Goal: Task Accomplishment & Management: Manage account settings

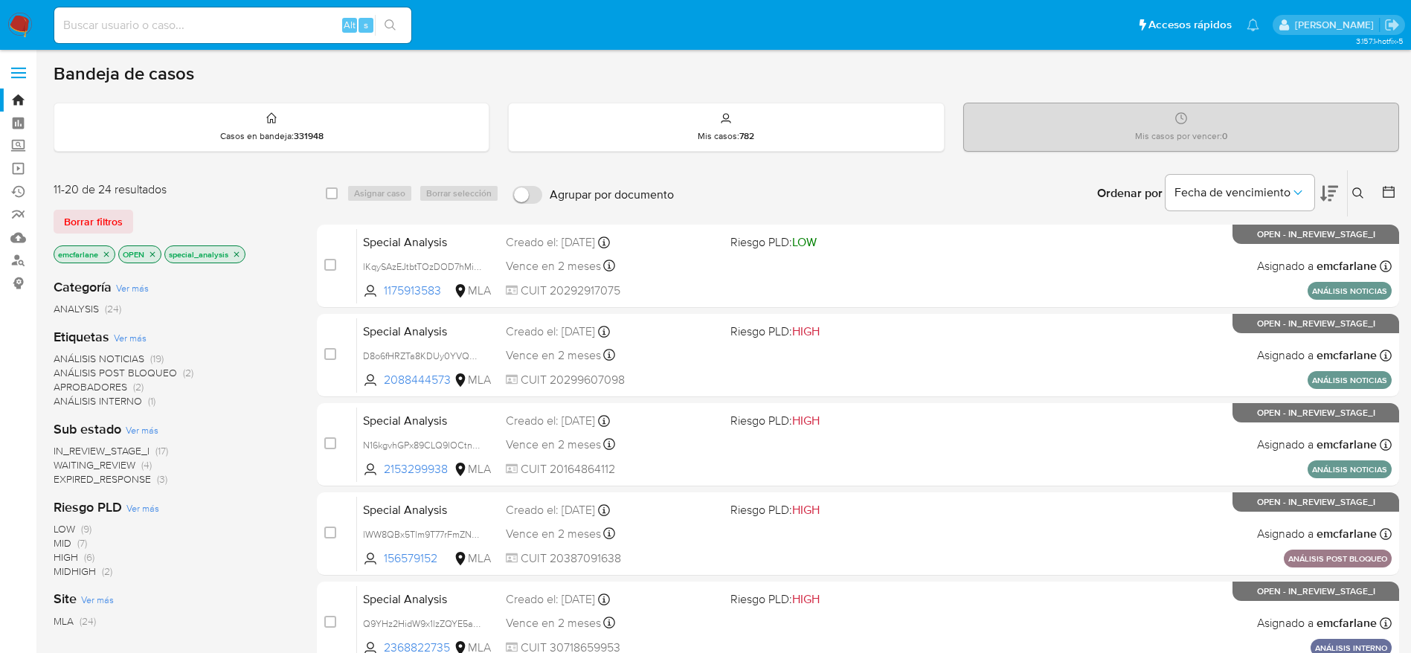
scroll to position [223, 0]
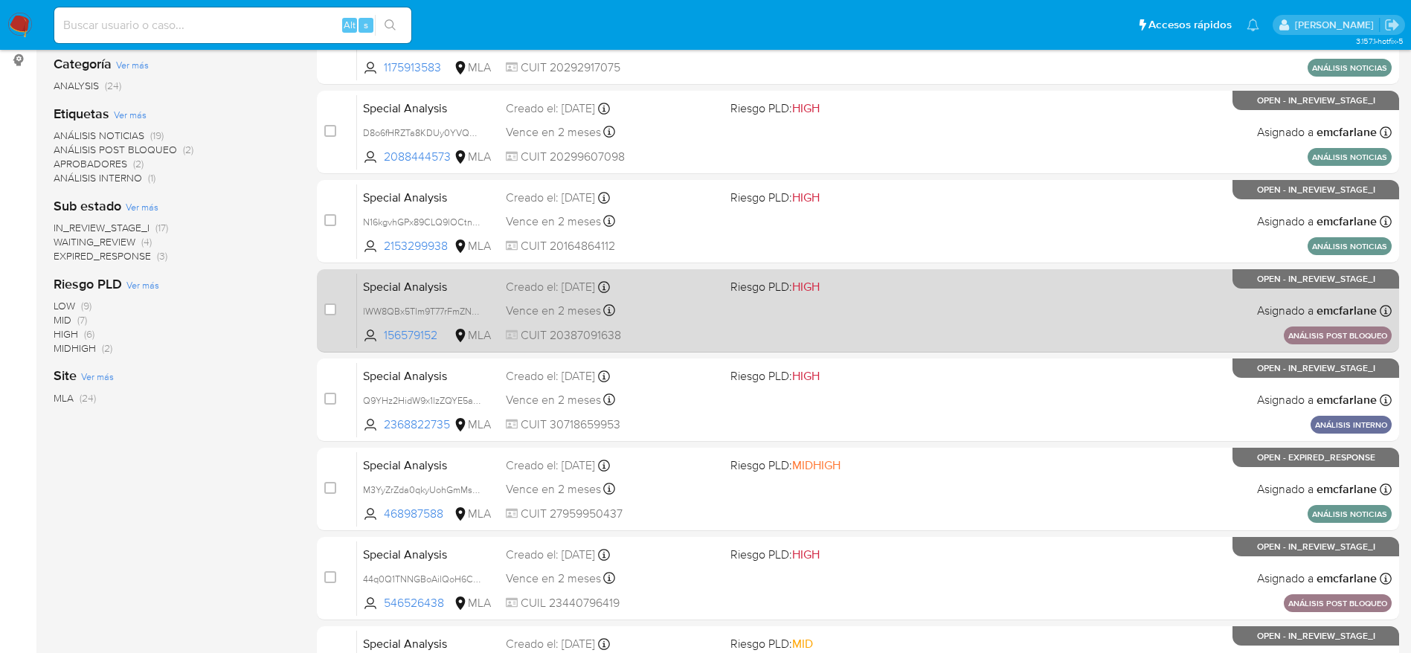
click at [944, 292] on div "Special Analysis lWW8QBx5Tlm9T77rFmZNaTzJ 156579152 MLA Riesgo PLD: HIGH Creado…" at bounding box center [874, 310] width 1035 height 75
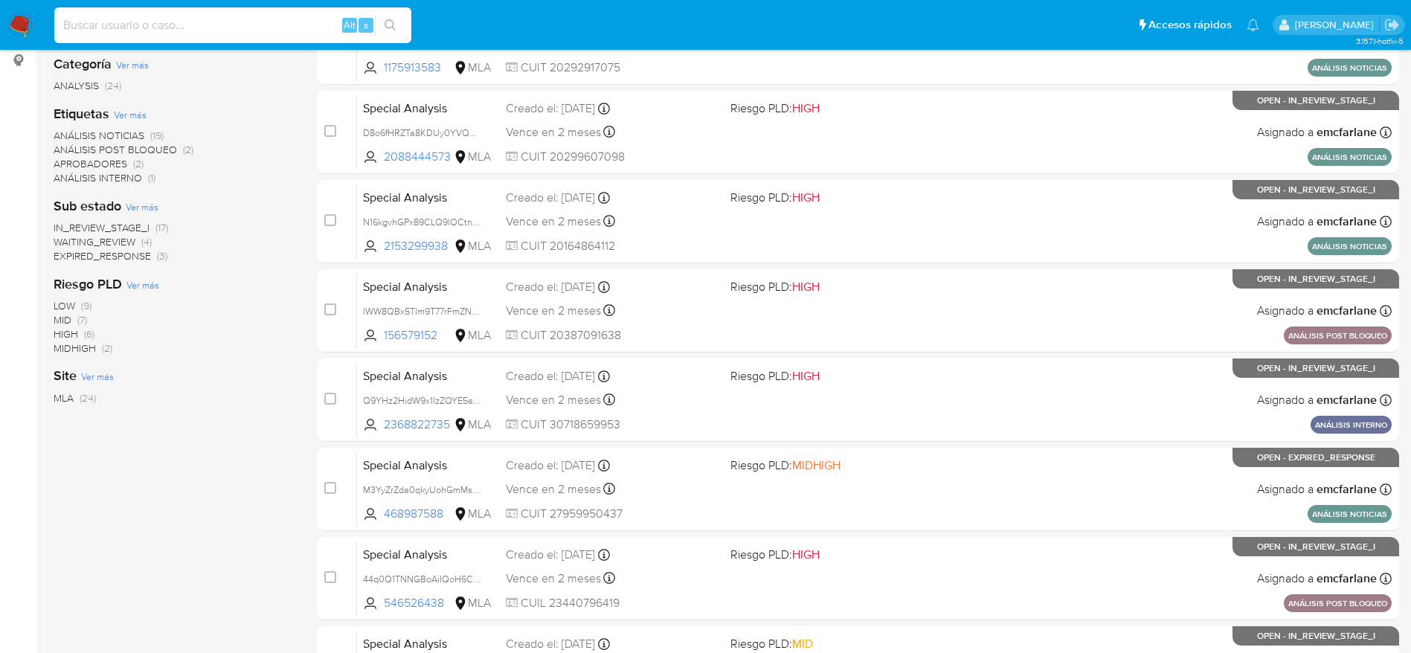
click at [257, 25] on input at bounding box center [232, 25] width 357 height 19
paste input "ZlLs6g87Jv72WTymyWTjoQWO"
type input "ZlLs6g87Jv72WTymyWTjoQWO"
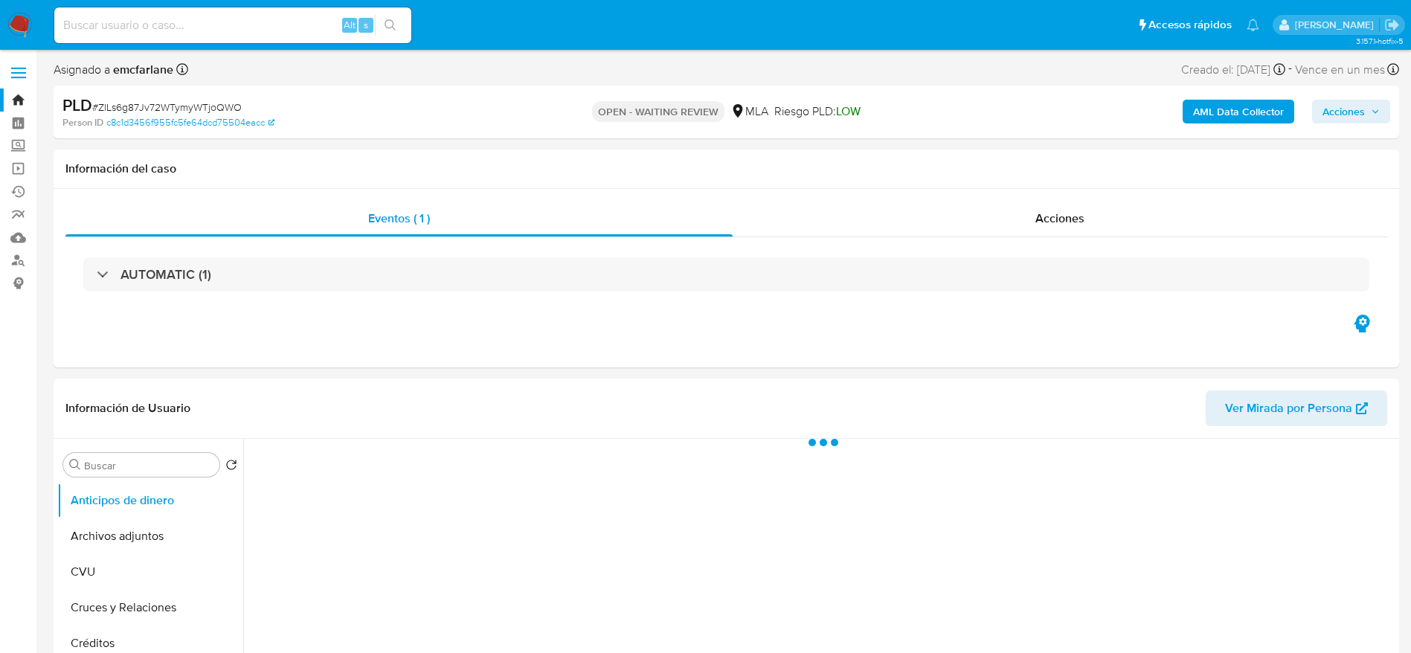
select select "10"
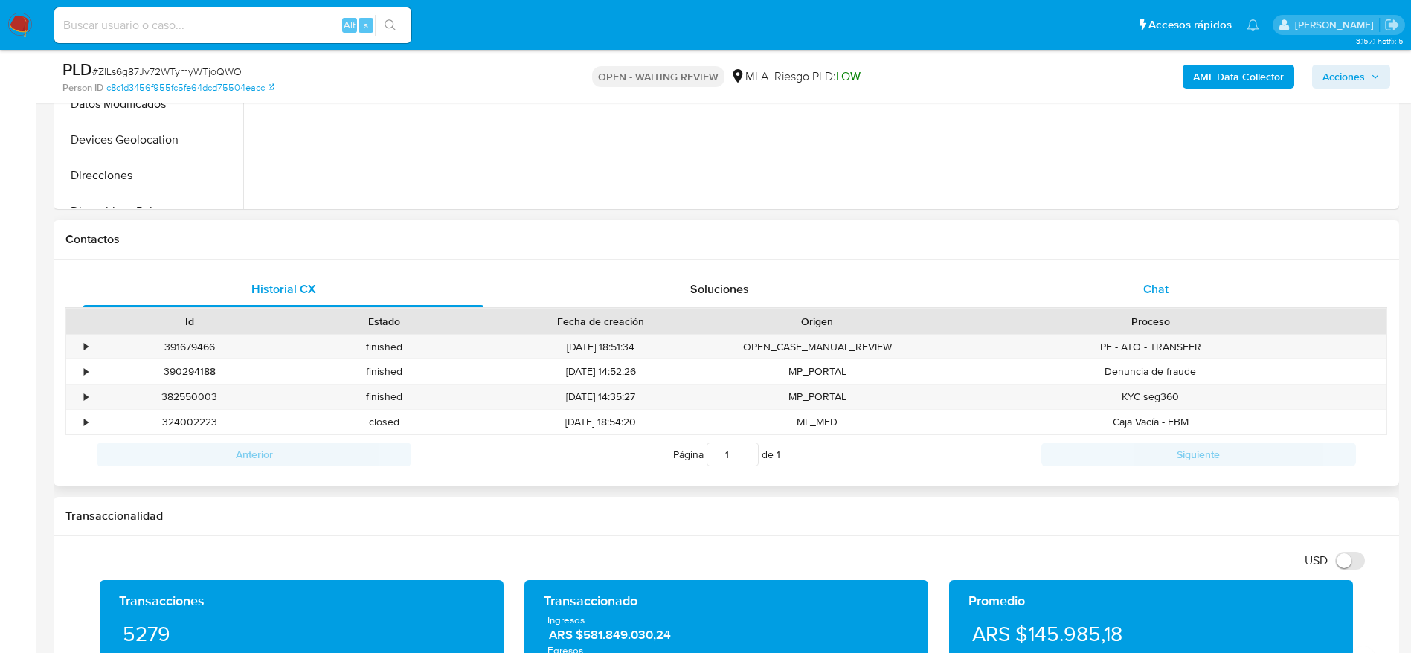
drag, startPoint x: 1166, startPoint y: 276, endPoint x: 1126, endPoint y: 299, distance: 45.7
click at [1164, 277] on div "Chat" at bounding box center [1156, 290] width 400 height 36
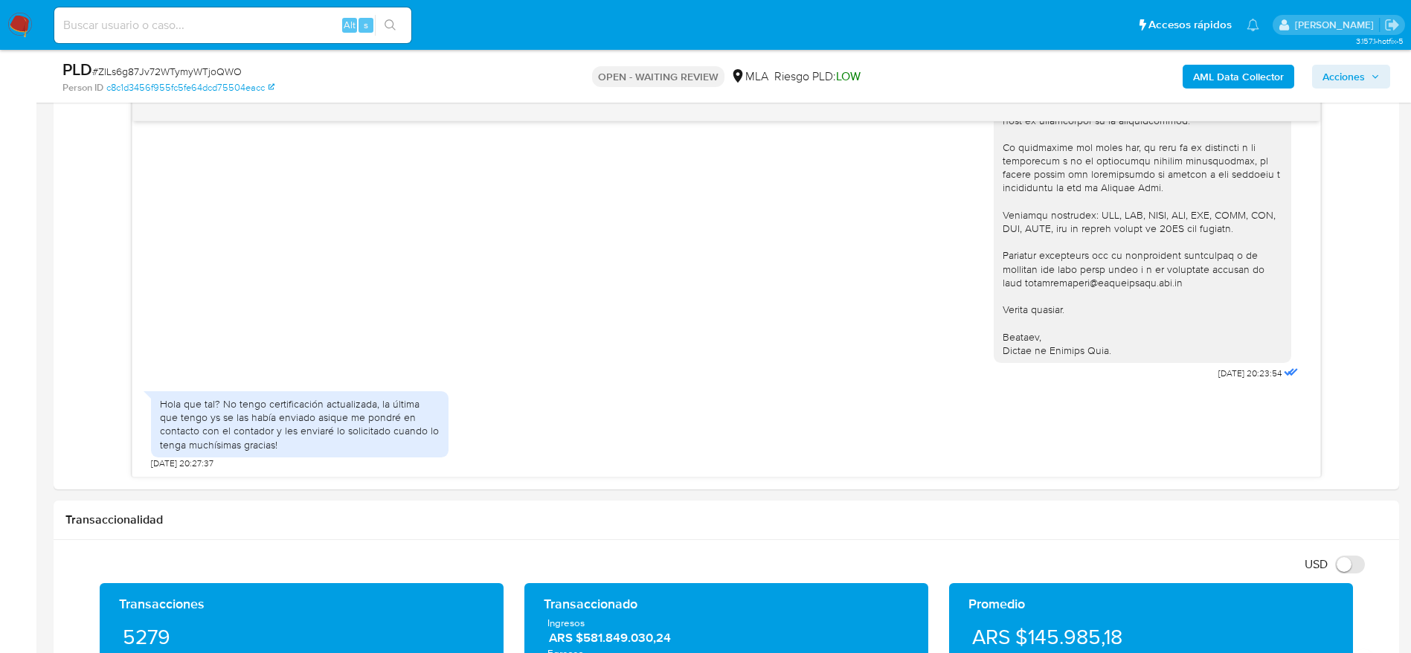
scroll to position [1559, 0]
click at [163, 72] on span "# ZlLs6g87Jv72WTymyWTjoQWO" at bounding box center [167, 71] width 150 height 15
copy span "ZlLs6g87Jv72WTymyWTjoQWO"
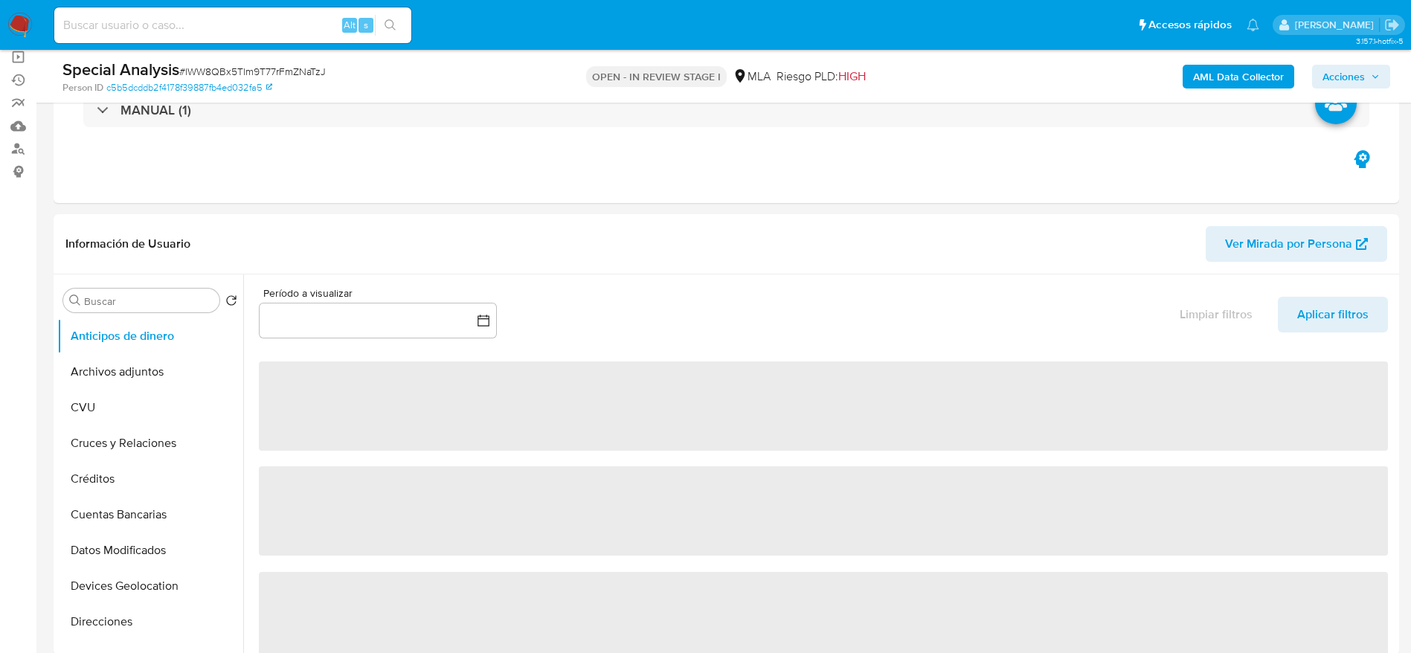
select select "10"
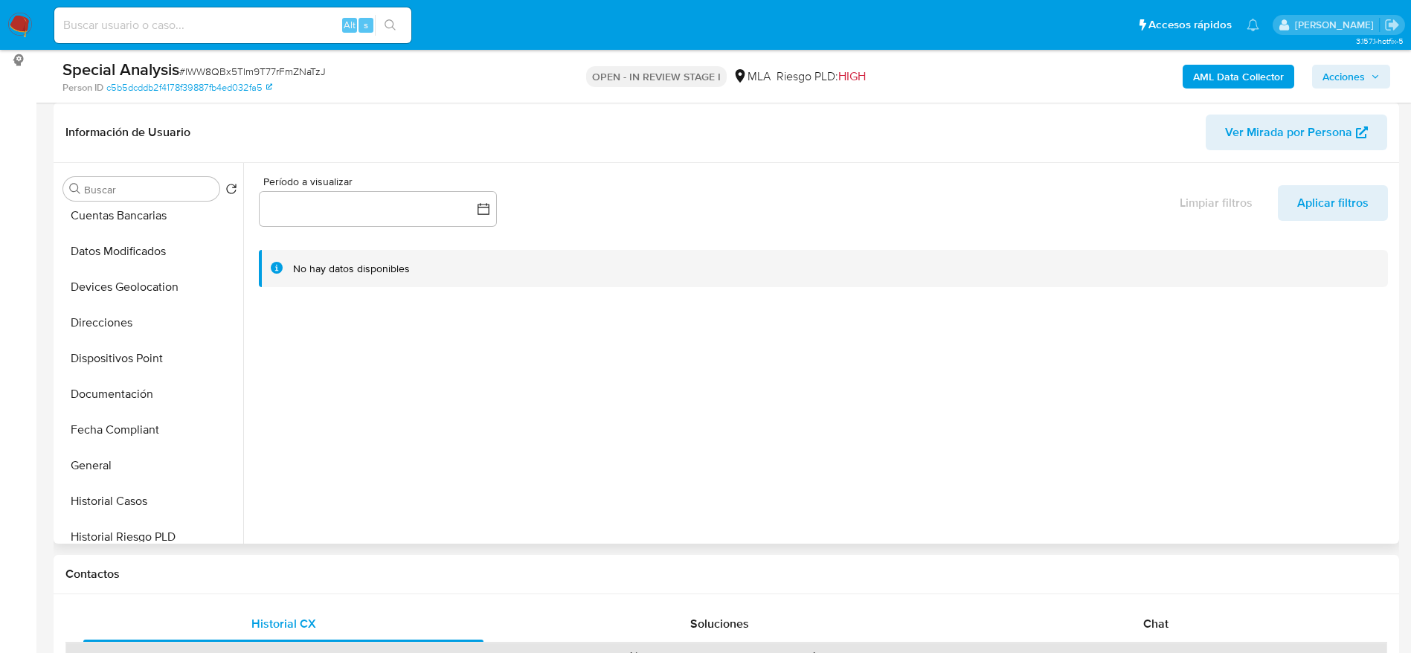
scroll to position [446, 0]
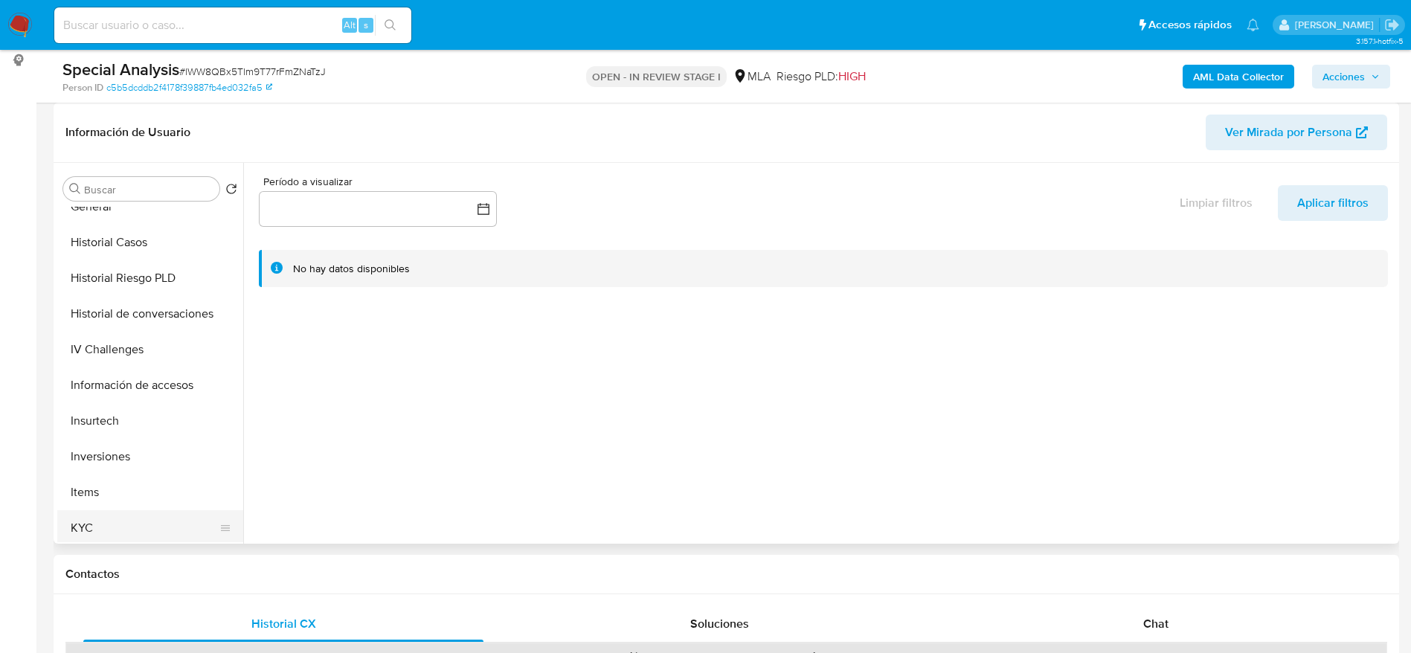
click at [132, 521] on button "KYC" at bounding box center [144, 528] width 174 height 36
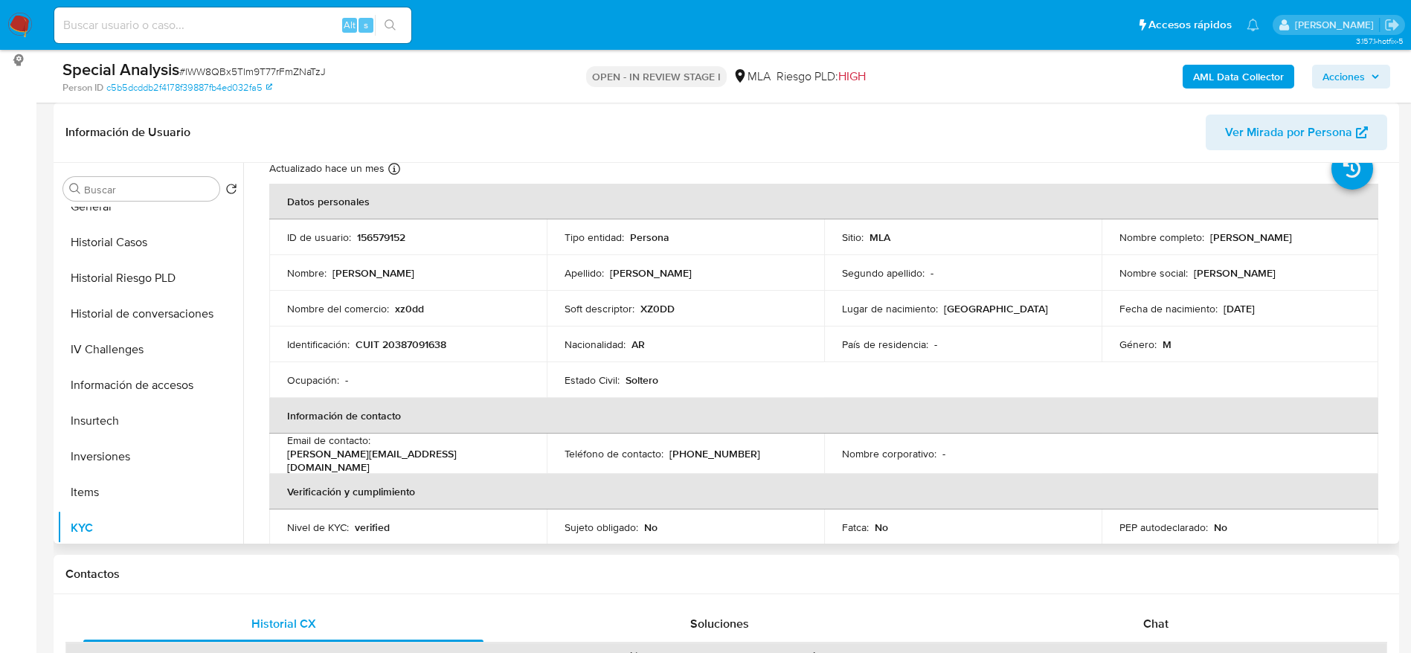
scroll to position [0, 0]
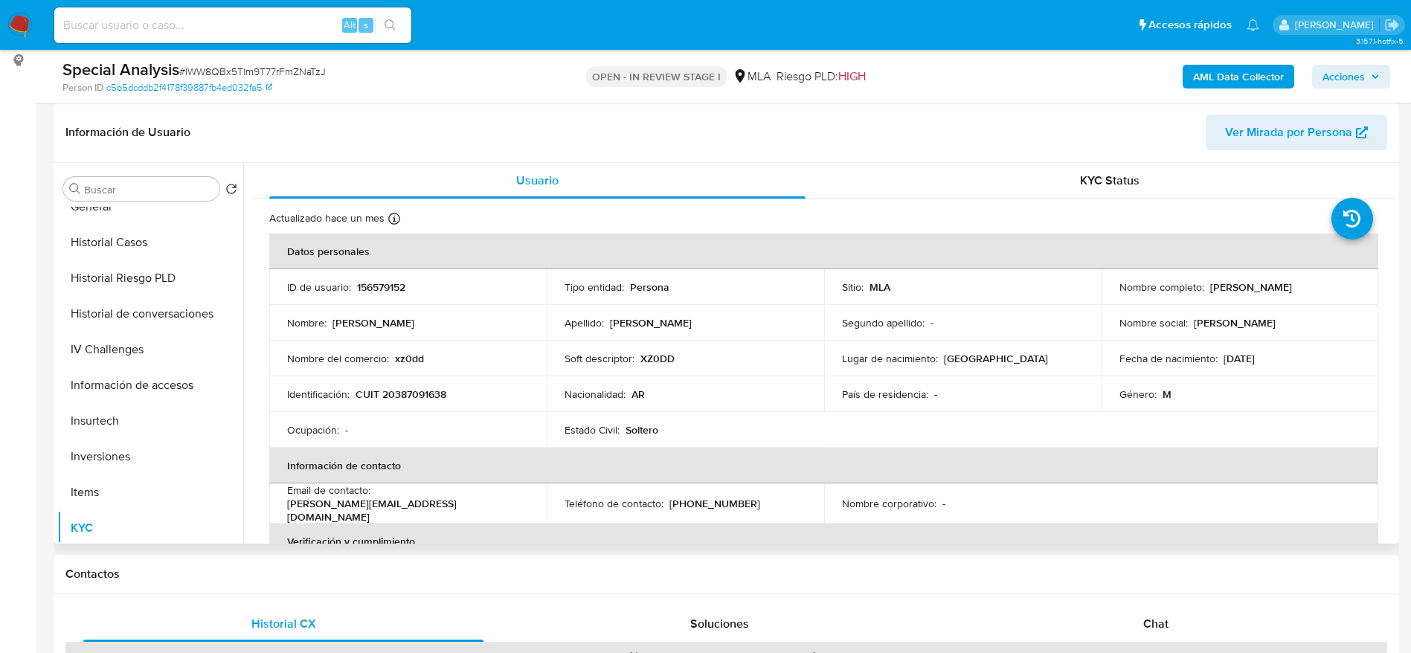
click at [384, 288] on p "156579152" at bounding box center [381, 286] width 48 height 13
copy p "156579152"
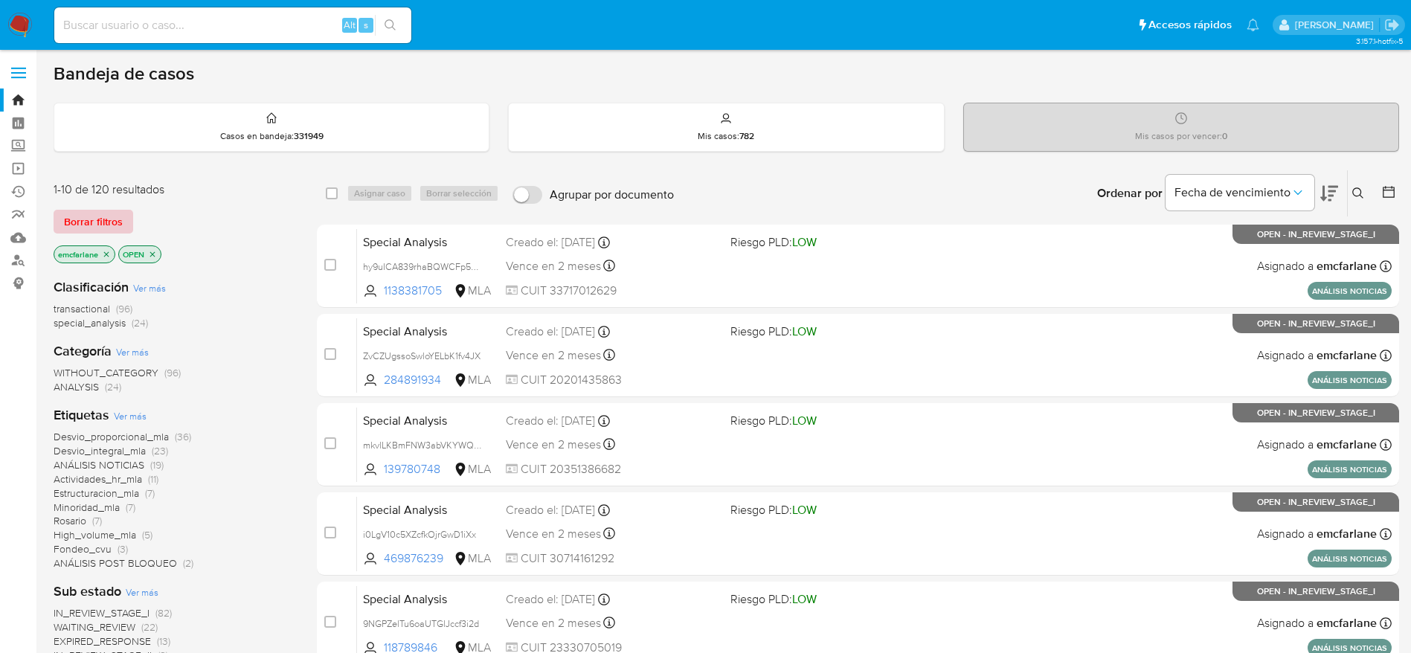
click at [85, 215] on span "Borrar filtros" at bounding box center [93, 221] width 59 height 21
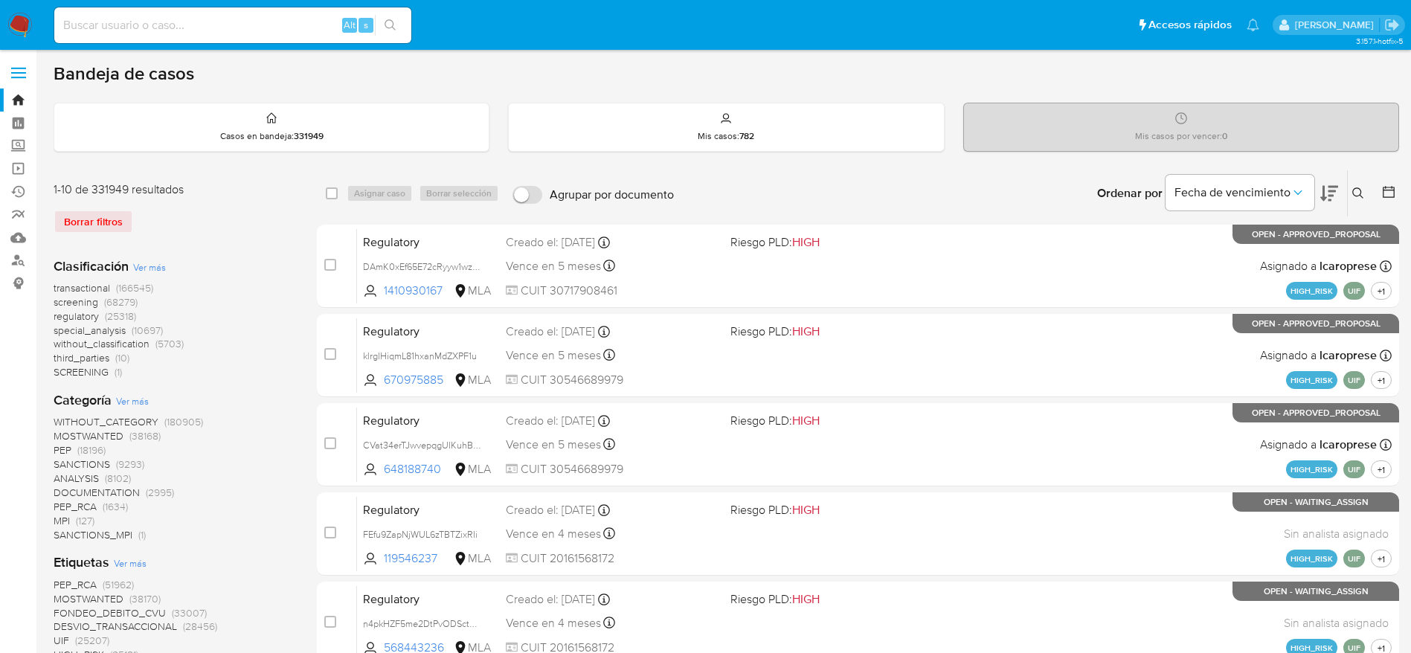
click at [1358, 187] on icon at bounding box center [1358, 193] width 12 height 12
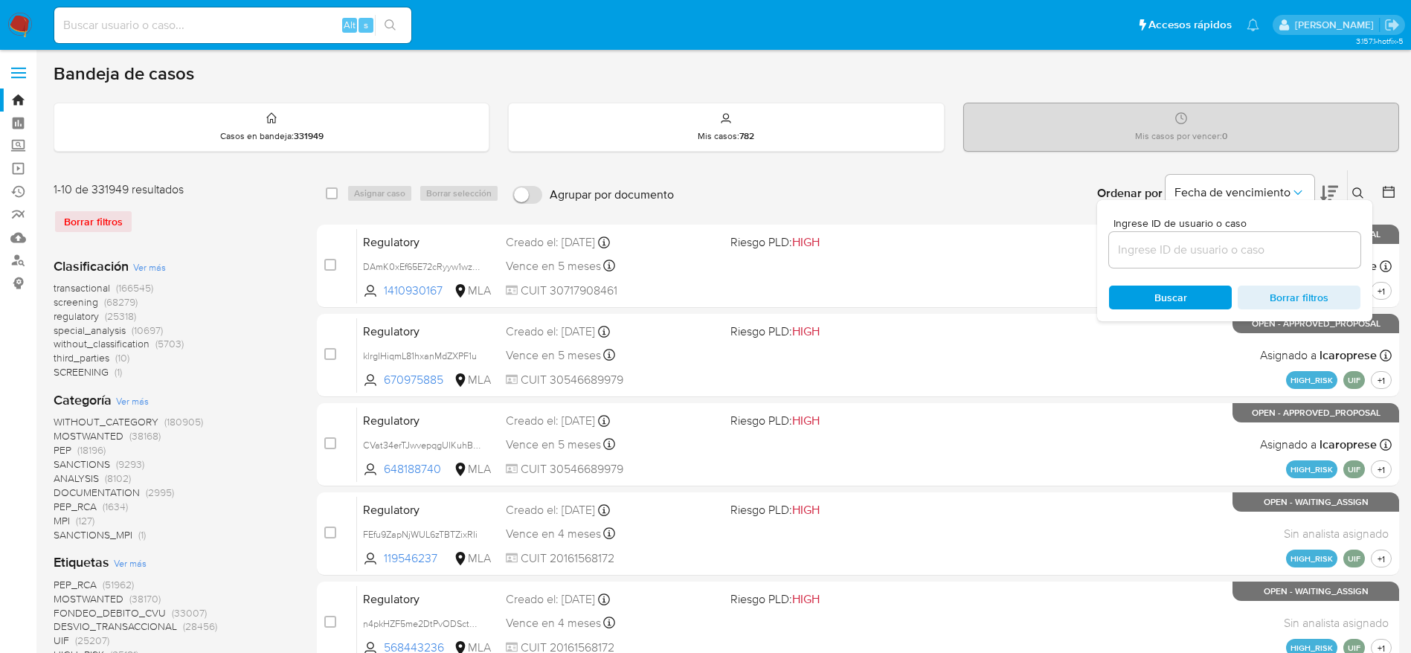
click at [1259, 247] on input at bounding box center [1234, 249] width 251 height 19
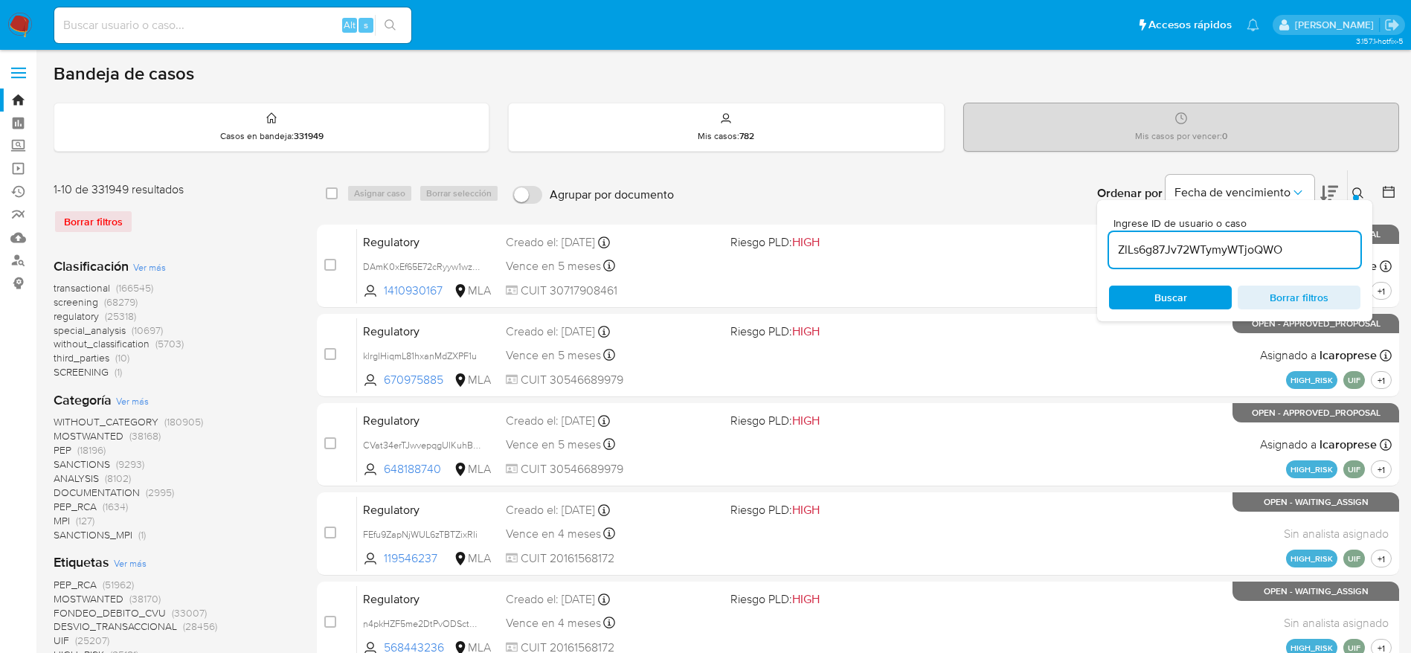
type input "ZlLs6g87Jv72WTymyWTjoQWO"
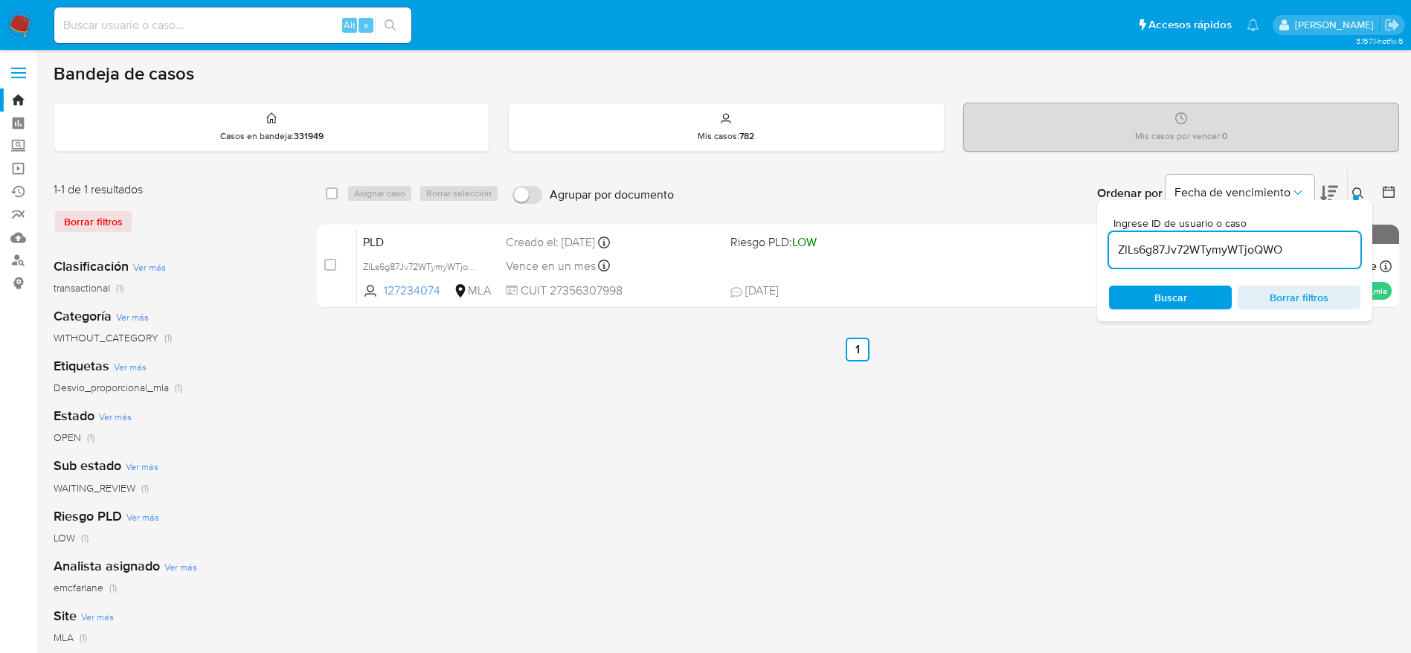
click at [337, 195] on input "checkbox" at bounding box center [332, 193] width 12 height 12
checkbox input "true"
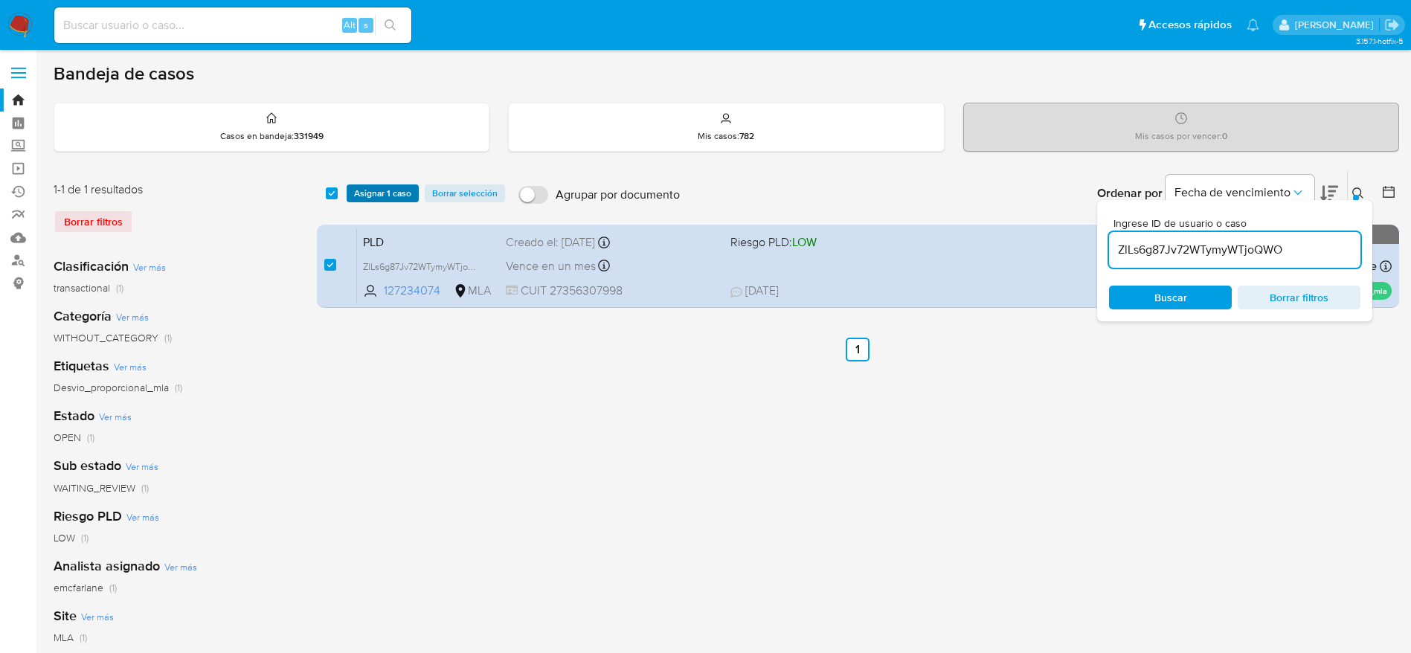
click at [359, 197] on span "Asignar 1 caso" at bounding box center [382, 193] width 57 height 15
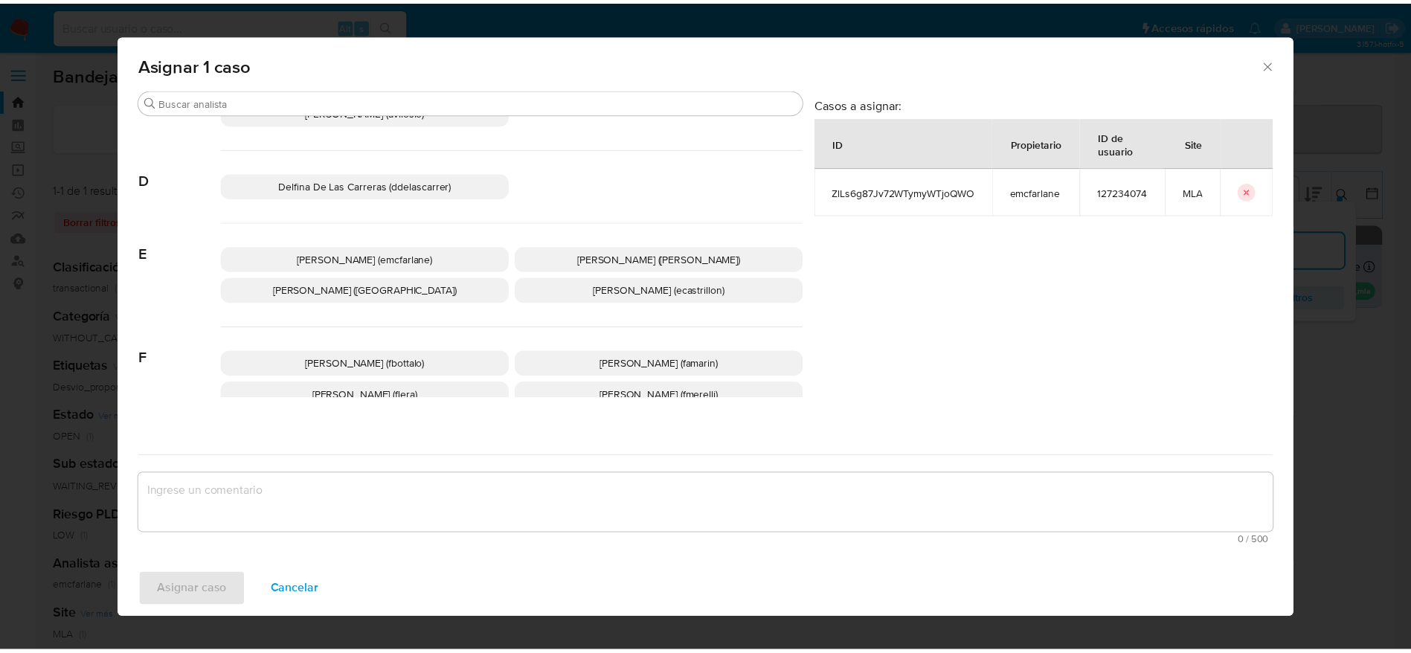
scroll to position [112, 0]
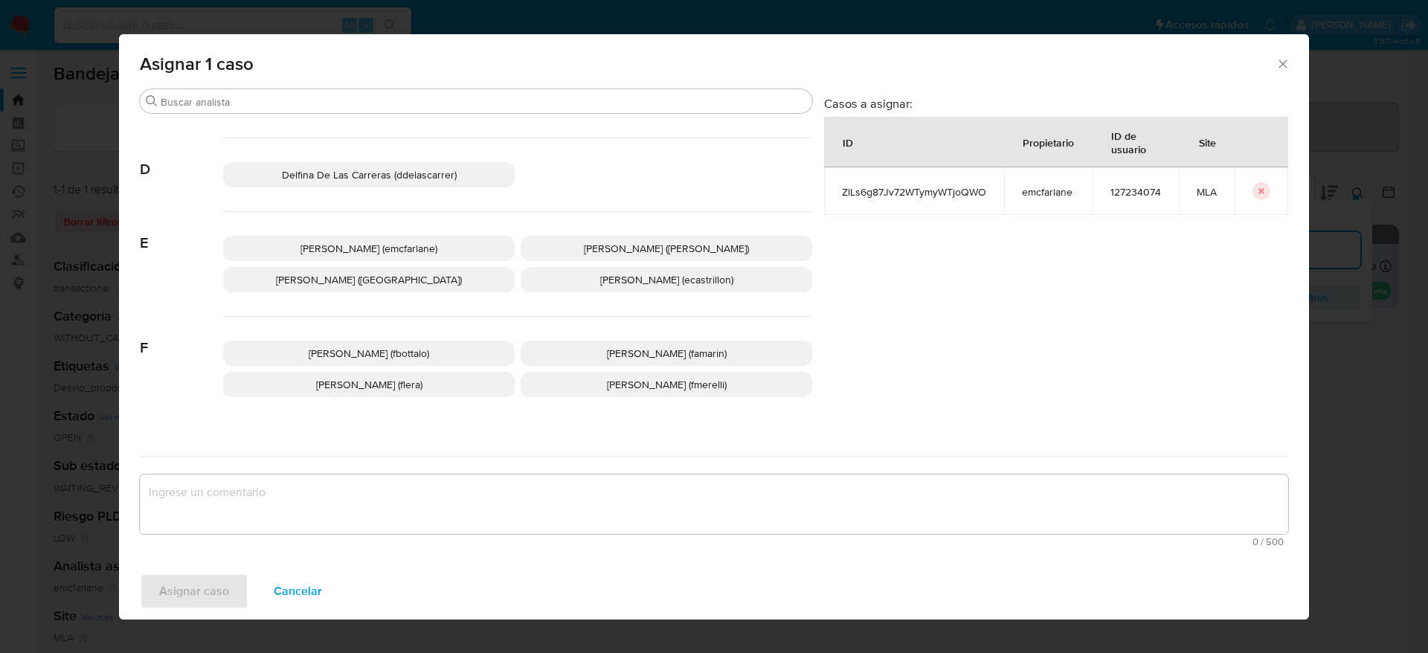
click at [382, 239] on p "Elaine Mc Farlane (emcfarlane)" at bounding box center [369, 248] width 292 height 25
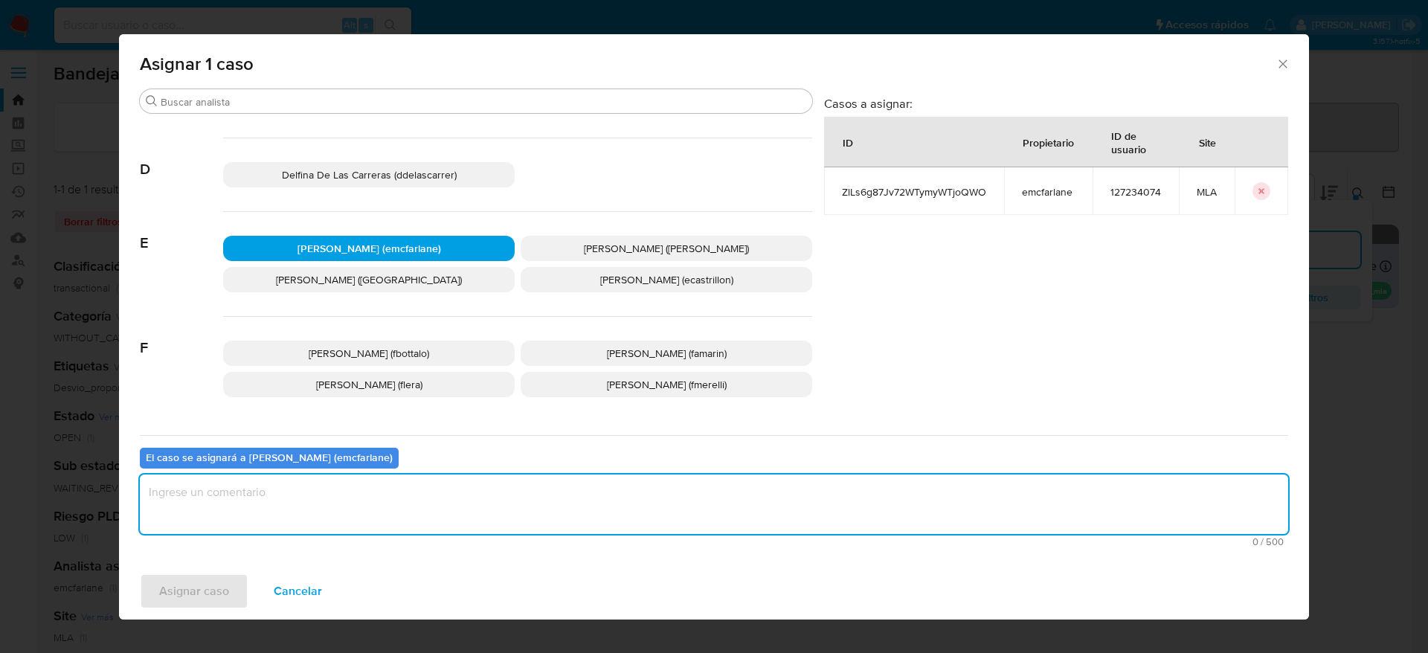
click at [231, 510] on textarea "assign-modal" at bounding box center [714, 505] width 1149 height 60
click at [202, 582] on span "Asignar caso" at bounding box center [194, 591] width 70 height 33
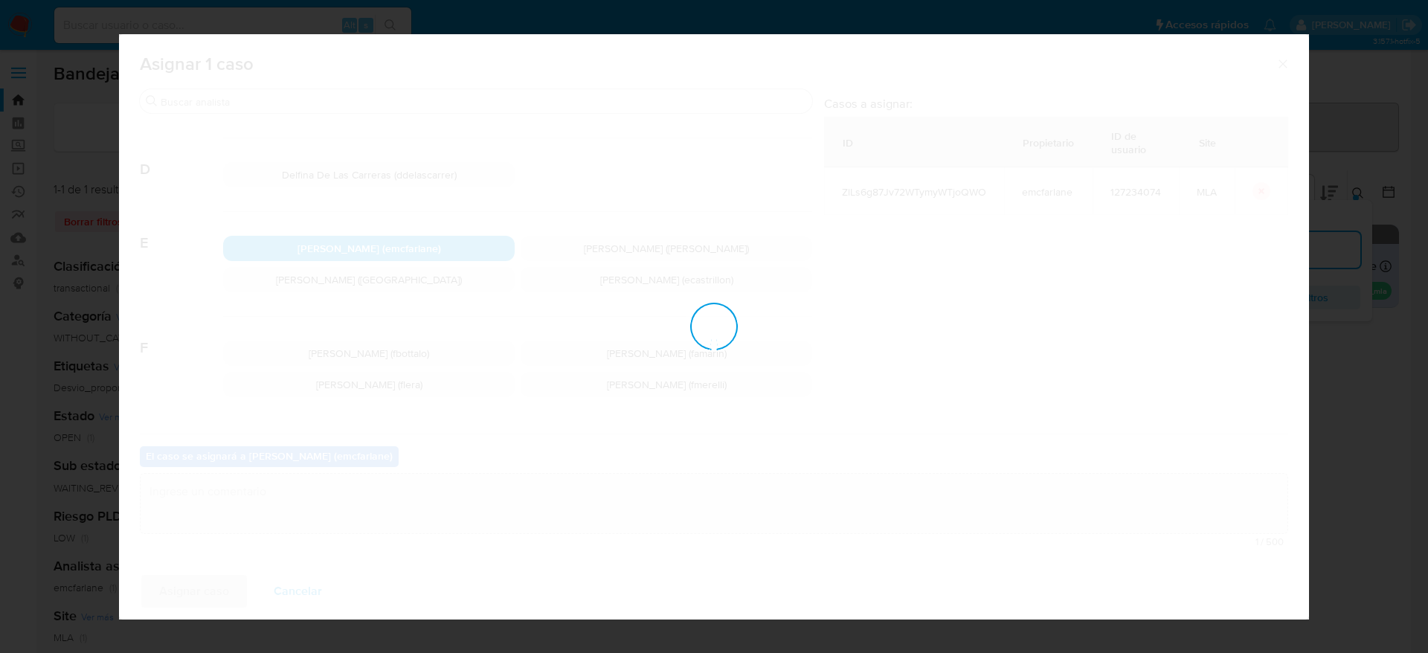
checkbox input "false"
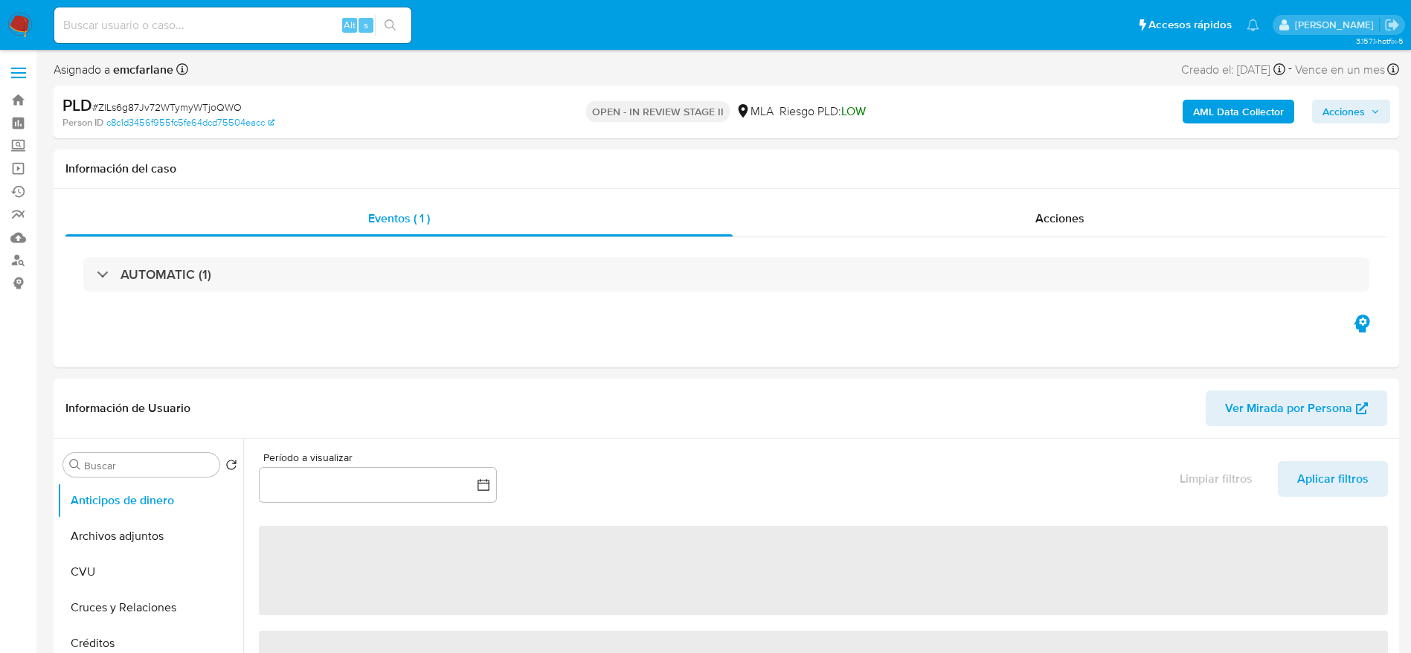
select select "10"
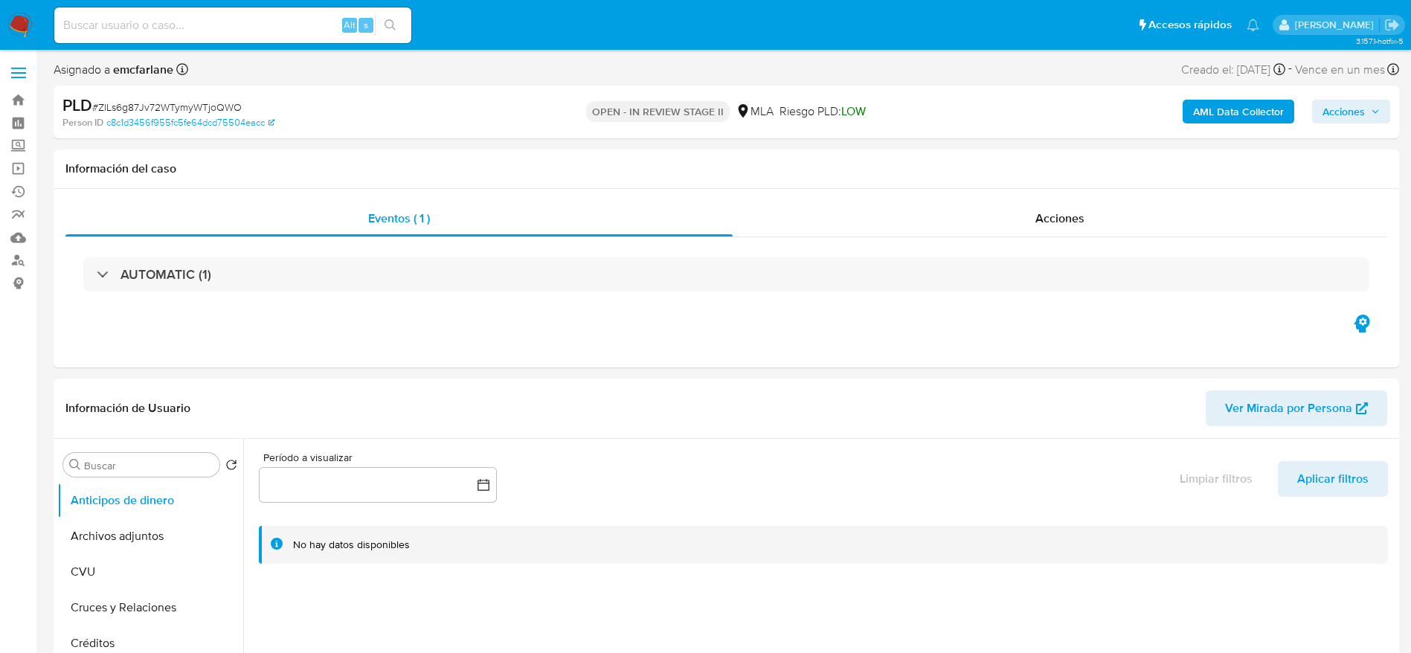
click at [1355, 112] on span "Acciones" at bounding box center [1344, 112] width 42 height 24
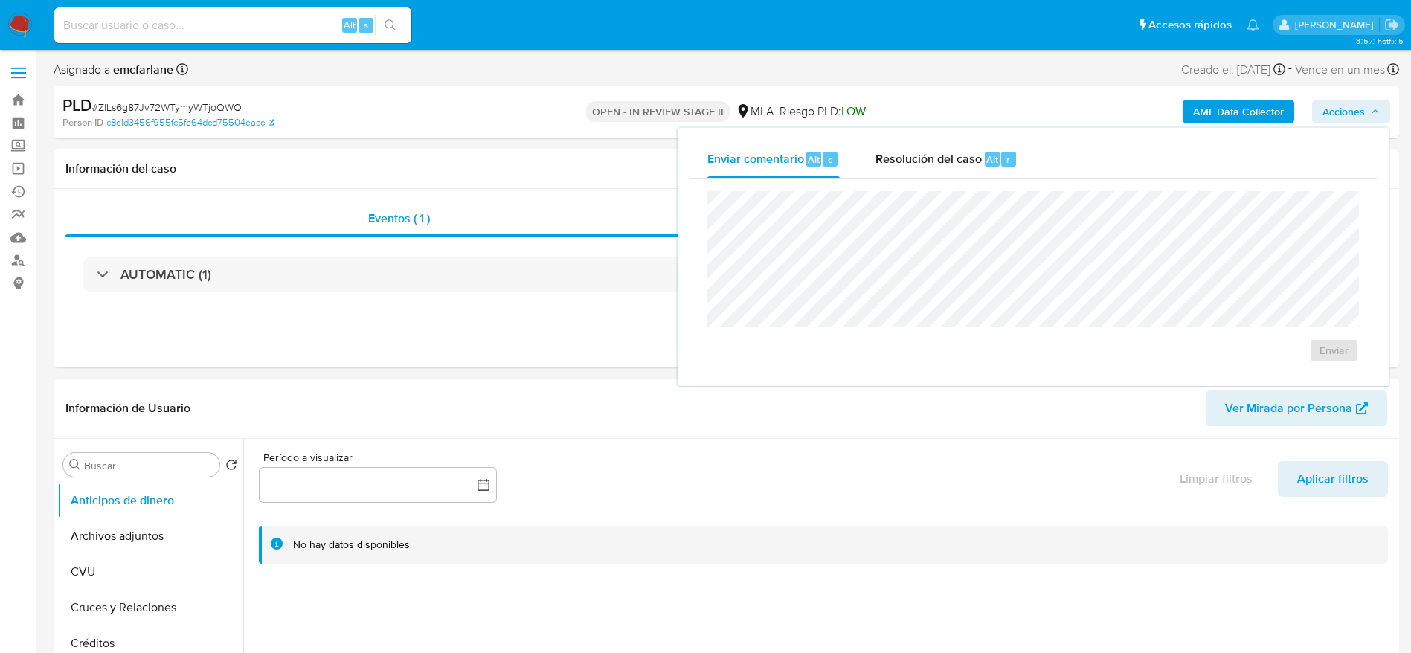
drag, startPoint x: 987, startPoint y: 164, endPoint x: 993, endPoint y: 184, distance: 20.9
click at [986, 167] on div "Resolución del caso Alt r" at bounding box center [947, 159] width 142 height 39
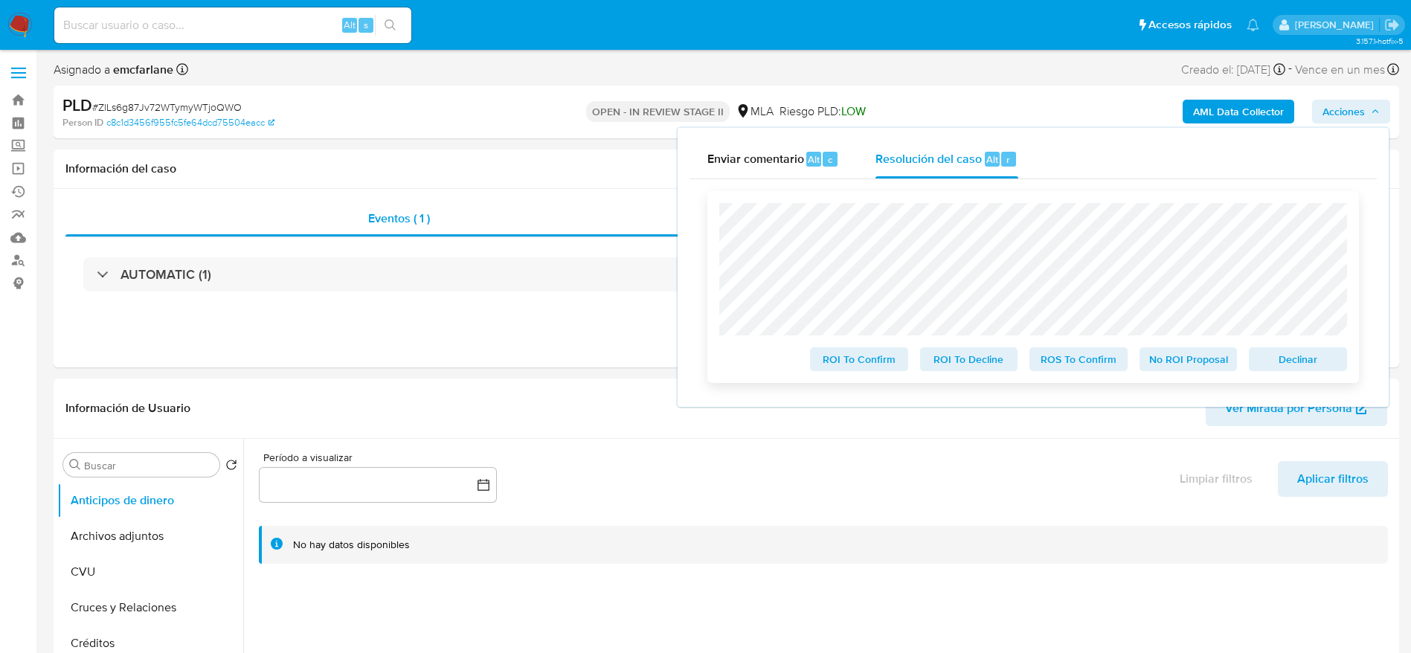
click at [1297, 355] on span "Declinar" at bounding box center [1297, 359] width 77 height 21
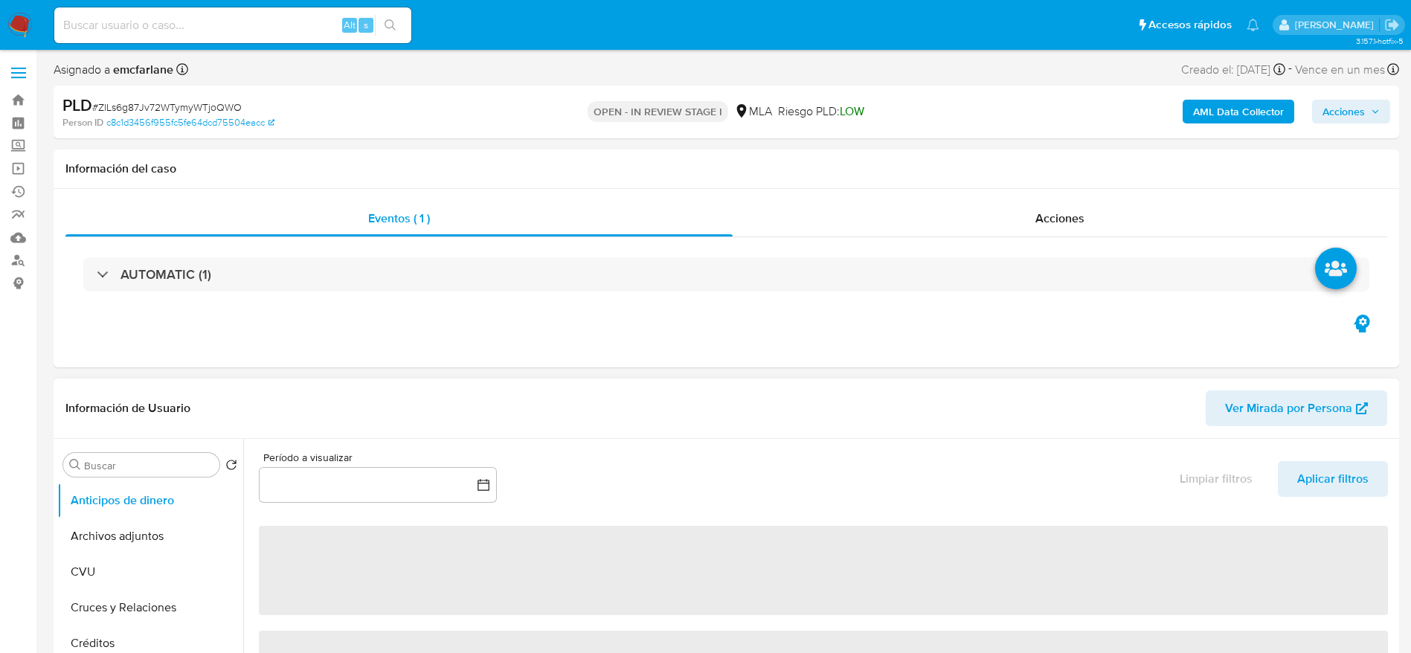
select select "10"
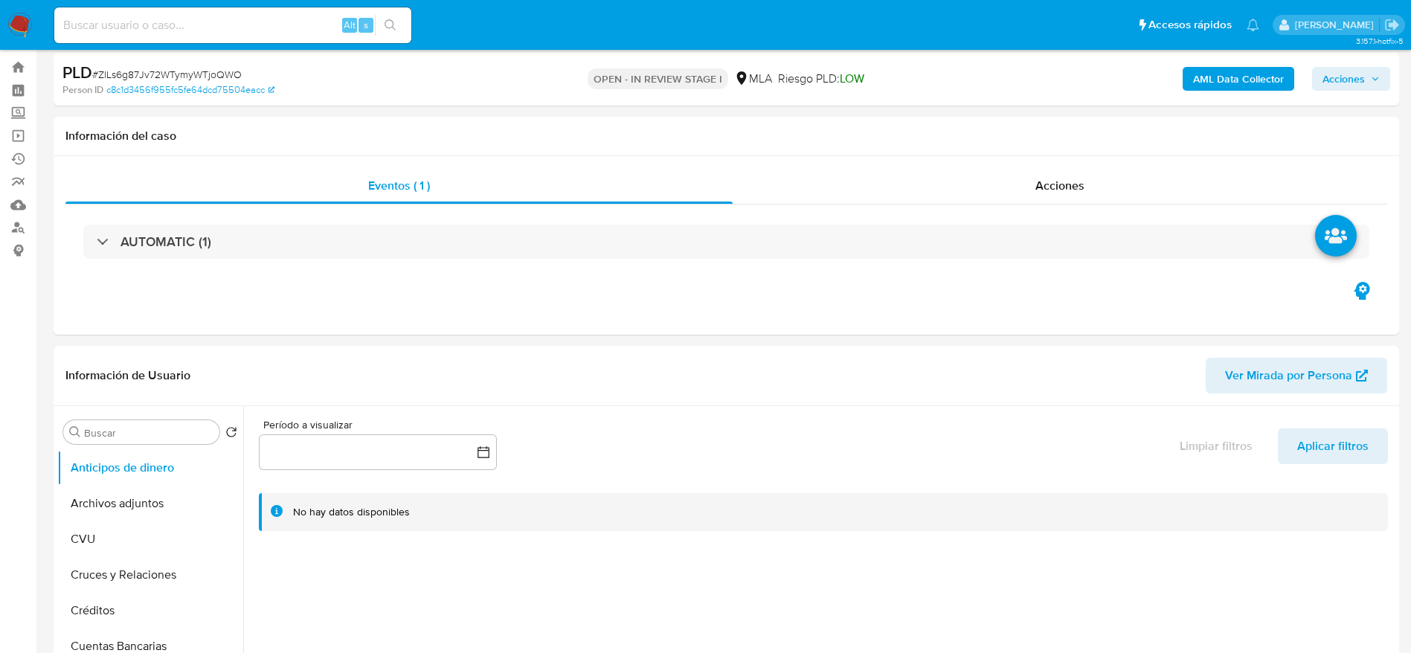
scroll to position [669, 0]
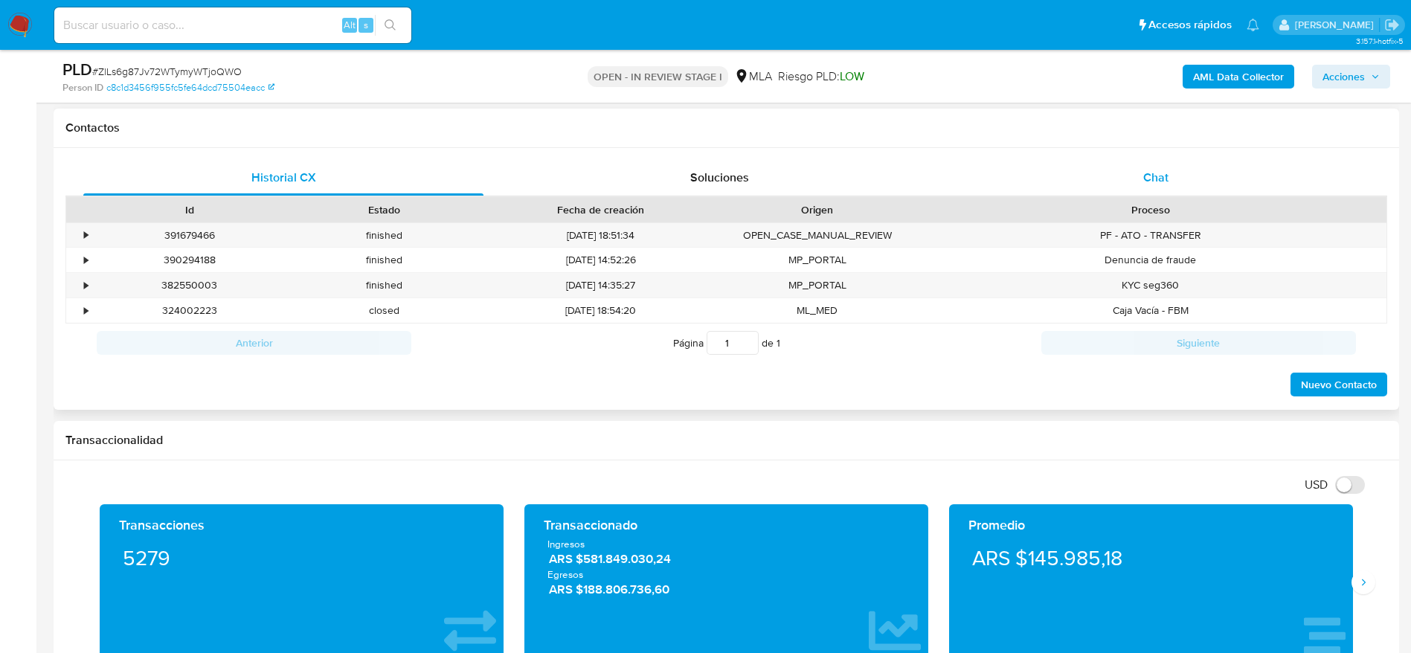
click at [1141, 185] on div "Chat" at bounding box center [1156, 178] width 400 height 36
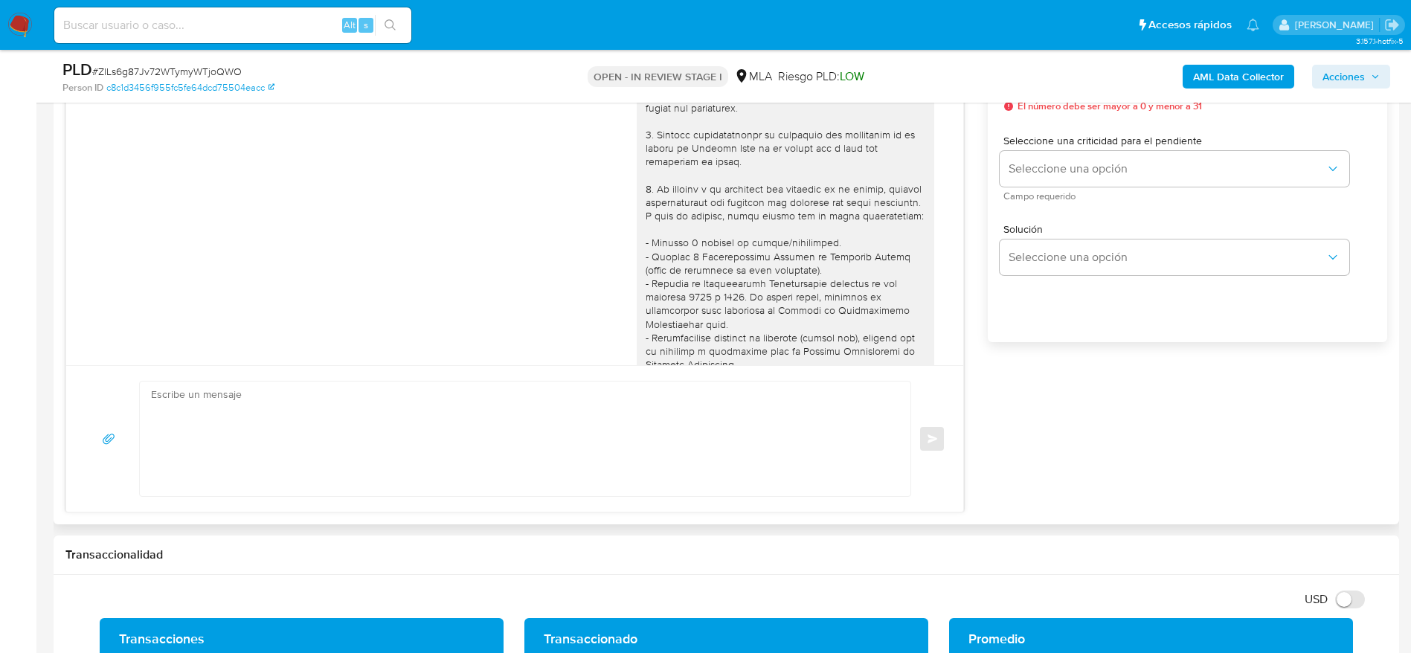
scroll to position [1560, 0]
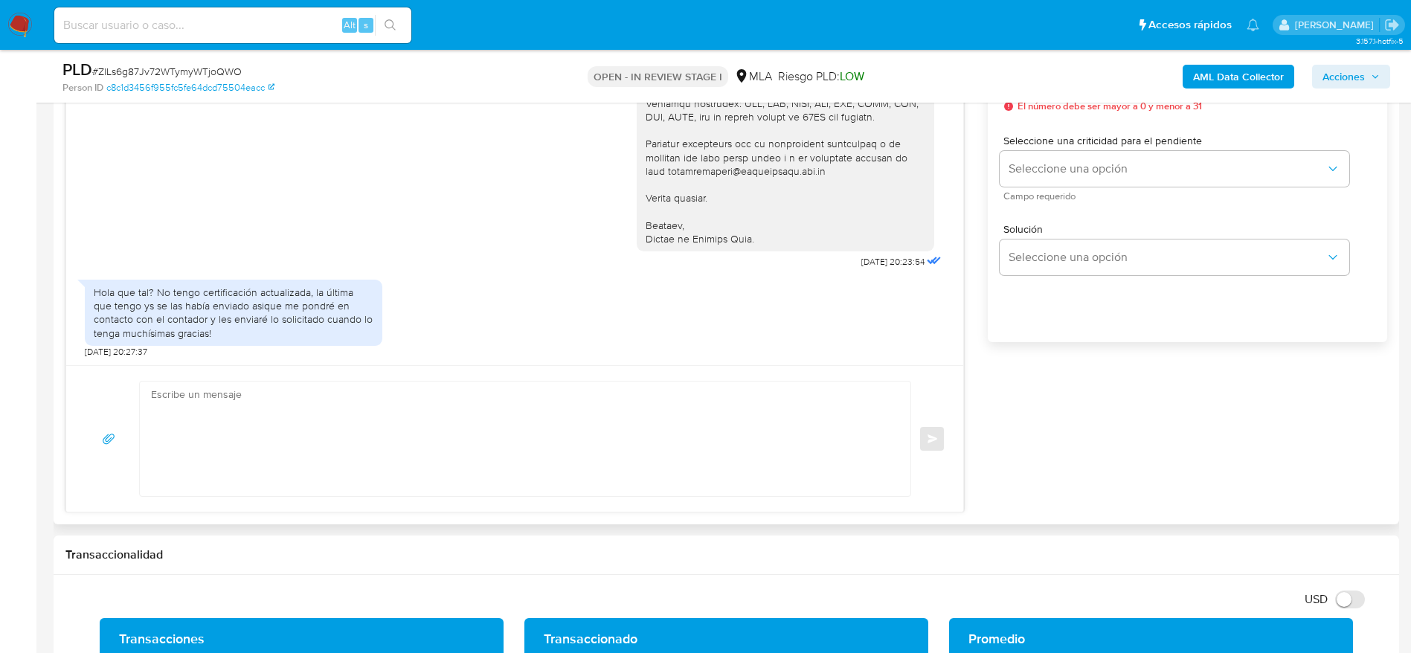
click at [446, 417] on textarea at bounding box center [521, 439] width 741 height 115
paste textarea "Hola, Esperamos que te encuentres muy bien. Te consultamos si tuviste oportunid…"
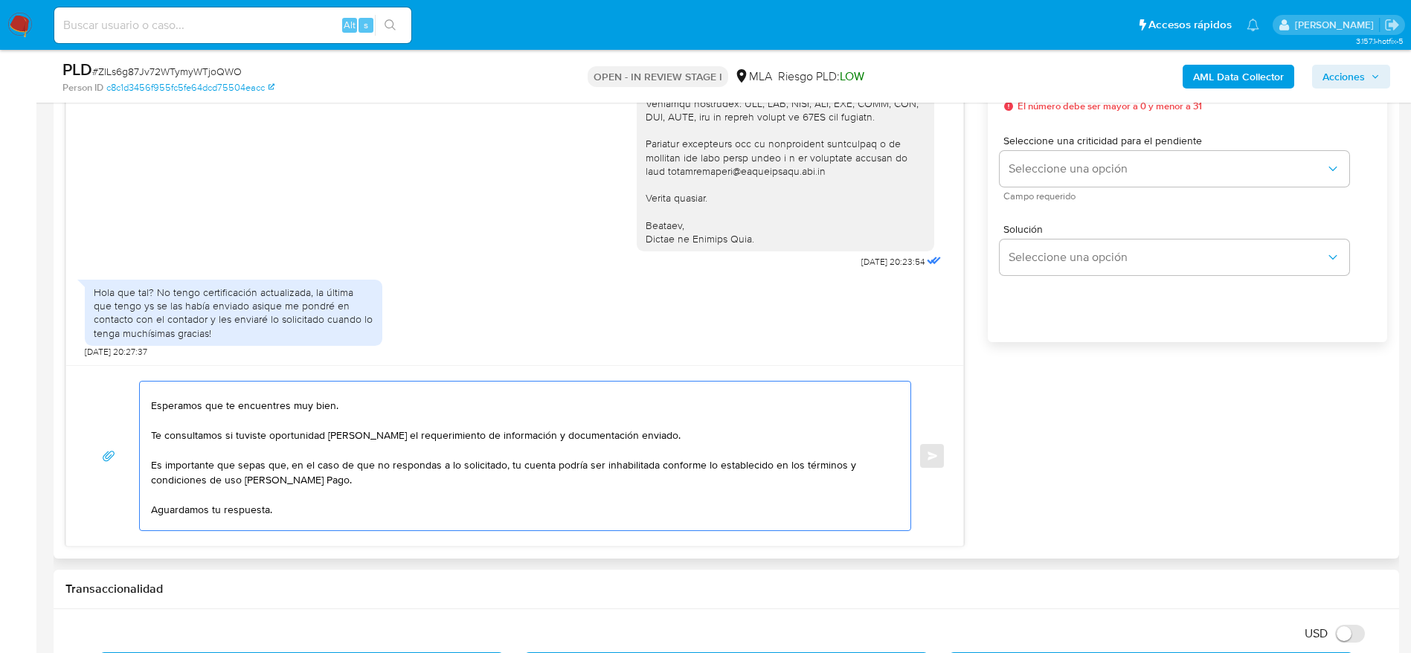
scroll to position [0, 0]
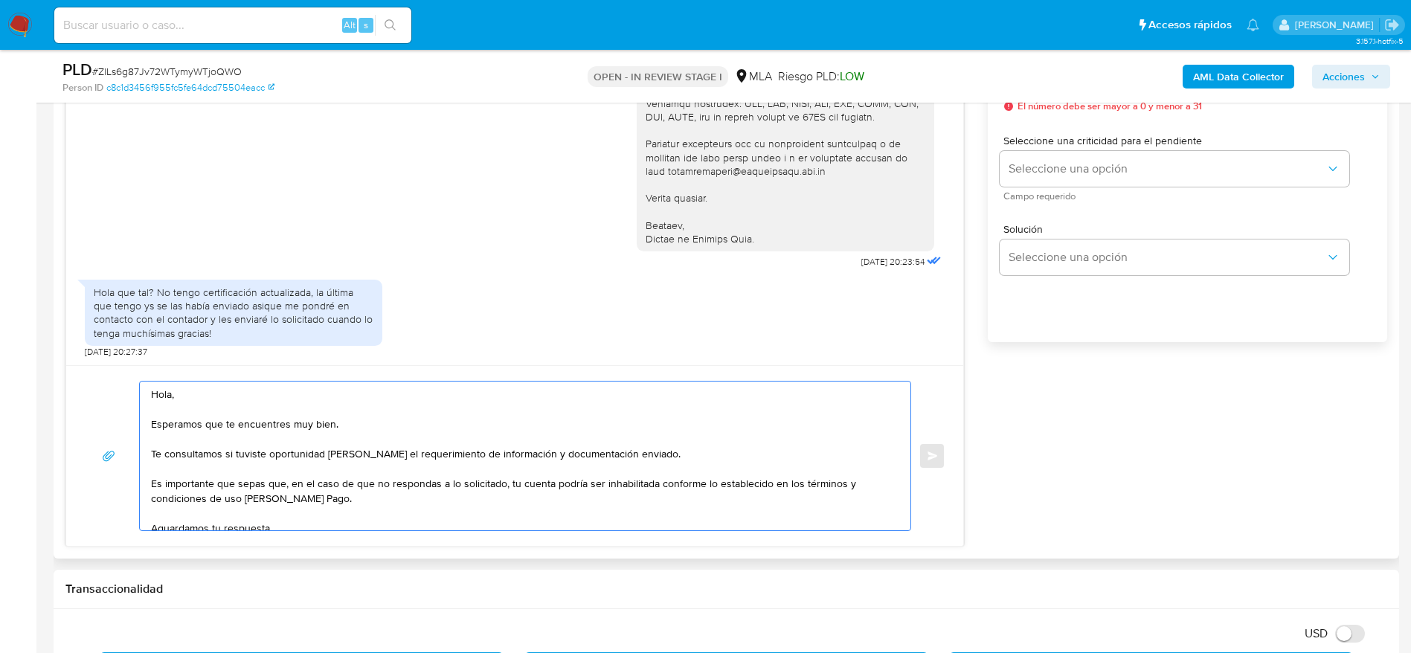
click at [242, 410] on textarea "Hola, Esperamos que te encuentres muy bien. Te consultamos si tuviste oportunid…" at bounding box center [521, 456] width 741 height 149
click at [374, 431] on textarea "Hola, Esperamos que te encuentres muy bien. Te consultamos si tuviste oportunid…" at bounding box center [521, 456] width 741 height 149
click at [654, 456] on textarea "Hola, Esperamos que te encuentres muy bien. Te consultamos si tuviste oportunid…" at bounding box center [521, 456] width 741 height 149
drag, startPoint x: 335, startPoint y: 459, endPoint x: 277, endPoint y: 449, distance: 58.9
click at [282, 450] on textarea "Hola, Esperamos que te encuentres muy bien. Te consultamos si tuviste oportunid…" at bounding box center [521, 456] width 741 height 149
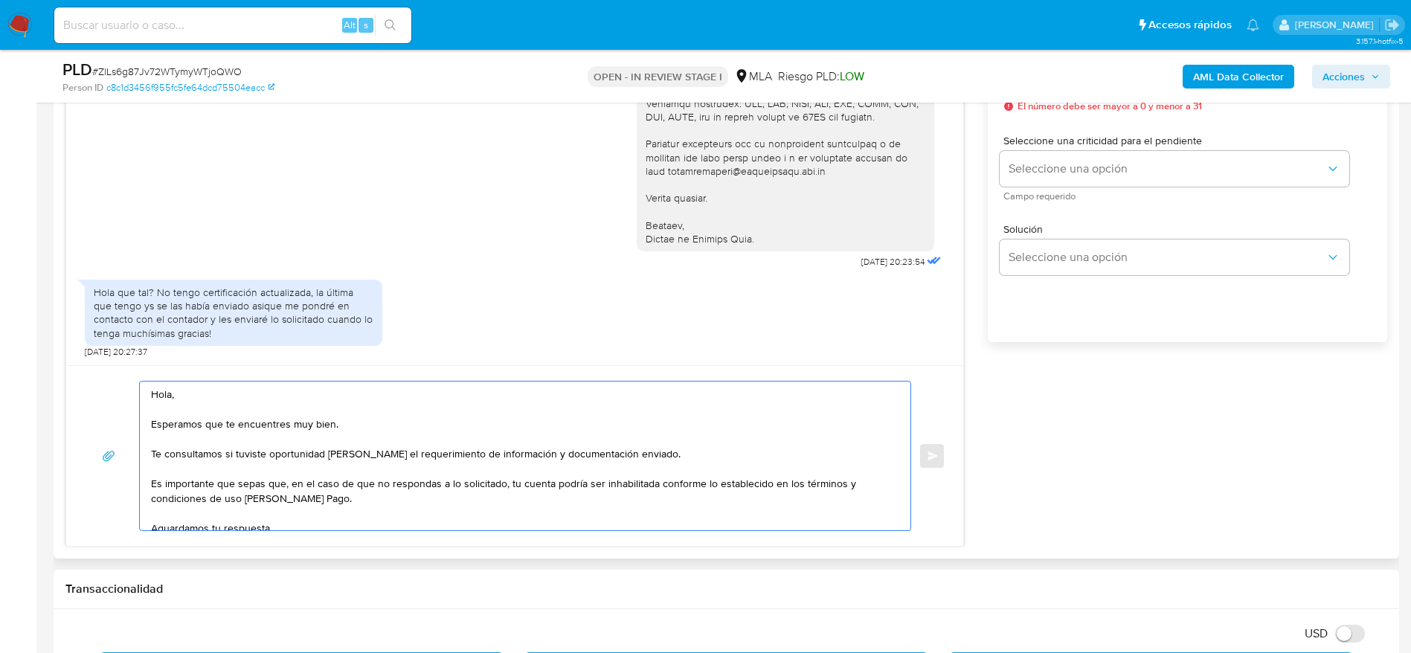
click at [107, 455] on icon "button" at bounding box center [108, 455] width 13 height 13
click at [669, 459] on textarea "Hola, Esperamos que te encuentres muy bien. Te consultamos si tuviste oportunid…" at bounding box center [521, 456] width 741 height 149
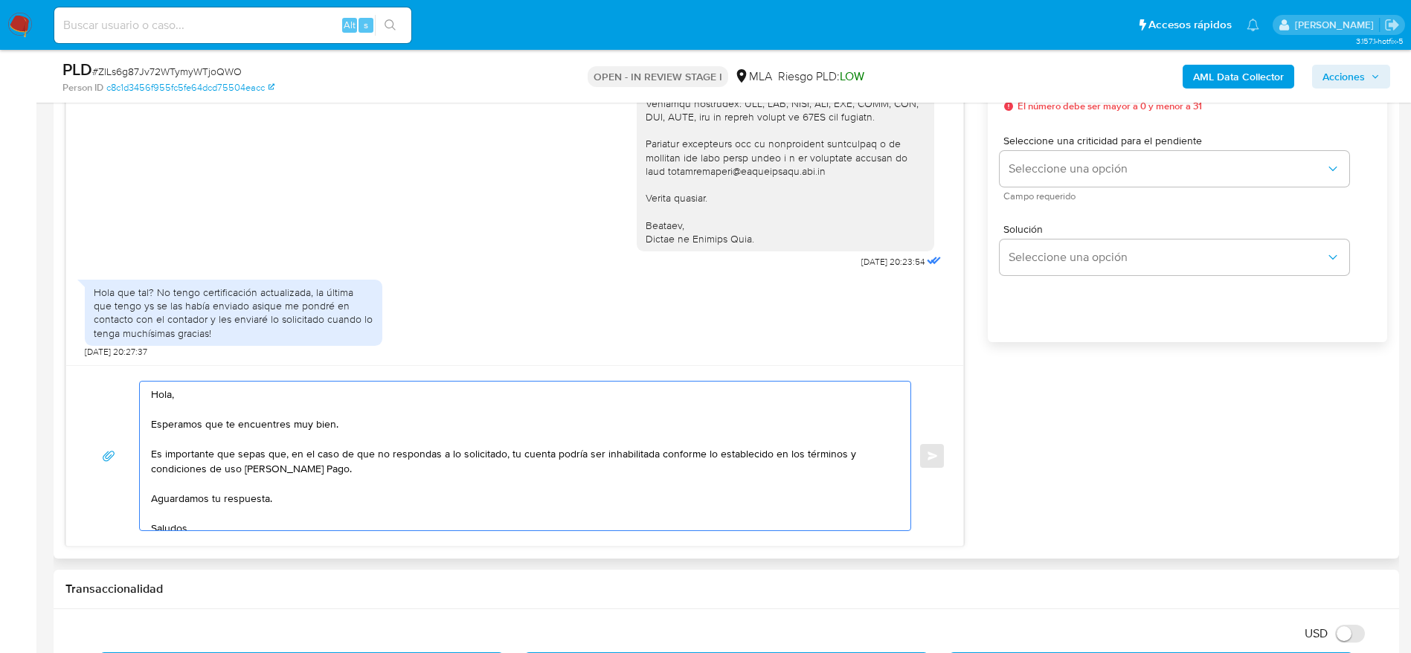
click at [362, 474] on textarea "Hola, Esperamos que te encuentres muy bien. Es importante que sepas que, en el …" at bounding box center [521, 456] width 741 height 149
click at [351, 496] on textarea "Hola, Esperamos que te encuentres muy bien. Es importante que sepas que, en el …" at bounding box center [521, 456] width 741 height 149
click at [219, 390] on textarea "Hola, Esperamos que te encuentres muy bien. Es importante que sepas que, en el …" at bounding box center [521, 456] width 741 height 149
click at [393, 423] on textarea "Hola, Esperamos que te encuentres muy bien. Es importante que sepas que, en el …" at bounding box center [521, 456] width 741 height 149
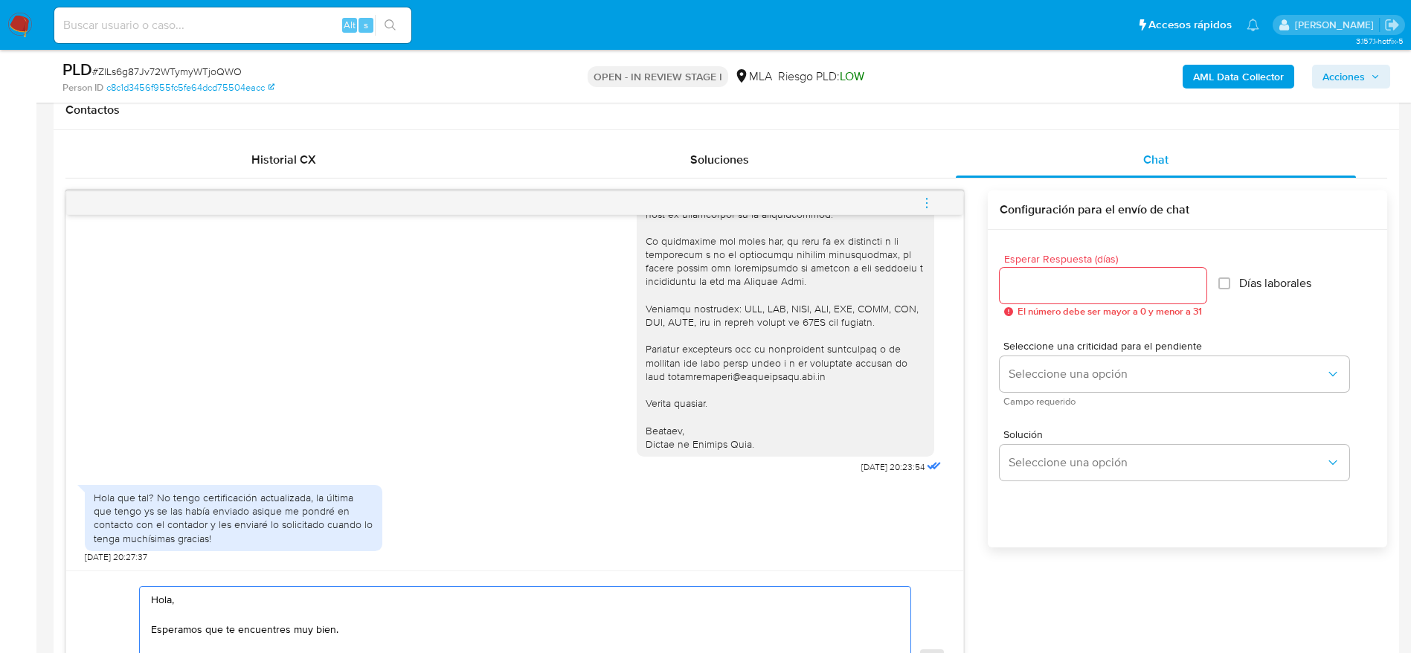
scroll to position [669, 0]
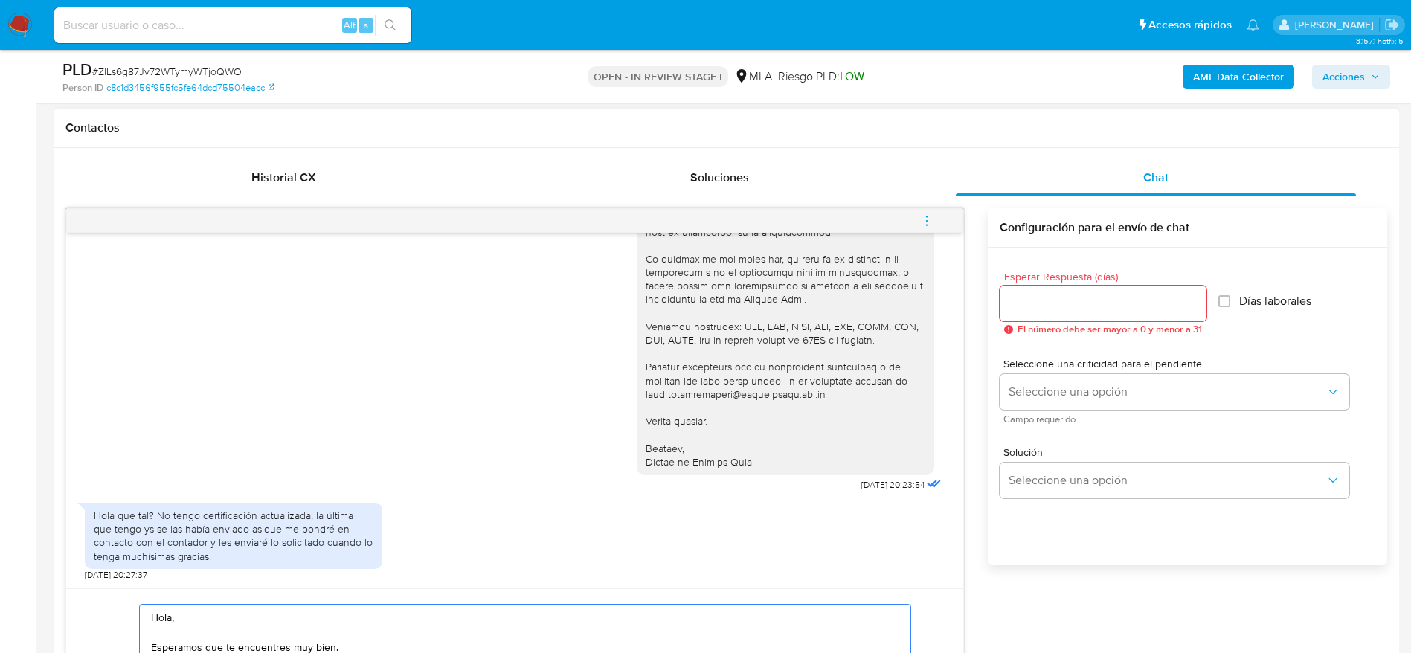
type textarea "Hola, Esperamos que te encuentres muy bien. Es importante que sepas que, en el …"
click at [1047, 303] on input "Esperar Respuesta (días)" at bounding box center [1103, 303] width 207 height 19
type input "1"
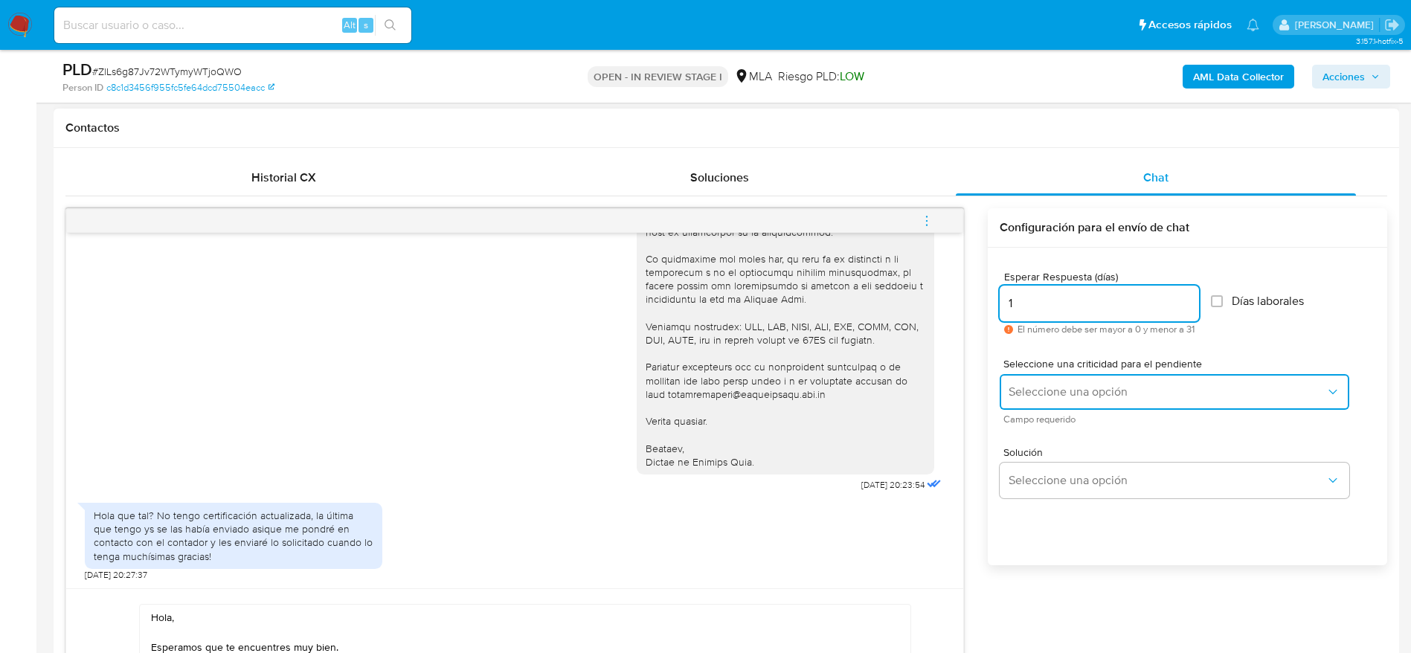
click at [1037, 396] on span "Seleccione una opción" at bounding box center [1167, 392] width 317 height 15
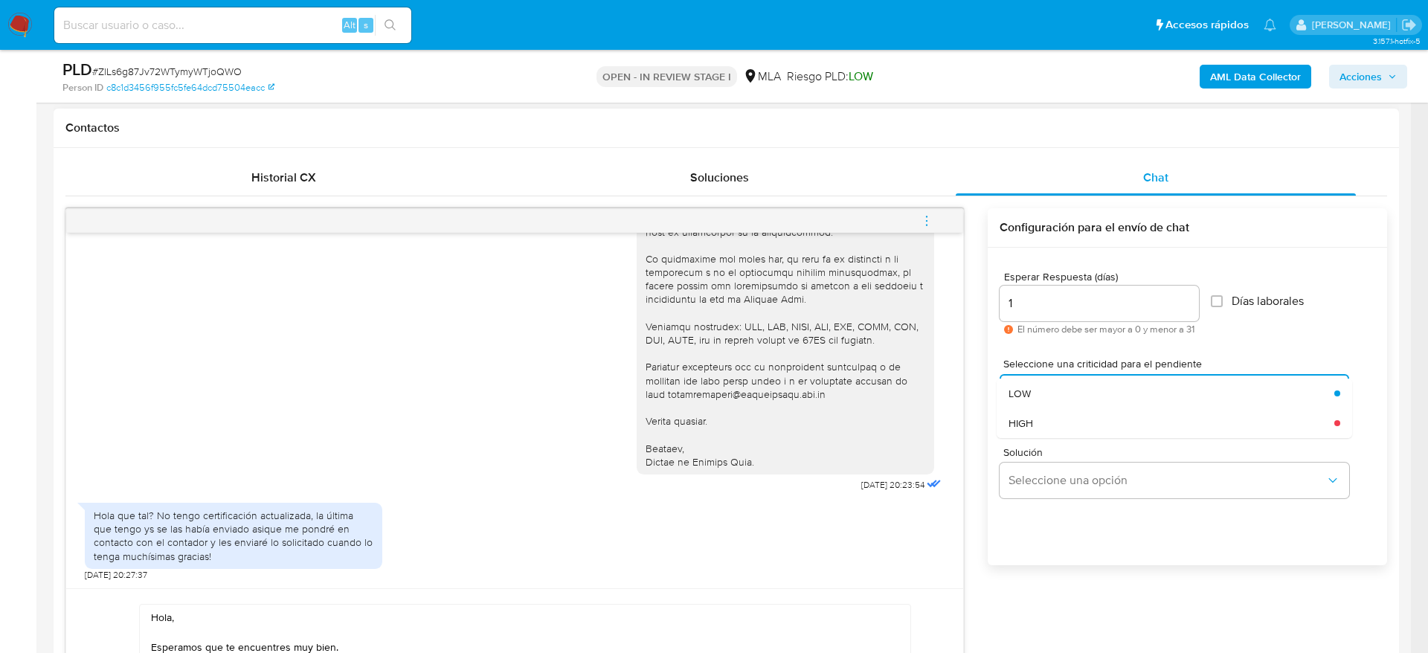
drag, startPoint x: 1037, startPoint y: 398, endPoint x: 903, endPoint y: 445, distance: 141.9
click at [1053, 423] on div "HIGH" at bounding box center [1167, 423] width 317 height 30
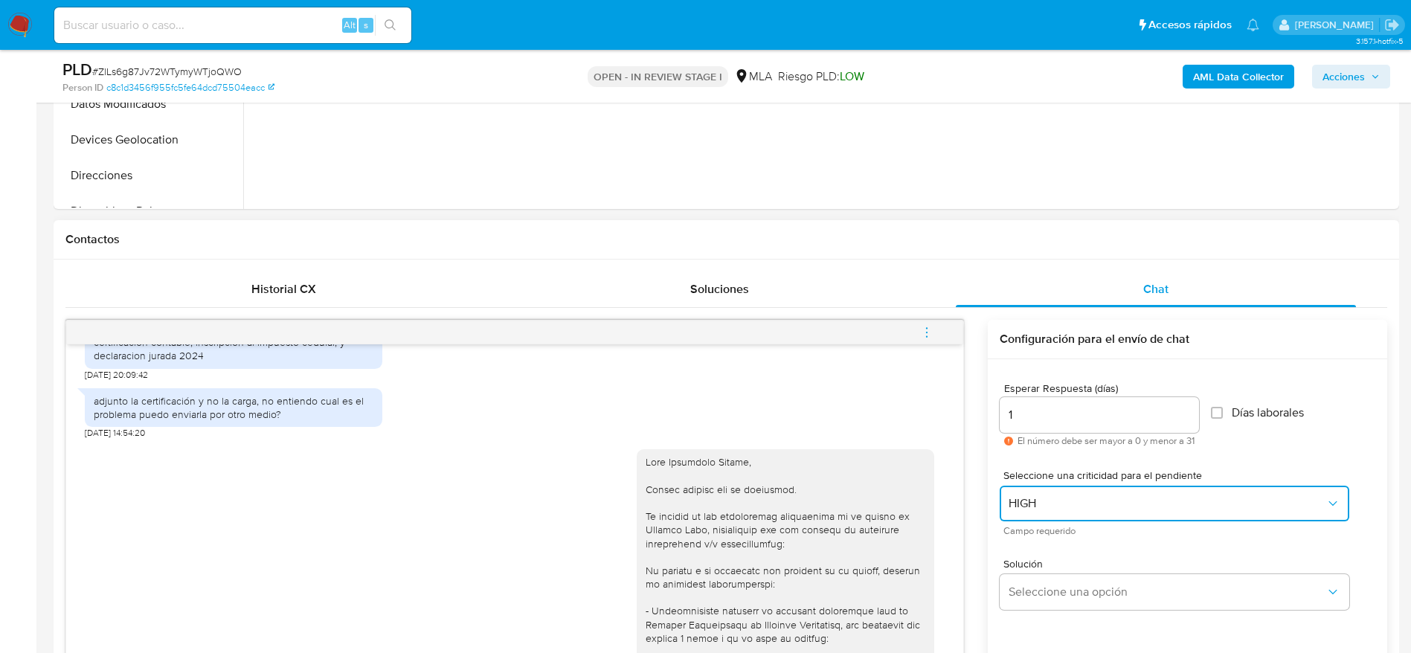
scroll to position [1001, 0]
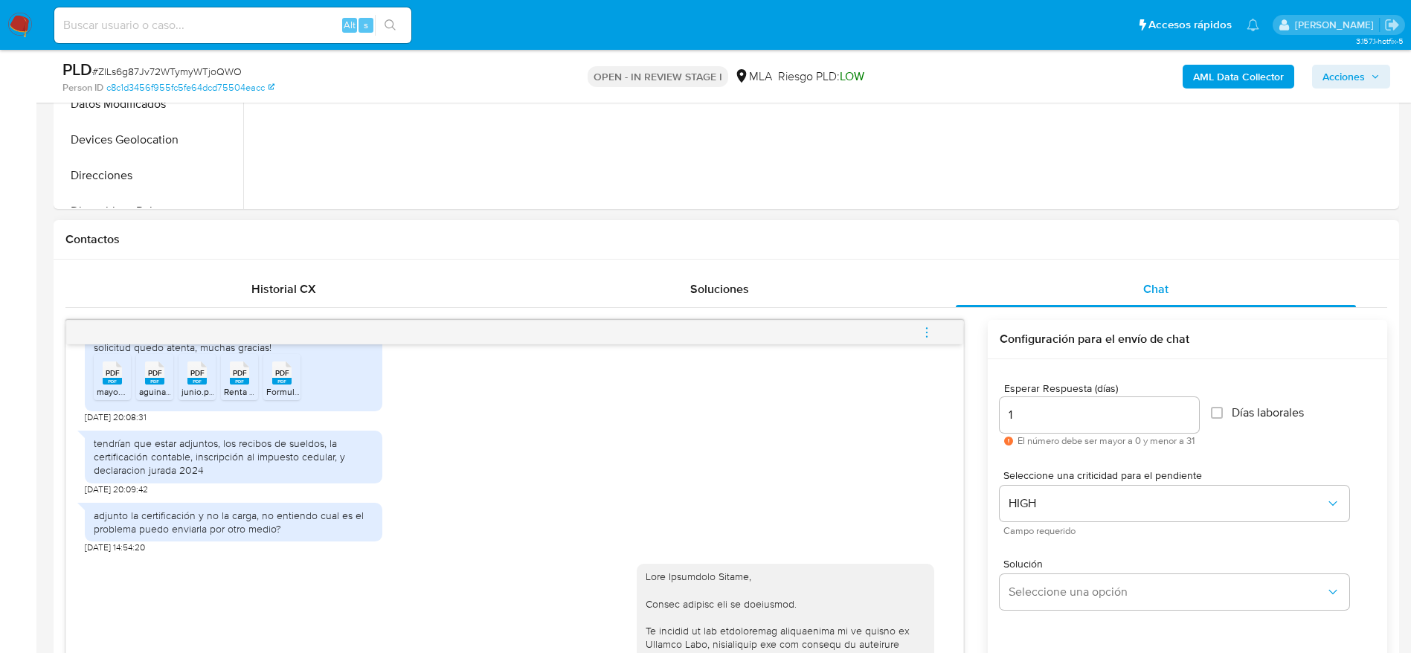
copy div "Hola Antonella Agnese,"
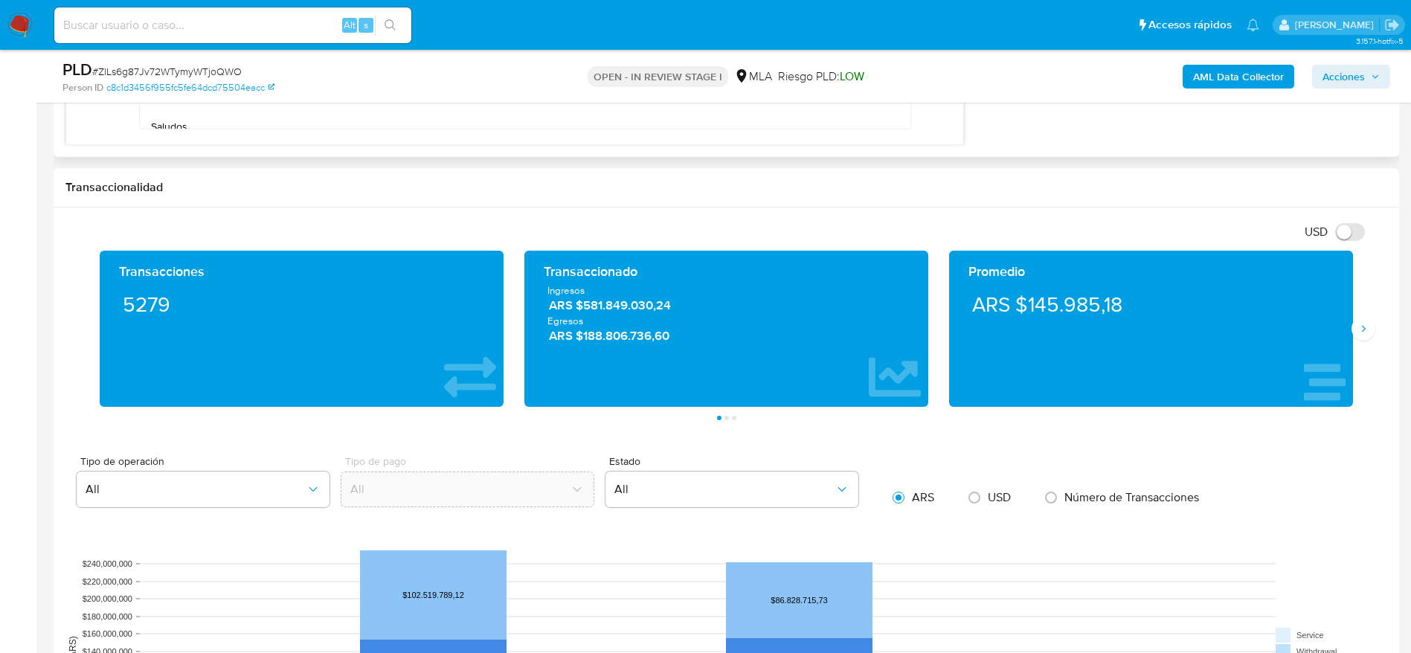
scroll to position [893, 0]
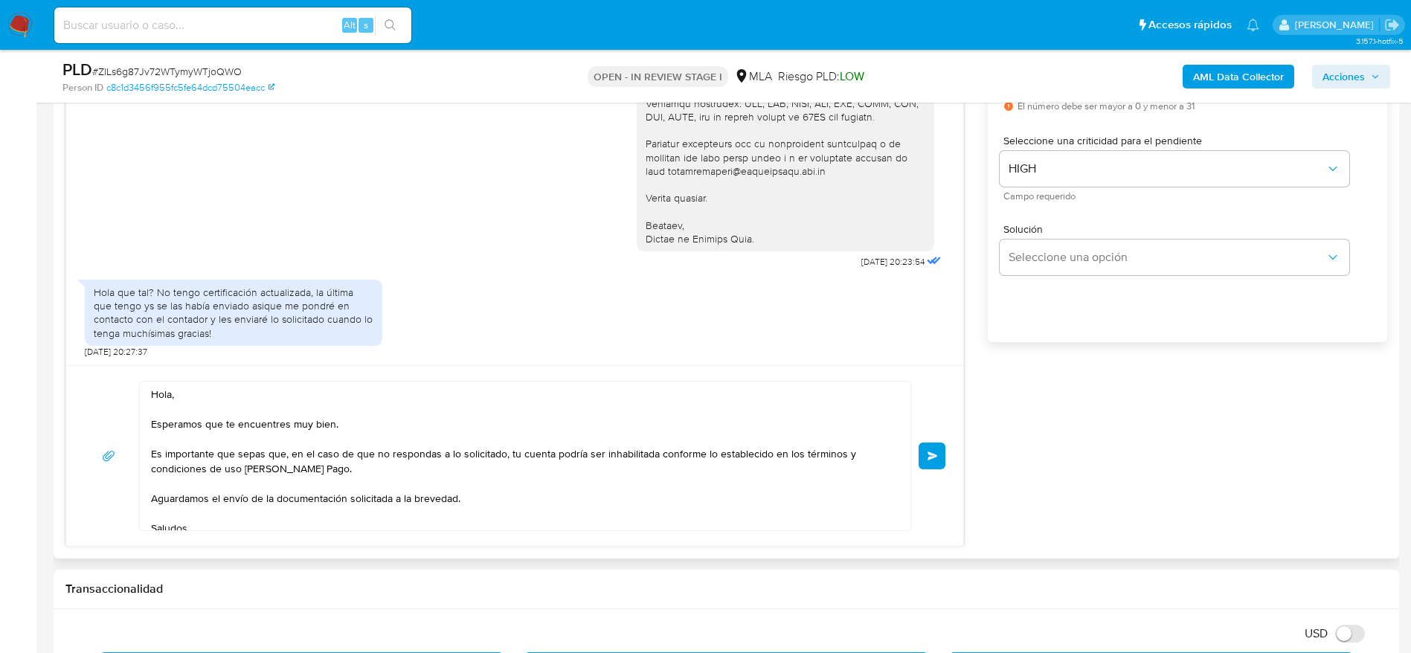
click at [160, 392] on textarea "Hola, Esperamos que te encuentres muy bien. Es importante que sepas que, en el …" at bounding box center [521, 456] width 741 height 149
click at [160, 391] on textarea "Hola, Esperamos que te encuentres muy bien. Es importante que sepas que, en el …" at bounding box center [521, 456] width 741 height 149
paste textarea "Antonella Agnese,"
type textarea "Hola Antonella Agnese, Esperamos que te encuentres muy bien. Es importante que …"
click at [943, 451] on button "Enviar" at bounding box center [932, 456] width 27 height 27
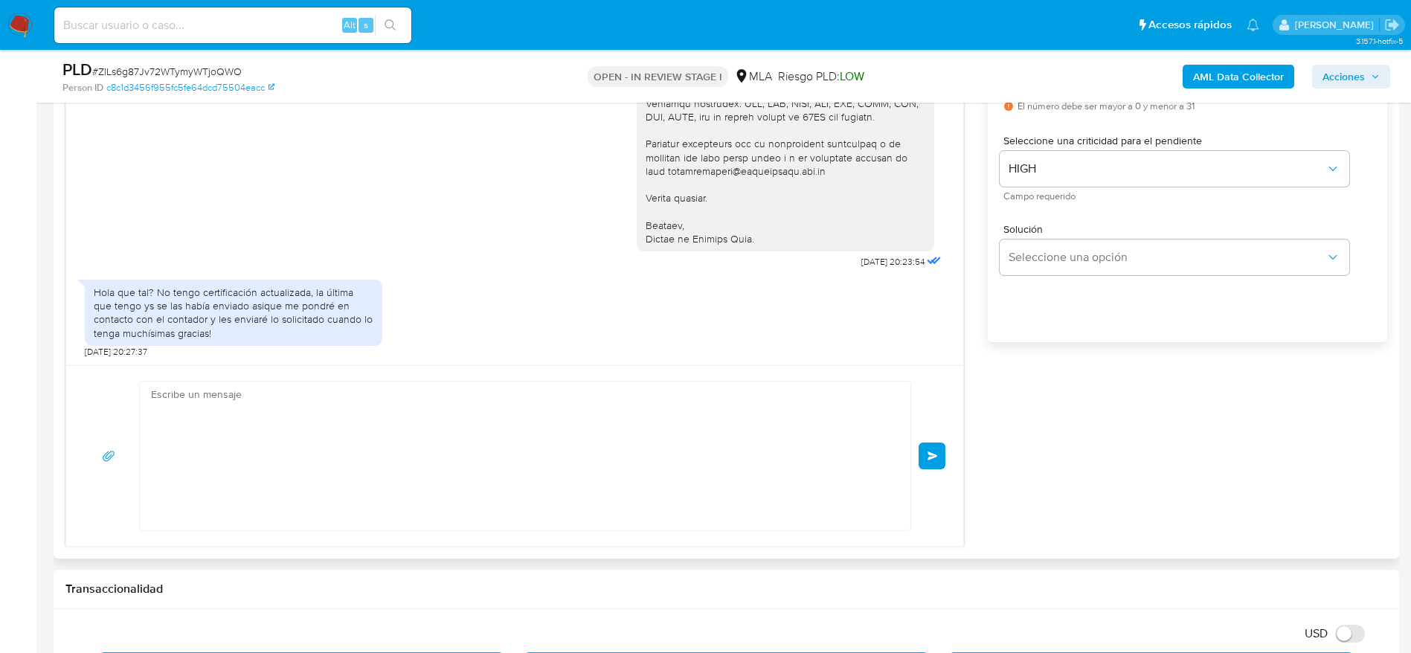
scroll to position [1793, 0]
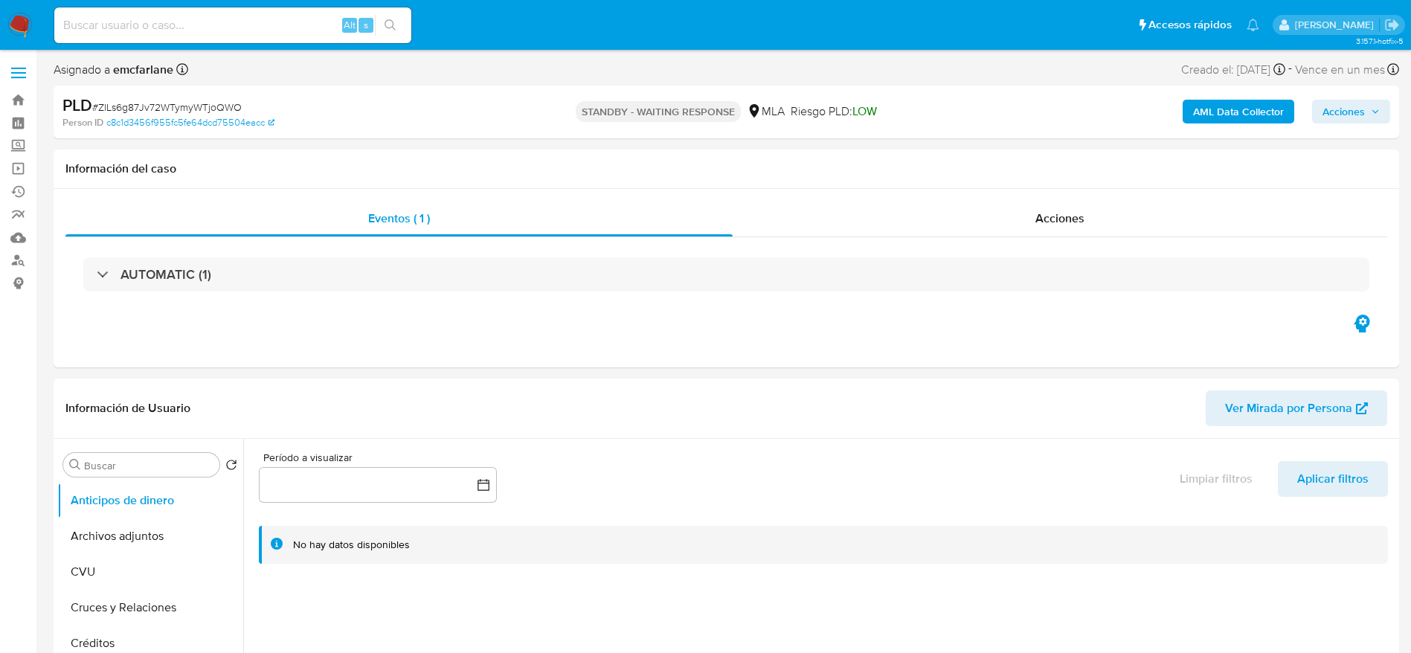
select select "10"
click at [269, 19] on input at bounding box center [232, 25] width 357 height 19
paste input "F6xAnVHi5wpGT7xJGNTxCdfO"
type input "F6xAnVHi5wpGT7xJGNTxCdfO"
select select "10"
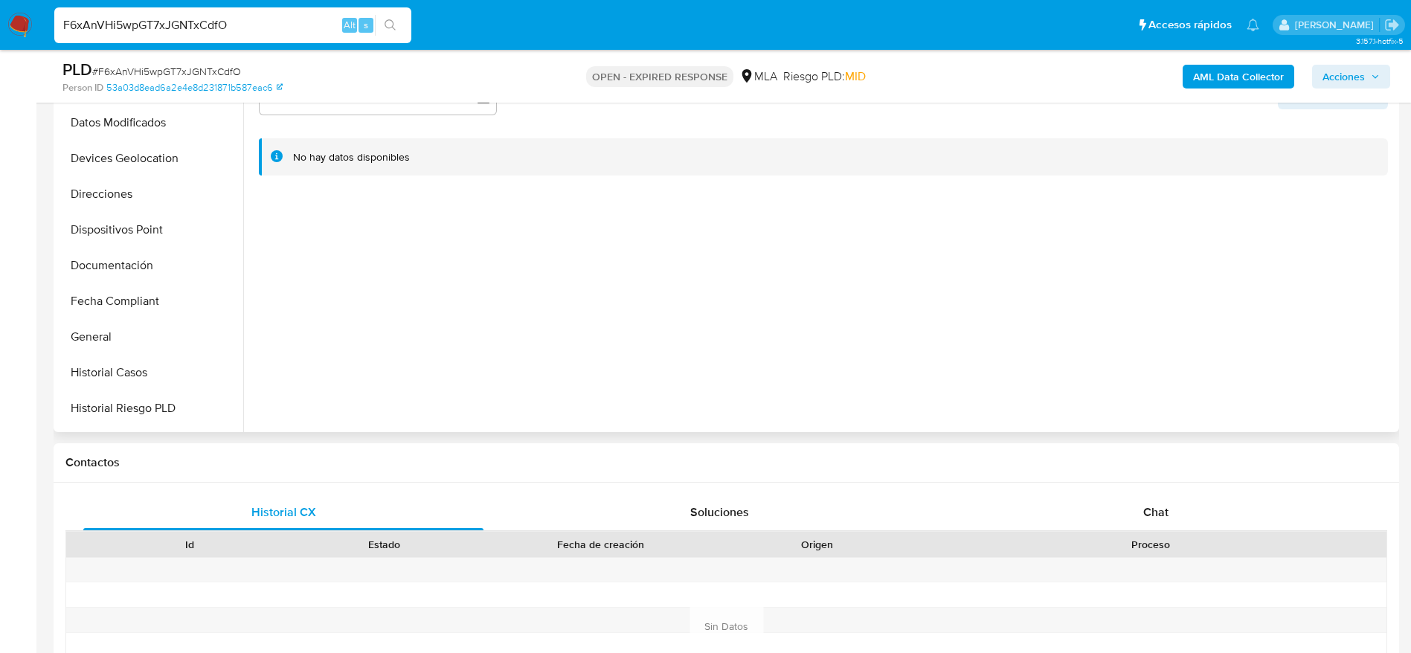
scroll to position [446, 0]
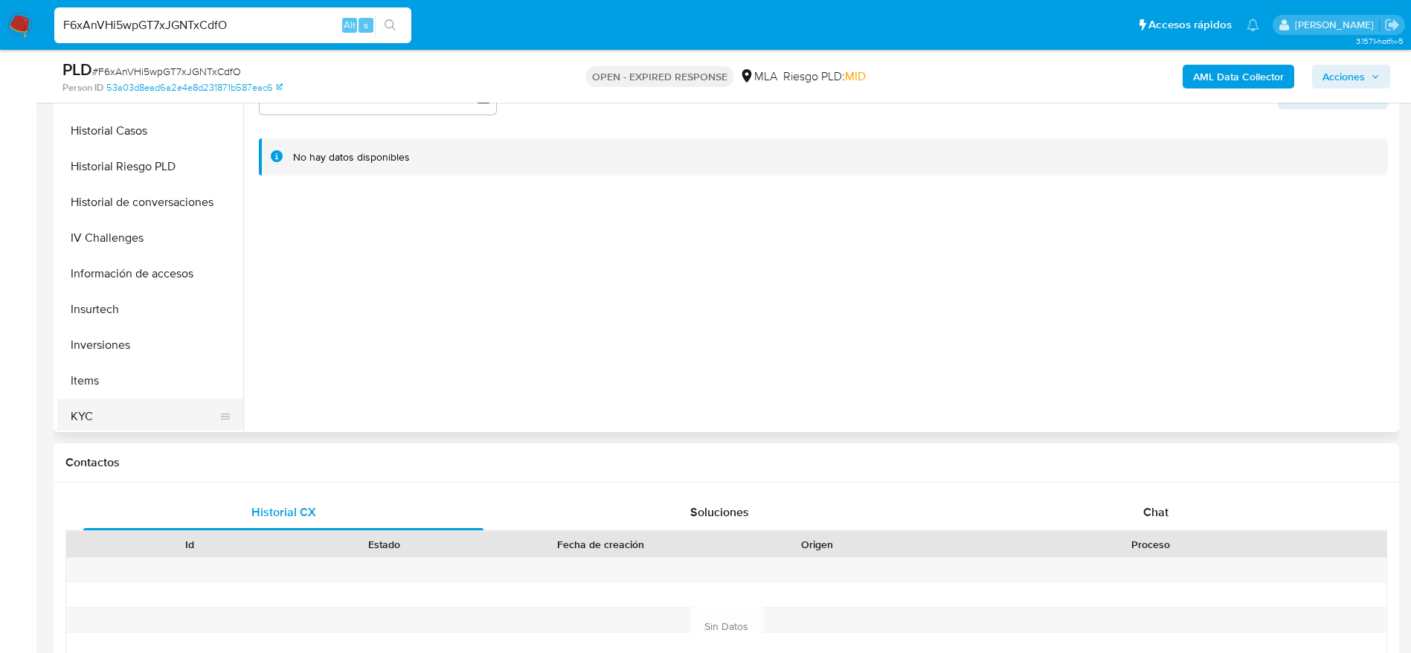
click at [106, 414] on button "KYC" at bounding box center [144, 417] width 174 height 36
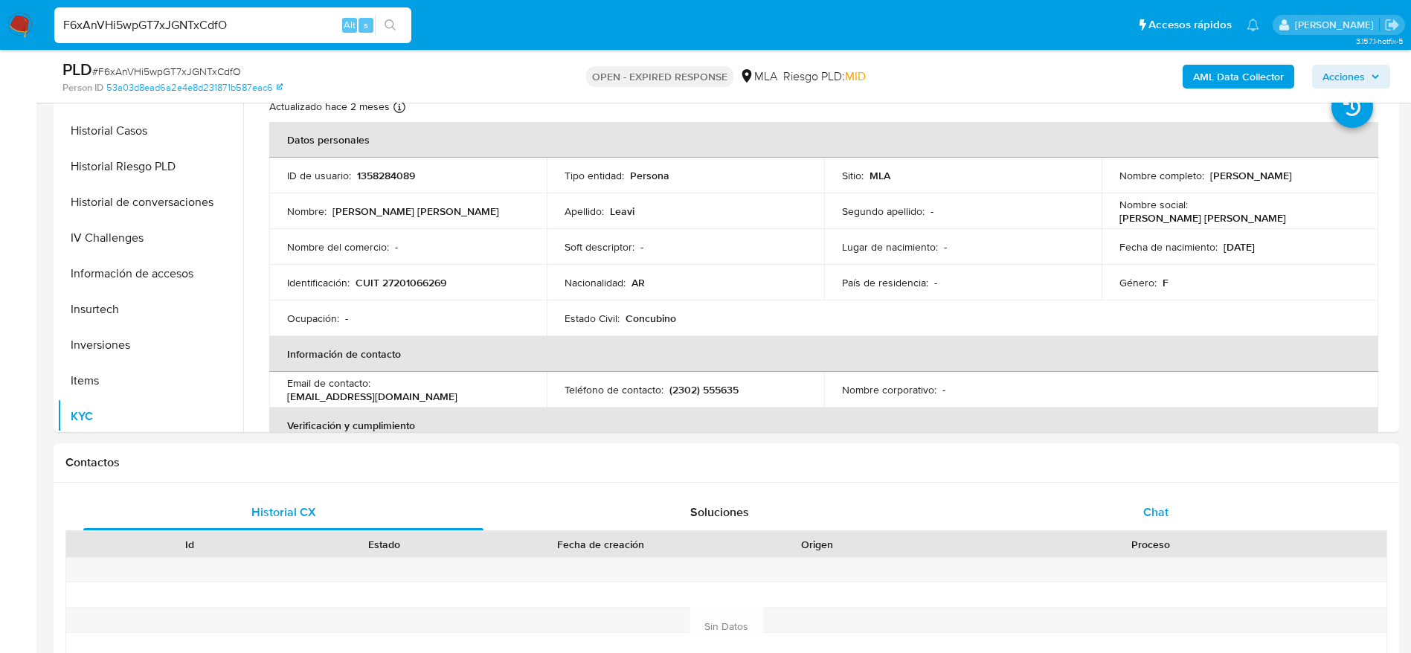
click at [1157, 501] on div "Chat" at bounding box center [1156, 513] width 400 height 36
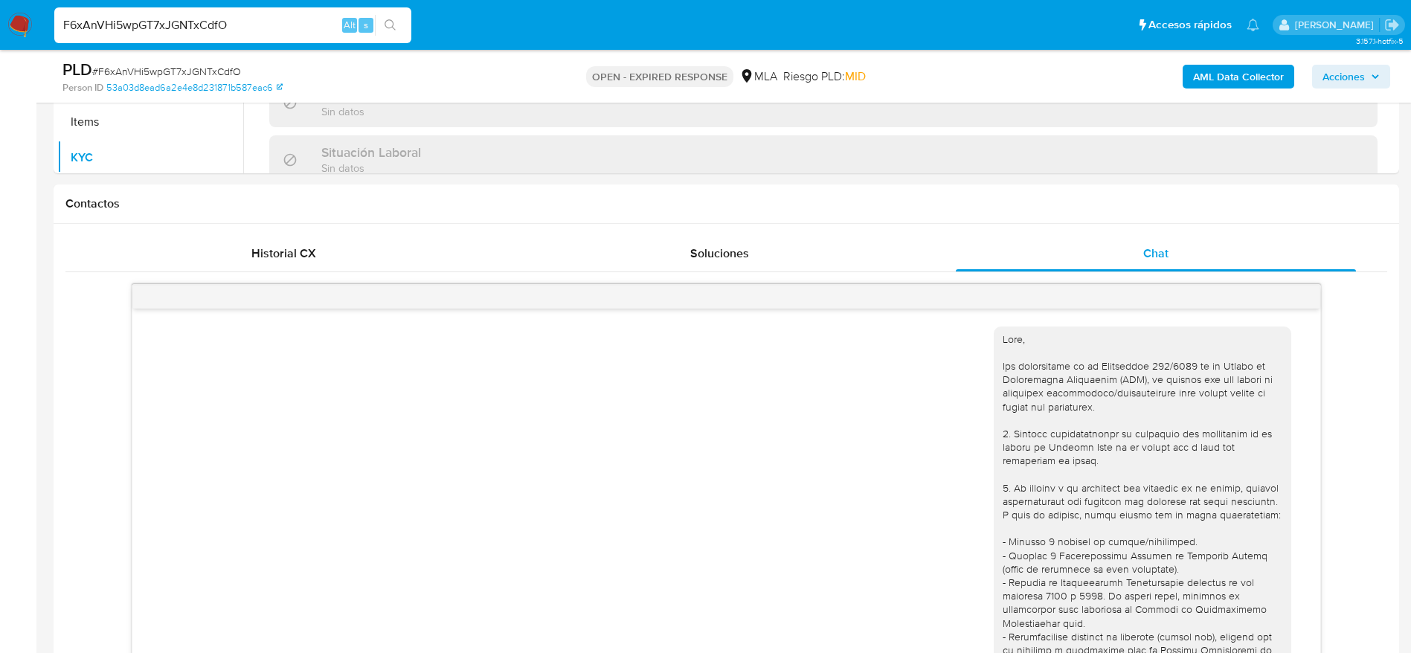
scroll to position [0, 0]
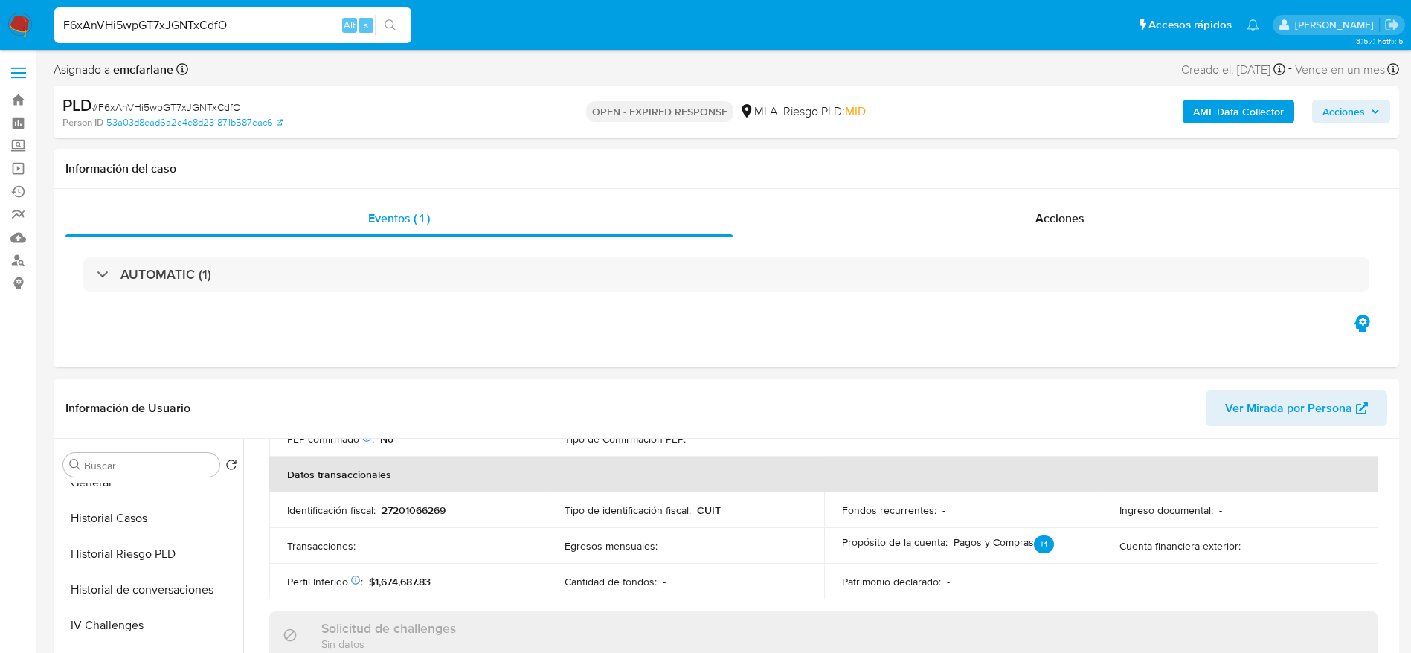
click at [170, 110] on span "# F6xAnVHi5wpGT7xJGNTxCdfO" at bounding box center [166, 107] width 149 height 15
copy span "F6xAnVHi5wpGT7xJGNTxCdfO"
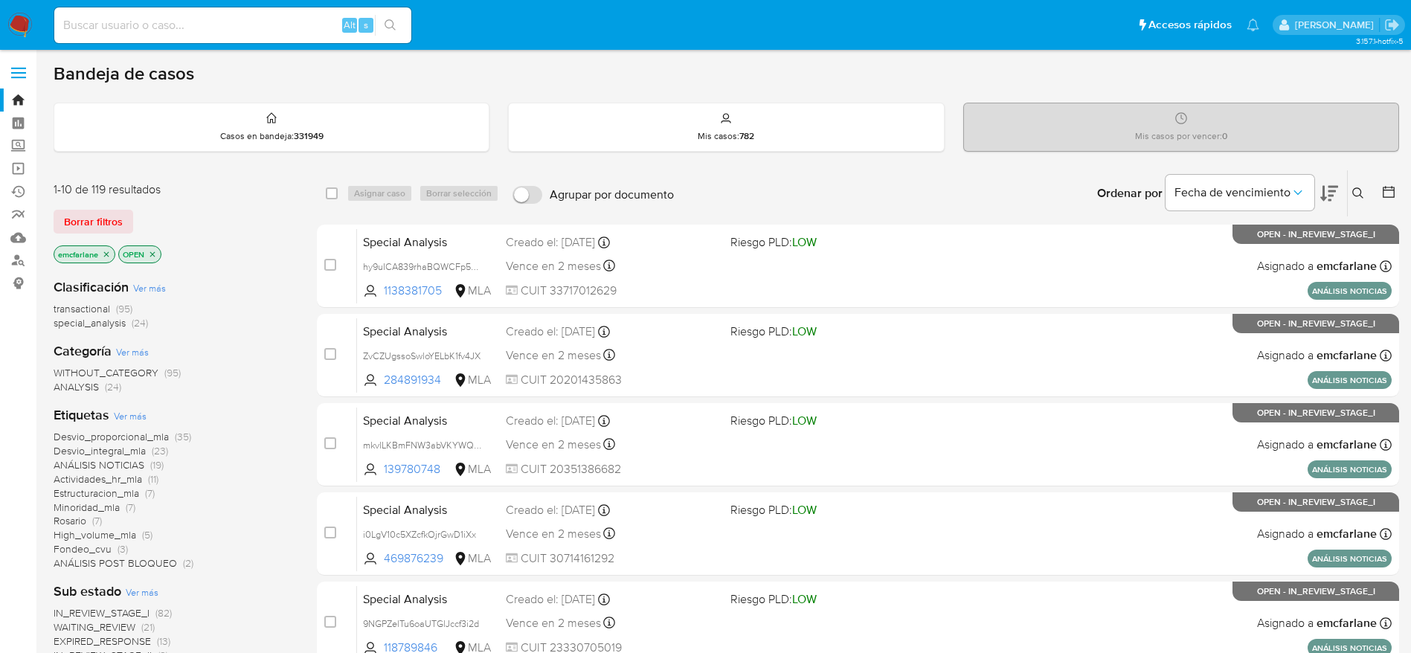
click at [101, 222] on span "Borrar filtros" at bounding box center [93, 221] width 59 height 21
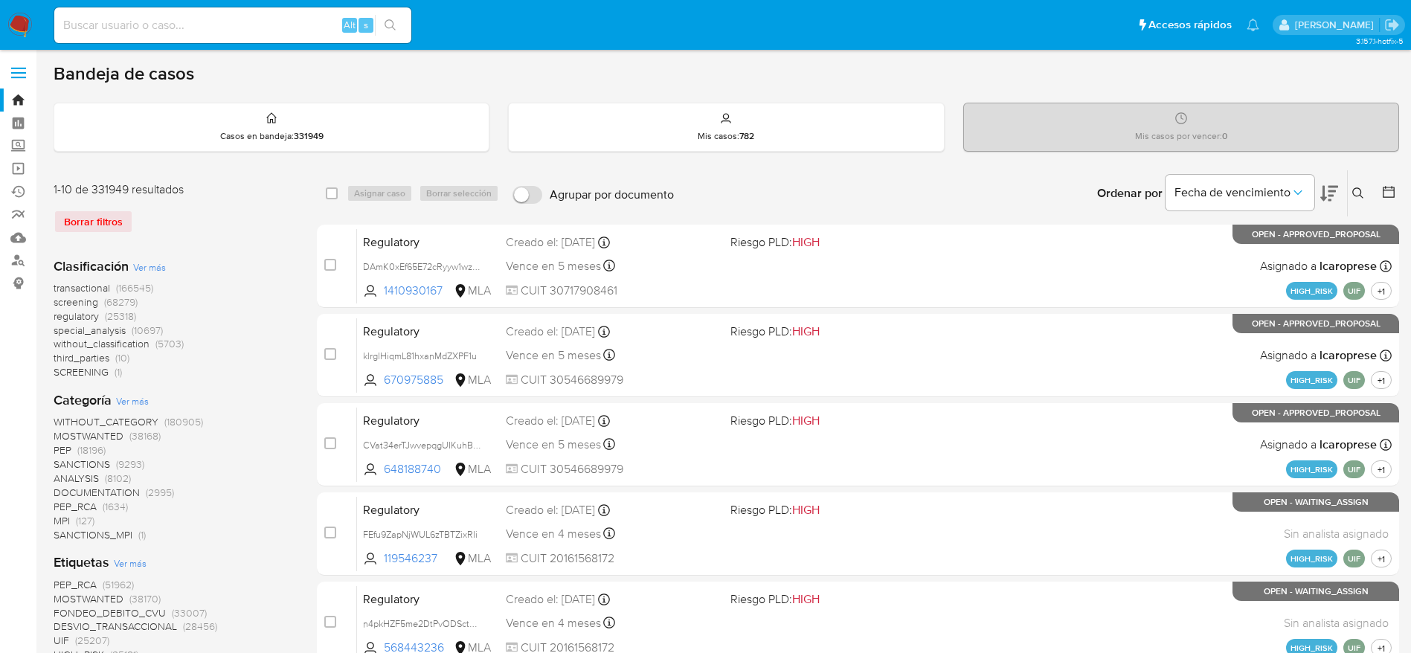
click at [1357, 192] on icon at bounding box center [1358, 193] width 12 height 12
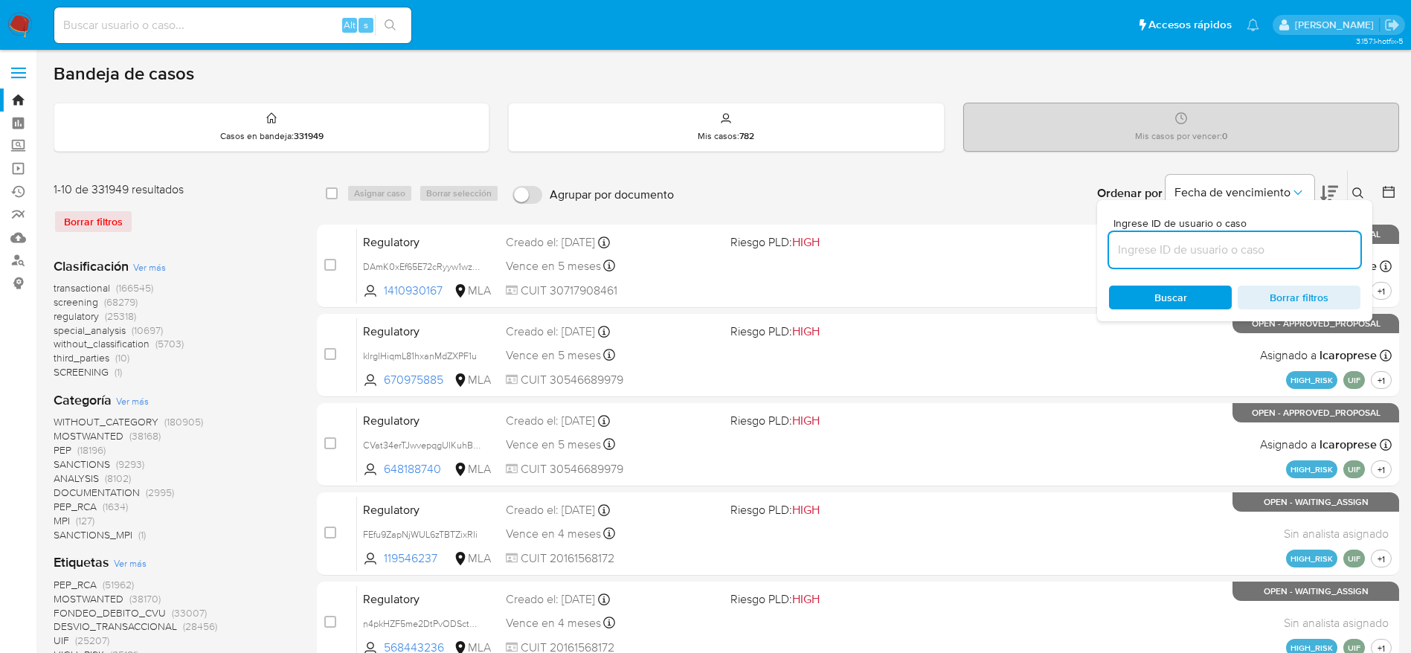
click at [1225, 248] on input at bounding box center [1234, 249] width 251 height 19
type input "F6xAnVHi5wpGT7xJGNTxCdfO"
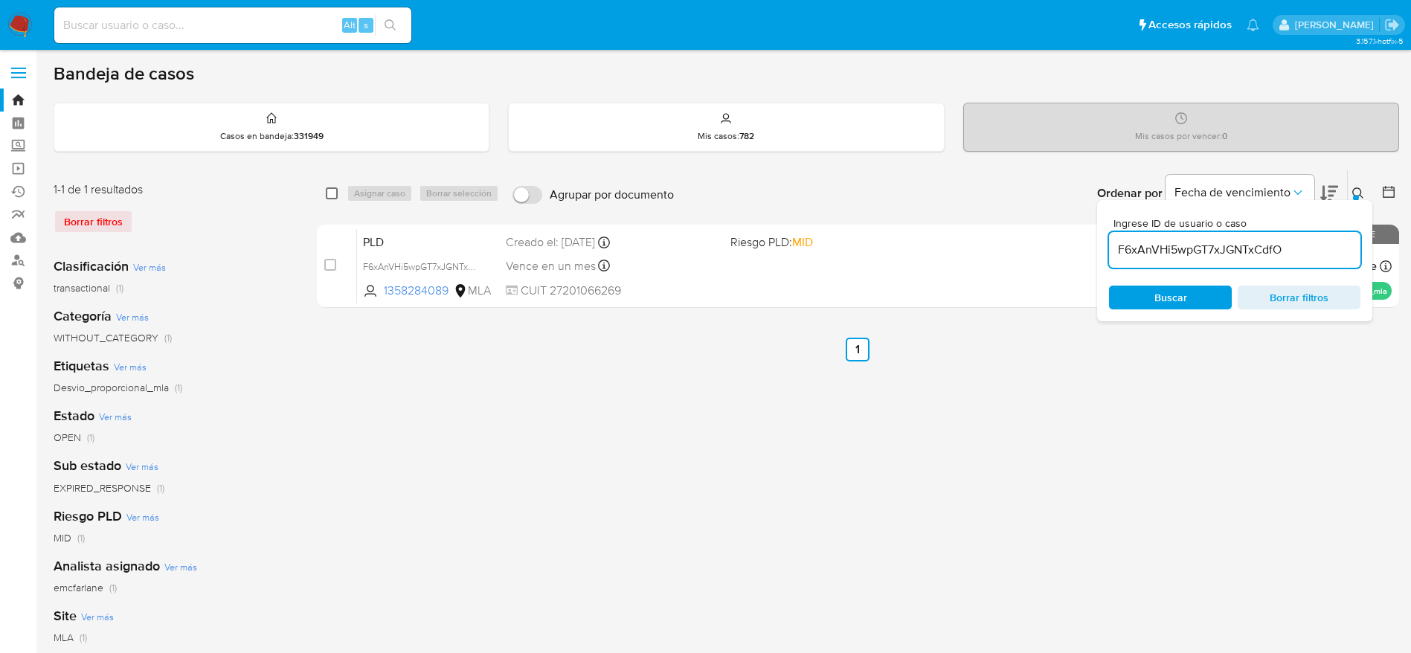
click at [335, 191] on input "checkbox" at bounding box center [332, 193] width 12 height 12
checkbox input "true"
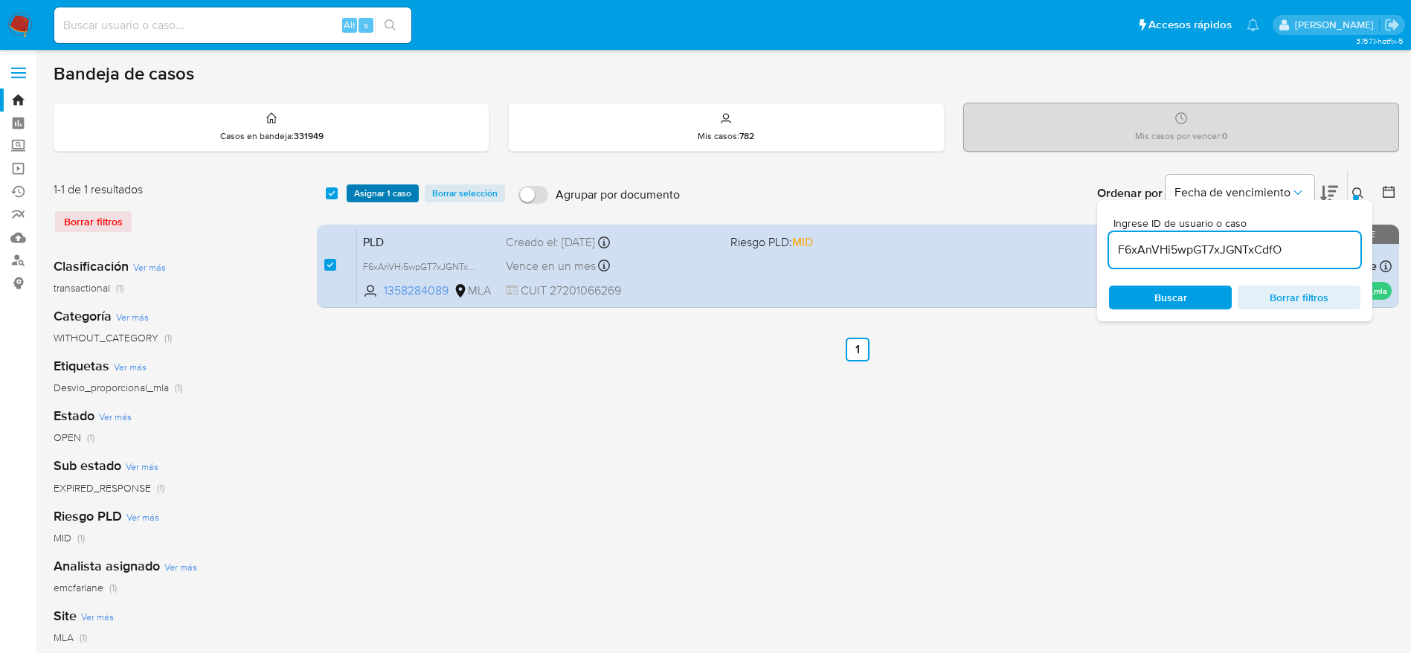
click at [371, 192] on span "Asignar 1 caso" at bounding box center [382, 193] width 57 height 15
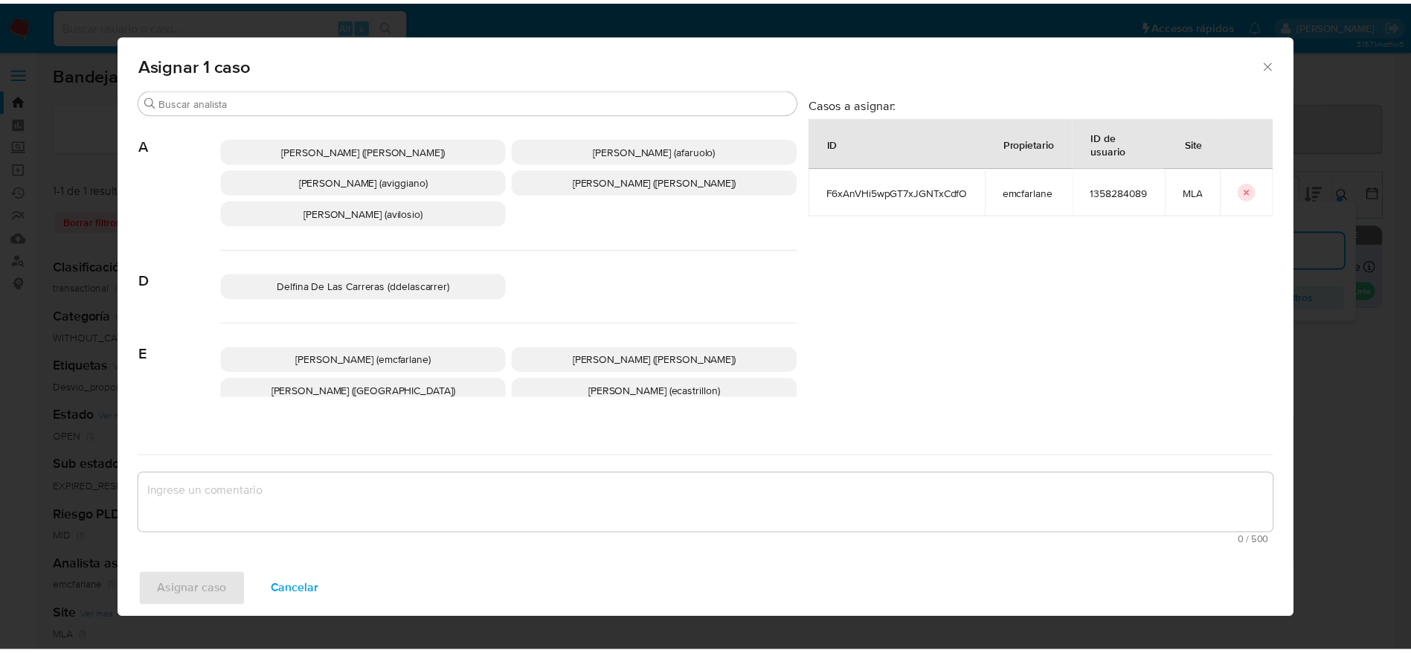
scroll to position [112, 0]
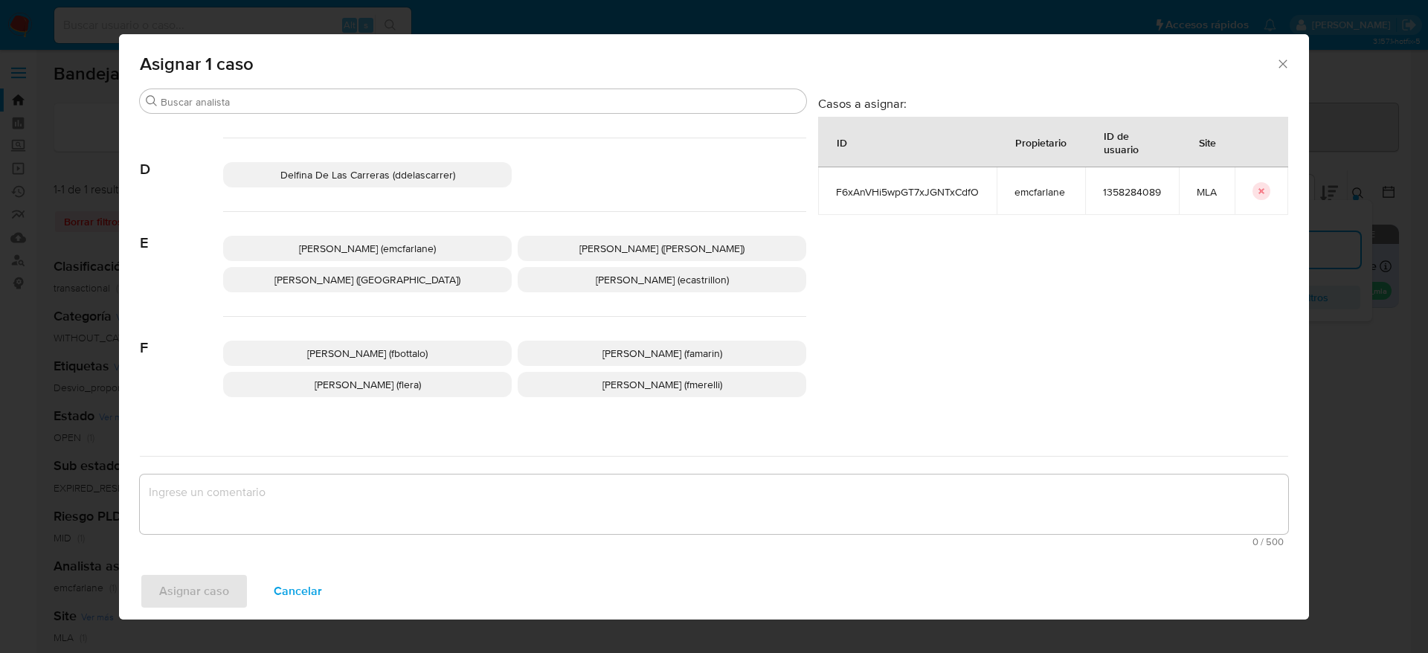
click at [394, 257] on p "Elaine Mc Farlane (emcfarlane)" at bounding box center [367, 248] width 289 height 25
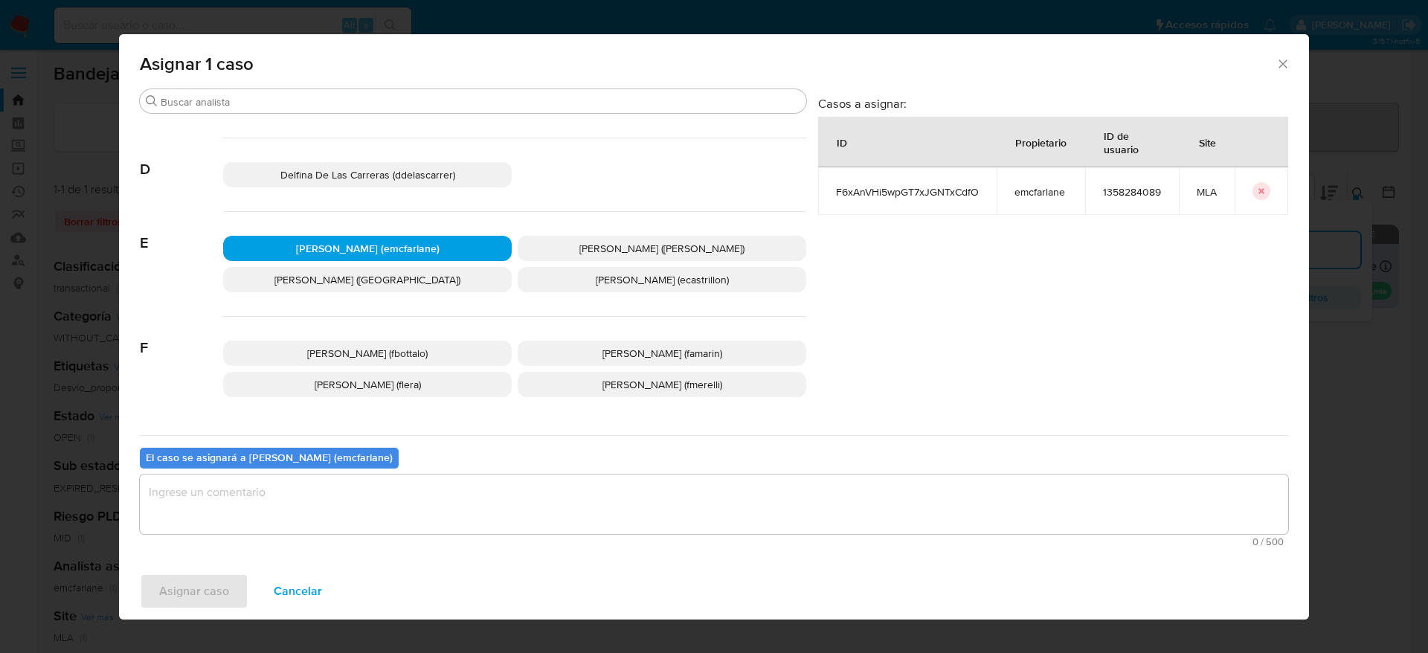
drag, startPoint x: 295, startPoint y: 517, endPoint x: 288, endPoint y: 523, distance: 9.0
click at [295, 516] on textarea "assign-modal" at bounding box center [714, 505] width 1149 height 60
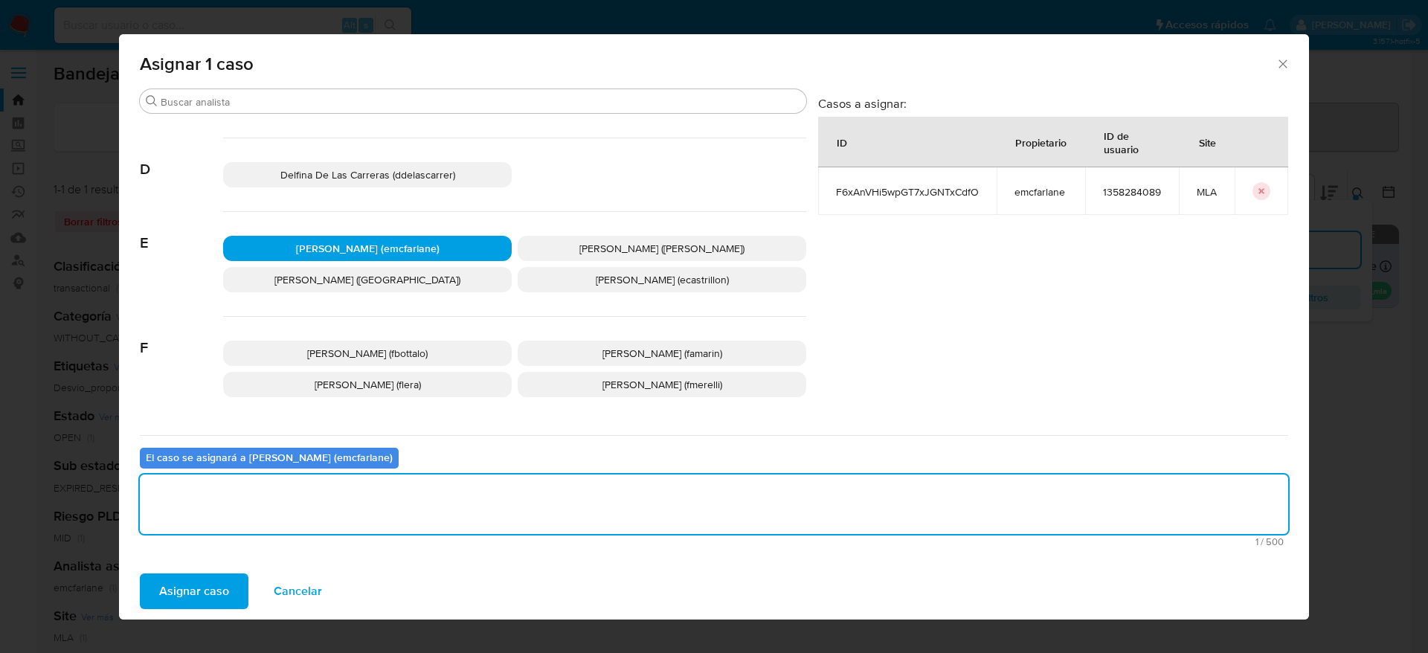
click at [190, 600] on span "Asignar caso" at bounding box center [194, 591] width 70 height 33
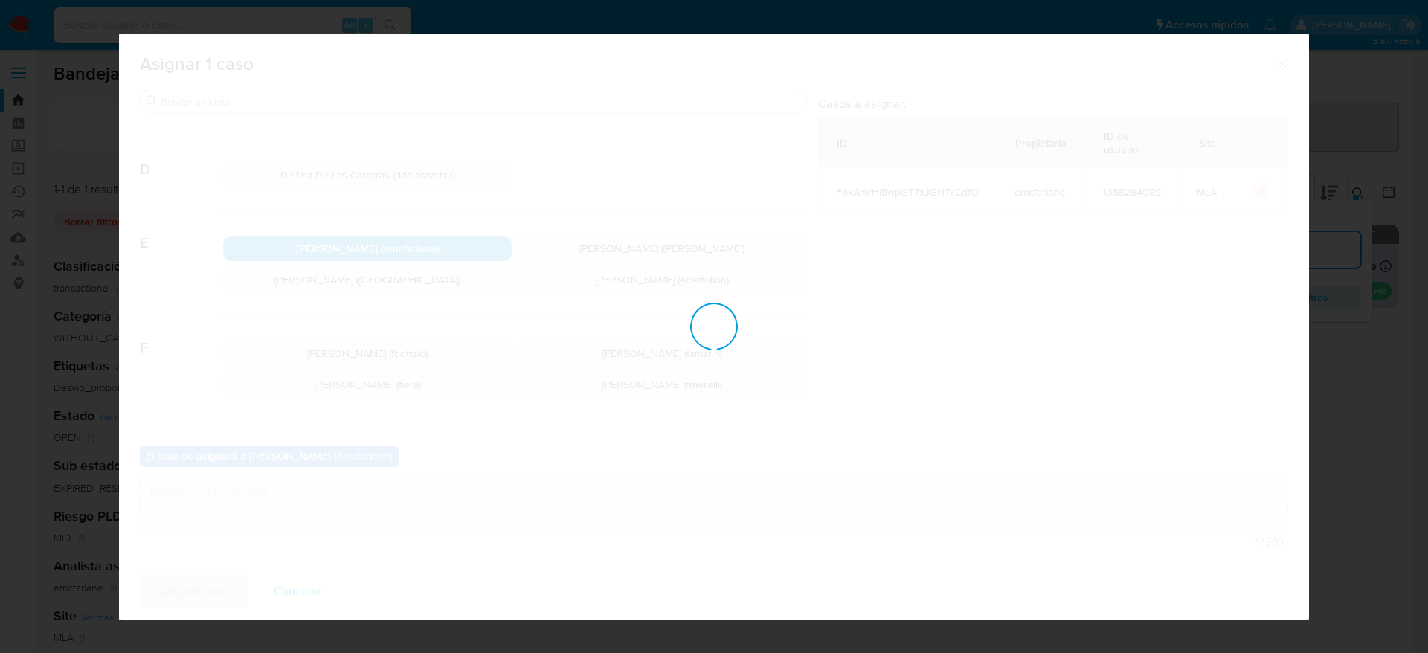
checkbox input "false"
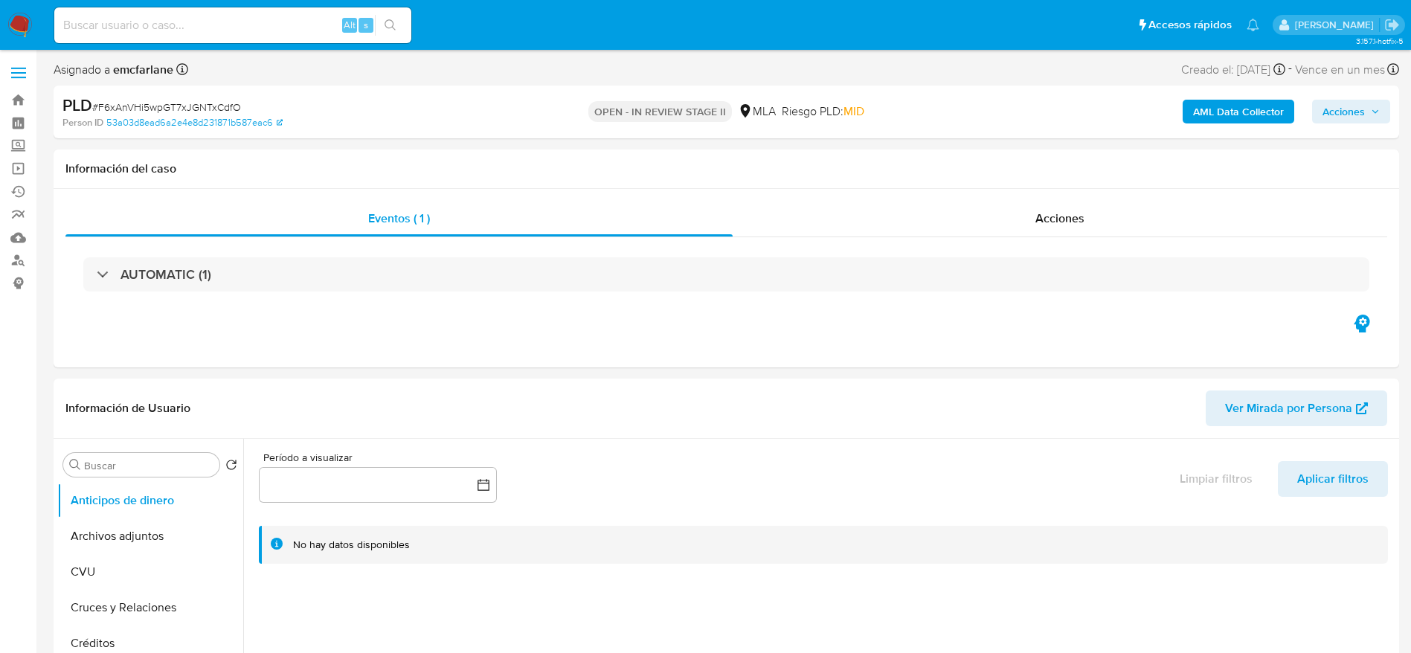
select select "10"
click at [1361, 120] on span "Acciones" at bounding box center [1351, 111] width 57 height 21
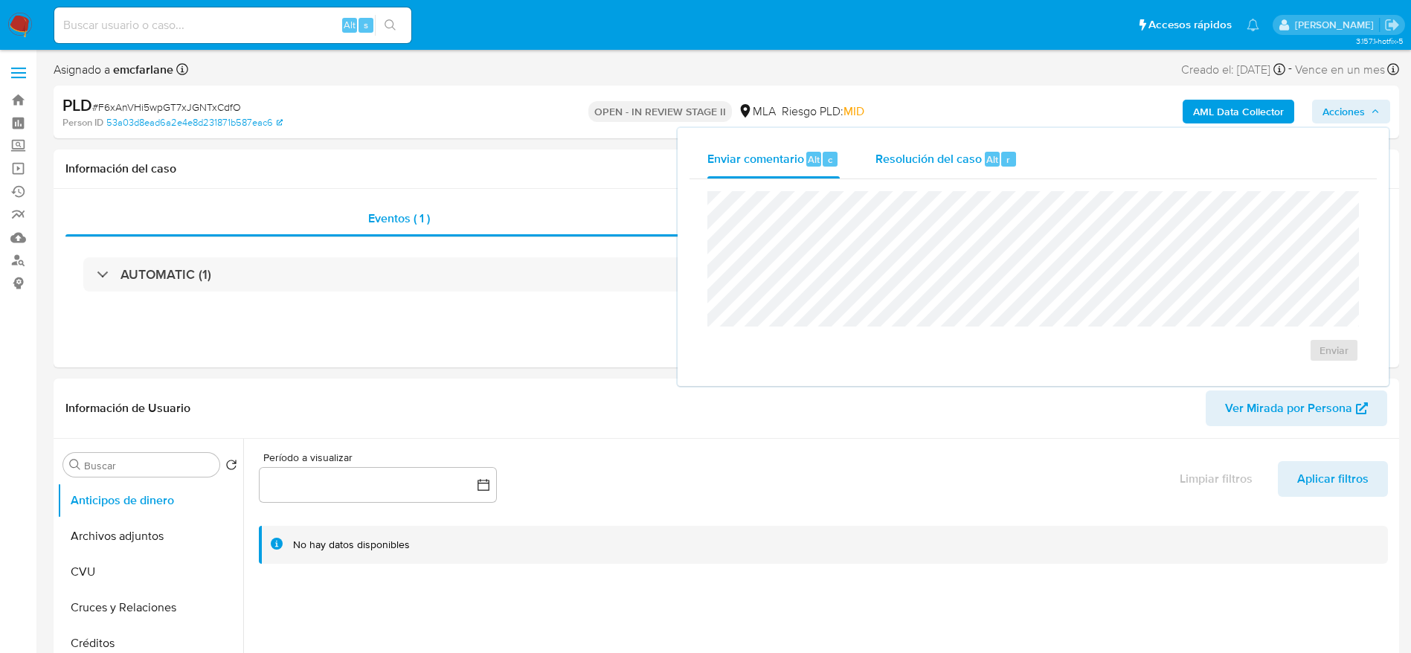
drag, startPoint x: 919, startPoint y: 165, endPoint x: 917, endPoint y: 186, distance: 20.9
click at [919, 167] on span "Resolución del caso" at bounding box center [929, 158] width 106 height 17
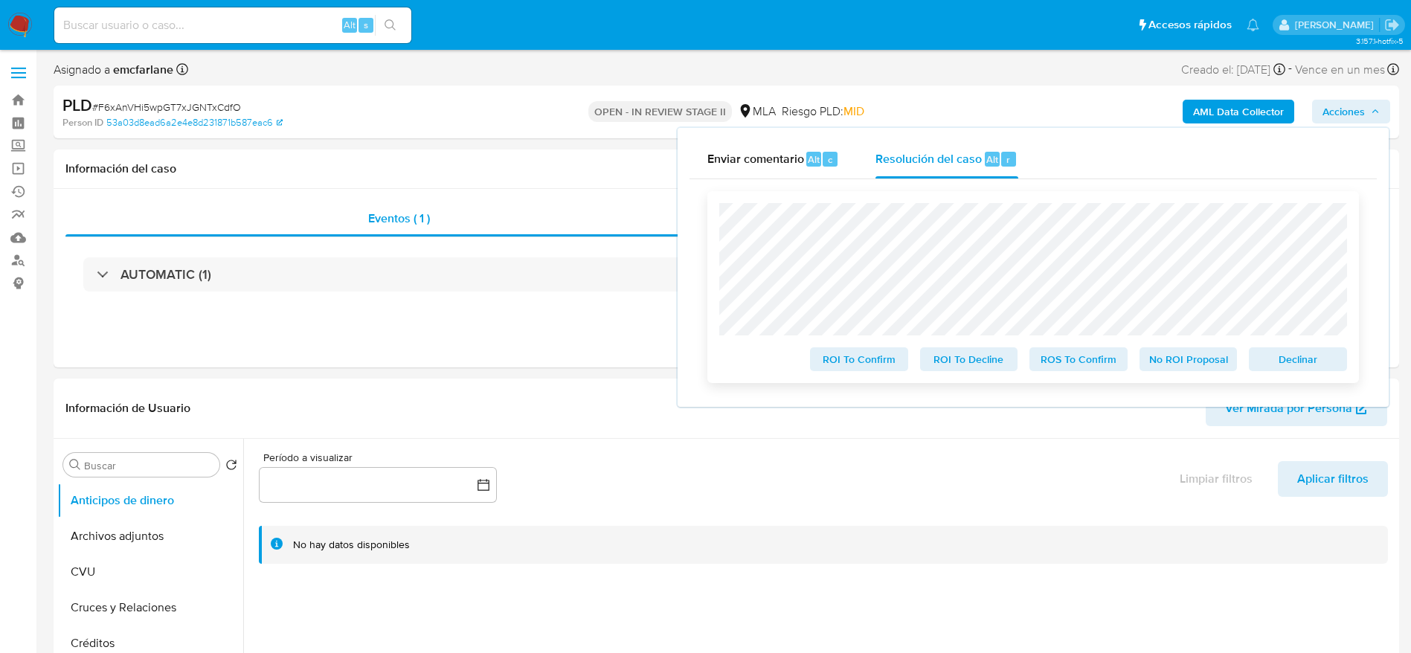
click at [1289, 367] on span "Declinar" at bounding box center [1297, 359] width 77 height 21
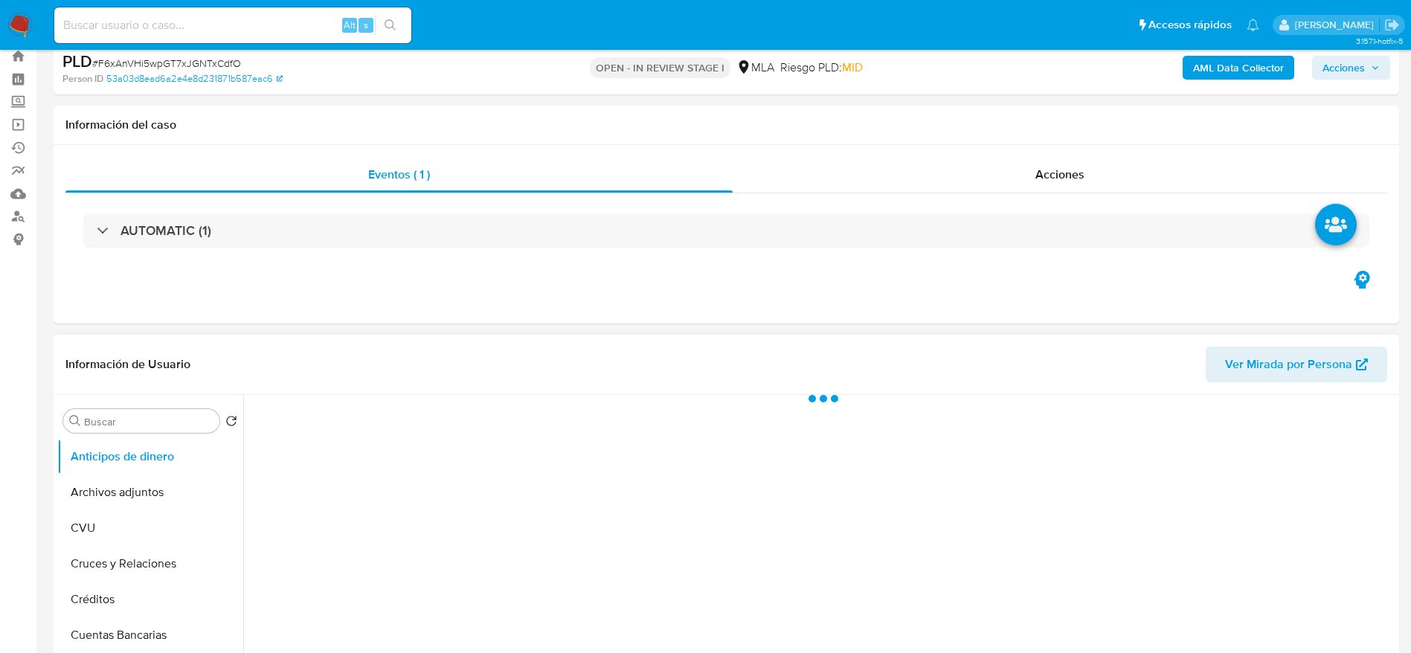
scroll to position [112, 0]
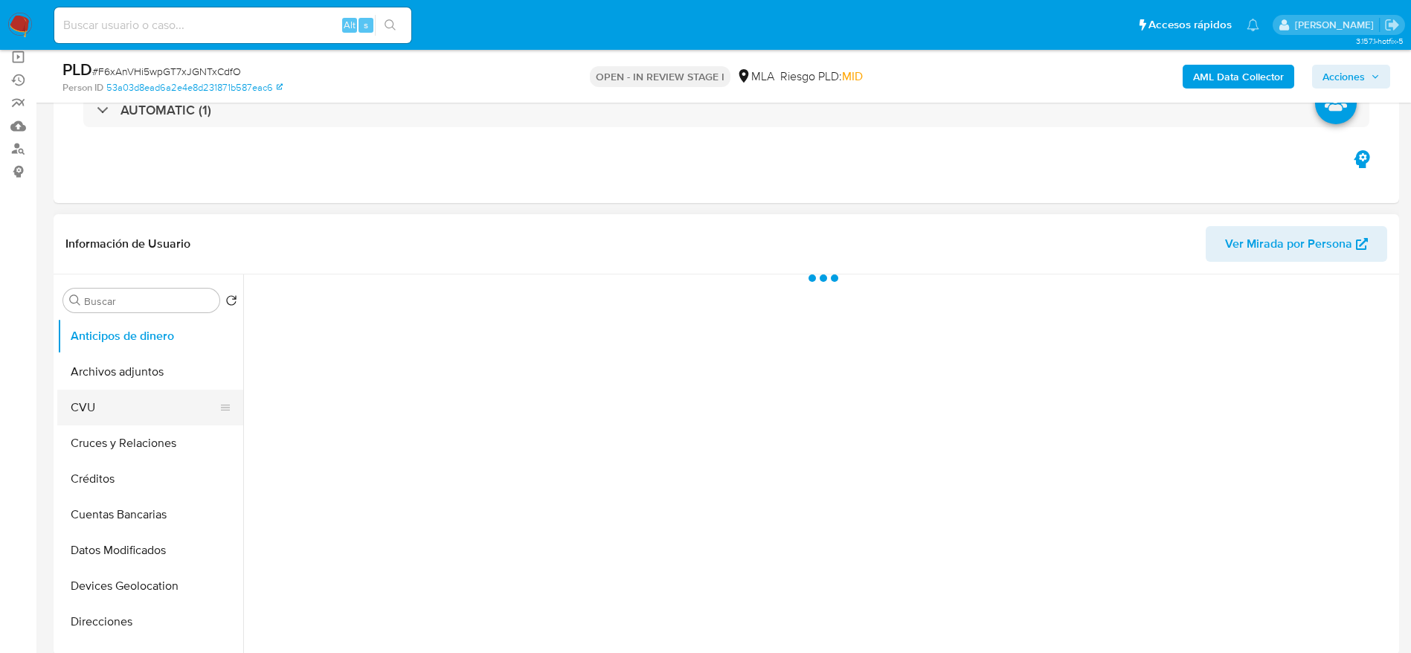
select select "10"
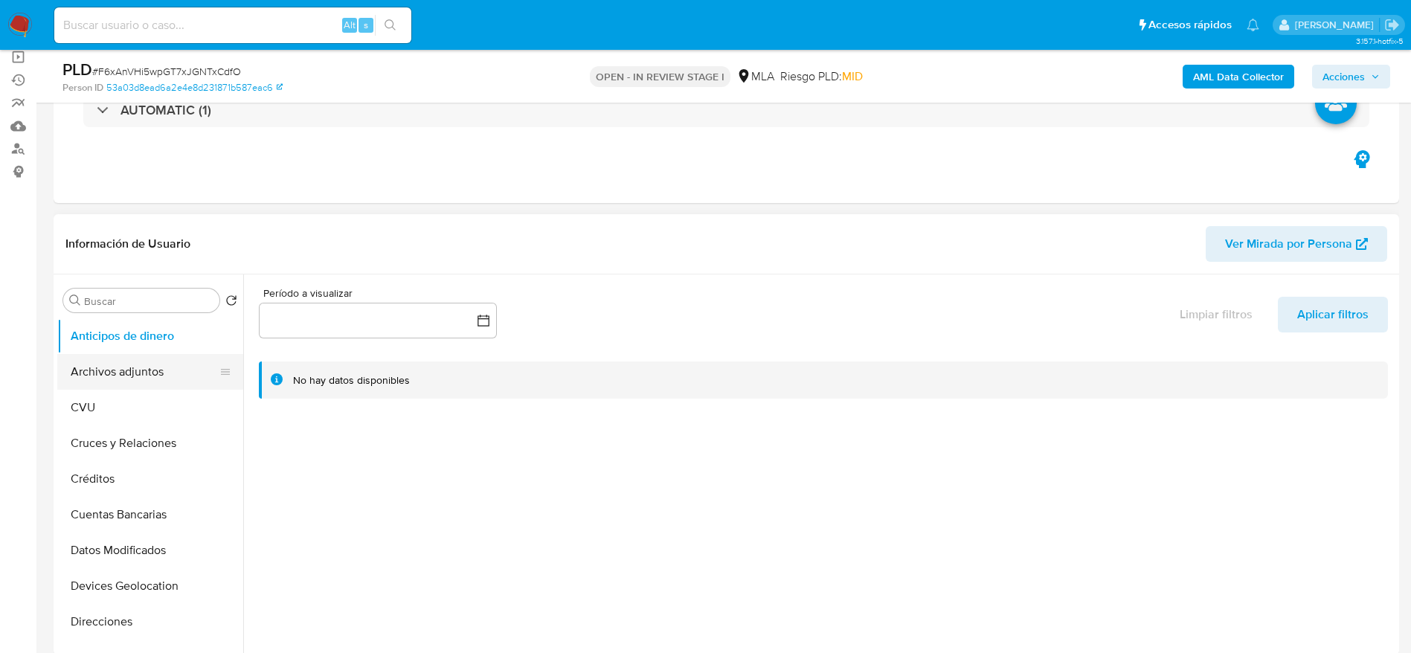
click at [109, 369] on button "Archivos adjuntos" at bounding box center [144, 372] width 174 height 36
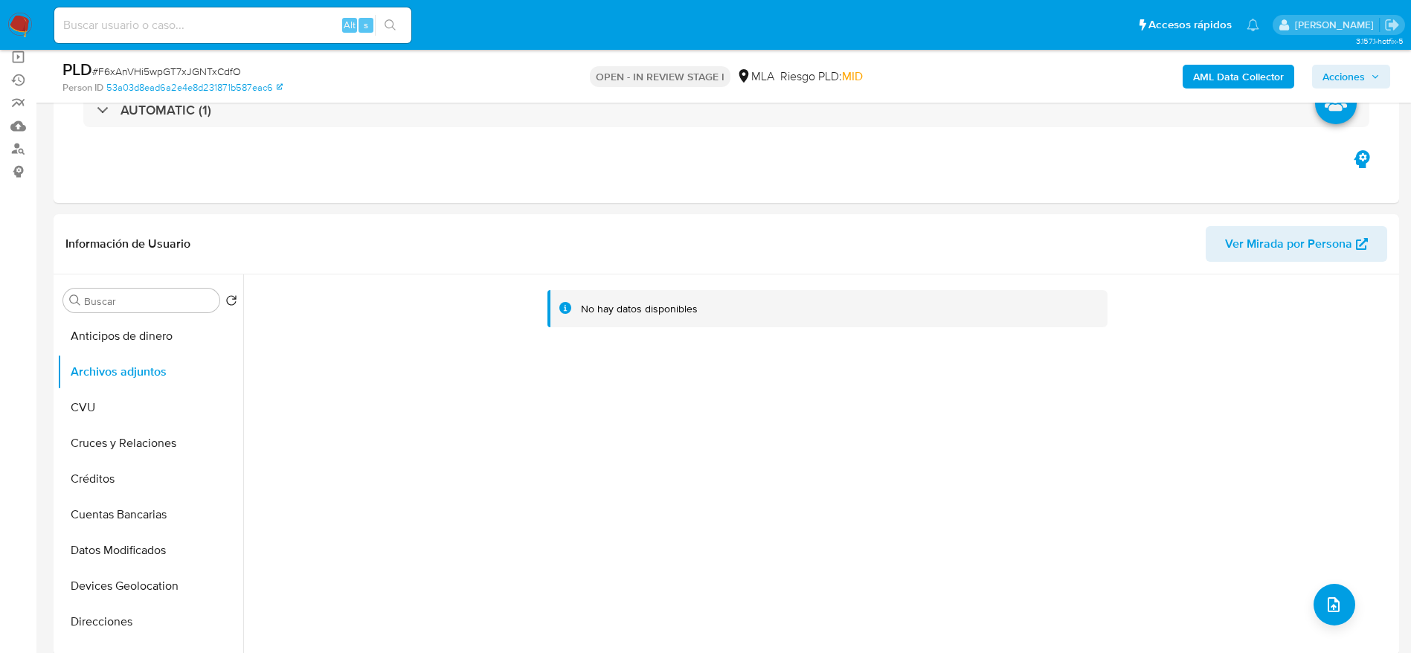
click at [1233, 80] on b "AML Data Collector" at bounding box center [1238, 77] width 91 height 24
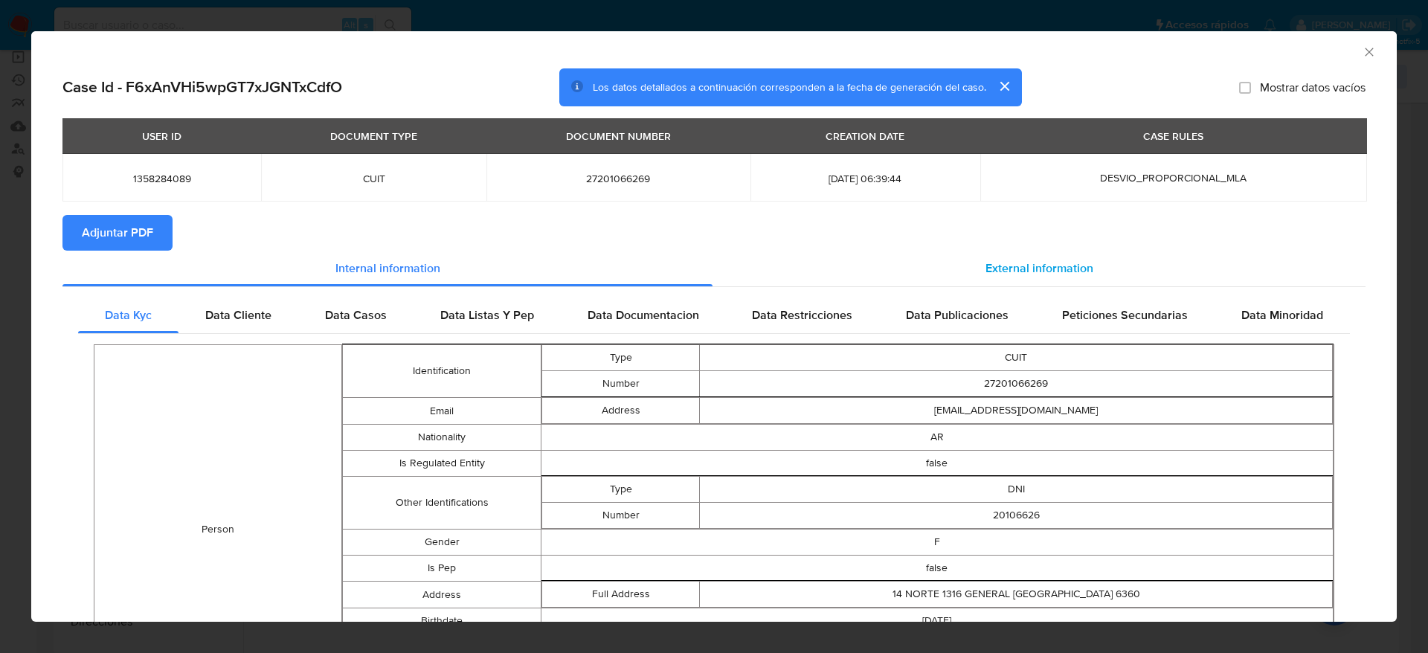
click at [1002, 256] on div "External information" at bounding box center [1039, 269] width 653 height 36
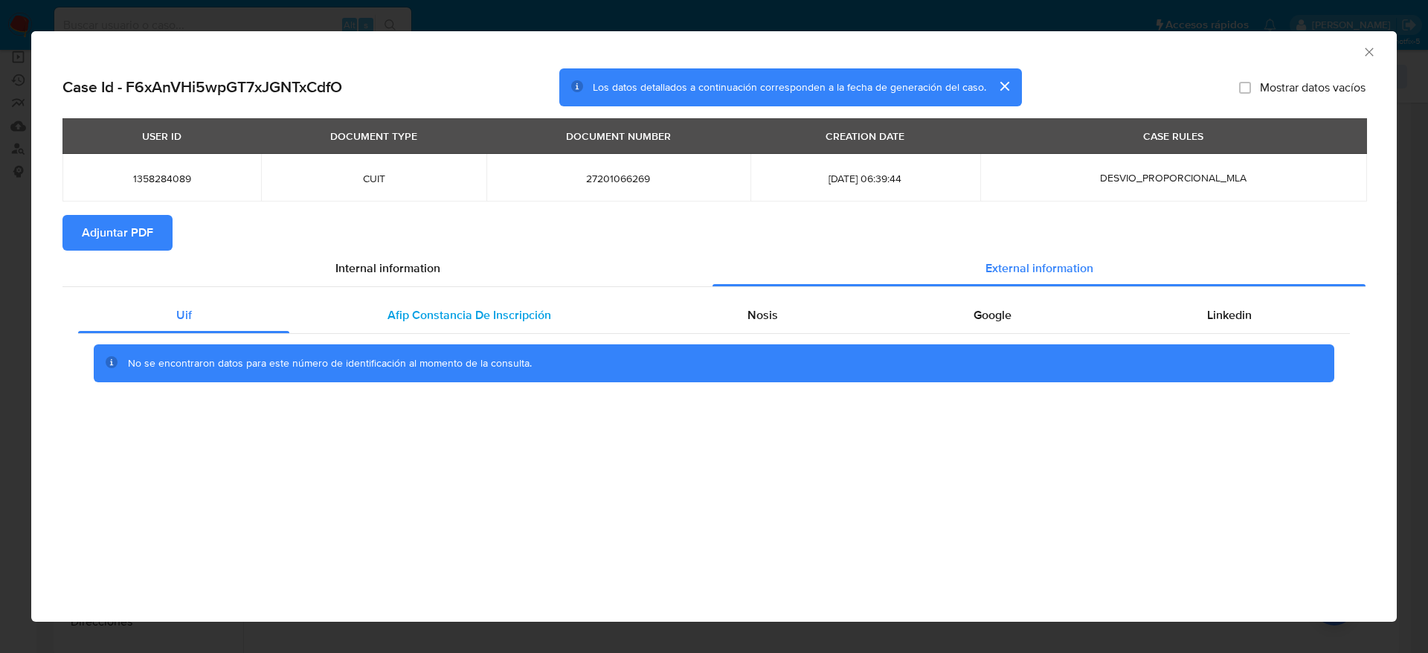
click at [443, 302] on div "Afip Constancia De Inscripción" at bounding box center [468, 316] width 359 height 36
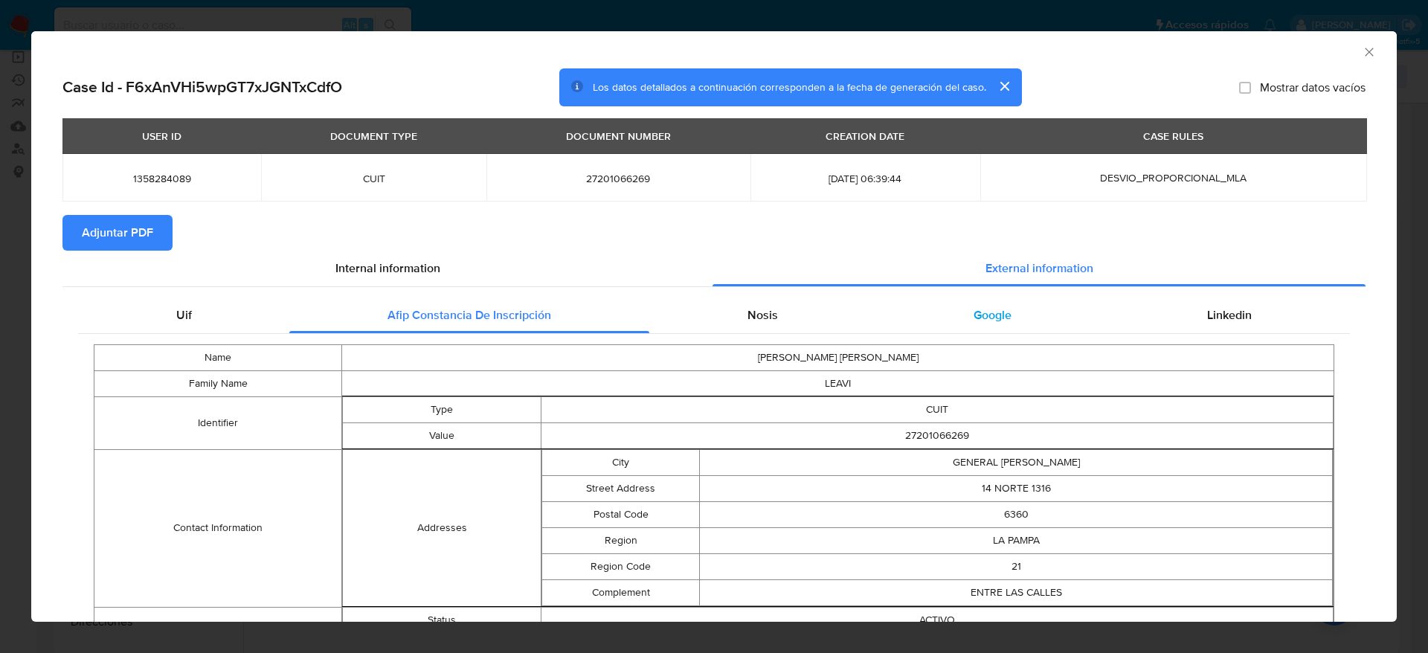
drag, startPoint x: 768, startPoint y: 300, endPoint x: 925, endPoint y: 315, distance: 157.7
click at [768, 301] on div "Nosis" at bounding box center [762, 316] width 226 height 36
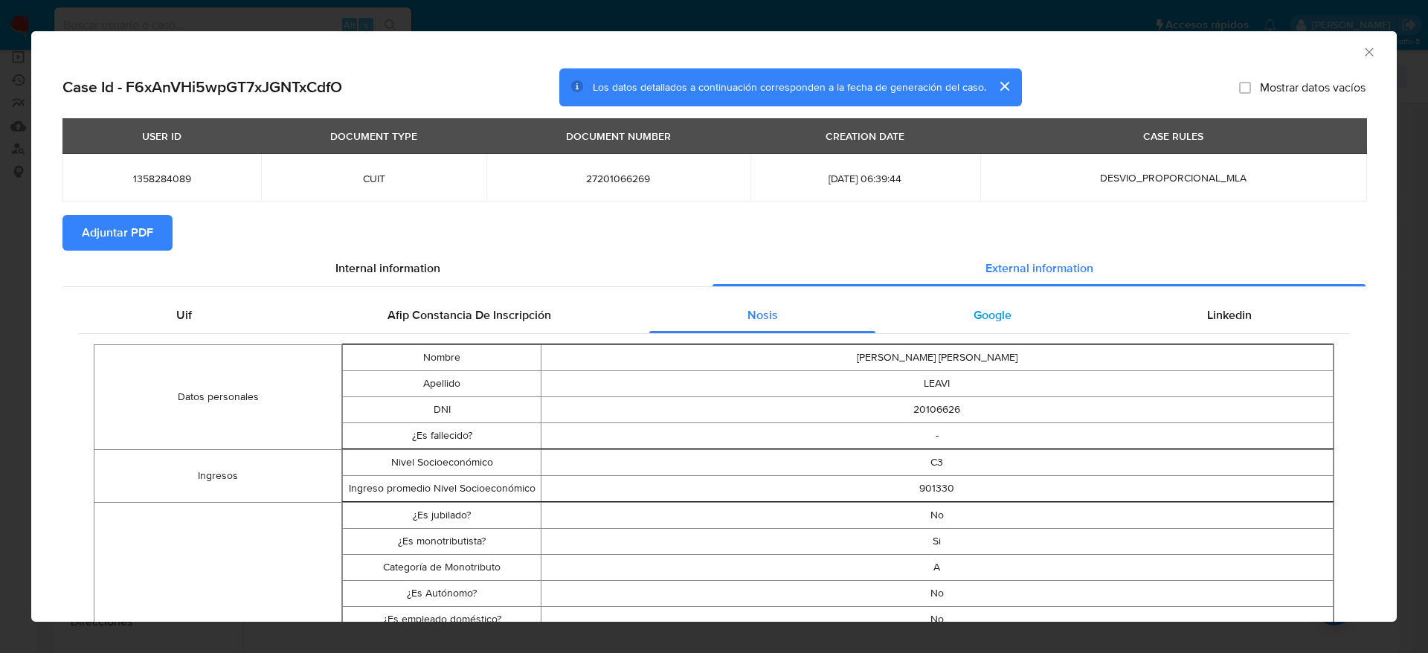
click at [995, 309] on span "Google" at bounding box center [993, 314] width 38 height 17
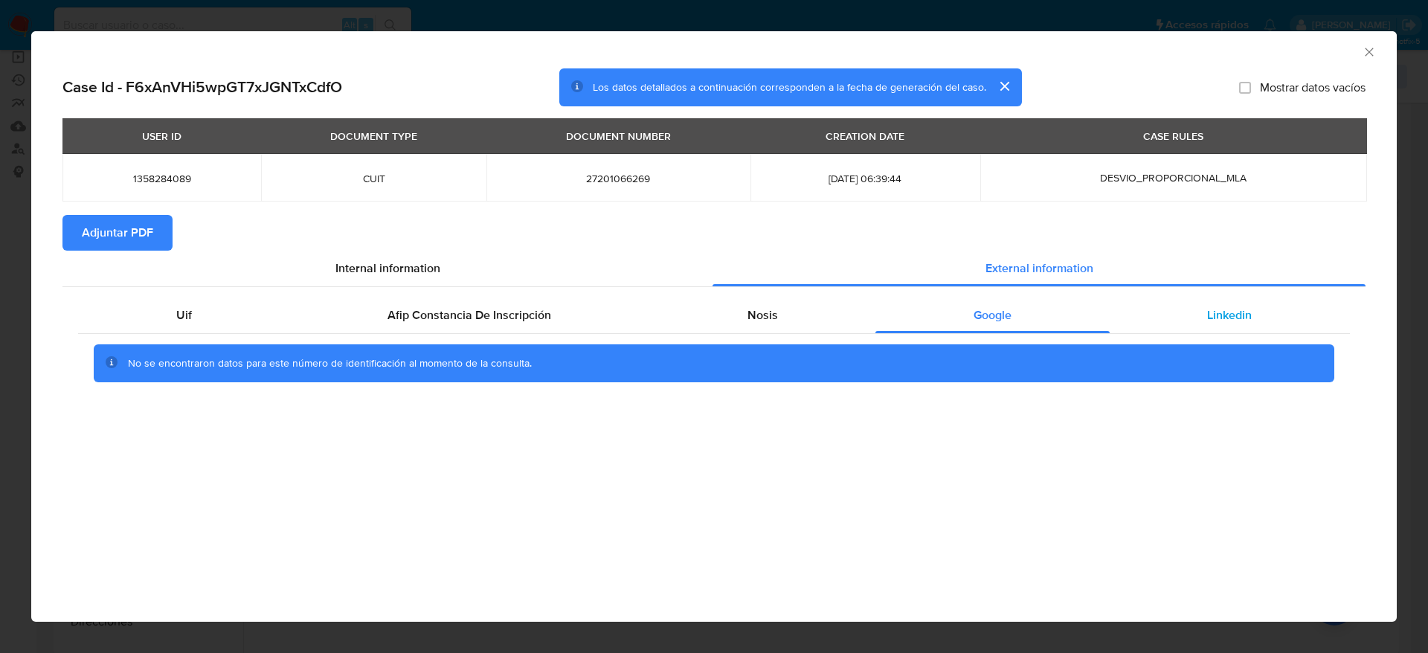
click at [1221, 315] on span "Linkedin" at bounding box center [1229, 314] width 45 height 17
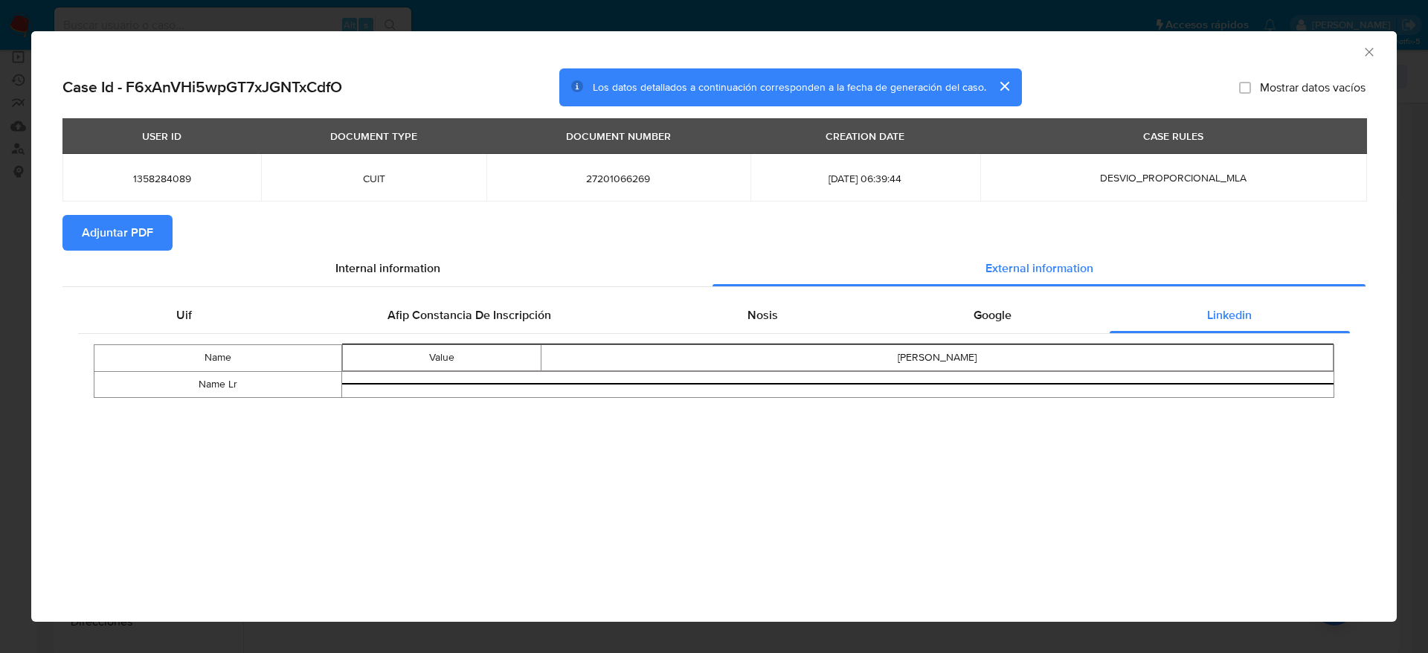
click at [89, 238] on span "Adjuntar PDF" at bounding box center [117, 232] width 71 height 33
click at [1368, 48] on icon "Cerrar ventana" at bounding box center [1369, 52] width 15 height 15
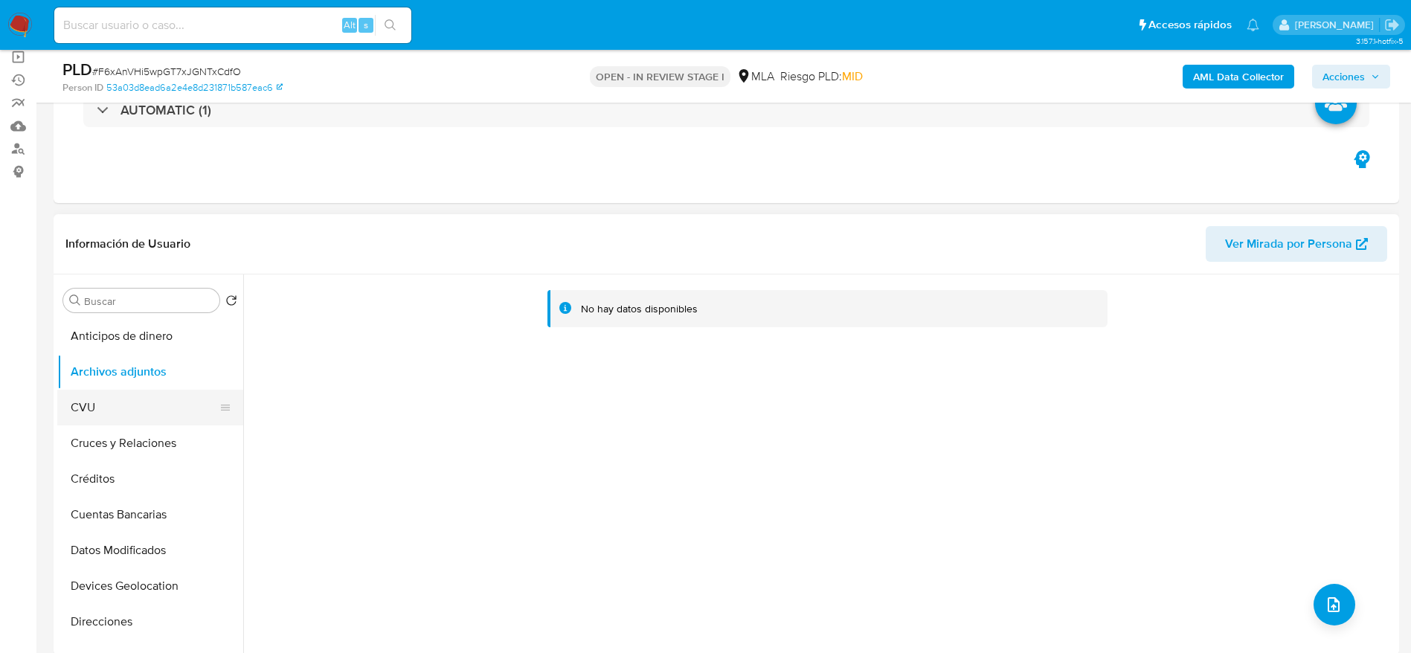
click at [124, 414] on button "CVU" at bounding box center [144, 408] width 174 height 36
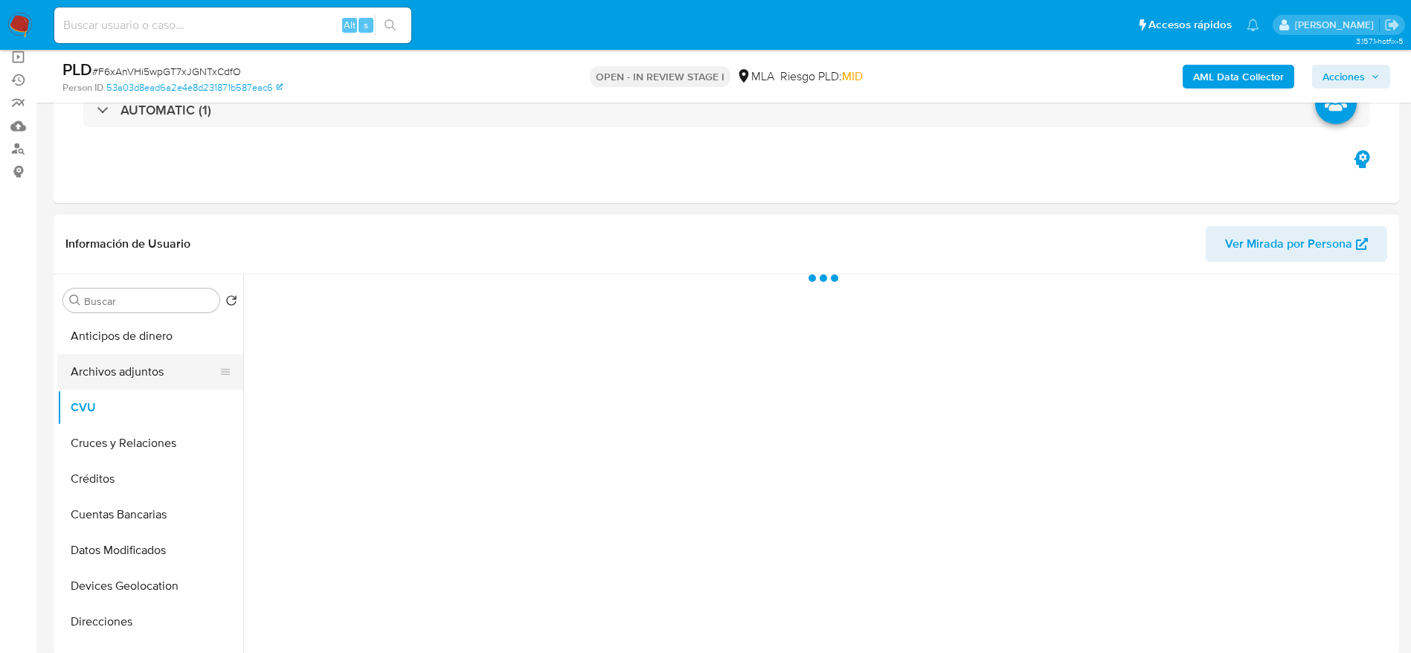
click at [134, 386] on button "Archivos adjuntos" at bounding box center [144, 372] width 174 height 36
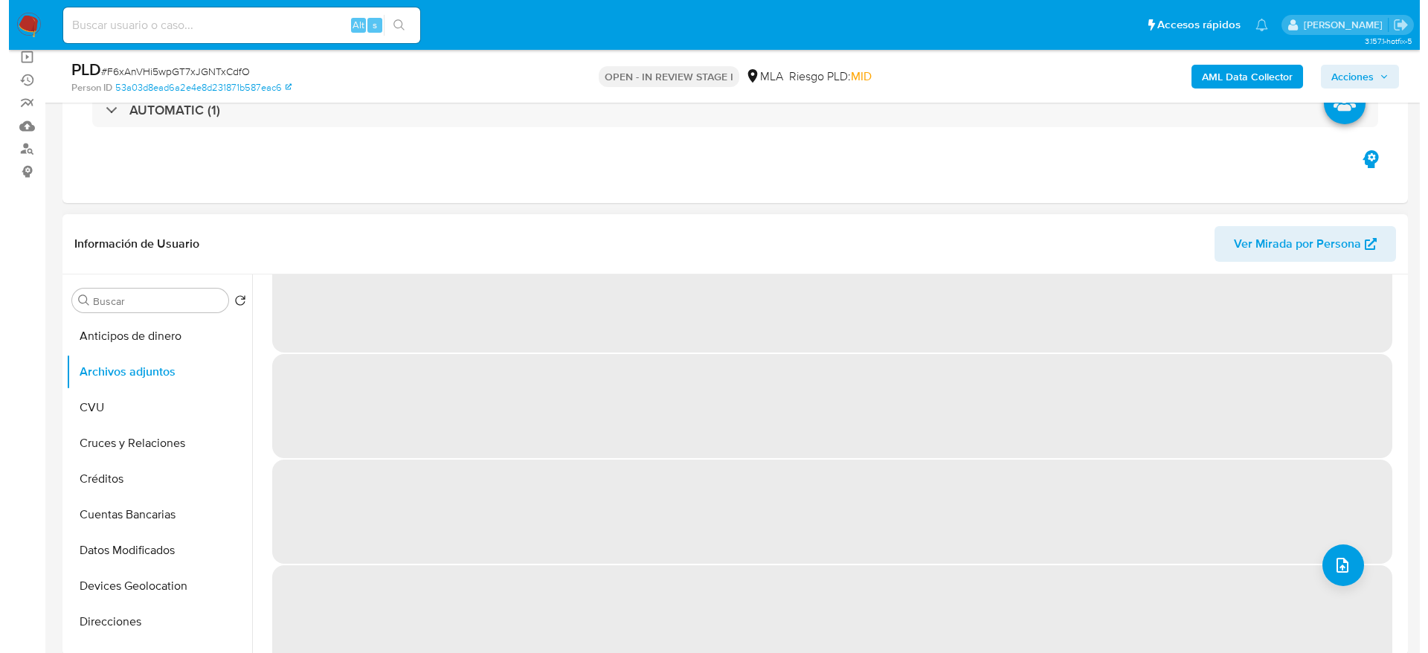
scroll to position [0, 0]
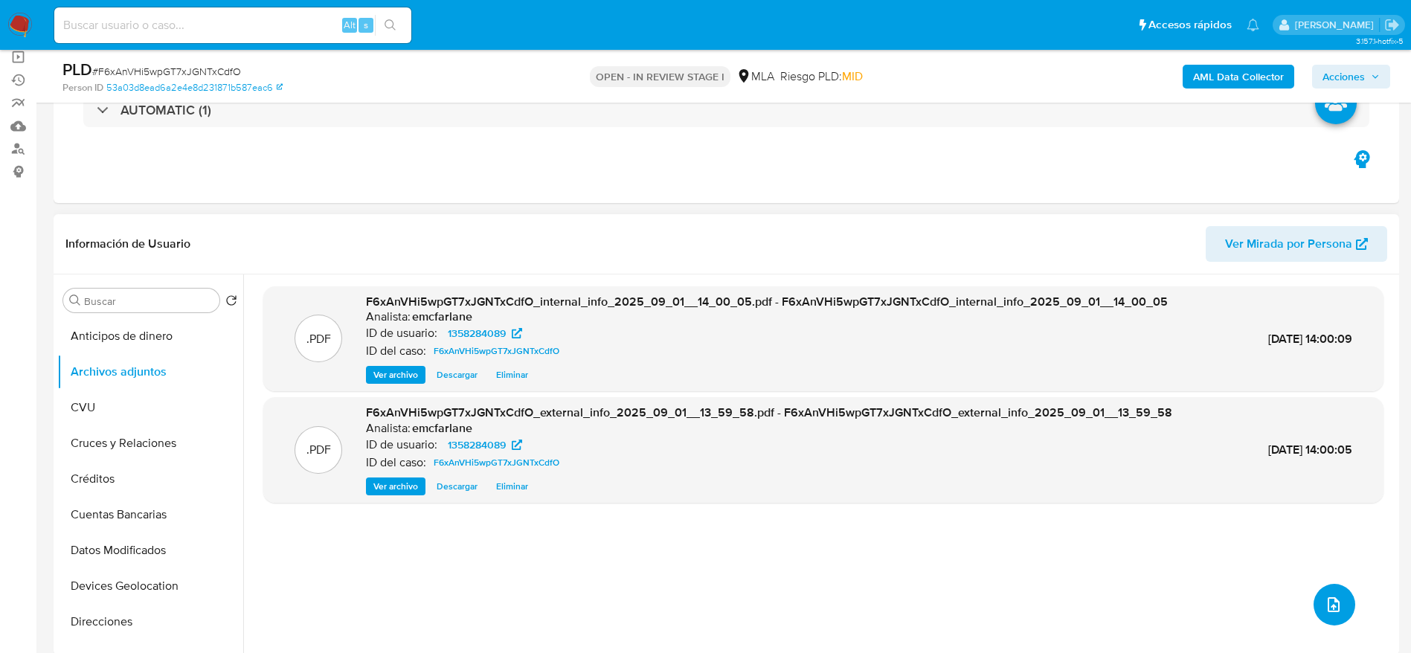
click at [1327, 603] on icon "upload-file" at bounding box center [1334, 605] width 18 height 18
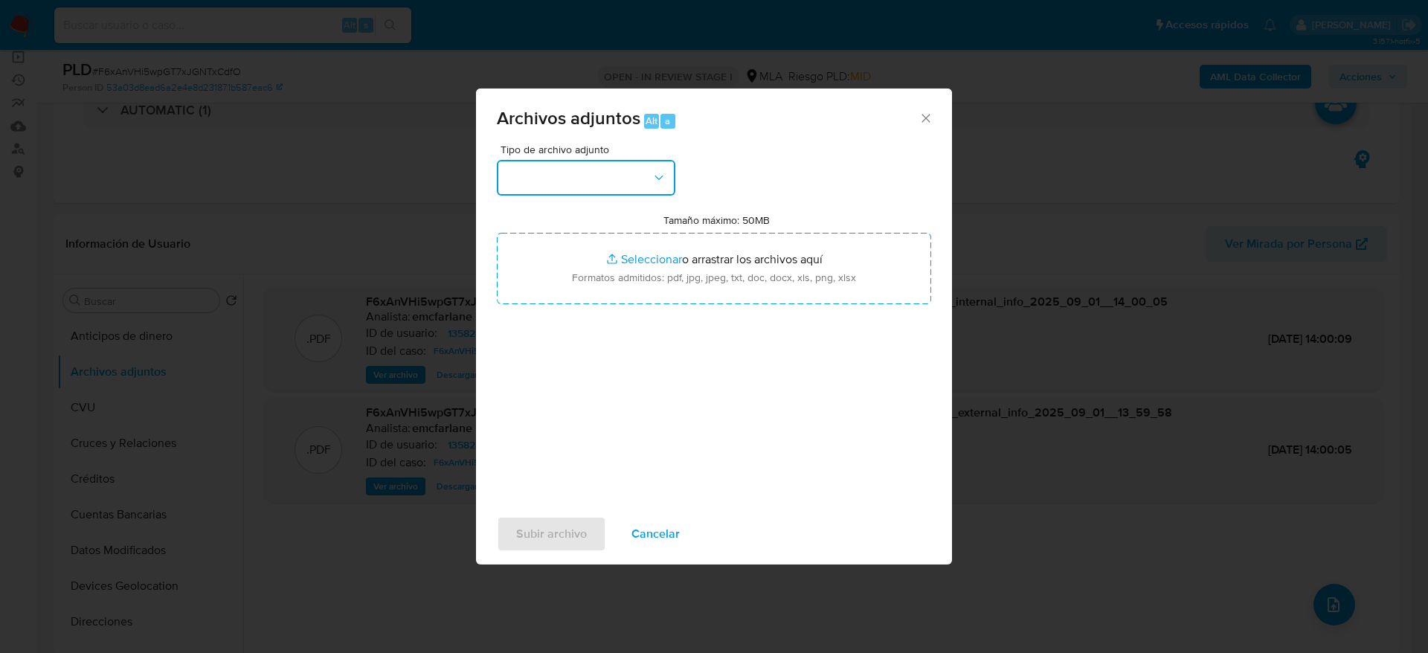
drag, startPoint x: 608, startPoint y: 176, endPoint x: 602, endPoint y: 194, distance: 19.5
click at [608, 176] on button "button" at bounding box center [586, 178] width 179 height 36
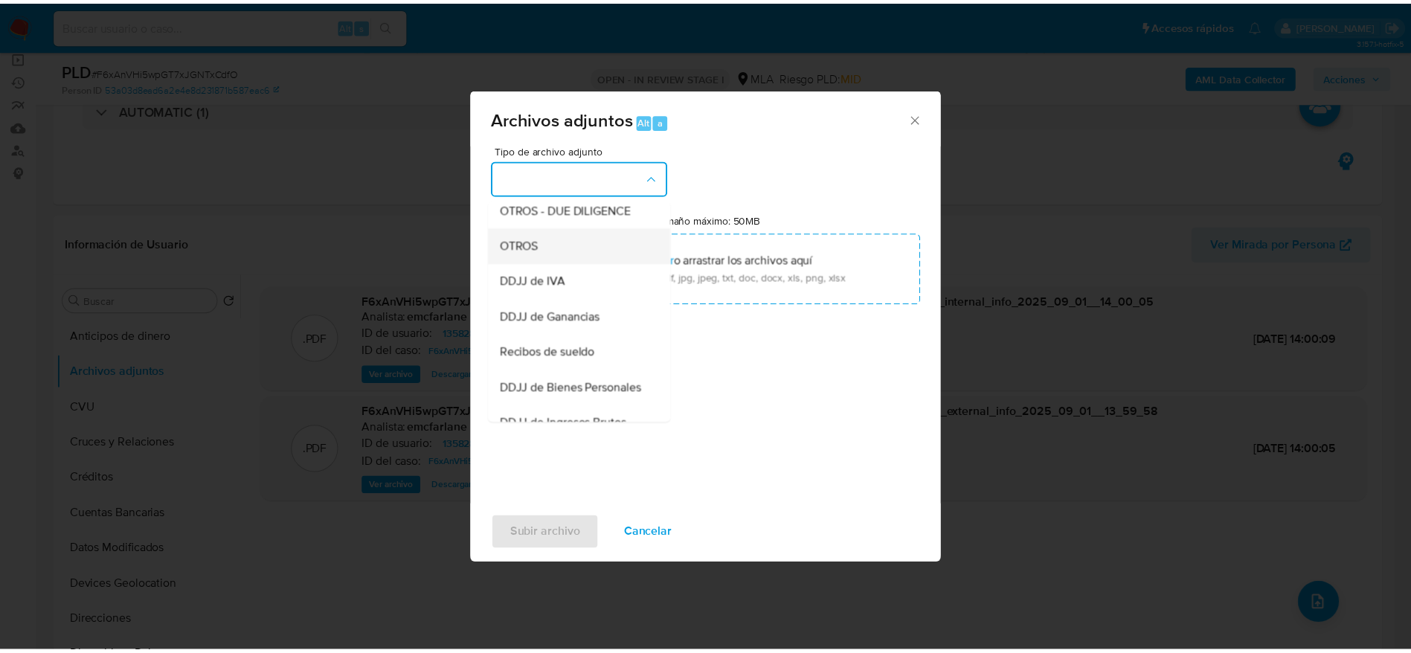
scroll to position [223, 0]
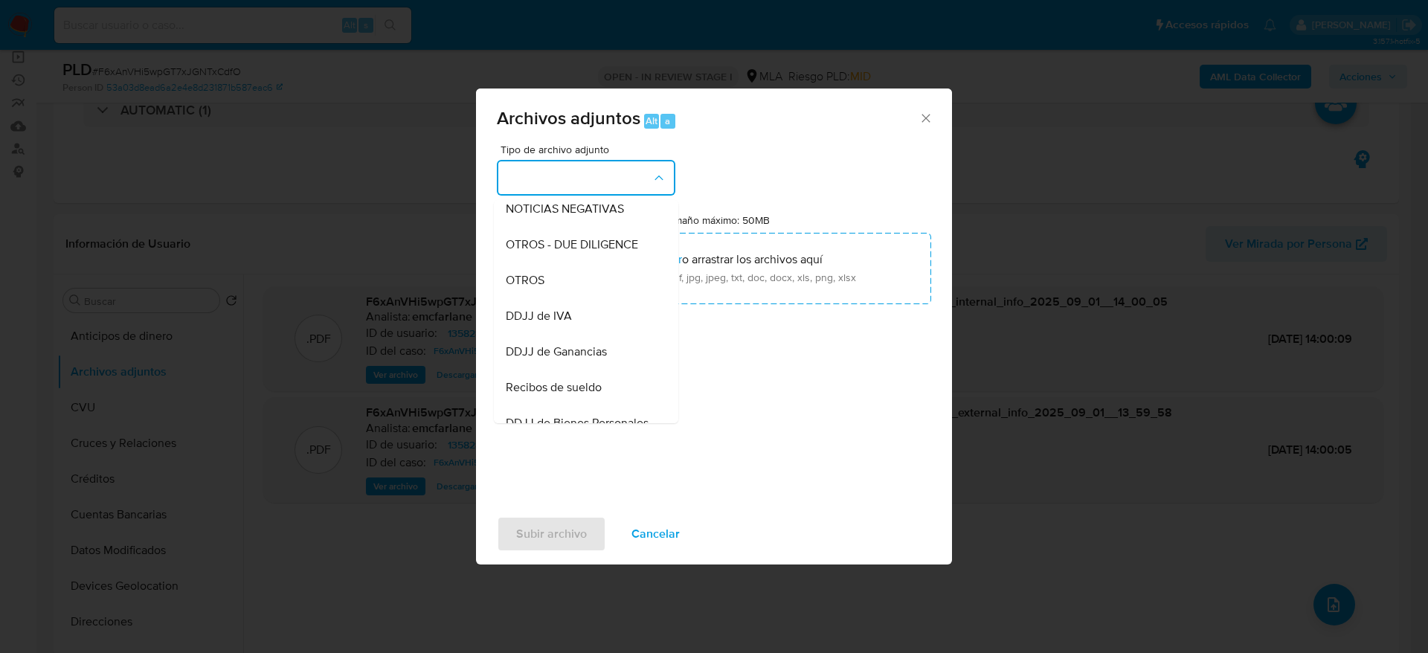
drag, startPoint x: 543, startPoint y: 285, endPoint x: 833, endPoint y: 526, distance: 377.2
click at [553, 292] on div "OTROS" at bounding box center [582, 281] width 152 height 36
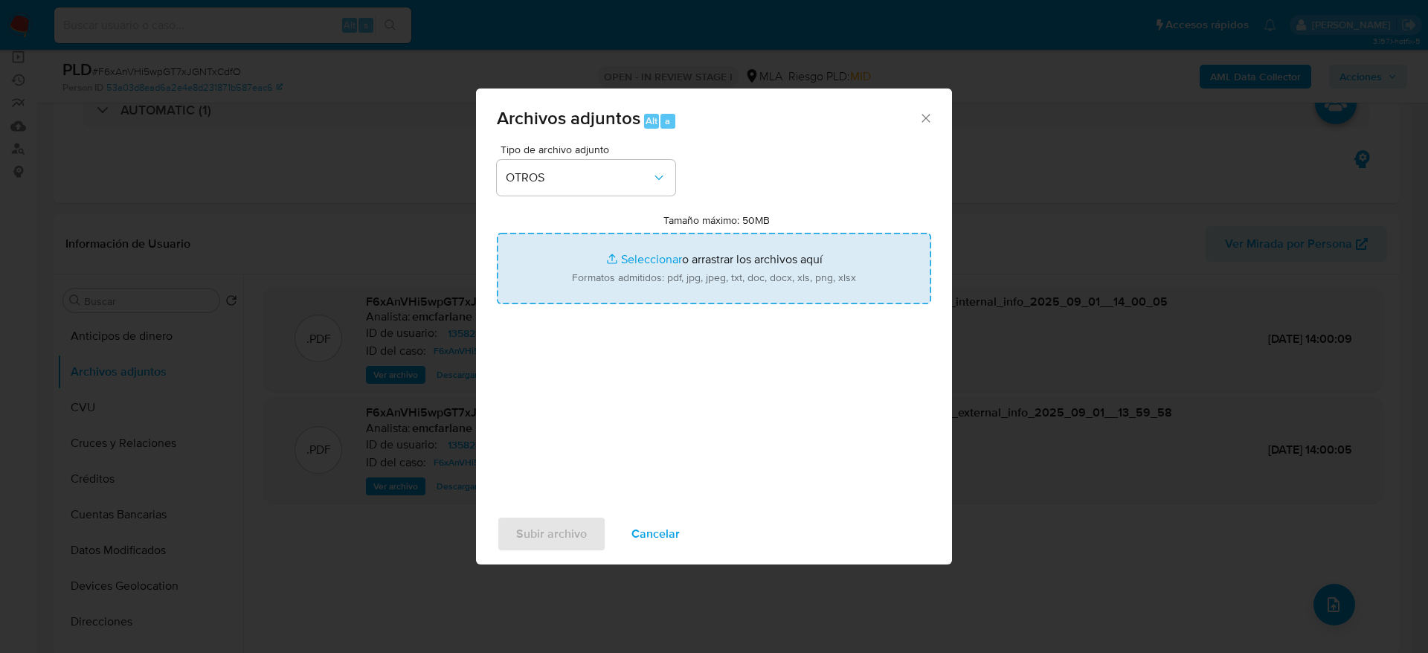
type input "C:\fakepath\Caselog F6xAnVHi5wpGT7xJGNTxCdfO.docx"
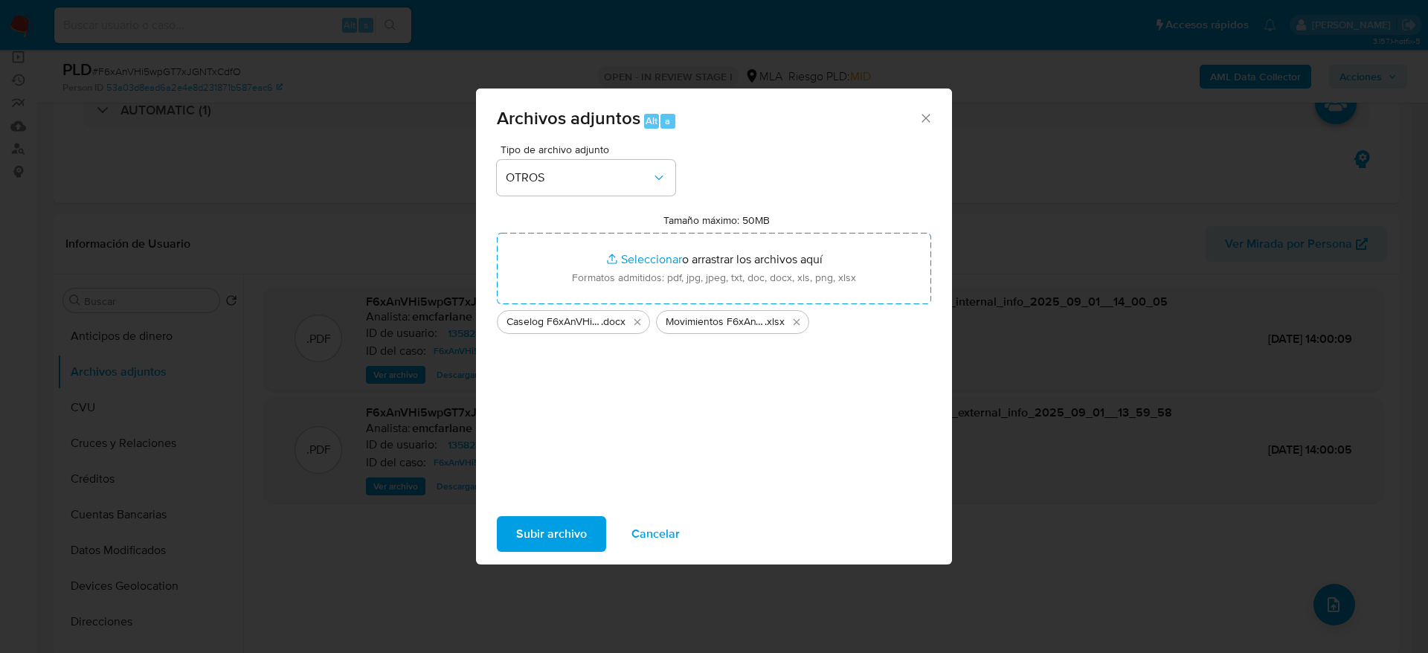
click at [558, 528] on span "Subir archivo" at bounding box center [551, 534] width 71 height 33
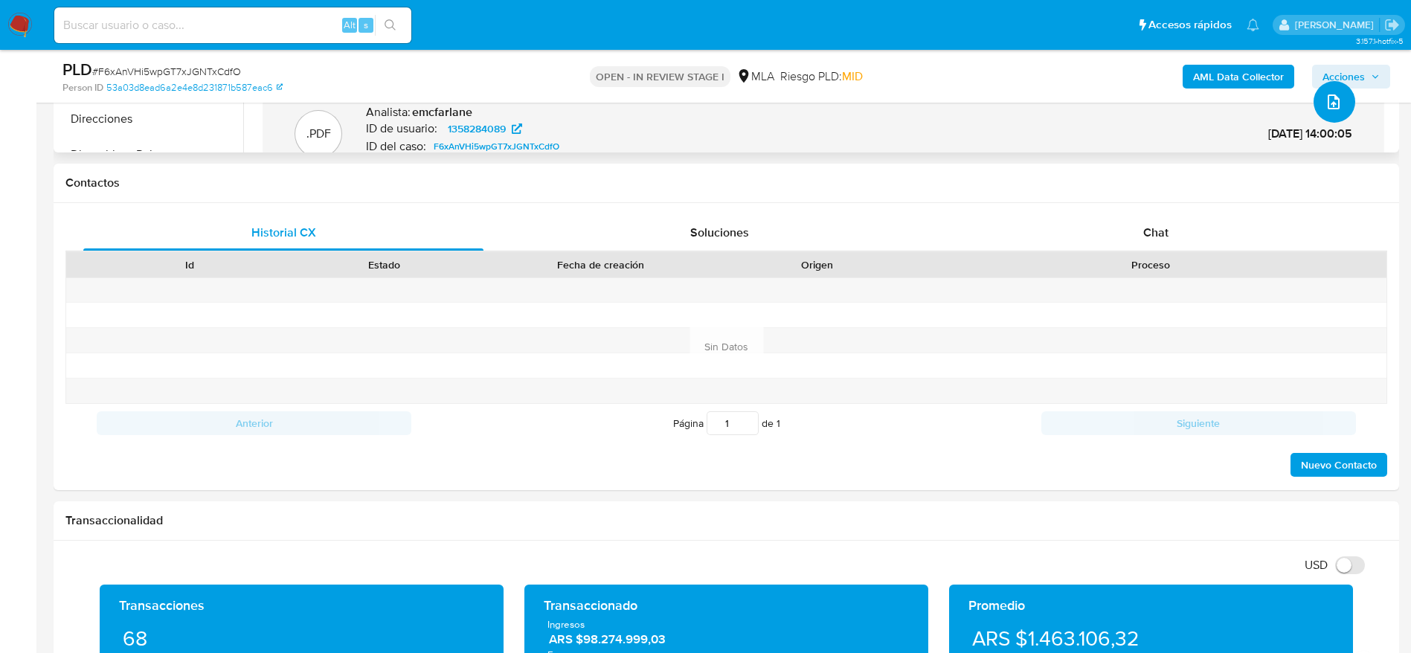
scroll to position [335, 0]
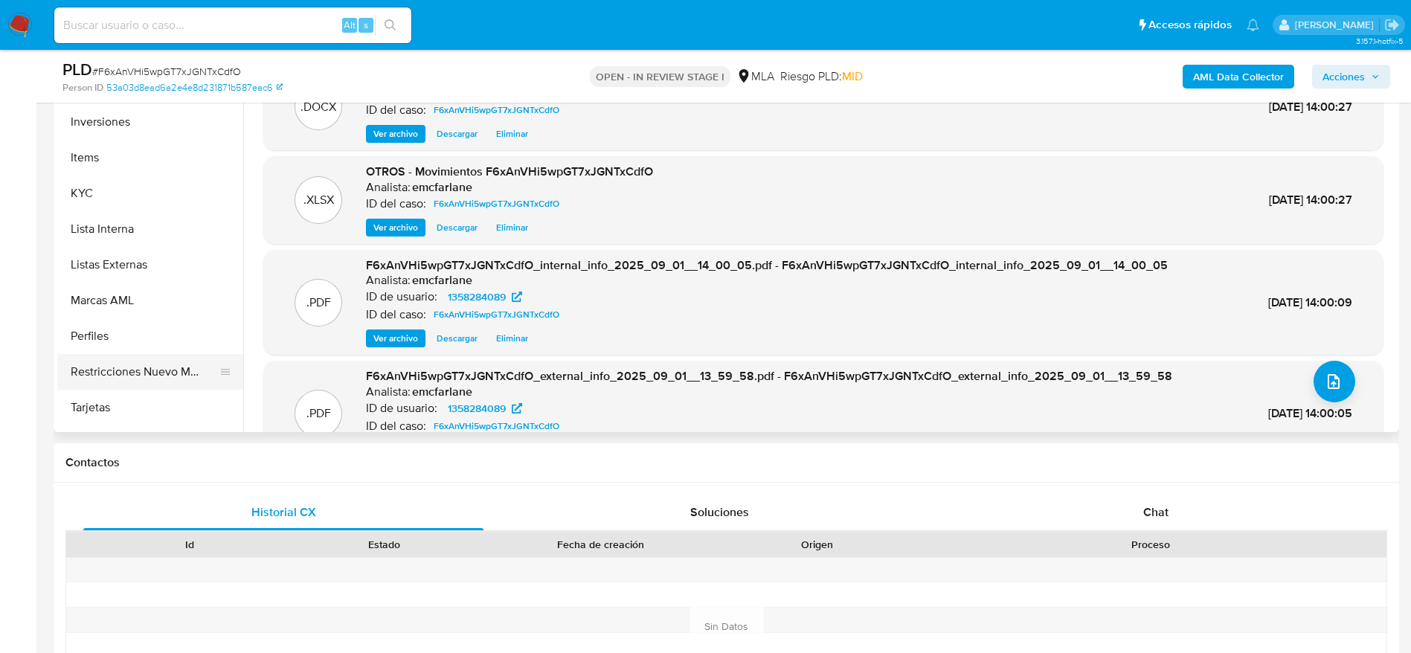
click at [143, 373] on button "Restricciones Nuevo Mundo" at bounding box center [144, 372] width 174 height 36
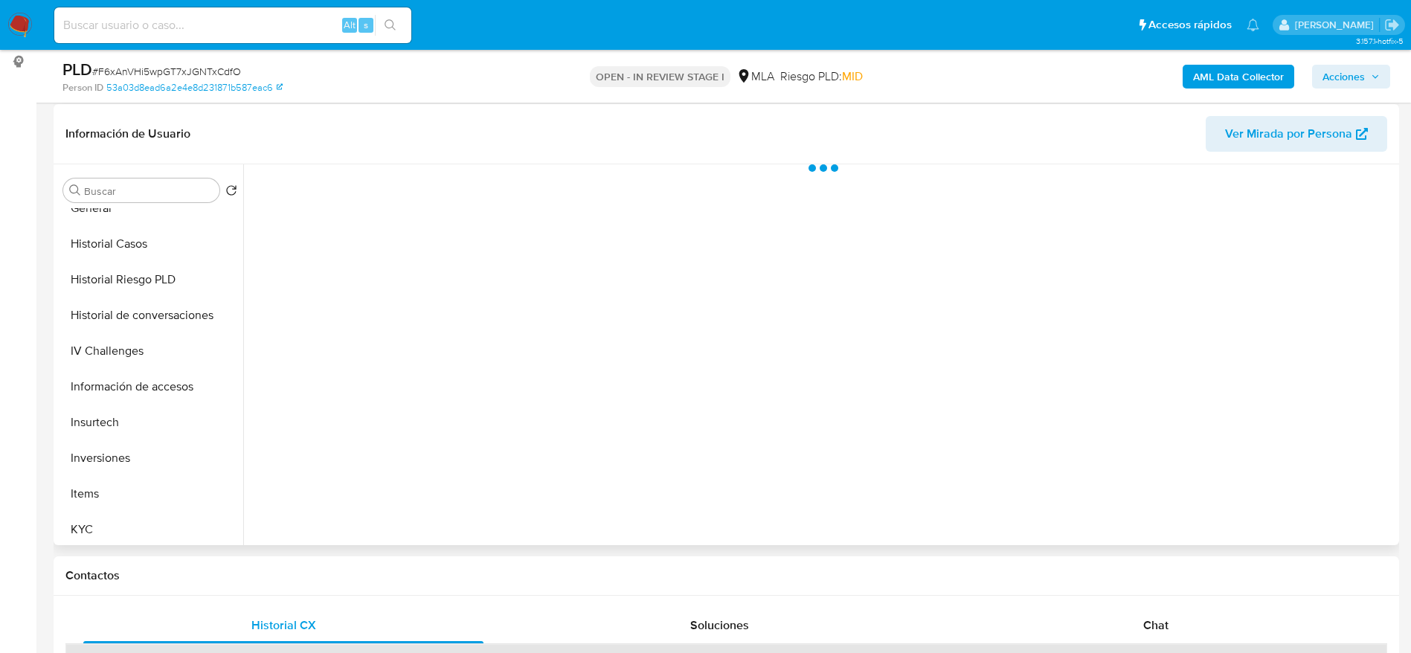
scroll to position [112, 0]
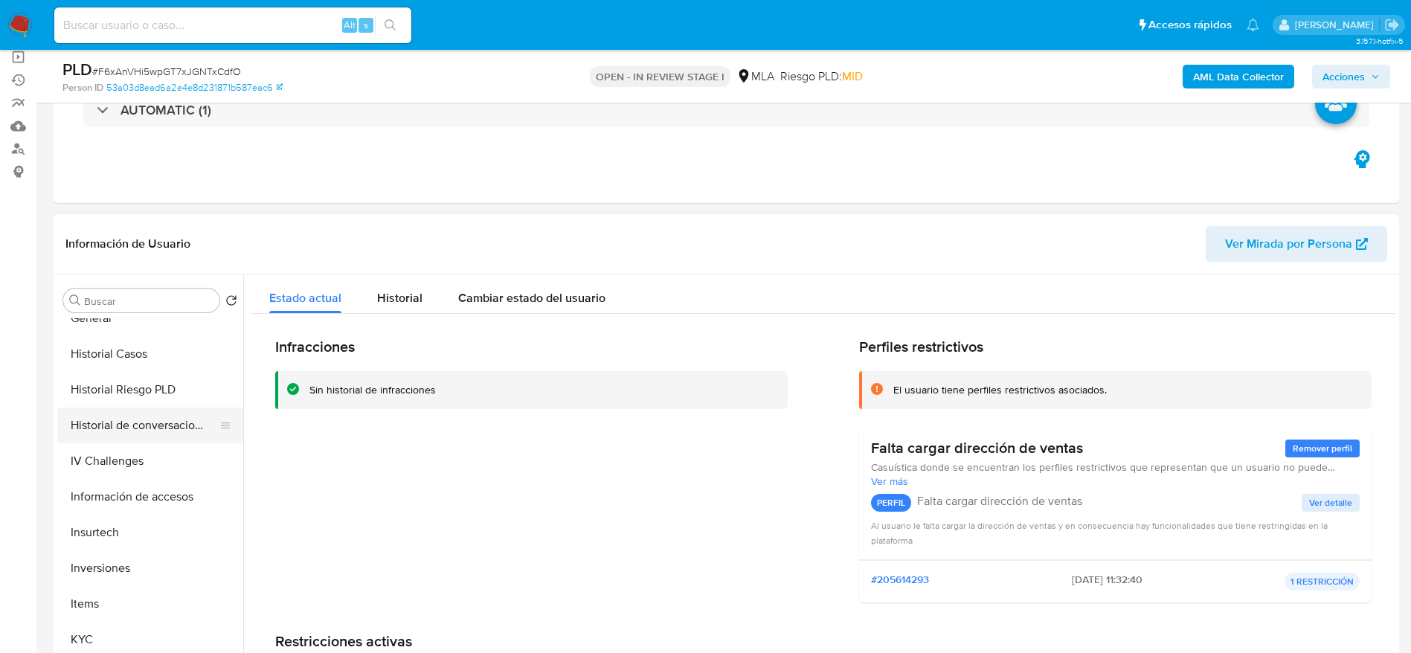
click at [169, 418] on button "Historial de conversaciones" at bounding box center [144, 426] width 174 height 36
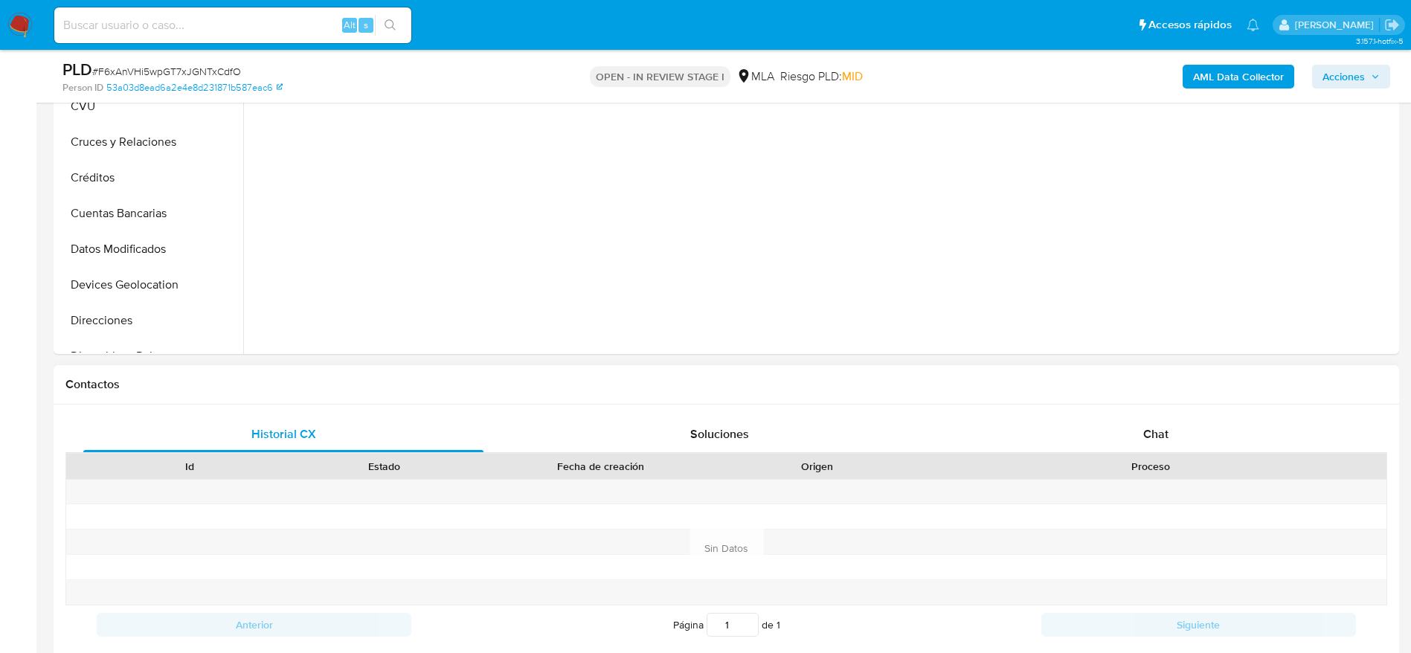
scroll to position [558, 0]
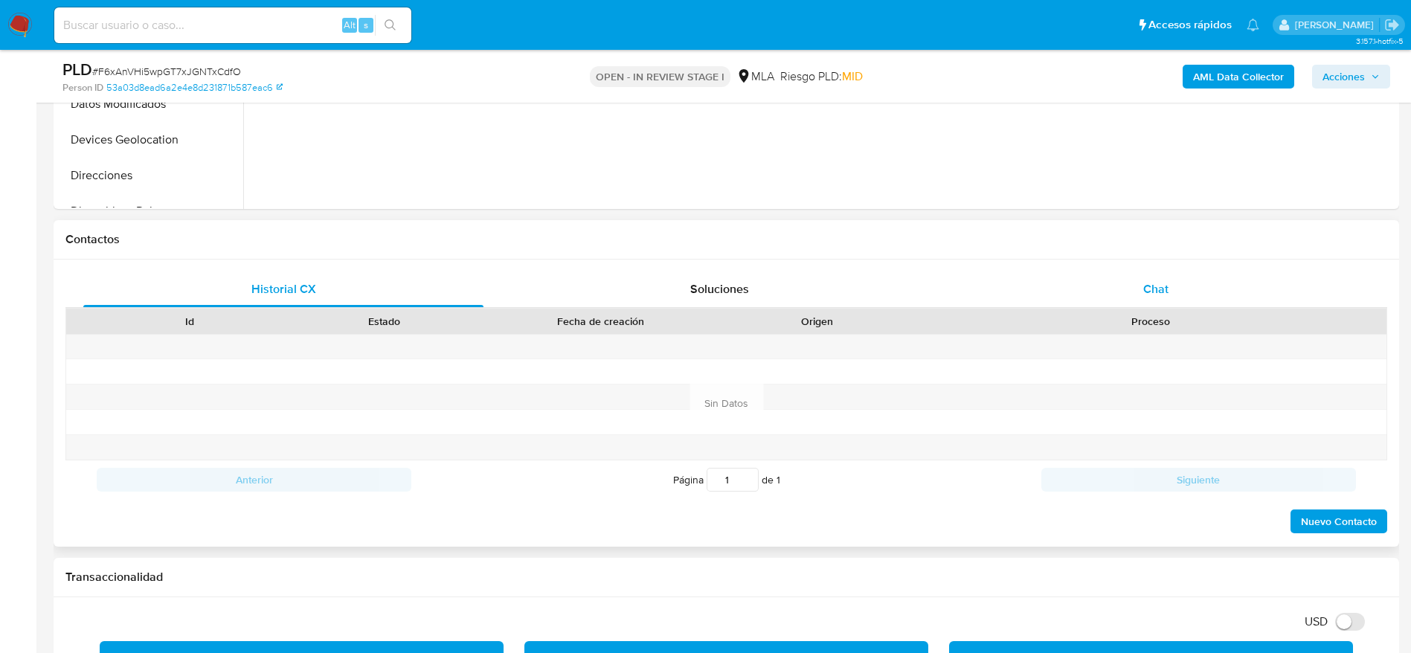
click at [1166, 290] on span "Chat" at bounding box center [1155, 288] width 25 height 17
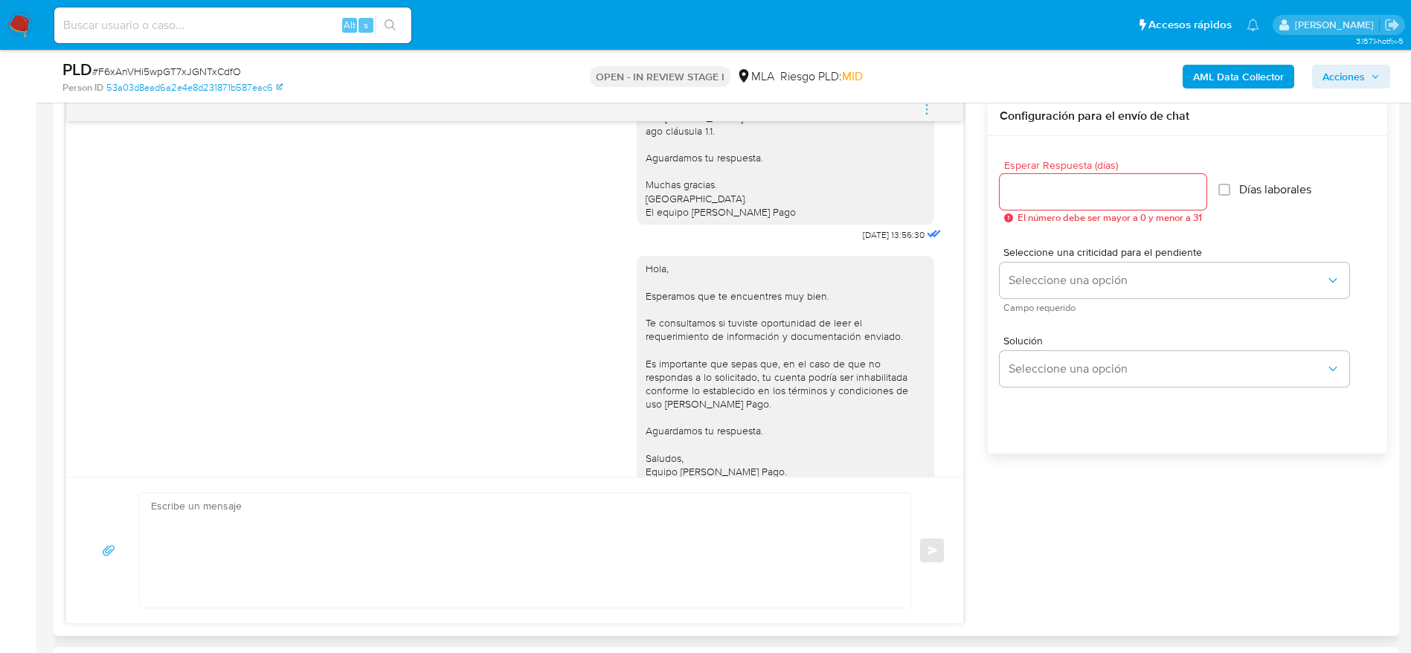
scroll to position [963, 0]
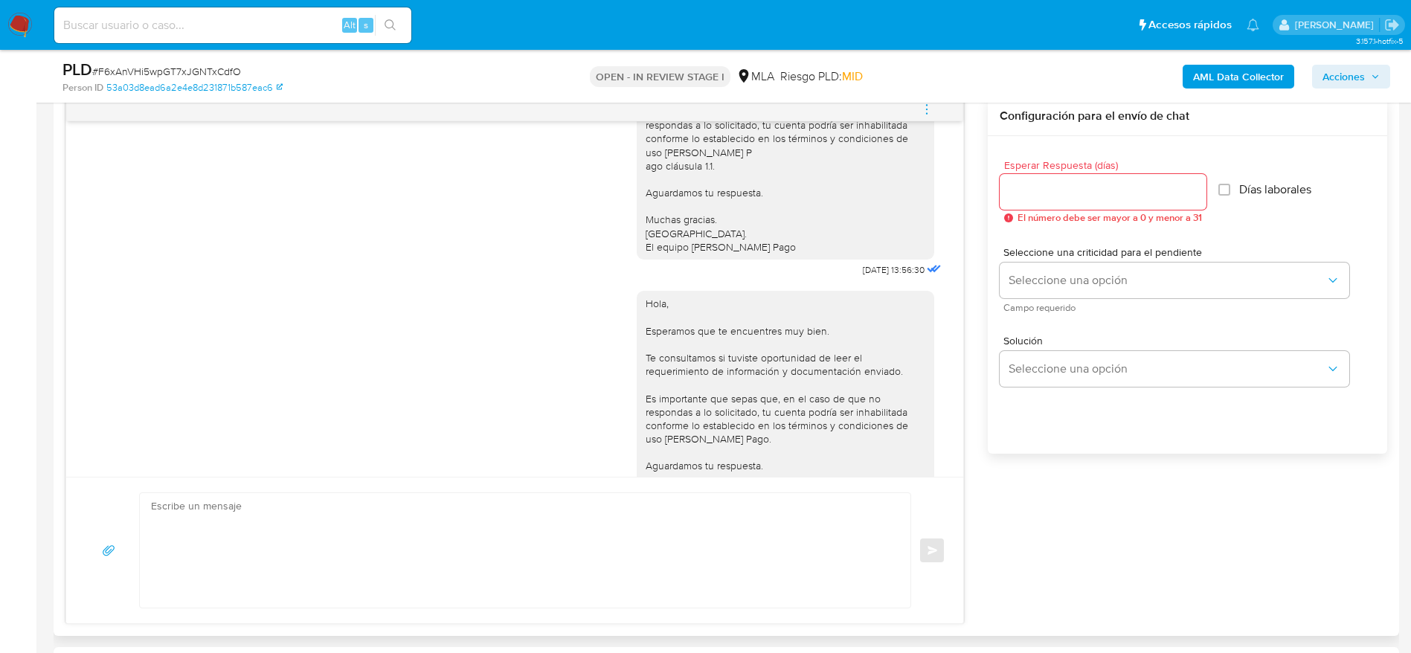
click at [925, 111] on icon "menu-action" at bounding box center [926, 109] width 13 height 13
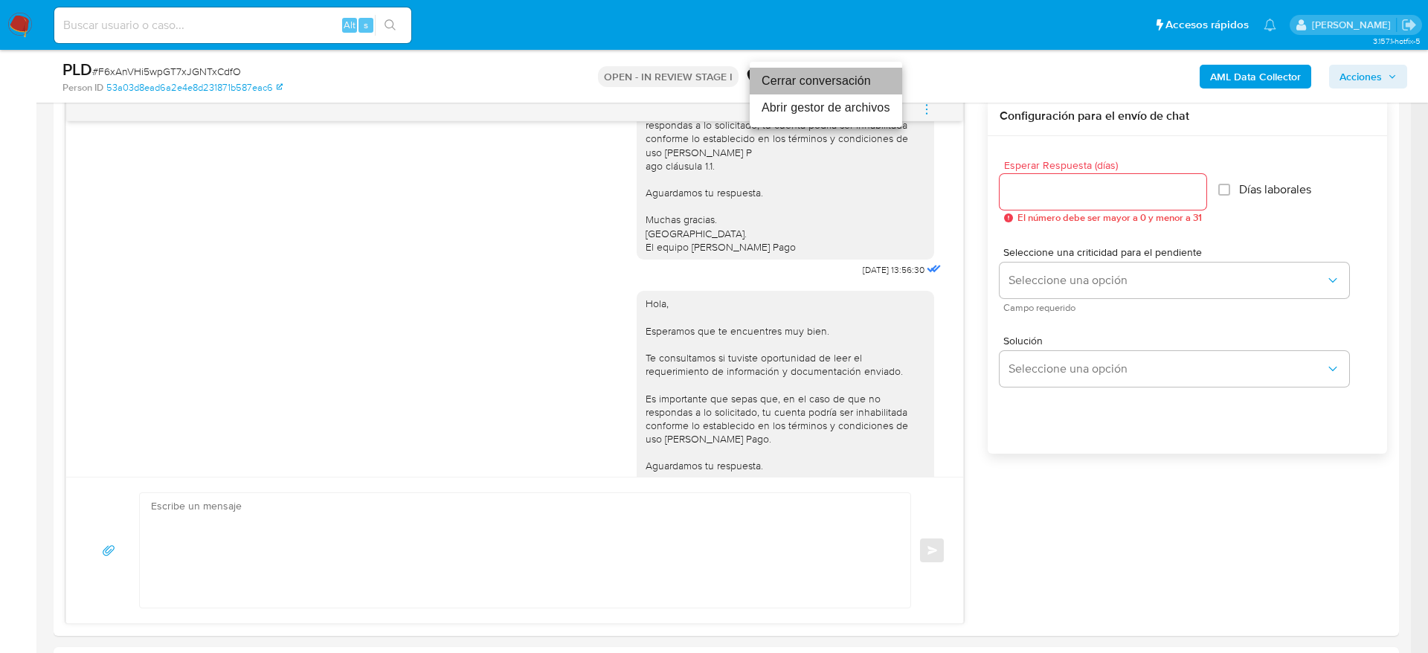
click at [853, 72] on li "Cerrar conversación" at bounding box center [826, 81] width 152 height 27
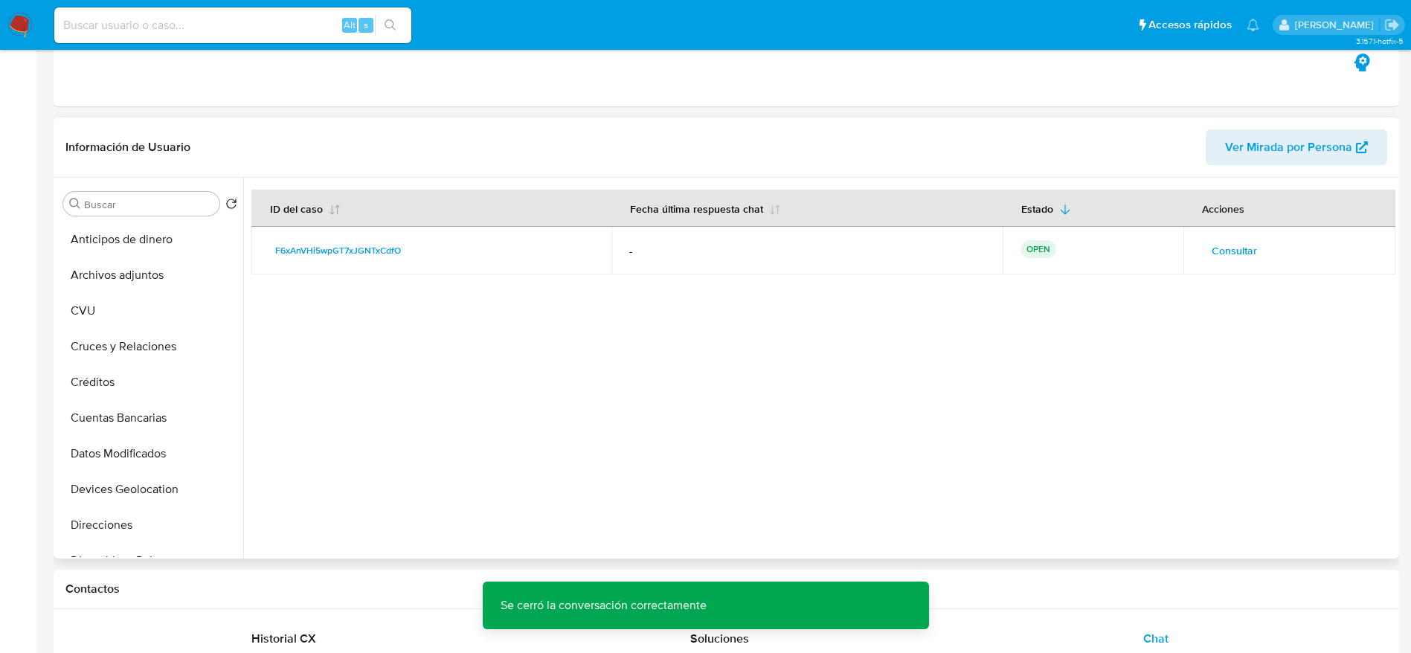
scroll to position [0, 0]
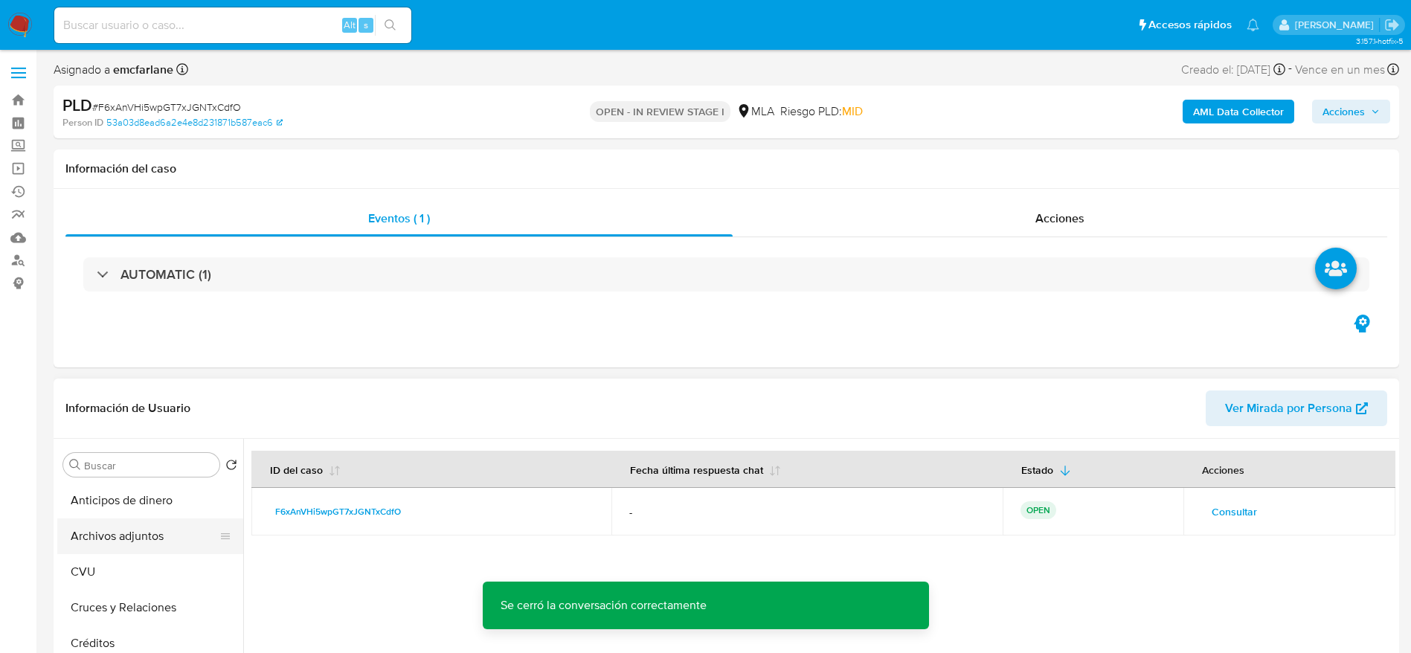
click at [114, 536] on button "Archivos adjuntos" at bounding box center [144, 536] width 174 height 36
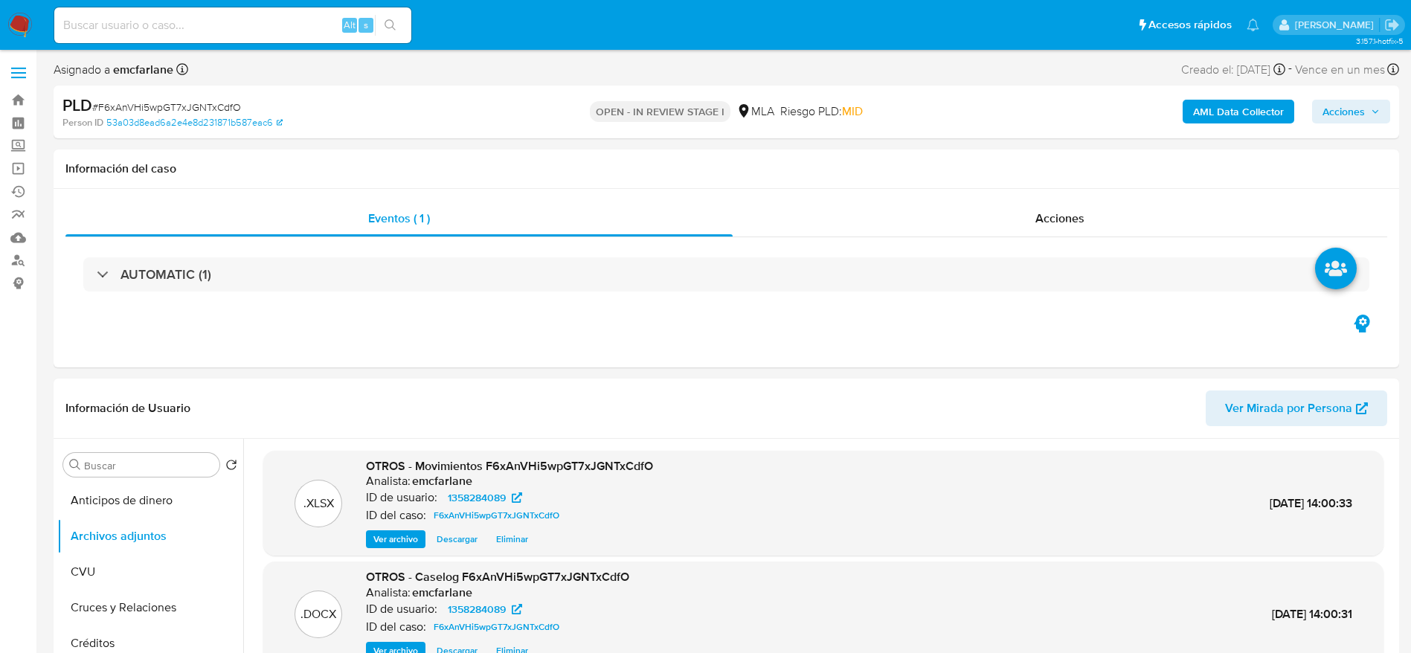
click at [1354, 97] on div "AML Data Collector Acciones" at bounding box center [1170, 111] width 439 height 35
click at [1375, 119] on span "Acciones" at bounding box center [1351, 111] width 57 height 21
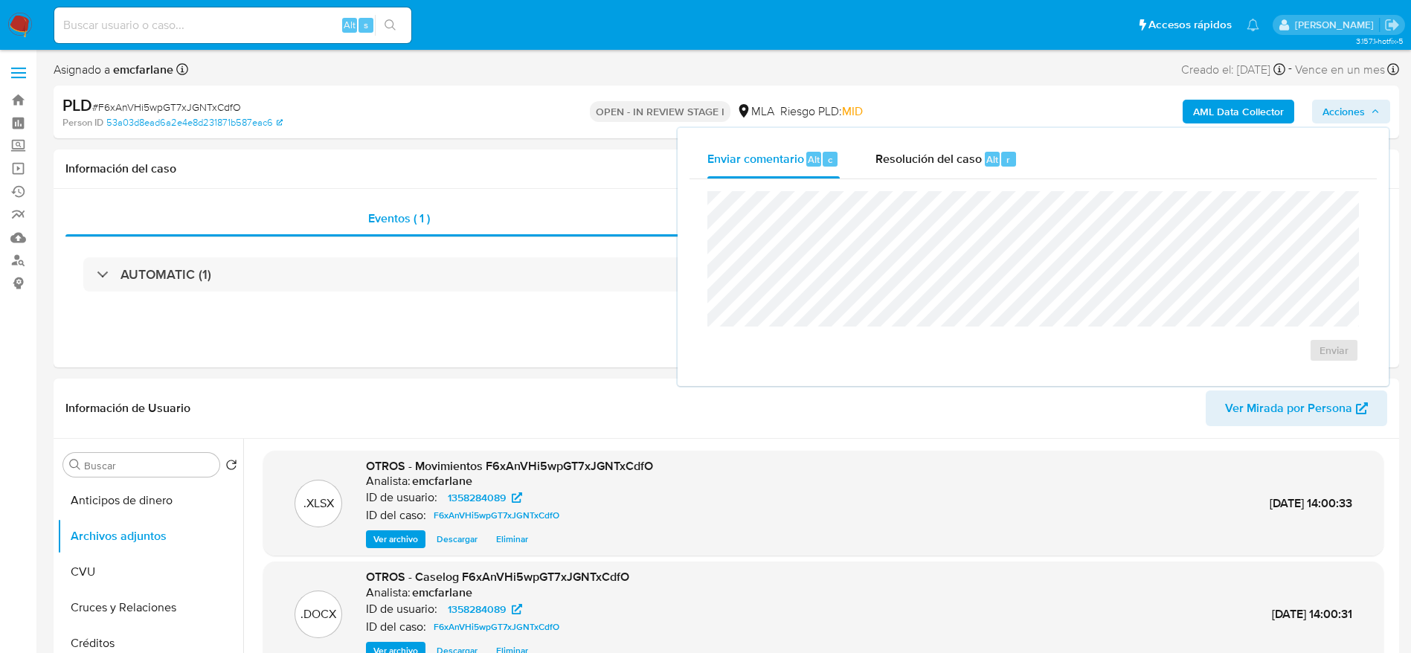
drag, startPoint x: 949, startPoint y: 172, endPoint x: 954, endPoint y: 187, distance: 16.5
click at [949, 173] on div "Resolución del caso Alt r" at bounding box center [947, 159] width 142 height 39
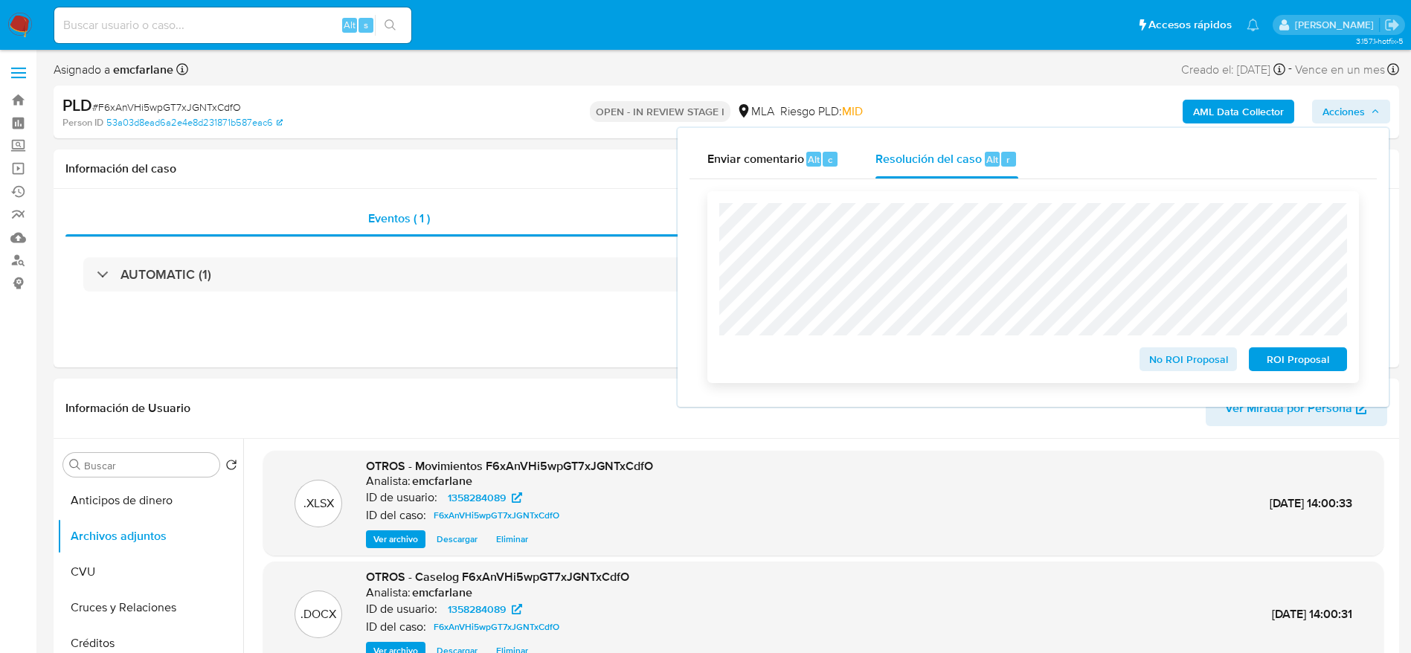
click at [1195, 367] on span "No ROI Proposal" at bounding box center [1188, 359] width 77 height 21
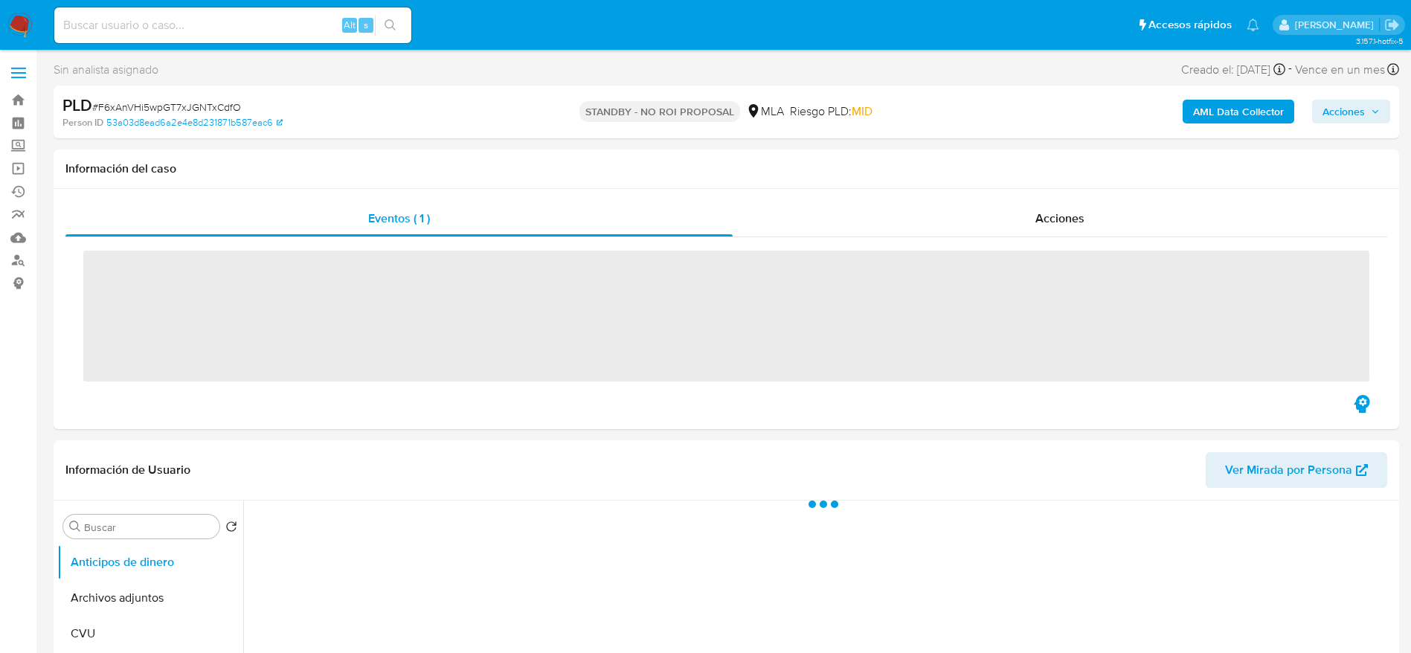
click at [193, 26] on input at bounding box center [232, 25] width 357 height 19
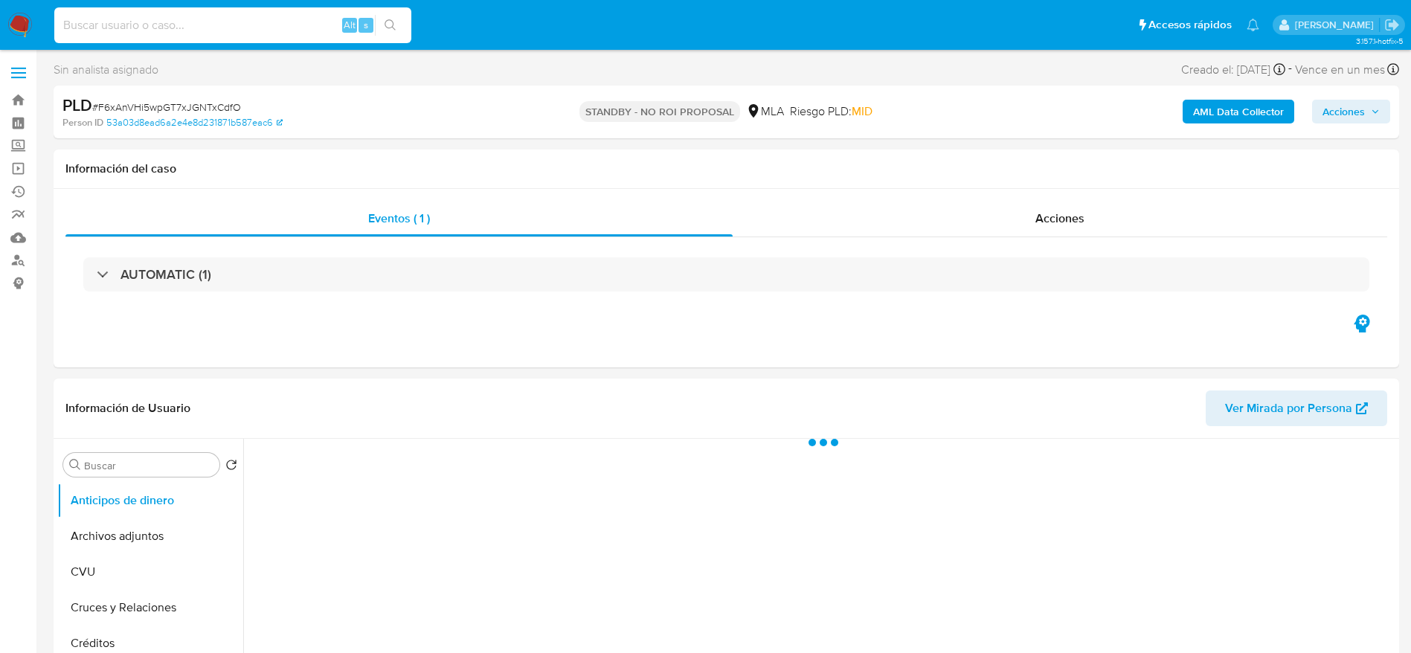
paste input "t9iFkCiW4GxTBi115GCHkclv"
type input "t9iFkCiW4GxTBi115GCHkclv"
select select "10"
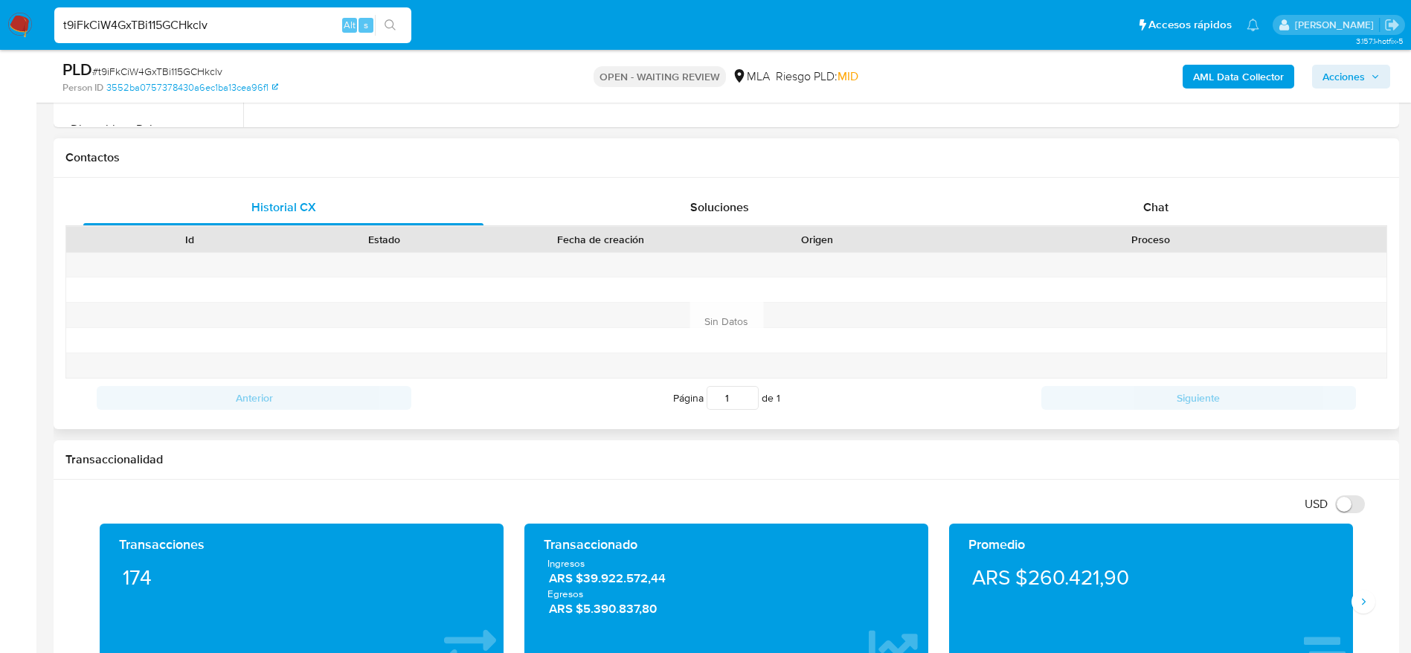
scroll to position [669, 0]
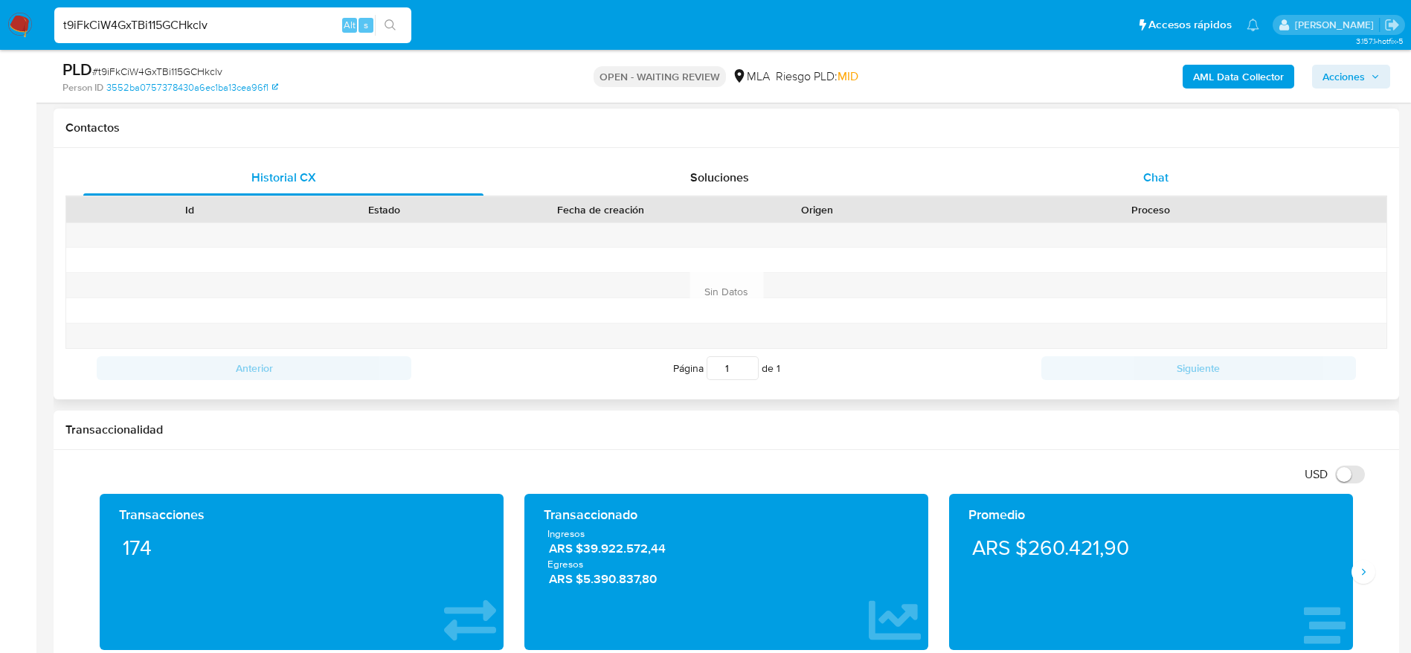
drag, startPoint x: 1136, startPoint y: 198, endPoint x: 1137, endPoint y: 178, distance: 20.1
click at [1135, 189] on div "Historial CX Soluciones Chat Id Estado Fecha de creación Origen Proceso Anterio…" at bounding box center [726, 274] width 1322 height 228
click at [1140, 173] on div "Chat" at bounding box center [1156, 178] width 400 height 36
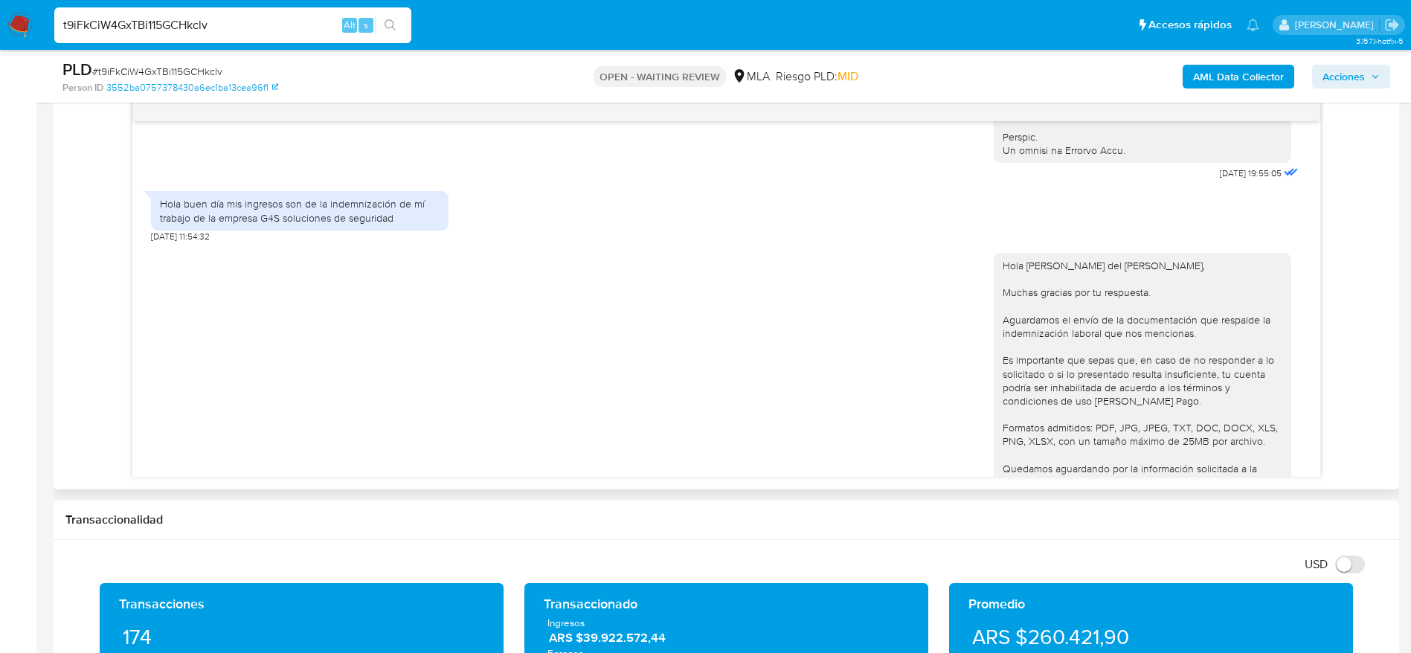
scroll to position [983, 0]
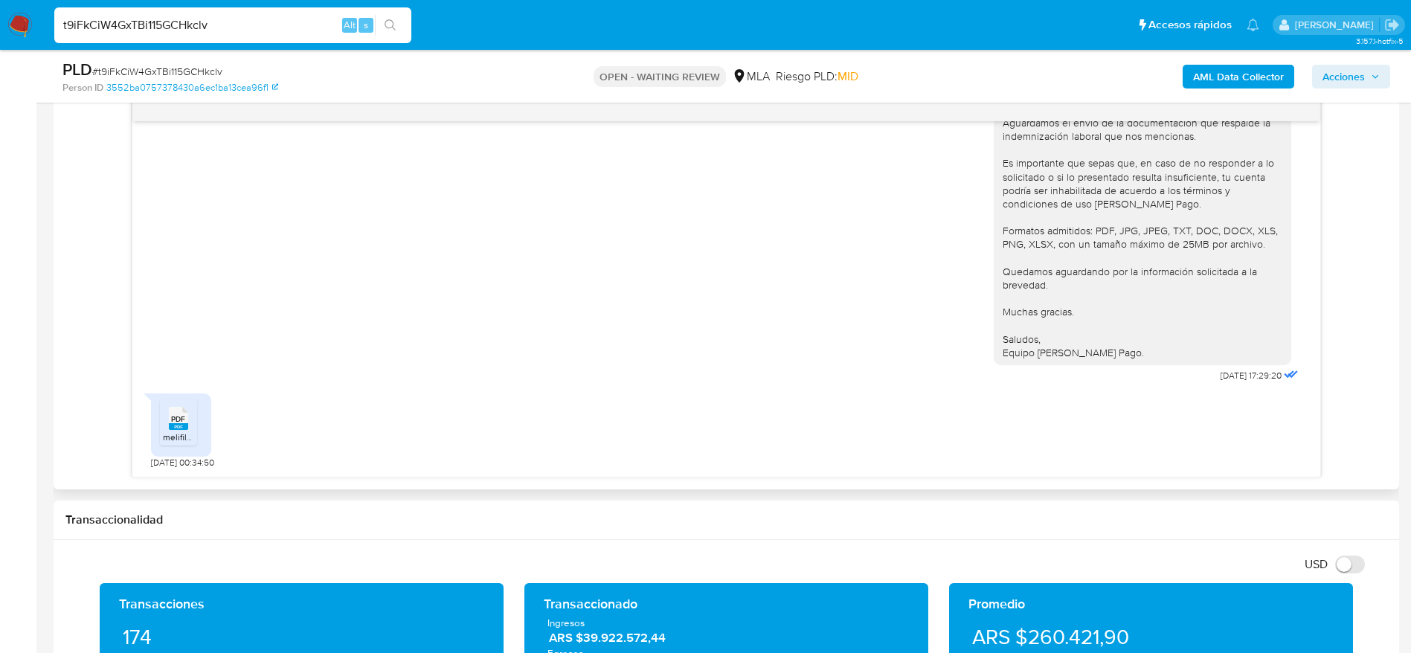
click at [185, 419] on span "PDF" at bounding box center [178, 419] width 14 height 10
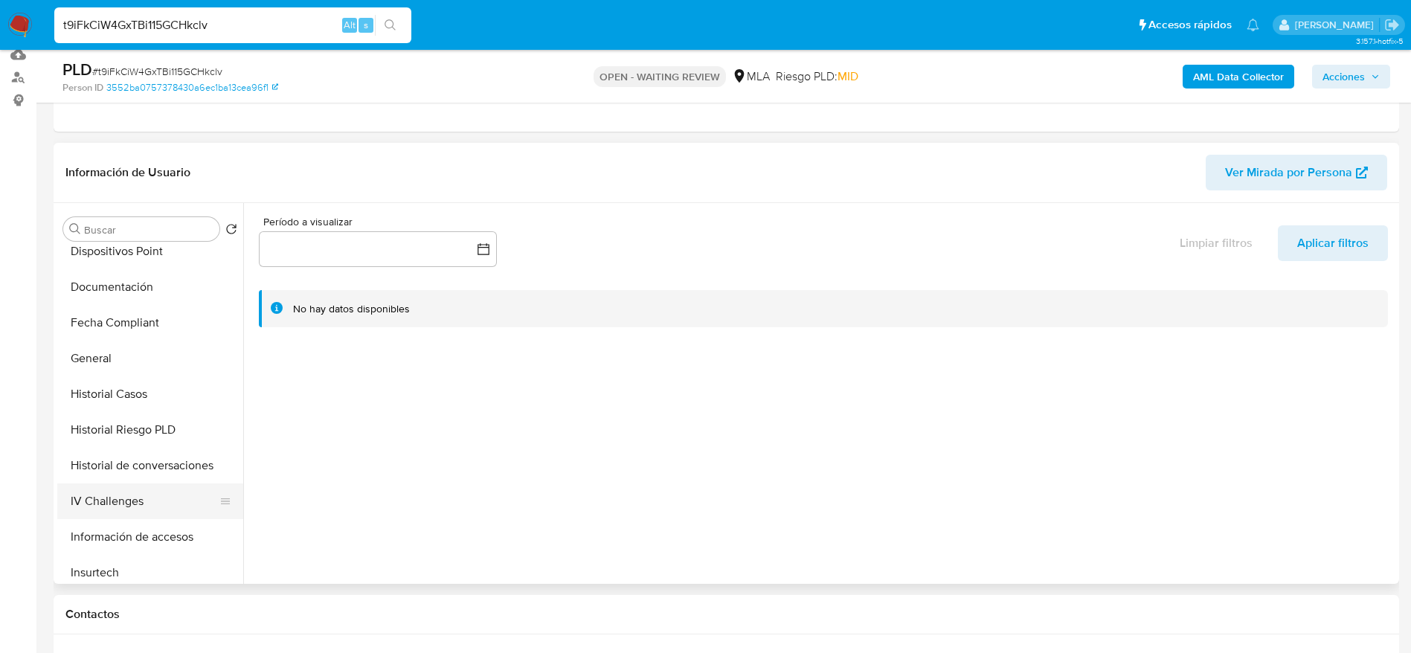
scroll to position [223, 0]
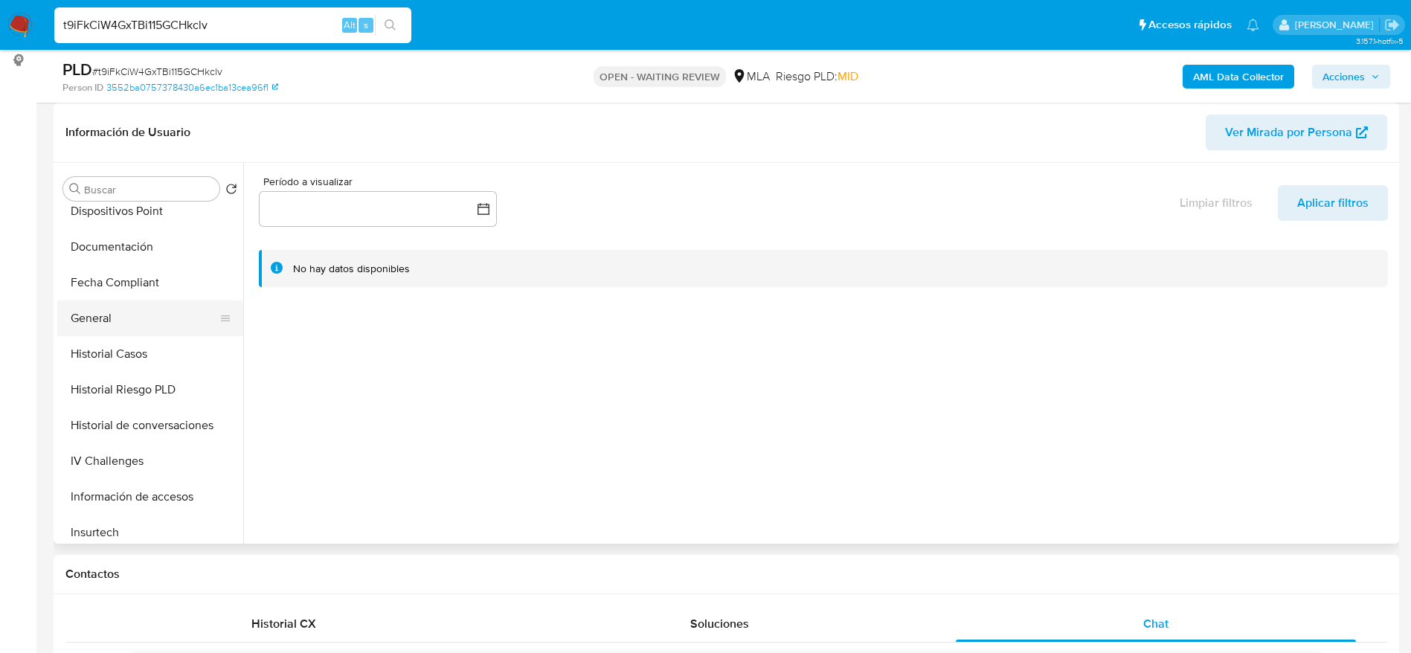
drag, startPoint x: 128, startPoint y: 309, endPoint x: 164, endPoint y: 303, distance: 36.9
click at [128, 309] on button "General" at bounding box center [144, 319] width 174 height 36
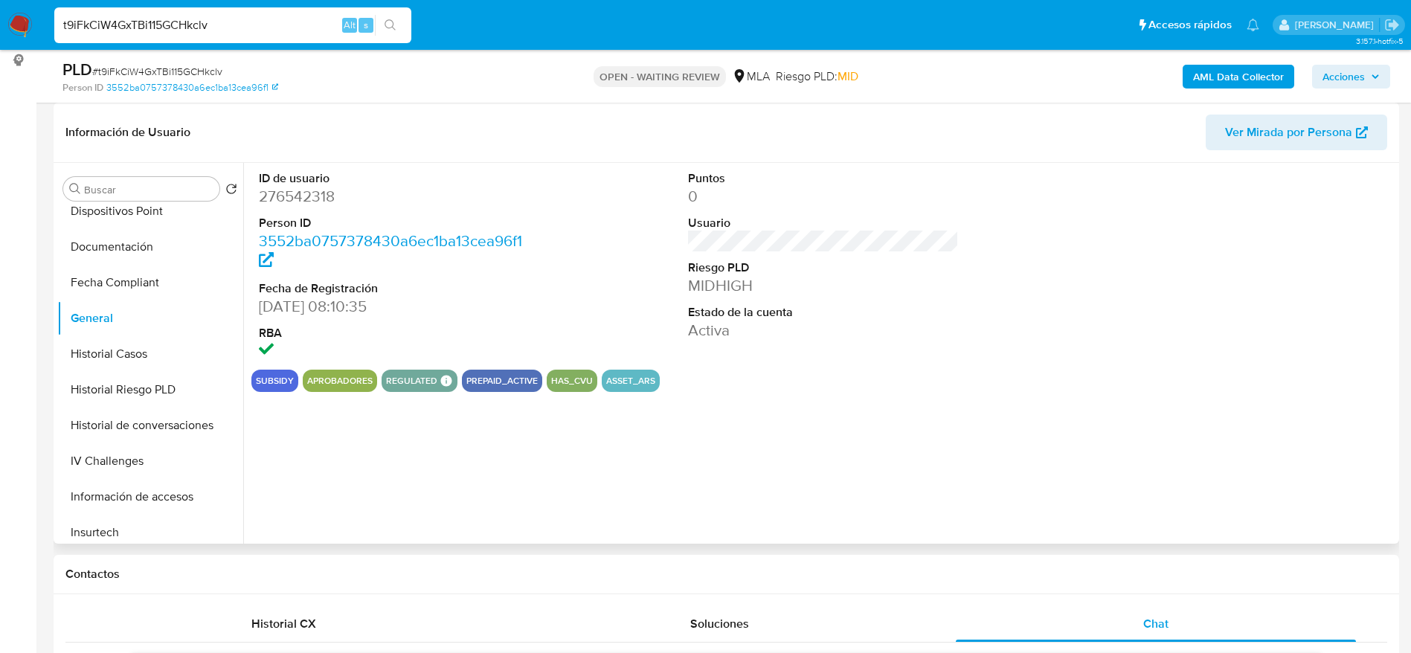
click at [304, 206] on dd "276542318" at bounding box center [395, 196] width 272 height 21
click at [302, 194] on dd "276542318" at bounding box center [395, 196] width 272 height 21
copy dd "276542318"
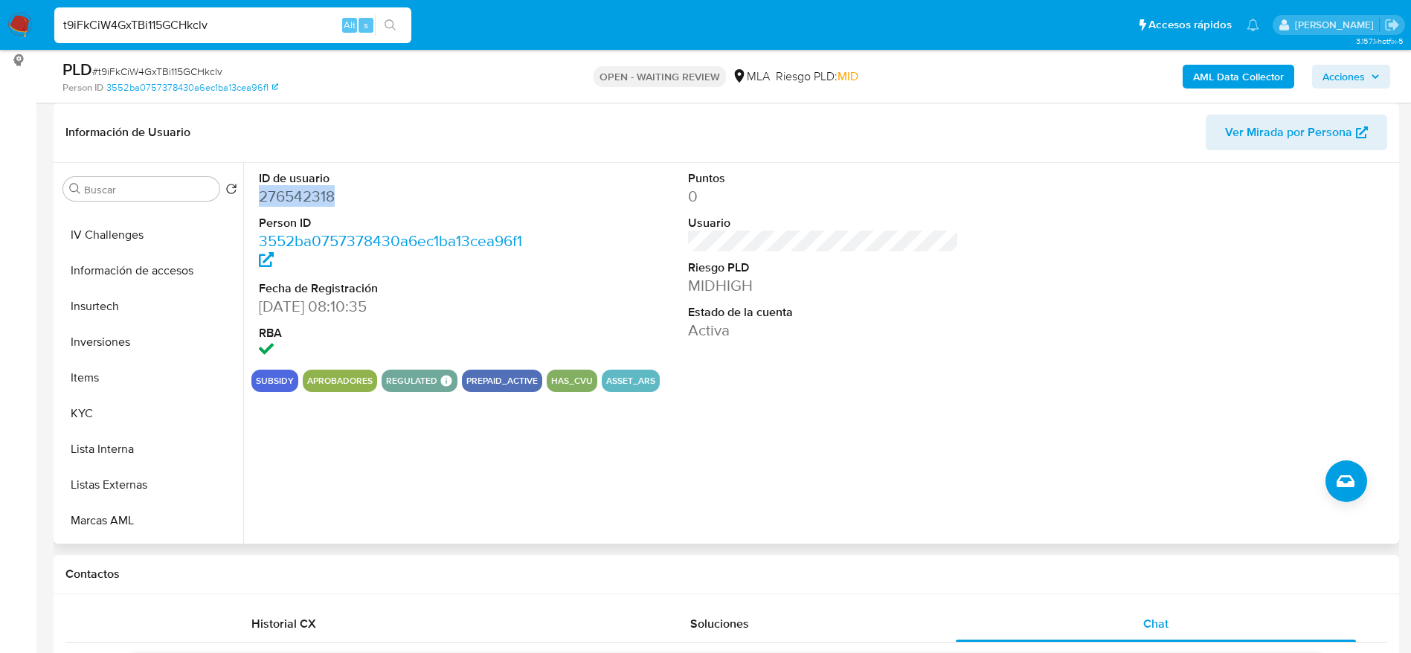
scroll to position [736, 0]
click at [95, 222] on button "KYC" at bounding box center [144, 239] width 174 height 36
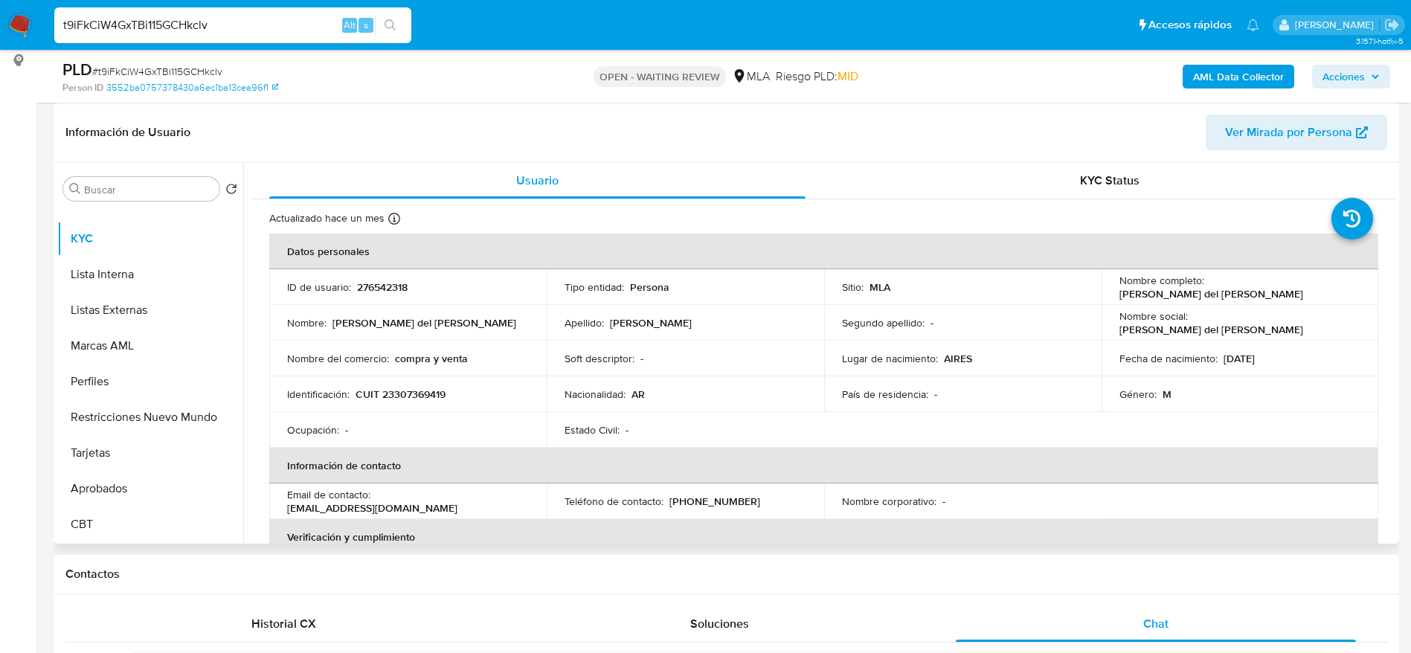
click at [419, 388] on p "CUIT 23307369419" at bounding box center [401, 394] width 90 height 13
copy p "23307369419"
drag, startPoint x: 489, startPoint y: 410, endPoint x: 465, endPoint y: 409, distance: 24.6
click at [484, 409] on td "Identificación : CUIT 23307369419" at bounding box center [407, 394] width 277 height 36
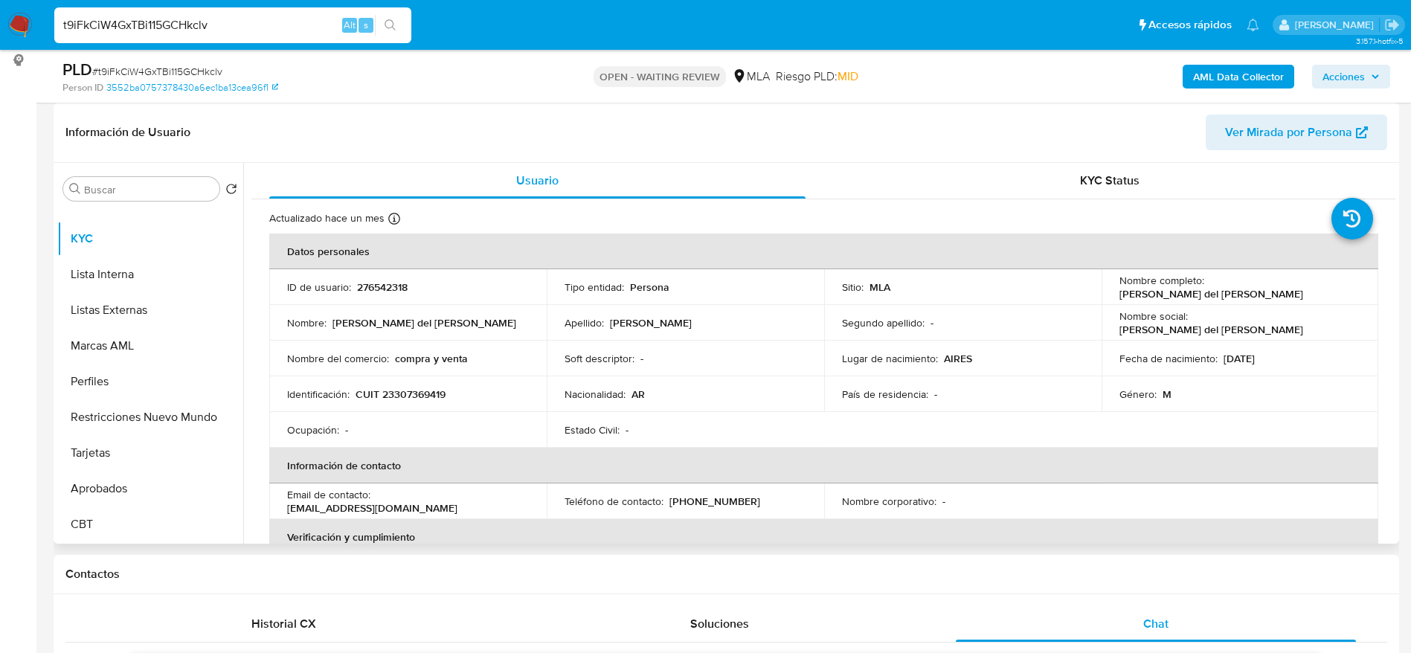
click at [425, 394] on p "CUIT 23307369419" at bounding box center [401, 394] width 90 height 13
drag, startPoint x: 425, startPoint y: 394, endPoint x: 1079, endPoint y: 30, distance: 747.9
click at [425, 394] on p "CUIT 23307369419" at bounding box center [401, 394] width 90 height 13
copy p "23307369419"
click at [477, 411] on tbody "ID de usuario : 276542318 Tipo entidad : Persona Sitio : MLA Nombre completo : …" at bounding box center [823, 358] width 1109 height 179
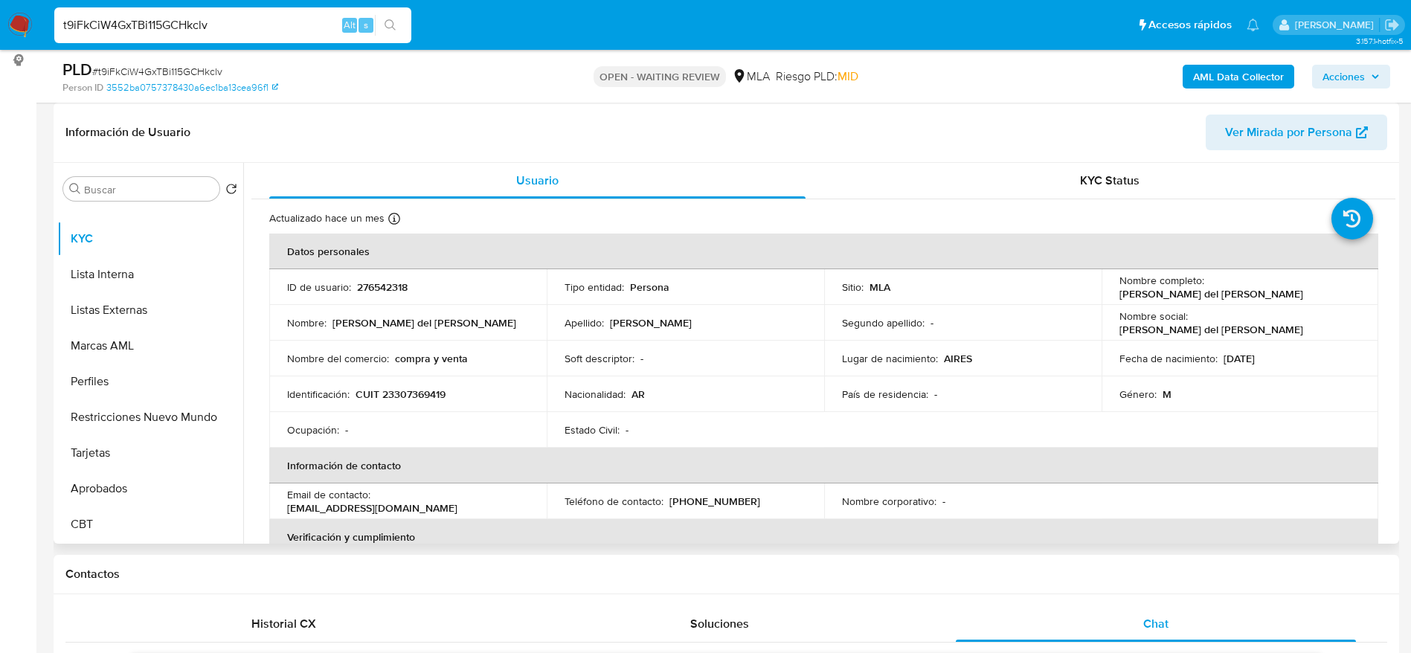
click at [427, 389] on p "CUIT 23307369419" at bounding box center [401, 394] width 90 height 13
click at [427, 388] on p "CUIT 23307369419" at bounding box center [401, 394] width 90 height 13
copy p "23307369419"
click at [109, 69] on span "# t9iFkCiW4GxTBi115GCHkclv" at bounding box center [157, 71] width 130 height 15
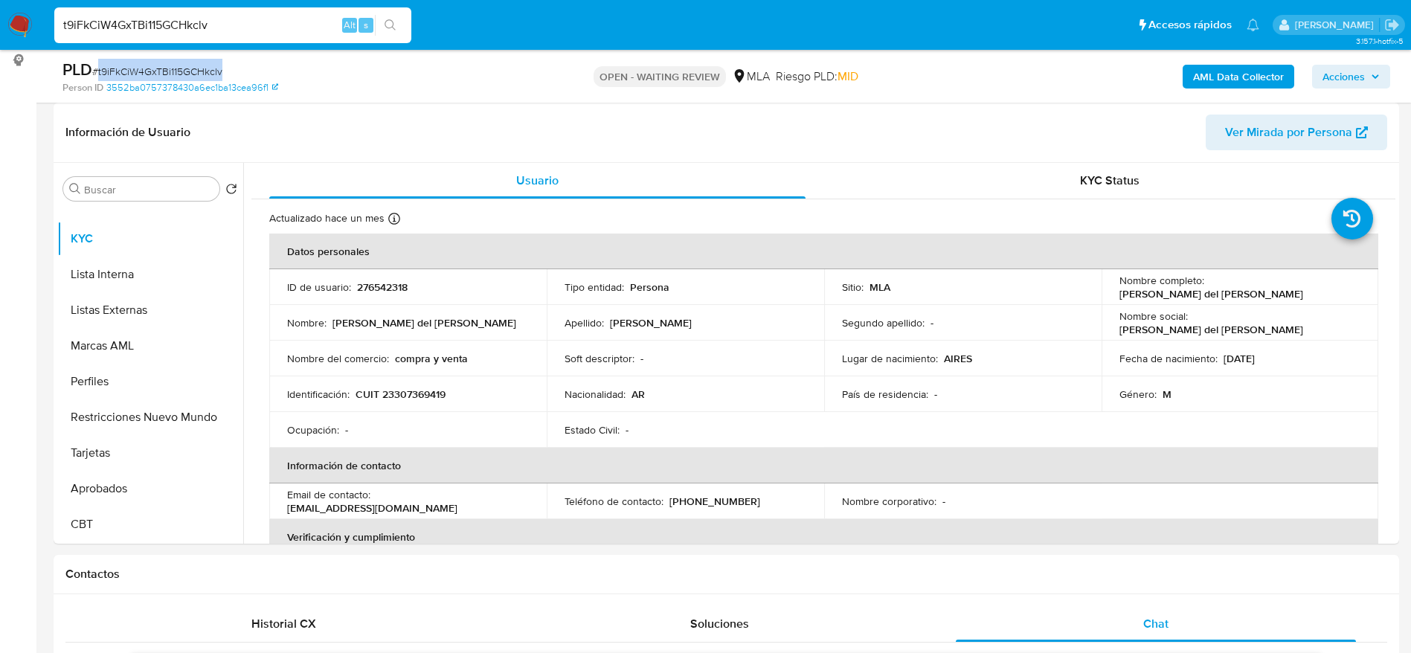
drag, startPoint x: 109, startPoint y: 69, endPoint x: 40, endPoint y: 45, distance: 73.2
click at [109, 69] on span "# t9iFkCiW4GxTBi115GCHkclv" at bounding box center [157, 71] width 130 height 15
copy span "t9iFkCiW4GxTBi115GCHkclv"
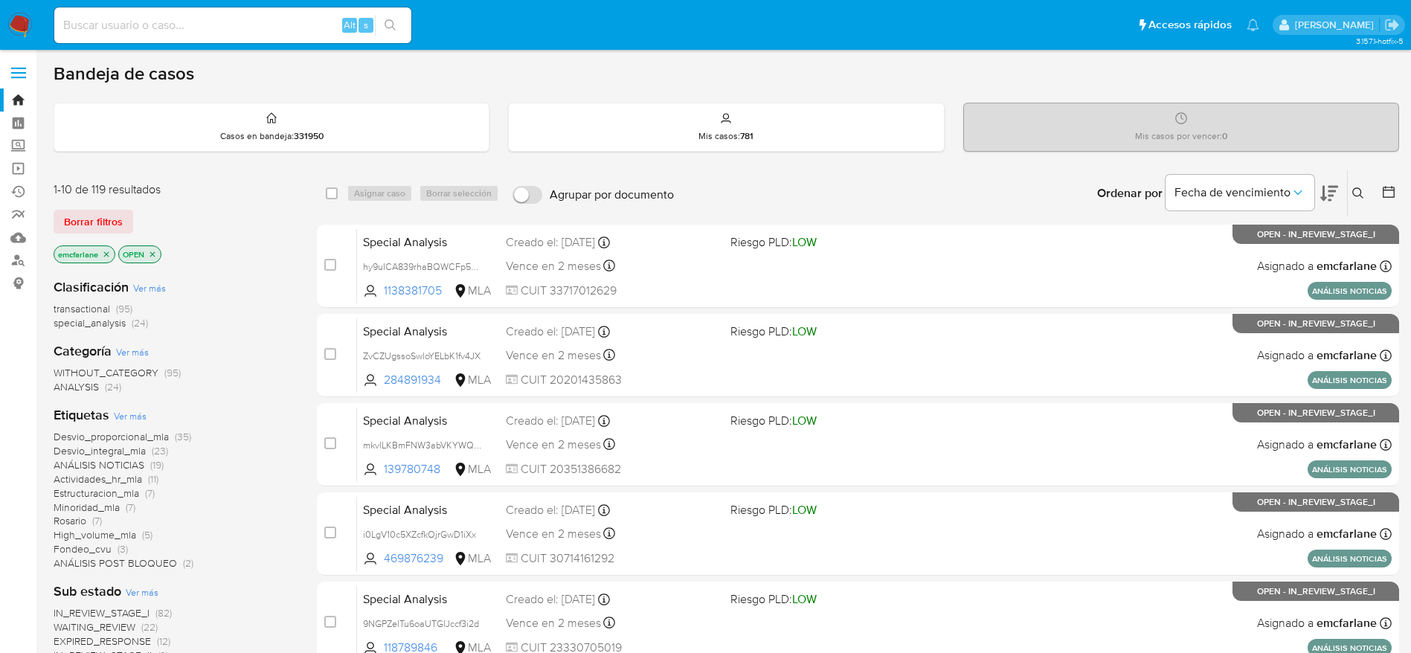
click at [66, 208] on div "1-10 de 119 resultados Borrar filtros emcfarlane OPEN" at bounding box center [173, 224] width 238 height 85
click at [71, 217] on span "Borrar filtros" at bounding box center [93, 221] width 59 height 21
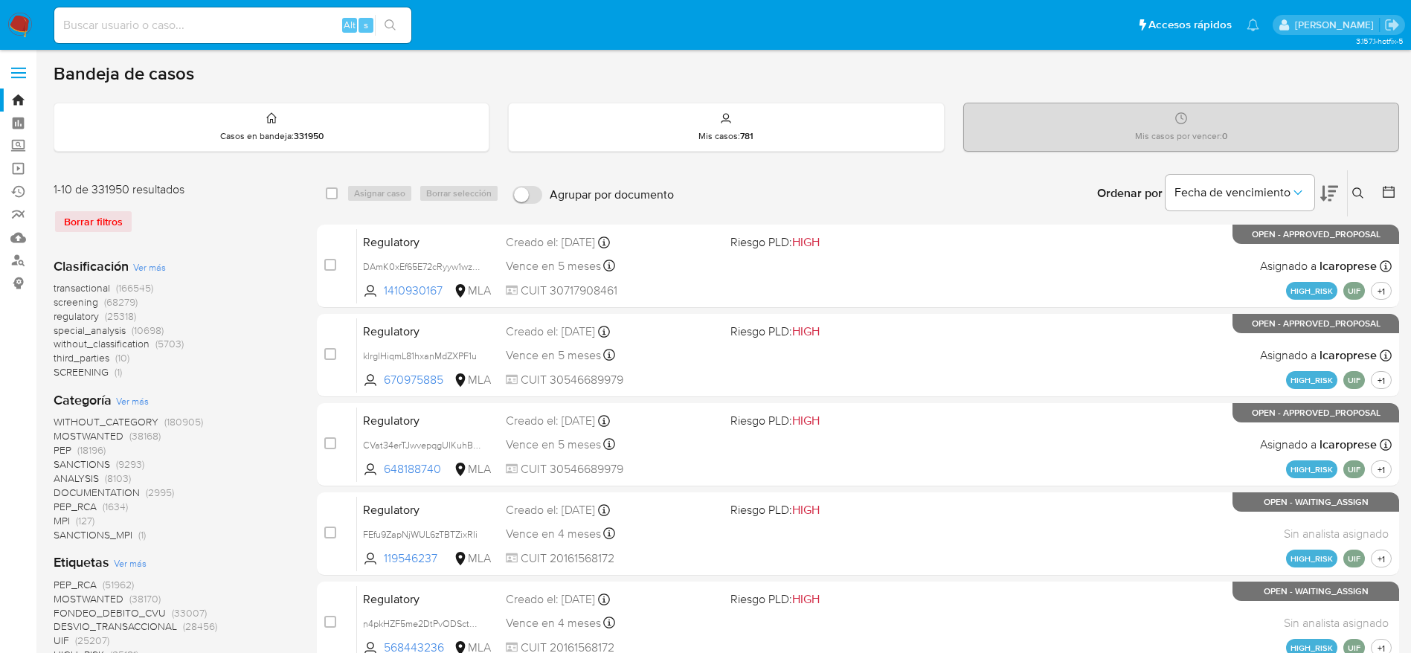
click at [1353, 190] on icon at bounding box center [1357, 192] width 11 height 11
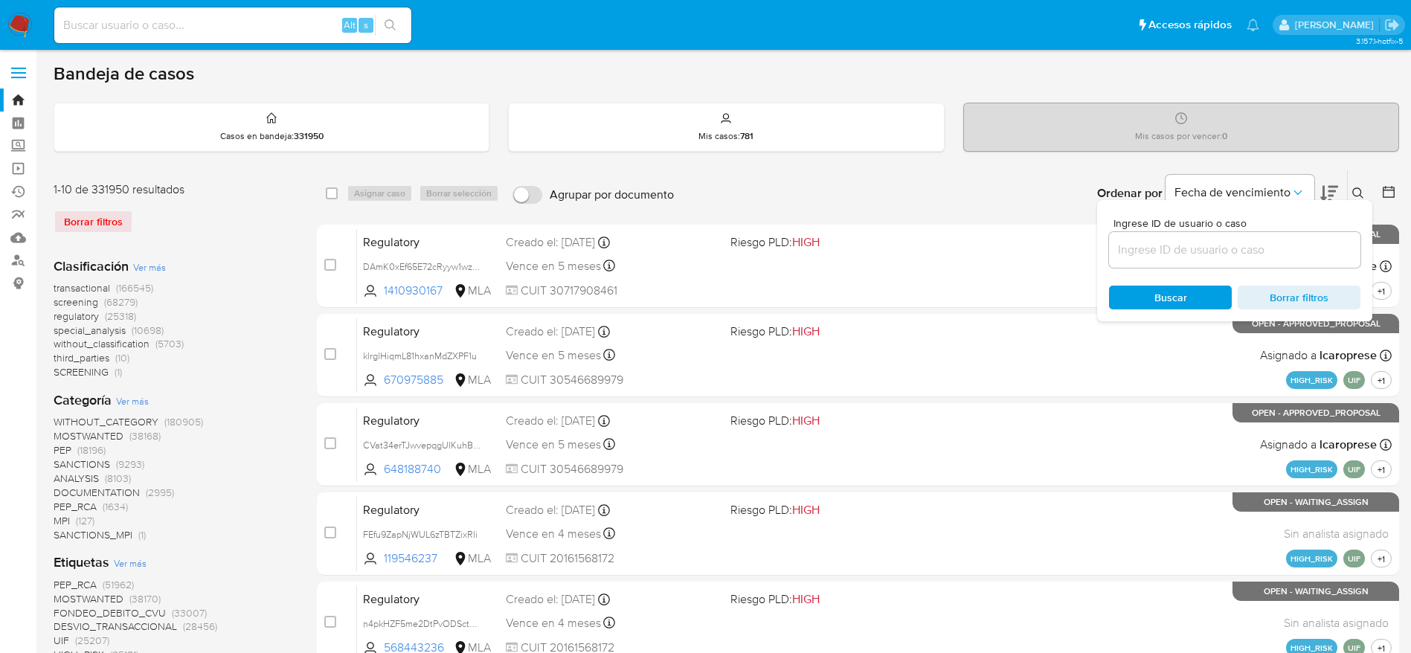
drag, startPoint x: 1256, startPoint y: 246, endPoint x: 1236, endPoint y: 251, distance: 20.6
click at [1256, 246] on input at bounding box center [1234, 249] width 251 height 19
type input "t9iFkCiW4GxTBi115GCHkclv"
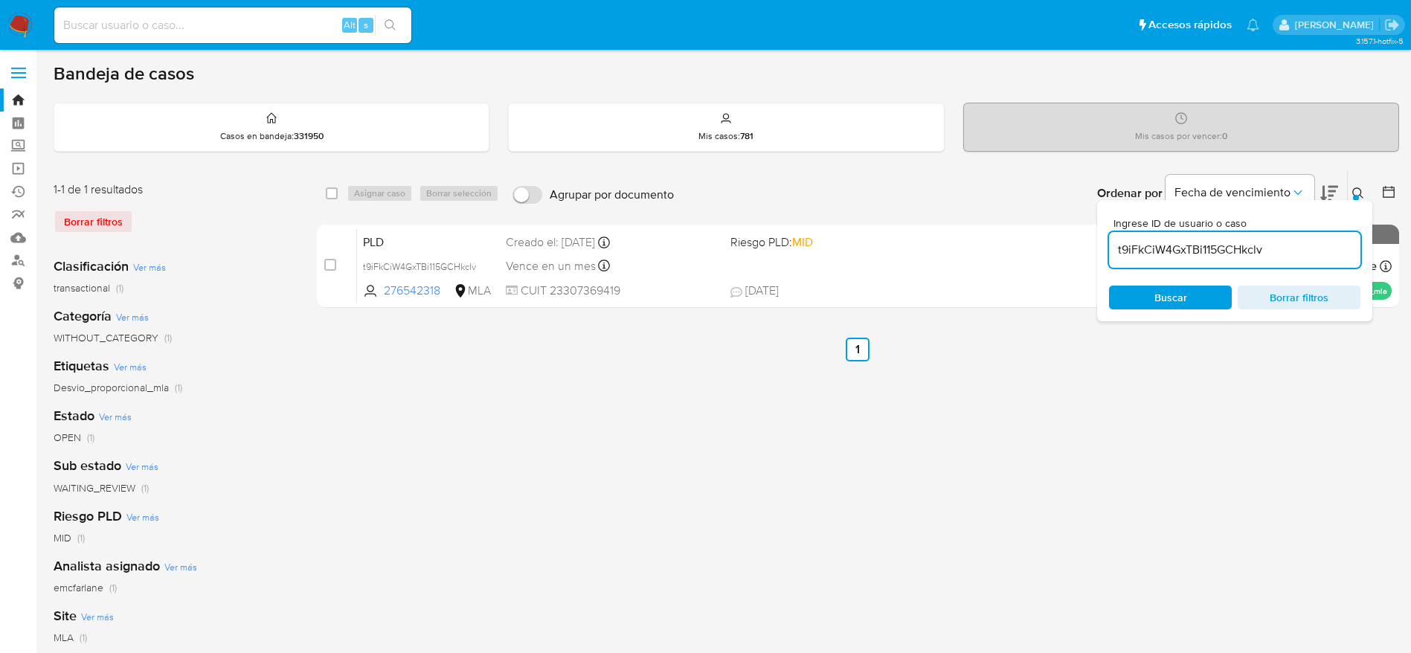
click at [333, 196] on input "checkbox" at bounding box center [332, 193] width 12 height 12
checkbox input "true"
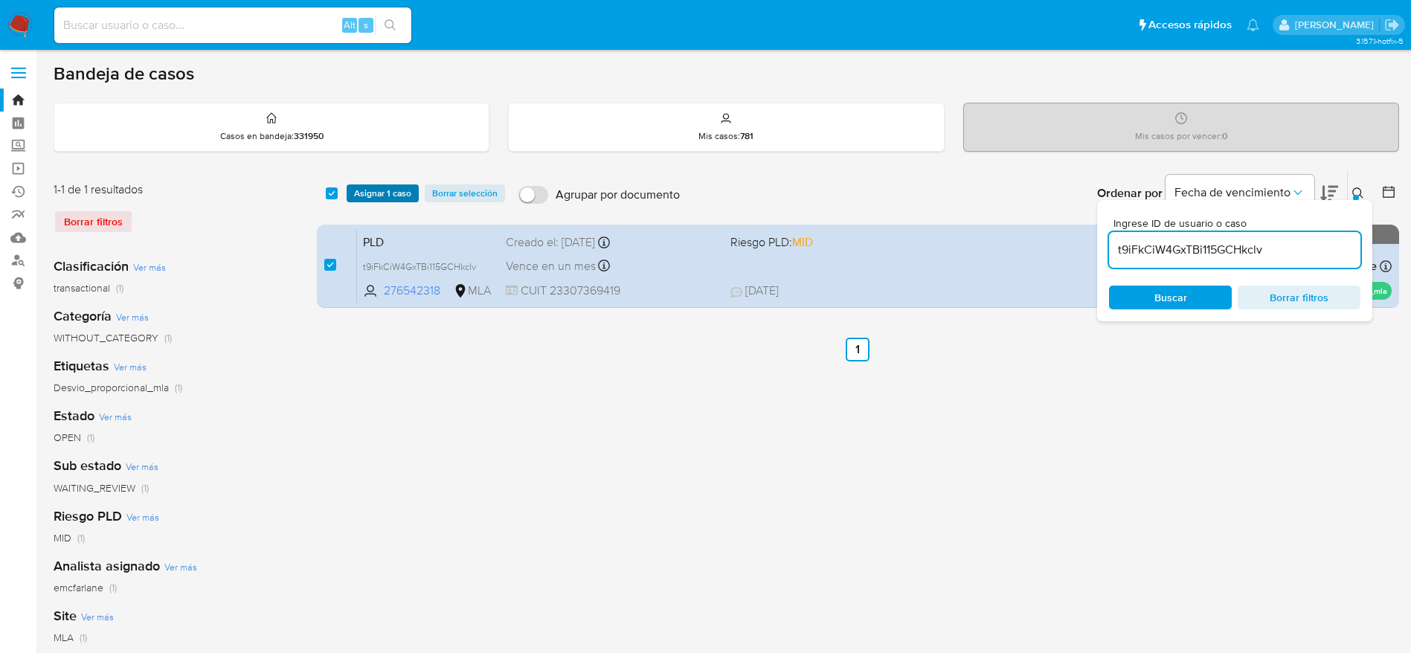
click at [359, 198] on span "Asignar 1 caso" at bounding box center [382, 193] width 57 height 15
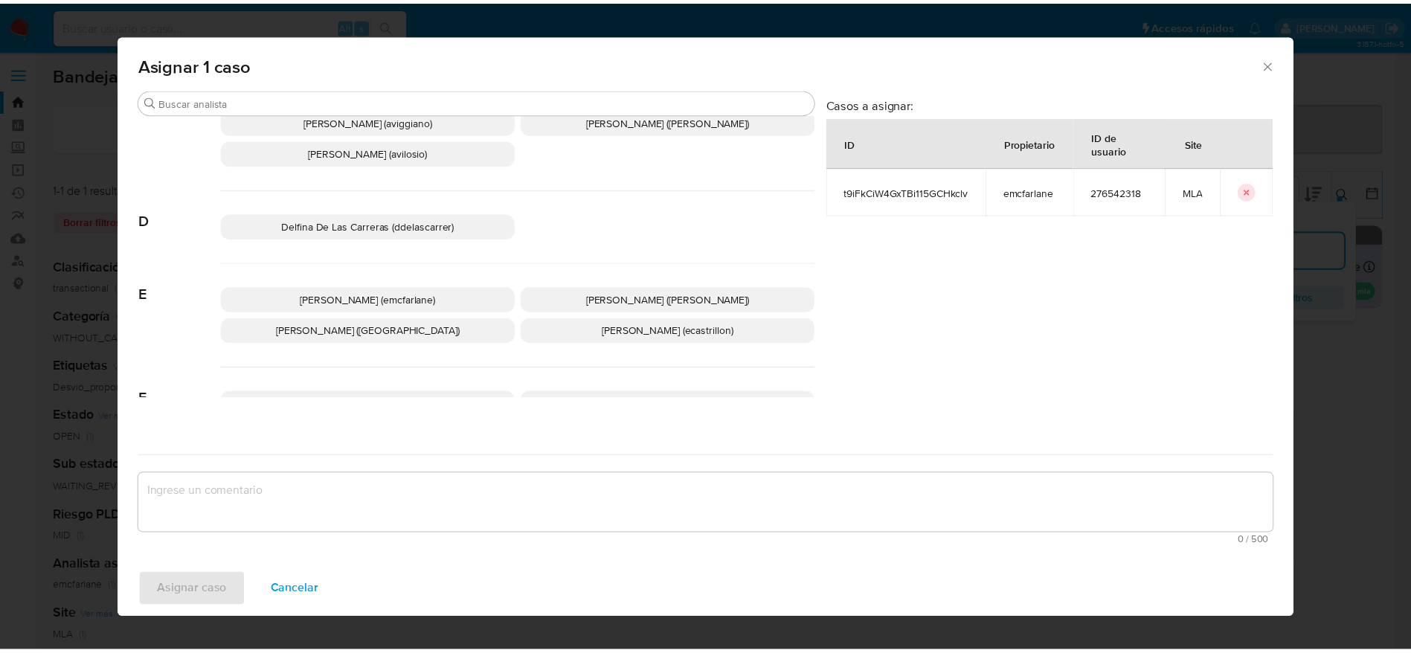
scroll to position [112, 0]
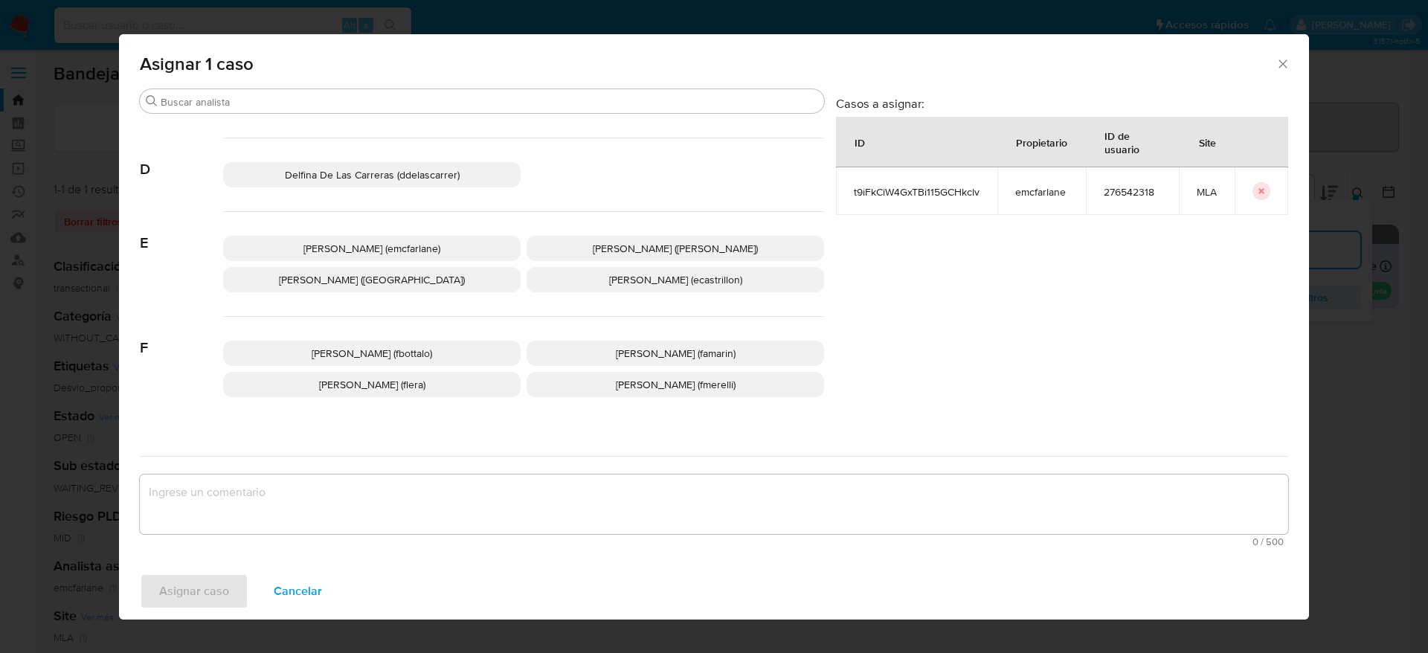
click at [385, 234] on div "[PERSON_NAME] (emcfarlane) [PERSON_NAME] ([PERSON_NAME]) [PERSON_NAME] (evitiel…" at bounding box center [523, 264] width 601 height 105
click at [362, 234] on div "Elaine Mc Farlane (emcfarlane) Eliana Guerrero (eliguerrero) Emmanuel Hernan Vi…" at bounding box center [523, 264] width 601 height 105
click at [350, 257] on p "Elaine Mc Farlane (emcfarlane)" at bounding box center [372, 248] width 298 height 25
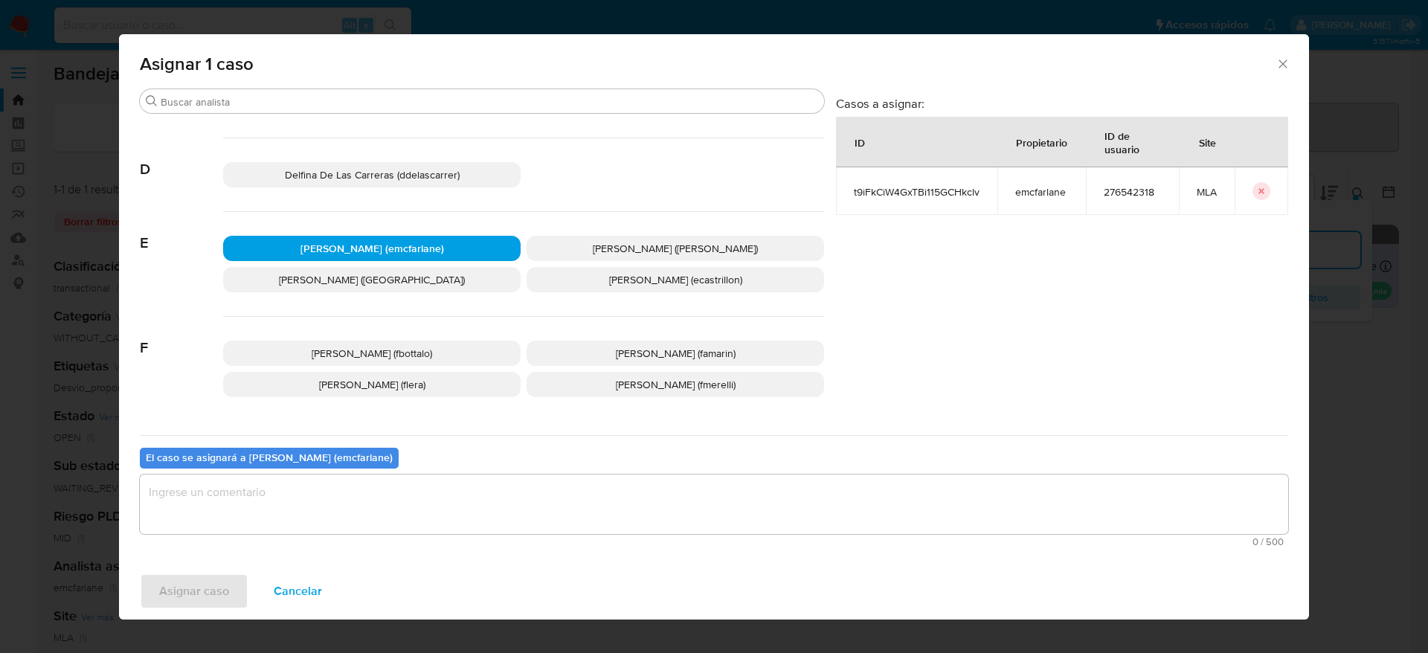
click at [302, 532] on textarea "assign-modal" at bounding box center [714, 505] width 1149 height 60
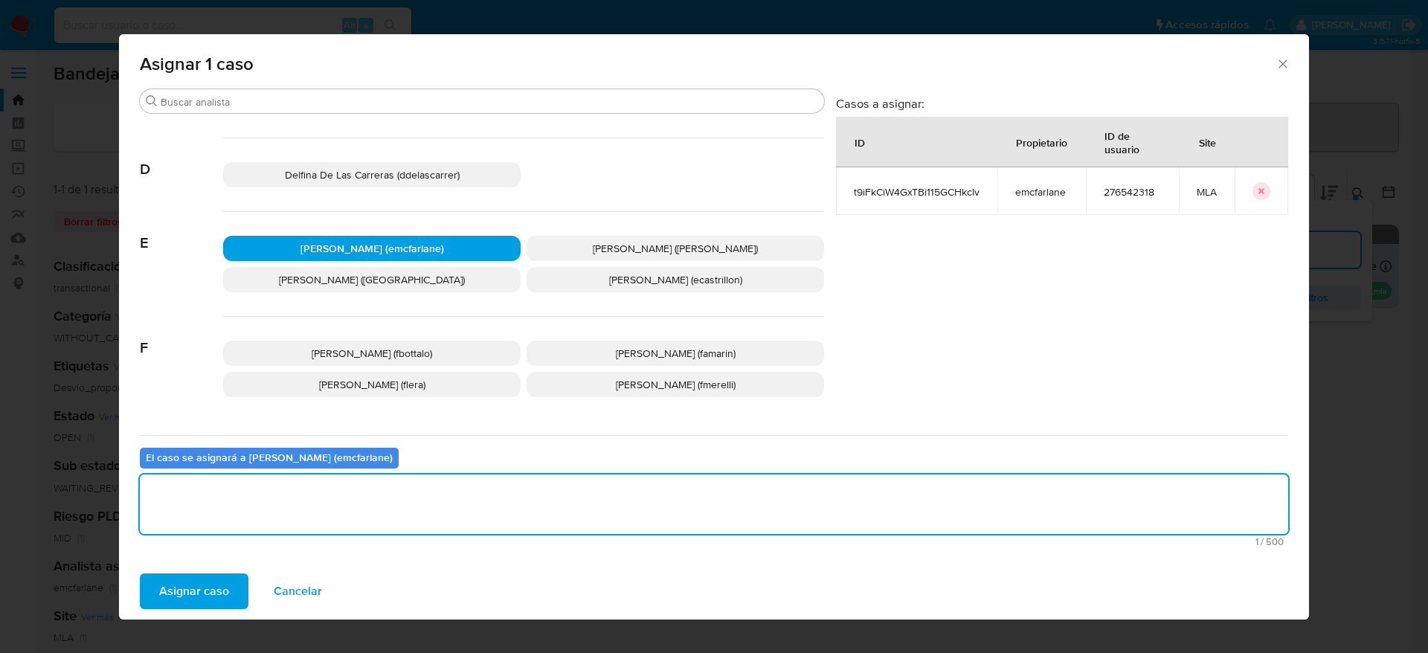
click at [204, 608] on span "Asignar caso" at bounding box center [194, 591] width 70 height 33
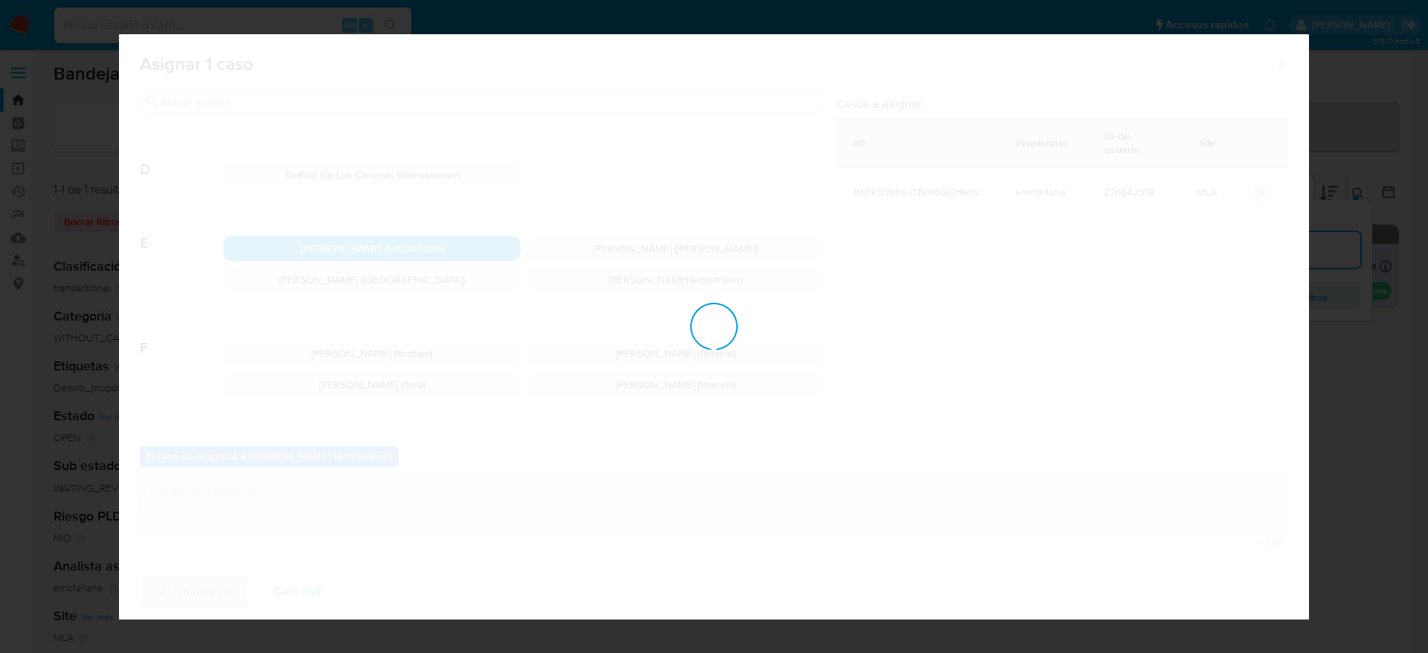
checkbox input "false"
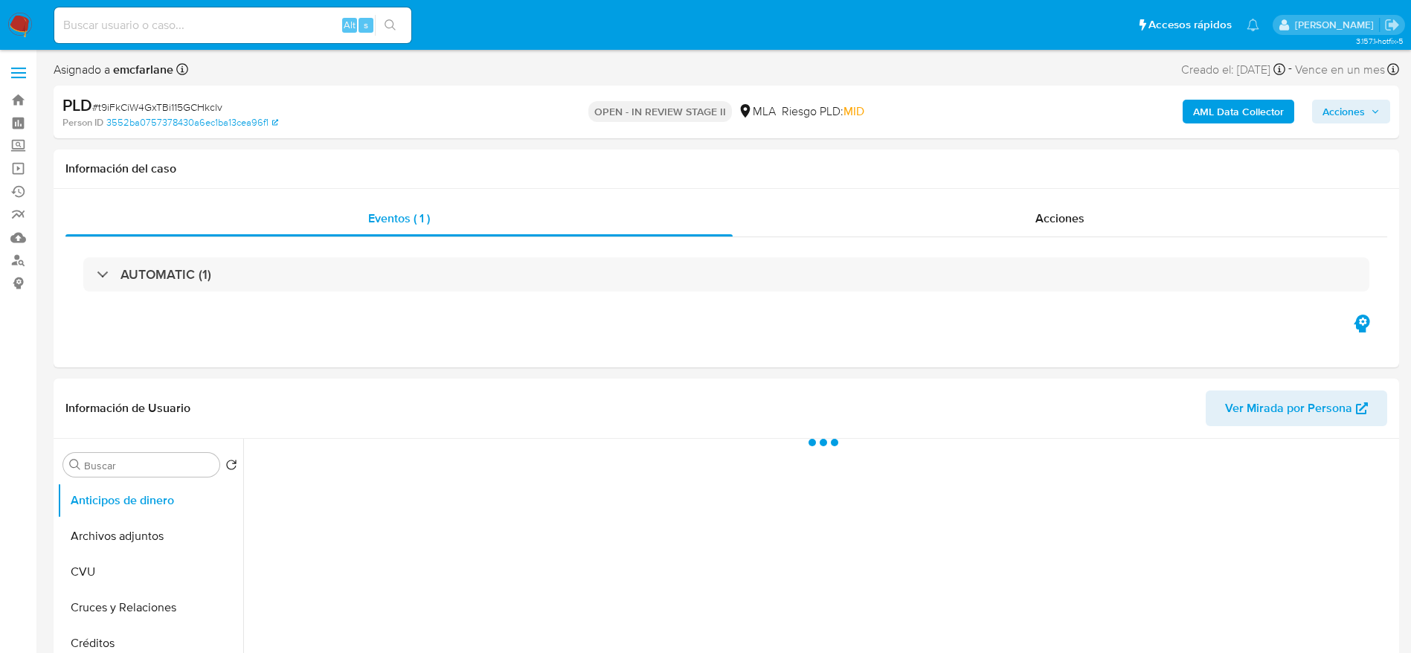
click at [1351, 120] on span "Acciones" at bounding box center [1344, 112] width 42 height 24
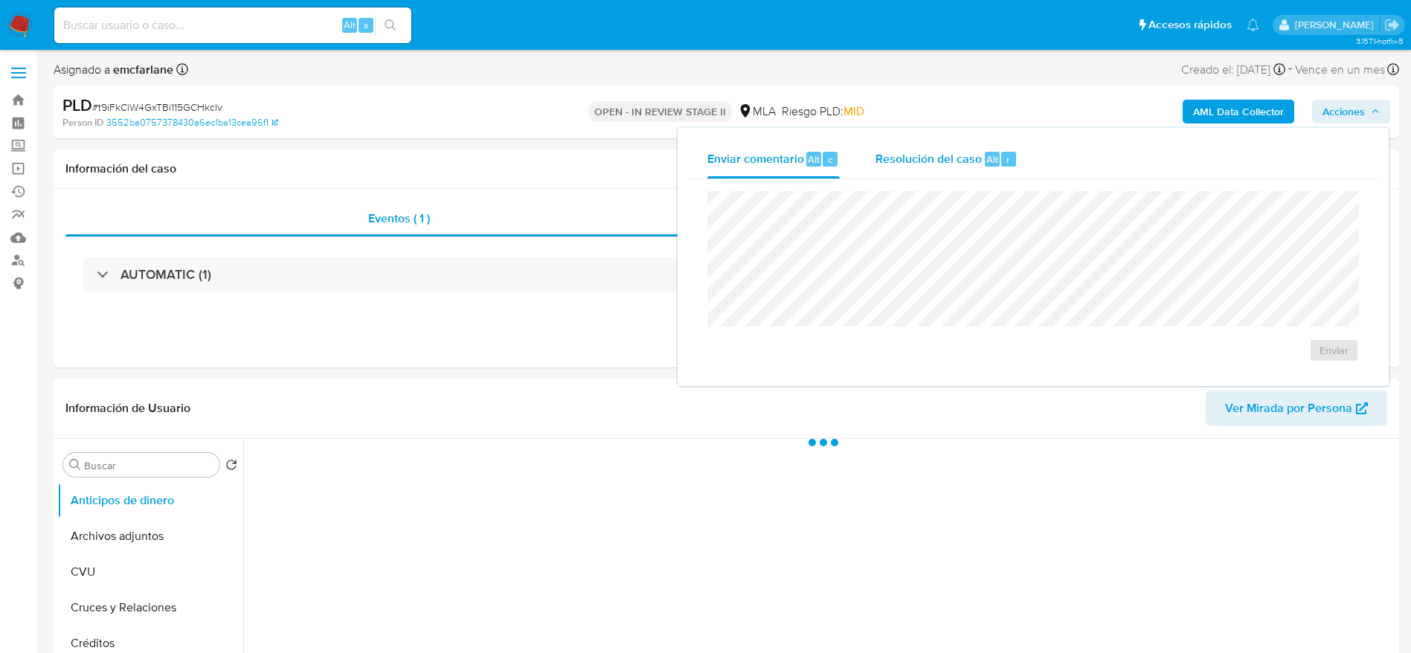
drag, startPoint x: 987, startPoint y: 148, endPoint x: 989, endPoint y: 167, distance: 19.4
click at [987, 151] on div "Resolución del caso Alt r" at bounding box center [947, 159] width 142 height 39
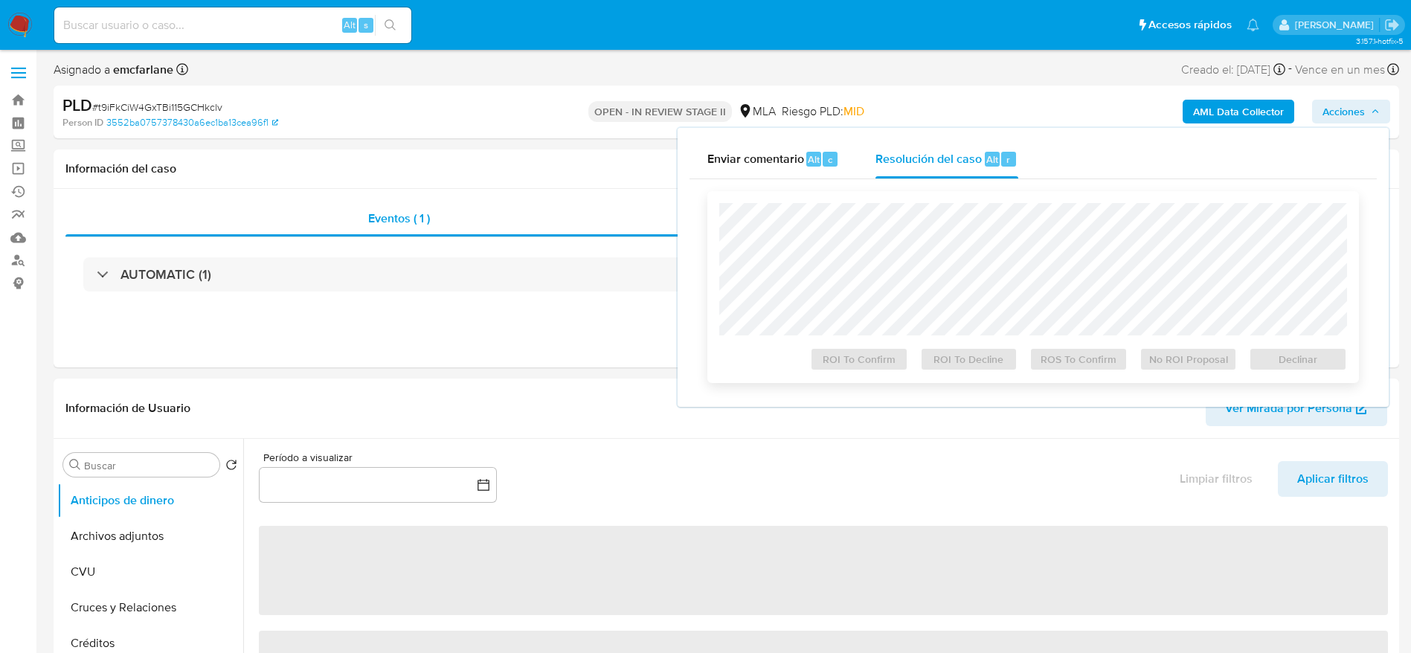
select select "10"
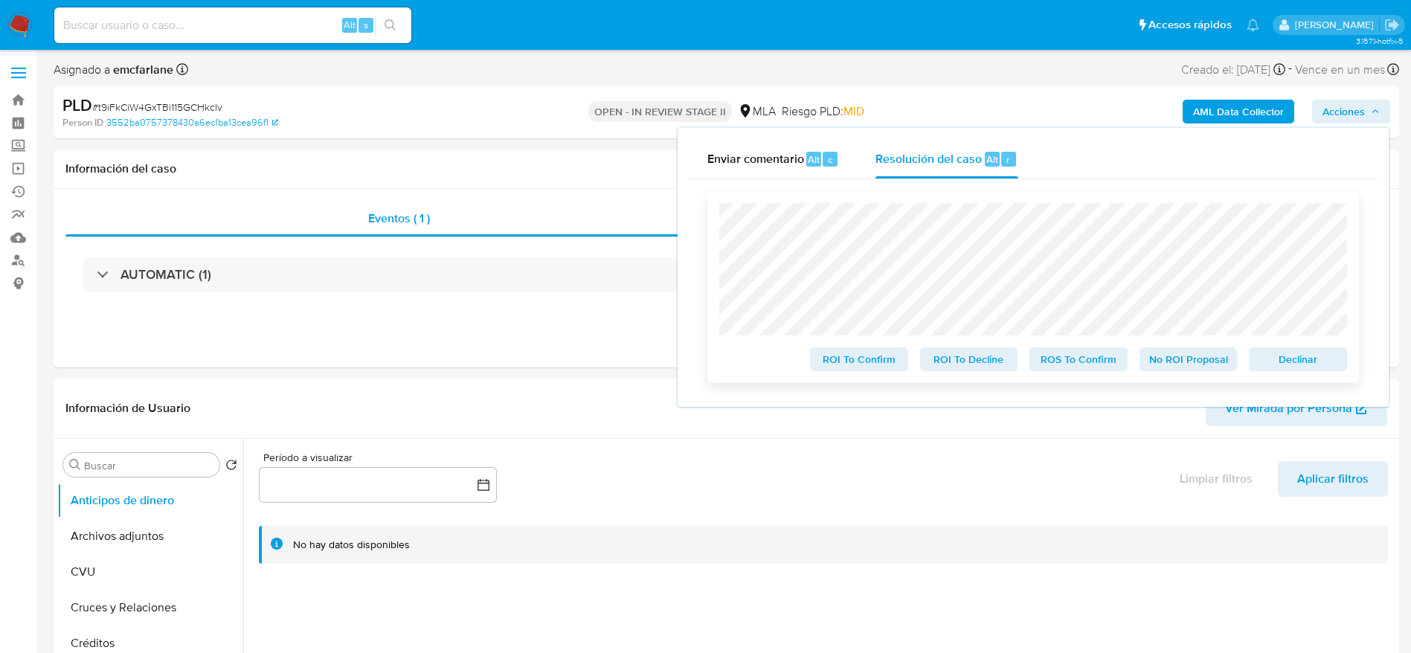
click at [1285, 350] on span "Declinar" at bounding box center [1297, 359] width 77 height 21
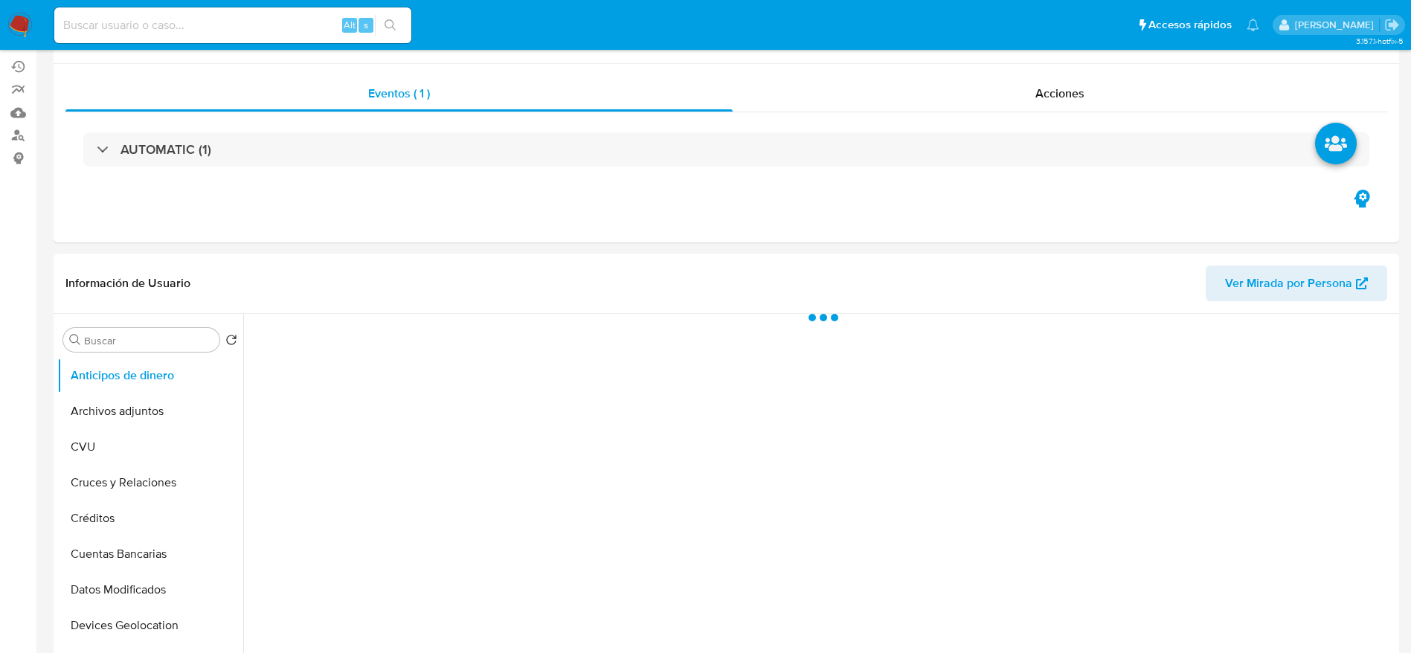
scroll to position [446, 0]
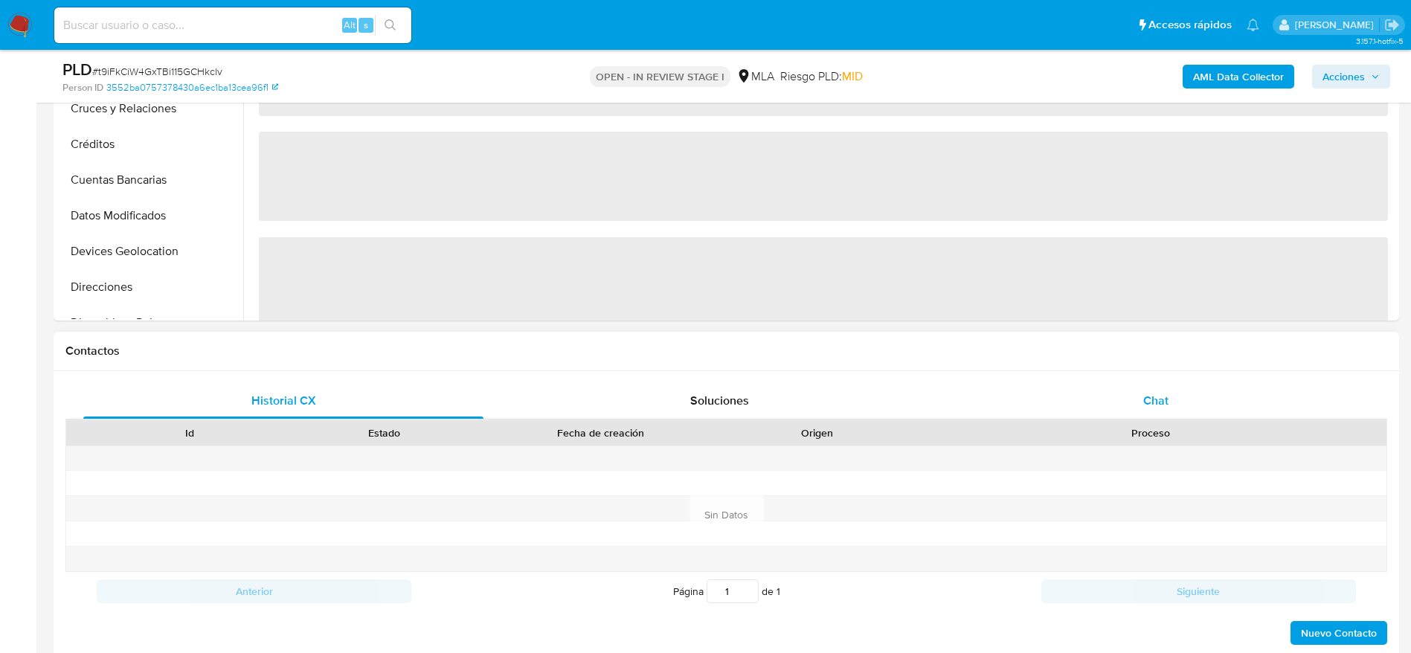
click at [1169, 421] on div "Proceso" at bounding box center [1151, 432] width 472 height 25
select select "10"
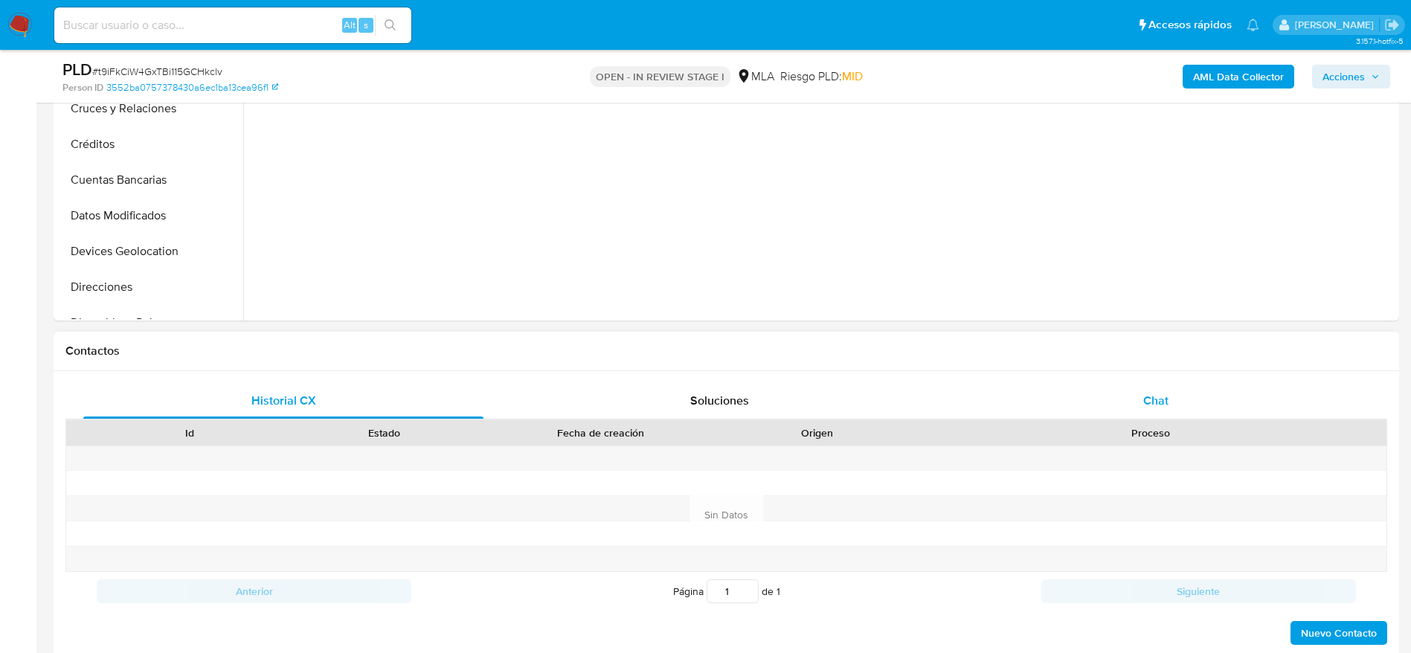
click at [1156, 403] on span "Chat" at bounding box center [1155, 400] width 25 height 17
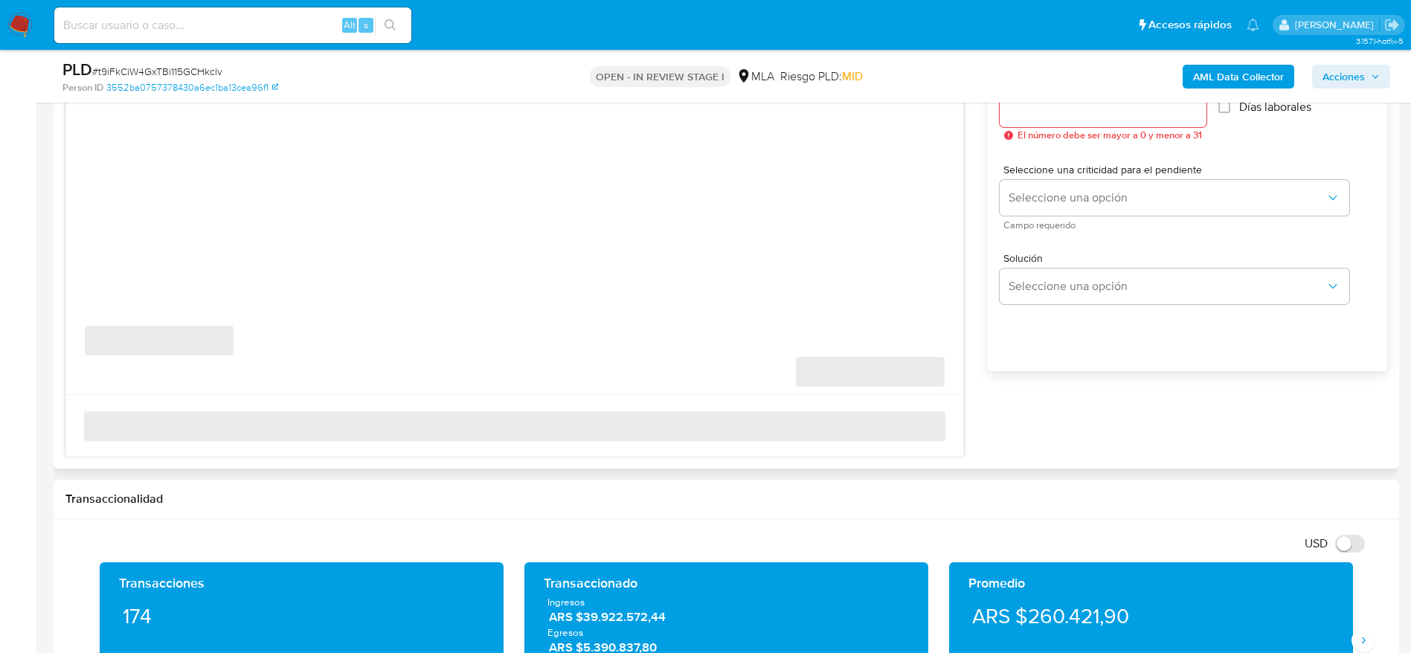
scroll to position [893, 0]
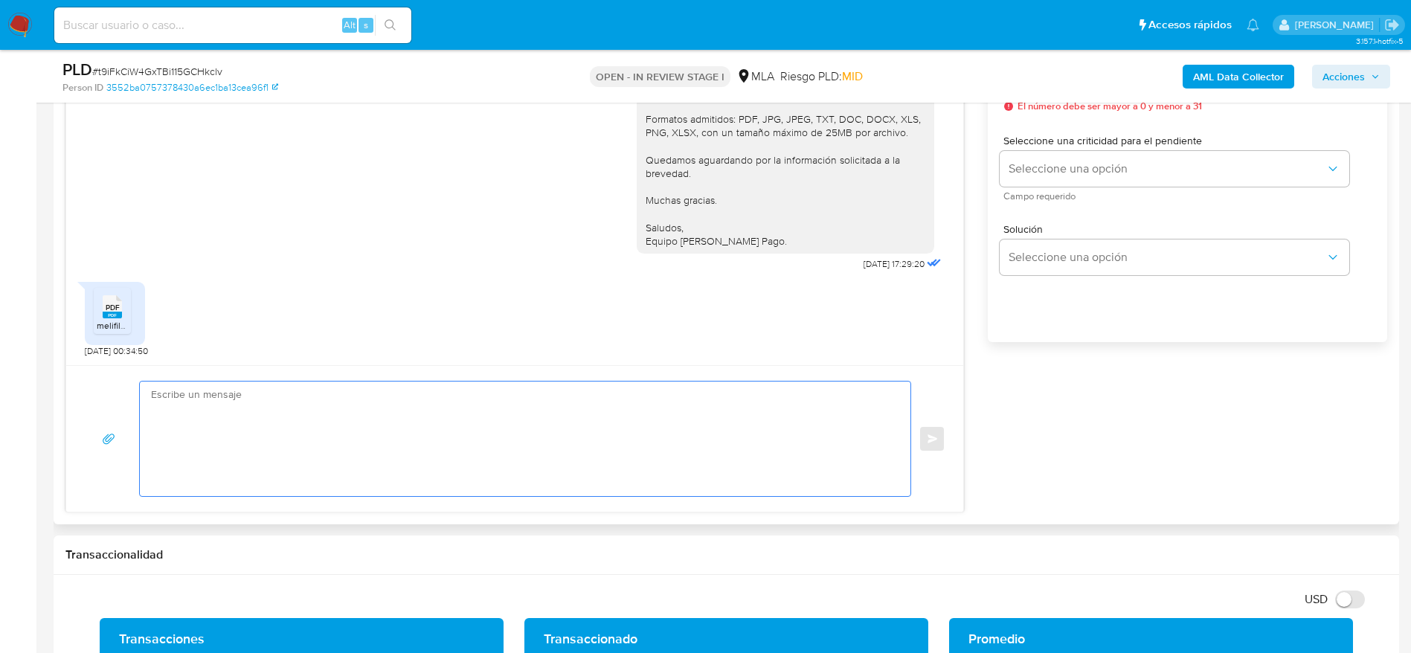
click at [301, 447] on textarea at bounding box center [521, 439] width 741 height 115
paste textarea "Hola, ¡Muchas gracias por tu respuesta! Confirmamos la recepción de la document…"
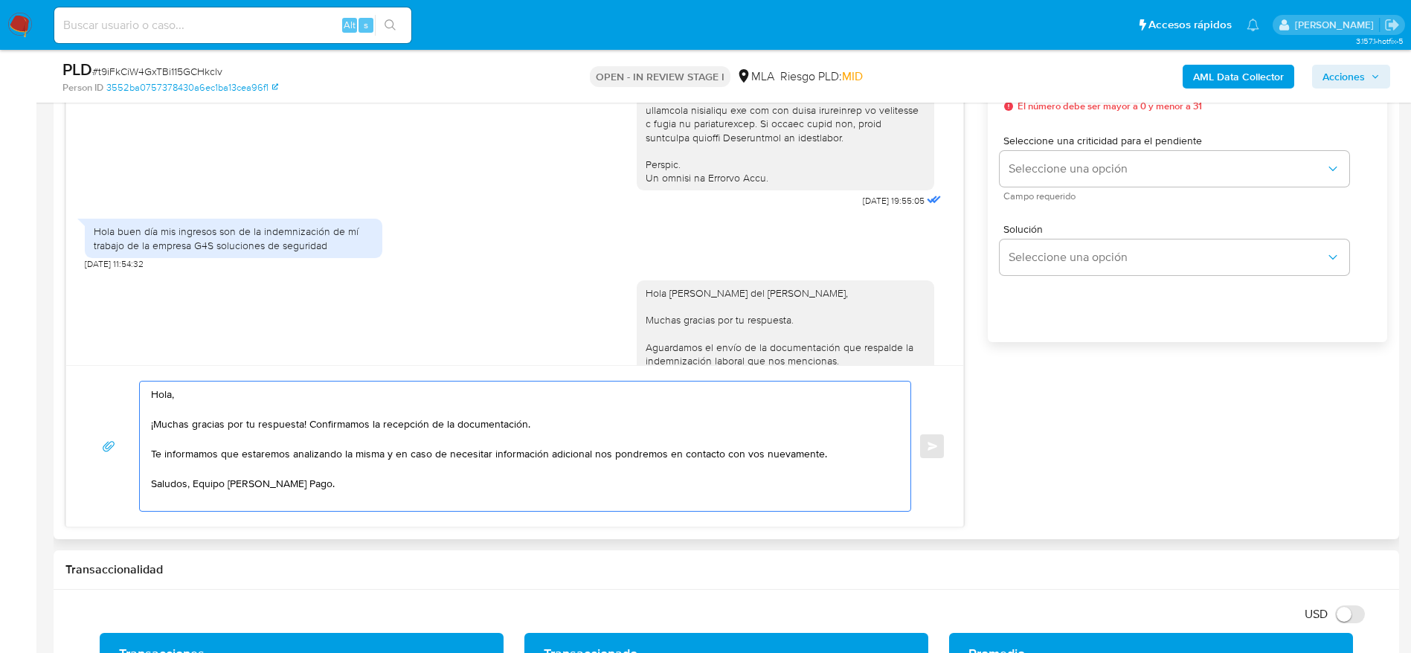
scroll to position [648, 0]
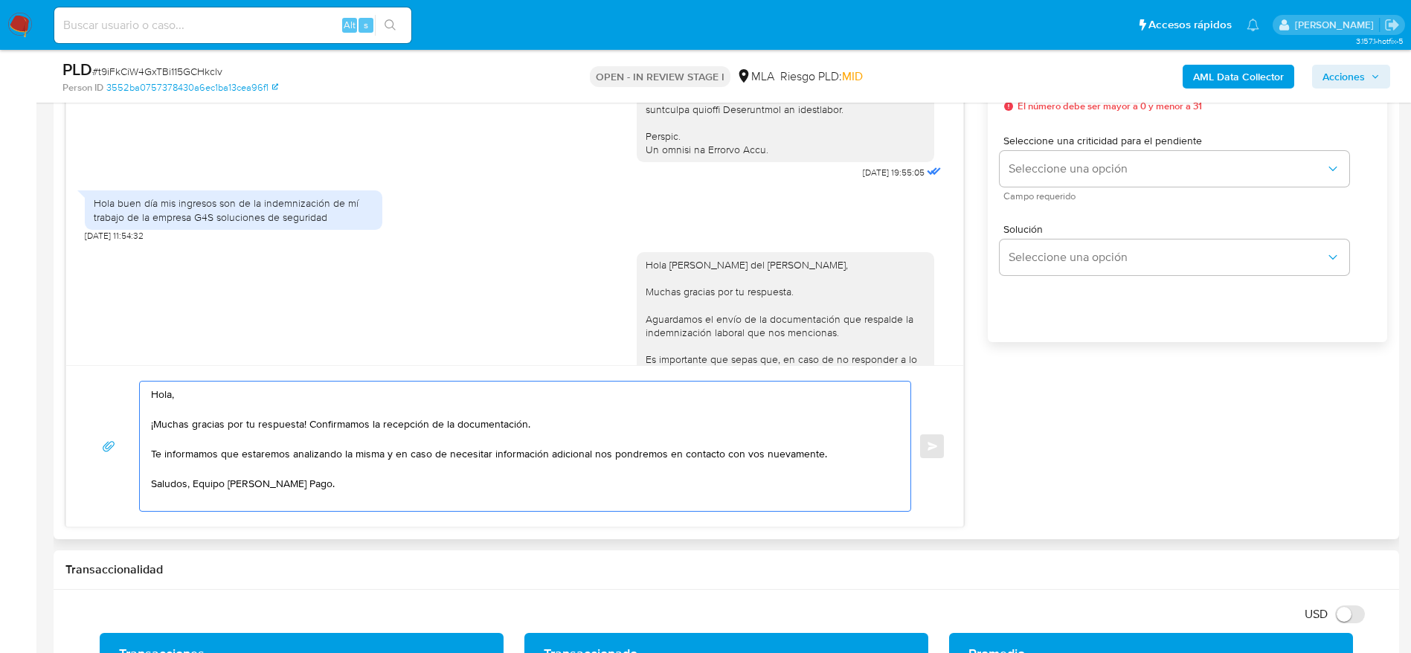
click at [678, 289] on div "Hola Ramón del Jesús Gomez, Muchas gracias por tu respuesta. Aguardamos el enví…" at bounding box center [786, 407] width 280 height 298
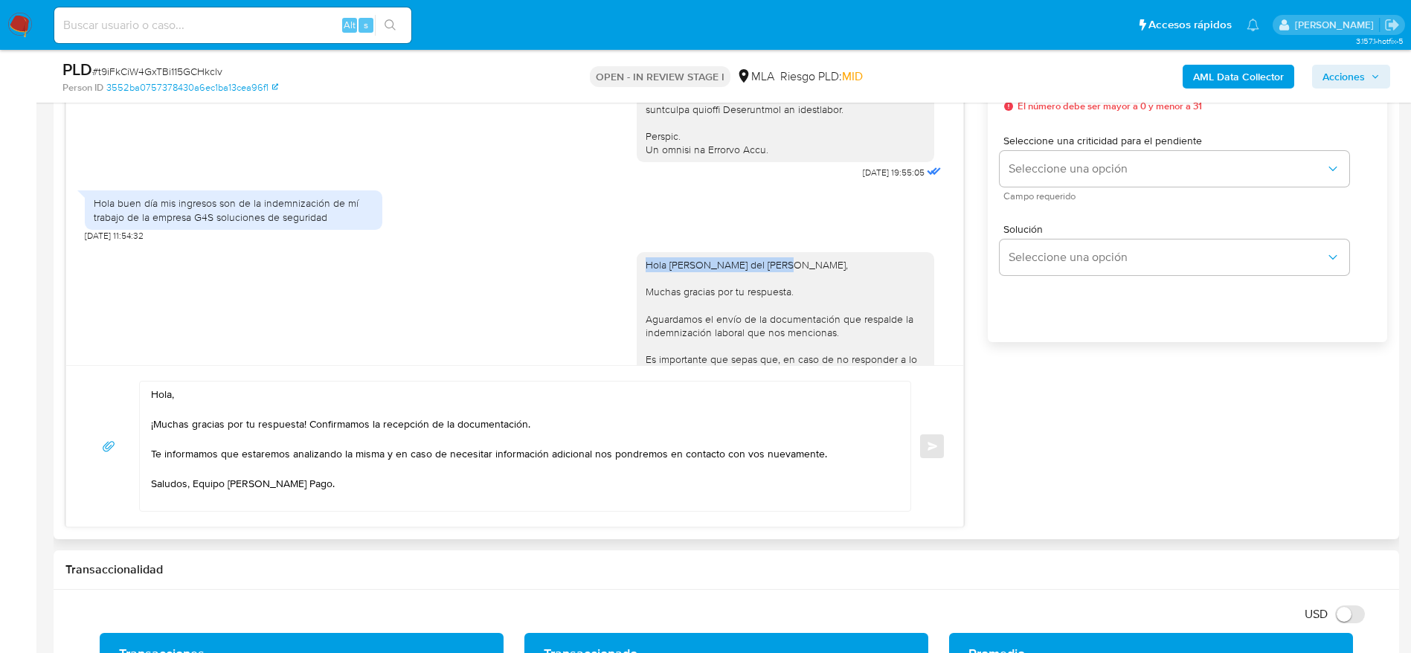
click at [678, 289] on div "Hola Ramón del Jesús Gomez, Muchas gracias por tu respuesta. Aguardamos el enví…" at bounding box center [786, 407] width 280 height 298
copy div "Hola Ramón del Jesús Gomez,"
click at [163, 394] on textarea "Hola, ¡Muchas gracias por tu respuesta! Confirmamos la recepción de la document…" at bounding box center [521, 446] width 741 height 129
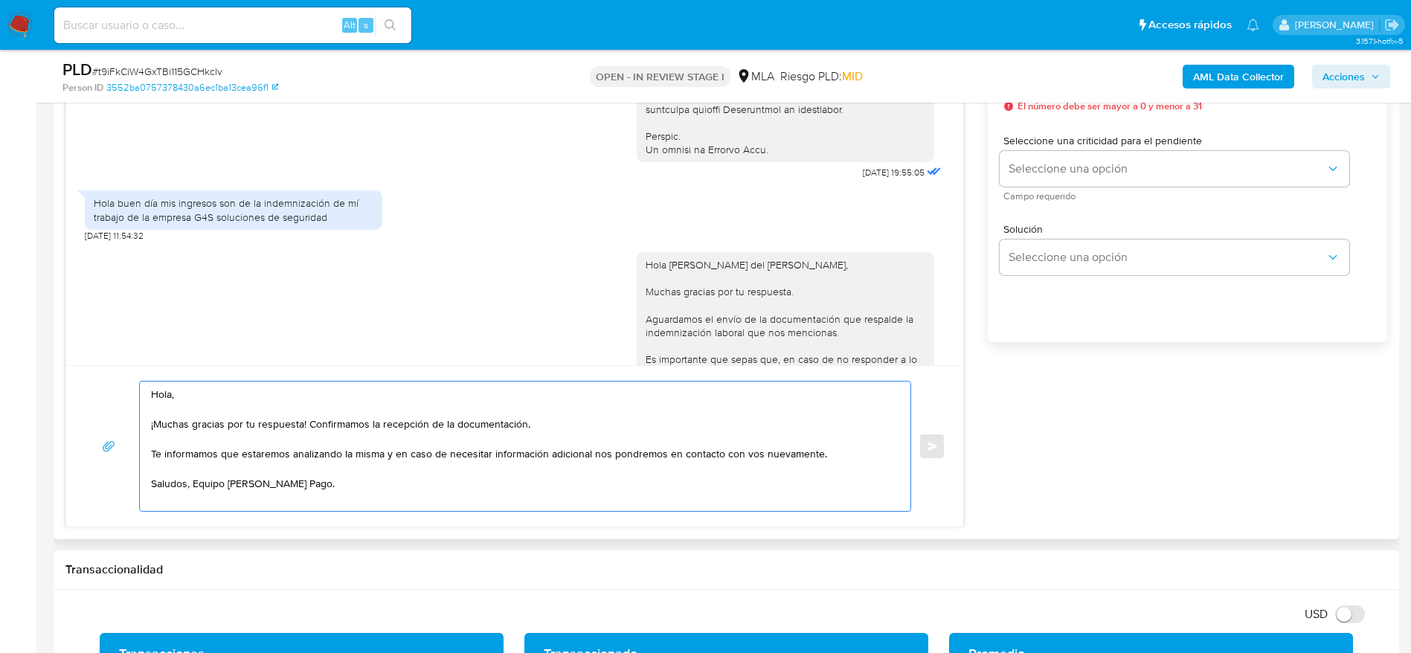
click at [163, 394] on textarea "Hola, ¡Muchas gracias por tu respuesta! Confirmamos la recepción de la document…" at bounding box center [521, 446] width 741 height 129
paste textarea "Ramón del Jesús Gomez,"
click at [485, 489] on textarea "Hola Ramón del Jesús Gomez, ¡Muchas gracias por tu respuesta! Confirmamos la re…" at bounding box center [521, 446] width 741 height 129
click at [492, 497] on textarea "Hola Ramón del Jesús Gomez, ¡Muchas gracias por tu respuesta! Confirmamos la re…" at bounding box center [521, 446] width 741 height 129
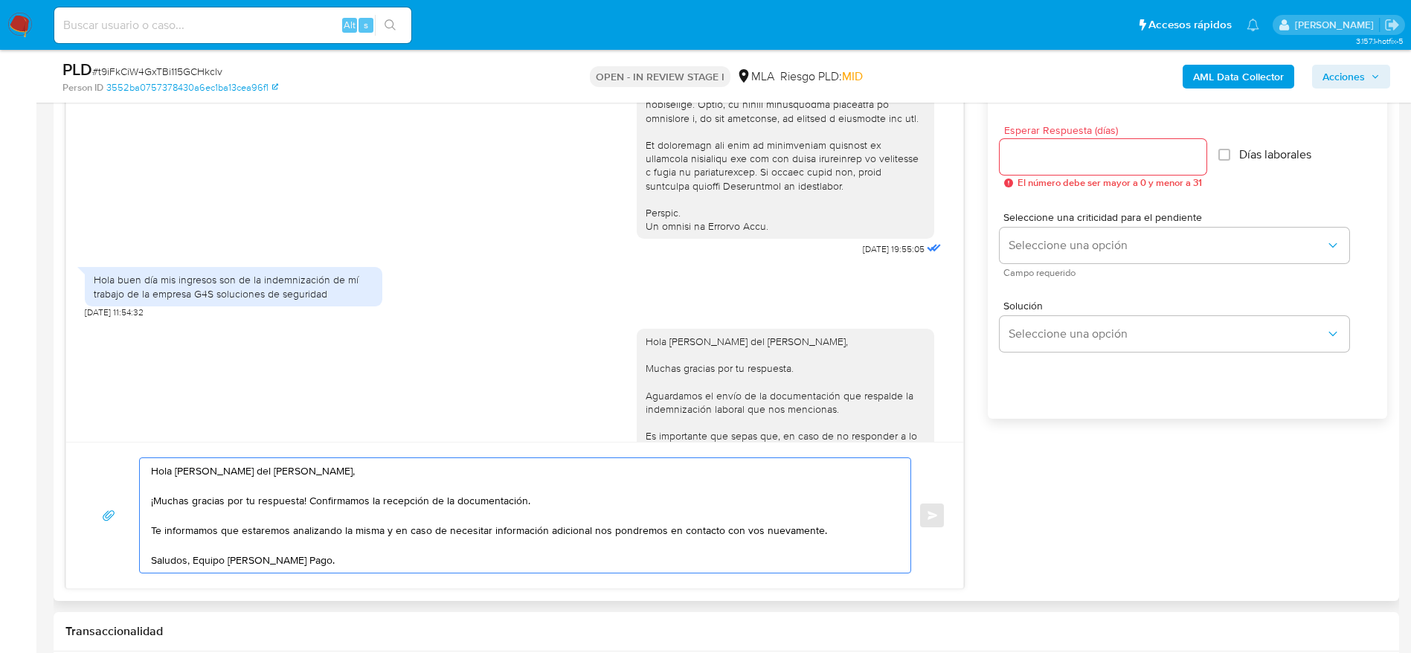
scroll to position [781, 0]
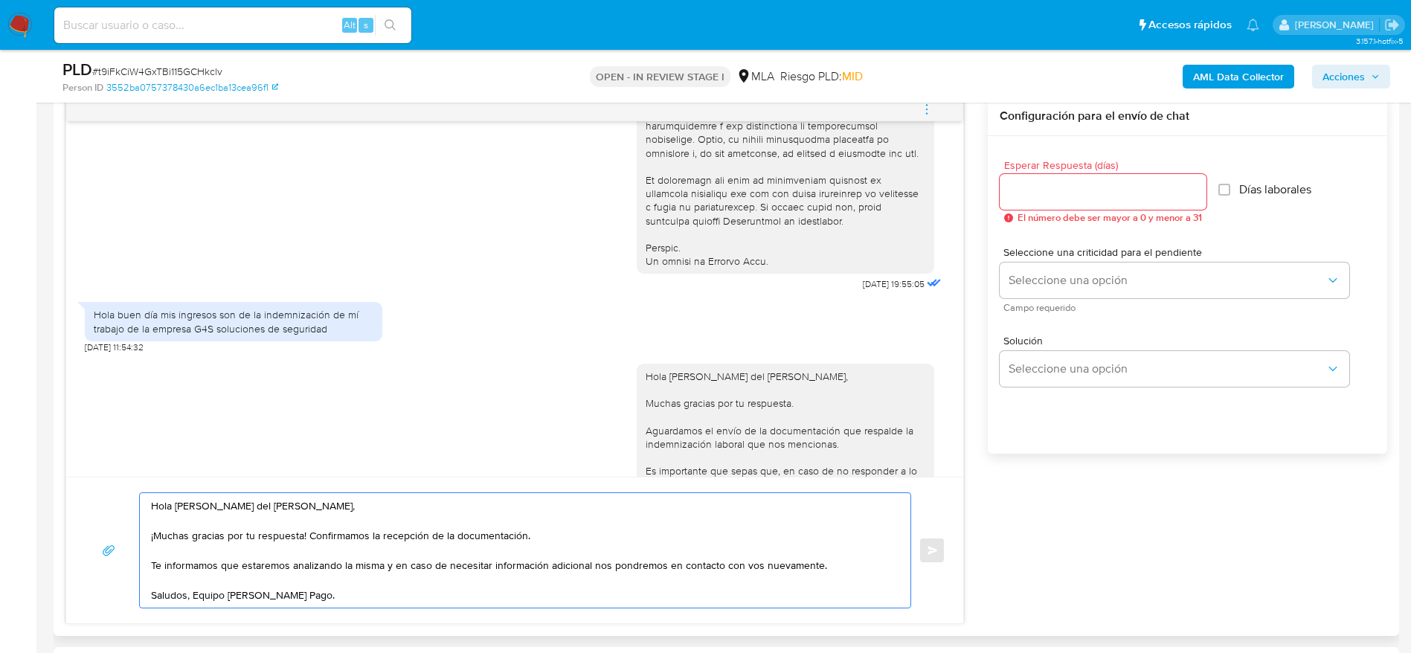
type textarea "Hola Ramón del Jesús Gomez, ¡Muchas gracias por tu respuesta! Confirmamos la re…"
click at [1047, 197] on input "Esperar Respuesta (días)" at bounding box center [1103, 191] width 207 height 19
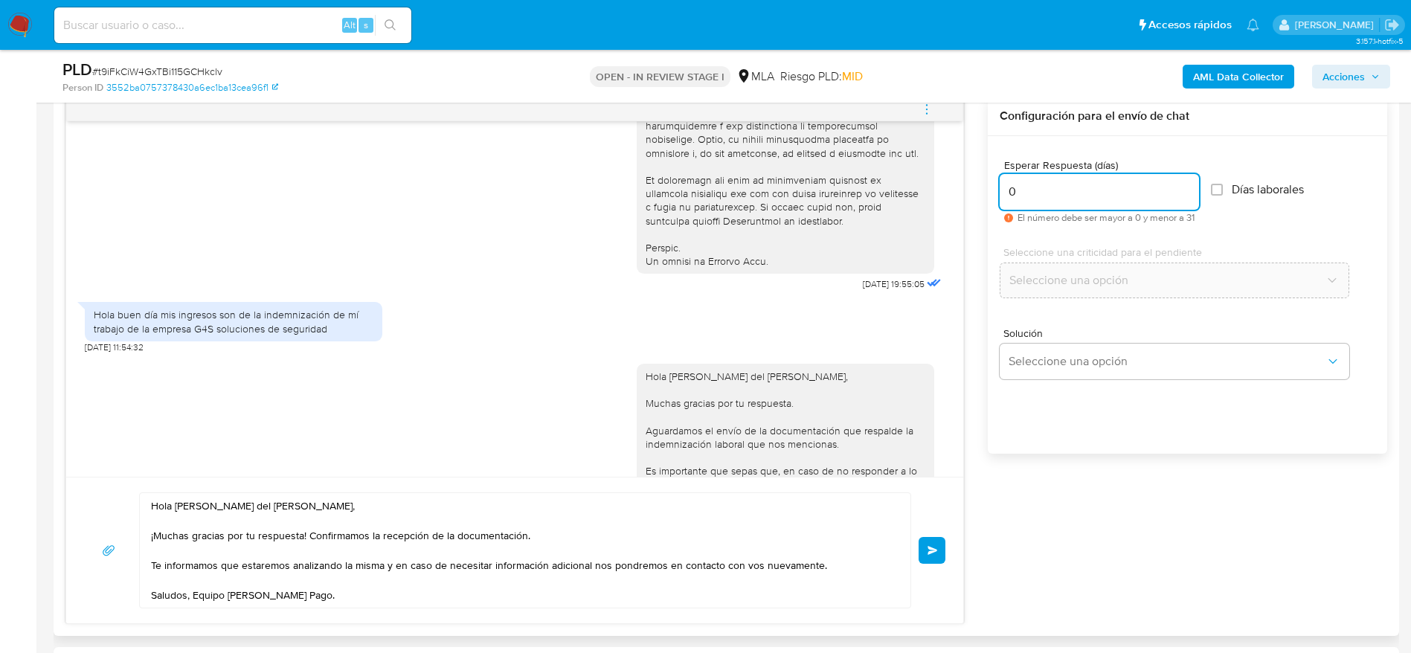
scroll to position [983, 0]
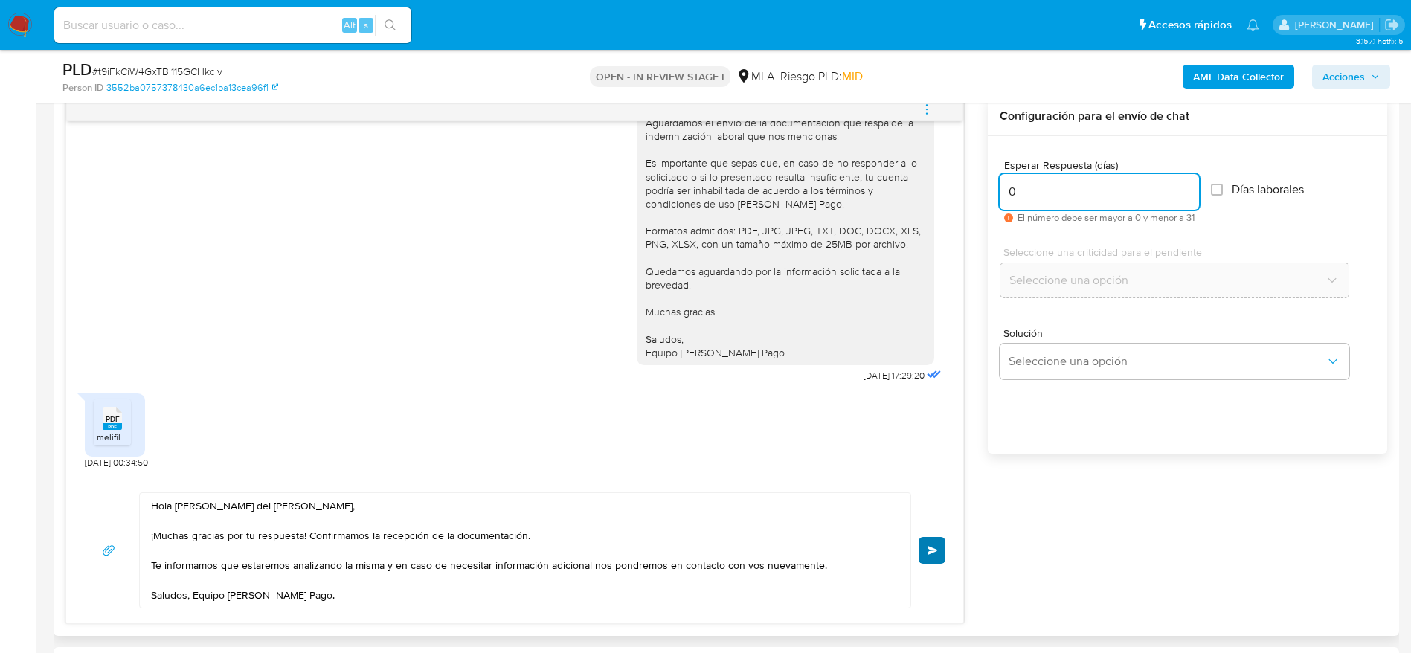
type input "0"
click at [940, 550] on button "Enviar" at bounding box center [932, 550] width 27 height 27
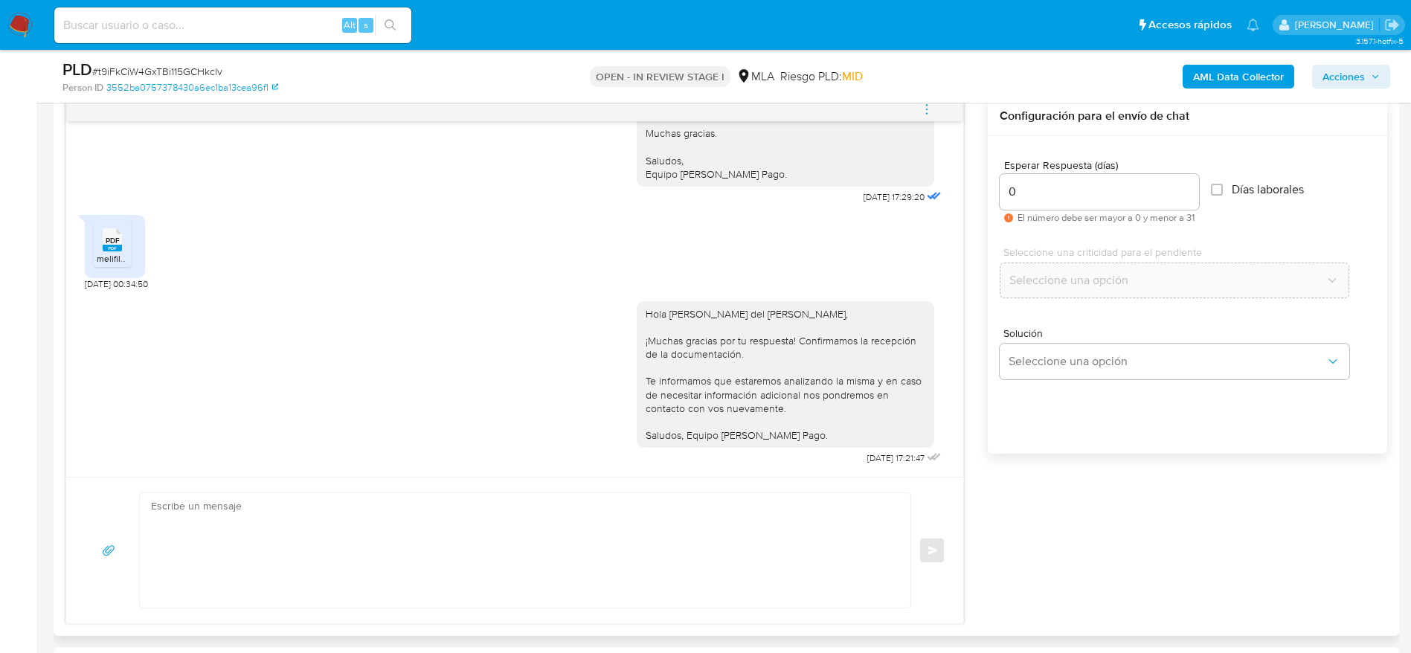
scroll to position [669, 0]
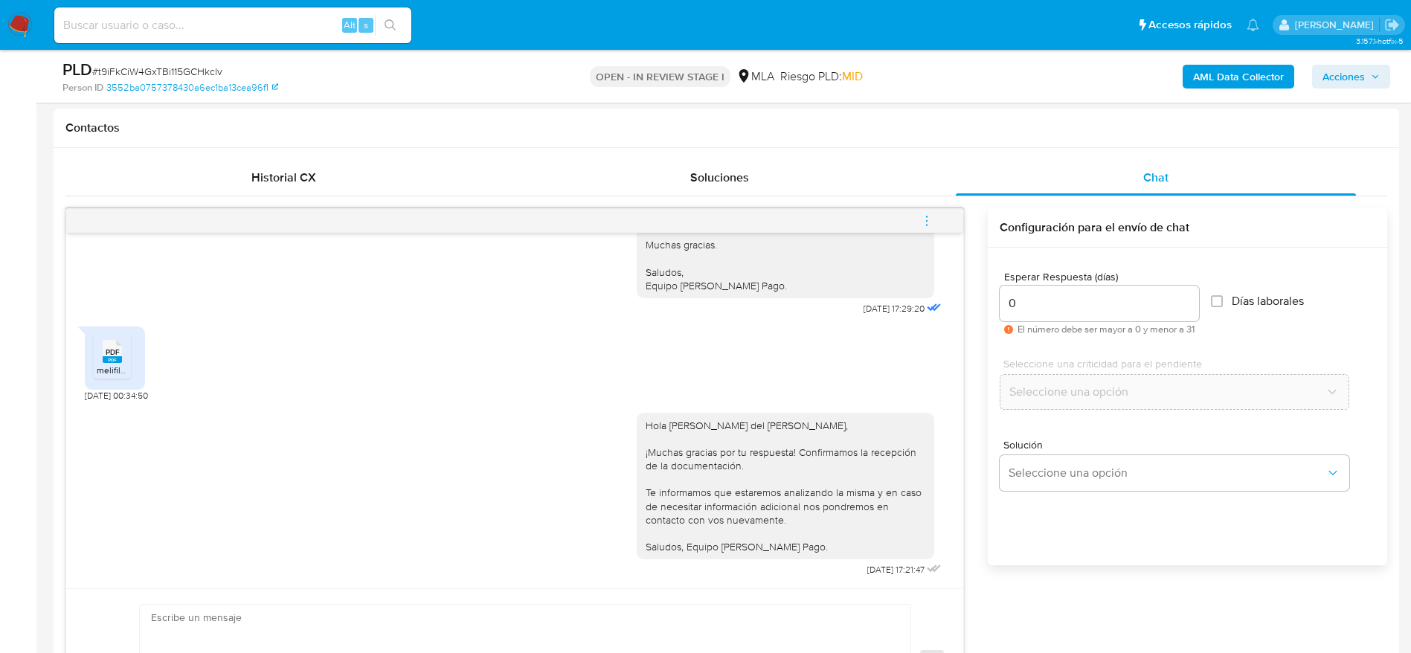
click at [922, 236] on span "menu-action" at bounding box center [926, 221] width 13 height 36
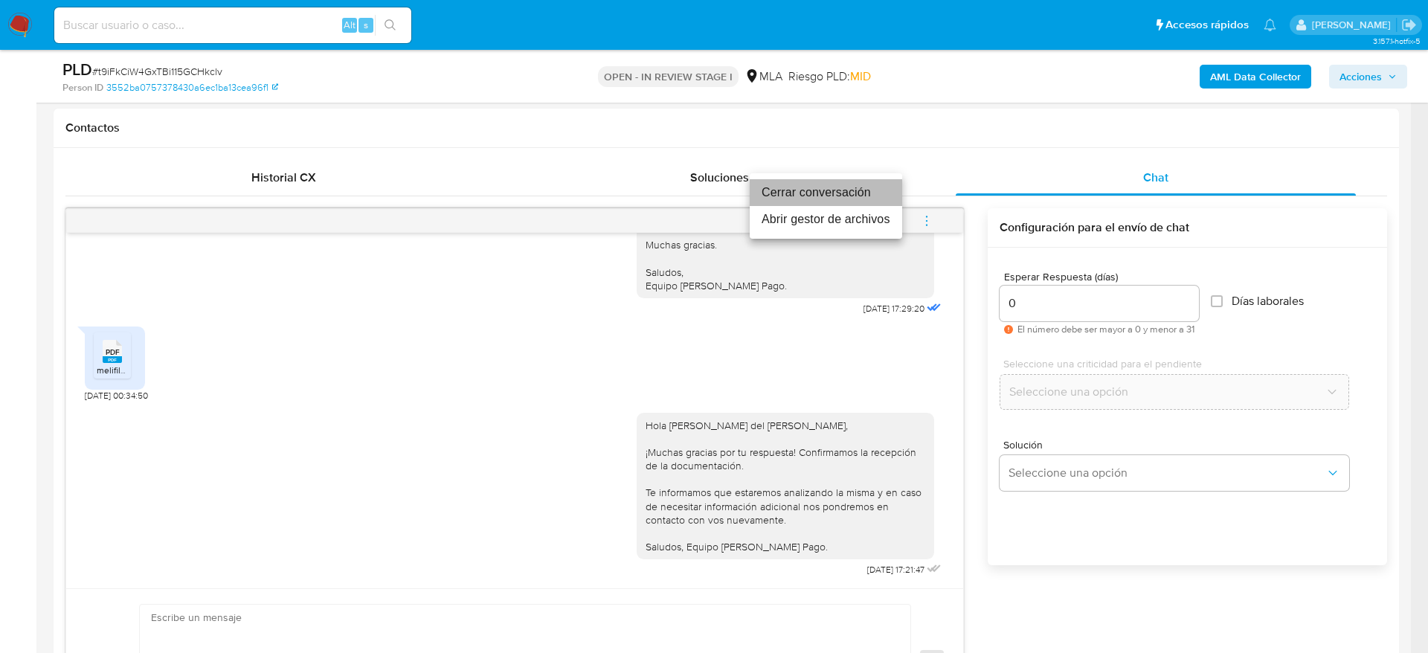
click at [849, 186] on li "Cerrar conversación" at bounding box center [826, 192] width 152 height 27
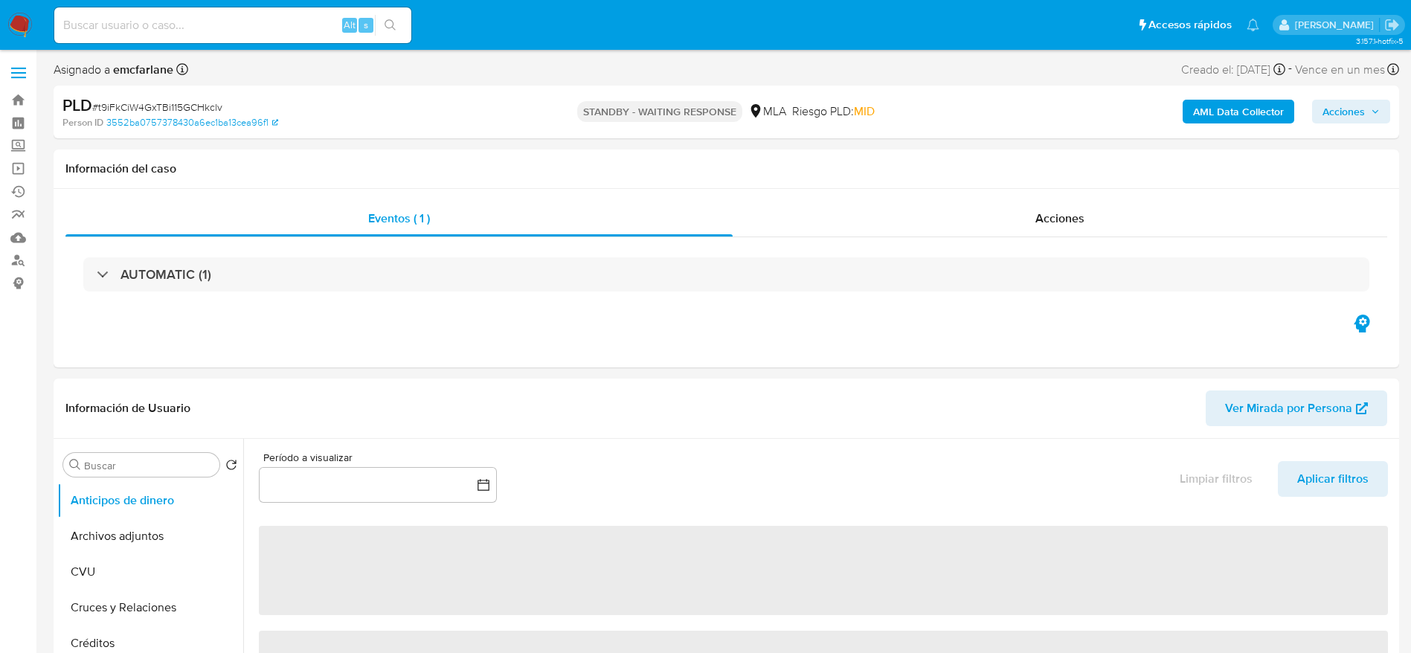
click at [135, 109] on span "# t9iFkCiW4GxTBi115GCHkclv" at bounding box center [157, 107] width 130 height 15
select select "10"
click at [135, 109] on span "# t9iFkCiW4GxTBi115GCHkclv" at bounding box center [157, 107] width 130 height 15
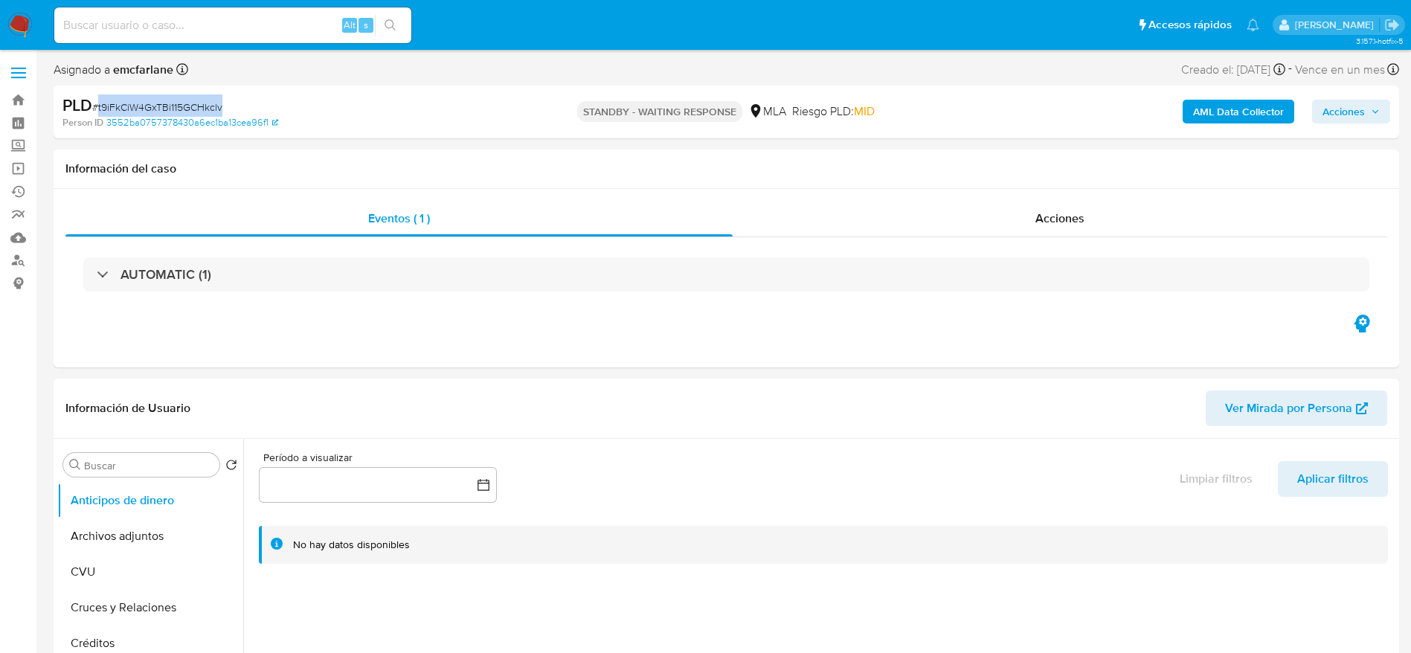
copy span "t9iFkCiW4GxTBi115GCHkclv"
drag, startPoint x: 25, startPoint y: 21, endPoint x: 32, endPoint y: 25, distance: 8.0
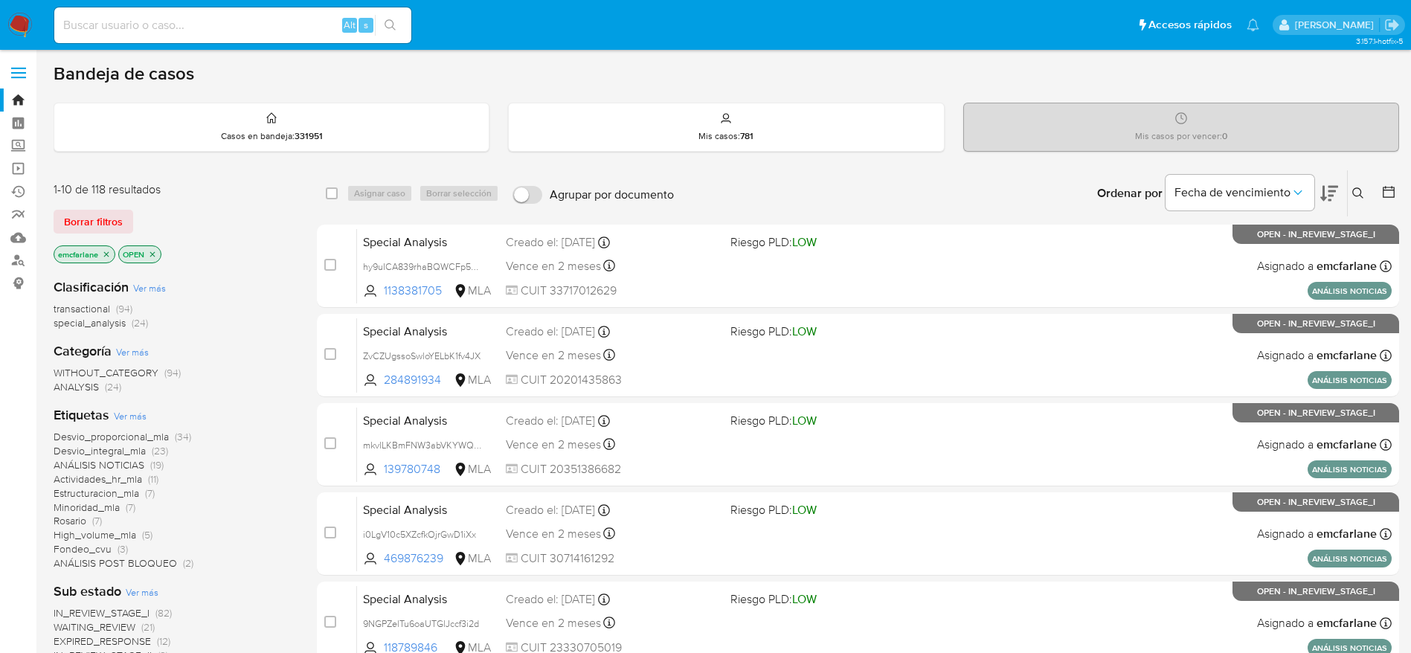
click at [94, 215] on span "Borrar filtros" at bounding box center [93, 221] width 59 height 21
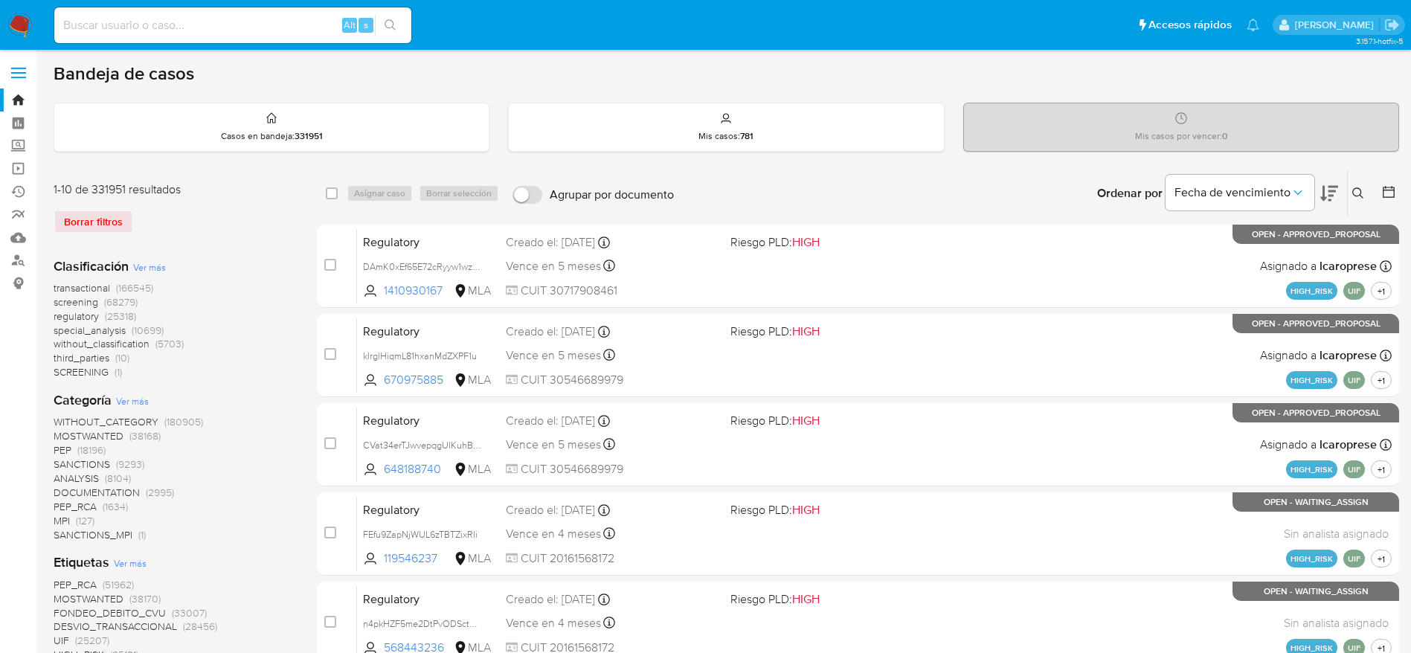
click at [1358, 196] on icon at bounding box center [1357, 192] width 11 height 11
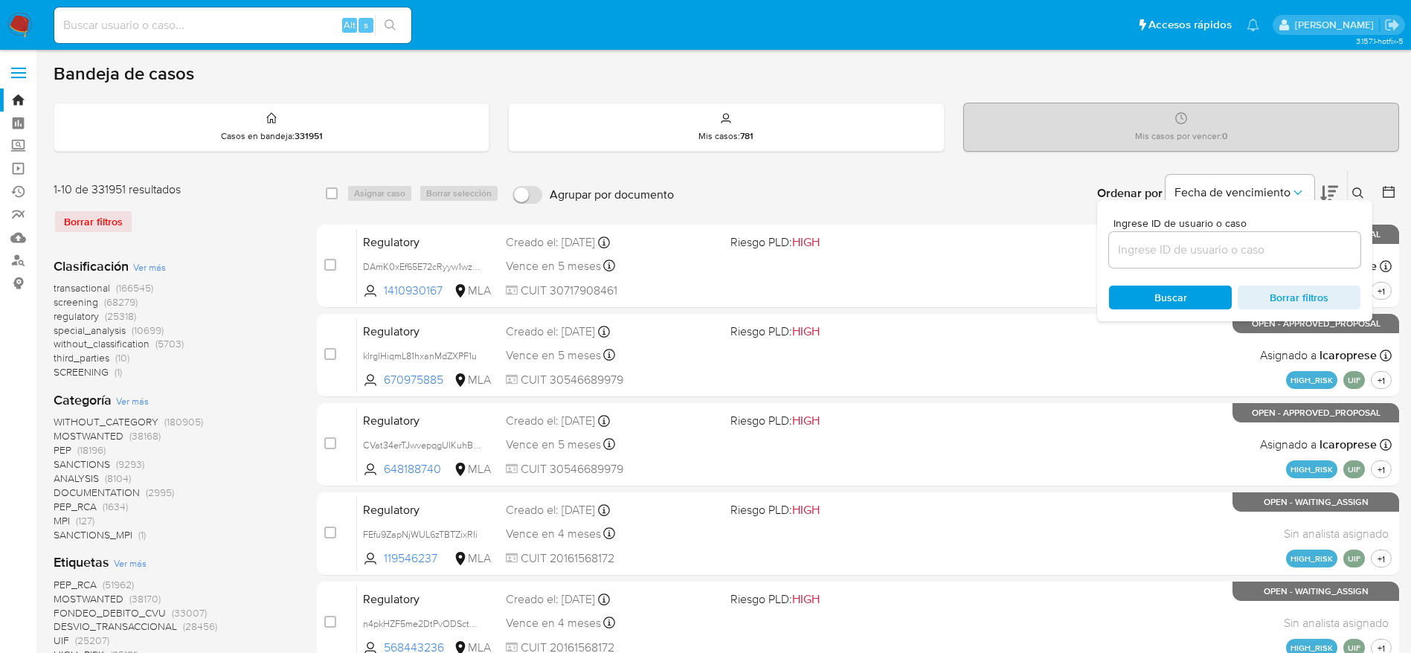
click at [1301, 245] on input at bounding box center [1234, 249] width 251 height 19
type input "t9iFkCiW4GxTBi115GCHkclv"
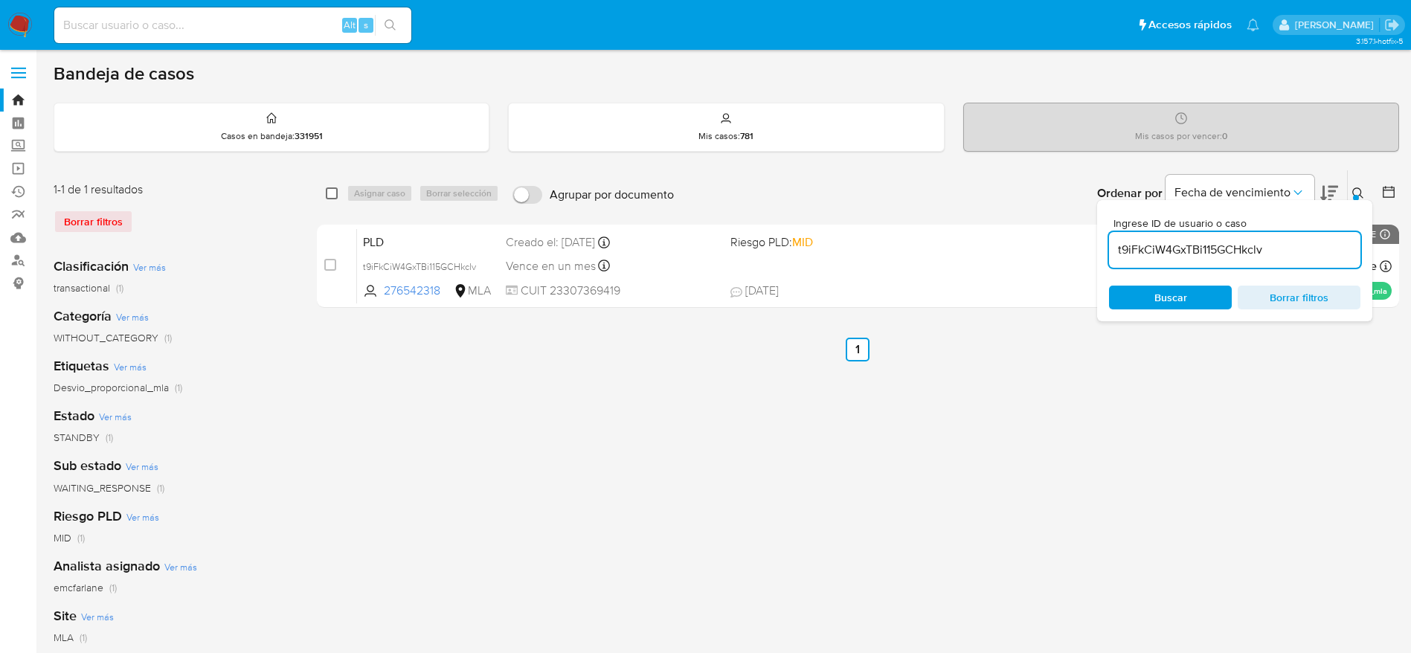
click at [333, 187] on div "select-all-cases-checkbox" at bounding box center [332, 193] width 12 height 15
click at [361, 193] on div "Asignar caso Borrar selección" at bounding box center [426, 193] width 158 height 18
drag, startPoint x: 329, startPoint y: 196, endPoint x: 370, endPoint y: 196, distance: 40.9
click at [335, 196] on input "checkbox" at bounding box center [332, 193] width 12 height 12
checkbox input "true"
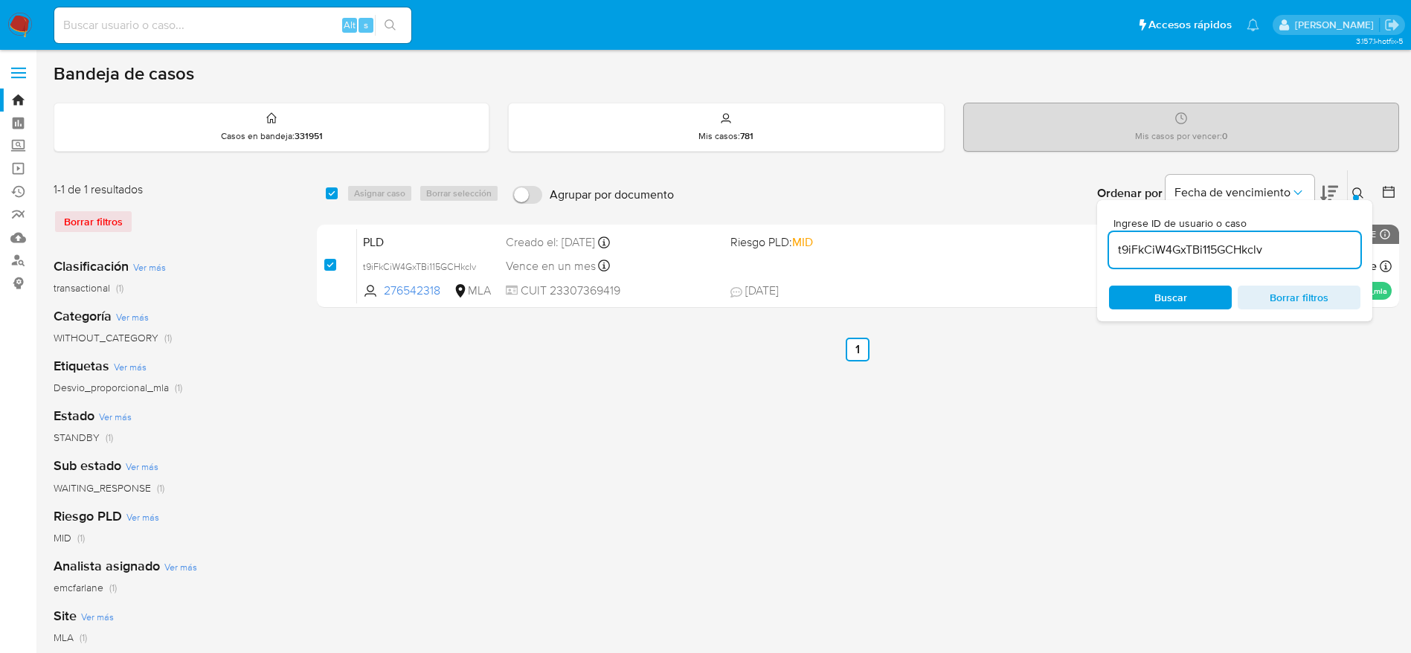
checkbox input "true"
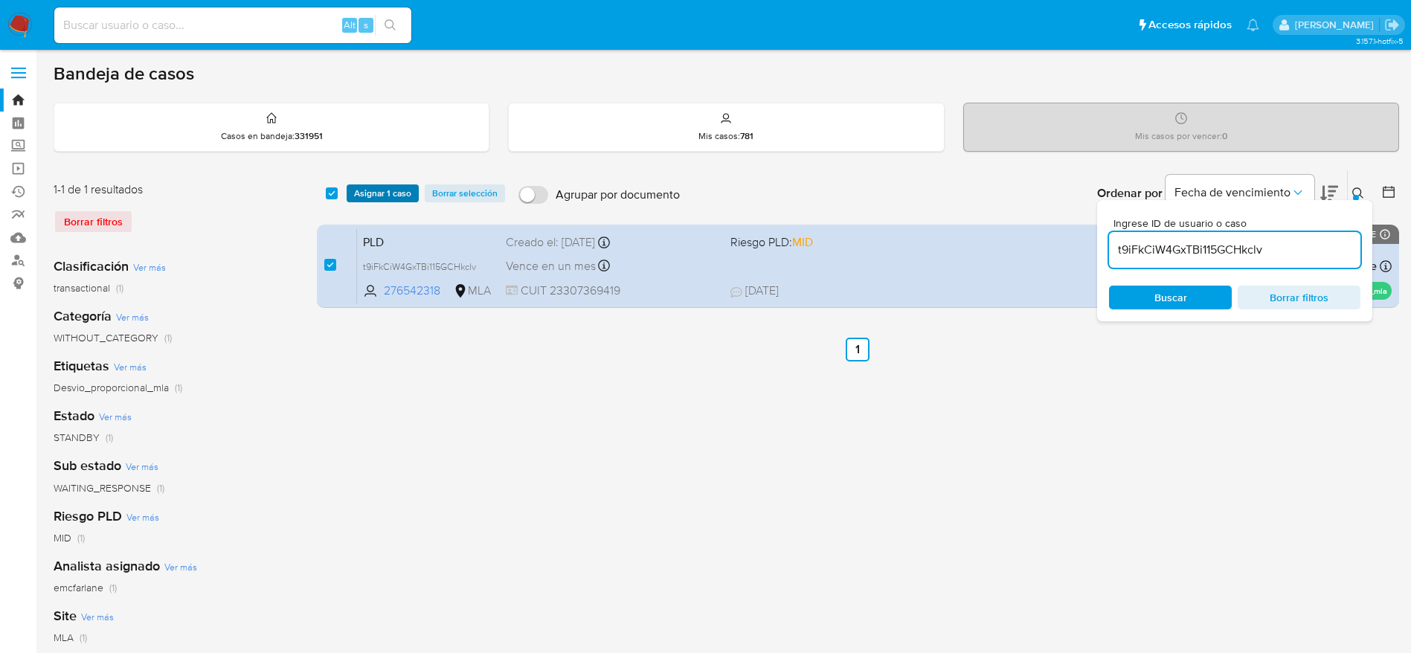
click at [370, 195] on span "Asignar 1 caso" at bounding box center [382, 193] width 57 height 15
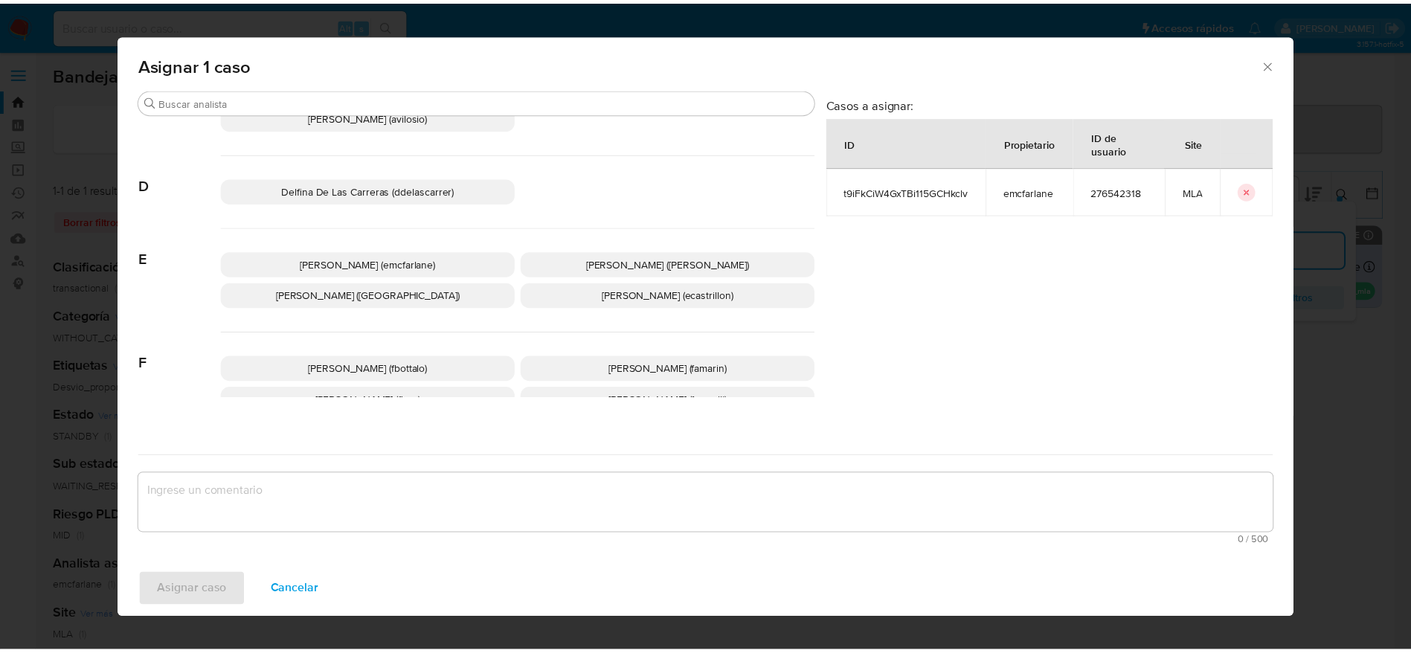
scroll to position [223, 0]
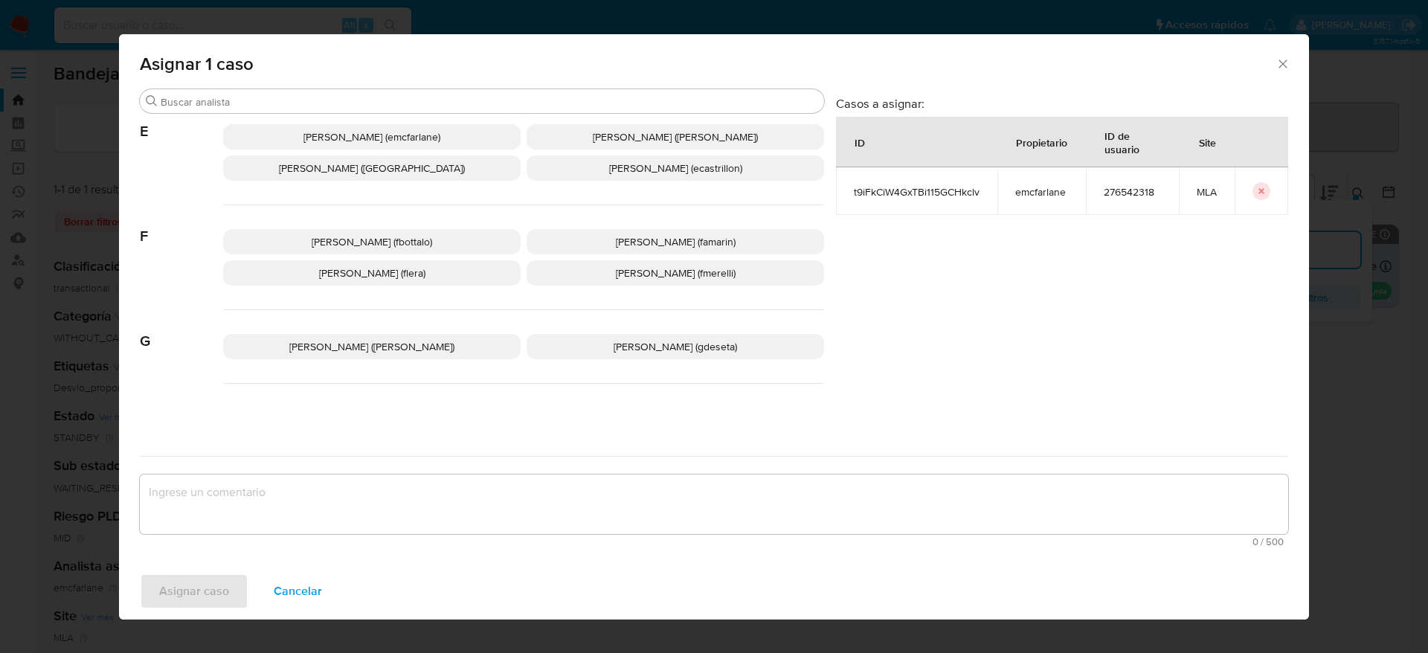
drag, startPoint x: 388, startPoint y: 142, endPoint x: 382, endPoint y: 274, distance: 131.8
click at [388, 145] on p "Elaine Mc Farlane (emcfarlane)" at bounding box center [372, 136] width 298 height 25
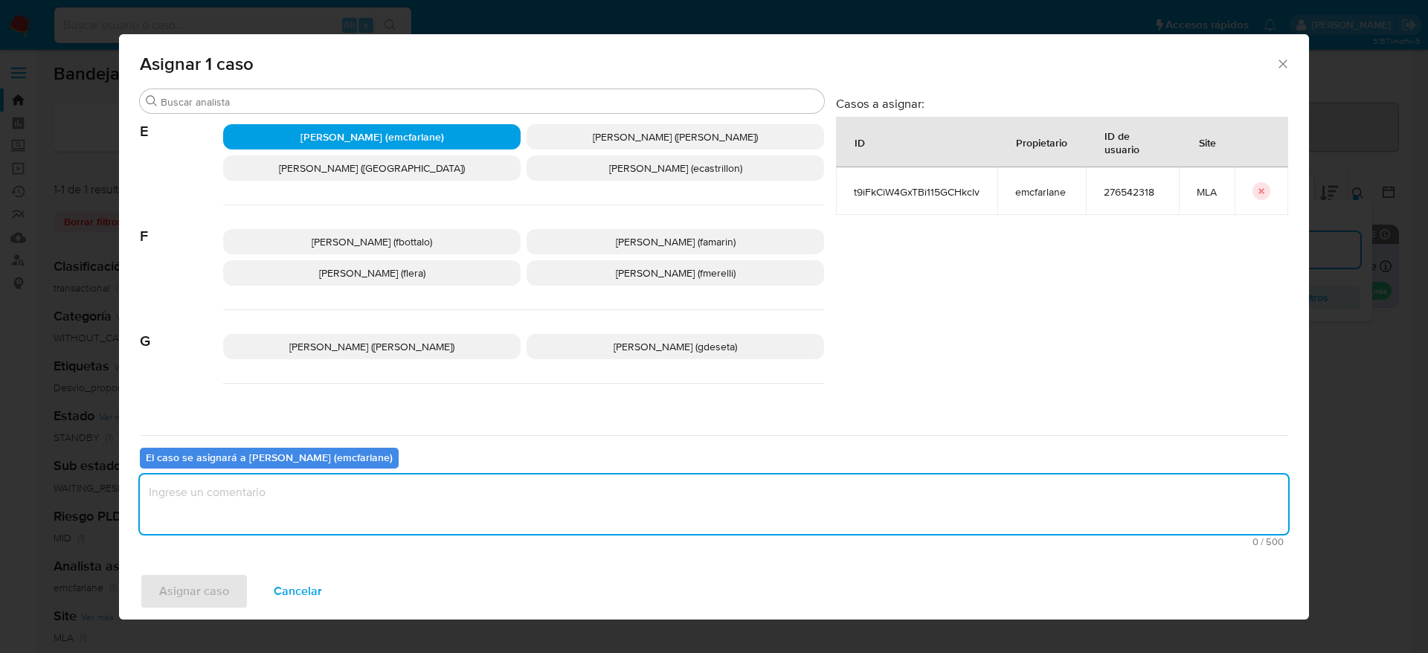
drag, startPoint x: 229, startPoint y: 522, endPoint x: 177, endPoint y: 574, distance: 73.6
click at [227, 525] on textarea "assign-modal" at bounding box center [714, 505] width 1149 height 60
click at [173, 585] on span "Asignar caso" at bounding box center [194, 591] width 70 height 33
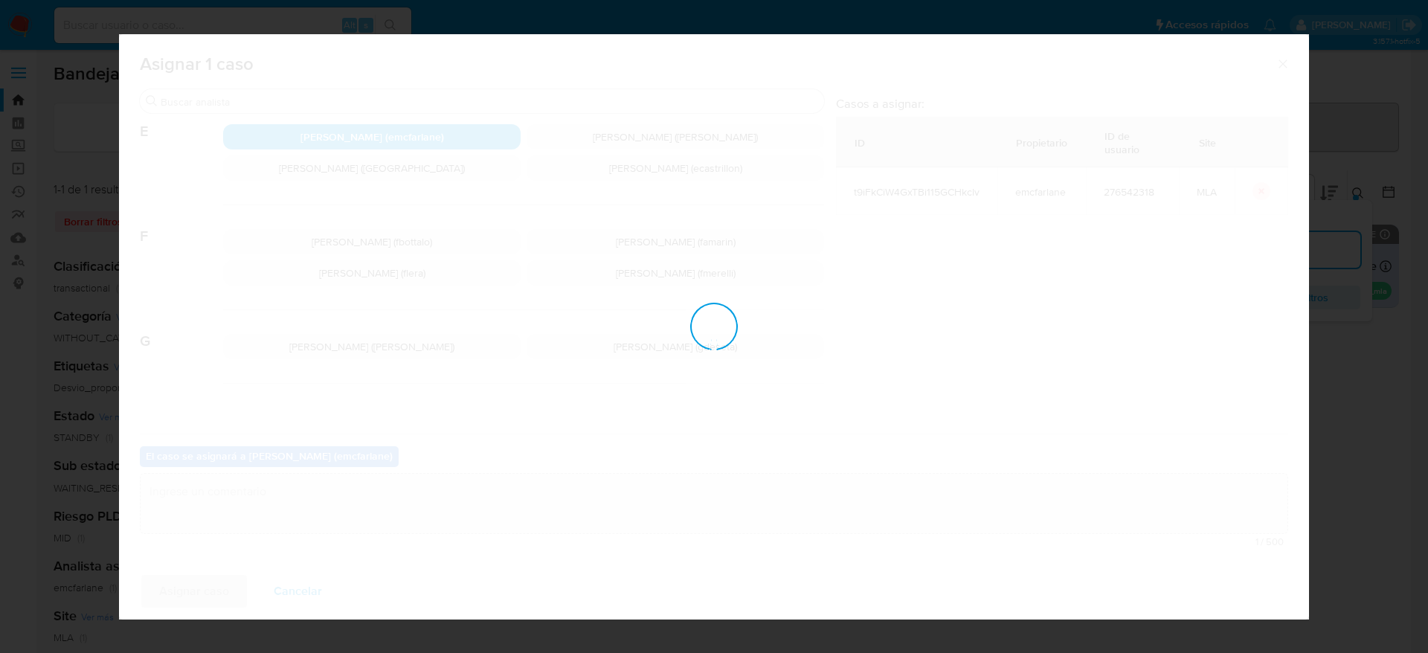
checkbox input "false"
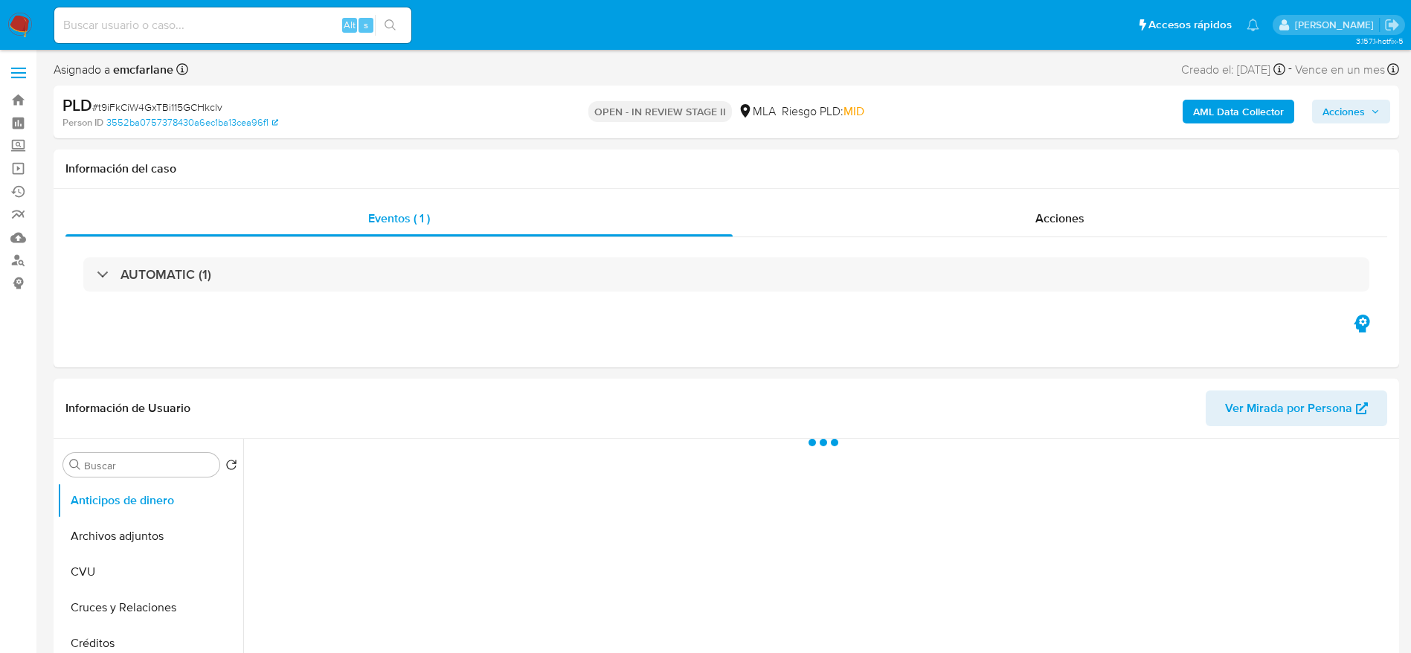
click at [1329, 126] on div "AML Data Collector Acciones" at bounding box center [1170, 111] width 439 height 35
click at [1327, 113] on span "Acciones" at bounding box center [1344, 112] width 42 height 24
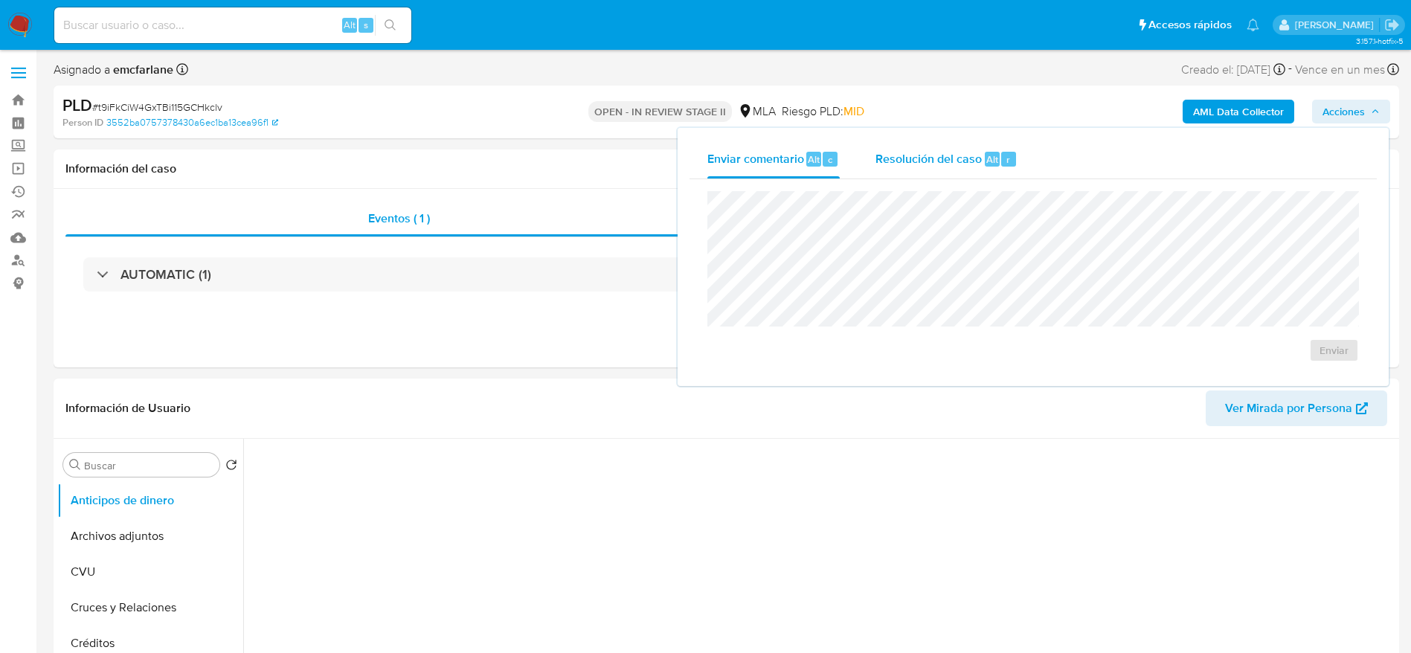
drag, startPoint x: 984, startPoint y: 155, endPoint x: 984, endPoint y: 170, distance: 15.6
click at [985, 155] on div "Alt" at bounding box center [992, 159] width 15 height 15
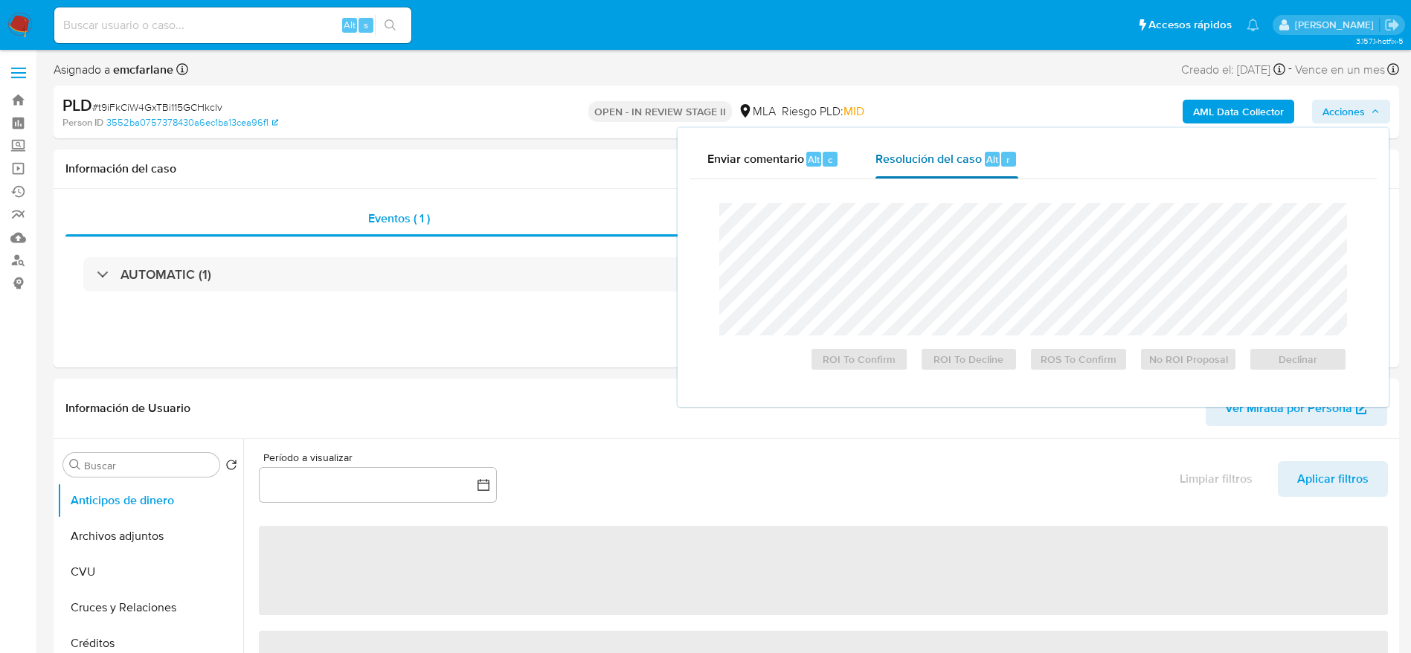
select select "10"
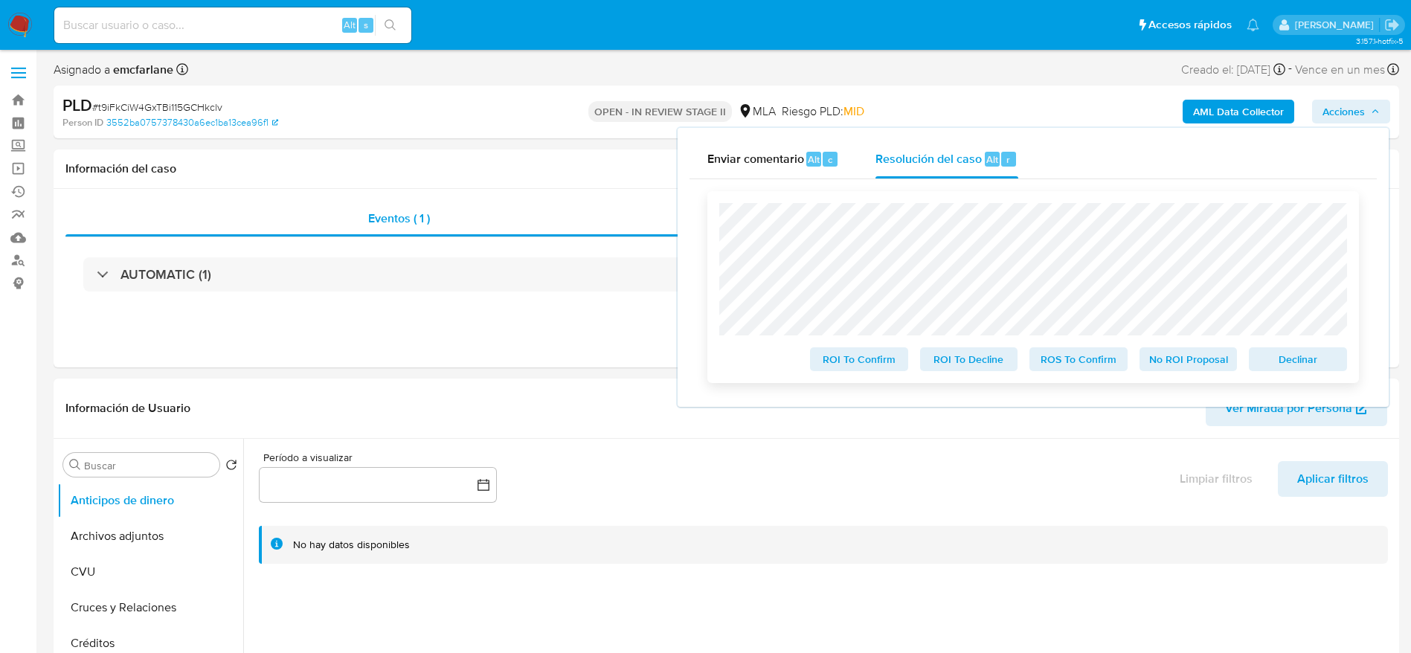
click at [1287, 365] on span "Declinar" at bounding box center [1297, 359] width 77 height 21
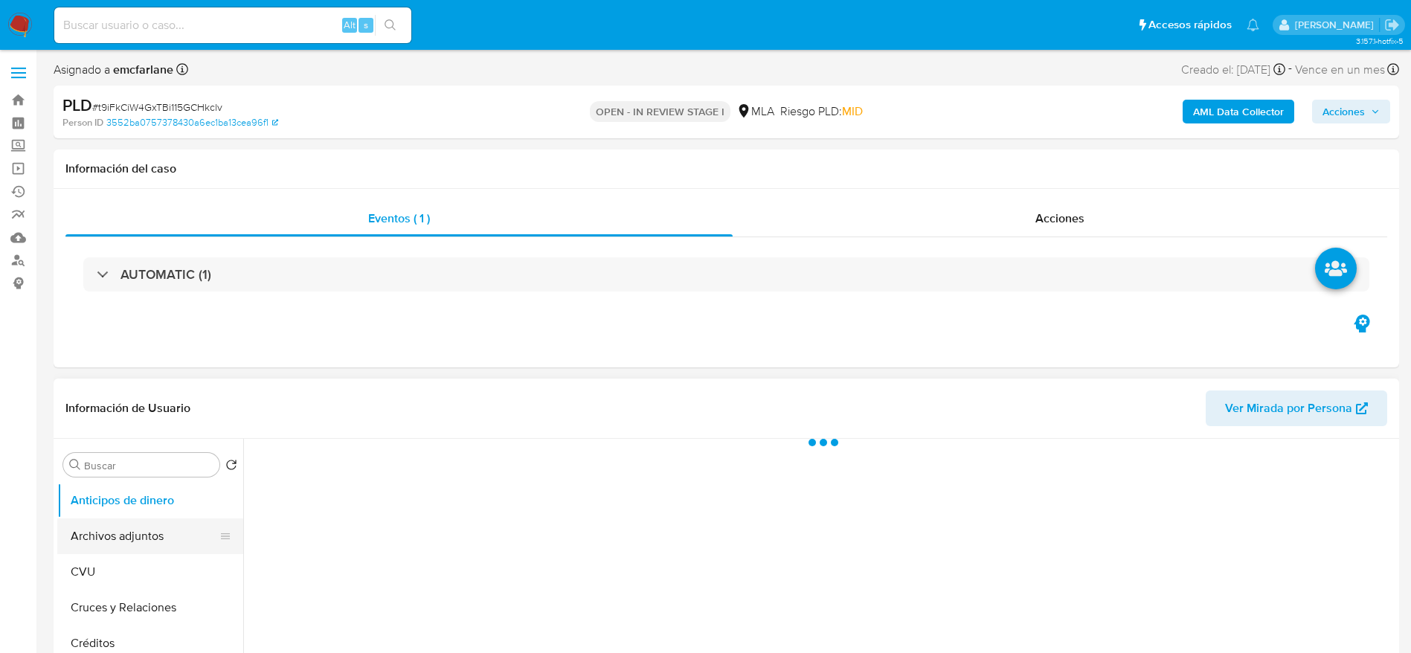
click at [114, 533] on button "Archivos adjuntos" at bounding box center [144, 536] width 174 height 36
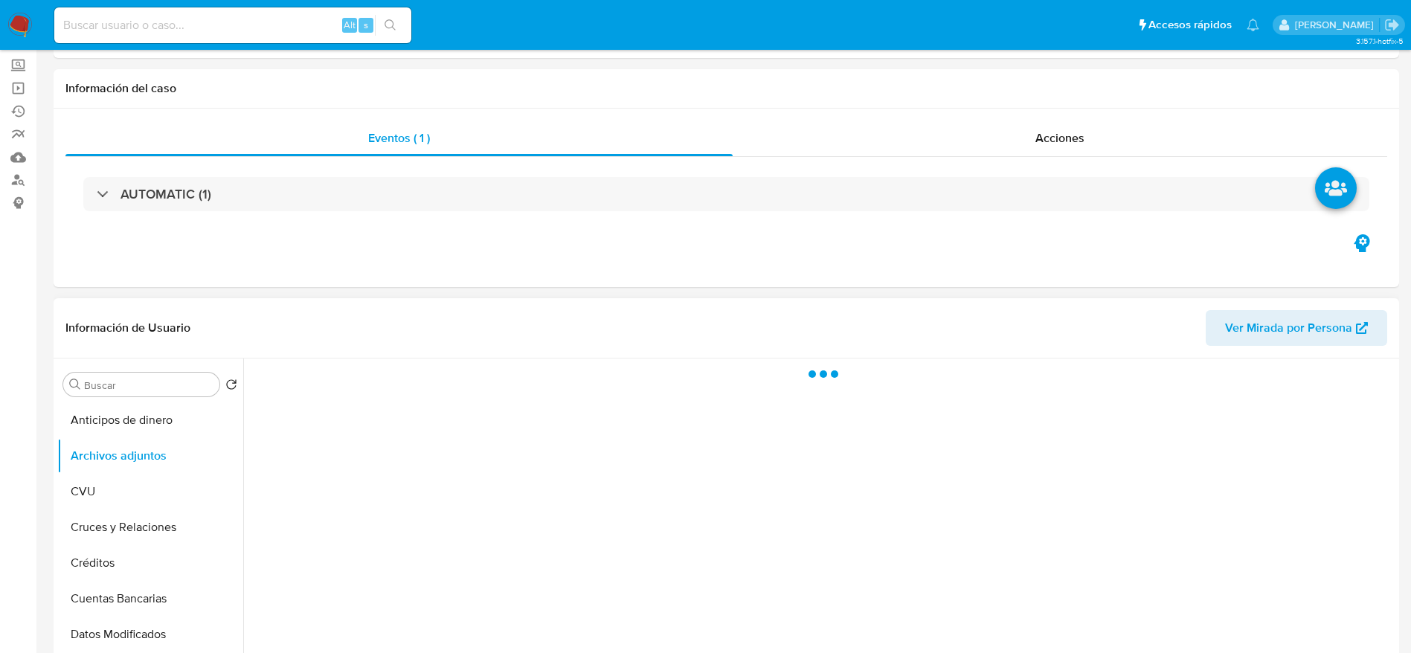
select select "10"
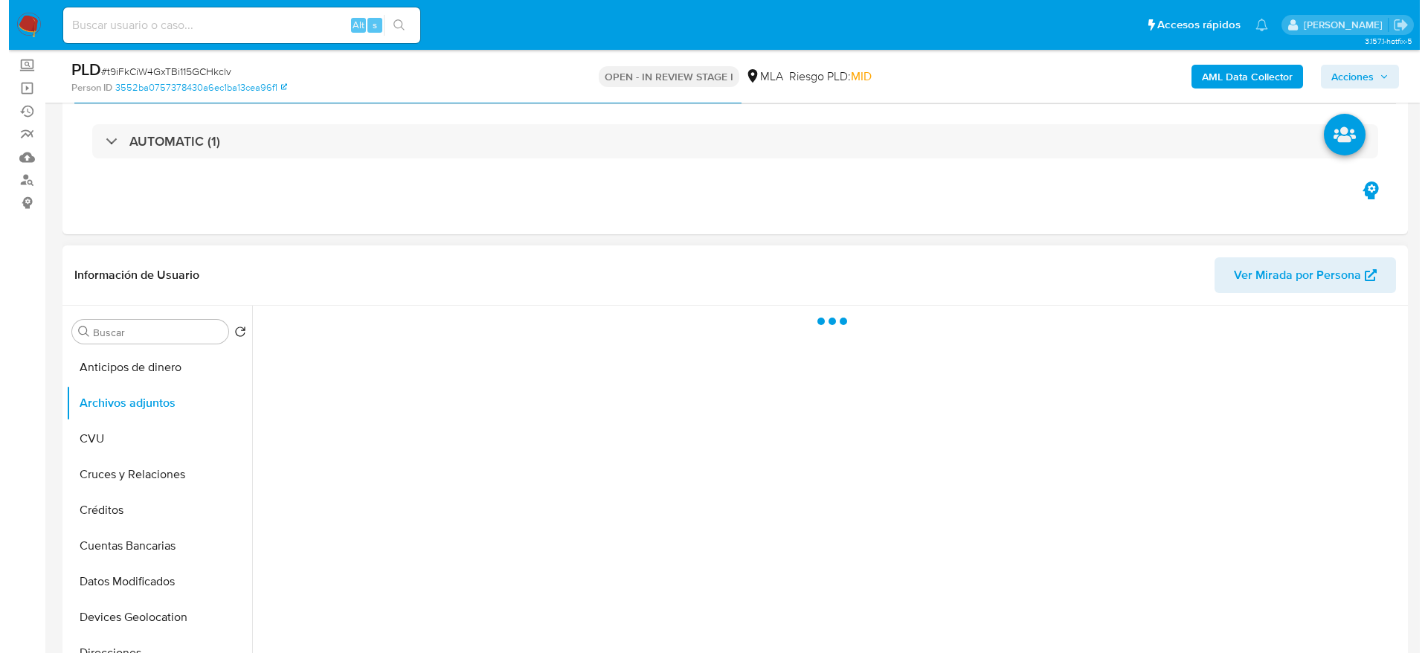
scroll to position [223, 0]
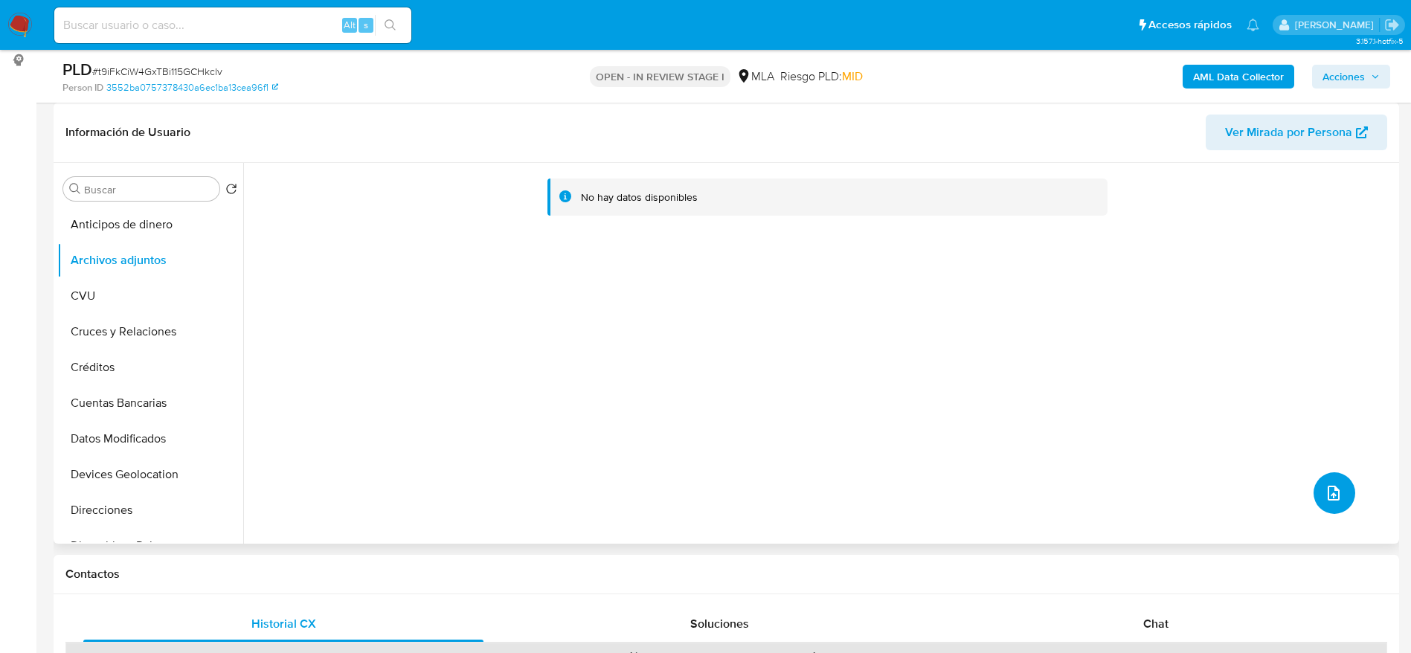
click at [1334, 496] on icon "upload-file" at bounding box center [1334, 493] width 18 height 18
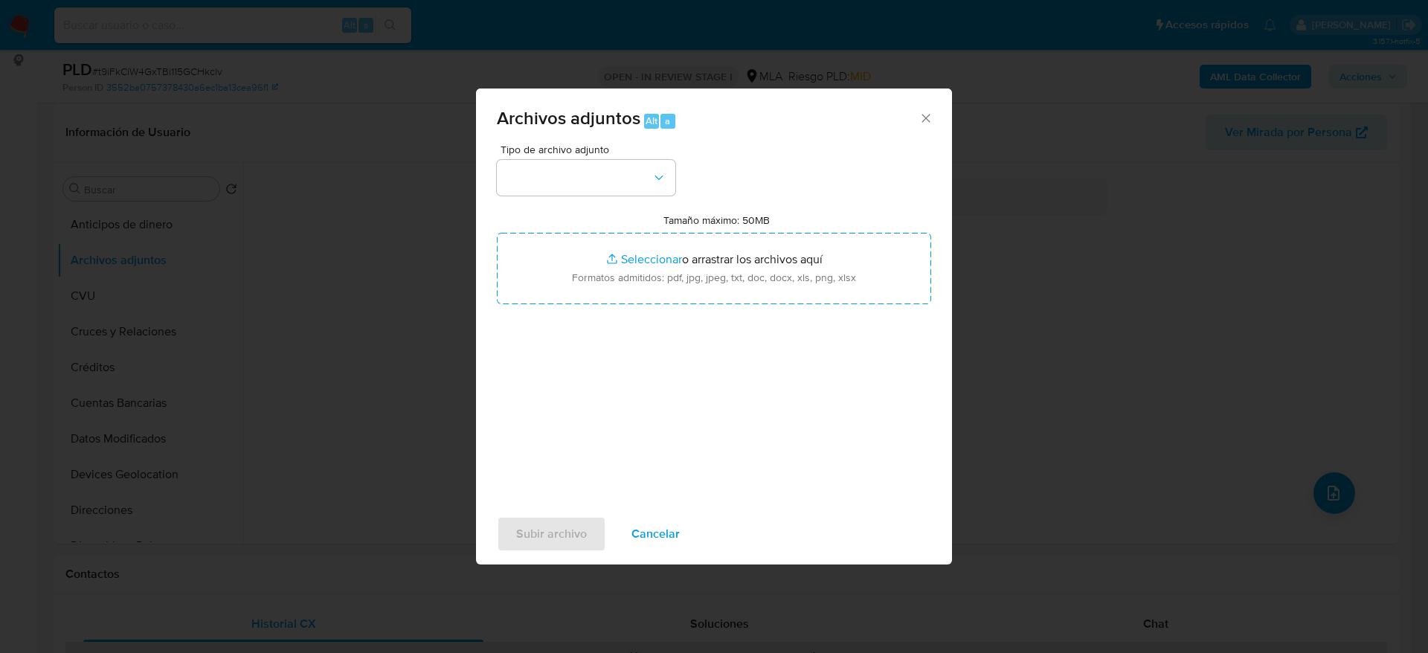
click at [1014, 152] on div "Archivos adjuntos Alt a Tipo de archivo adjunto Tamaño máximo: 50MB Seleccionar…" at bounding box center [714, 326] width 1428 height 653
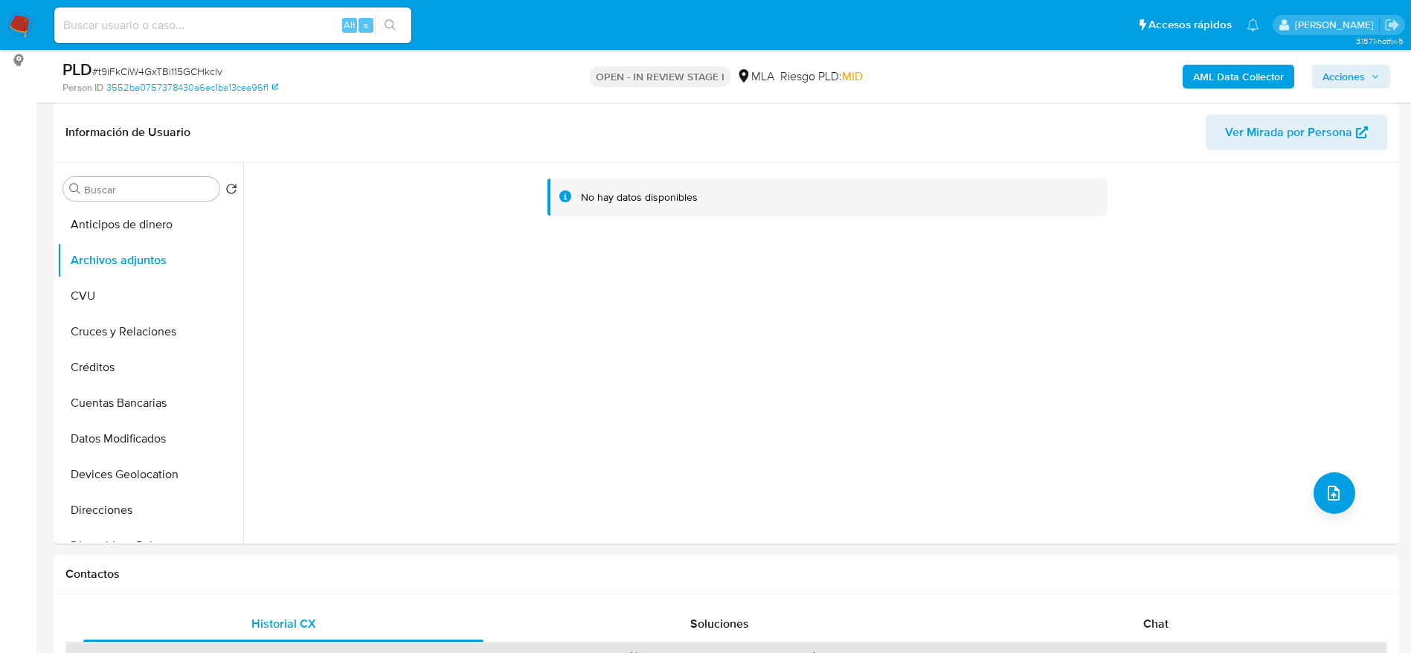
click at [1227, 68] on b "AML Data Collector" at bounding box center [1238, 77] width 91 height 24
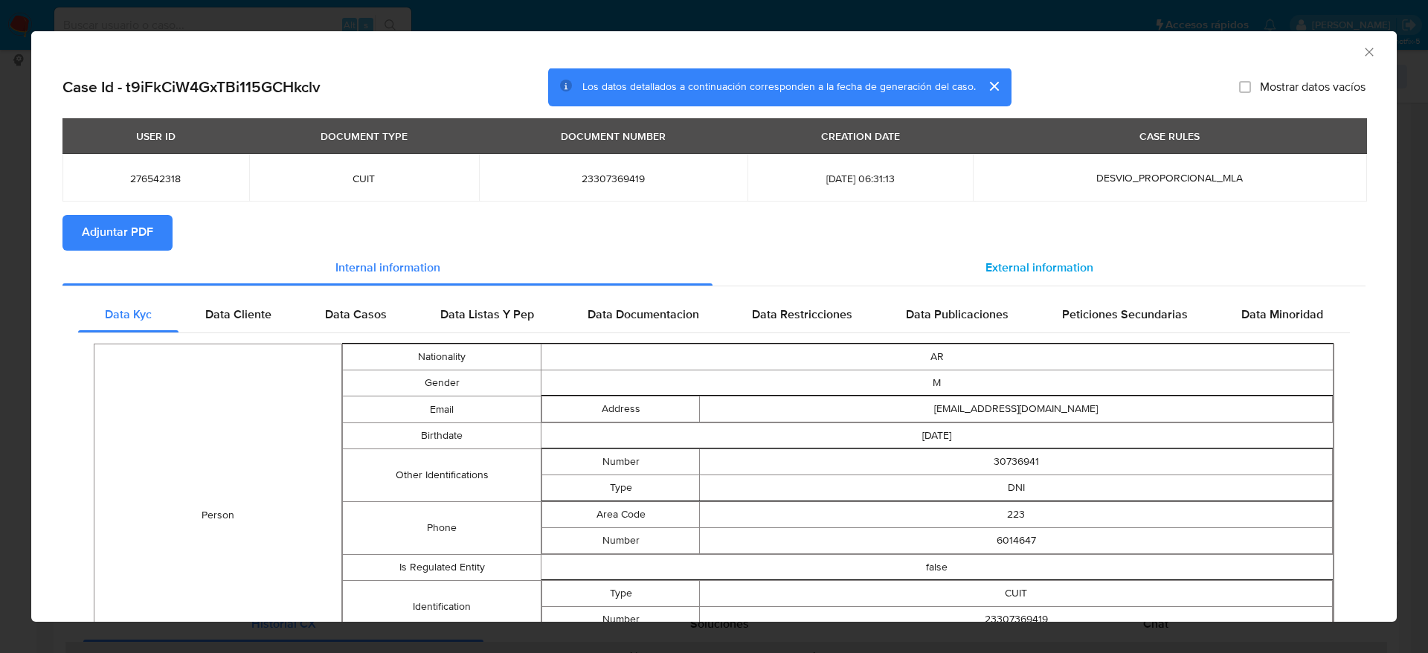
click at [1029, 282] on div "External information" at bounding box center [1039, 269] width 653 height 36
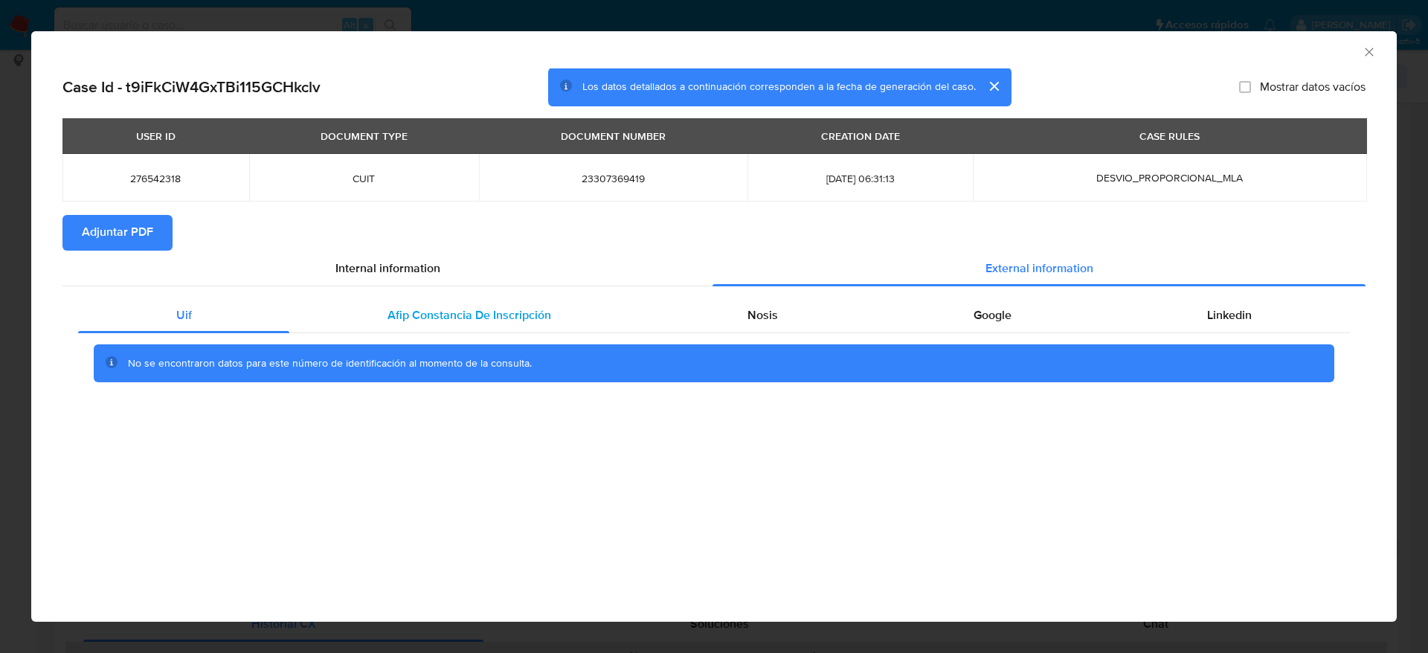
drag, startPoint x: 425, startPoint y: 297, endPoint x: 551, endPoint y: 305, distance: 126.0
click at [425, 298] on div "Afip Constancia De Inscripción" at bounding box center [468, 316] width 359 height 36
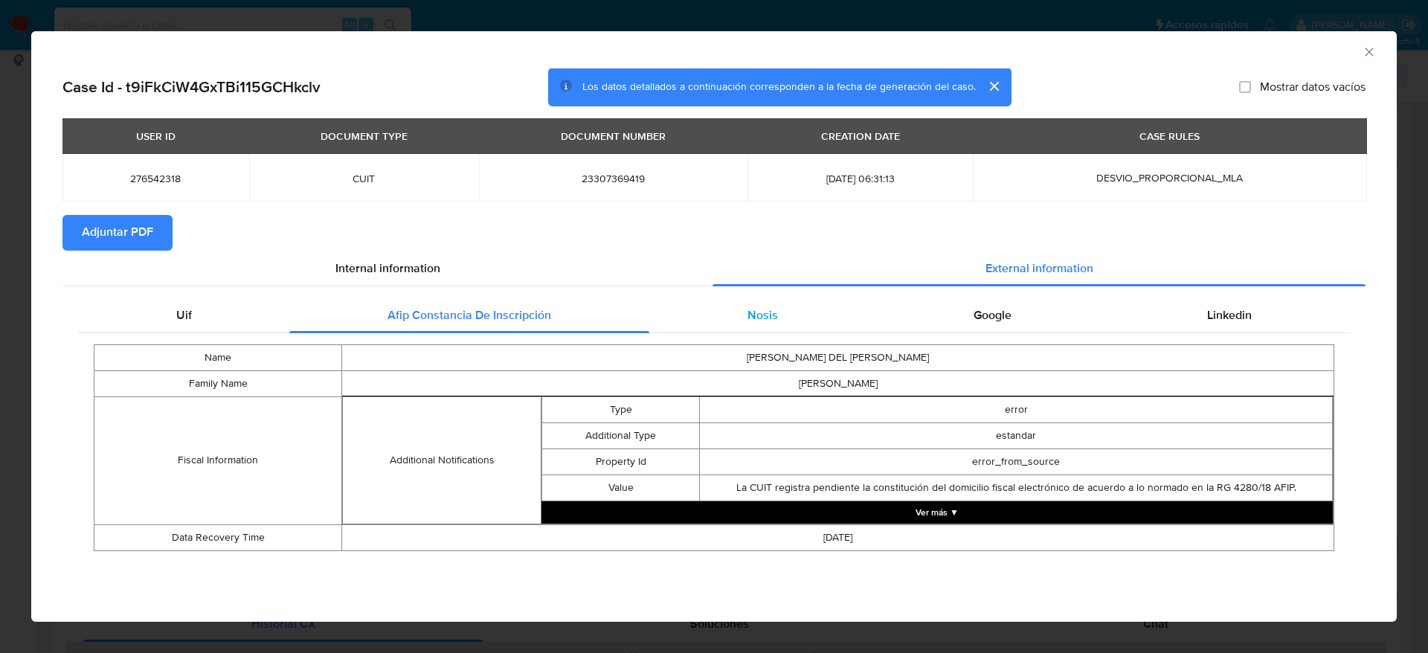
click at [765, 318] on span "Nosis" at bounding box center [763, 314] width 30 height 17
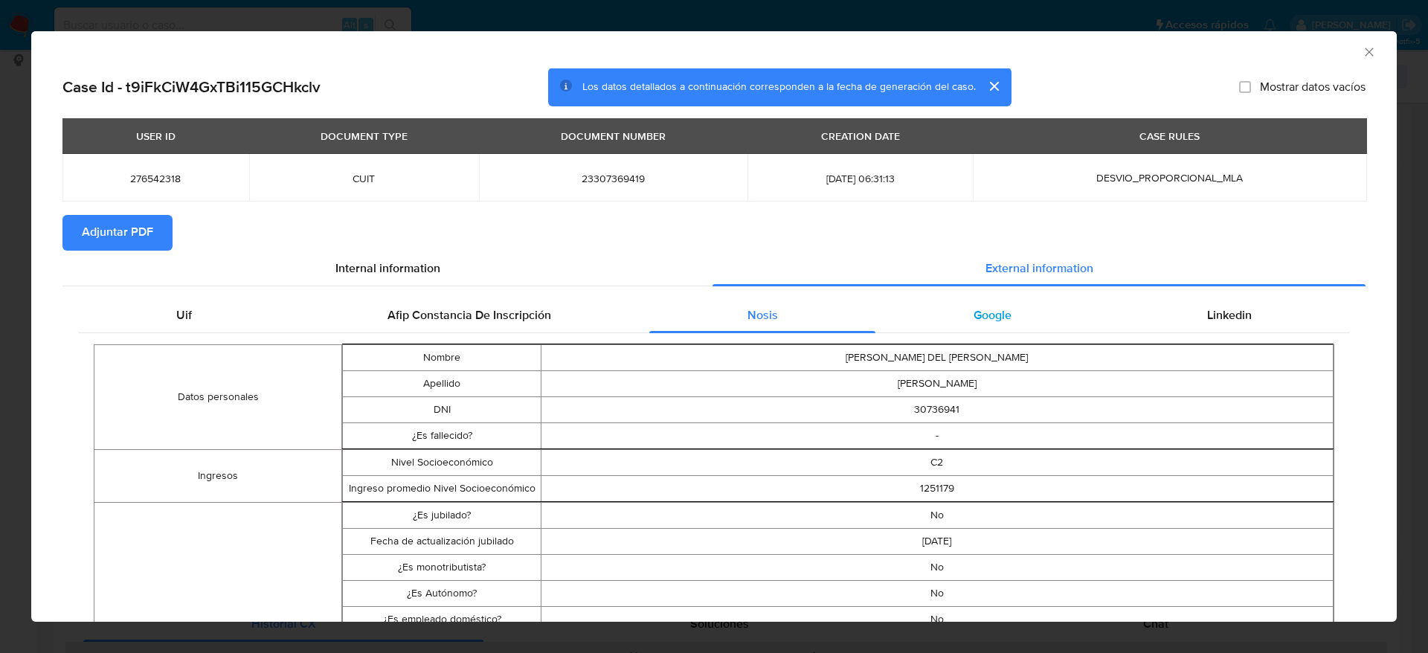
click at [974, 321] on span "Google" at bounding box center [993, 314] width 38 height 17
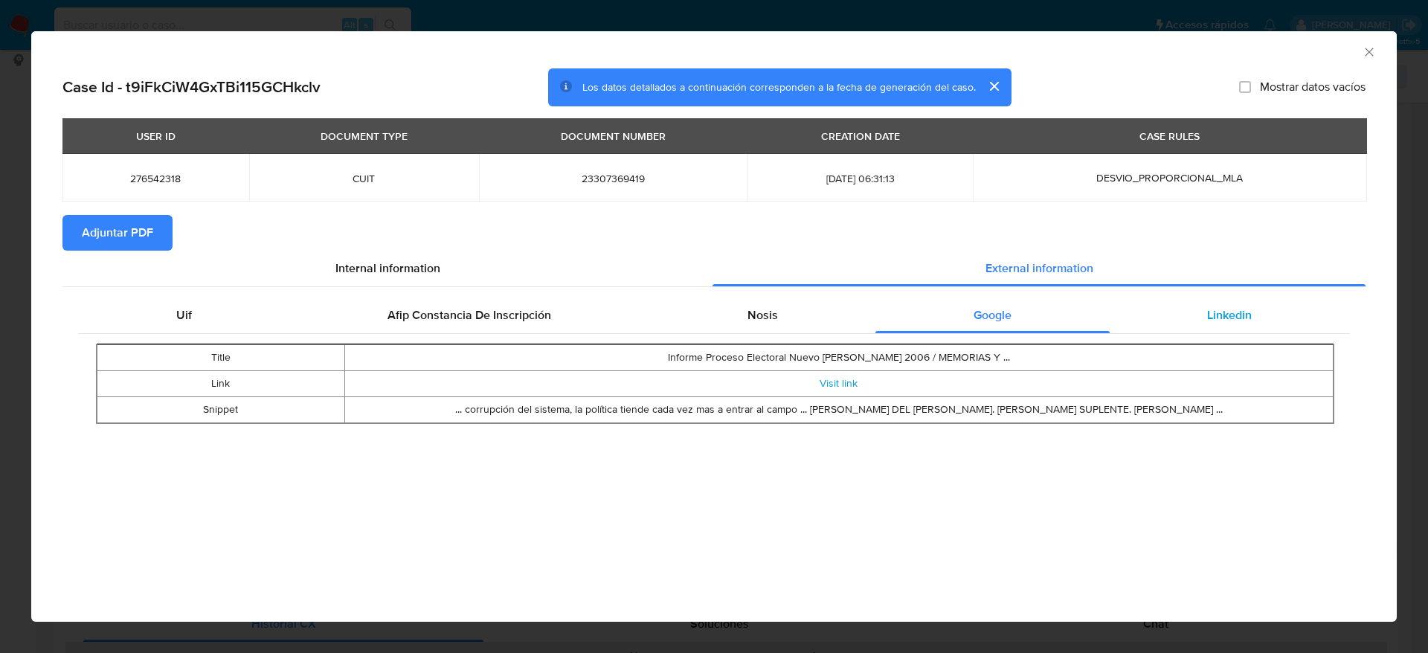
click at [1227, 317] on span "Linkedin" at bounding box center [1229, 314] width 45 height 17
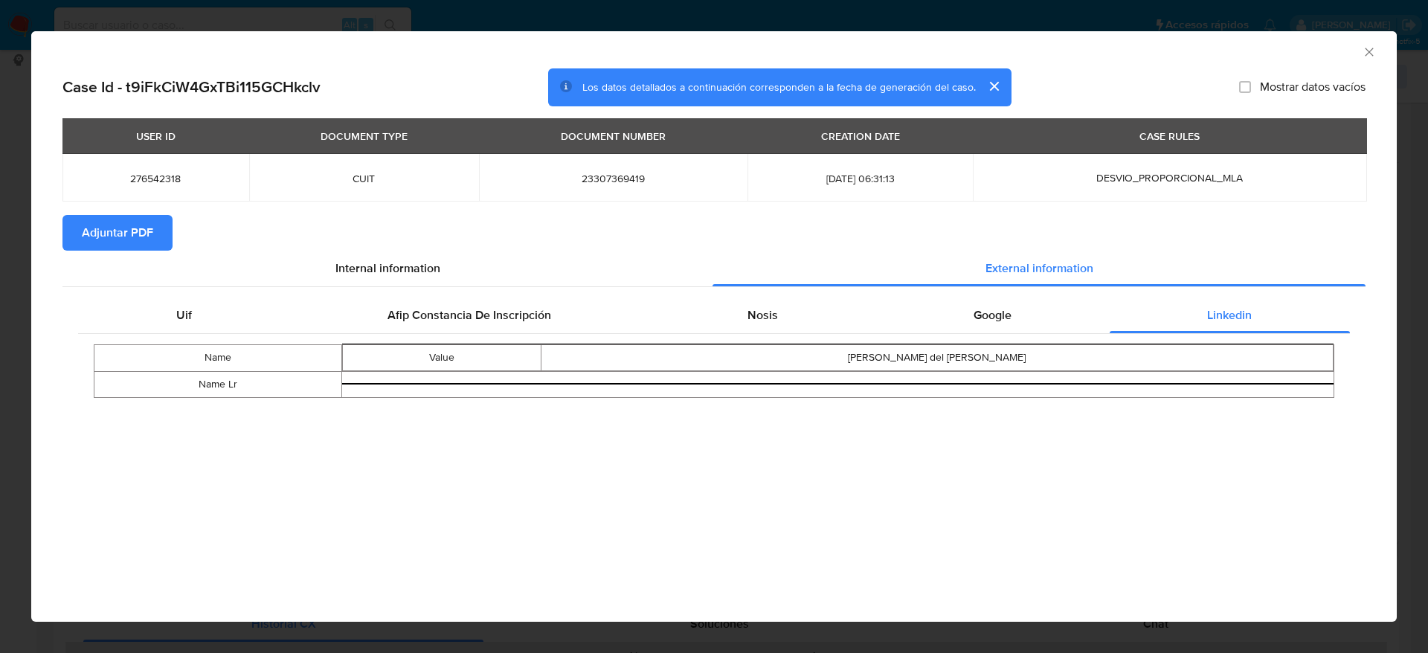
click at [106, 227] on span "Adjuntar PDF" at bounding box center [117, 232] width 71 height 33
click at [1370, 54] on icon "Cerrar ventana" at bounding box center [1369, 52] width 15 height 15
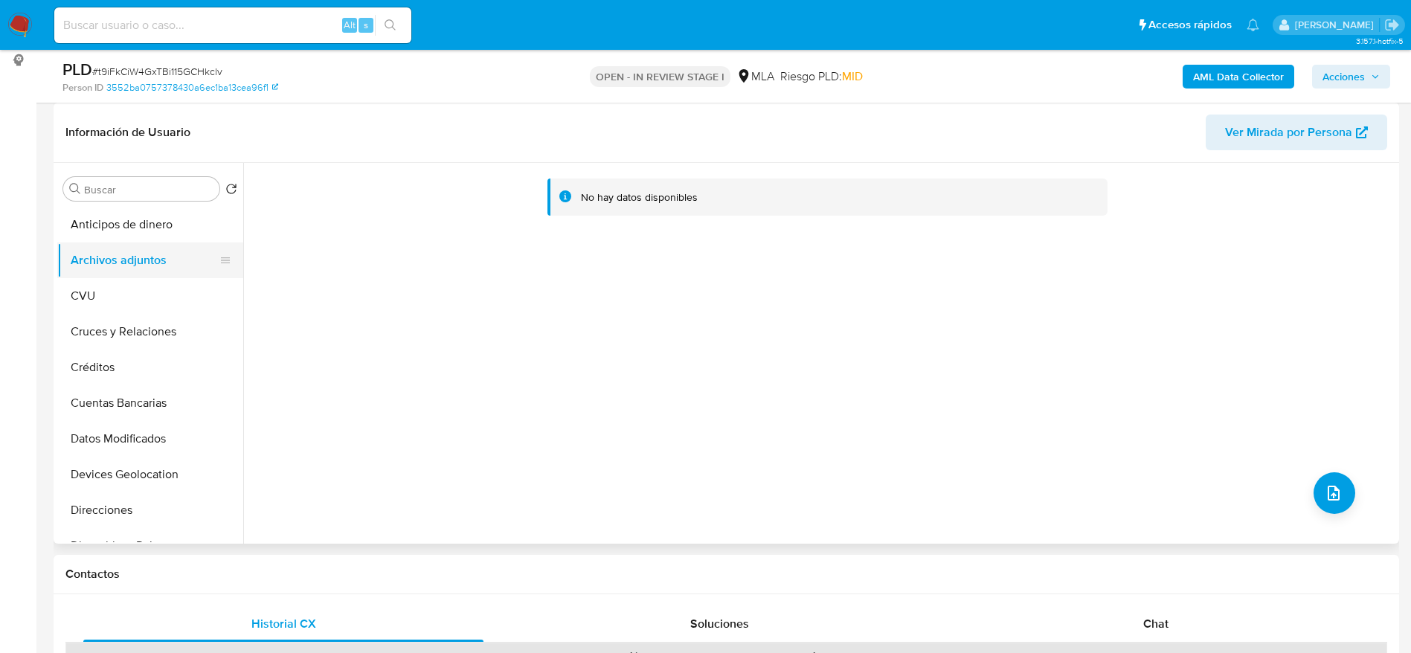
drag, startPoint x: 114, startPoint y: 296, endPoint x: 136, endPoint y: 247, distance: 53.9
click at [116, 293] on button "CVU" at bounding box center [150, 296] width 186 height 36
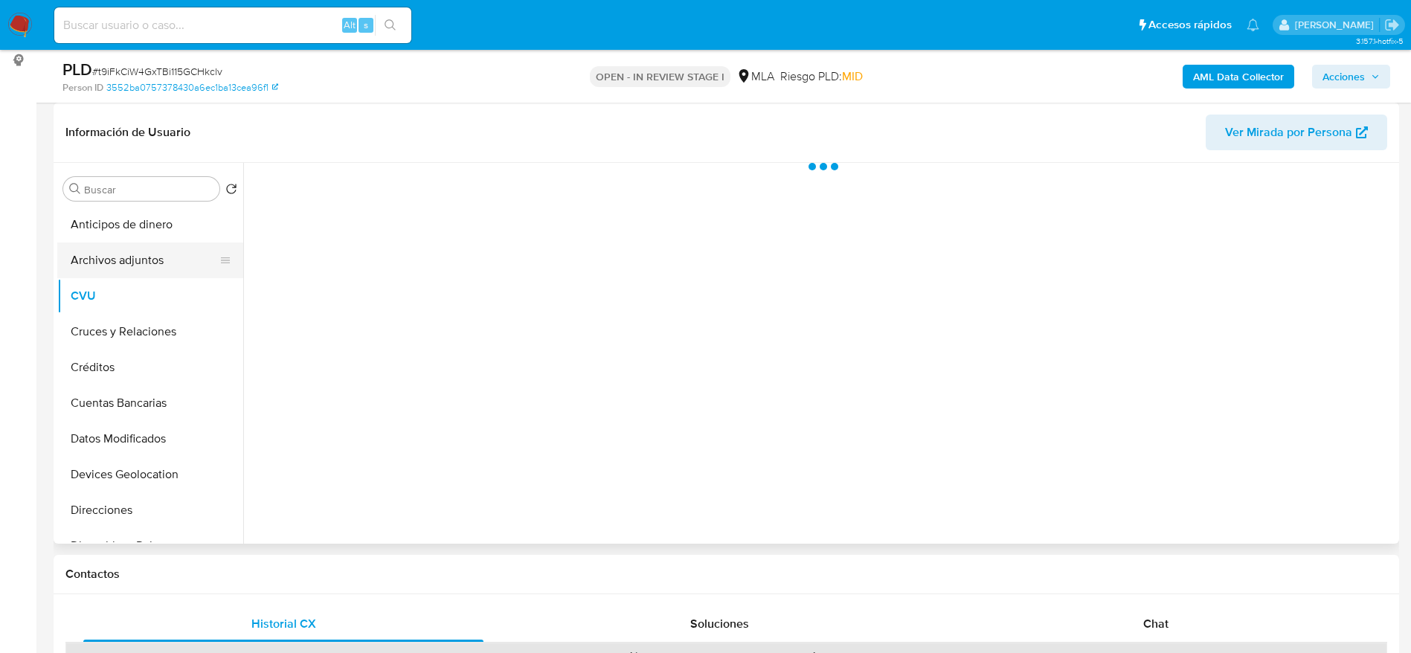
click at [136, 247] on button "Archivos adjuntos" at bounding box center [144, 260] width 174 height 36
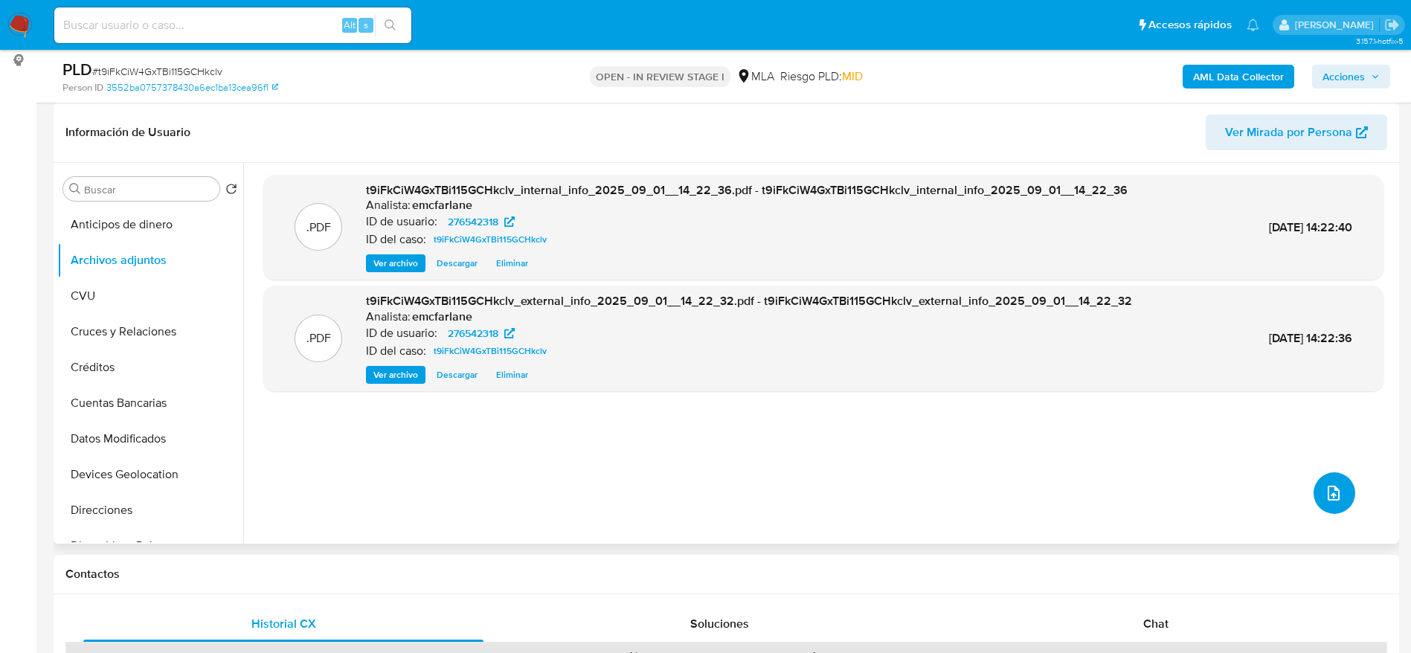
click at [1326, 494] on icon "upload-file" at bounding box center [1334, 493] width 18 height 18
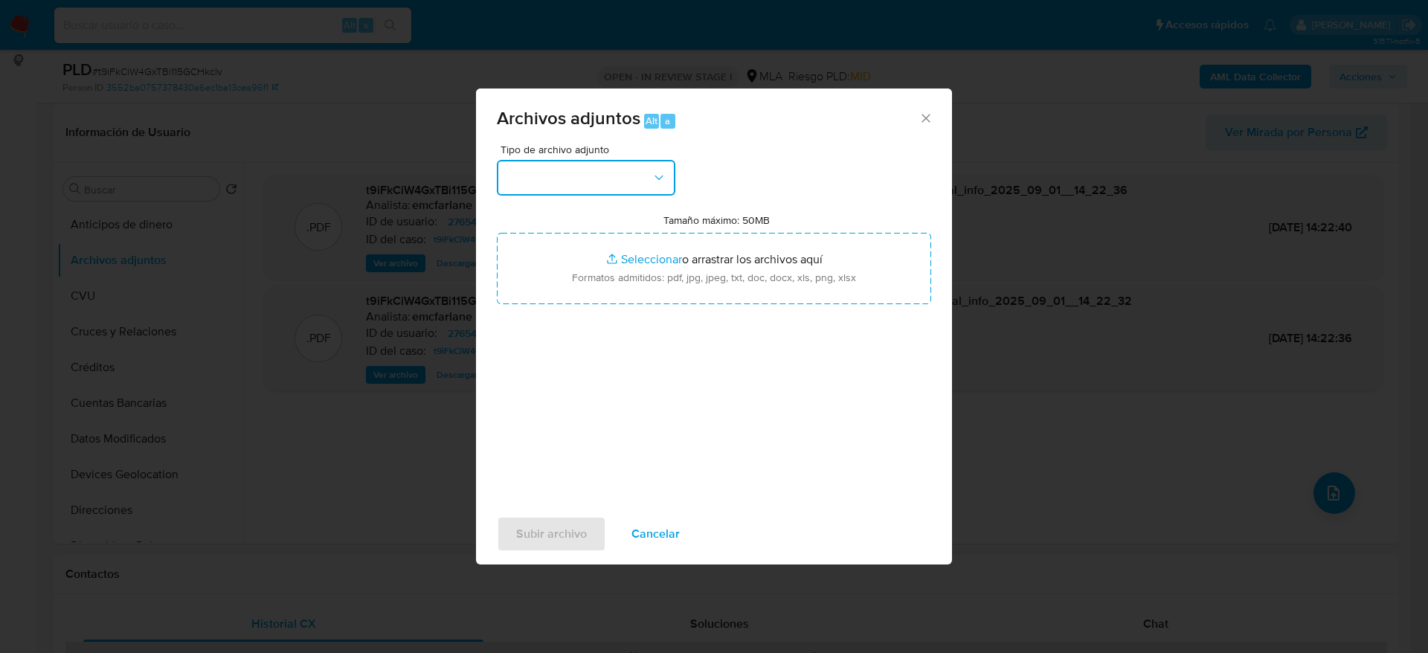
click at [617, 182] on button "button" at bounding box center [586, 178] width 179 height 36
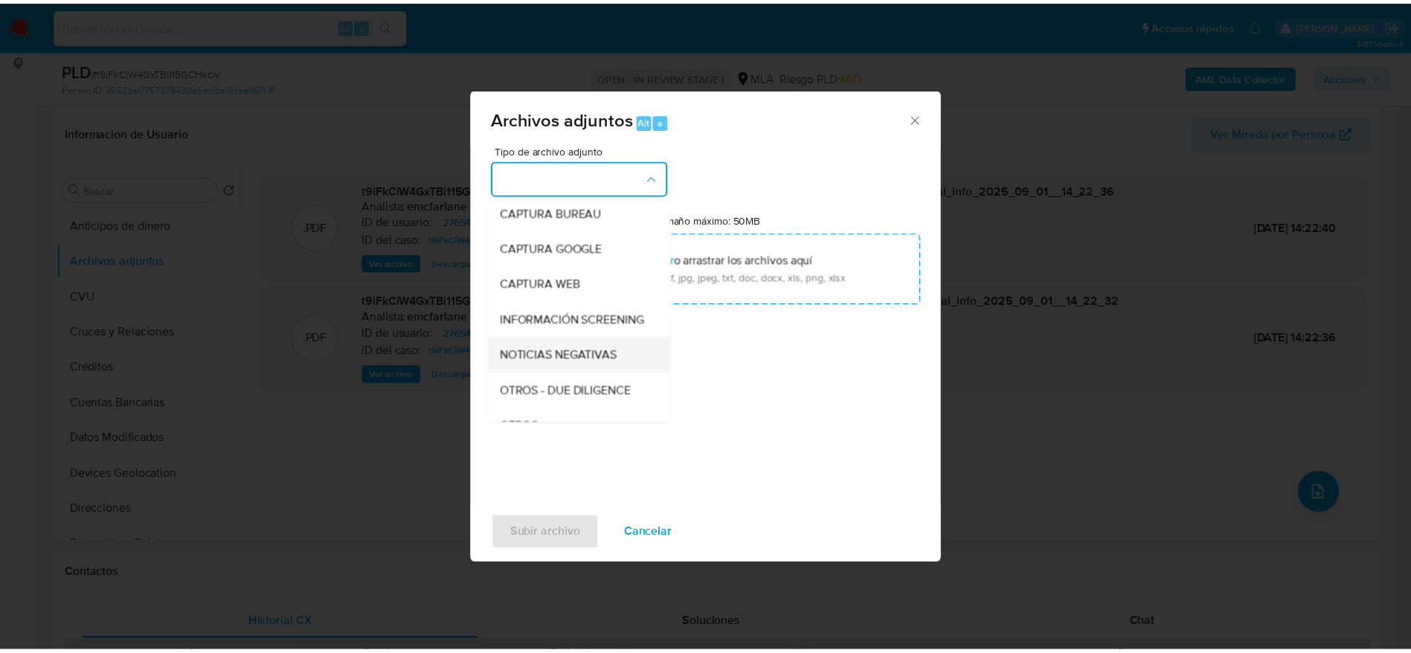
scroll to position [112, 0]
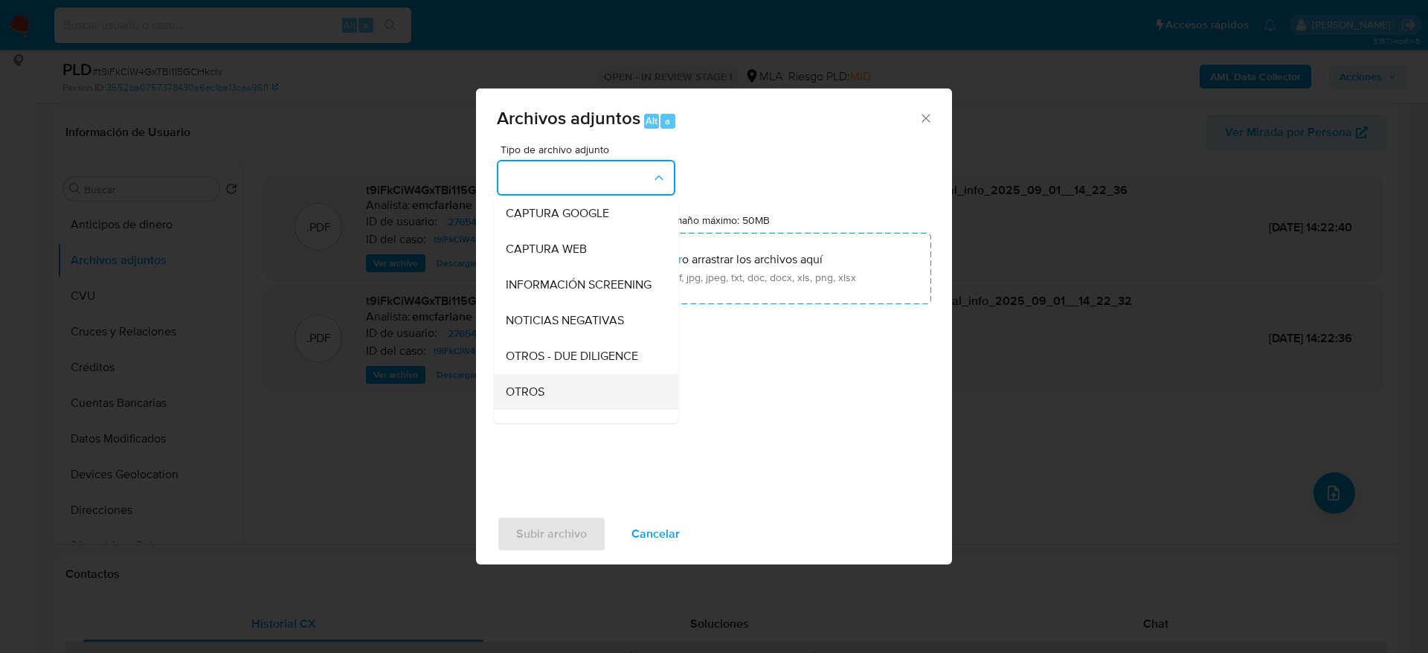
drag, startPoint x: 541, startPoint y: 408, endPoint x: 776, endPoint y: 556, distance: 278.2
click at [541, 399] on span "OTROS" at bounding box center [525, 392] width 39 height 15
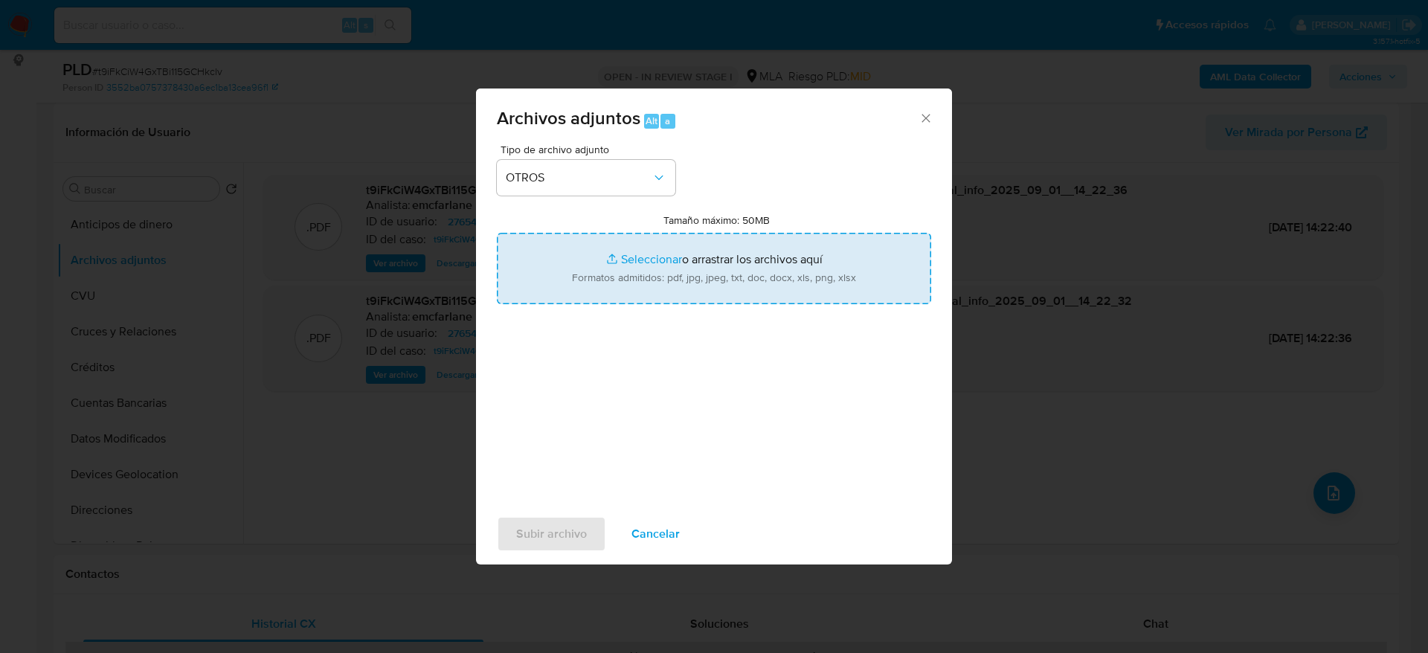
type input "C:\fakepath\276542318_documentación.pdf"
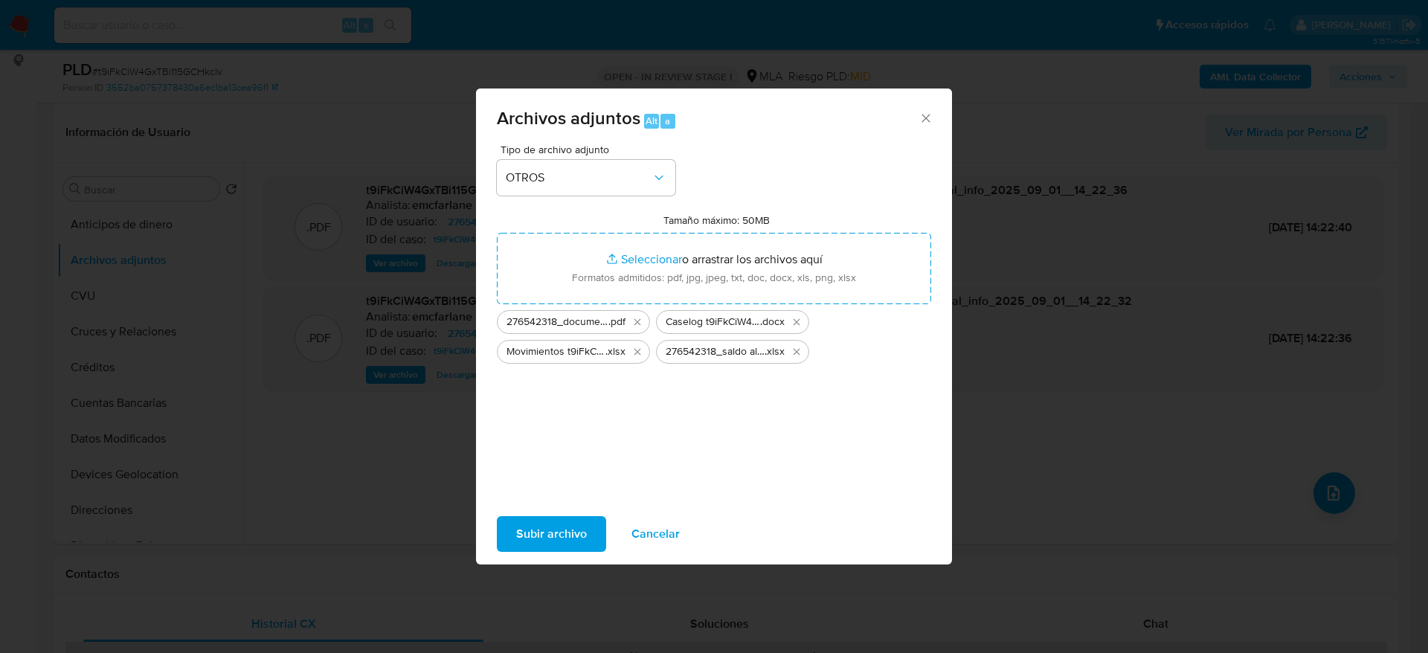
click at [567, 533] on span "Subir archivo" at bounding box center [551, 534] width 71 height 33
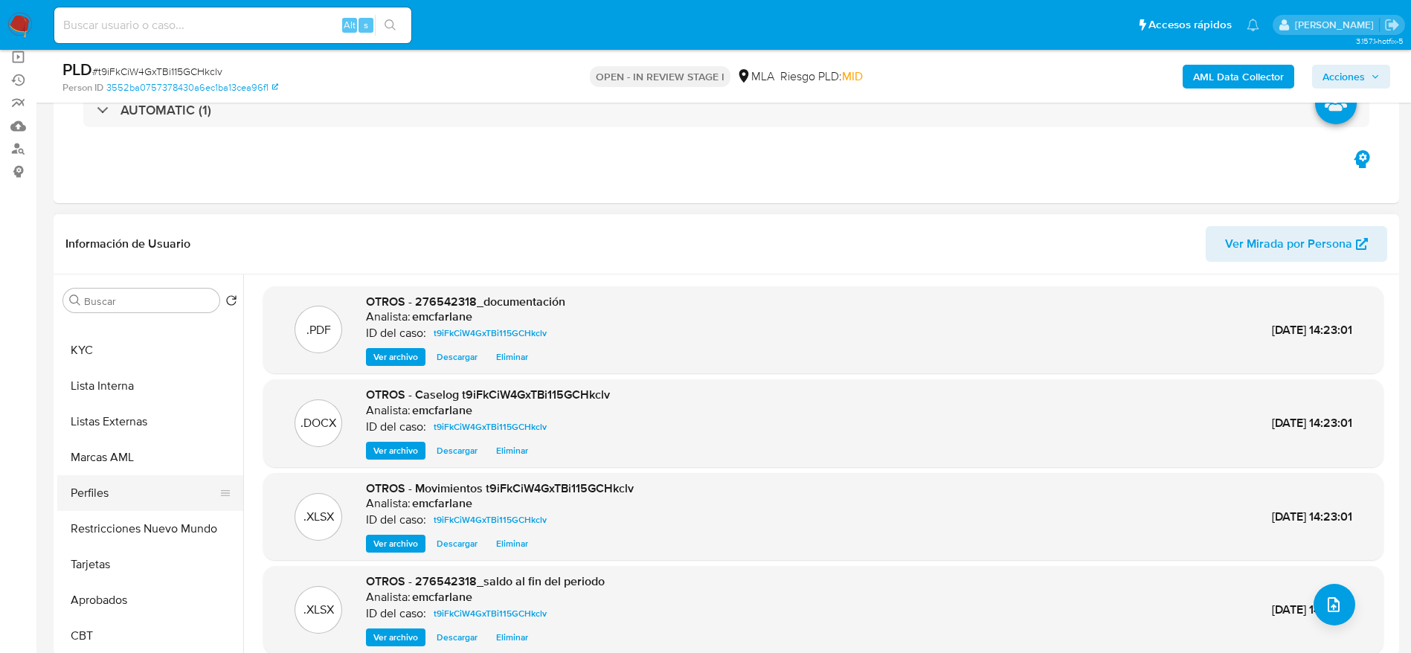
click at [175, 529] on button "Restricciones Nuevo Mundo" at bounding box center [150, 529] width 186 height 36
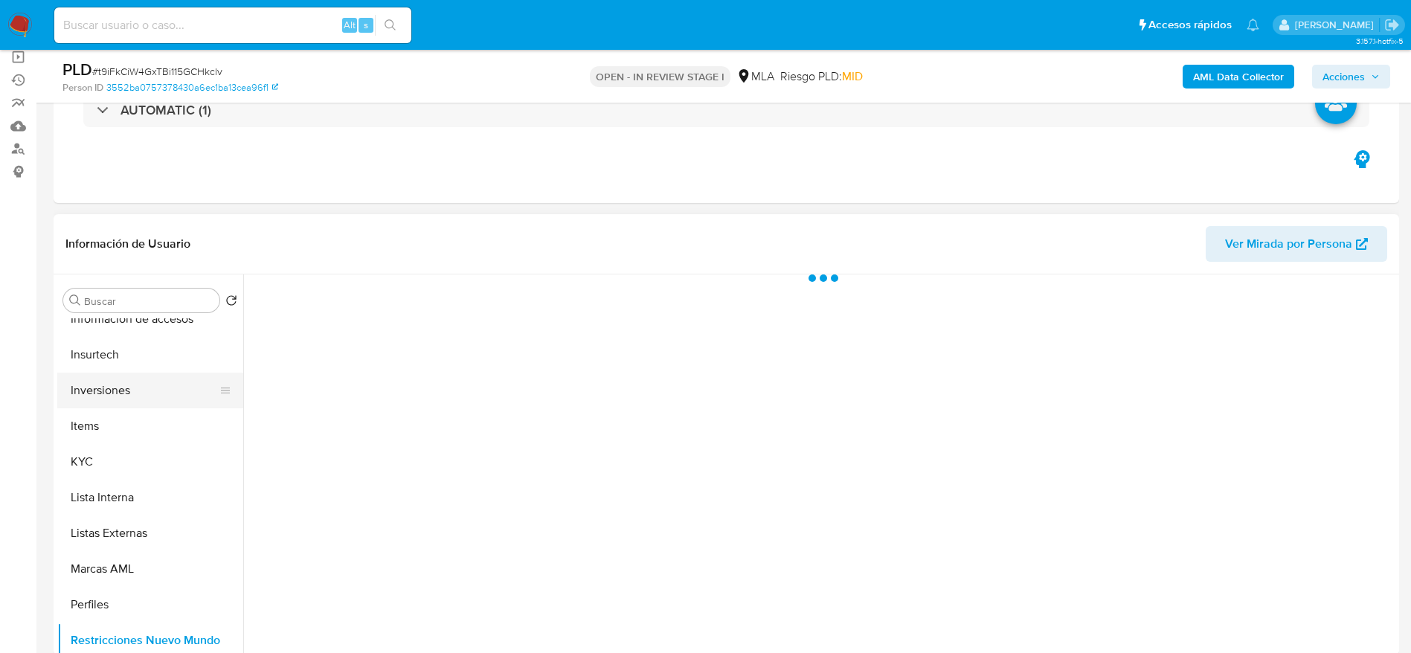
scroll to position [513, 0]
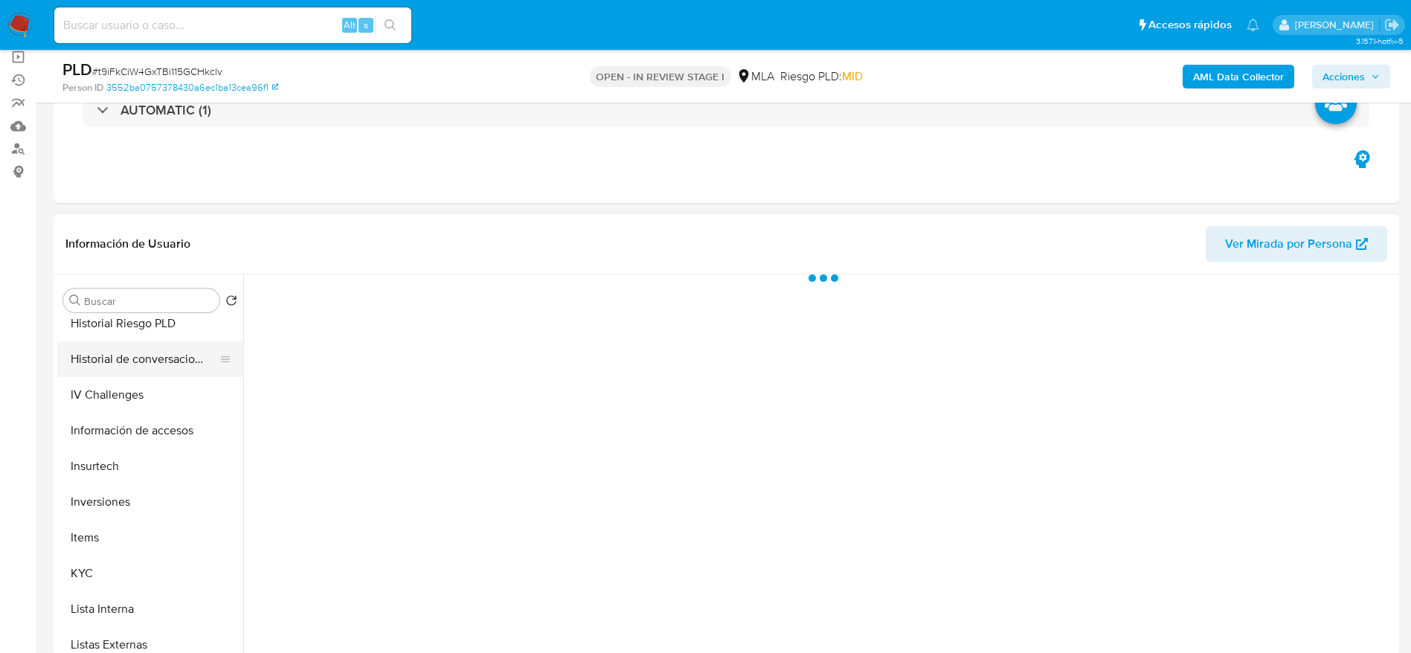
click at [126, 361] on button "Historial de conversaciones" at bounding box center [144, 359] width 174 height 36
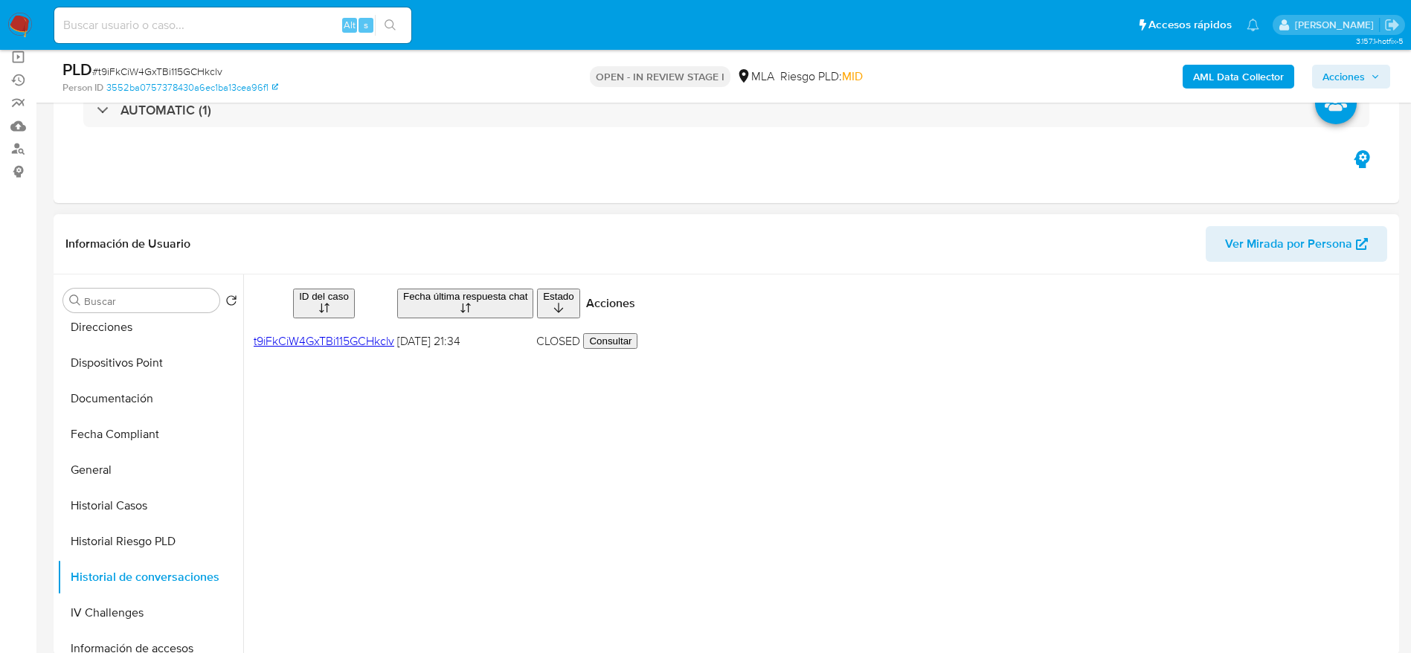
scroll to position [289, 0]
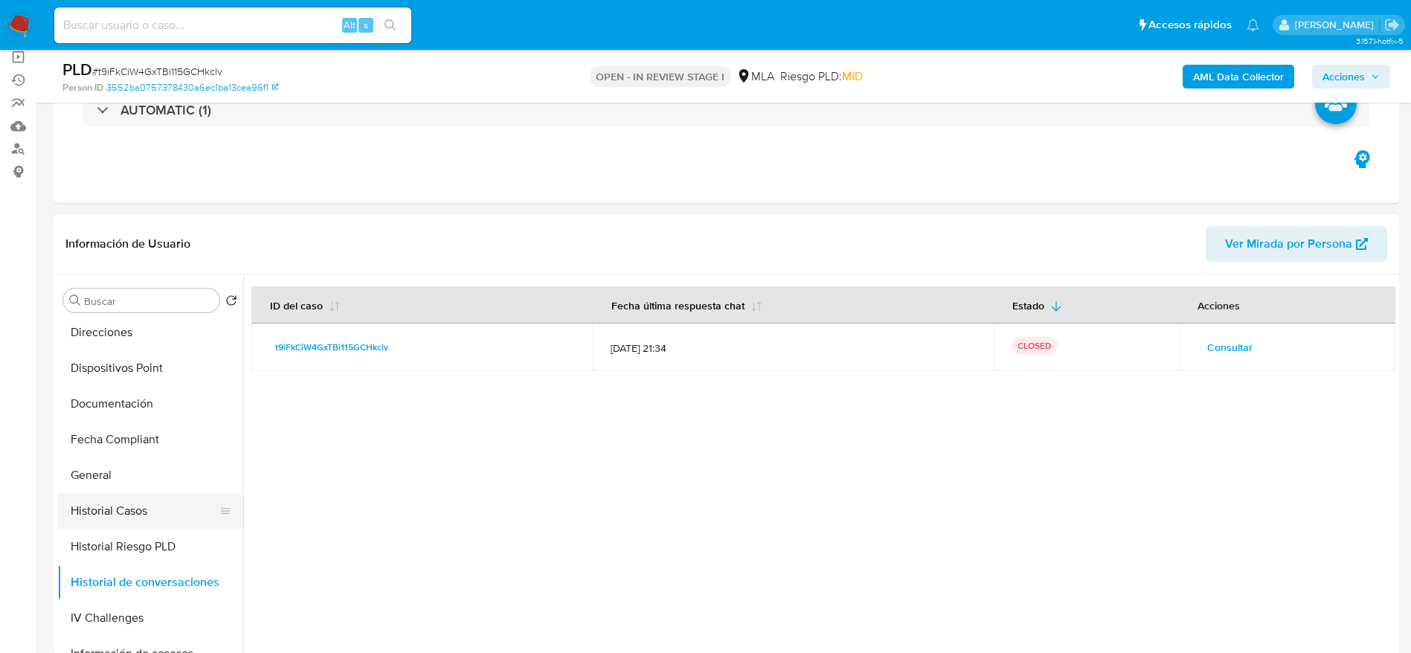
click at [135, 520] on button "Historial Casos" at bounding box center [144, 511] width 174 height 36
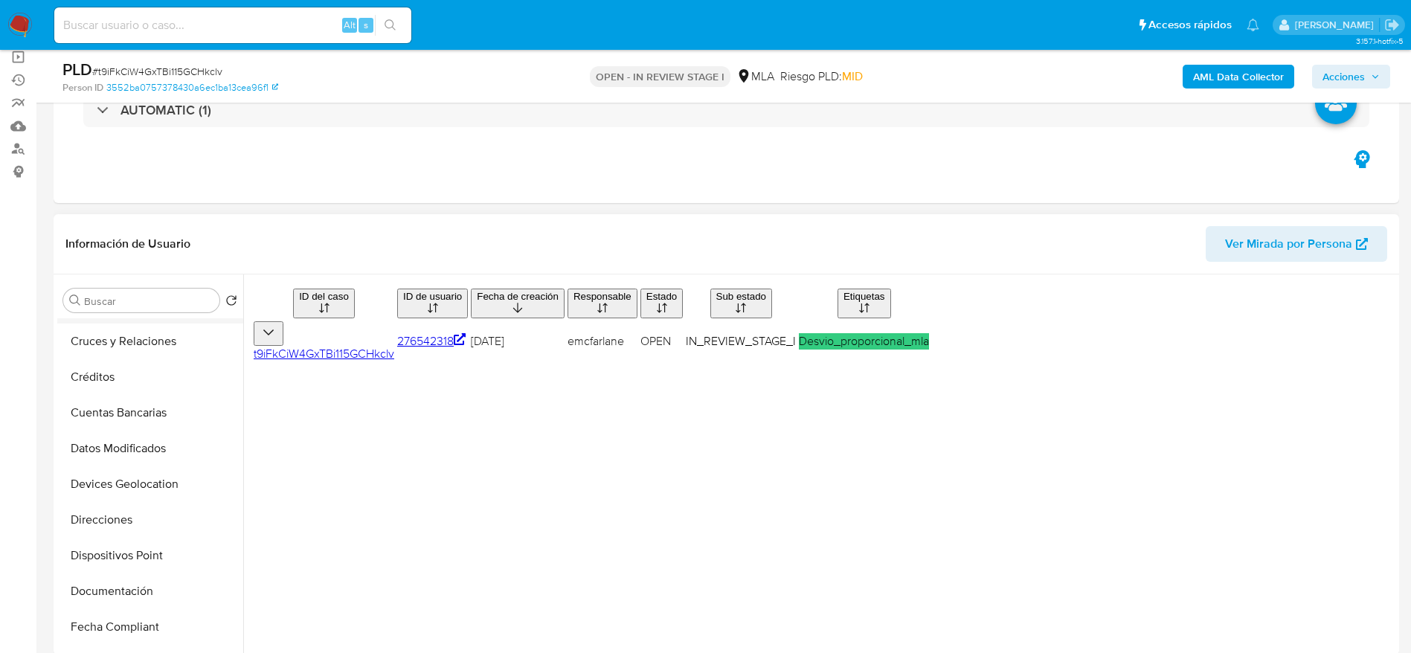
scroll to position [0, 0]
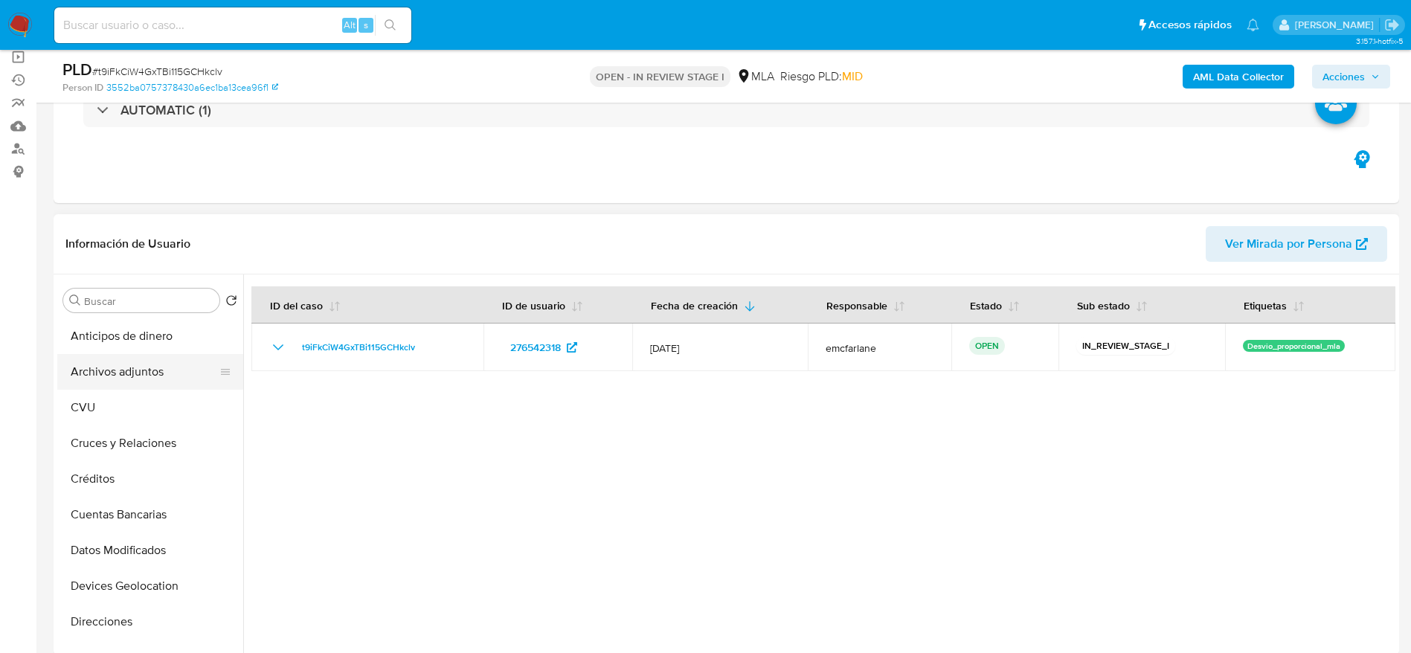
click at [147, 376] on button "Archivos adjuntos" at bounding box center [144, 372] width 174 height 36
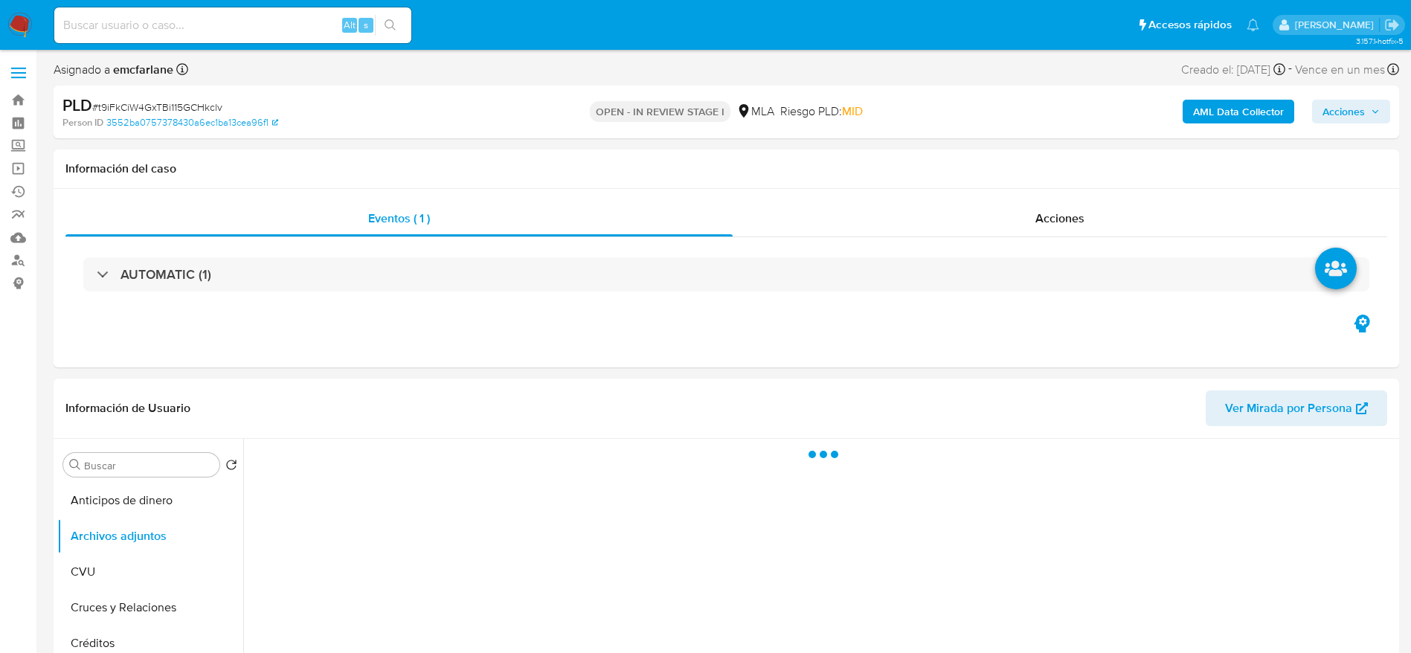
click at [1341, 106] on span "Acciones" at bounding box center [1344, 112] width 42 height 24
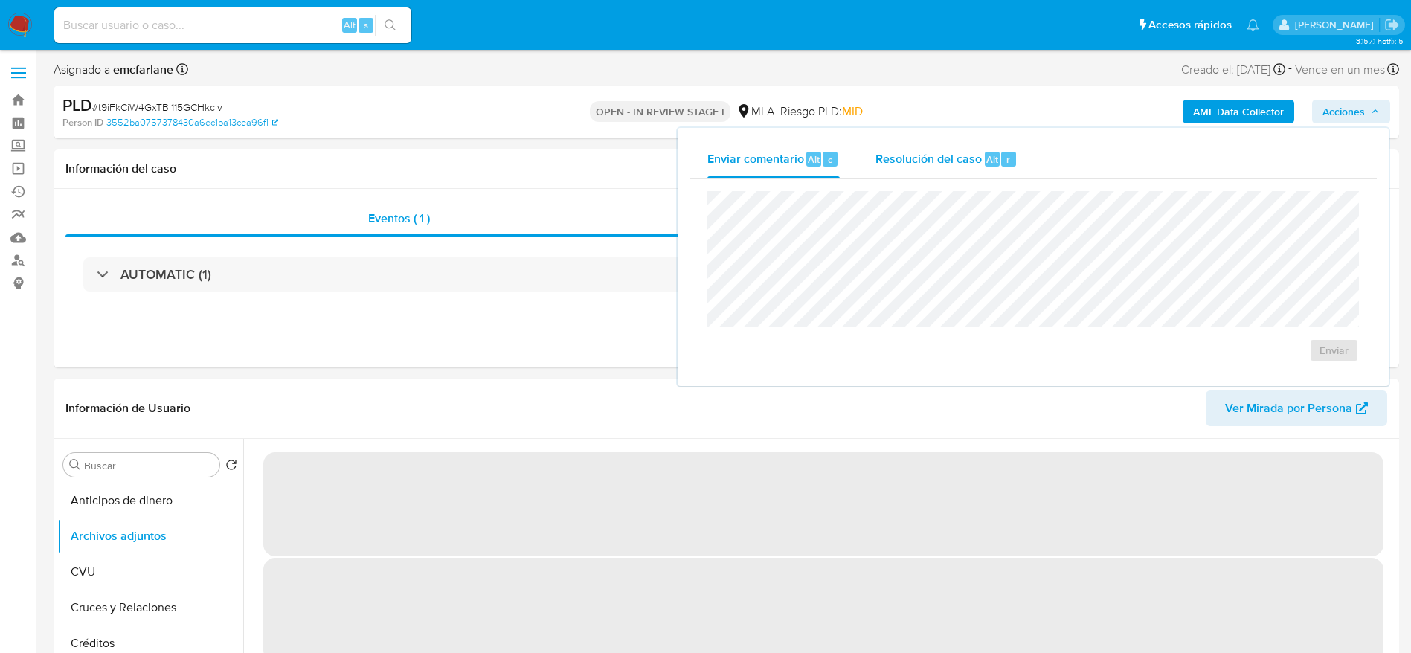
click at [967, 153] on span "Resolución del caso" at bounding box center [929, 158] width 106 height 17
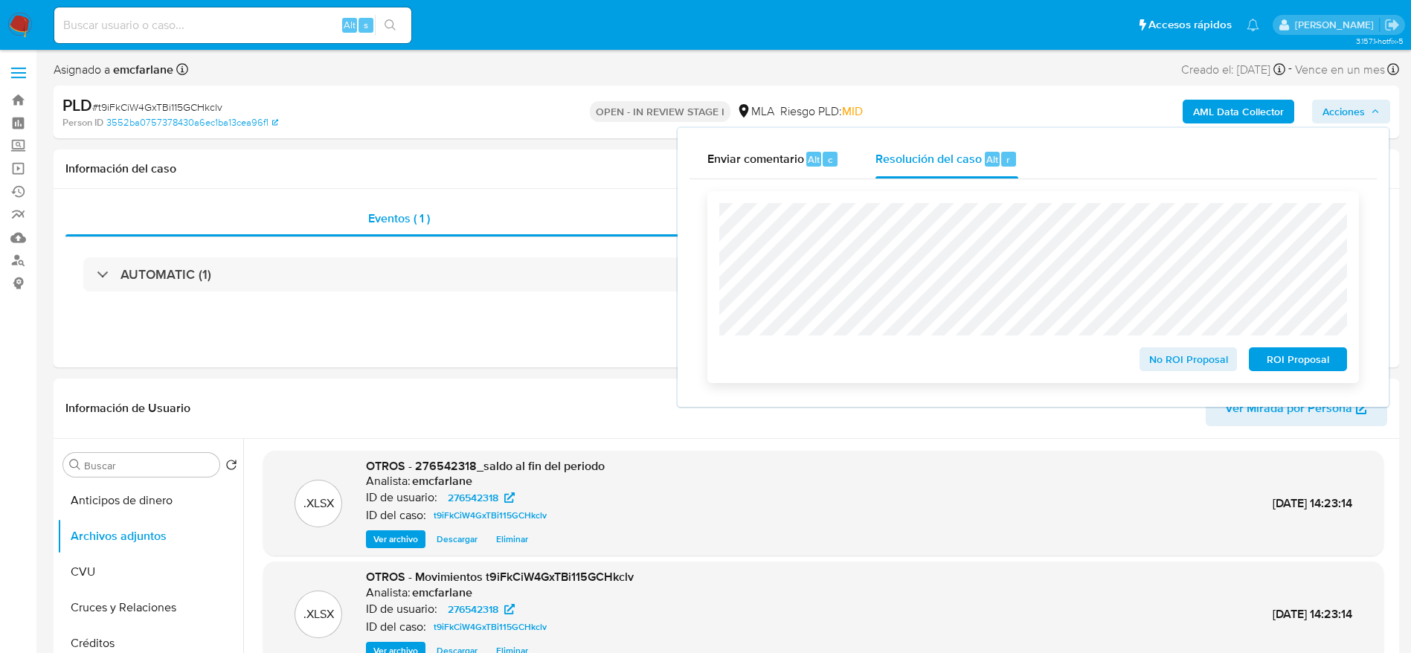
click at [1168, 364] on span "No ROI Proposal" at bounding box center [1188, 359] width 77 height 21
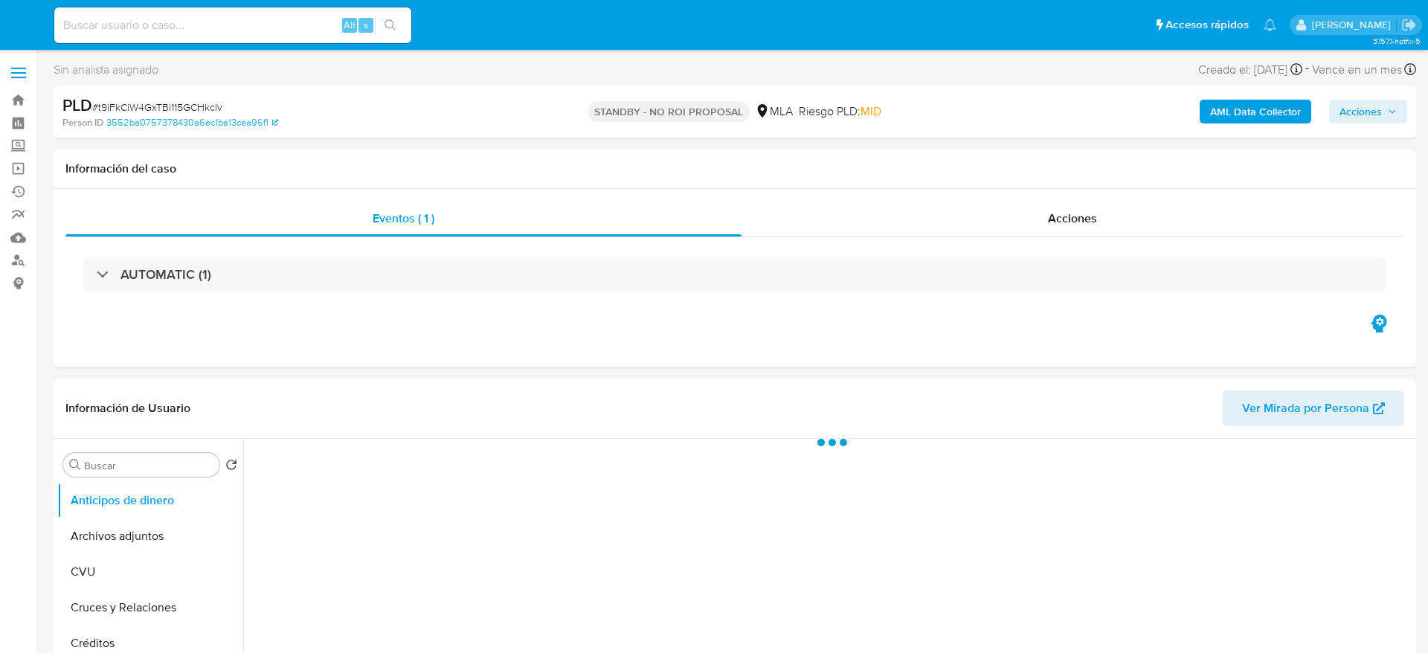
select select "10"
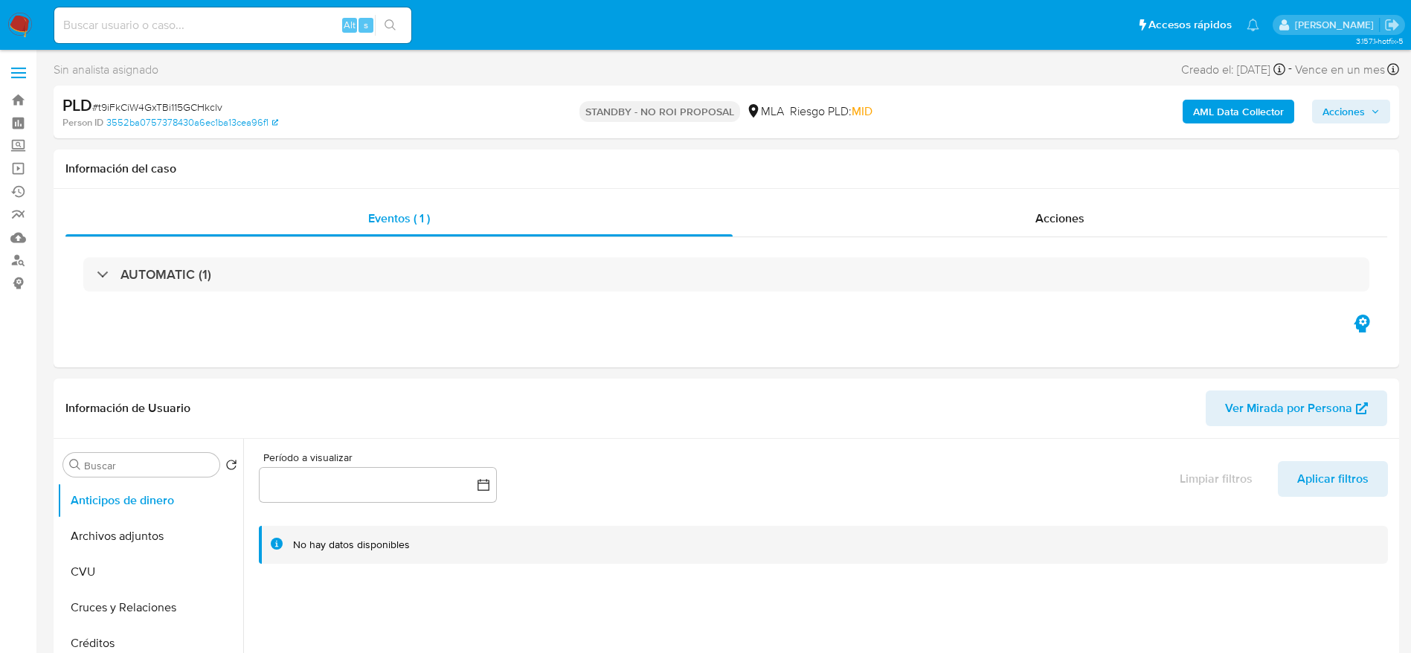
click at [257, 16] on input at bounding box center [232, 25] width 357 height 19
paste input "Z3zzzwyIDy0ceQ9sBgX5zcVx"
type input "Z3zzzwyIDy0ceQ9sBgX5zcVx"
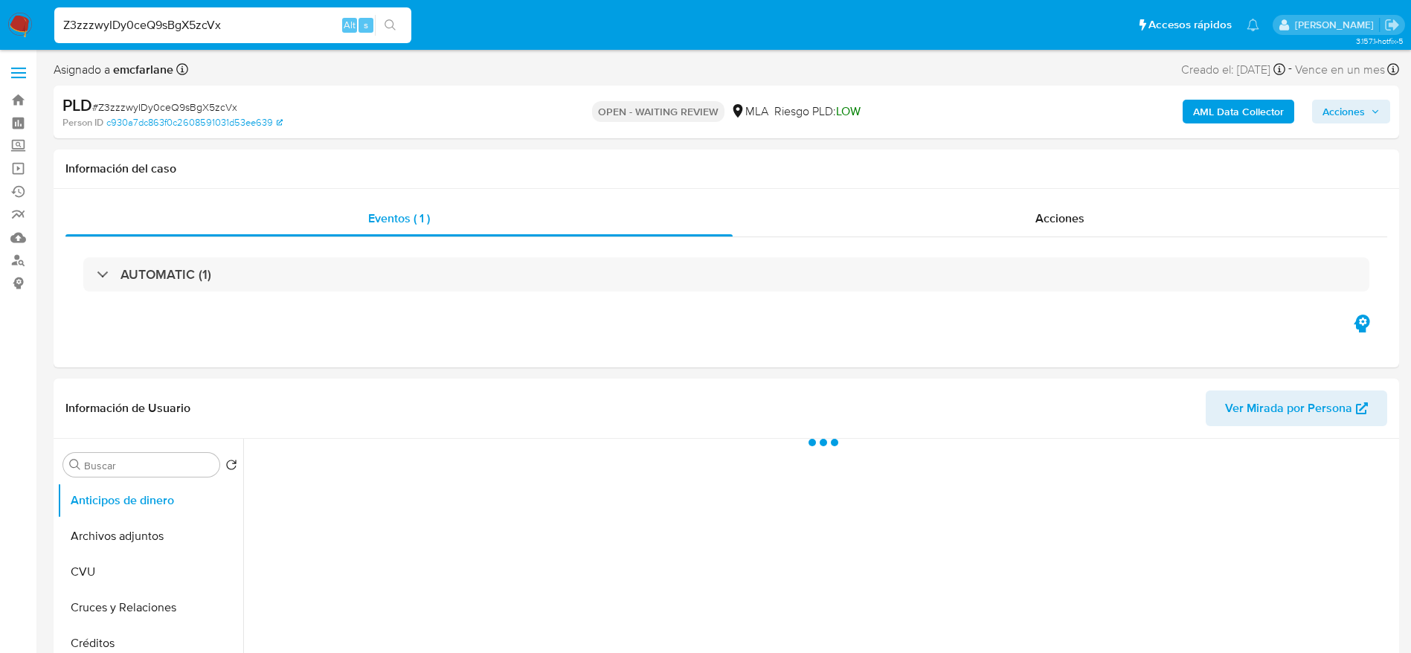
select select "10"
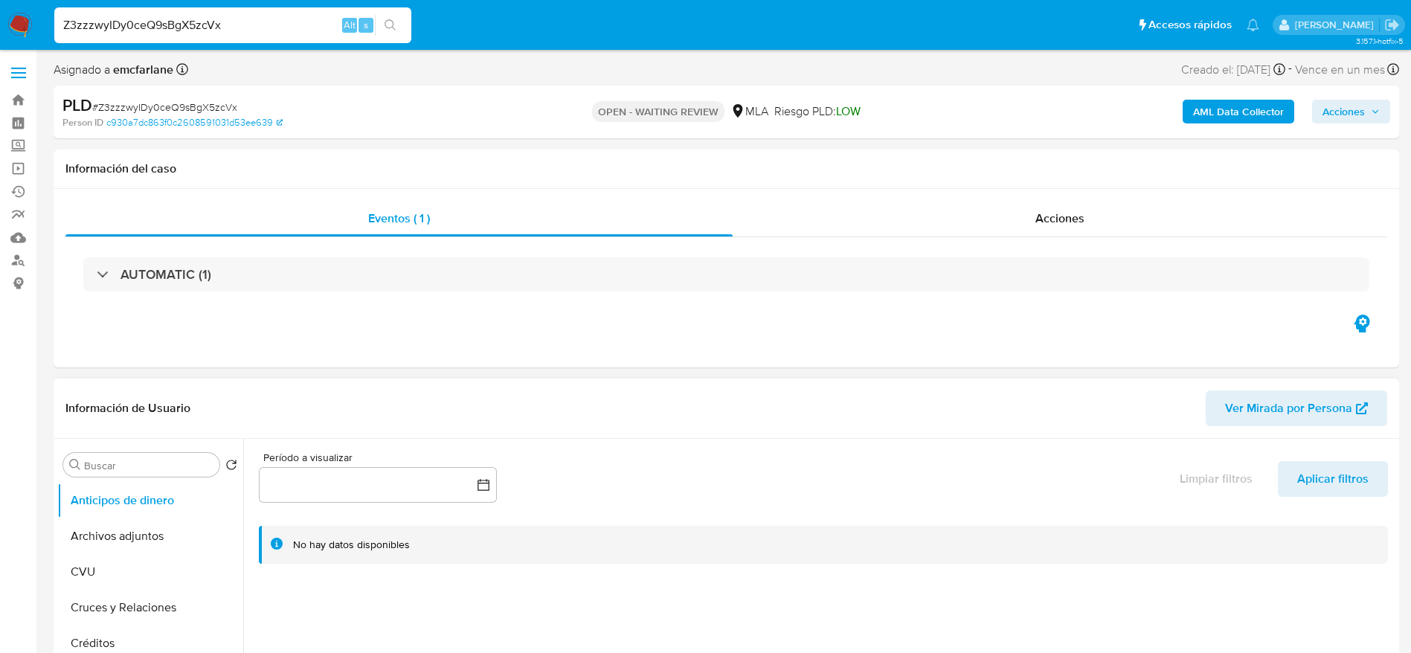
drag, startPoint x: 161, startPoint y: 539, endPoint x: 427, endPoint y: 406, distance: 297.7
click at [164, 536] on button "Archivos adjuntos" at bounding box center [150, 536] width 186 height 36
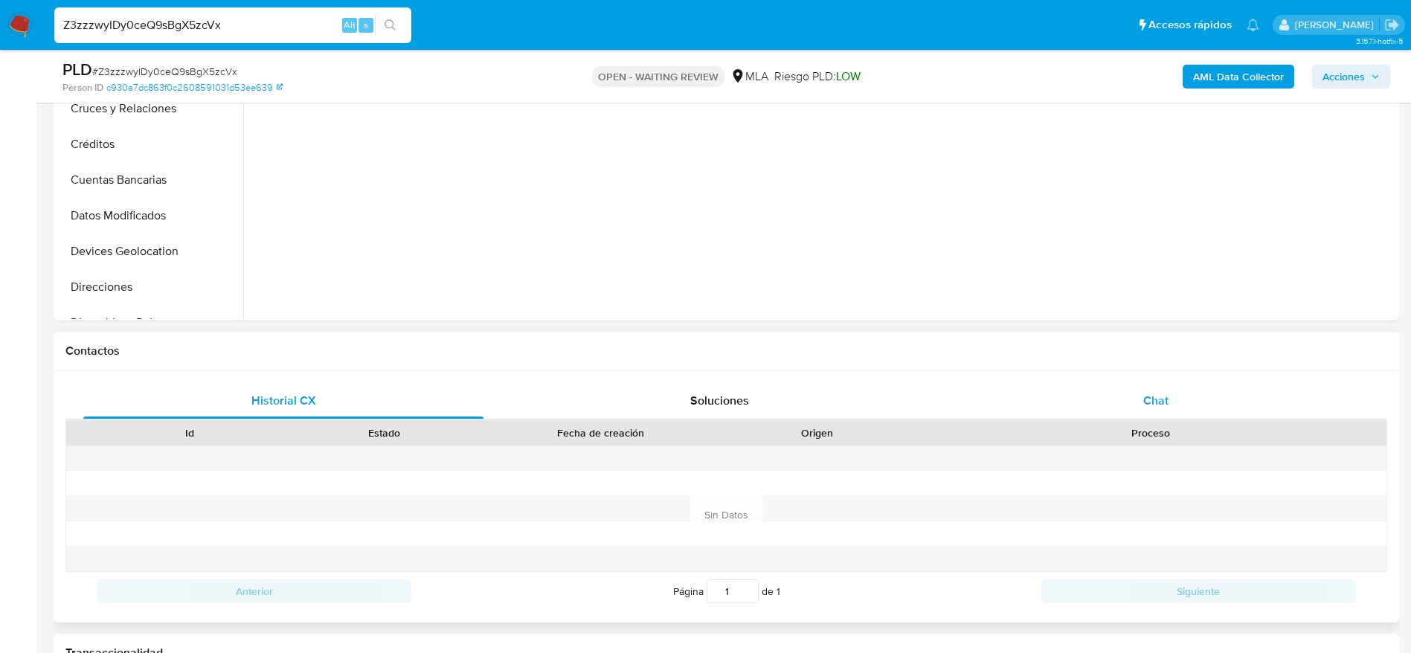
drag, startPoint x: 1157, startPoint y: 394, endPoint x: 1056, endPoint y: 383, distance: 101.7
click at [1156, 394] on span "Chat" at bounding box center [1155, 400] width 25 height 17
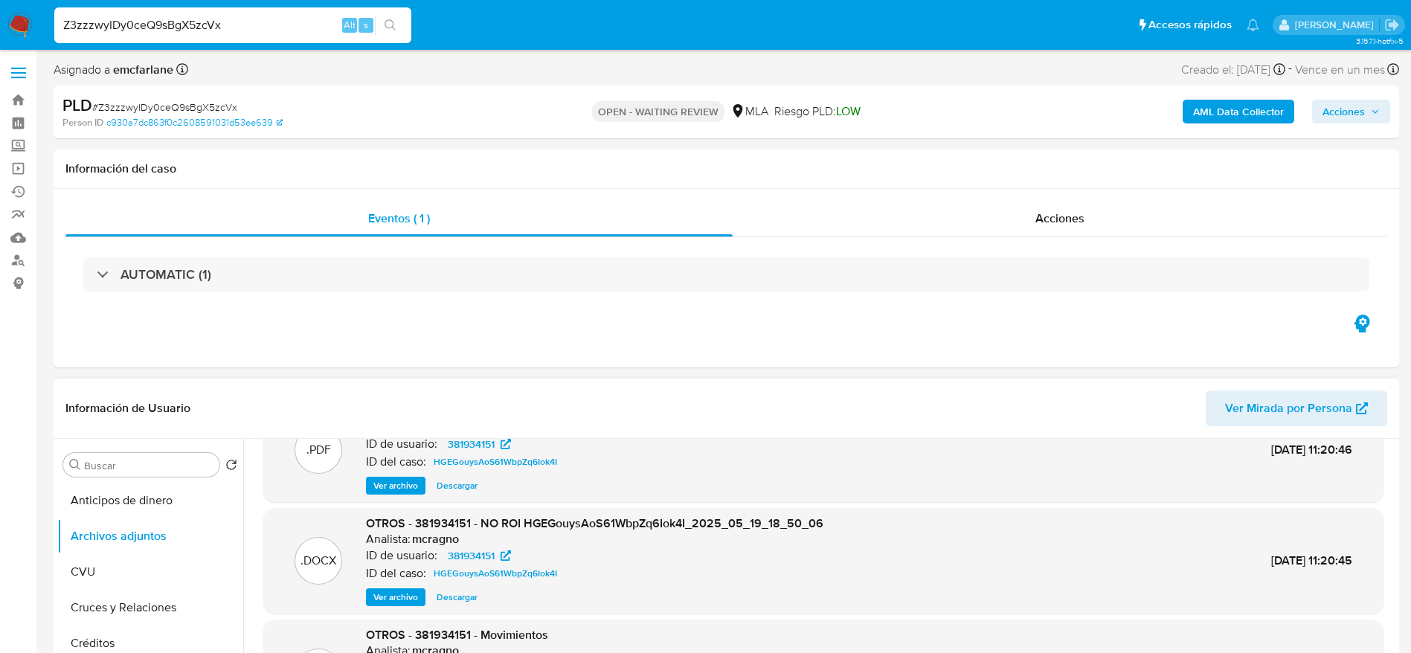
scroll to position [83, 0]
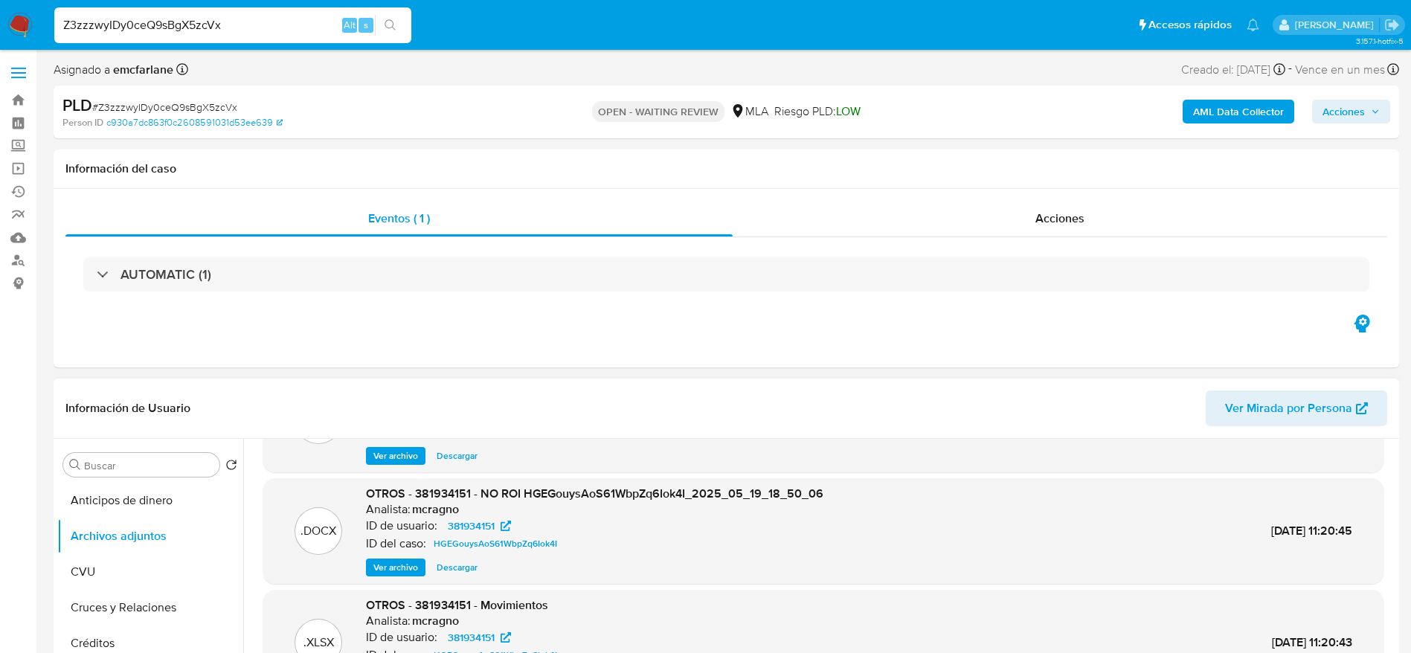
click at [463, 565] on span "Descargar" at bounding box center [457, 567] width 41 height 15
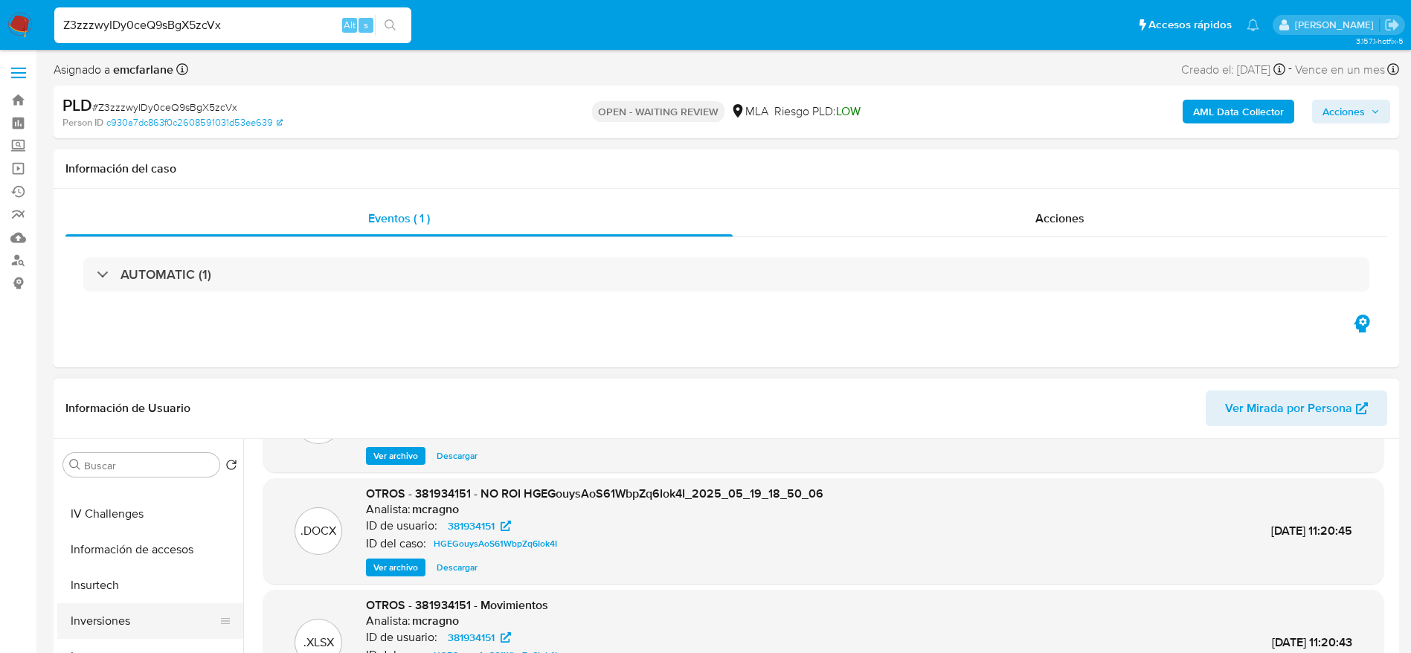
scroll to position [669, 0]
drag, startPoint x: 107, startPoint y: 580, endPoint x: 163, endPoint y: 535, distance: 71.9
click at [104, 578] on button "KYC" at bounding box center [150, 581] width 186 height 36
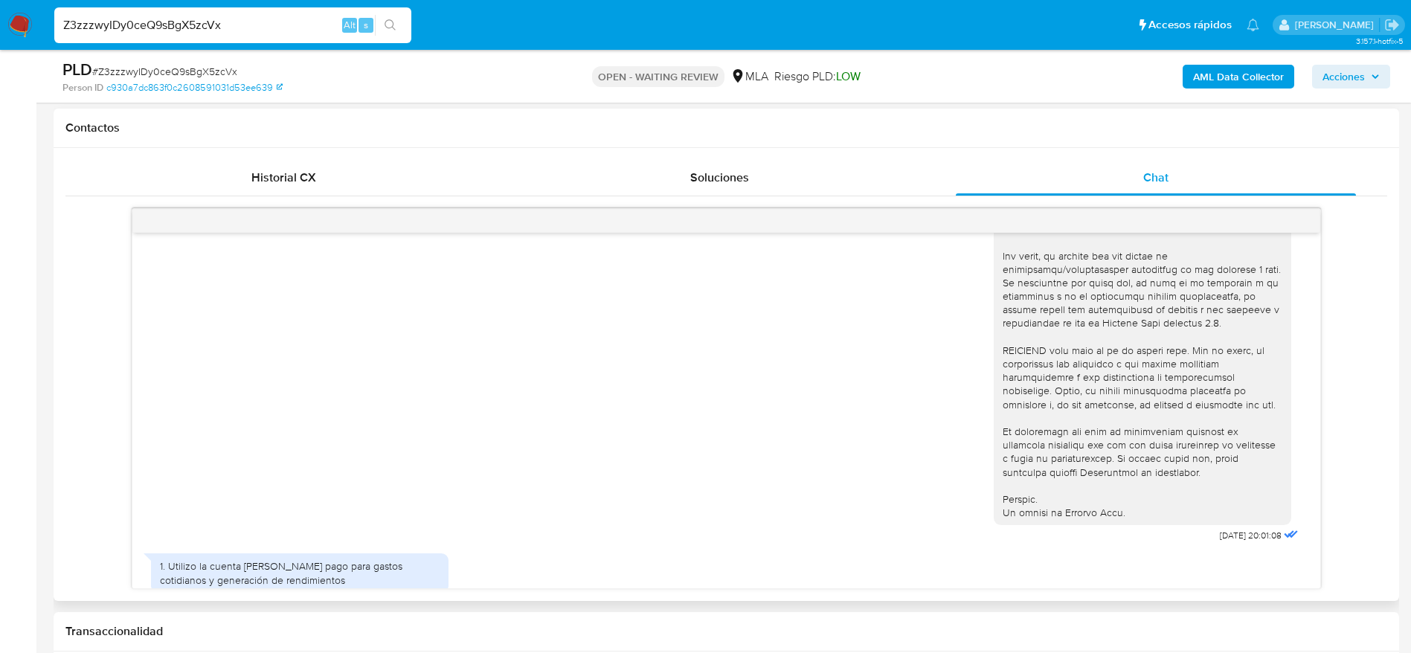
scroll to position [687, 0]
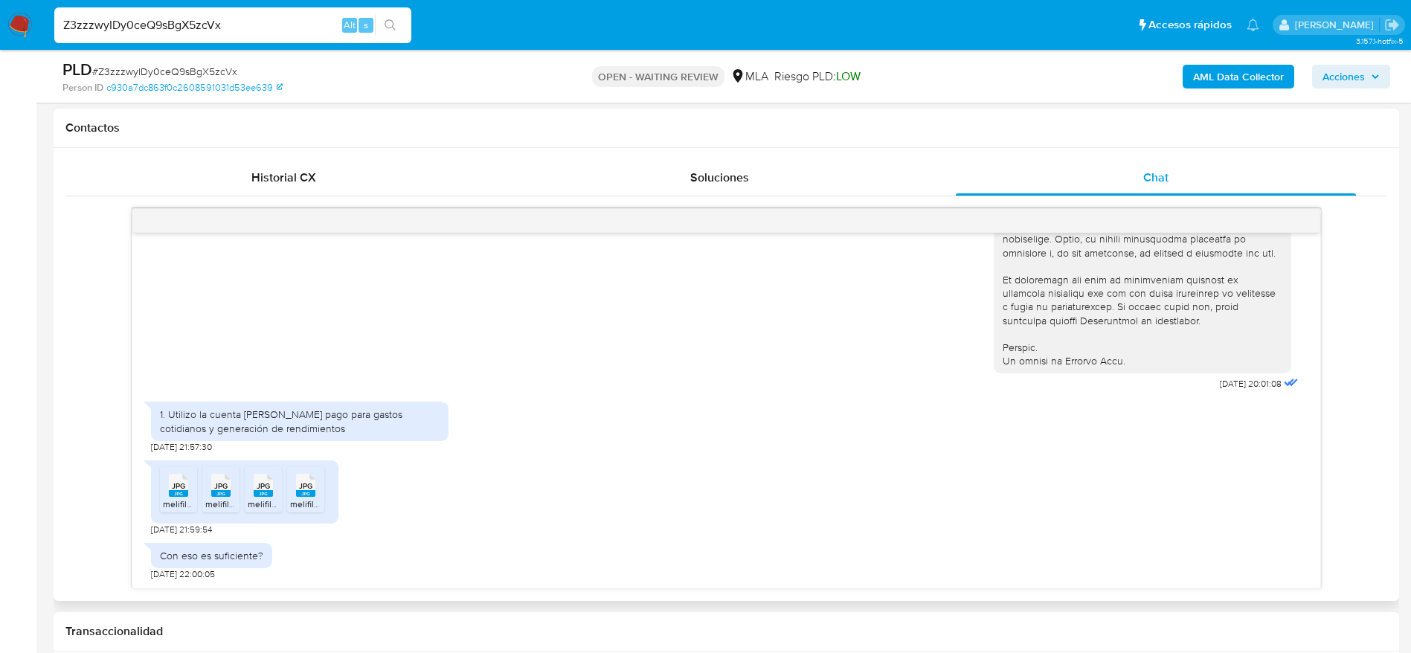
drag, startPoint x: 182, startPoint y: 488, endPoint x: 215, endPoint y: 493, distance: 33.1
click at [182, 489] on span "JPG" at bounding box center [178, 486] width 13 height 10
click at [235, 495] on li "JPG JPG melifile7546728838122850534.jpg" at bounding box center [220, 489] width 37 height 46
click at [266, 496] on rect at bounding box center [263, 493] width 19 height 7
click at [297, 497] on icon "JPG" at bounding box center [305, 485] width 19 height 26
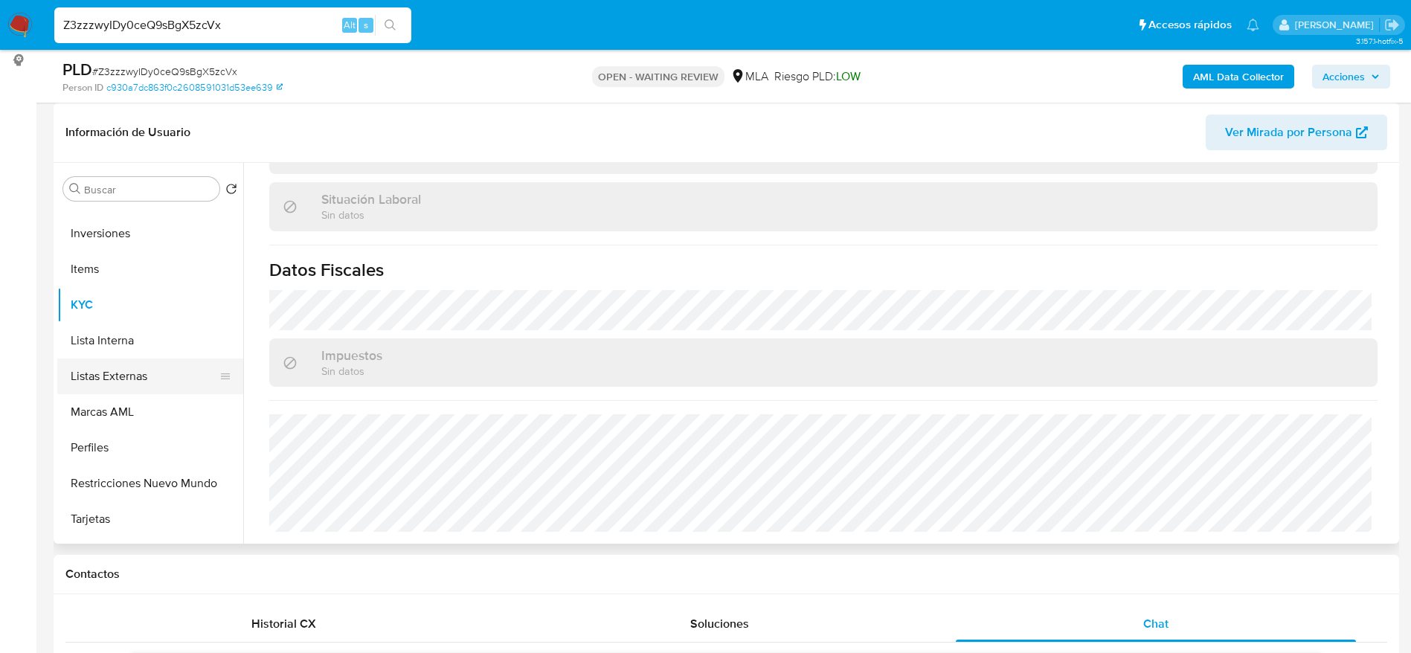
scroll to position [446, 0]
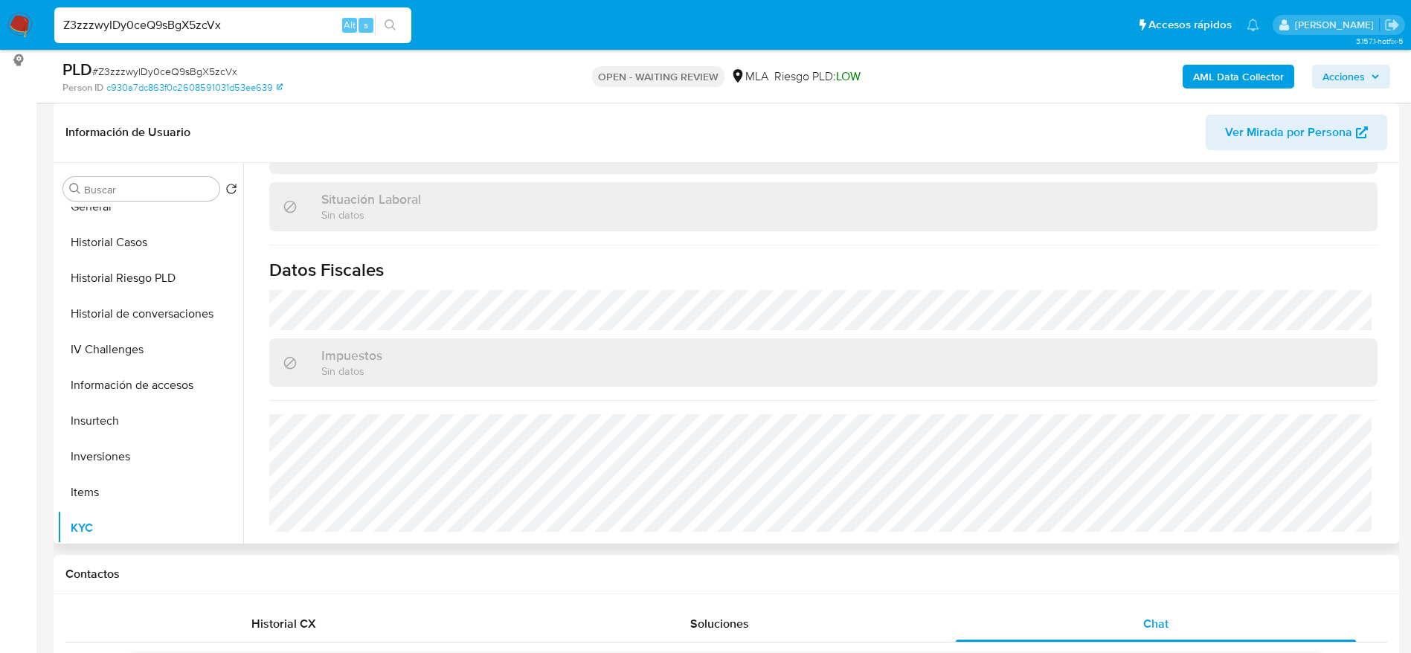
click at [150, 236] on button "Historial Casos" at bounding box center [150, 243] width 186 height 36
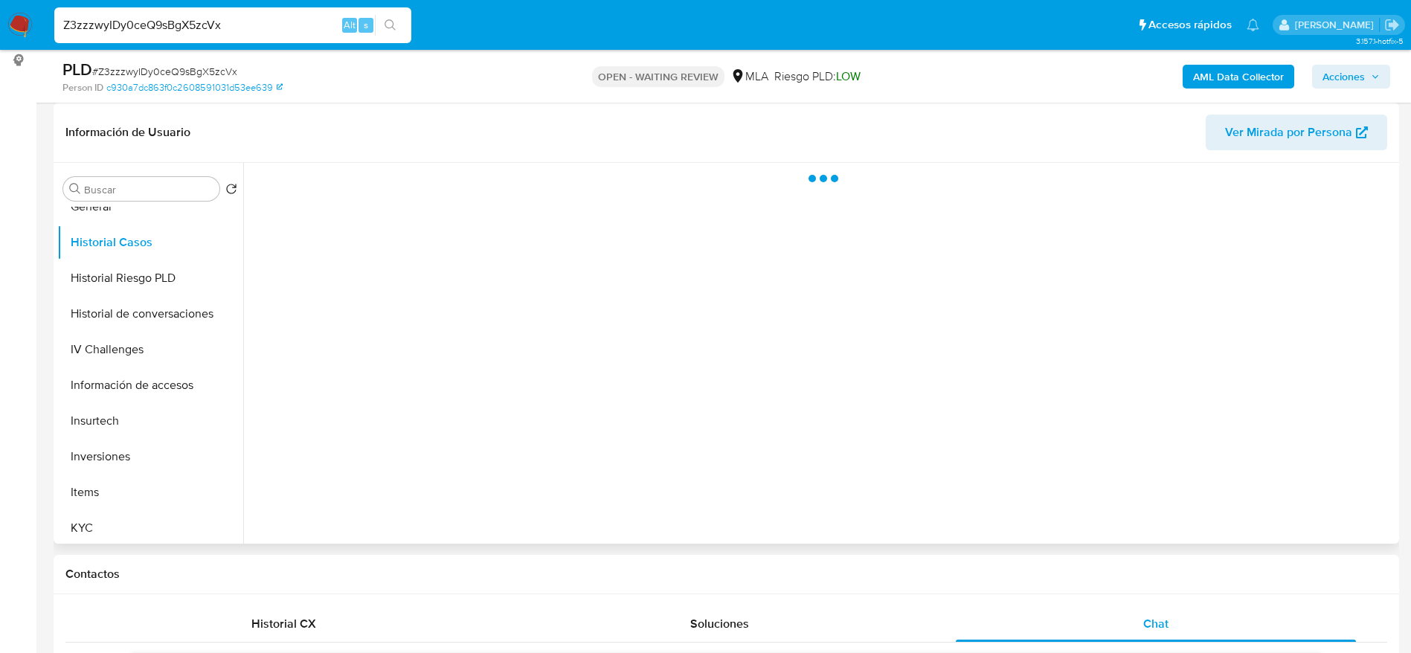
scroll to position [0, 0]
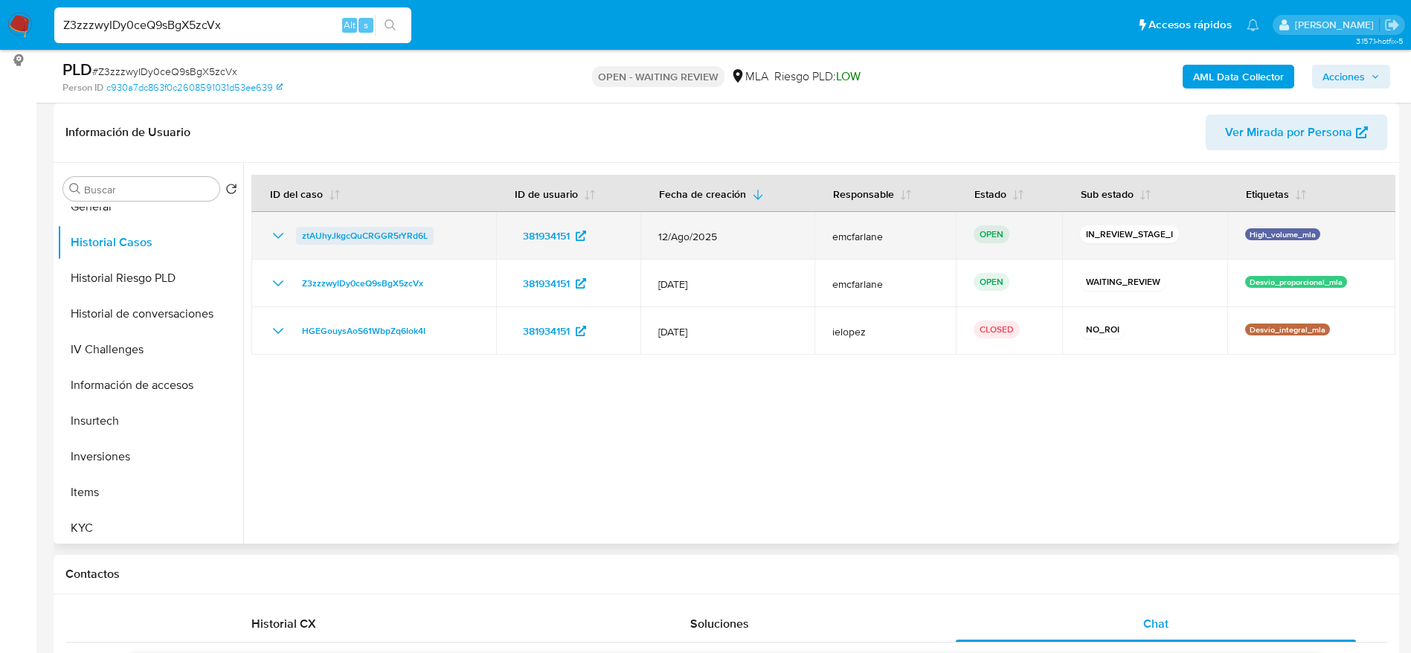
drag, startPoint x: 446, startPoint y: 231, endPoint x: 428, endPoint y: 318, distance: 88.8
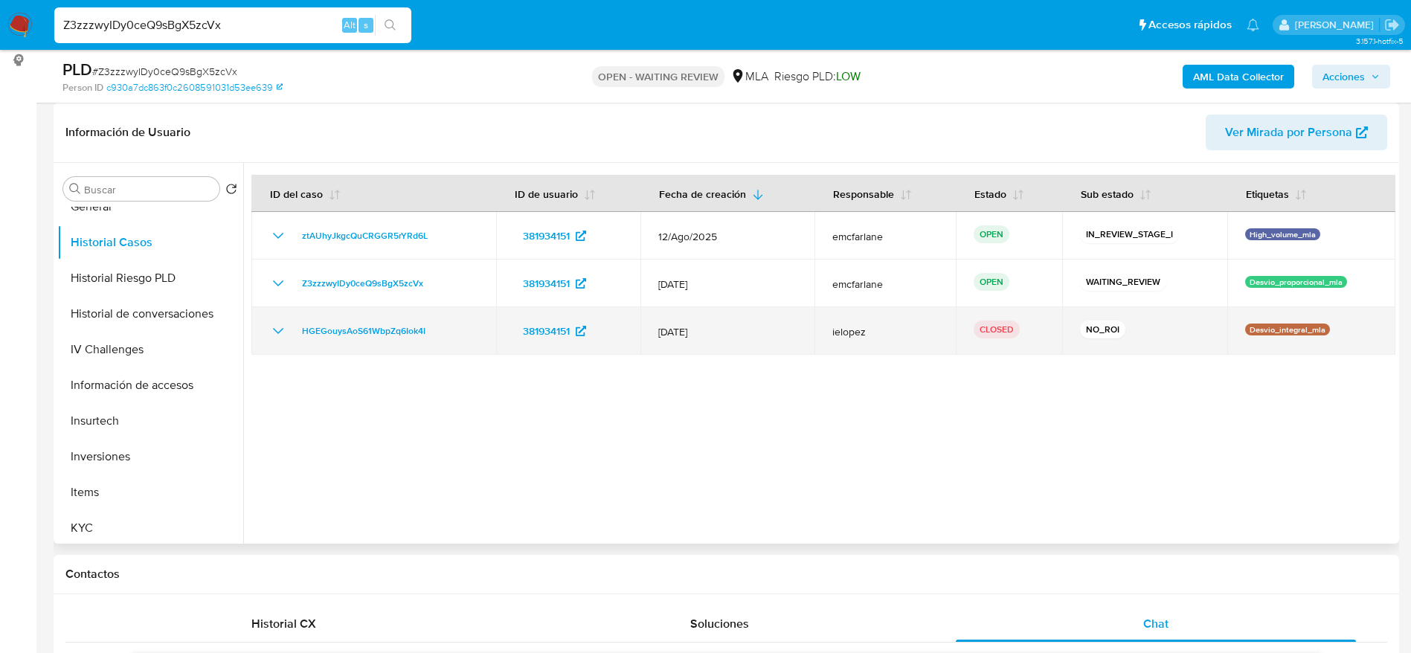
click at [298, 240] on div "ztAUhyJkgcQuCRGGR5rYRd6L" at bounding box center [373, 236] width 209 height 18
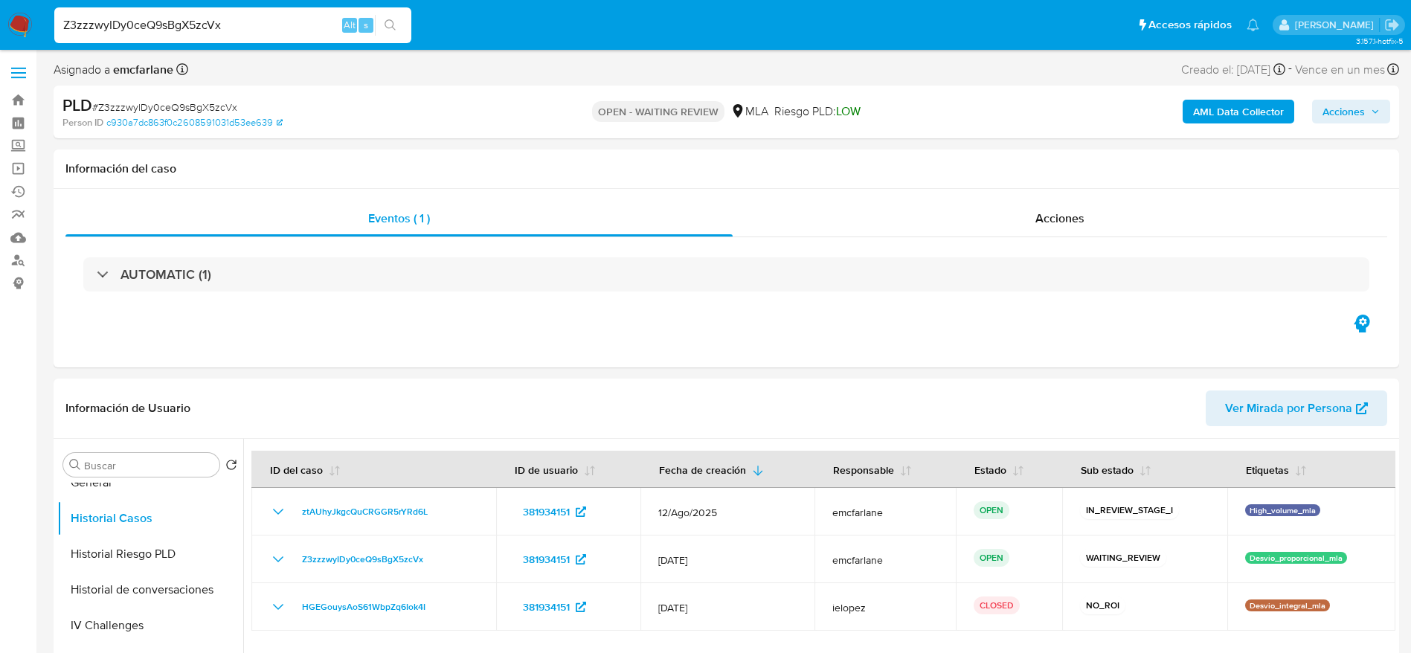
click at [194, 106] on span "# Z3zzzwyIDy0ceQ9sBgX5zcVx" at bounding box center [164, 107] width 145 height 15
copy span "Z3zzzwyIDy0ceQ9sBgX5zcVx"
drag, startPoint x: 16, startPoint y: 10, endPoint x: 6, endPoint y: 22, distance: 15.9
click at [6, 22] on nav "Pausado Ver notificaciones Z3zzzwyIDy0ceQ9sBgX5zcVx Alt s Accesos rápidos Presi…" at bounding box center [705, 25] width 1411 height 50
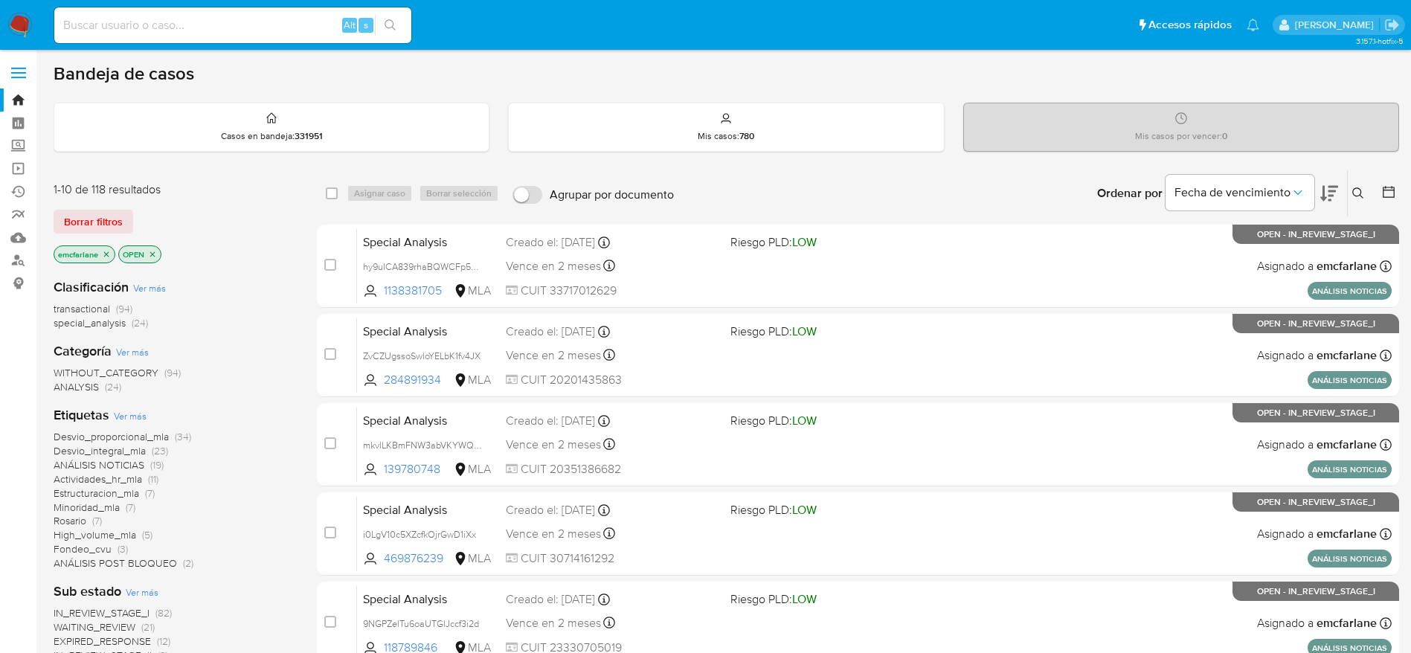
click at [116, 223] on span "Borrar filtros" at bounding box center [93, 221] width 59 height 21
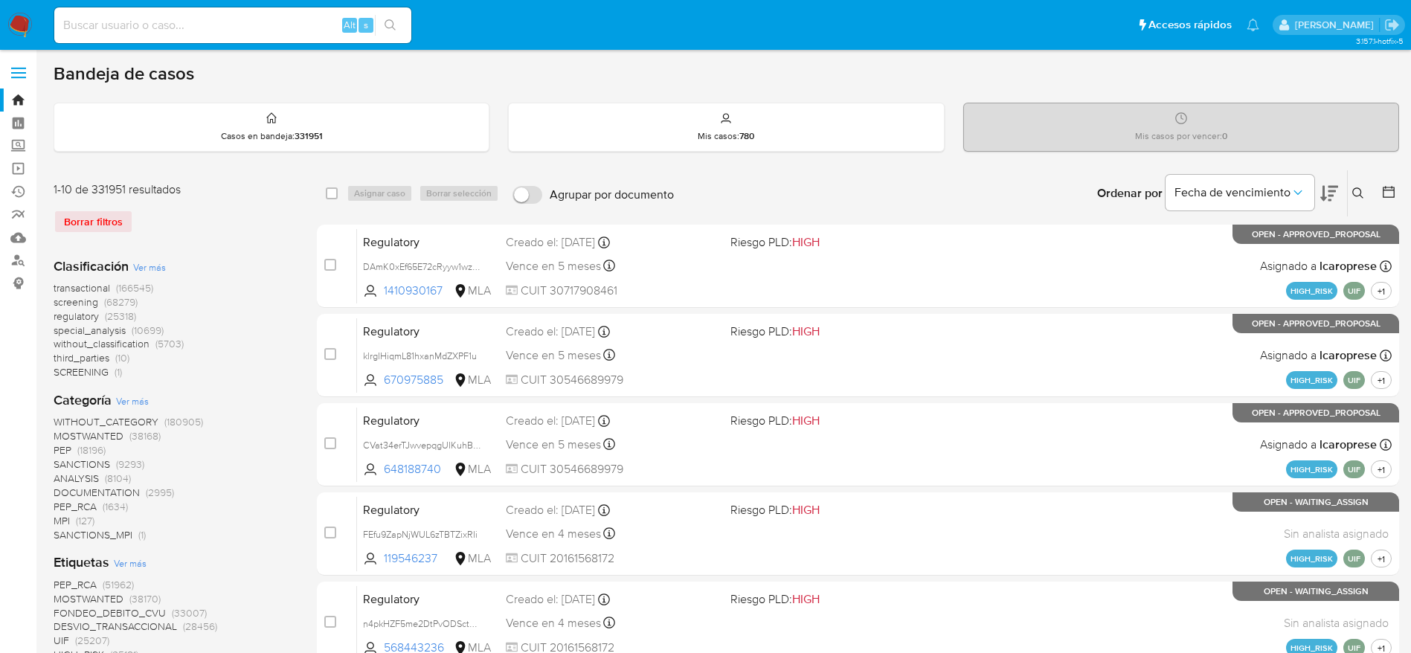
click at [1361, 193] on icon at bounding box center [1358, 193] width 12 height 12
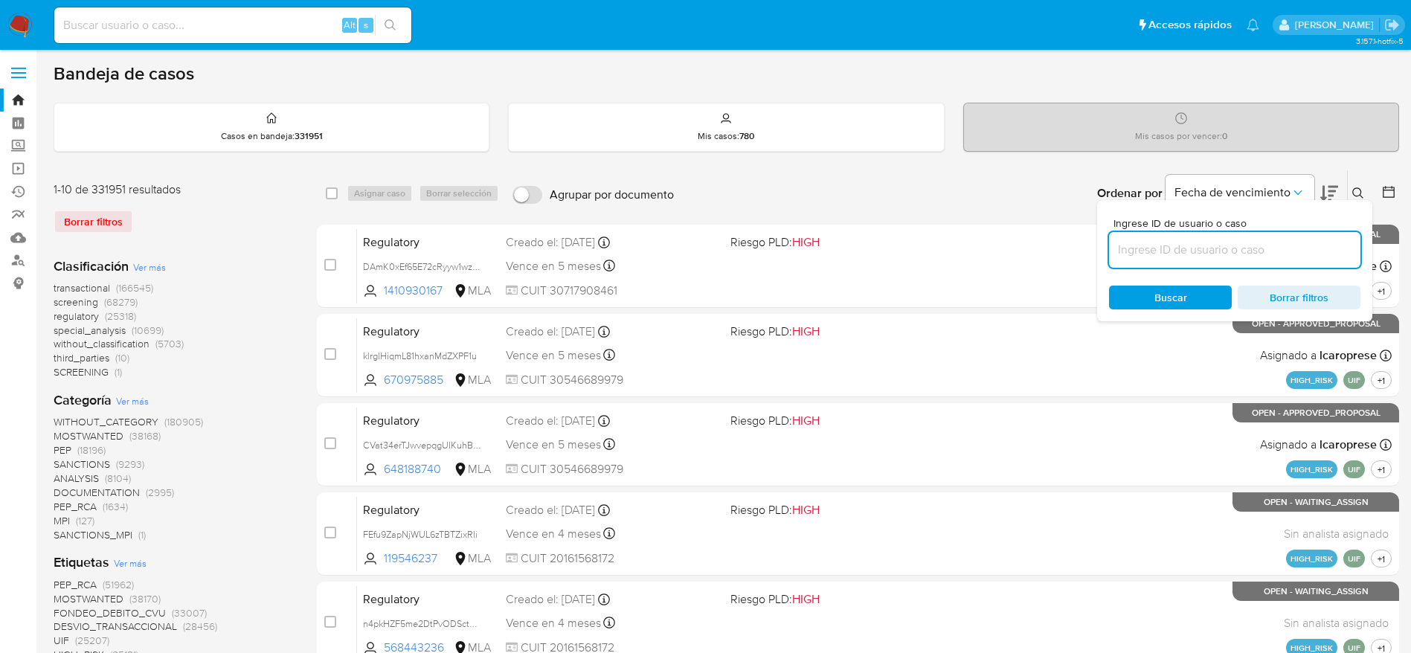
click at [1207, 248] on input at bounding box center [1234, 249] width 251 height 19
type input "Z3zzzwyIDy0ceQ9sBgX5zcVx"
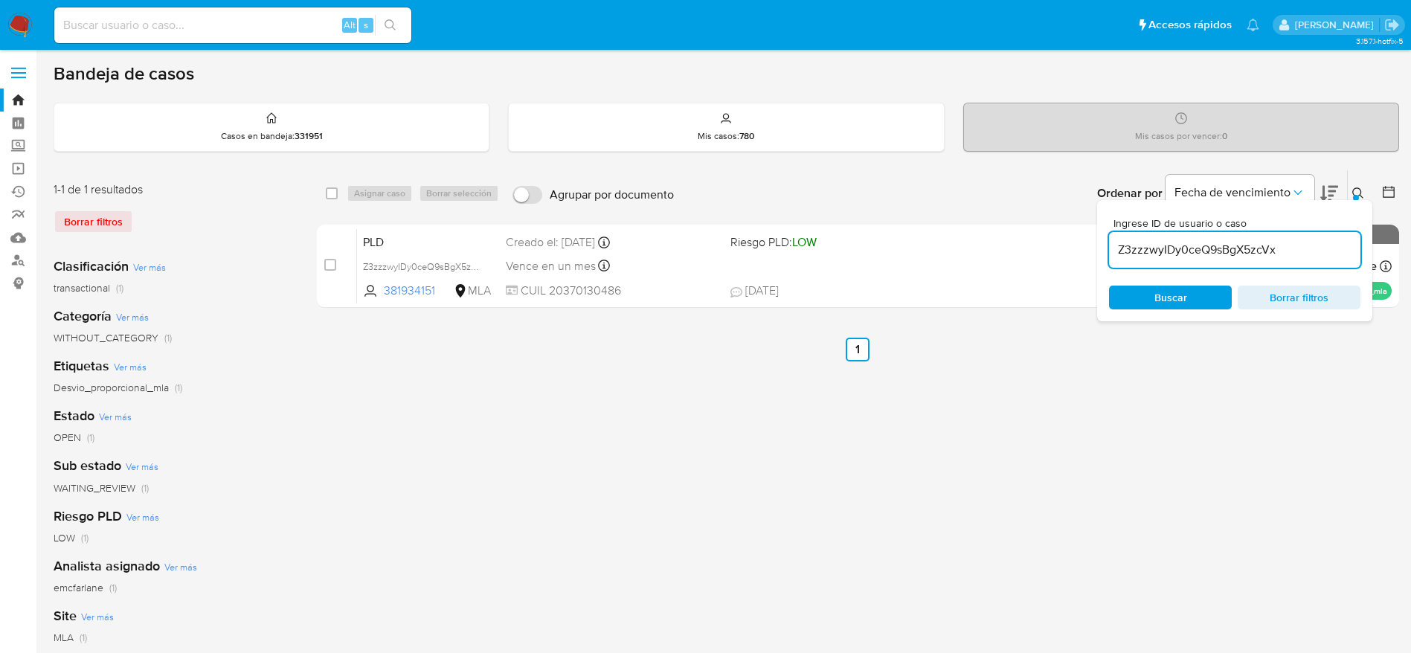
drag, startPoint x: 330, startPoint y: 193, endPoint x: 350, endPoint y: 198, distance: 19.8
click at [330, 193] on input "checkbox" at bounding box center [332, 193] width 12 height 12
checkbox input "true"
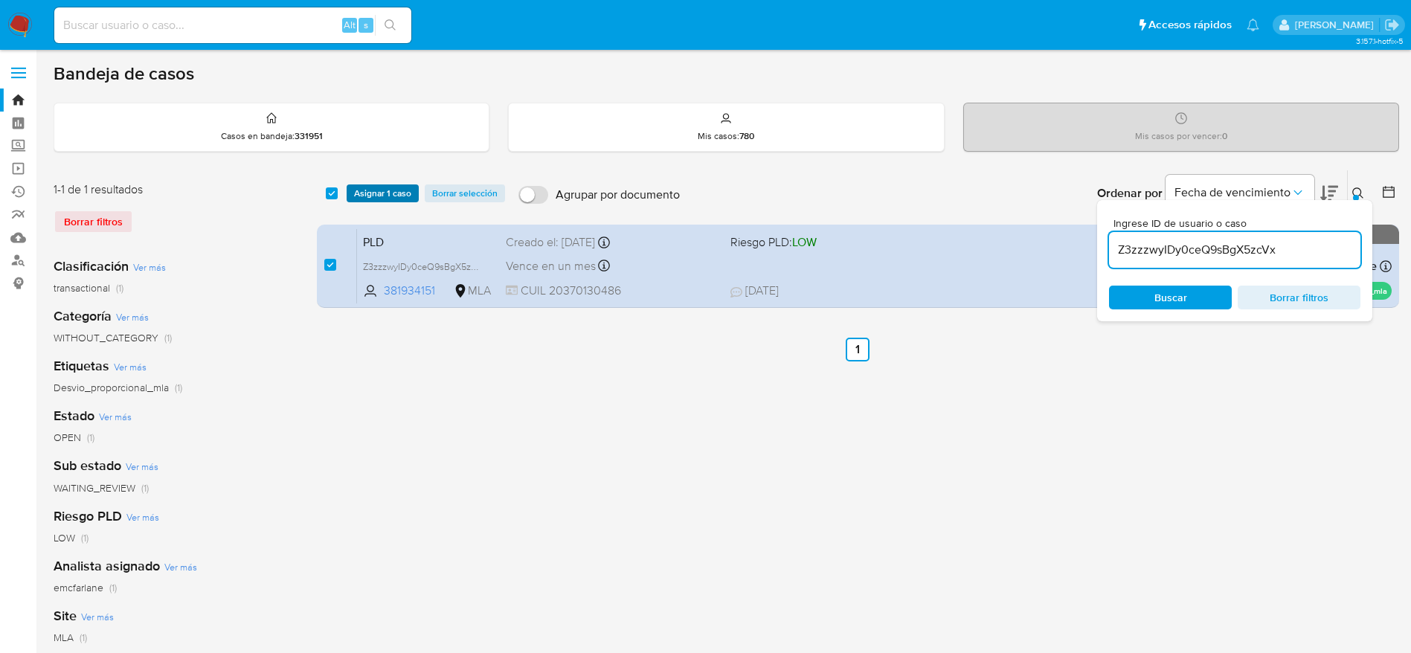
click at [352, 196] on button "Asignar 1 caso" at bounding box center [383, 193] width 72 height 18
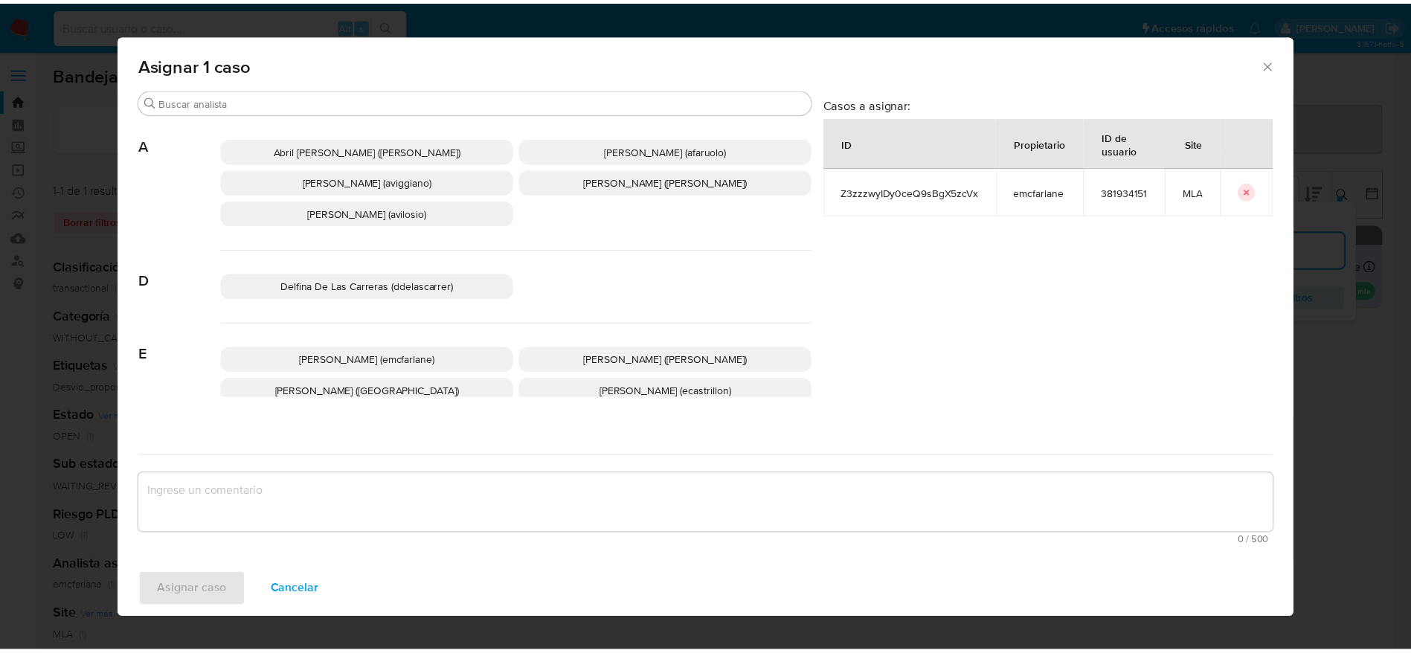
scroll to position [112, 0]
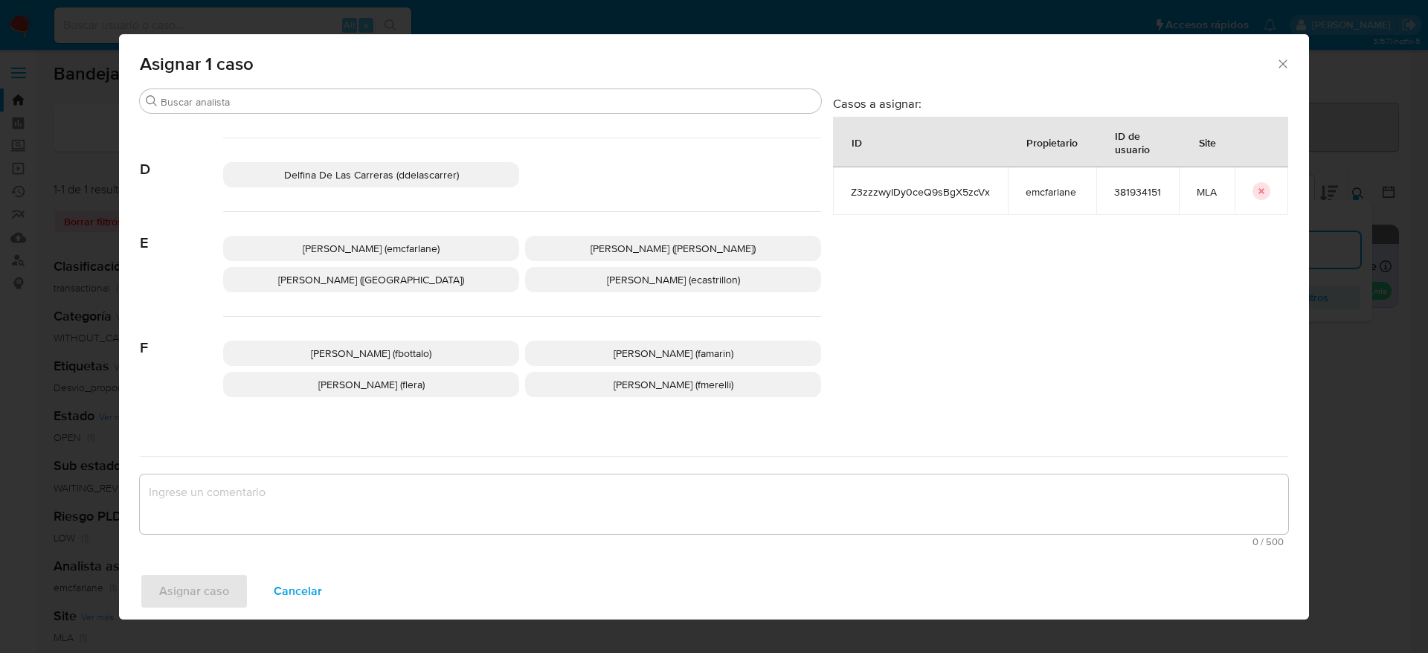
click at [388, 252] on span "Elaine Mc Farlane (emcfarlane)" at bounding box center [371, 248] width 137 height 15
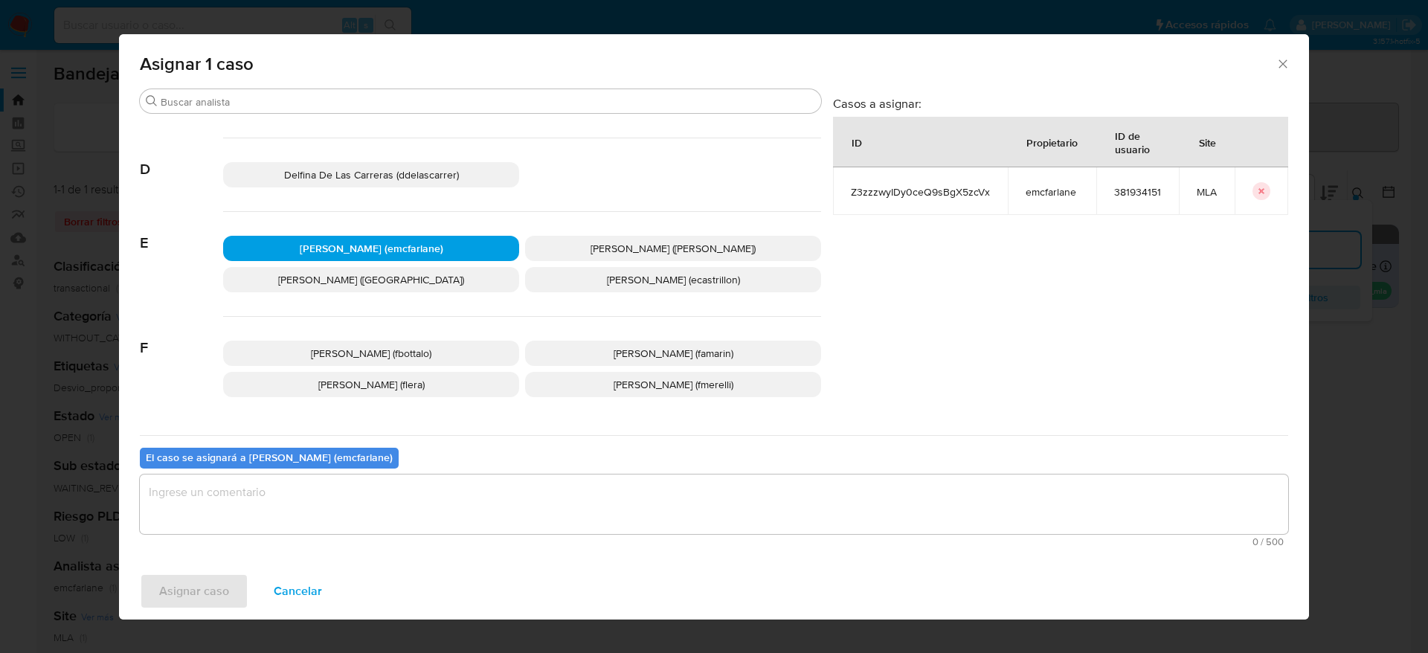
click at [331, 470] on div "El caso se asignará a Elaine Mc Farlane (emcfarlane) 0 / 500 500 caracteres res…" at bounding box center [714, 494] width 1149 height 118
click at [316, 496] on textarea "assign-modal" at bounding box center [714, 505] width 1149 height 60
click at [196, 592] on span "Asignar caso" at bounding box center [194, 591] width 70 height 33
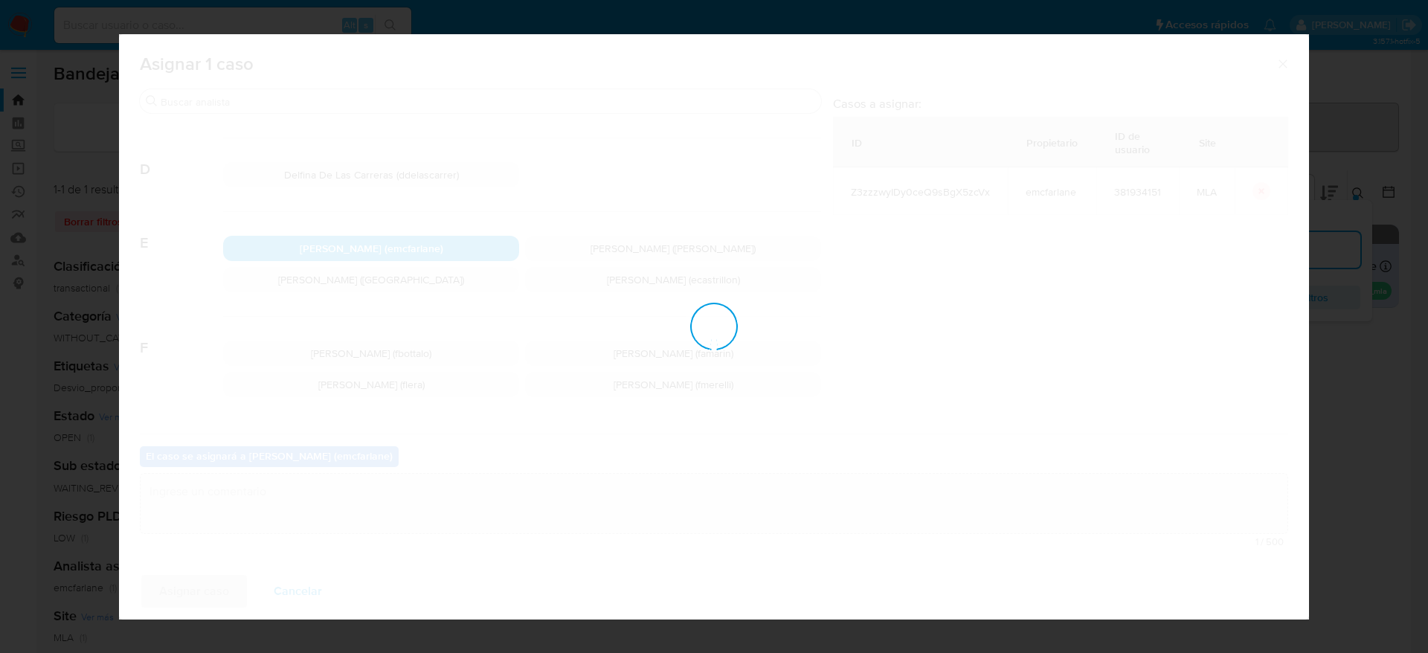
checkbox input "false"
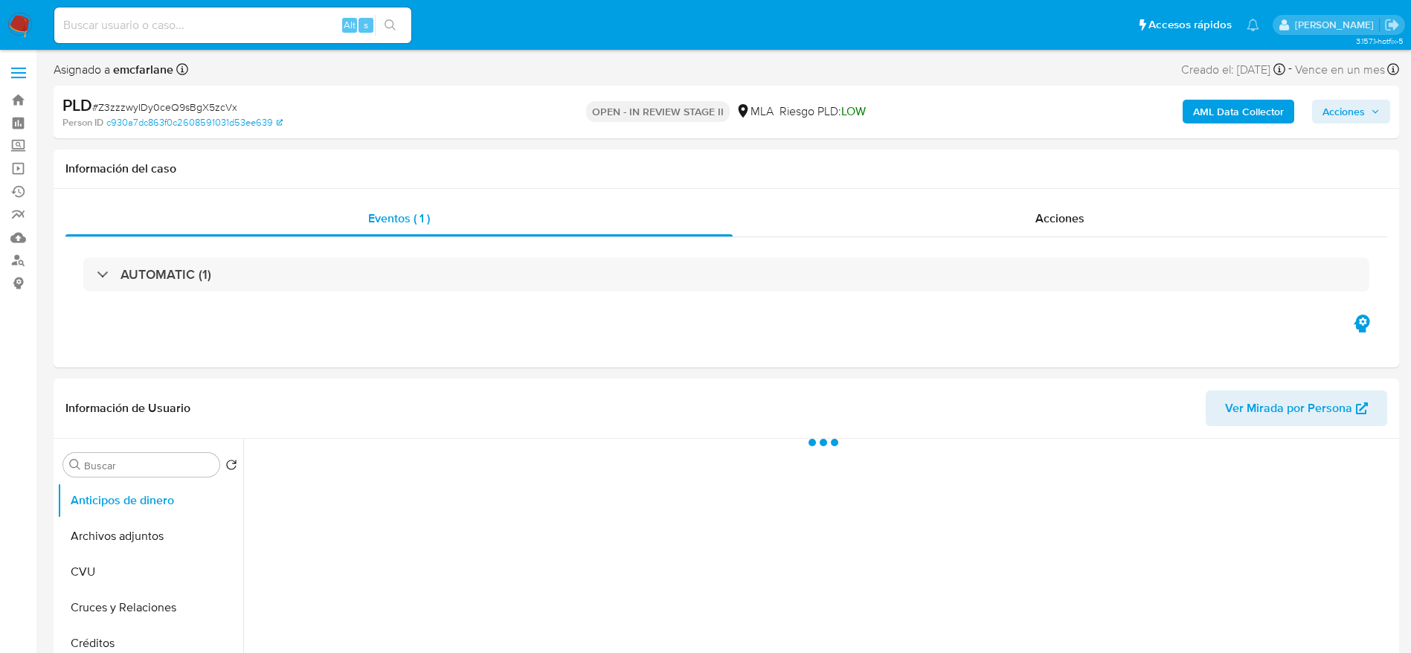
drag, startPoint x: 1337, startPoint y: 118, endPoint x: 1029, endPoint y: 115, distance: 307.2
click at [1329, 120] on span "Acciones" at bounding box center [1344, 112] width 42 height 24
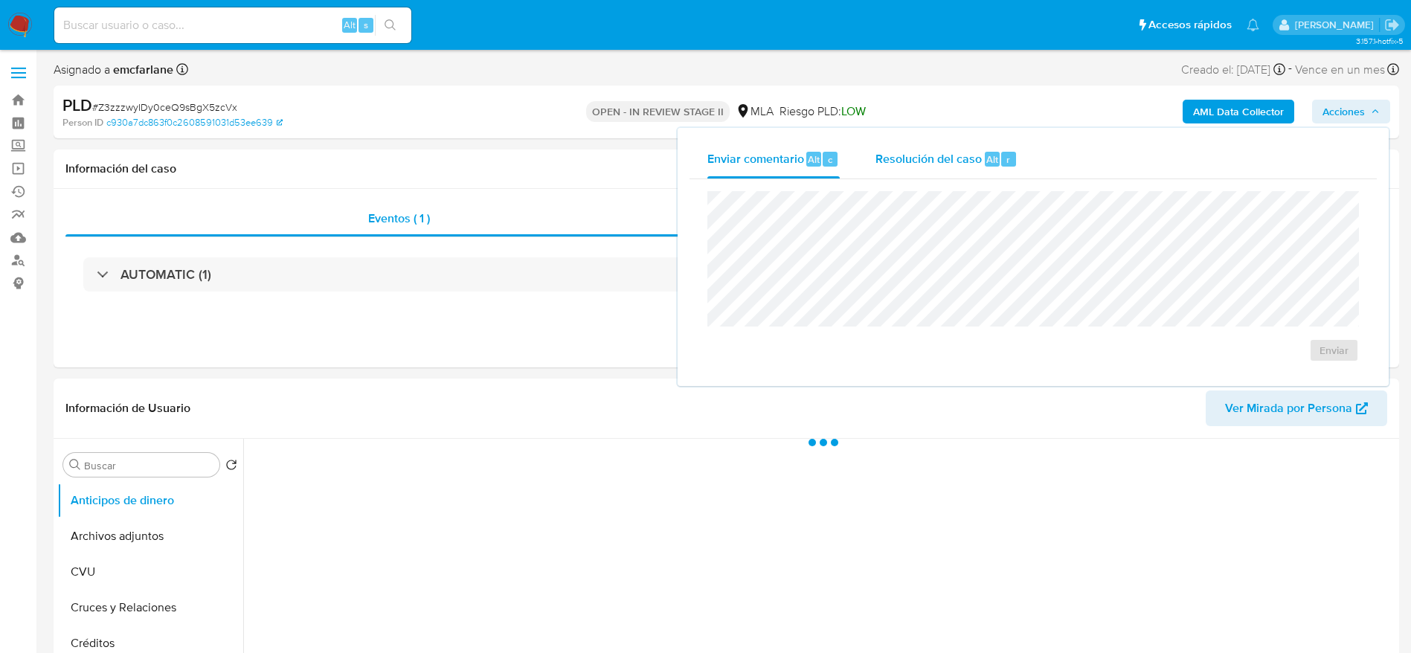
drag, startPoint x: 965, startPoint y: 158, endPoint x: 966, endPoint y: 174, distance: 16.4
click at [965, 159] on span "Resolución del caso" at bounding box center [929, 158] width 106 height 17
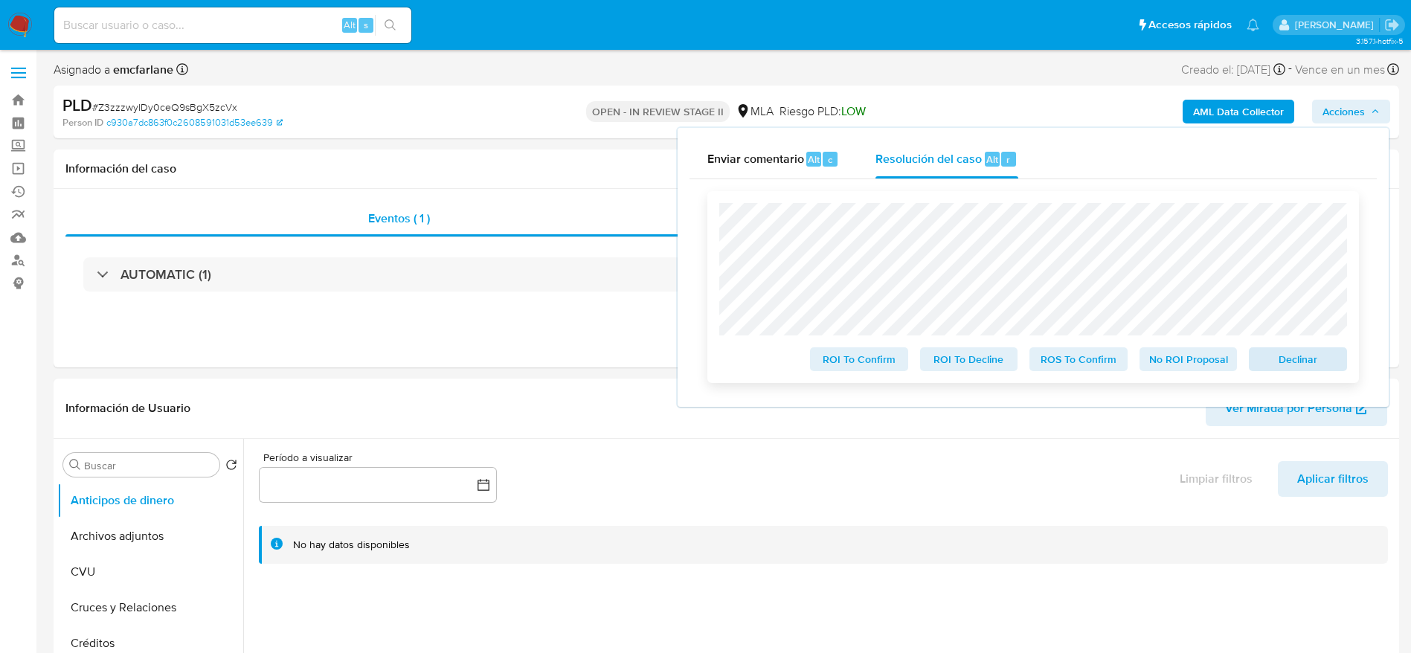
select select "10"
click at [1295, 349] on div "Declinar" at bounding box center [1295, 356] width 104 height 30
click at [1300, 359] on span "Declinar" at bounding box center [1297, 359] width 77 height 21
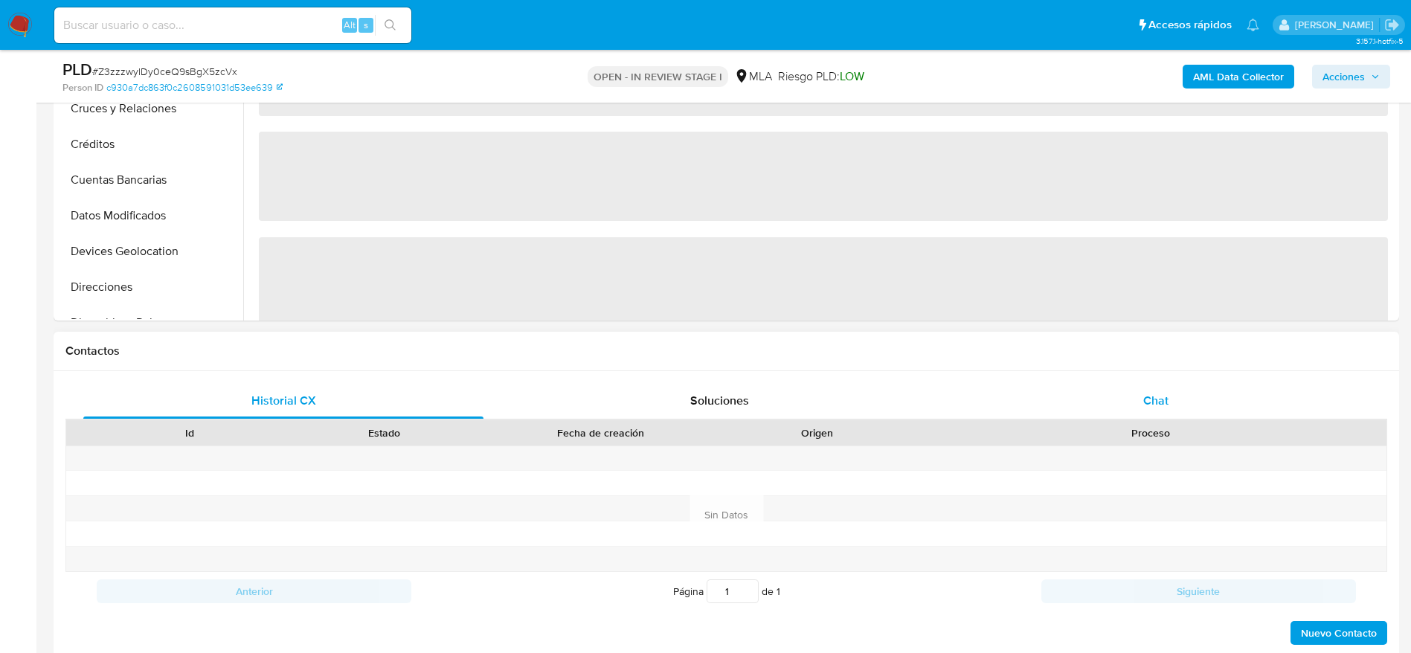
select select "10"
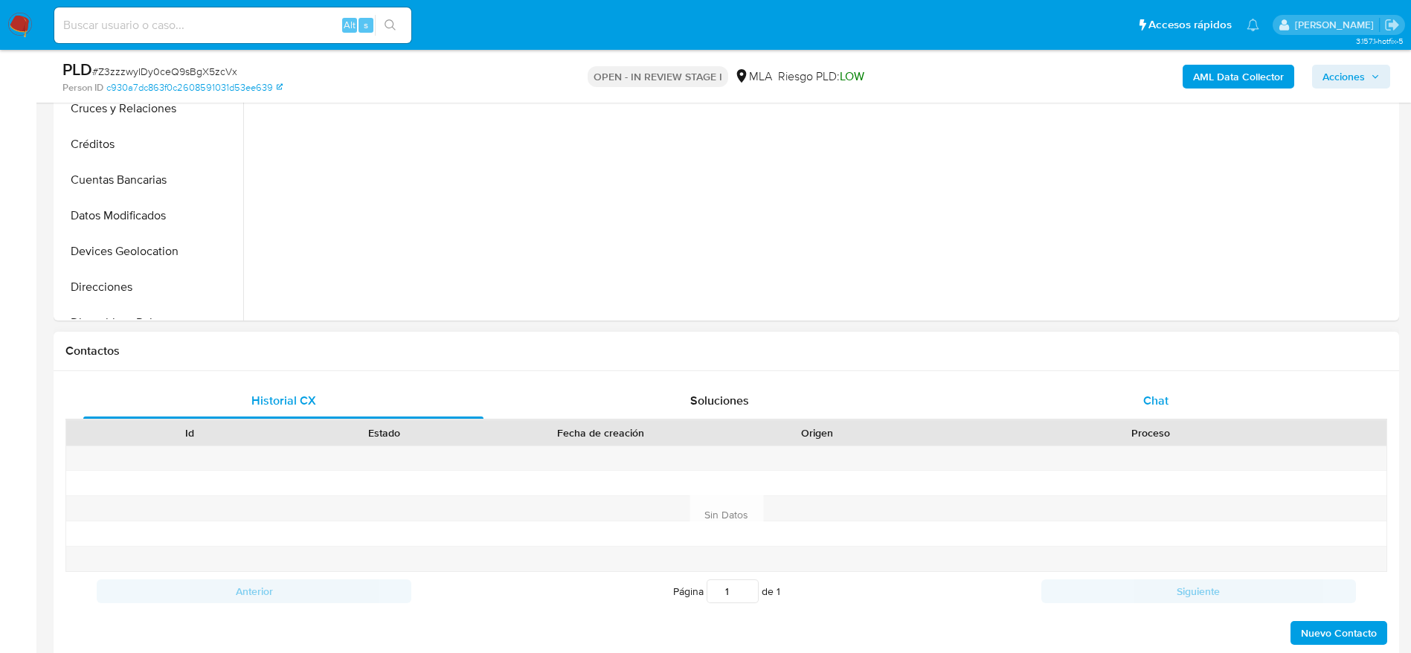
click at [1190, 403] on div "Chat" at bounding box center [1156, 401] width 400 height 36
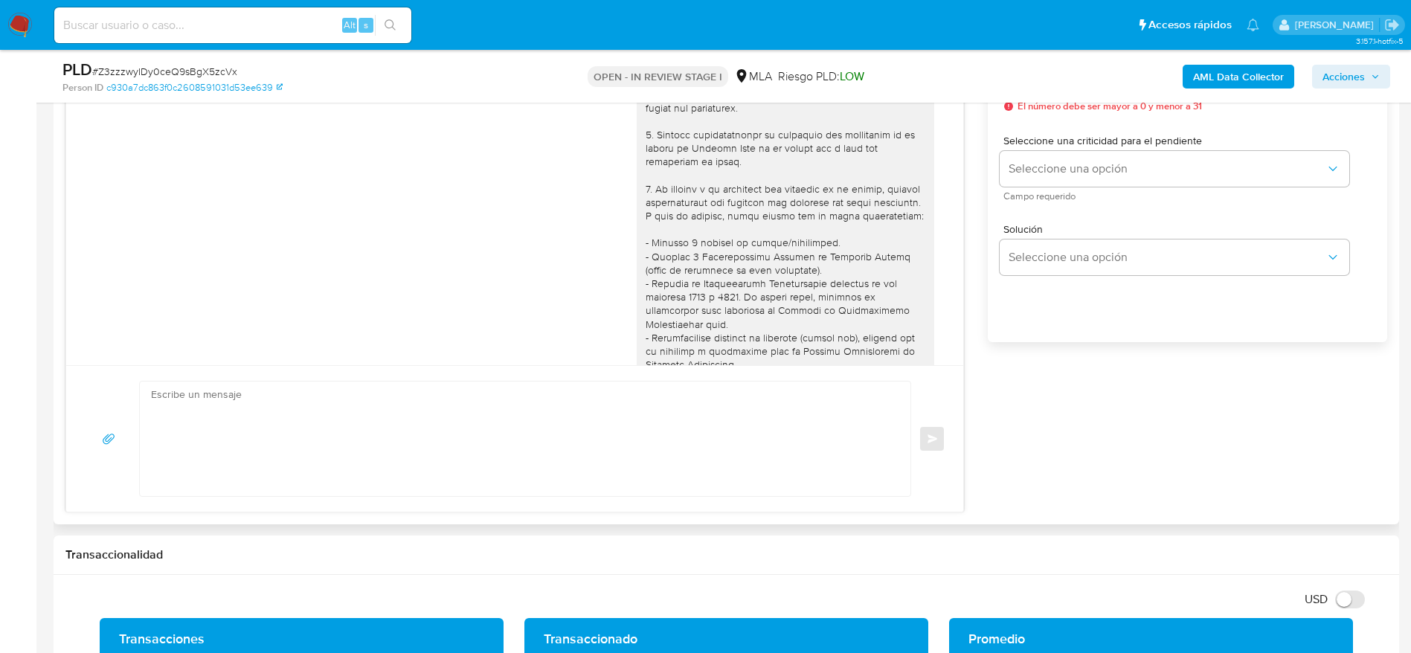
scroll to position [687, 0]
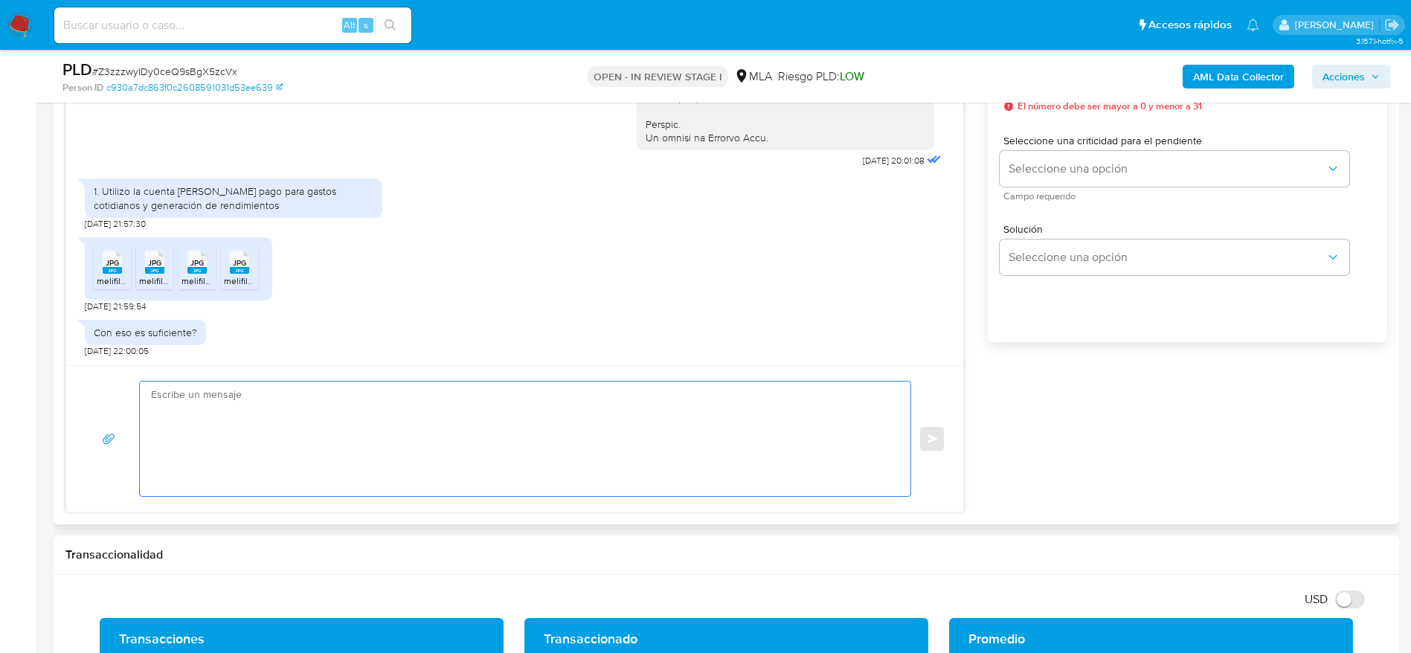
click at [335, 434] on textarea at bounding box center [521, 439] width 741 height 115
paste textarea "Hola, ¡Muchas gracias por tu respuesta! Confirmamos la recepción de la document…"
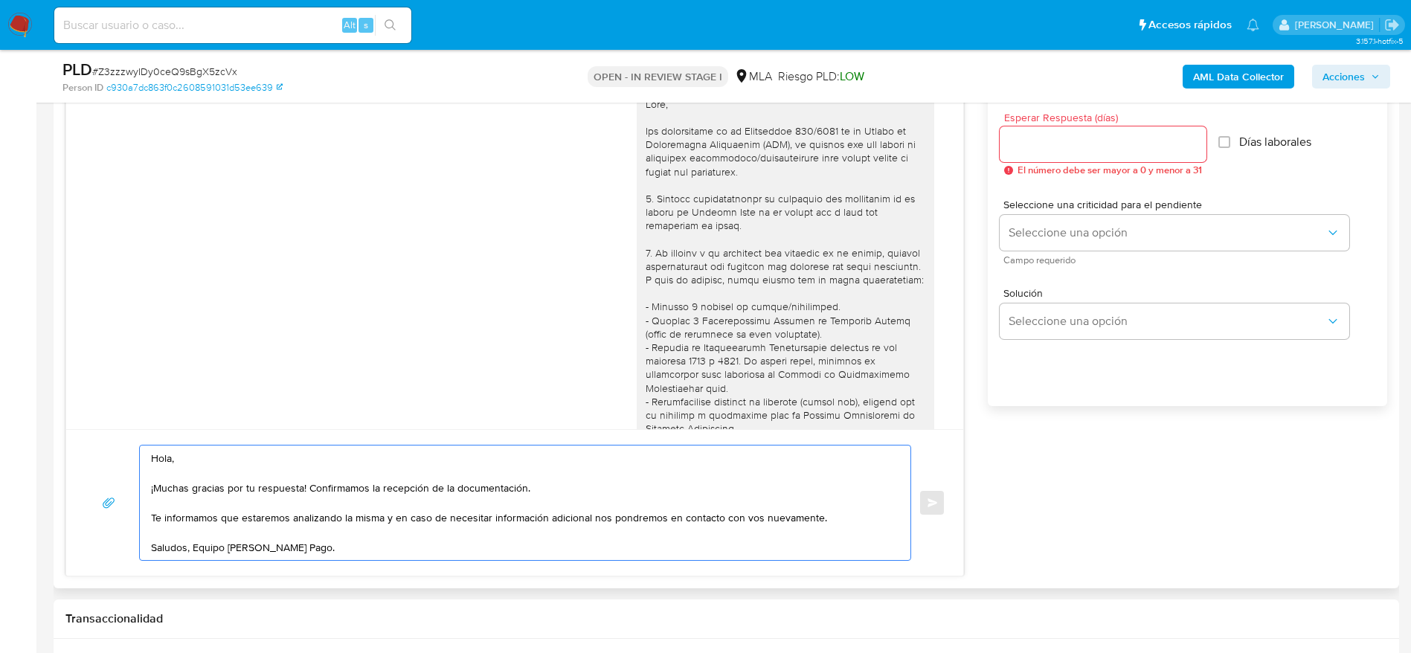
scroll to position [781, 0]
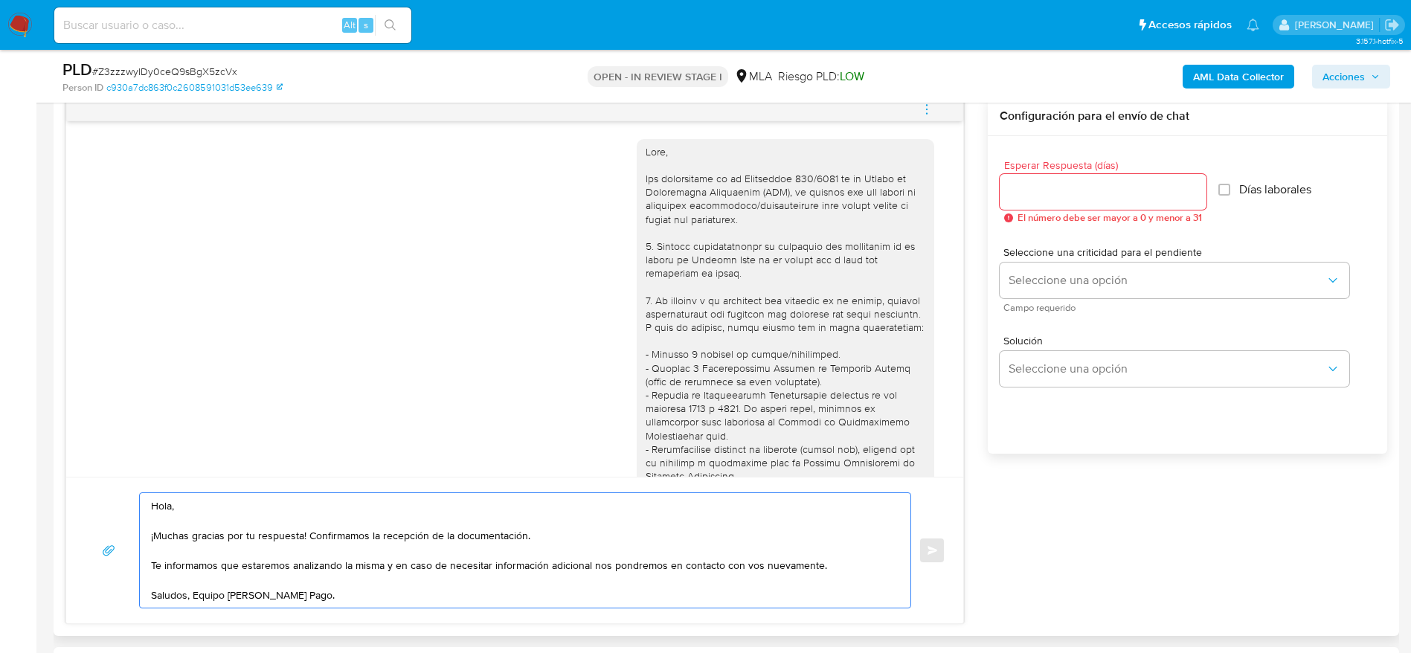
type textarea "Hola, ¡Muchas gracias por tu respuesta! Confirmamos la recepción de la document…"
click at [1101, 197] on input "Esperar Respuesta (días)" at bounding box center [1103, 191] width 207 height 19
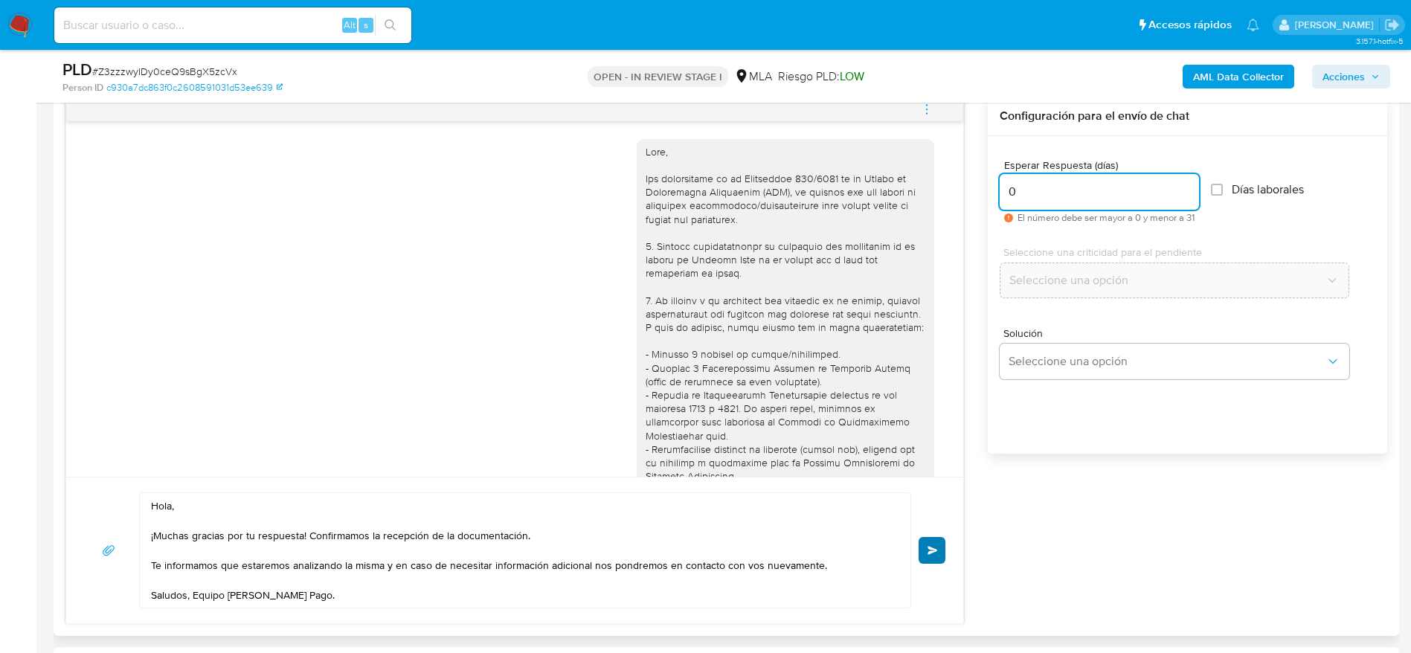
type input "0"
click at [931, 556] on button "Enviar" at bounding box center [932, 550] width 27 height 27
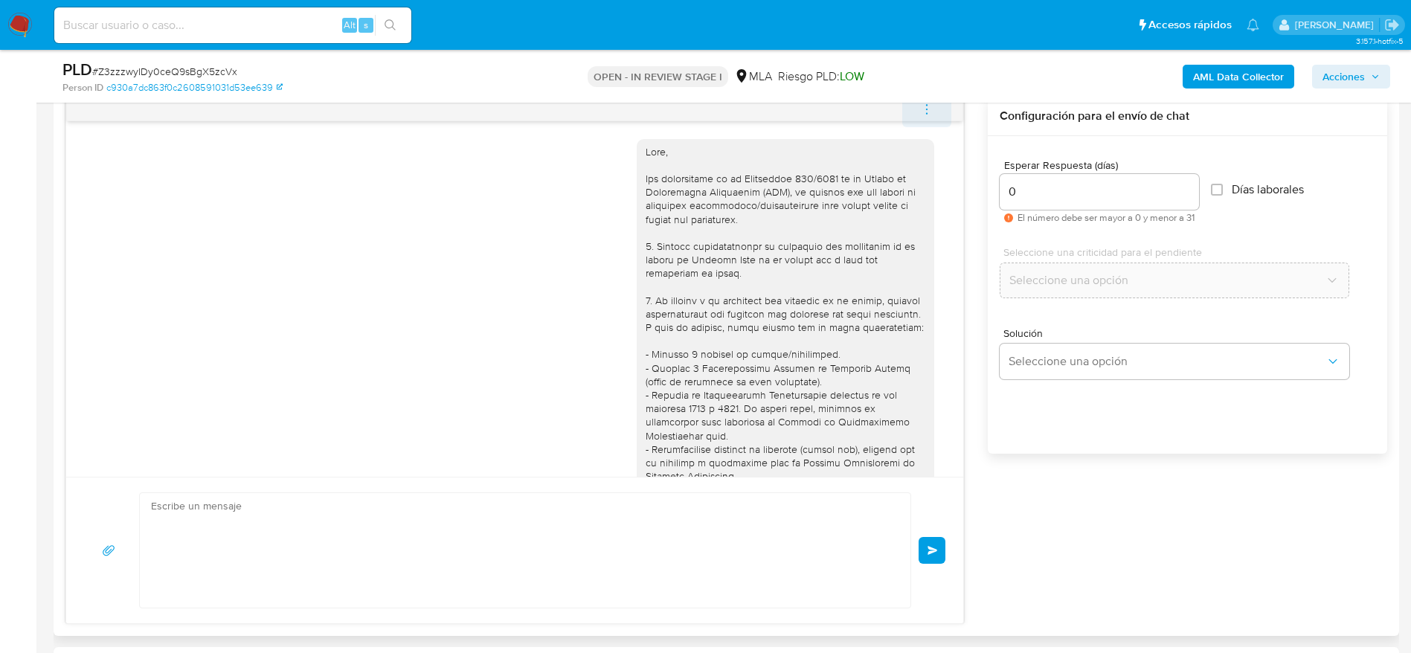
scroll to position [865, 0]
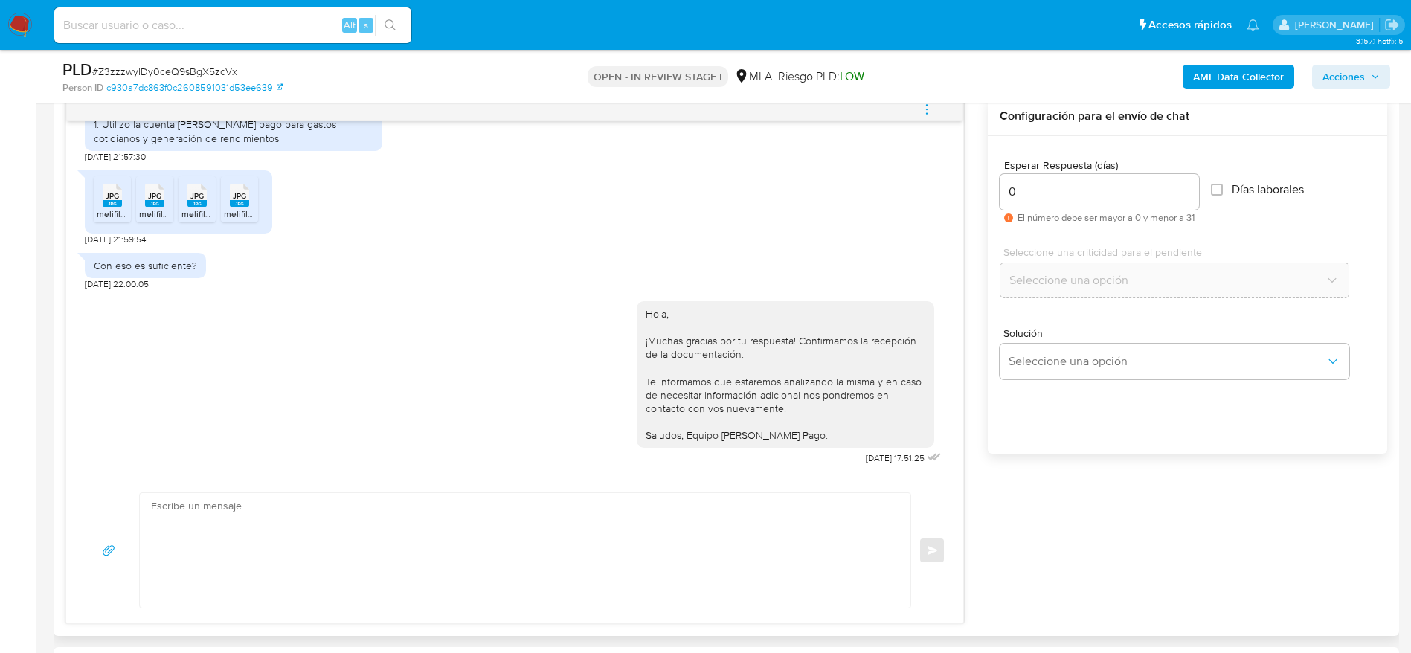
click at [931, 117] on span "menu-action" at bounding box center [926, 109] width 13 height 36
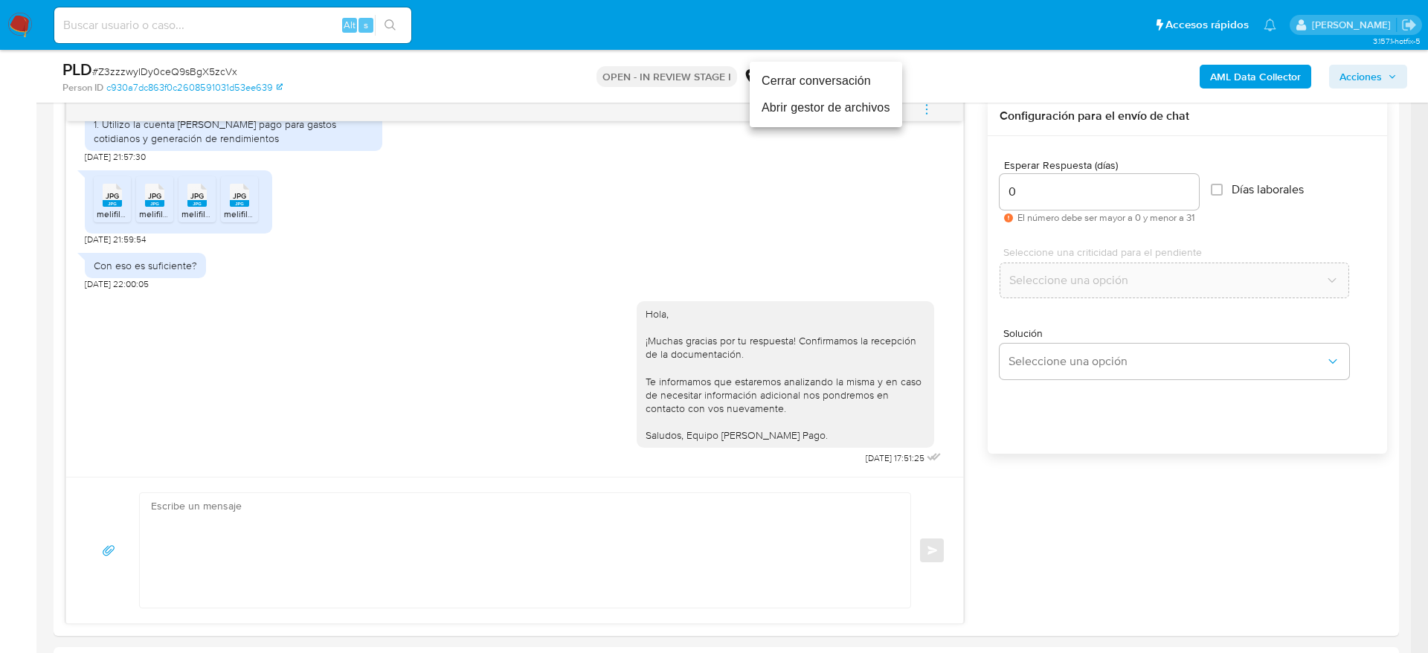
click at [809, 79] on li "Cerrar conversación" at bounding box center [826, 81] width 152 height 27
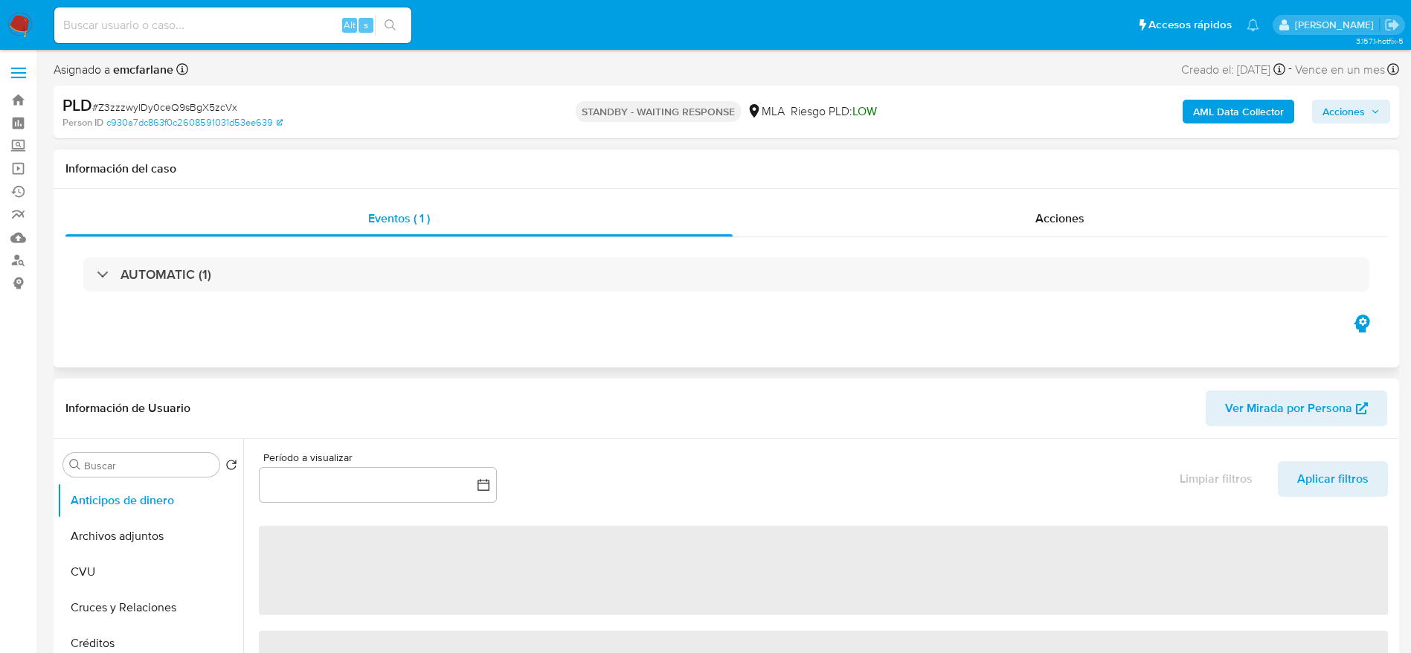
select select "10"
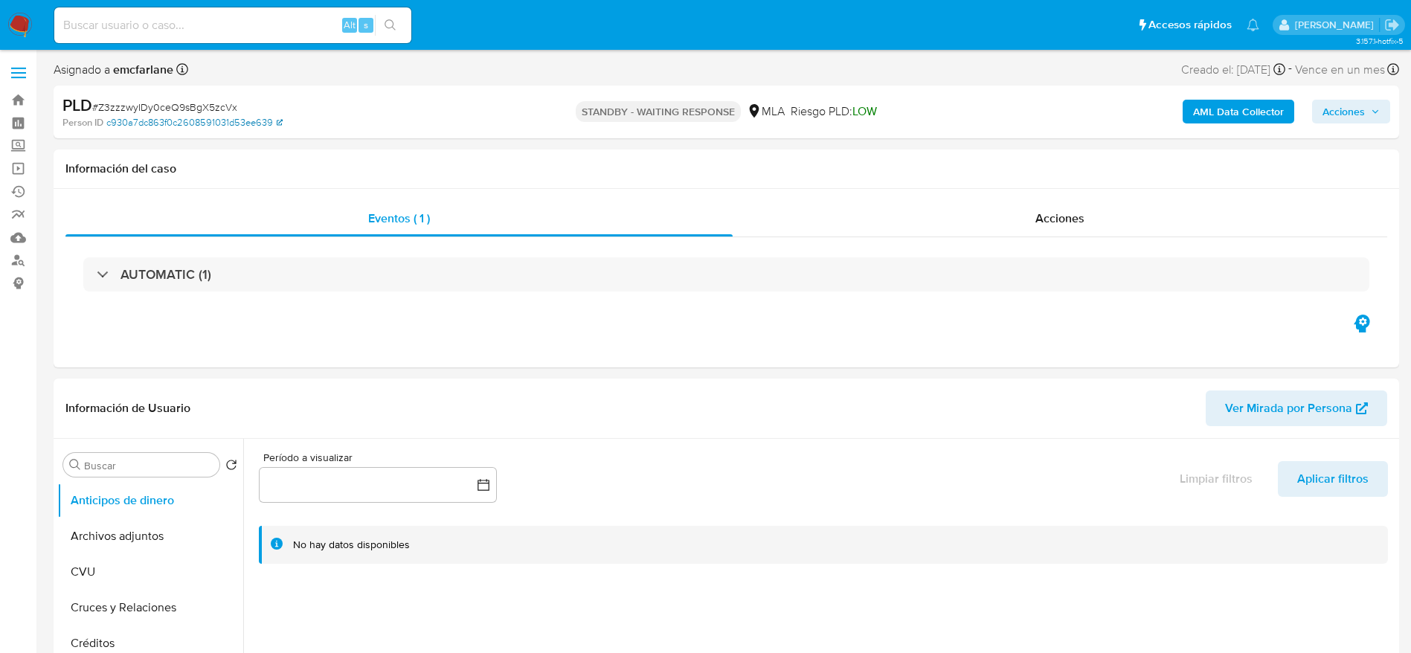
drag, startPoint x: 165, startPoint y: 115, endPoint x: 161, endPoint y: 109, distance: 8.0
click at [165, 114] on div "PLD # Z3zzzwyIDy0ceQ9sBgX5zcVx Person ID c930a7dc863f0c2608591031d53ee639" at bounding box center [281, 111] width 439 height 35
click at [159, 103] on span "# Z3zzzwyIDy0ceQ9sBgX5zcVx" at bounding box center [164, 107] width 145 height 15
copy span "Z3zzzwyIDy0ceQ9sBgX5zcVx"
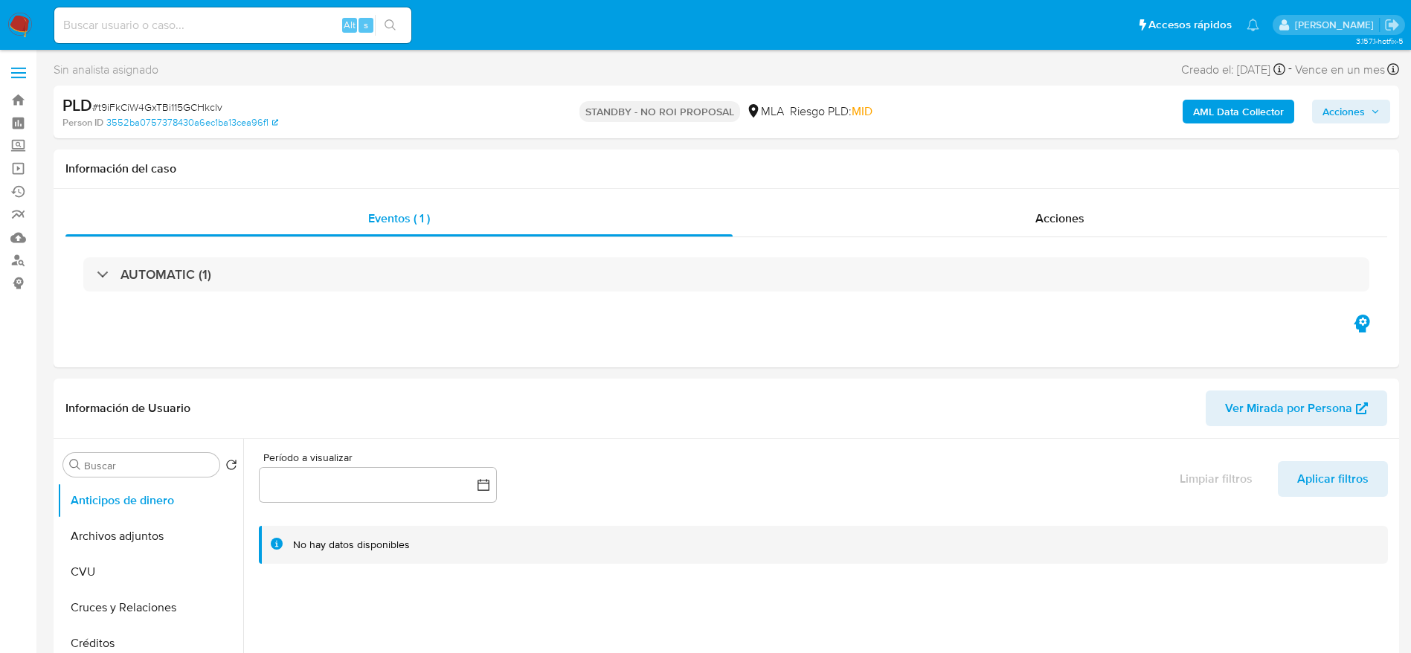
select select "10"
click at [269, 13] on div "Alt s" at bounding box center [232, 25] width 357 height 36
click at [271, 25] on input at bounding box center [232, 25] width 357 height 19
paste input "Z3zzzwyIDy0ceQ9sBgX5zcVx"
type input "Z3zzzwyIDy0ceQ9sBgX5zcVx"
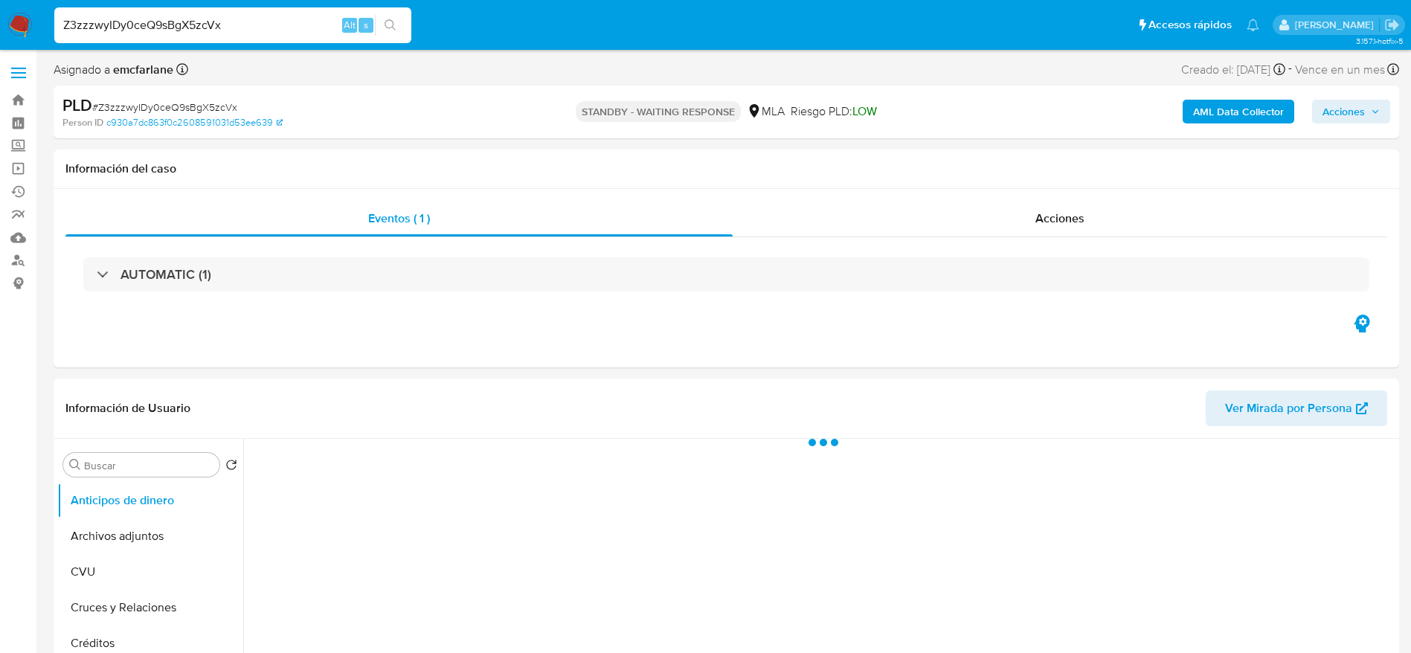
click at [140, 101] on span "# Z3zzzwyIDy0ceQ9sBgX5zcVx" at bounding box center [164, 107] width 145 height 15
copy span "Z3zzzwyIDy0ceQ9sBgX5zcVx"
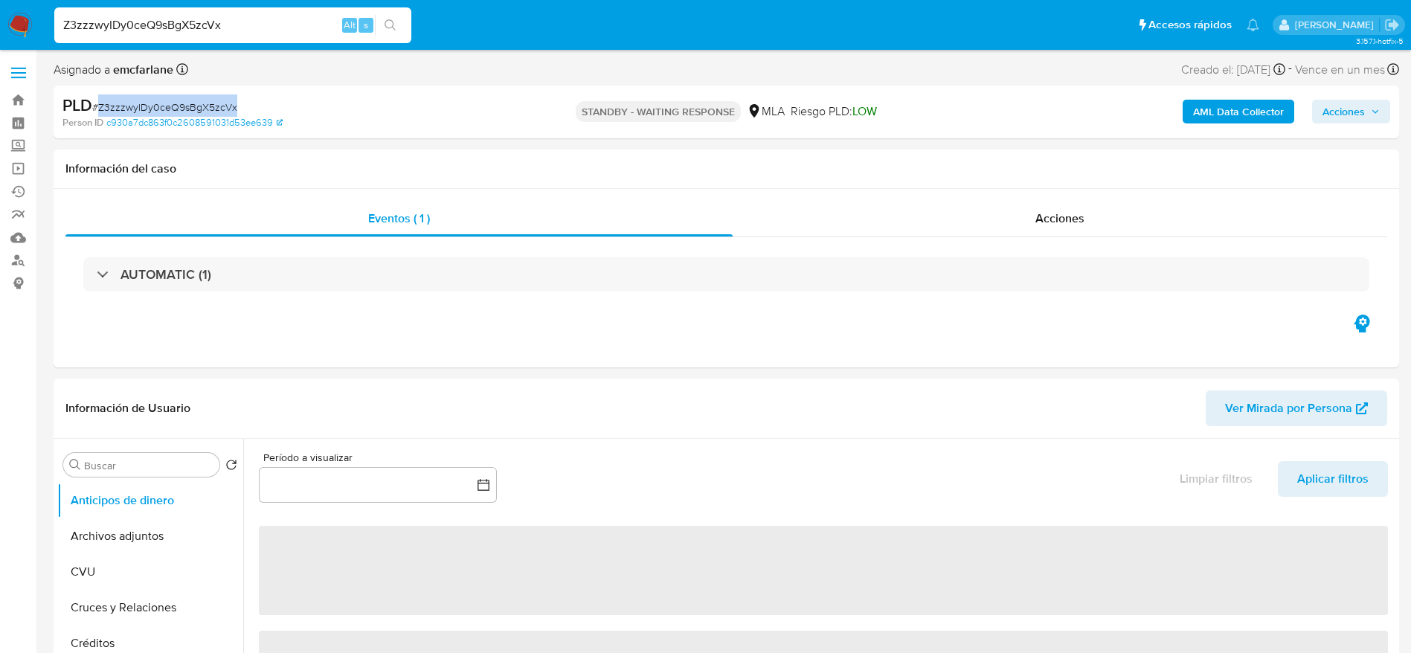
select select "10"
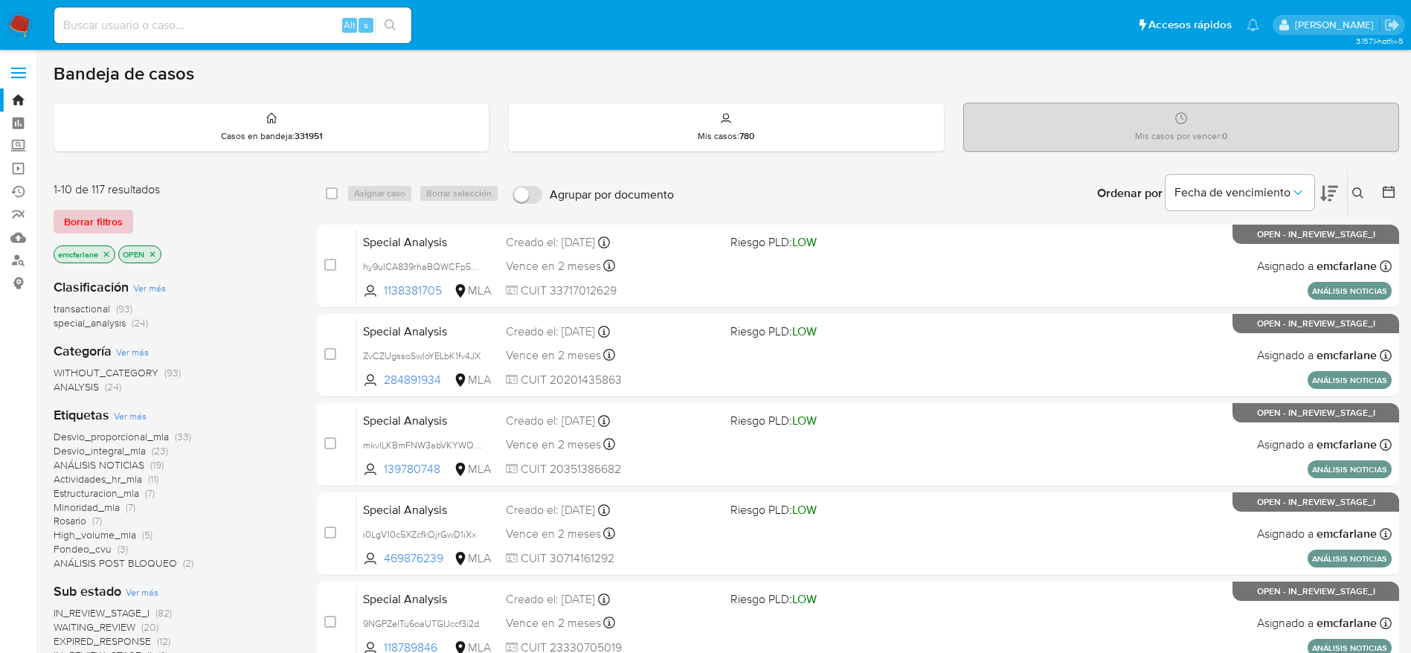
drag, startPoint x: 97, startPoint y: 222, endPoint x: 191, endPoint y: 209, distance: 95.3
click at [97, 222] on span "Borrar filtros" at bounding box center [93, 221] width 59 height 21
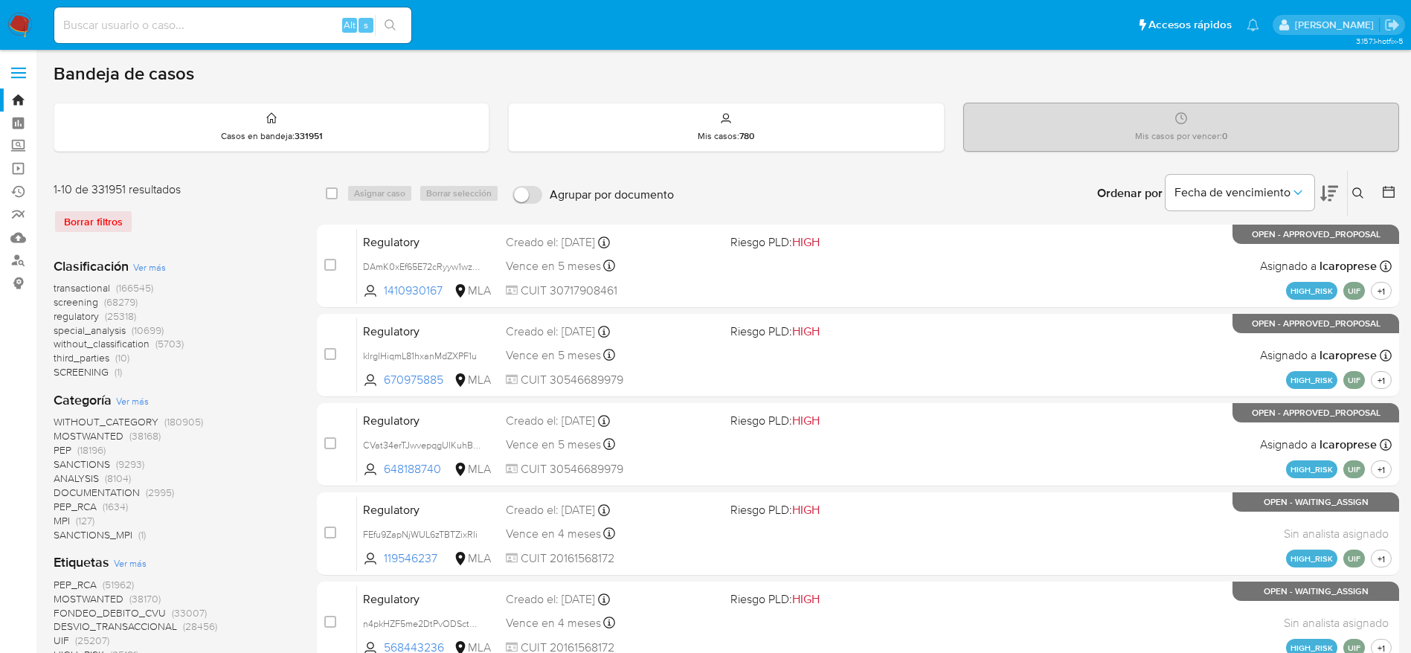
click at [1358, 193] on icon at bounding box center [1358, 193] width 12 height 12
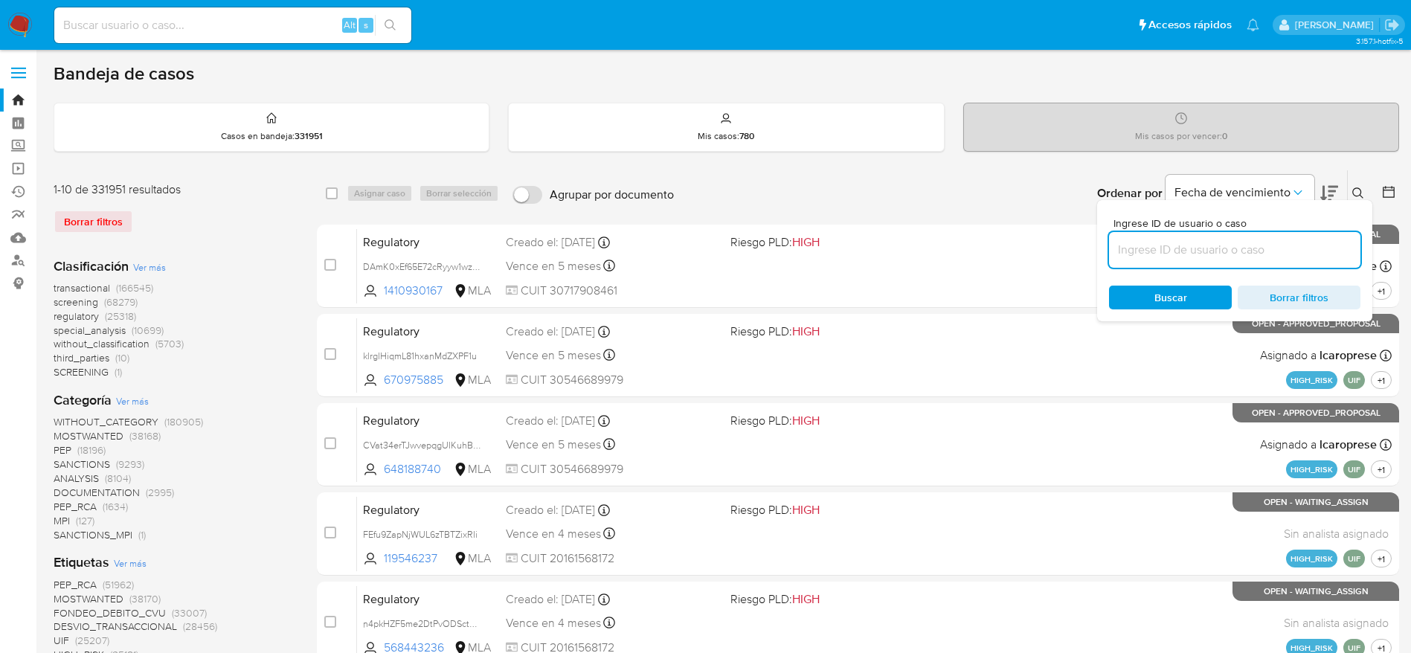
click at [1250, 242] on input at bounding box center [1234, 249] width 251 height 19
type input "Z3zzzwyIDy0ceQ9sBgX5zcVx"
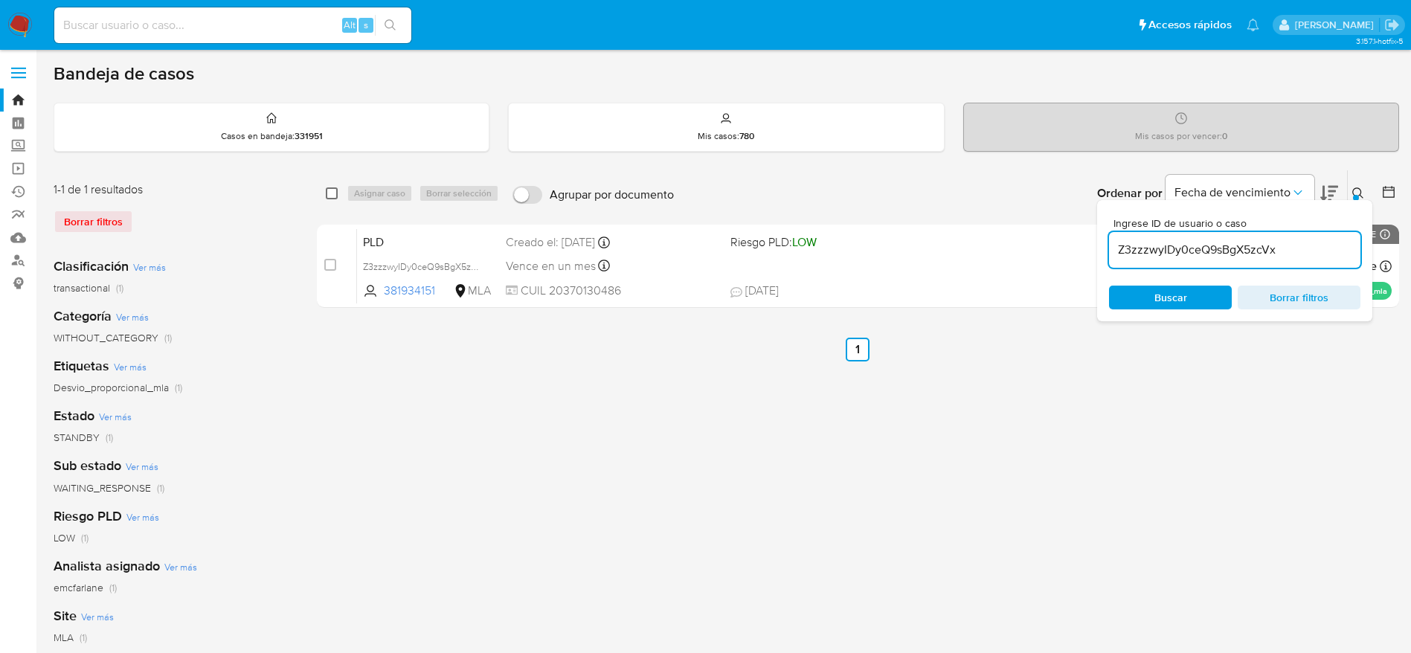
click at [330, 197] on input "checkbox" at bounding box center [332, 193] width 12 height 12
checkbox input "true"
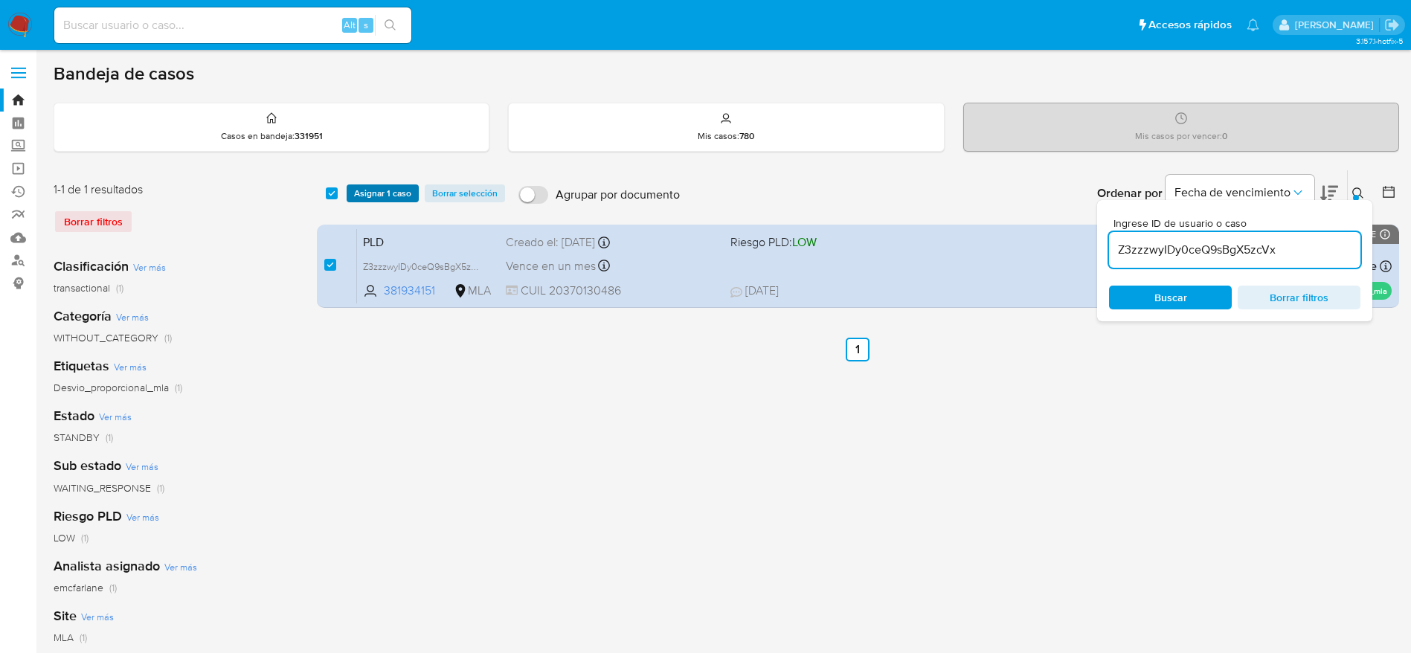
click at [367, 189] on span "Asignar 1 caso" at bounding box center [382, 193] width 57 height 15
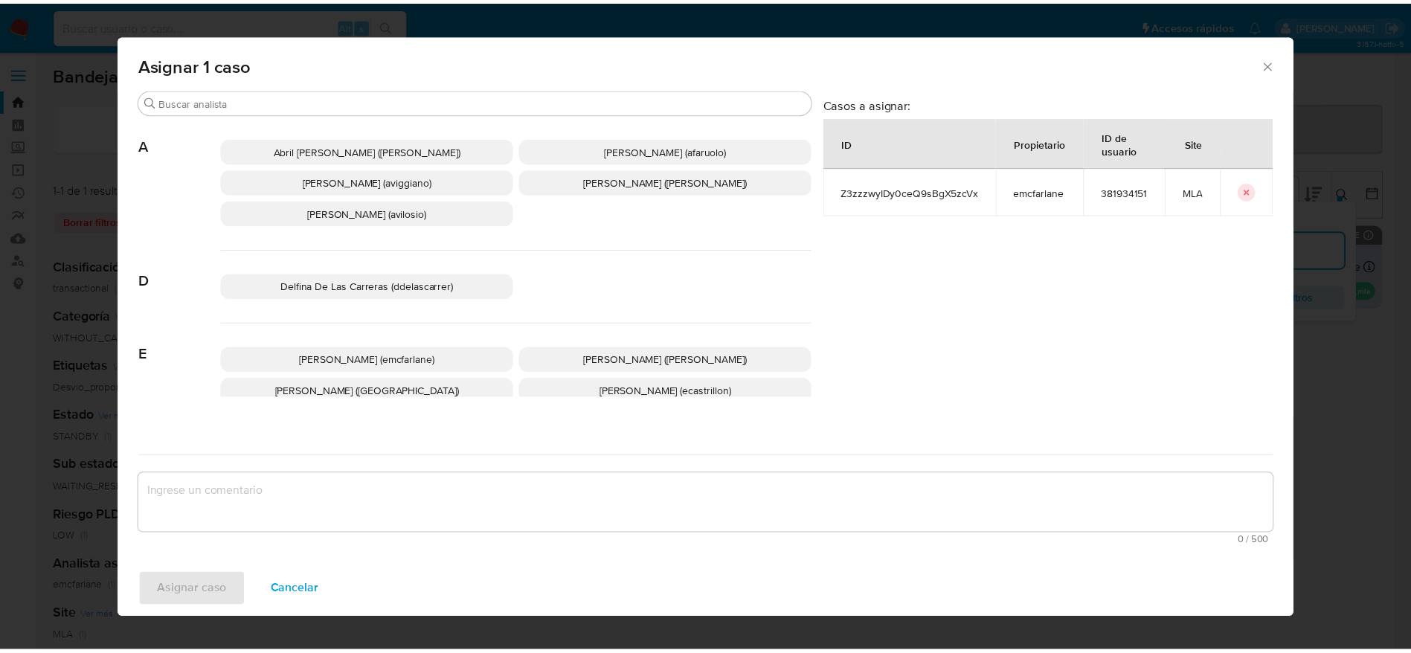
scroll to position [112, 0]
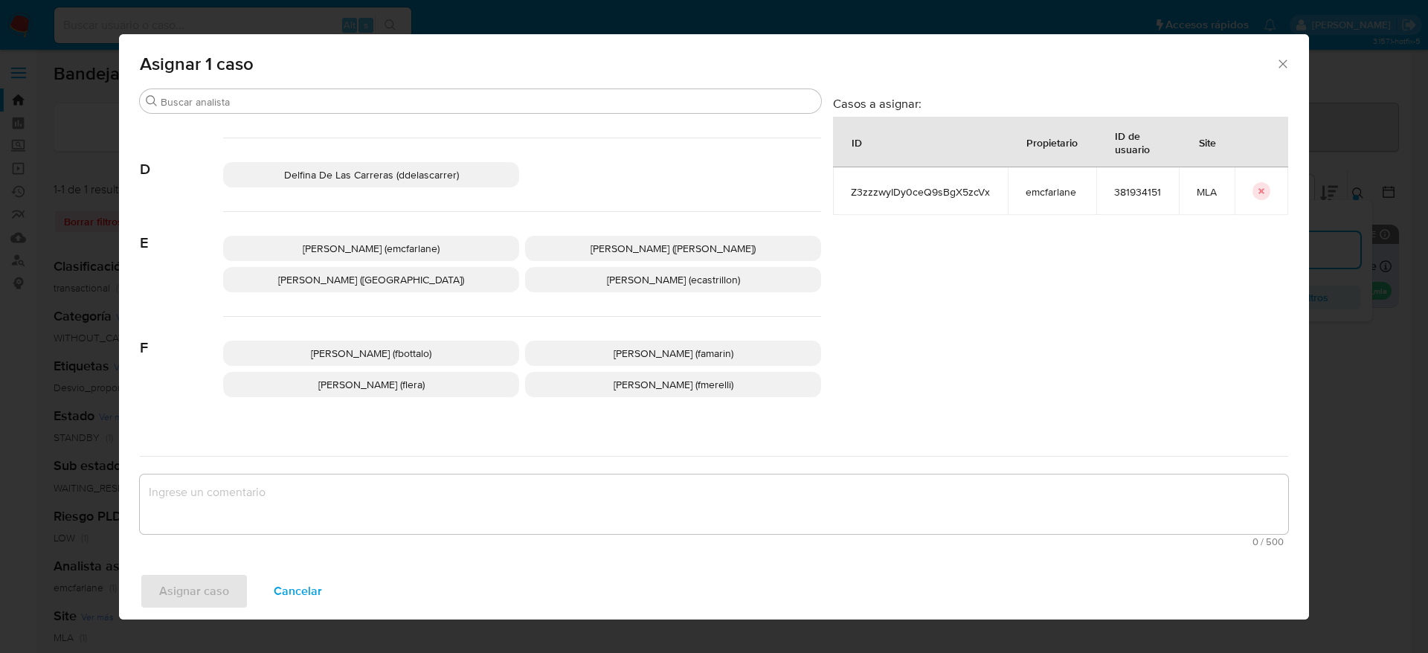
click at [373, 344] on p "Fabricio Bottalo (fbottalo)" at bounding box center [371, 353] width 296 height 25
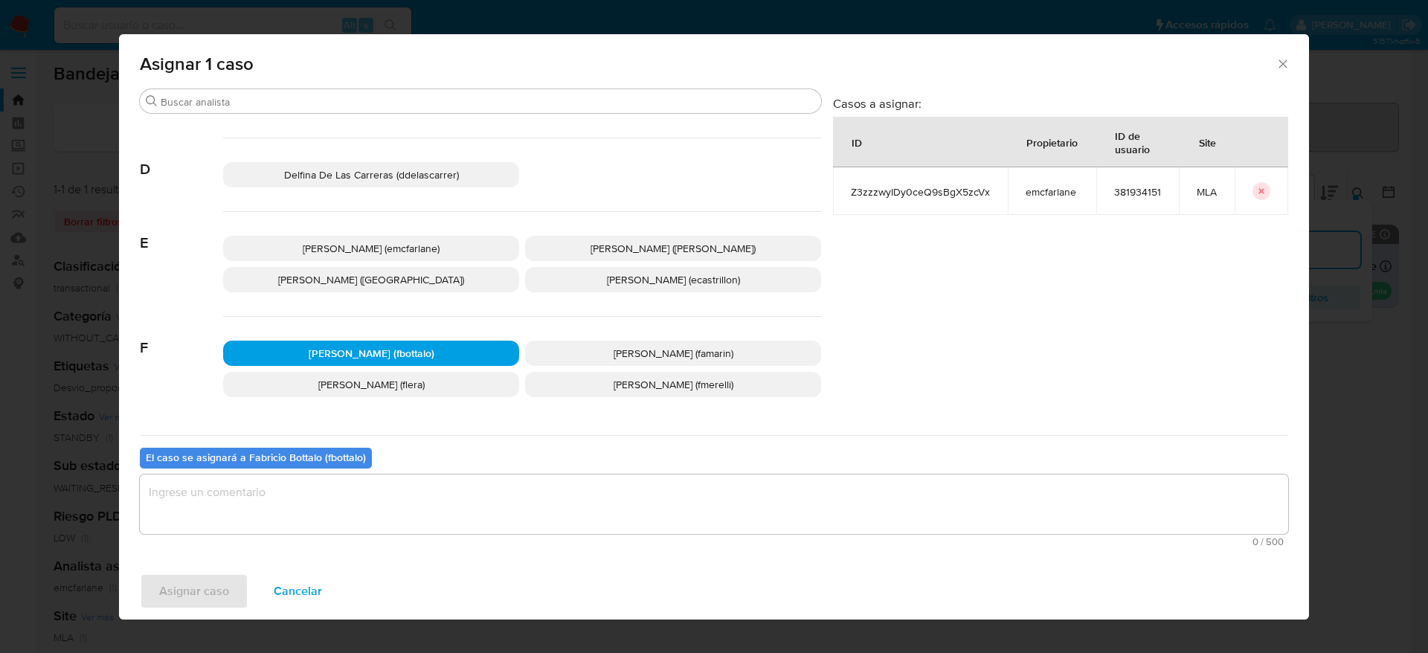
drag, startPoint x: 376, startPoint y: 237, endPoint x: 310, endPoint y: 533, distance: 303.9
click at [373, 249] on p "Elaine Mc Farlane (emcfarlane)" at bounding box center [371, 248] width 296 height 25
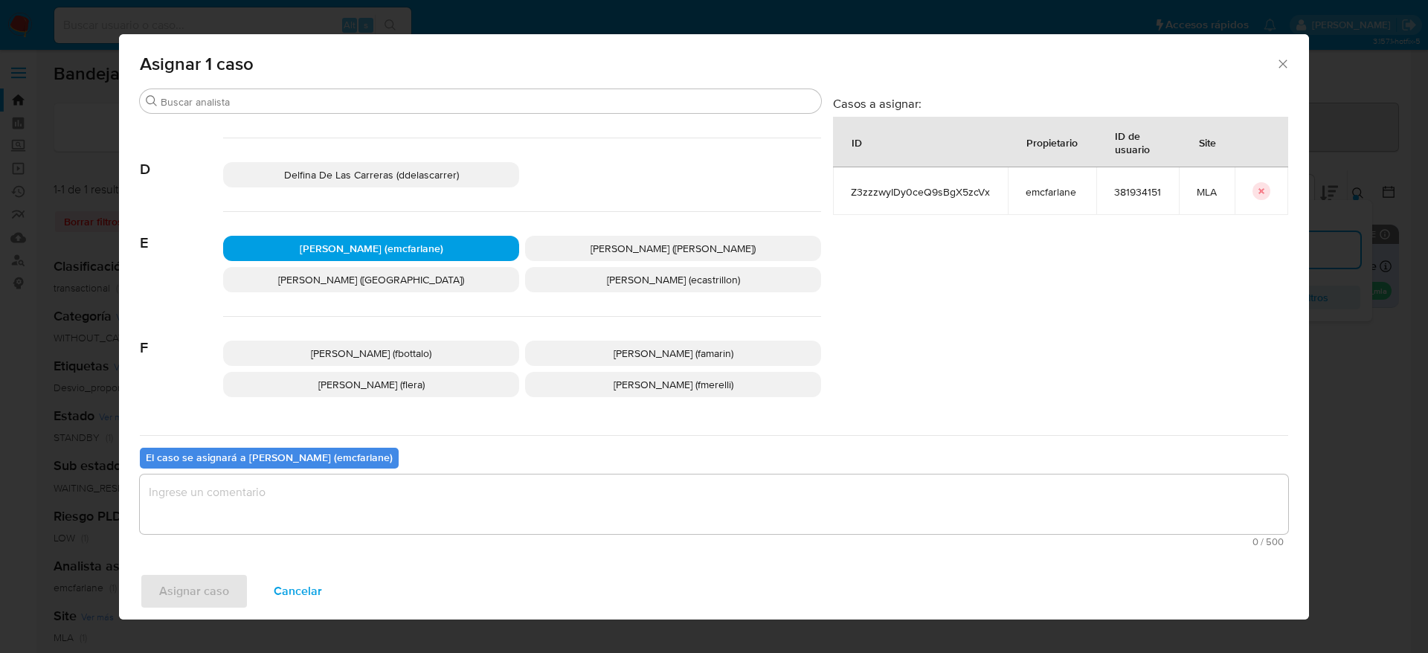
drag, startPoint x: 288, startPoint y: 566, endPoint x: 266, endPoint y: 504, distance: 65.6
click at [273, 534] on div "Asignar 1 caso Buscar A [PERSON_NAME] ([PERSON_NAME]) [PERSON_NAME] (afaruolo) …" at bounding box center [714, 326] width 1190 height 585
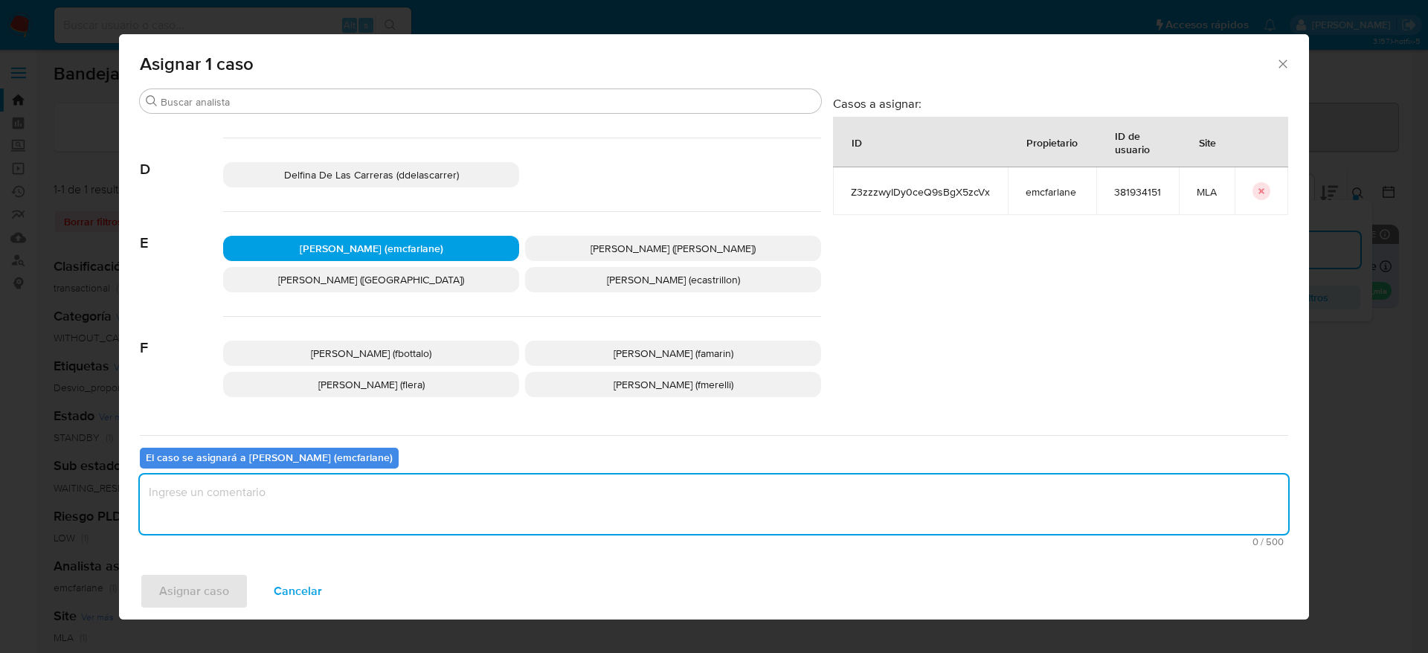
click at [266, 502] on textarea "assign-modal" at bounding box center [714, 505] width 1149 height 60
click at [212, 579] on span "Asignar caso" at bounding box center [194, 591] width 70 height 33
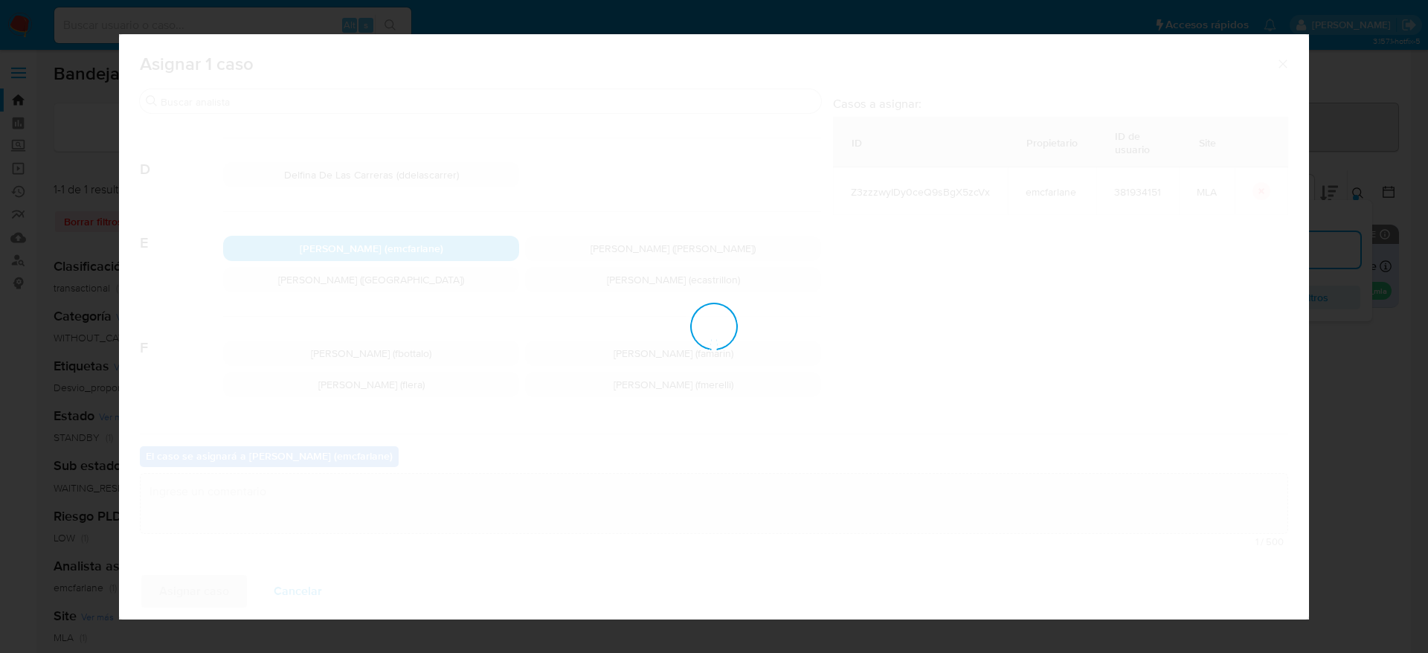
checkbox input "false"
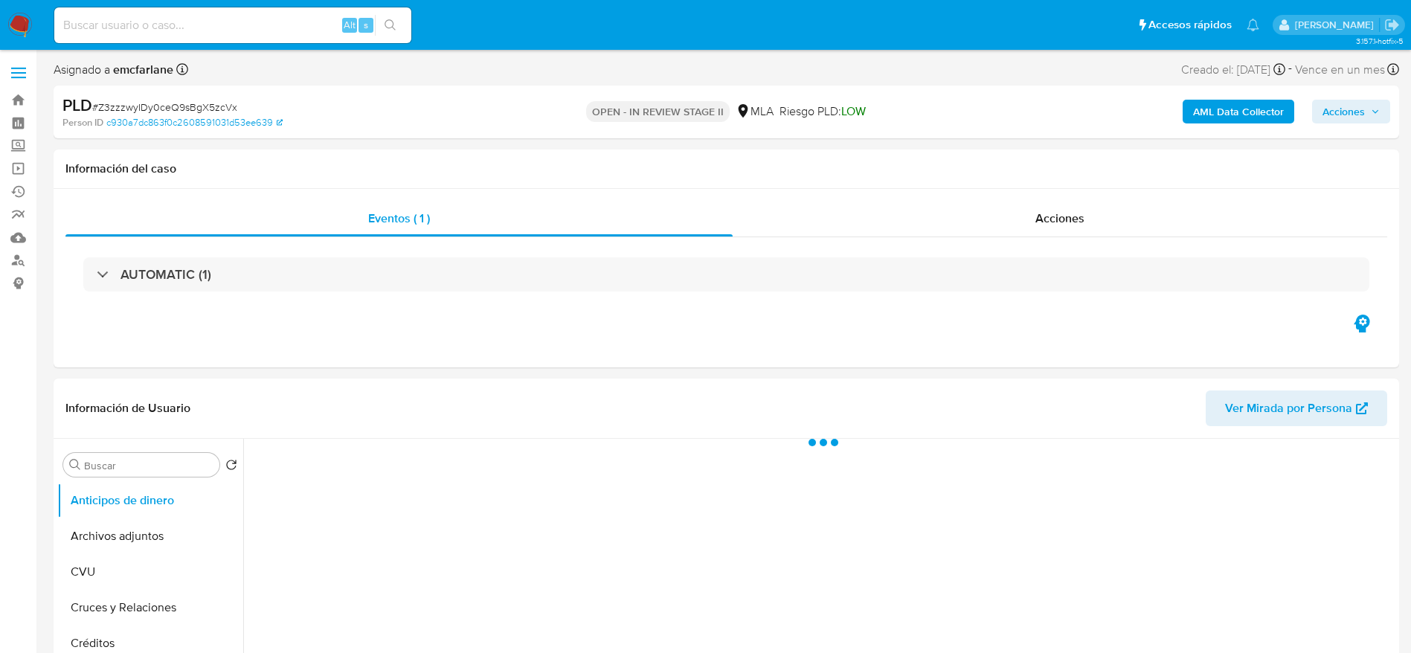
drag, startPoint x: 1347, startPoint y: 115, endPoint x: 1311, endPoint y: 123, distance: 37.2
click at [1346, 115] on span "Acciones" at bounding box center [1344, 112] width 42 height 24
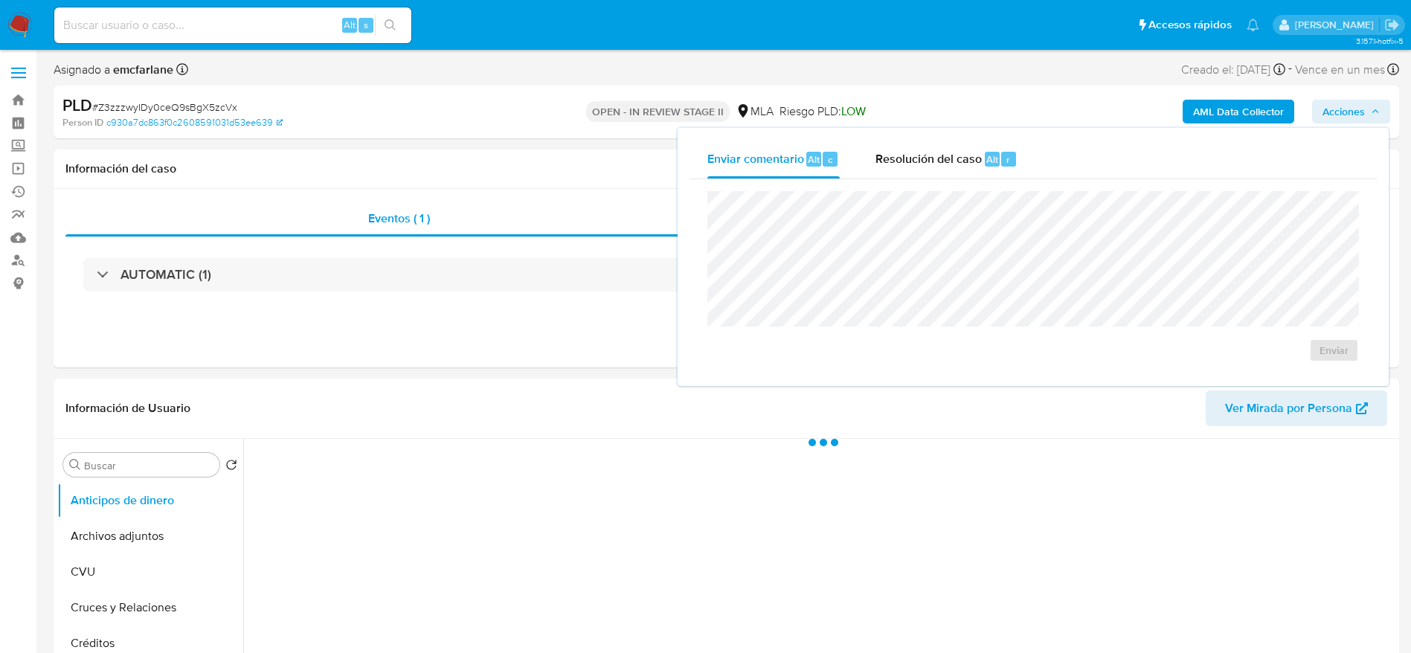
click at [1037, 162] on div "Enviar comentario Alt c Resolución del caso Alt r" at bounding box center [1033, 159] width 687 height 39
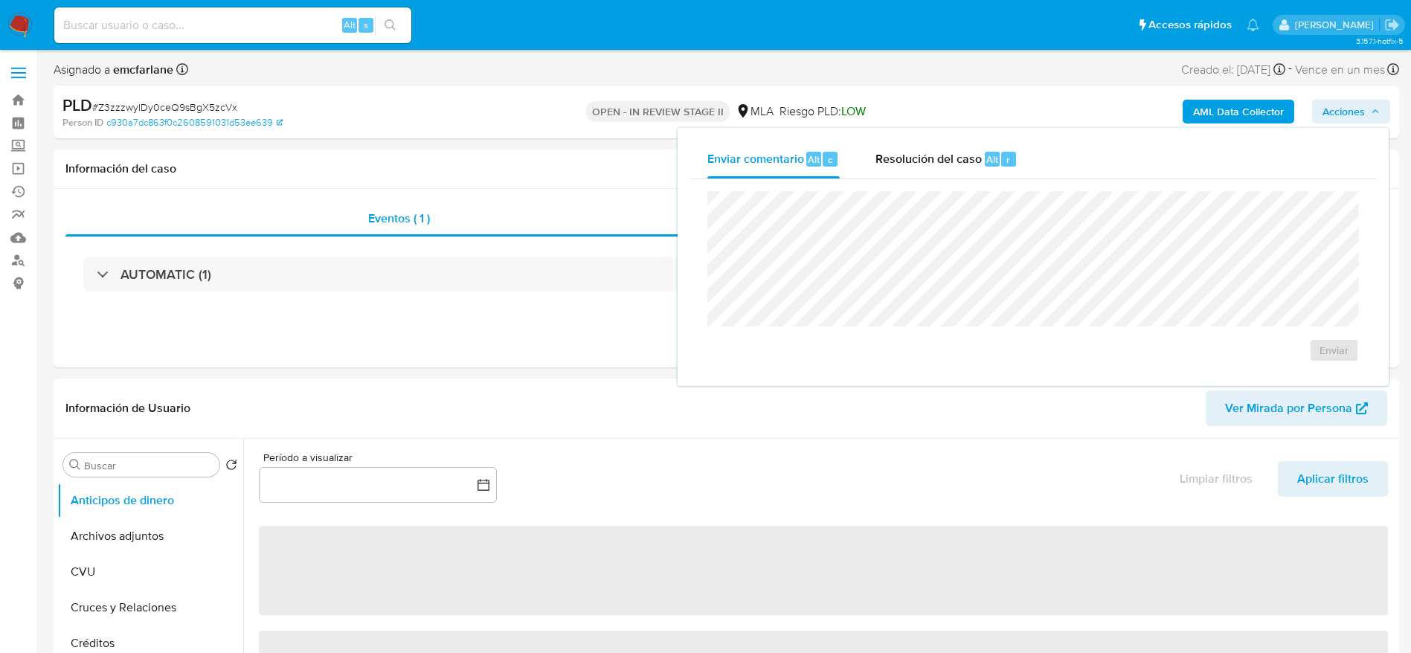
click at [890, 133] on div "Enviar comentario Alt c Resolución del caso Alt r Enviar" at bounding box center [1033, 257] width 711 height 258
select select "10"
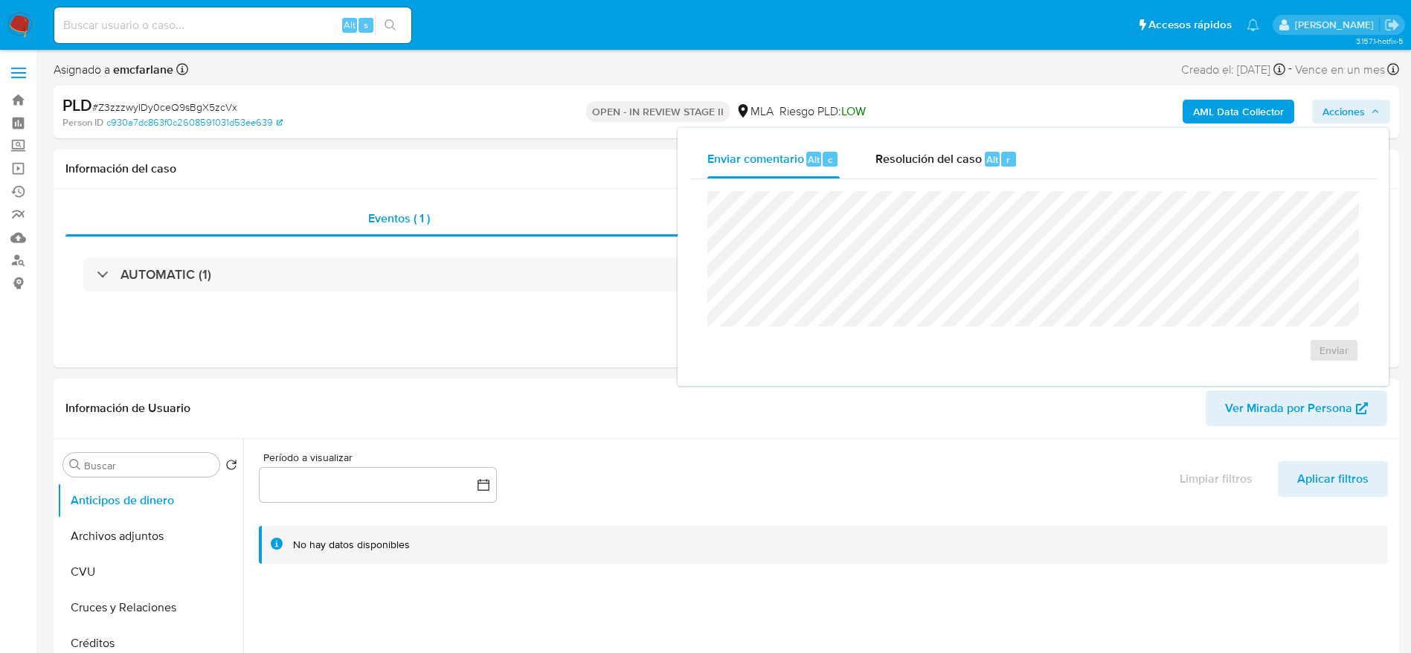
click at [926, 162] on span "Resolución del caso" at bounding box center [929, 158] width 106 height 17
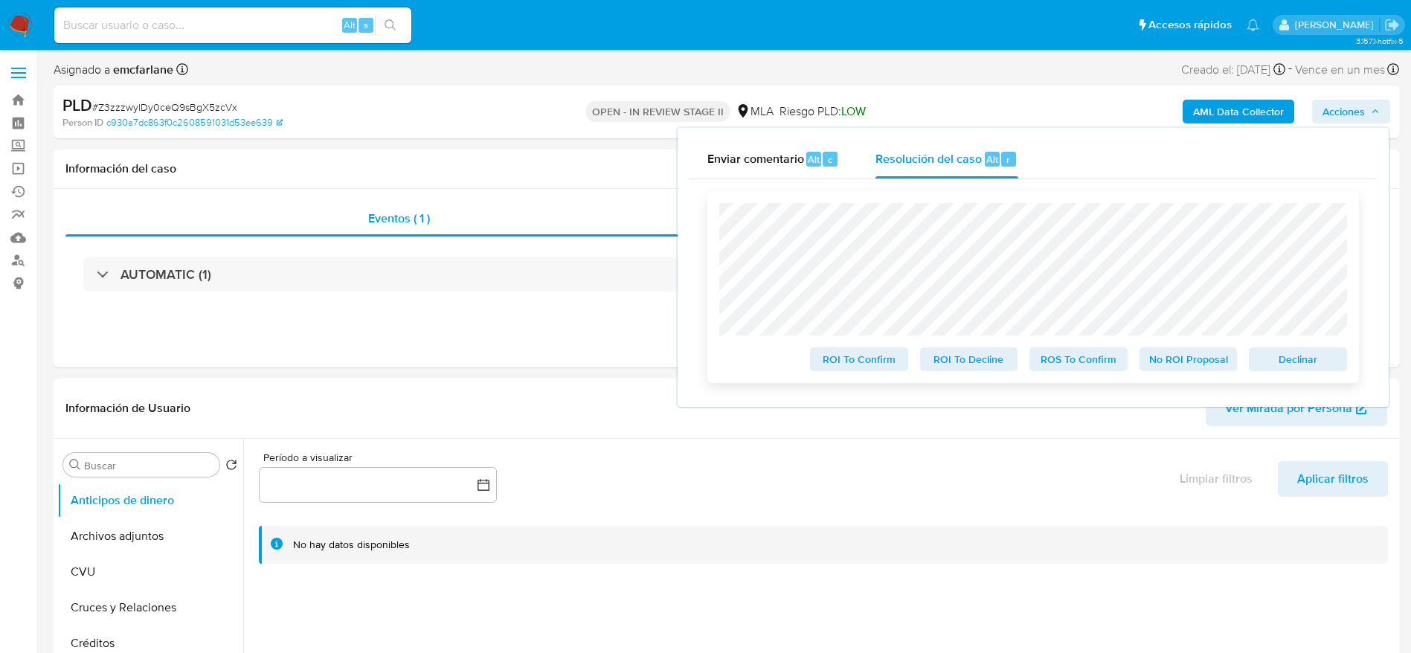
click at [1288, 364] on span "Declinar" at bounding box center [1297, 359] width 77 height 21
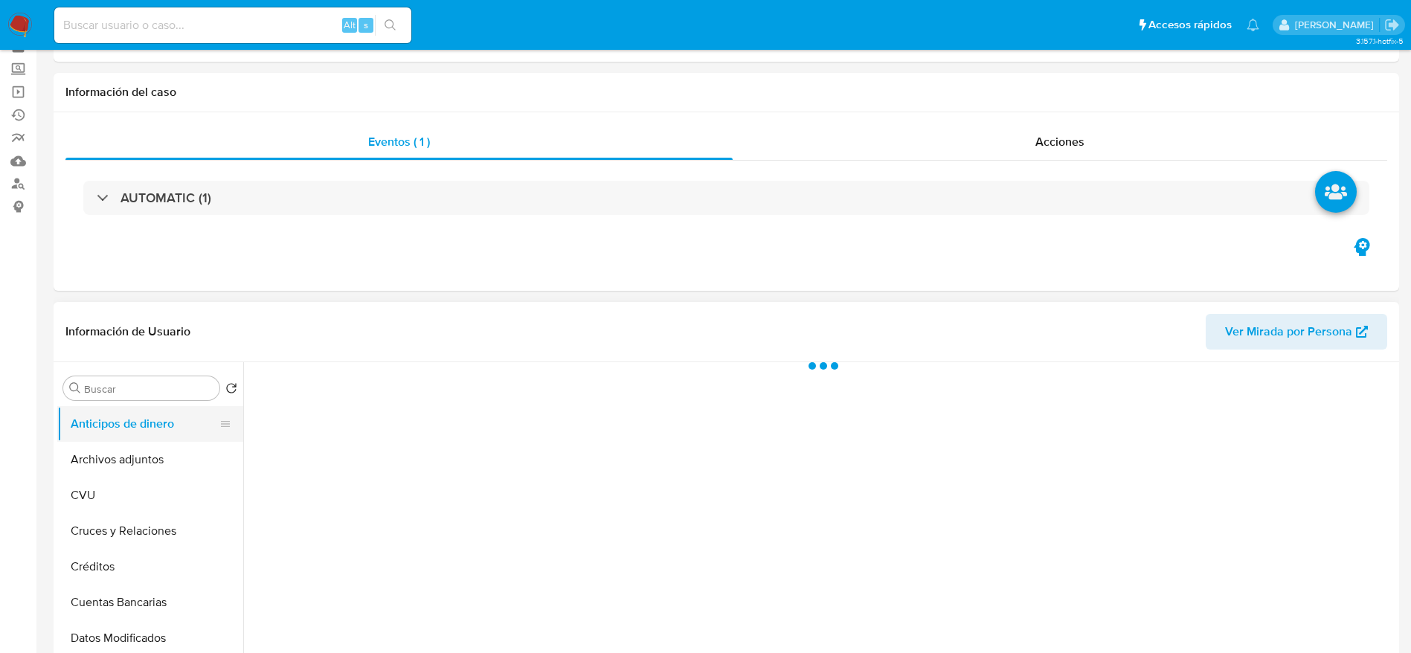
scroll to position [112, 0]
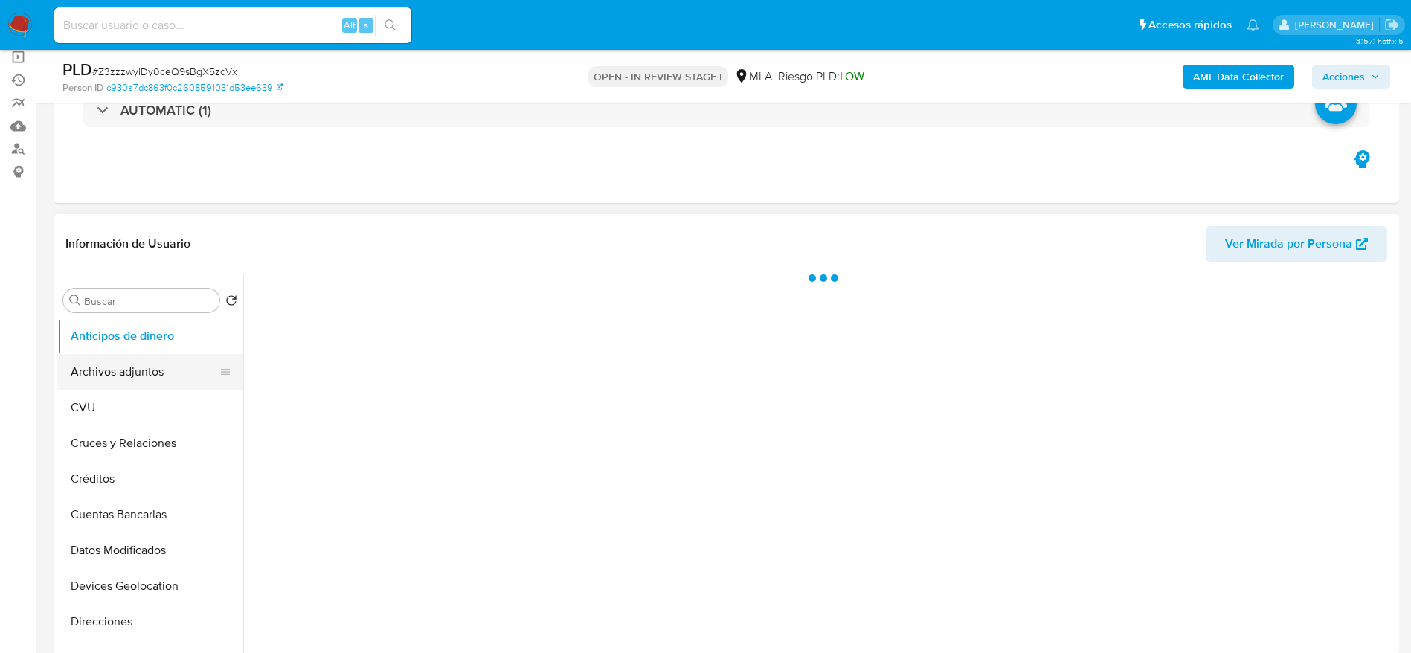
click at [117, 365] on button "Archivos adjuntos" at bounding box center [144, 372] width 174 height 36
select select "10"
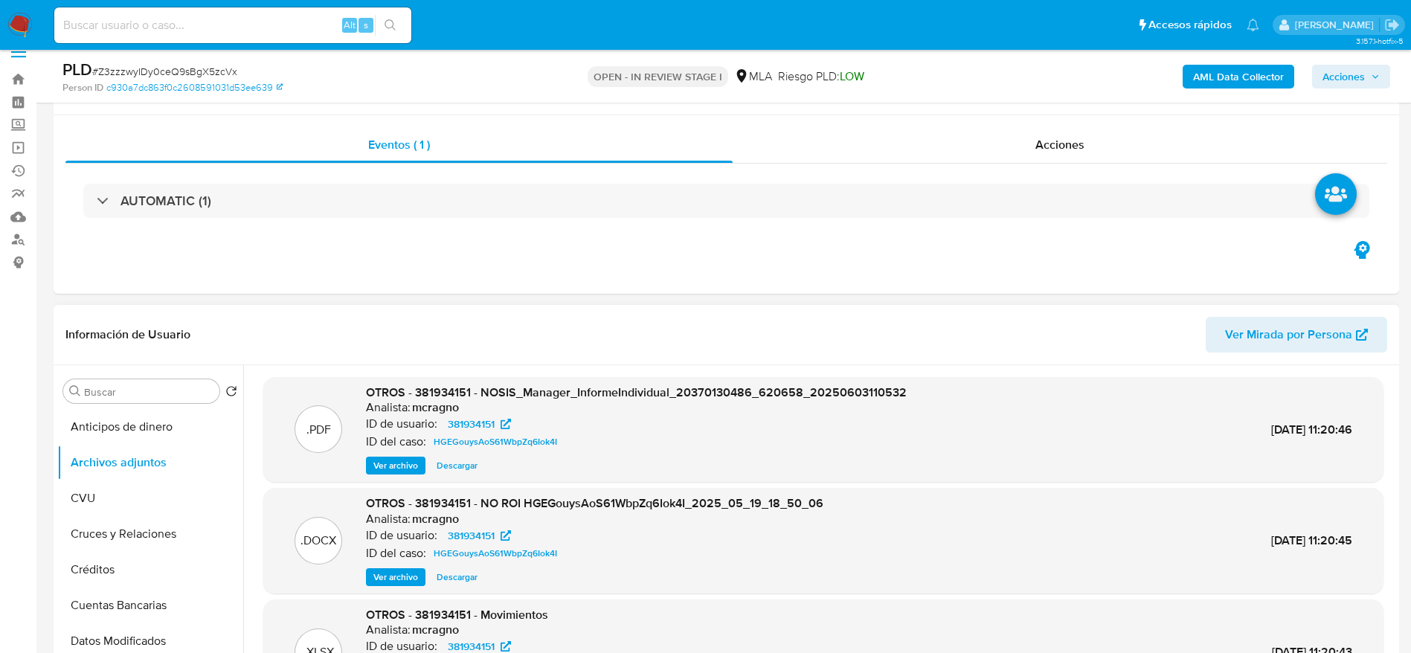
scroll to position [0, 0]
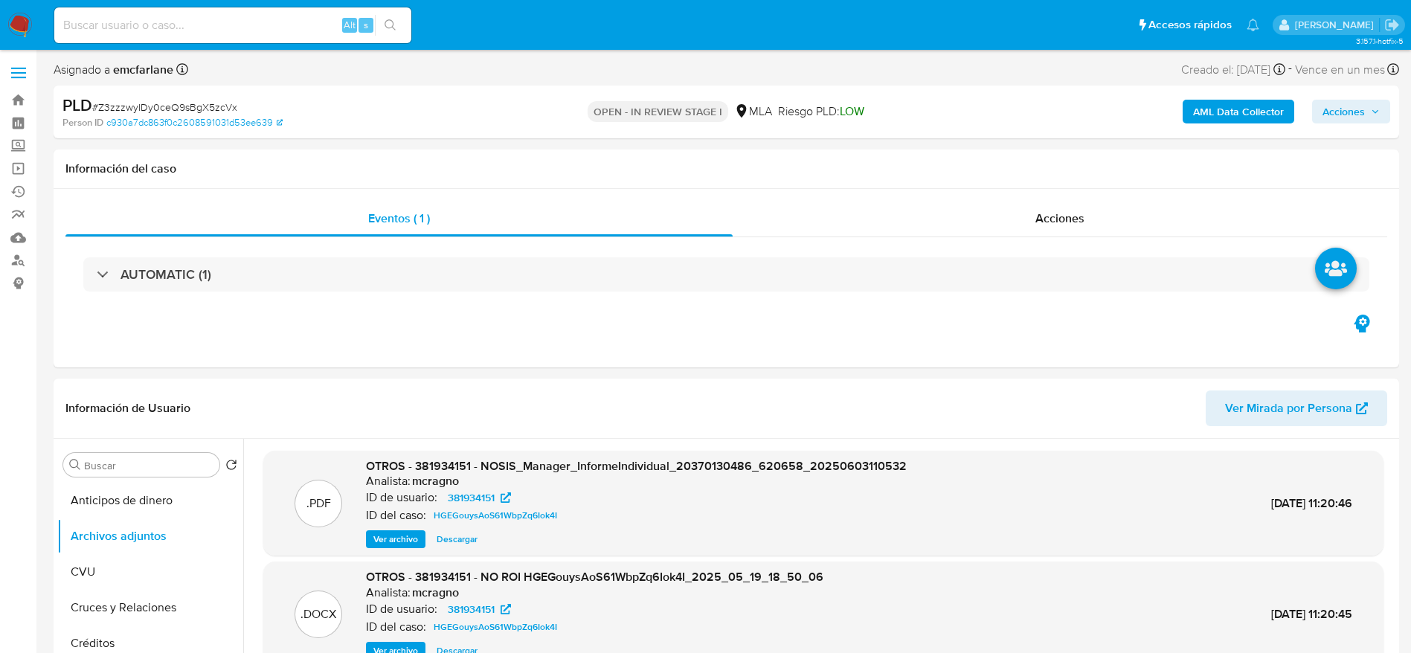
click at [1239, 109] on b "AML Data Collector" at bounding box center [1238, 112] width 91 height 24
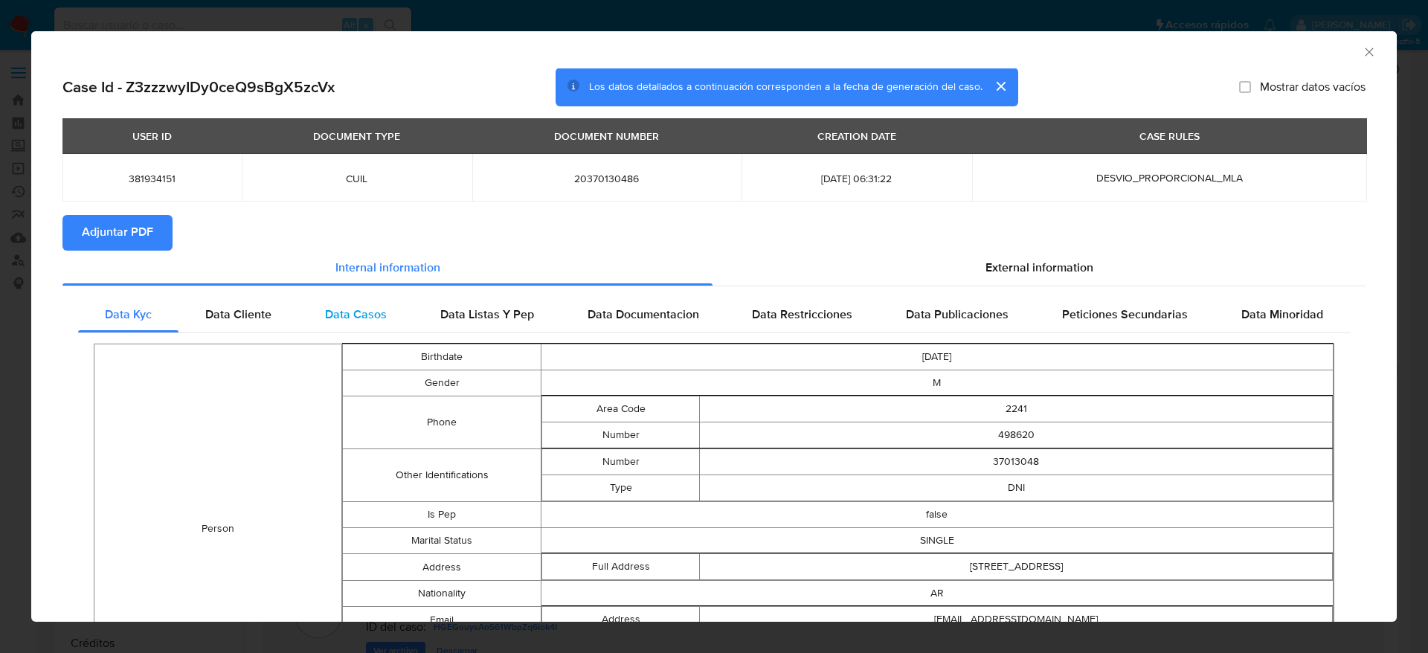
click at [968, 271] on div "External information" at bounding box center [1039, 269] width 653 height 36
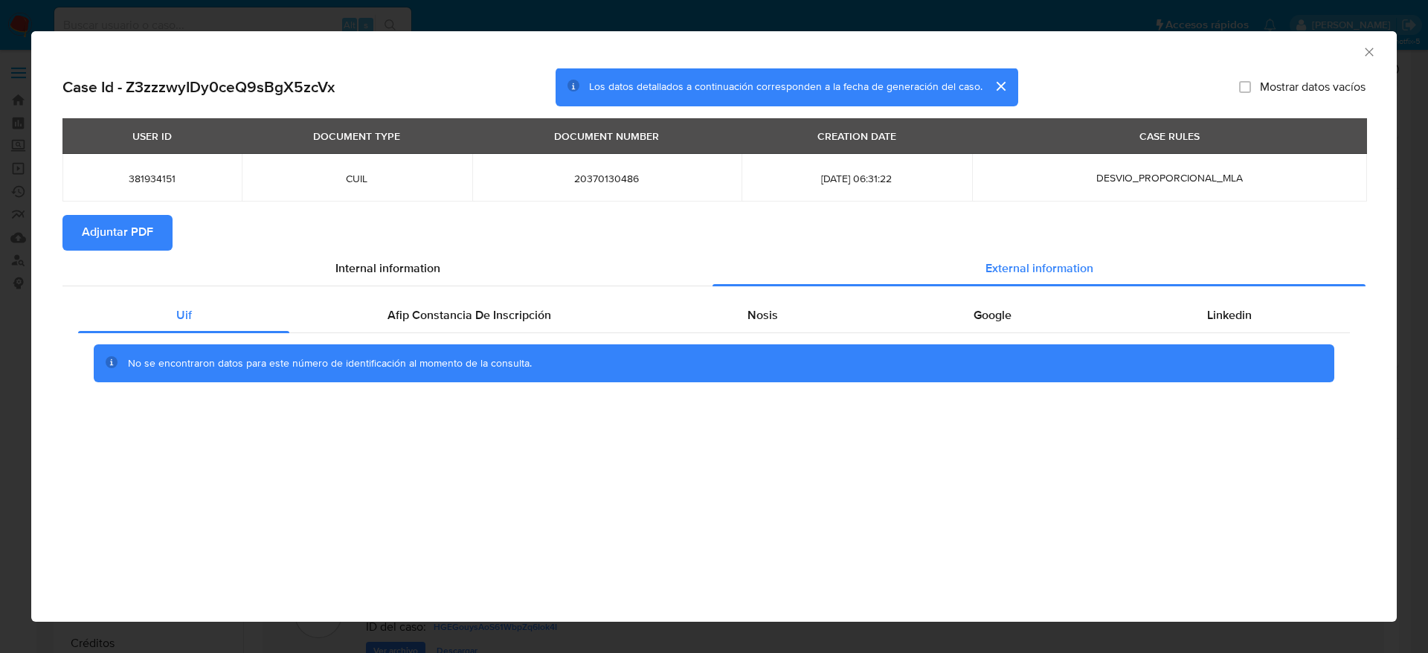
click at [519, 296] on div "Uif Afip Constancia De Inscripción Nosis Google Linkedin No se encontraron dato…" at bounding box center [713, 345] width 1303 height 117
click at [535, 283] on div "Internal information" at bounding box center [387, 269] width 650 height 36
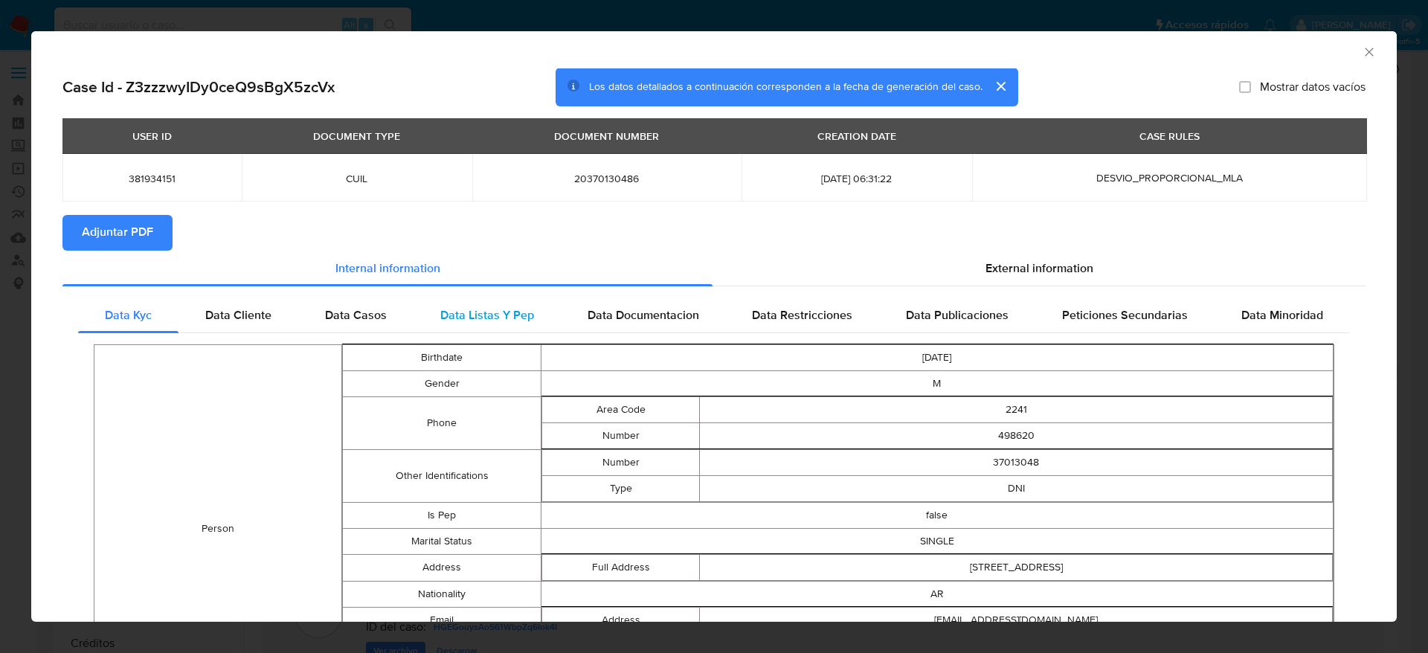
click at [526, 302] on div "Data Listas Y Pep" at bounding box center [487, 316] width 147 height 36
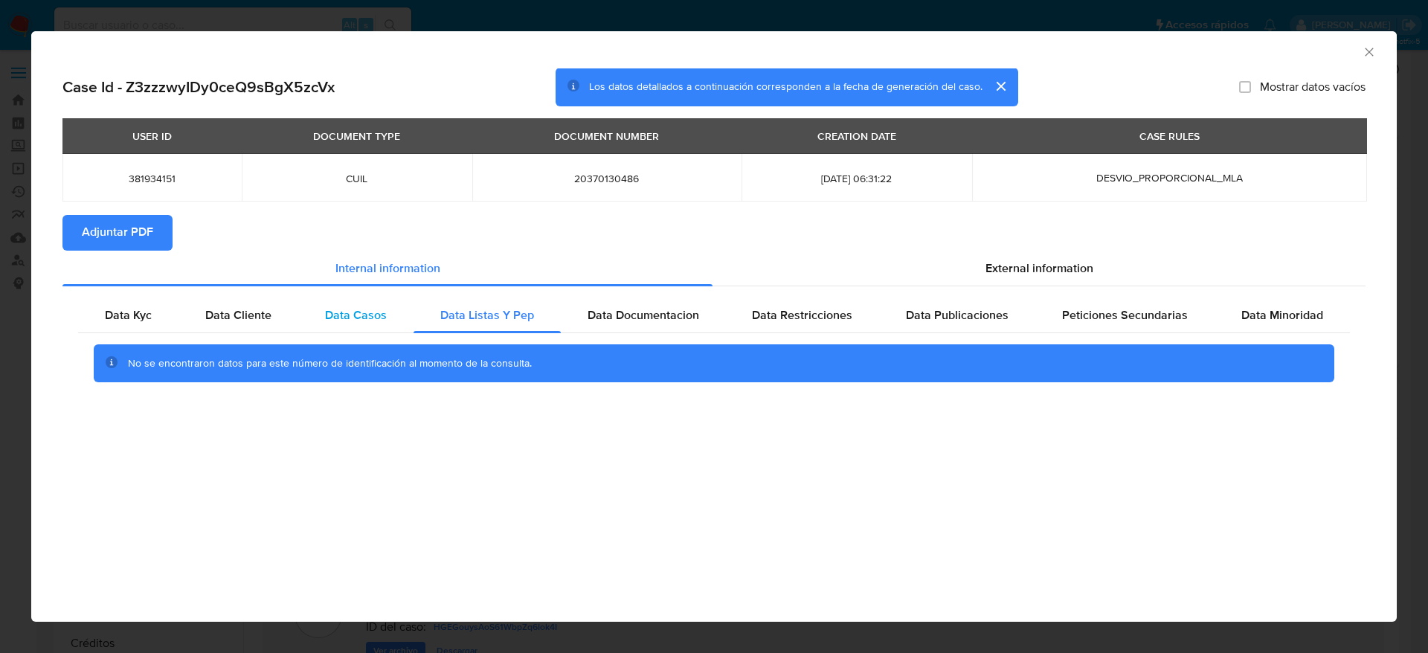
click at [1032, 274] on span "External information" at bounding box center [1040, 268] width 108 height 17
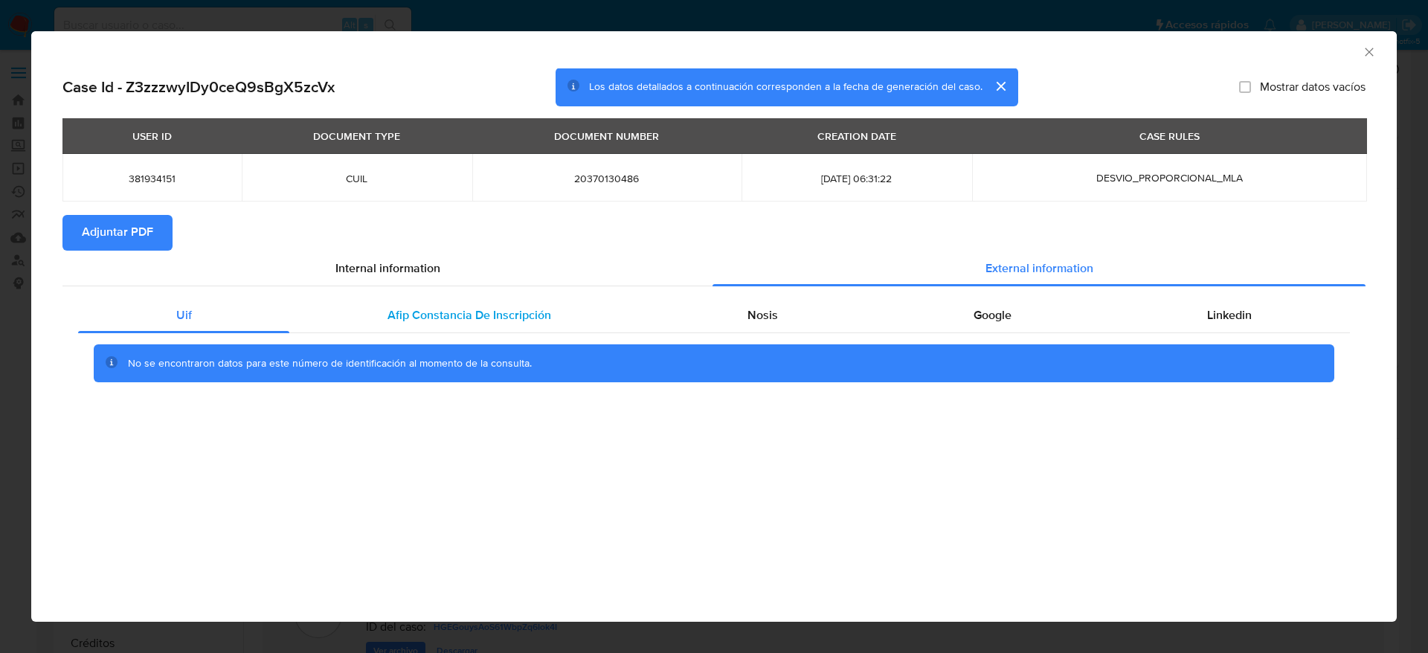
drag, startPoint x: 455, startPoint y: 314, endPoint x: 625, endPoint y: 324, distance: 169.9
click at [459, 314] on span "Afip Constancia De Inscripción" at bounding box center [470, 314] width 164 height 17
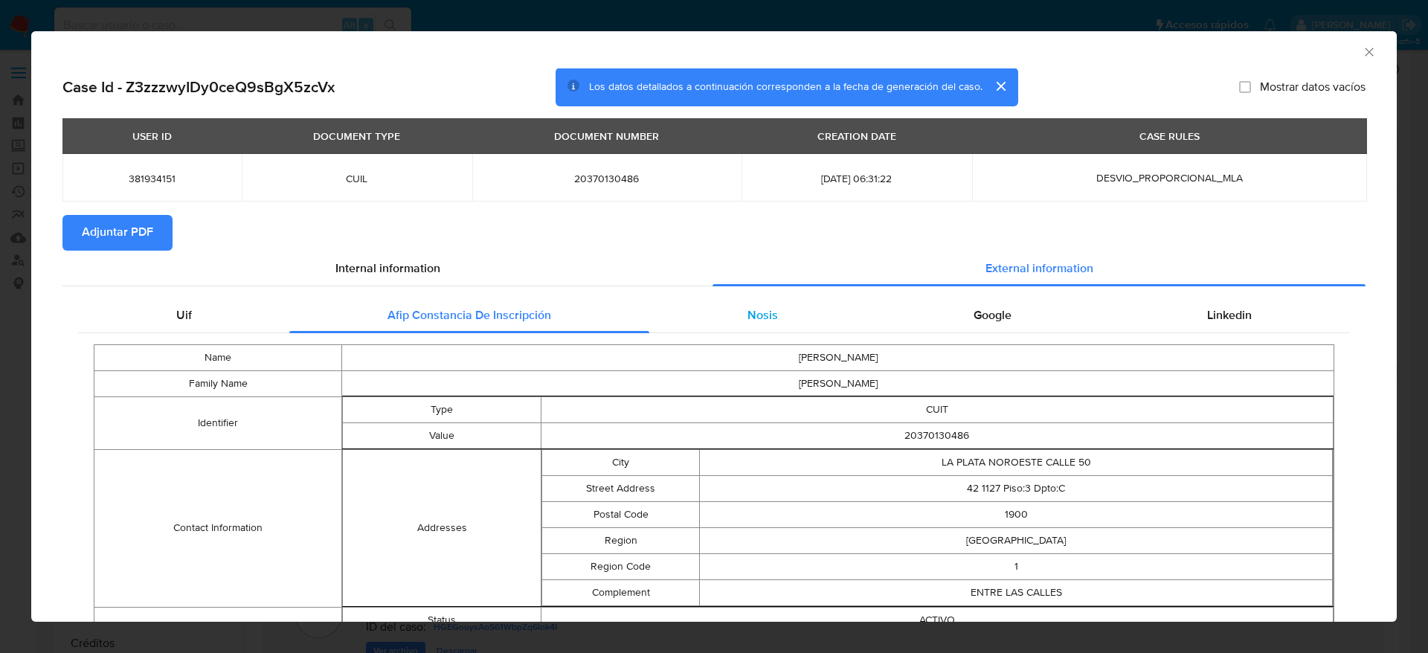
click at [767, 309] on span "Nosis" at bounding box center [763, 314] width 30 height 17
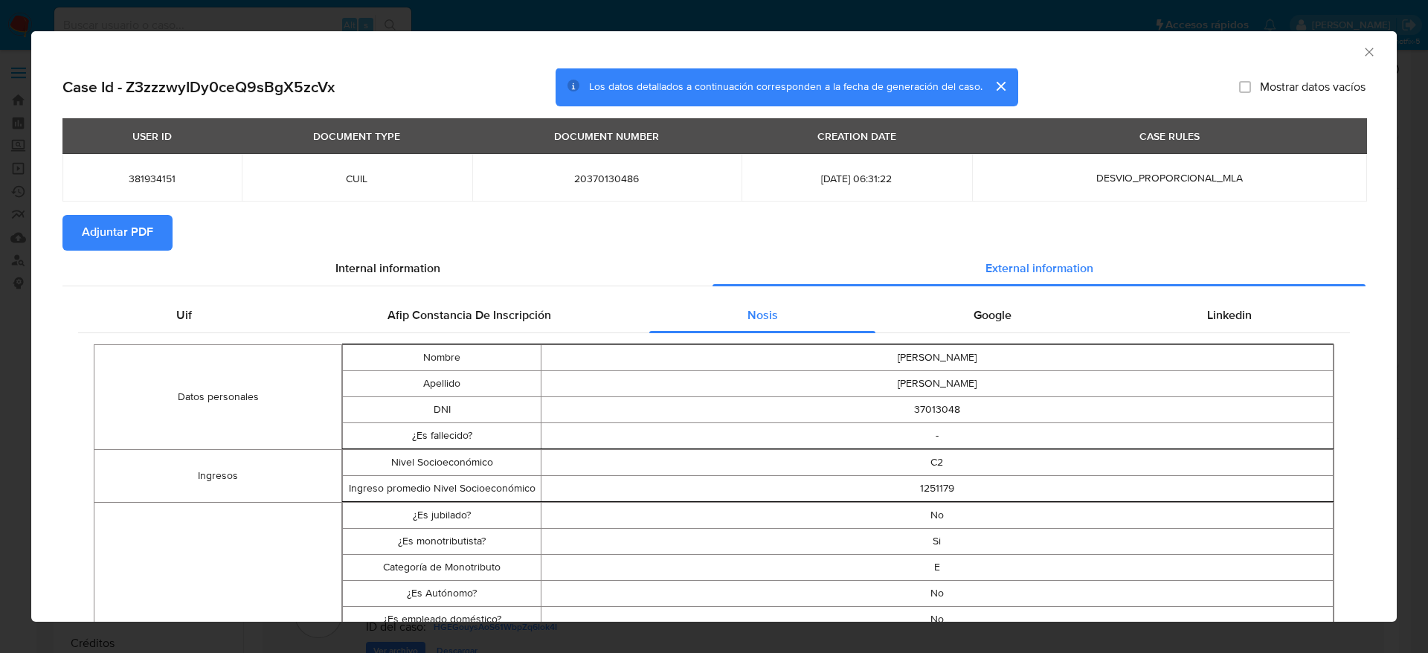
drag, startPoint x: 985, startPoint y: 321, endPoint x: 1006, endPoint y: 335, distance: 25.8
click at [987, 324] on div "Google" at bounding box center [993, 316] width 234 height 36
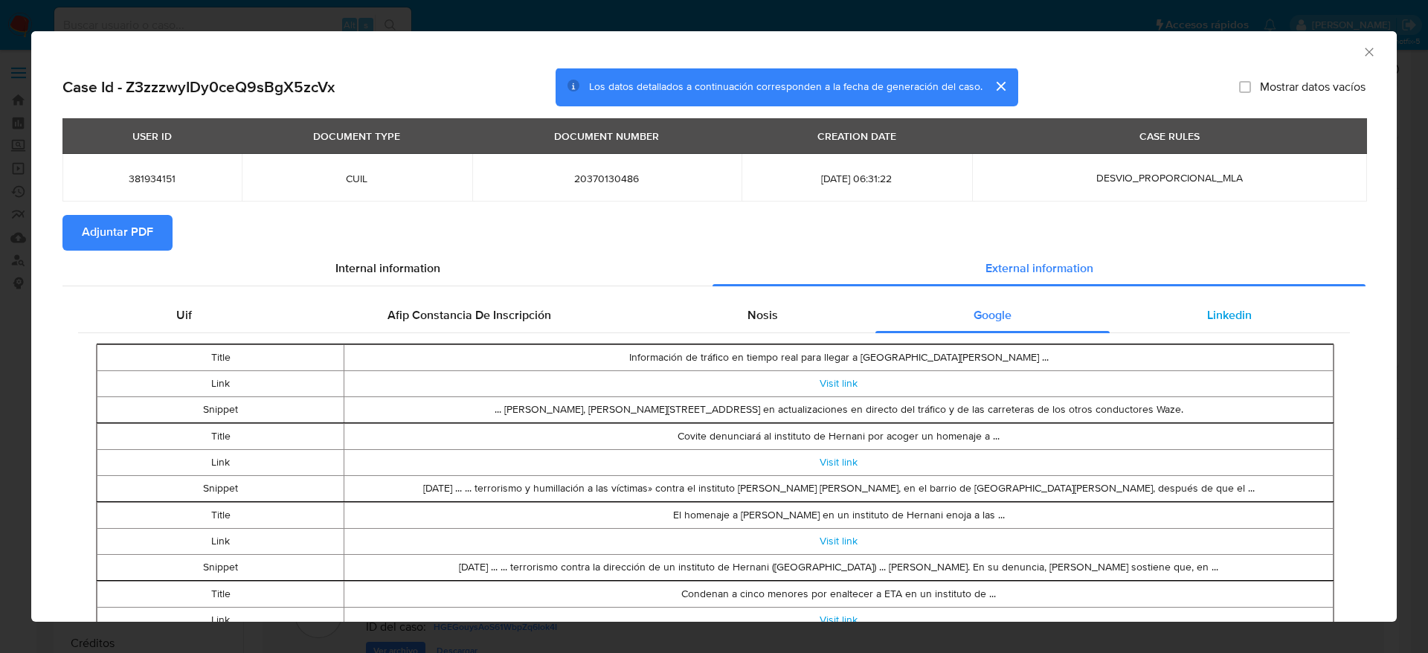
click at [1233, 313] on span "Linkedin" at bounding box center [1229, 314] width 45 height 17
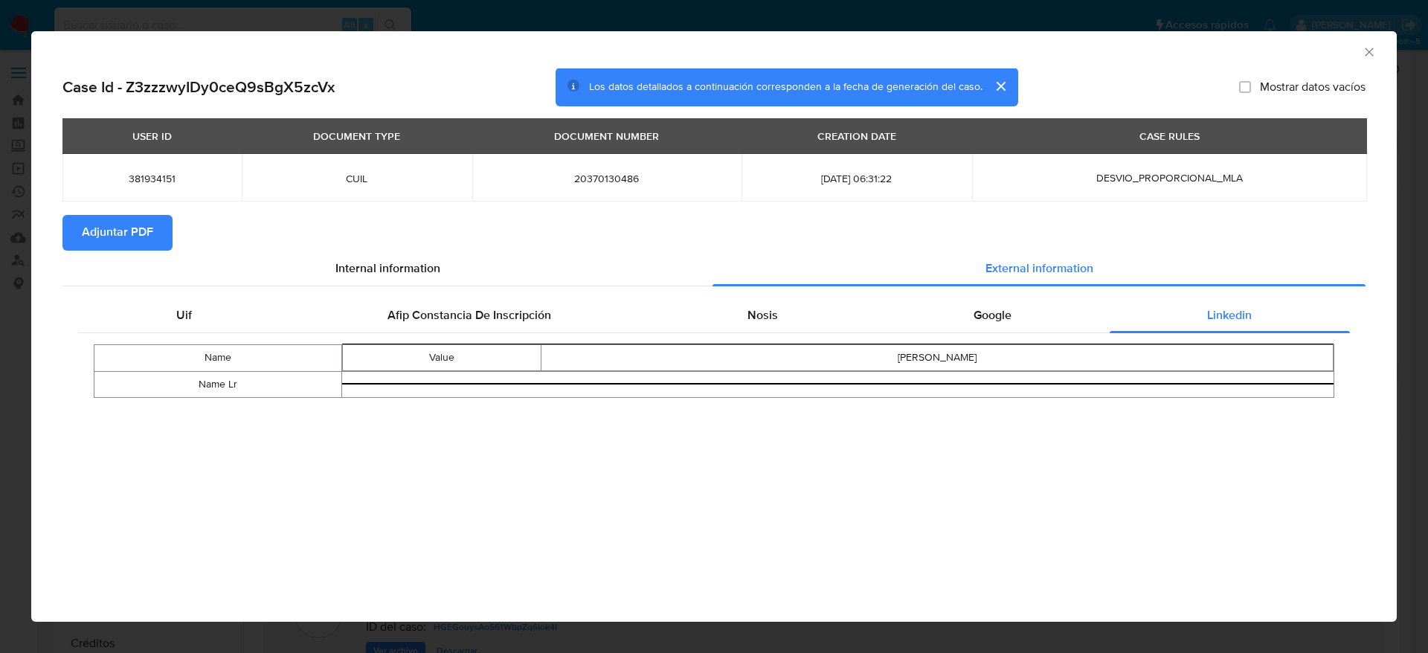
click at [132, 210] on div "USER ID DOCUMENT TYPE DOCUMENT NUMBER CREATION DATE CASE RULES 381934151 CUIL 2…" at bounding box center [713, 166] width 1303 height 97
drag, startPoint x: 134, startPoint y: 230, endPoint x: 533, endPoint y: 15, distance: 453.6
click at [134, 231] on span "Adjuntar PDF" at bounding box center [117, 232] width 71 height 33
click at [1360, 52] on div "AML Data Collector" at bounding box center [702, 50] width 1320 height 16
click at [1367, 48] on icon "Cerrar ventana" at bounding box center [1369, 52] width 15 height 15
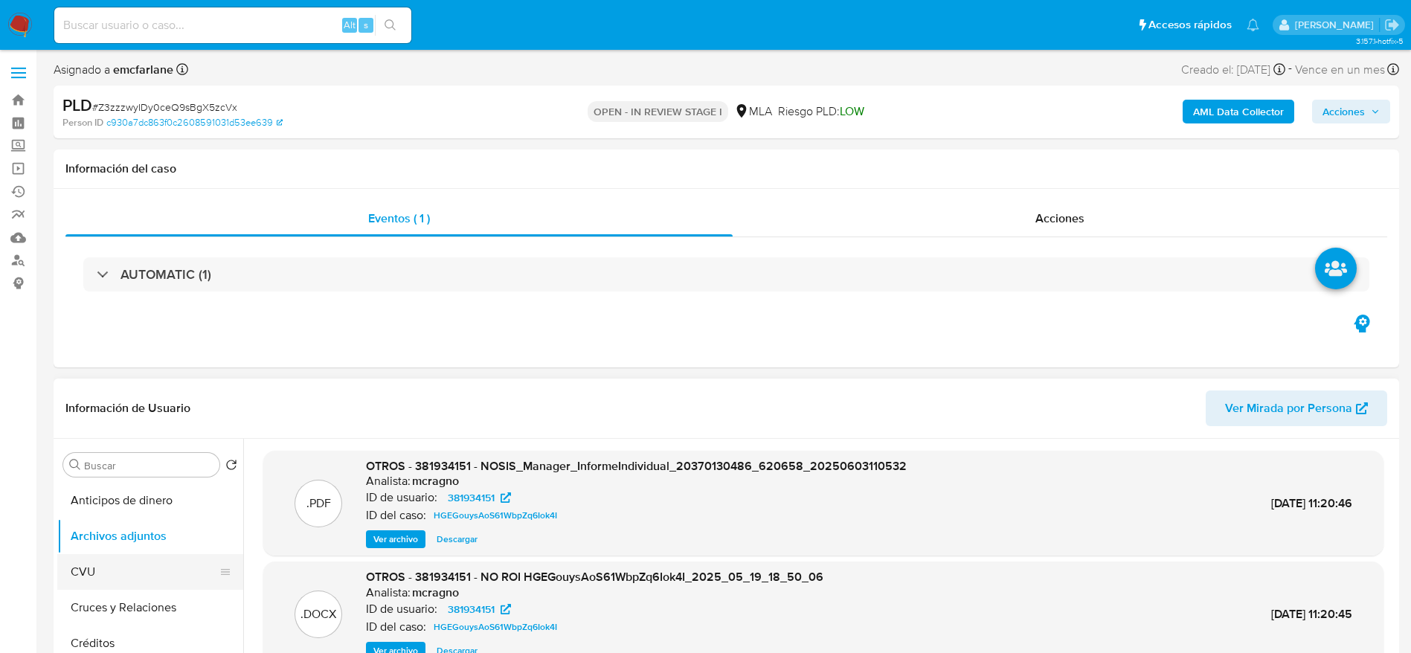
drag, startPoint x: 115, startPoint y: 586, endPoint x: 118, endPoint y: 554, distance: 32.1
click at [115, 569] on button "CVU" at bounding box center [144, 572] width 174 height 36
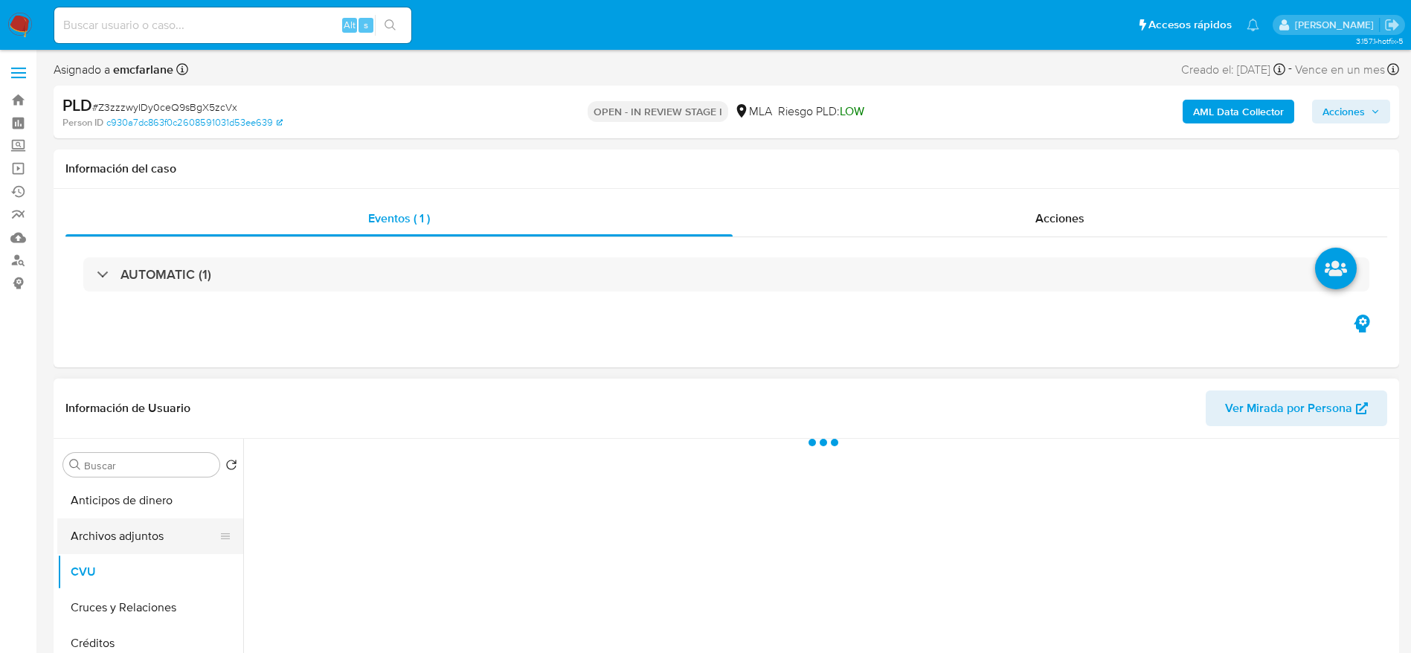
click at [119, 544] on button "Archivos adjuntos" at bounding box center [144, 536] width 174 height 36
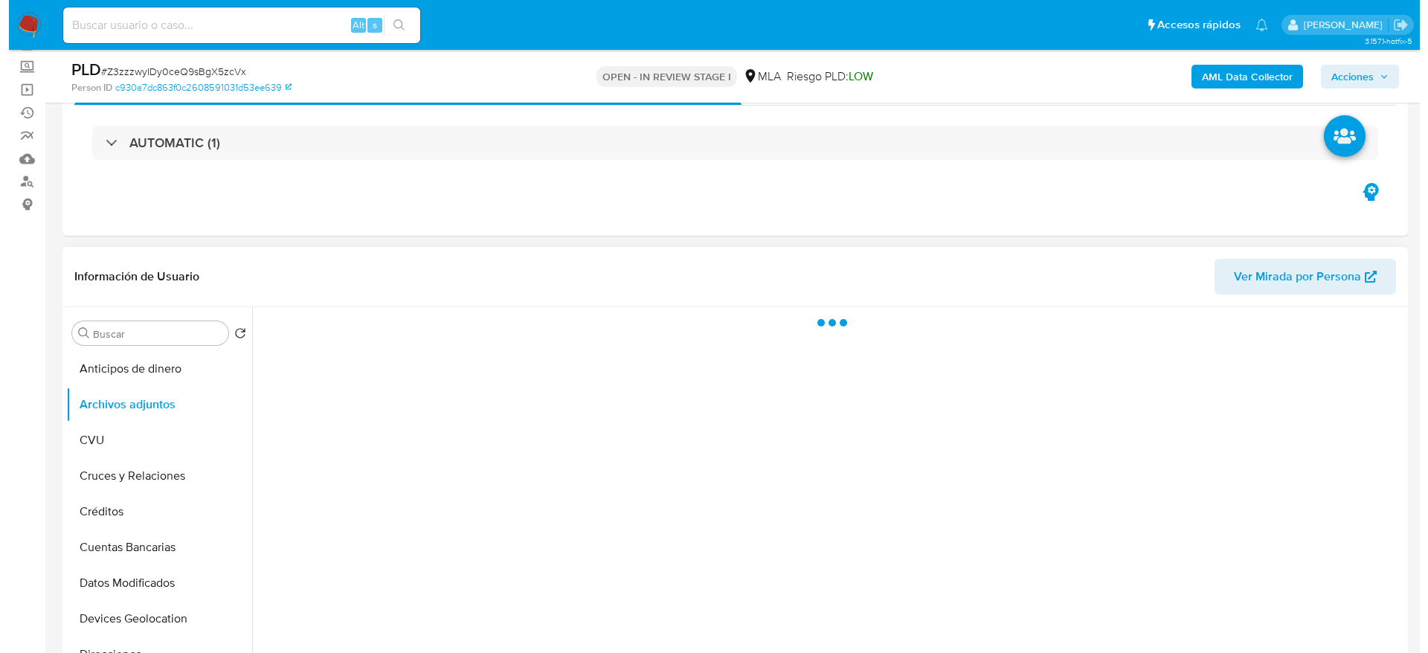
scroll to position [223, 0]
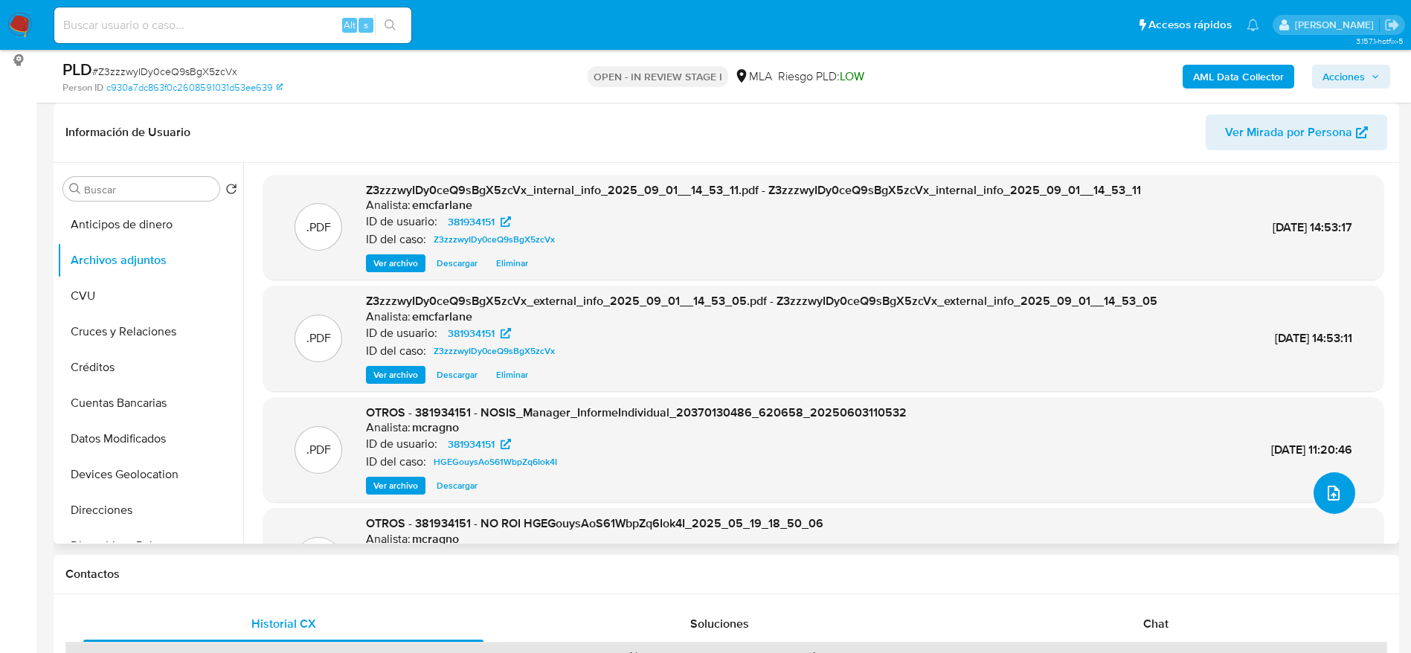
click at [1331, 501] on icon "upload-file" at bounding box center [1334, 493] width 18 height 18
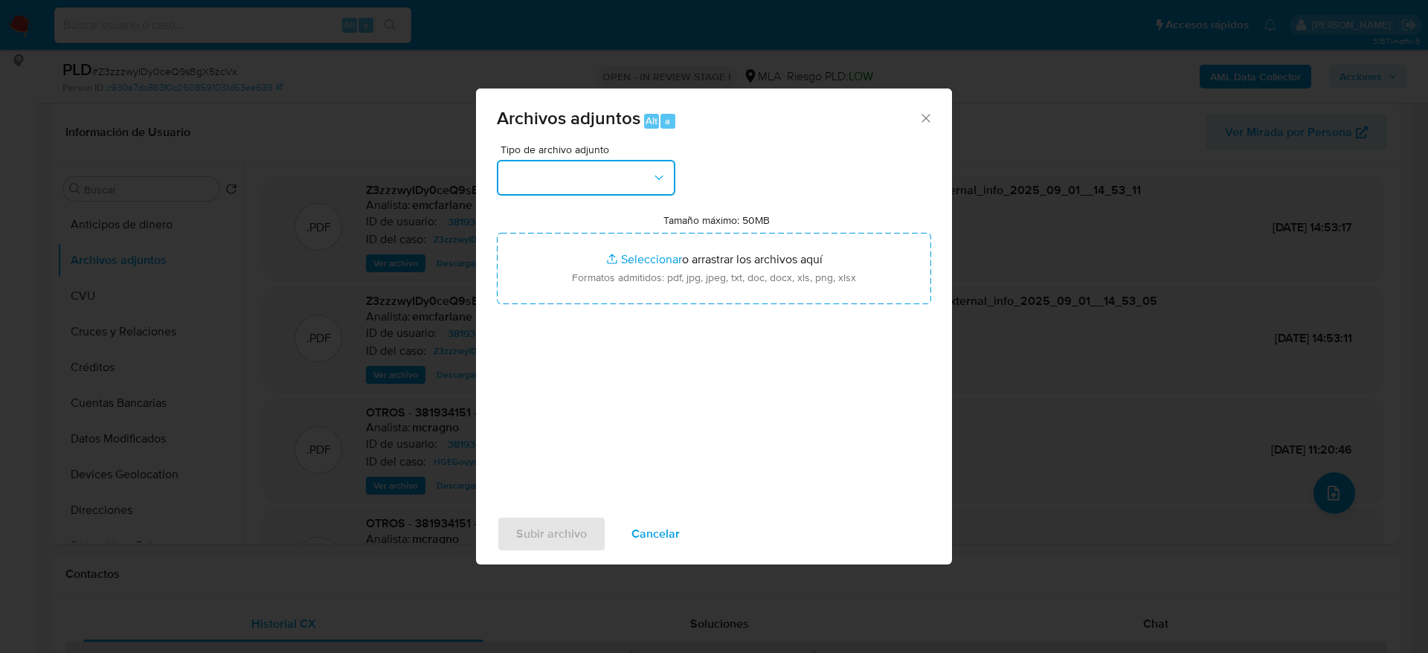
drag, startPoint x: 552, startPoint y: 163, endPoint x: 552, endPoint y: 192, distance: 29.0
click at [551, 165] on button "button" at bounding box center [586, 178] width 179 height 36
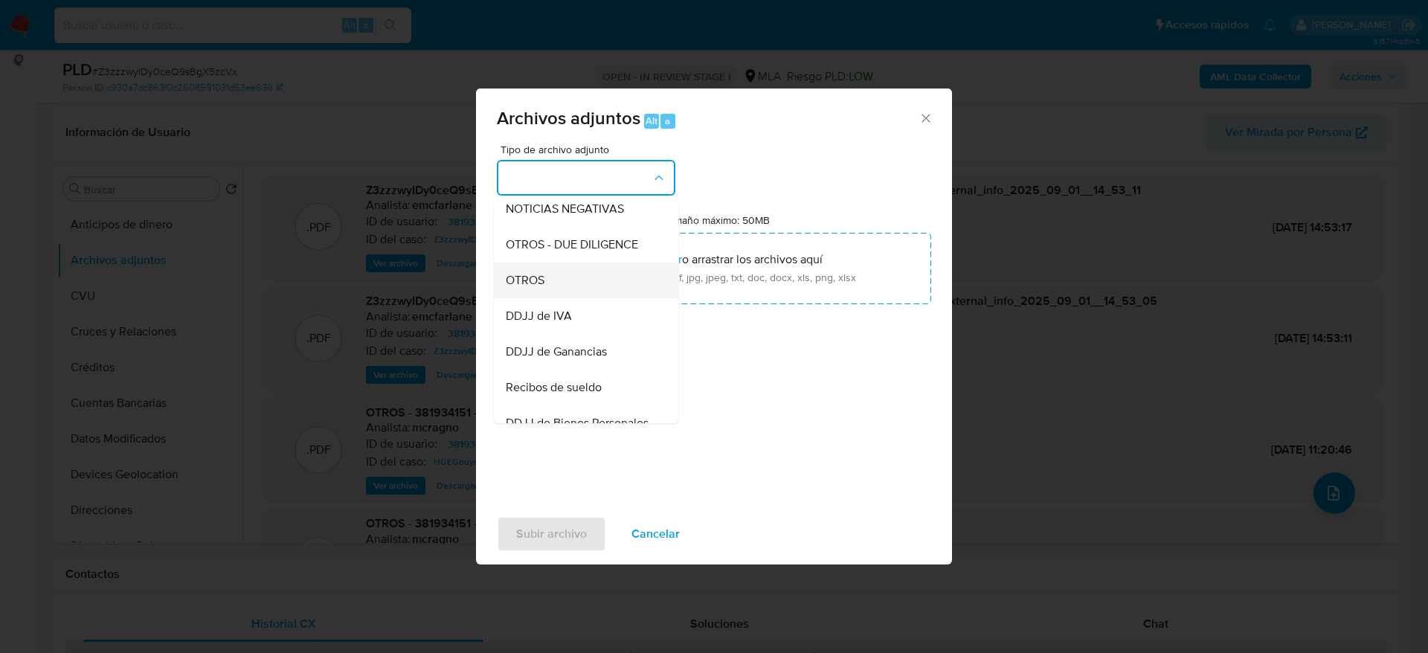
click at [574, 295] on div "OTROS" at bounding box center [582, 281] width 152 height 36
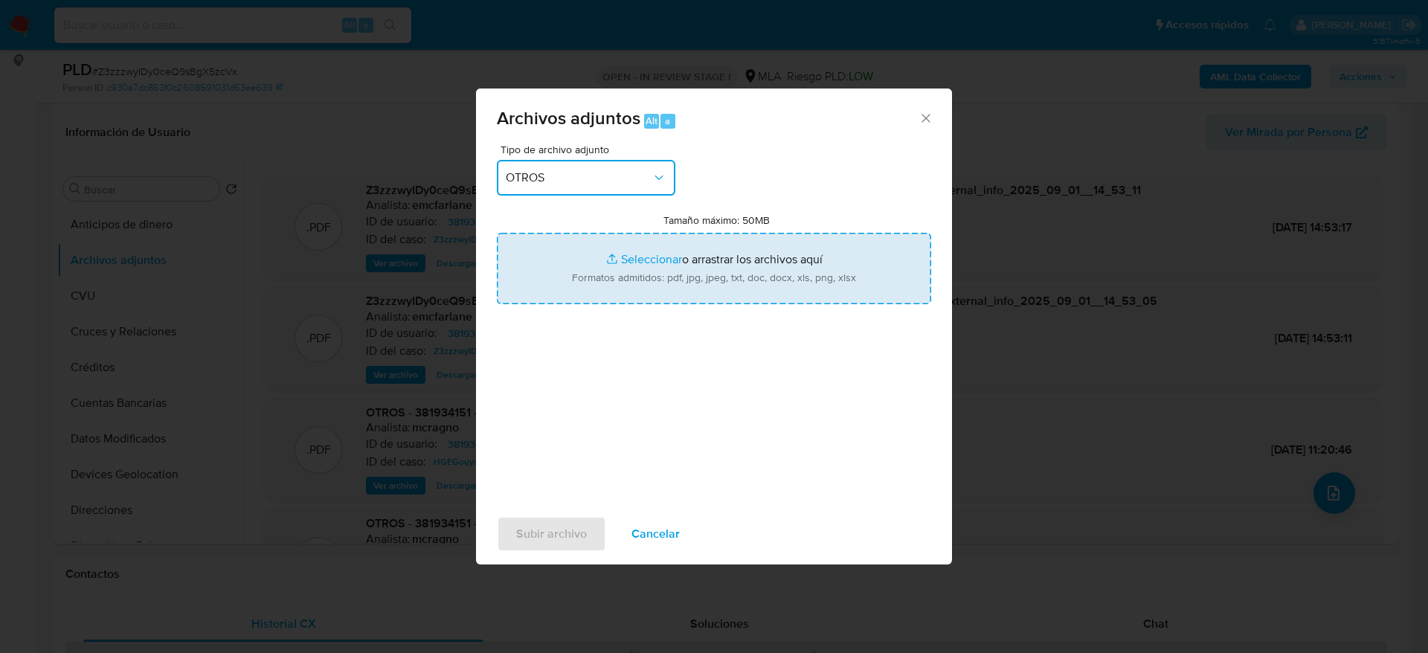
type input "C:\fakepath\381934151_documentacion (3).jpg"
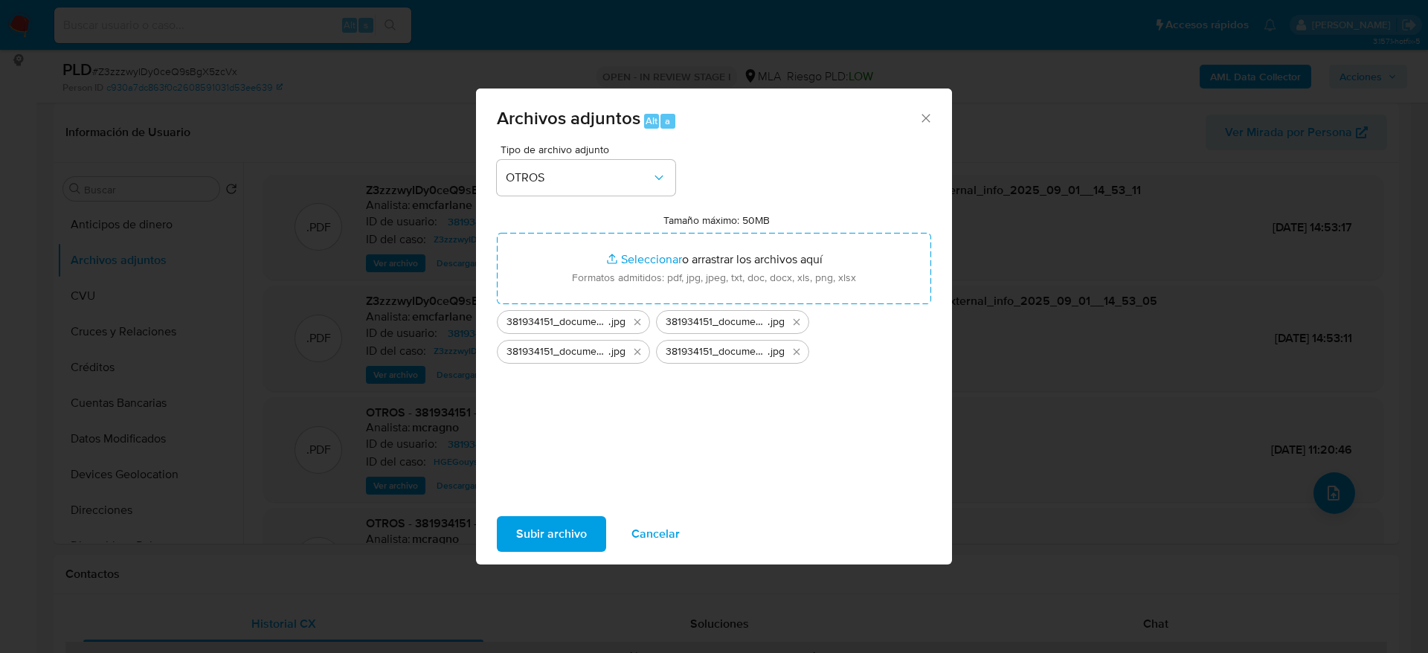
click at [526, 533] on span "Subir archivo" at bounding box center [551, 534] width 71 height 33
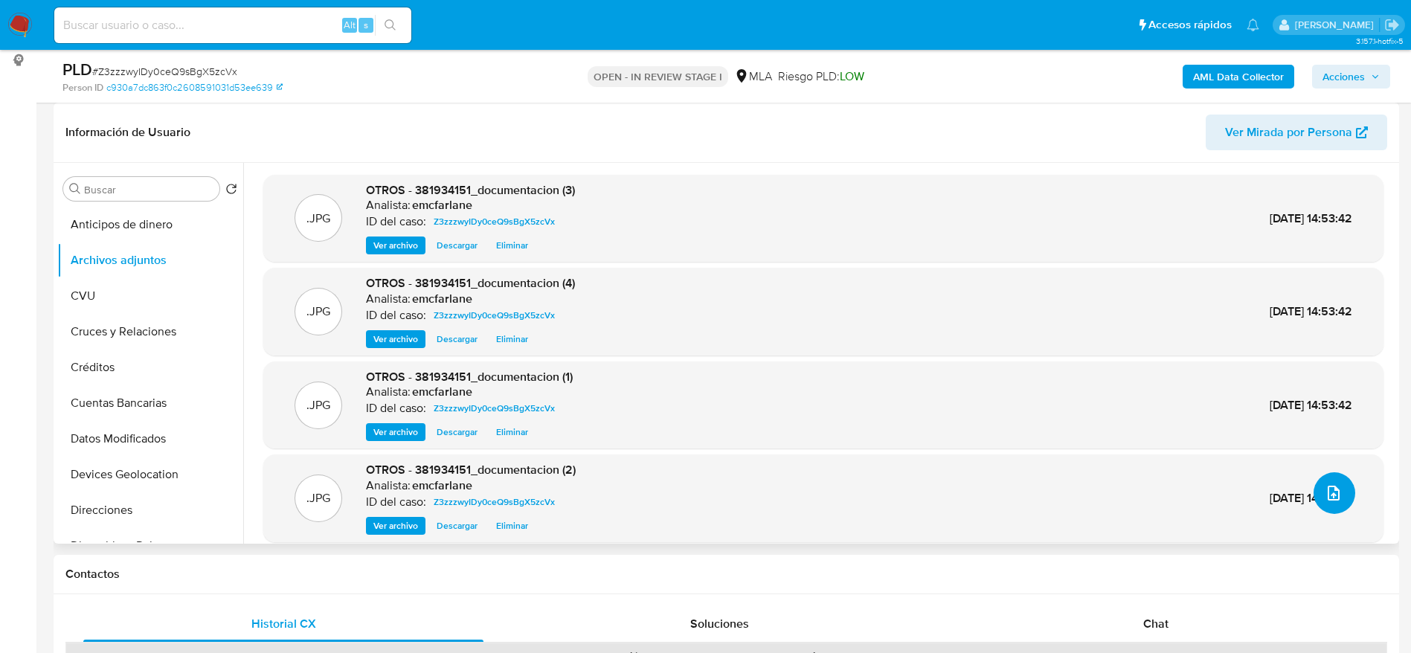
click at [1344, 498] on button "upload-file" at bounding box center [1335, 493] width 42 height 42
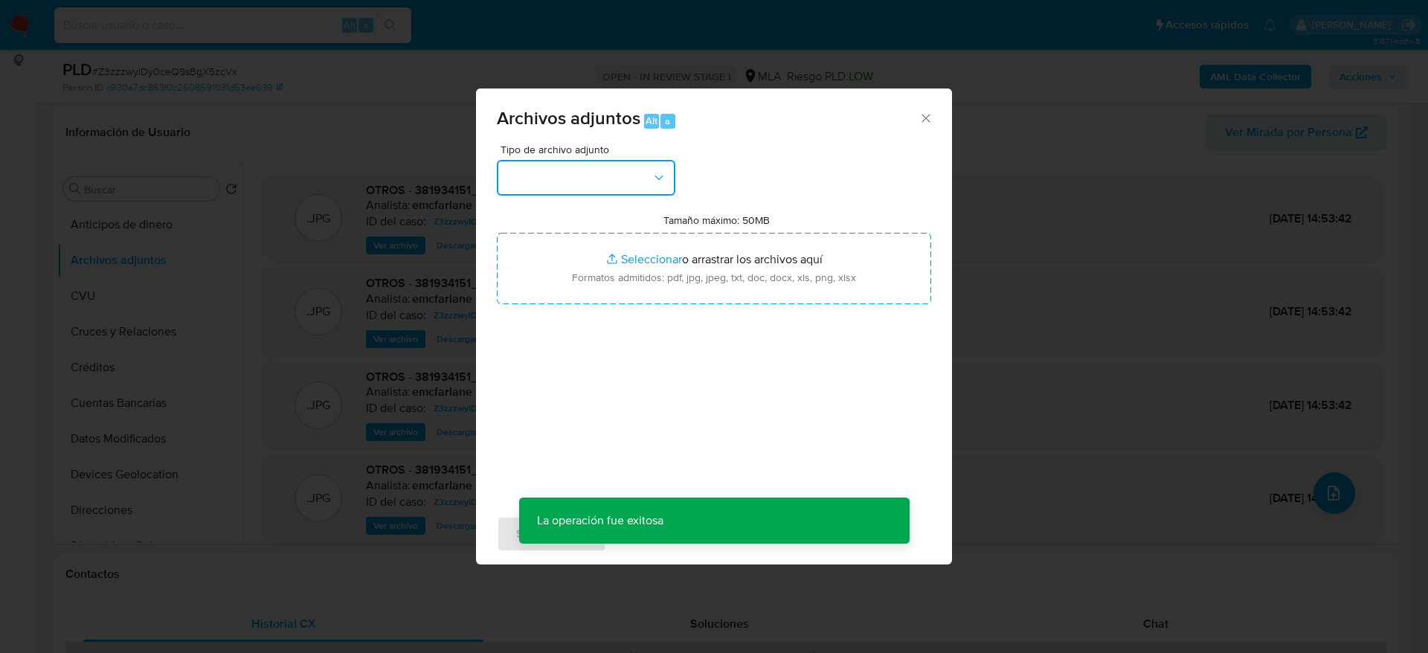
click at [626, 164] on button "button" at bounding box center [586, 178] width 179 height 36
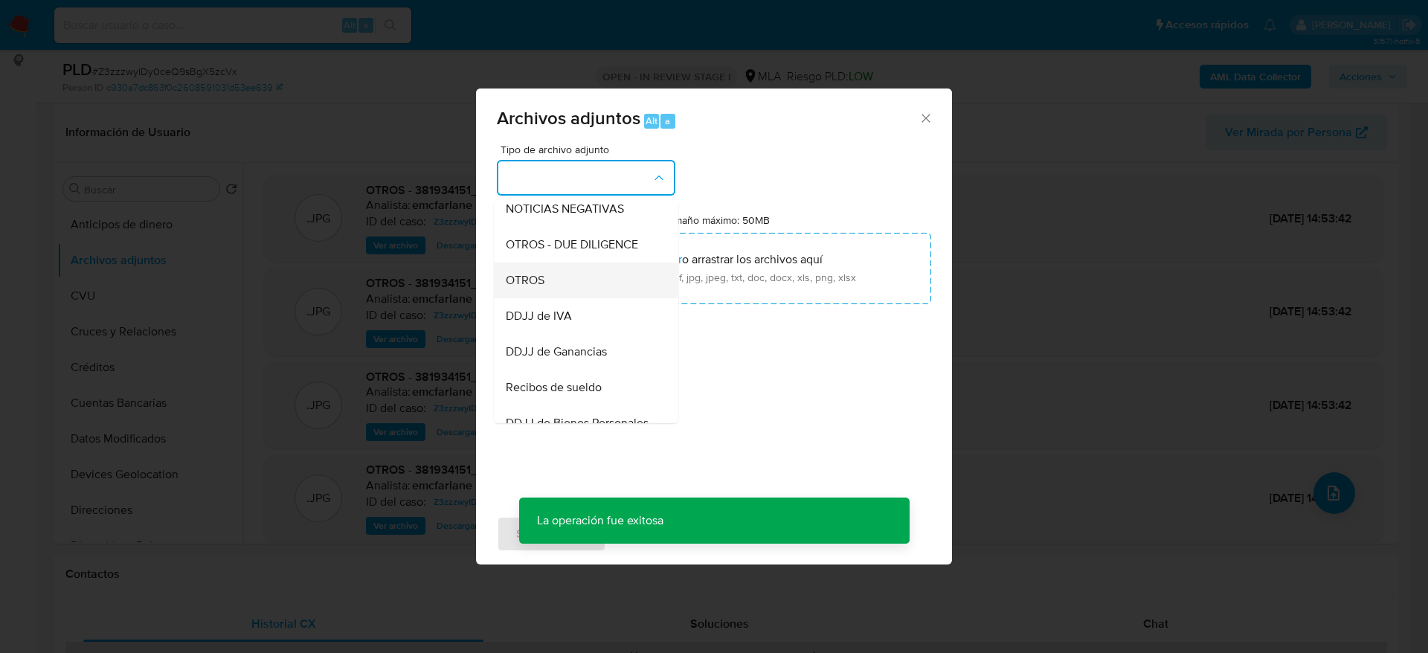
drag, startPoint x: 531, startPoint y: 289, endPoint x: 713, endPoint y: 396, distance: 211.0
click at [531, 288] on span "OTROS" at bounding box center [525, 280] width 39 height 15
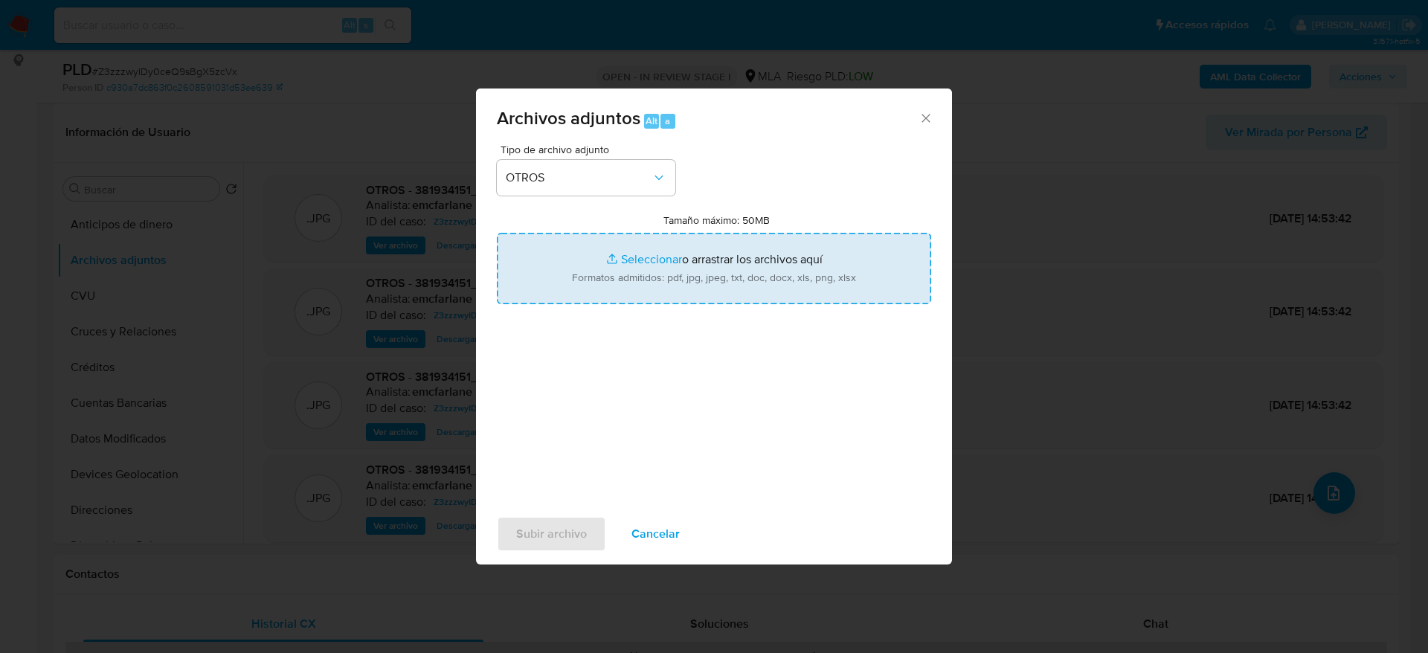
type input "C:\fakepath\Caselog Z3zzzwyIDy0ceQ9sBgX5zcVx.docx"
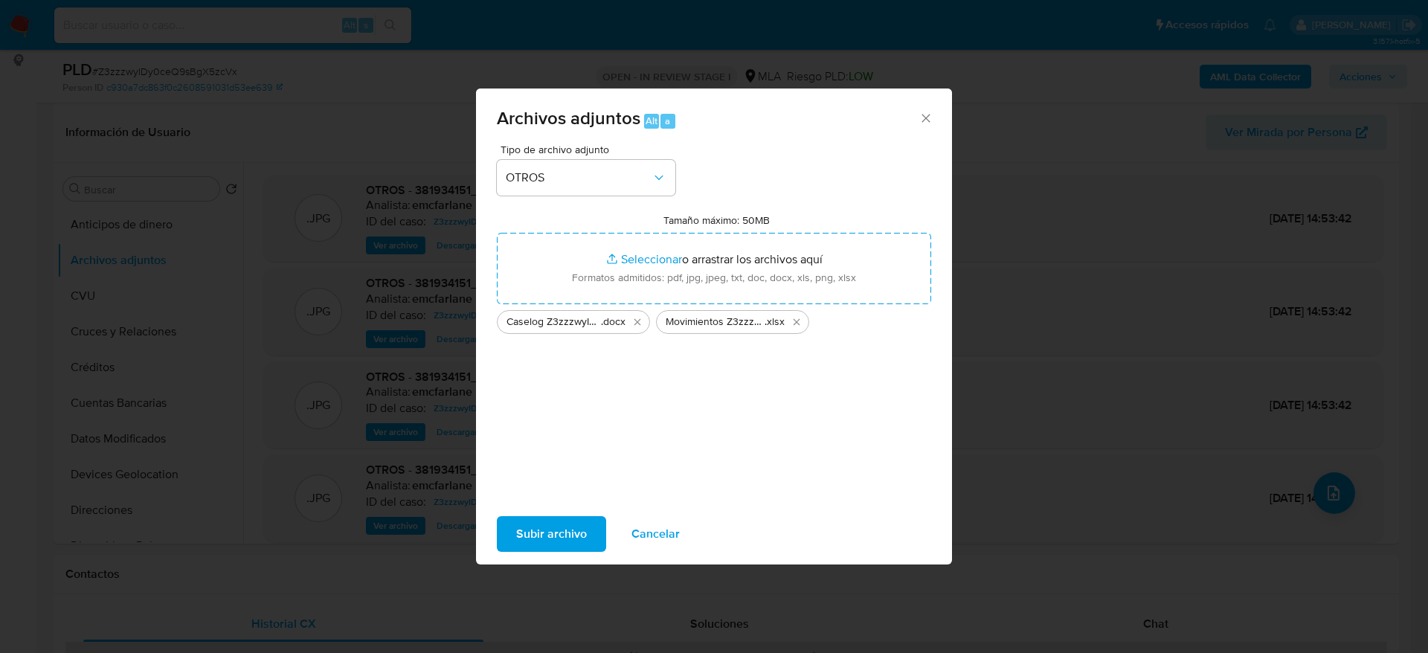
click at [564, 534] on span "Subir archivo" at bounding box center [551, 534] width 71 height 33
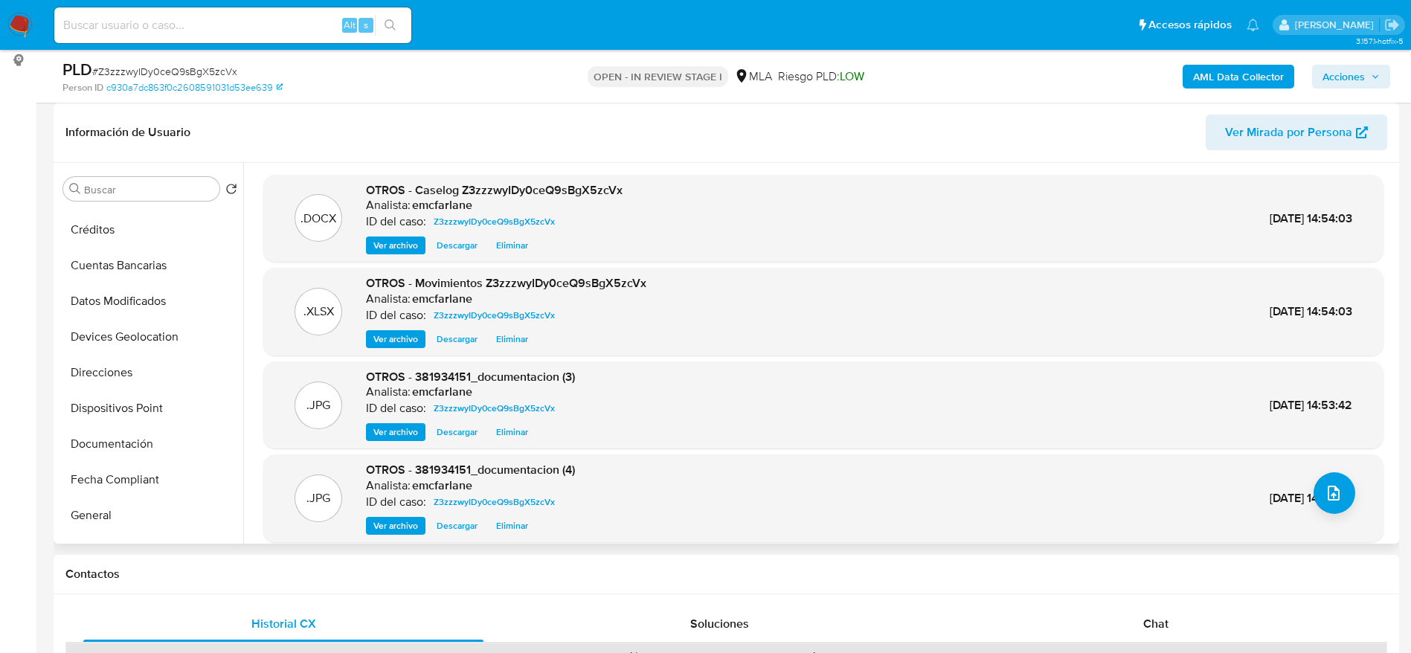
scroll to position [335, 0]
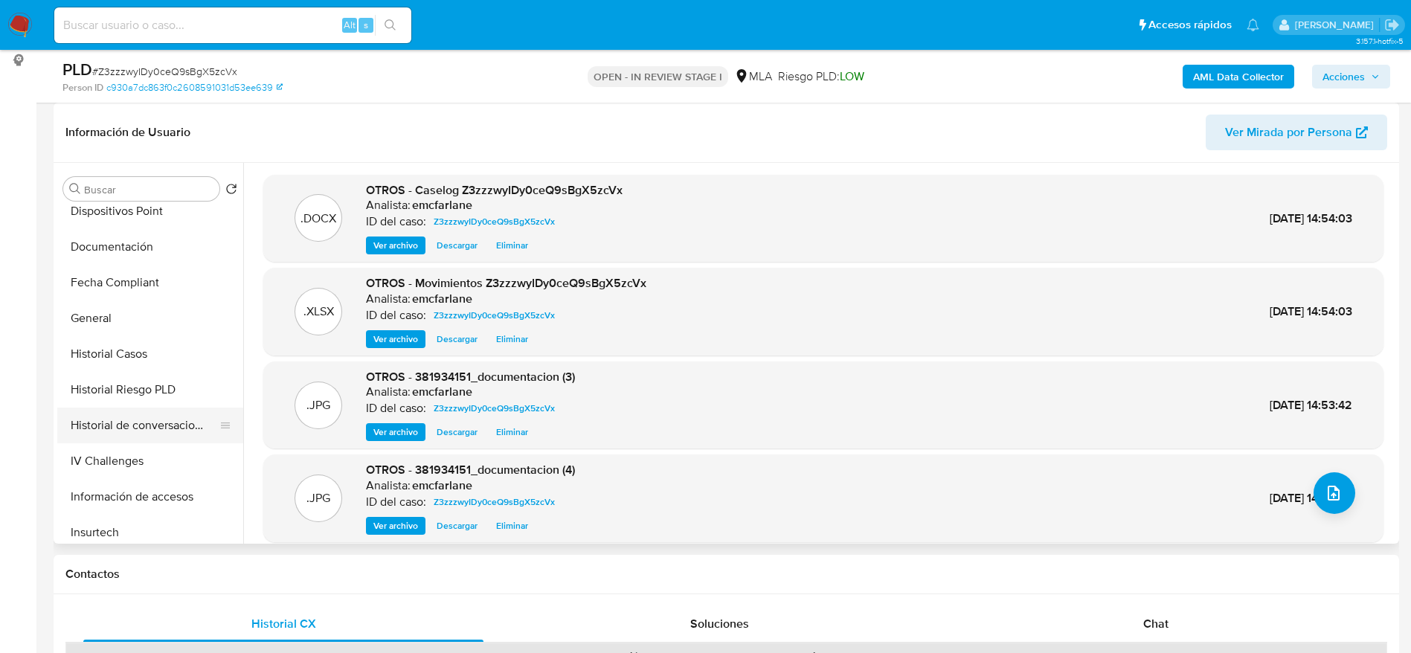
click at [145, 425] on button "Historial de conversaciones" at bounding box center [144, 426] width 174 height 36
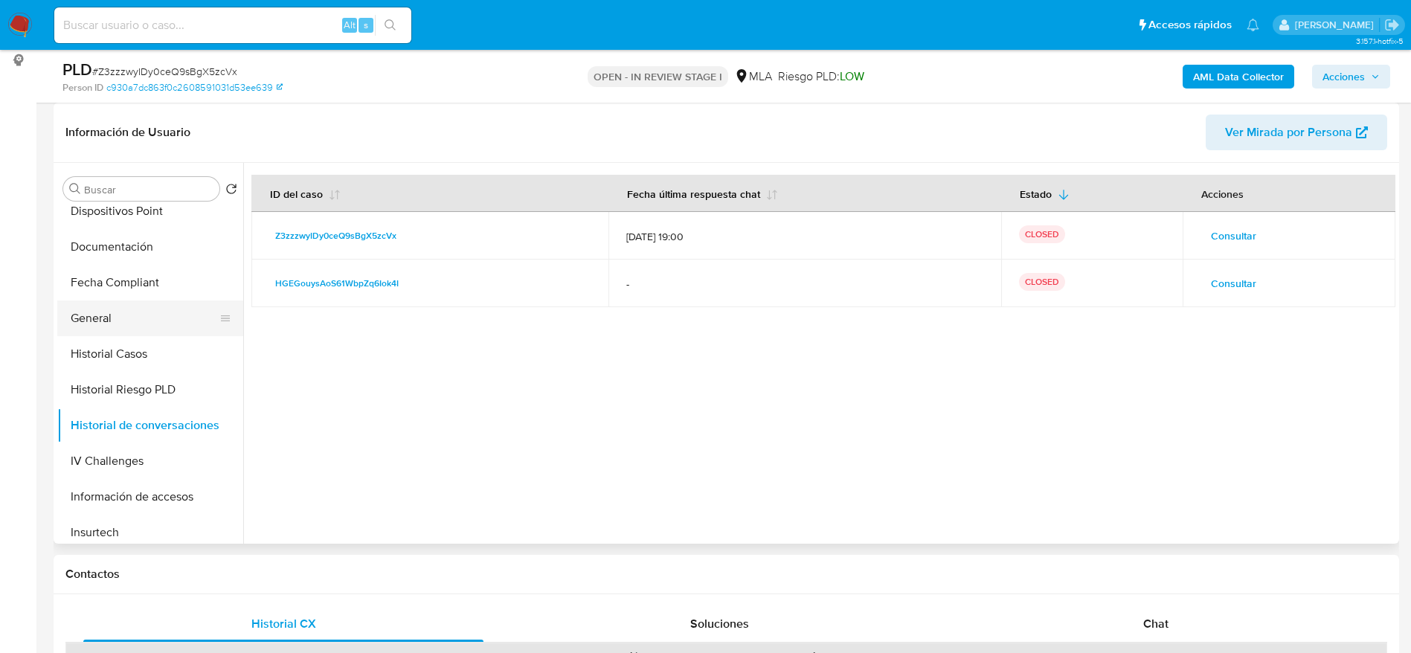
scroll to position [0, 0]
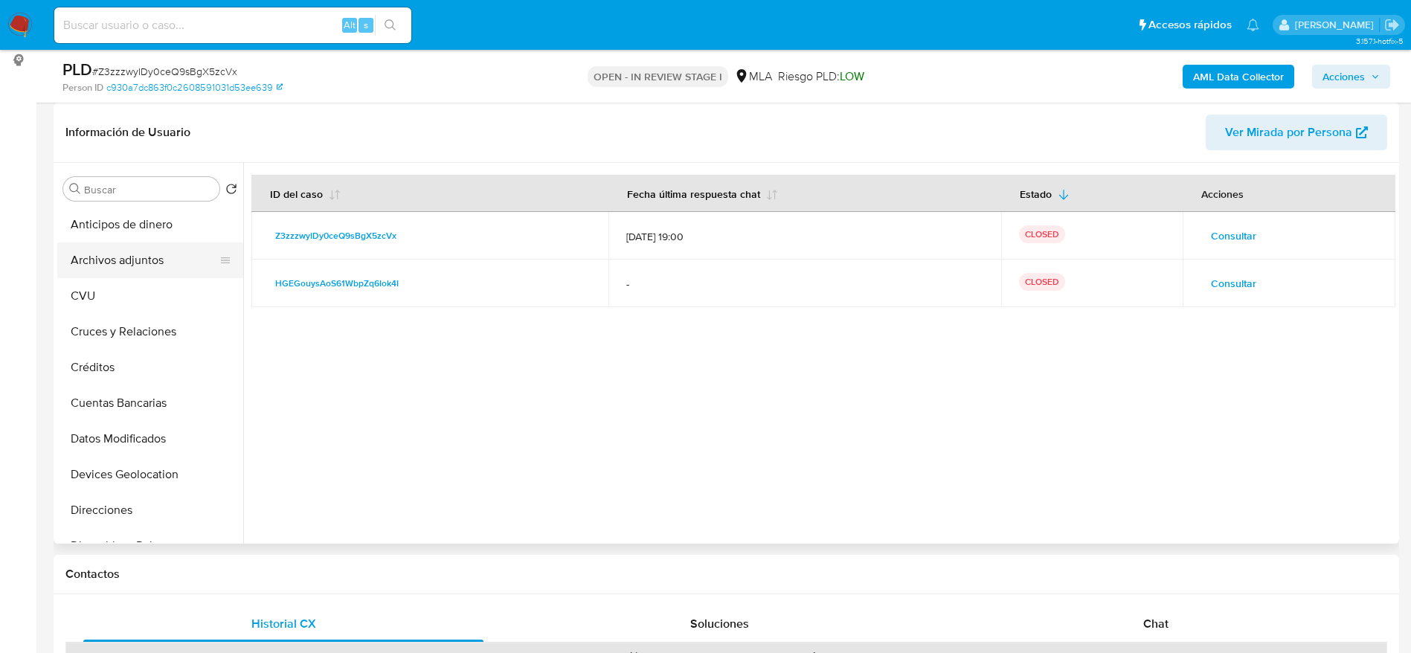
click at [146, 250] on button "Archivos adjuntos" at bounding box center [144, 260] width 174 height 36
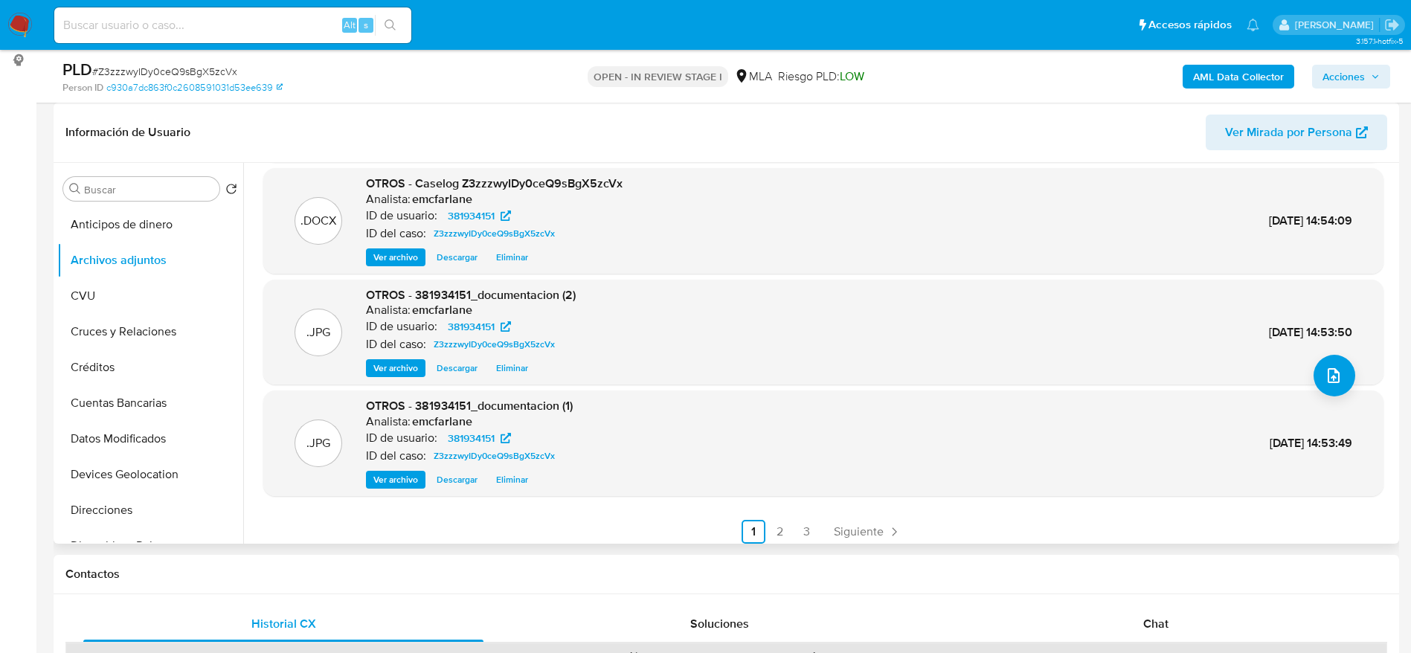
scroll to position [125, 0]
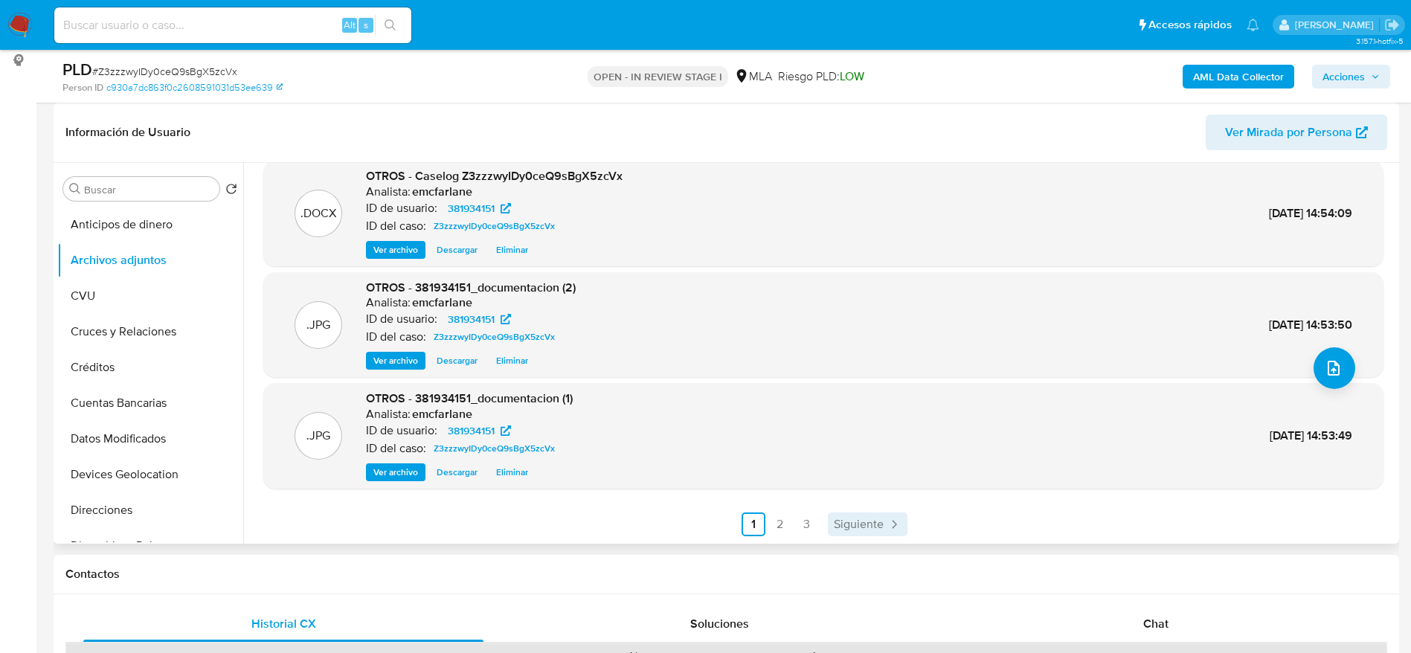
click at [881, 530] on link "Siguiente" at bounding box center [868, 525] width 80 height 24
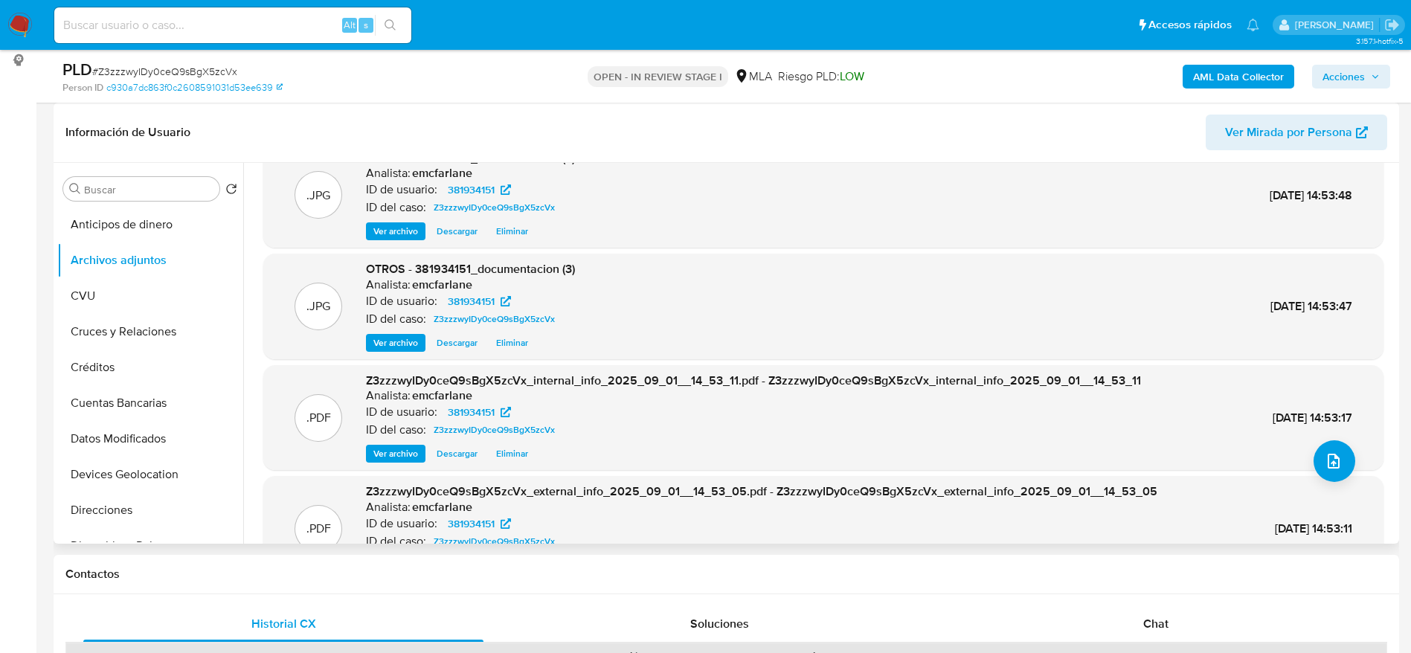
scroll to position [0, 0]
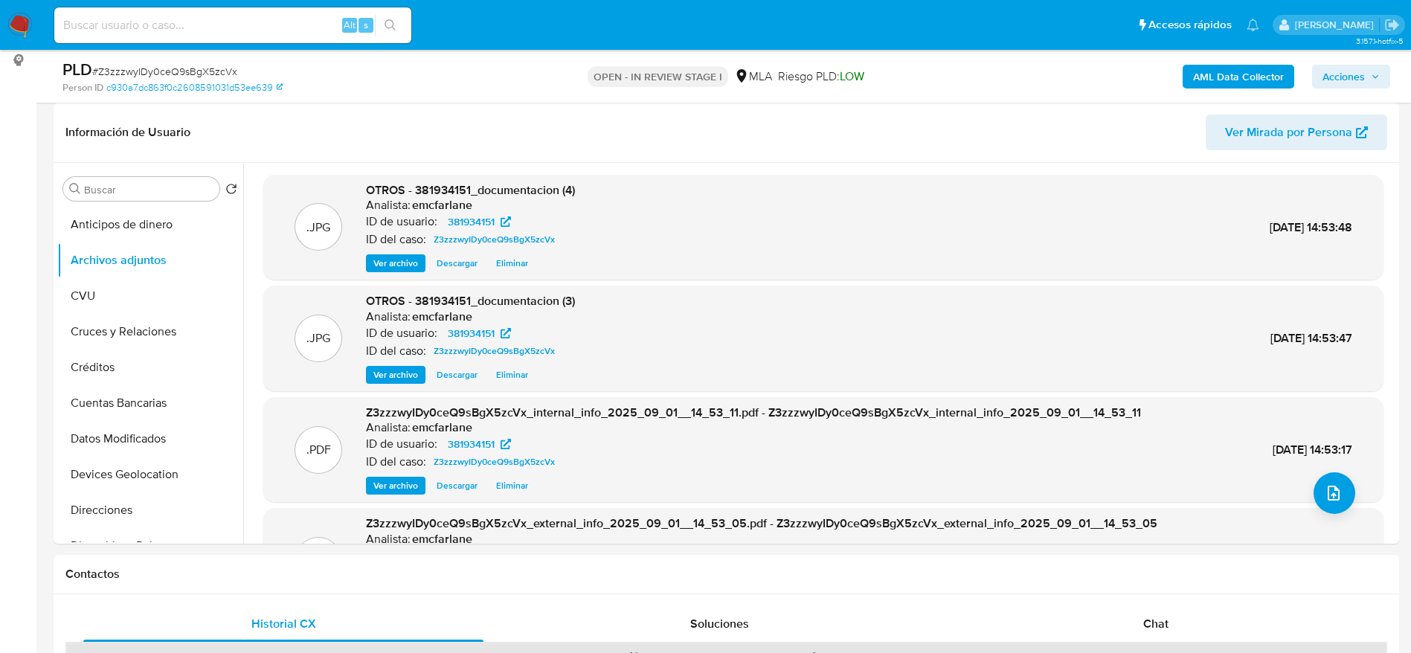
click at [1341, 73] on span "Acciones" at bounding box center [1344, 77] width 42 height 24
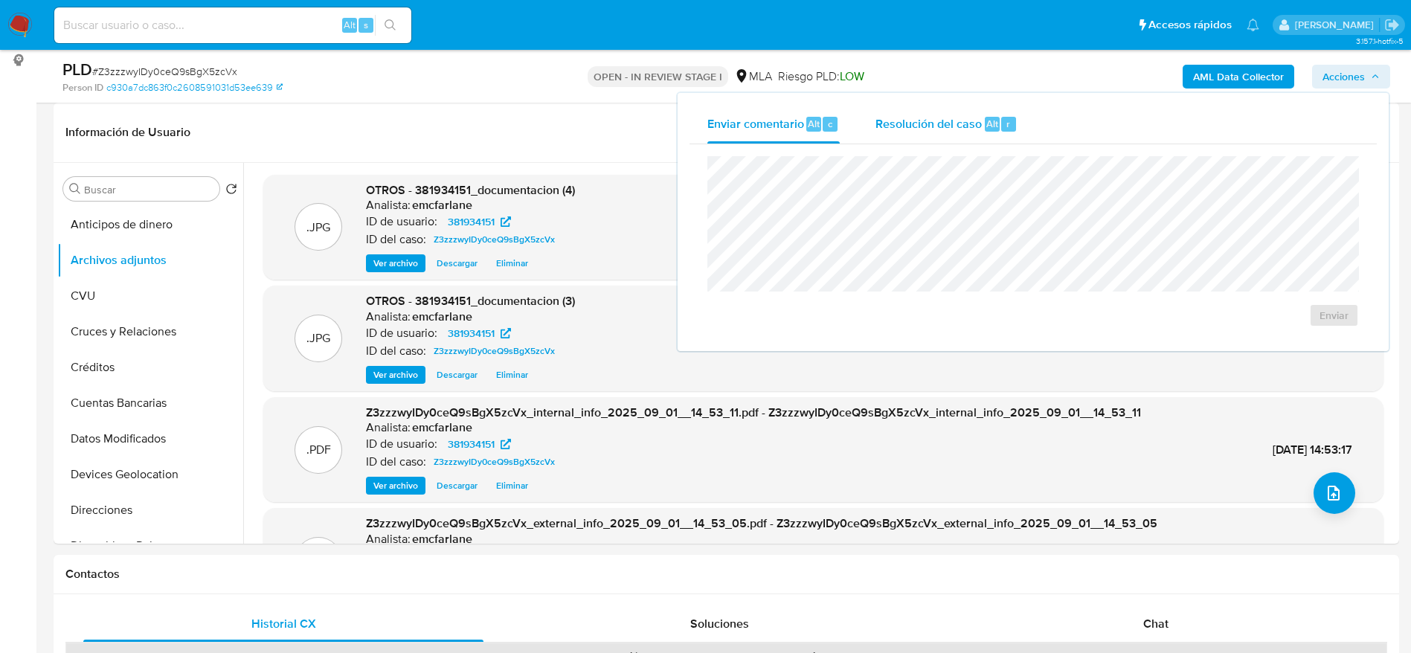
click at [974, 118] on span "Resolución del caso" at bounding box center [929, 123] width 106 height 17
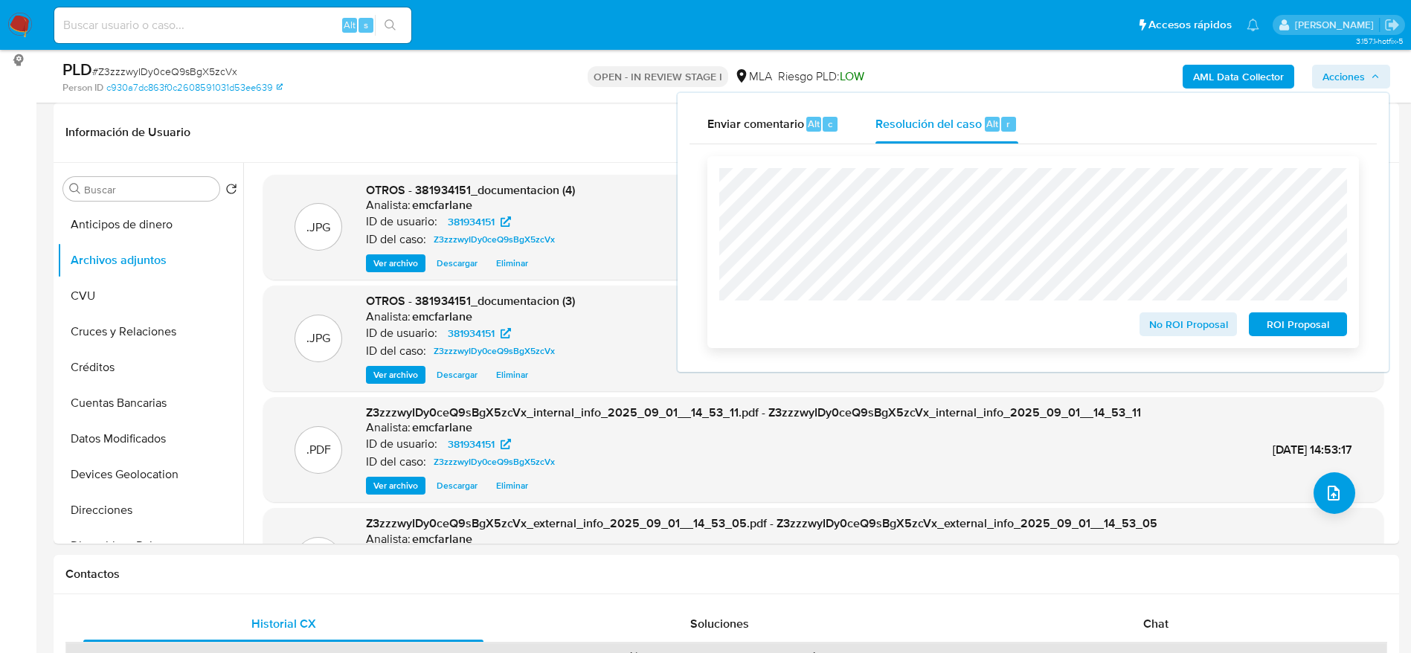
click at [1196, 321] on span "No ROI Proposal" at bounding box center [1188, 324] width 77 height 21
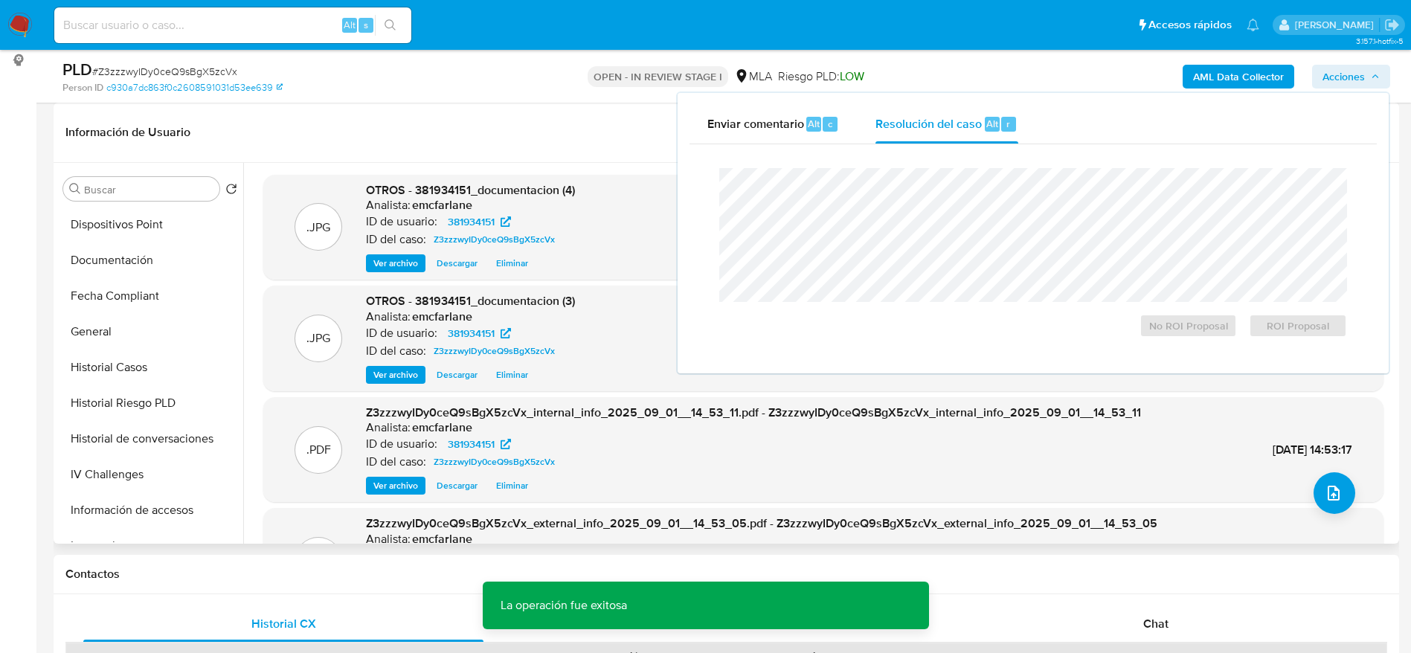
scroll to position [446, 0]
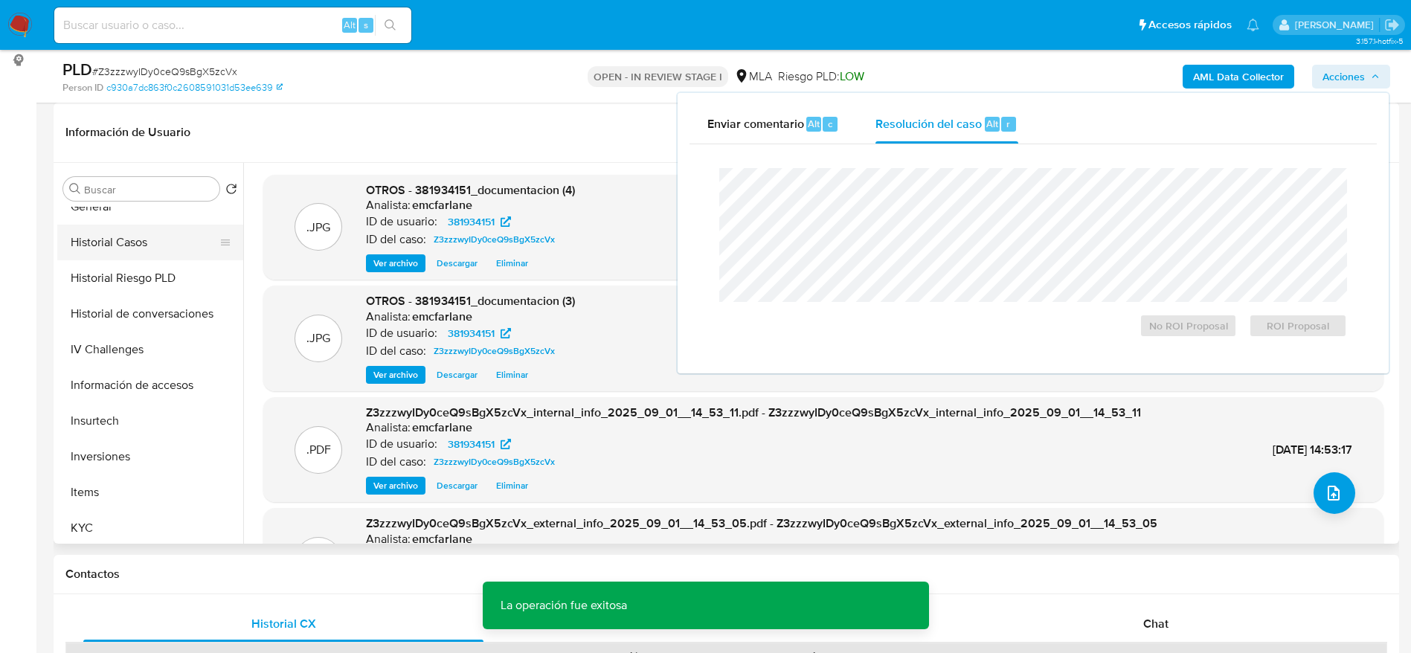
drag, startPoint x: 129, startPoint y: 231, endPoint x: 130, endPoint y: 240, distance: 8.2
click at [129, 233] on button "Historial Casos" at bounding box center [144, 243] width 174 height 36
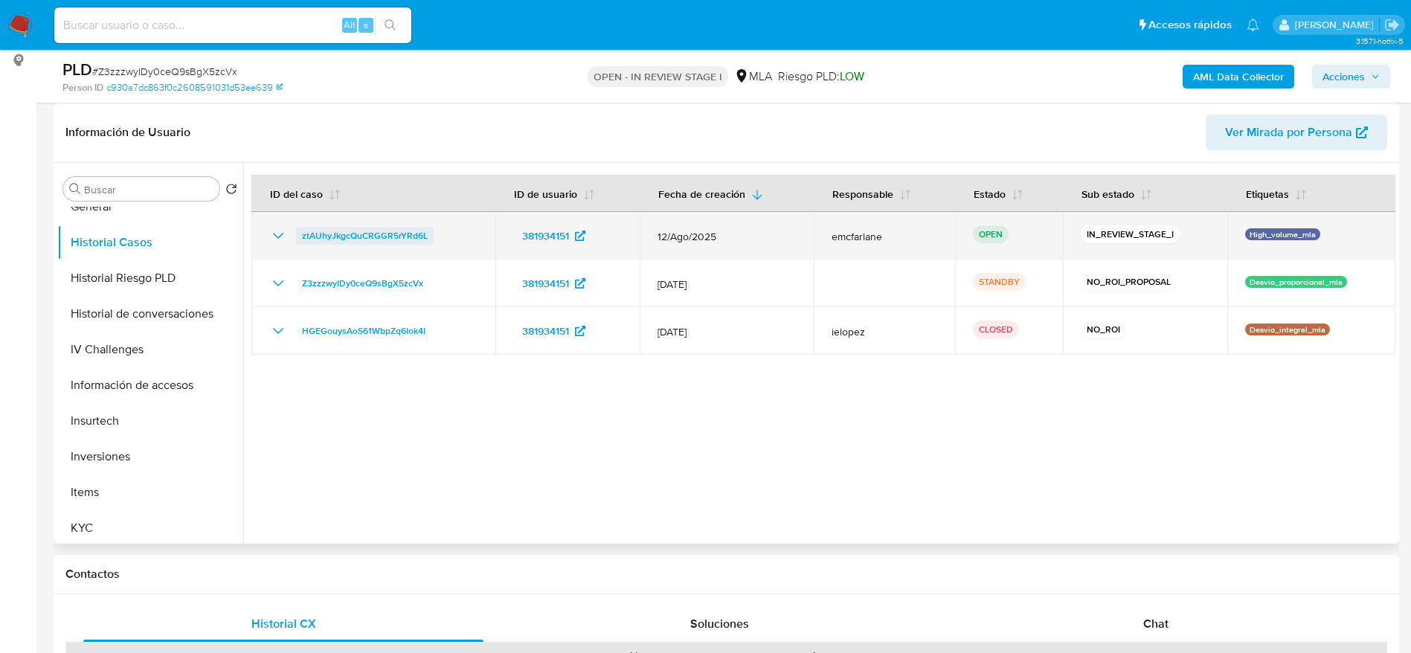
click at [402, 237] on span "ztAUhyJkgcQuCRGGR5rYRd6L" at bounding box center [365, 236] width 126 height 18
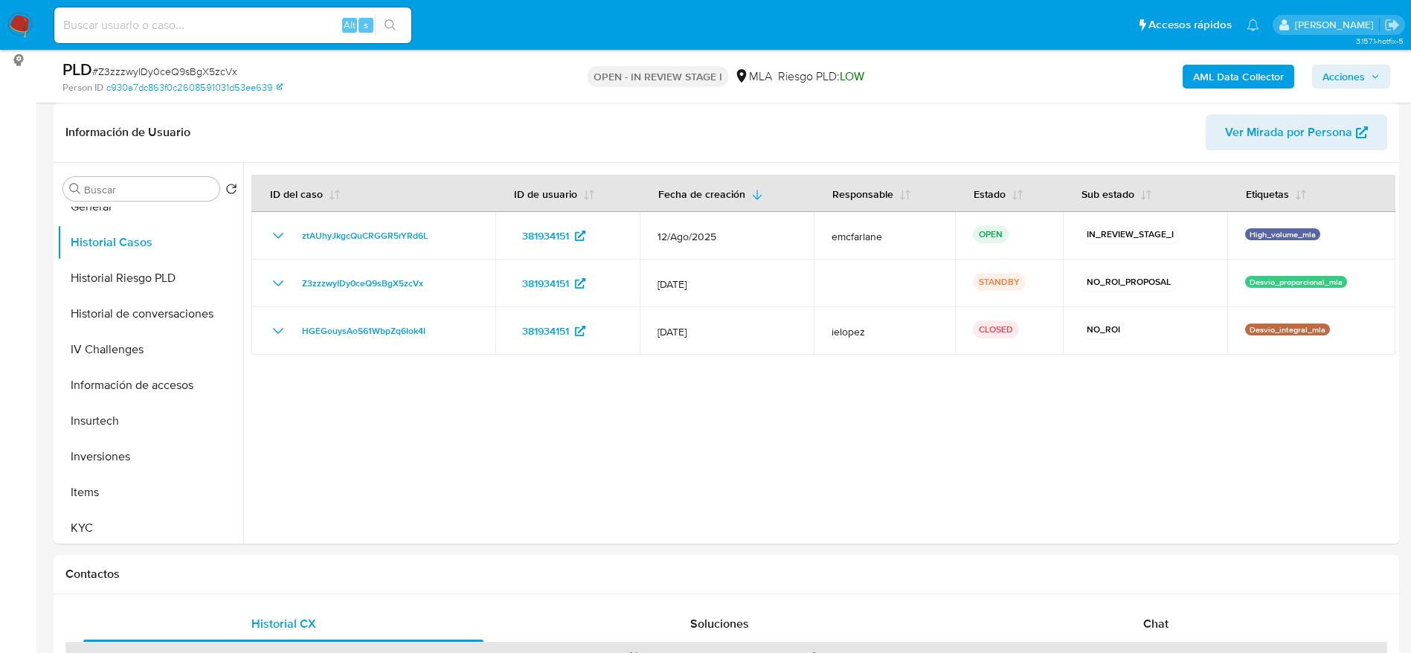
click at [23, 7] on nav "Pausado Ver notificaciones Alt s Accesos rápidos Presiona las siguientes teclas…" at bounding box center [705, 25] width 1411 height 50
click at [26, 32] on img at bounding box center [19, 25] width 25 height 25
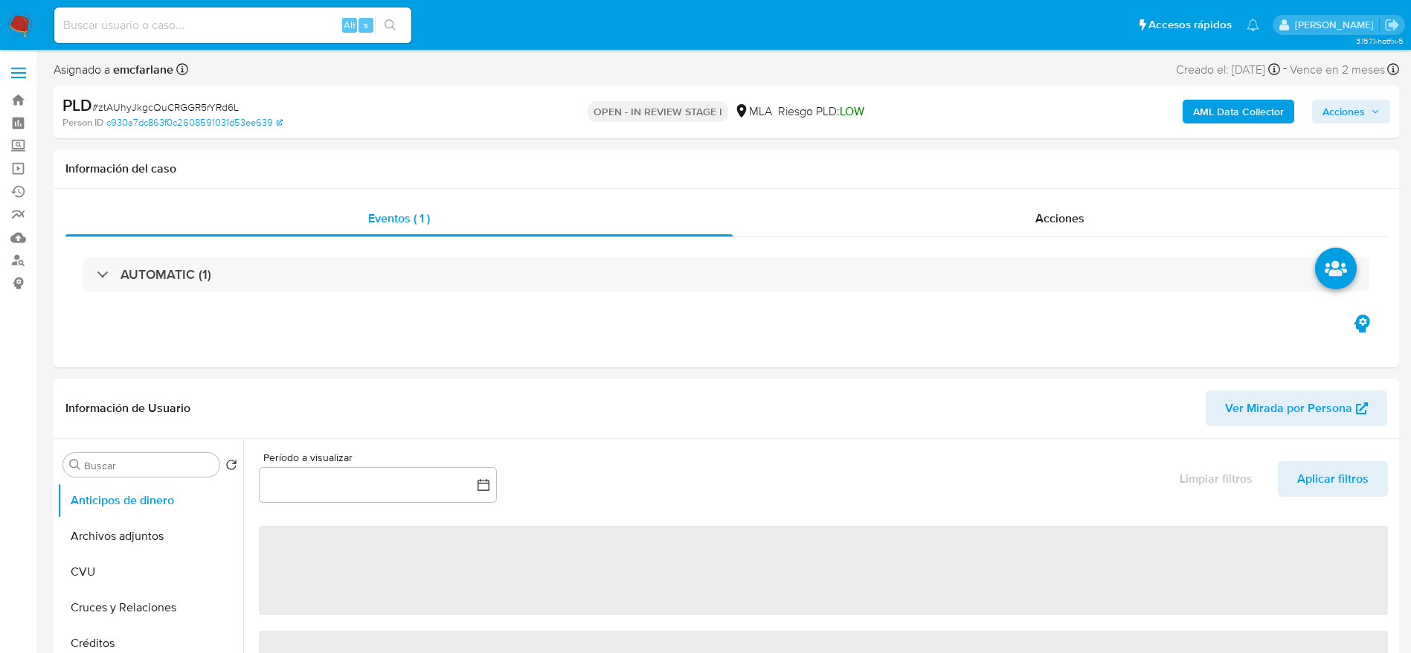
click at [1361, 103] on span "Acciones" at bounding box center [1344, 112] width 42 height 24
select select "10"
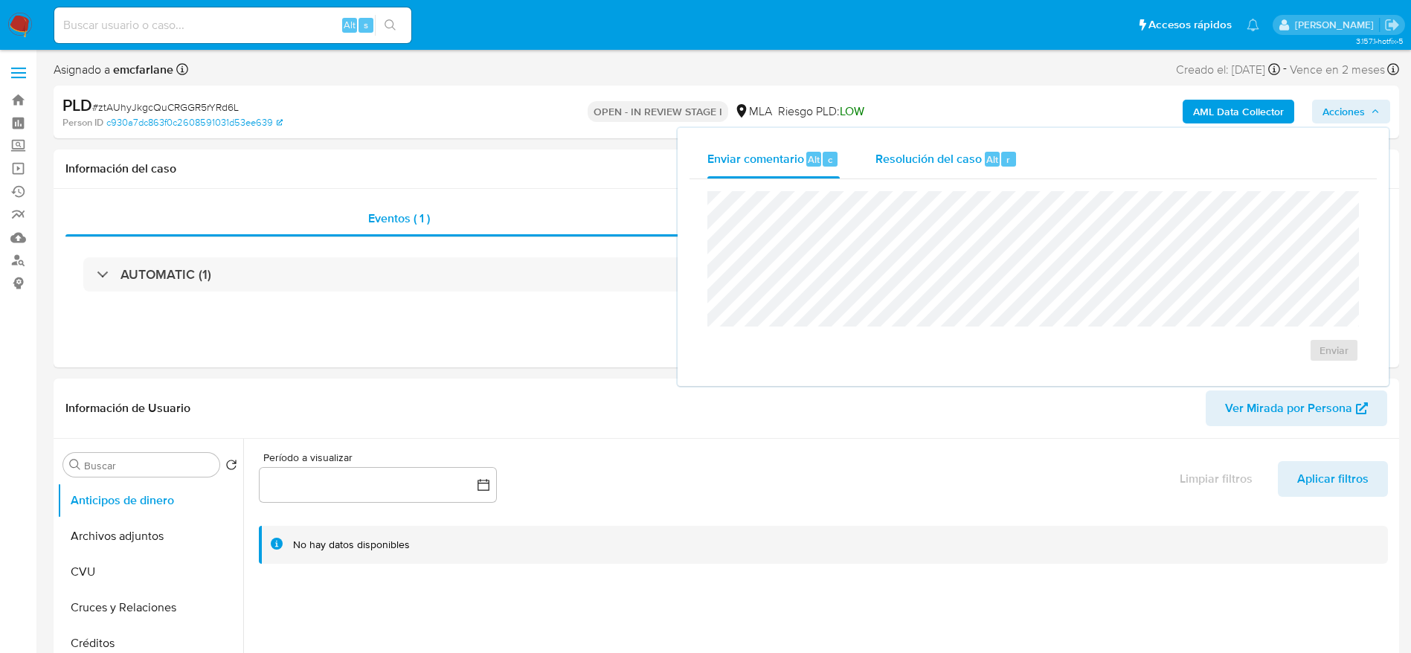
click at [954, 160] on span "Resolución del caso" at bounding box center [929, 158] width 106 height 17
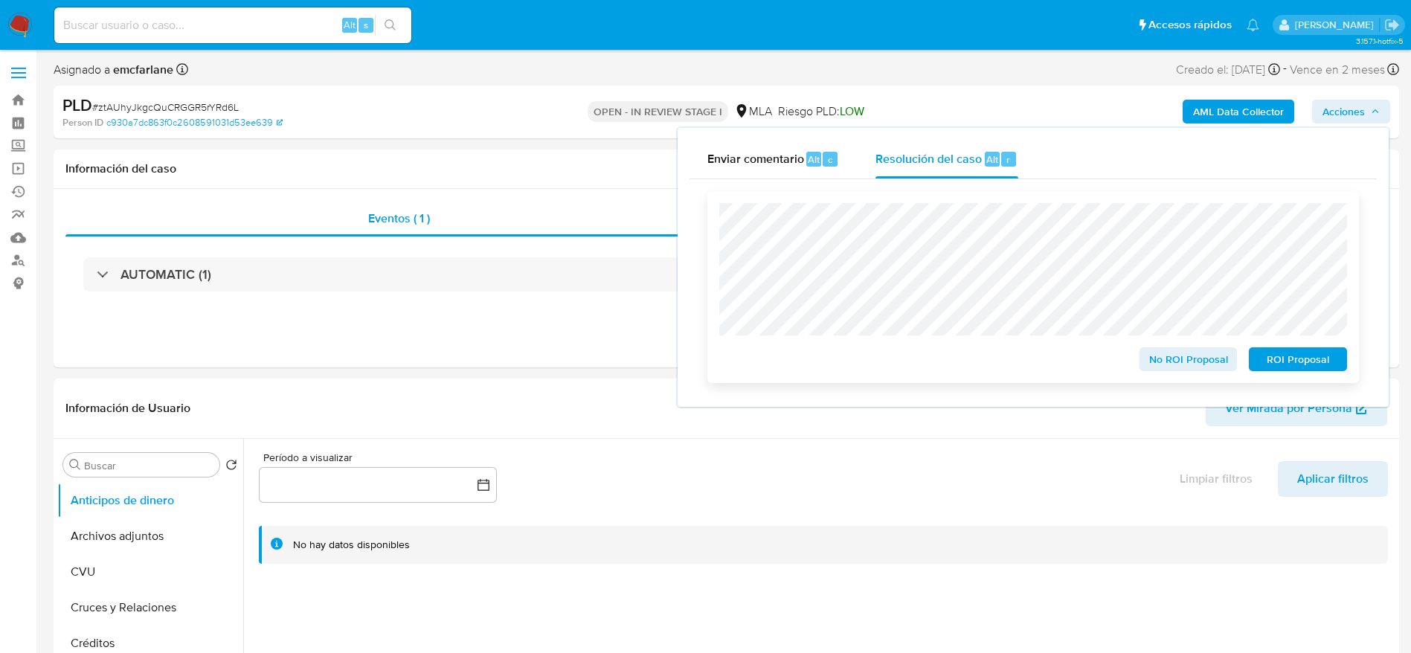
click at [1195, 357] on span "No ROI Proposal" at bounding box center [1188, 359] width 77 height 21
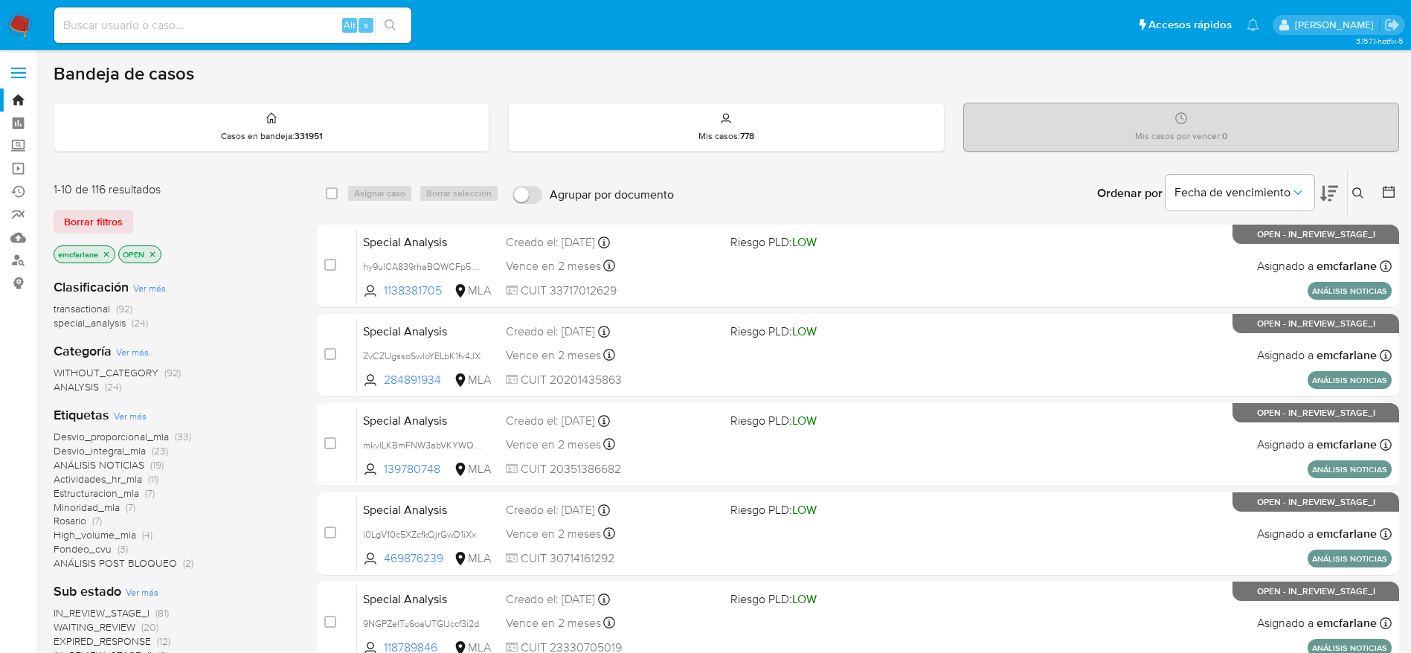
click at [239, 31] on input at bounding box center [232, 25] width 357 height 19
paste input "wddEiEnBeCXfVfHU5ASB43ze"
type input "wddEiEnBeCXfVfHU5ASB43ze"
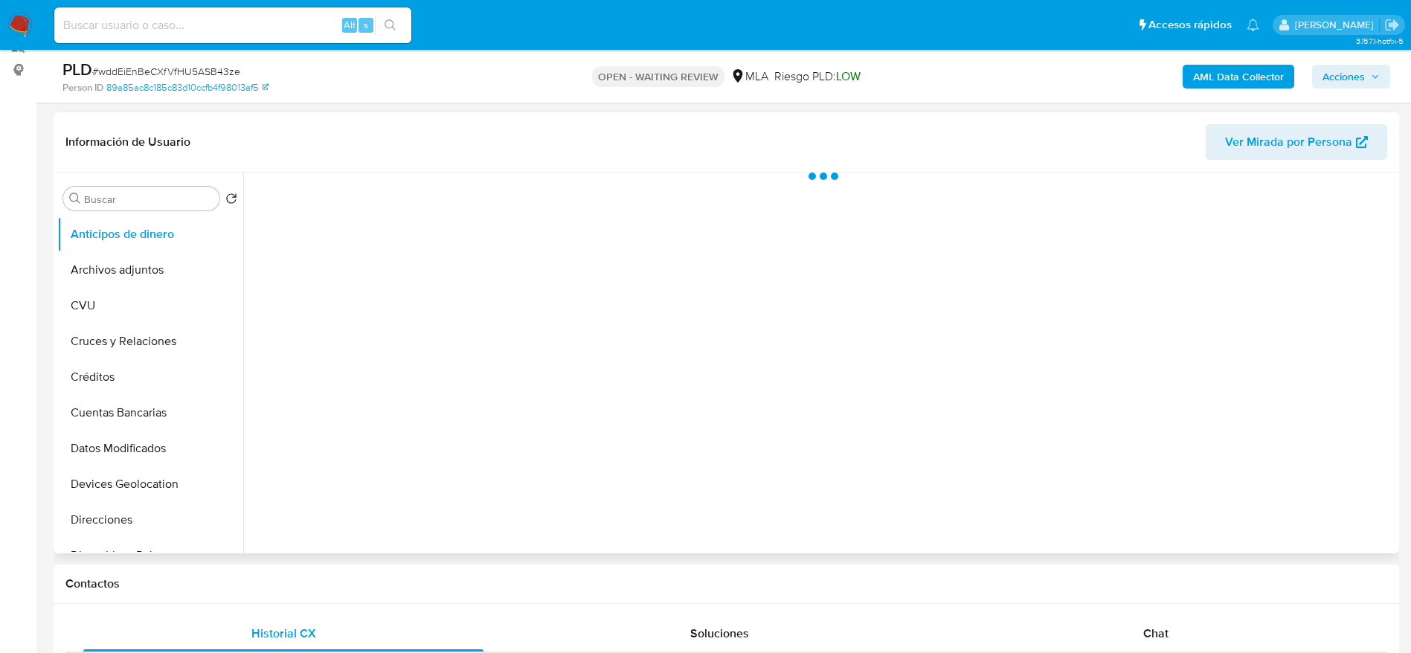
scroll to position [223, 0]
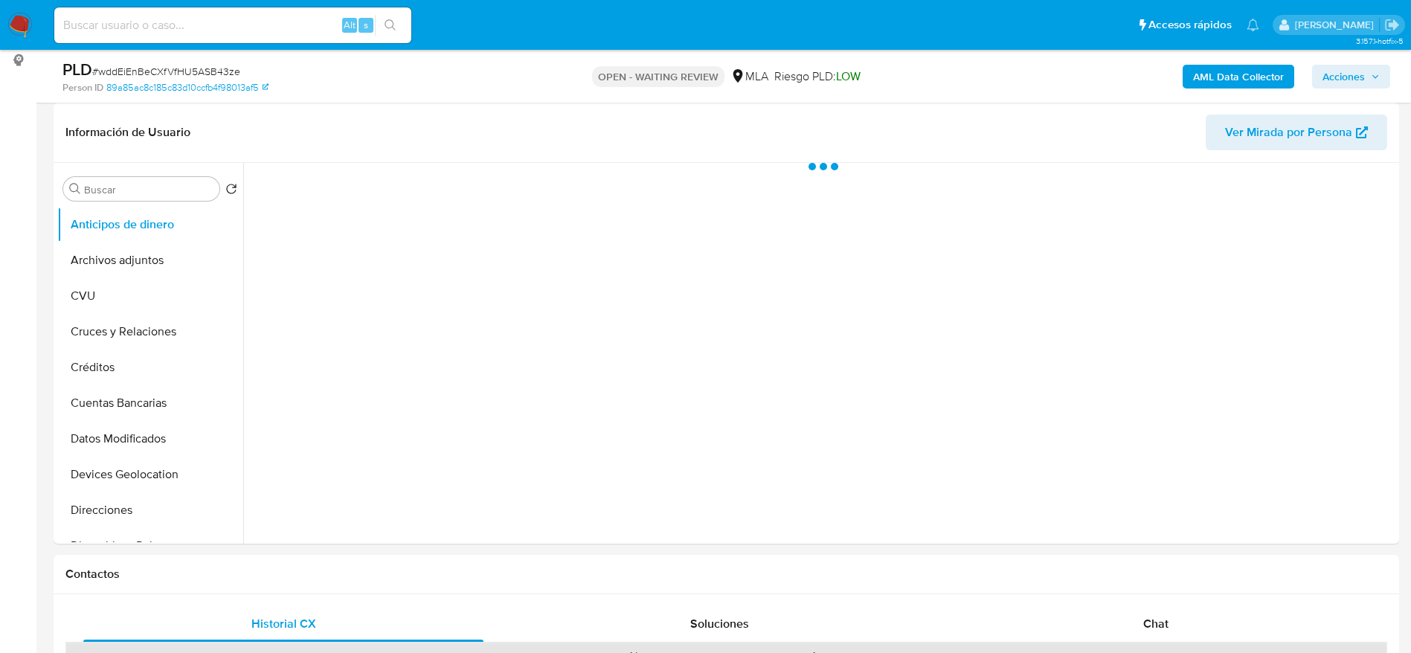
select select "10"
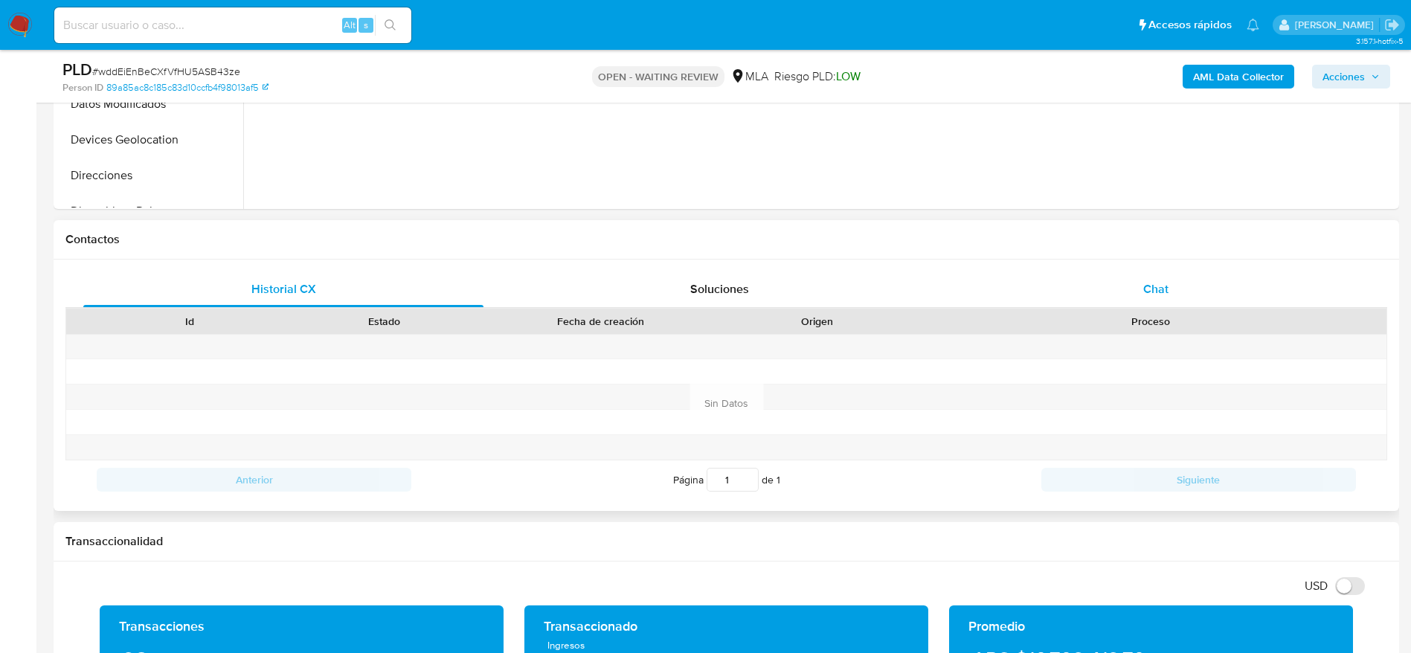
click at [1163, 301] on div "Chat" at bounding box center [1156, 290] width 400 height 36
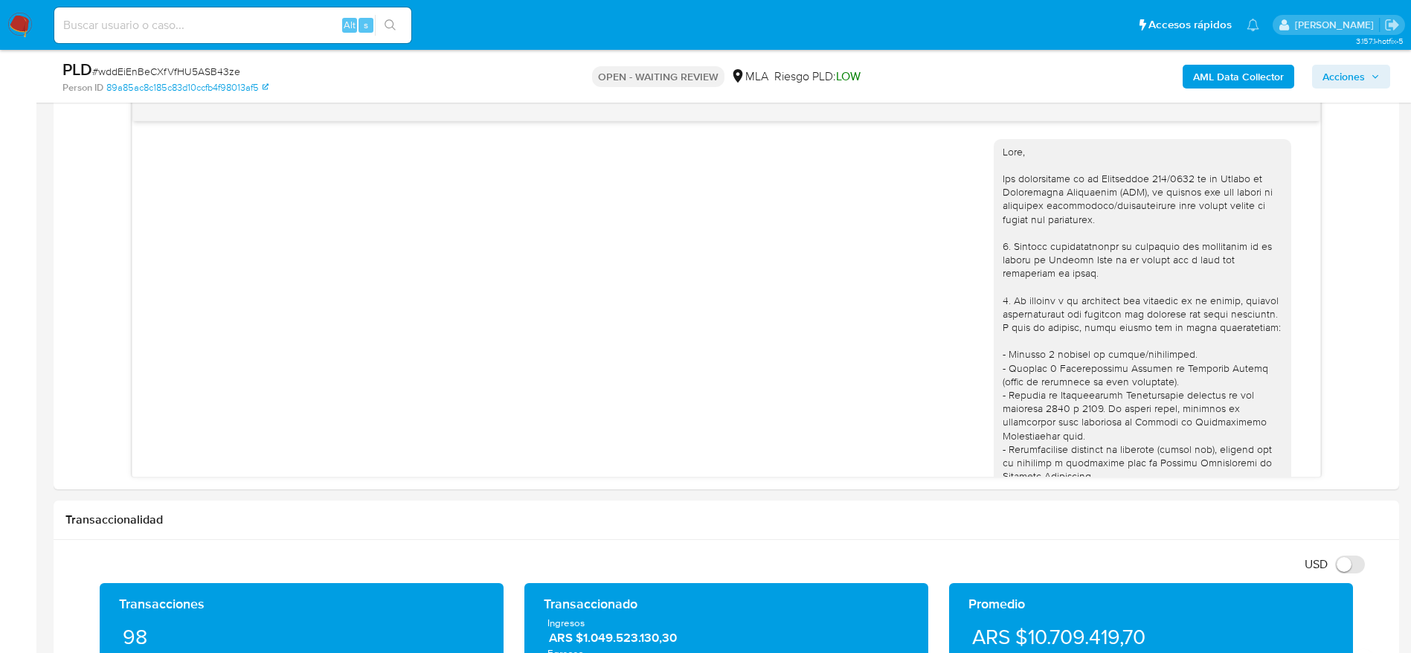
scroll to position [583, 0]
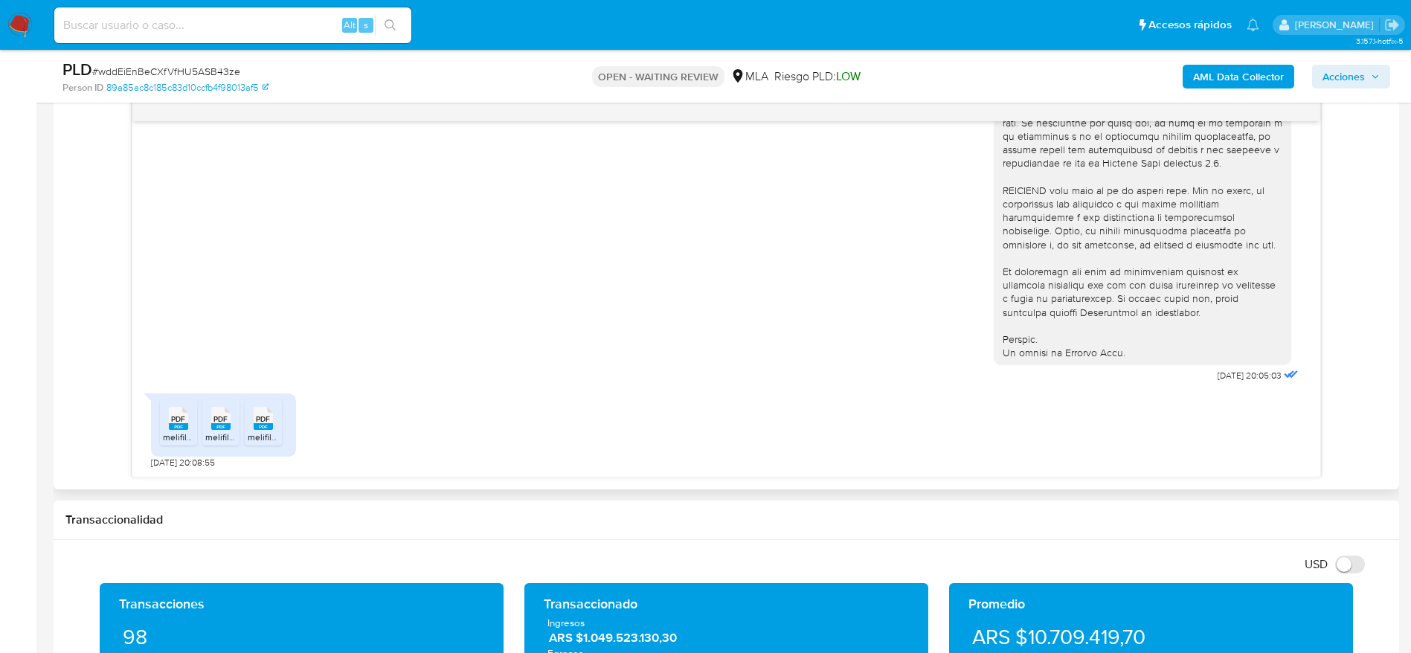
drag, startPoint x: 176, startPoint y: 424, endPoint x: 225, endPoint y: 427, distance: 49.9
click at [176, 425] on div "PDF PDF" at bounding box center [178, 416] width 31 height 29
click at [220, 428] on rect at bounding box center [220, 426] width 19 height 7
click at [268, 425] on rect at bounding box center [263, 426] width 19 height 7
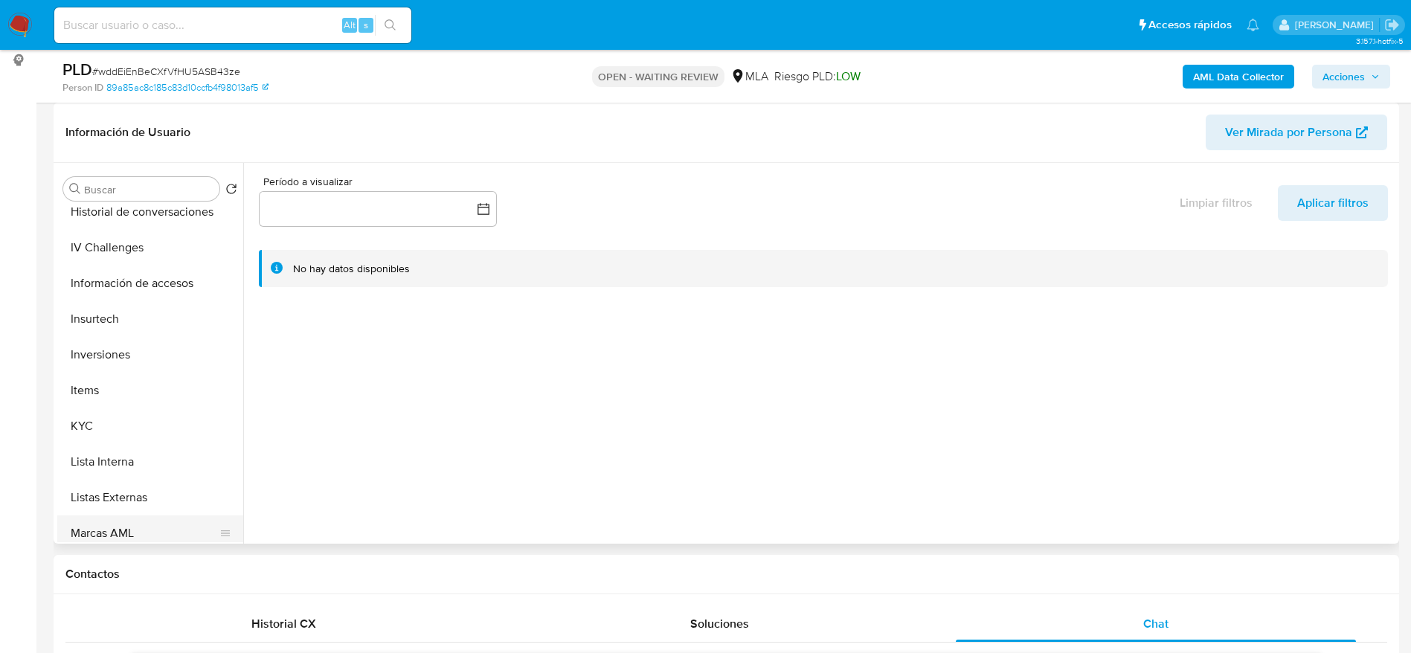
scroll to position [700, 0]
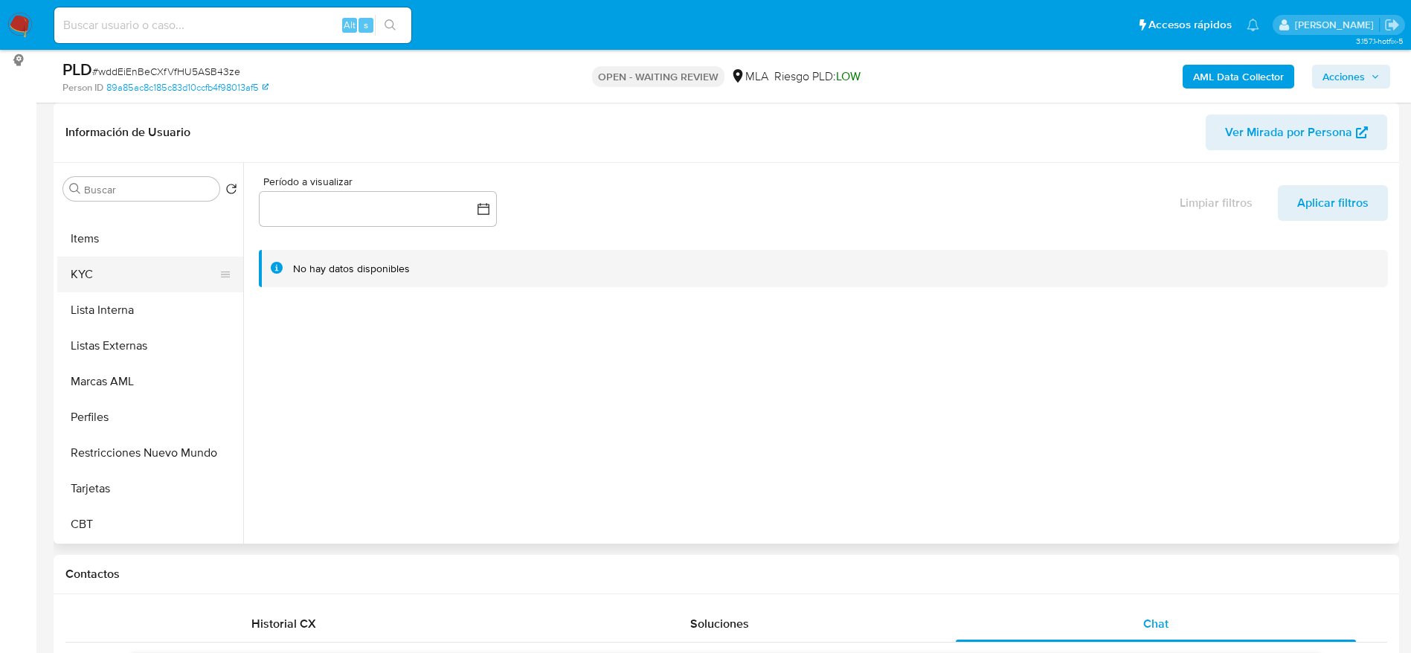
click at [86, 257] on button "KYC" at bounding box center [144, 275] width 174 height 36
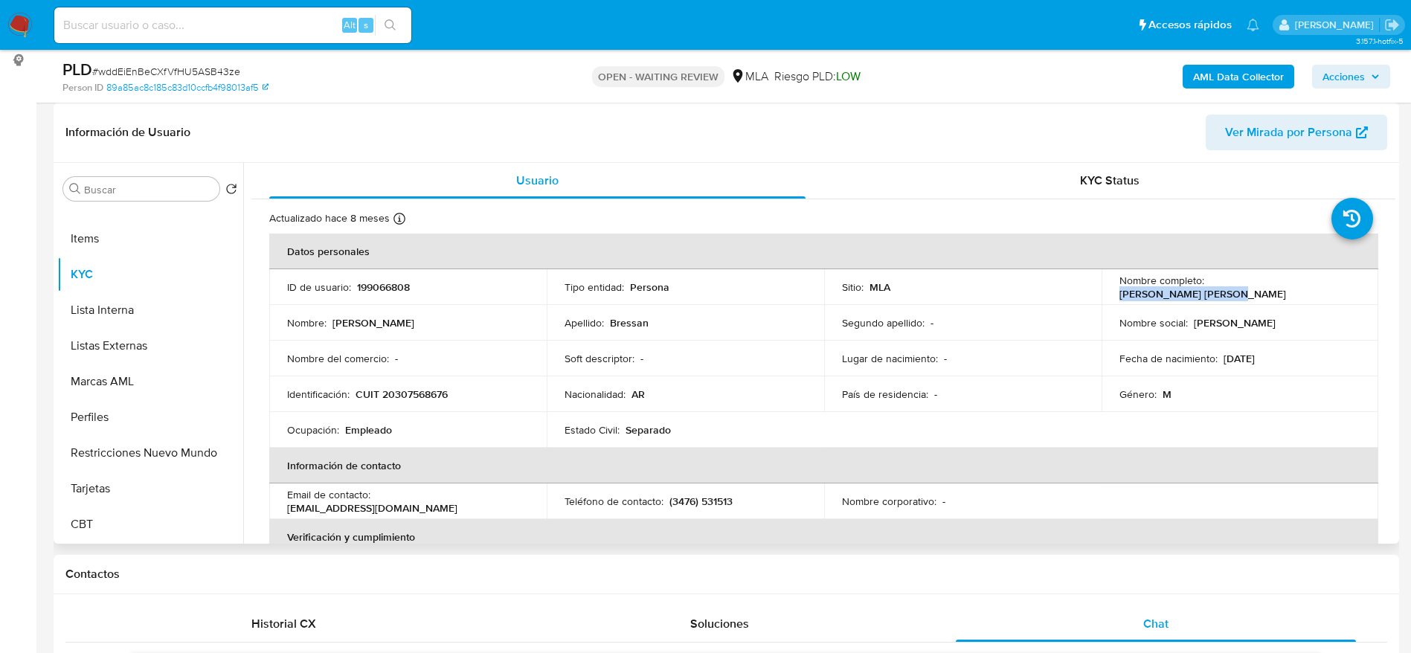
drag, startPoint x: 1207, startPoint y: 286, endPoint x: 1349, endPoint y: 300, distance: 142.8
click at [1349, 300] on td "Nombre completo : Matias Daniel Bressan" at bounding box center [1240, 287] width 277 height 36
copy p "[PERSON_NAME]"
click at [115, 64] on span "# wddEiEnBeCXfVfHU5ASB43ze" at bounding box center [166, 71] width 148 height 15
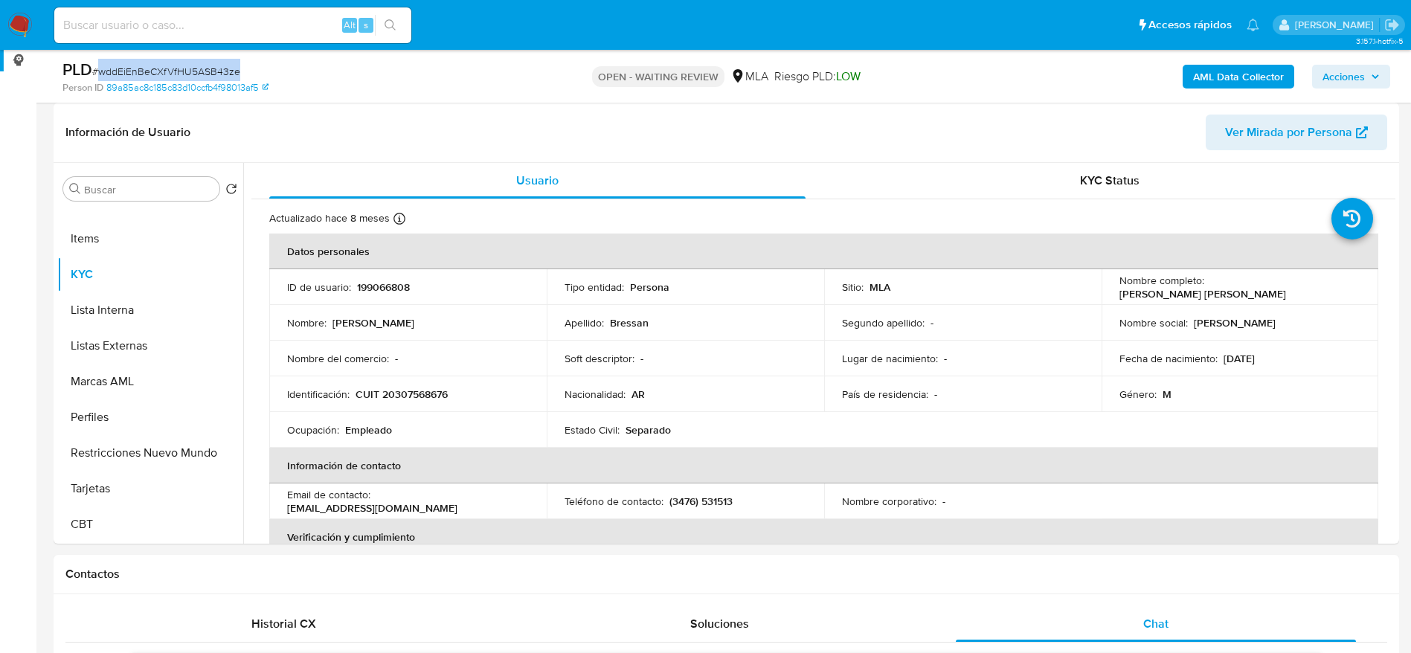
copy span "wddEiEnBeCXfVfHU5ASB43ze"
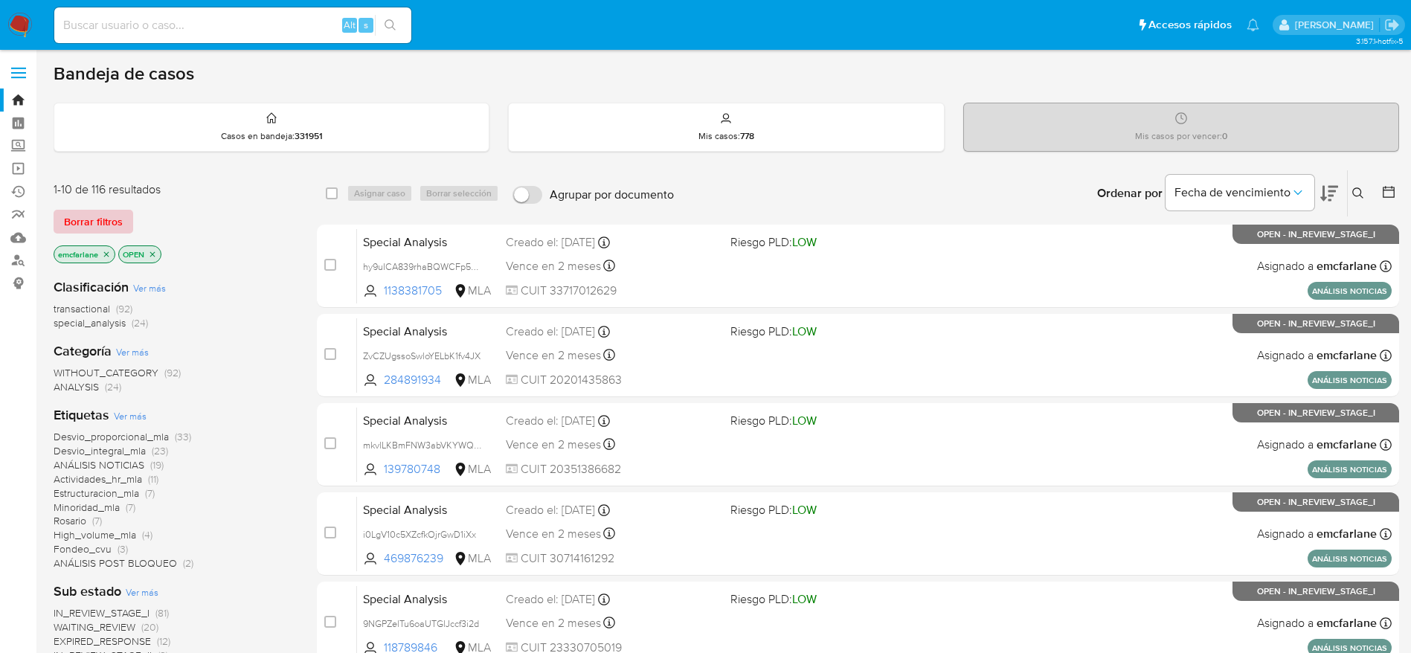
click at [83, 230] on span "Borrar filtros" at bounding box center [93, 221] width 59 height 21
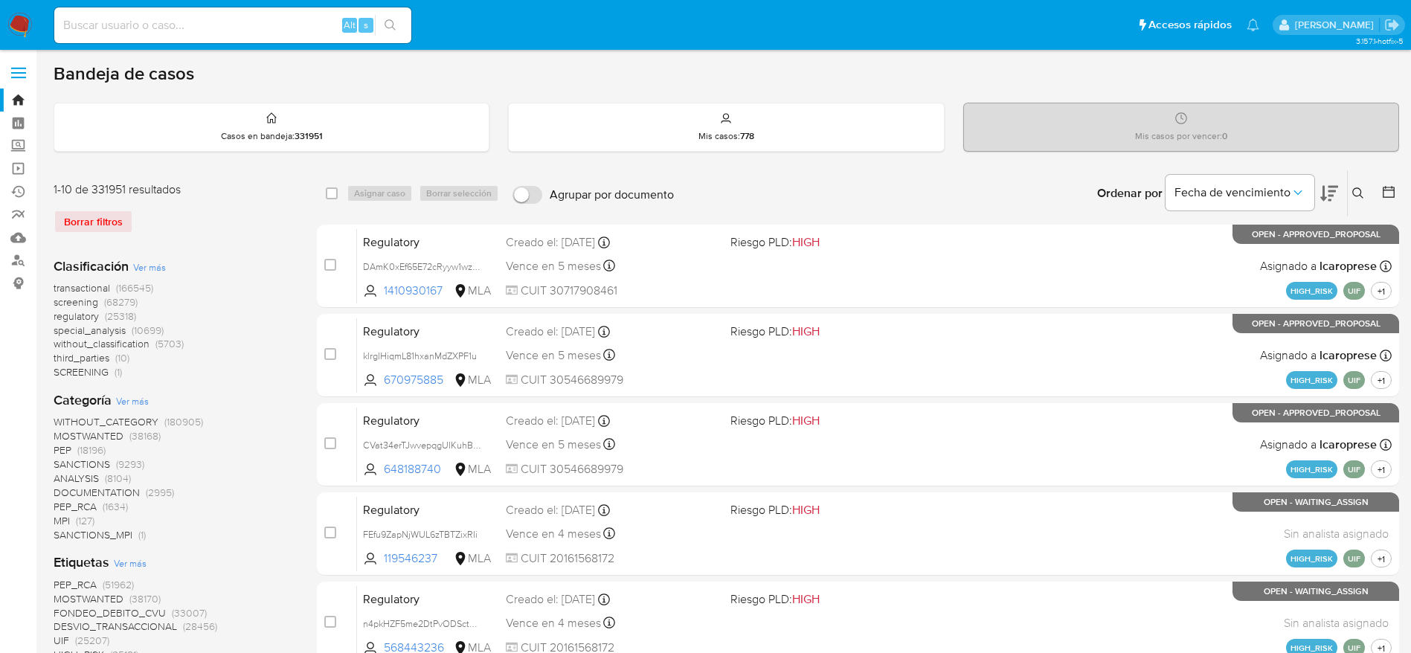
click at [1360, 193] on icon at bounding box center [1358, 193] width 12 height 12
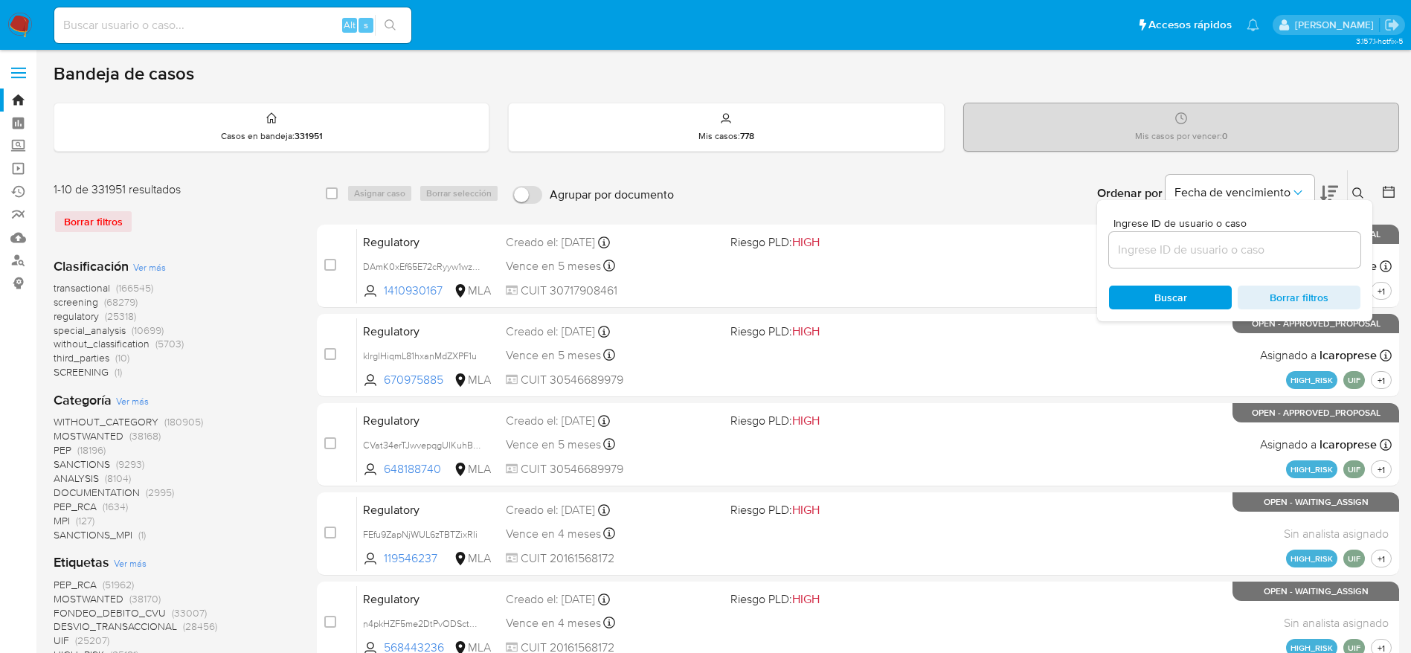
click at [1178, 236] on div at bounding box center [1234, 250] width 251 height 36
click at [1177, 246] on input at bounding box center [1234, 249] width 251 height 19
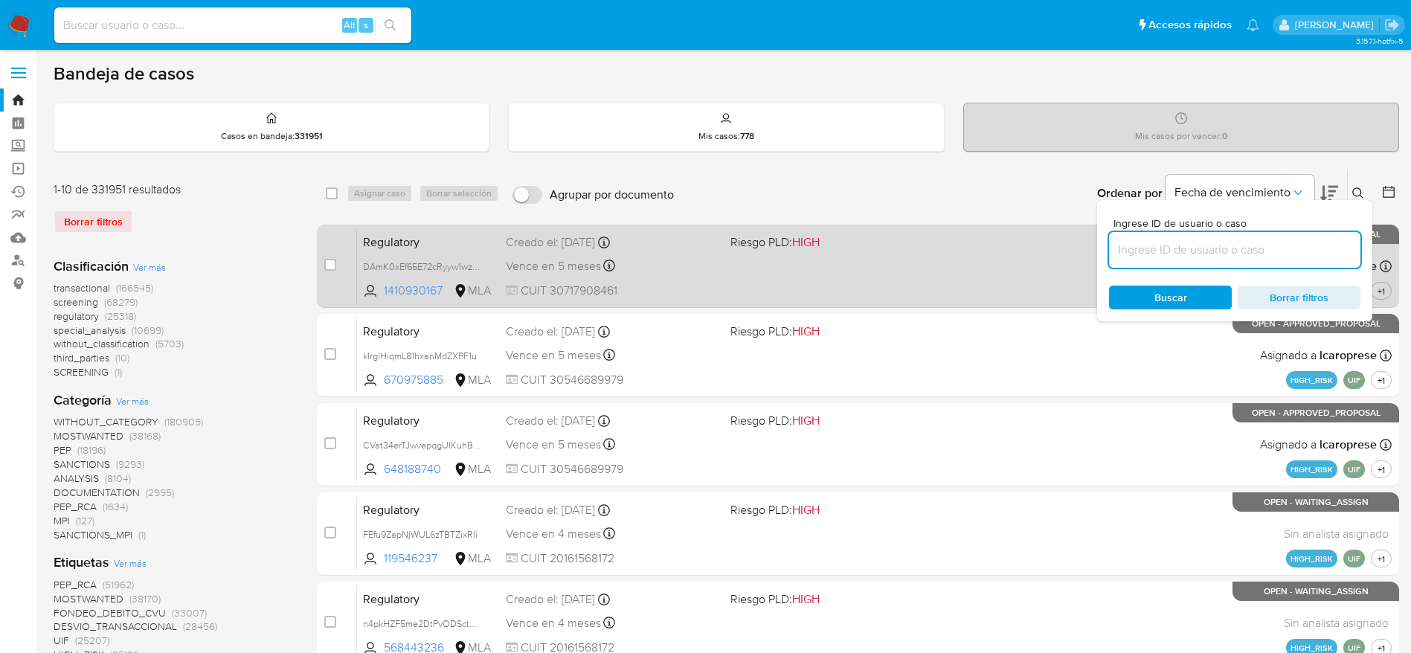
paste input "wddEiEnBeCXfVfHU5ASB43ze"
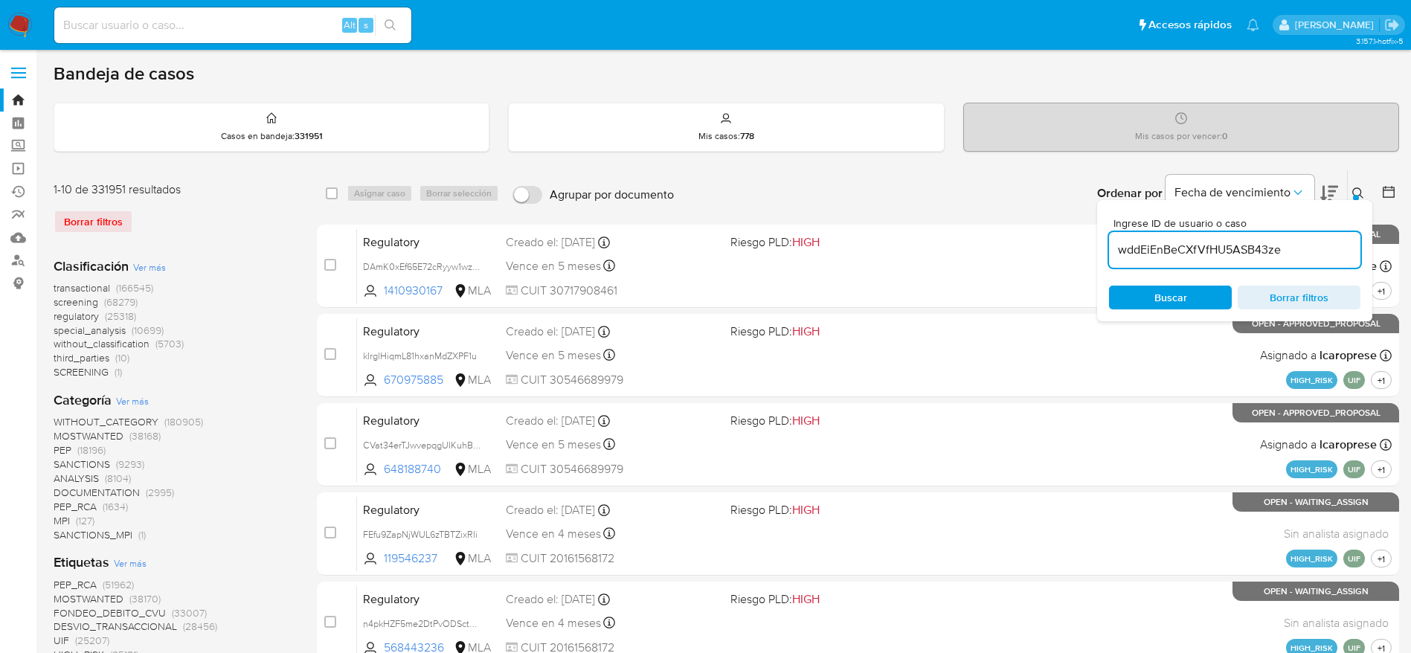
type input "wddEiEnBeCXfVfHU5ASB43ze"
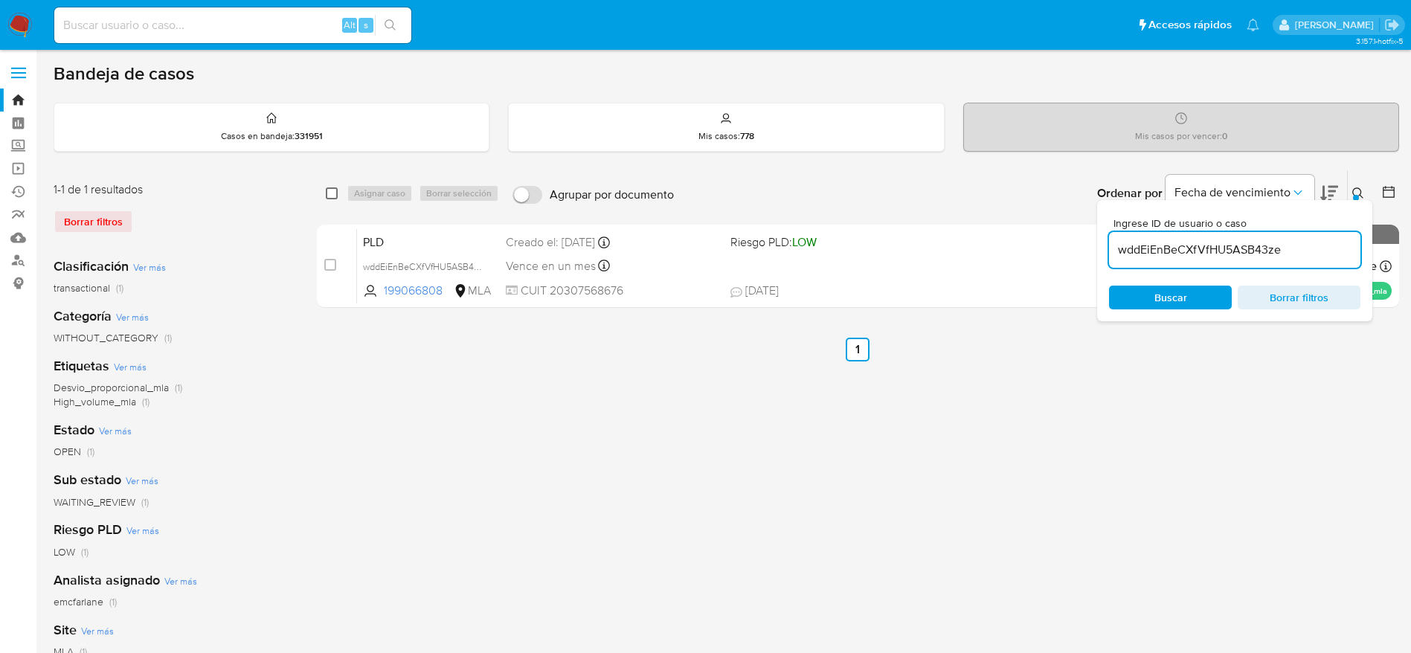
click at [333, 196] on input "checkbox" at bounding box center [332, 193] width 12 height 12
checkbox input "true"
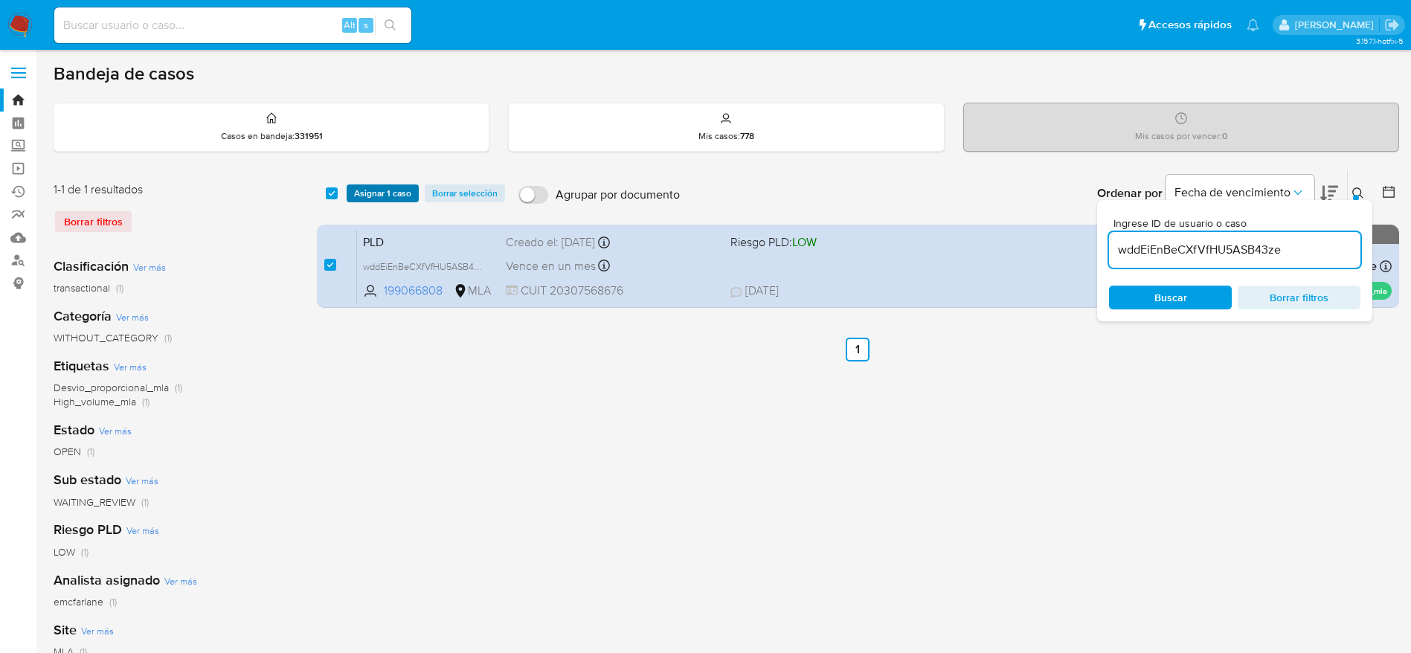
click at [368, 187] on span "Asignar 1 caso" at bounding box center [382, 193] width 57 height 15
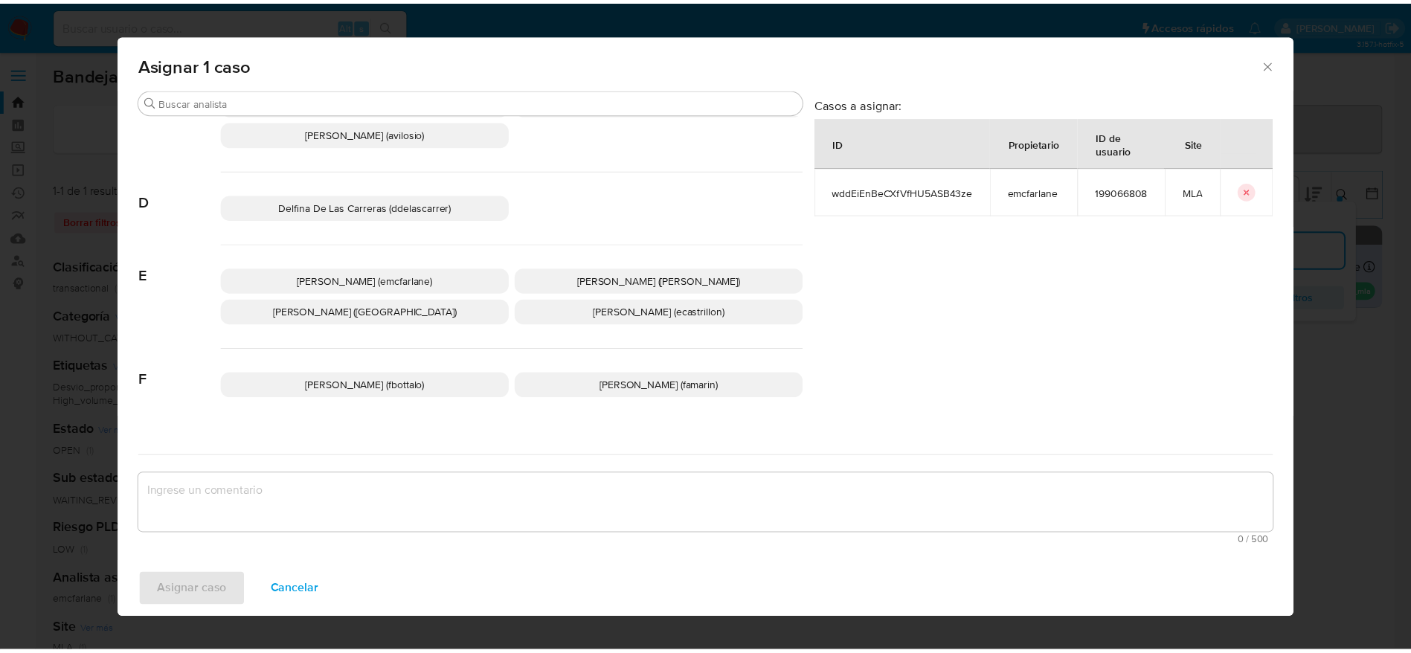
scroll to position [112, 0]
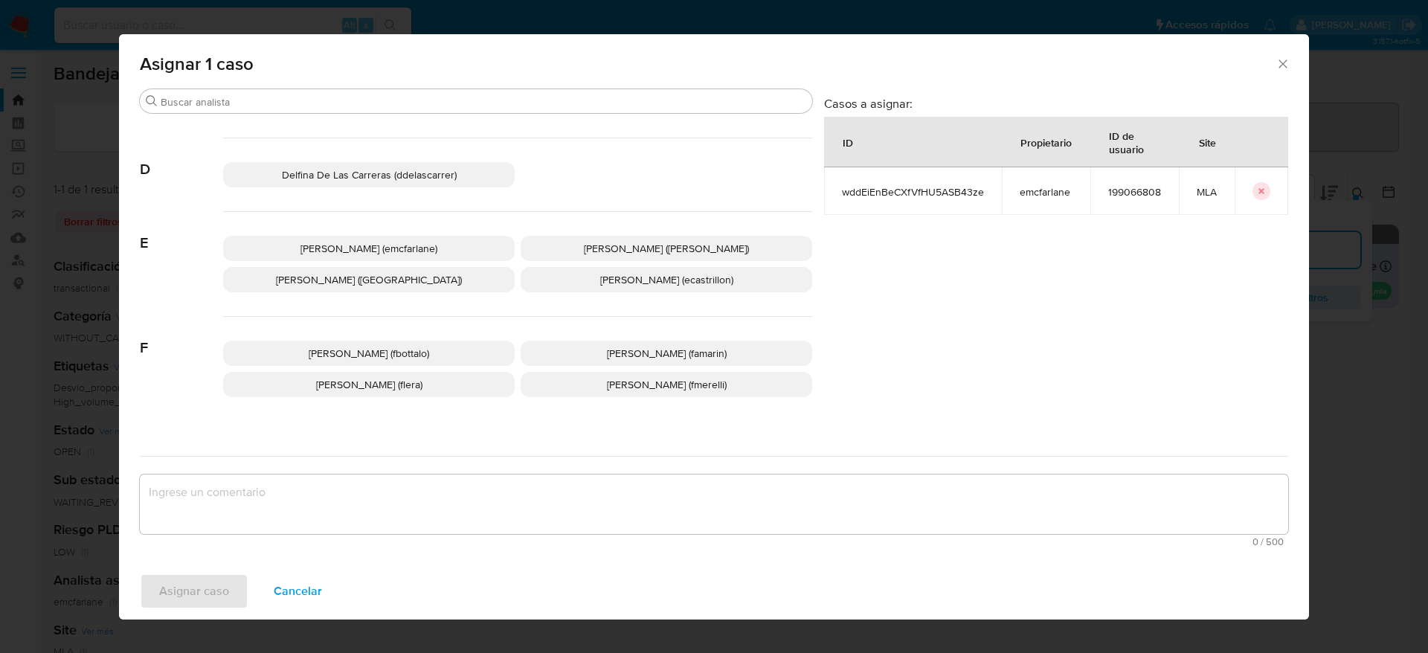
click at [386, 238] on p "Elaine Mc Farlane (emcfarlane)" at bounding box center [369, 248] width 292 height 25
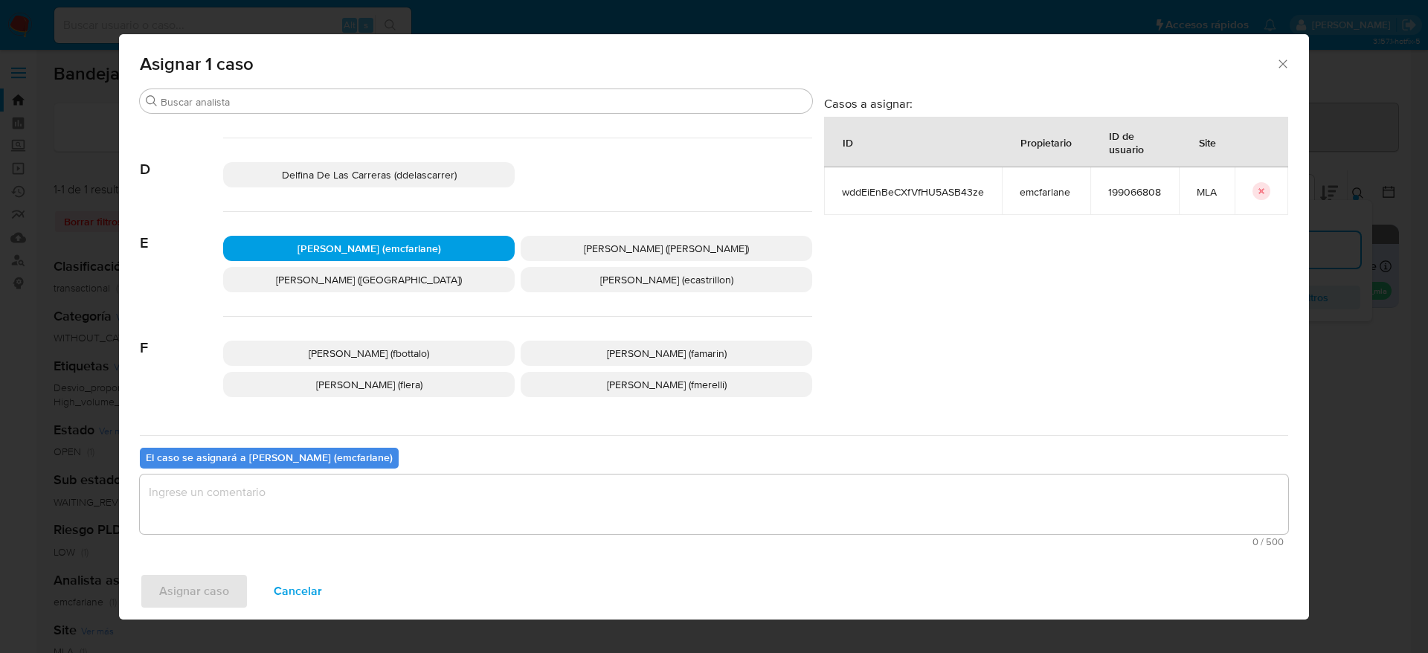
click at [239, 499] on textarea "assign-modal" at bounding box center [714, 505] width 1149 height 60
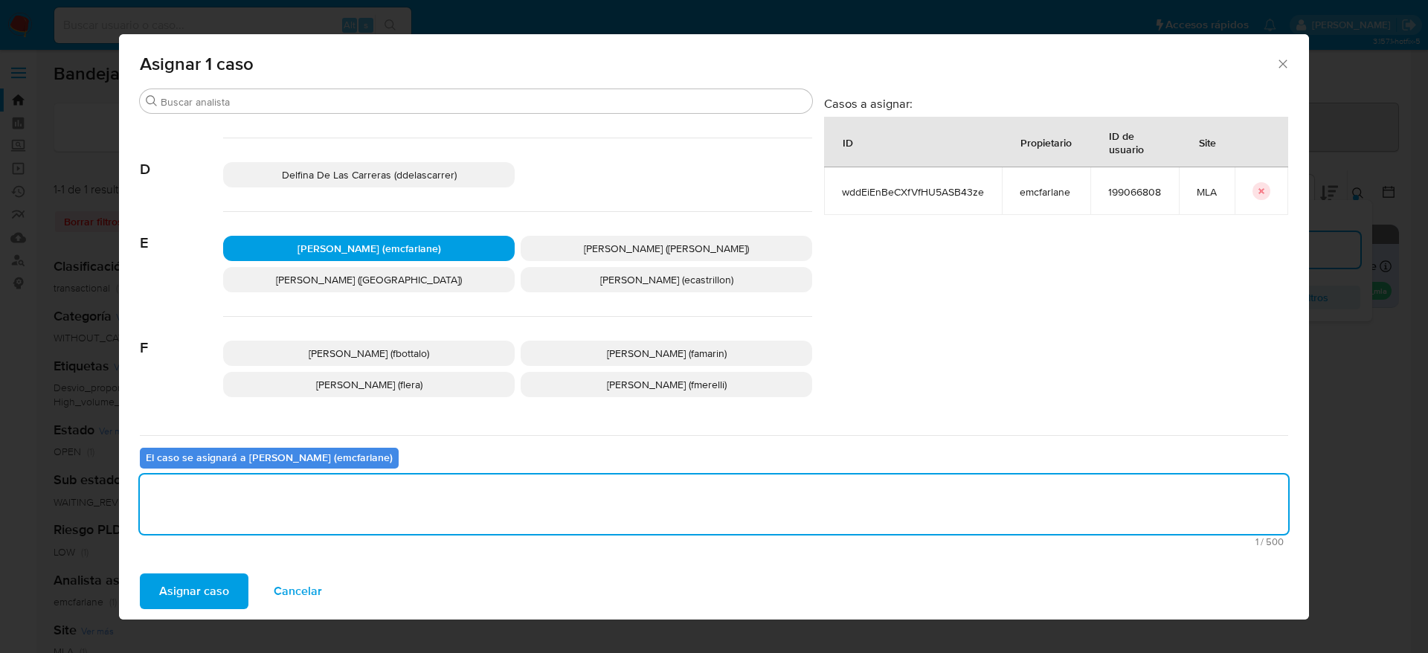
click at [199, 575] on span "Asignar caso" at bounding box center [194, 591] width 70 height 33
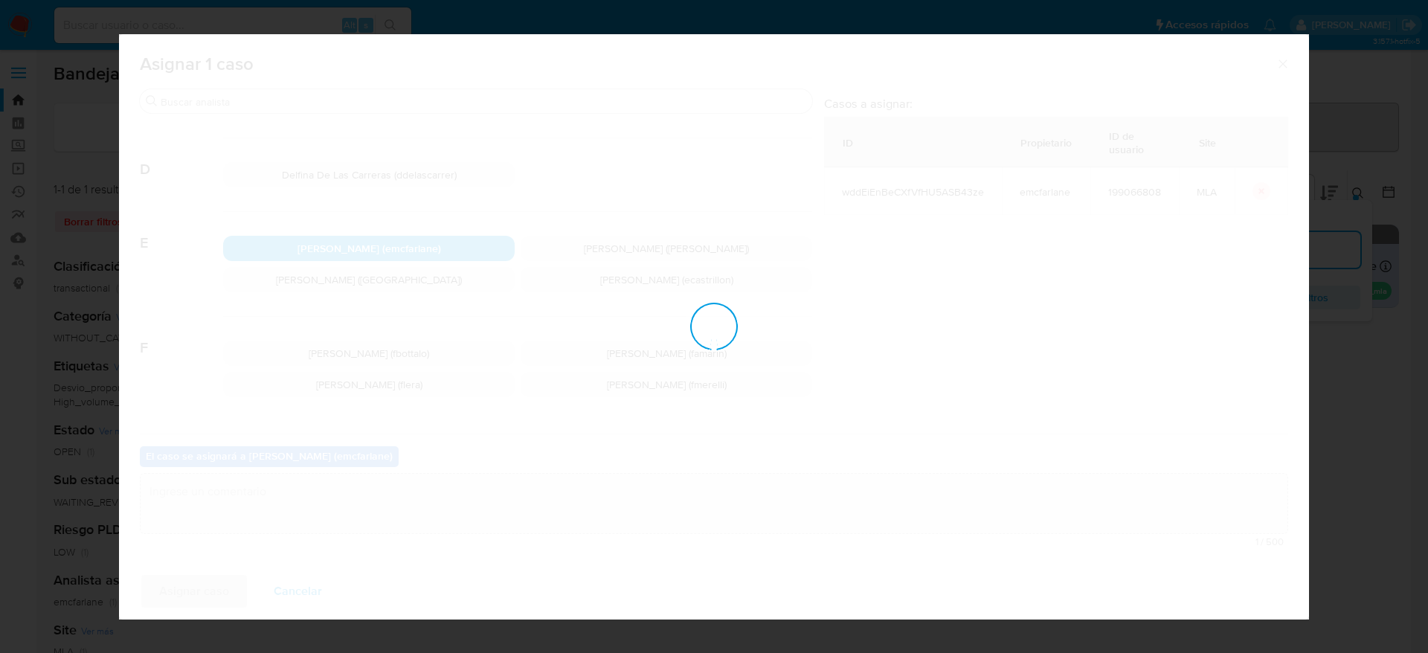
checkbox input "false"
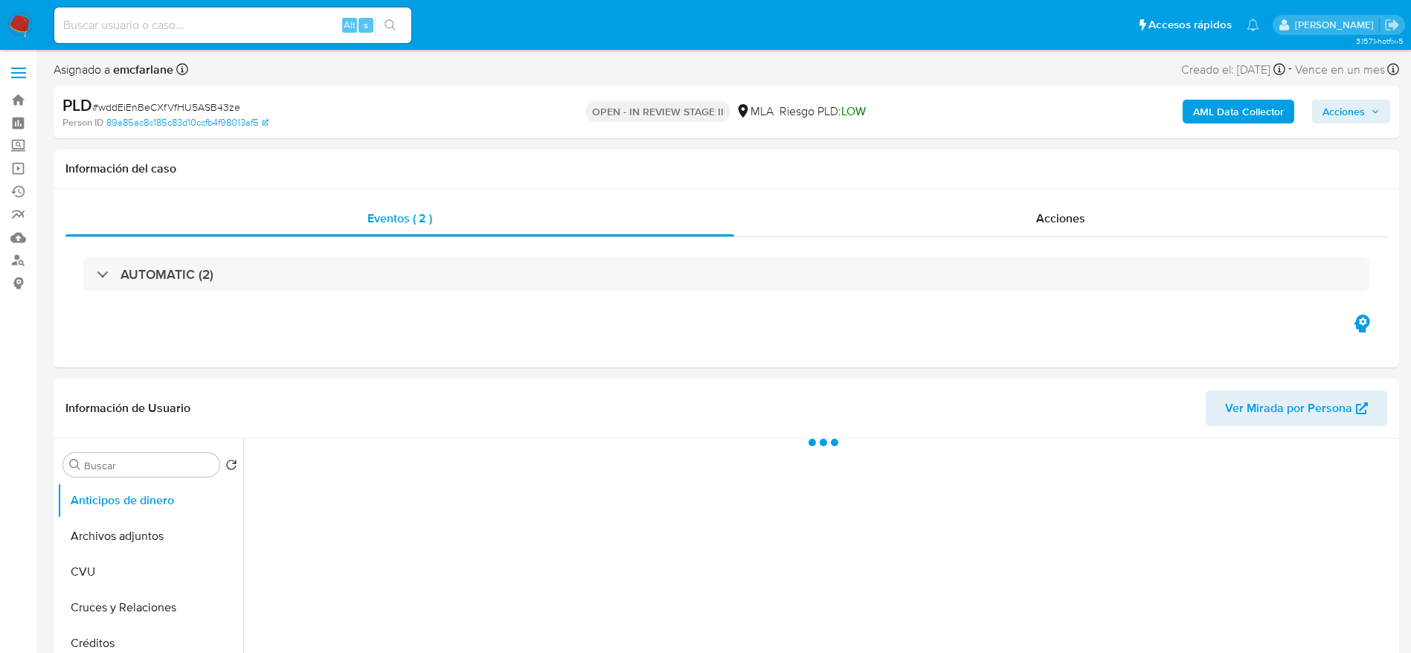
click at [1349, 120] on span "Acciones" at bounding box center [1344, 112] width 42 height 24
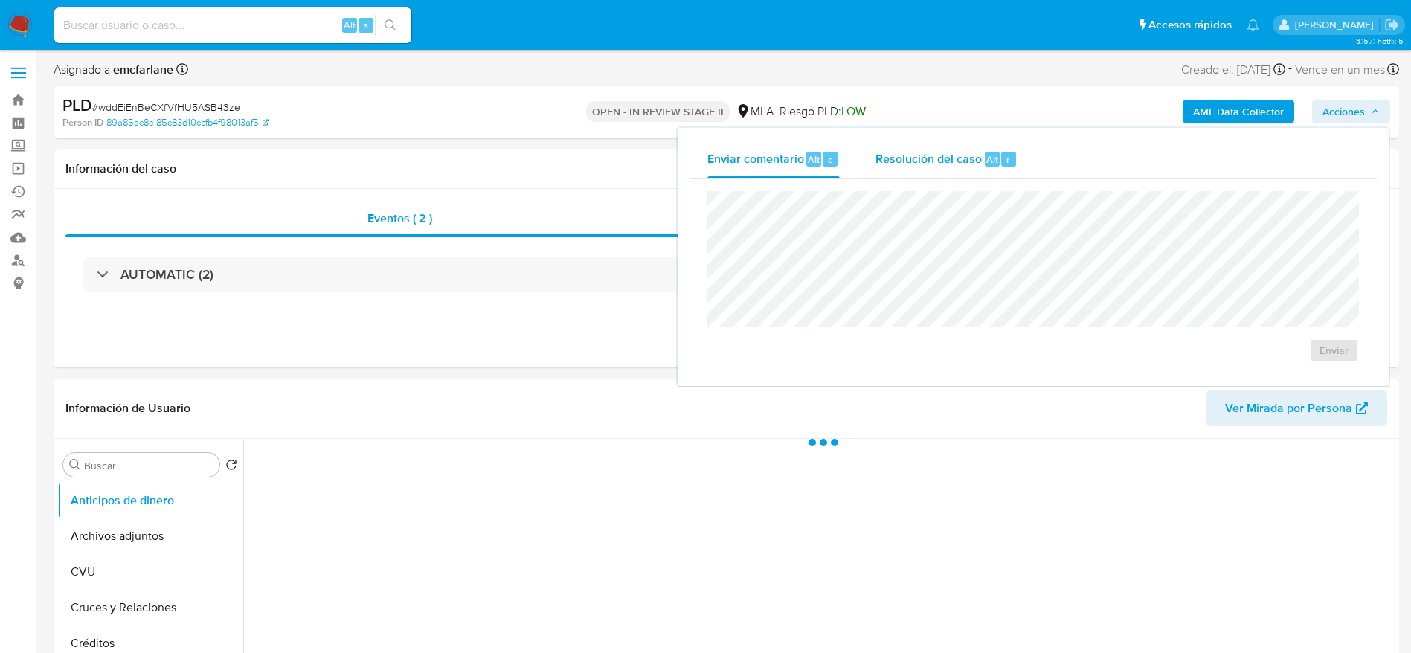
click at [936, 158] on span "Resolución del caso" at bounding box center [929, 158] width 106 height 17
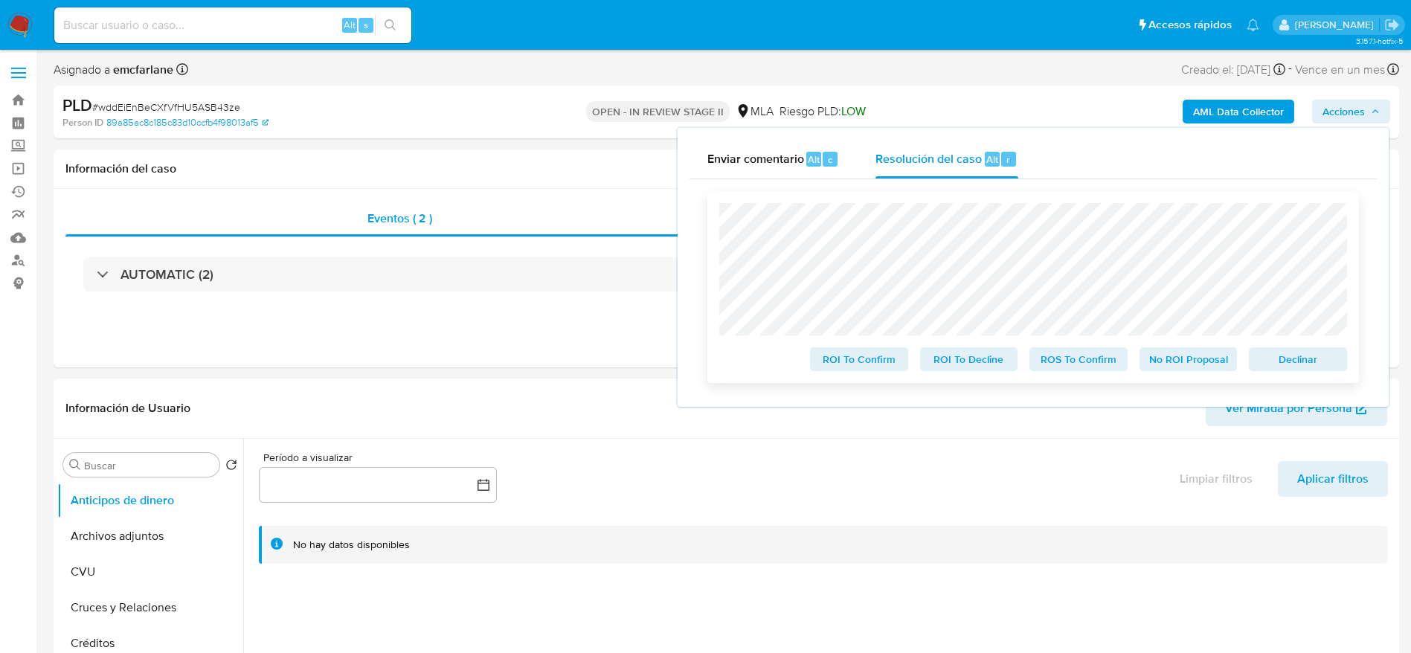
select select "10"
drag, startPoint x: 1297, startPoint y: 356, endPoint x: 1259, endPoint y: 385, distance: 47.6
click at [1297, 356] on span "Declinar" at bounding box center [1297, 359] width 77 height 21
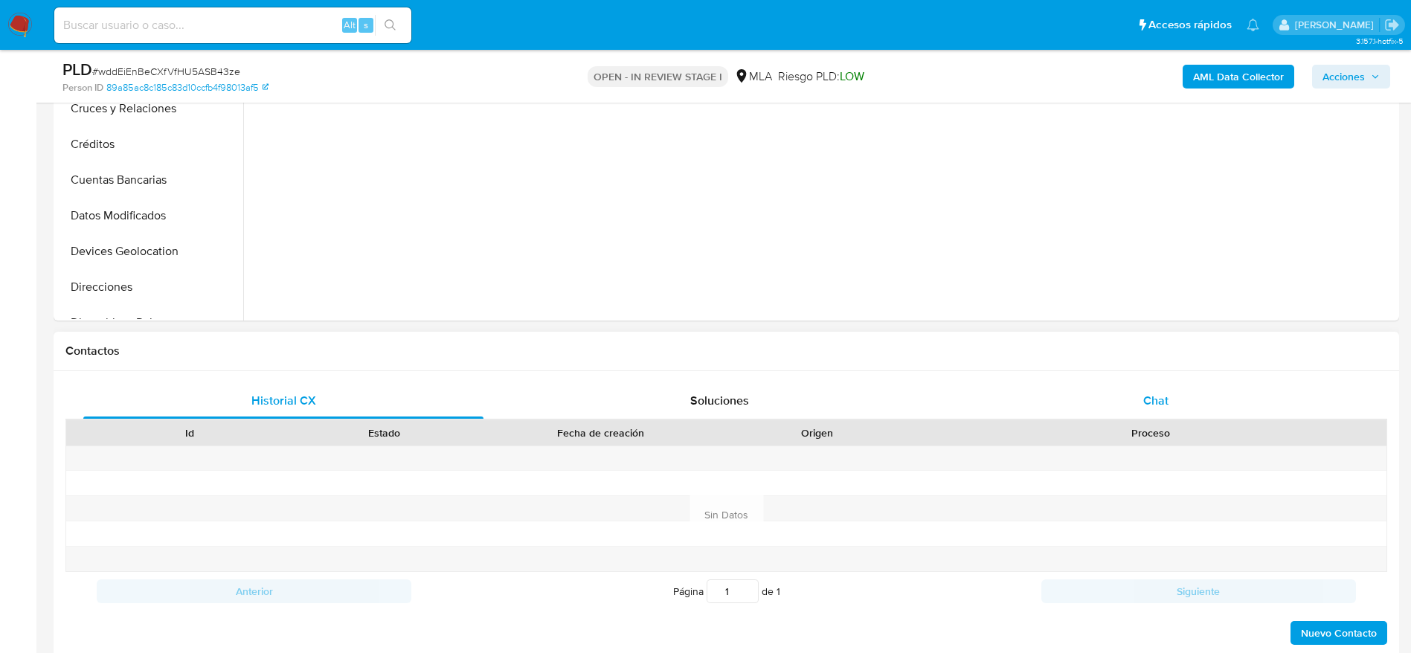
click at [1164, 394] on span "Chat" at bounding box center [1155, 400] width 25 height 17
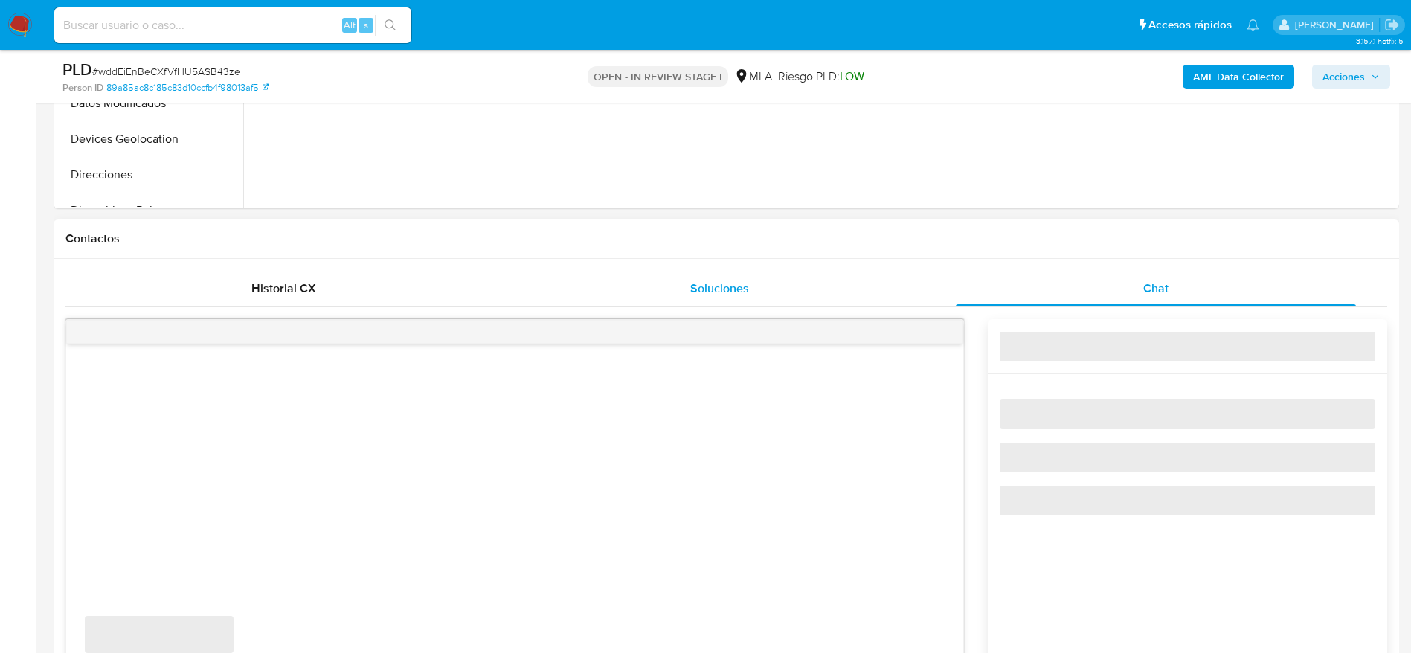
select select "10"
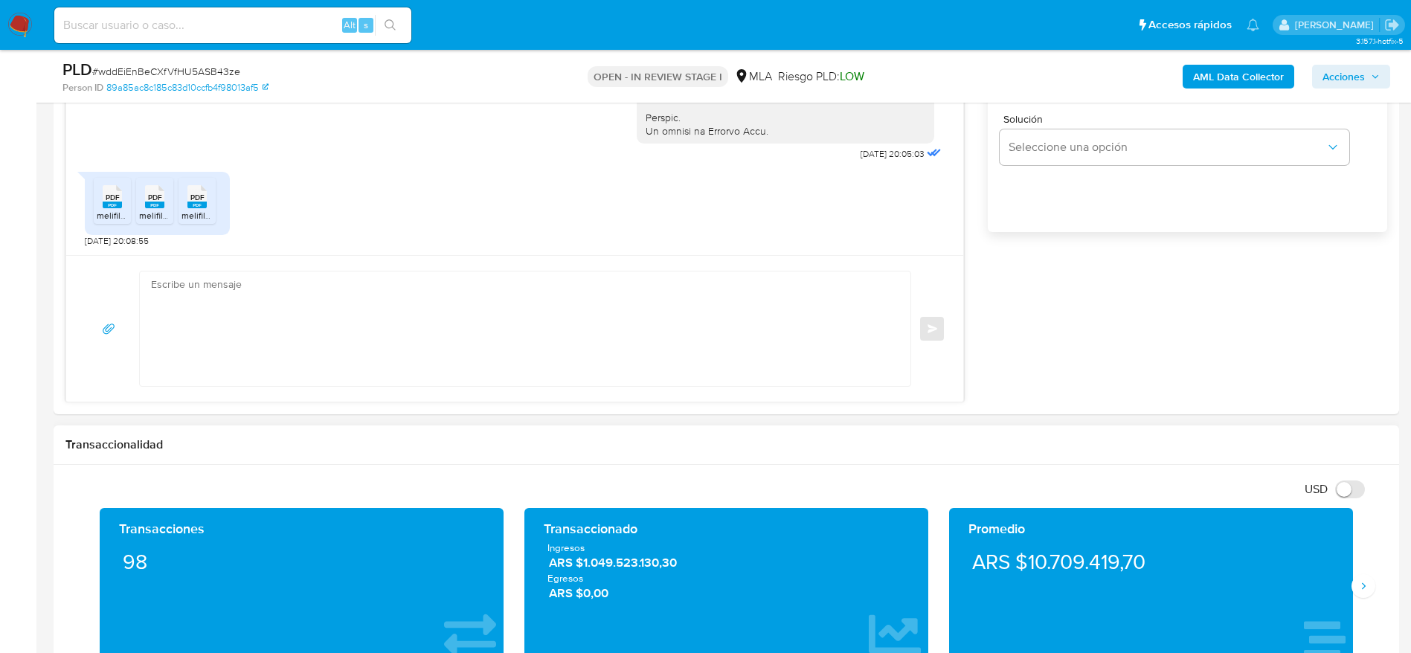
scroll to position [1004, 0]
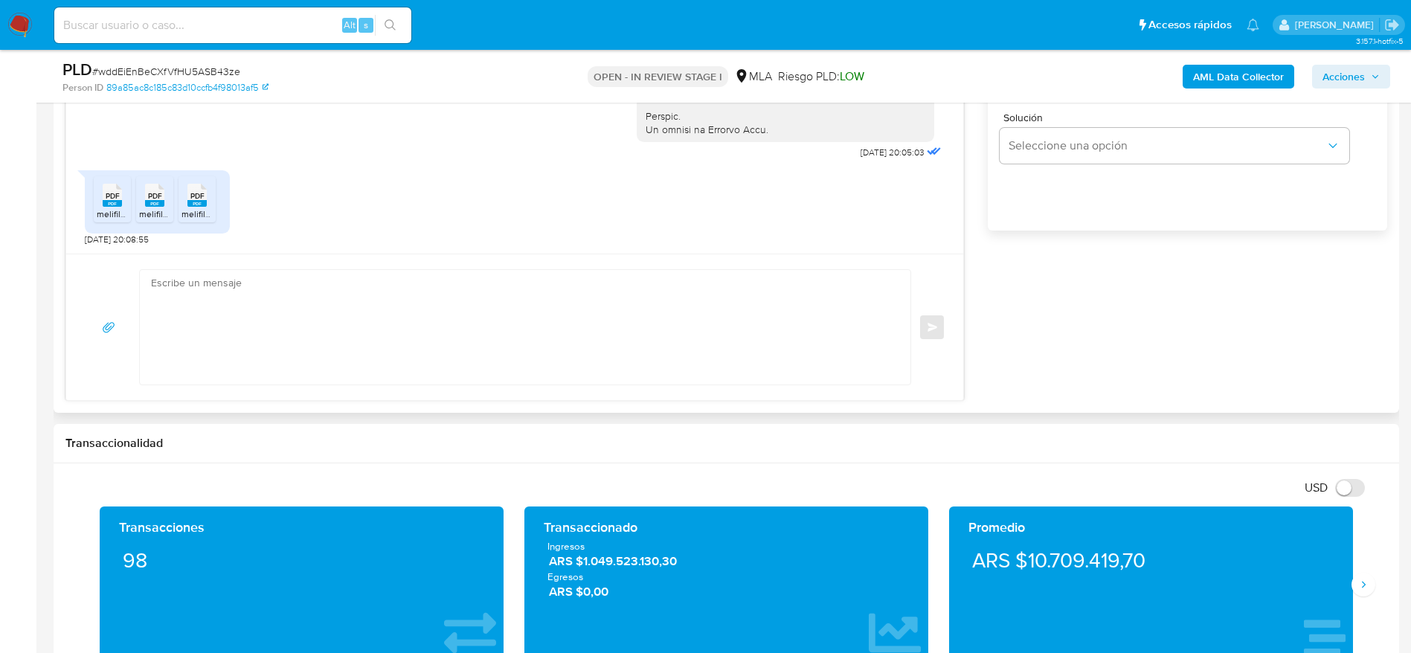
click at [269, 345] on textarea at bounding box center [521, 327] width 741 height 115
paste textarea "[PERSON_NAME], Muchas gracias por tu respuesta. En función de las operaciones r…"
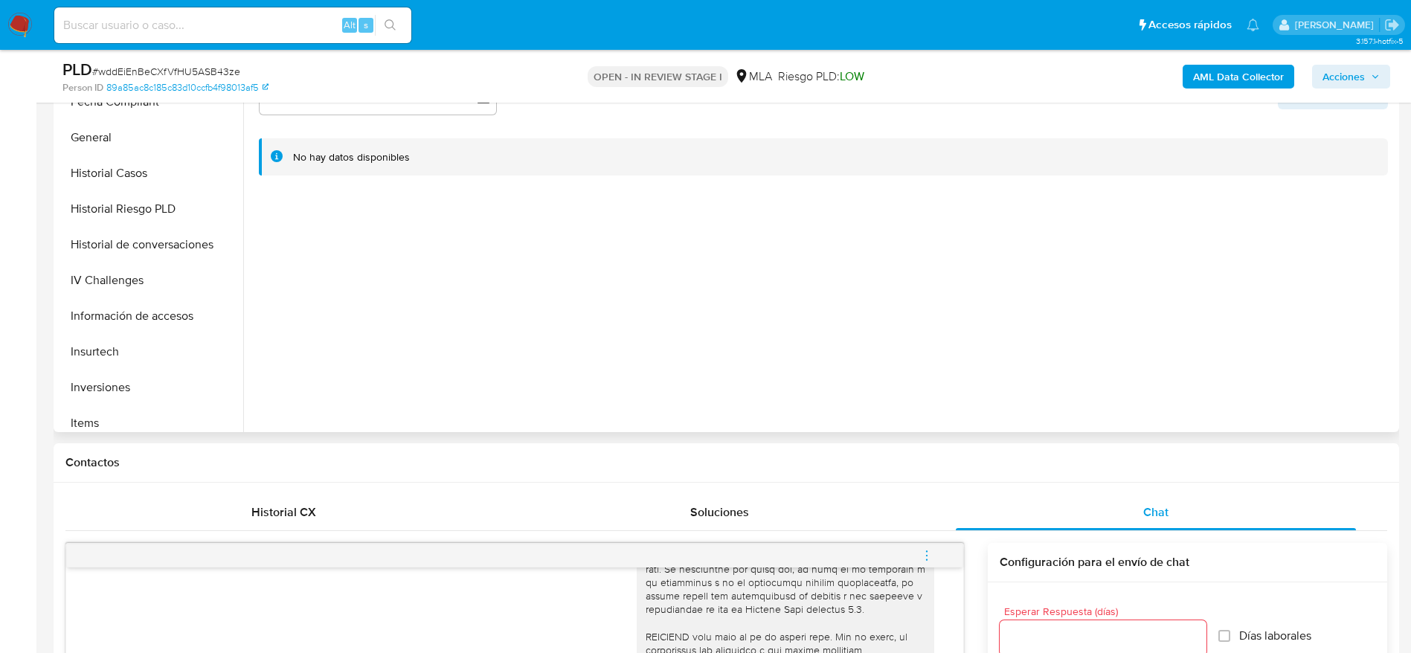
scroll to position [558, 0]
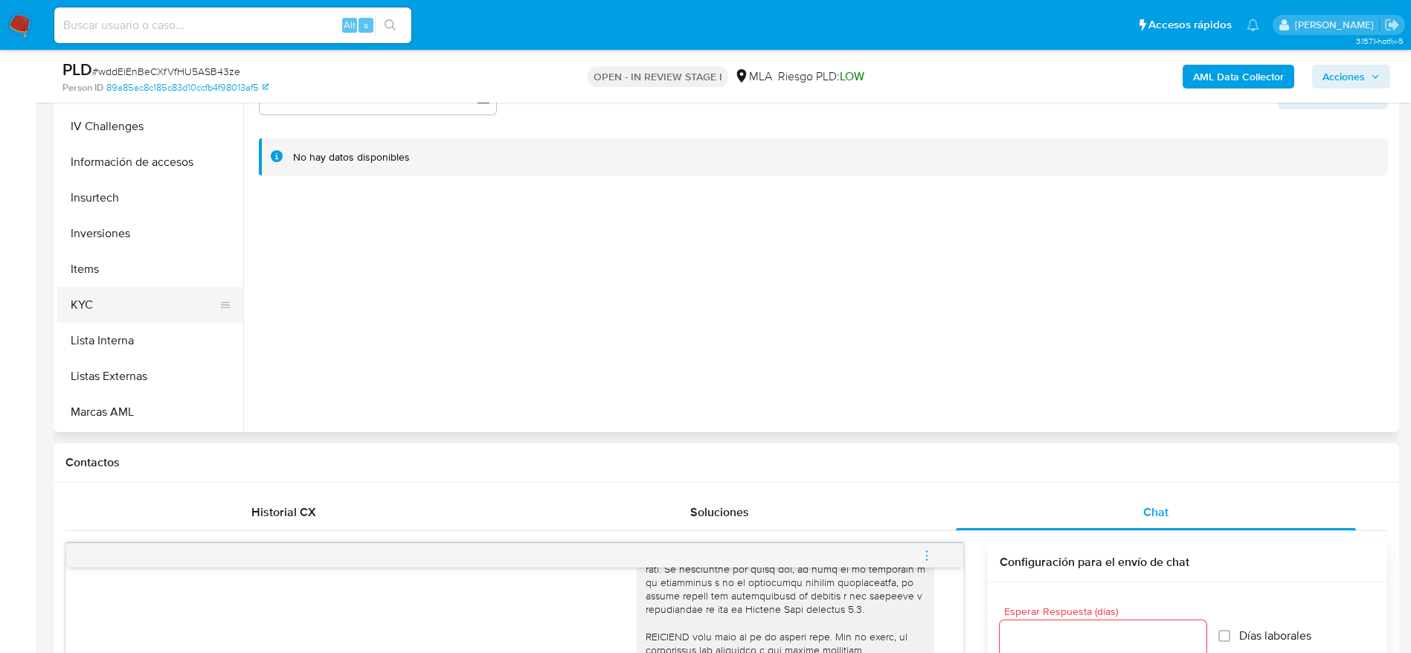
type textarea "Hola Matías Daniel Bressan, Muchas gracias por tu respuesta. En función de las …"
drag, startPoint x: 112, startPoint y: 305, endPoint x: 124, endPoint y: 310, distance: 13.0
click at [112, 306] on button "KYC" at bounding box center [144, 305] width 174 height 36
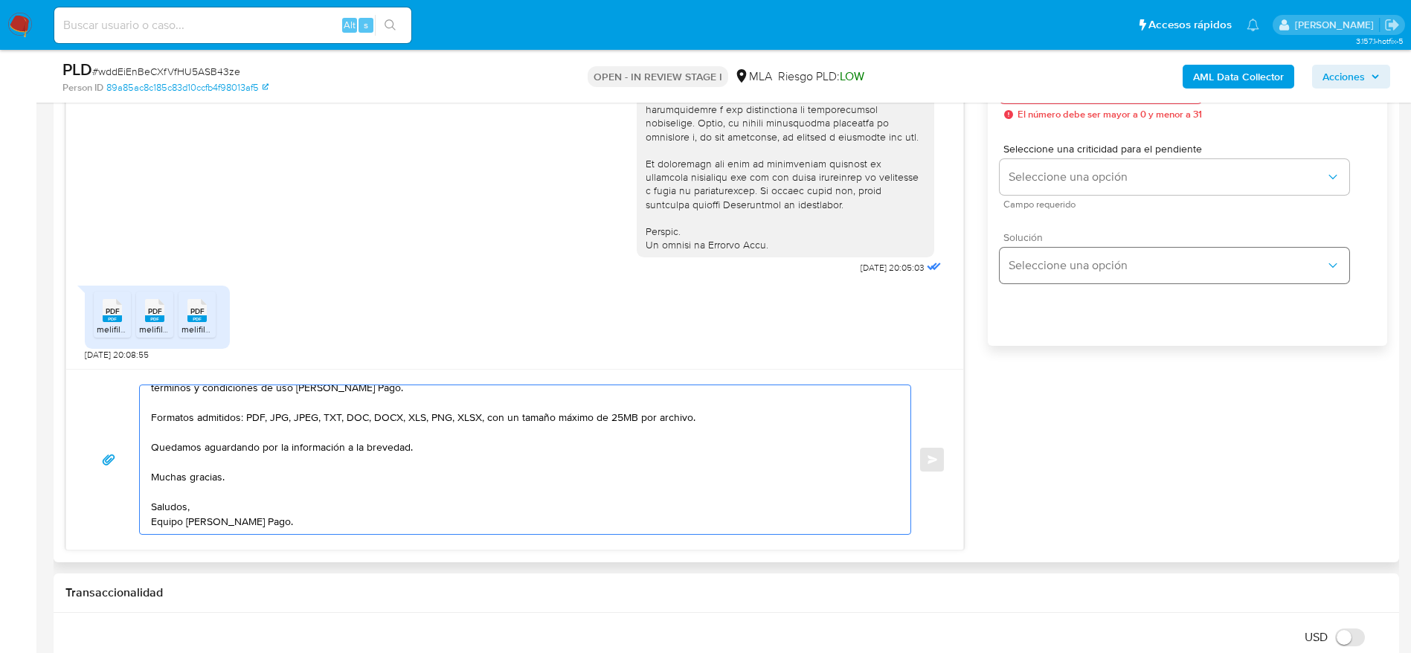
scroll to position [781, 0]
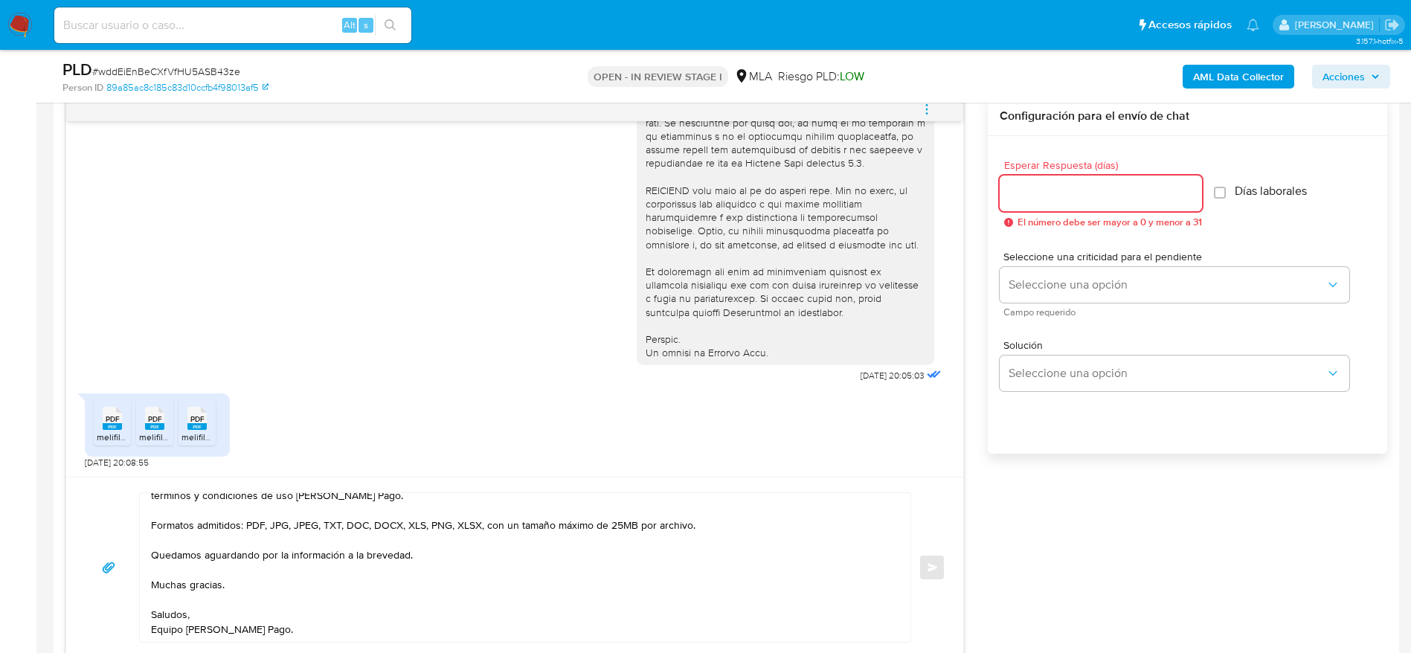
click at [1019, 196] on input "Esperar Respuesta (días)" at bounding box center [1101, 193] width 202 height 19
type input "1"
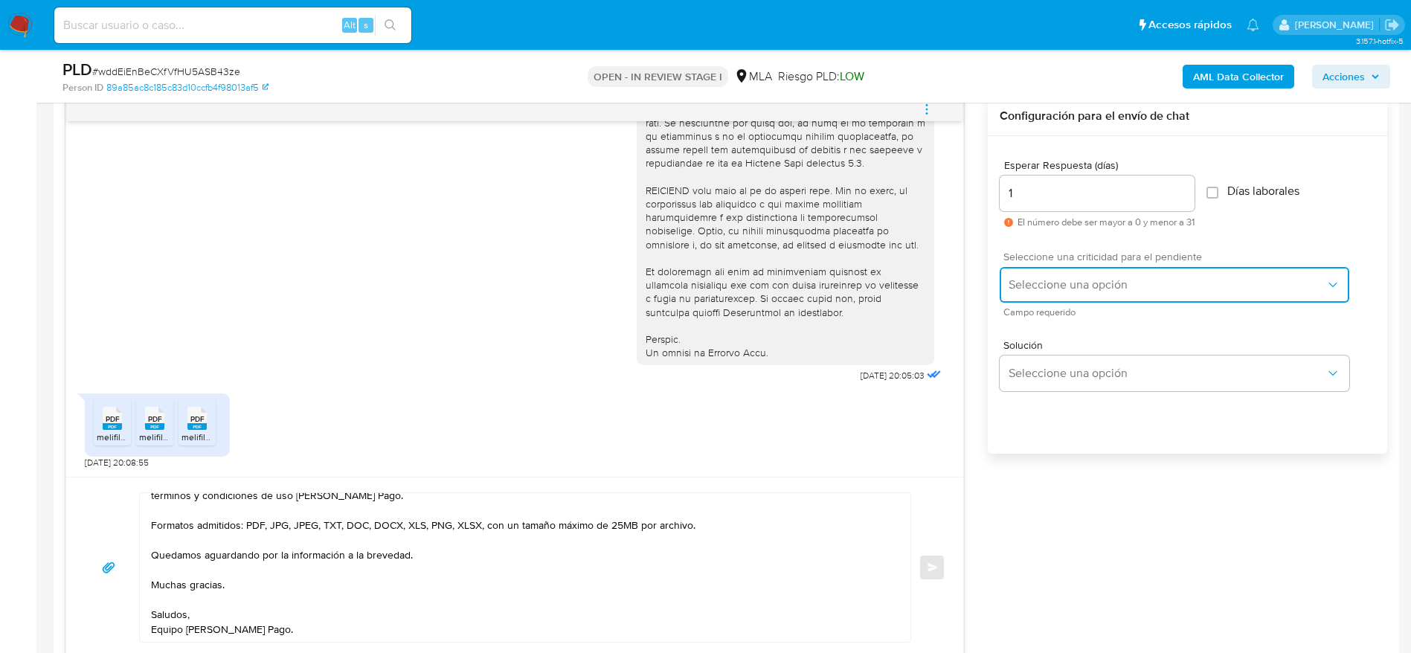
click at [1039, 280] on span "Seleccione una opción" at bounding box center [1167, 284] width 317 height 15
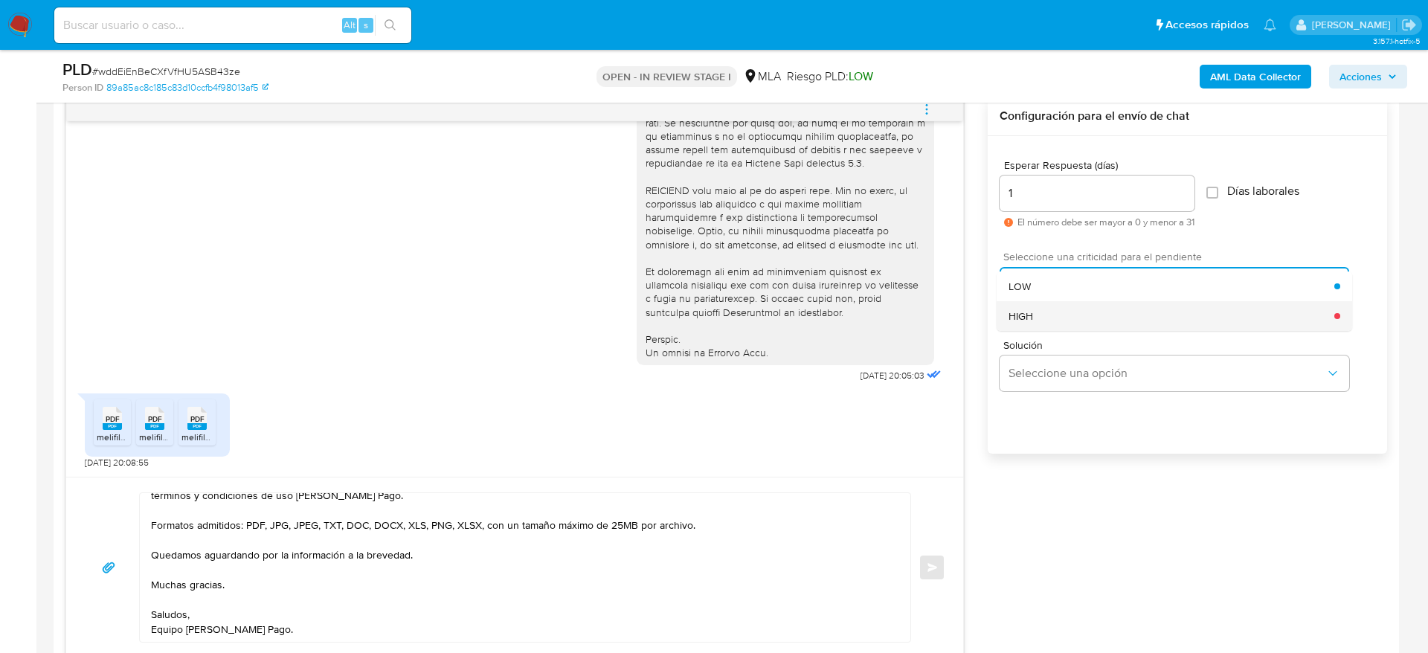
click at [1030, 323] on span "HIGH" at bounding box center [1021, 315] width 25 height 13
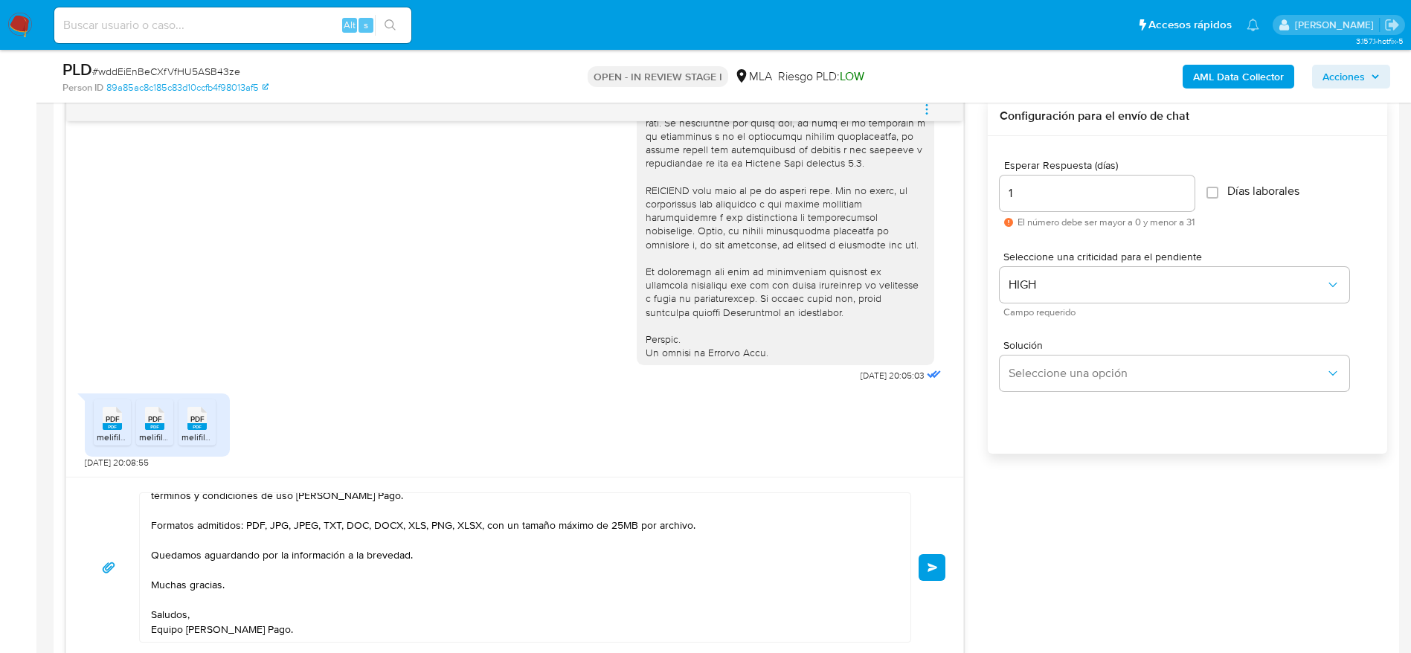
click at [931, 574] on button "Enviar" at bounding box center [932, 567] width 27 height 27
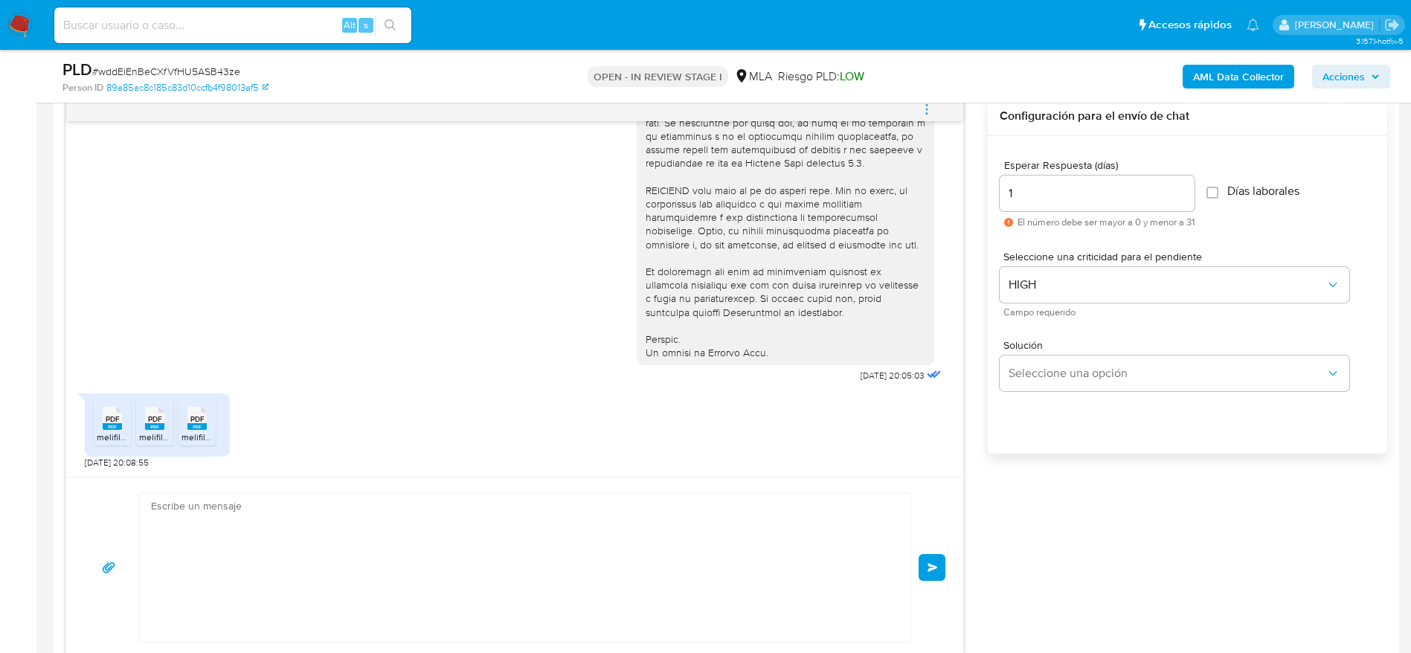
scroll to position [0, 0]
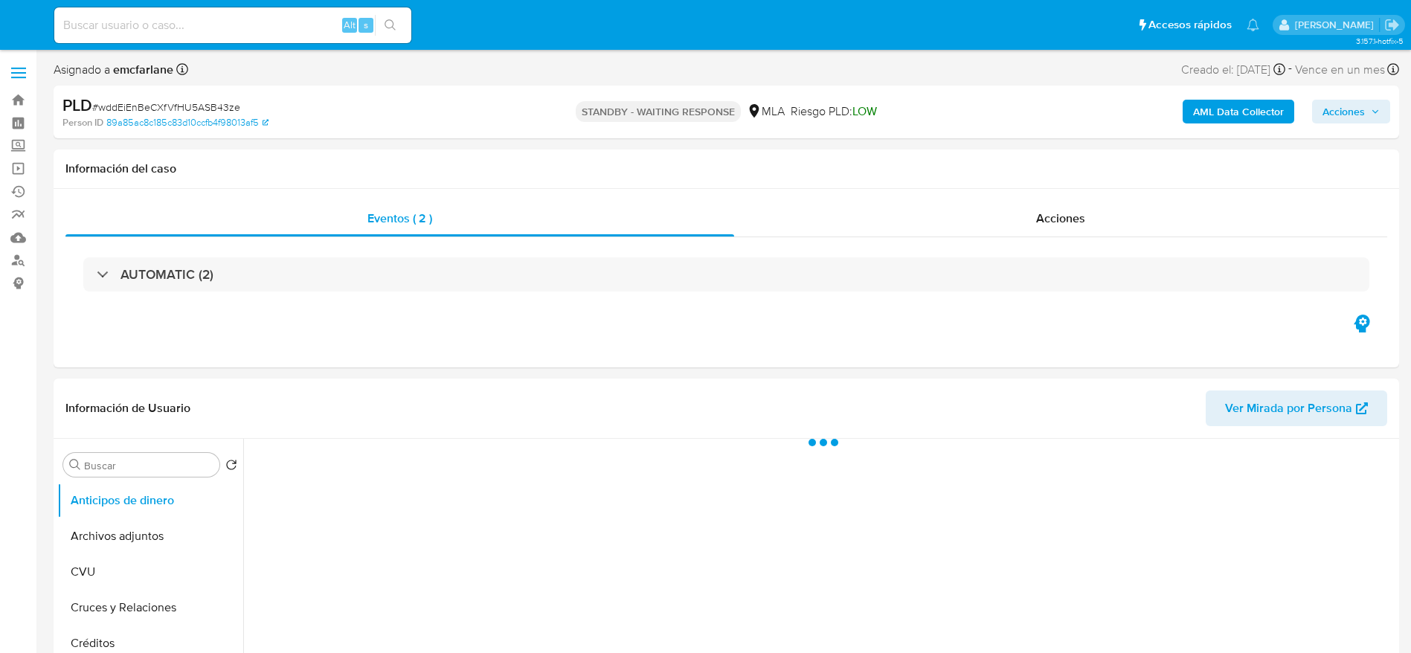
select select "10"
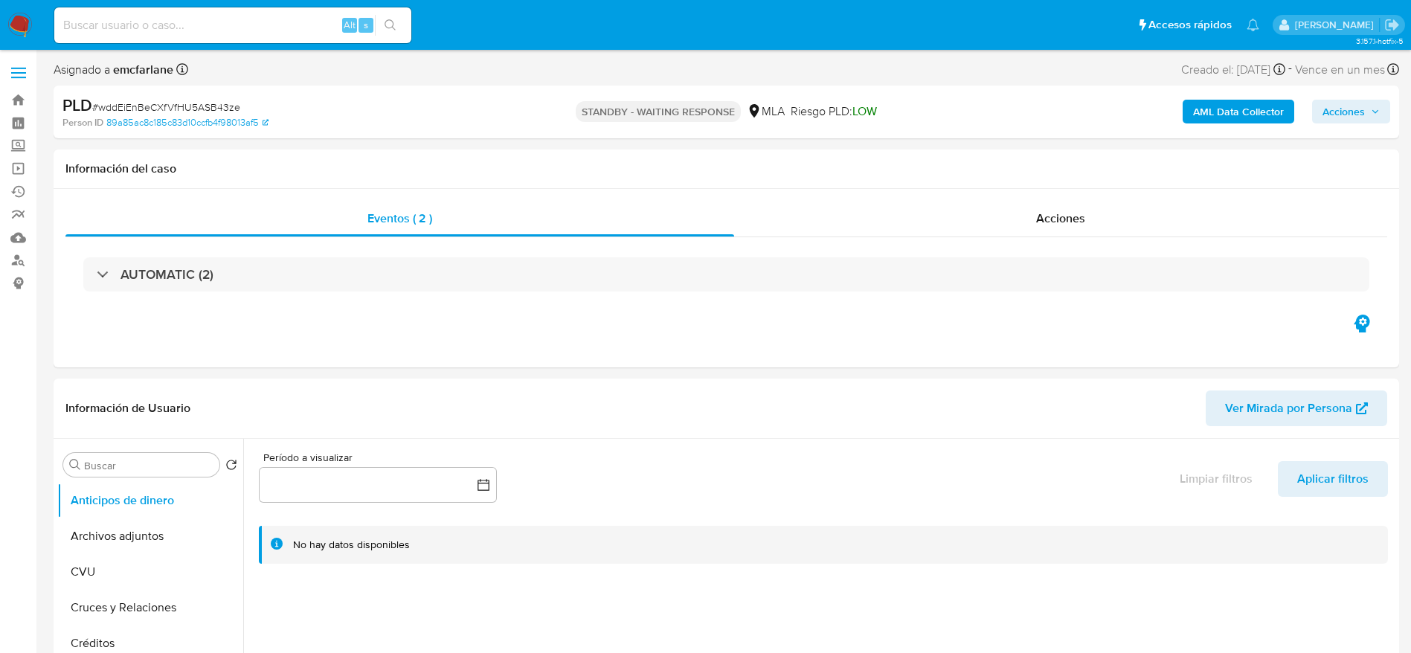
click at [210, 28] on input at bounding box center [232, 25] width 357 height 19
paste input "syoM6eeLq5uJITiDyM31peAb"
type input "syoM6eeLq5uJITiDyM31peAb"
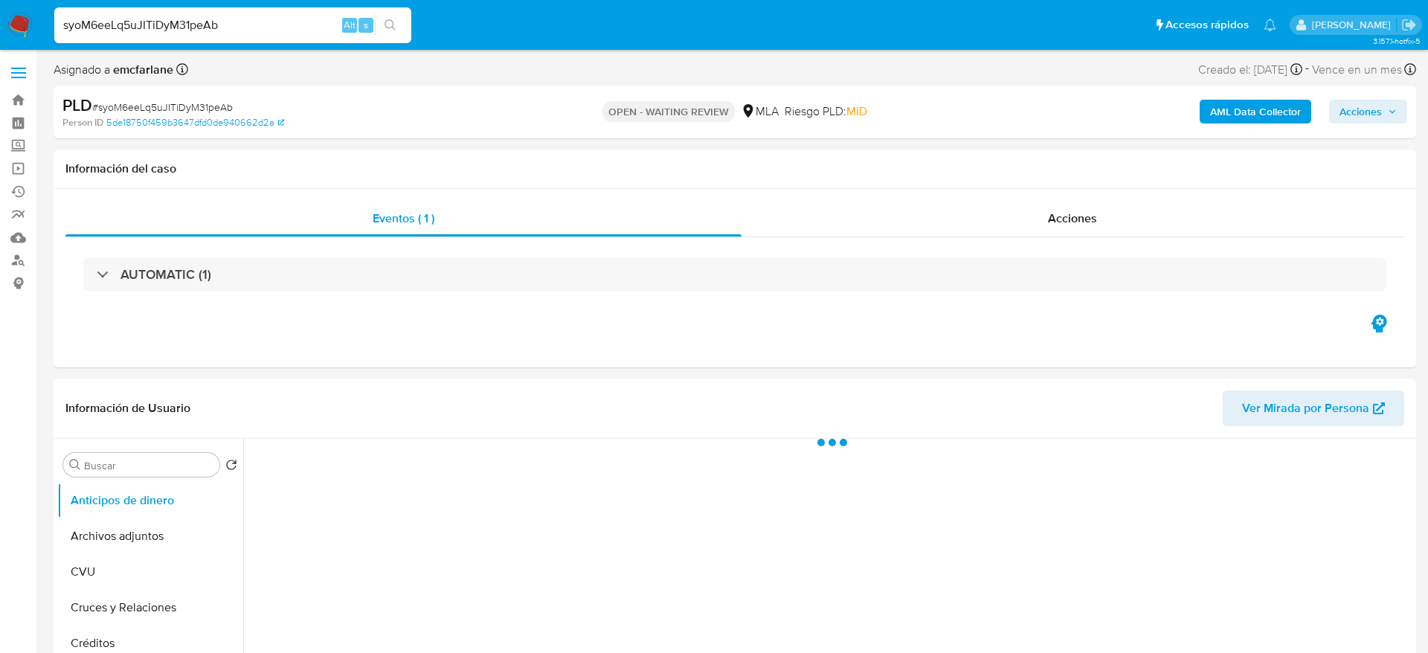
select select "10"
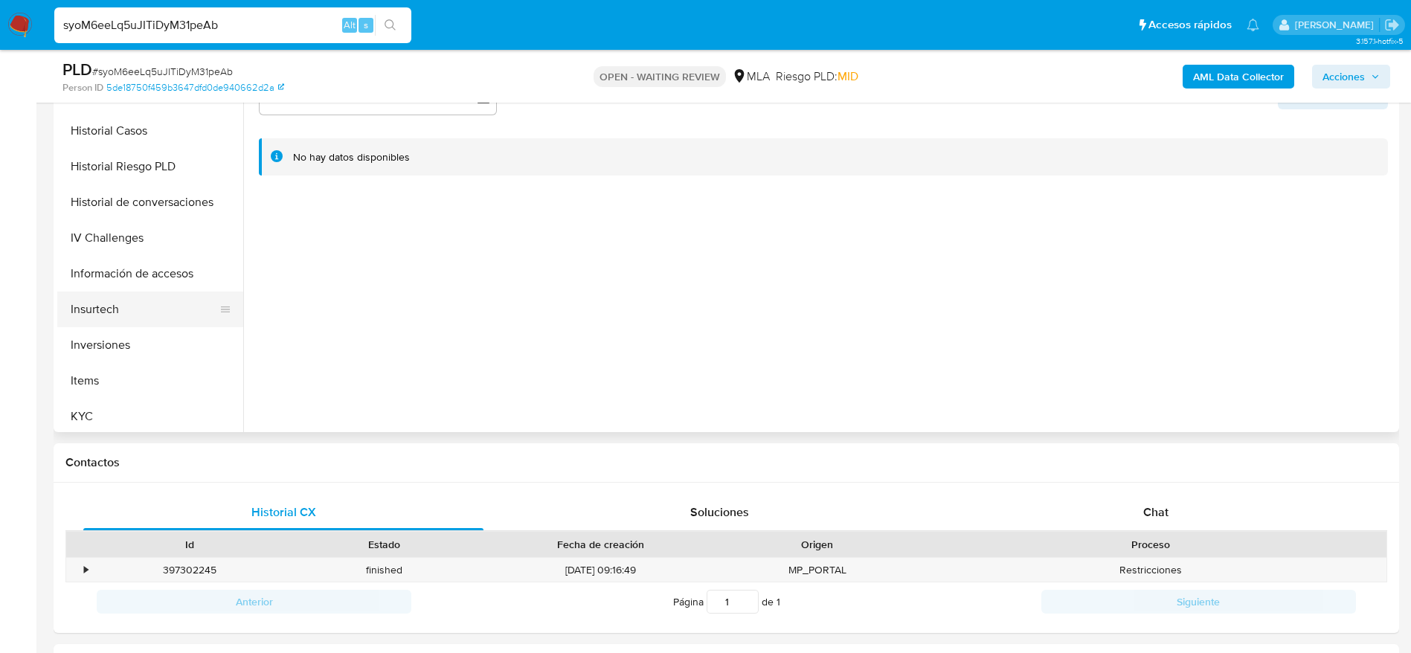
scroll to position [558, 0]
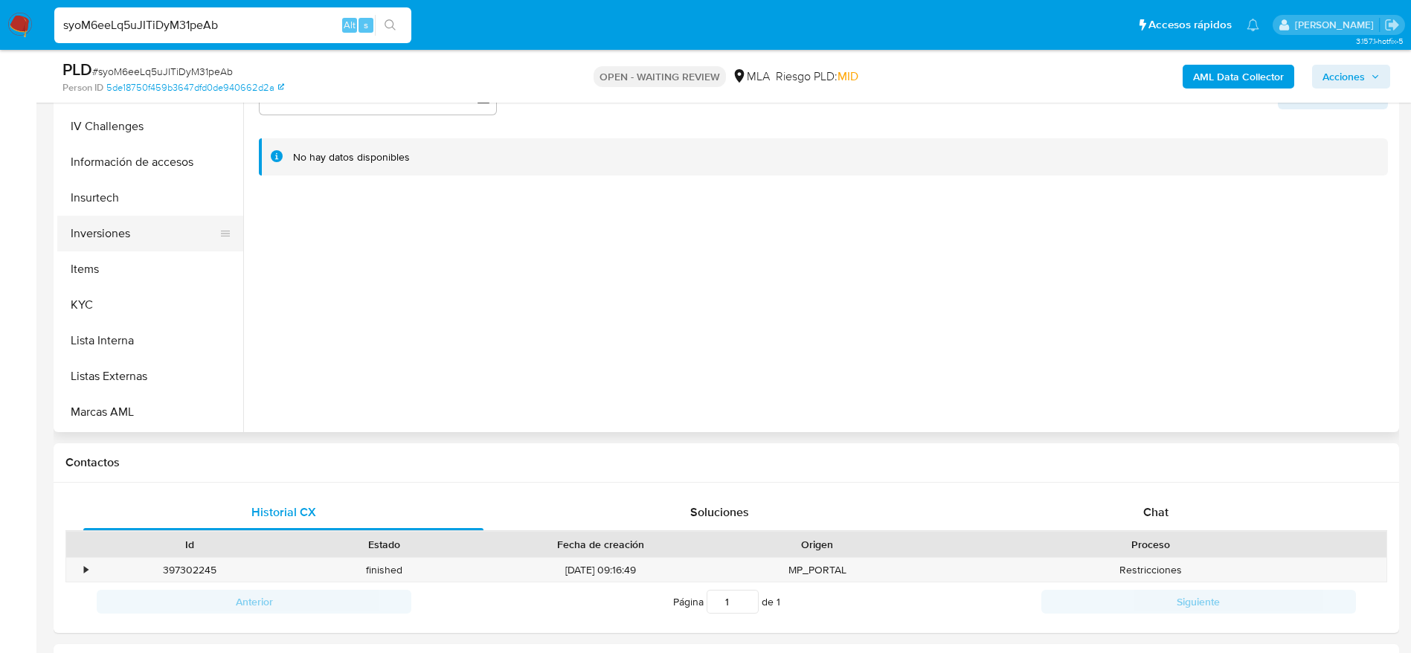
click at [100, 246] on button "Inversiones" at bounding box center [144, 234] width 174 height 36
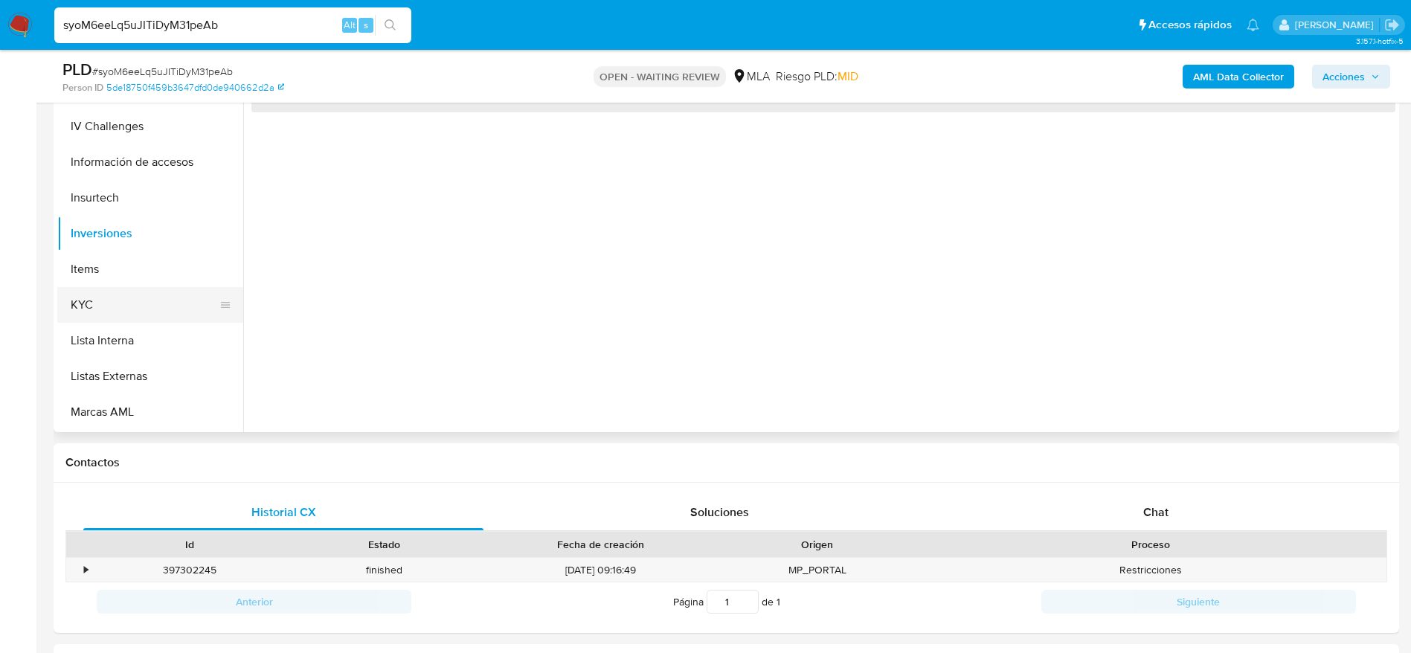
click at [90, 287] on button "KYC" at bounding box center [144, 305] width 174 height 36
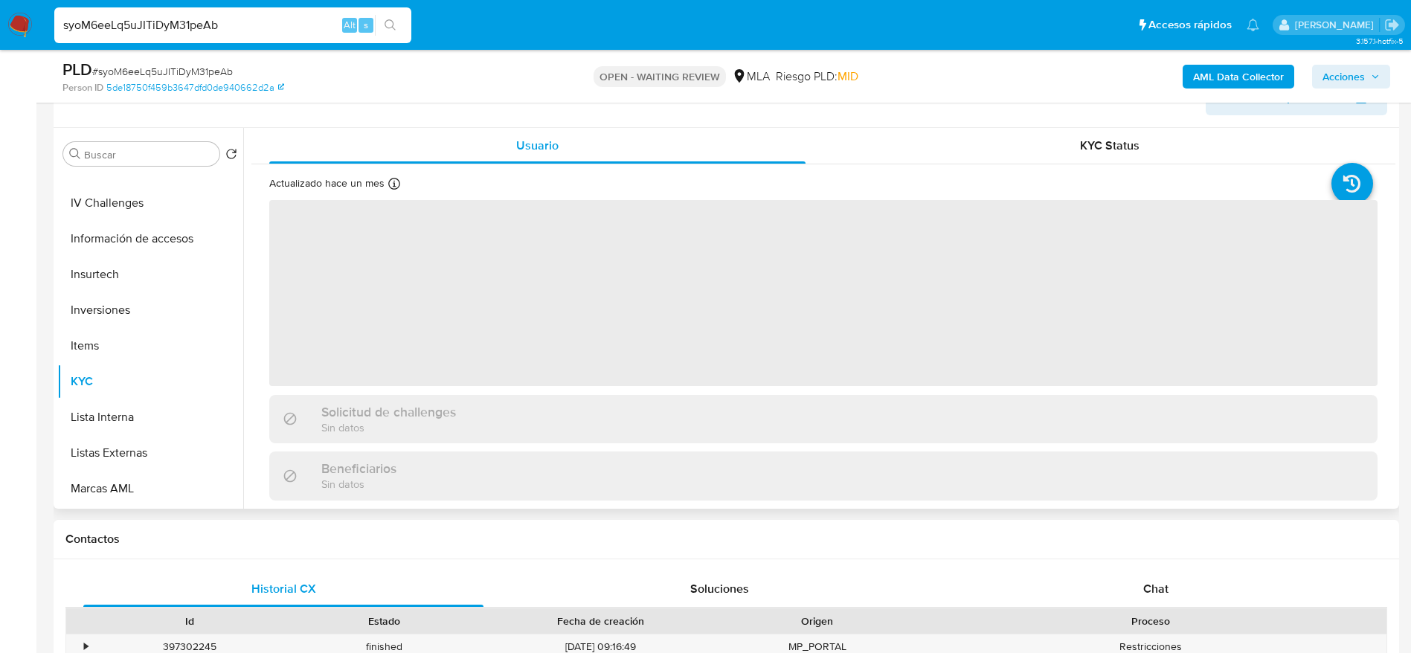
scroll to position [223, 0]
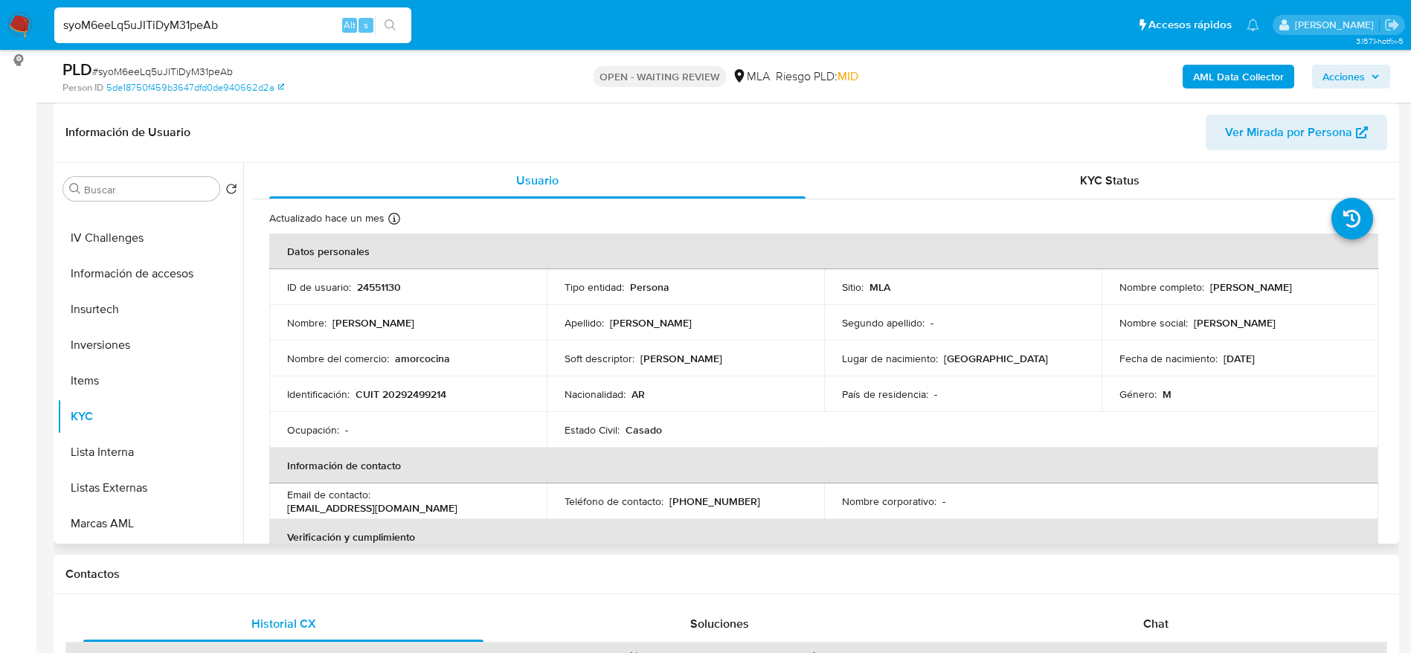
drag, startPoint x: 379, startPoint y: 276, endPoint x: 381, endPoint y: 286, distance: 9.8
click at [380, 280] on td "ID de usuario : 24551130" at bounding box center [407, 287] width 277 height 36
click at [381, 285] on p "24551130" at bounding box center [379, 286] width 44 height 13
click at [382, 285] on p "24551130" at bounding box center [379, 286] width 44 height 13
click at [410, 292] on div "ID de usuario : 24551130" at bounding box center [408, 286] width 242 height 13
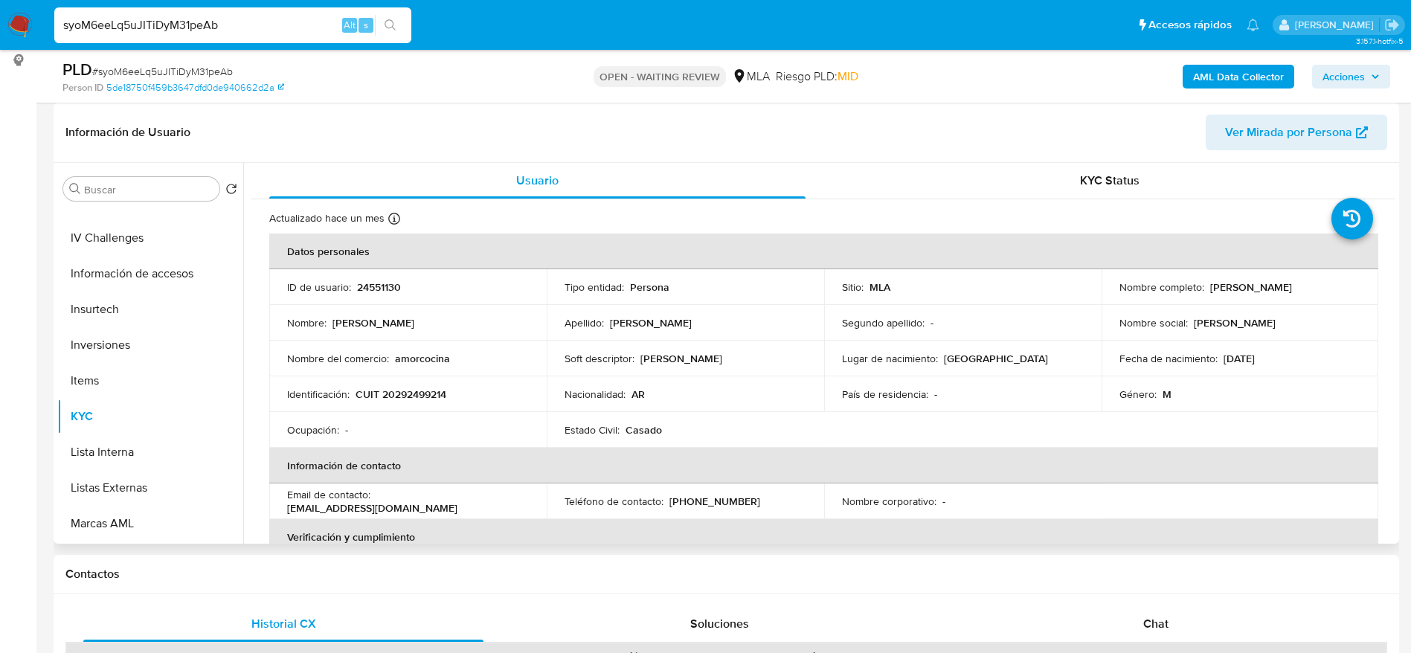
click at [390, 286] on p "24551130" at bounding box center [379, 286] width 44 height 13
copy p "24551130"
click at [428, 391] on p "CUIT 20292499214" at bounding box center [401, 394] width 91 height 13
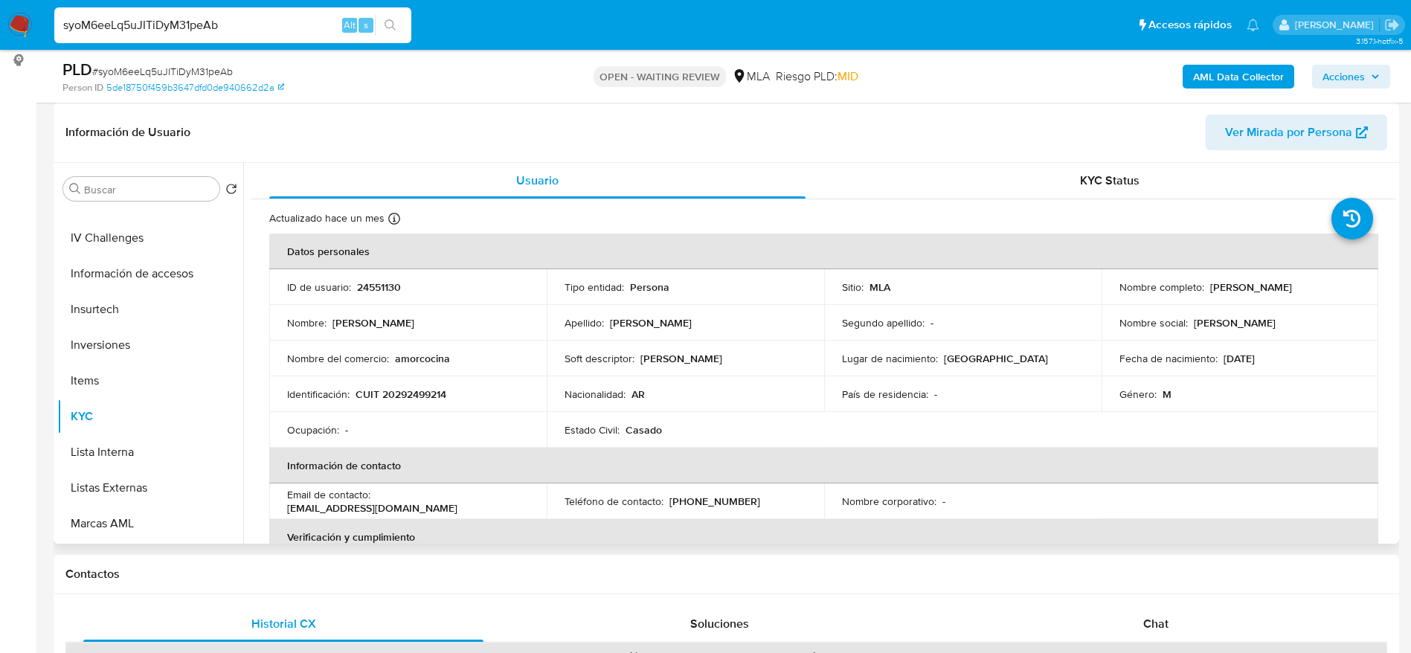
click at [423, 396] on p "CUIT 20292499214" at bounding box center [401, 394] width 91 height 13
copy p "20292499214"
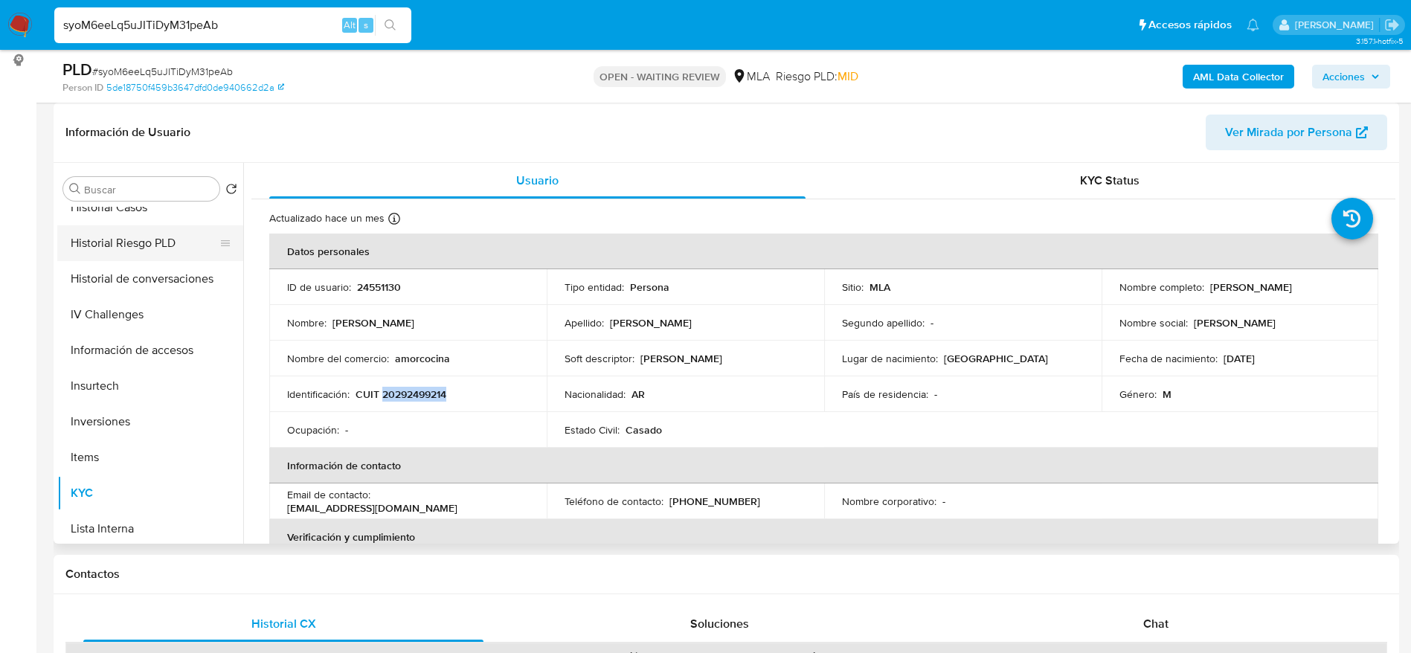
scroll to position [446, 0]
click at [138, 254] on button "Historial Casos" at bounding box center [144, 243] width 174 height 36
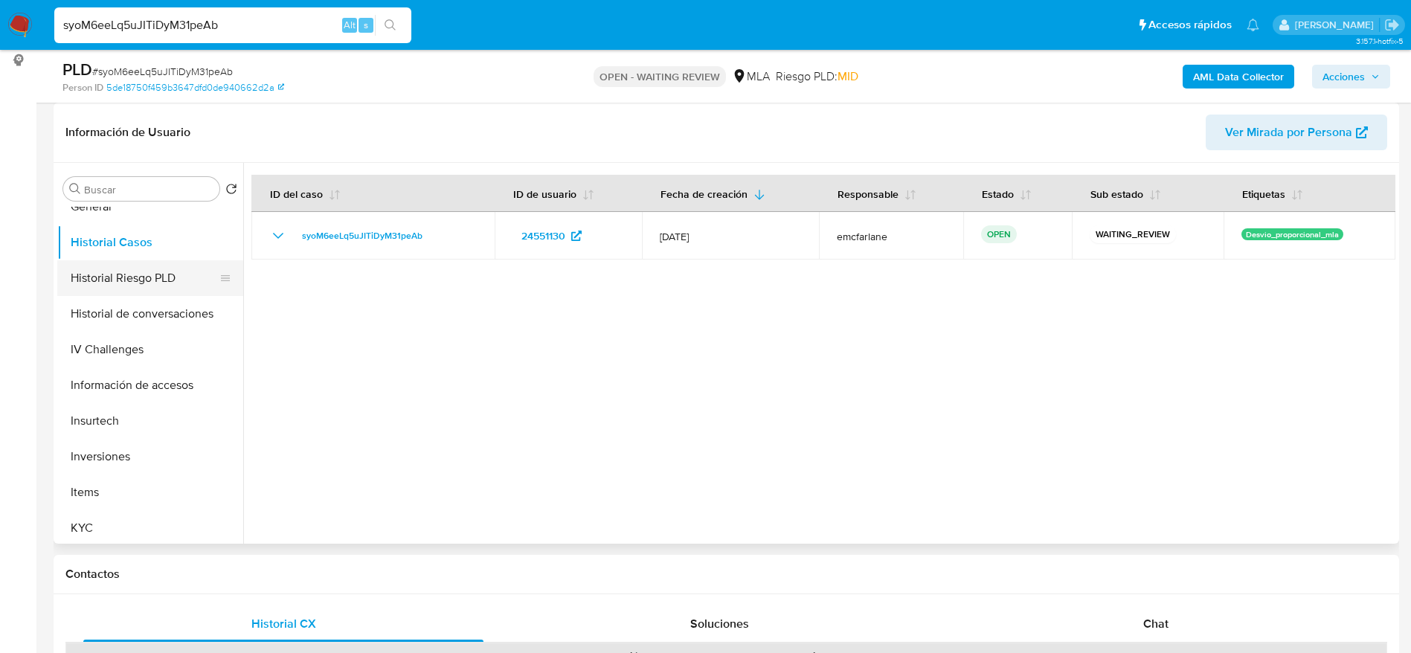
scroll to position [223, 0]
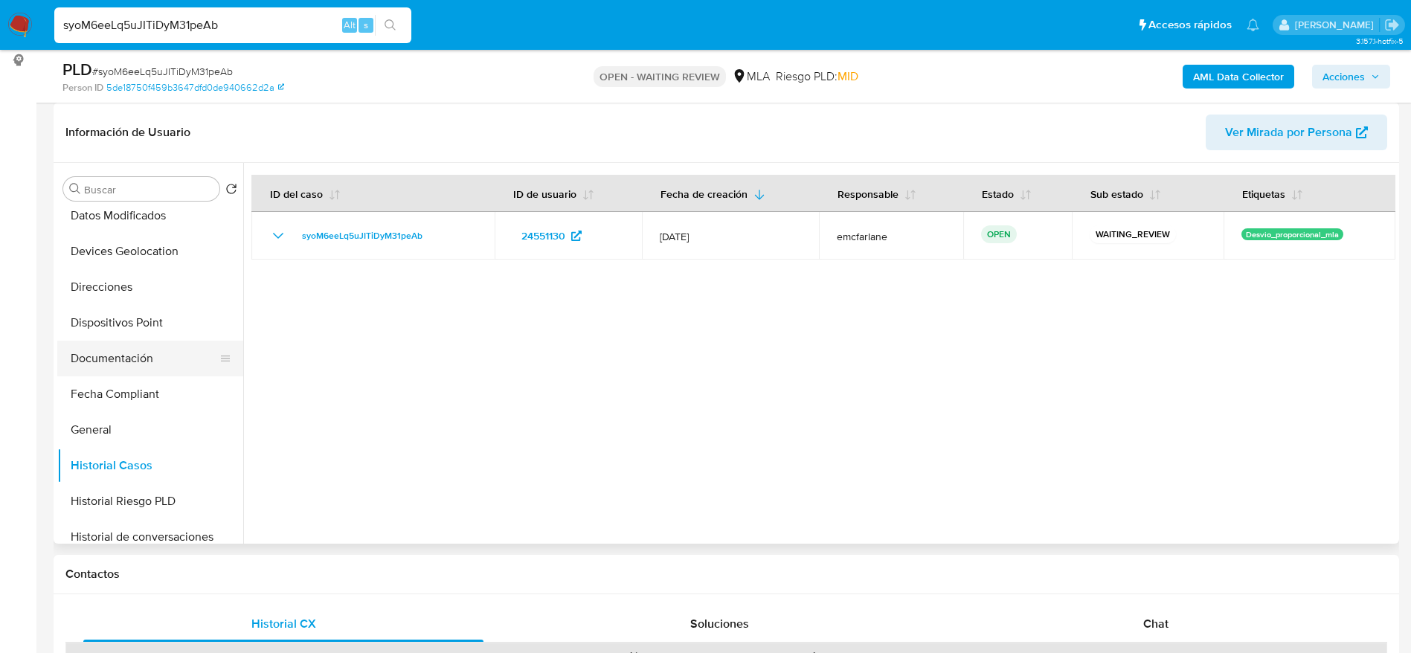
click at [133, 367] on button "Documentación" at bounding box center [144, 359] width 174 height 36
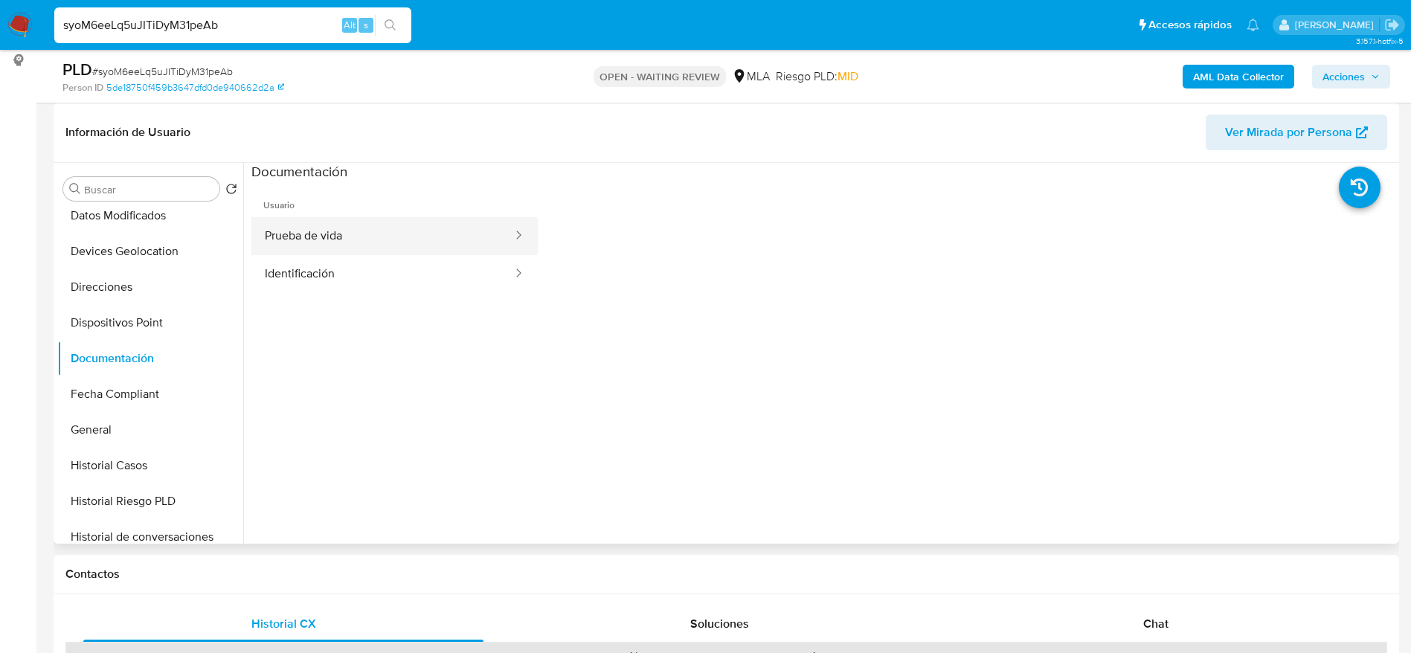
click at [366, 240] on button "Prueba de vida" at bounding box center [382, 236] width 263 height 38
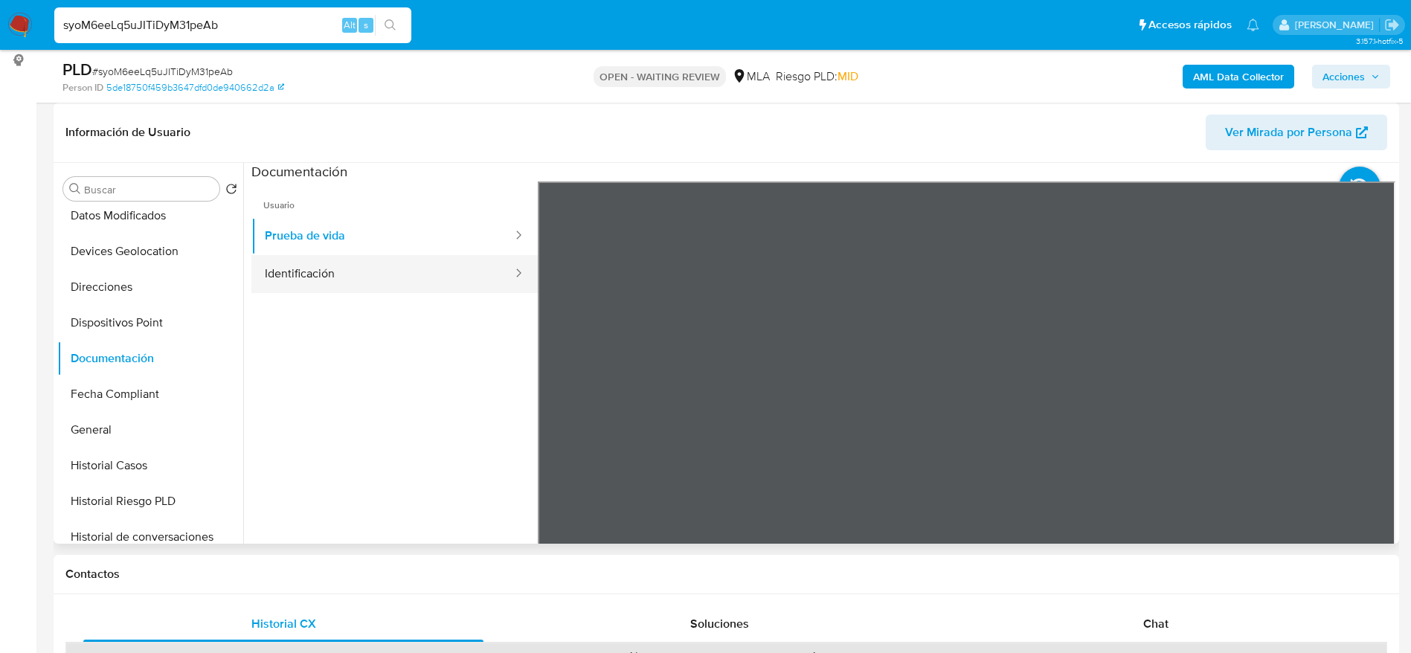
click at [381, 283] on button "Identificación" at bounding box center [382, 274] width 263 height 38
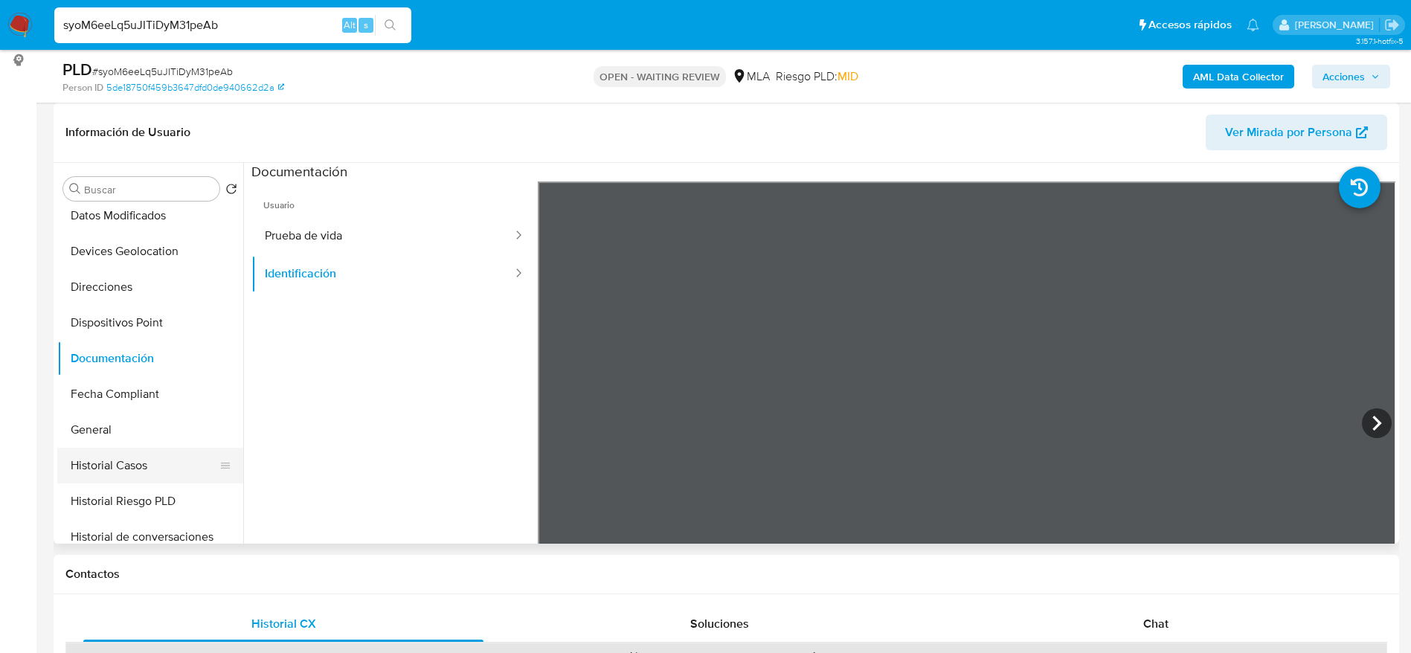
click at [123, 469] on button "Historial Casos" at bounding box center [144, 466] width 174 height 36
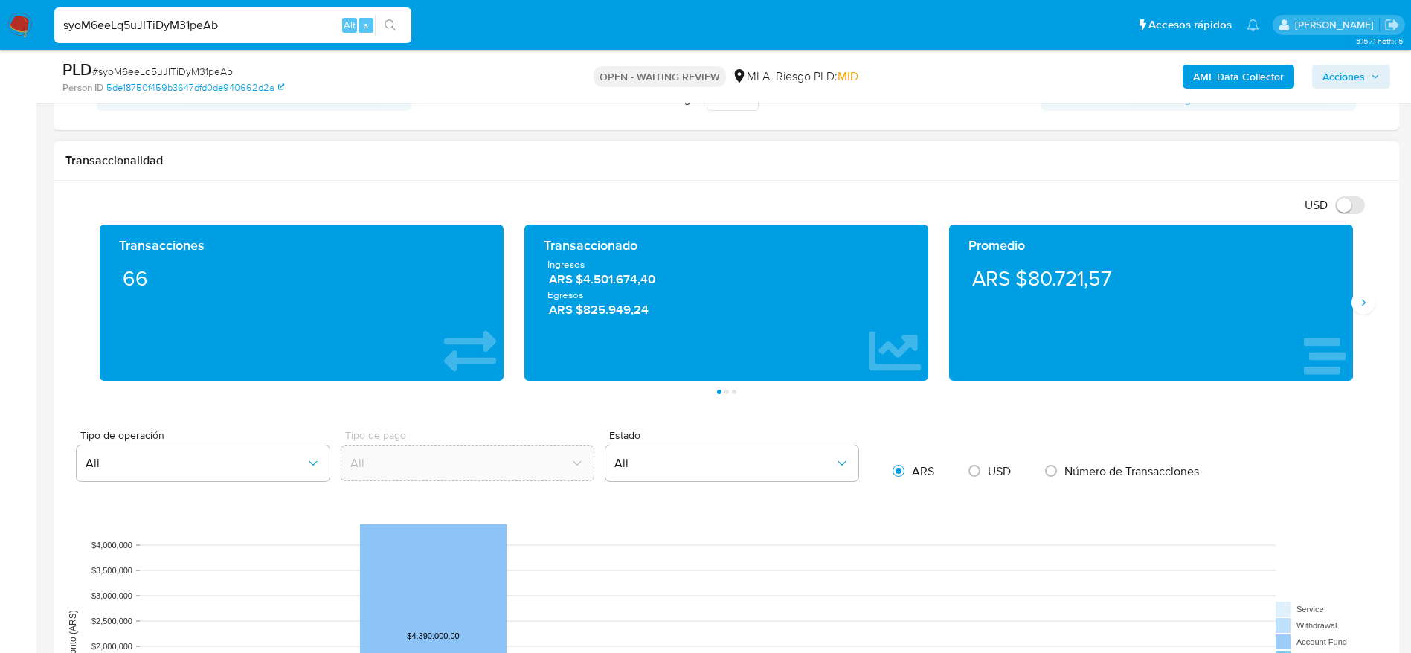
scroll to position [669, 0]
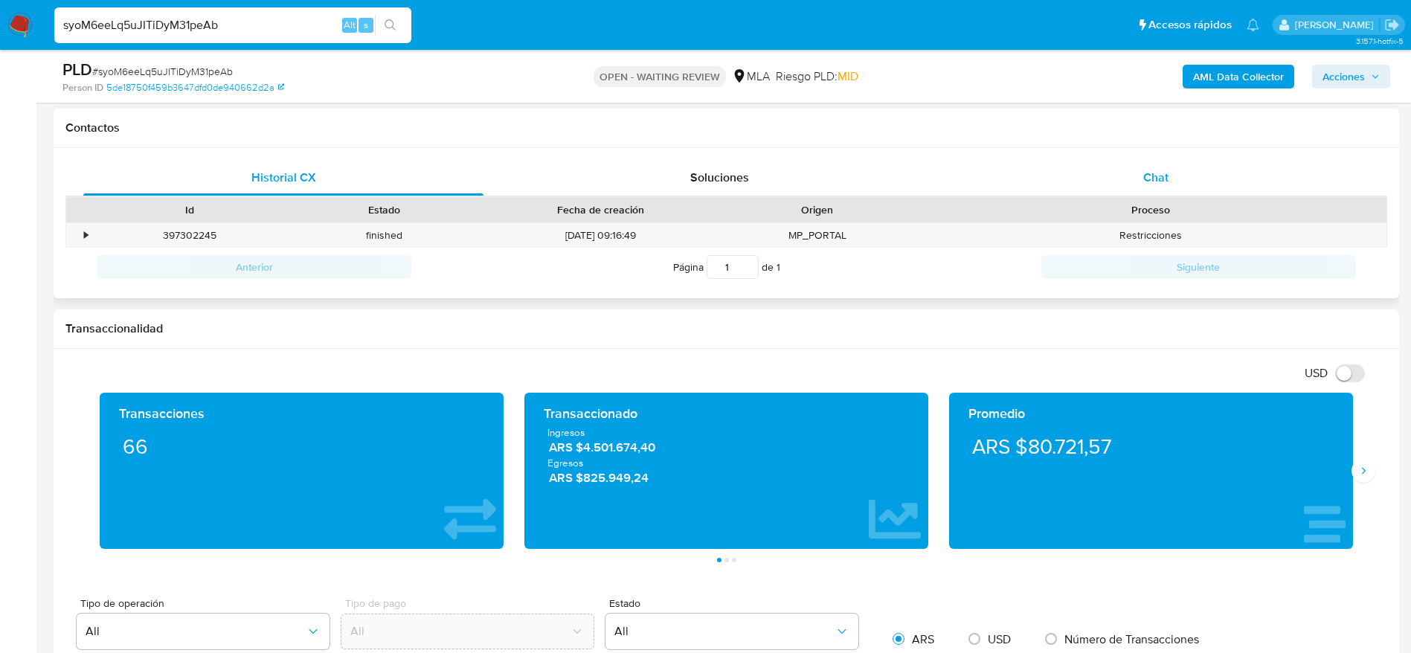
click at [1160, 189] on div "Chat" at bounding box center [1156, 178] width 400 height 36
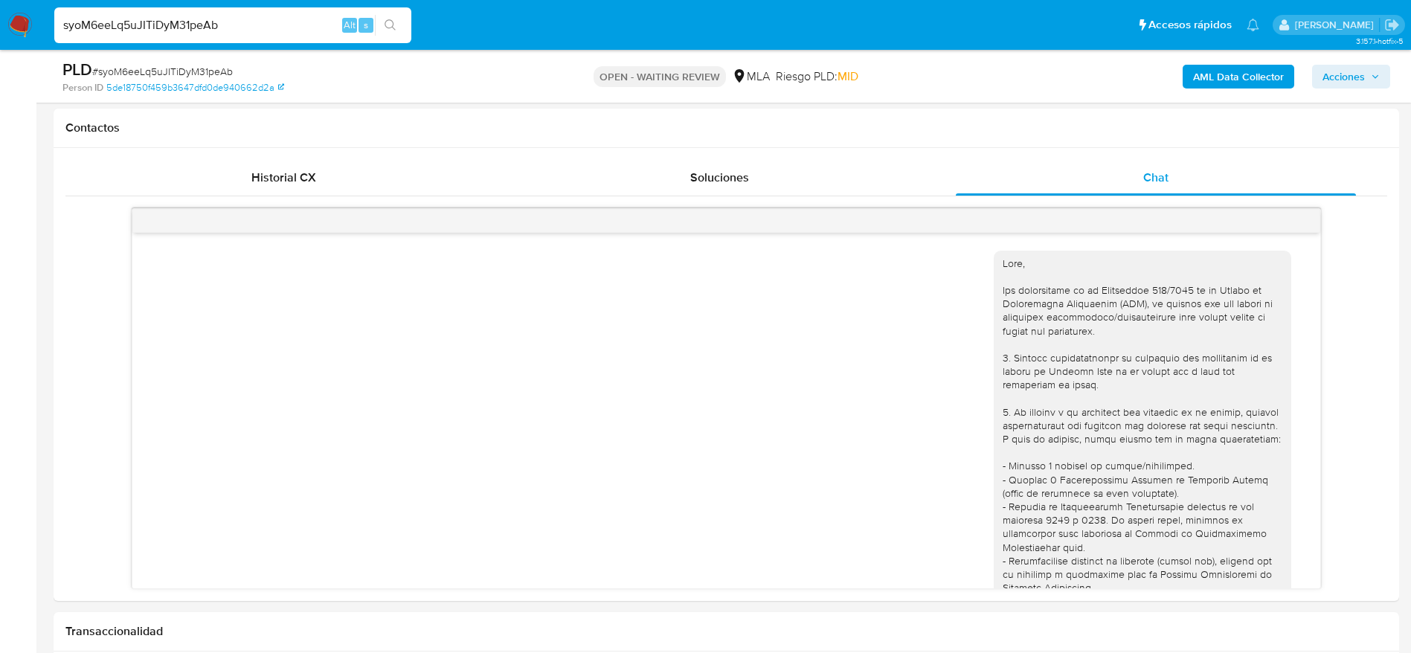
scroll to position [732, 0]
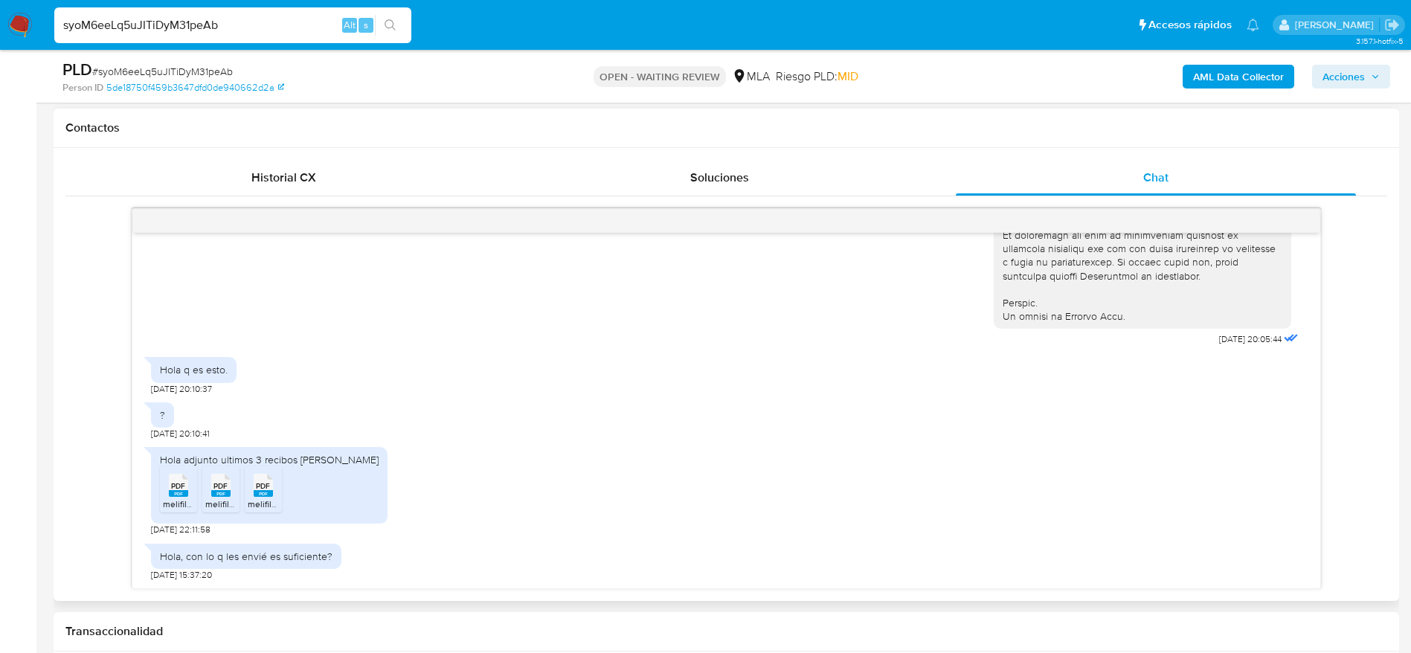
click at [184, 485] on span "PDF" at bounding box center [178, 486] width 14 height 10
click at [220, 486] on span "PDF" at bounding box center [220, 486] width 14 height 10
click at [283, 475] on ul "PDF PDF melifile1459032777350459972.pdf PDF PDF melifile3381800137527858169.pdf…" at bounding box center [269, 491] width 219 height 51
click at [188, 486] on icon at bounding box center [178, 485] width 19 height 23
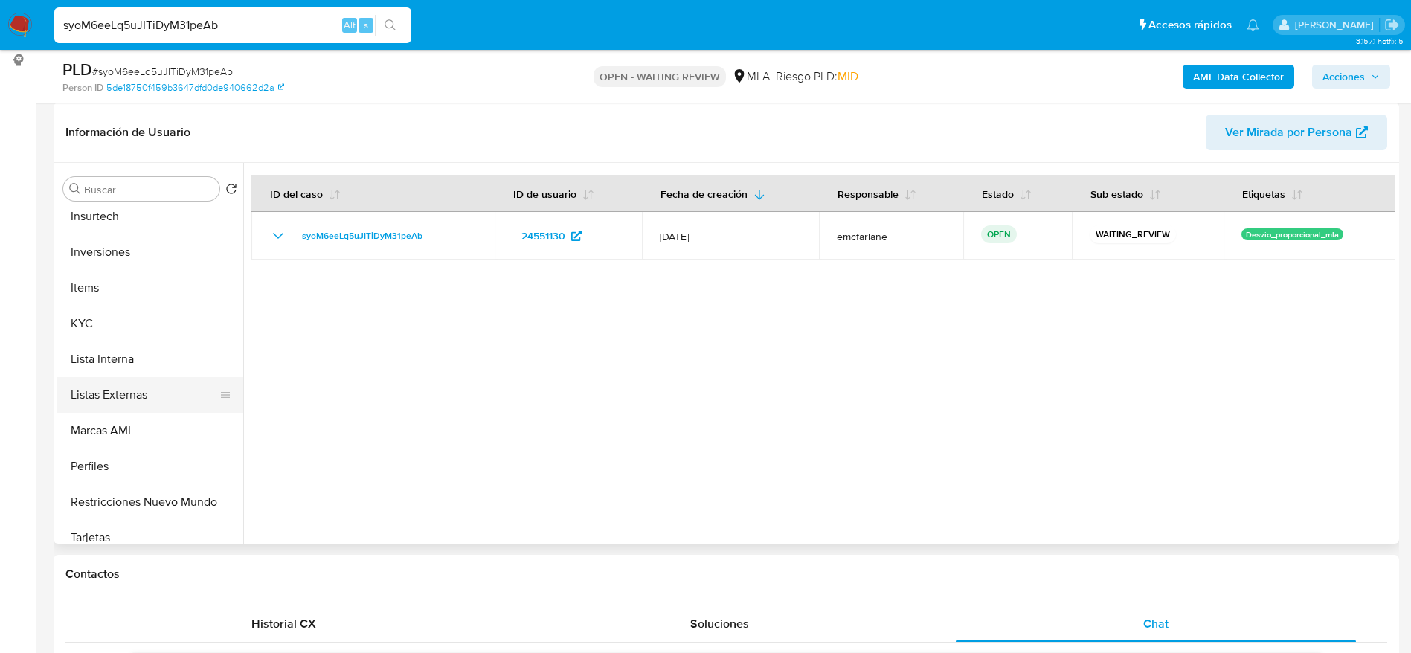
scroll to position [669, 0]
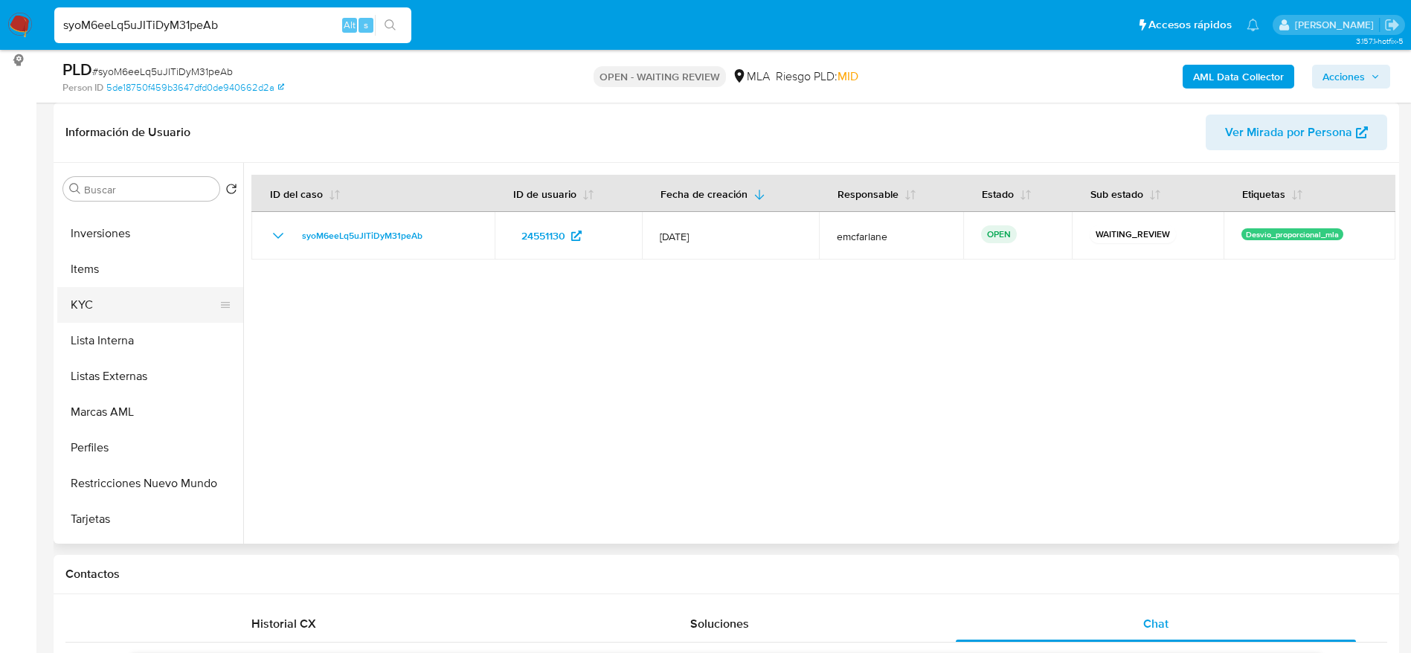
drag, startPoint x: 102, startPoint y: 311, endPoint x: 176, endPoint y: 306, distance: 74.6
click at [102, 311] on button "KYC" at bounding box center [144, 305] width 174 height 36
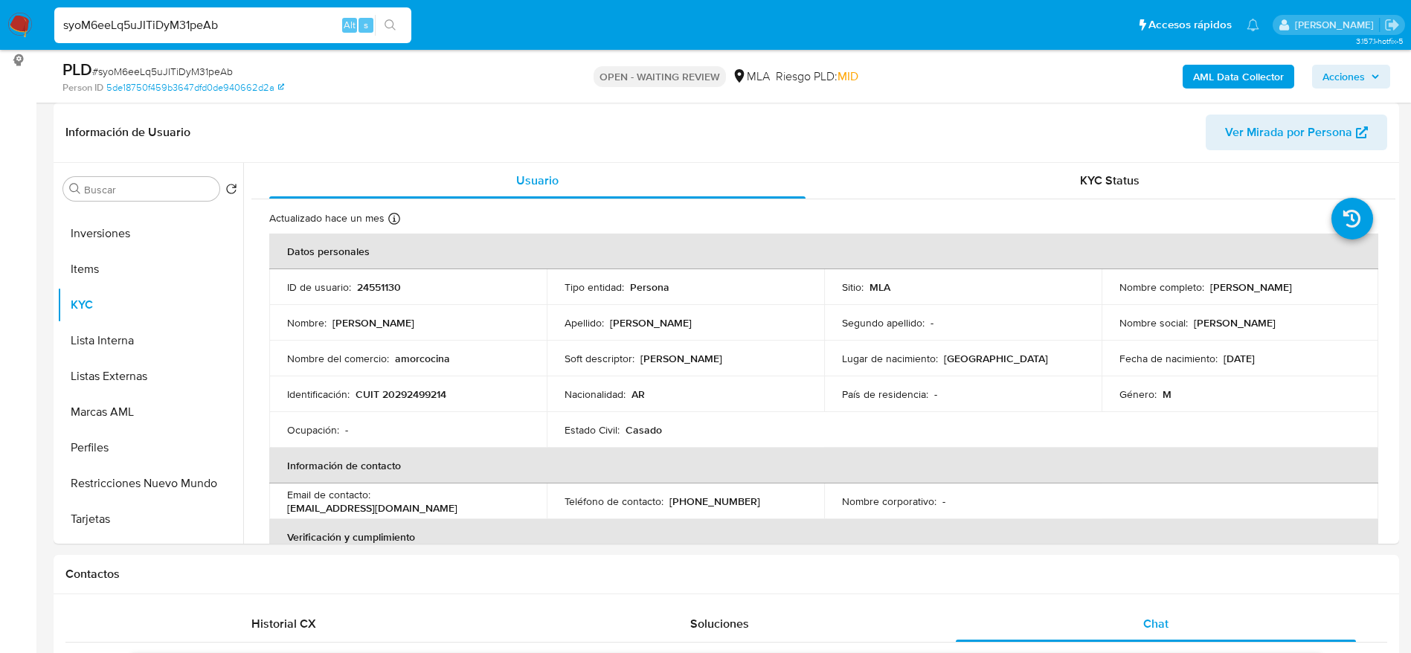
click at [176, 72] on span "# syoM6eeLq5uJITiDyM31peAb" at bounding box center [162, 71] width 141 height 15
copy span "syoM6eeLq5uJITiDyM31peAb"
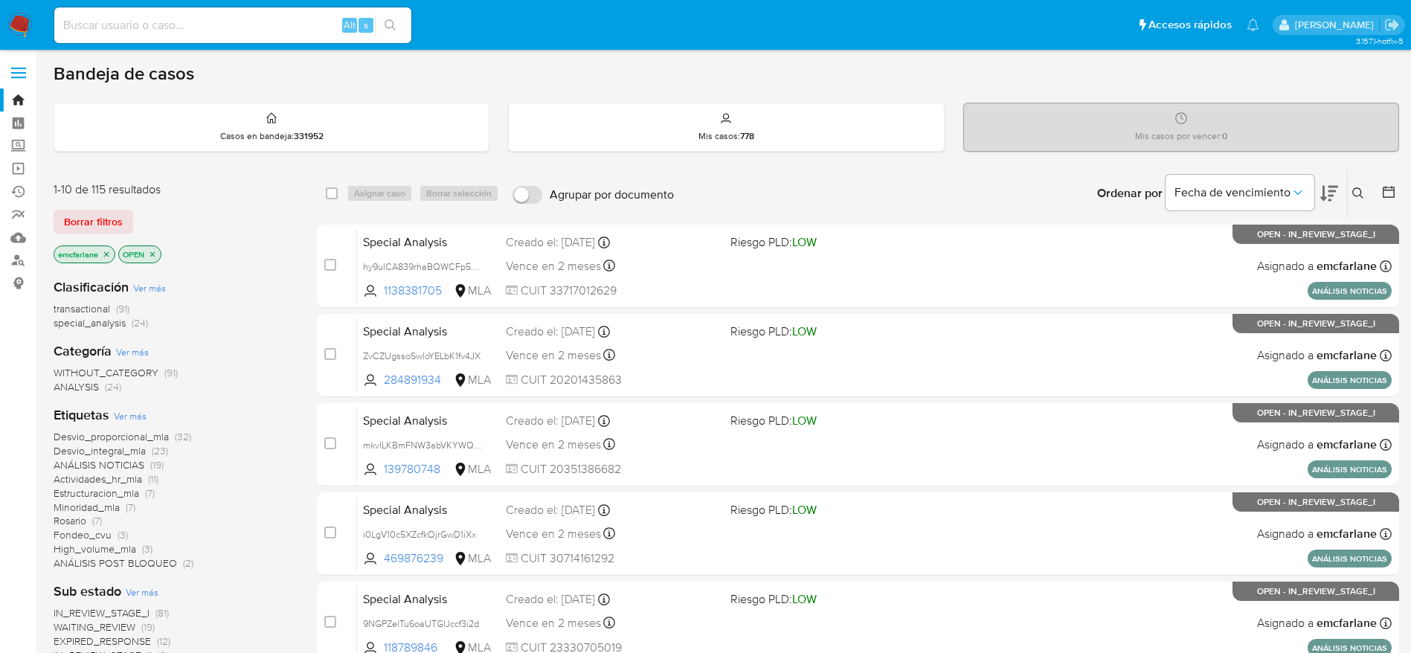
click at [75, 232] on span "Borrar filtros" at bounding box center [93, 221] width 59 height 21
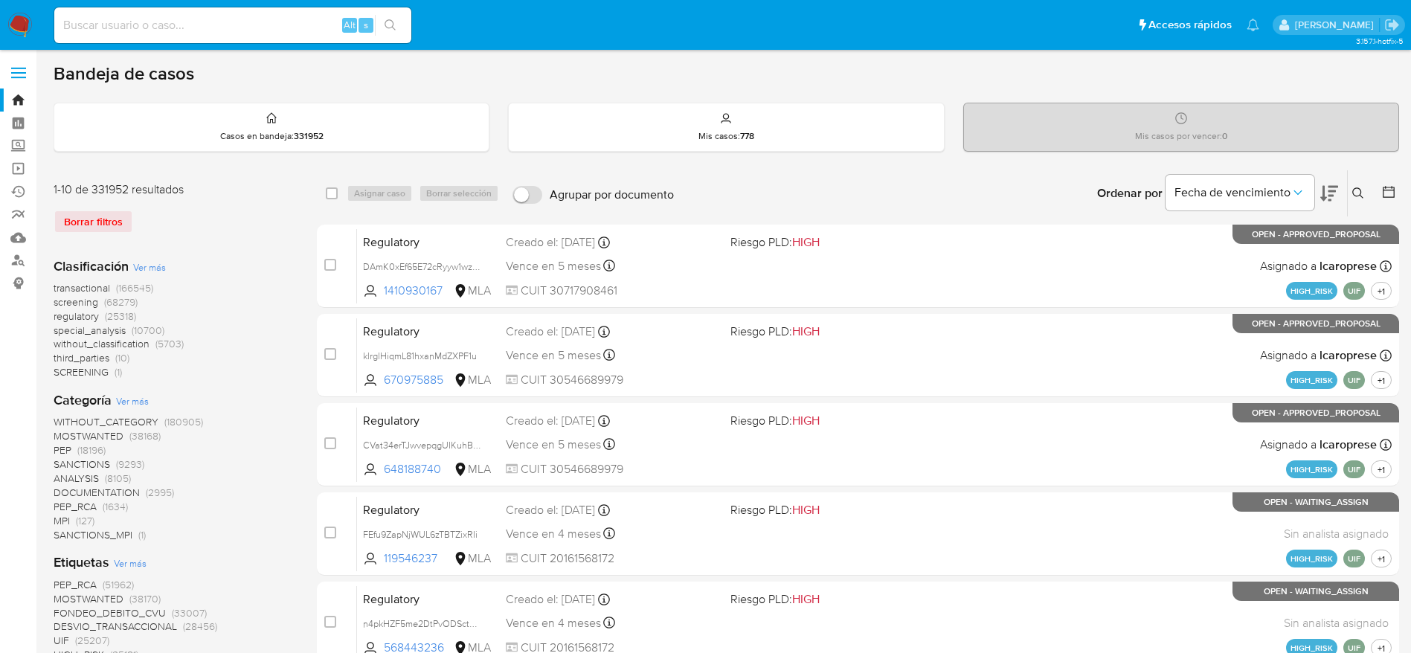
drag, startPoint x: 1363, startPoint y: 187, endPoint x: 1227, endPoint y: 254, distance: 151.0
click at [1363, 187] on icon at bounding box center [1358, 193] width 12 height 12
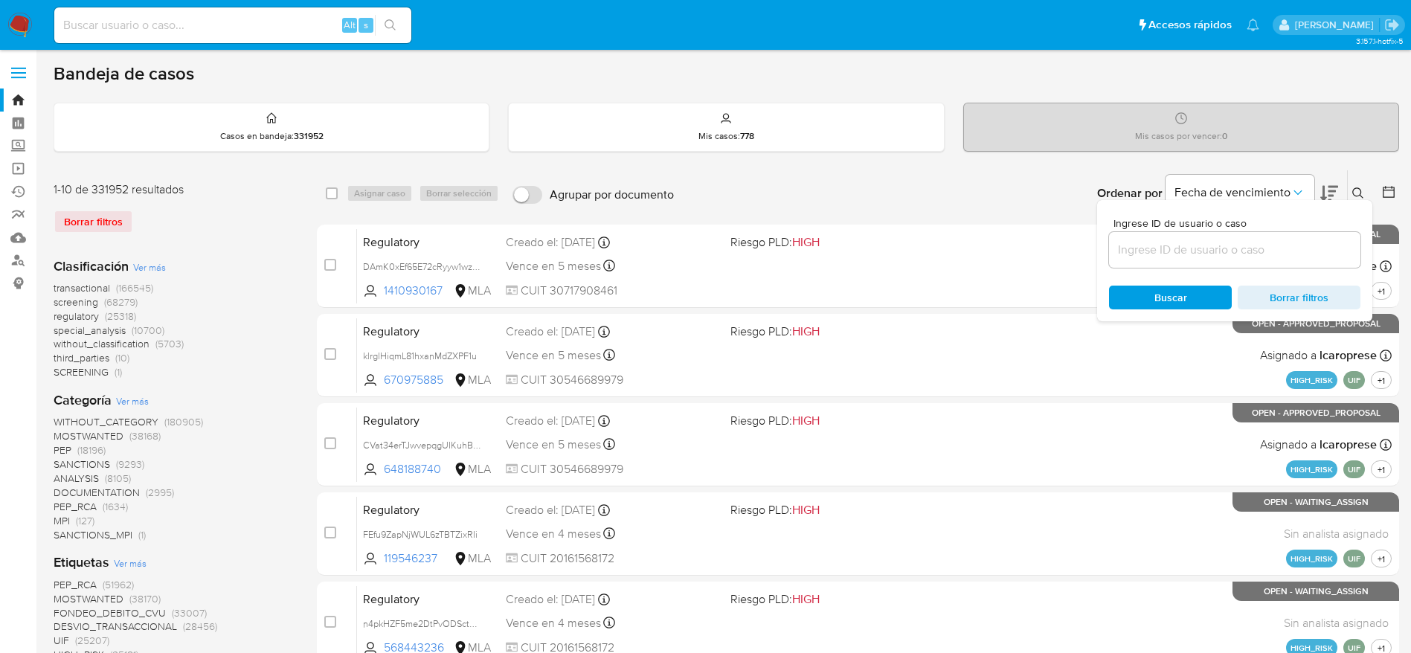
click at [1216, 257] on input at bounding box center [1234, 249] width 251 height 19
type input "syoM6eeLq5uJITiDyM31peAb"
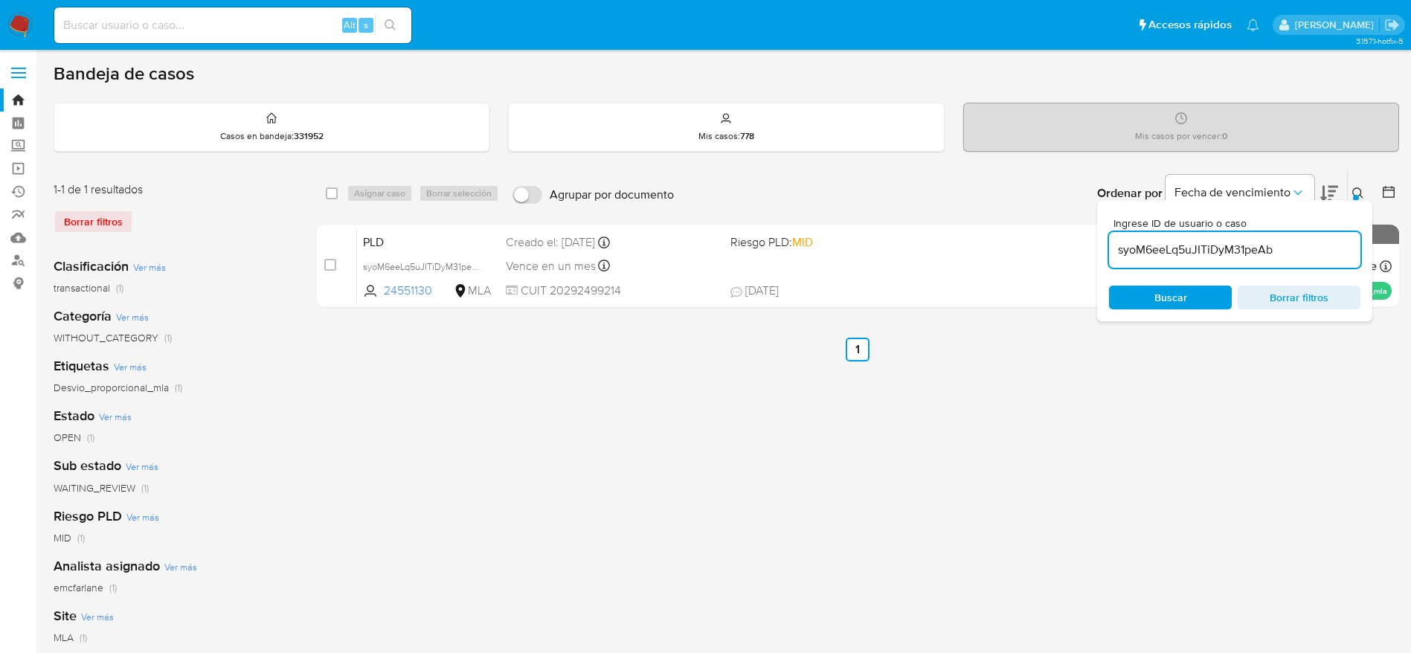
click at [330, 201] on div "select-all-cases-checkbox" at bounding box center [335, 193] width 18 height 18
click at [334, 189] on input "checkbox" at bounding box center [332, 193] width 12 height 12
checkbox input "true"
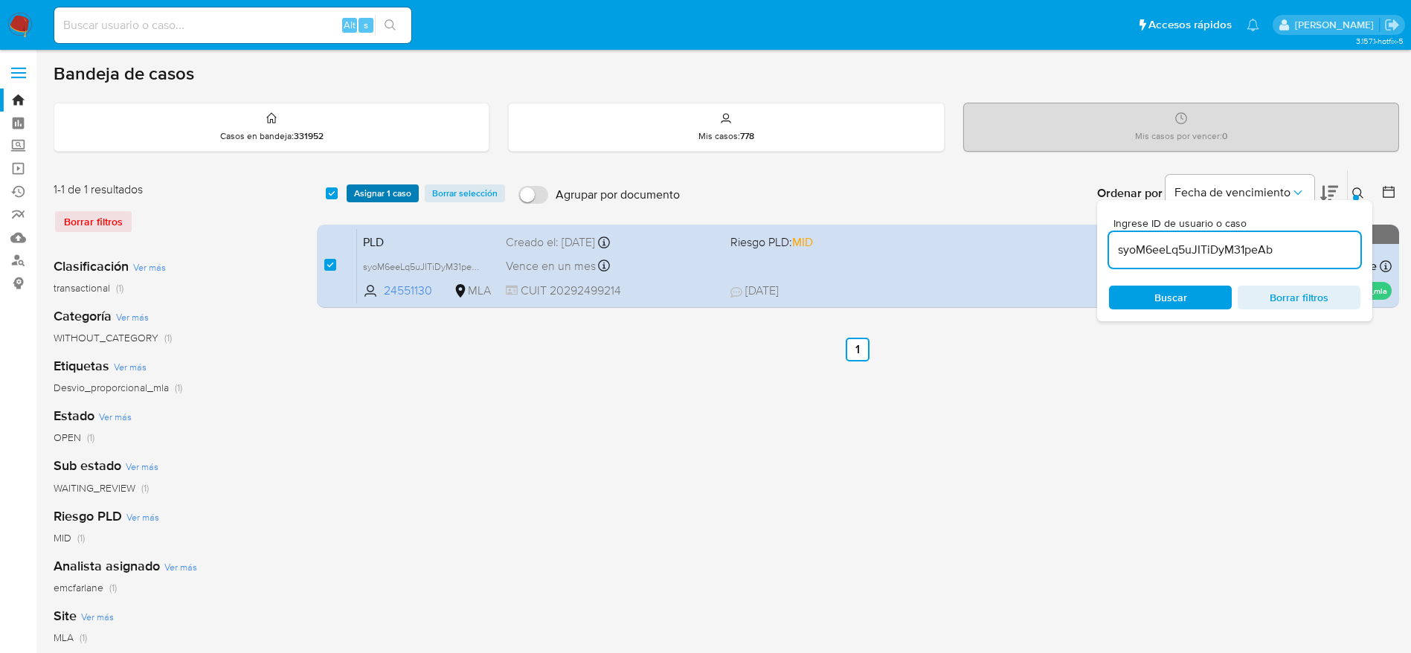
click at [347, 190] on button "Asignar 1 caso" at bounding box center [383, 193] width 72 height 18
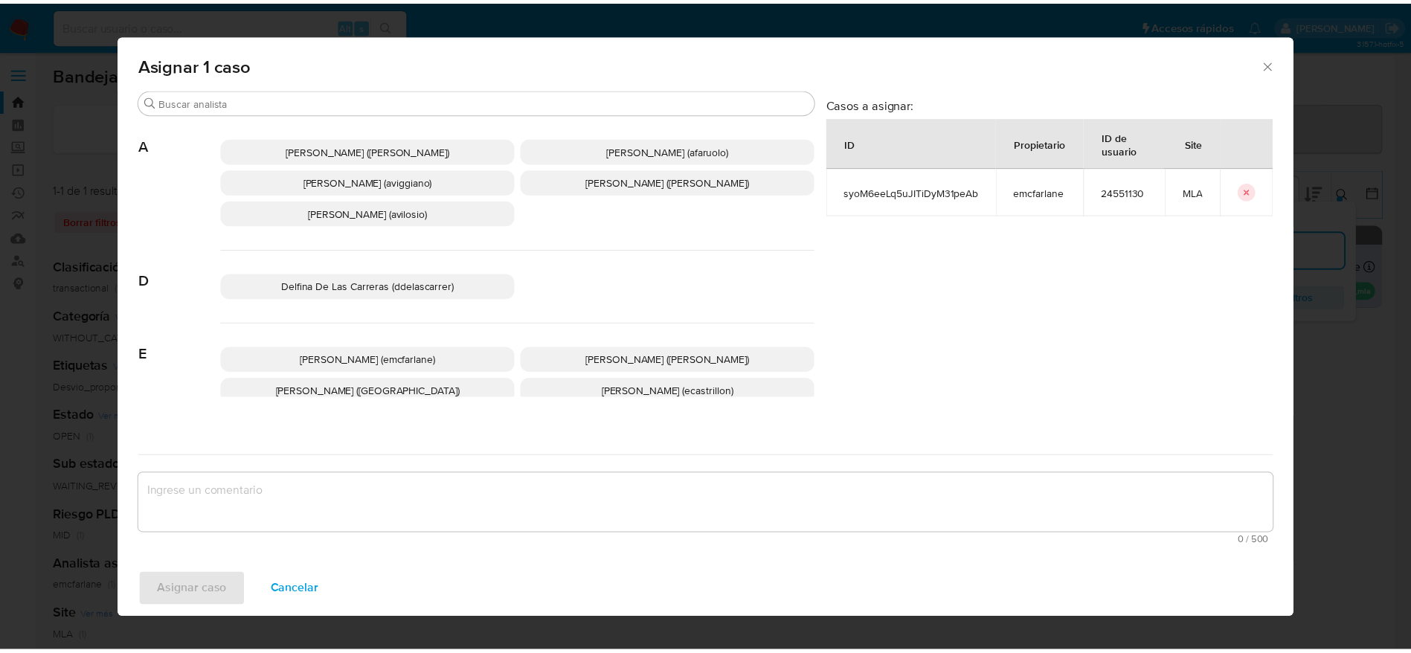
scroll to position [112, 0]
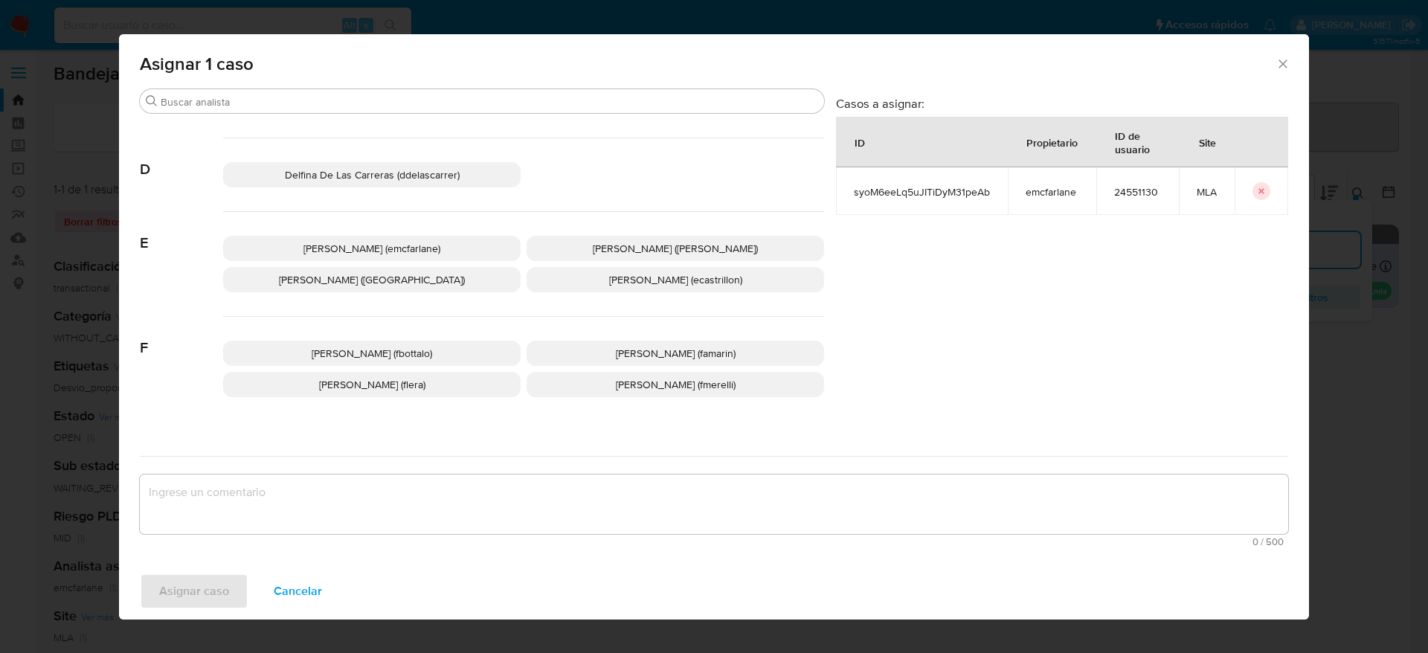
click at [411, 241] on span "[PERSON_NAME] (emcfarlane)" at bounding box center [371, 248] width 137 height 15
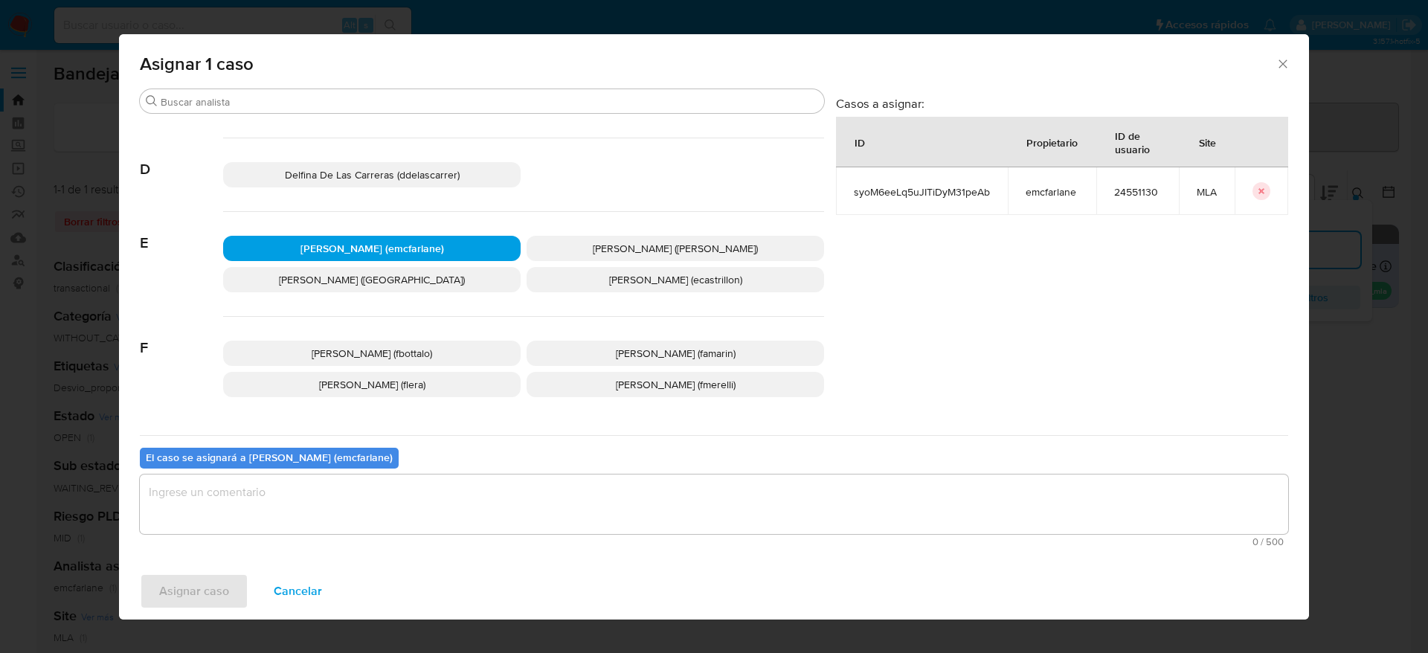
click at [318, 486] on textarea "assign-modal" at bounding box center [714, 505] width 1149 height 60
click at [198, 593] on span "Asignar caso" at bounding box center [194, 591] width 70 height 33
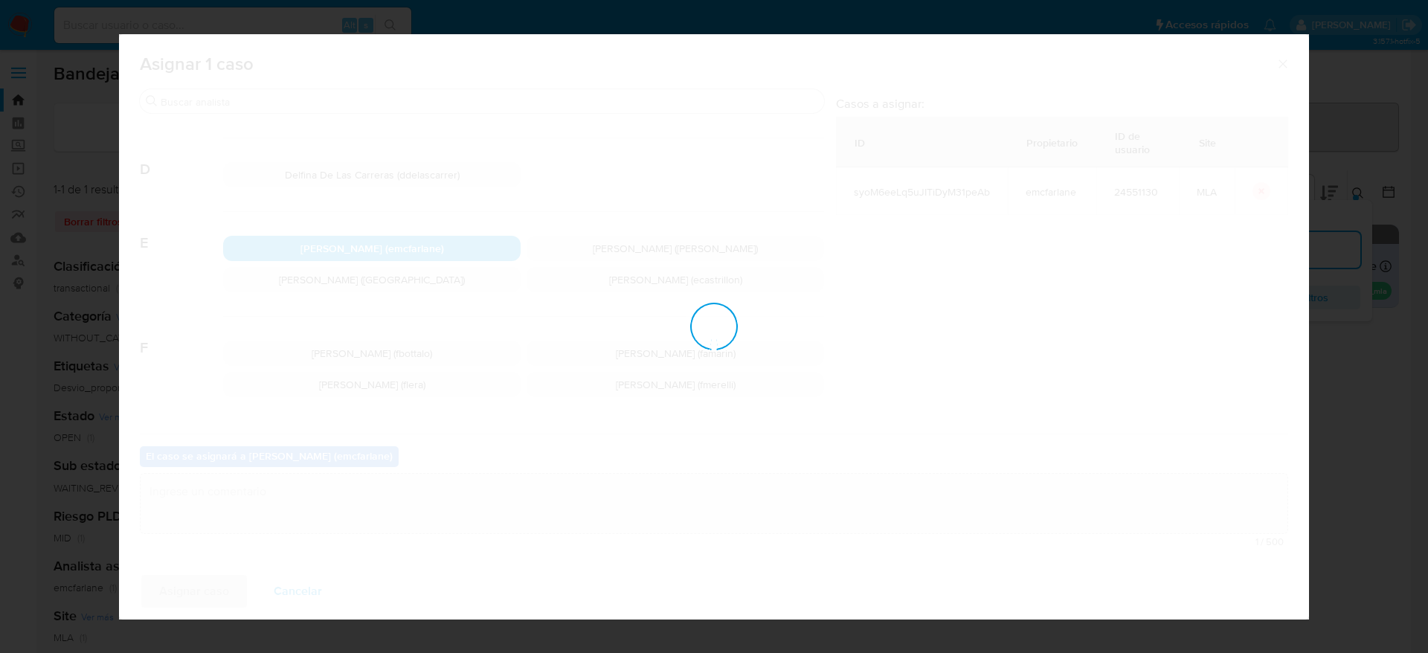
checkbox input "false"
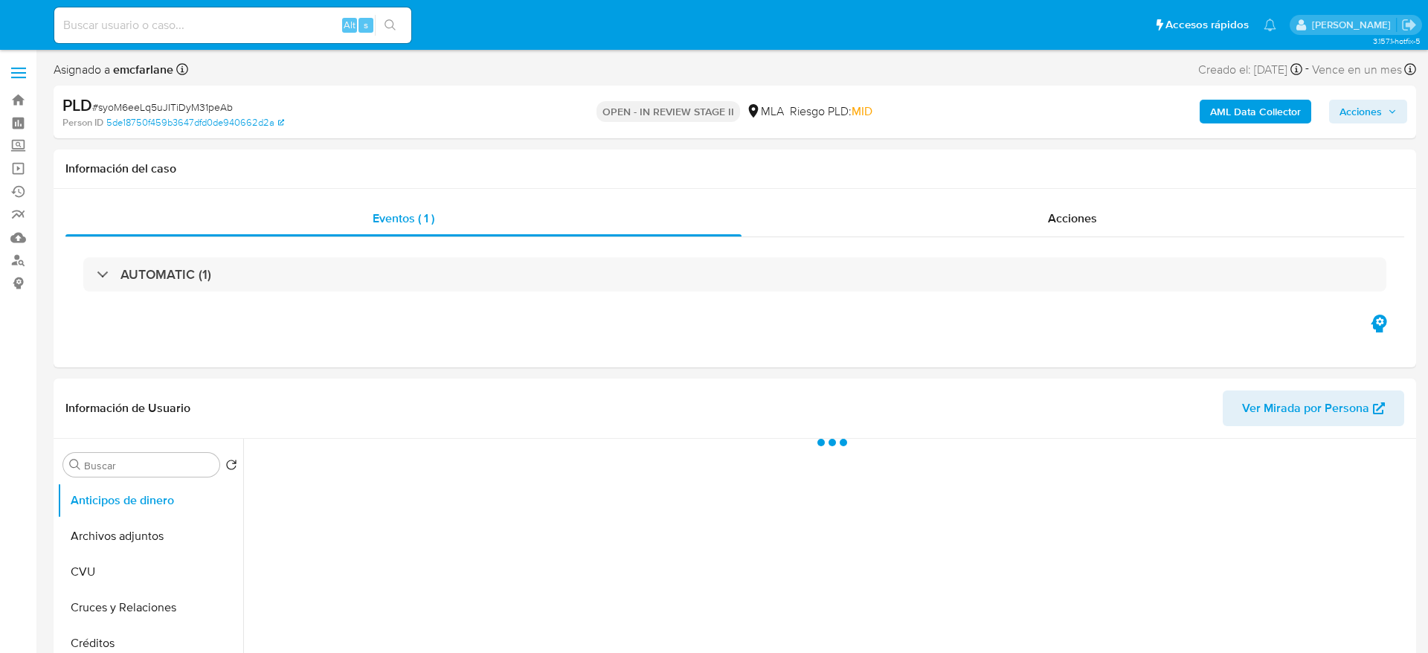
select select "10"
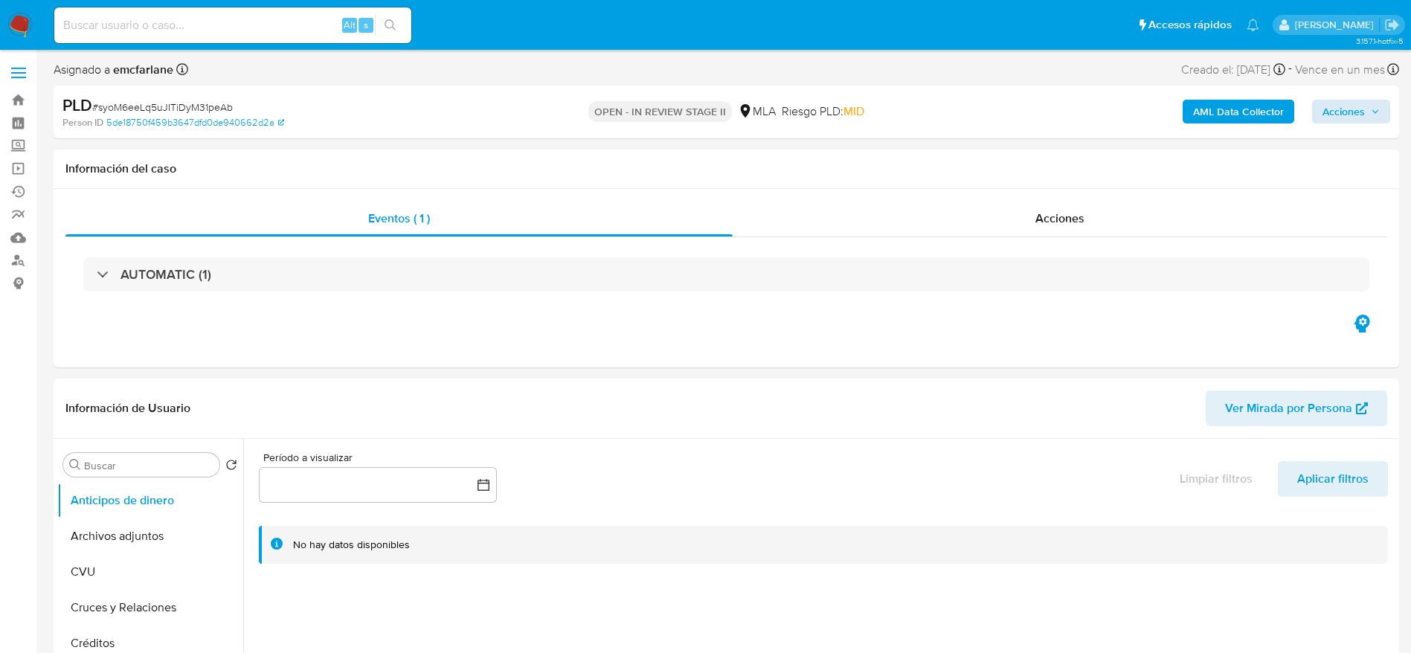
click at [1353, 126] on div "AML Data Collector Acciones" at bounding box center [1170, 111] width 439 height 35
click at [1358, 100] on span "Acciones" at bounding box center [1344, 112] width 42 height 24
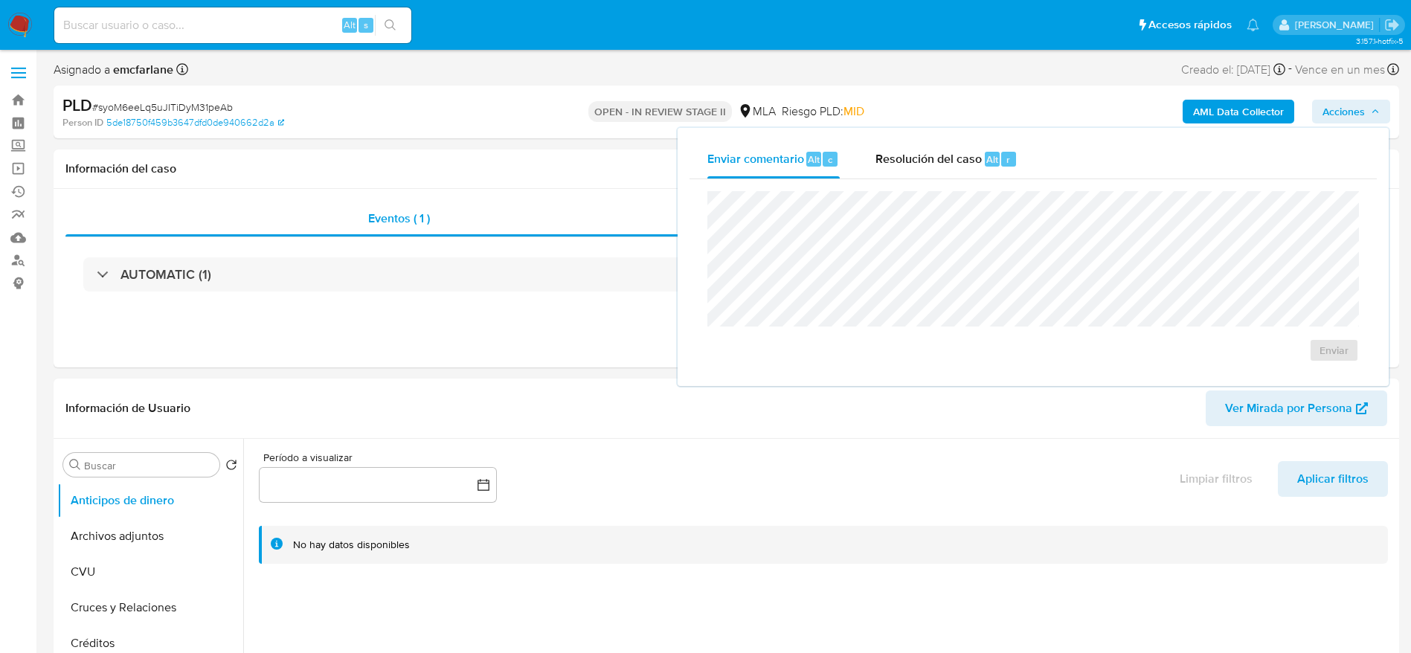
drag, startPoint x: 966, startPoint y: 160, endPoint x: 978, endPoint y: 185, distance: 28.3
click at [972, 177] on div "Resolución del caso Alt r" at bounding box center [947, 159] width 142 height 39
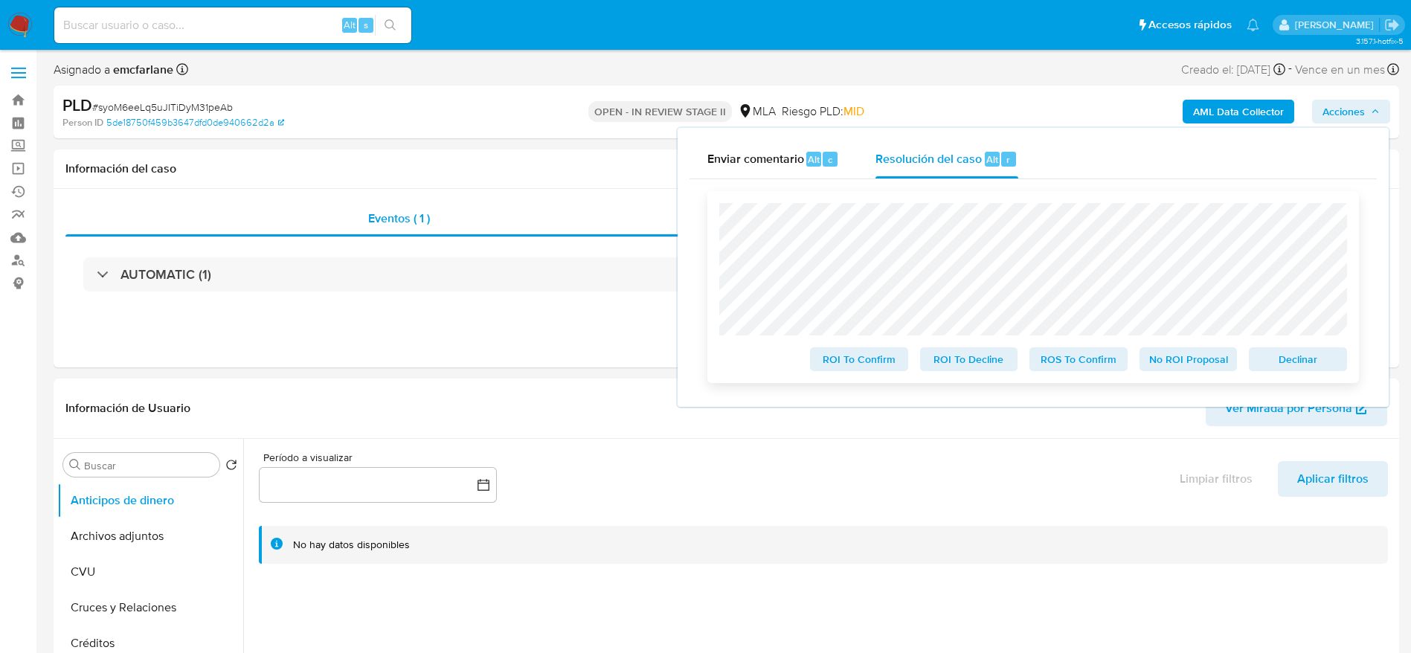
click at [1259, 352] on span "Declinar" at bounding box center [1297, 359] width 77 height 21
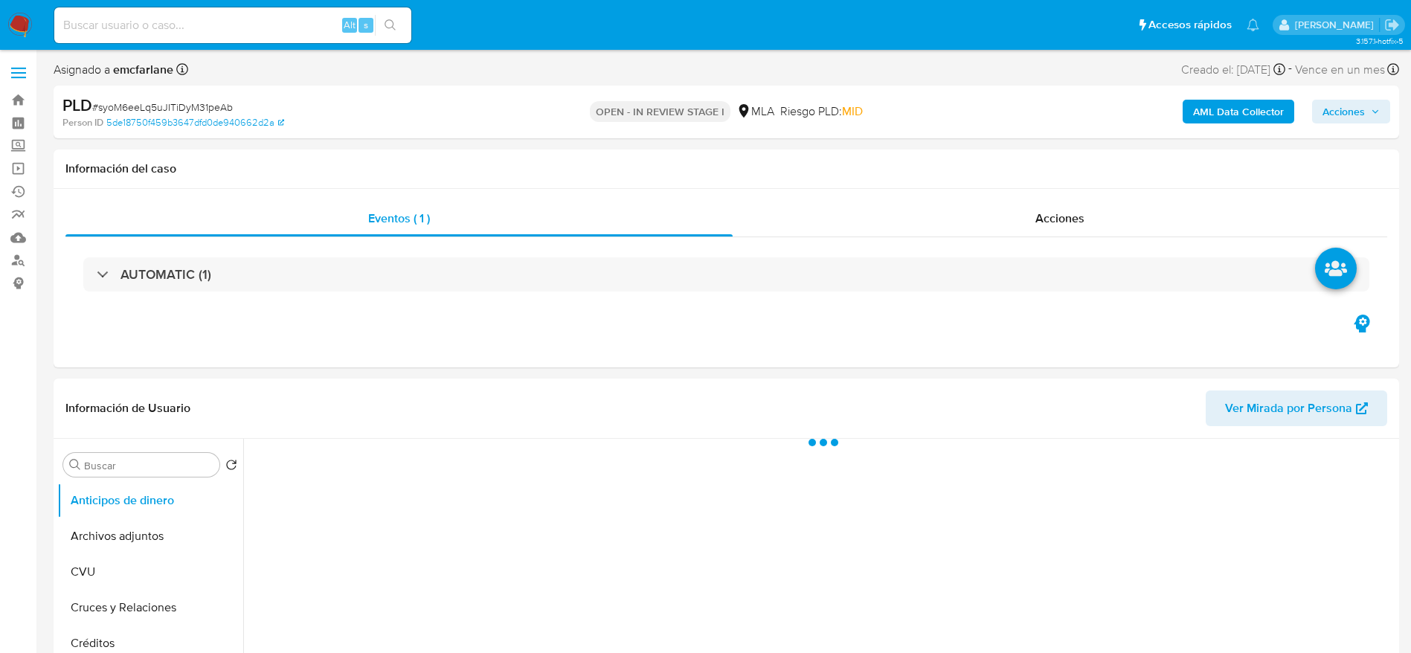
select select "10"
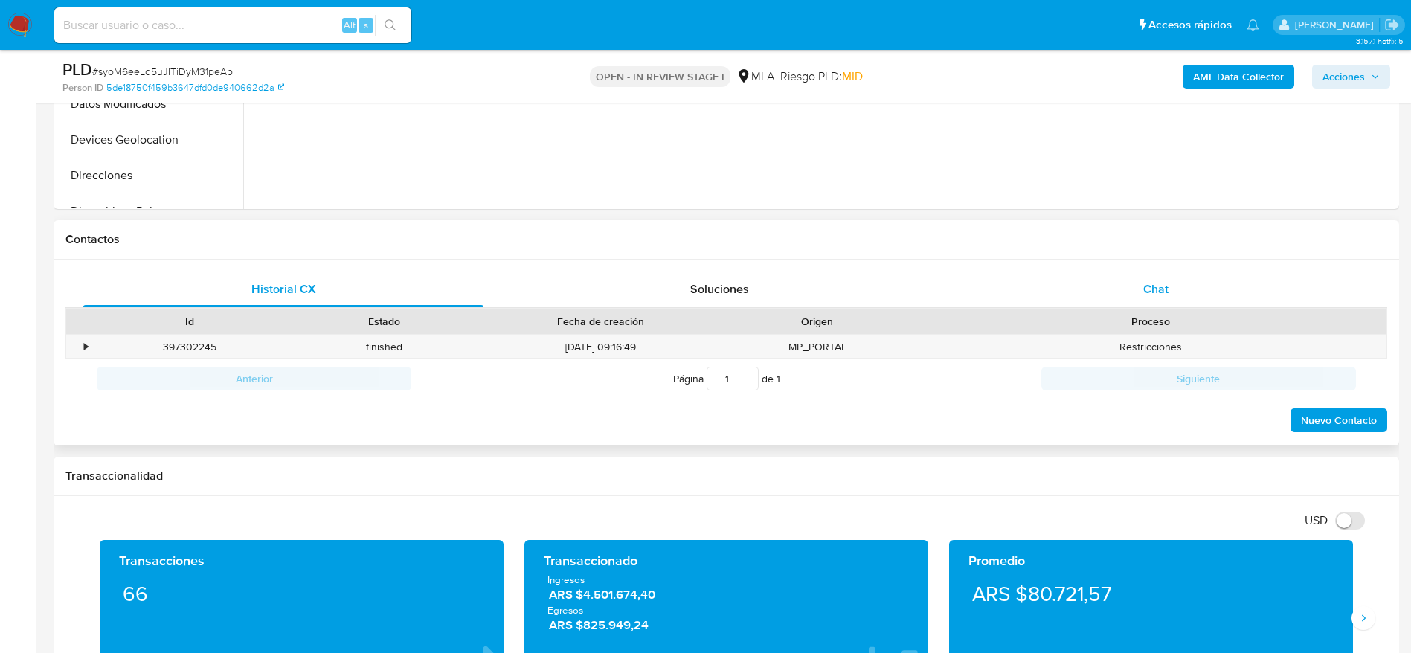
click at [1165, 290] on span "Chat" at bounding box center [1155, 288] width 25 height 17
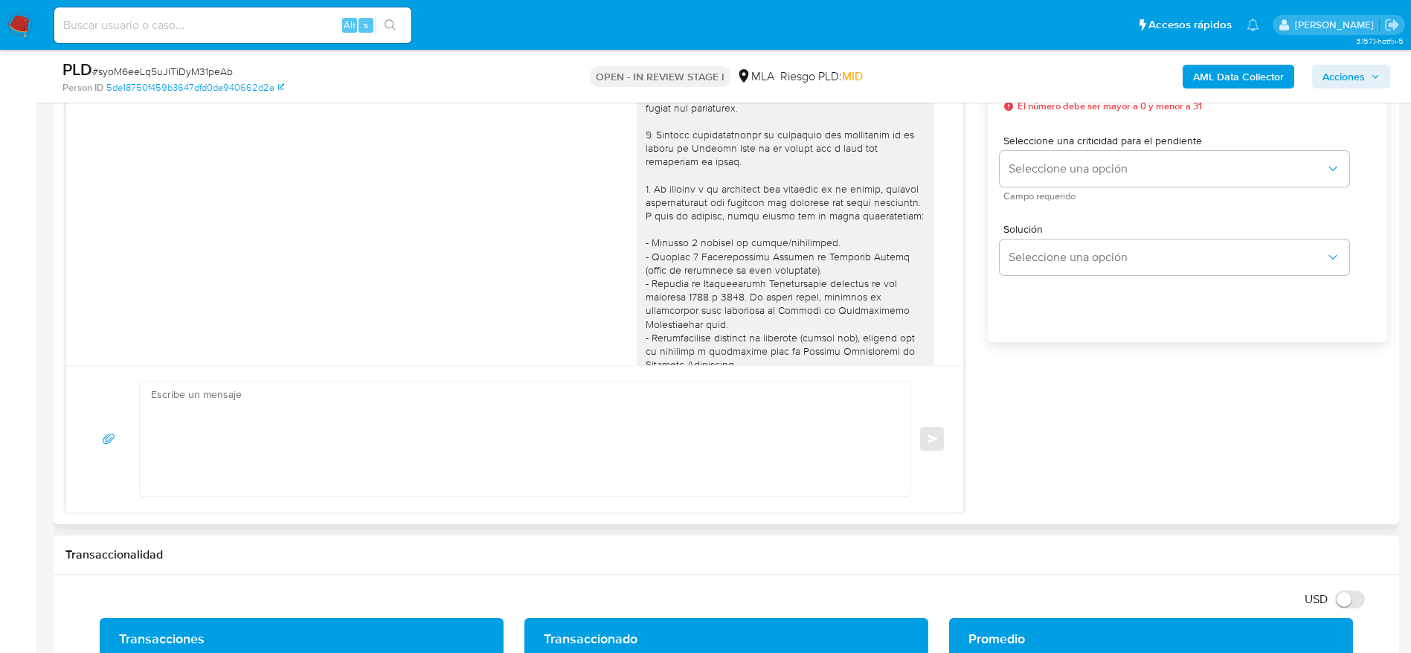
scroll to position [732, 0]
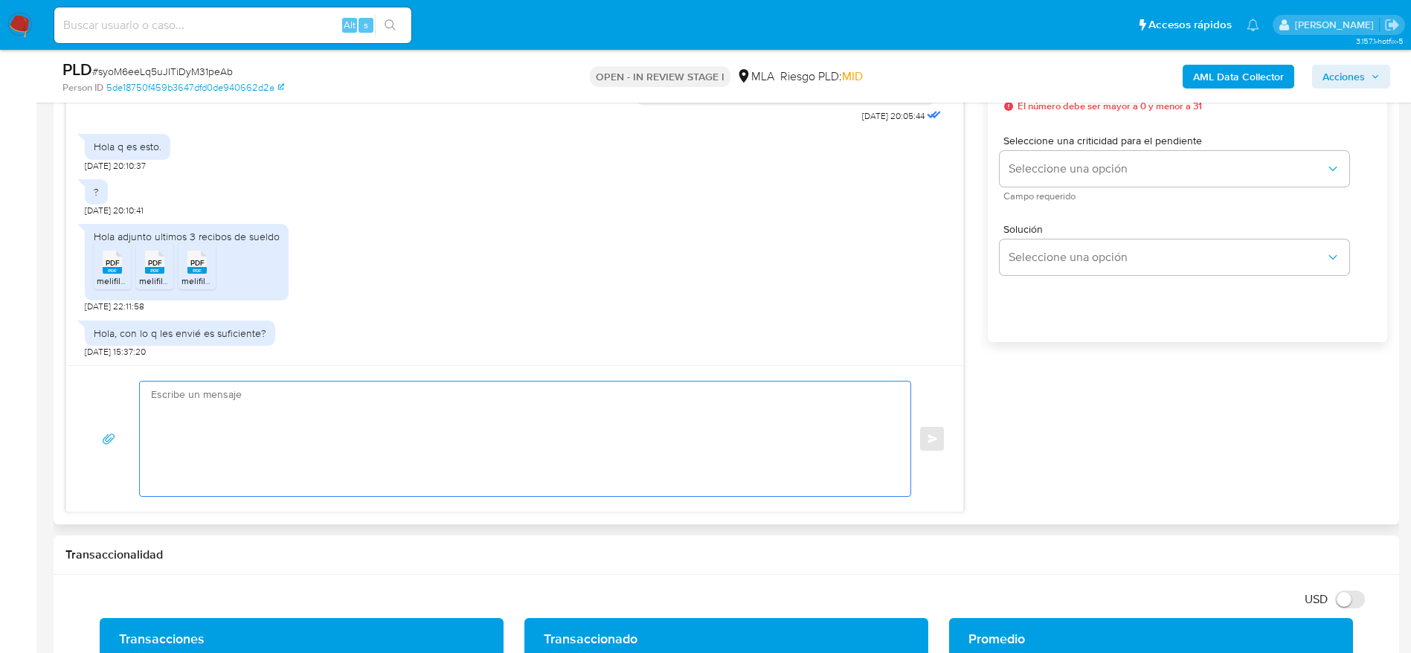
click at [257, 443] on textarea at bounding box center [521, 439] width 741 height 115
paste textarea "Hola, ¡Muchas gracias por tu respuesta! Confirmamos la recepción de la document…"
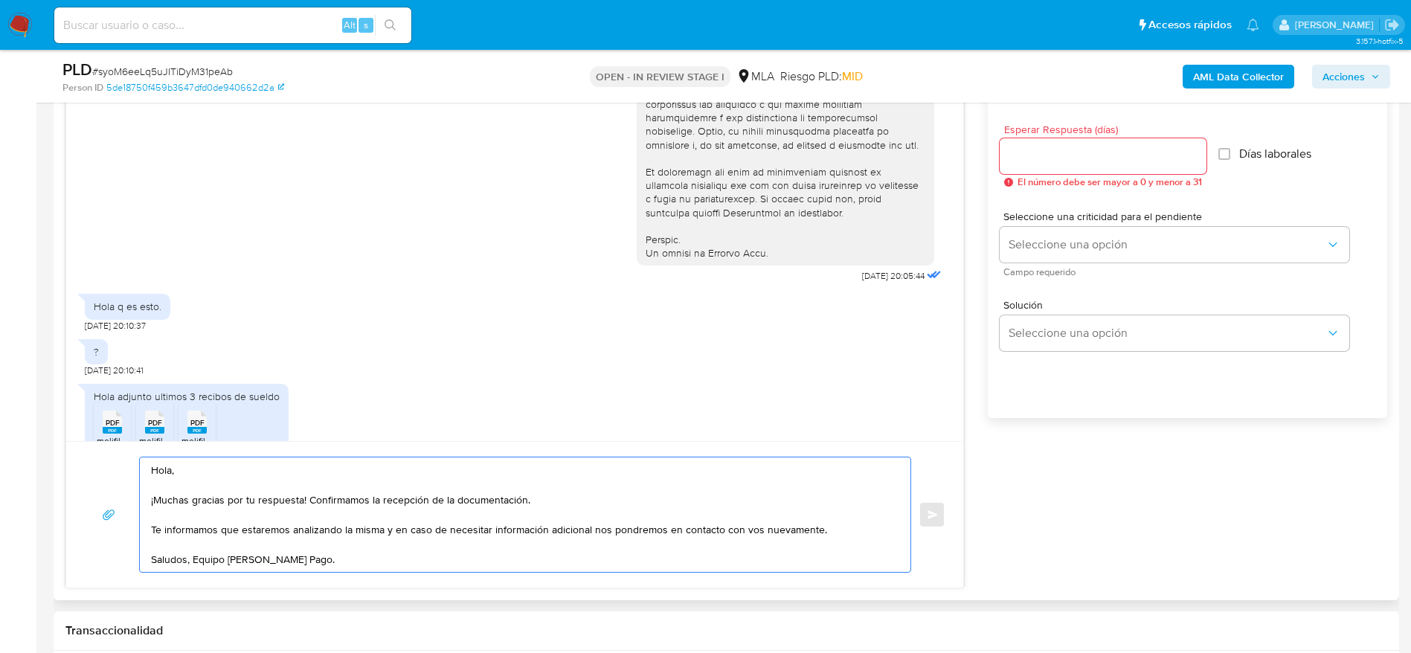
scroll to position [781, 0]
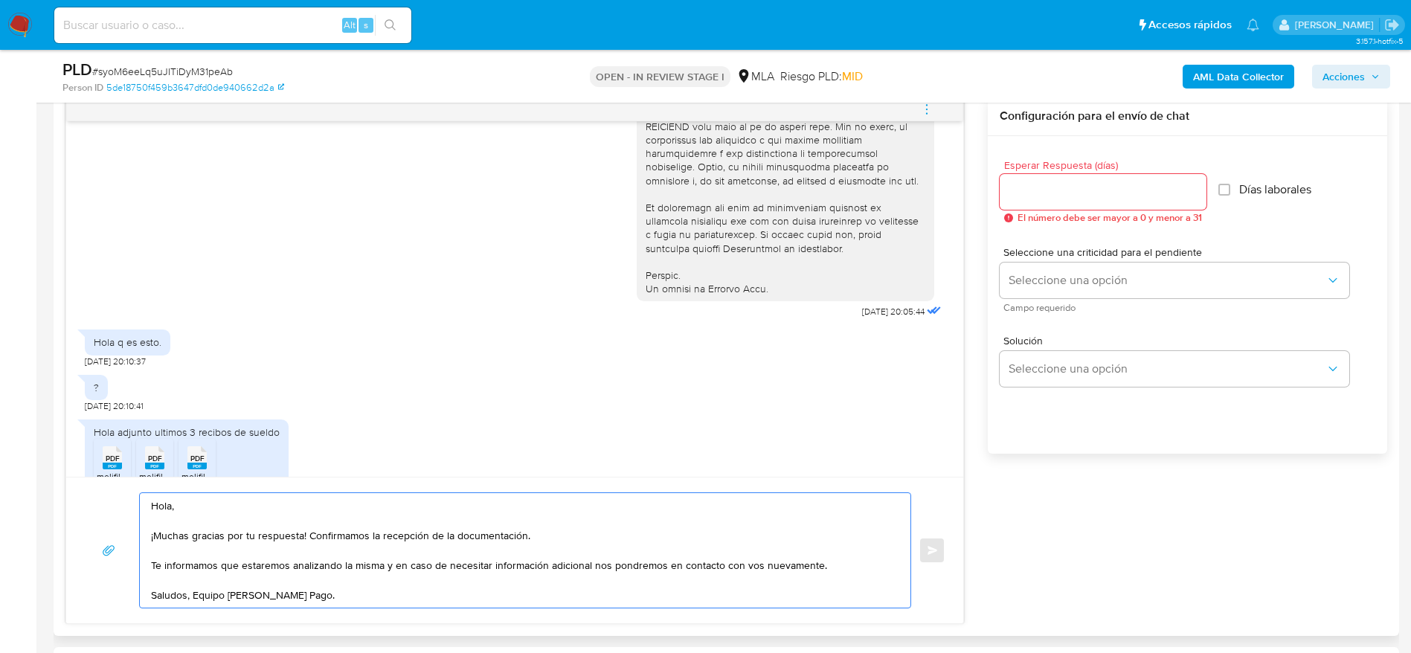
type textarea "Hola, ¡Muchas gracias por tu respuesta! Confirmamos la recepción de la document…"
click at [1072, 189] on input "Esperar Respuesta (días)" at bounding box center [1103, 191] width 207 height 19
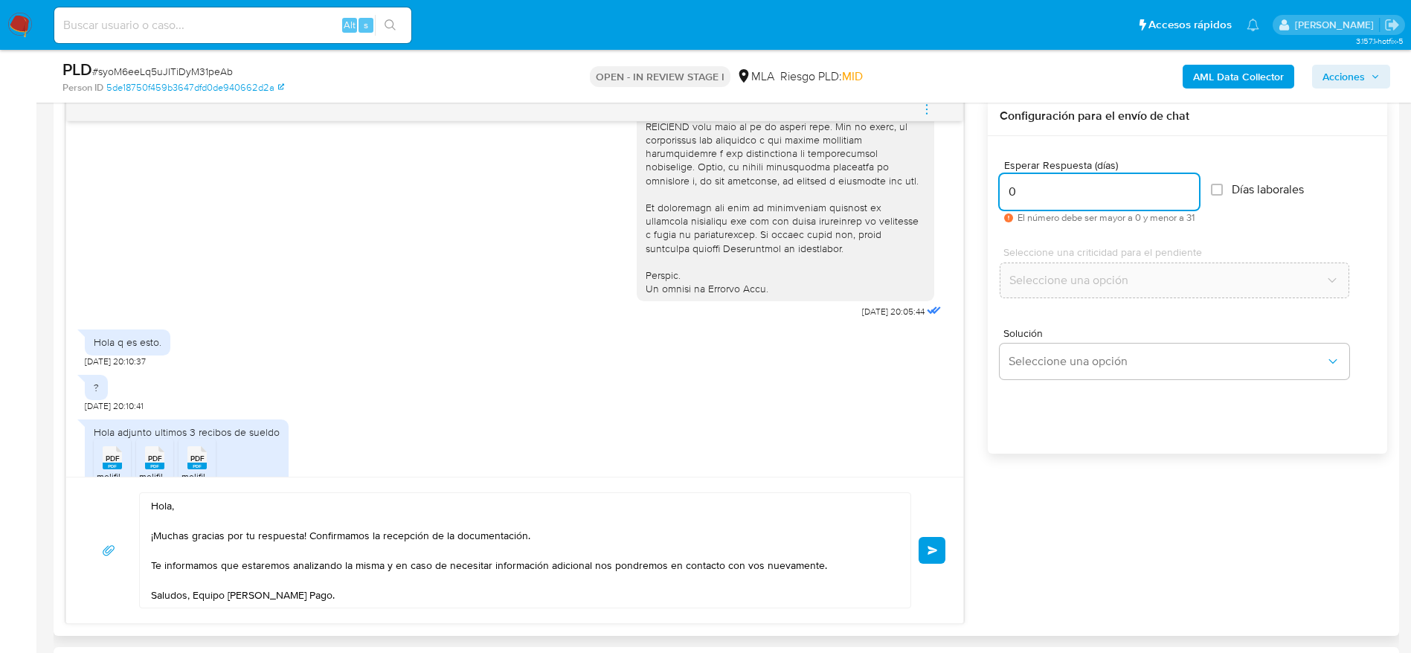
scroll to position [731, 0]
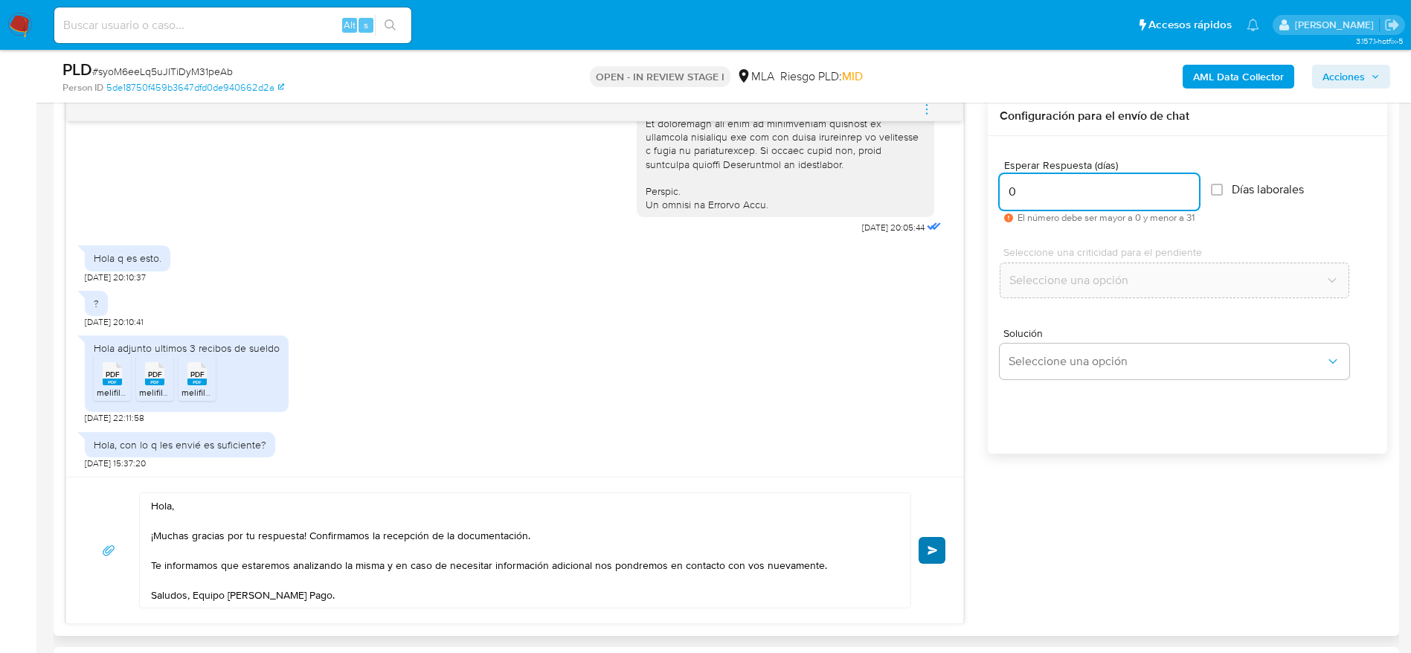
type input "0"
click at [929, 550] on span "Enviar" at bounding box center [933, 550] width 10 height 9
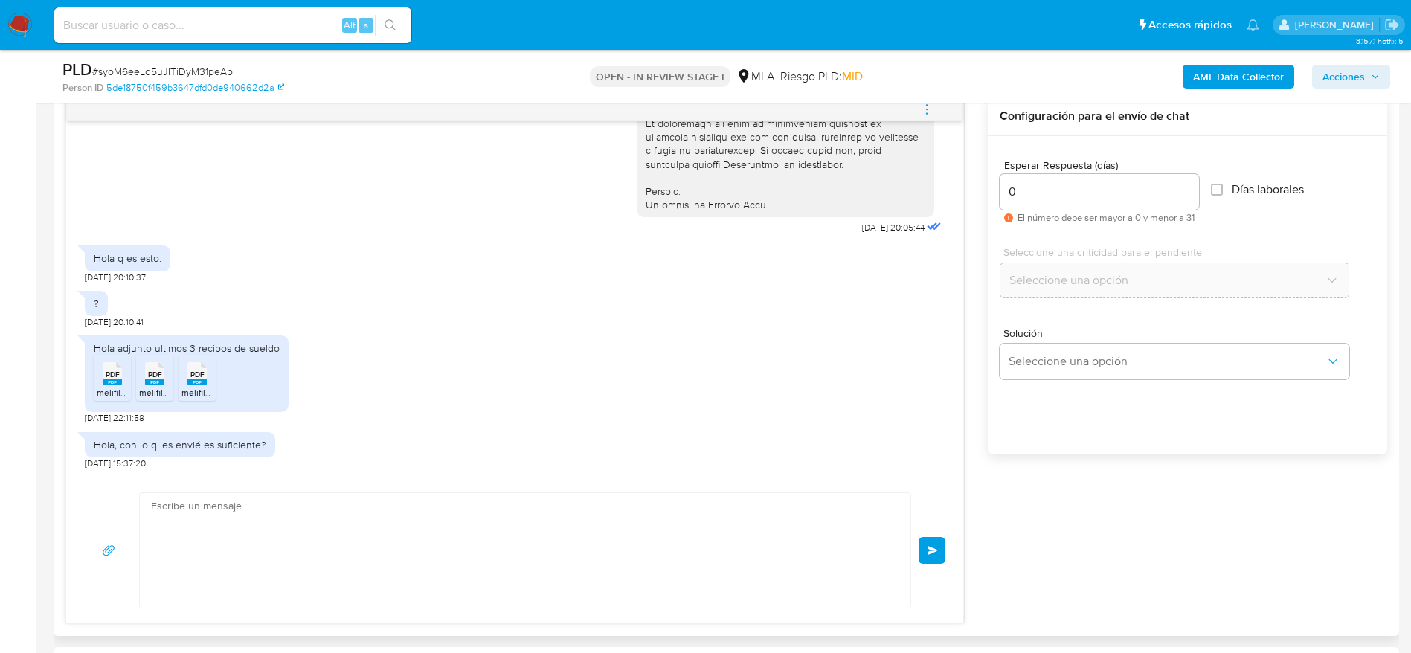
scroll to position [910, 0]
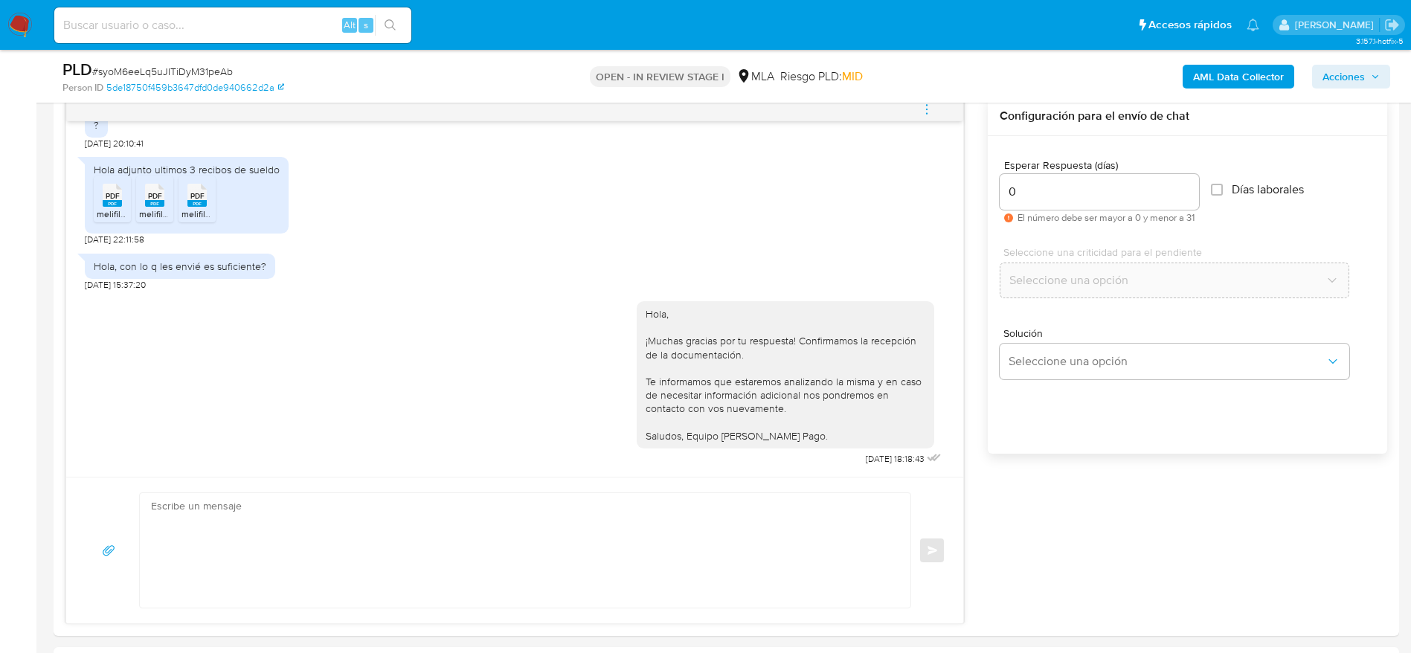
click at [928, 115] on icon "menu-action" at bounding box center [926, 109] width 13 height 13
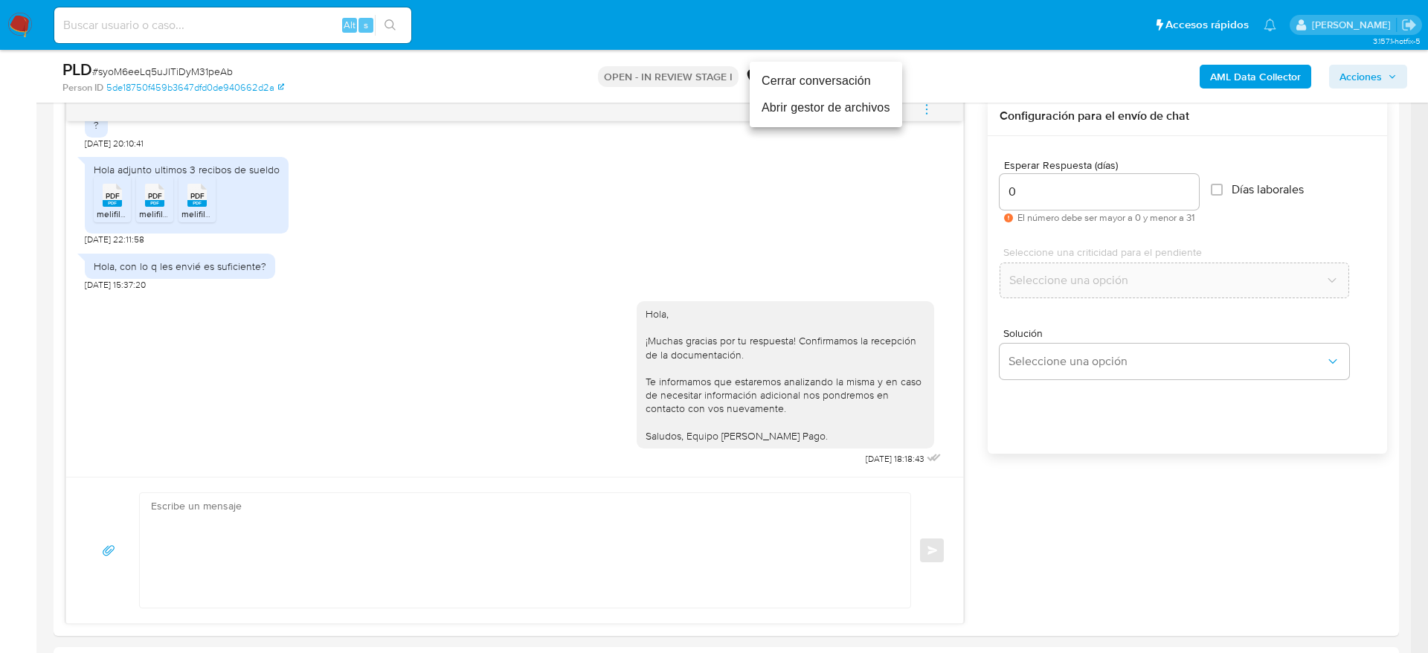
click at [825, 89] on li "Cerrar conversación" at bounding box center [826, 81] width 152 height 27
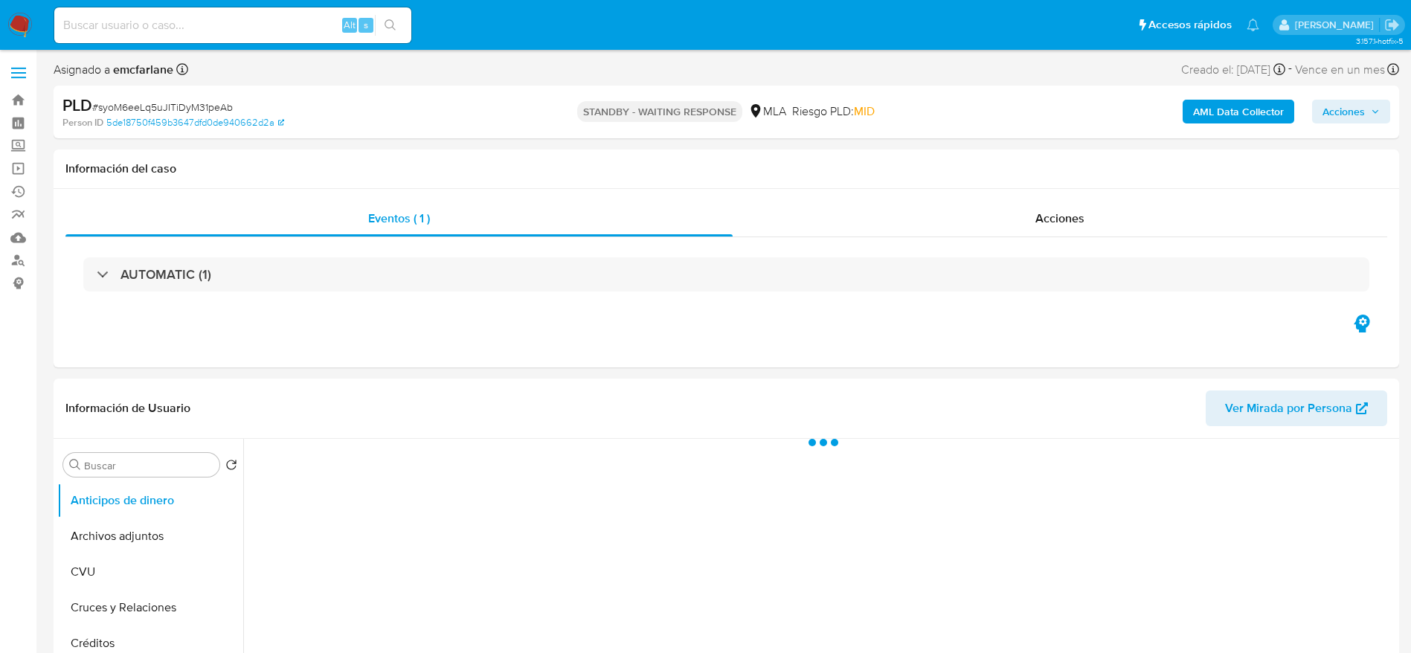
click at [129, 102] on span "# syoM6eeLq5uJITiDyM31peAb" at bounding box center [162, 107] width 141 height 15
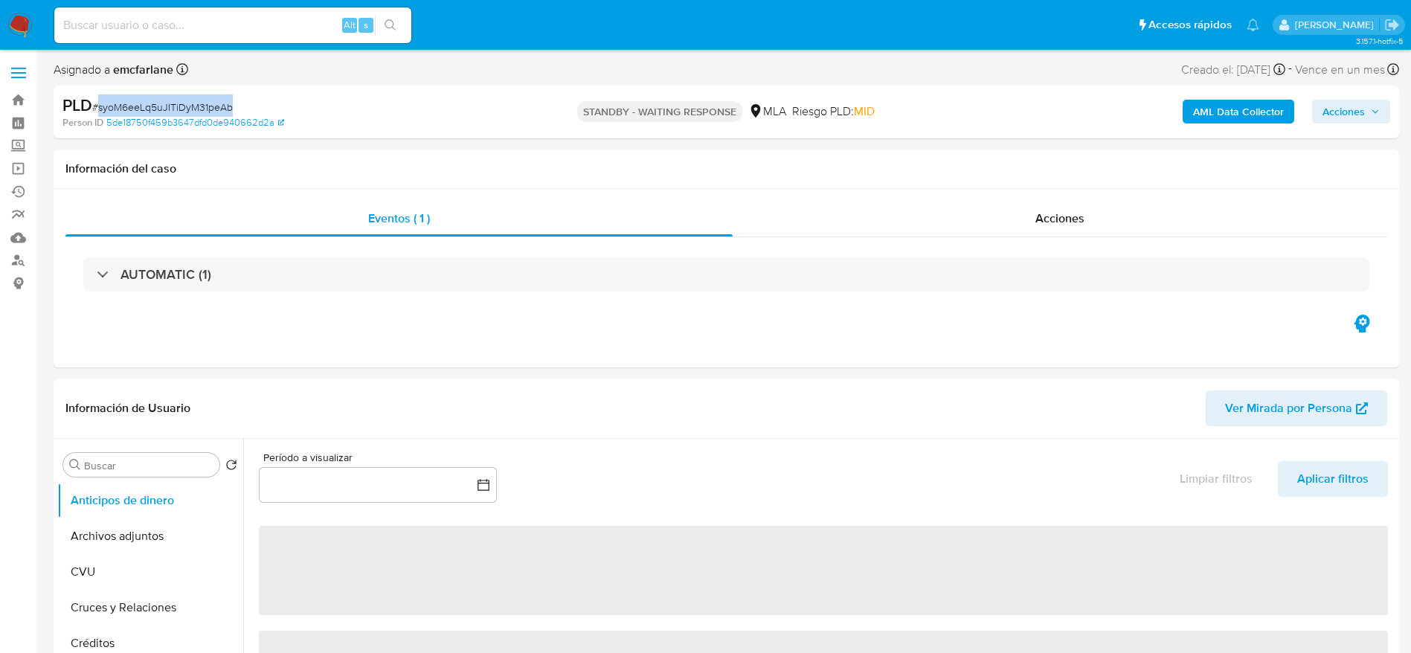
copy span "syoM6eeLq5uJITiDyM31peAb"
select select "10"
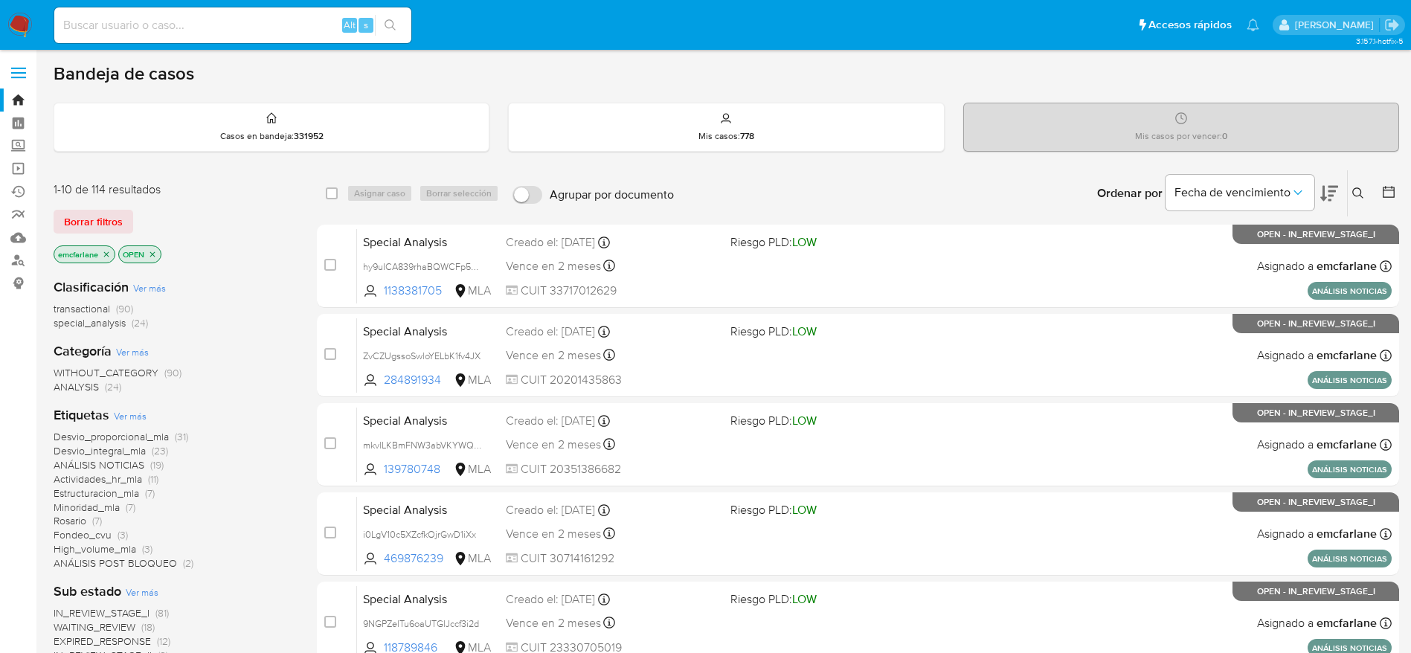
click at [106, 212] on span "Borrar filtros" at bounding box center [93, 221] width 59 height 21
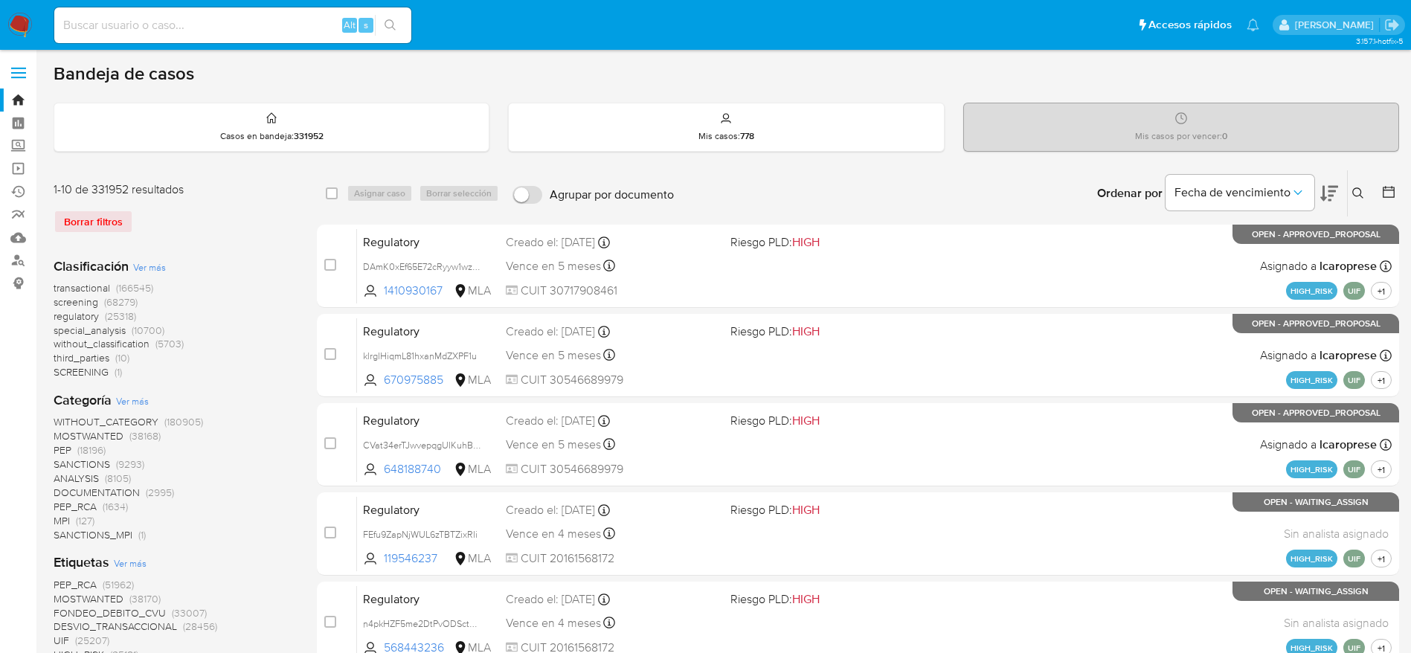
drag, startPoint x: 1365, startPoint y: 193, endPoint x: 1322, endPoint y: 224, distance: 53.3
click at [1363, 193] on button at bounding box center [1360, 193] width 25 height 18
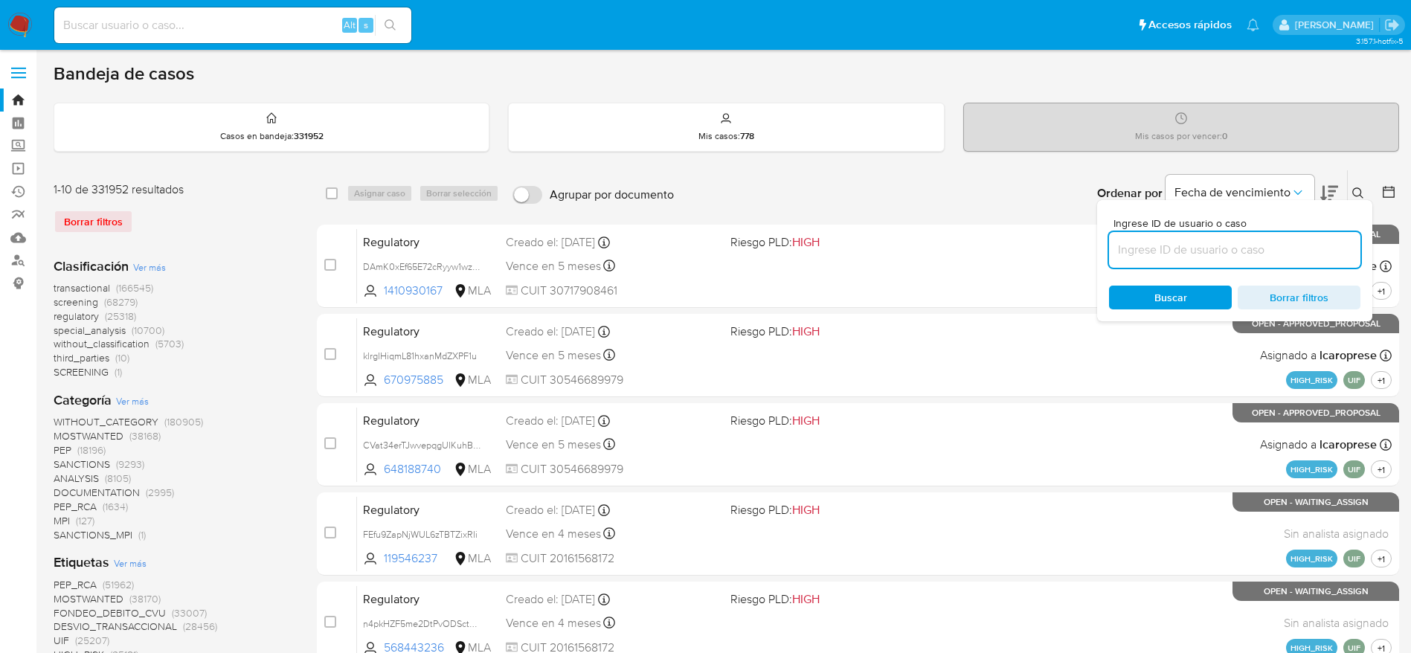
drag, startPoint x: 1307, startPoint y: 242, endPoint x: 1303, endPoint y: 250, distance: 9.0
click at [1305, 245] on input at bounding box center [1234, 249] width 251 height 19
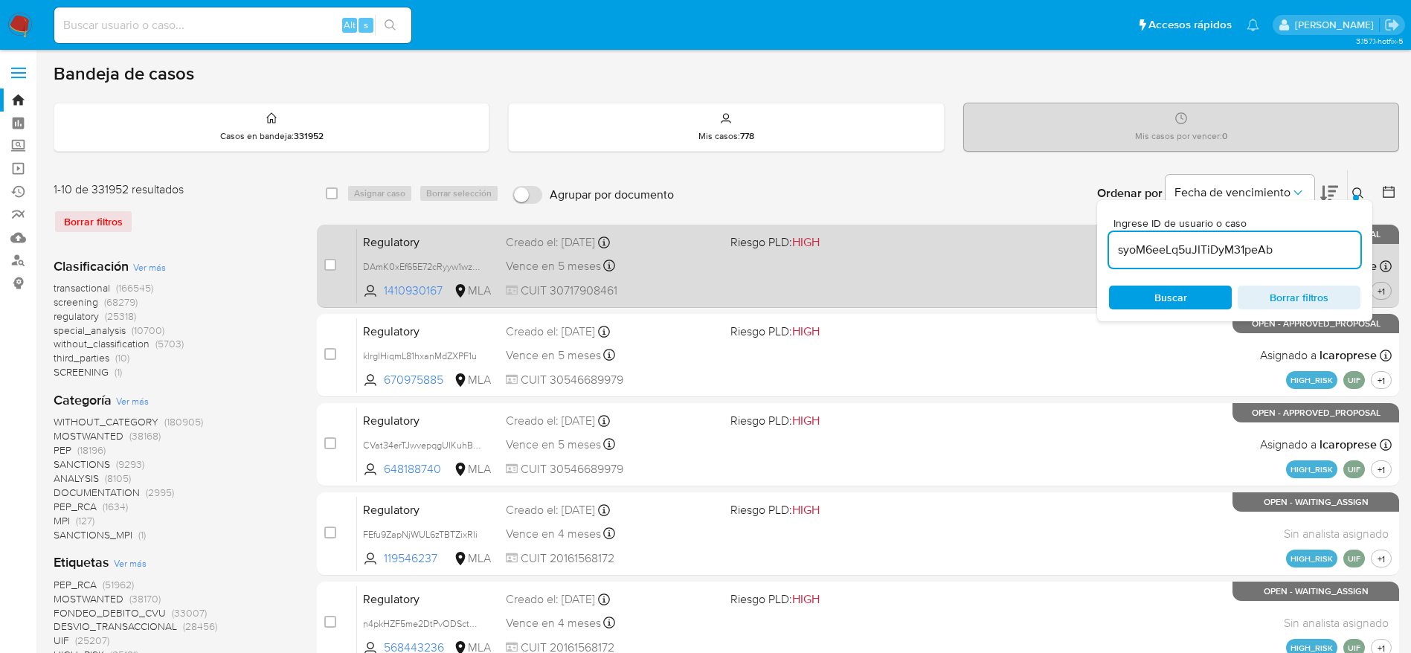
type input "syoM6eeLq5uJITiDyM31peAb"
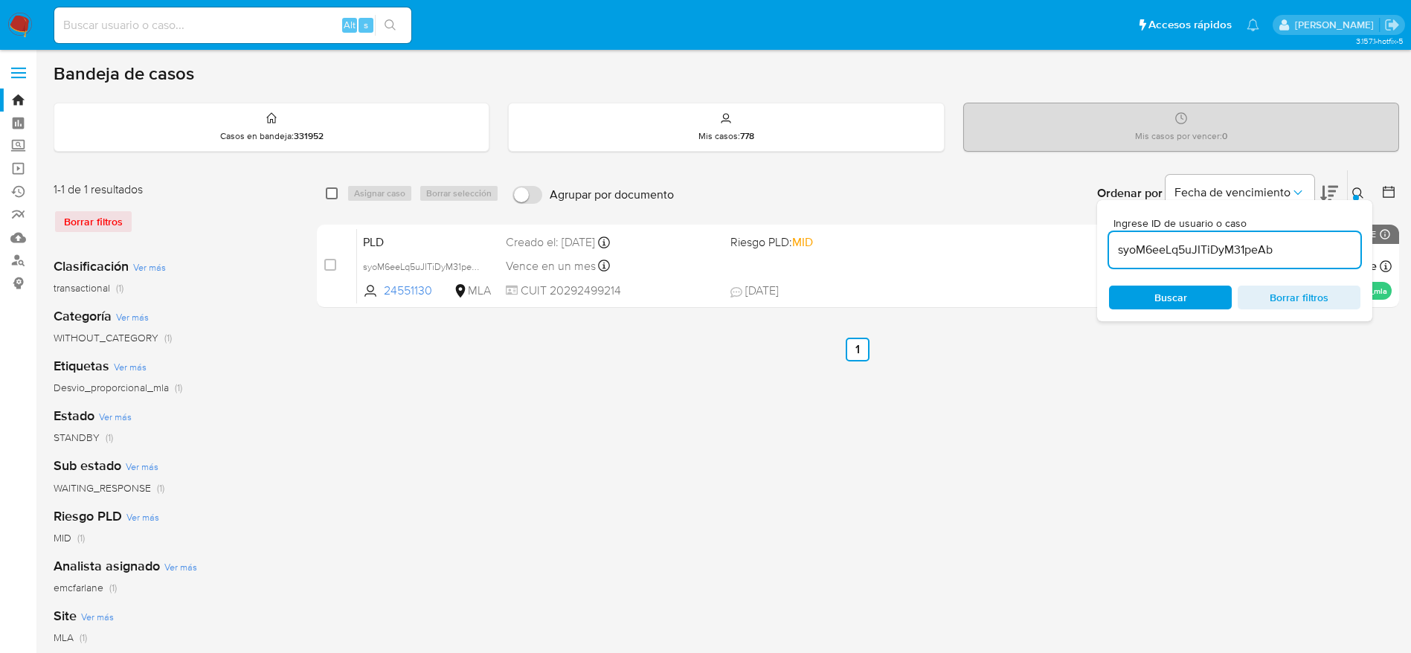
click at [328, 191] on input "checkbox" at bounding box center [332, 193] width 12 height 12
checkbox input "true"
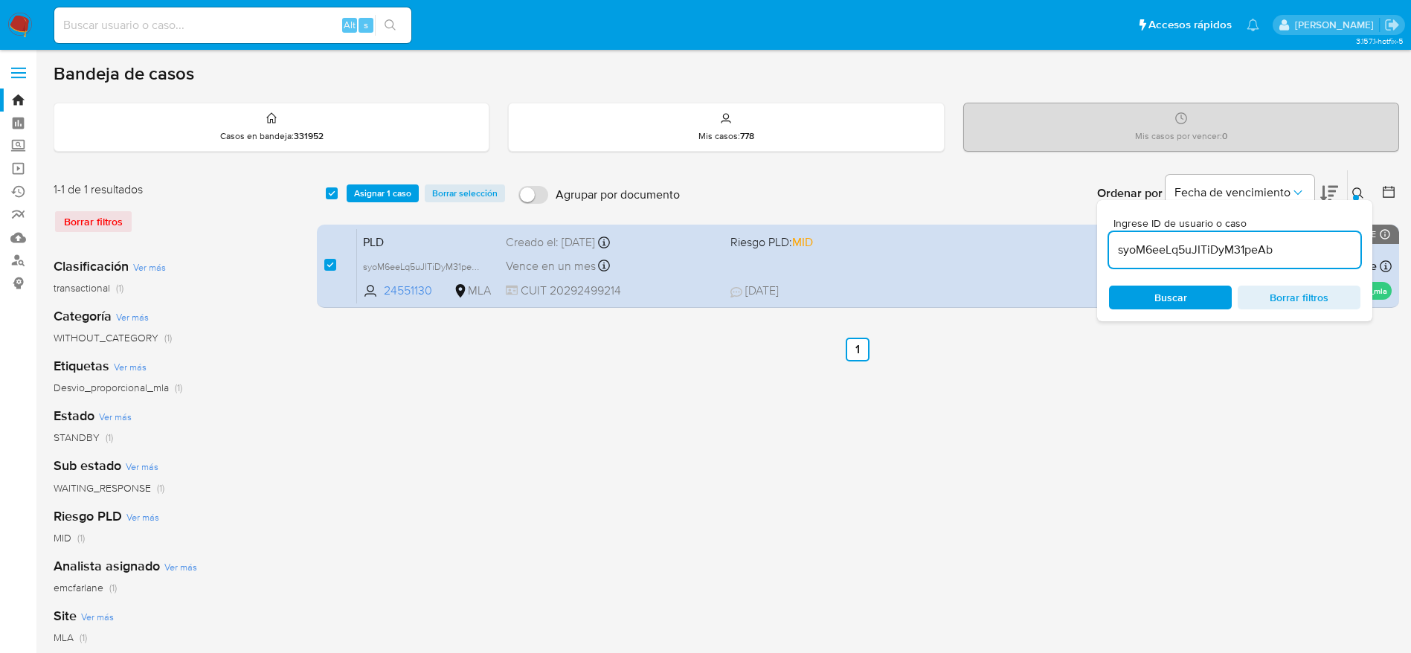
click at [344, 190] on div "select-all-cases-checkbox Asignar 1 caso Borrar selección" at bounding box center [418, 193] width 185 height 18
click at [382, 189] on span "Asignar 1 caso" at bounding box center [382, 193] width 57 height 15
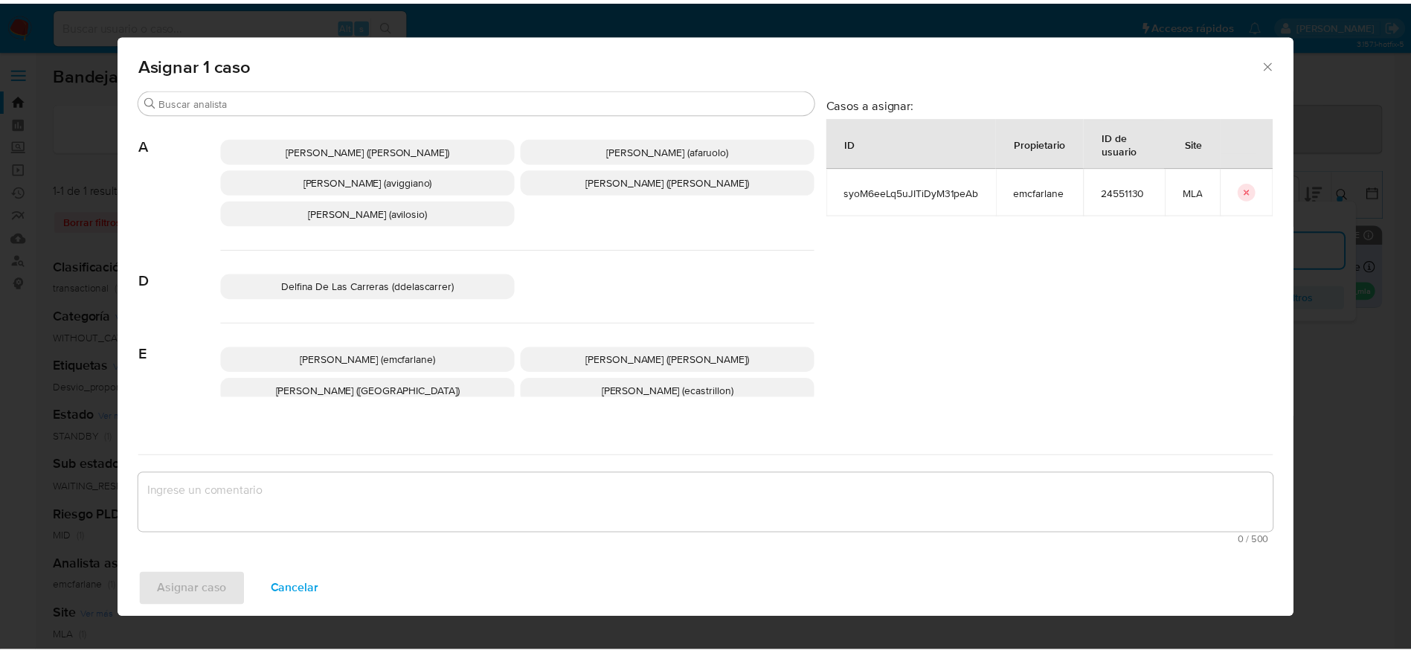
scroll to position [112, 0]
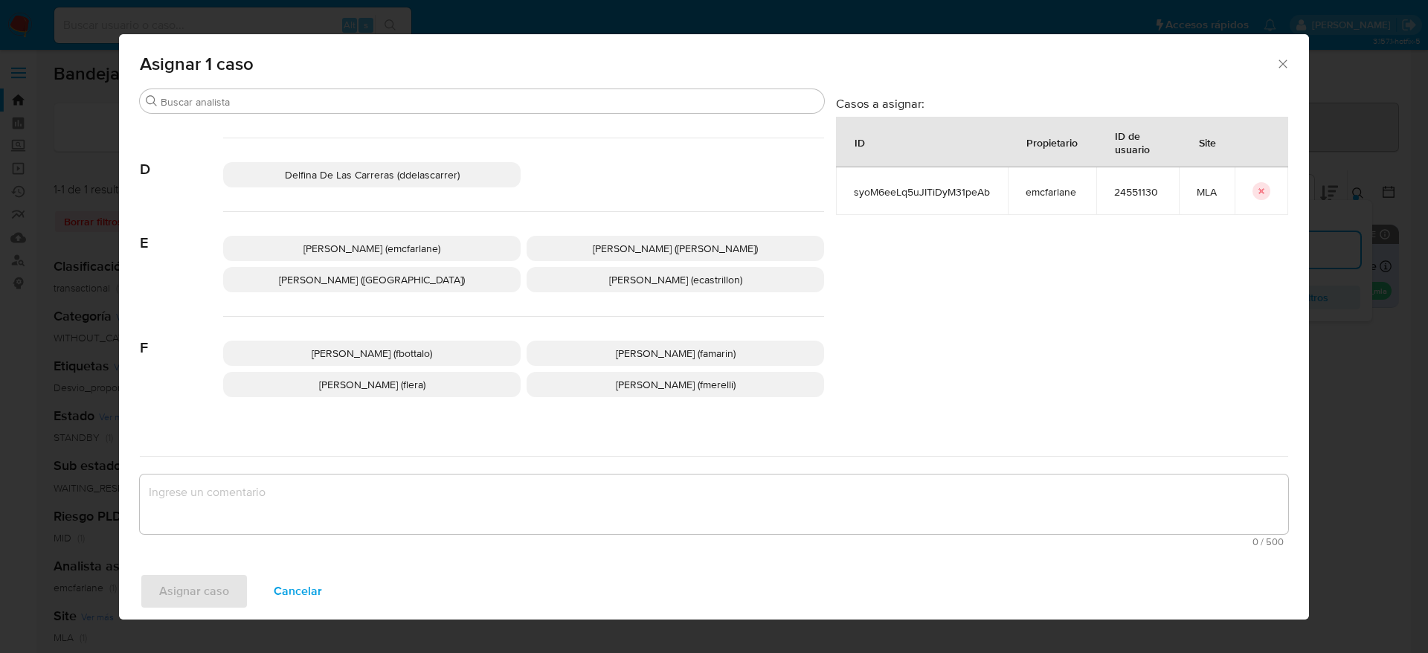
click at [362, 234] on div "Elaine Mc Farlane (emcfarlane) Eliana Guerrero (eliguerrero) Emmanuel Hernan Vi…" at bounding box center [523, 264] width 601 height 105
click at [356, 250] on span "Elaine Mc Farlane (emcfarlane)" at bounding box center [371, 248] width 137 height 15
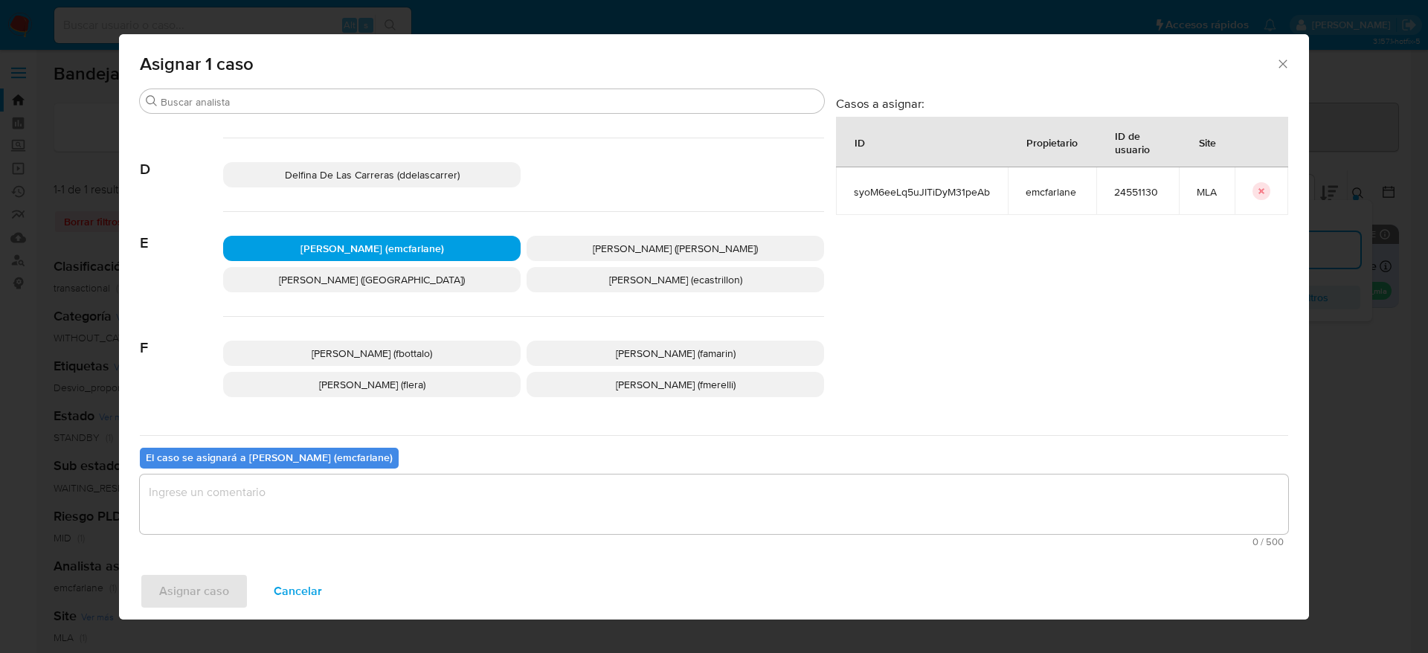
drag, startPoint x: 265, startPoint y: 499, endPoint x: 243, endPoint y: 539, distance: 45.6
click at [265, 501] on textarea "assign-modal" at bounding box center [714, 505] width 1149 height 60
click at [211, 583] on span "Asignar caso" at bounding box center [194, 591] width 70 height 33
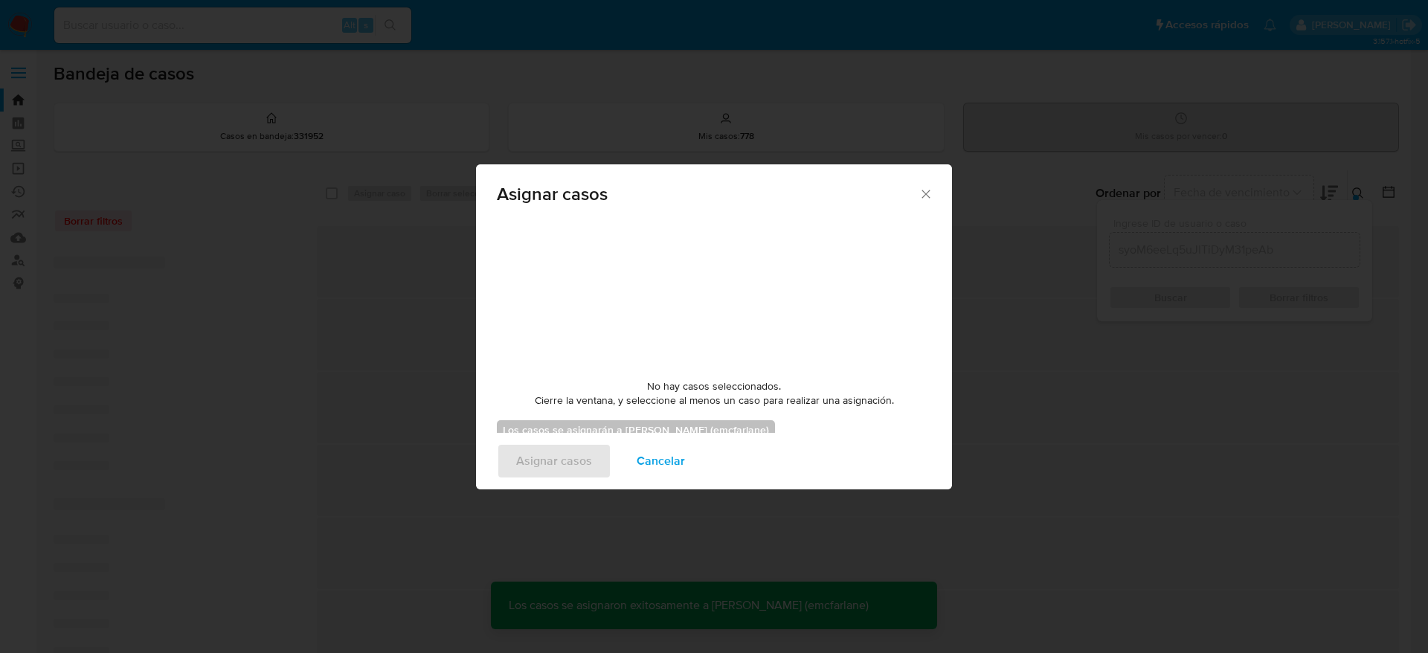
checkbox input "false"
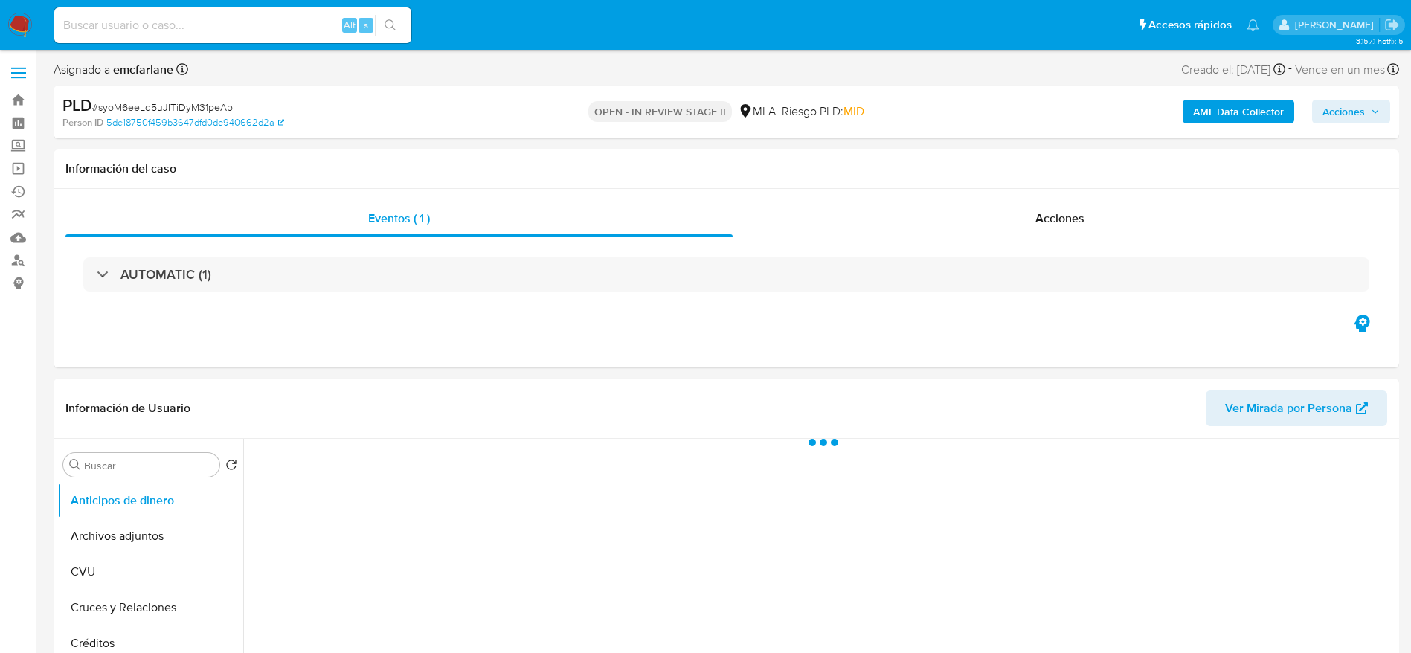
select select "10"
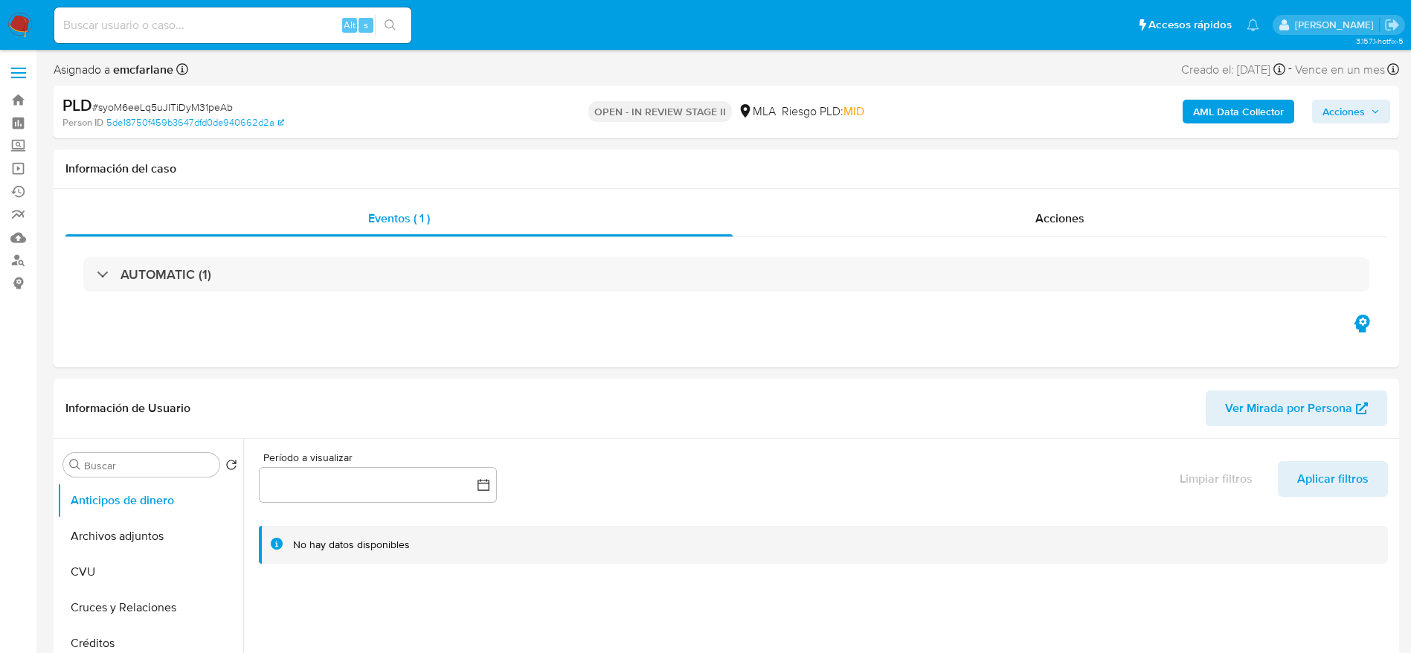
click at [1343, 103] on span "Acciones" at bounding box center [1344, 112] width 42 height 24
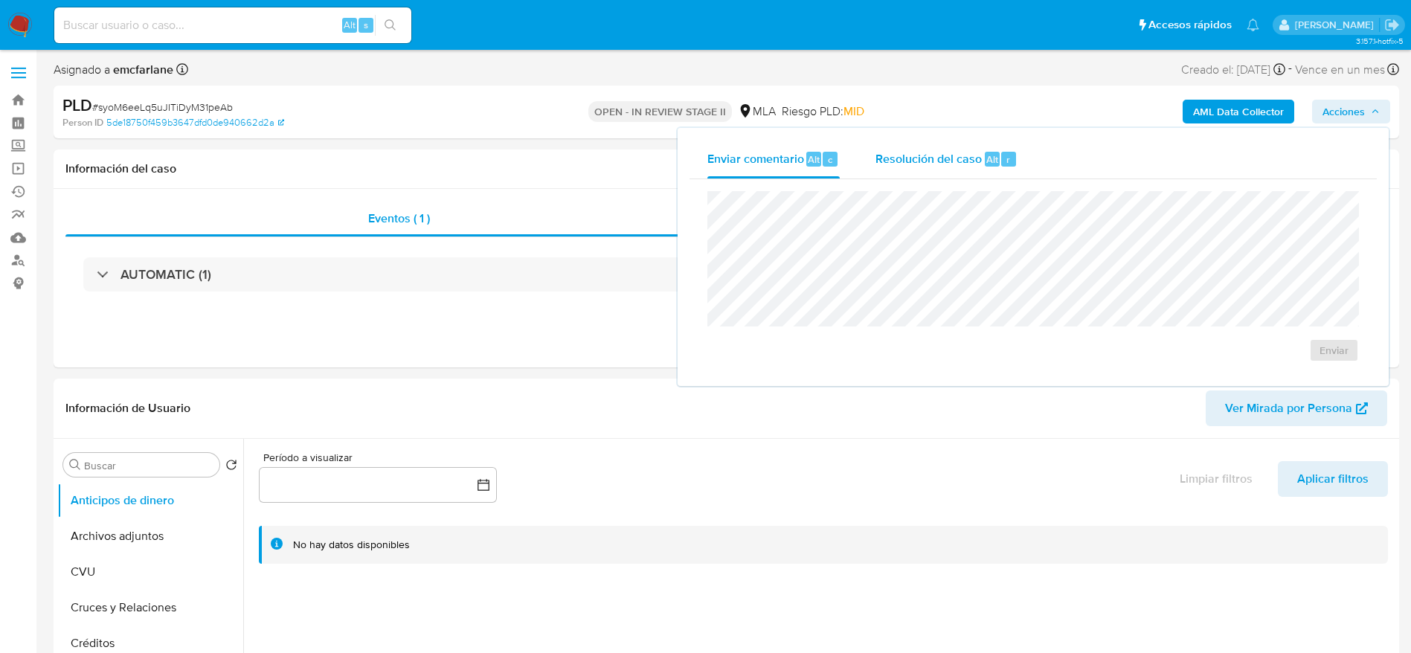
drag, startPoint x: 937, startPoint y: 144, endPoint x: 942, endPoint y: 164, distance: 20.7
click at [941, 155] on div "Resolución del caso Alt r" at bounding box center [947, 159] width 142 height 39
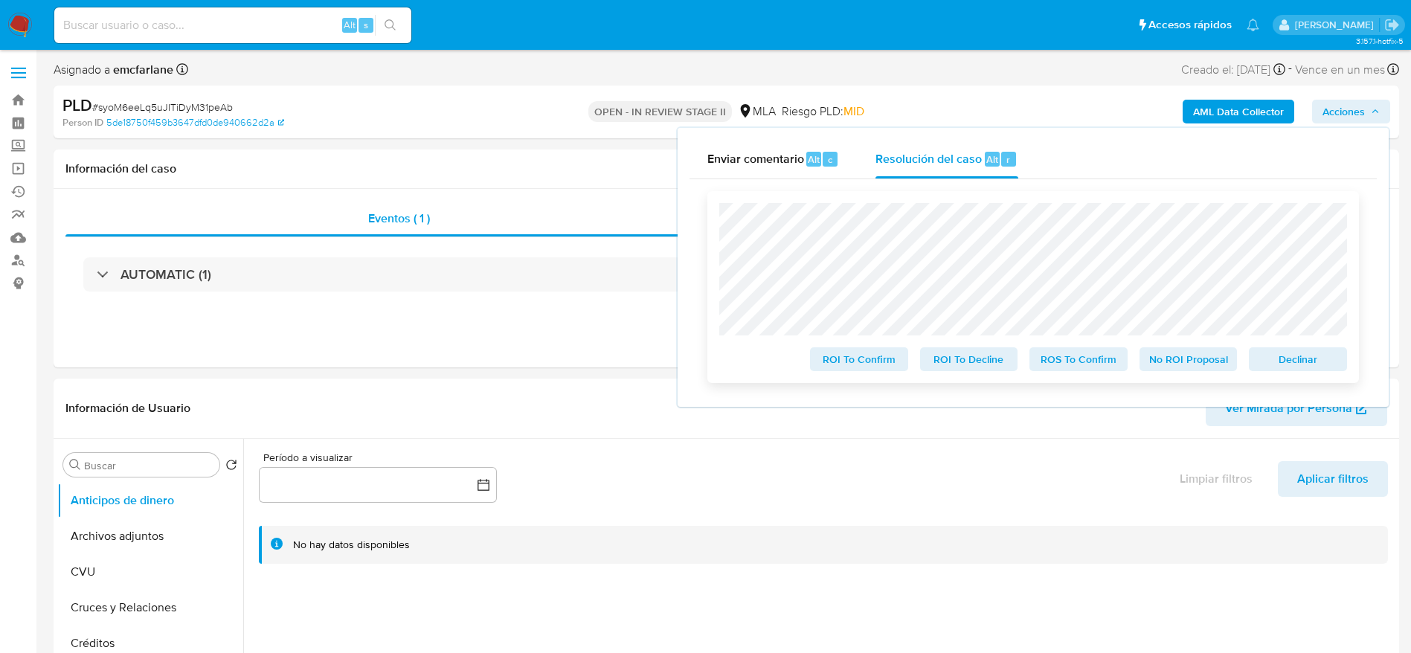
click at [1283, 362] on span "Declinar" at bounding box center [1297, 359] width 77 height 21
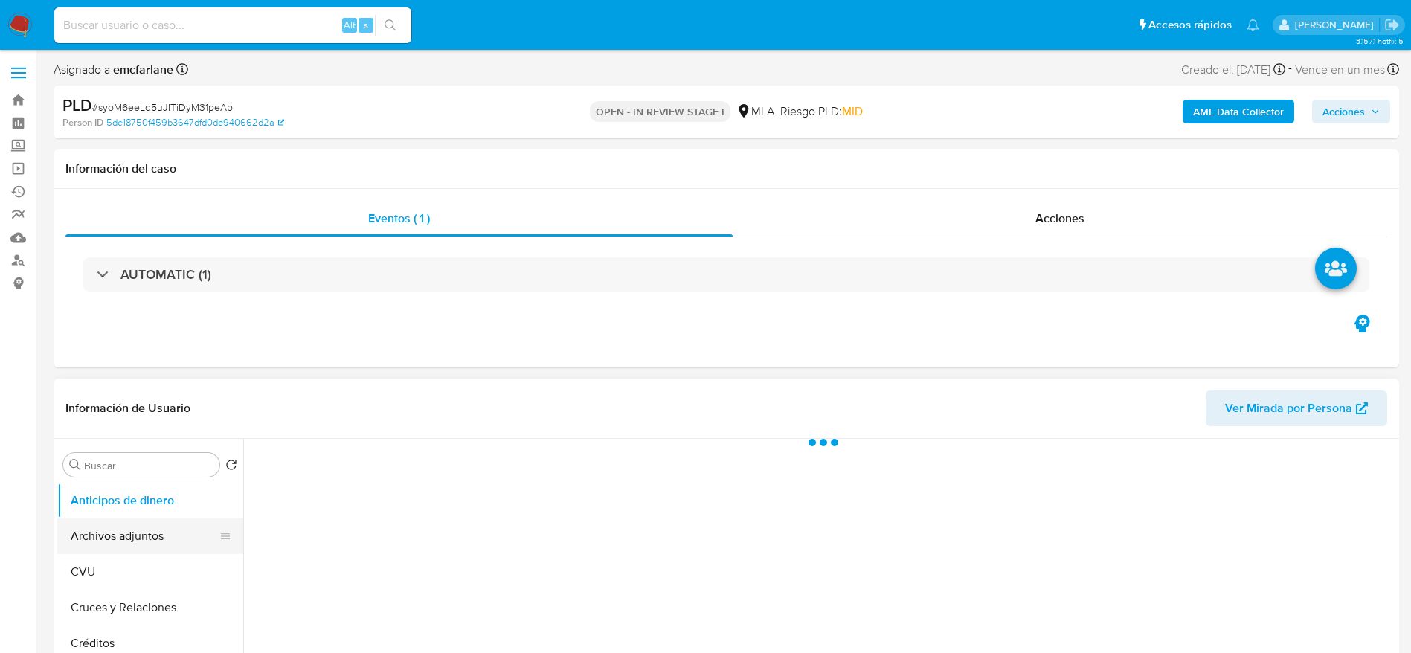
click at [142, 540] on button "Archivos adjuntos" at bounding box center [144, 536] width 174 height 36
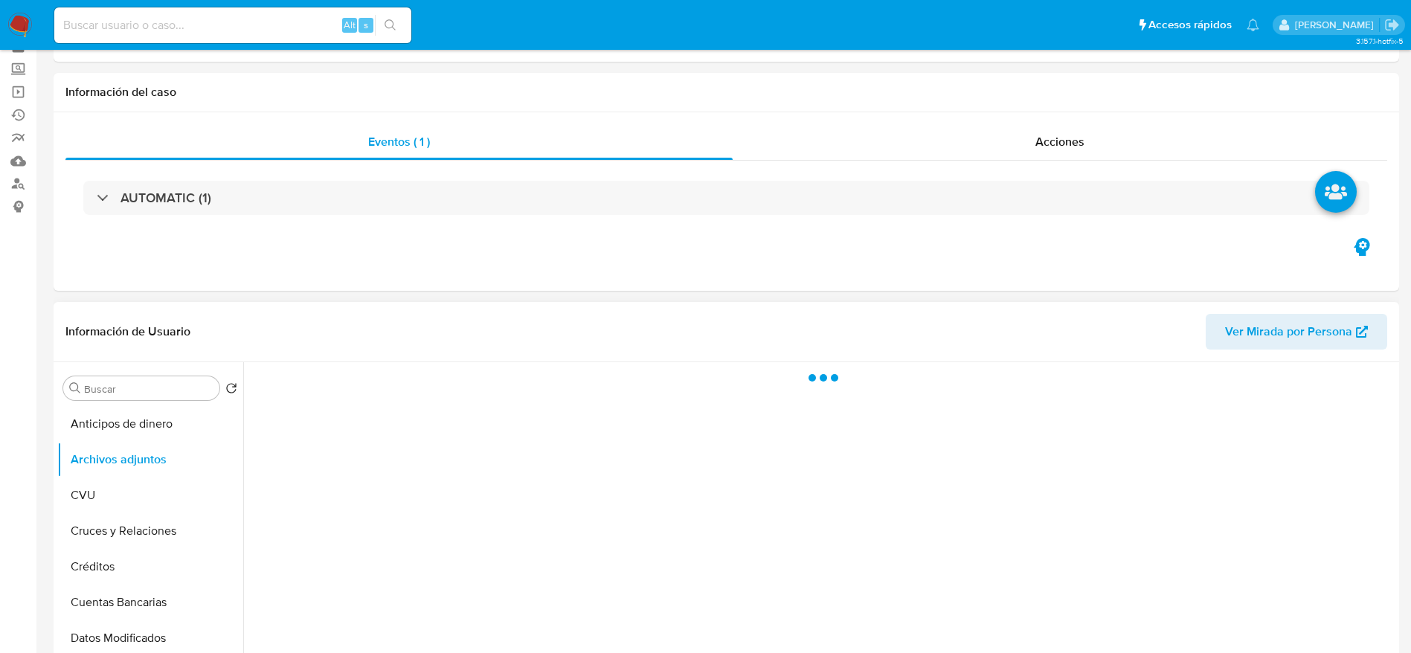
select select "10"
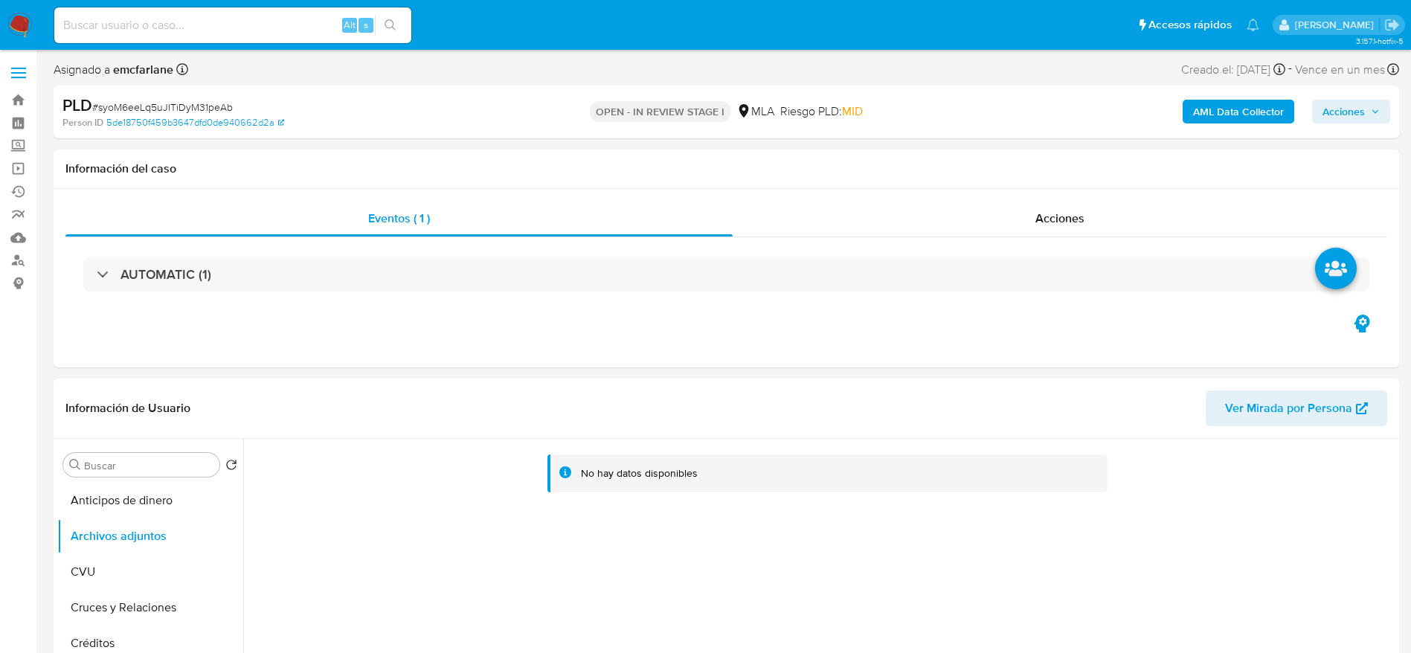
click at [1266, 105] on b "AML Data Collector" at bounding box center [1238, 112] width 91 height 24
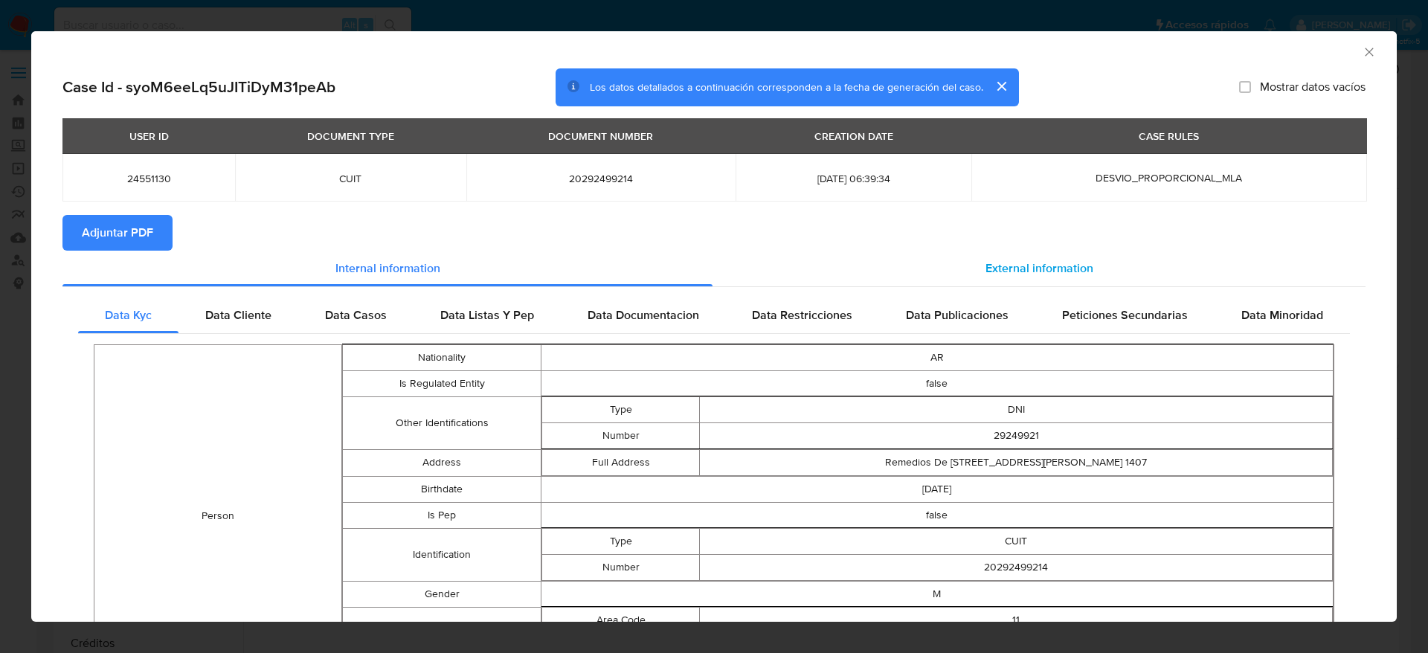
click at [1054, 274] on span "External information" at bounding box center [1040, 268] width 108 height 17
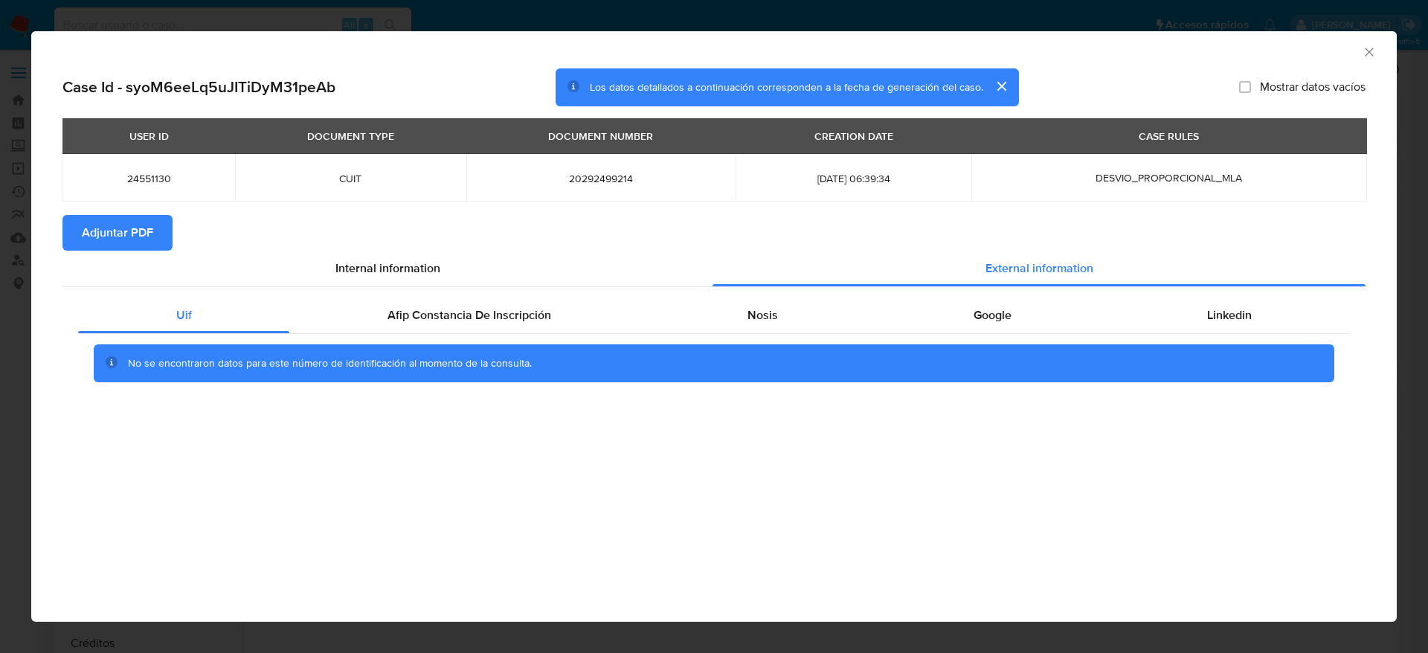
drag, startPoint x: 485, startPoint y: 307, endPoint x: 809, endPoint y: 337, distance: 325.7
click at [486, 307] on span "Afip Constancia De Inscripción" at bounding box center [470, 314] width 164 height 17
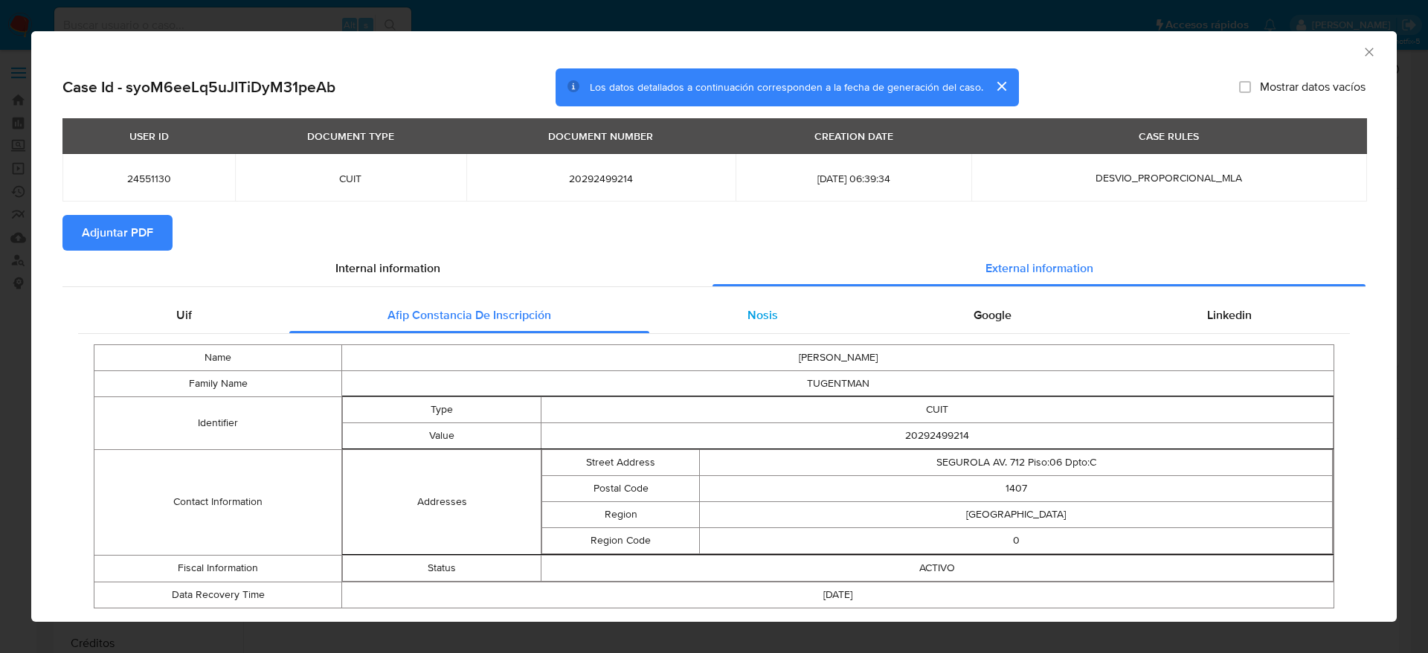
click at [774, 325] on div "Nosis" at bounding box center [762, 316] width 226 height 36
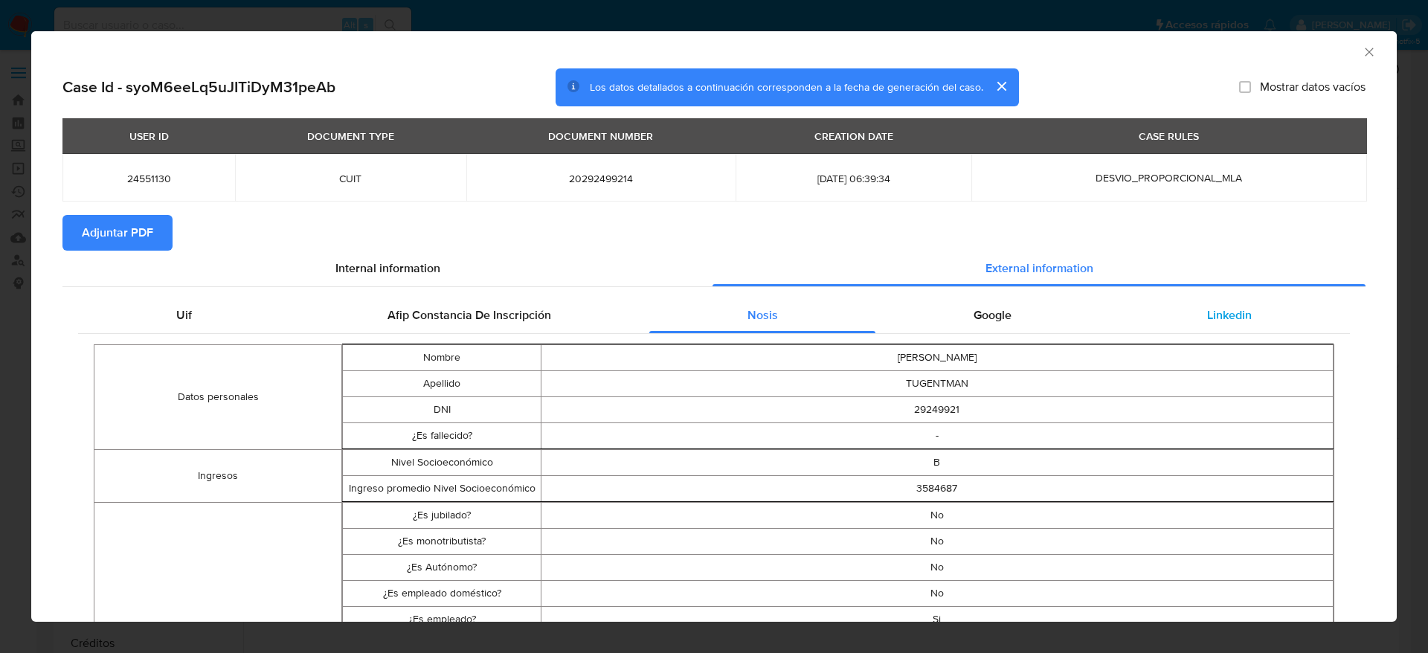
drag, startPoint x: 997, startPoint y: 308, endPoint x: 1244, endPoint y: 297, distance: 248.0
click at [998, 309] on span "Google" at bounding box center [993, 314] width 38 height 17
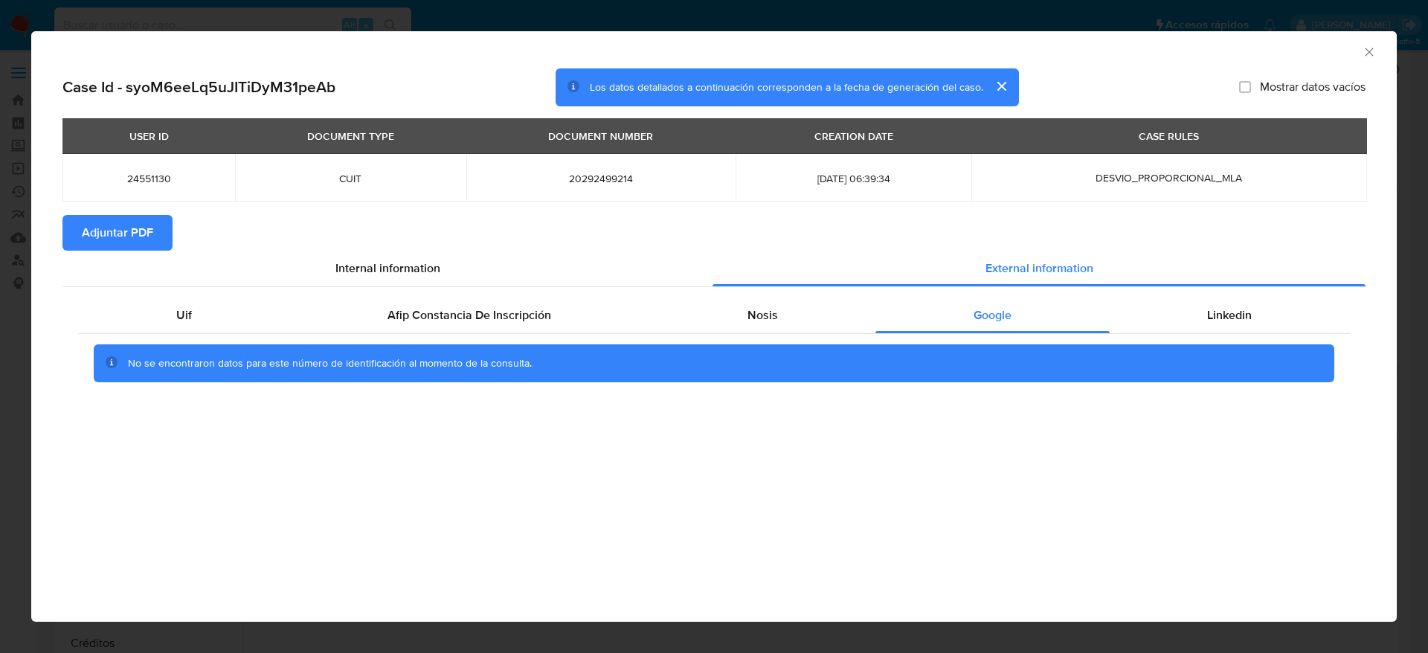
drag, startPoint x: 1241, startPoint y: 310, endPoint x: 295, endPoint y: 209, distance: 951.6
click at [1241, 310] on span "Linkedin" at bounding box center [1229, 314] width 45 height 17
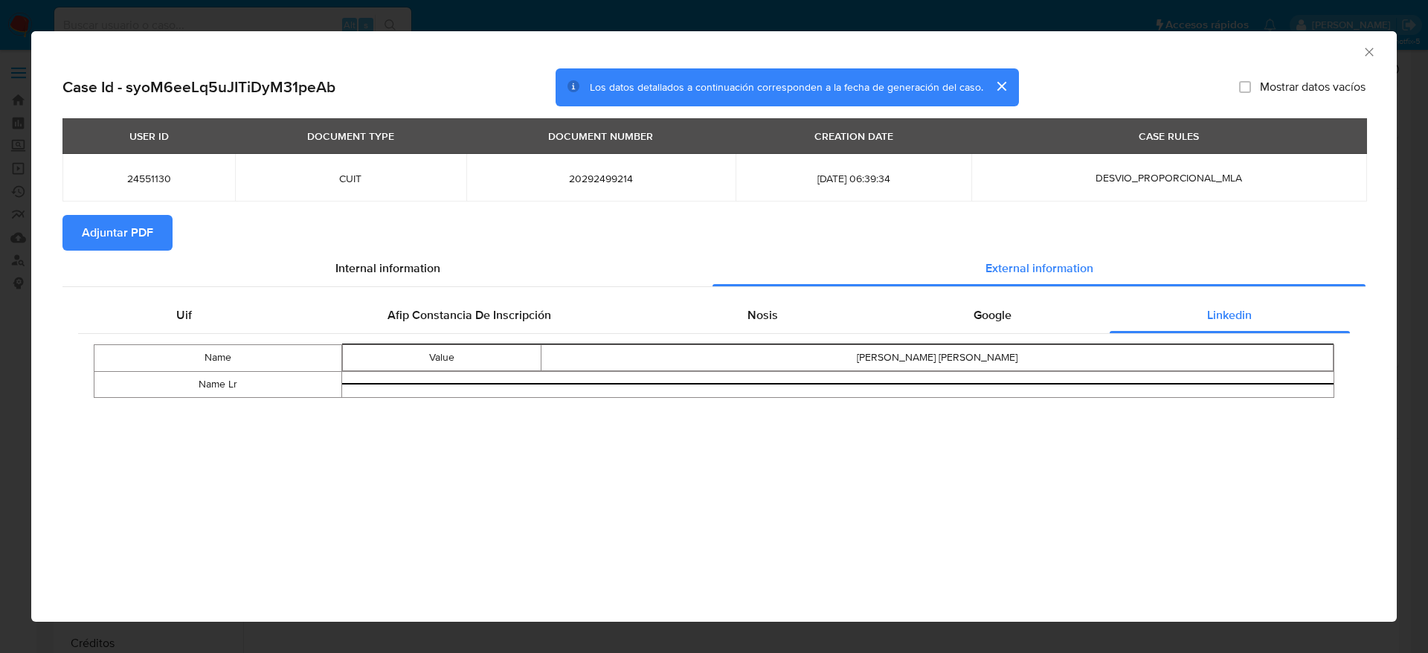
click at [94, 237] on span "Adjuntar PDF" at bounding box center [117, 232] width 71 height 33
click at [1372, 52] on icon "Cerrar ventana" at bounding box center [1369, 52] width 15 height 15
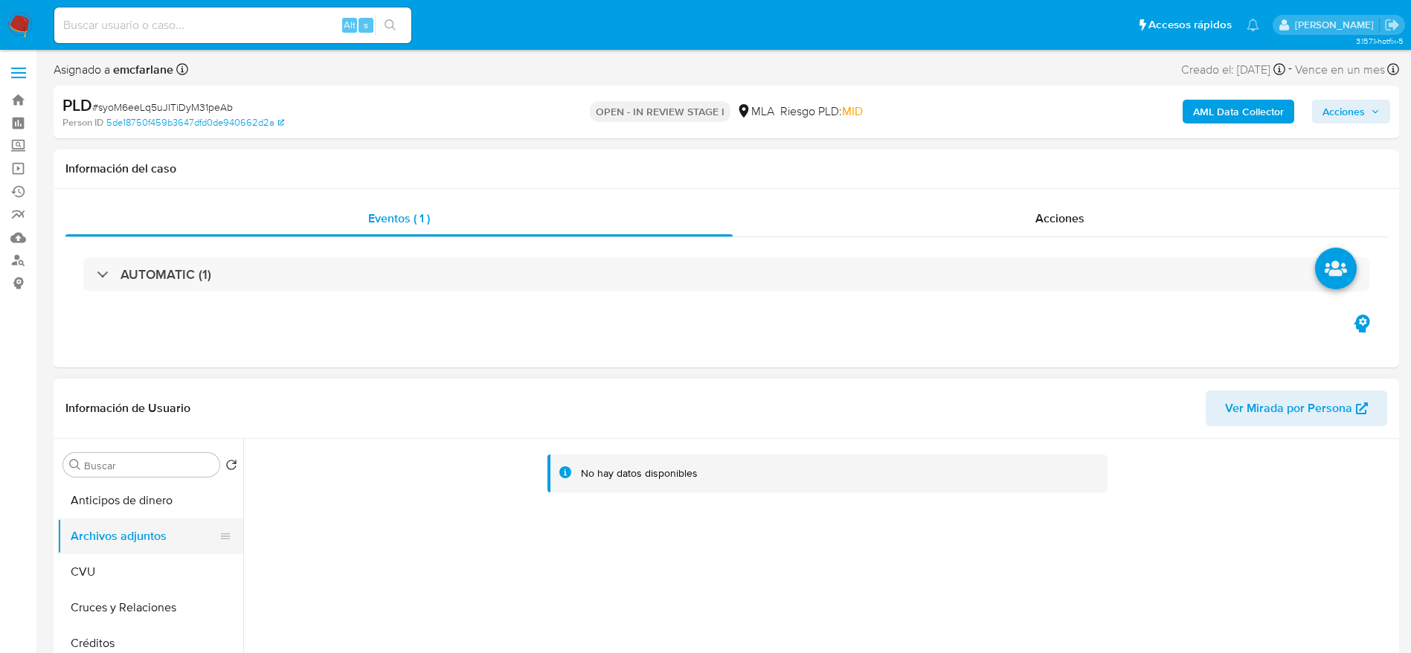
drag, startPoint x: 93, startPoint y: 575, endPoint x: 100, endPoint y: 550, distance: 25.4
click at [93, 574] on button "CVU" at bounding box center [150, 572] width 186 height 36
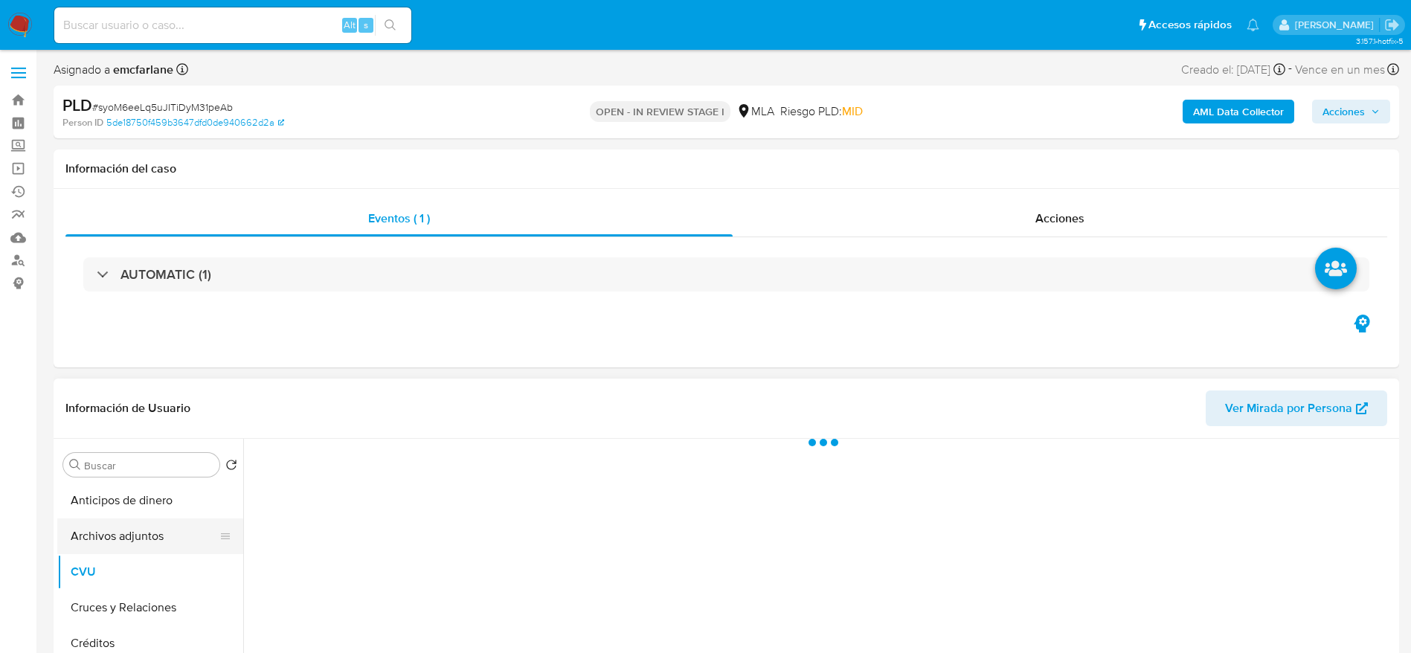
click at [101, 543] on button "Archivos adjuntos" at bounding box center [144, 536] width 174 height 36
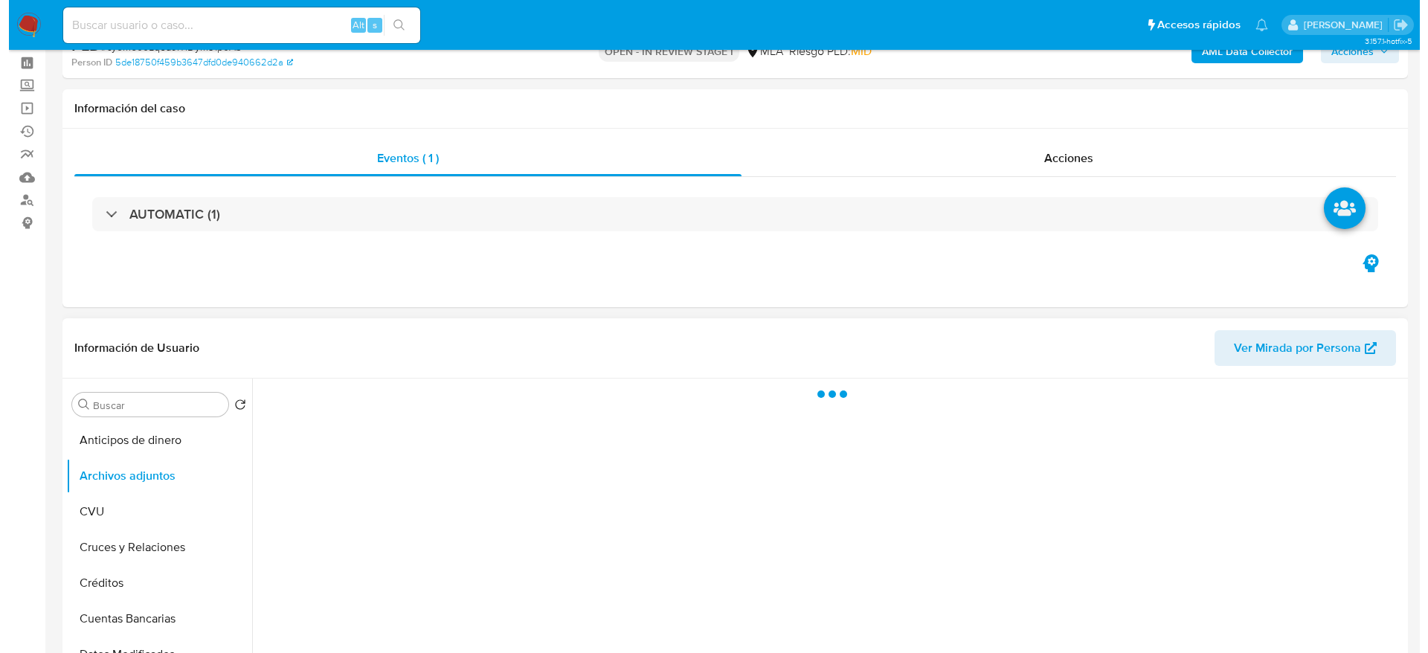
scroll to position [112, 0]
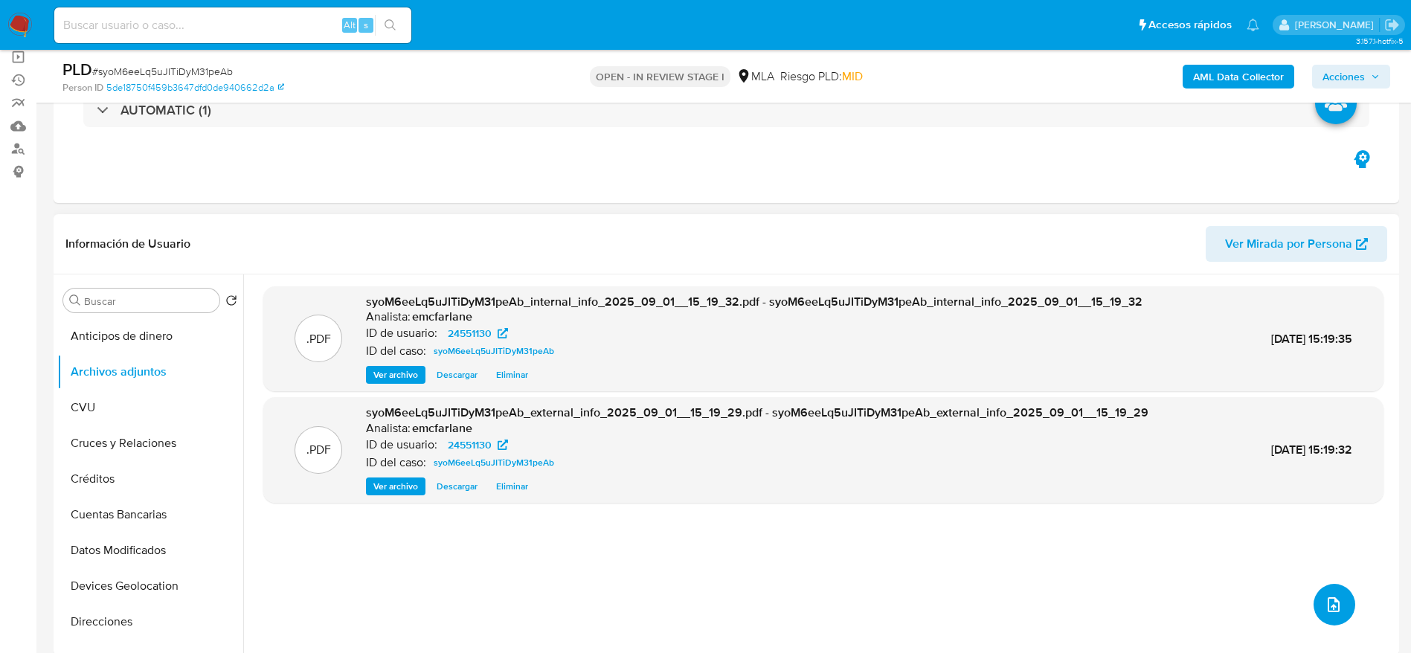
click at [1325, 597] on span "upload-file" at bounding box center [1334, 605] width 18 height 18
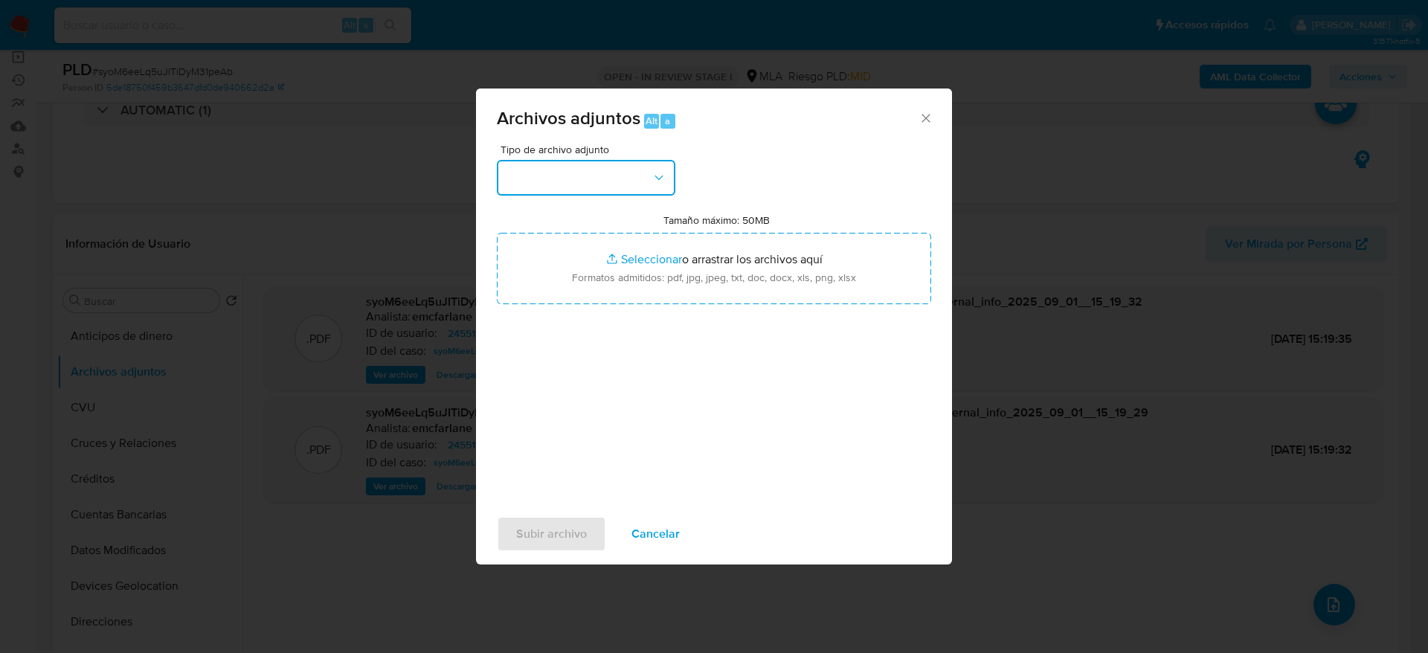
click at [586, 182] on button "button" at bounding box center [586, 178] width 179 height 36
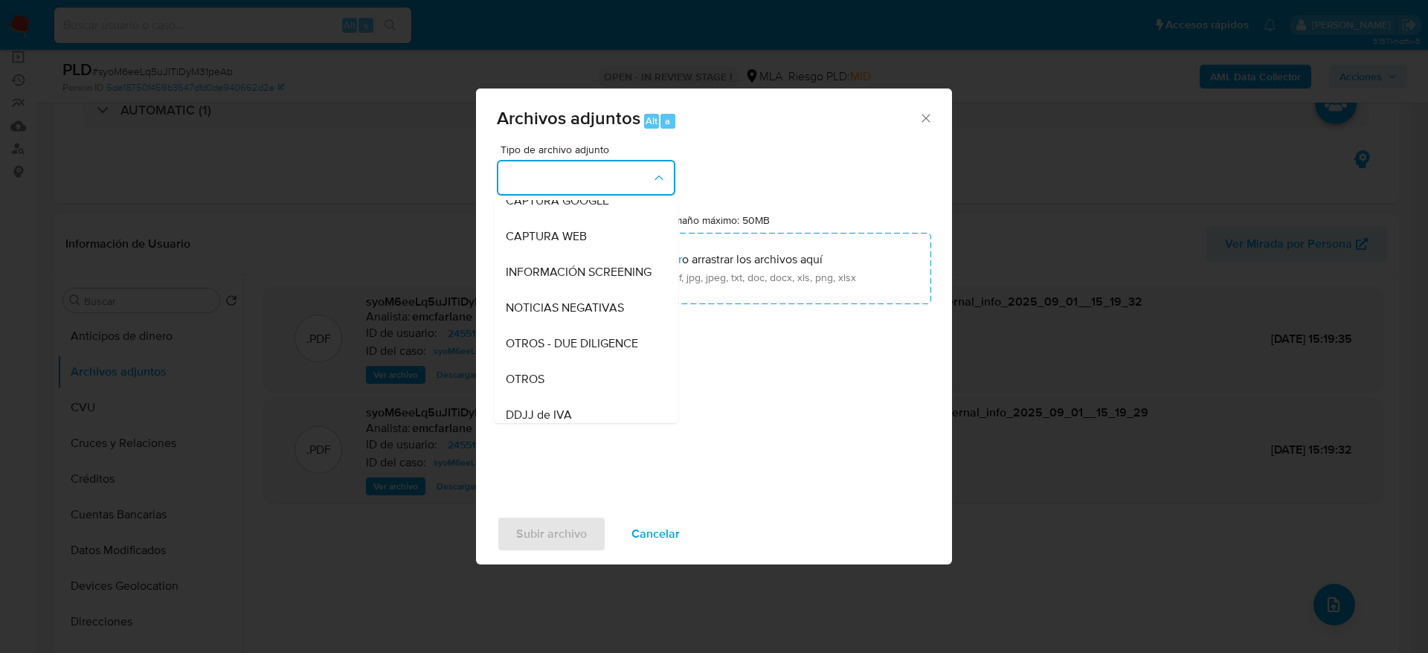
scroll to position [223, 0]
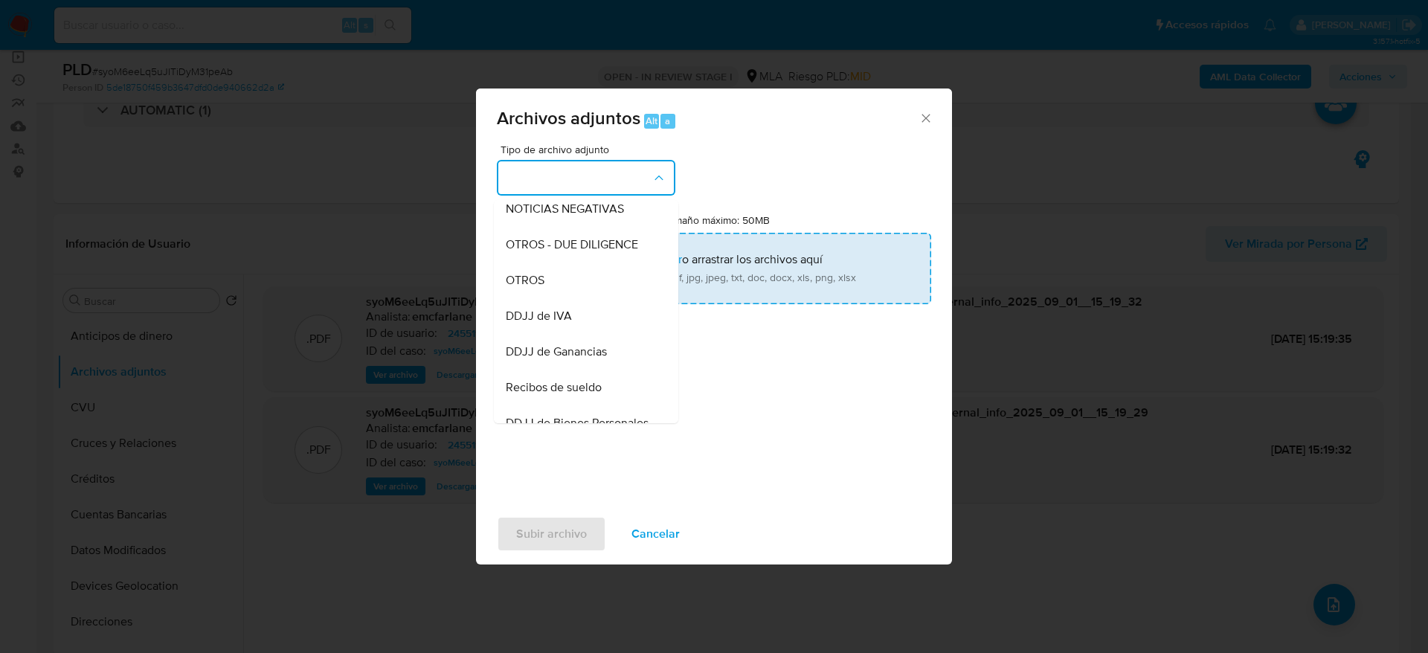
drag, startPoint x: 519, startPoint y: 293, endPoint x: 694, endPoint y: 270, distance: 176.3
click at [519, 288] on span "OTROS" at bounding box center [525, 280] width 39 height 15
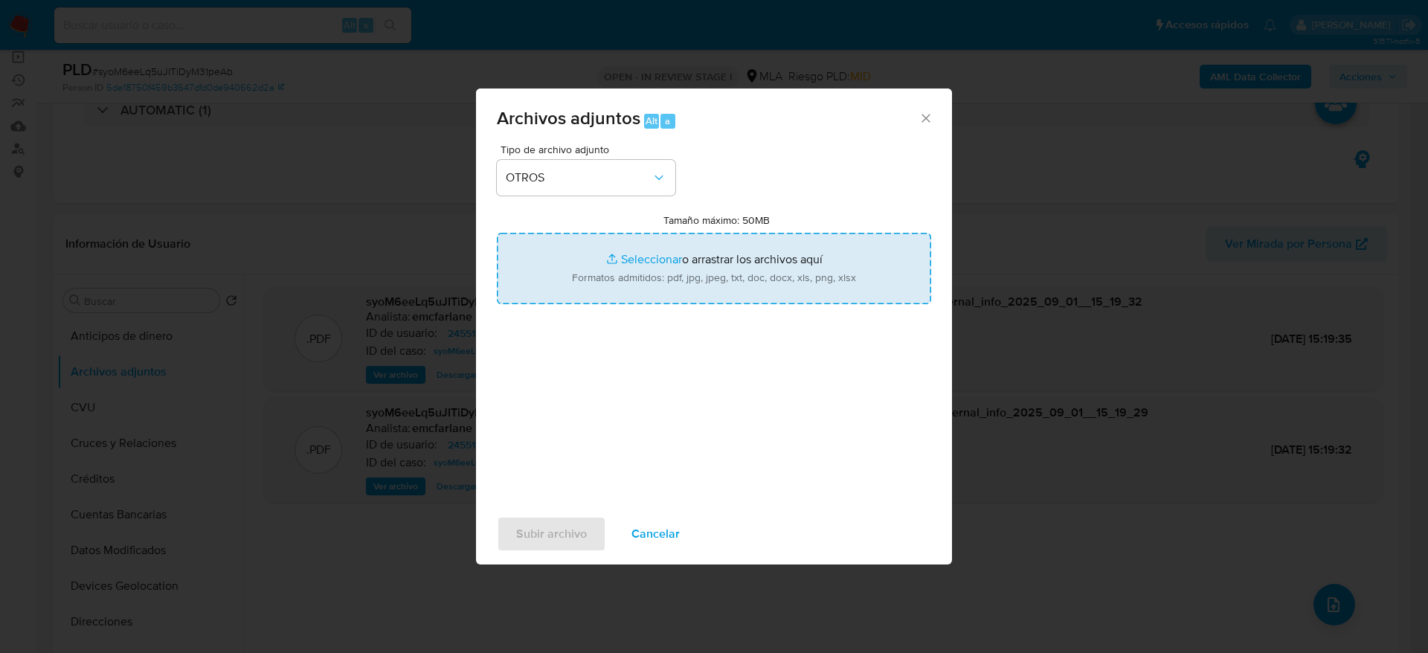
click at [687, 273] on input "Tamaño máximo: 50MB Seleccionar archivos" at bounding box center [714, 268] width 434 height 71
click at [616, 298] on input "Tamaño máximo: 50MB Seleccionar archivos" at bounding box center [714, 268] width 434 height 71
type input "C:\fakepath\24551130_recibo de sueldo (1).pdf"
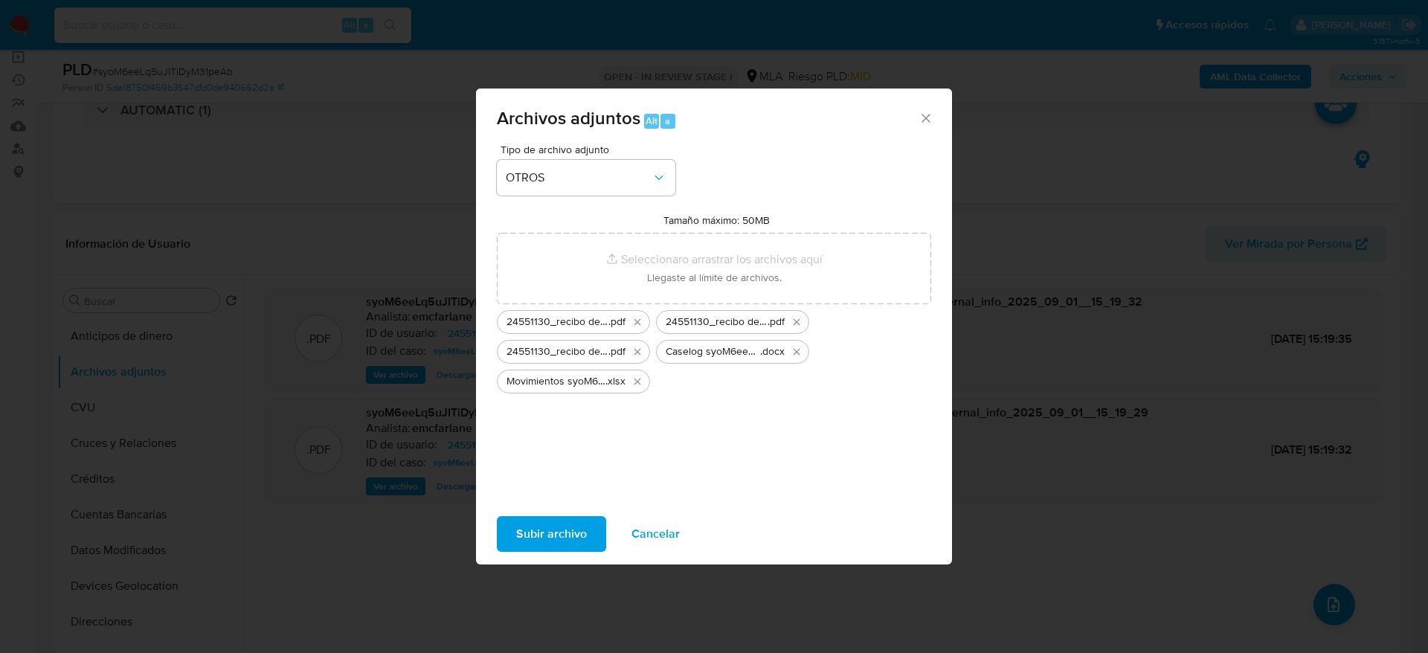
click at [538, 533] on span "Subir archivo" at bounding box center [551, 534] width 71 height 33
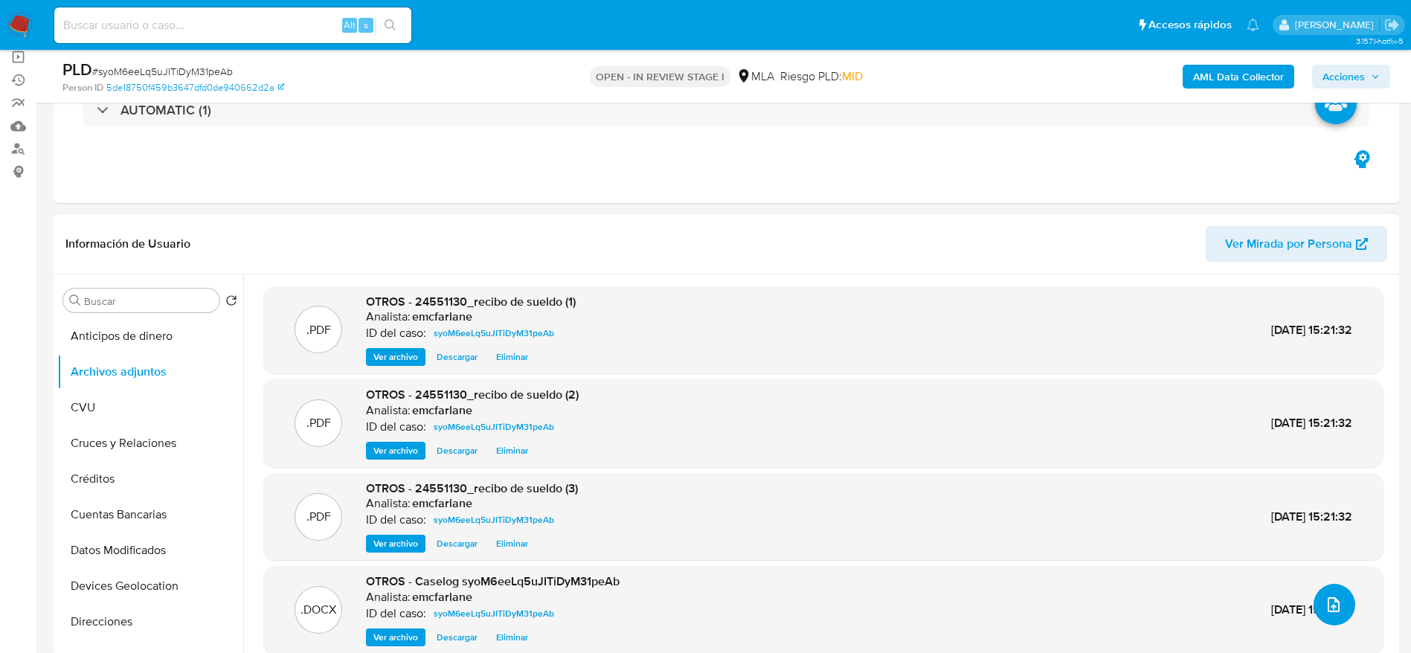
click at [1325, 597] on icon "upload-file" at bounding box center [1334, 605] width 18 height 18
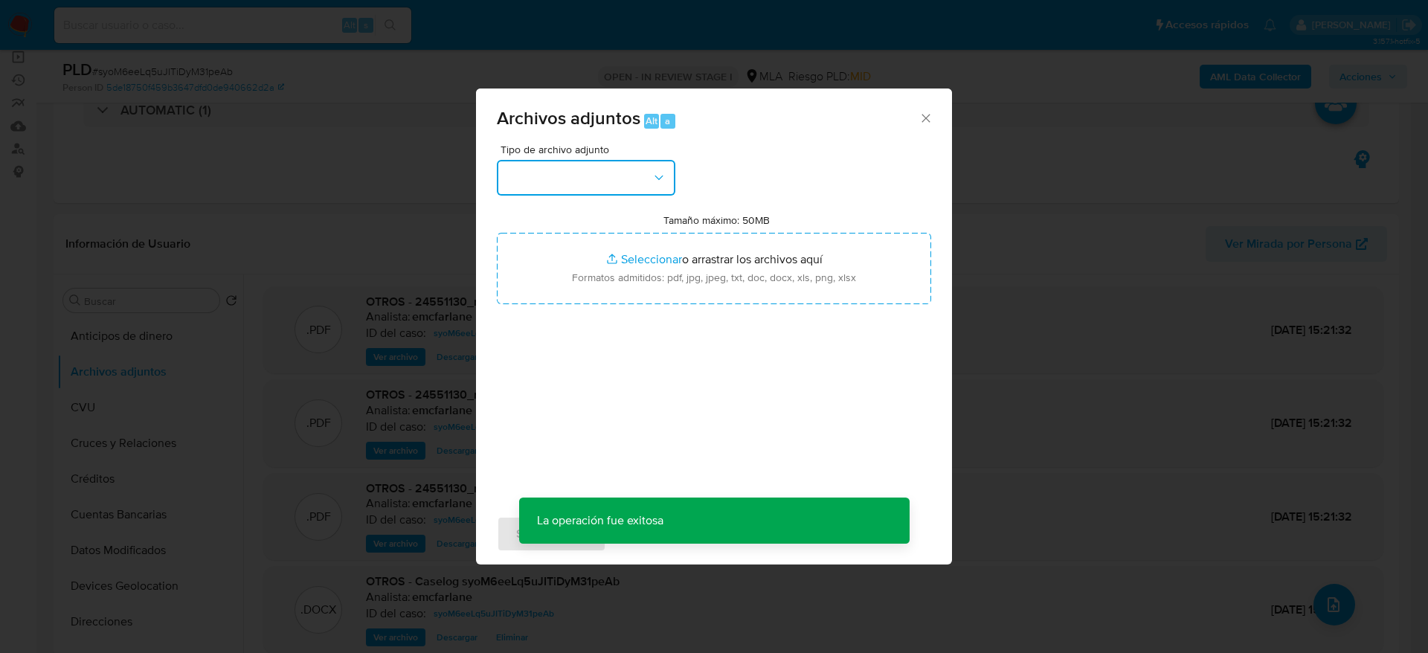
click at [597, 176] on button "button" at bounding box center [586, 178] width 179 height 36
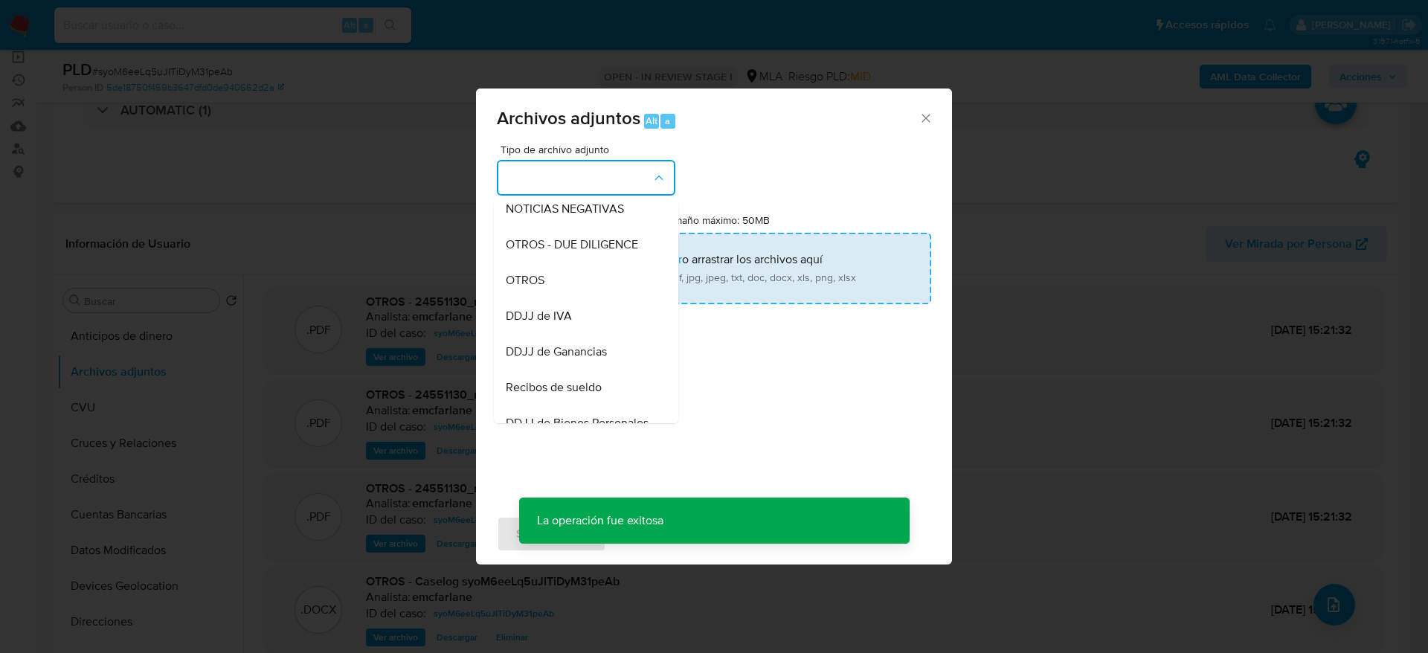
click at [544, 298] on div "OTROS" at bounding box center [582, 281] width 152 height 36
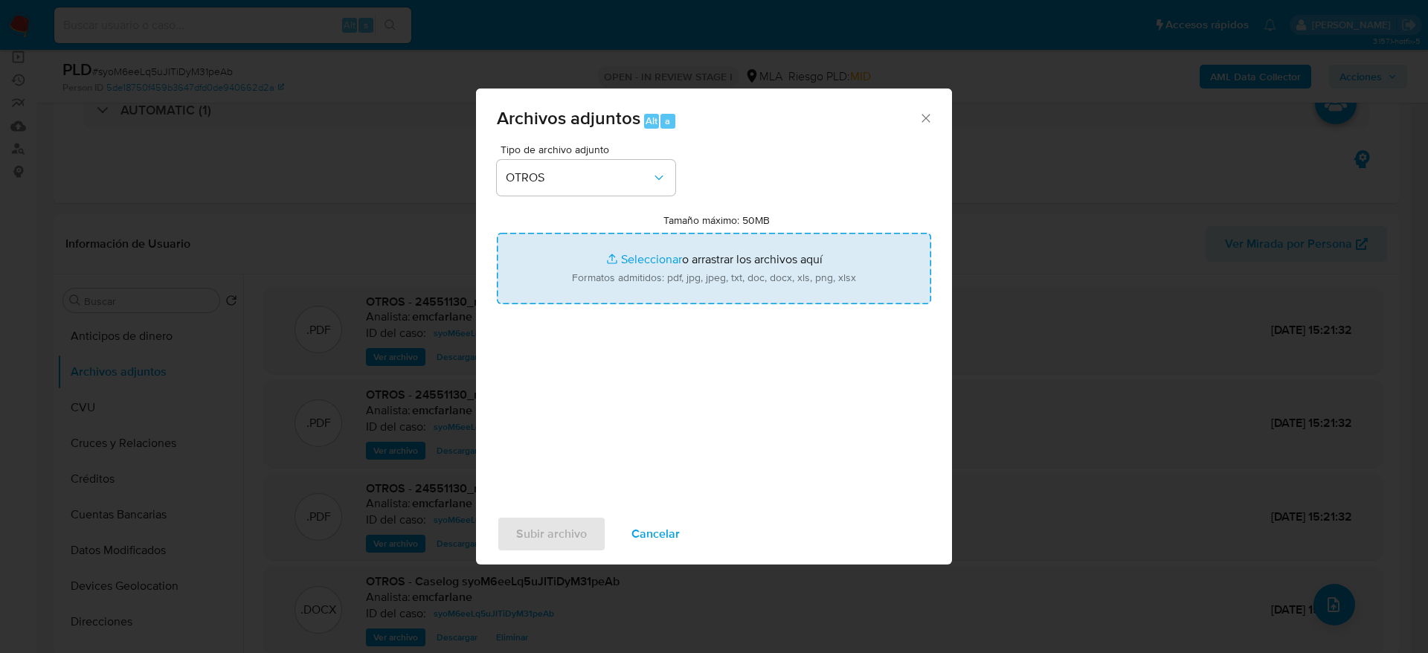
type input "C:\fakepath\24551130_saldo al final del periodo.xlsx"
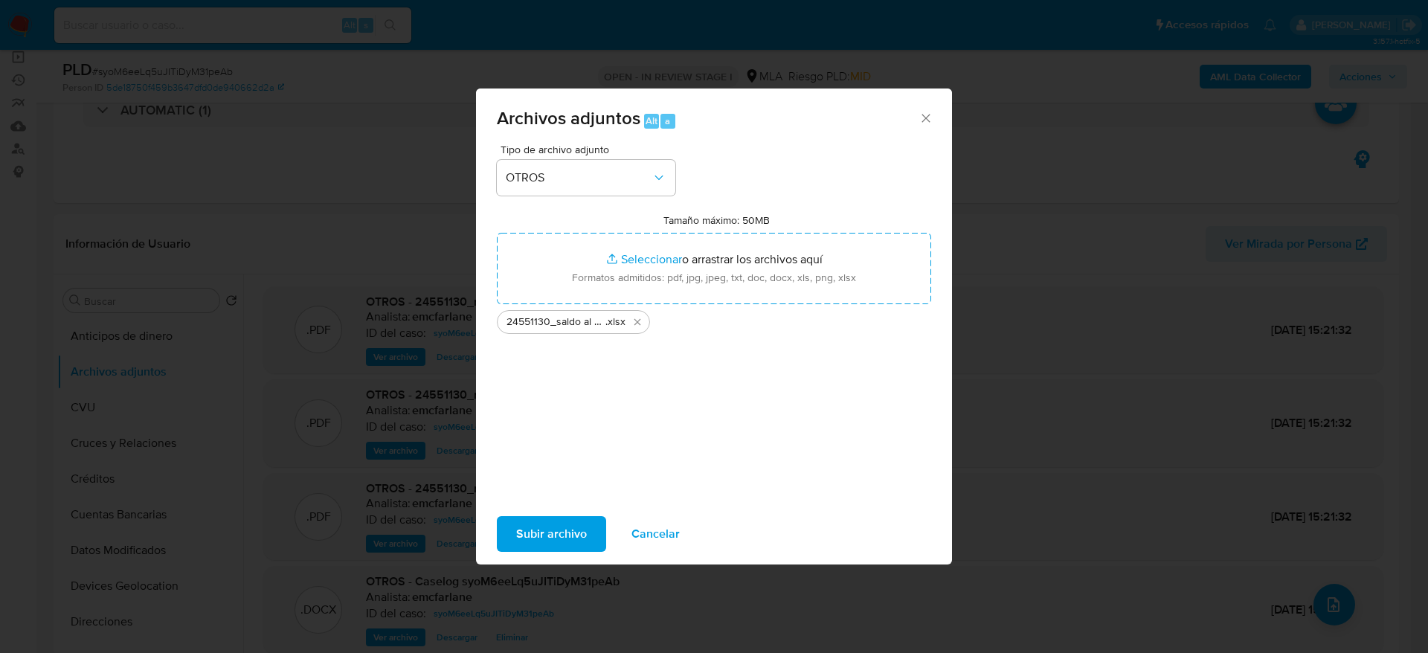
click at [553, 515] on div "Subir archivo Cancelar" at bounding box center [714, 534] width 476 height 57
click at [561, 528] on span "Subir archivo" at bounding box center [551, 534] width 71 height 33
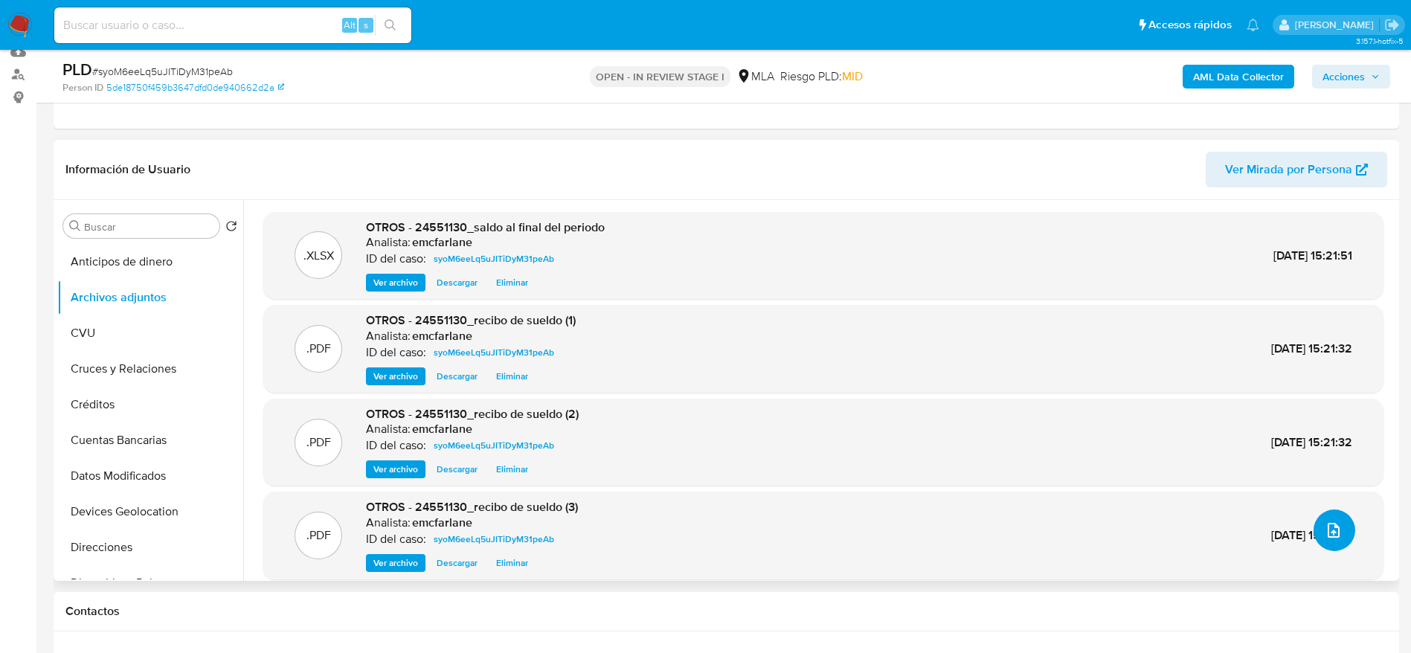
scroll to position [0, 0]
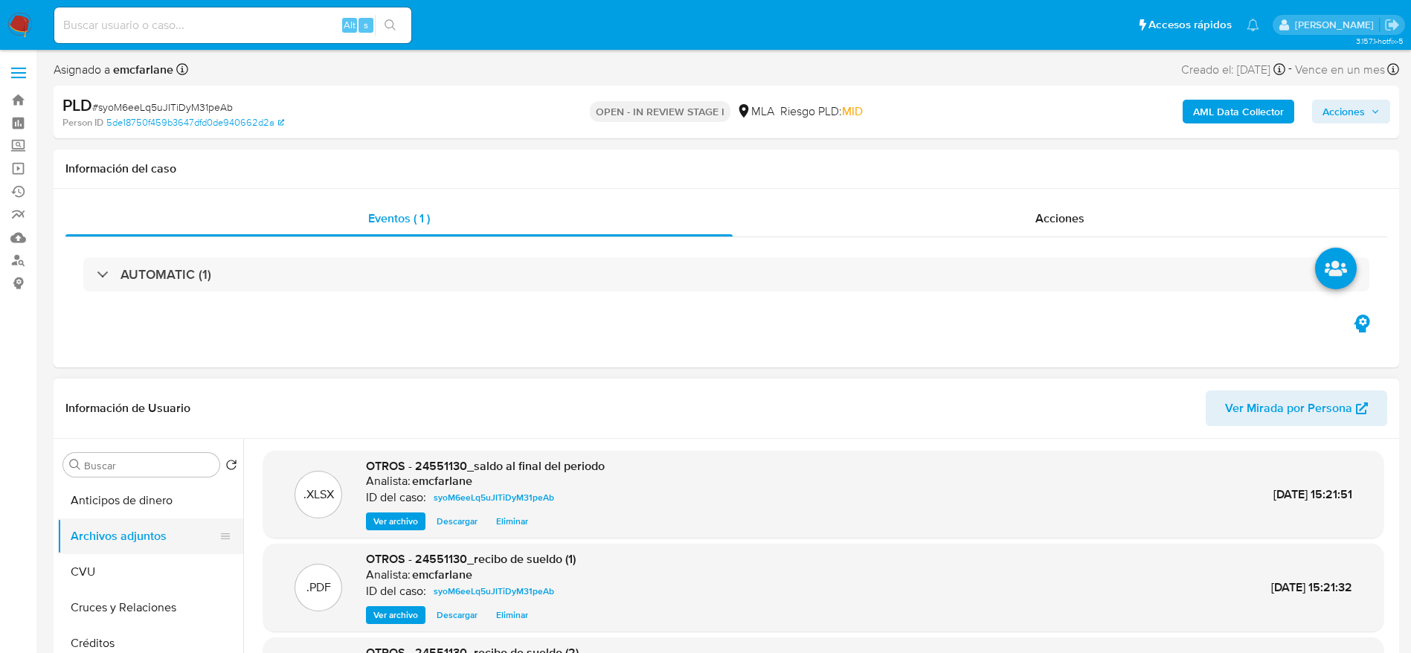
drag, startPoint x: 91, startPoint y: 571, endPoint x: 97, endPoint y: 533, distance: 38.3
click at [91, 562] on button "CVU" at bounding box center [150, 572] width 186 height 36
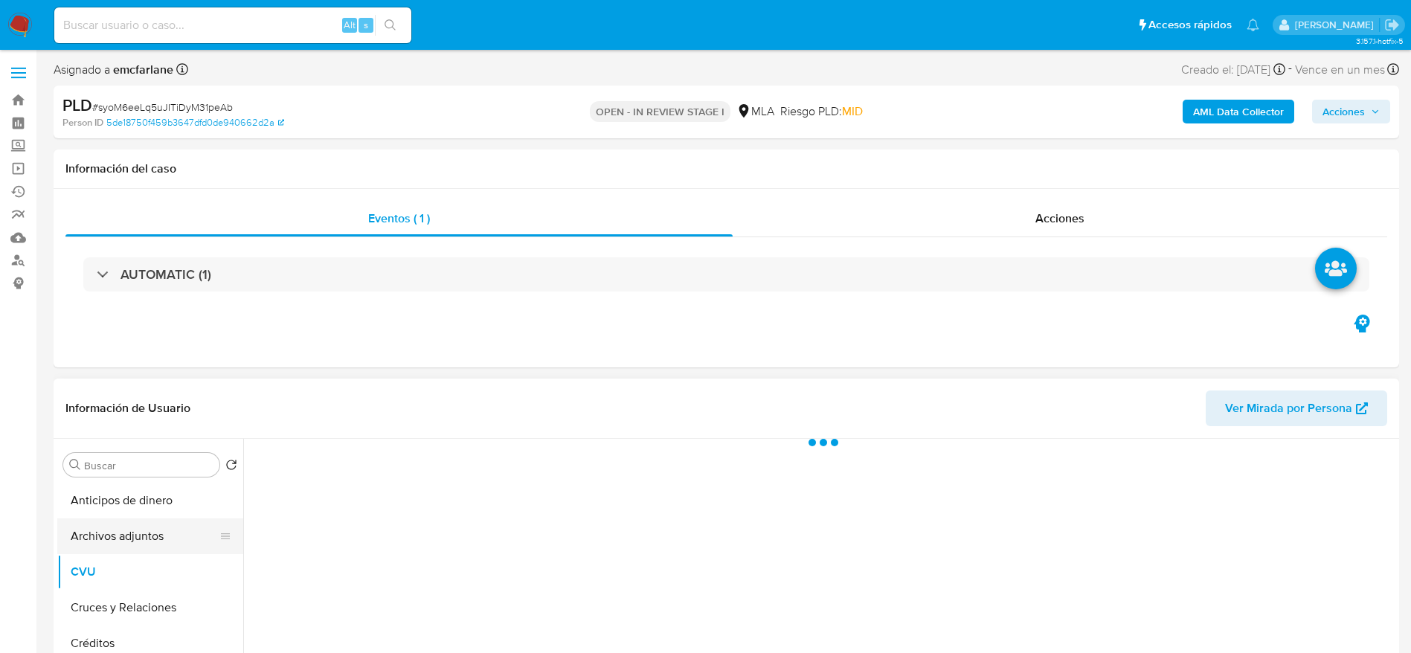
click at [100, 530] on button "Archivos adjuntos" at bounding box center [144, 536] width 174 height 36
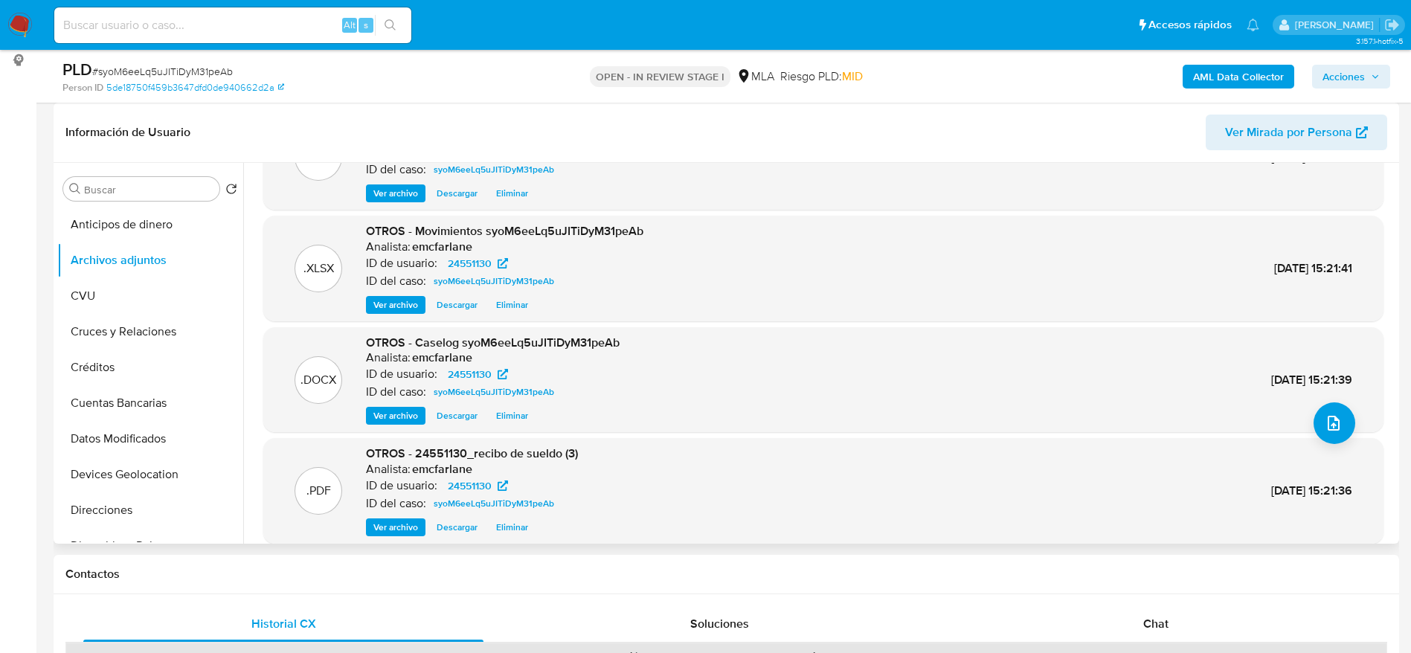
scroll to position [125, 0]
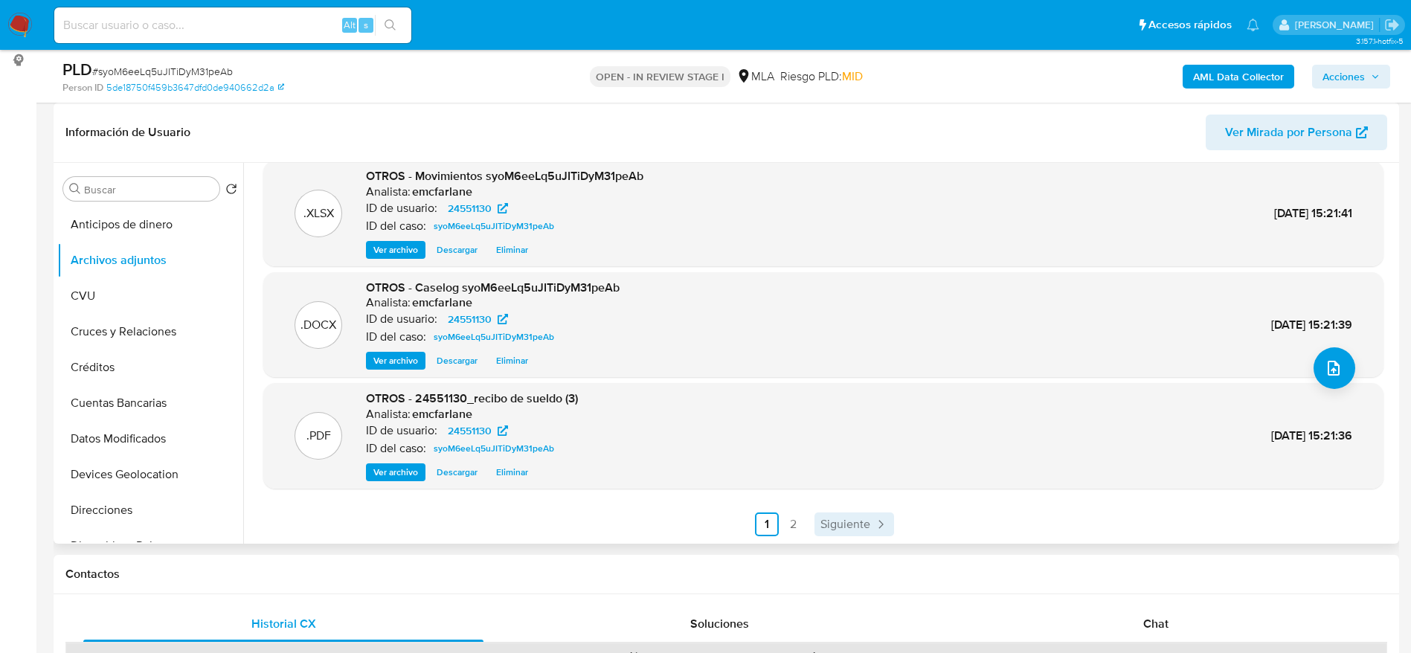
click at [861, 529] on span "Siguiente" at bounding box center [845, 524] width 50 height 12
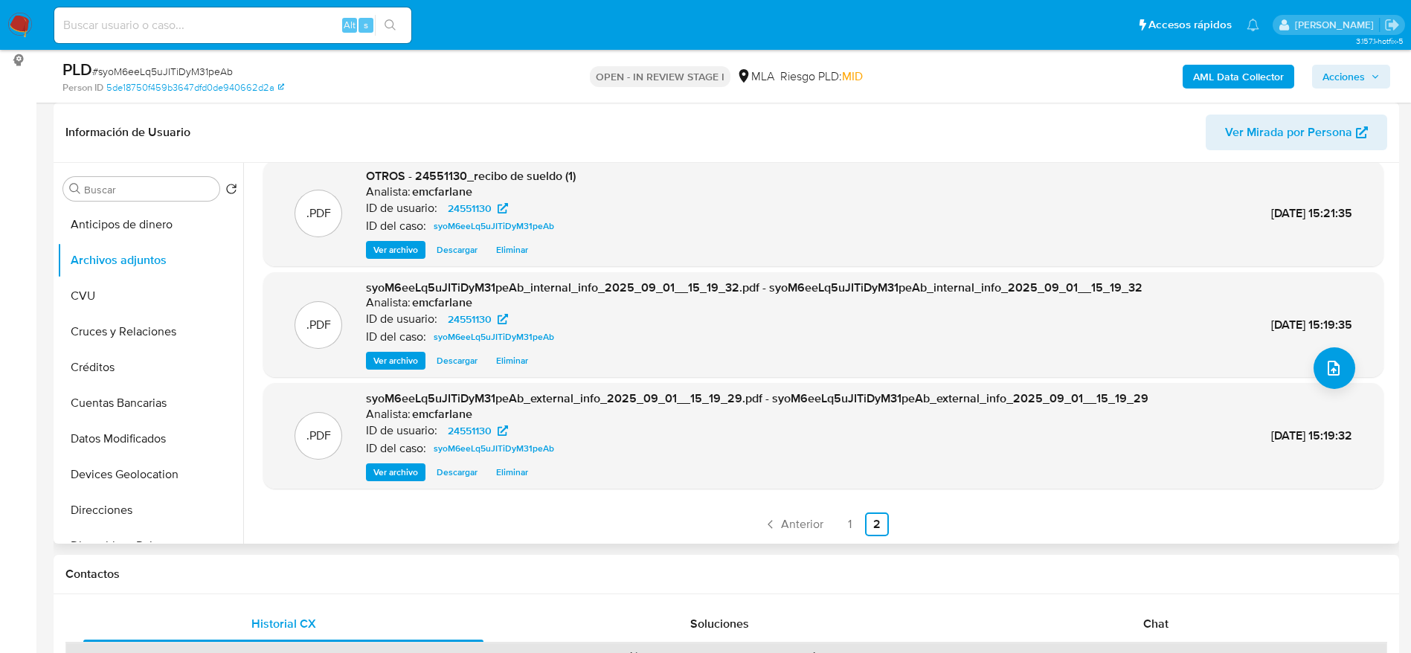
click at [806, 530] on span "Anterior" at bounding box center [802, 524] width 42 height 12
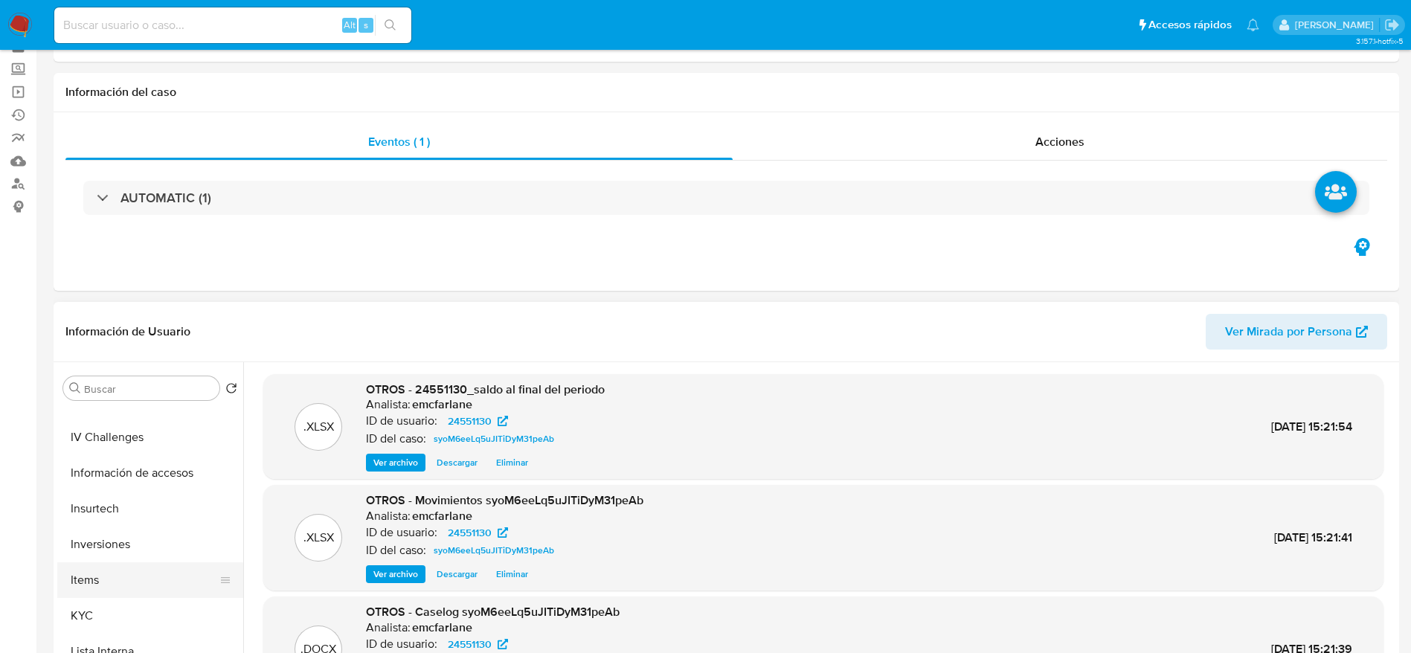
scroll to position [112, 0]
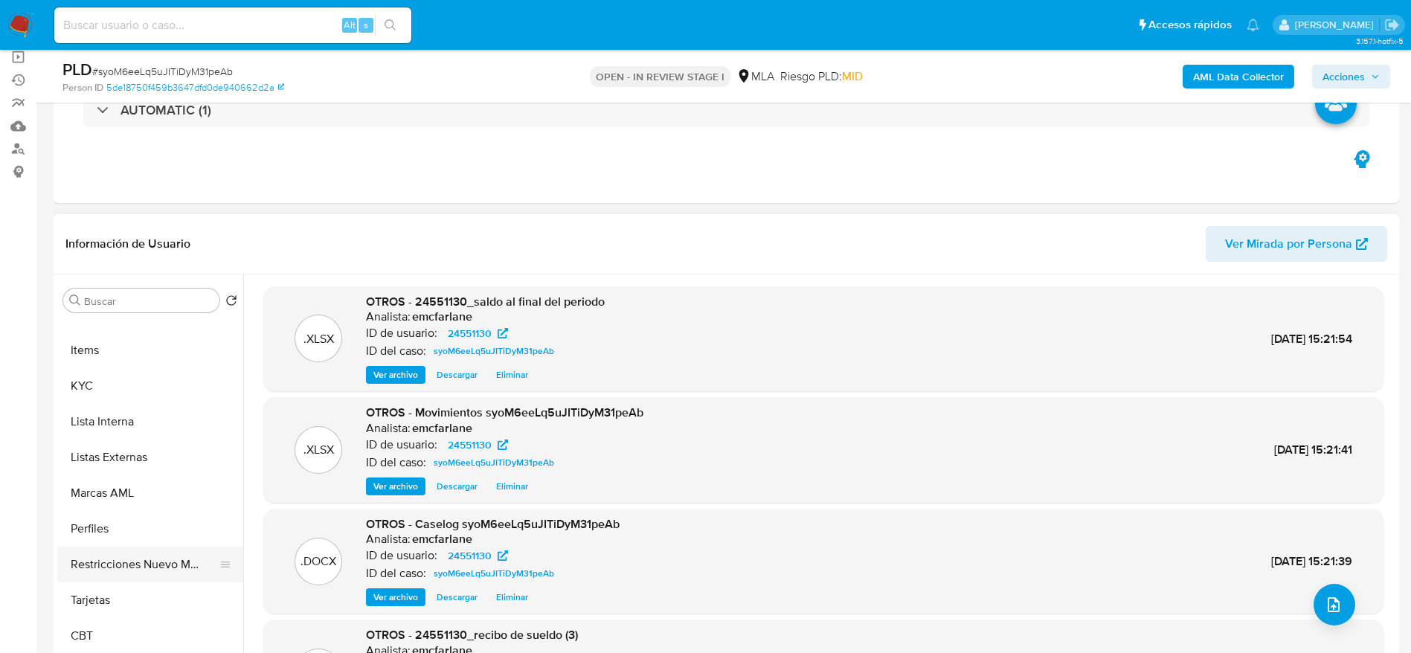
click at [148, 562] on button "Restricciones Nuevo Mundo" at bounding box center [144, 565] width 174 height 36
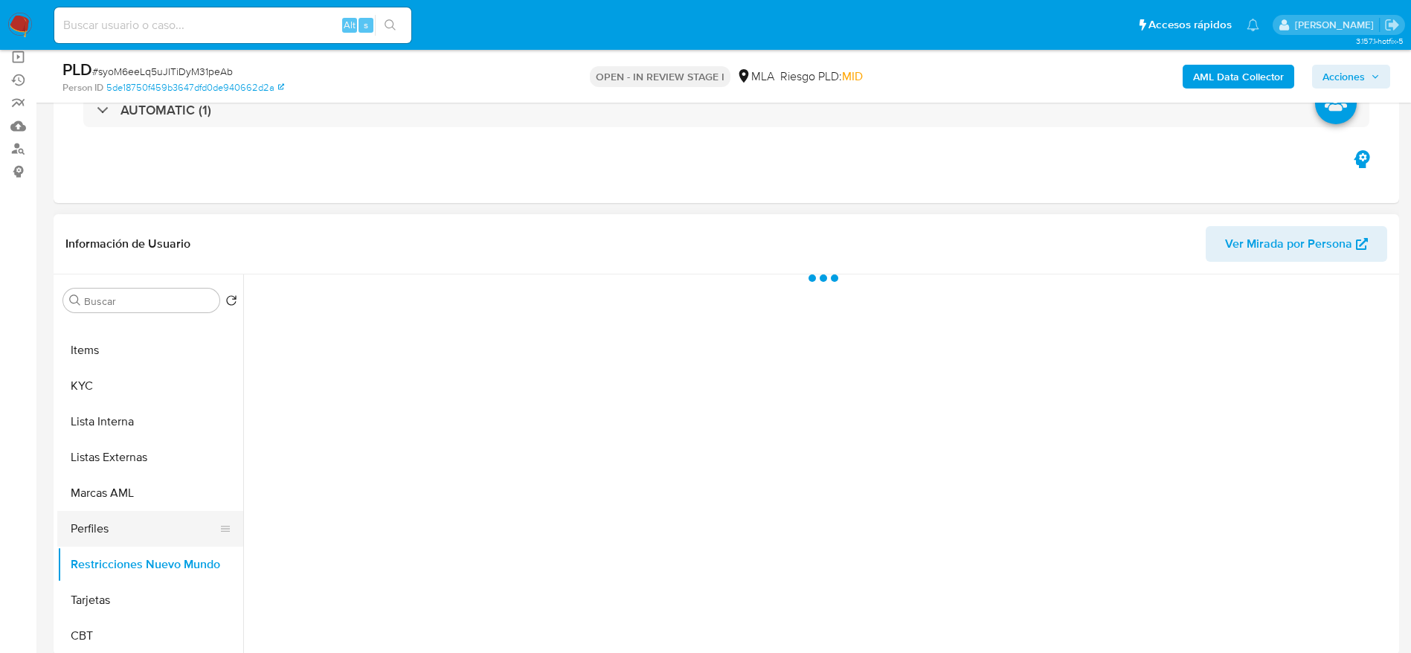
scroll to position [477, 0]
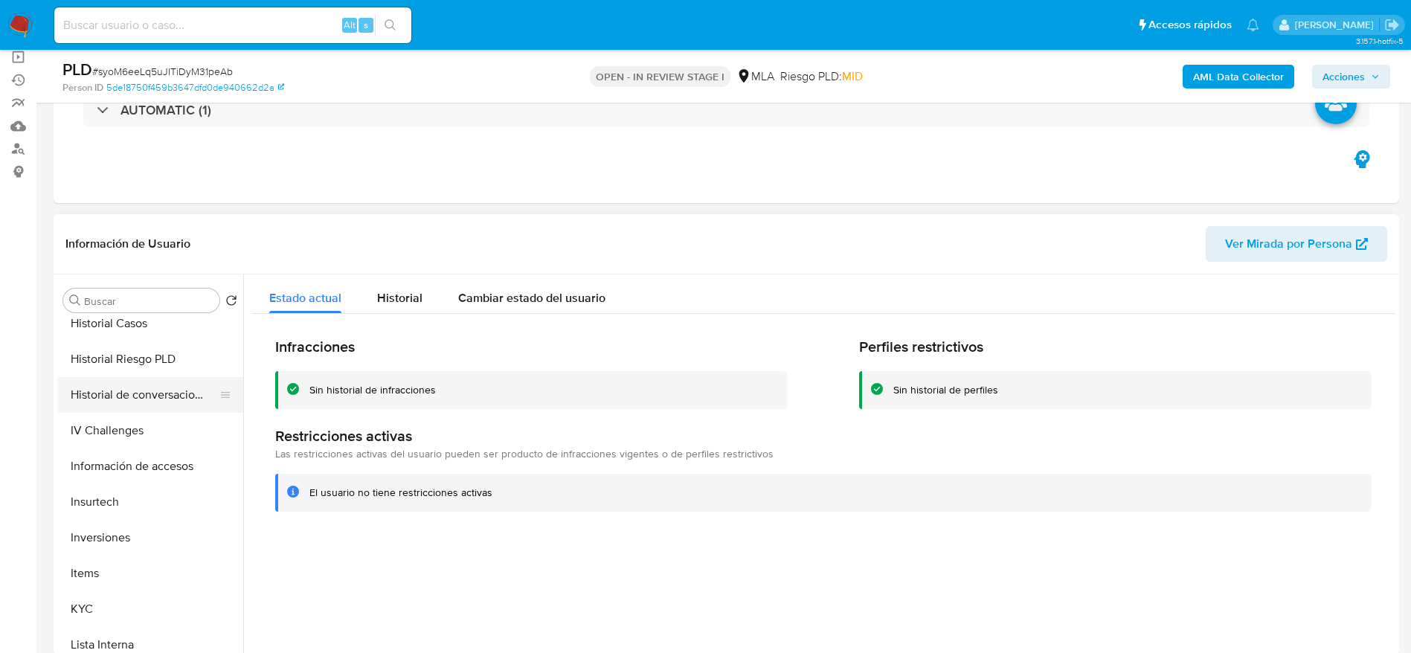
click at [135, 389] on button "Historial de conversaciones" at bounding box center [144, 395] width 174 height 36
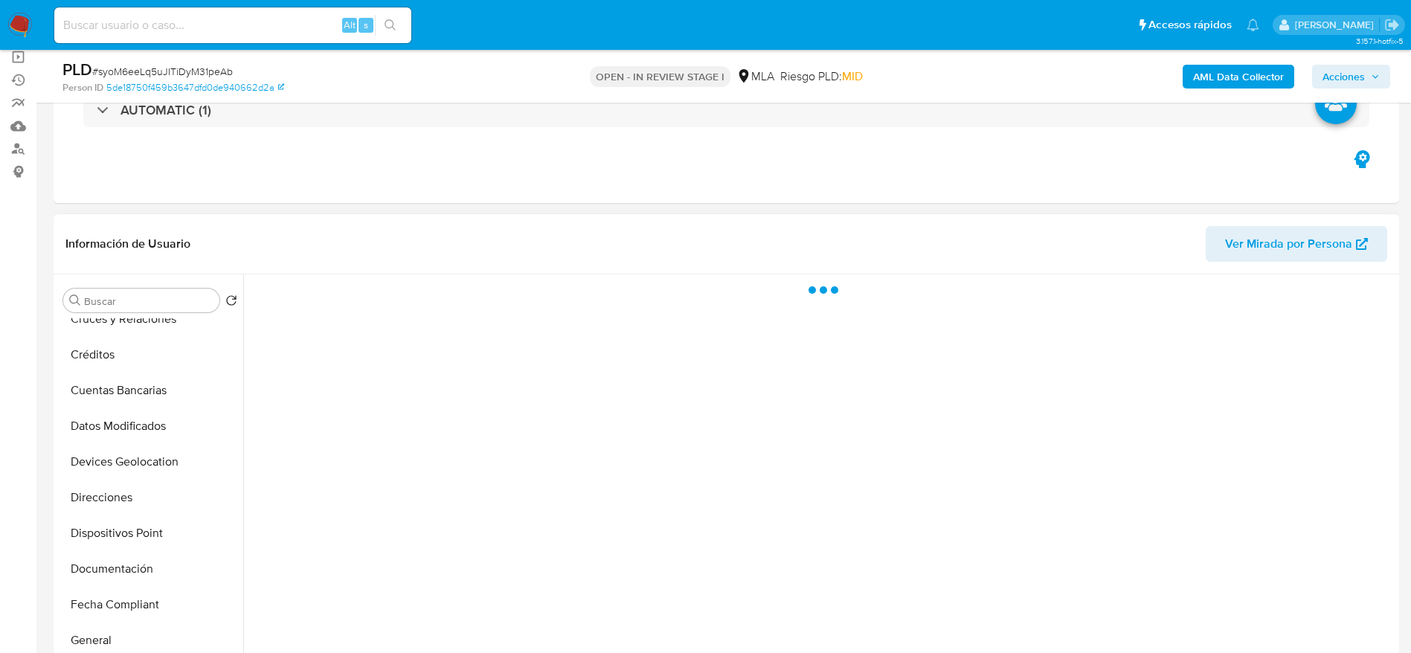
scroll to position [0, 0]
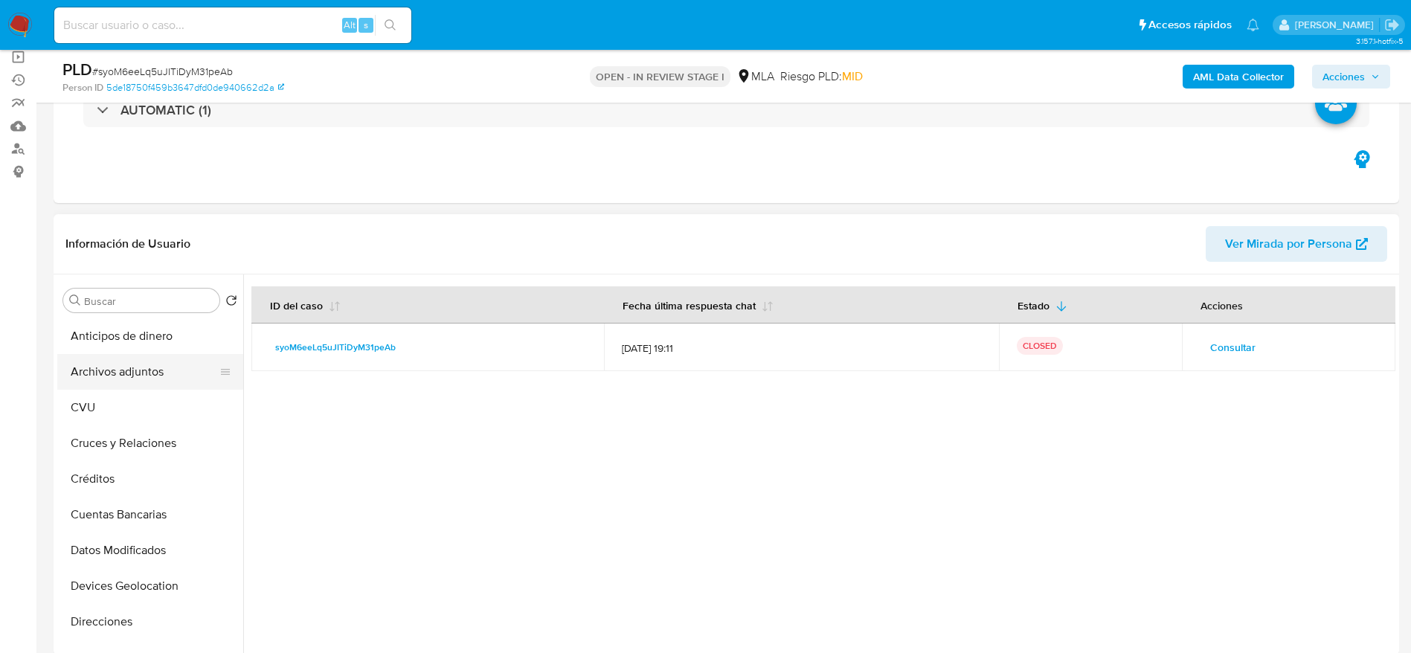
click at [137, 372] on button "Archivos adjuntos" at bounding box center [144, 372] width 174 height 36
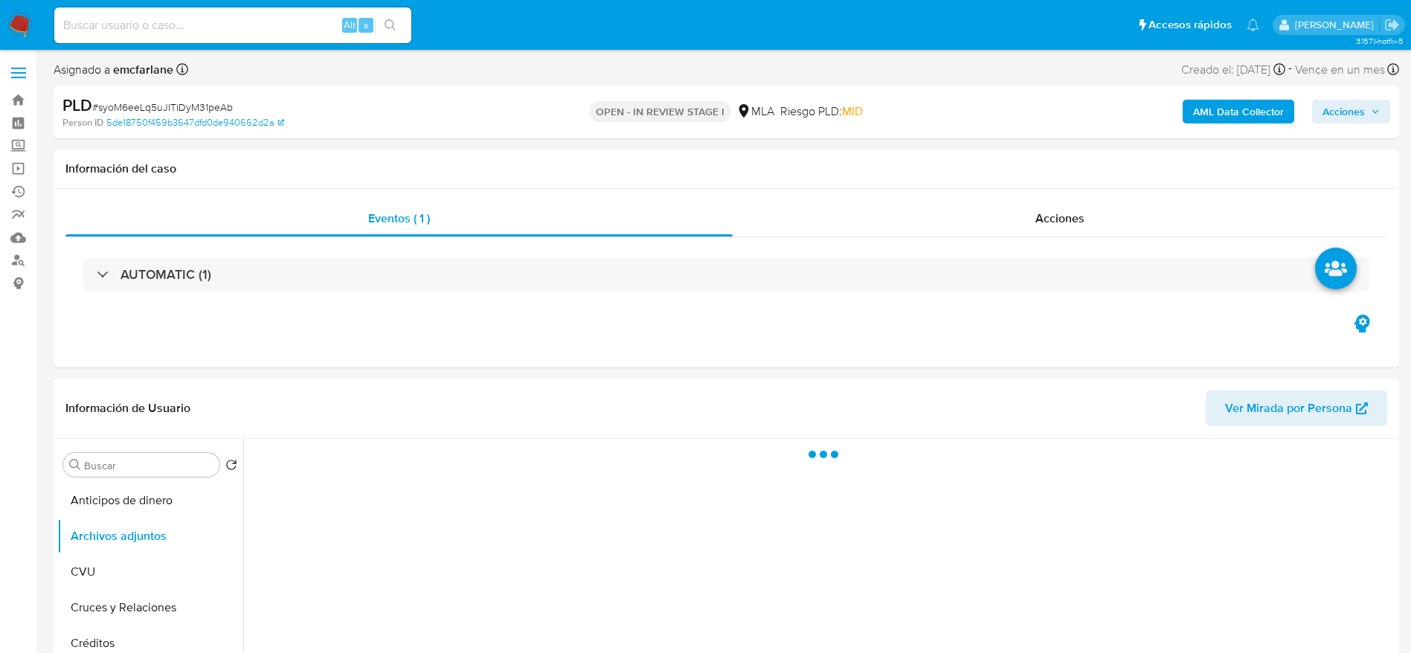
click at [1368, 104] on span "Acciones" at bounding box center [1351, 111] width 57 height 21
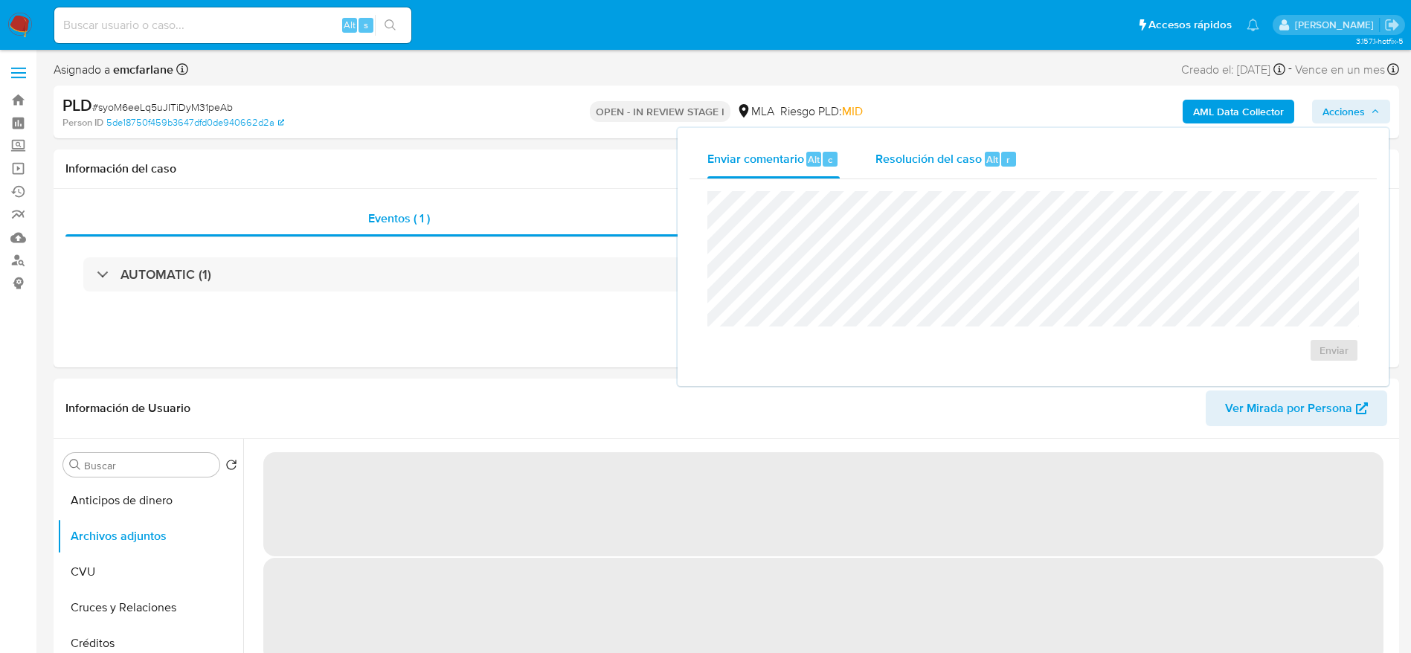
click at [953, 155] on span "Resolución del caso" at bounding box center [929, 158] width 106 height 17
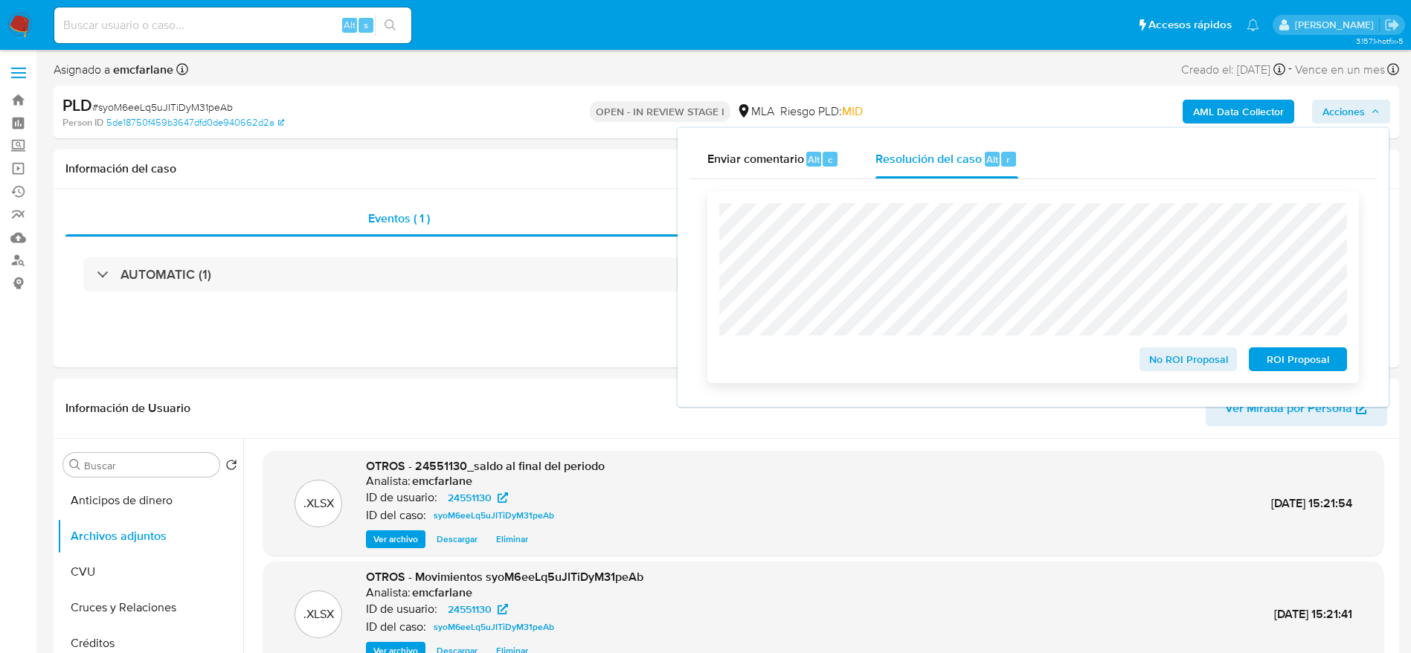
click at [1169, 366] on span "No ROI Proposal" at bounding box center [1188, 359] width 77 height 21
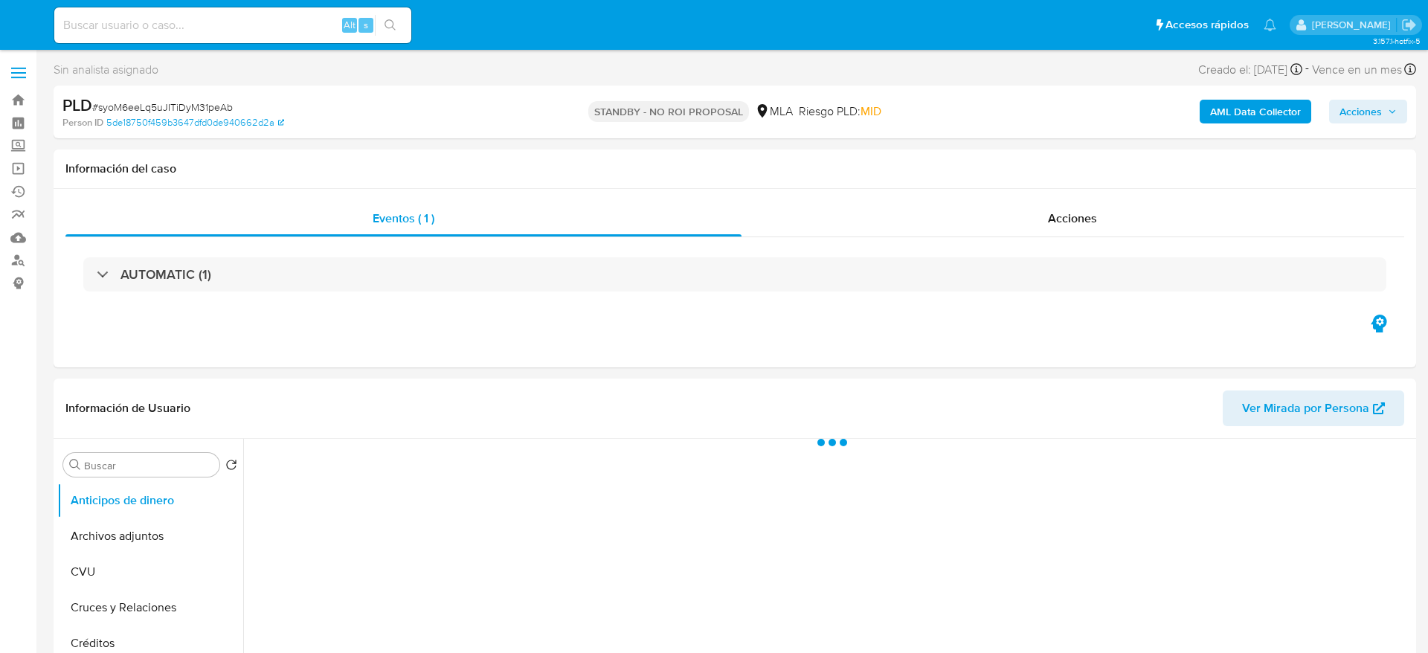
select select "10"
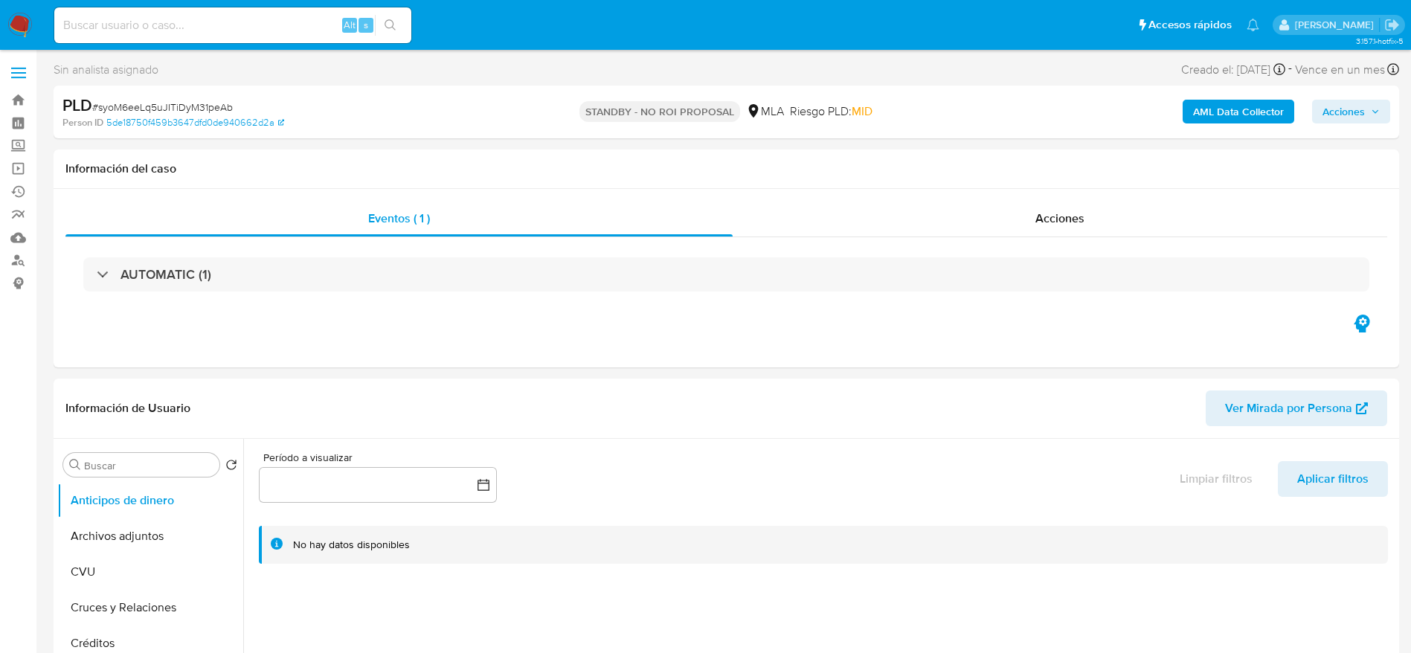
click at [256, 16] on input at bounding box center [232, 25] width 357 height 19
paste input "FCQcDeHaorxgDAswOsBxSC0n"
type input "FCQcDeHaorxgDAswOsBxSC0n"
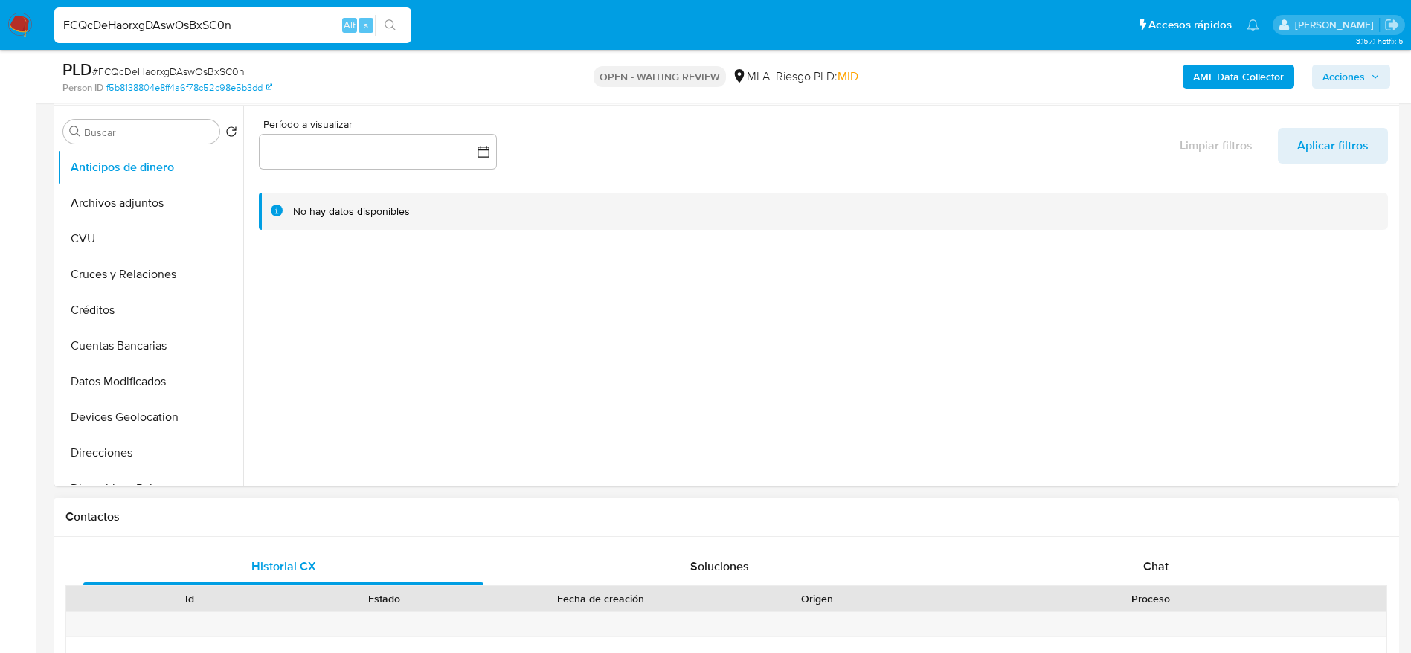
scroll to position [558, 0]
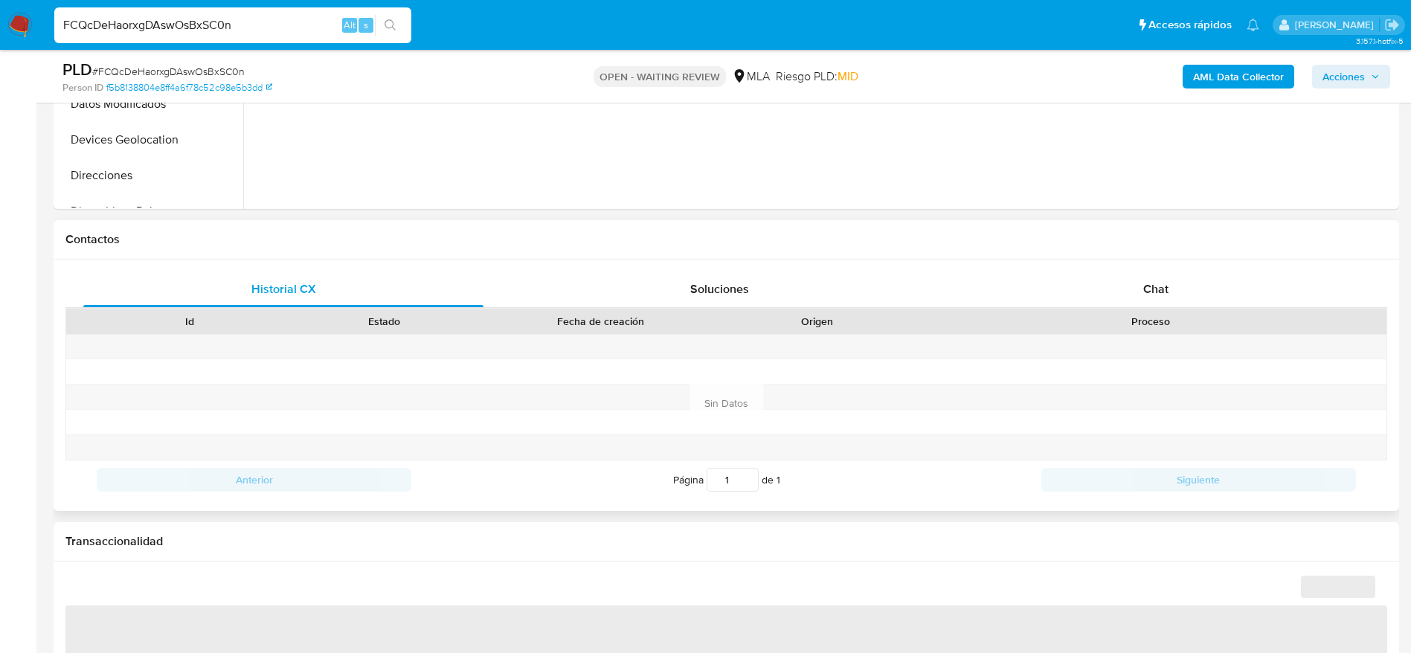
select select "10"
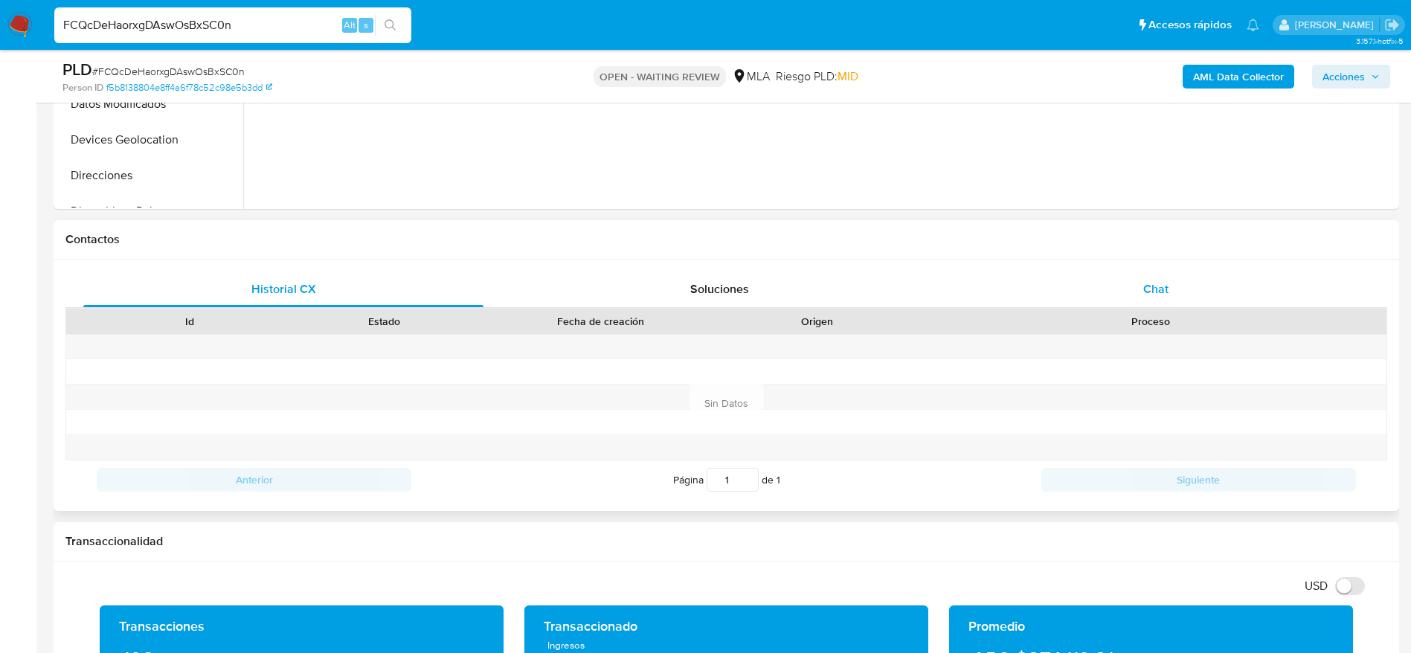
click at [1131, 286] on div "Chat" at bounding box center [1156, 290] width 400 height 36
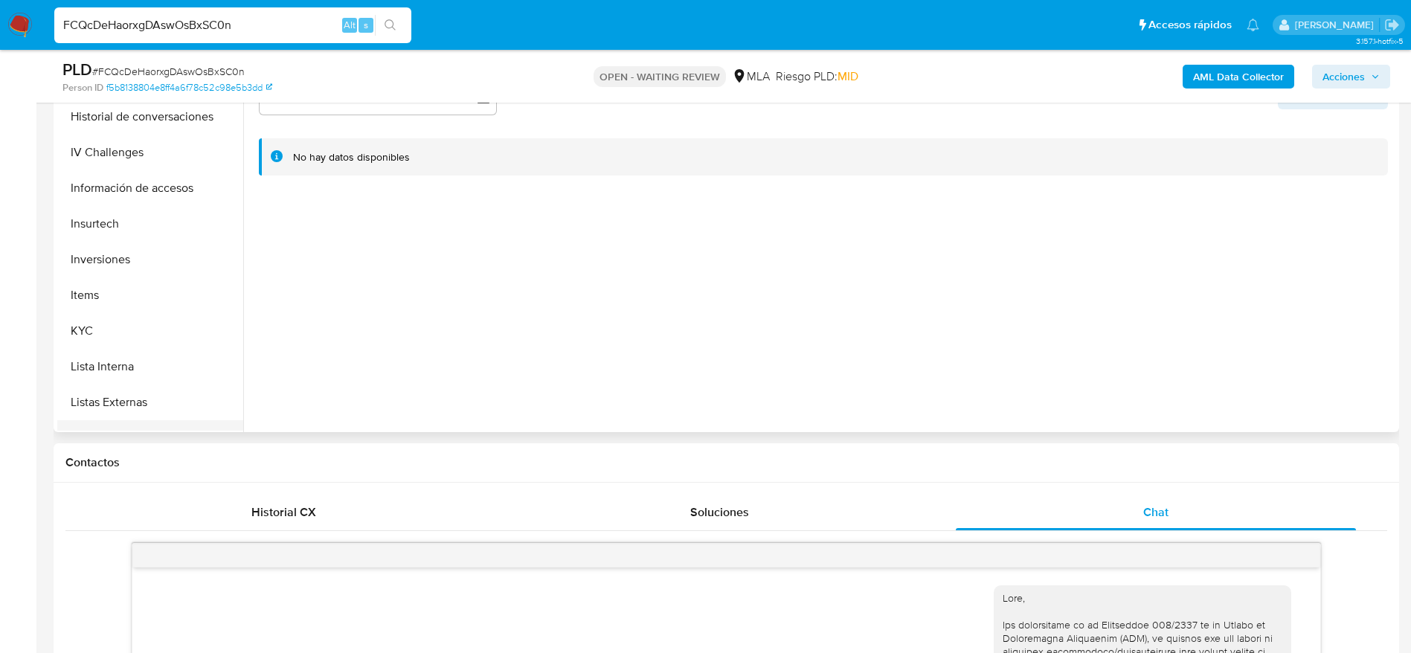
scroll to position [669, 0]
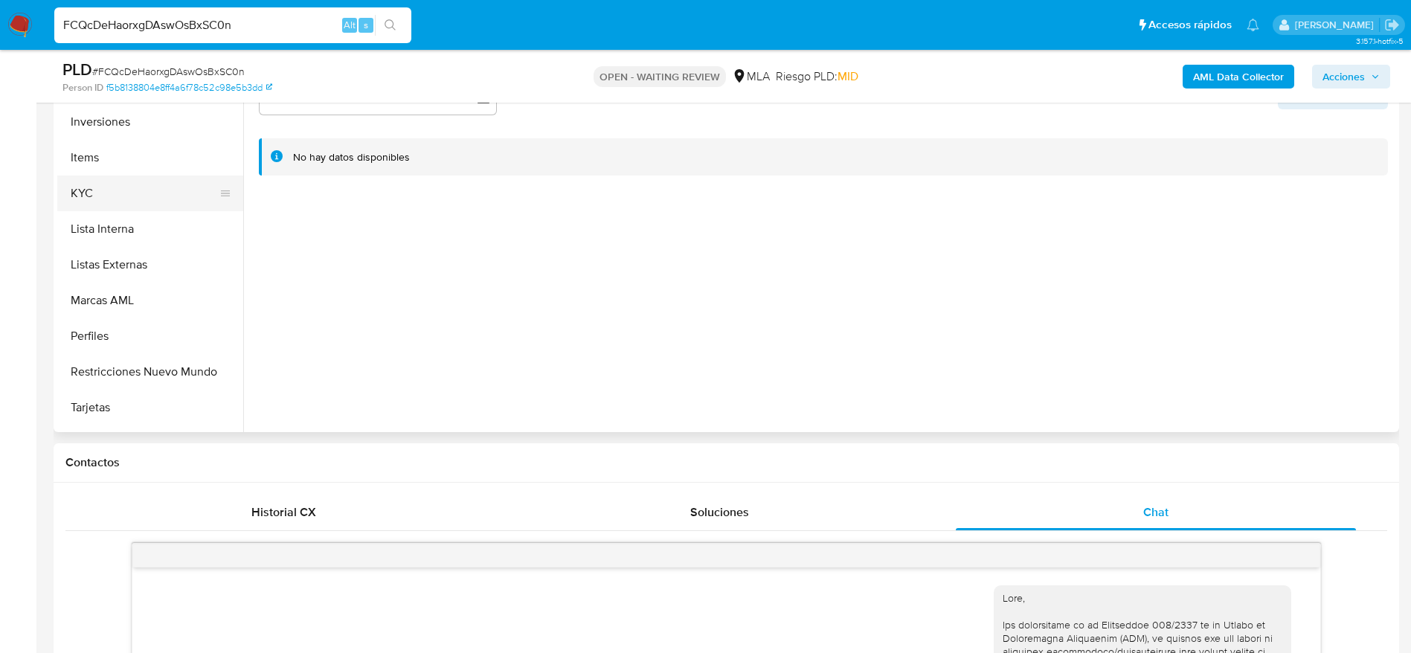
click at [104, 194] on button "KYC" at bounding box center [144, 194] width 174 height 36
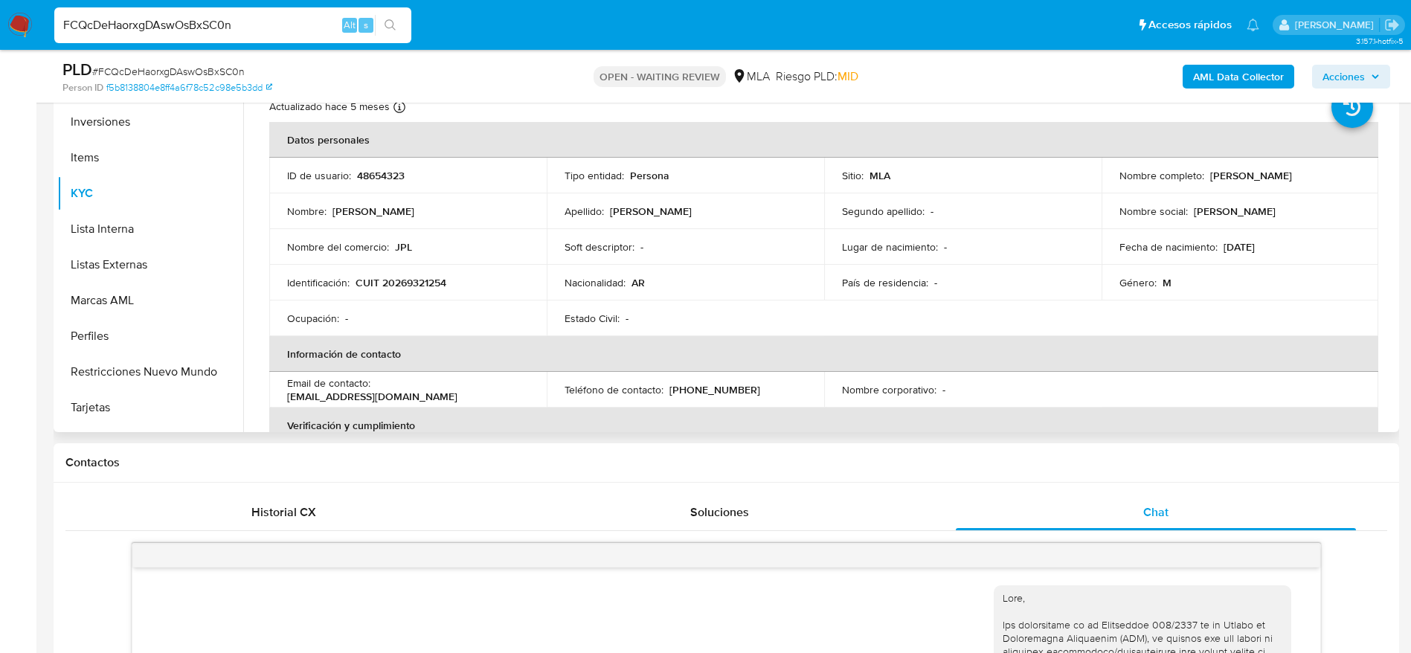
click at [418, 282] on p "CUIT 20269321254" at bounding box center [401, 282] width 91 height 13
copy p "20269321254"
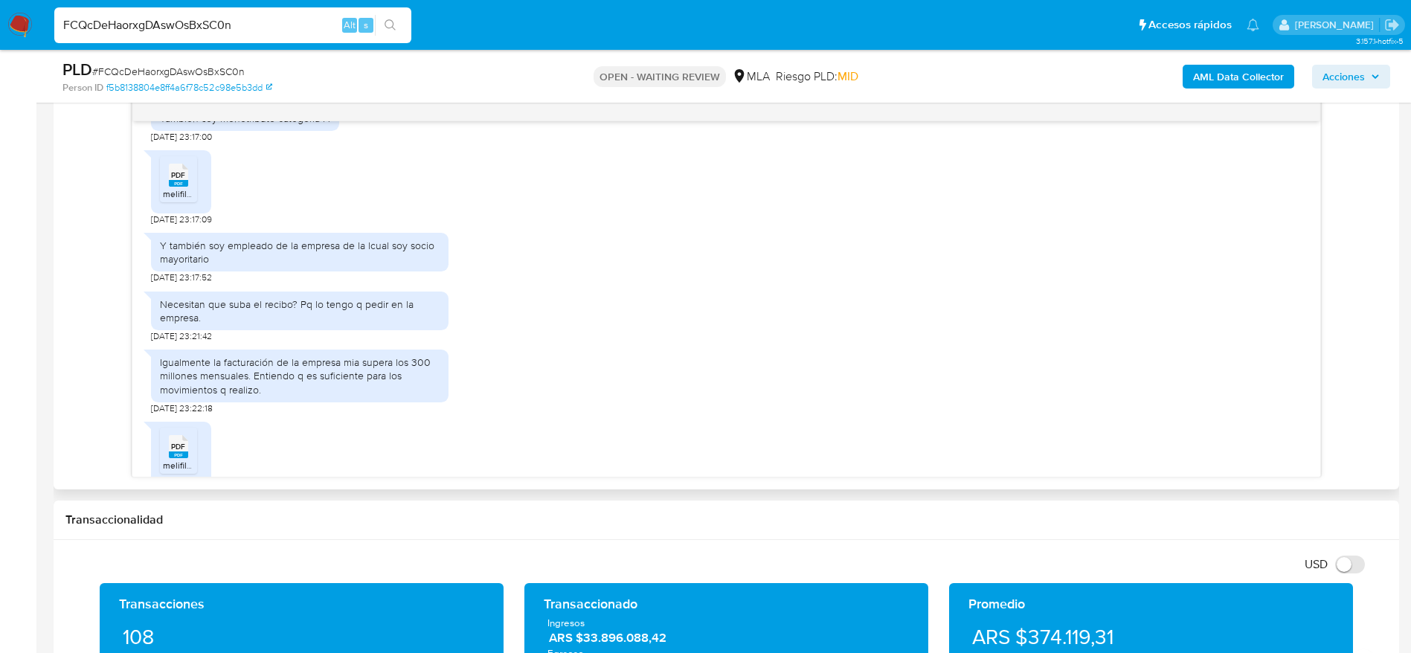
scroll to position [1266, 0]
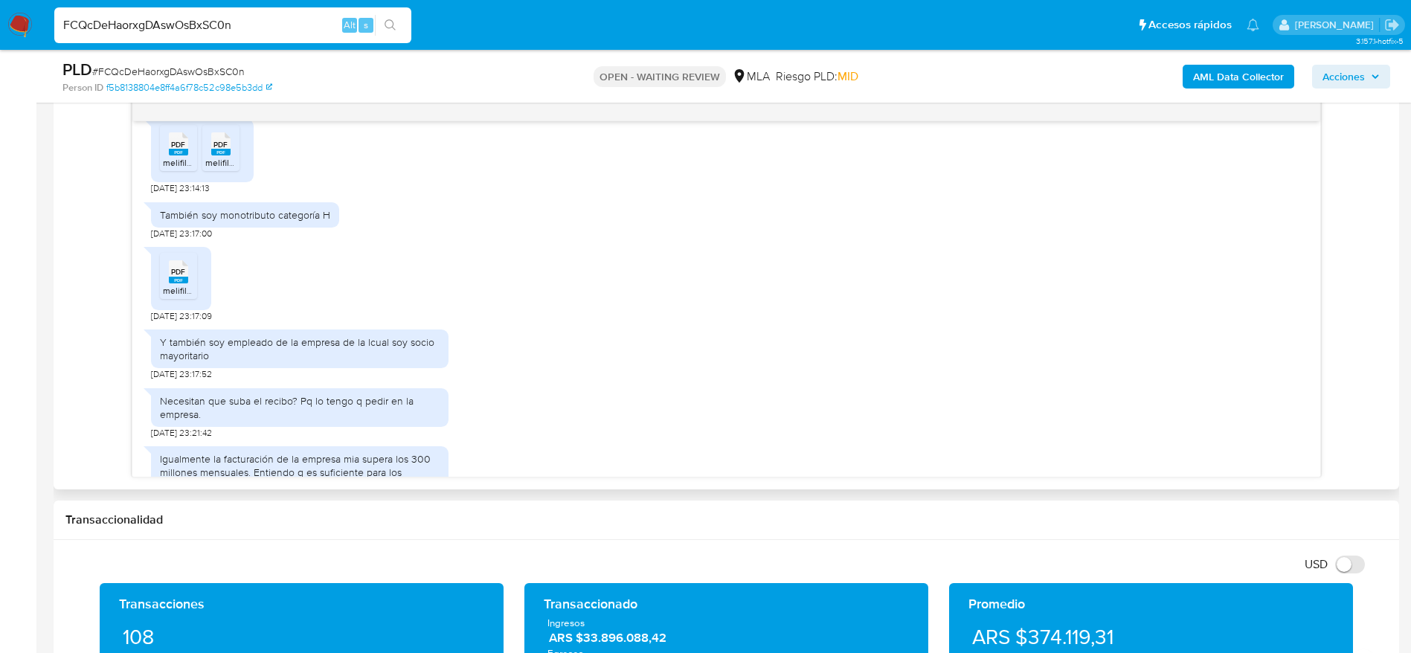
click at [176, 150] on span "PDF" at bounding box center [178, 145] width 14 height 10
click at [228, 155] on rect at bounding box center [220, 152] width 19 height 7
click at [175, 277] on span "PDF" at bounding box center [178, 272] width 14 height 10
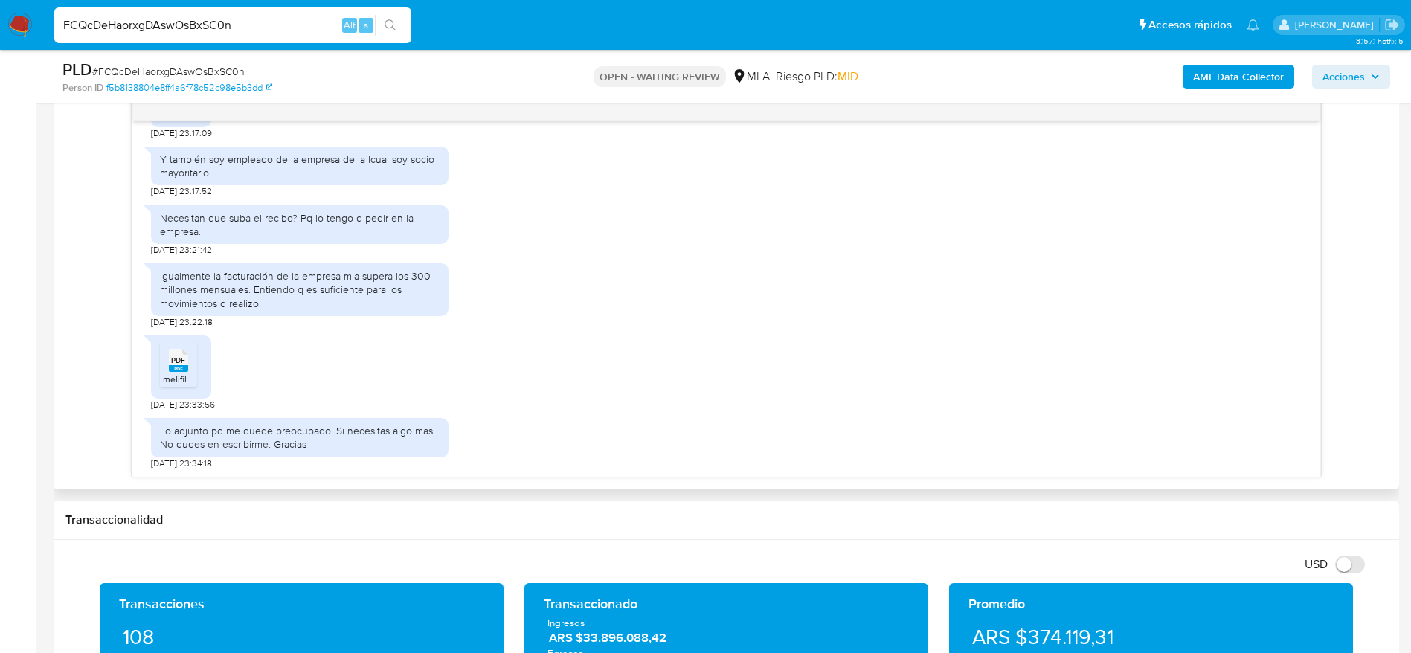
click at [177, 359] on span "PDF" at bounding box center [178, 361] width 14 height 10
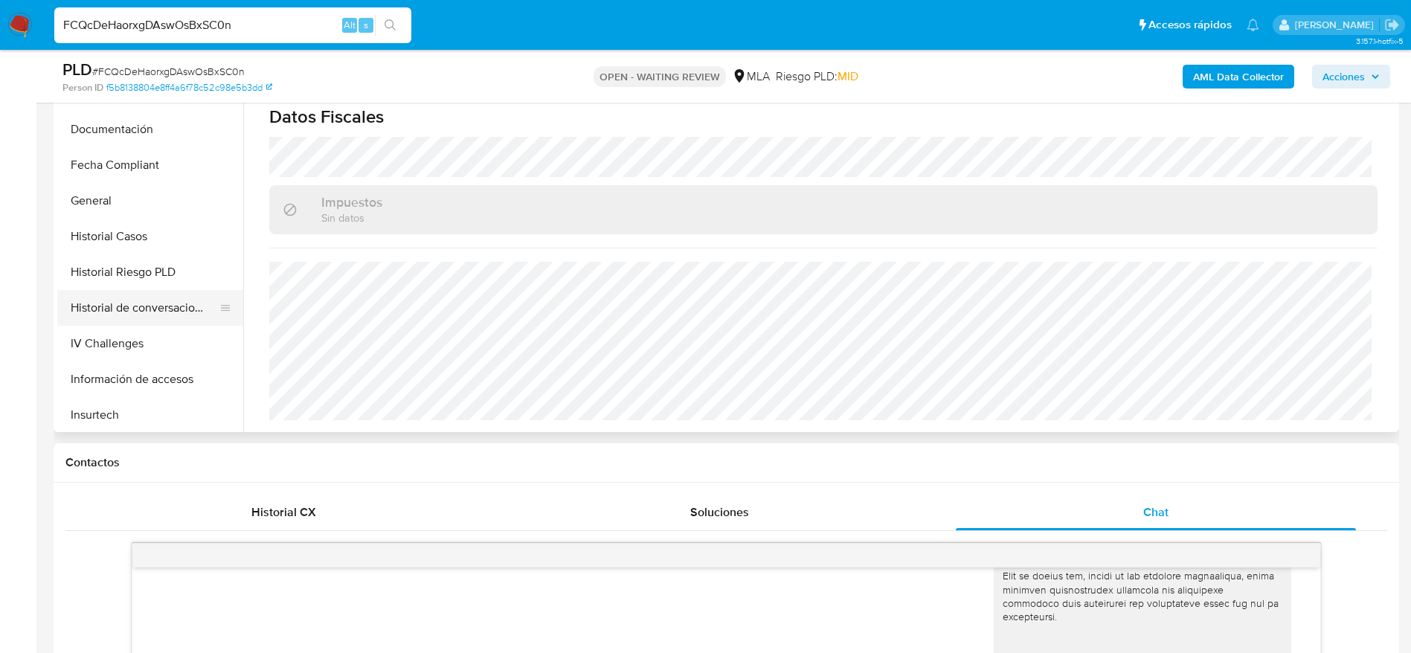
scroll to position [335, 0]
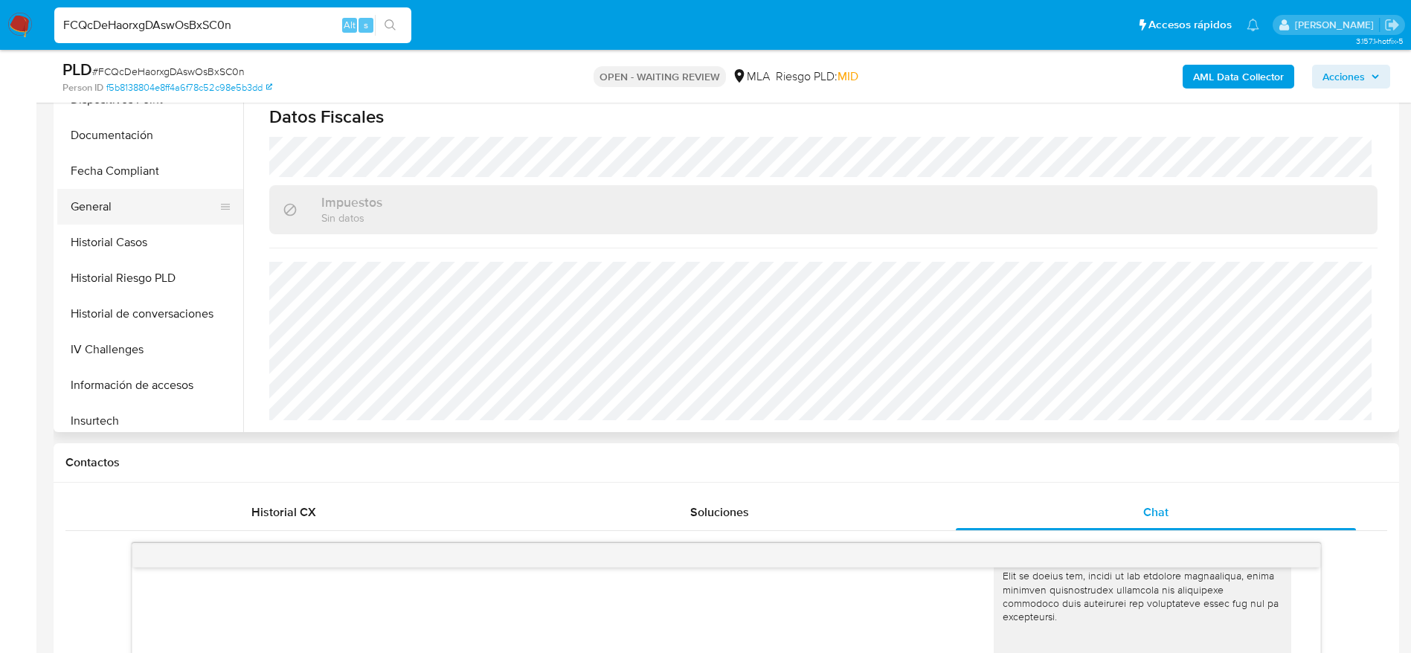
click at [130, 239] on button "Historial Casos" at bounding box center [150, 243] width 186 height 36
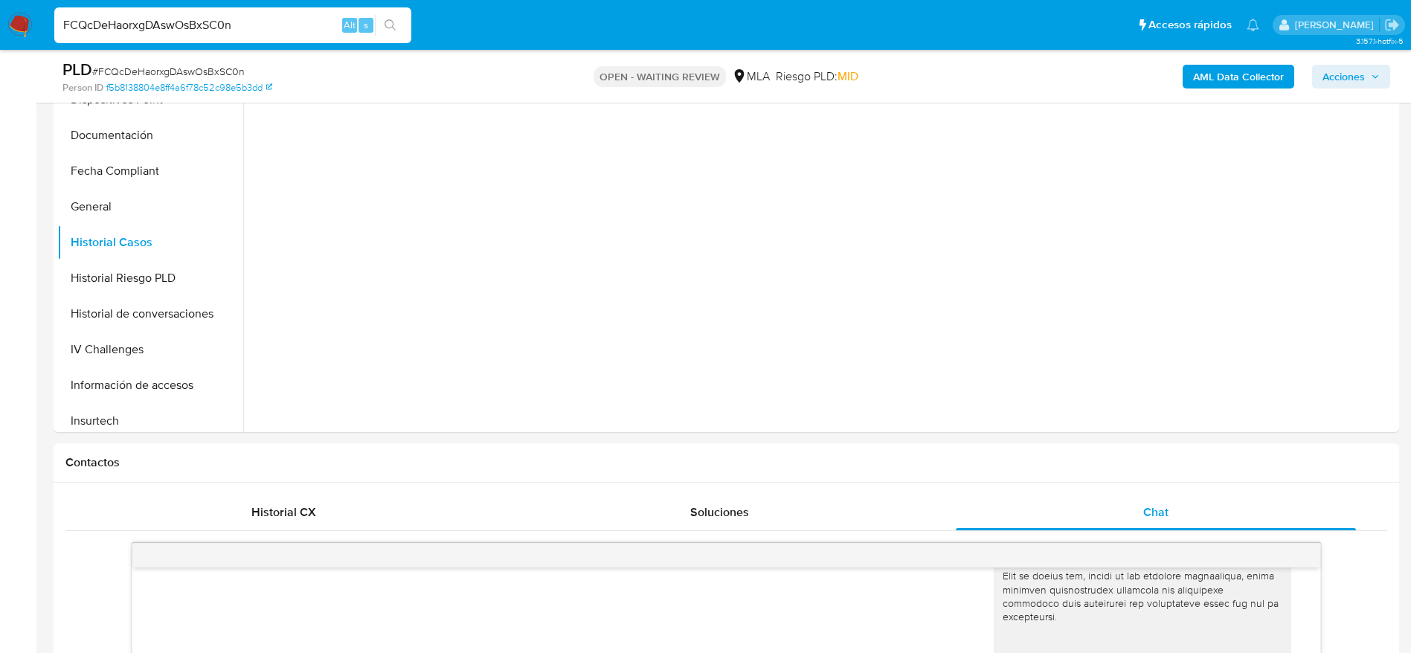
scroll to position [0, 0]
click at [201, 65] on span "# FCQcDeHaorxgDAswOsBxSC0n" at bounding box center [168, 71] width 152 height 15
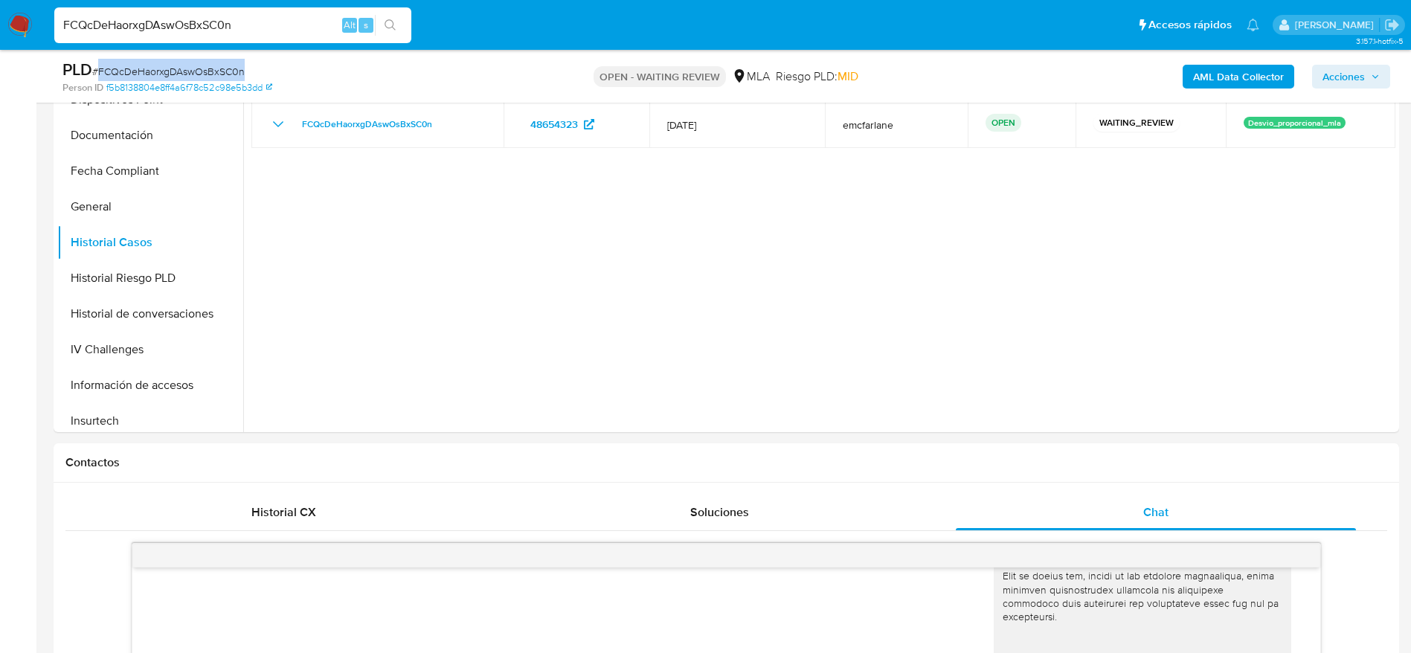
click at [201, 65] on span "# FCQcDeHaorxgDAswOsBxSC0n" at bounding box center [168, 71] width 152 height 15
copy span "FCQcDeHaorxgDAswOsBxSC0n"
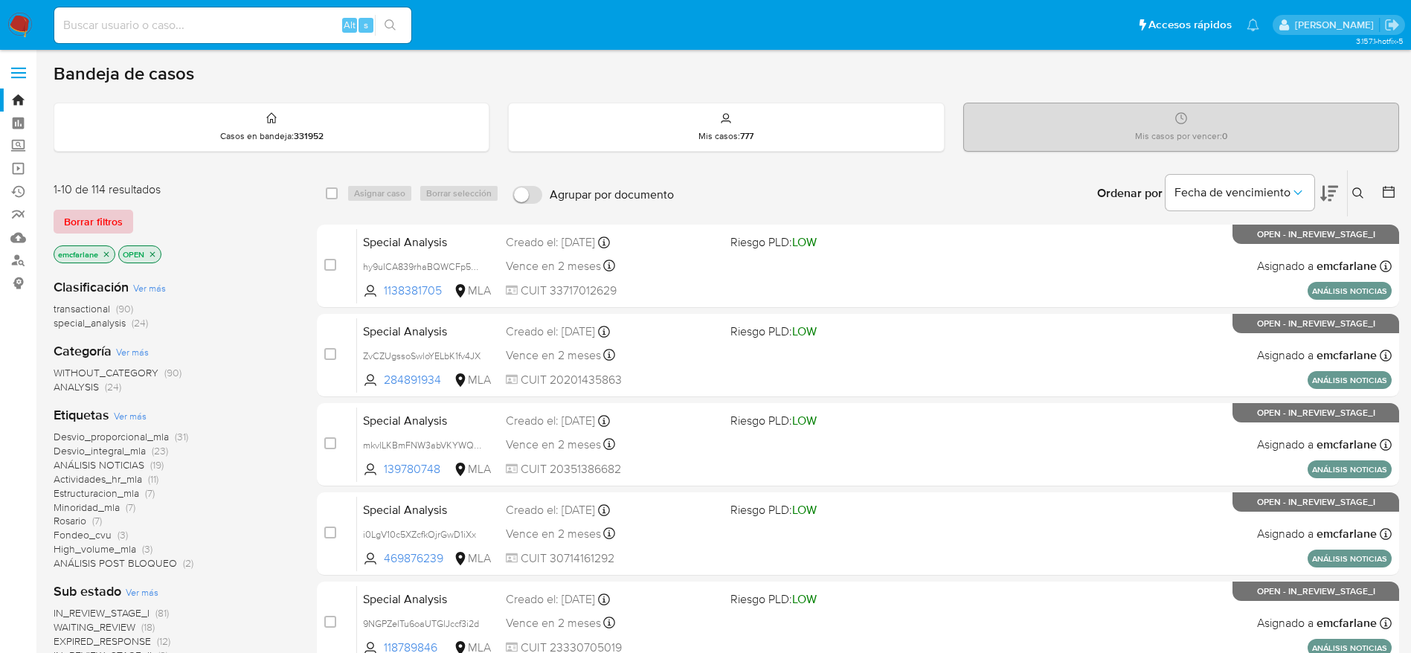
click at [88, 224] on span "Borrar filtros" at bounding box center [93, 221] width 59 height 21
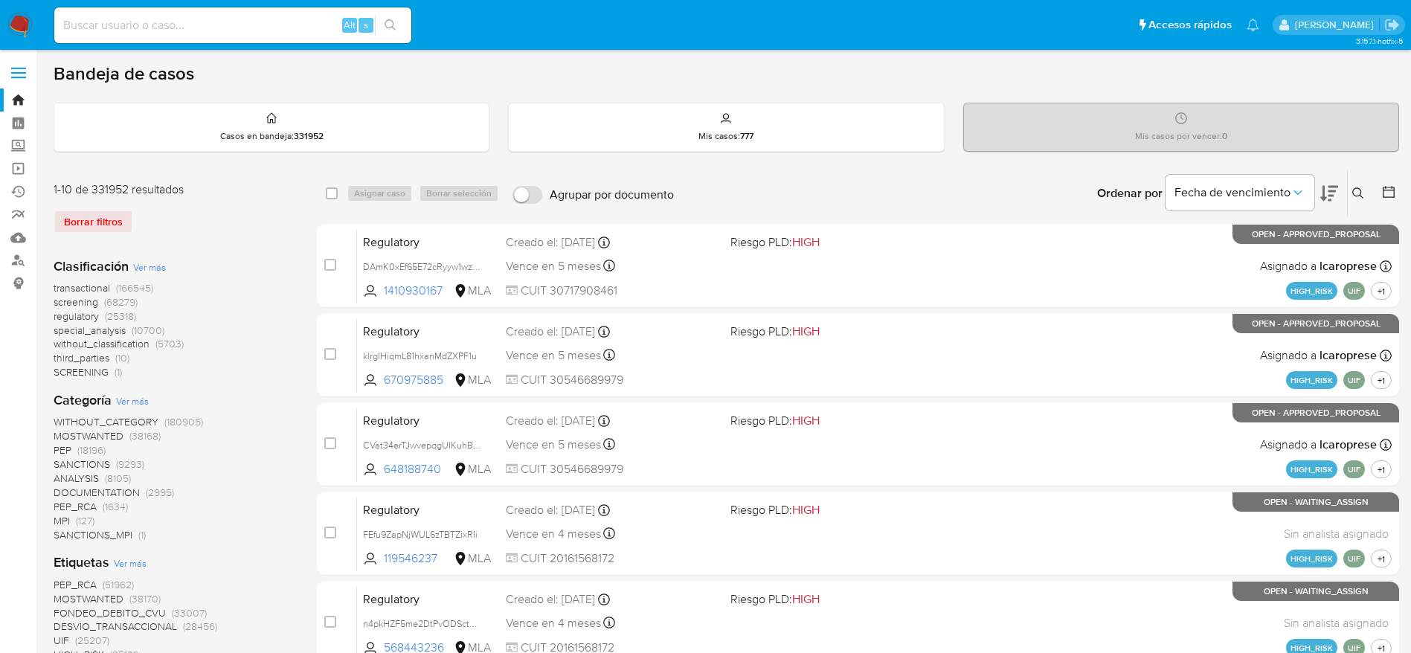
click at [1361, 198] on icon at bounding box center [1358, 193] width 12 height 12
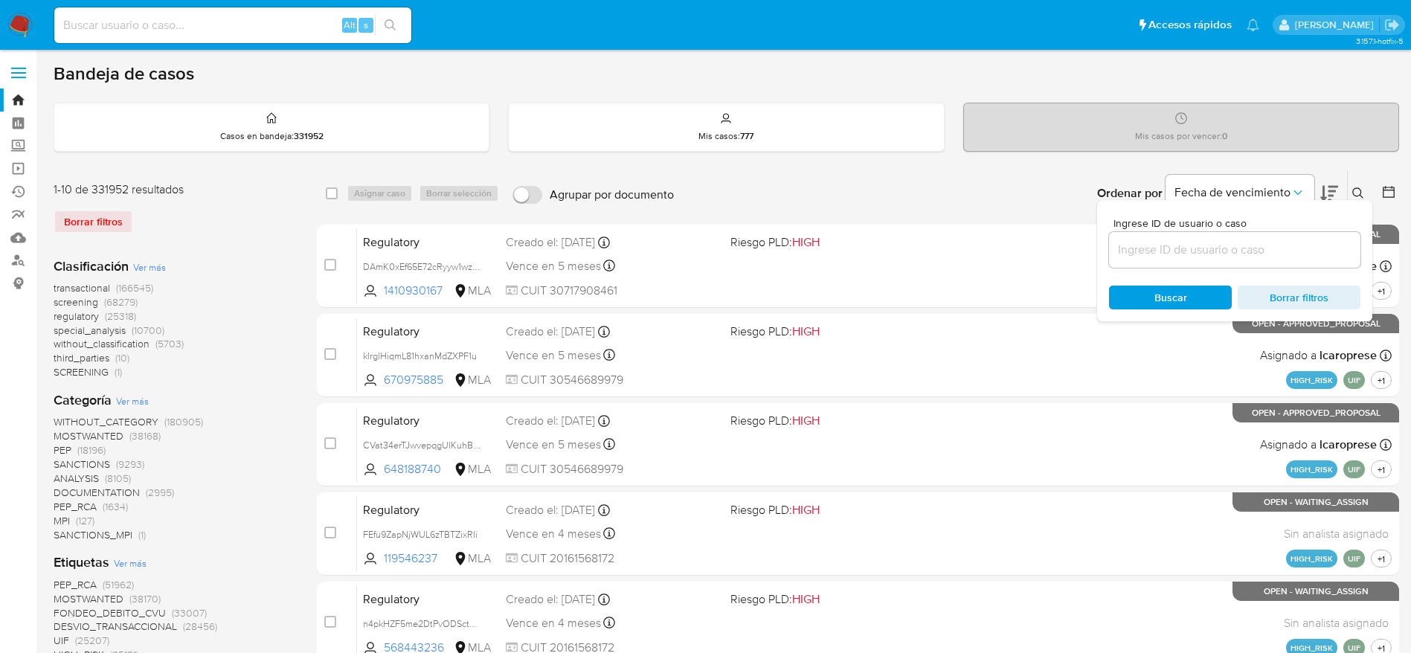
click at [1288, 254] on input at bounding box center [1234, 249] width 251 height 19
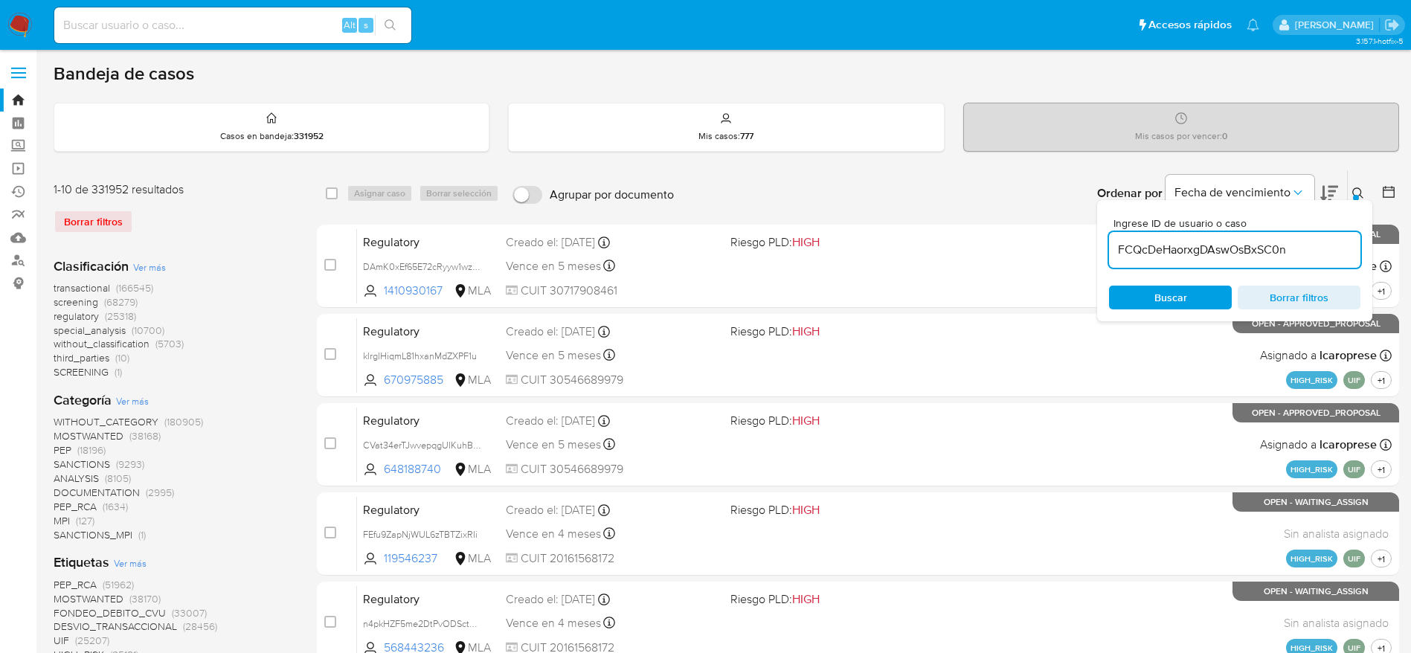
type input "FCQcDeHaorxgDAswOsBxSC0n"
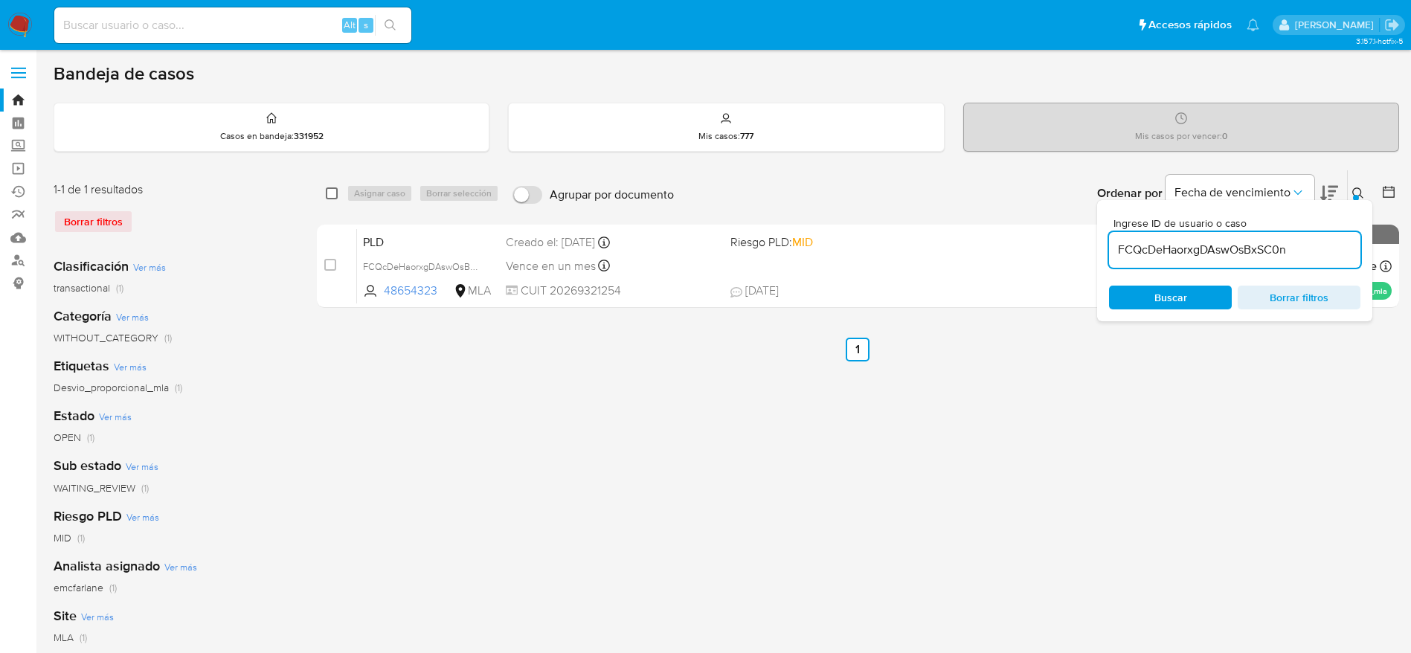
click at [337, 193] on input "checkbox" at bounding box center [332, 193] width 12 height 12
checkbox input "true"
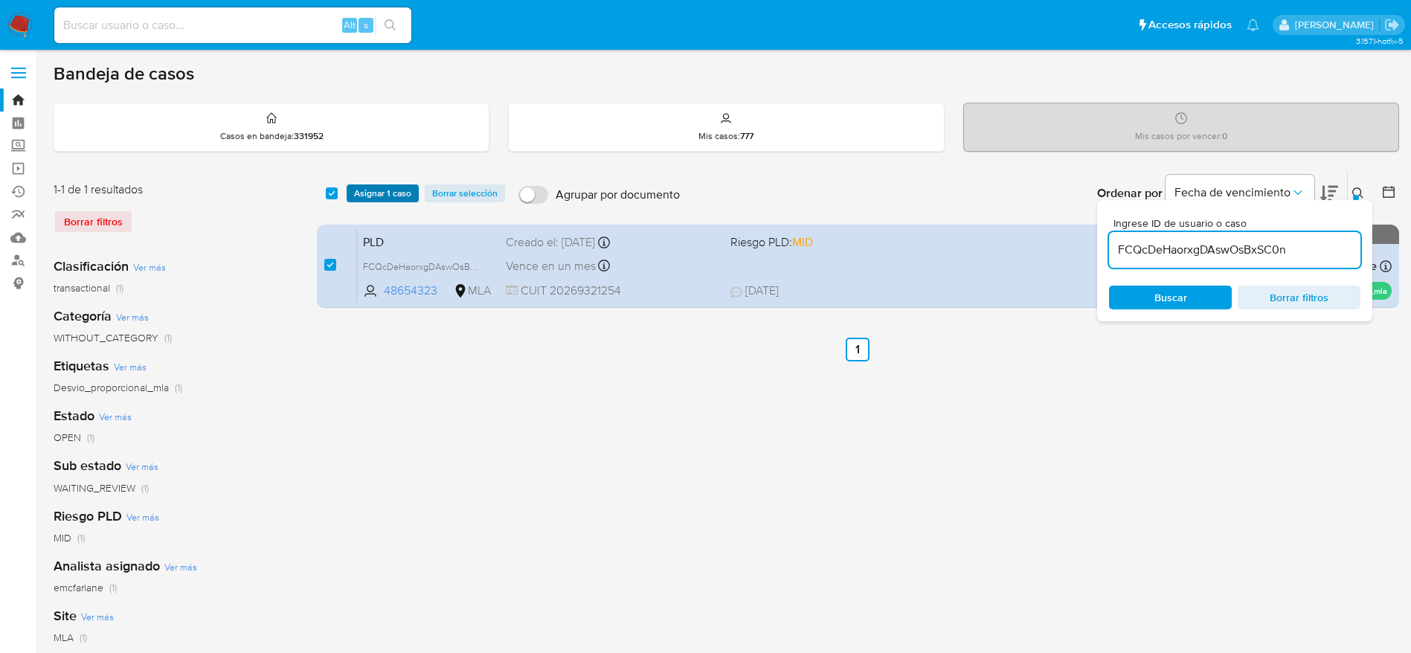
click at [366, 193] on span "Asignar 1 caso" at bounding box center [382, 193] width 57 height 15
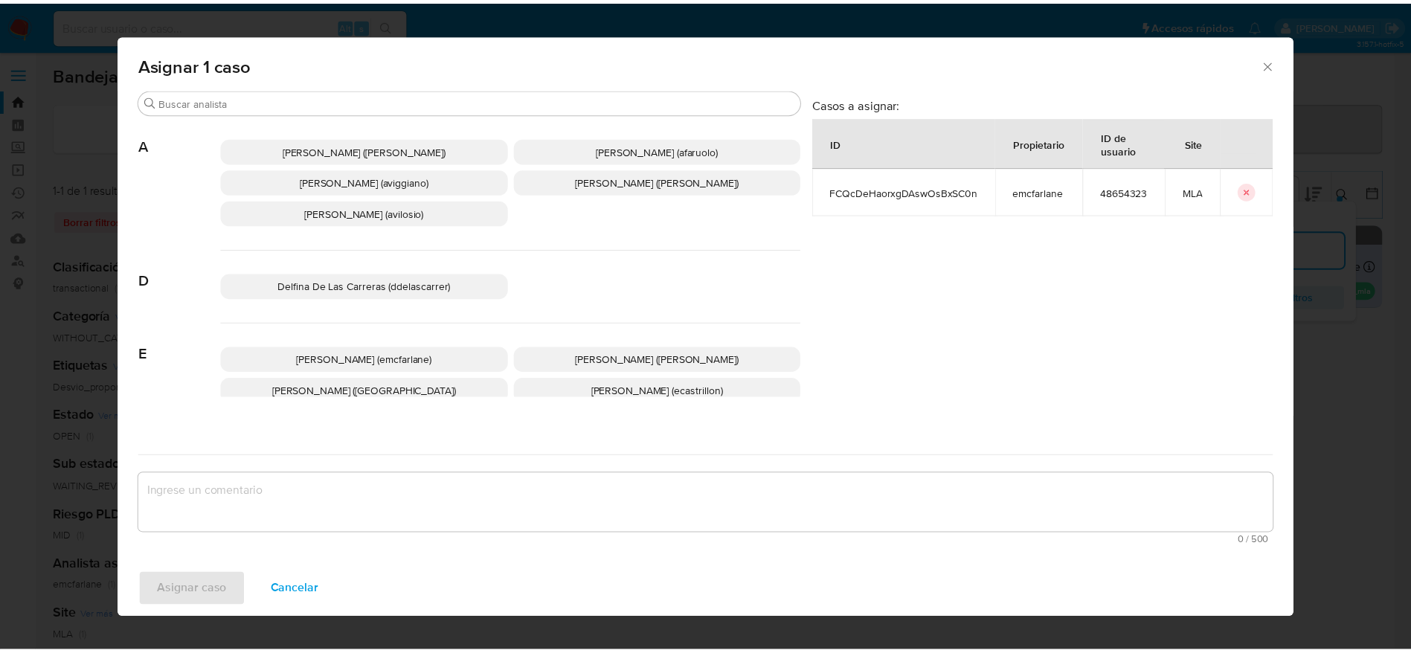
scroll to position [112, 0]
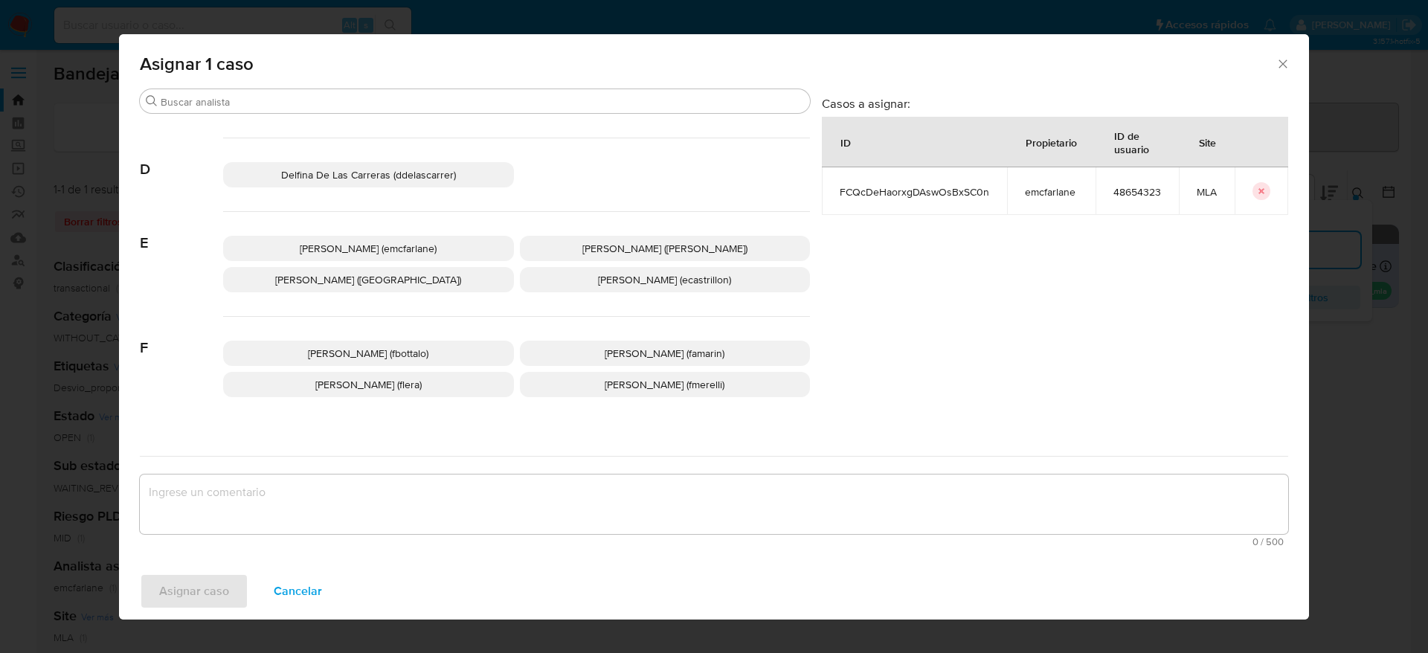
click at [379, 242] on span "Elaine Mc Farlane (emcfarlane)" at bounding box center [368, 248] width 137 height 15
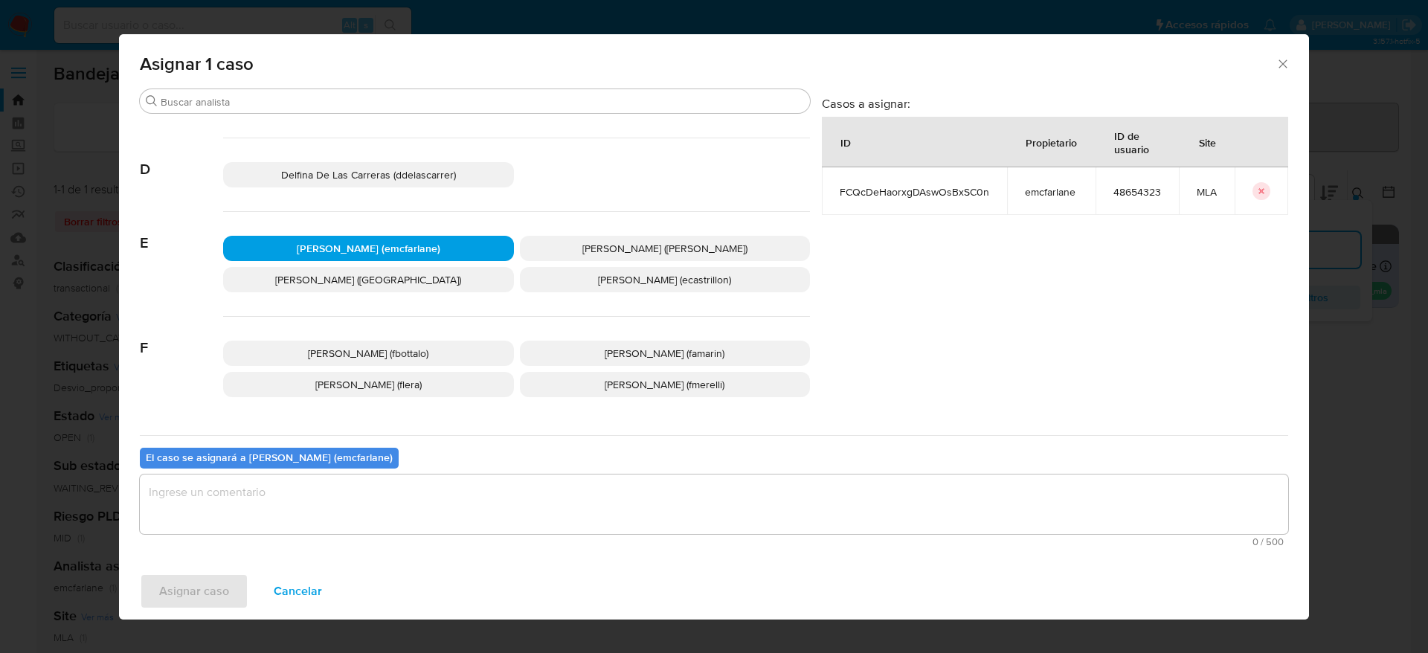
click at [335, 508] on textarea "assign-modal" at bounding box center [714, 505] width 1149 height 60
click at [203, 583] on span "Asignar caso" at bounding box center [194, 591] width 70 height 33
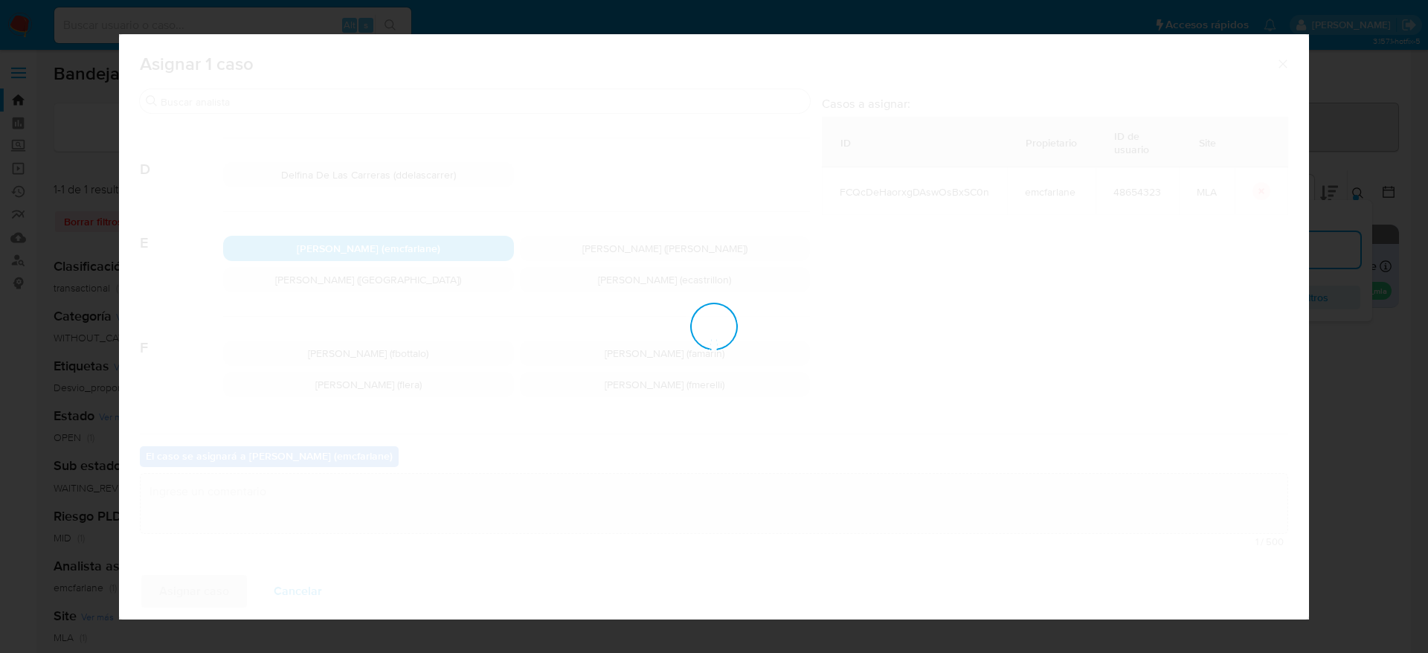
checkbox input "false"
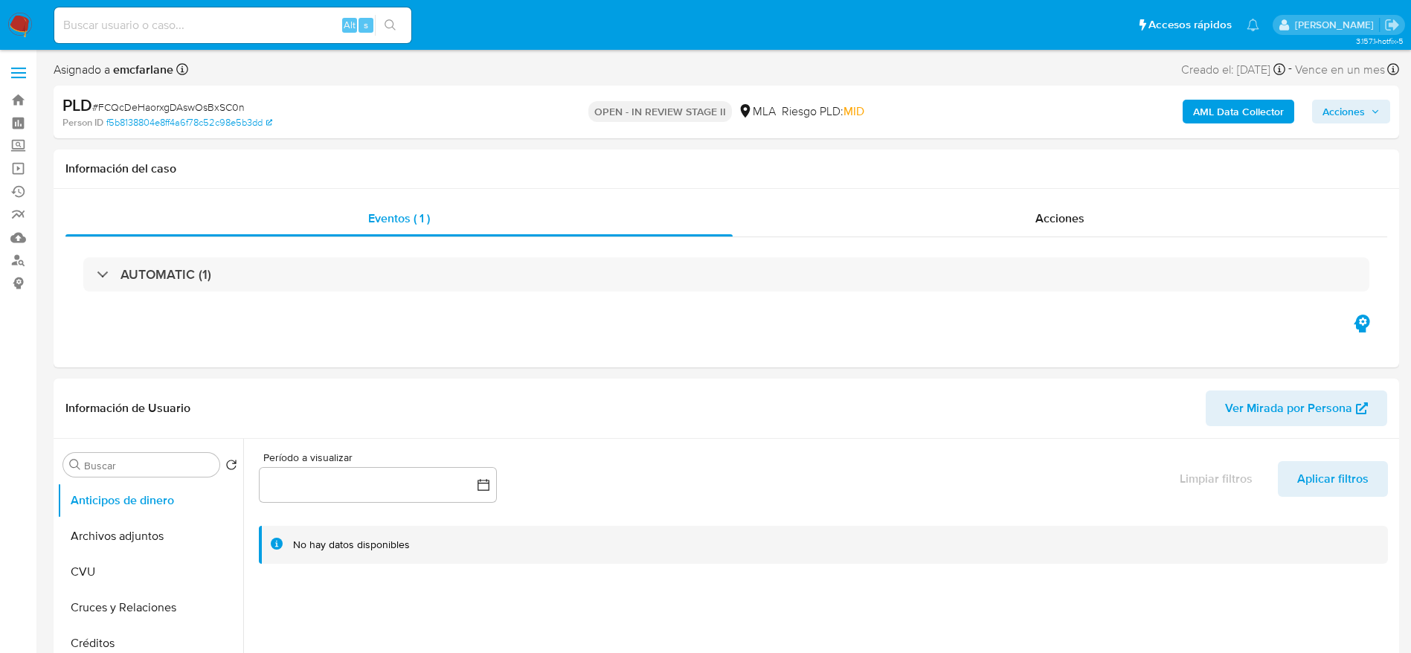
select select "10"
click at [1348, 107] on span "Acciones" at bounding box center [1344, 112] width 42 height 24
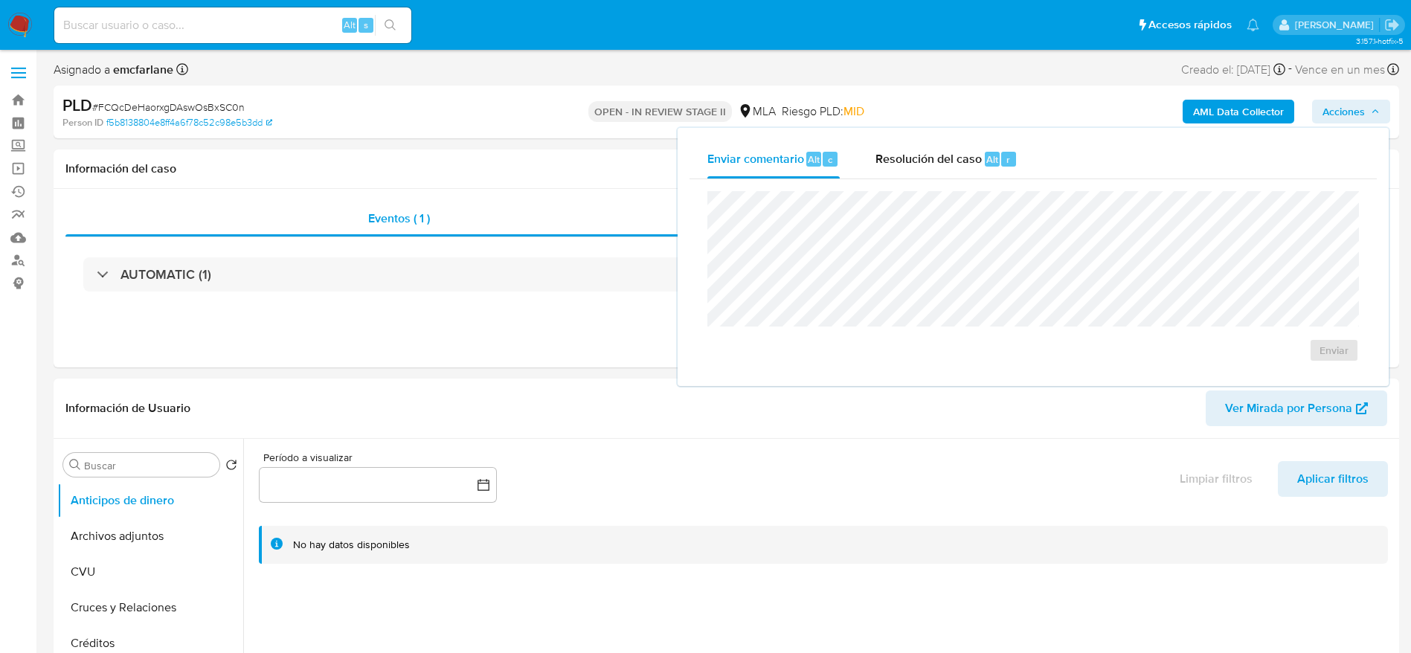
drag, startPoint x: 922, startPoint y: 160, endPoint x: 902, endPoint y: 188, distance: 34.2
click at [910, 179] on div "Enviar comentario Alt c Resolución del caso Alt r Enviar" at bounding box center [1033, 257] width 687 height 234
drag, startPoint x: 954, startPoint y: 151, endPoint x: 954, endPoint y: 180, distance: 29.0
click at [954, 150] on span "Resolución del caso" at bounding box center [929, 158] width 106 height 17
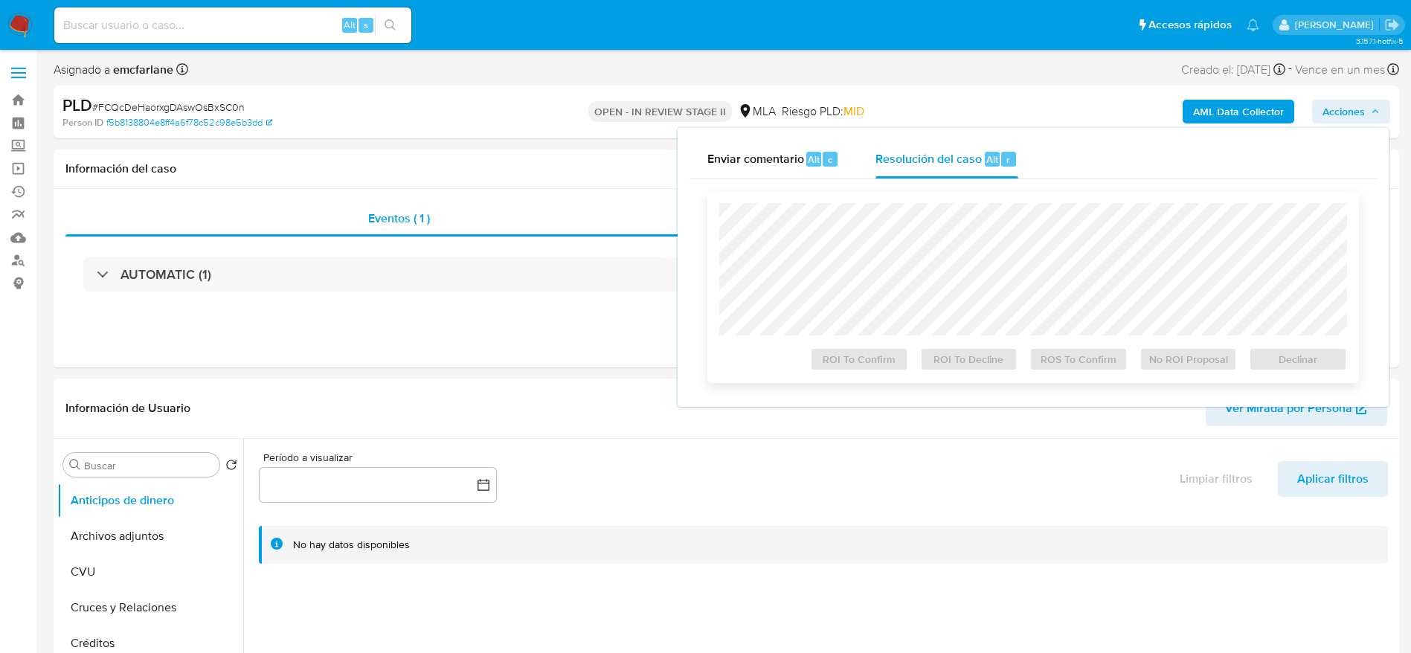
click at [961, 204] on div "ROI To Confirm ROI To Decline ROS To Confirm No ROI Proposal Declinar" at bounding box center [1033, 287] width 652 height 192
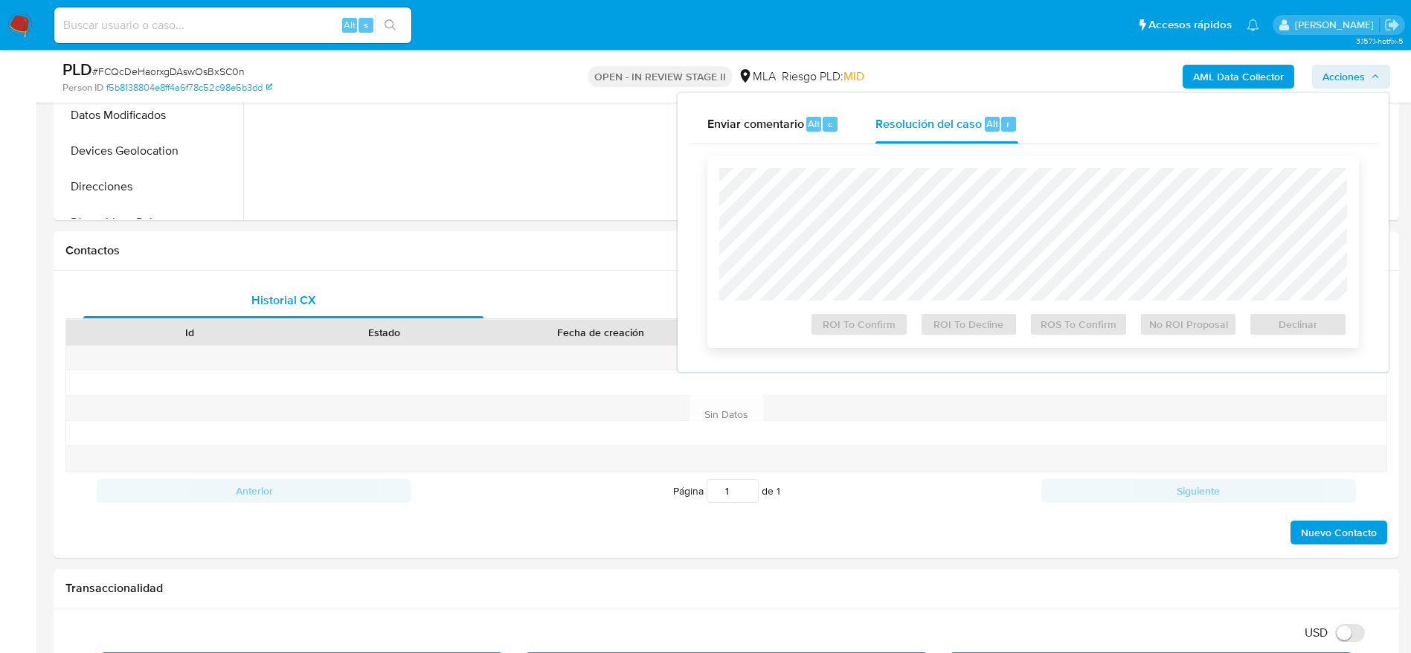
scroll to position [571, 0]
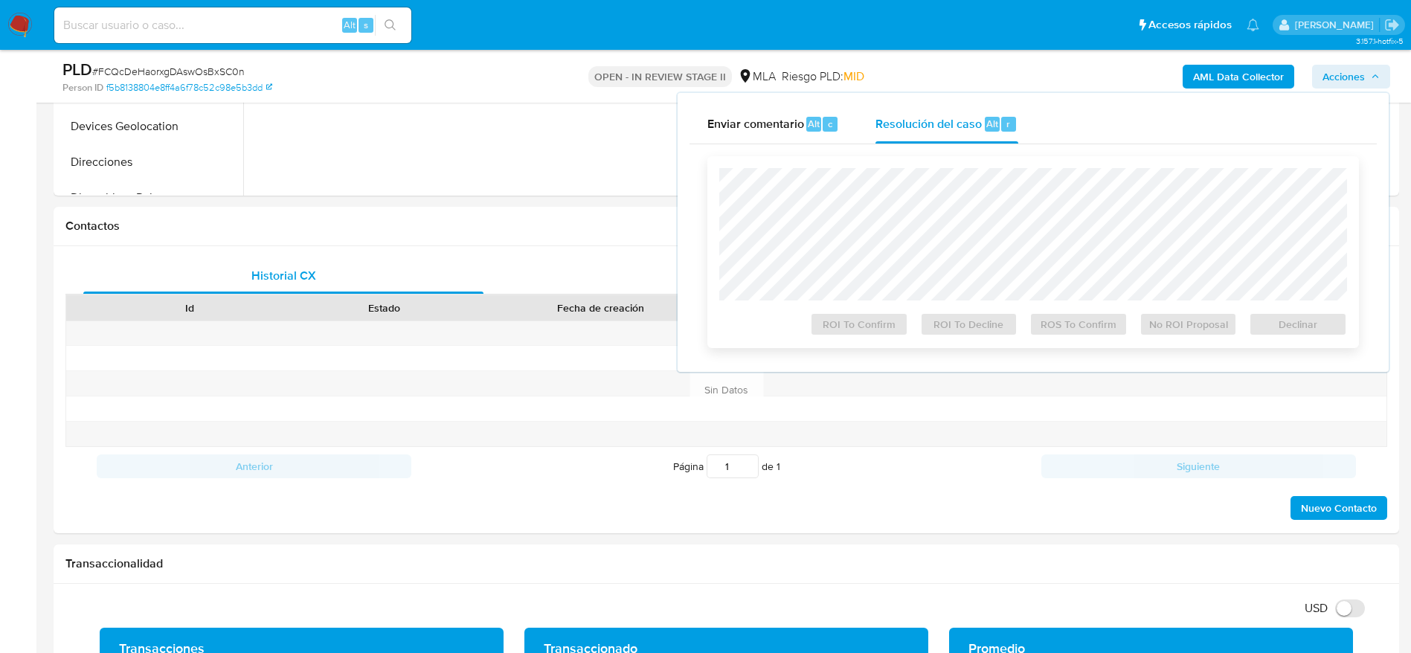
click at [1116, 292] on div "ROI To Confirm ROI To Decline ROS To Confirm No ROI Proposal Declinar" at bounding box center [1033, 252] width 628 height 168
click at [1306, 324] on span "Declinar" at bounding box center [1297, 324] width 77 height 21
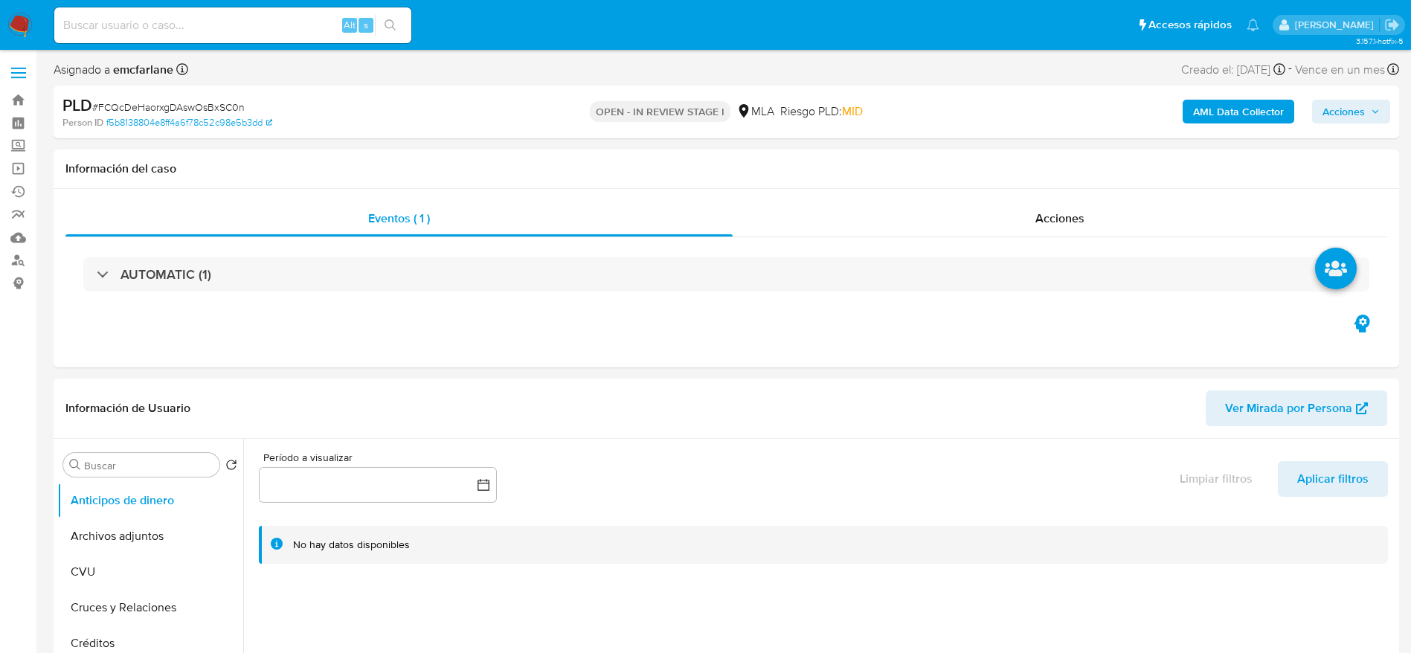
select select "10"
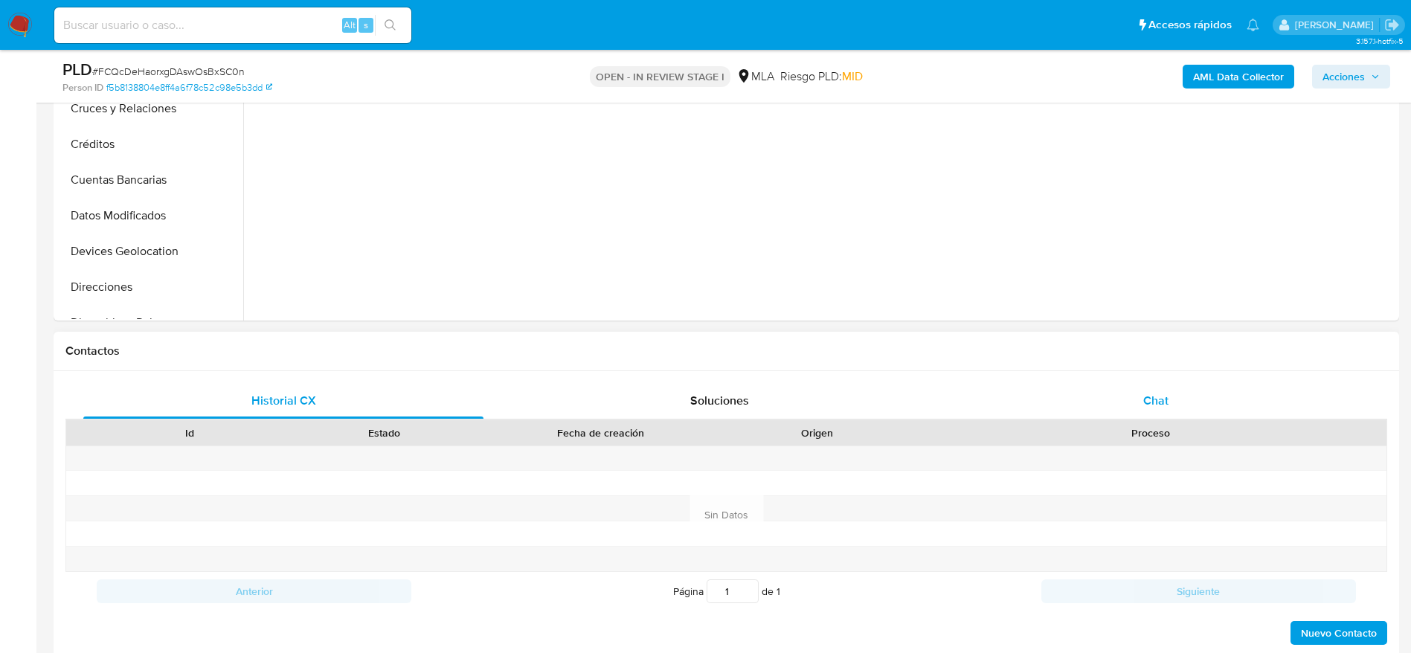
click at [1163, 390] on div "Chat" at bounding box center [1156, 401] width 400 height 36
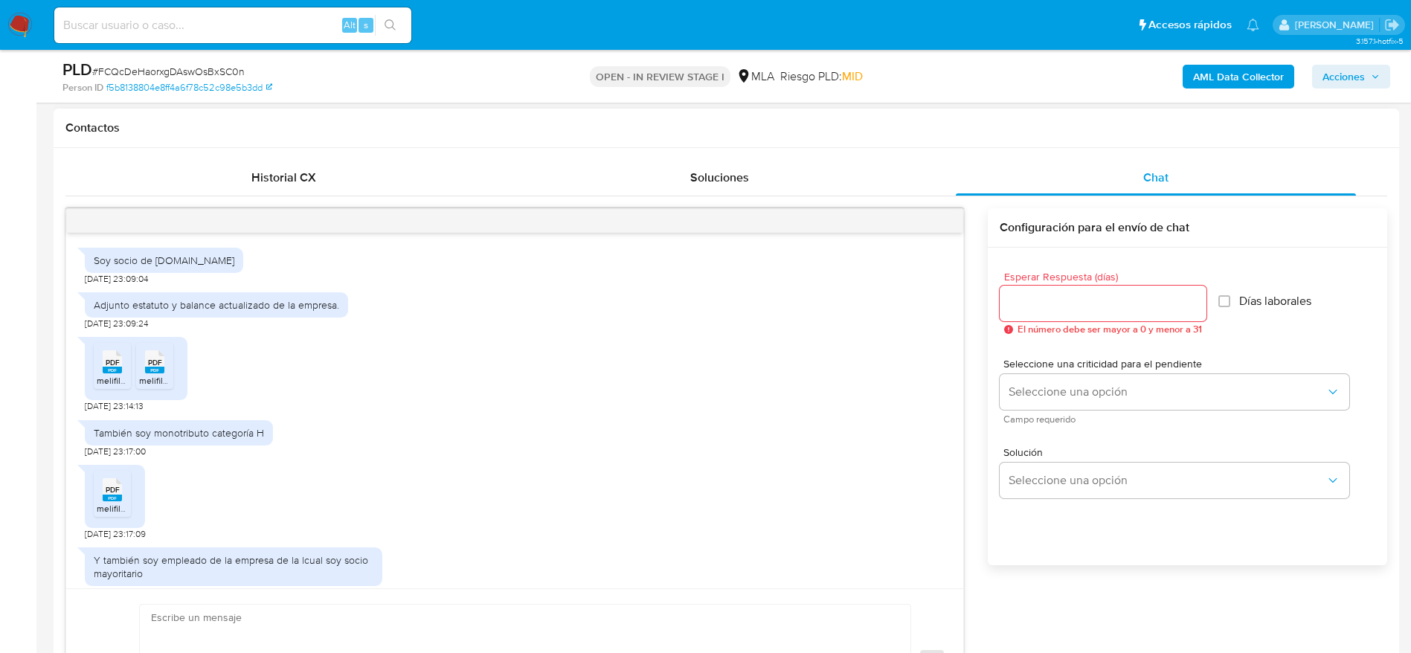
scroll to position [893, 0]
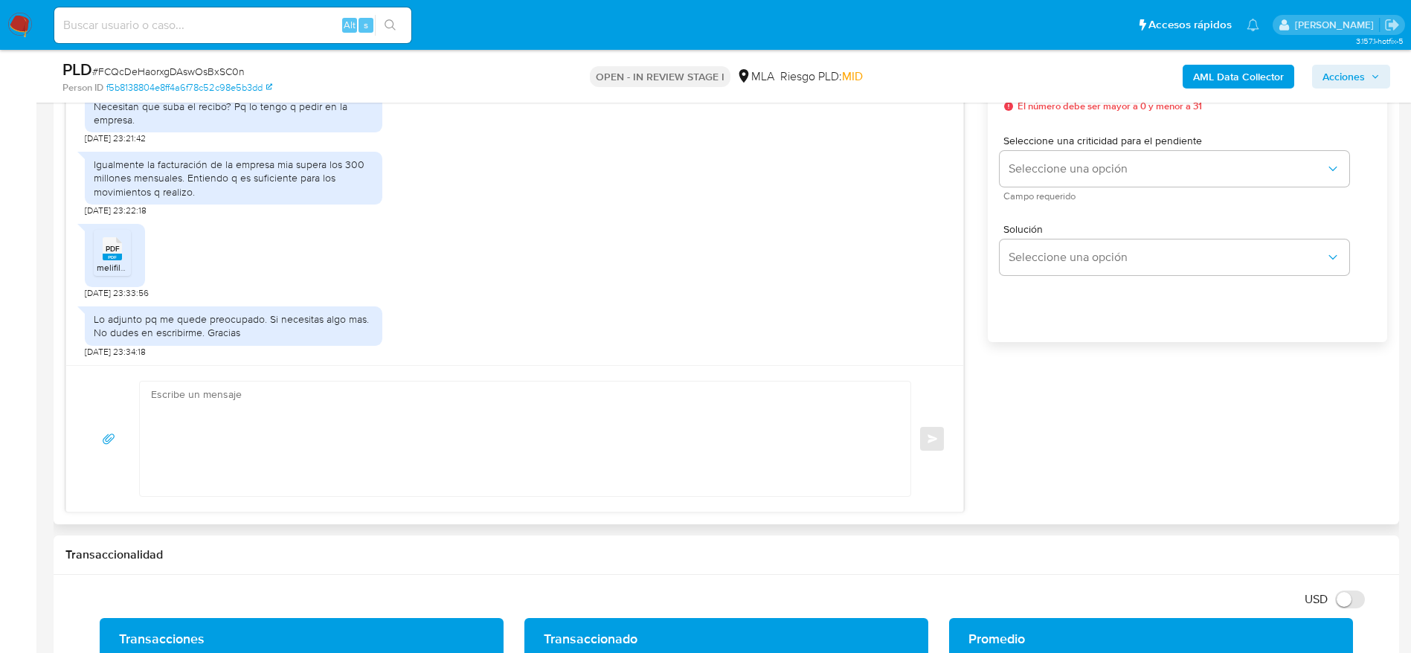
click at [295, 426] on textarea at bounding box center [521, 439] width 741 height 115
paste textarea "Hola, ¡Muchas gracias por tu respuesta! Confirmamos la recepción de la document…"
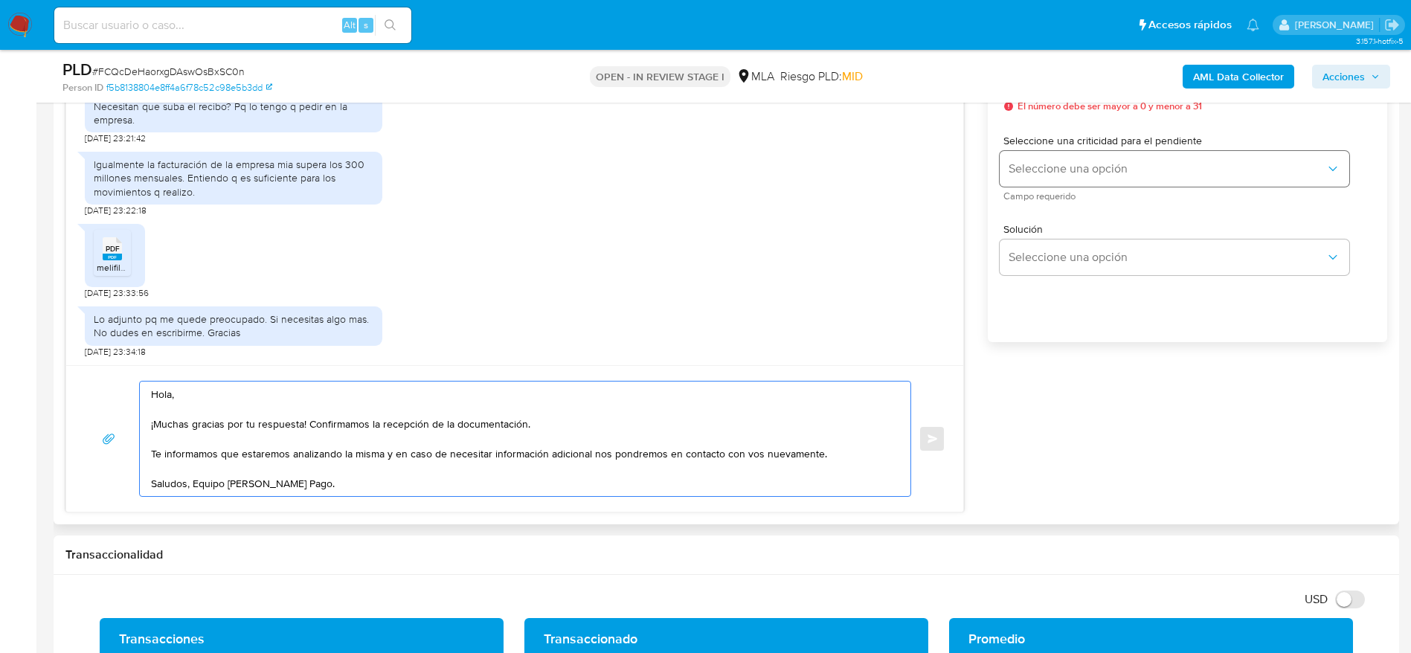
scroll to position [781, 0]
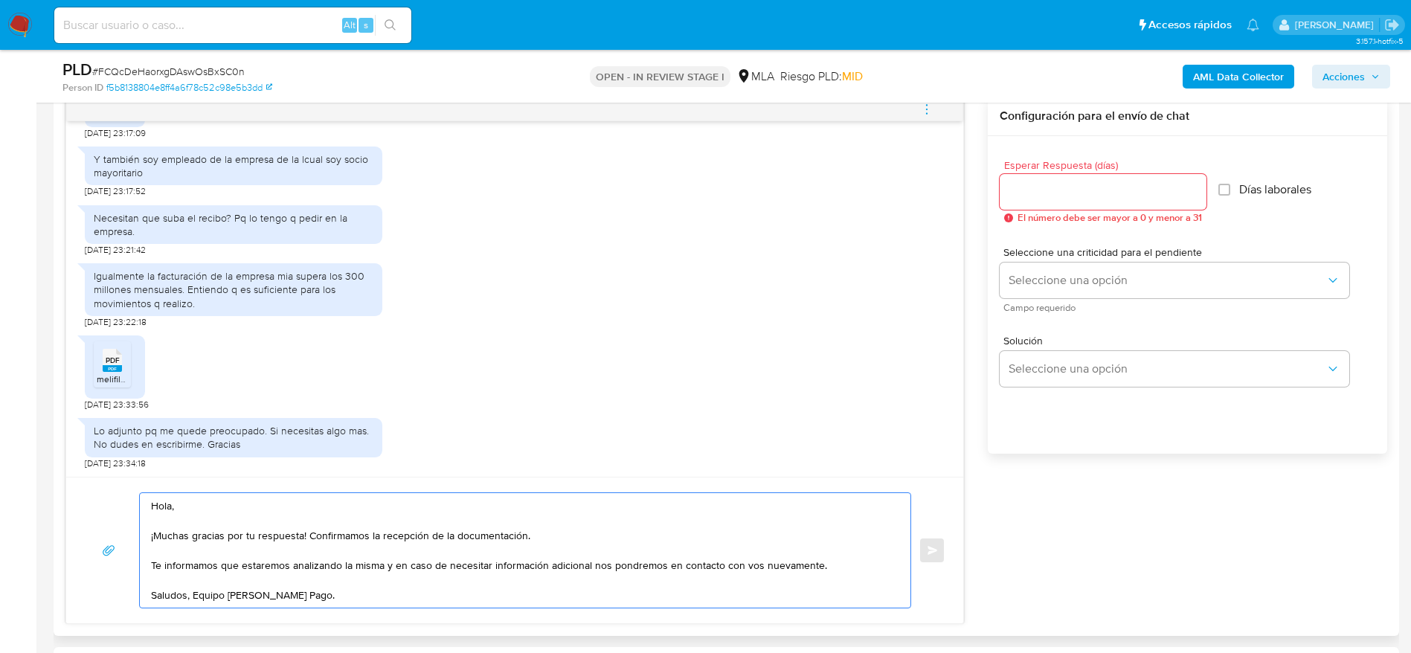
type textarea "Hola, ¡Muchas gracias por tu respuesta! Confirmamos la recepción de la document…"
click at [1029, 190] on input "Esperar Respuesta (días)" at bounding box center [1103, 191] width 207 height 19
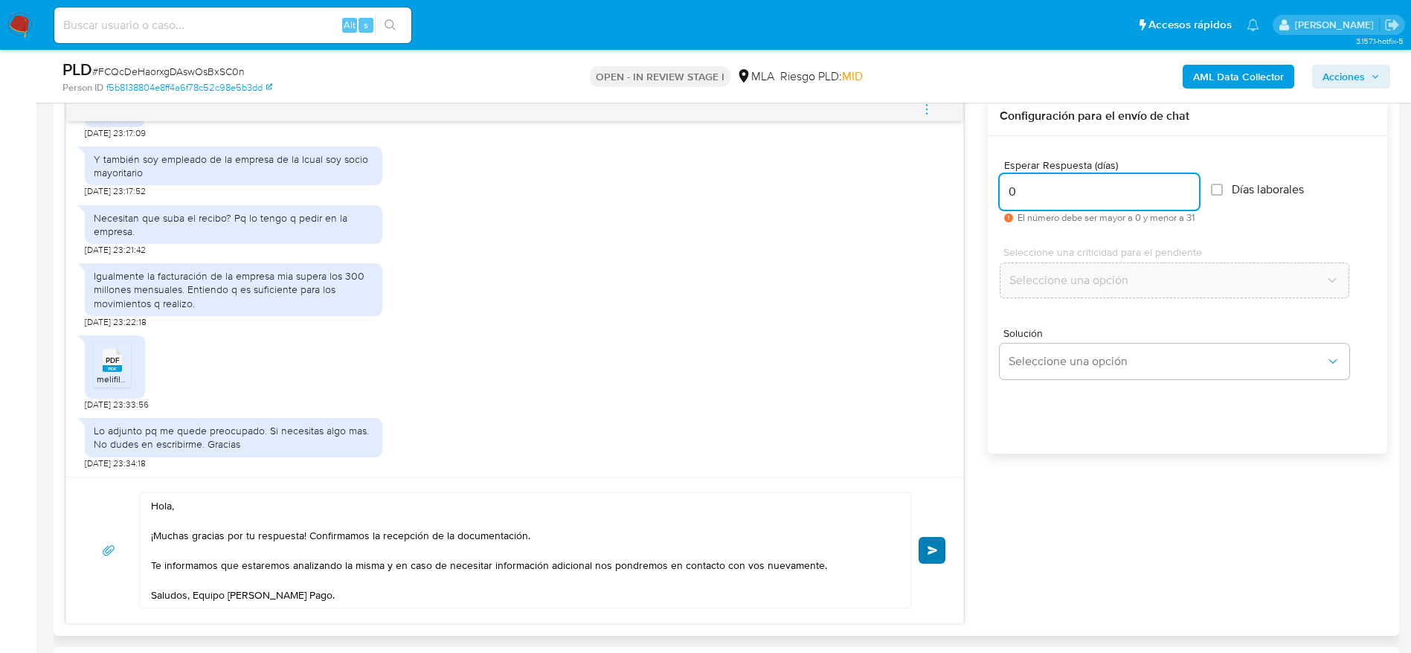
type input "0"
click at [931, 552] on span "Enviar" at bounding box center [933, 550] width 10 height 9
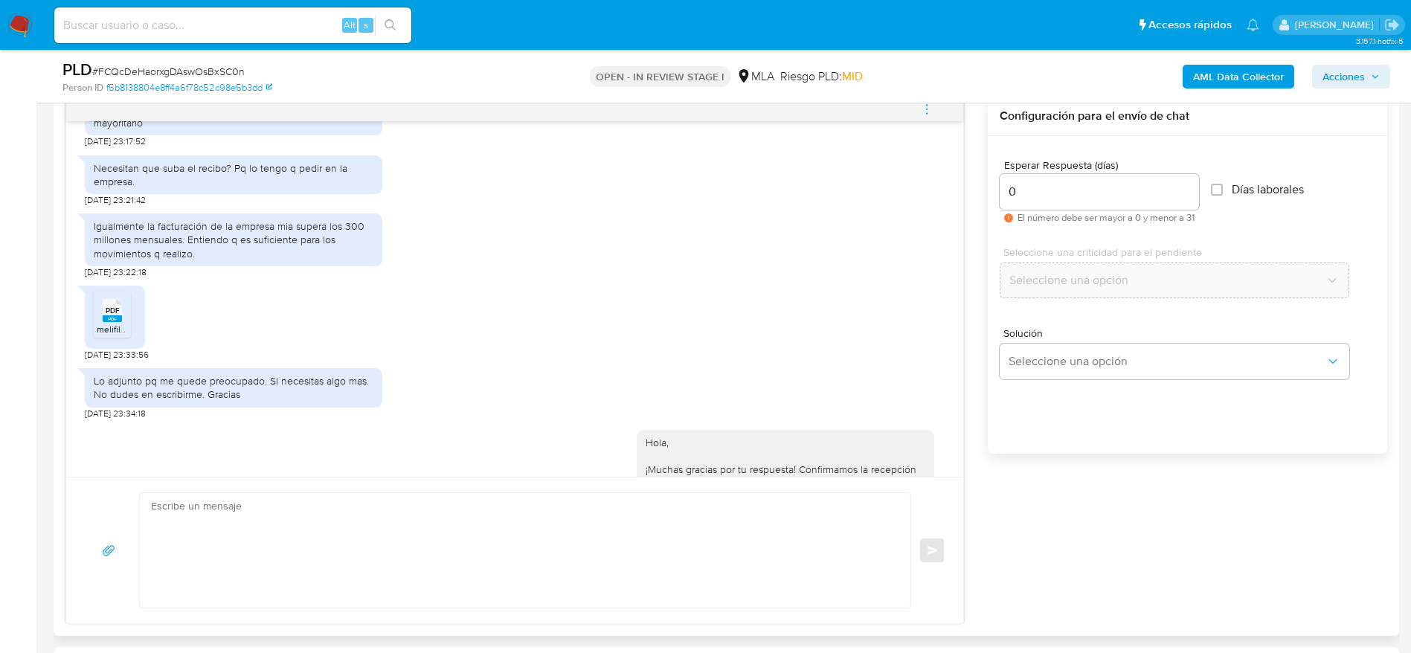
scroll to position [245, 0]
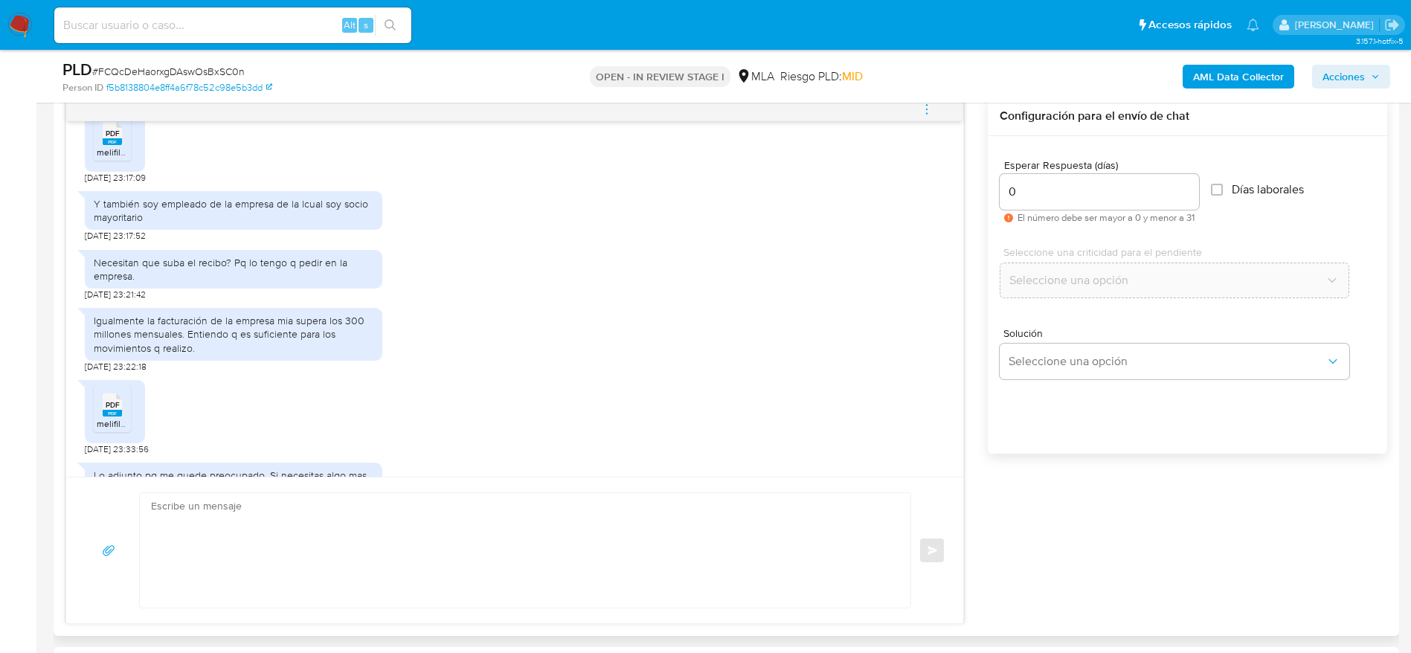
click at [930, 111] on icon "menu-action" at bounding box center [926, 109] width 13 height 13
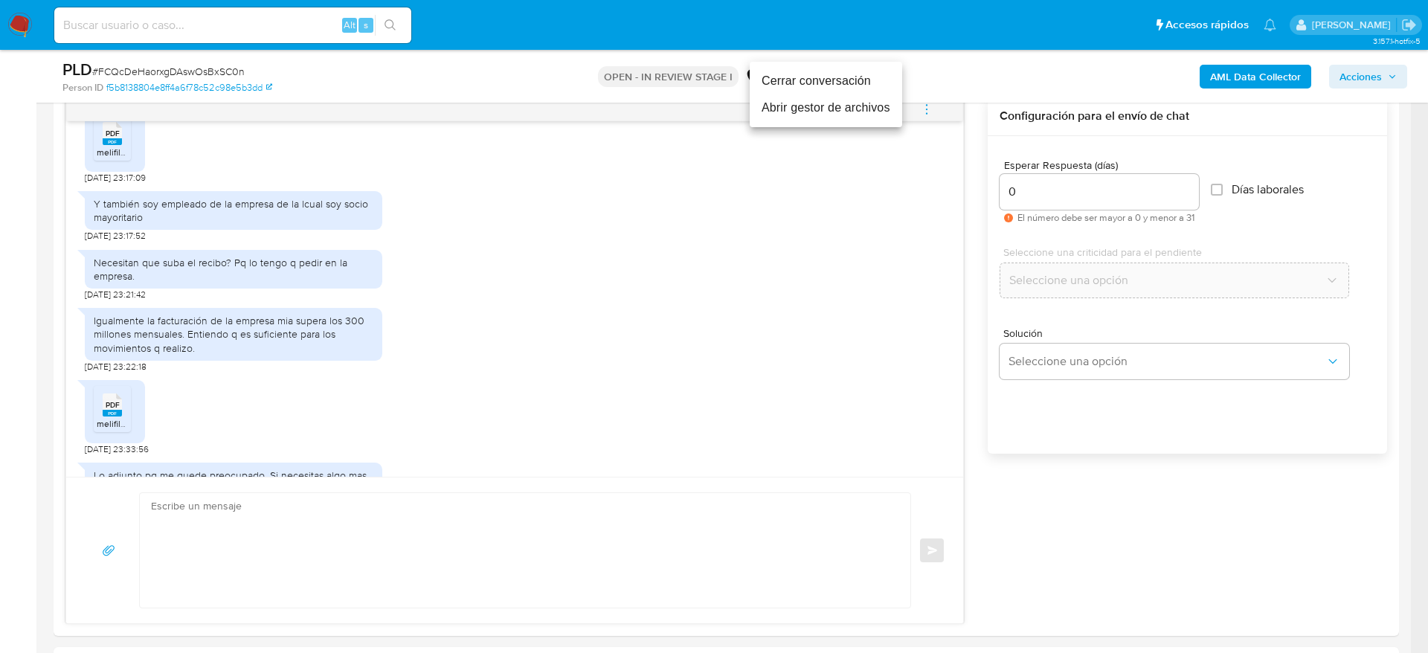
click at [873, 85] on li "Cerrar conversación" at bounding box center [826, 81] width 152 height 27
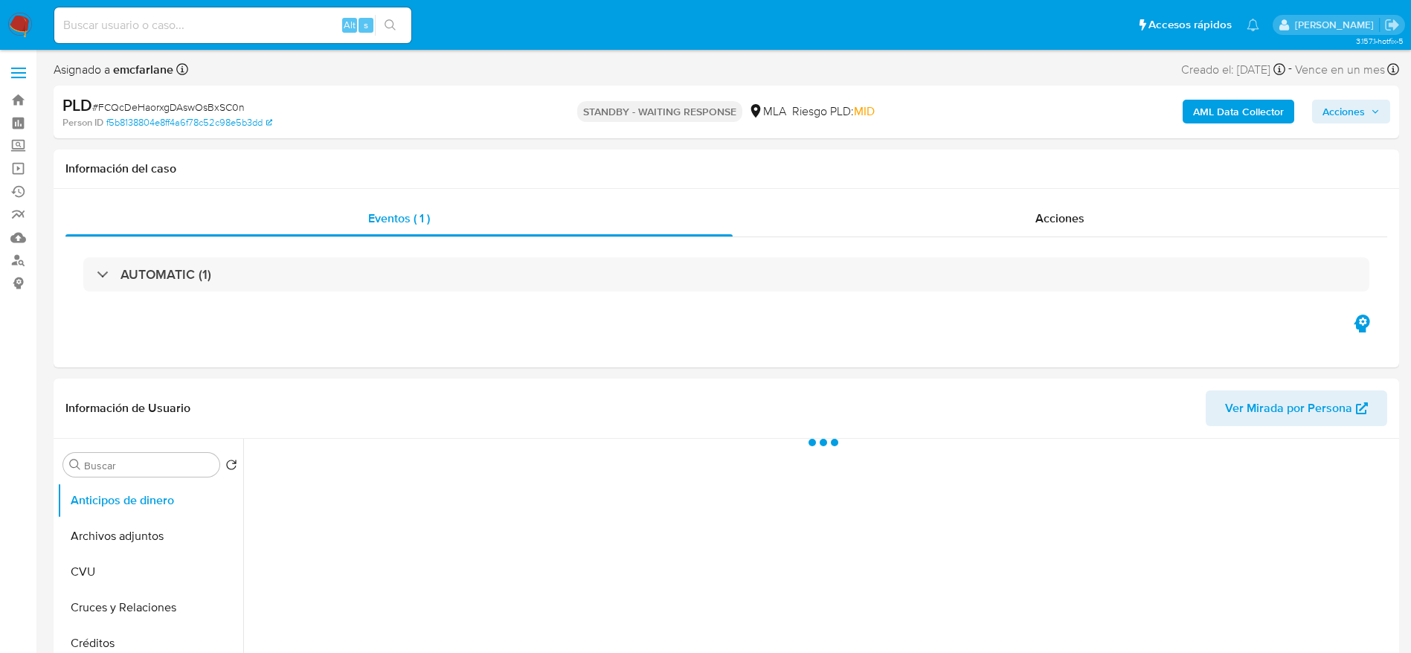
select select "10"
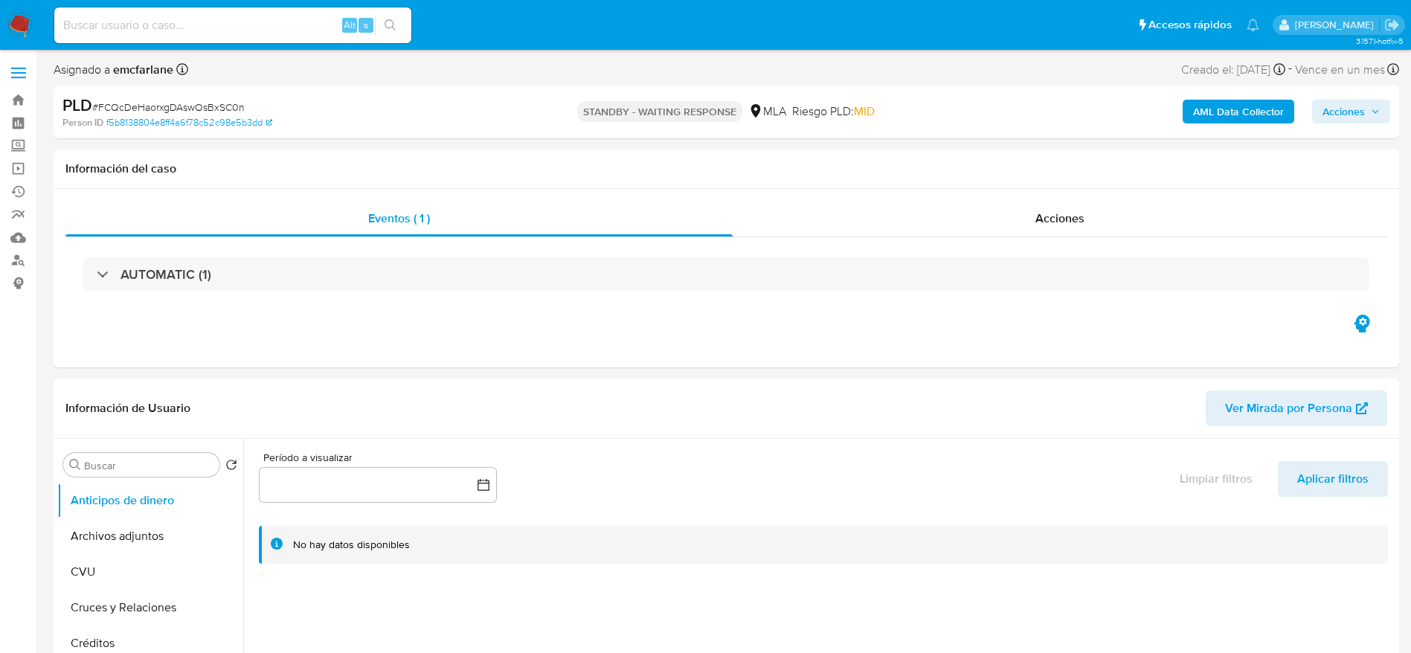
click at [183, 104] on span "# FCQcDeHaorxgDAswOsBxSC0n" at bounding box center [168, 107] width 152 height 15
copy span "FCQcDeHaorxgDAswOsBxSC0n"
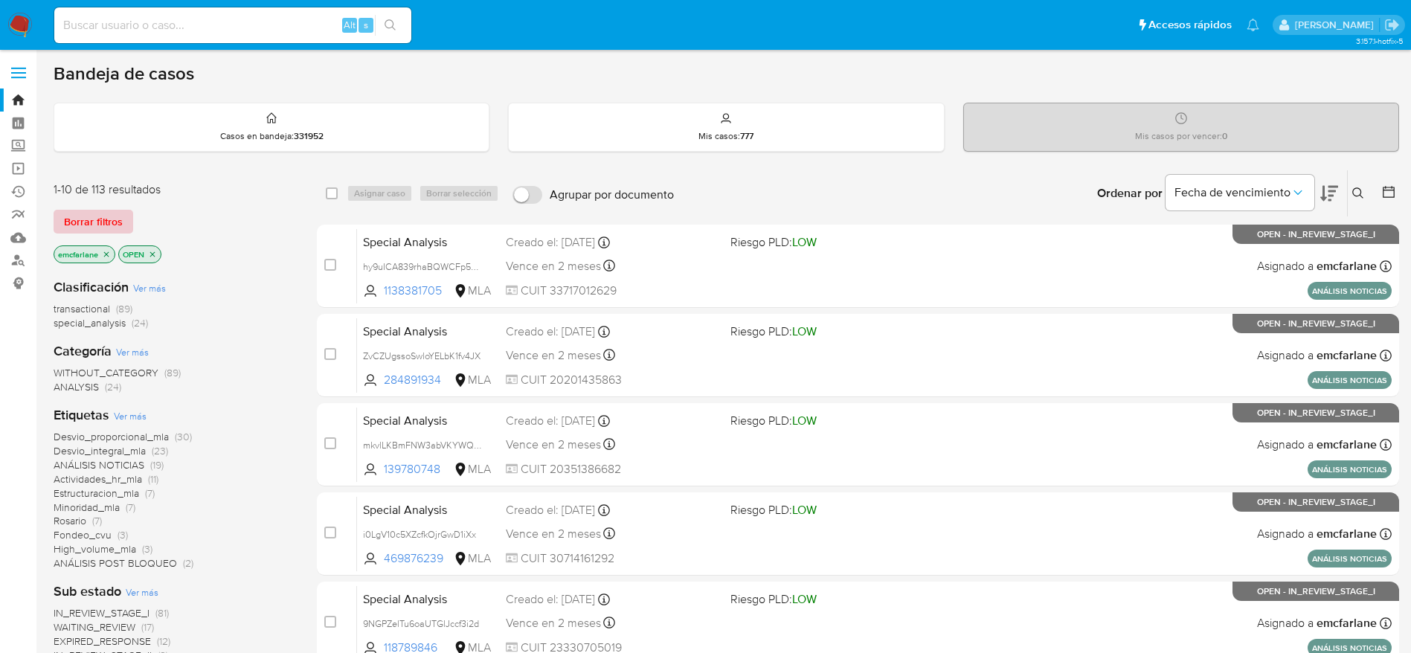
click at [83, 219] on span "Borrar filtros" at bounding box center [93, 221] width 59 height 21
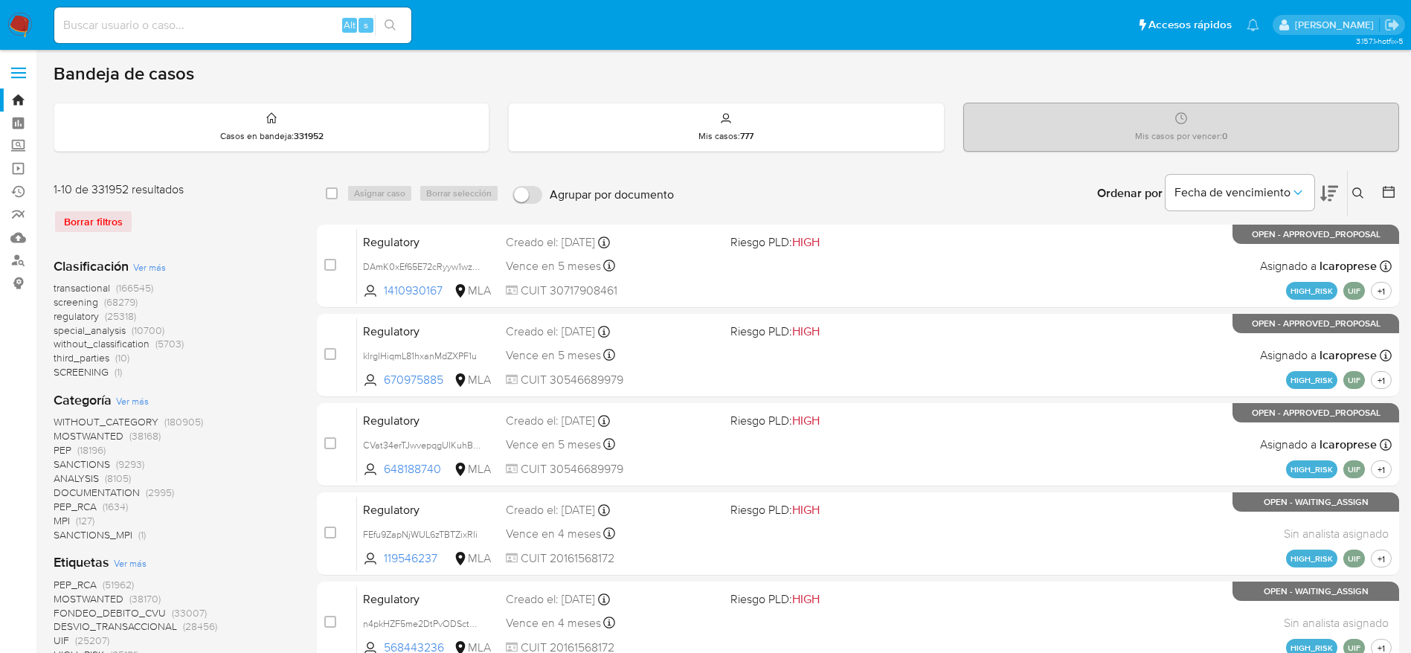
click at [1365, 189] on button at bounding box center [1360, 193] width 25 height 18
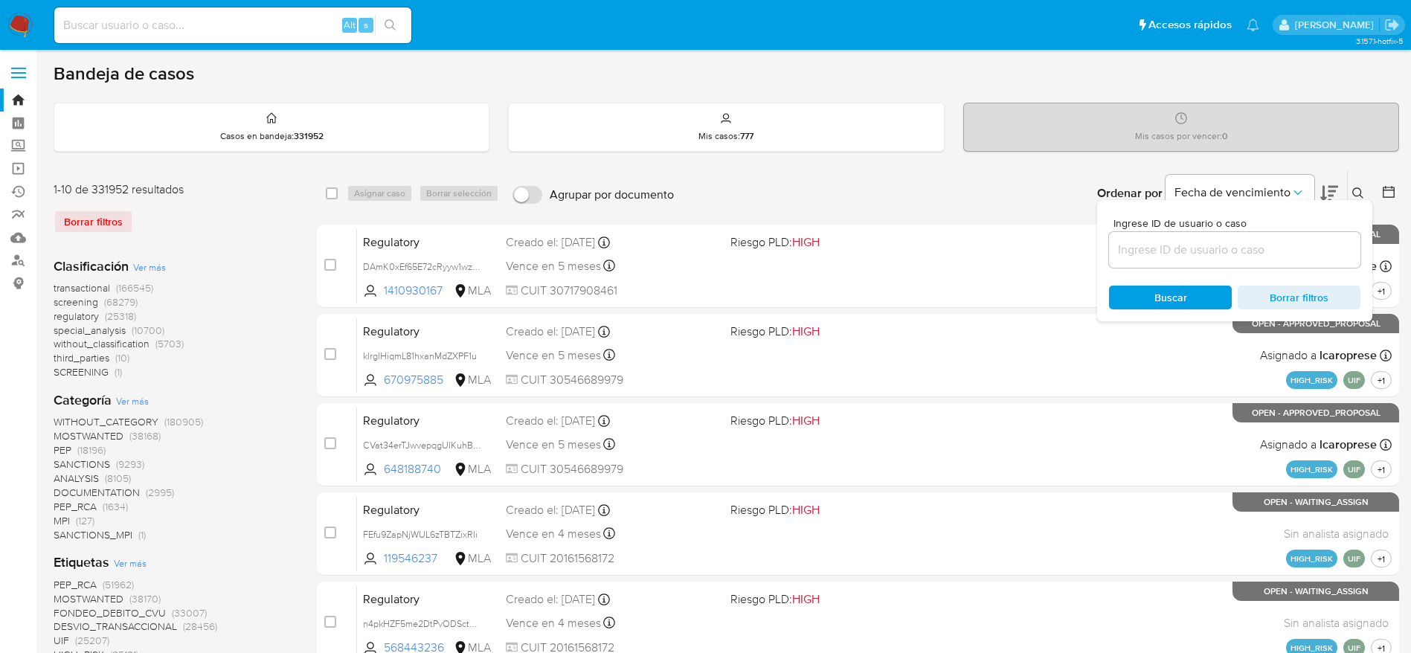
click at [1181, 240] on input at bounding box center [1234, 249] width 251 height 19
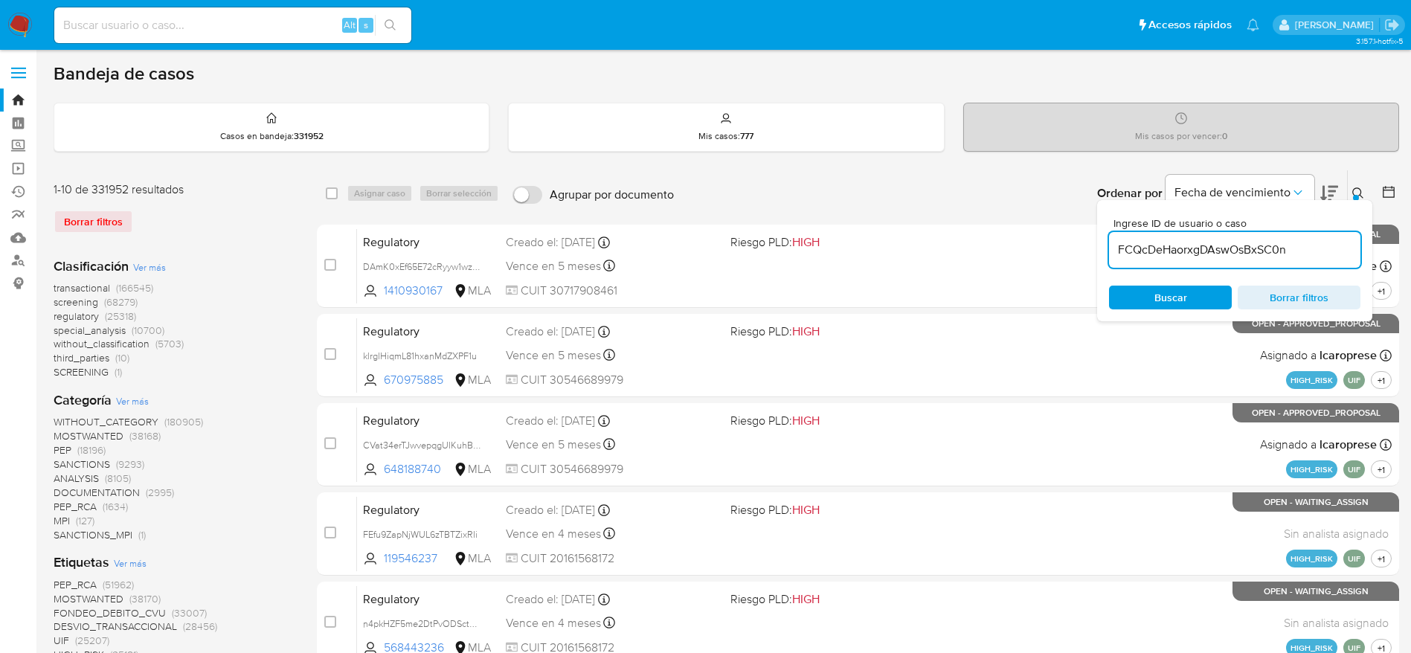
type input "FCQcDeHaorxgDAswOsBxSC0n"
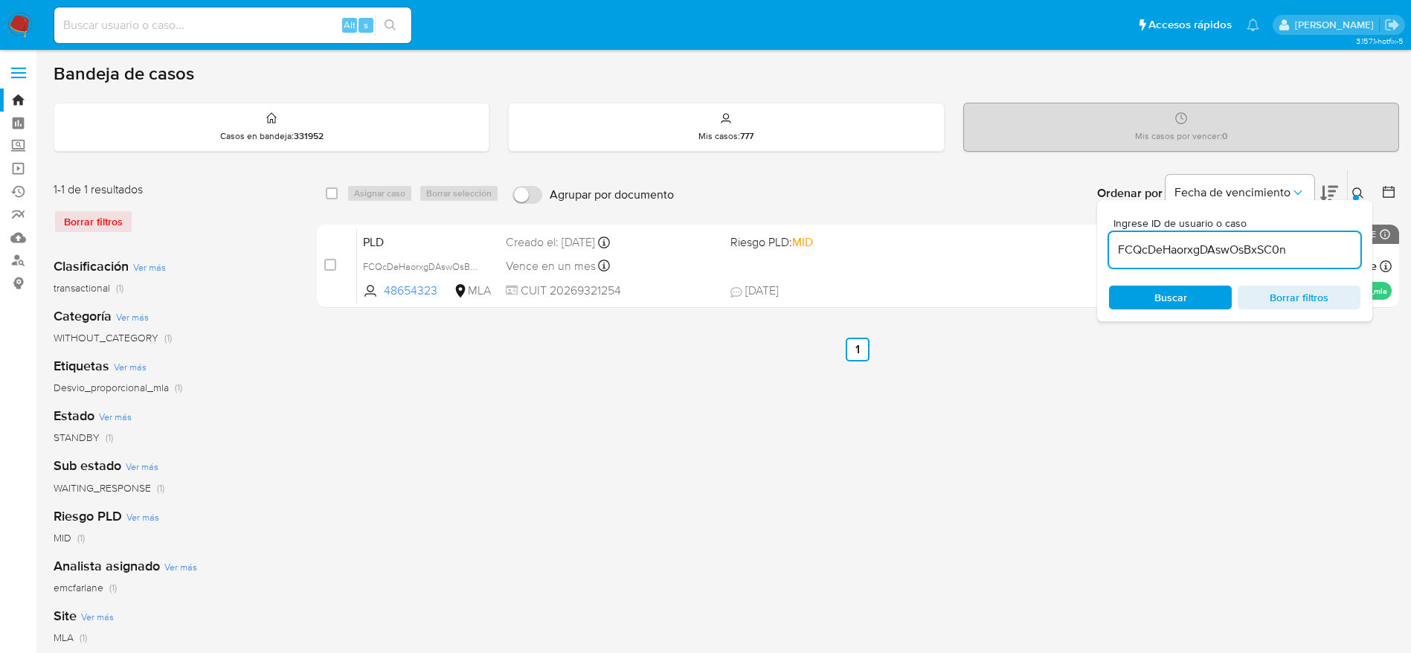
click at [338, 194] on div "select-all-cases-checkbox" at bounding box center [335, 193] width 18 height 18
click at [395, 198] on div "Asignar caso Borrar selección" at bounding box center [426, 193] width 158 height 18
click at [335, 193] on input "checkbox" at bounding box center [332, 193] width 12 height 12
checkbox input "true"
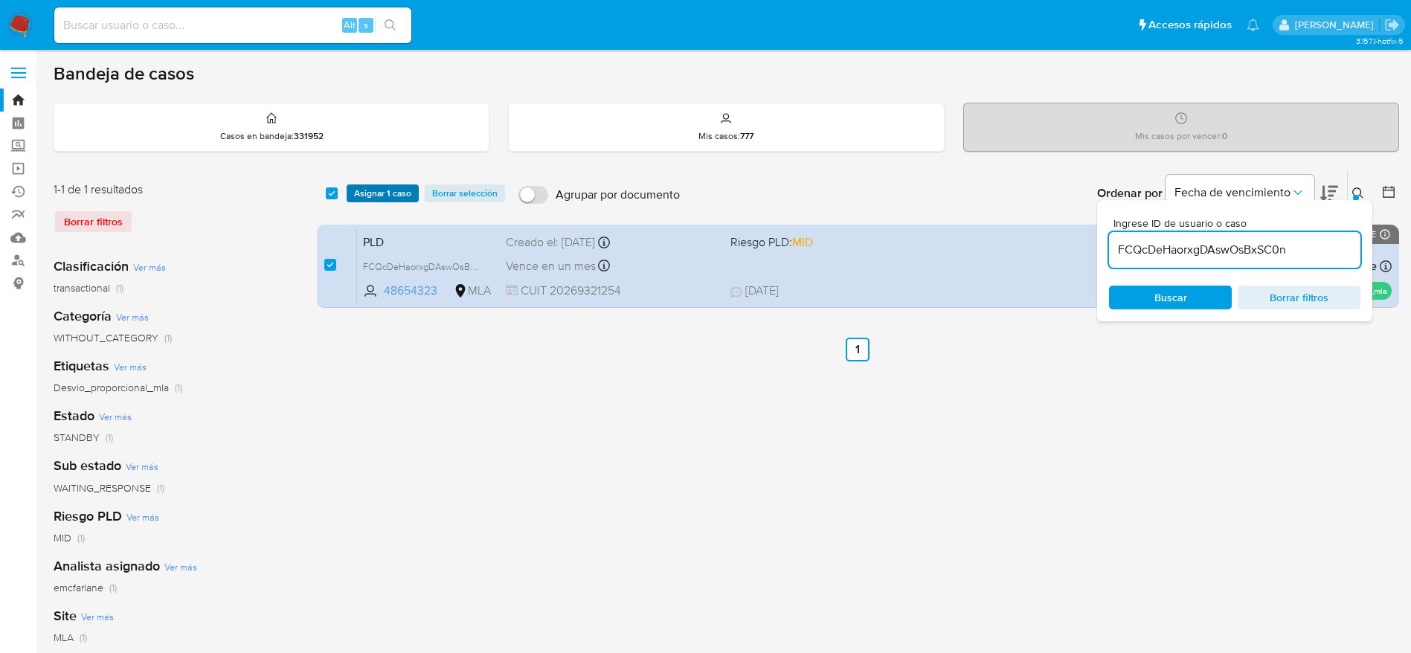
click at [364, 197] on span "Asignar 1 caso" at bounding box center [382, 193] width 57 height 15
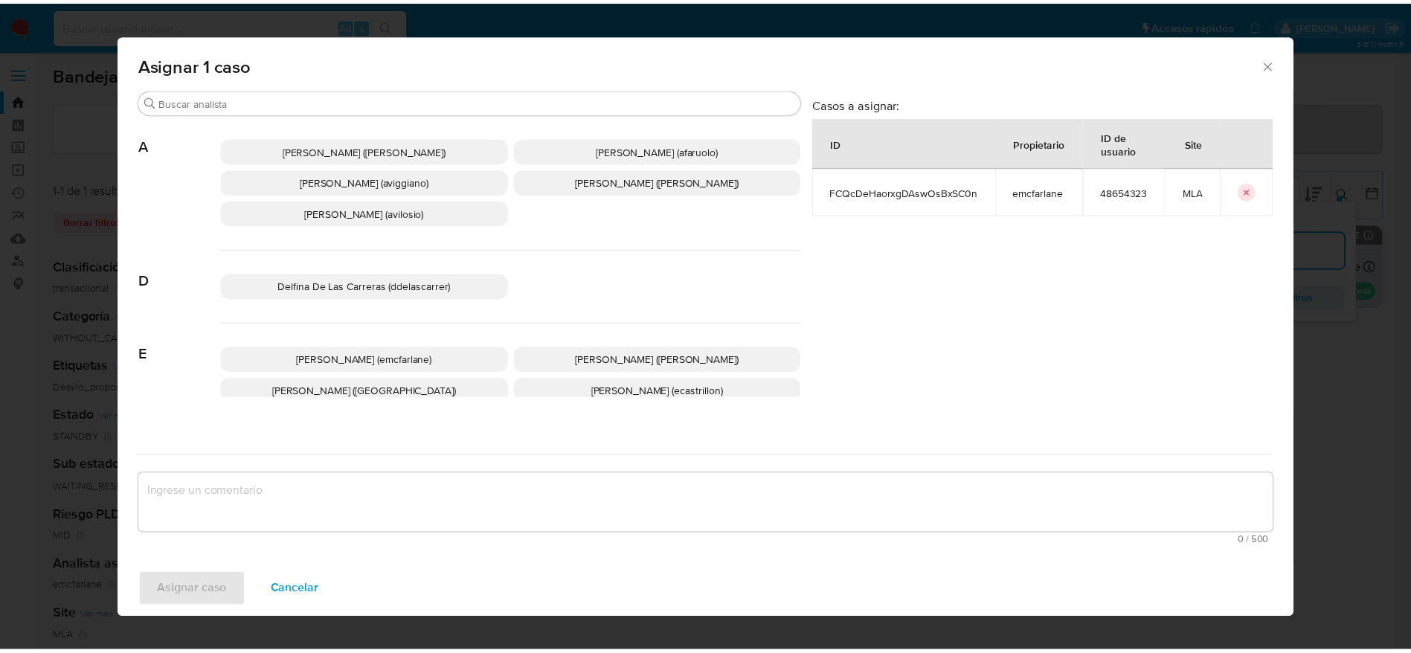
scroll to position [112, 0]
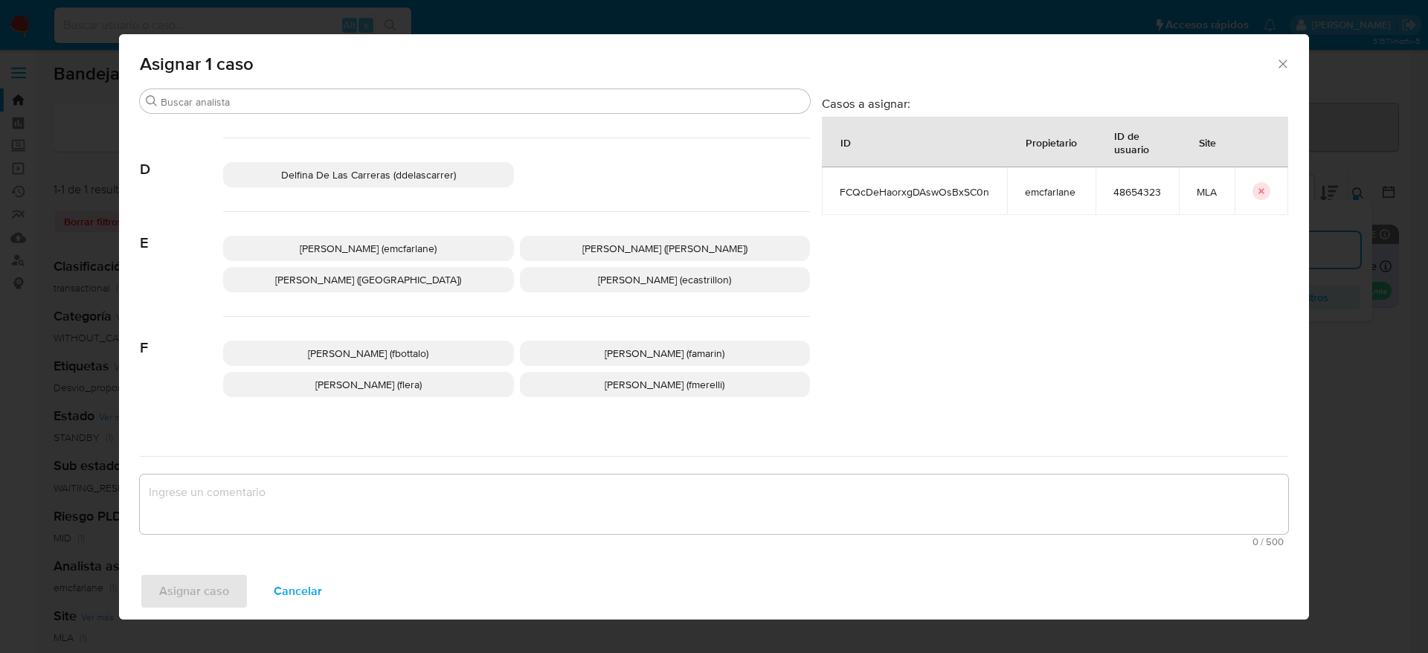
drag, startPoint x: 362, startPoint y: 242, endPoint x: 321, endPoint y: 416, distance: 178.3
click at [362, 244] on span "Elaine Mc Farlane (emcfarlane)" at bounding box center [368, 248] width 137 height 15
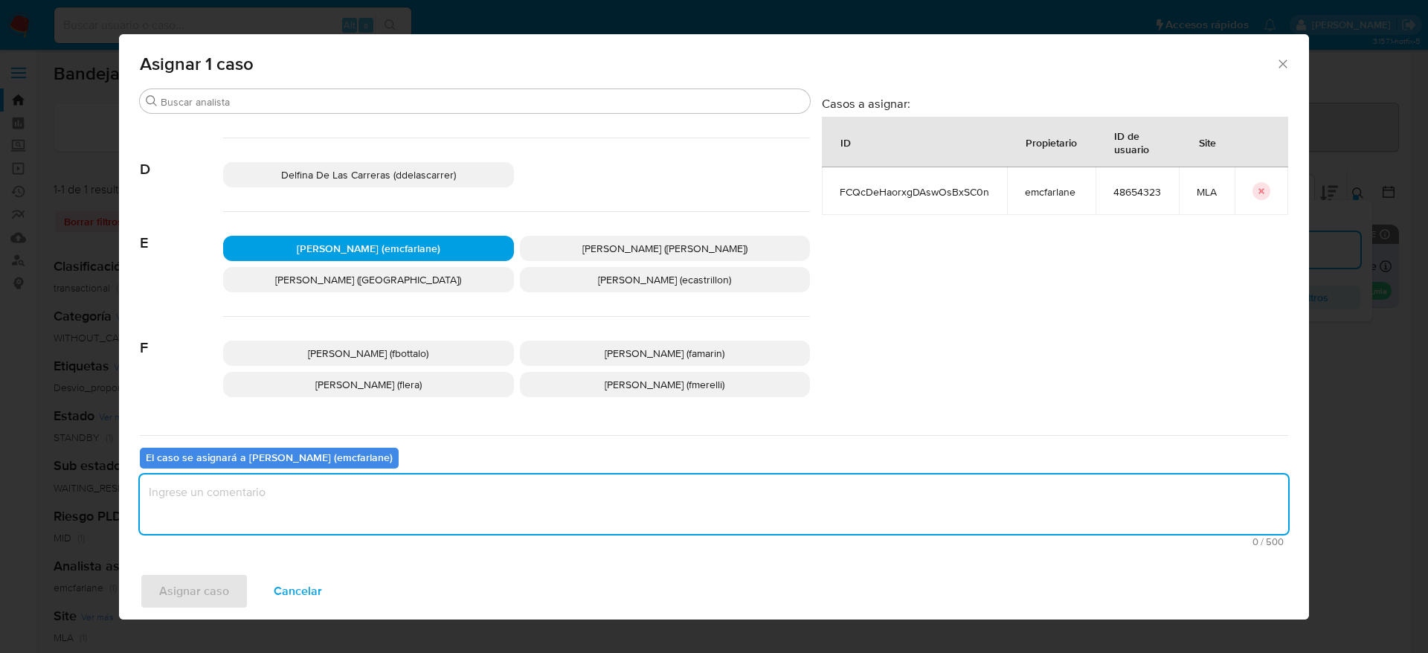
click at [281, 500] on textarea "assign-modal" at bounding box center [714, 505] width 1149 height 60
click at [182, 569] on div "Asignar caso Cancelar" at bounding box center [714, 591] width 1190 height 57
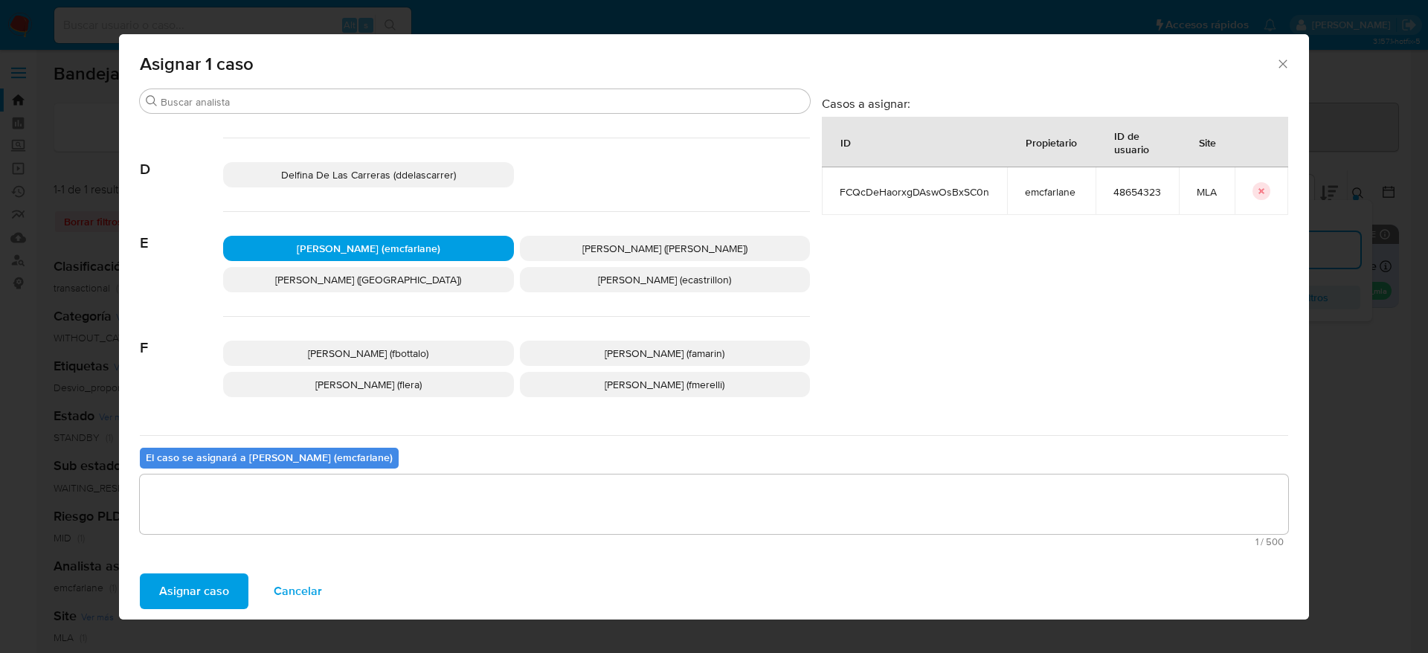
click at [182, 585] on span "Asignar caso" at bounding box center [194, 591] width 70 height 33
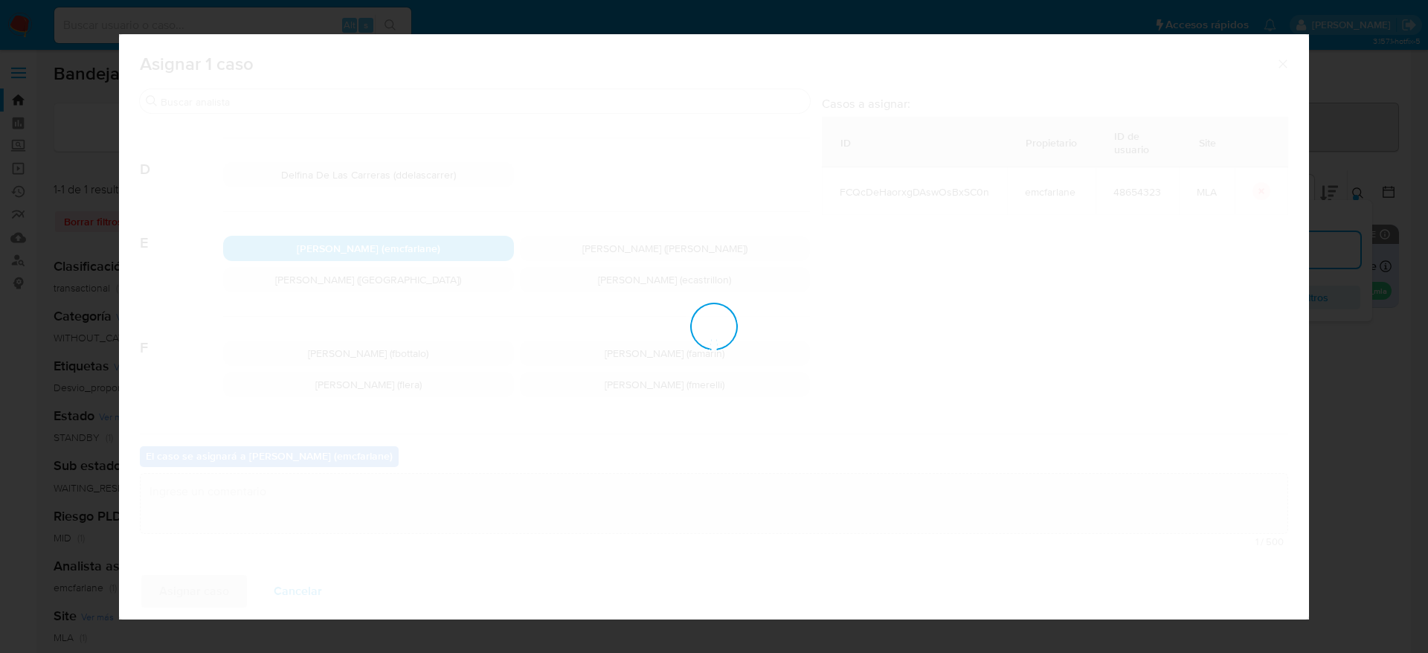
checkbox input "false"
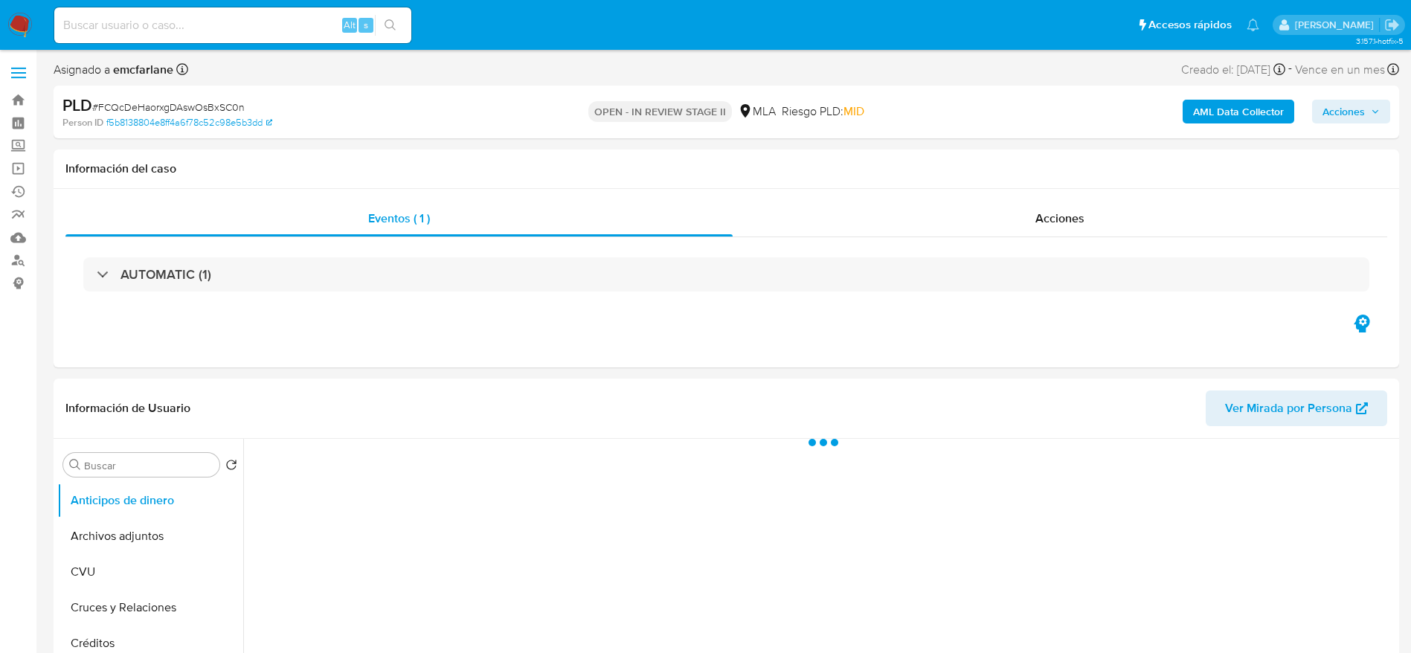
click at [1362, 116] on span "Acciones" at bounding box center [1344, 112] width 42 height 24
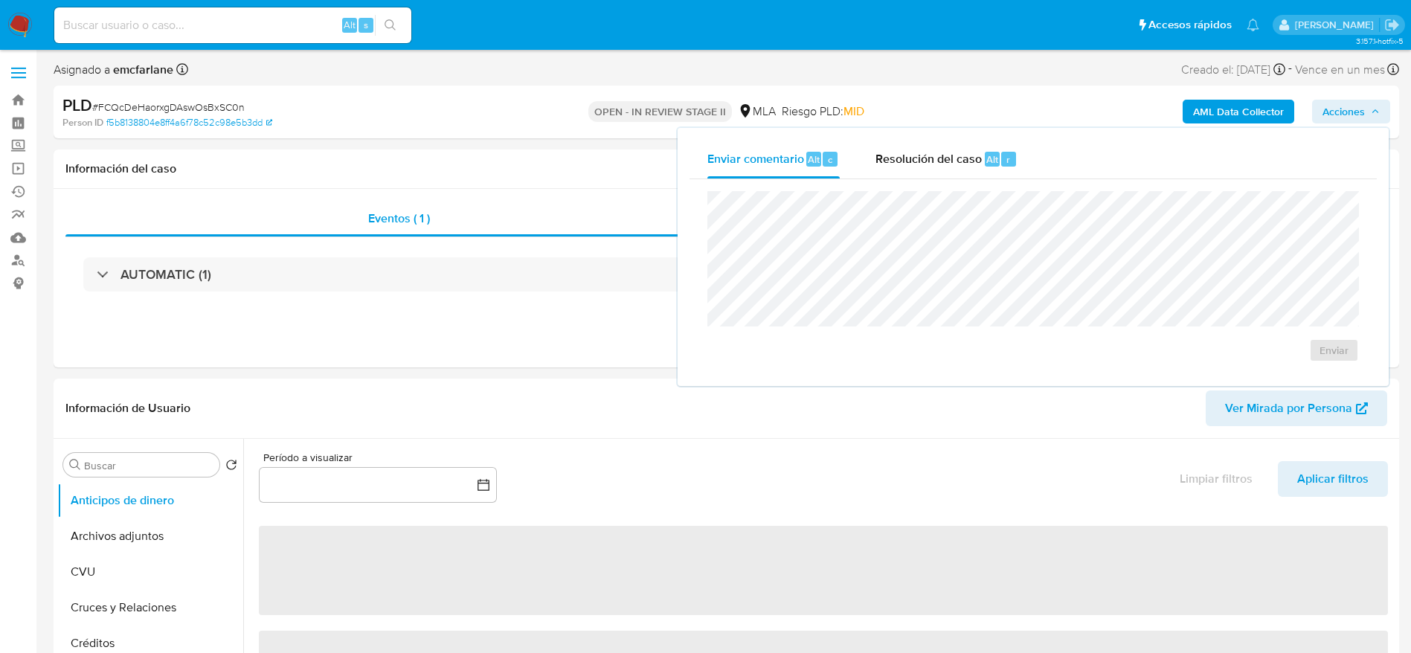
click at [937, 170] on div "Resolución del caso Alt r" at bounding box center [947, 159] width 142 height 39
select select "10"
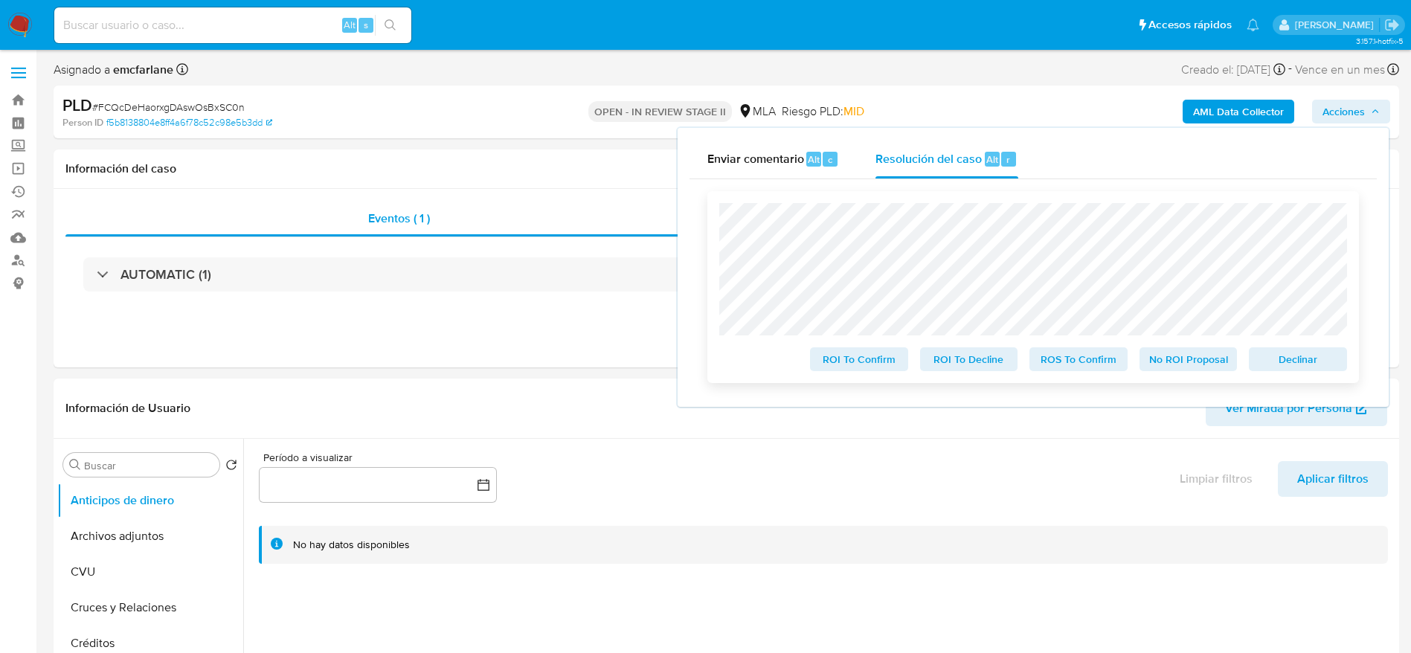
click at [1303, 353] on span "Declinar" at bounding box center [1297, 359] width 77 height 21
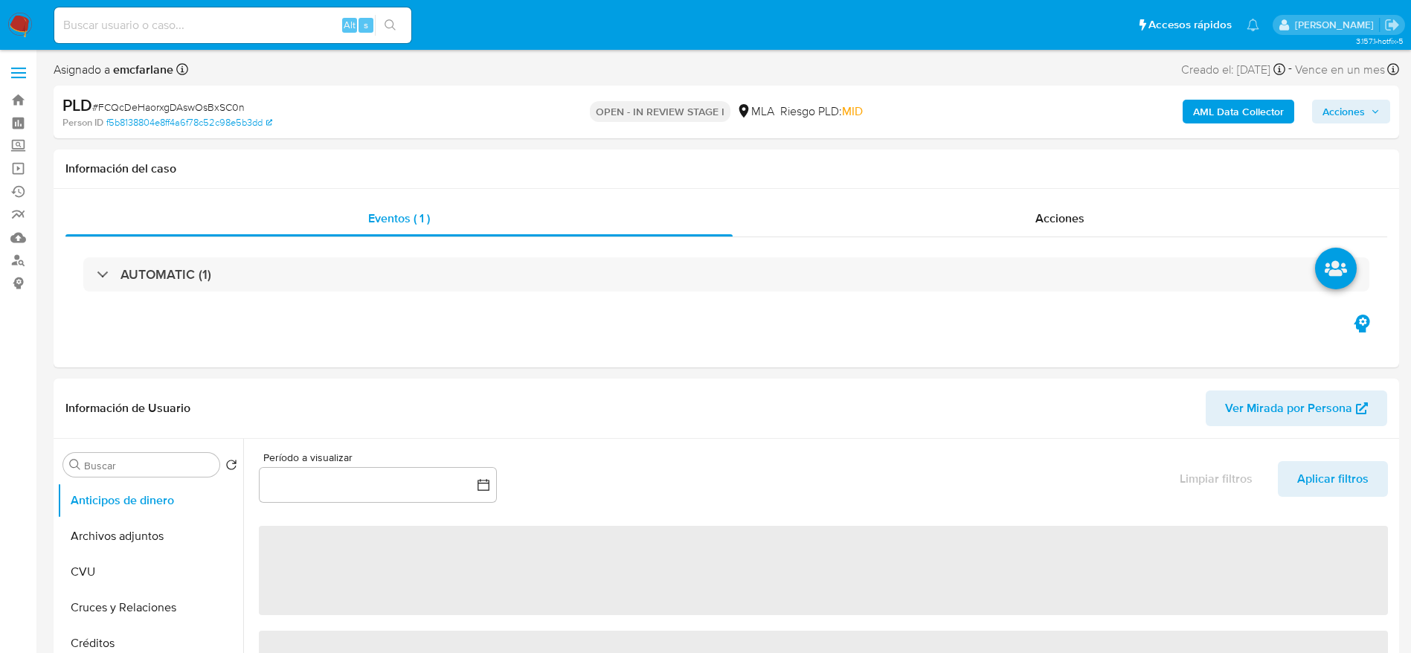
select select "10"
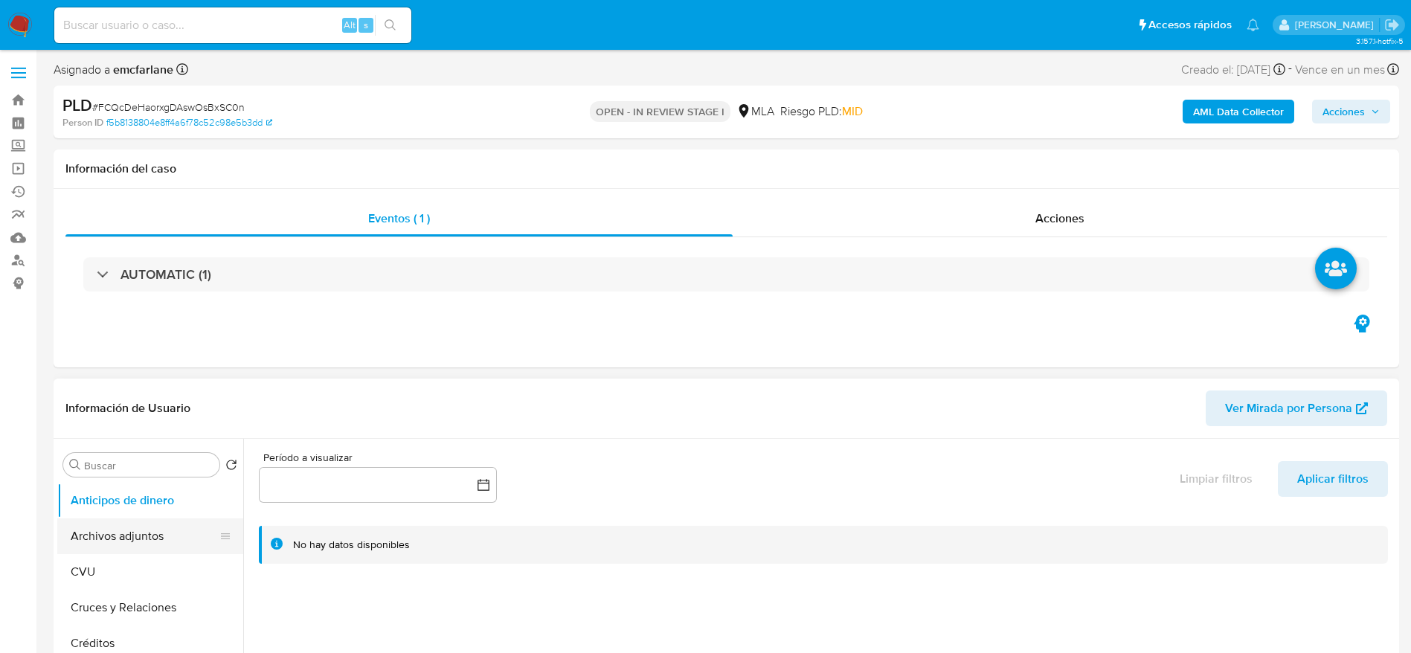
click at [139, 542] on button "Archivos adjuntos" at bounding box center [144, 536] width 174 height 36
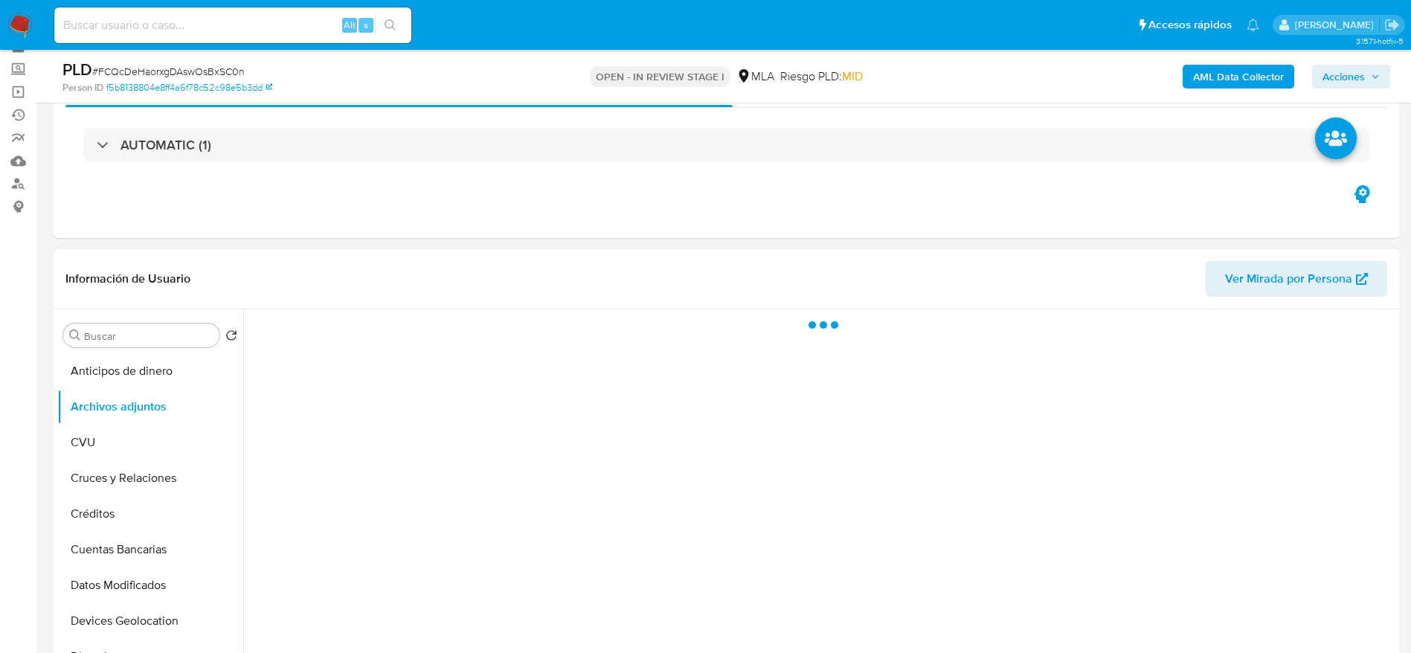
scroll to position [112, 0]
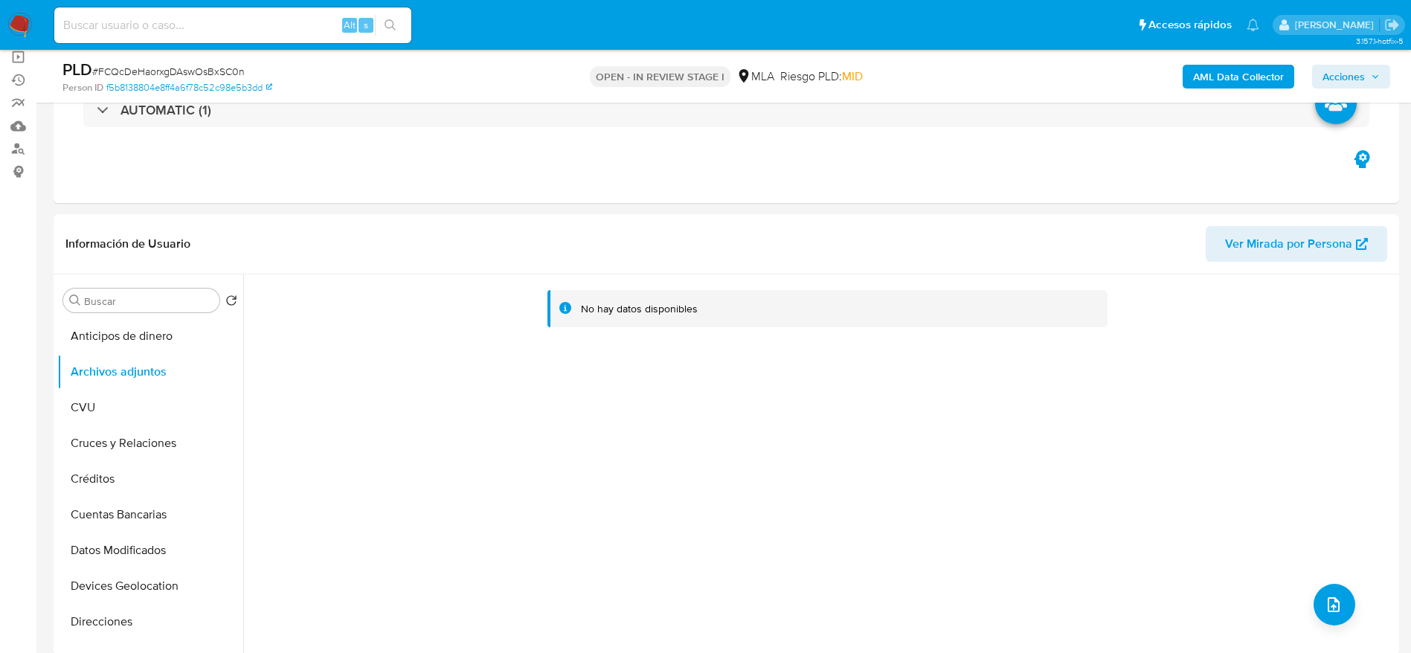
click at [1256, 74] on b "AML Data Collector" at bounding box center [1238, 77] width 91 height 24
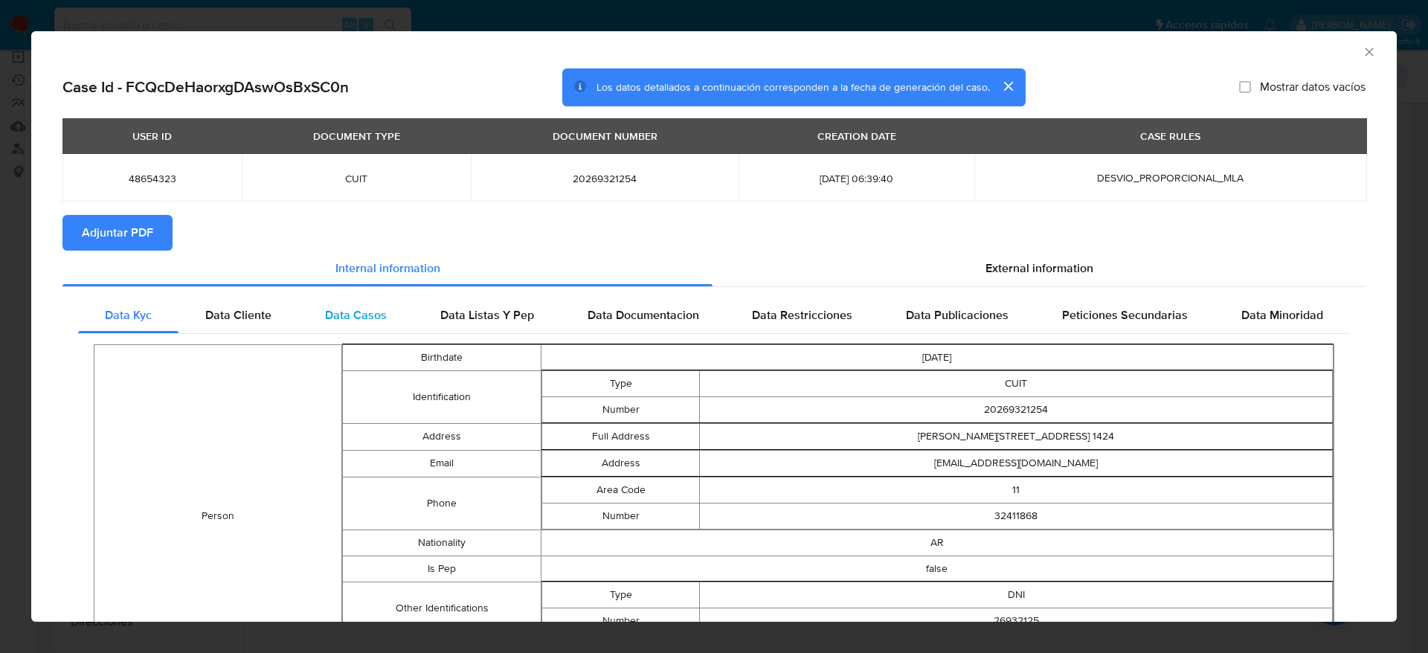
drag, startPoint x: 1029, startPoint y: 274, endPoint x: 797, endPoint y: 298, distance: 232.6
click at [1012, 281] on div "External information" at bounding box center [1039, 269] width 653 height 36
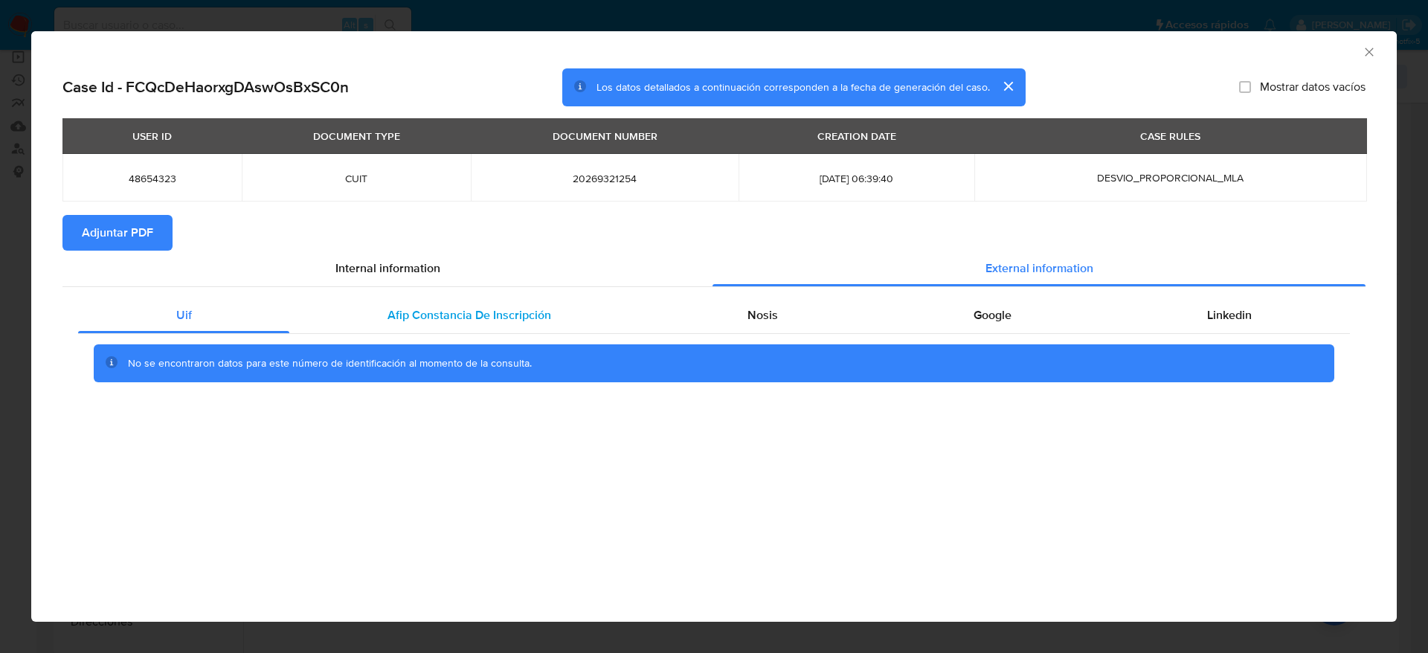
drag, startPoint x: 460, startPoint y: 308, endPoint x: 478, endPoint y: 318, distance: 20.7
click at [467, 315] on span "Afip Constancia De Inscripción" at bounding box center [470, 314] width 164 height 17
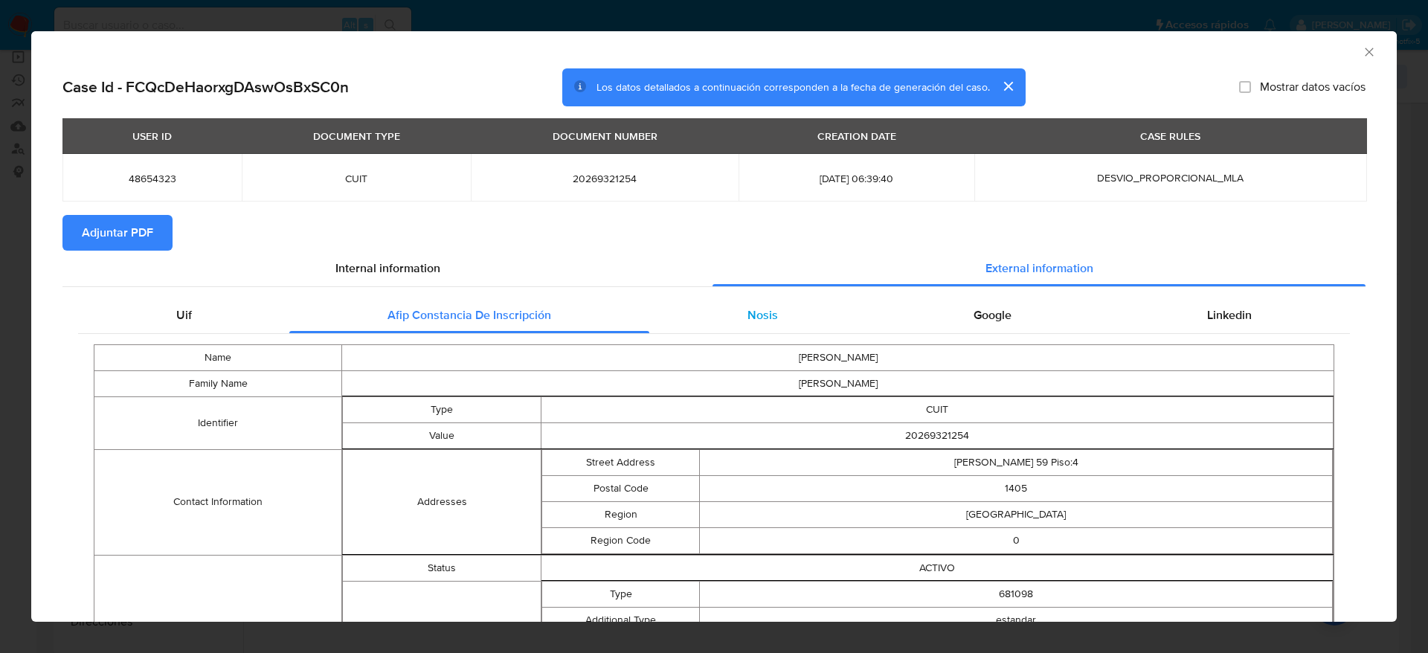
drag, startPoint x: 728, startPoint y: 295, endPoint x: 816, endPoint y: 327, distance: 93.4
drag, startPoint x: 750, startPoint y: 309, endPoint x: 768, endPoint y: 321, distance: 22.1
click at [752, 312] on span "Nosis" at bounding box center [763, 314] width 30 height 17
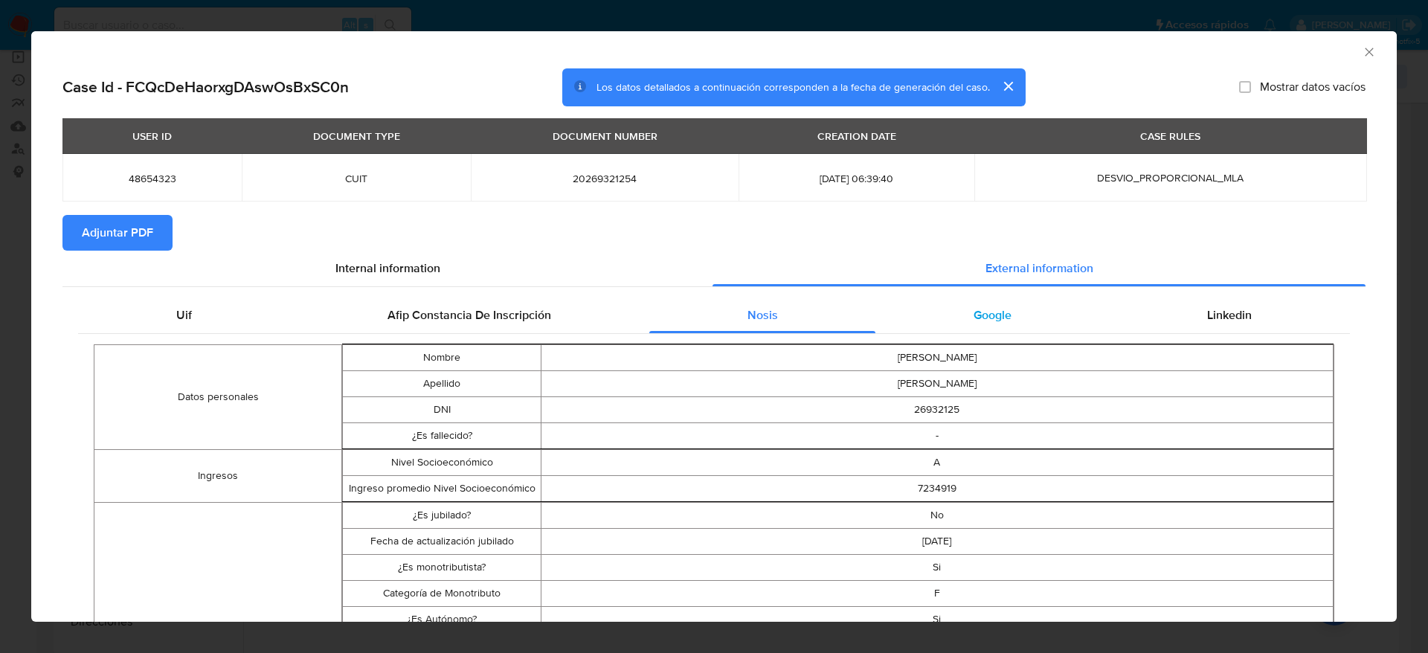
drag, startPoint x: 974, startPoint y: 316, endPoint x: 1070, endPoint y: 338, distance: 97.8
click at [974, 316] on span "Google" at bounding box center [993, 314] width 38 height 17
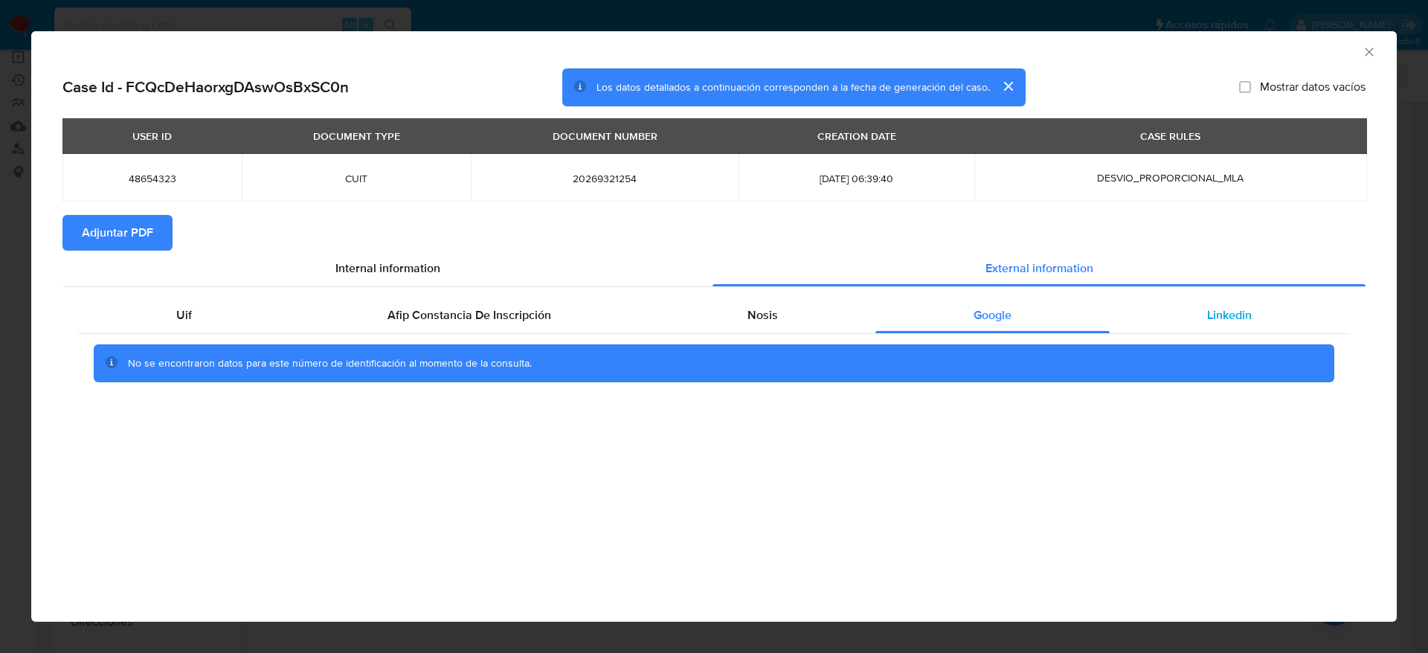
click at [1272, 307] on div "Linkedin" at bounding box center [1230, 316] width 240 height 36
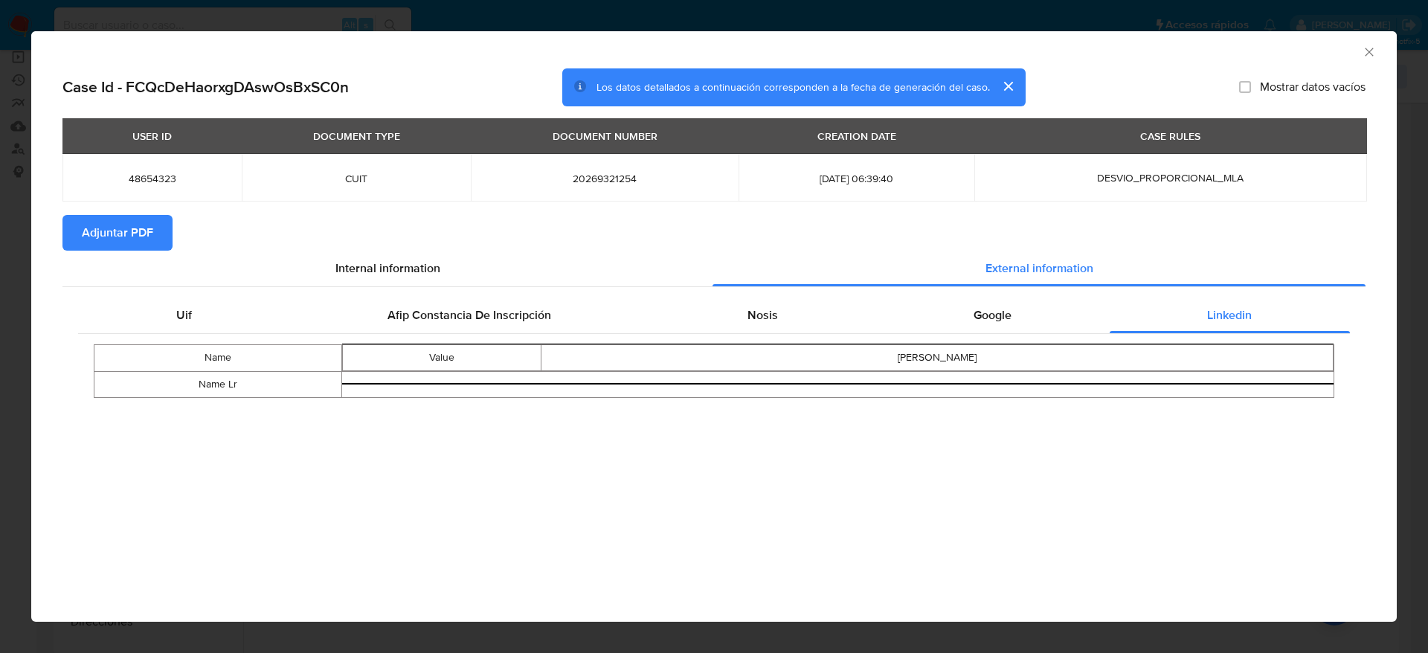
click at [141, 243] on span "Adjuntar PDF" at bounding box center [117, 232] width 71 height 33
drag, startPoint x: 1367, startPoint y: 48, endPoint x: 1266, endPoint y: 93, distance: 110.6
click at [1362, 54] on icon "Cerrar ventana" at bounding box center [1369, 52] width 15 height 15
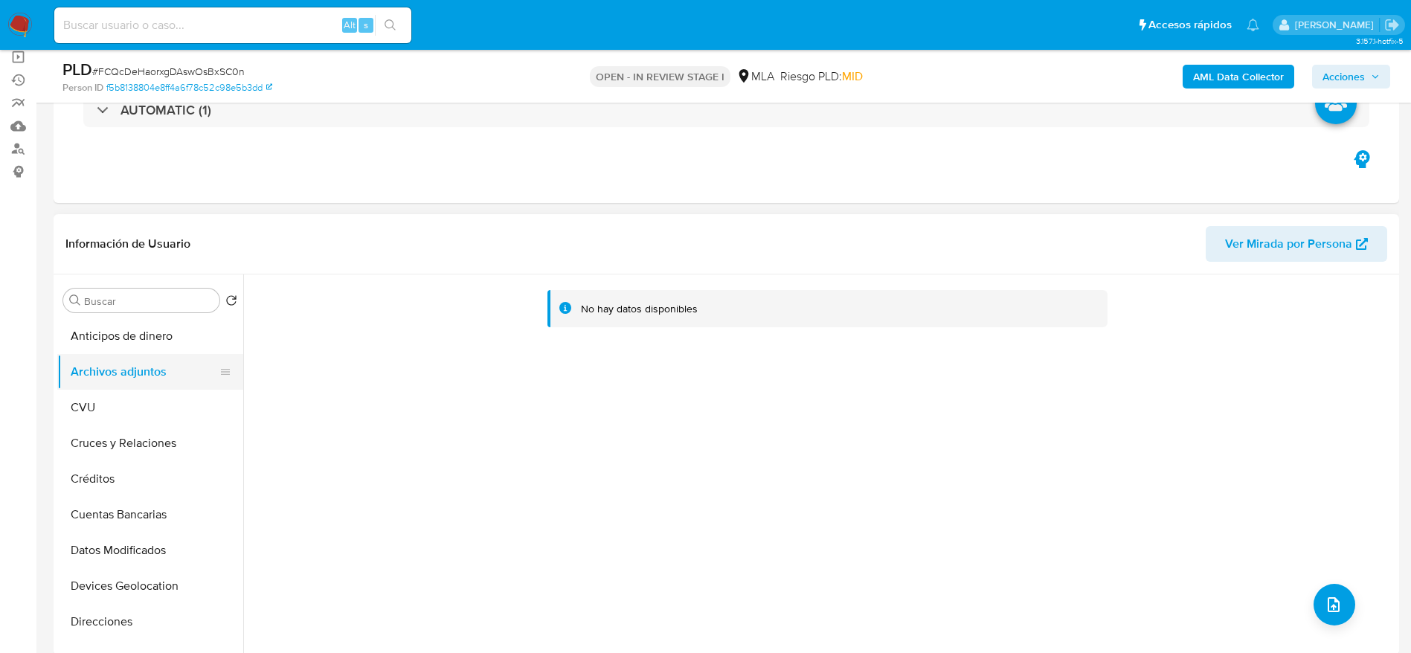
drag, startPoint x: 112, startPoint y: 402, endPoint x: 136, endPoint y: 379, distance: 33.7
click at [112, 401] on button "CVU" at bounding box center [150, 408] width 186 height 36
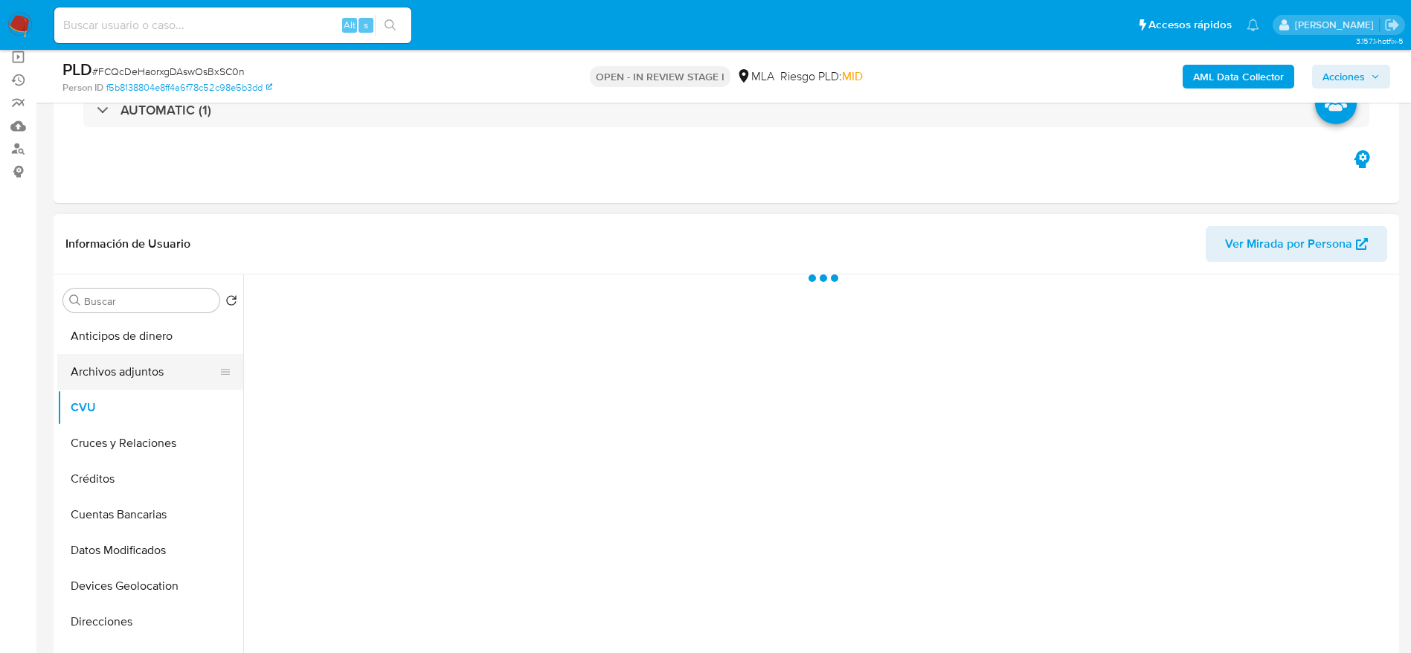
click at [145, 367] on button "Archivos adjuntos" at bounding box center [144, 372] width 174 height 36
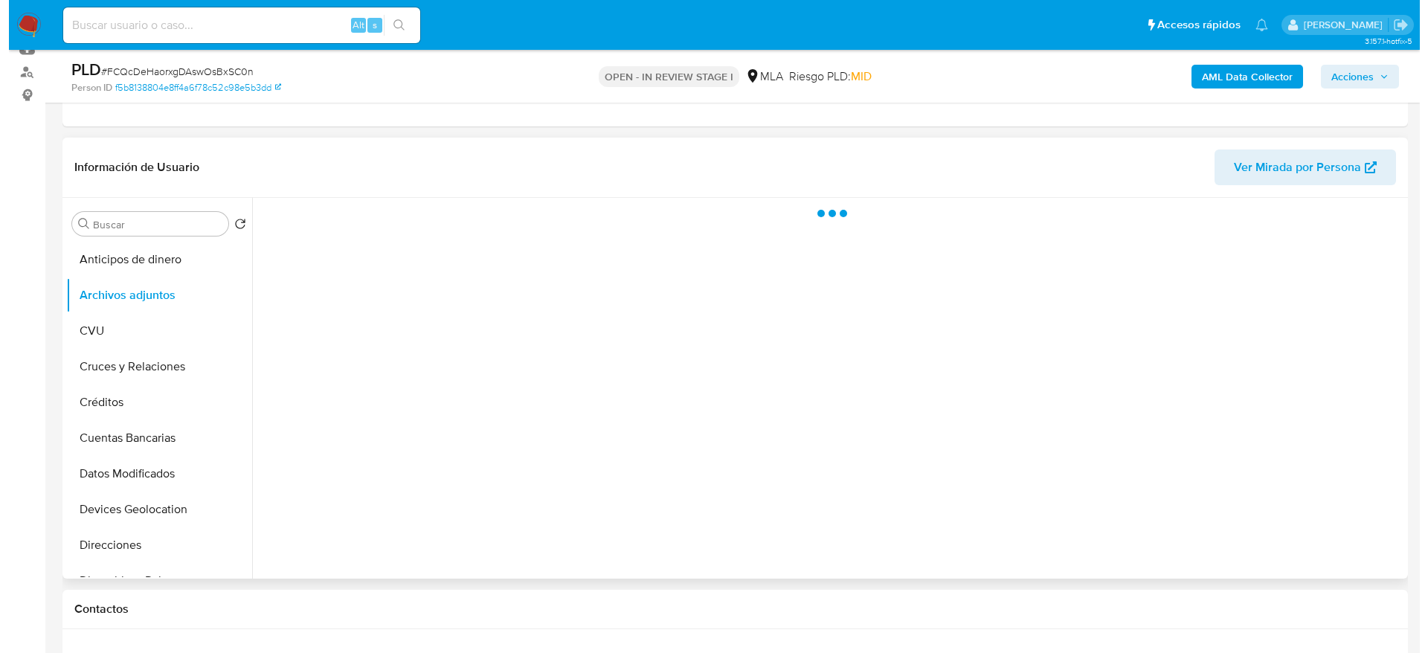
scroll to position [223, 0]
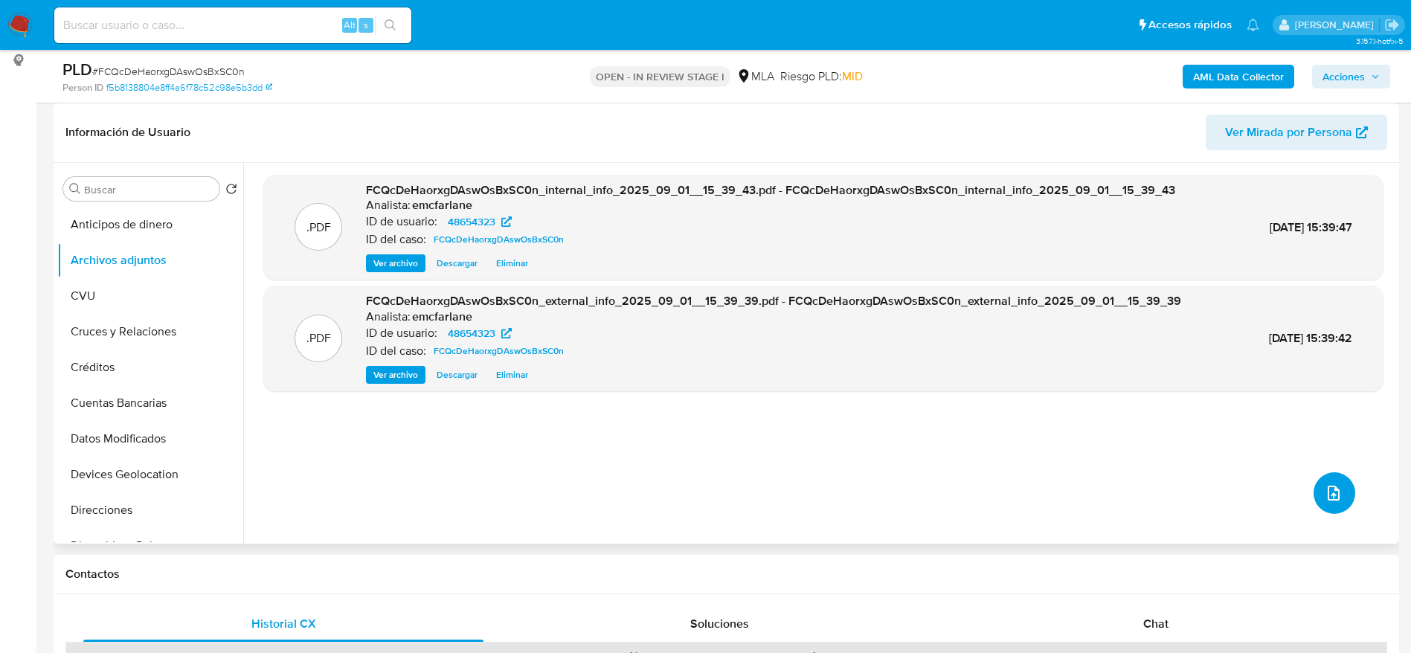
click at [1340, 492] on button "upload-file" at bounding box center [1335, 493] width 42 height 42
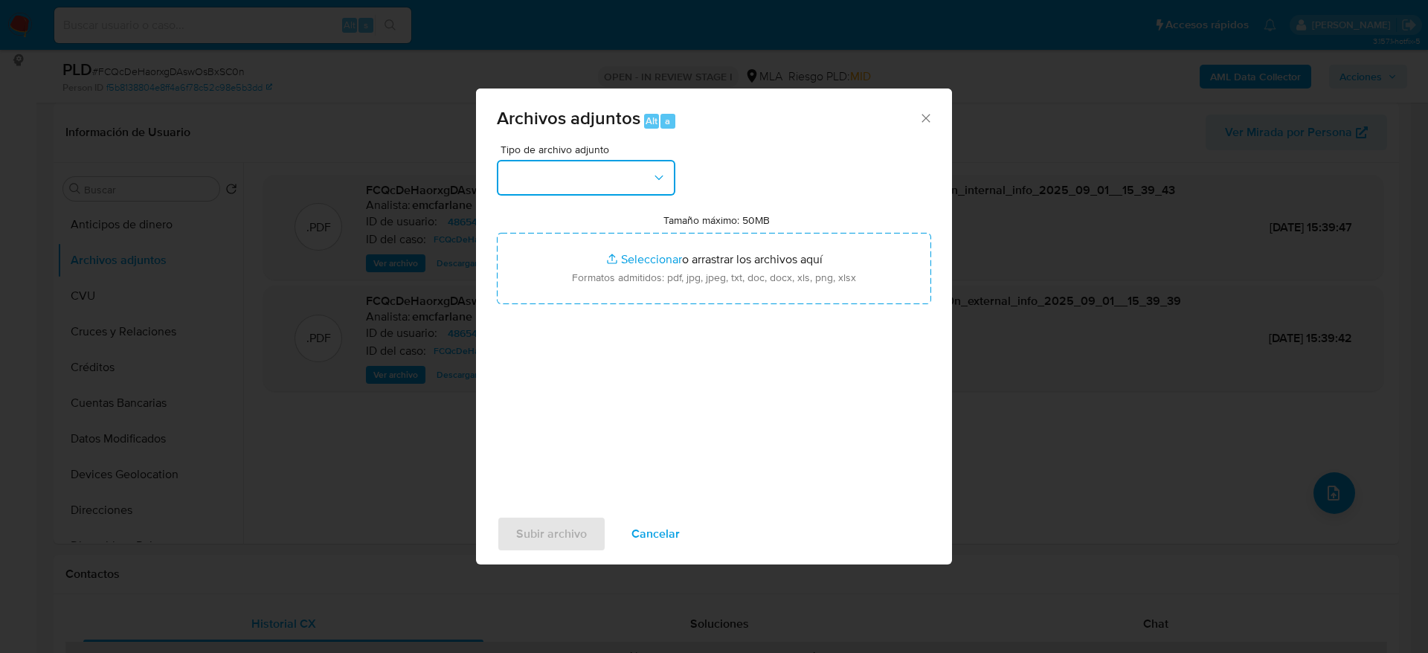
click at [653, 172] on icon "button" at bounding box center [659, 177] width 15 height 15
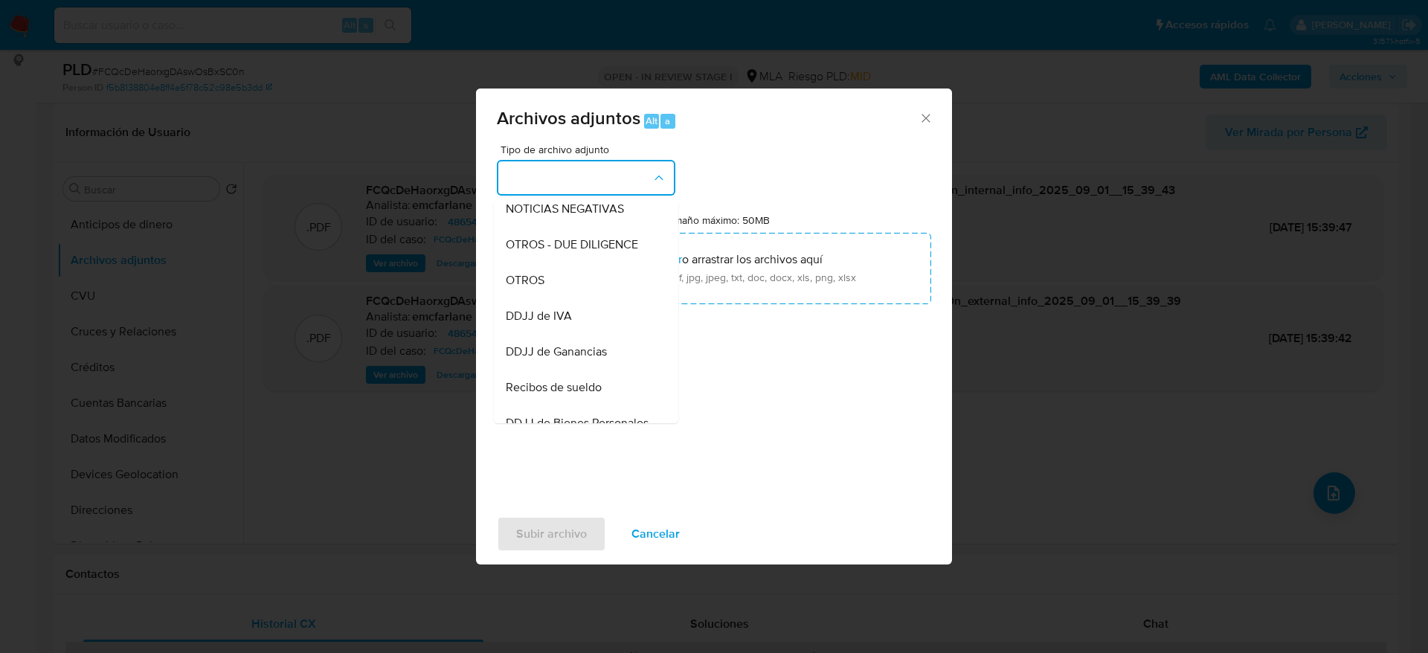
drag, startPoint x: 515, startPoint y: 301, endPoint x: 569, endPoint y: 327, distance: 60.2
click at [515, 288] on span "OTROS" at bounding box center [525, 280] width 39 height 15
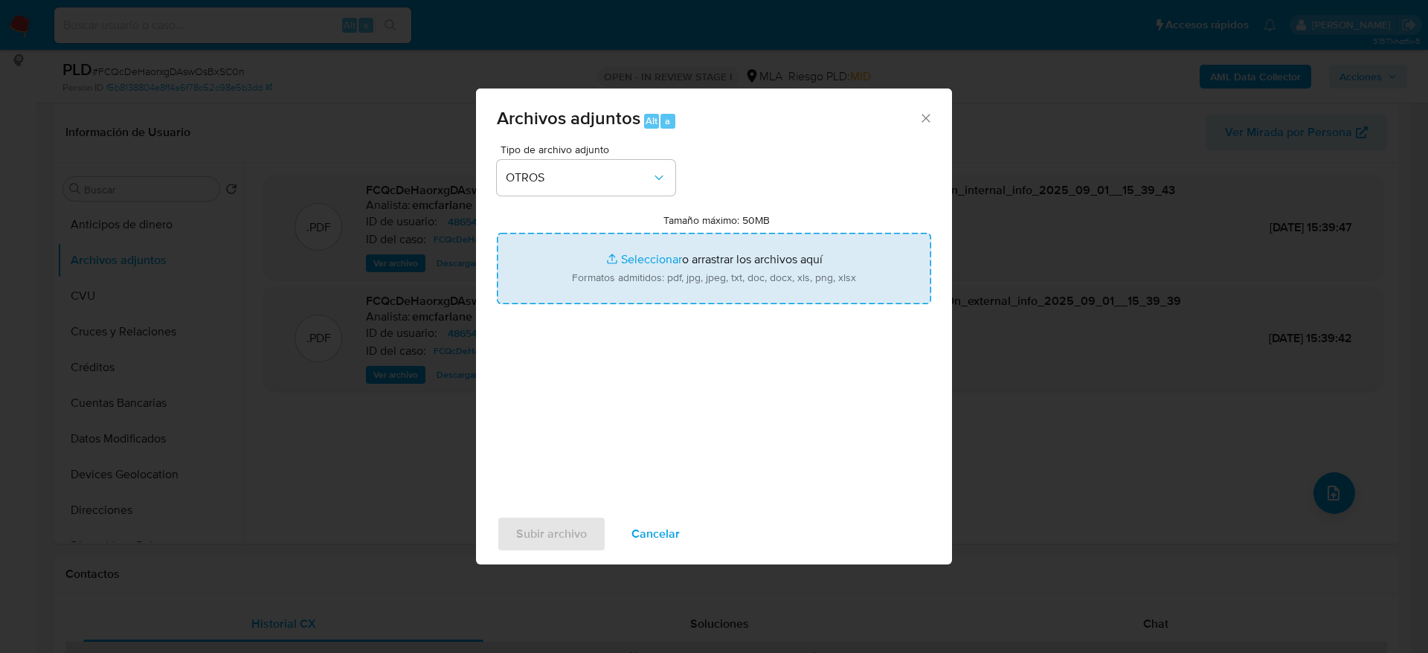
type input "C:\fakepath\48654323_documentación (2).pdf"
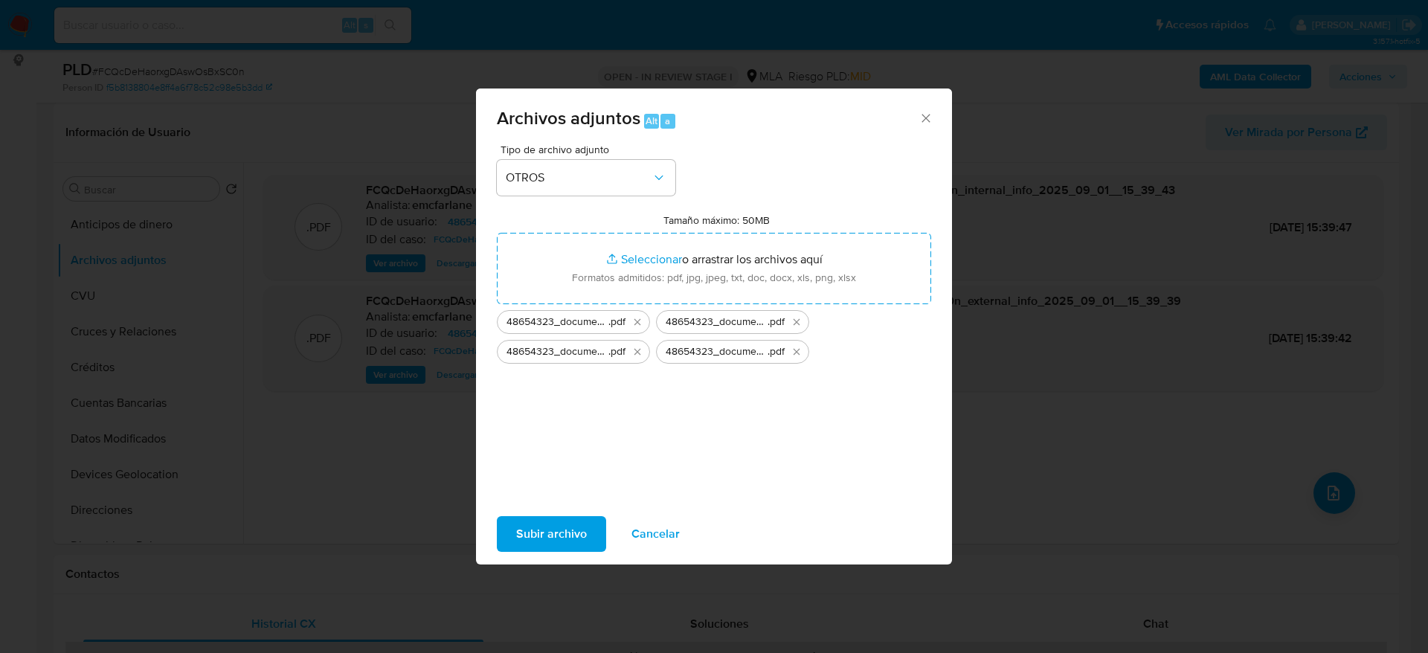
click at [537, 519] on span "Subir archivo" at bounding box center [551, 534] width 71 height 33
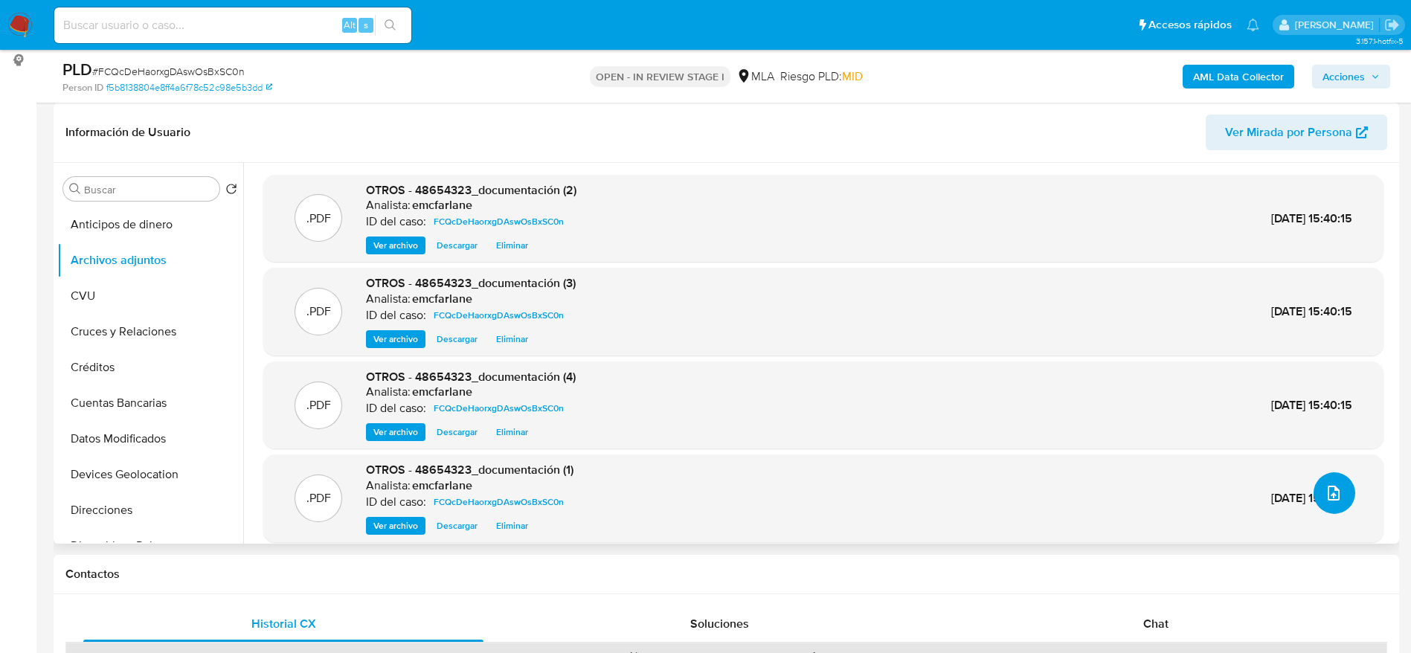
click at [1325, 484] on icon "upload-file" at bounding box center [1334, 493] width 18 height 18
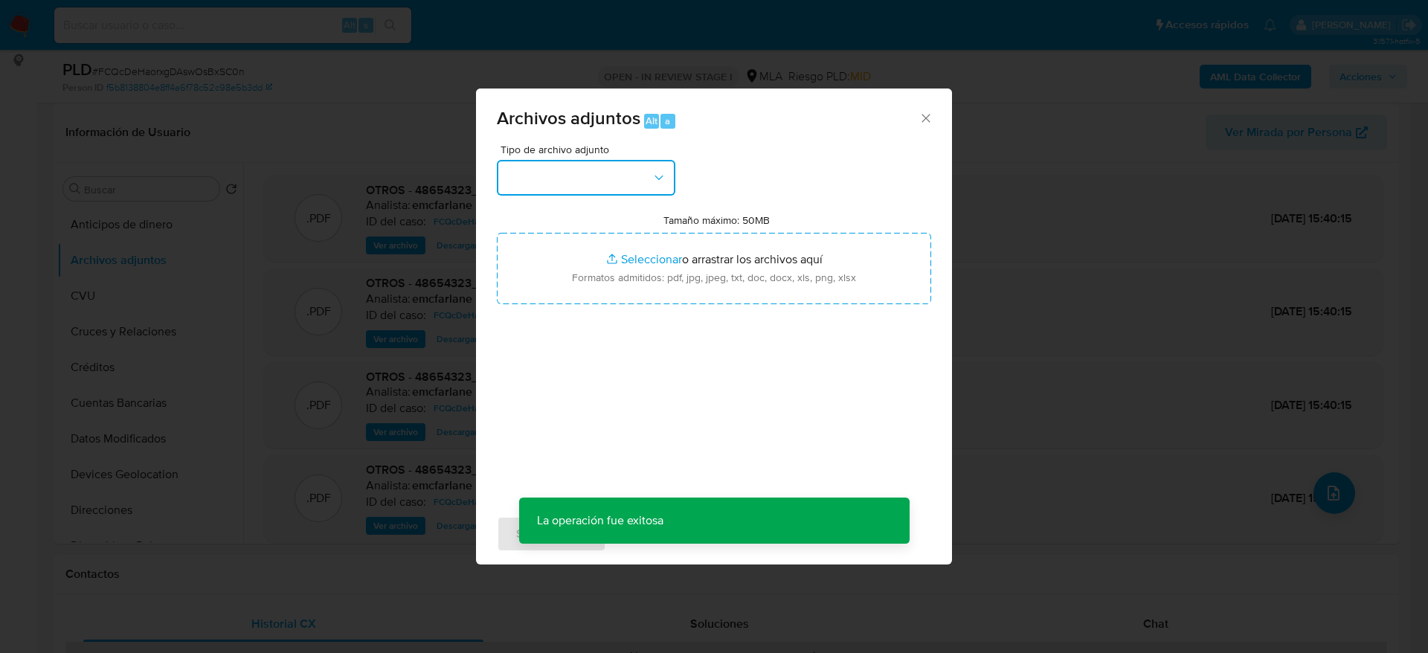
click at [535, 180] on button "button" at bounding box center [586, 178] width 179 height 36
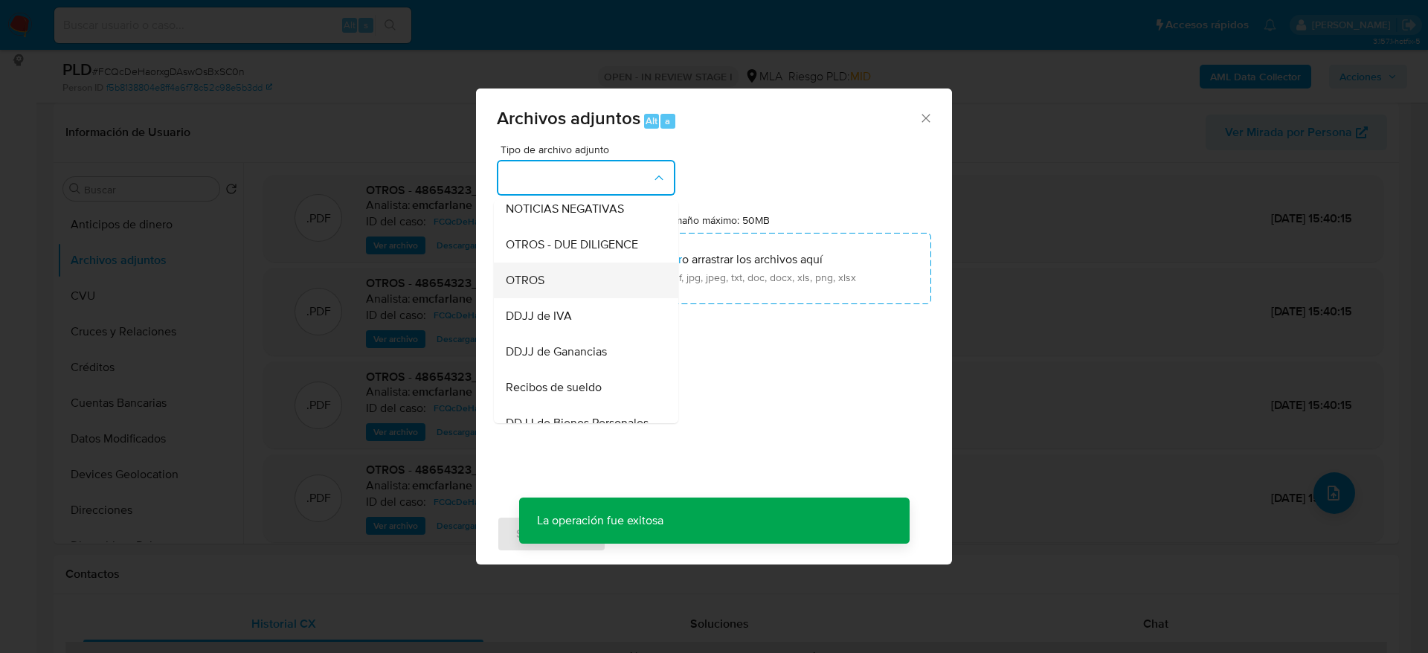
click at [549, 293] on div "OTROS" at bounding box center [582, 281] width 152 height 36
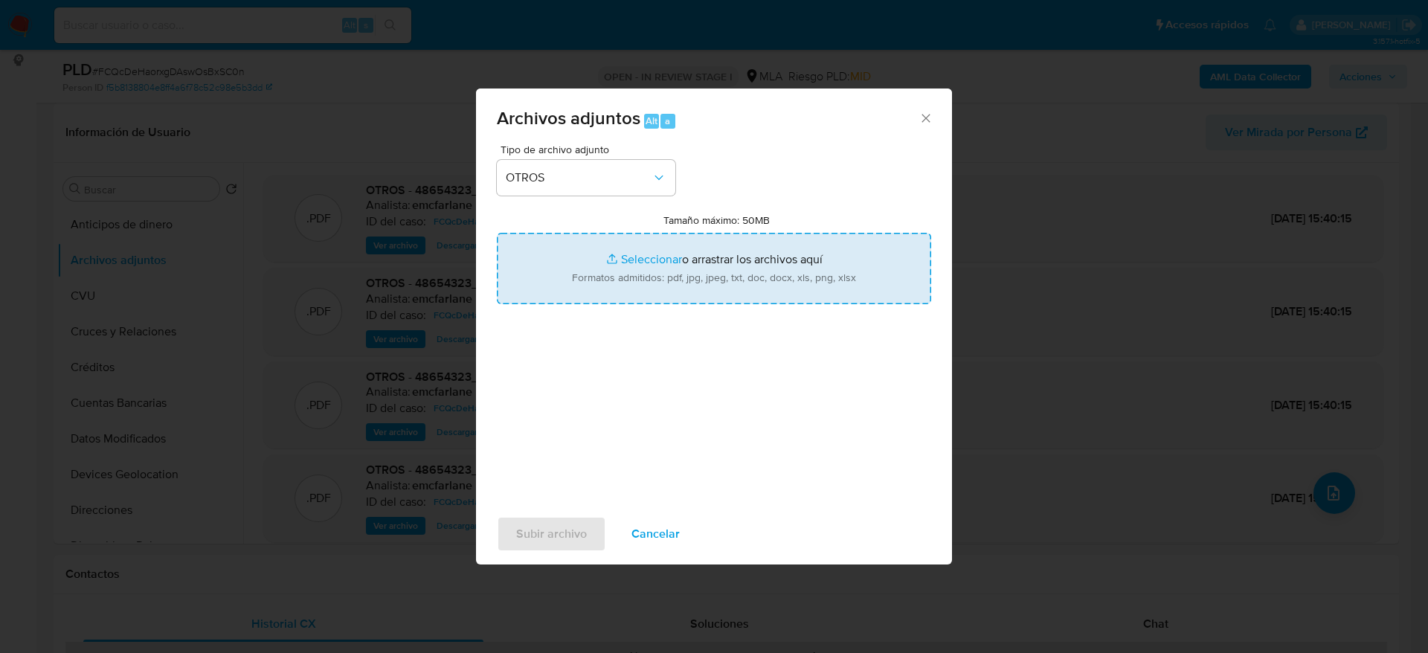
type input "C:\fakepath\Caselog FCQcDeHaorxgDAswOsBxSC0n.docx"
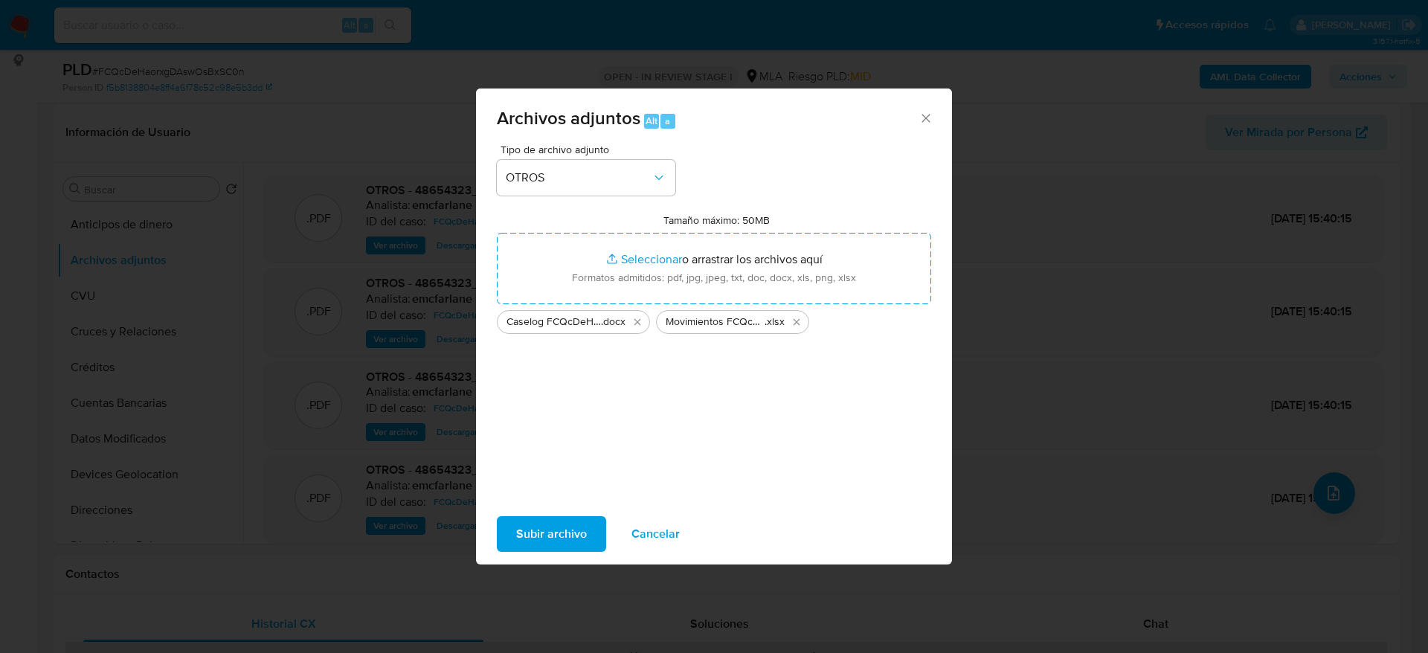
click at [580, 525] on span "Subir archivo" at bounding box center [551, 534] width 71 height 33
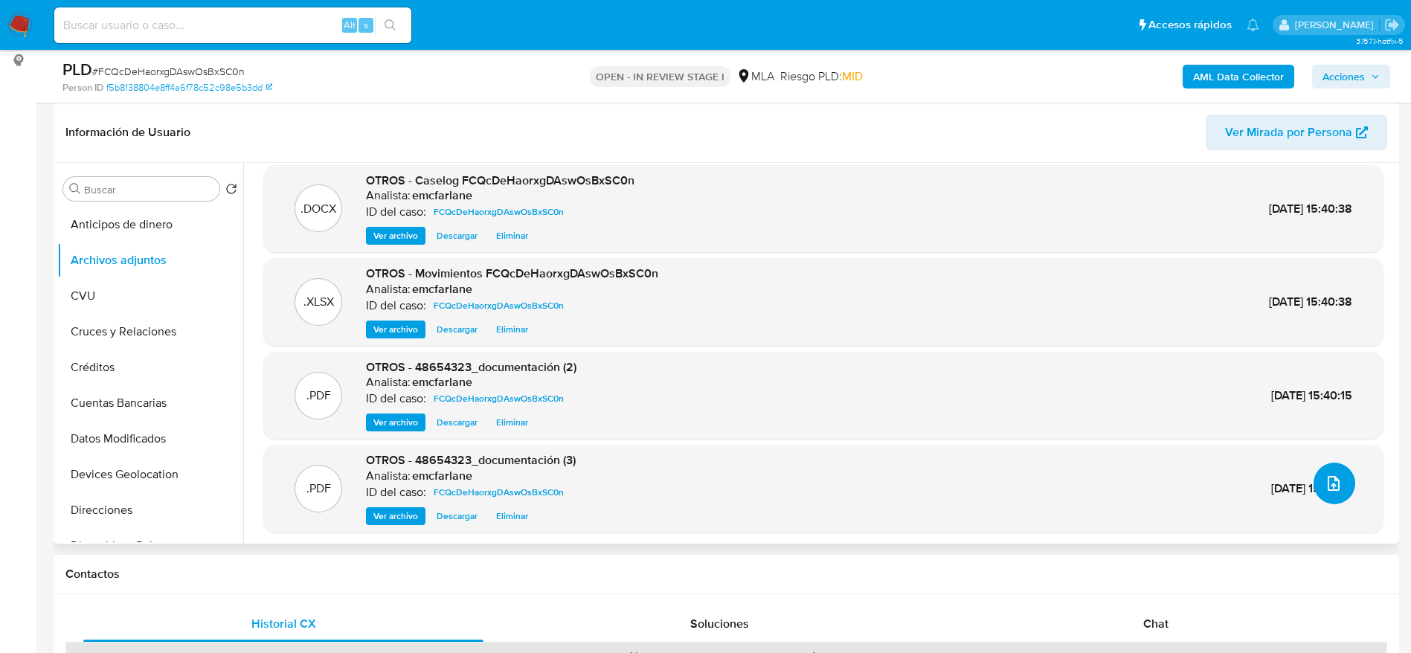
scroll to position [12, 0]
click at [1157, 634] on div "Chat" at bounding box center [1156, 624] width 400 height 36
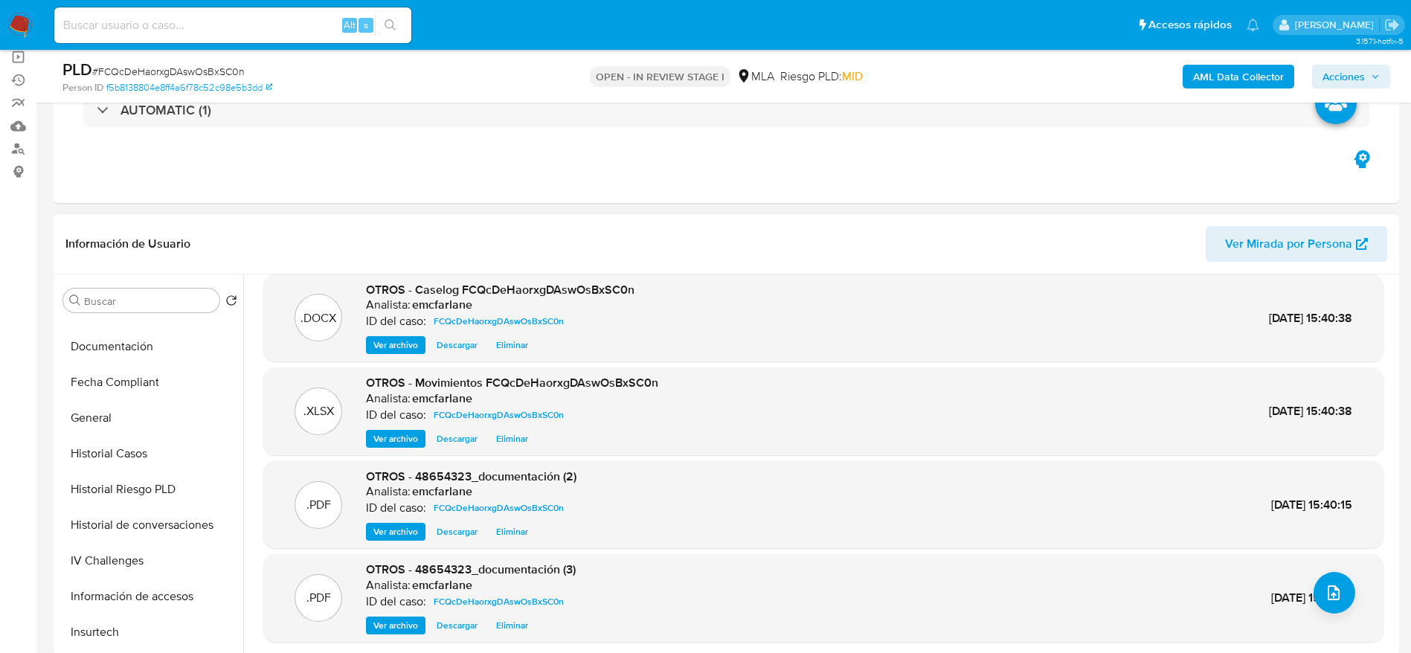
scroll to position [558, 0]
drag, startPoint x: 149, startPoint y: 364, endPoint x: 149, endPoint y: 381, distance: 16.4
click at [149, 365] on button "IV Challenges" at bounding box center [150, 350] width 186 height 36
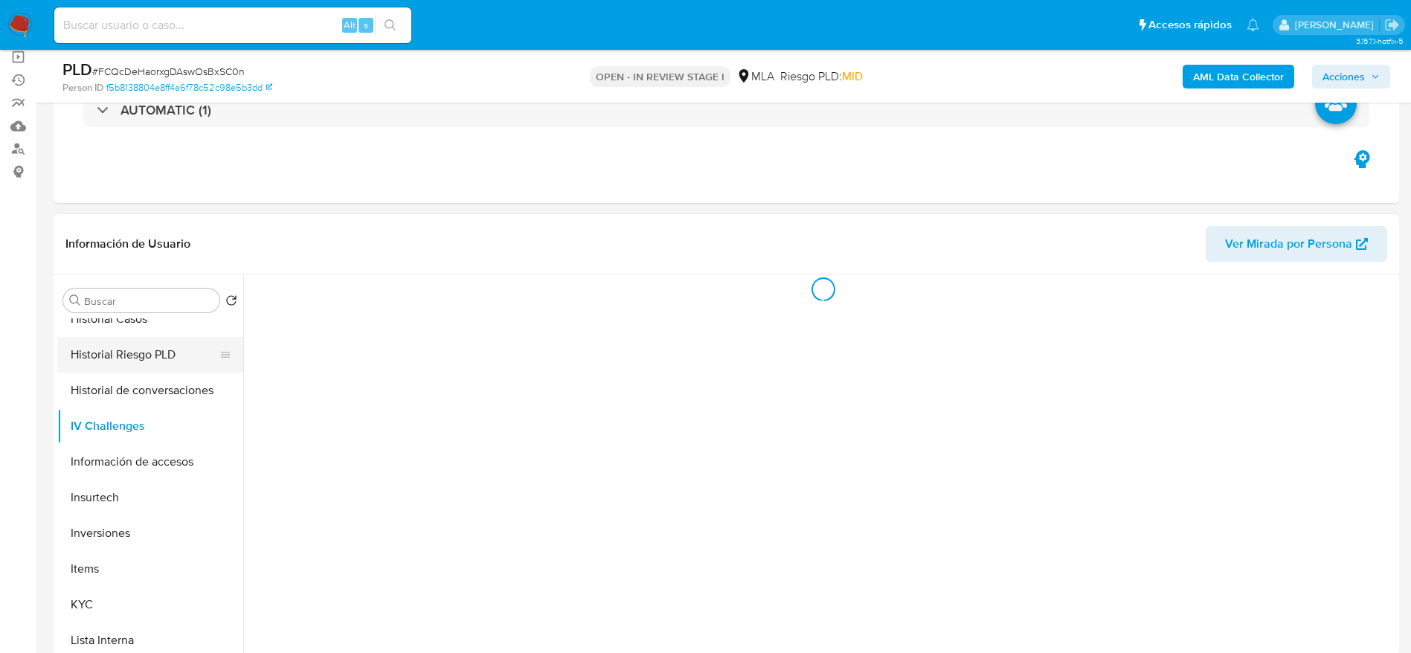
scroll to position [446, 0]
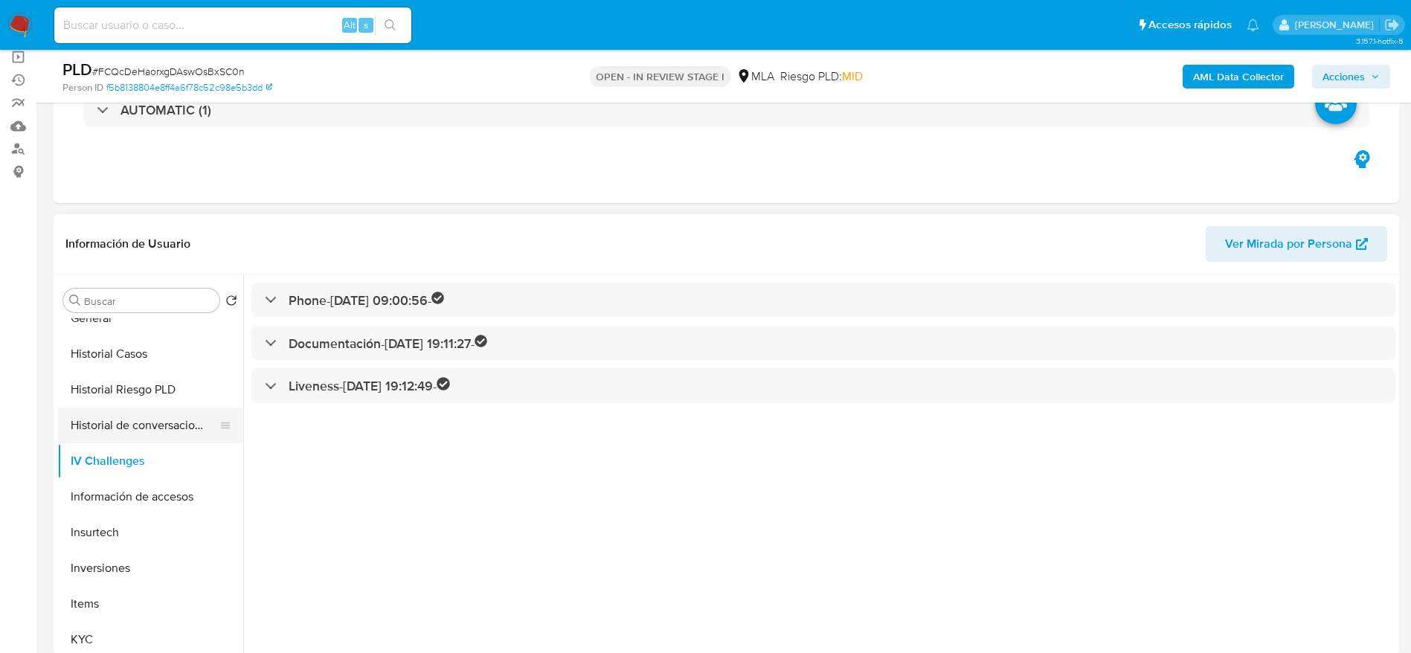
click at [149, 417] on button "Historial de conversaciones" at bounding box center [144, 426] width 174 height 36
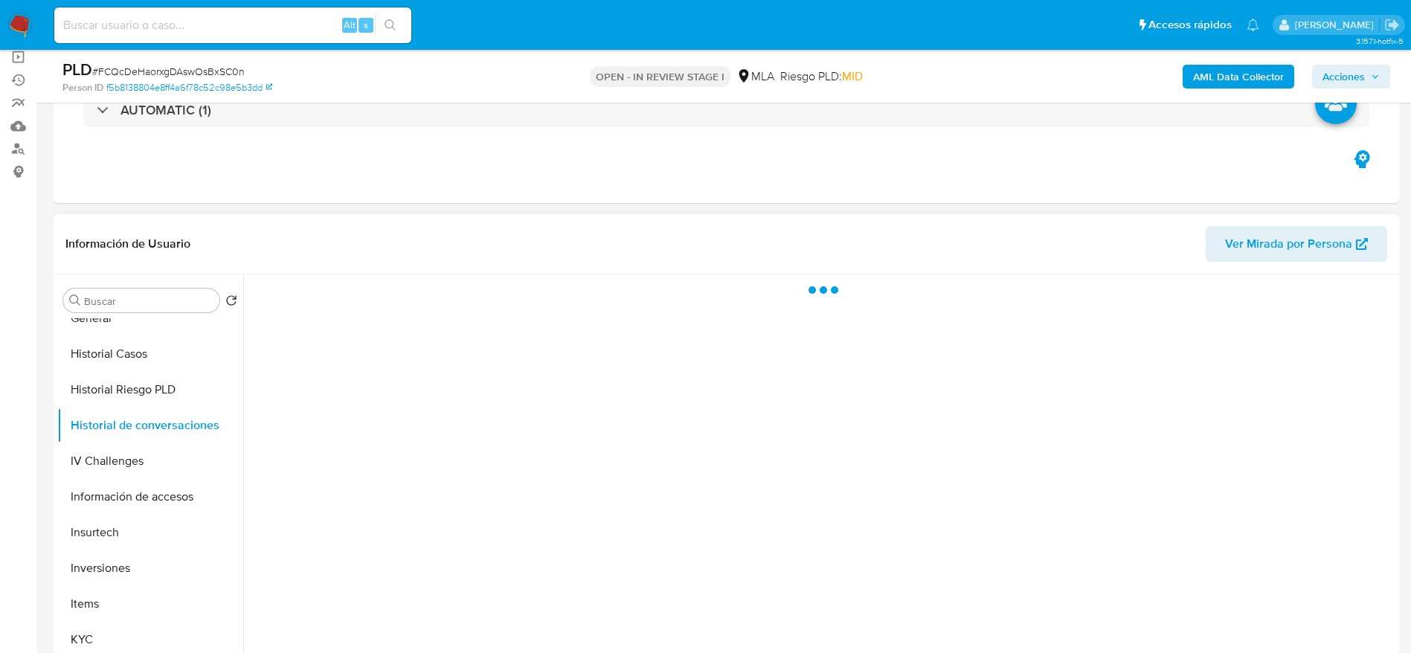
scroll to position [0, 0]
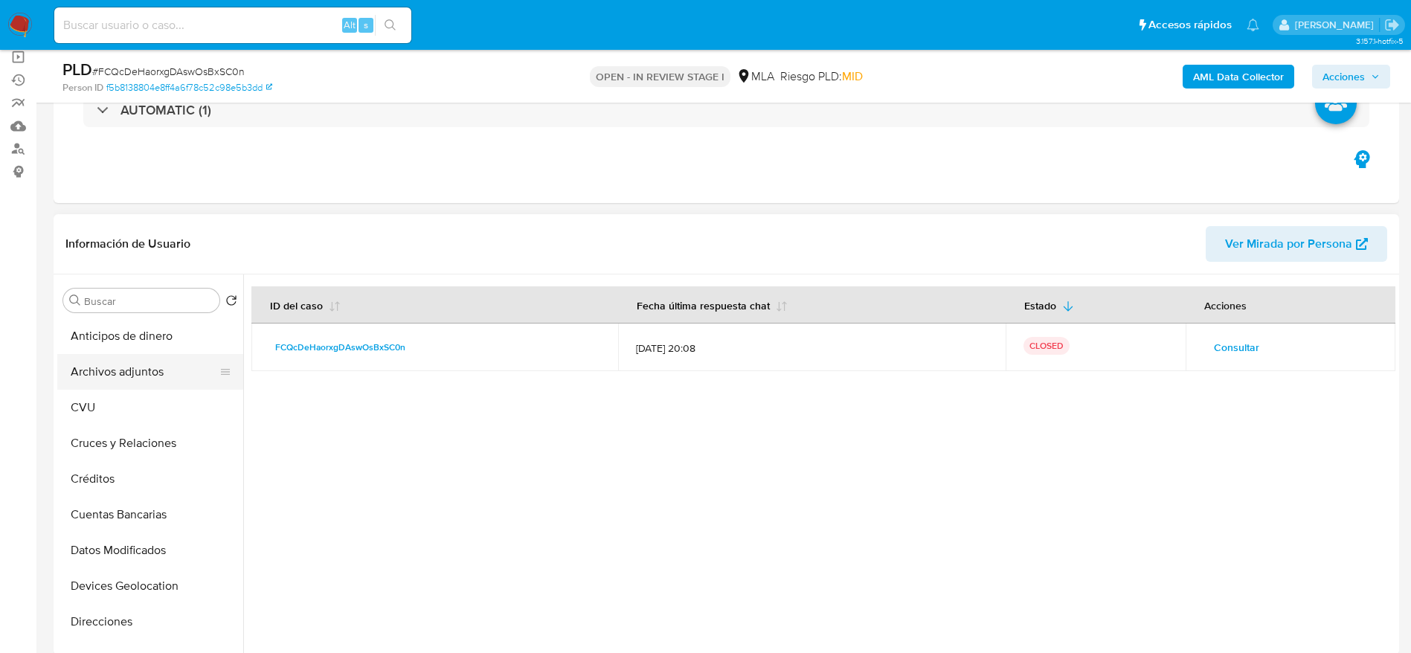
click at [144, 370] on button "Archivos adjuntos" at bounding box center [144, 372] width 174 height 36
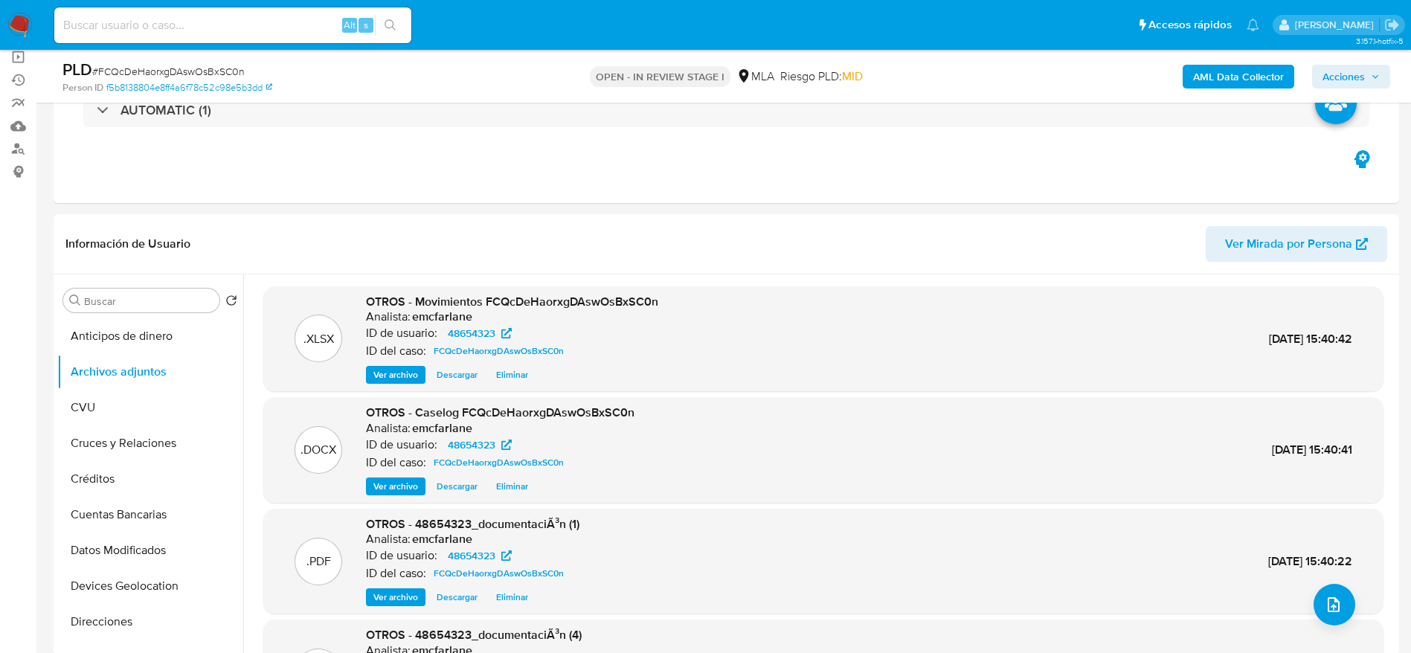
drag, startPoint x: 1358, startPoint y: 84, endPoint x: 1347, endPoint y: 86, distance: 10.5
click at [1357, 83] on span "Acciones" at bounding box center [1344, 77] width 42 height 24
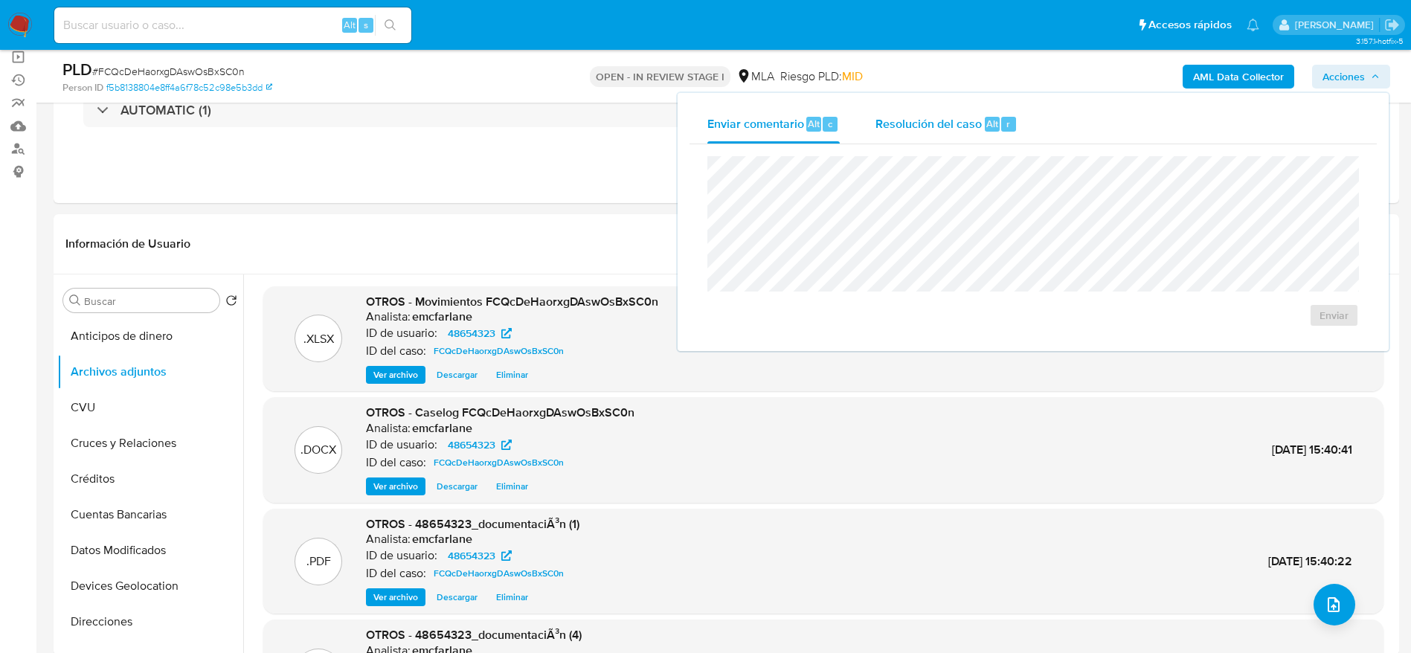
click at [947, 129] on span "Resolución del caso" at bounding box center [929, 123] width 106 height 17
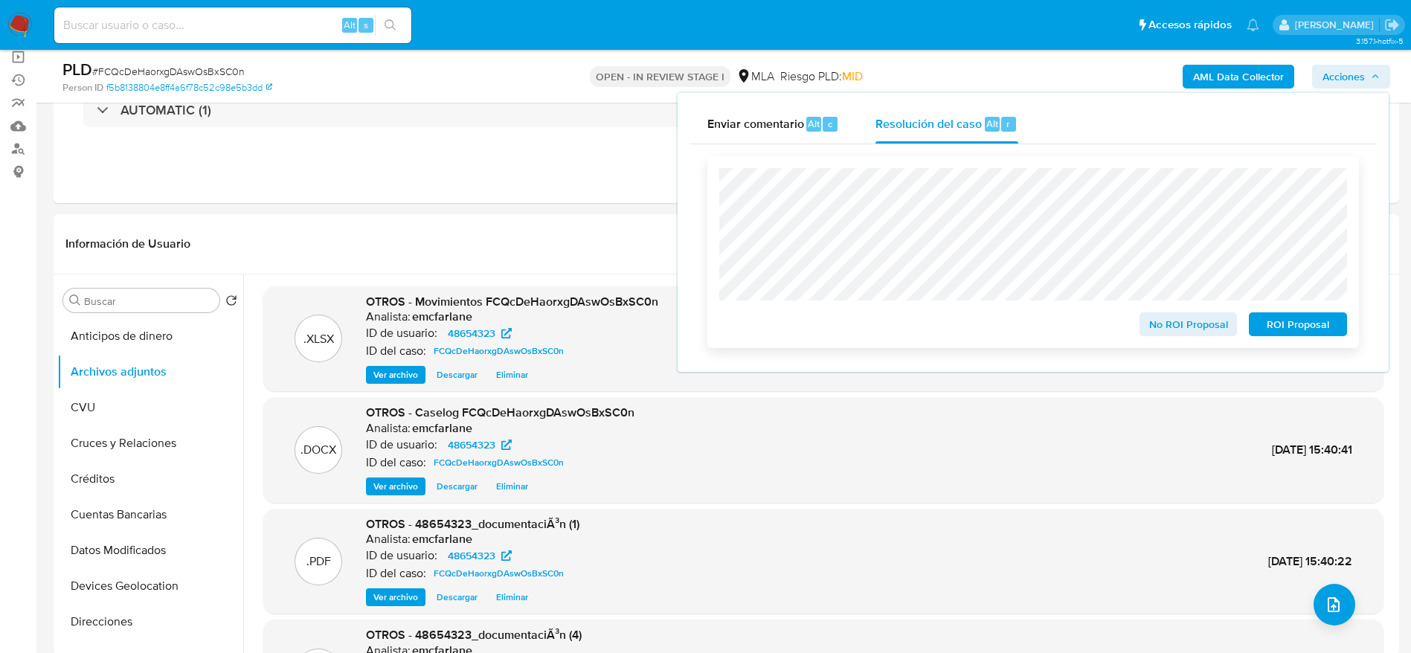
click at [1197, 327] on span "No ROI Proposal" at bounding box center [1188, 324] width 77 height 21
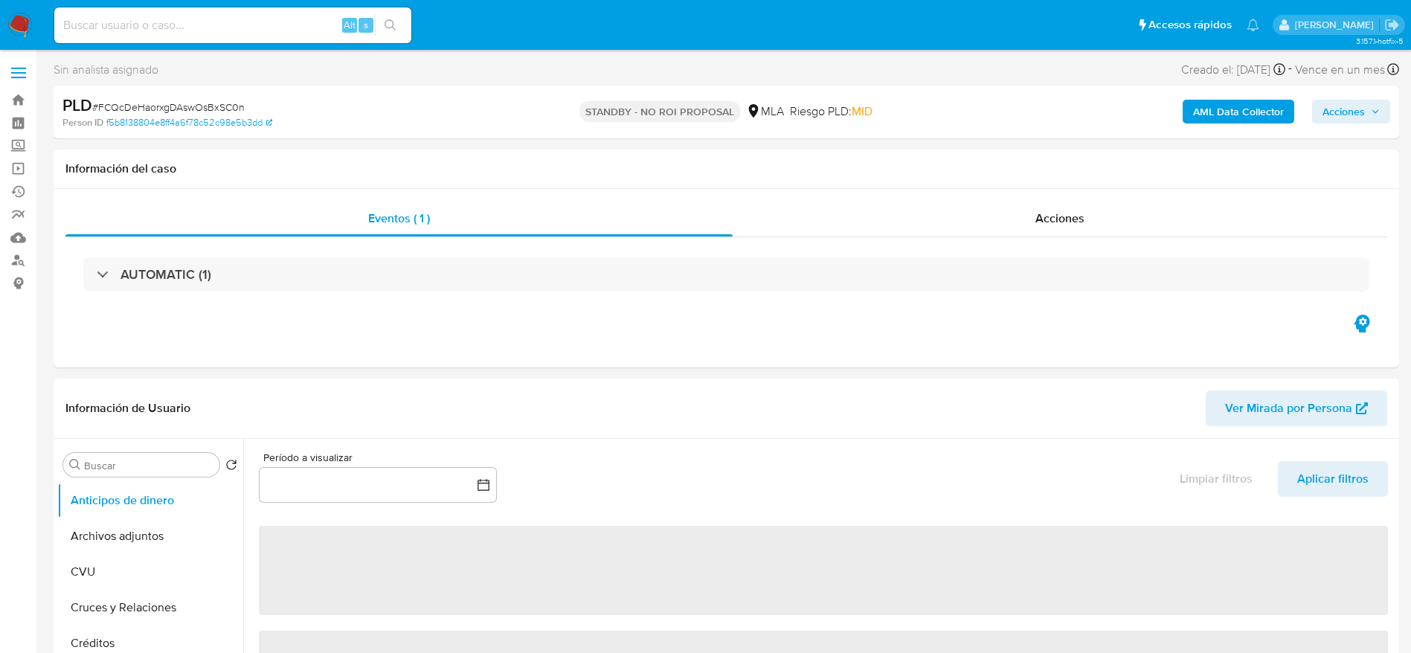
select select "10"
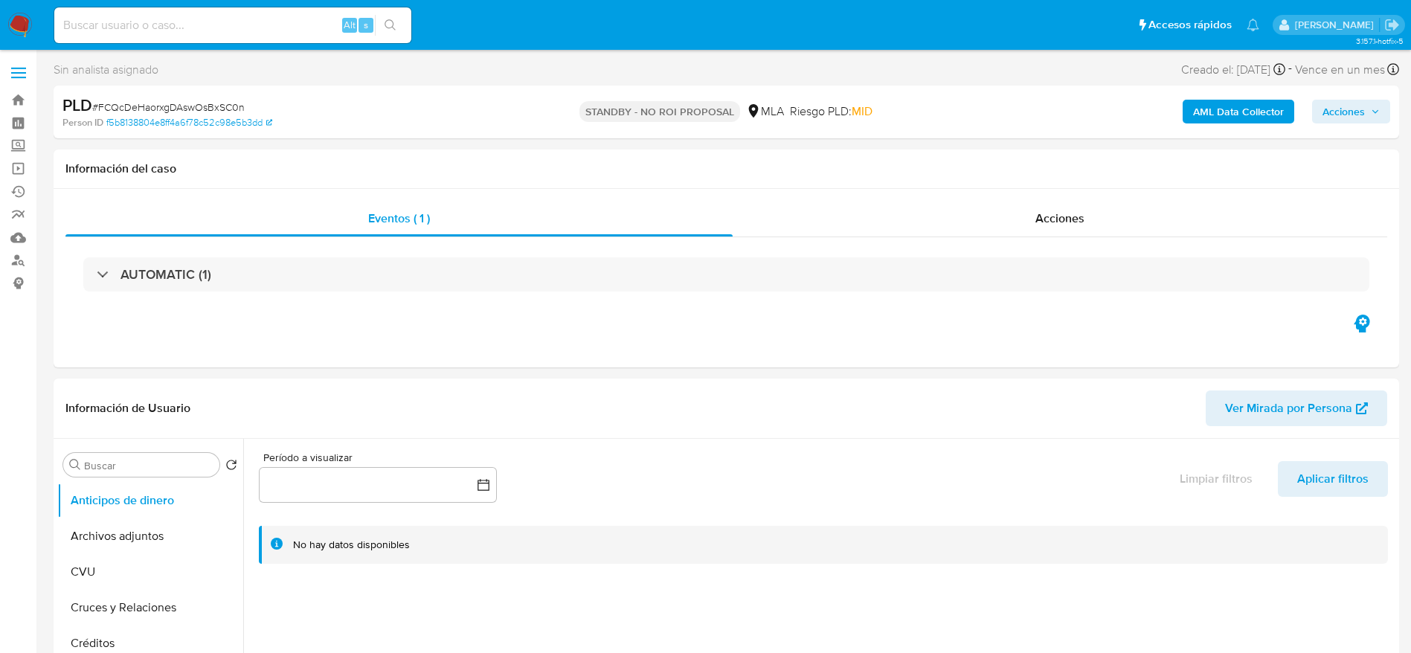
click at [156, 39] on div "Alt s" at bounding box center [232, 25] width 357 height 36
click at [149, 19] on input at bounding box center [232, 25] width 357 height 19
paste input "kBOjbupdr56Ql5QwPqHryEjf"
type input "kBOjbupdr56Ql5QwPqHryEjf"
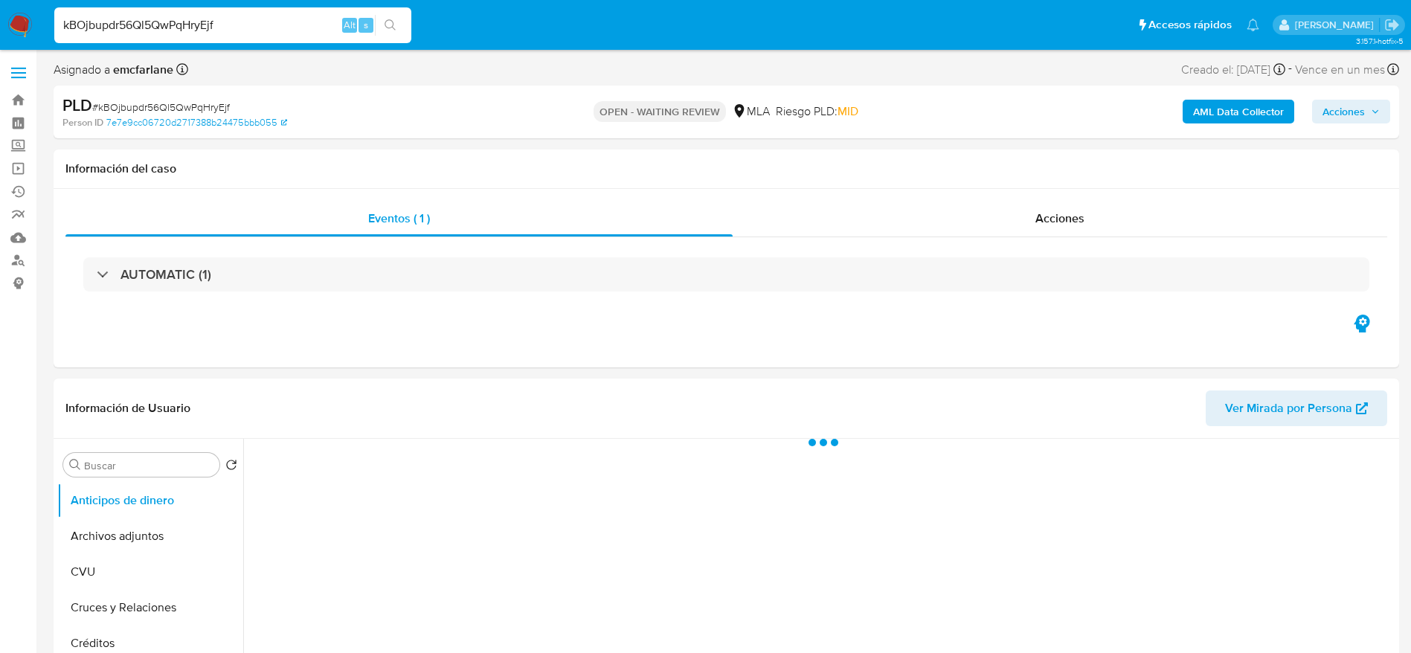
select select "10"
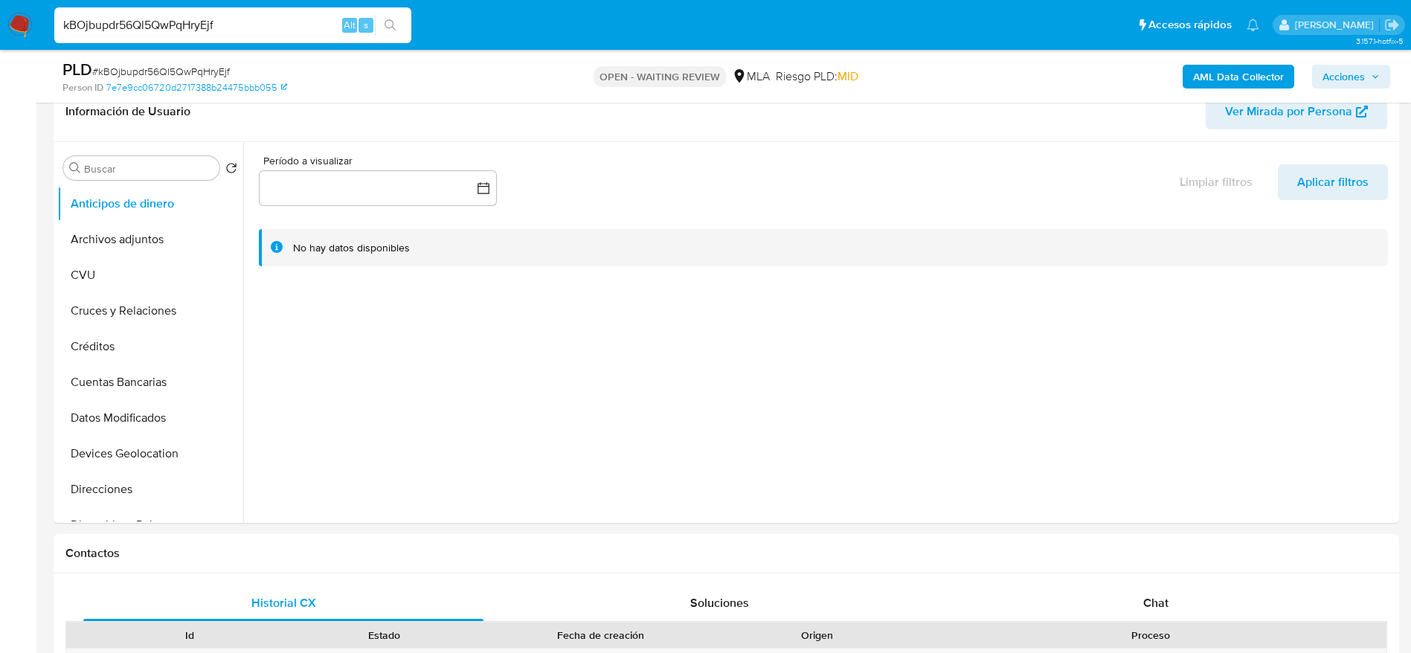
scroll to position [446, 0]
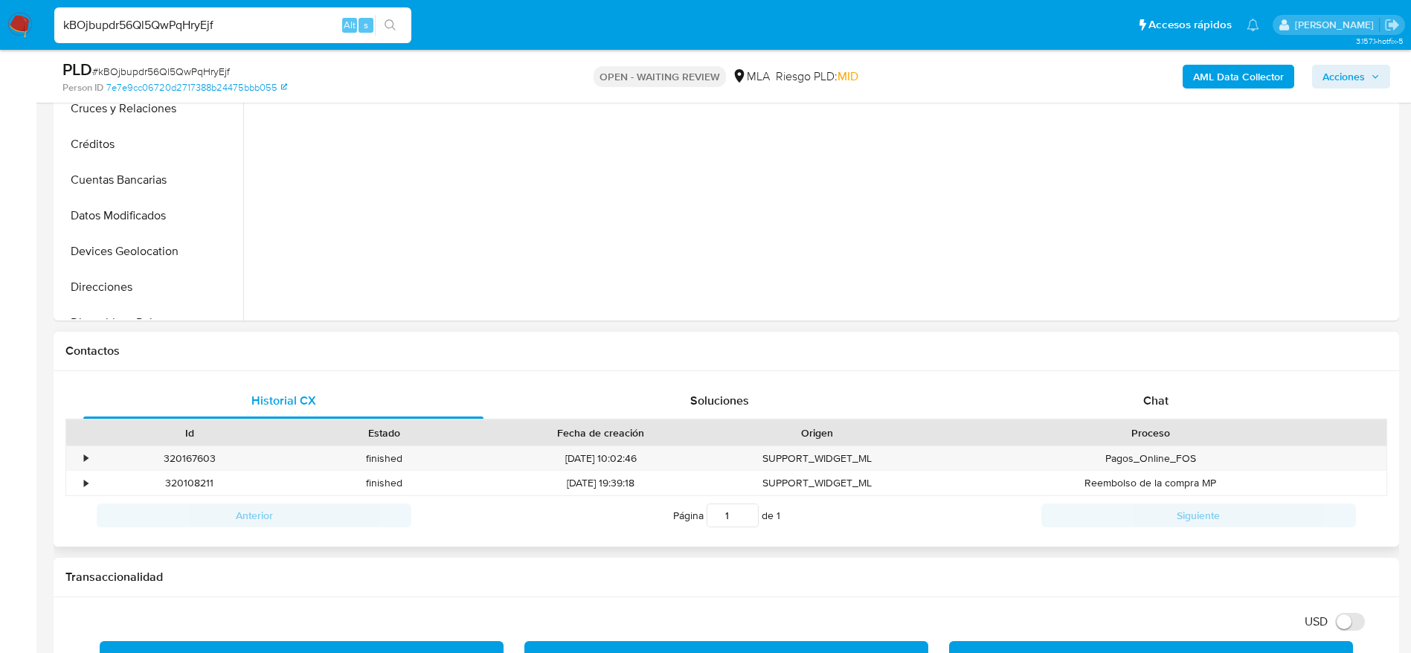
click at [1161, 370] on div "Contactos" at bounding box center [727, 351] width 1346 height 39
click at [1160, 408] on span "Chat" at bounding box center [1155, 400] width 25 height 17
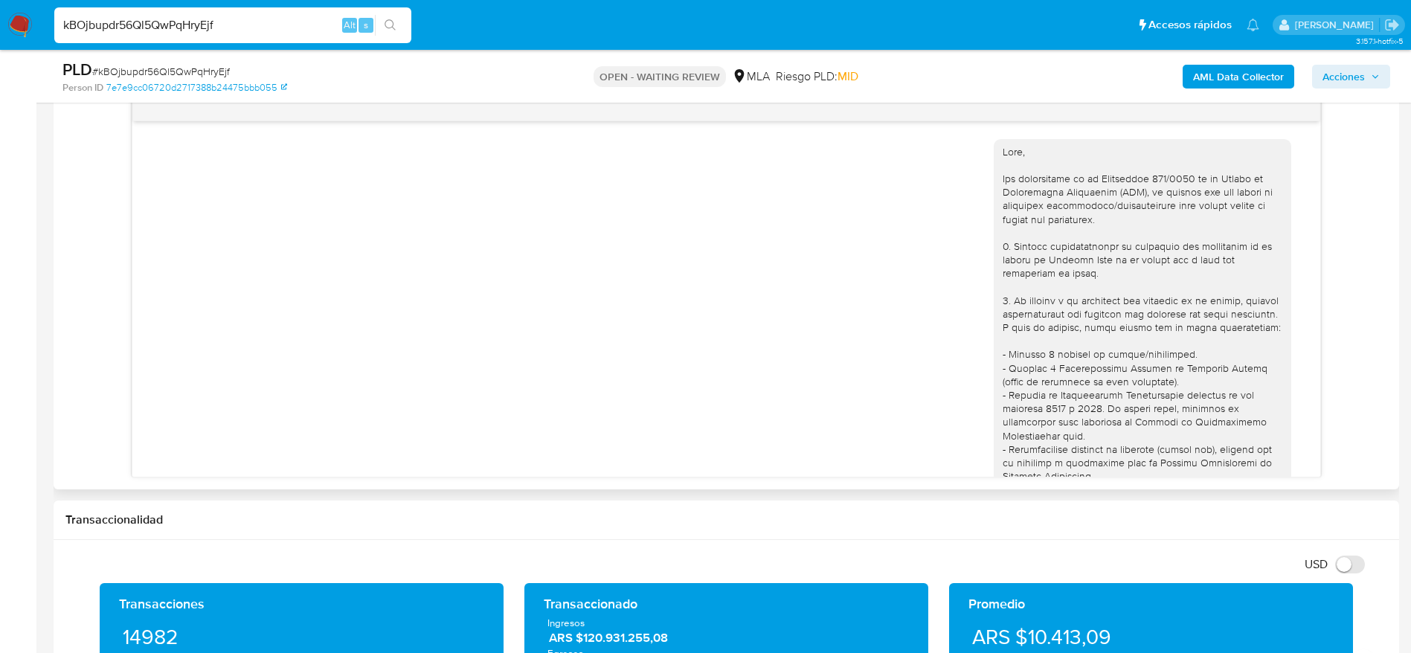
scroll to position [649, 0]
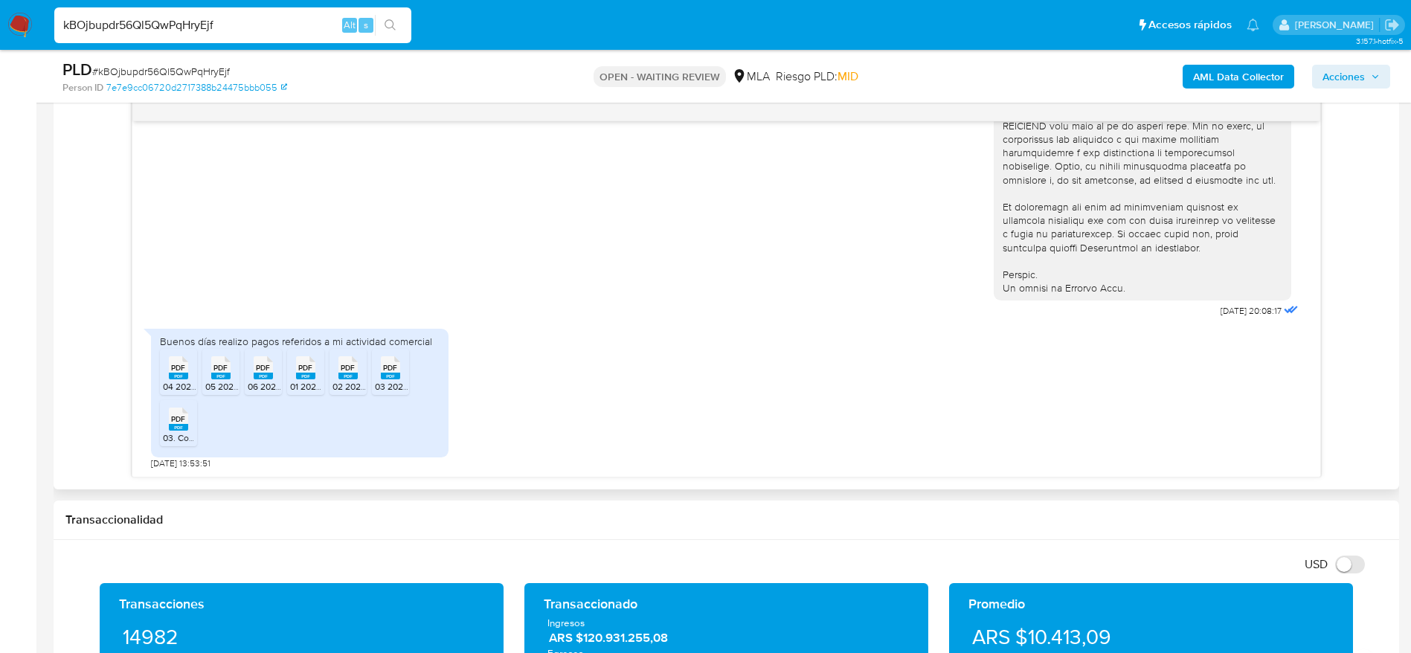
click at [179, 364] on span "PDF" at bounding box center [178, 368] width 14 height 10
click at [222, 369] on span "PDF" at bounding box center [220, 368] width 14 height 10
click at [263, 380] on span "06 2025 DDJJ IIBB.pdf" at bounding box center [293, 386] width 90 height 13
click at [310, 378] on rect at bounding box center [305, 376] width 19 height 7
click at [353, 380] on span "02 2025 DDJJ IIBB.pdf" at bounding box center [378, 386] width 90 height 13
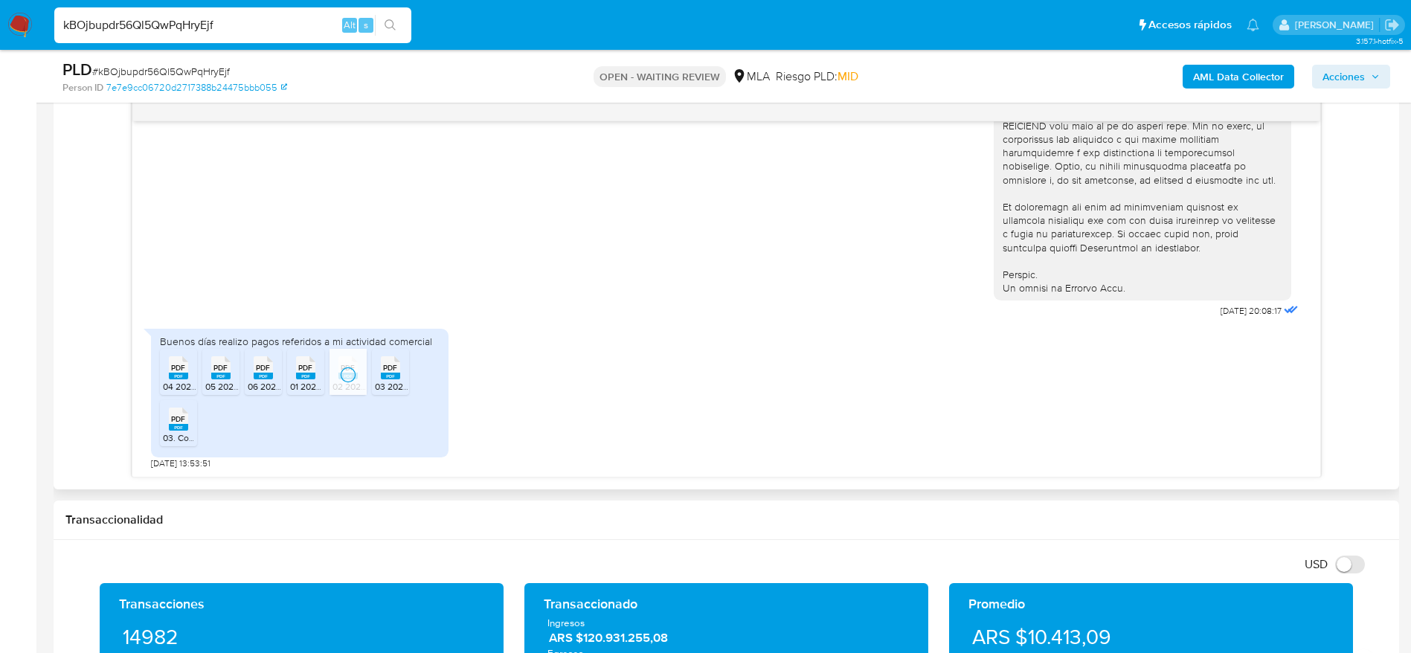
drag, startPoint x: 406, startPoint y: 384, endPoint x: 199, endPoint y: 426, distance: 211.8
click at [406, 384] on span "03 2025 DDJJ IIBB.pdf" at bounding box center [420, 386] width 90 height 13
drag, startPoint x: 178, startPoint y: 430, endPoint x: 530, endPoint y: 103, distance: 481.1
click at [178, 429] on rect at bounding box center [178, 427] width 19 height 7
click at [229, 22] on input "kBOjbupdr56Ql5QwPqHryEjf" at bounding box center [232, 25] width 357 height 19
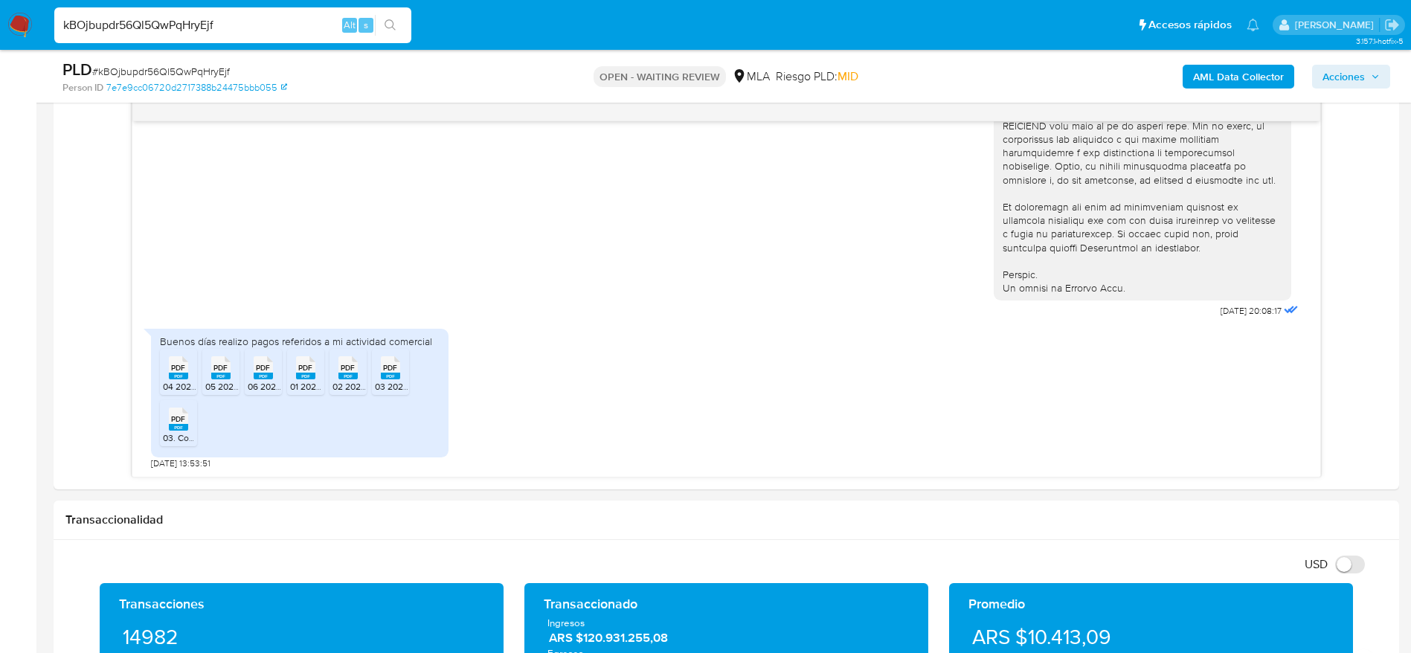
click at [229, 22] on input "kBOjbupdr56Ql5QwPqHryEjf" at bounding box center [232, 25] width 357 height 19
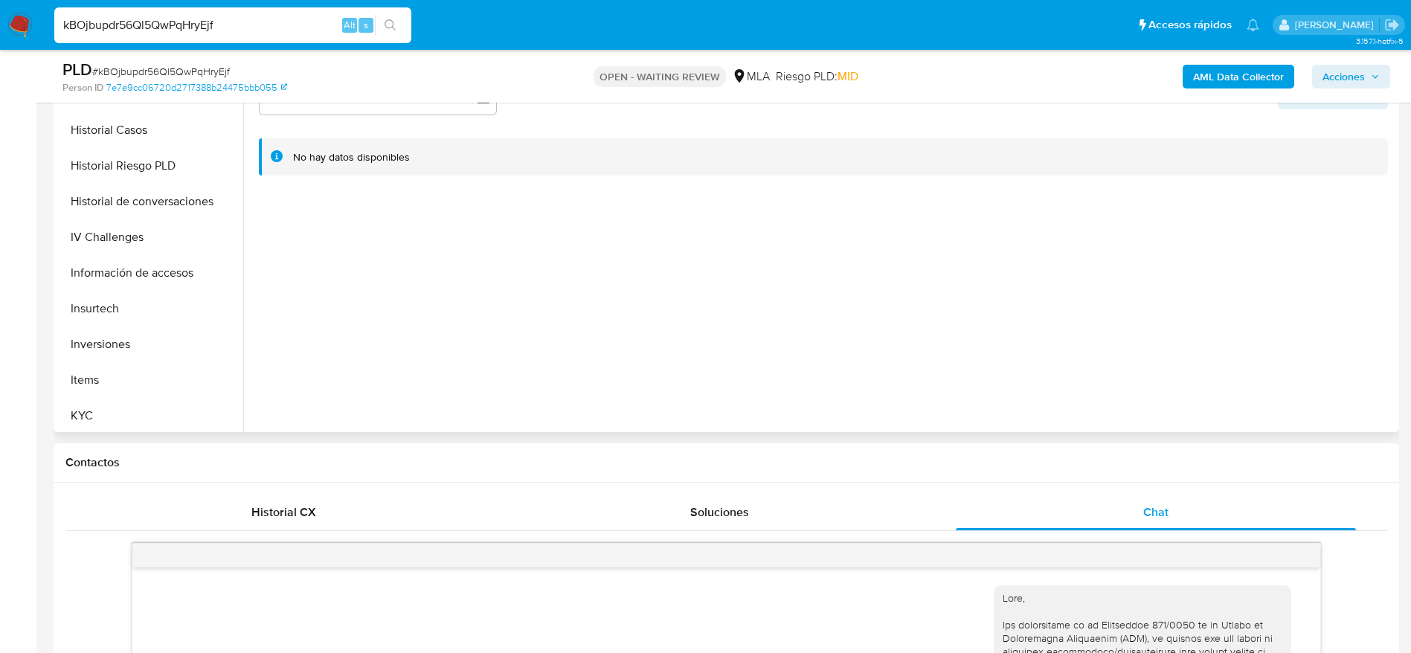
scroll to position [558, 0]
click at [98, 298] on button "KYC" at bounding box center [144, 305] width 174 height 36
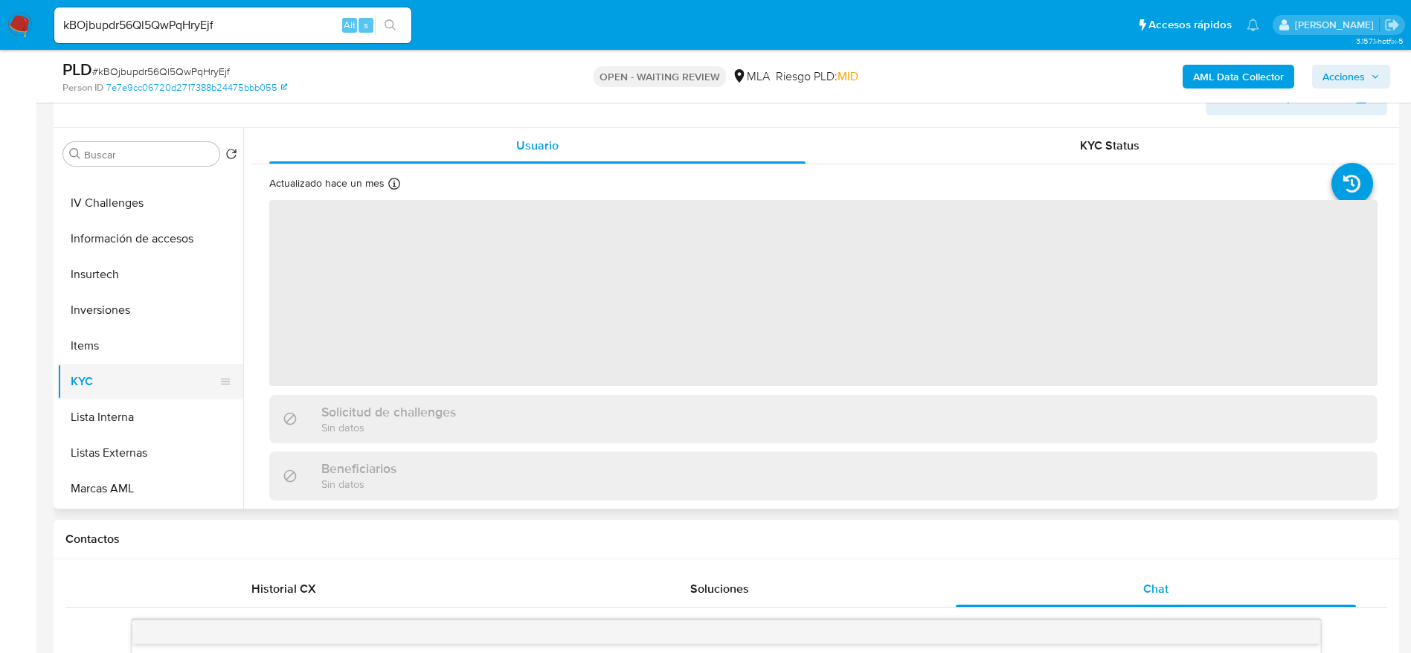
scroll to position [223, 0]
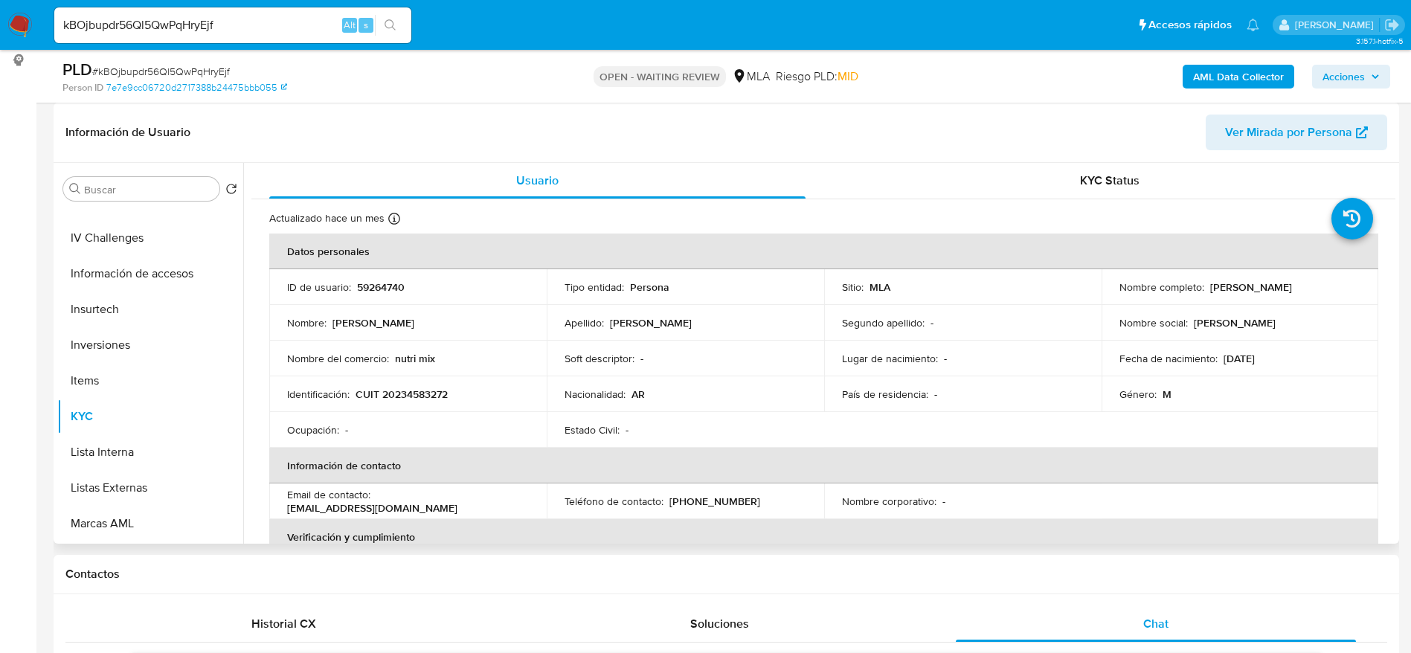
click at [678, 497] on p "(351) 5101007" at bounding box center [714, 501] width 91 height 13
click at [404, 395] on p "CUIT 20234583272" at bounding box center [402, 394] width 92 height 13
copy p "20234583272"
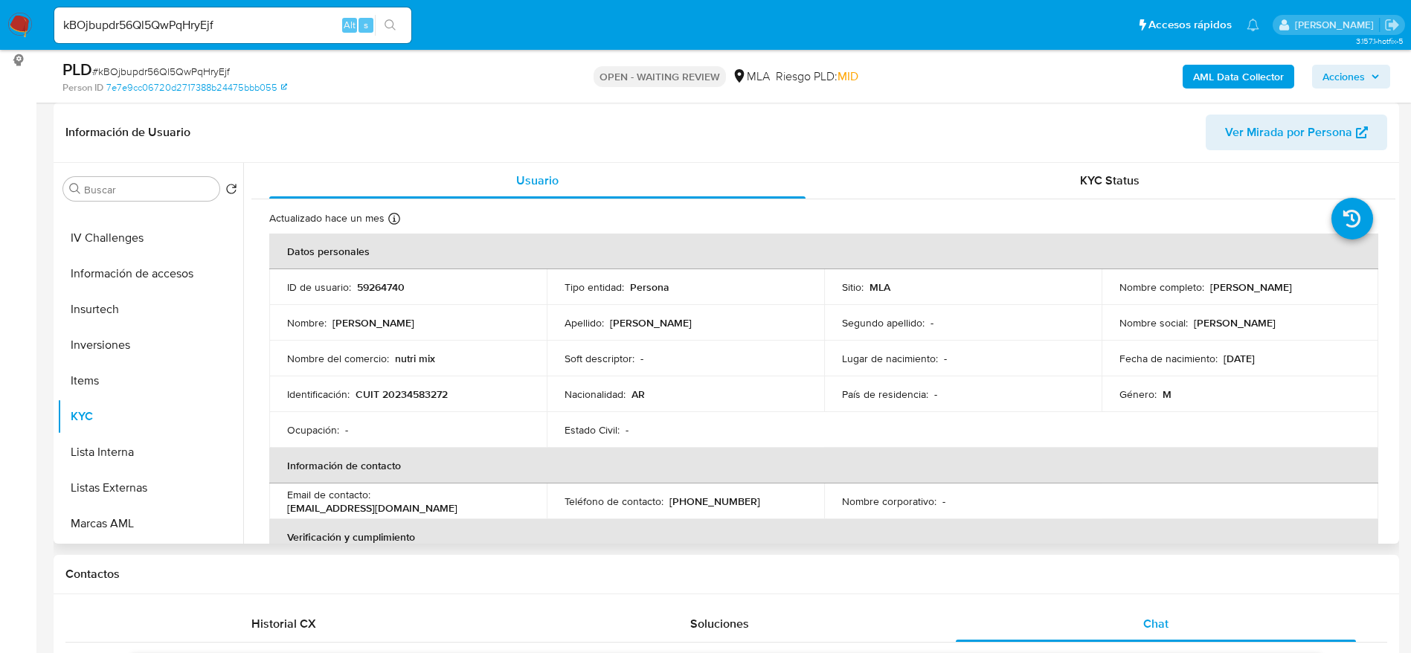
drag, startPoint x: 506, startPoint y: 346, endPoint x: 430, endPoint y: 398, distance: 92.0
click at [505, 347] on td "Nombre del comercio : nutri mix" at bounding box center [407, 359] width 277 height 36
click at [431, 399] on p "CUIT 20234583272" at bounding box center [402, 394] width 92 height 13
copy p "20234583272"
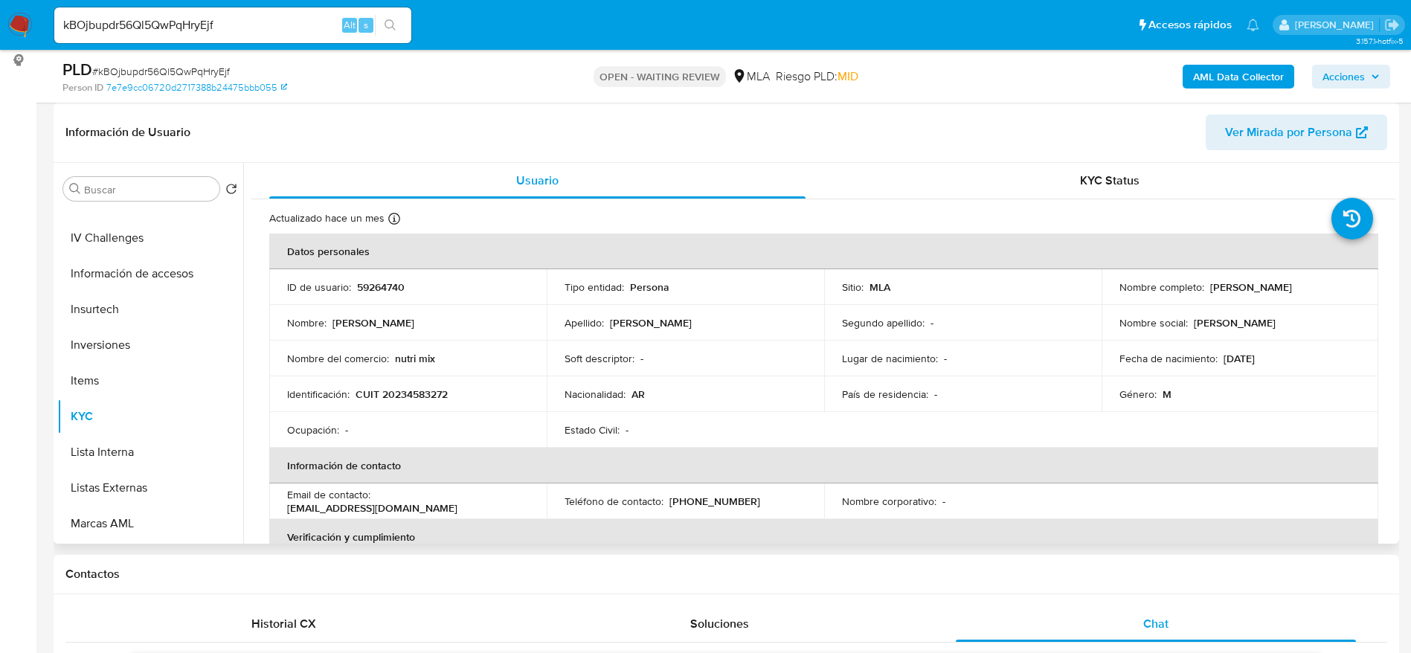
click at [489, 437] on td "Ocupación : -" at bounding box center [407, 430] width 277 height 36
drag, startPoint x: 395, startPoint y: 391, endPoint x: 449, endPoint y: 391, distance: 53.6
click at [448, 391] on p "CUIT 20234583272" at bounding box center [402, 394] width 92 height 13
copy p "23458327"
drag, startPoint x: 443, startPoint y: 430, endPoint x: 423, endPoint y: 385, distance: 49.3
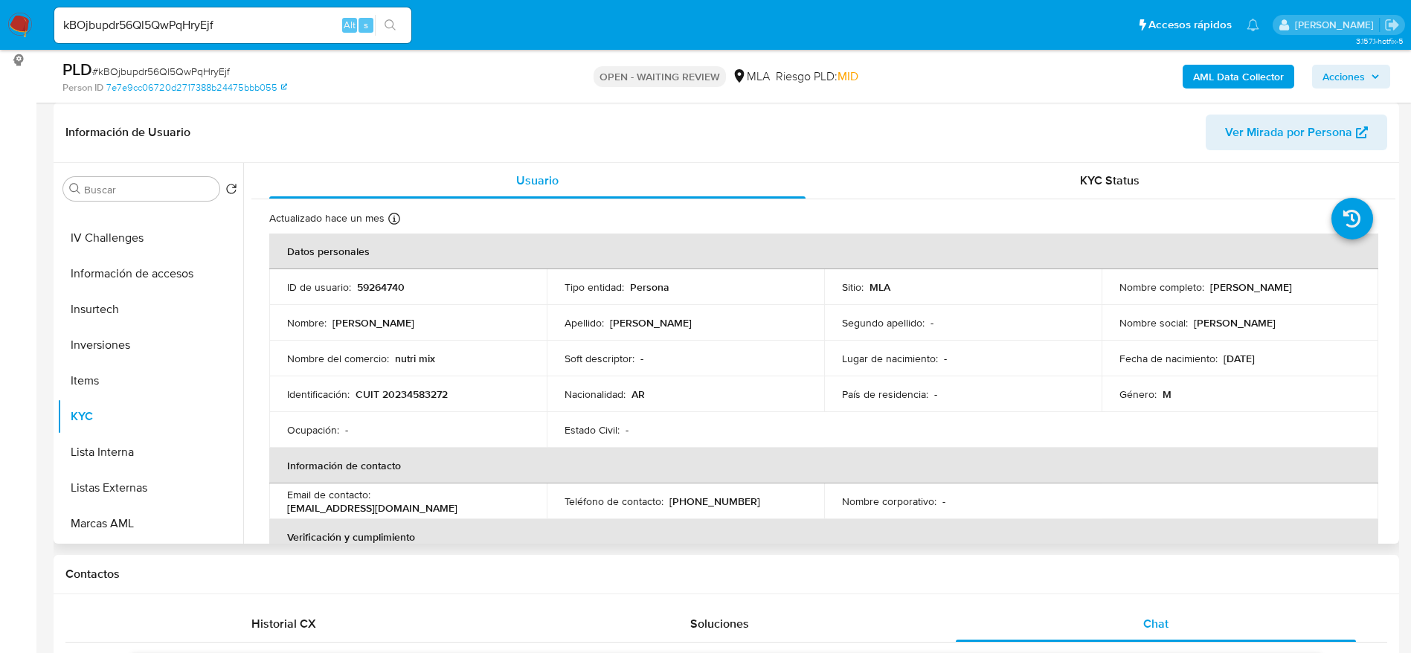
click at [441, 429] on div "Ocupación : -" at bounding box center [408, 429] width 242 height 13
click at [423, 382] on td "Identificación : CUIT 20234583272" at bounding box center [407, 394] width 277 height 36
click at [423, 392] on p "CUIT 20234583272" at bounding box center [402, 394] width 92 height 13
copy p "20234583272"
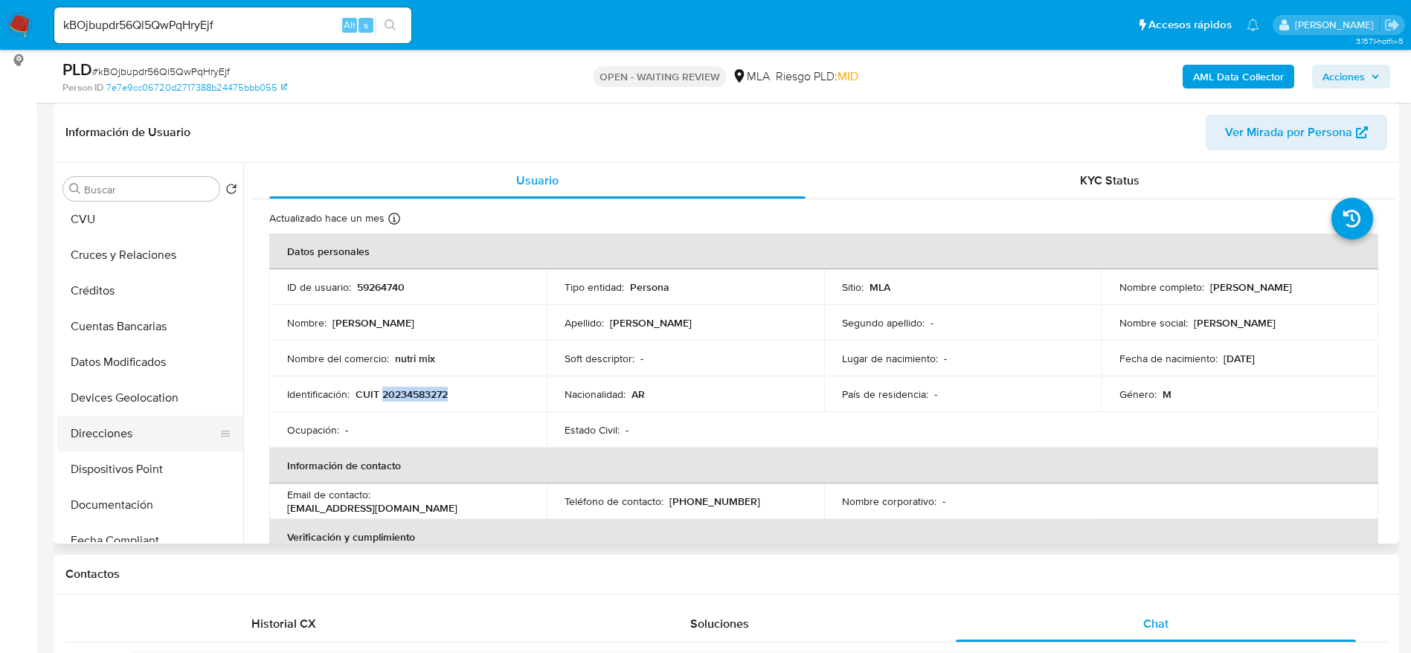
scroll to position [112, 0]
click at [118, 408] on button "Direcciones" at bounding box center [144, 399] width 174 height 36
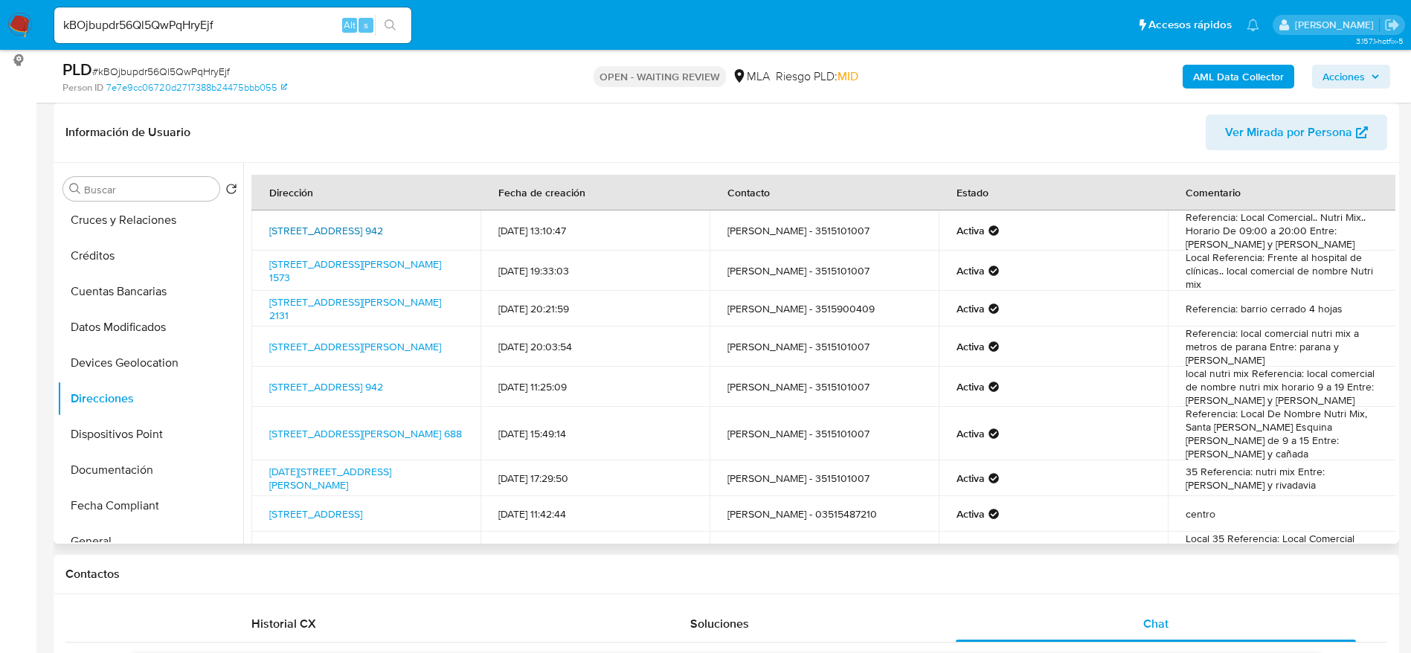
click at [298, 230] on link "Ituzaigo 942, Córdoba, Córdoba, 5000, Argentina 942" at bounding box center [326, 230] width 114 height 15
drag, startPoint x: 296, startPoint y: 228, endPoint x: 261, endPoint y: 219, distance: 36.1
click at [261, 219] on td "Ituzaigo 942, Córdoba, Córdoba, 5000, Argentina 942" at bounding box center [365, 231] width 229 height 40
copy link "Ituzaigo 942, Córdoba, Córdoba, 5000, Argentina 942"
click at [188, 74] on span "# kBOjbupdr56Ql5QwPqHryEjf" at bounding box center [161, 71] width 138 height 15
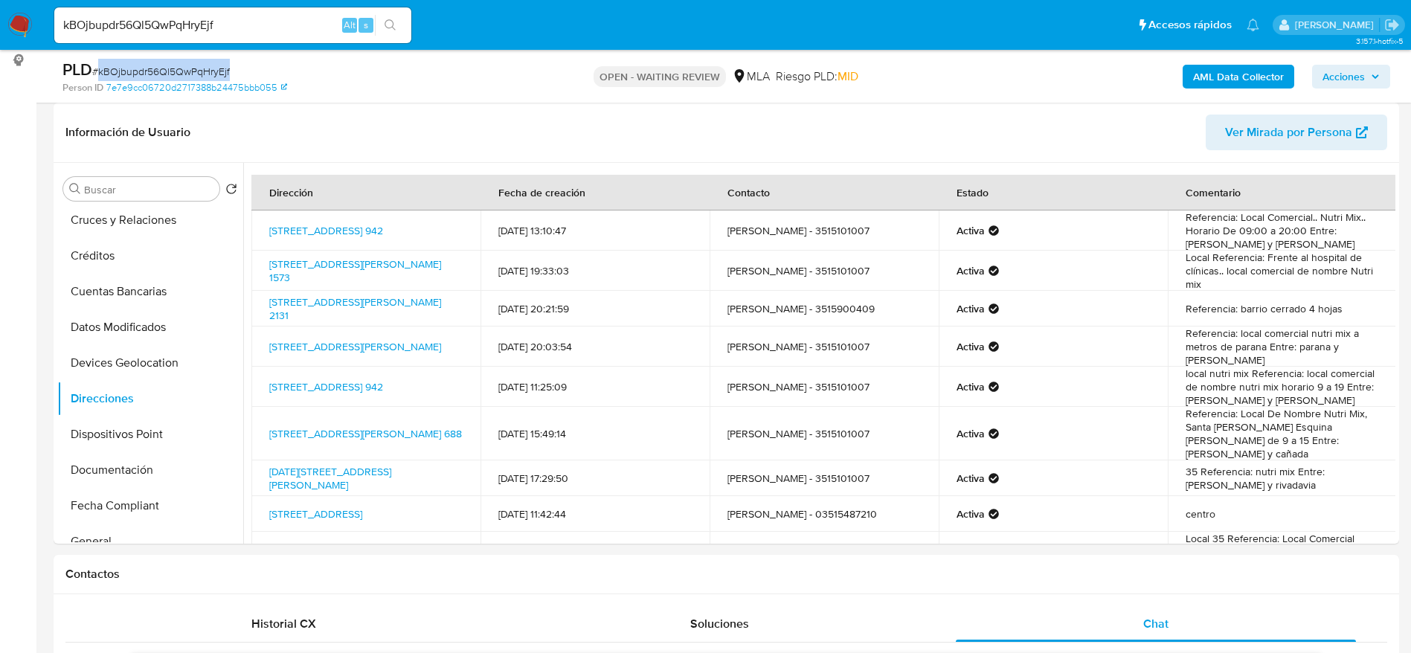
click at [188, 74] on span "# kBOjbupdr56Ql5QwPqHryEjf" at bounding box center [161, 71] width 138 height 15
copy span "kBOjbupdr56Ql5QwPqHryEjf"
drag, startPoint x: 28, startPoint y: 25, endPoint x: 149, endPoint y: 30, distance: 121.4
click at [147, 27] on input "kBOjbupdr56Ql5QwPqHryEjf" at bounding box center [232, 25] width 357 height 19
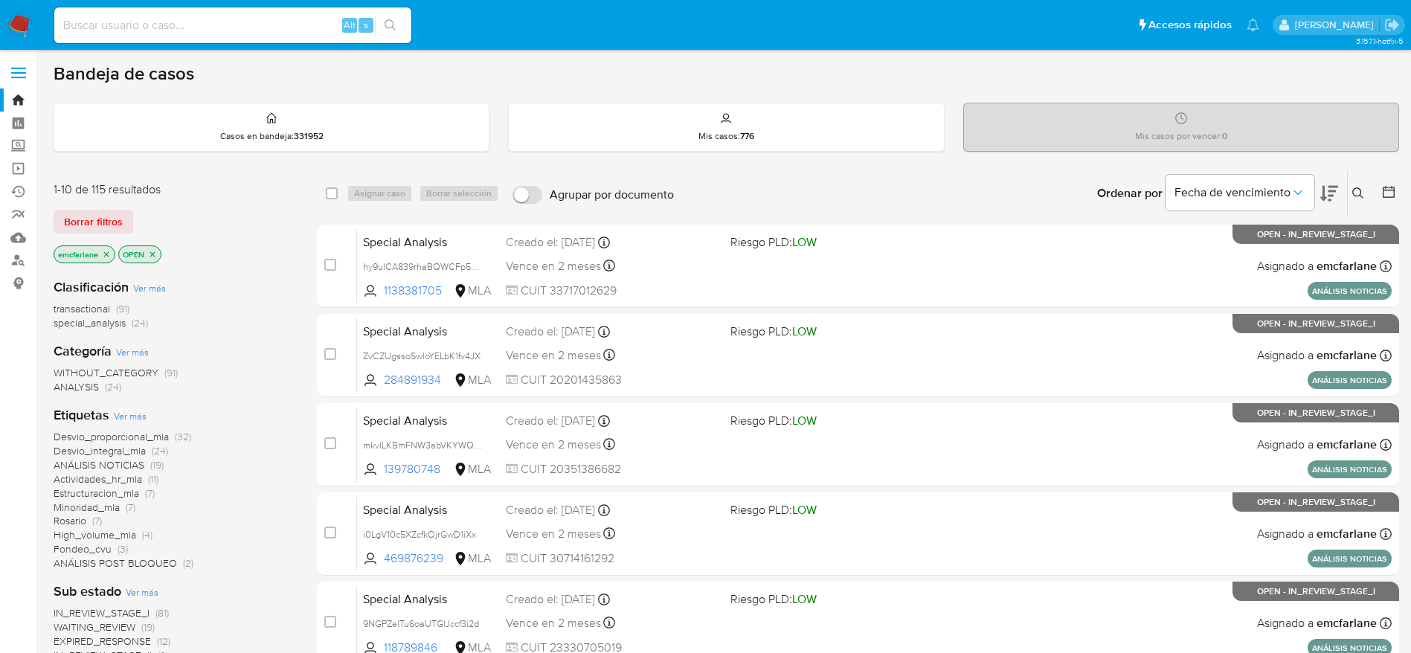
click at [91, 208] on div "1-10 de 115 resultados Borrar filtros emcfarlane OPEN" at bounding box center [173, 224] width 238 height 85
click at [97, 220] on span "Borrar filtros" at bounding box center [93, 221] width 59 height 21
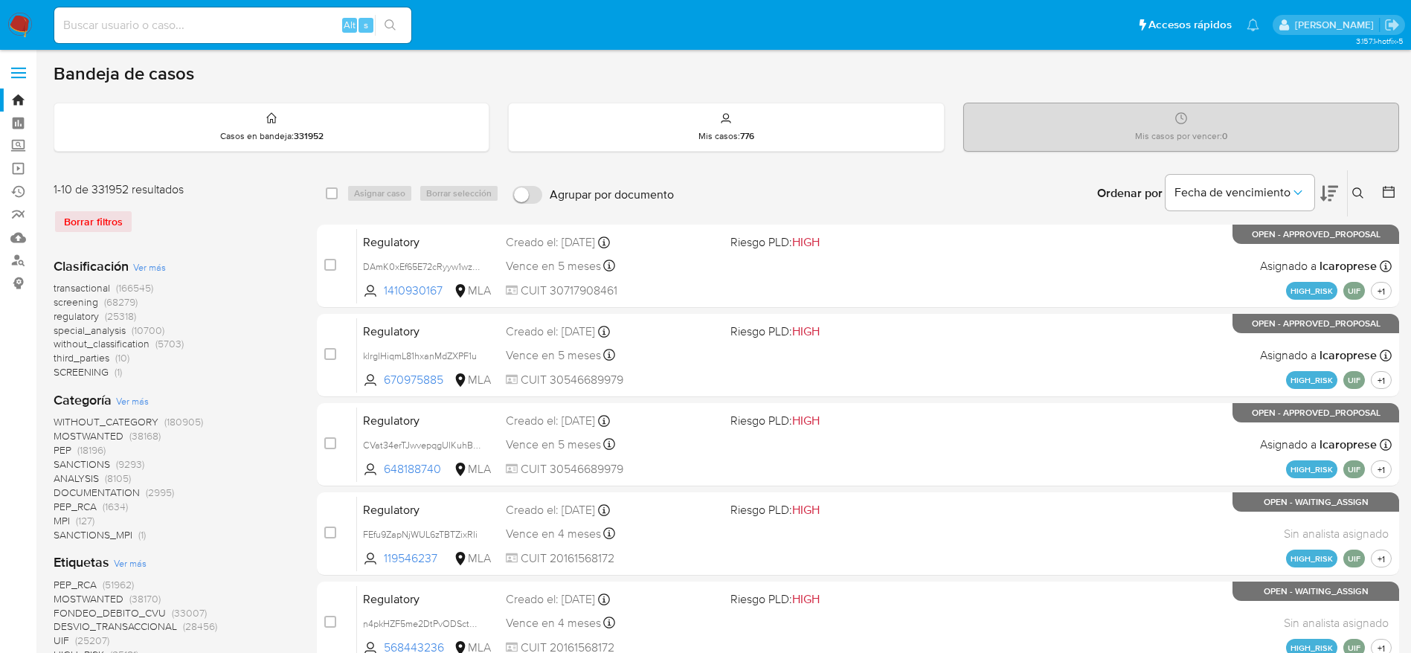
click at [1366, 188] on button at bounding box center [1360, 193] width 25 height 18
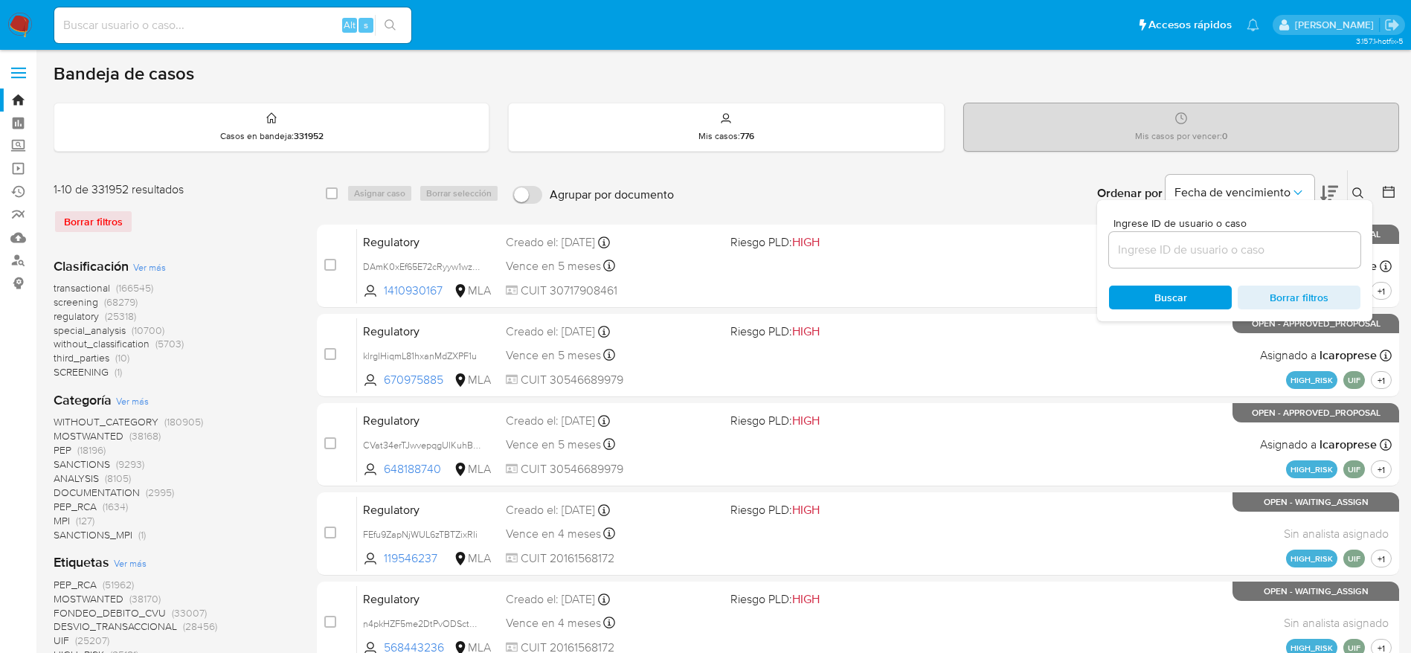
click at [1256, 248] on input at bounding box center [1234, 249] width 251 height 19
type input "kBOjbupdr56Ql5QwPqHryEjf"
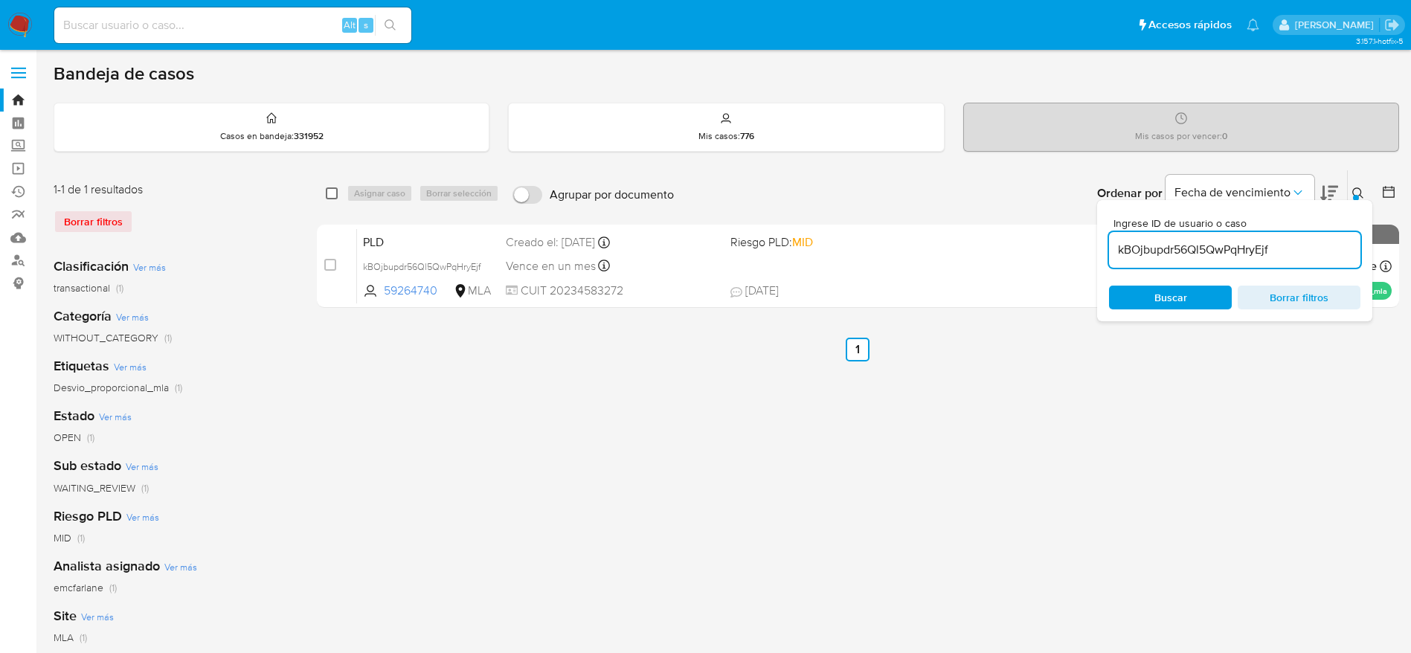
click at [332, 195] on input "checkbox" at bounding box center [332, 193] width 12 height 12
checkbox input "true"
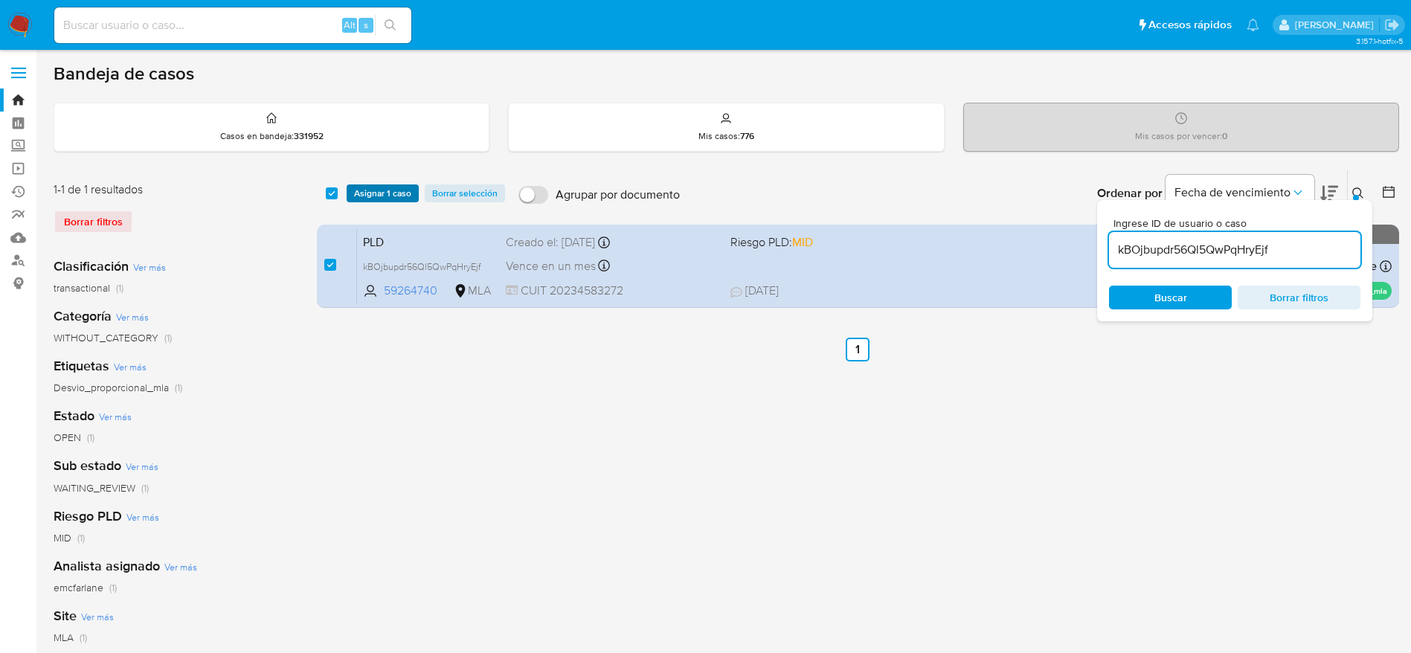
click at [364, 197] on span "Asignar 1 caso" at bounding box center [382, 193] width 57 height 15
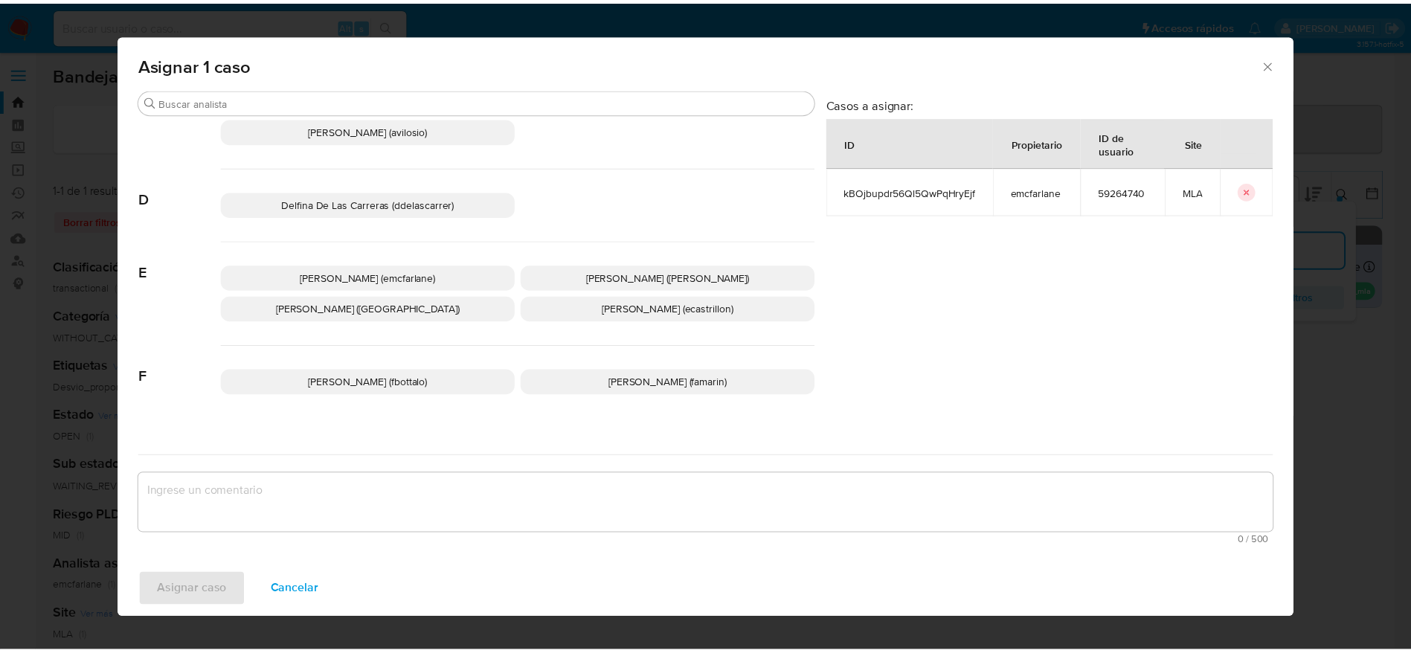
scroll to position [112, 0]
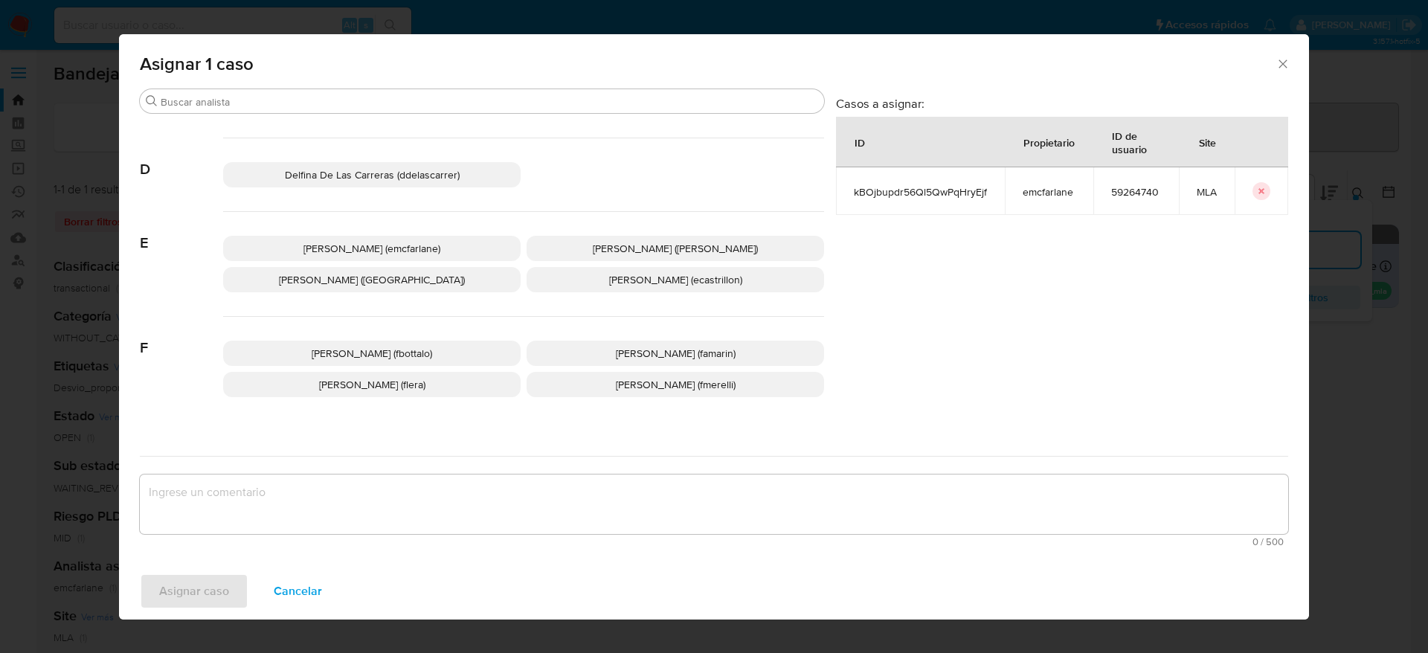
click at [414, 245] on span "[PERSON_NAME] (emcfarlane)" at bounding box center [371, 248] width 137 height 15
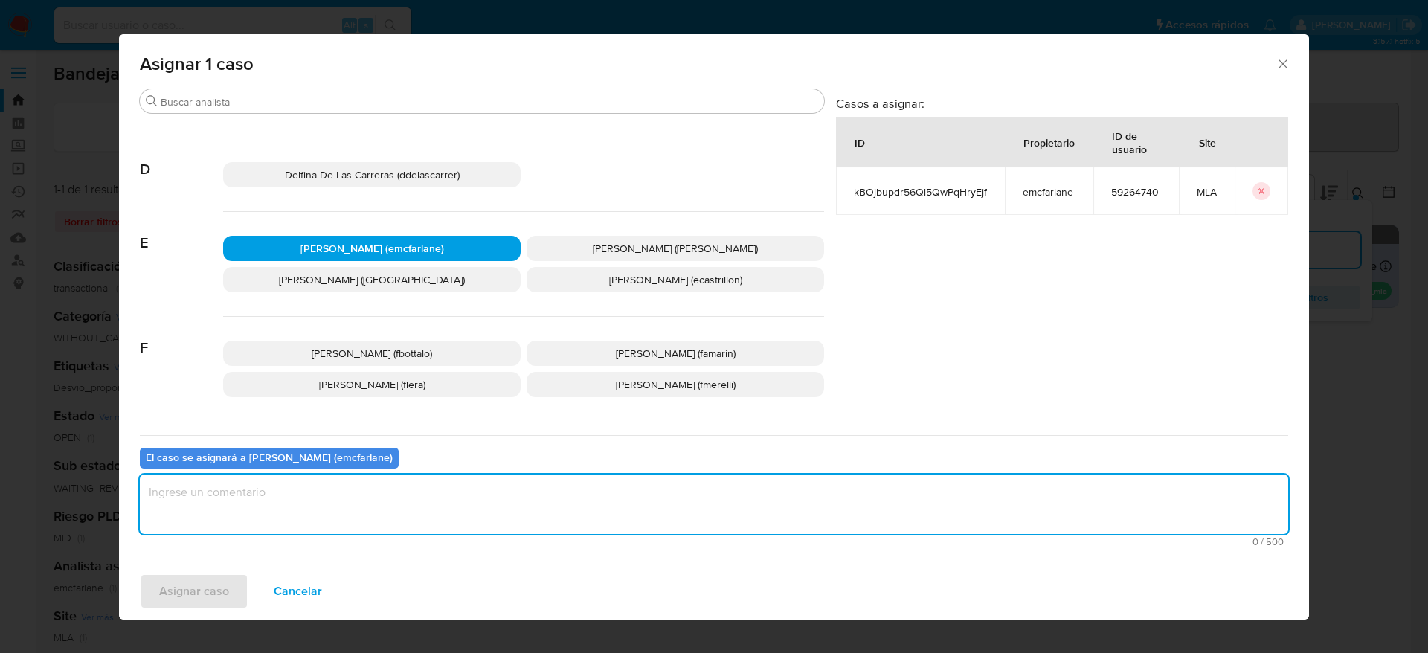
click at [273, 484] on textarea "assign-modal" at bounding box center [714, 505] width 1149 height 60
click at [155, 600] on button "Asignar caso" at bounding box center [194, 592] width 109 height 36
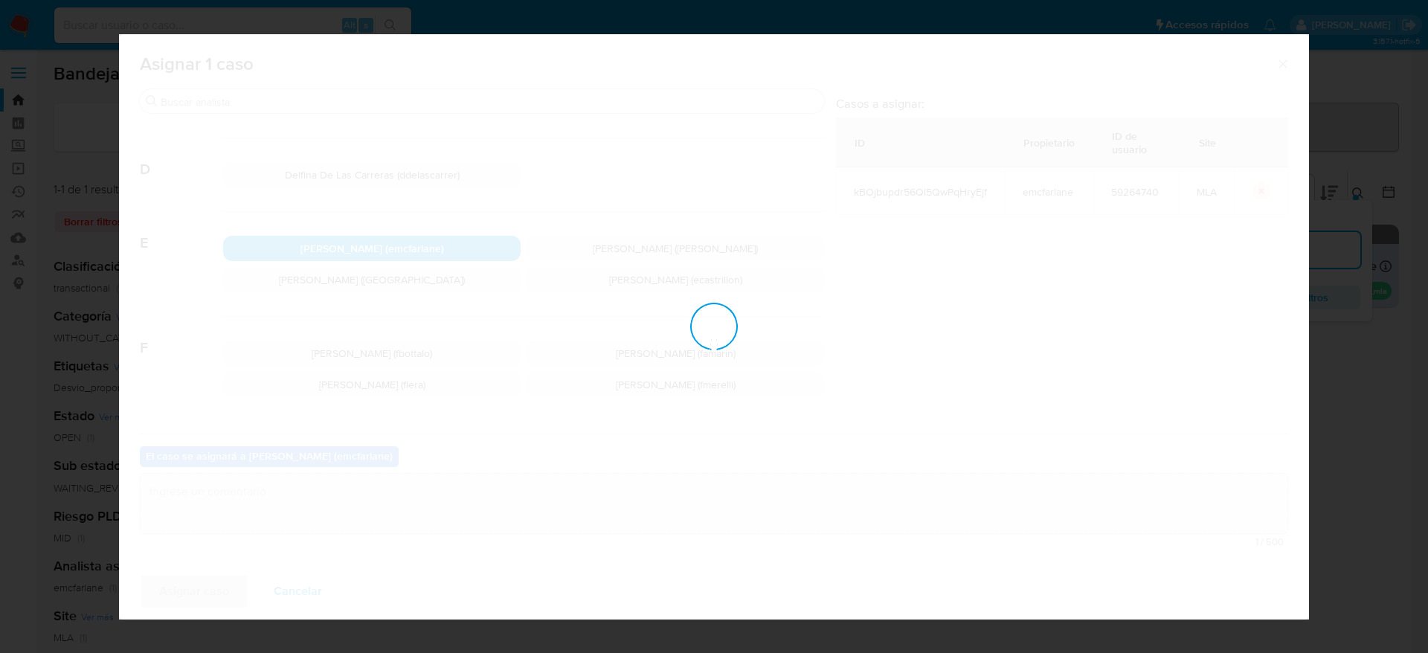
checkbox input "false"
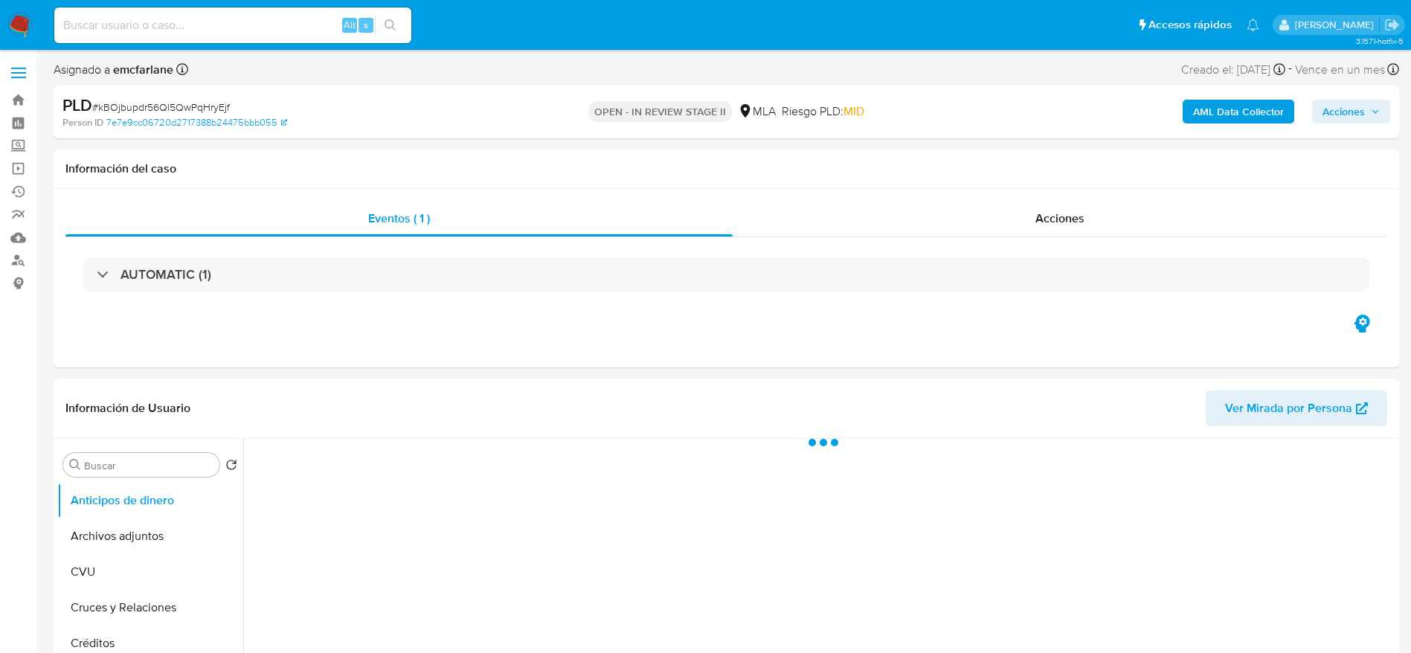
click at [1351, 106] on span "Acciones" at bounding box center [1344, 112] width 42 height 24
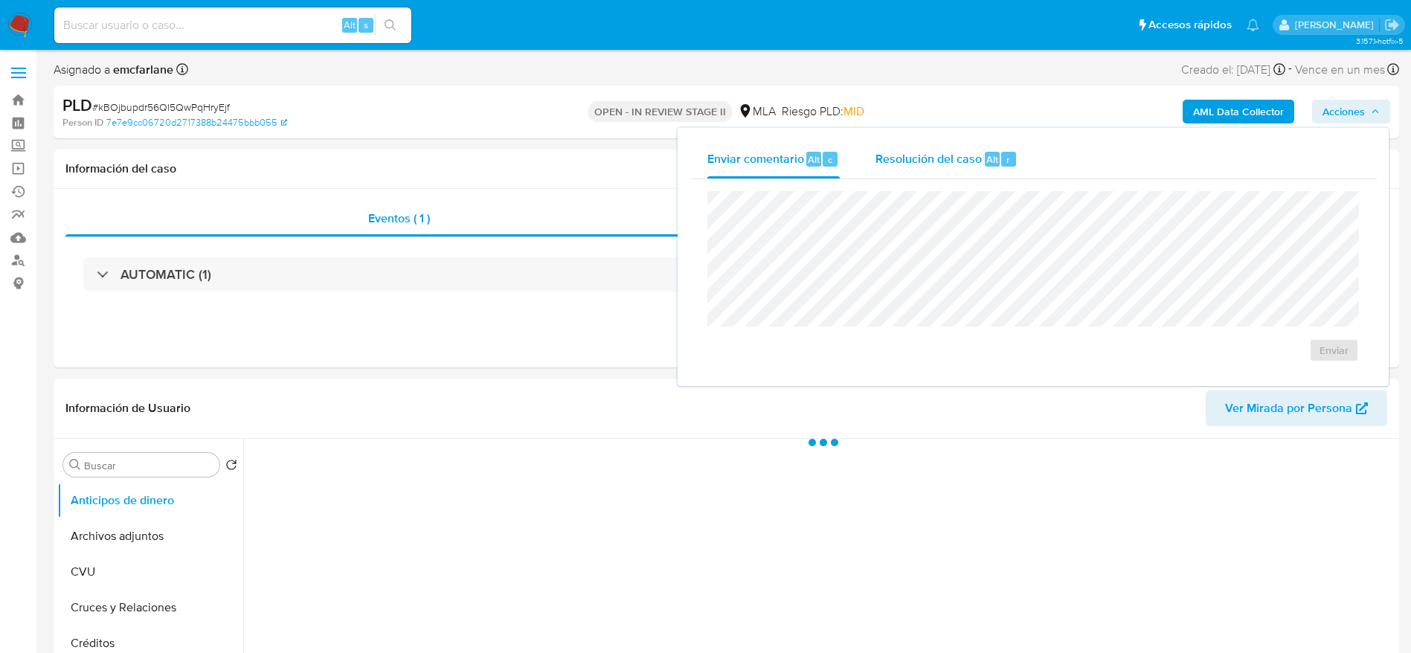
drag, startPoint x: 924, startPoint y: 161, endPoint x: 922, endPoint y: 187, distance: 26.8
click at [924, 161] on span "Resolución del caso" at bounding box center [929, 158] width 106 height 17
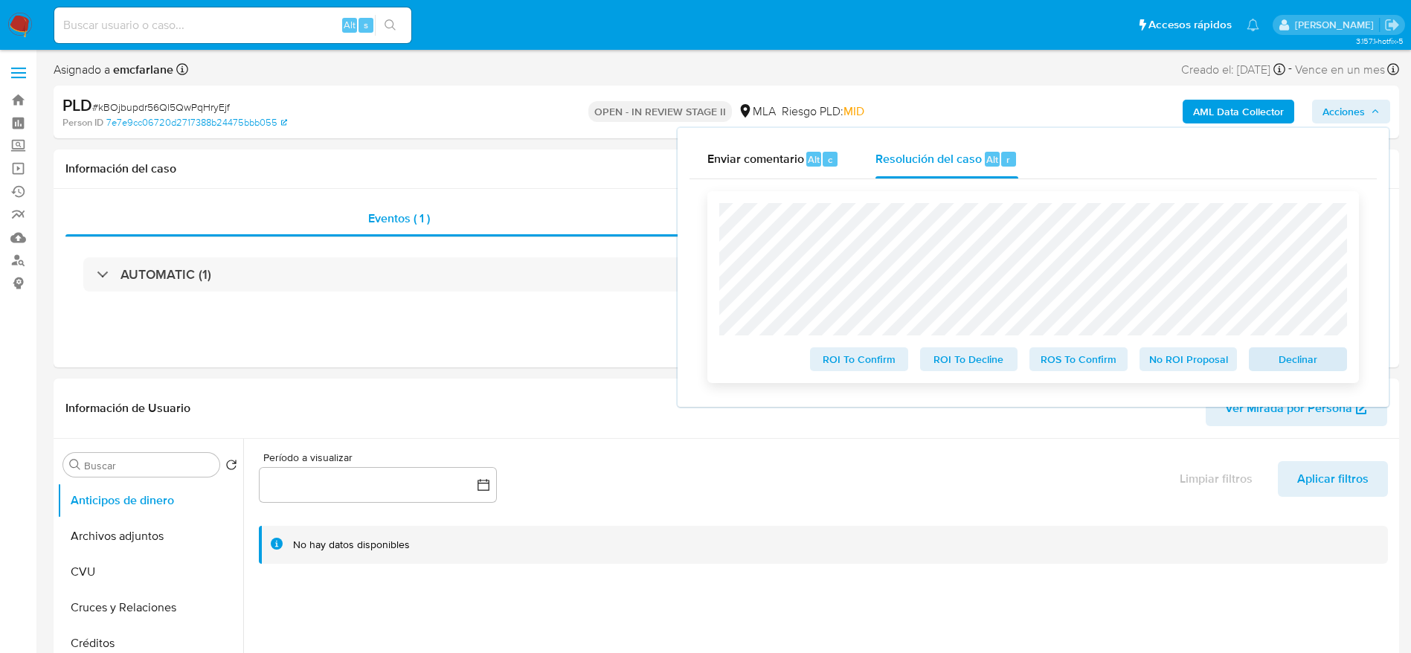
select select "10"
click at [1302, 368] on span "Declinar" at bounding box center [1297, 359] width 77 height 21
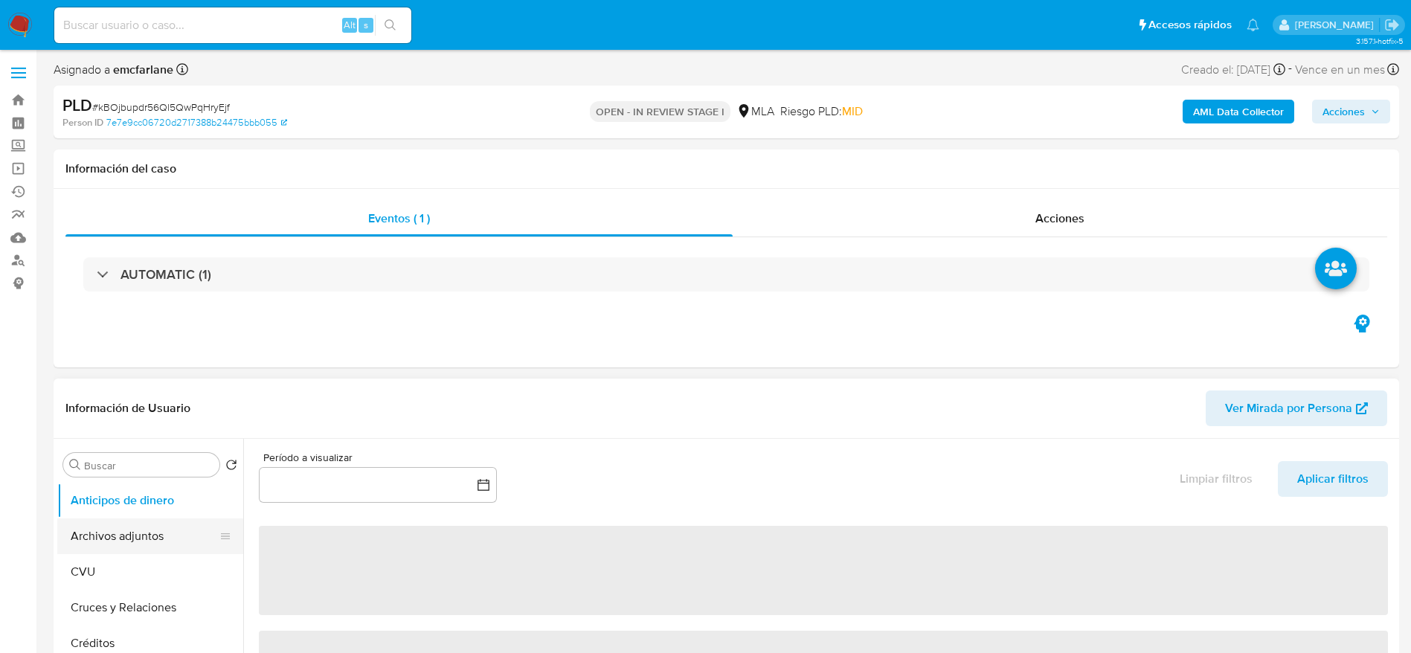
select select "10"
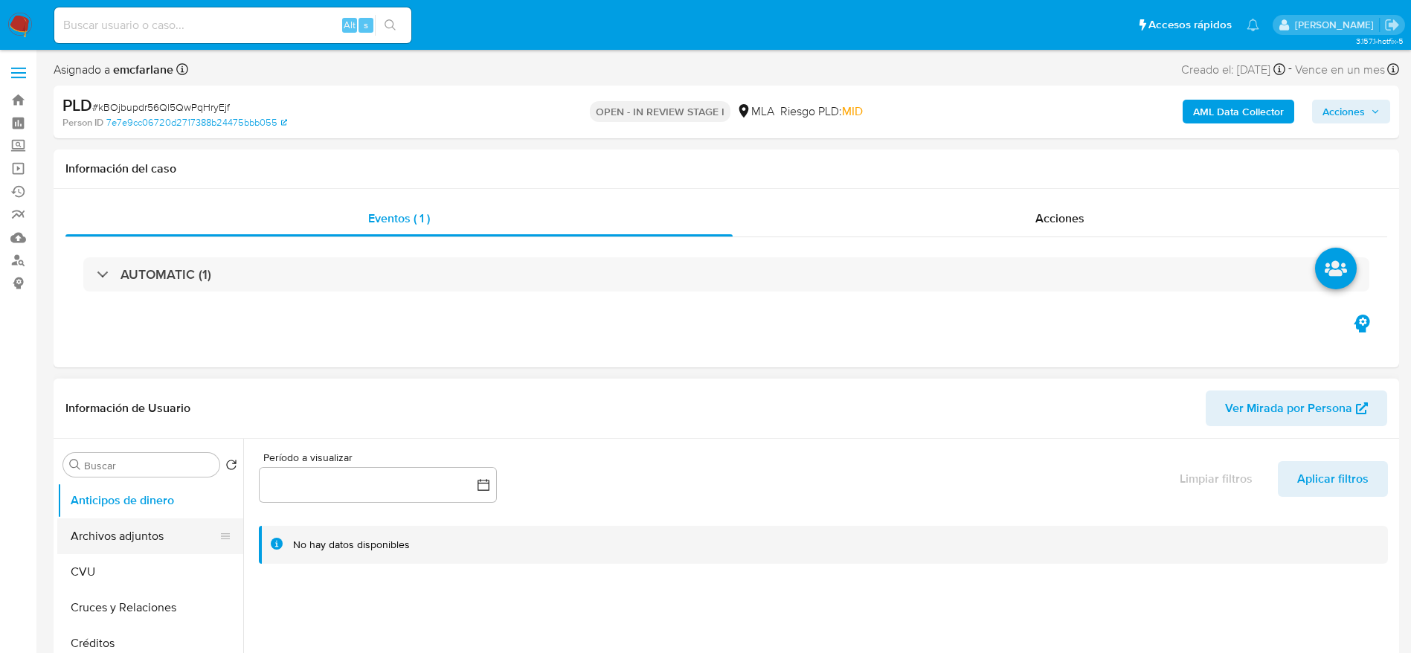
click at [110, 529] on button "Archivos adjuntos" at bounding box center [144, 536] width 174 height 36
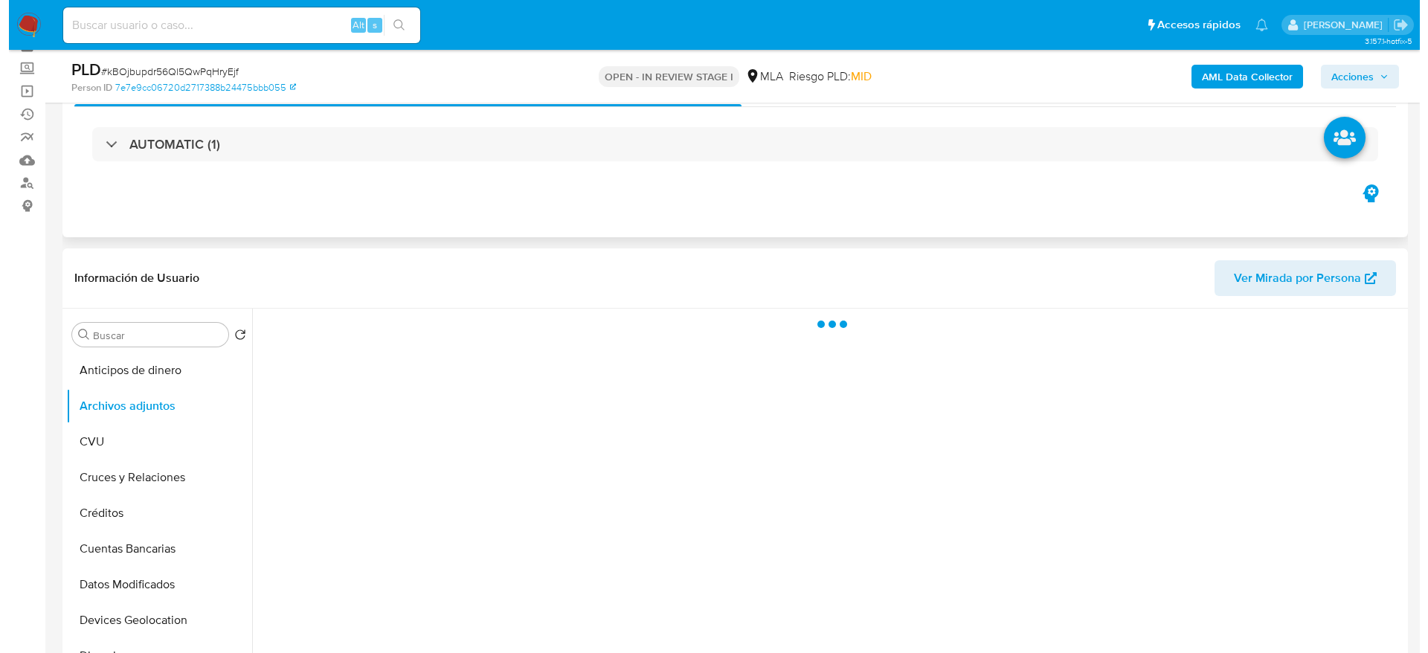
scroll to position [112, 0]
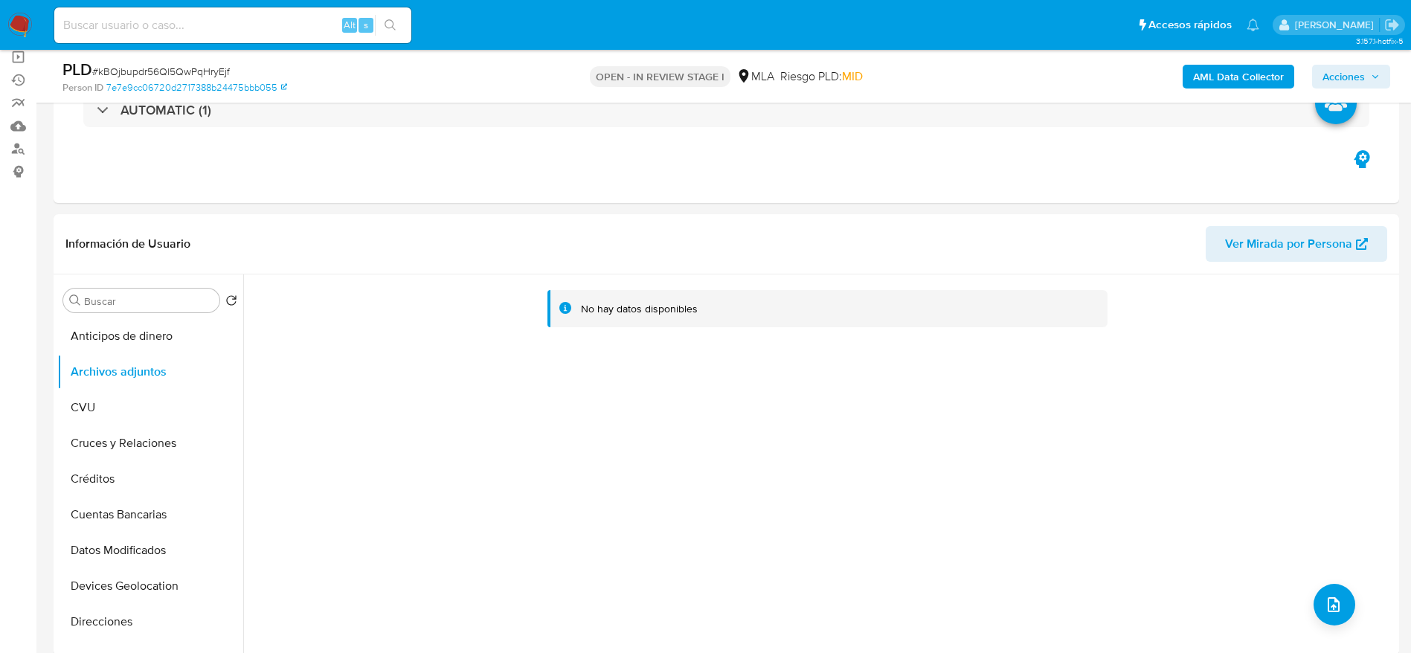
click at [1260, 81] on b "AML Data Collector" at bounding box center [1238, 77] width 91 height 24
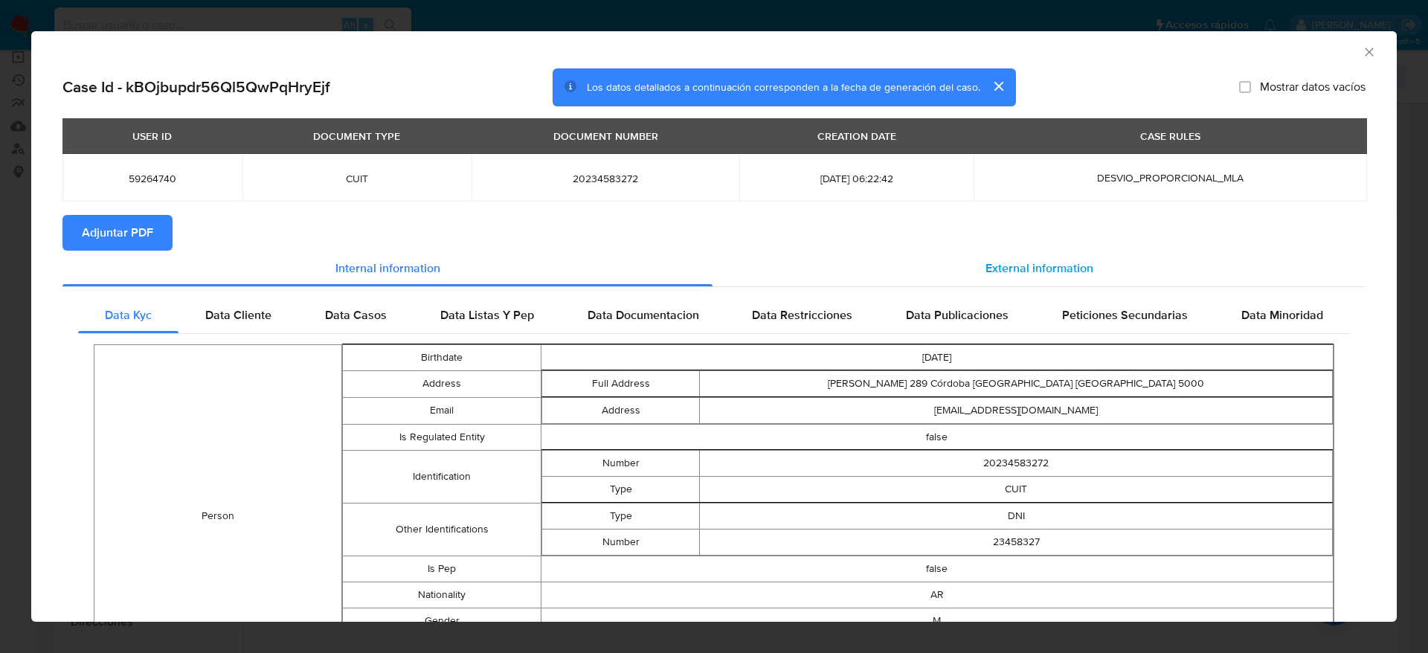
click at [1000, 267] on span "External information" at bounding box center [1040, 268] width 108 height 17
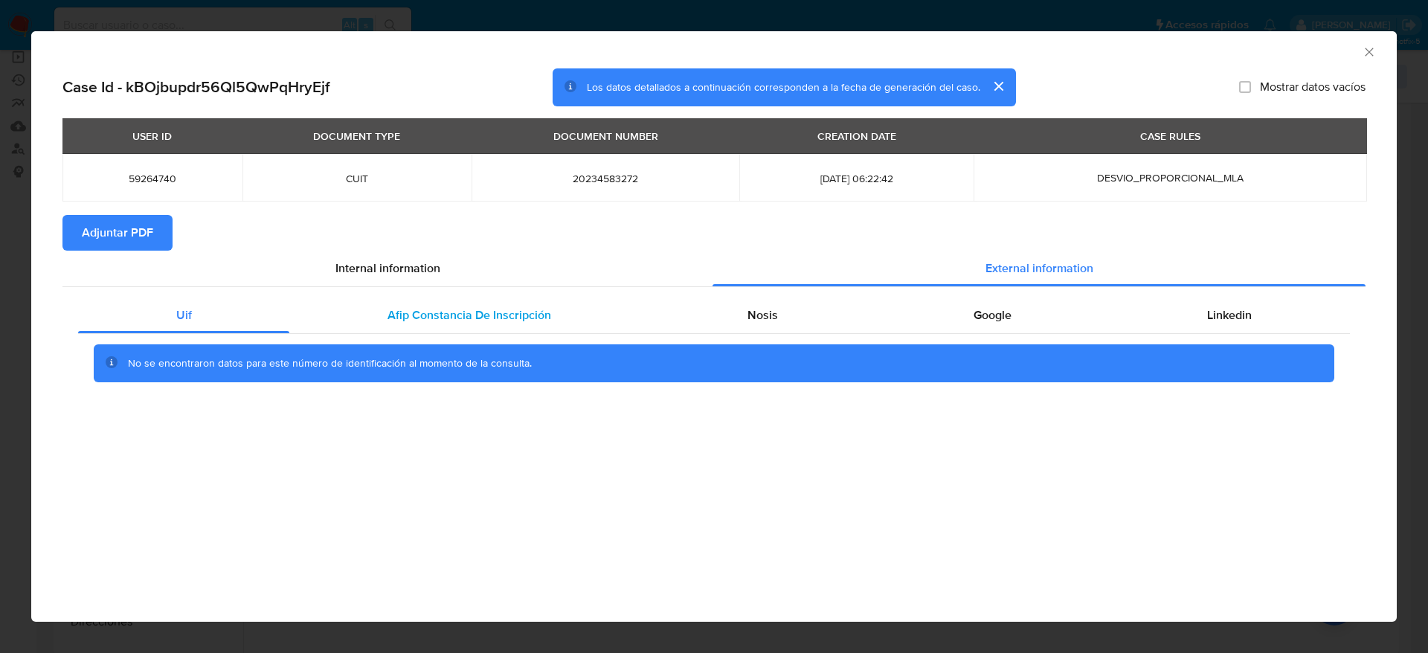
click at [443, 324] on div "Afip Constancia De Inscripción" at bounding box center [468, 316] width 359 height 36
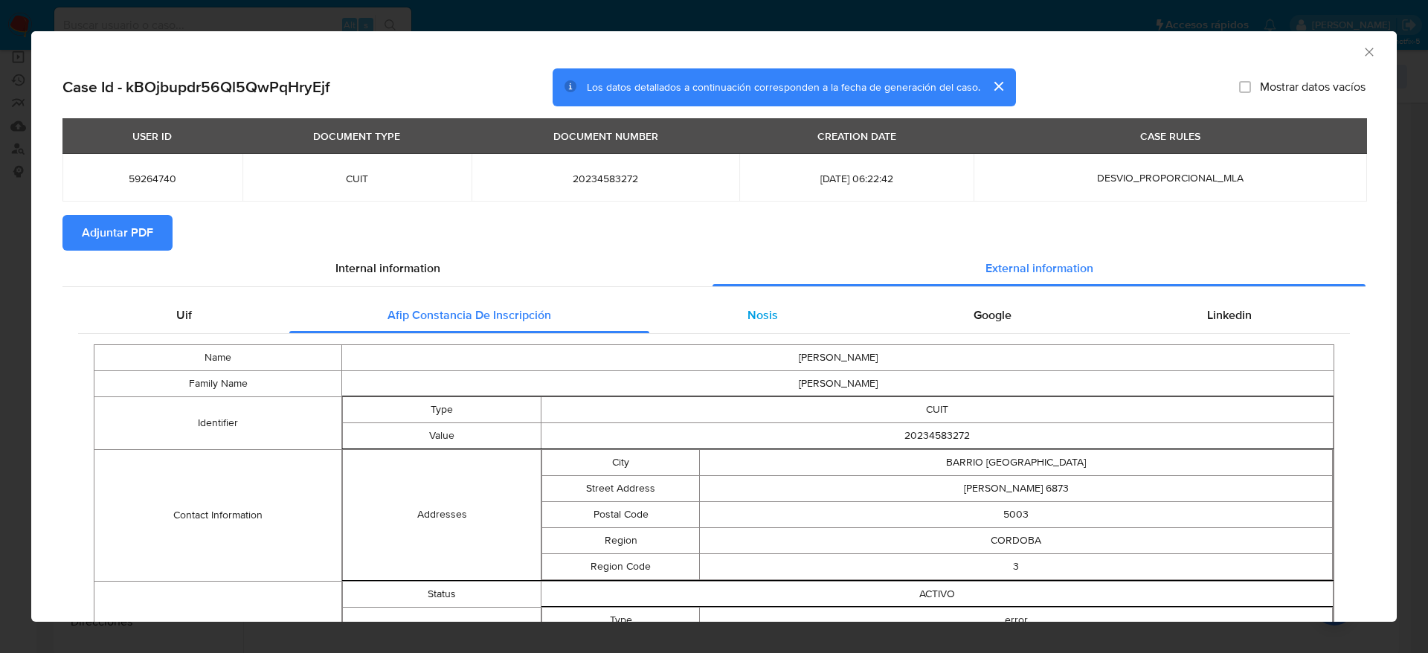
click at [759, 318] on span "Nosis" at bounding box center [763, 314] width 30 height 17
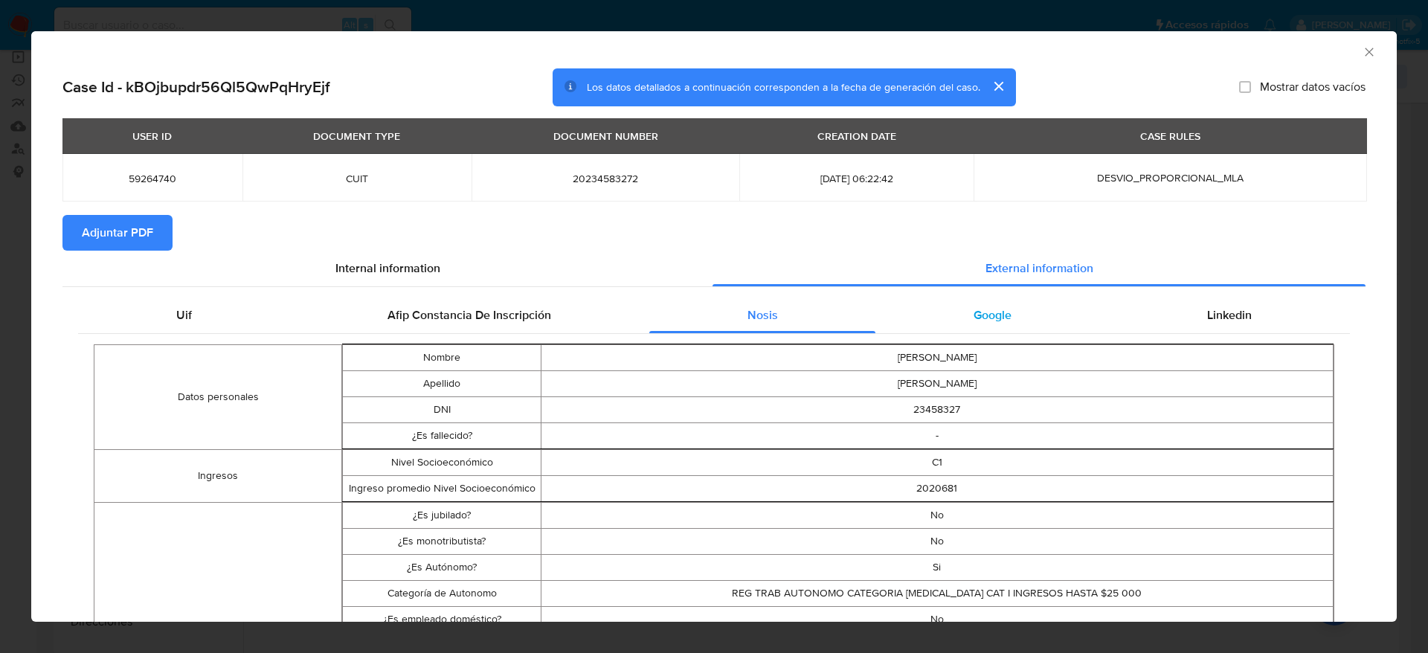
click at [992, 319] on span "Google" at bounding box center [993, 314] width 38 height 17
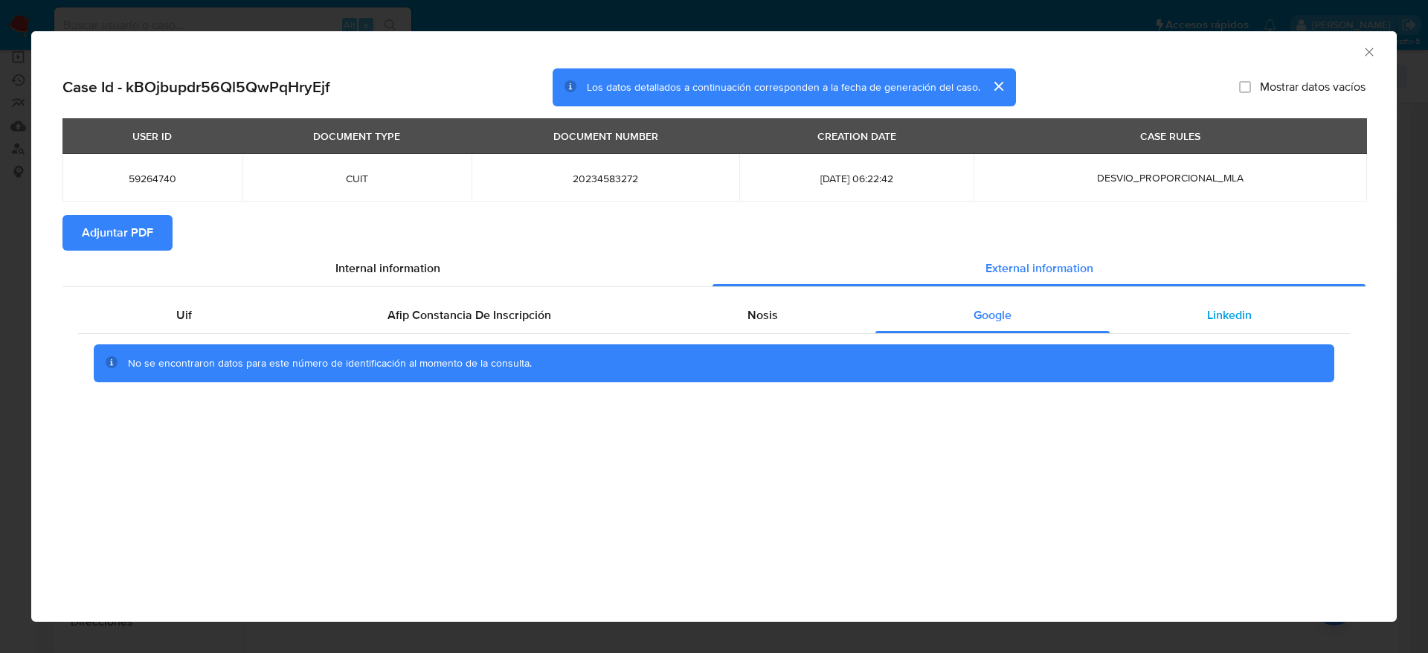
drag, startPoint x: 1260, startPoint y: 314, endPoint x: 1206, endPoint y: 323, distance: 55.0
click at [1259, 312] on div "Linkedin" at bounding box center [1230, 316] width 240 height 36
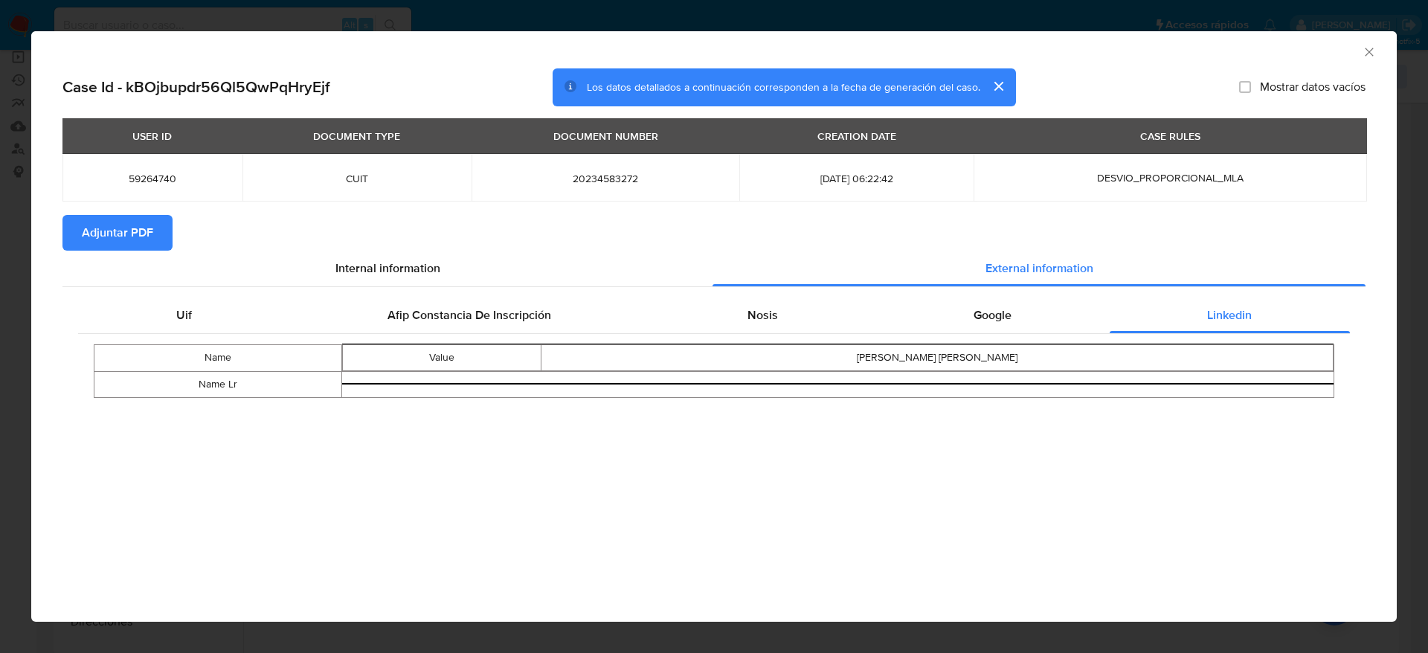
click at [119, 225] on span "Adjuntar PDF" at bounding box center [117, 232] width 71 height 33
click at [1371, 50] on icon "Cerrar ventana" at bounding box center [1369, 52] width 8 height 8
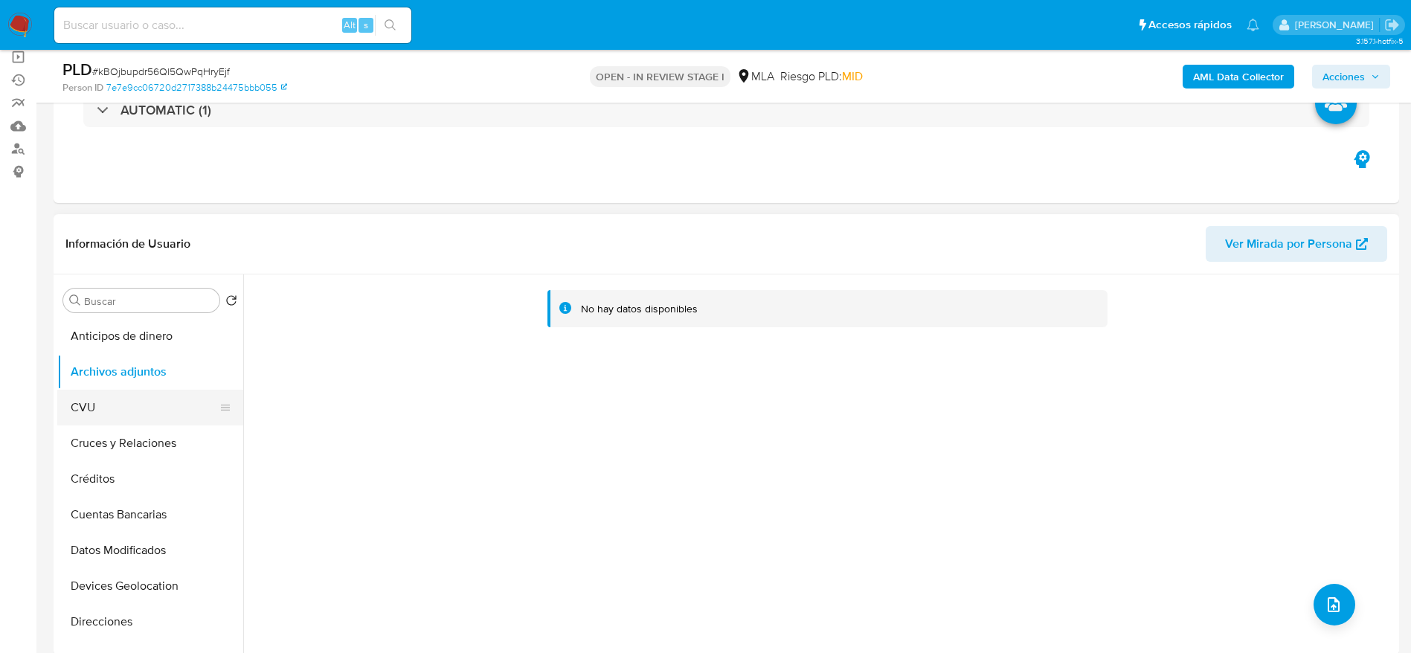
click at [120, 417] on button "CVU" at bounding box center [144, 408] width 174 height 36
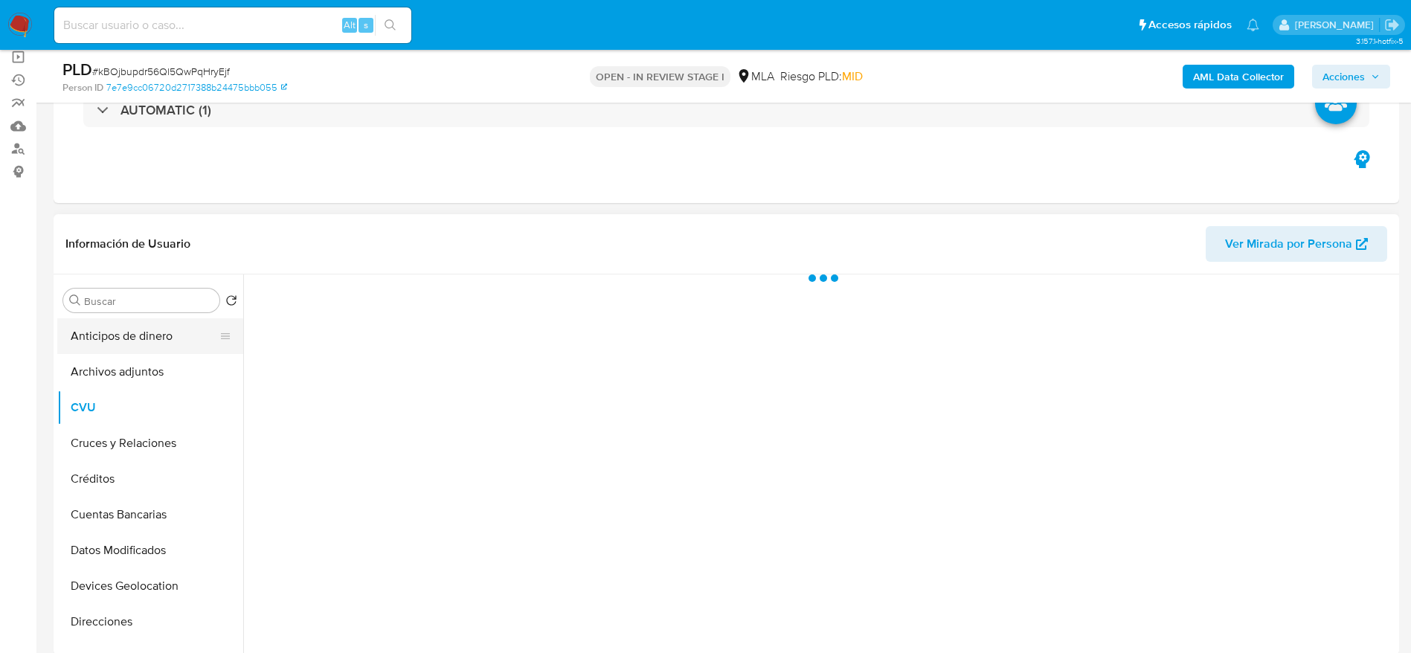
click at [135, 351] on button "Anticipos de dinero" at bounding box center [144, 336] width 174 height 36
click at [136, 356] on button "Archivos adjuntos" at bounding box center [144, 372] width 174 height 36
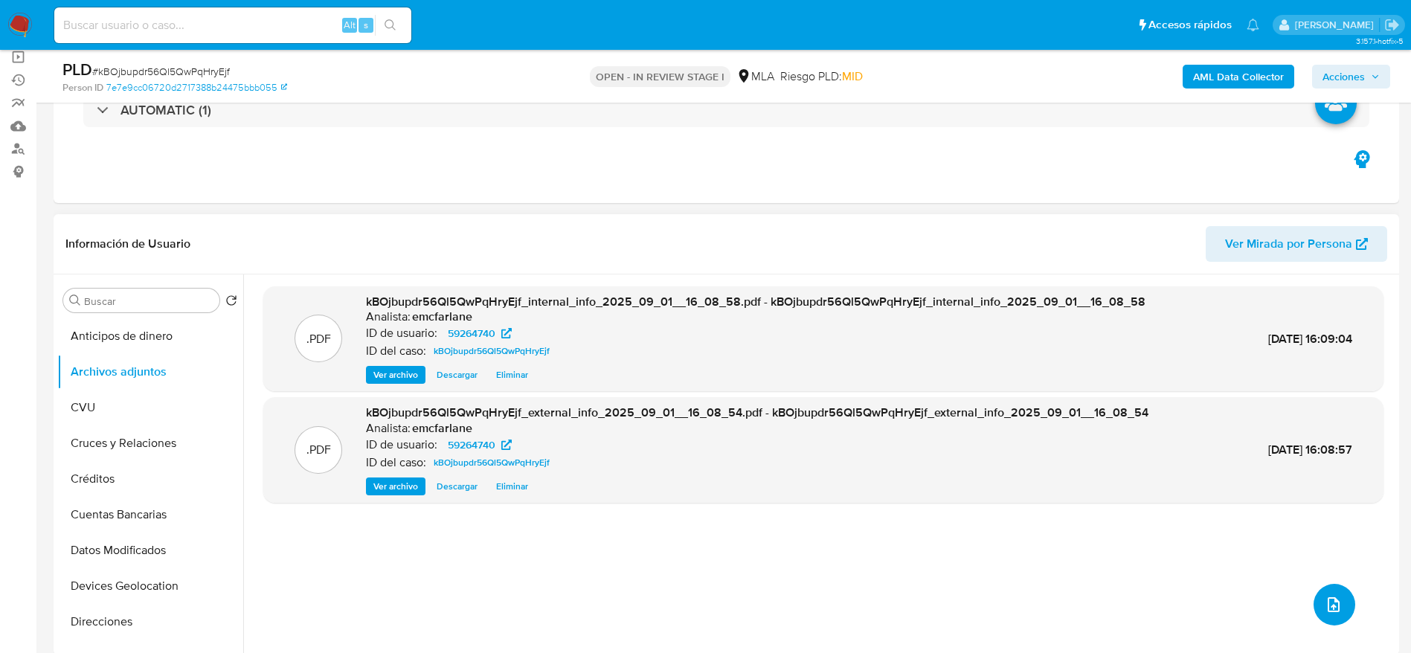
click at [1328, 598] on icon "upload-file" at bounding box center [1334, 604] width 12 height 15
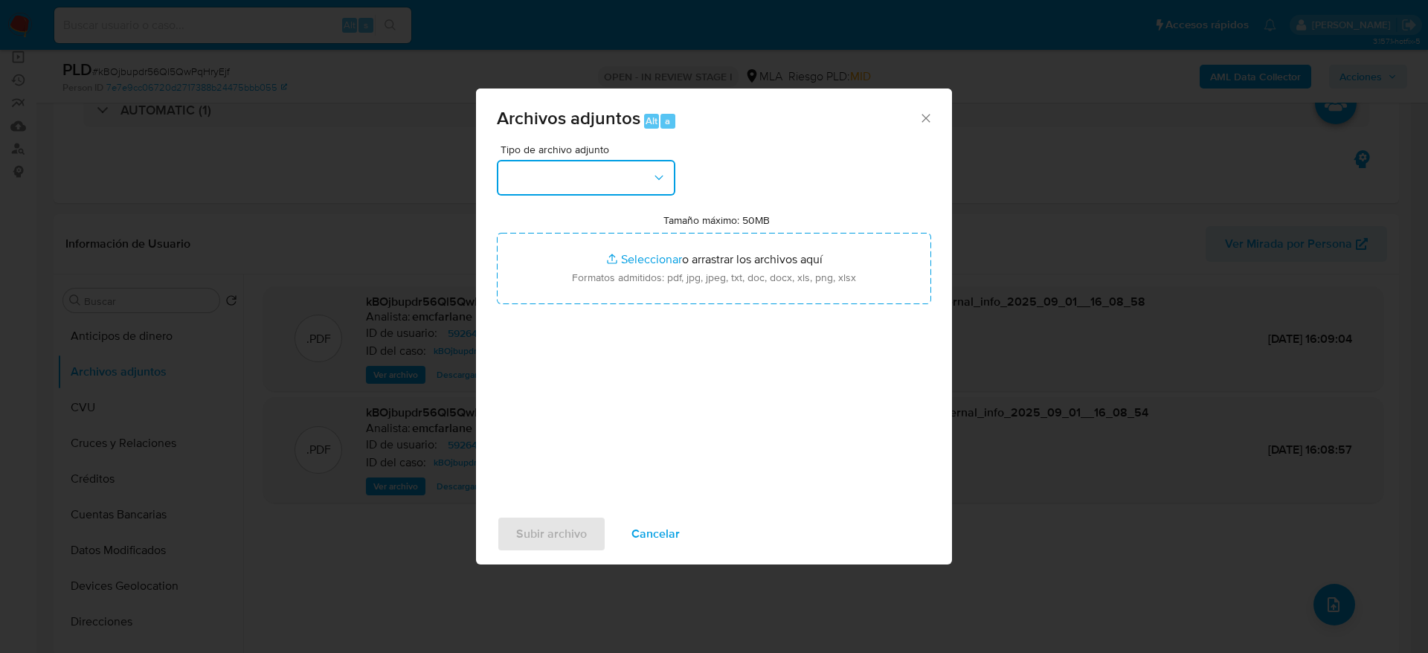
click at [606, 177] on button "button" at bounding box center [586, 178] width 179 height 36
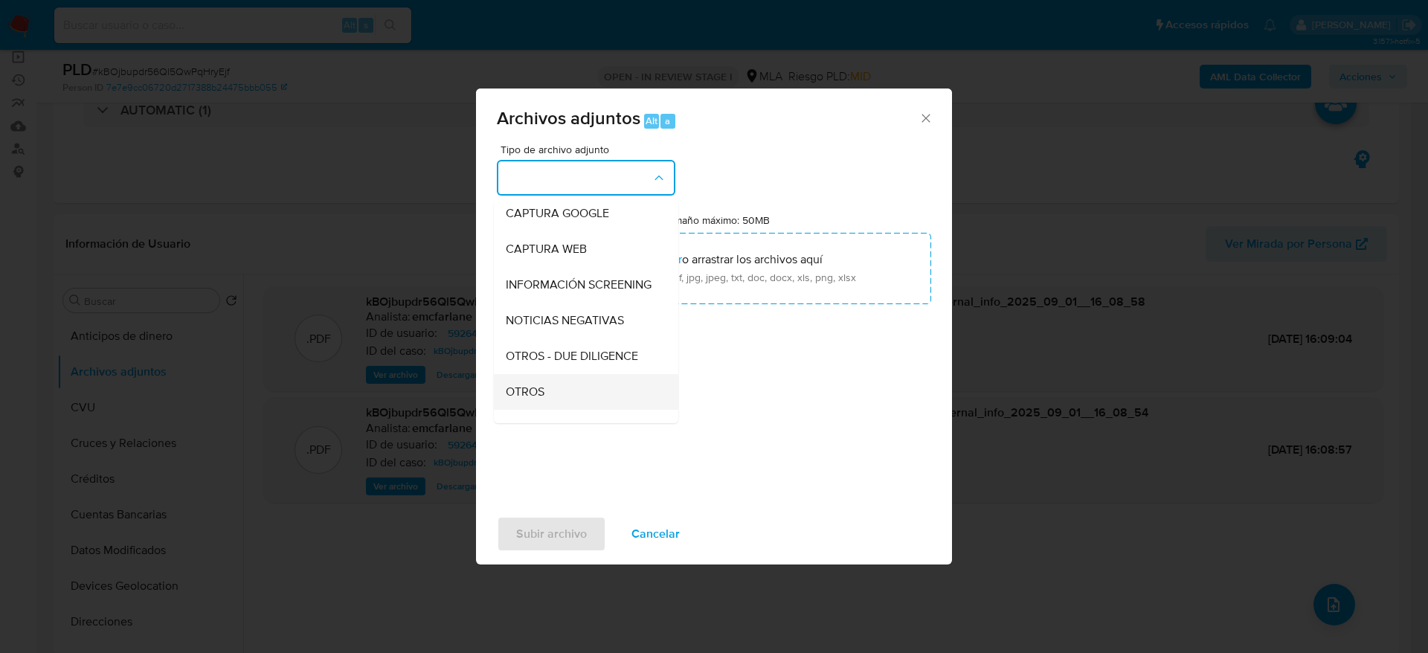
click at [542, 399] on span "OTROS" at bounding box center [525, 392] width 39 height 15
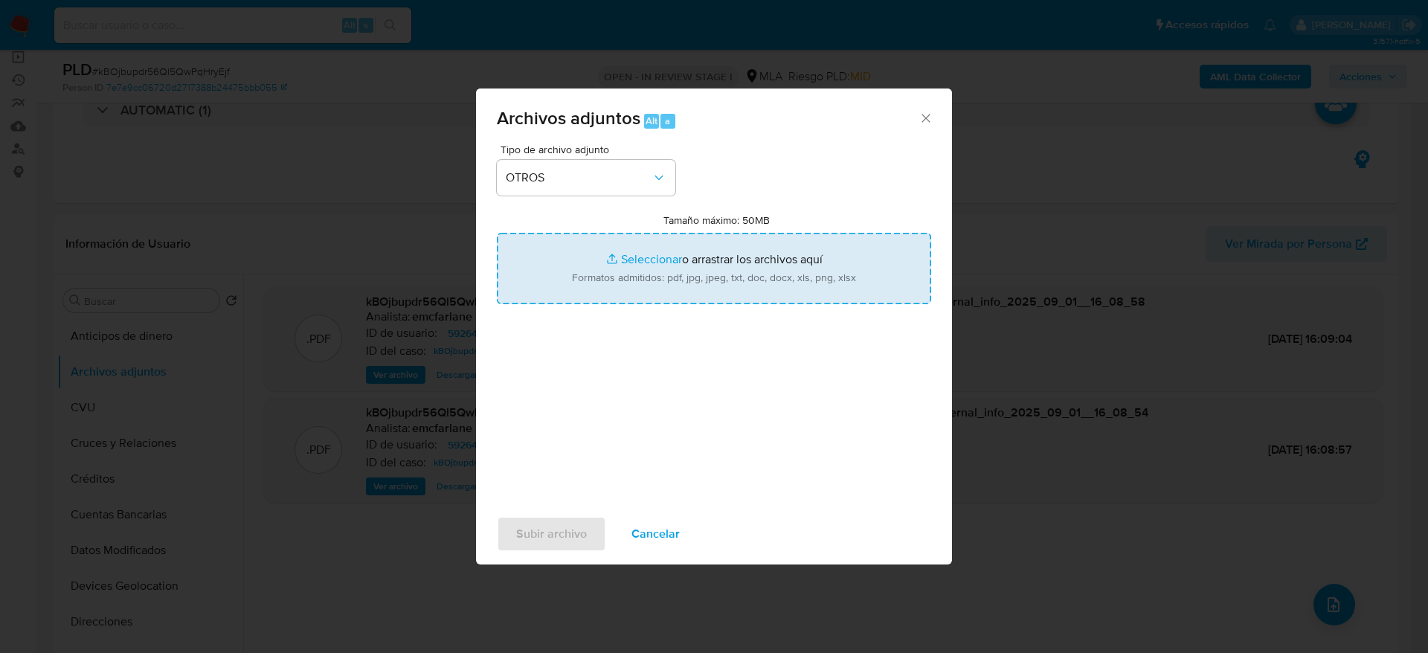
type input "C:\fakepath\59264740_documentación.pdf"
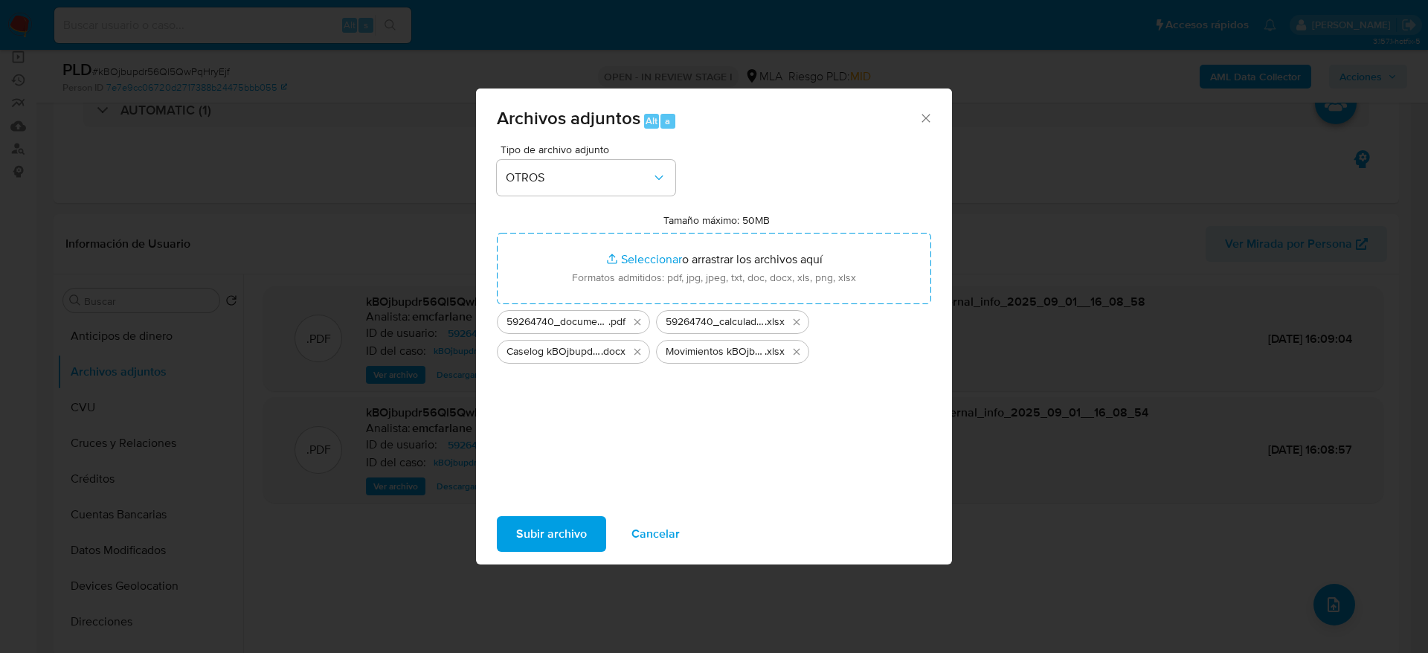
click at [537, 534] on span "Subir archivo" at bounding box center [551, 534] width 71 height 33
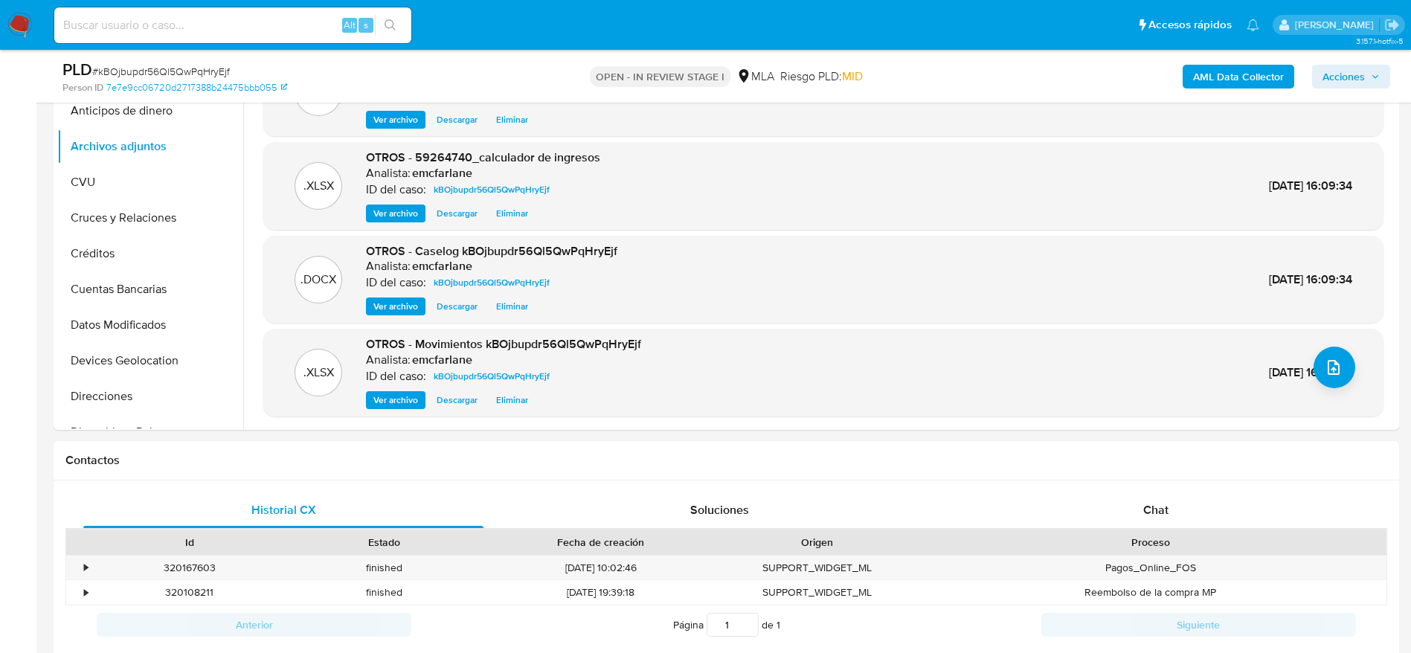
scroll to position [0, 0]
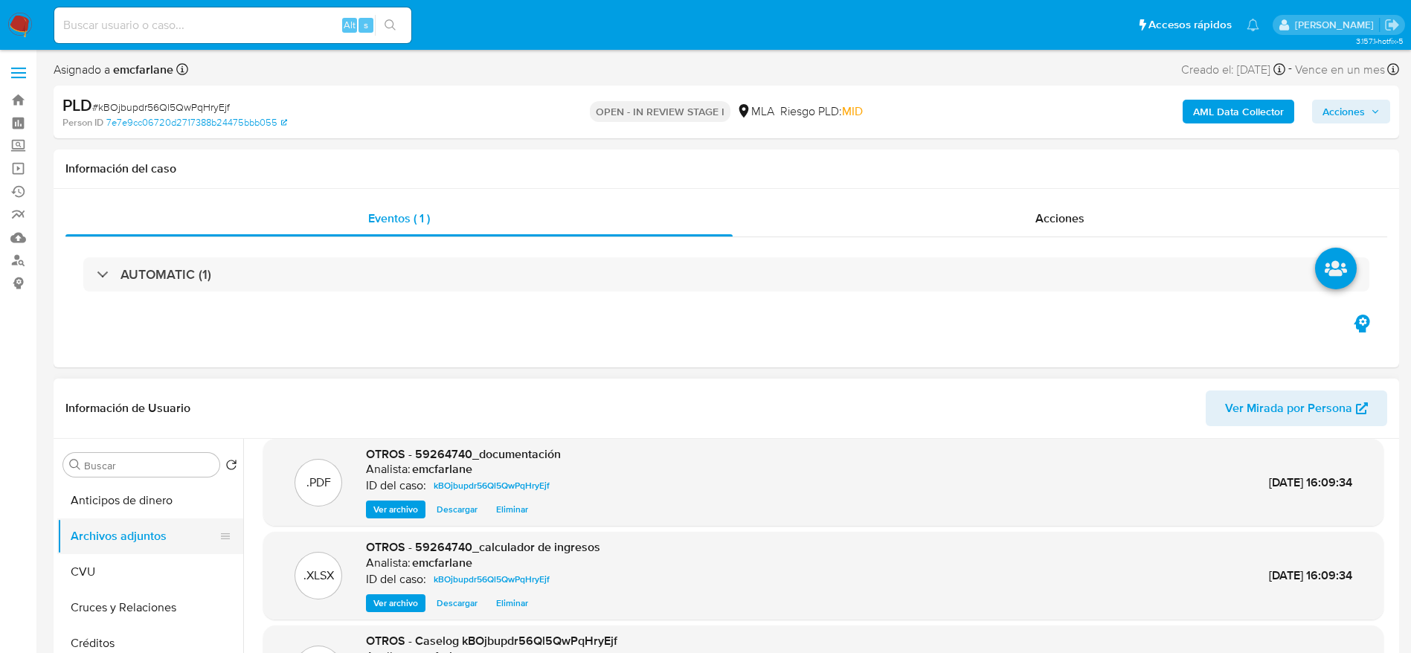
drag, startPoint x: 93, startPoint y: 571, endPoint x: 108, endPoint y: 530, distance: 44.2
click at [95, 559] on button "CVU" at bounding box center [150, 572] width 186 height 36
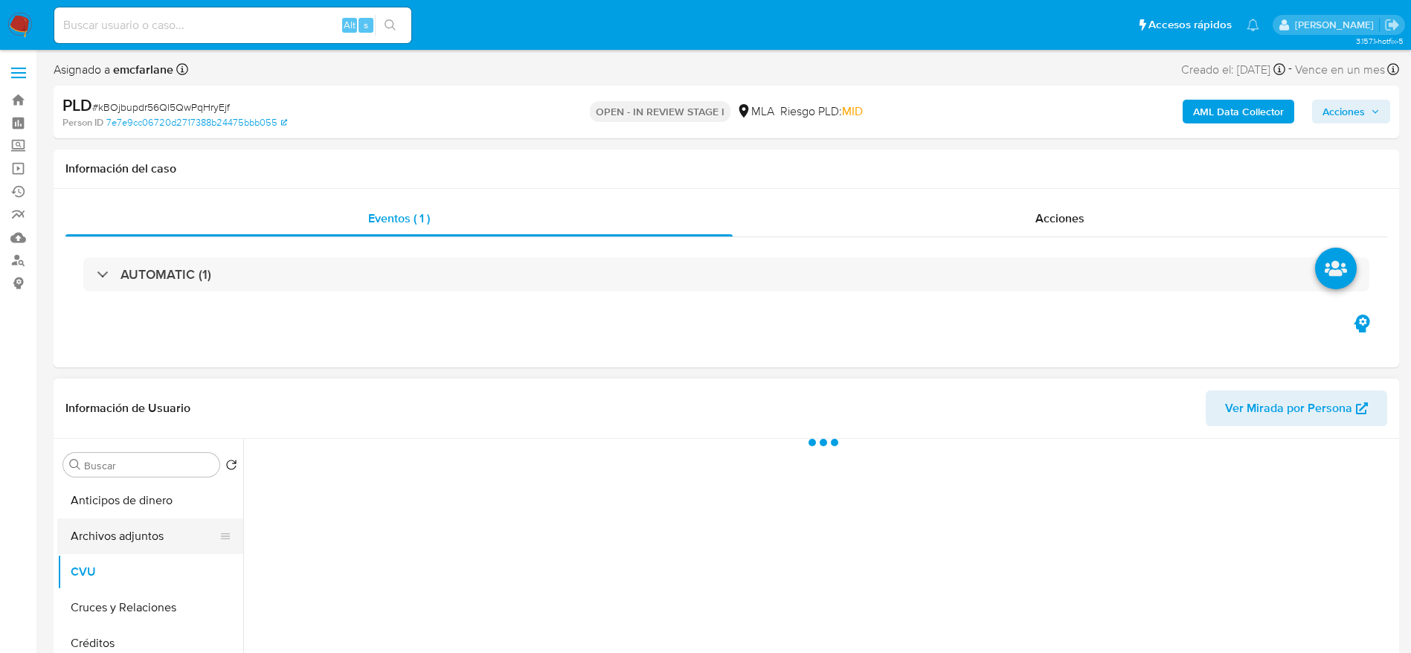
click at [109, 522] on button "Archivos adjuntos" at bounding box center [144, 536] width 174 height 36
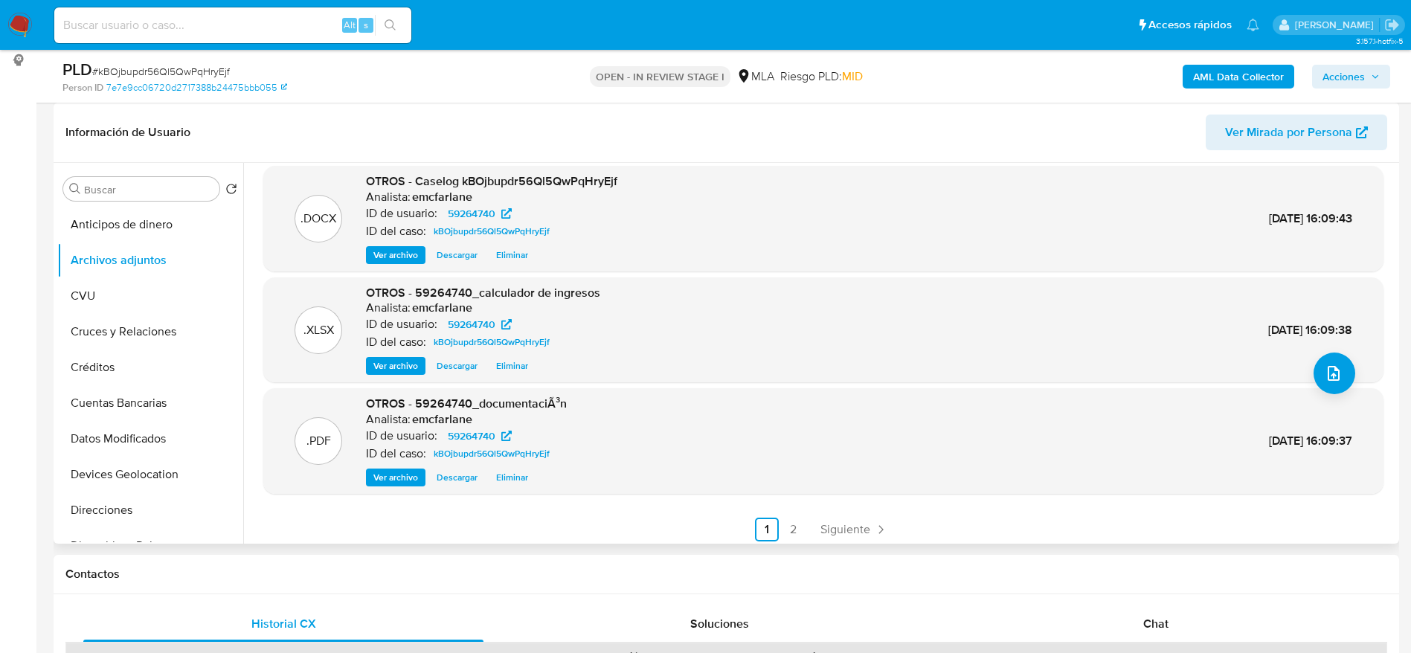
scroll to position [125, 0]
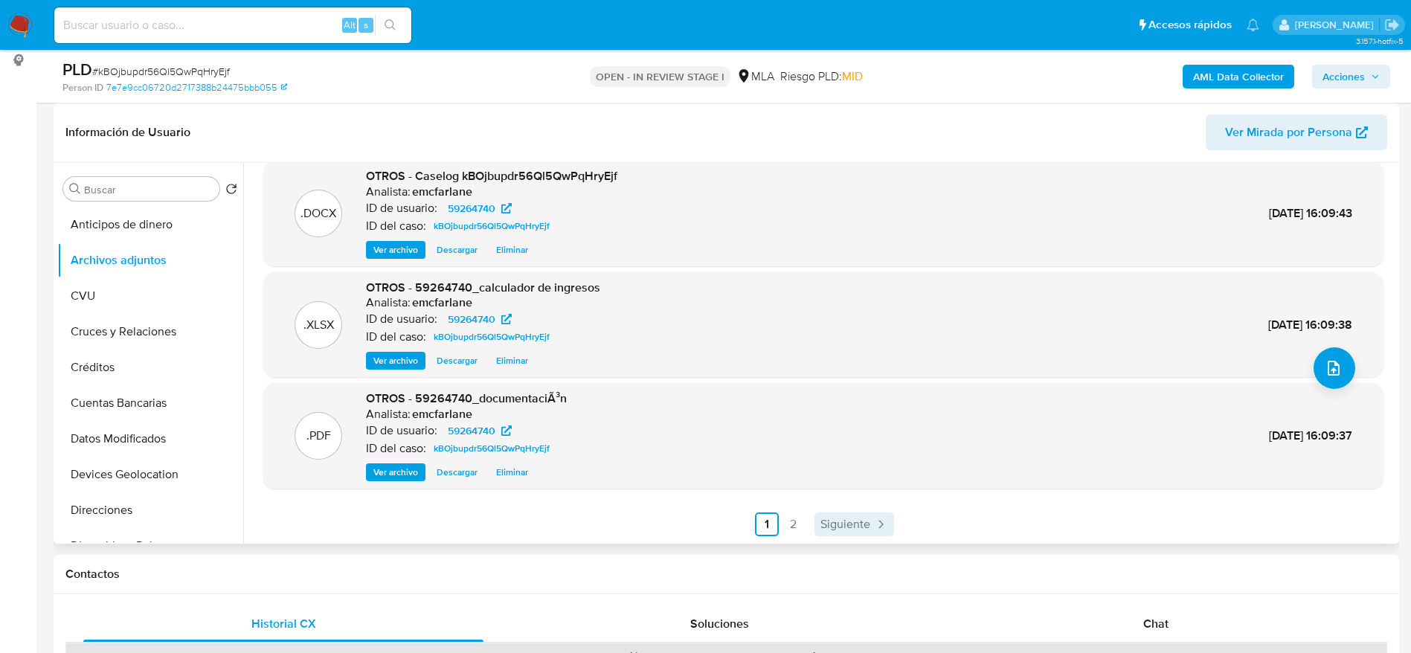
click at [848, 525] on span "Siguiente" at bounding box center [845, 524] width 50 height 12
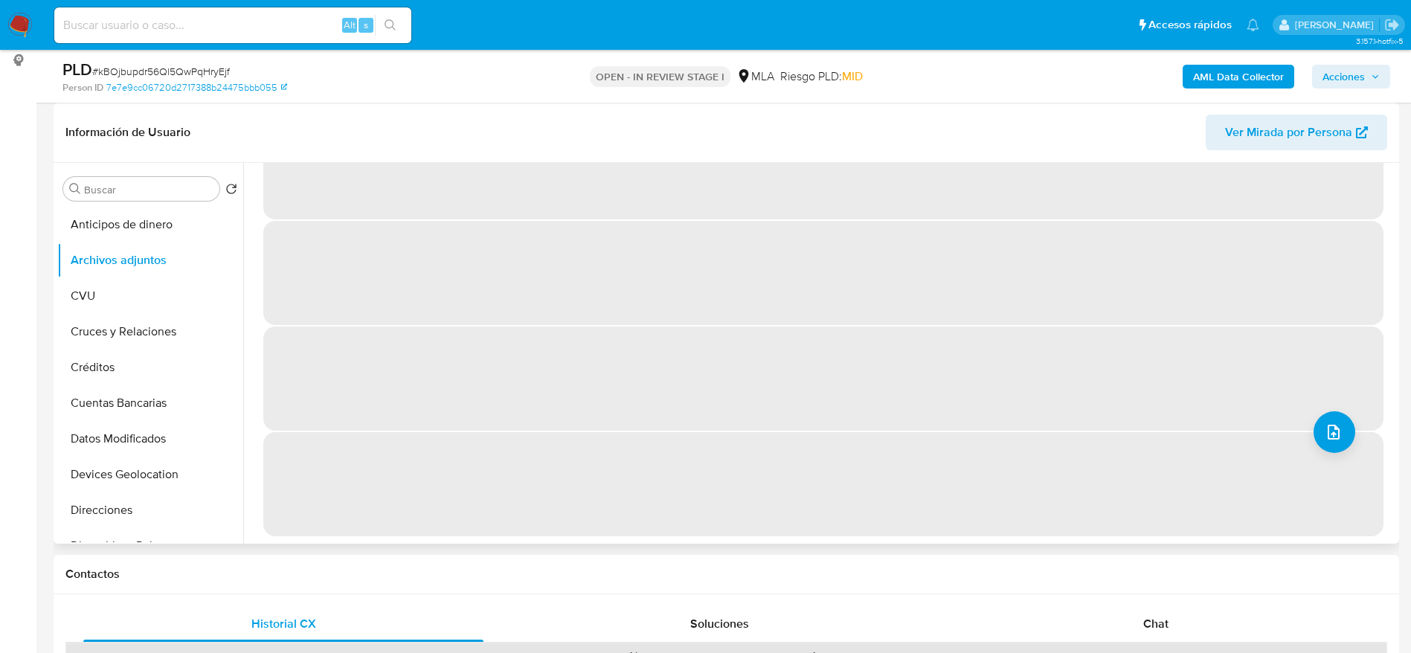
scroll to position [0, 0]
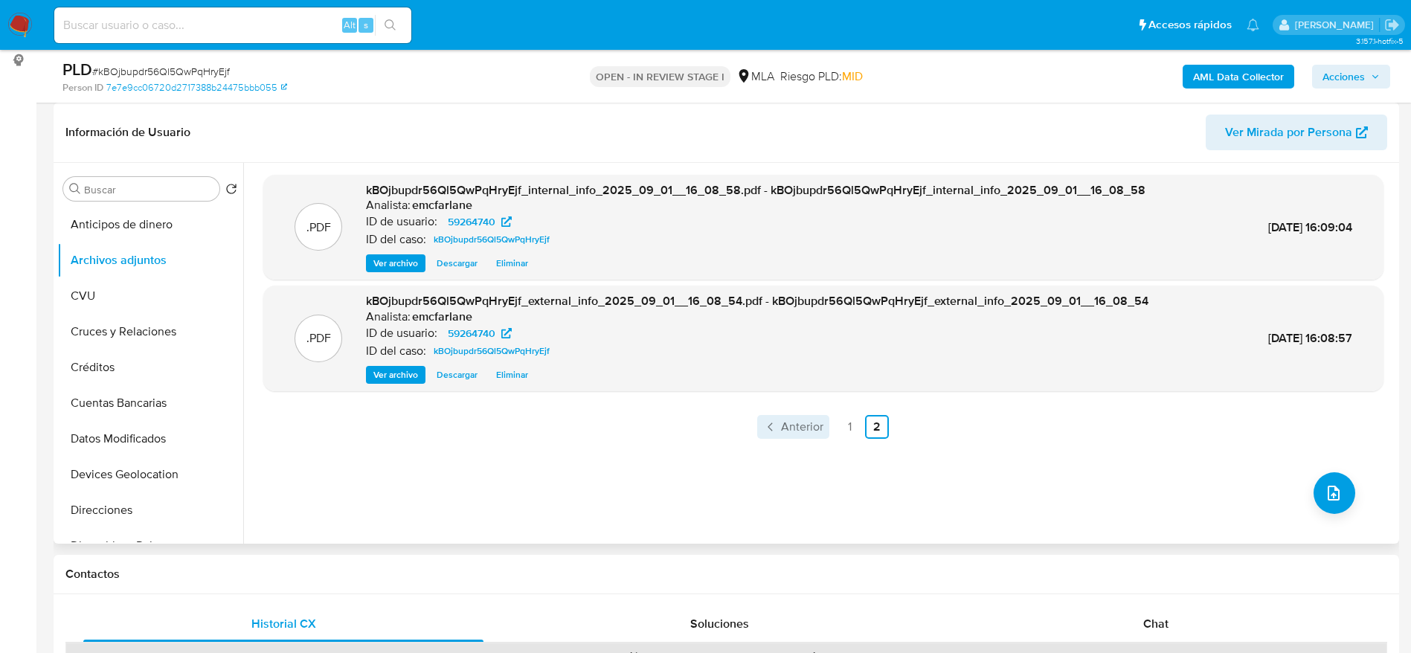
click at [785, 428] on span "Anterior" at bounding box center [802, 427] width 42 height 12
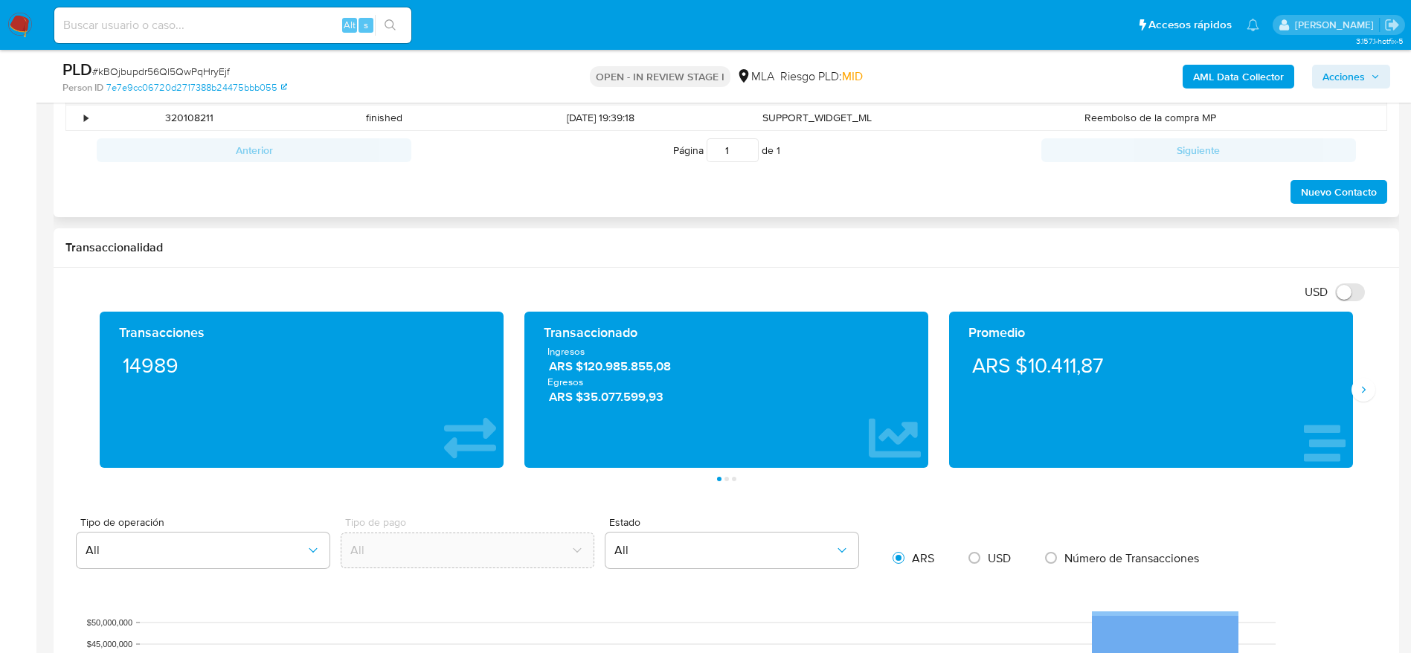
scroll to position [669, 0]
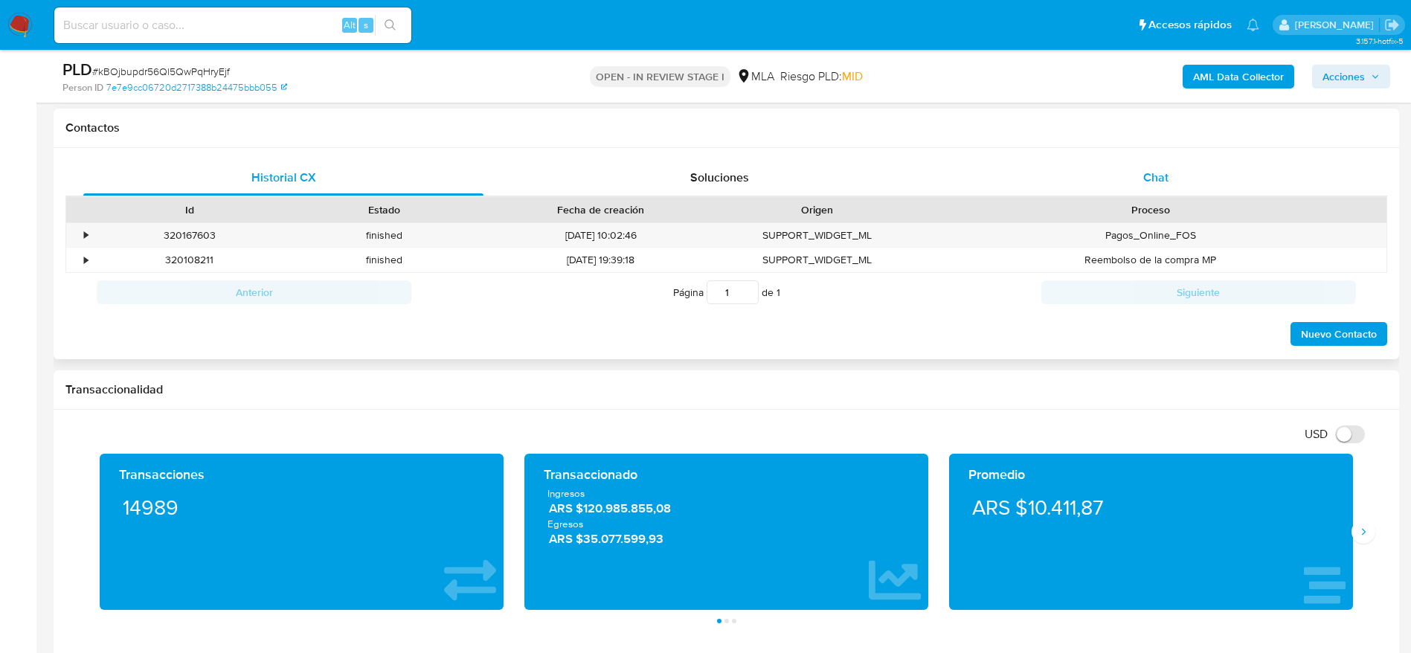
click at [1166, 167] on div "Chat" at bounding box center [1156, 178] width 400 height 36
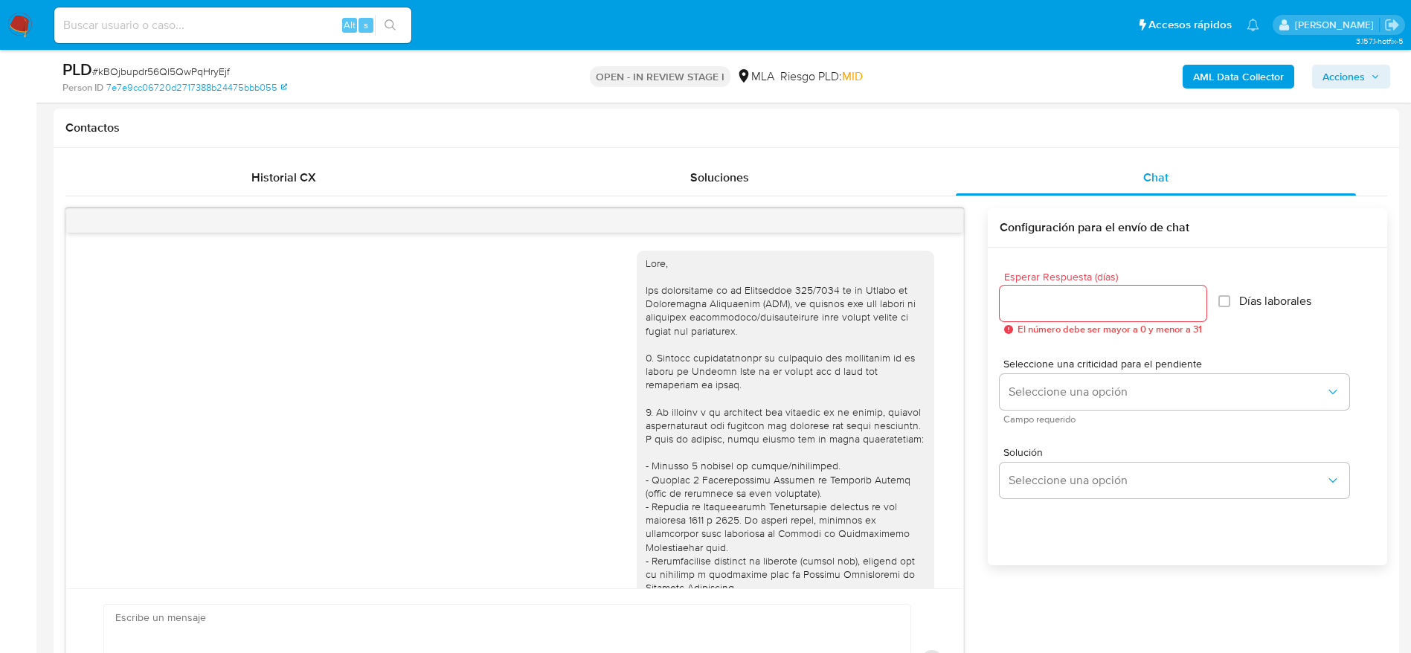
scroll to position [649, 0]
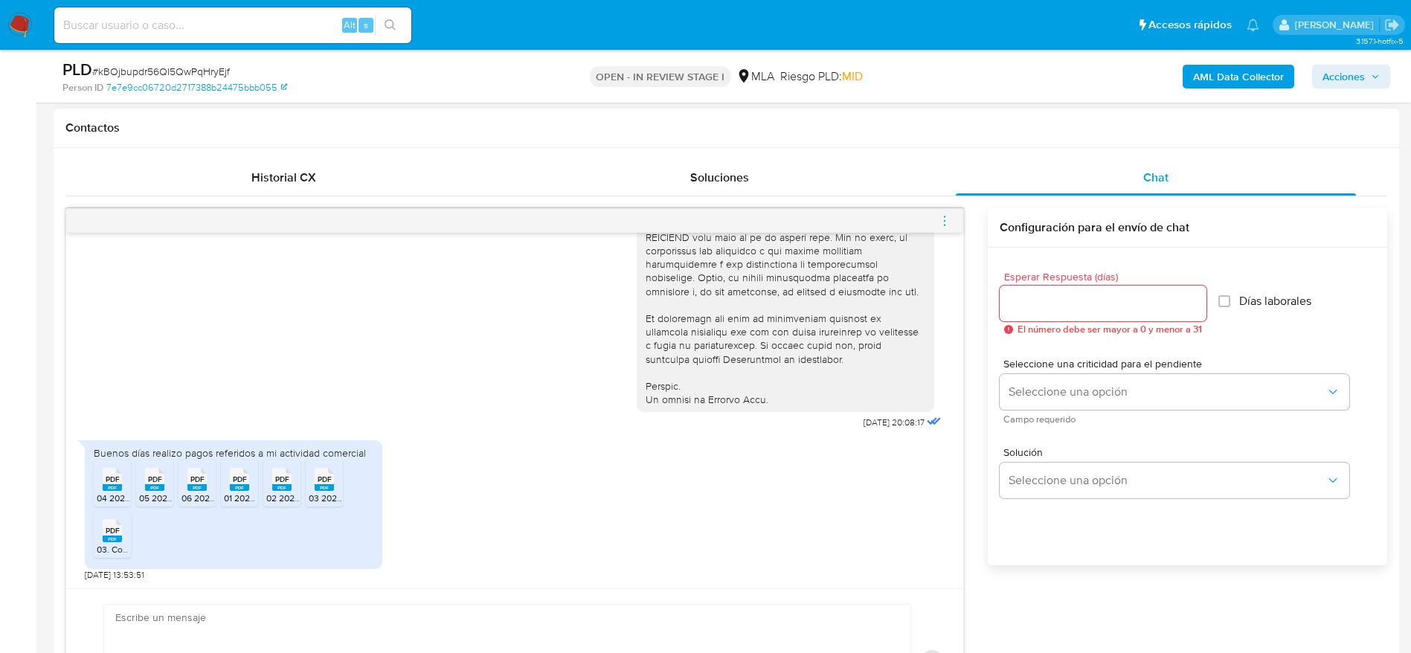
click at [392, 614] on textarea at bounding box center [503, 662] width 777 height 115
paste textarea "Hola, ¡Muchas gracias por tu respuesta! Confirmamos la recepción de la document…"
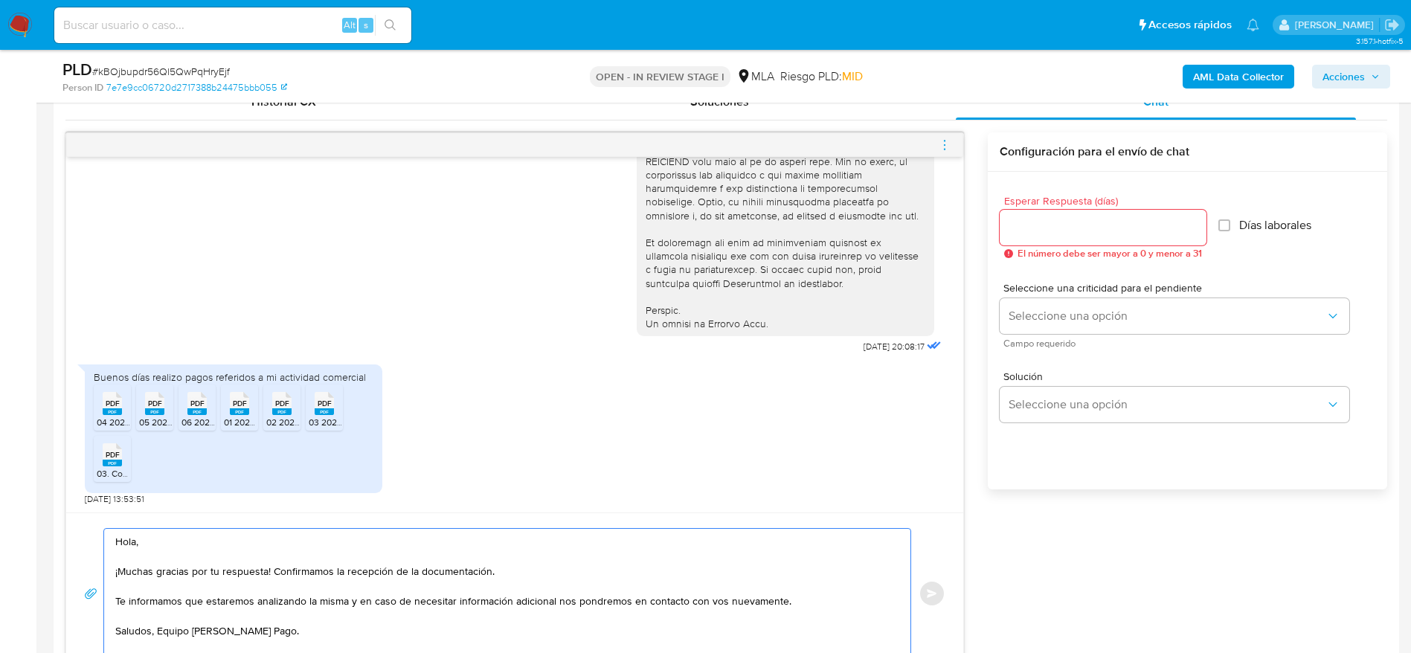
scroll to position [648, 0]
type textarea "Hola, ¡Muchas gracias por tu respuesta! Confirmamos la recepción de la document…"
click at [1080, 219] on input "Esperar Respuesta (días)" at bounding box center [1103, 227] width 207 height 19
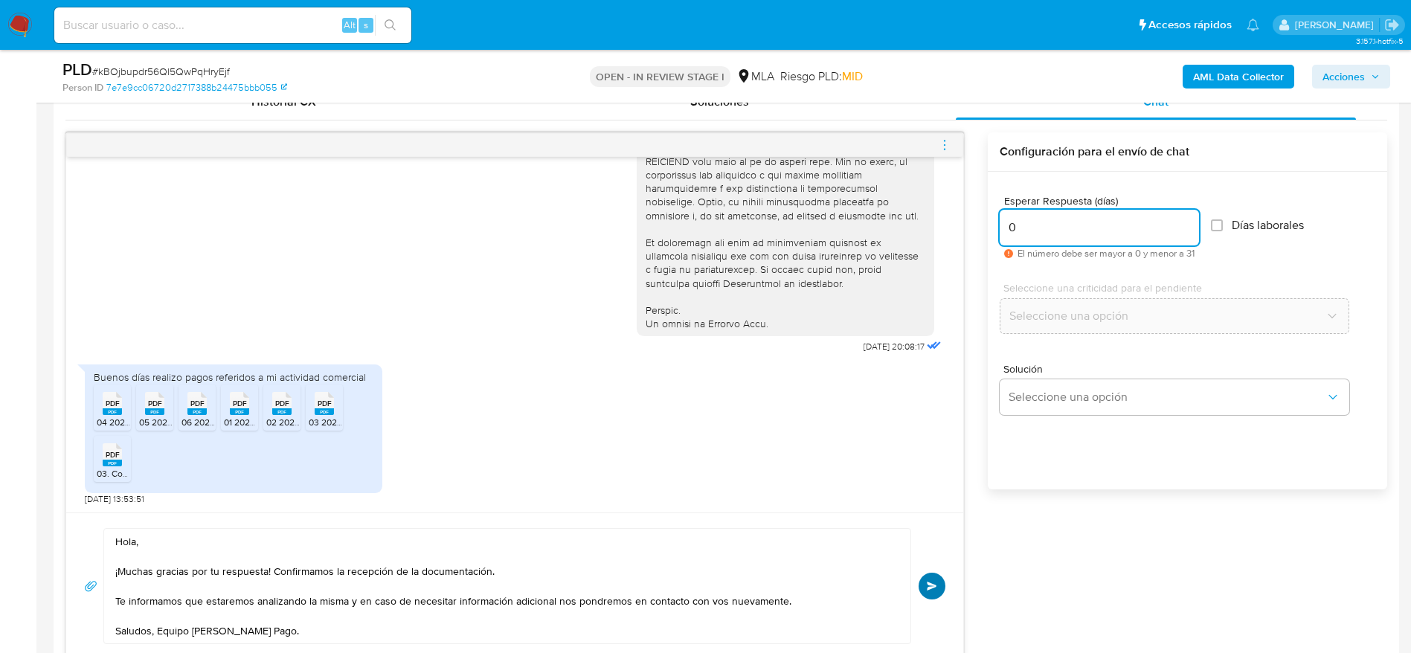
type input "0"
click at [931, 588] on span "Enviar" at bounding box center [932, 586] width 10 height 9
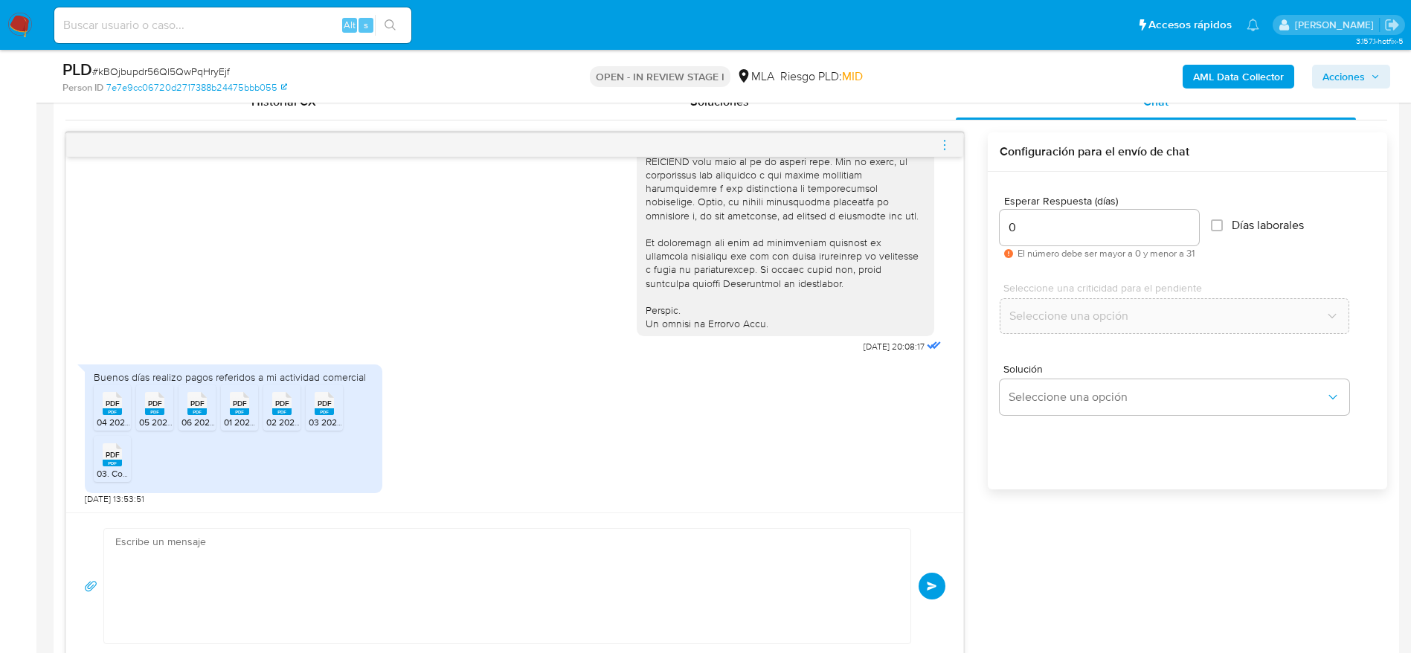
scroll to position [827, 0]
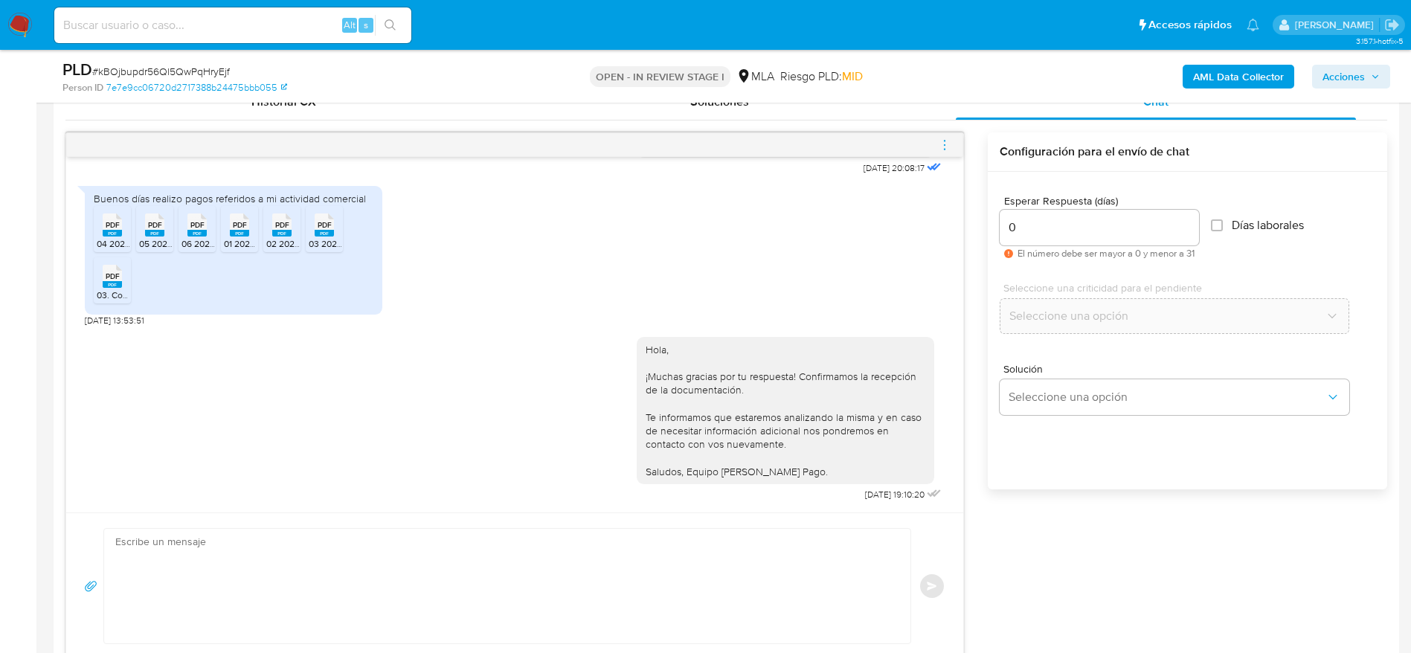
click at [947, 150] on icon "menu-action" at bounding box center [944, 144] width 13 height 13
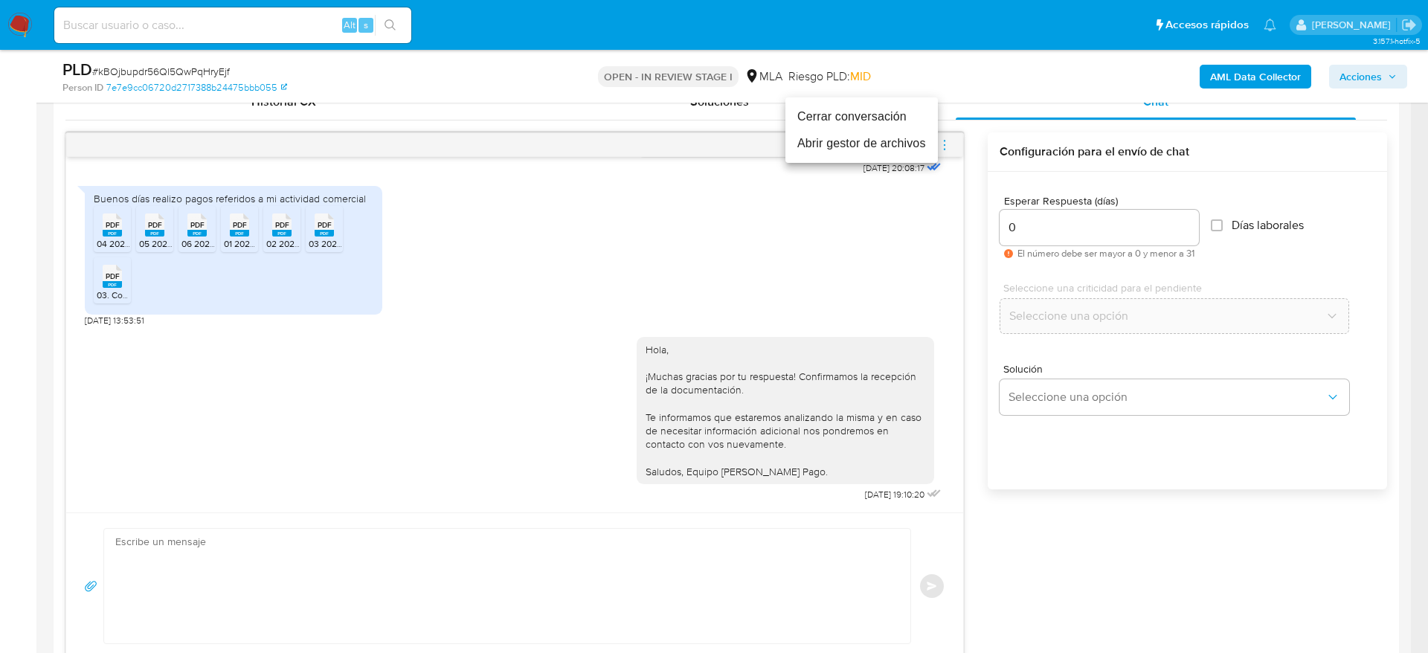
click at [831, 113] on li "Cerrar conversación" at bounding box center [862, 116] width 152 height 27
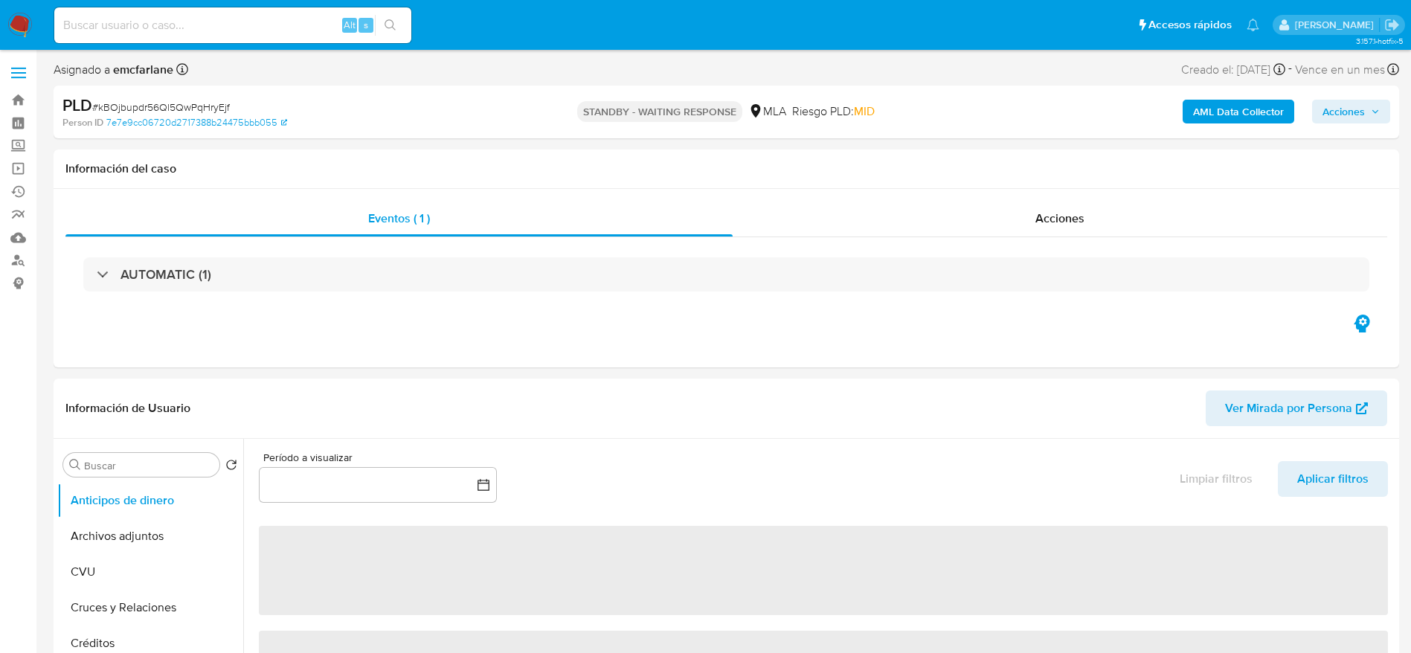
click at [118, 105] on span "# kBOjbupdr56Ql5QwPqHryEjf" at bounding box center [161, 107] width 138 height 15
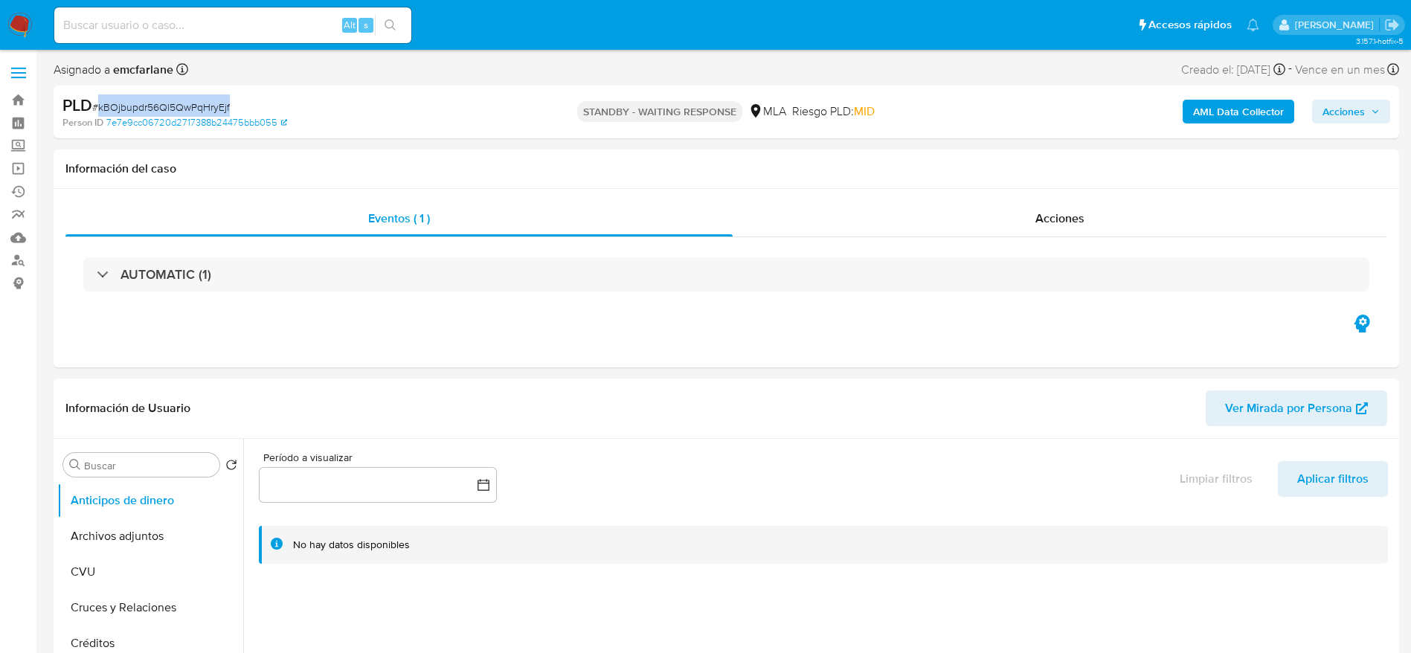
select select "10"
click at [118, 105] on span "# kBOjbupdr56Ql5QwPqHryEjf" at bounding box center [161, 107] width 138 height 15
copy span "kBOjbupdr56Ql5QwPqHryEjf"
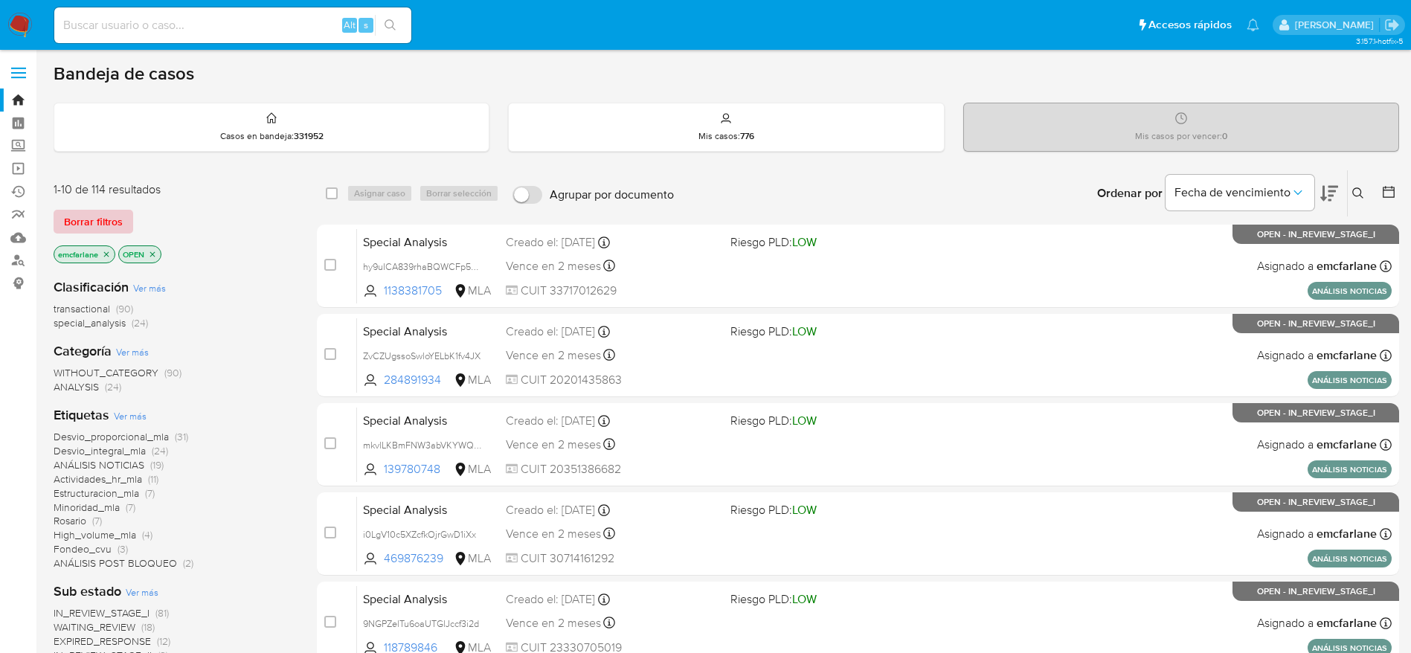
click at [108, 216] on span "Borrar filtros" at bounding box center [93, 221] width 59 height 21
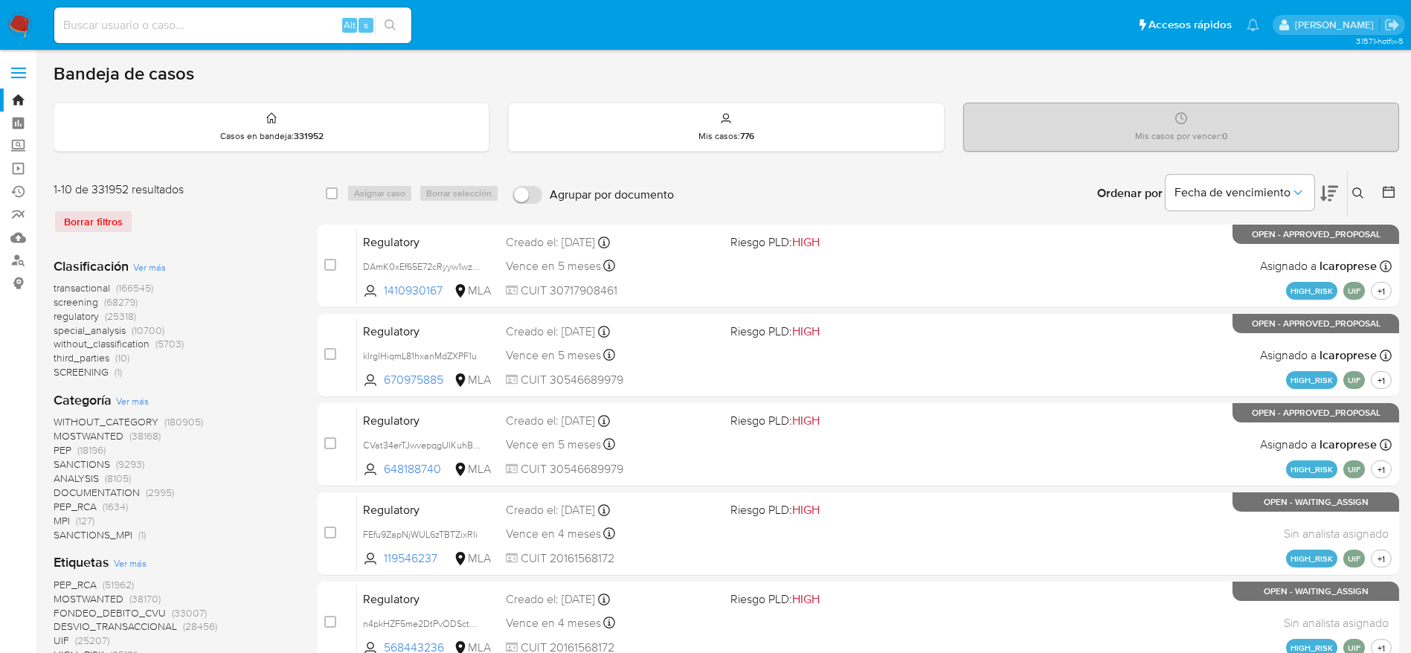
click at [1366, 196] on button at bounding box center [1360, 193] width 25 height 18
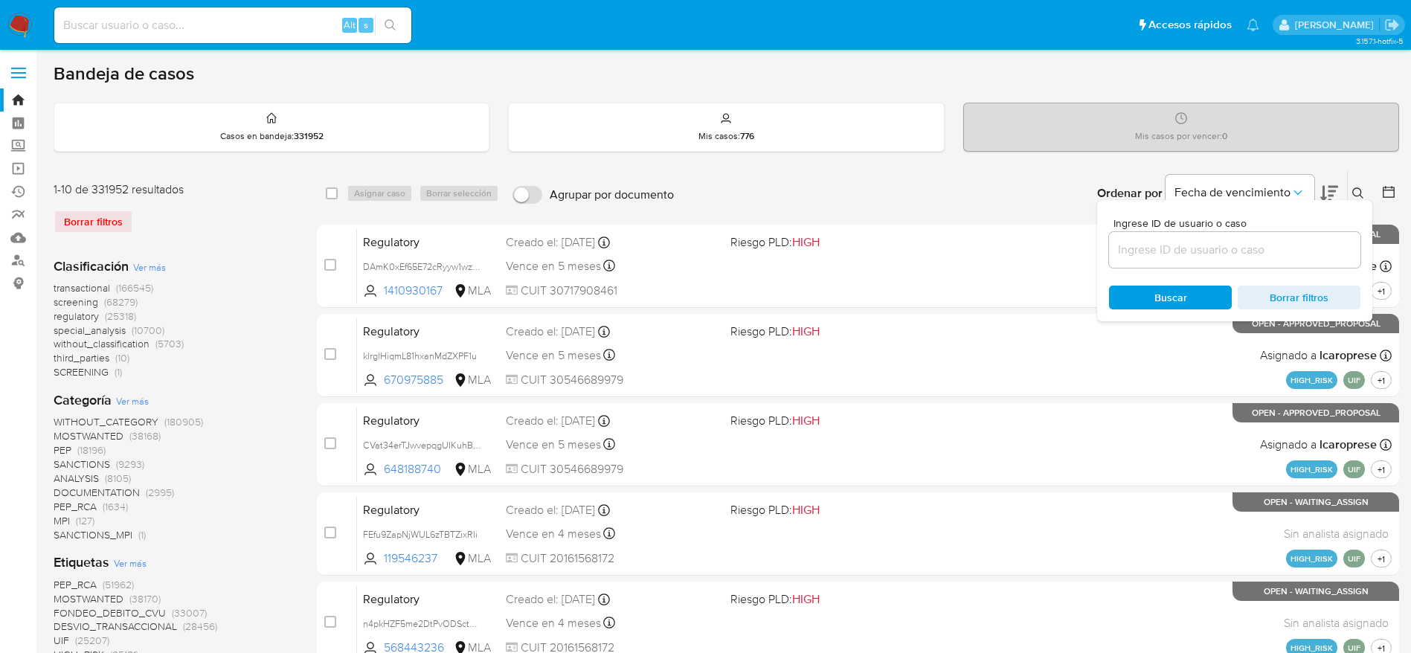
click at [1221, 263] on div at bounding box center [1234, 250] width 251 height 36
click at [1218, 256] on input at bounding box center [1234, 249] width 251 height 19
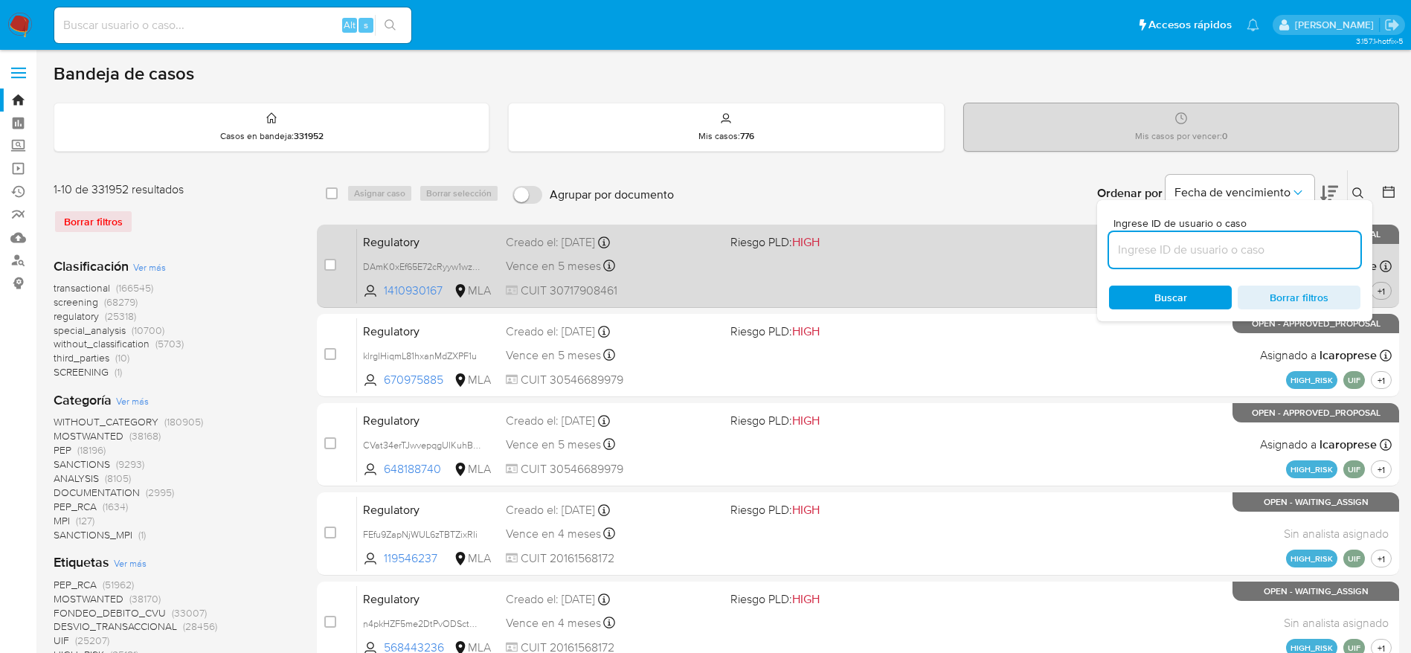
paste input "kBOjbupdr56Ql5QwPqHryEjf"
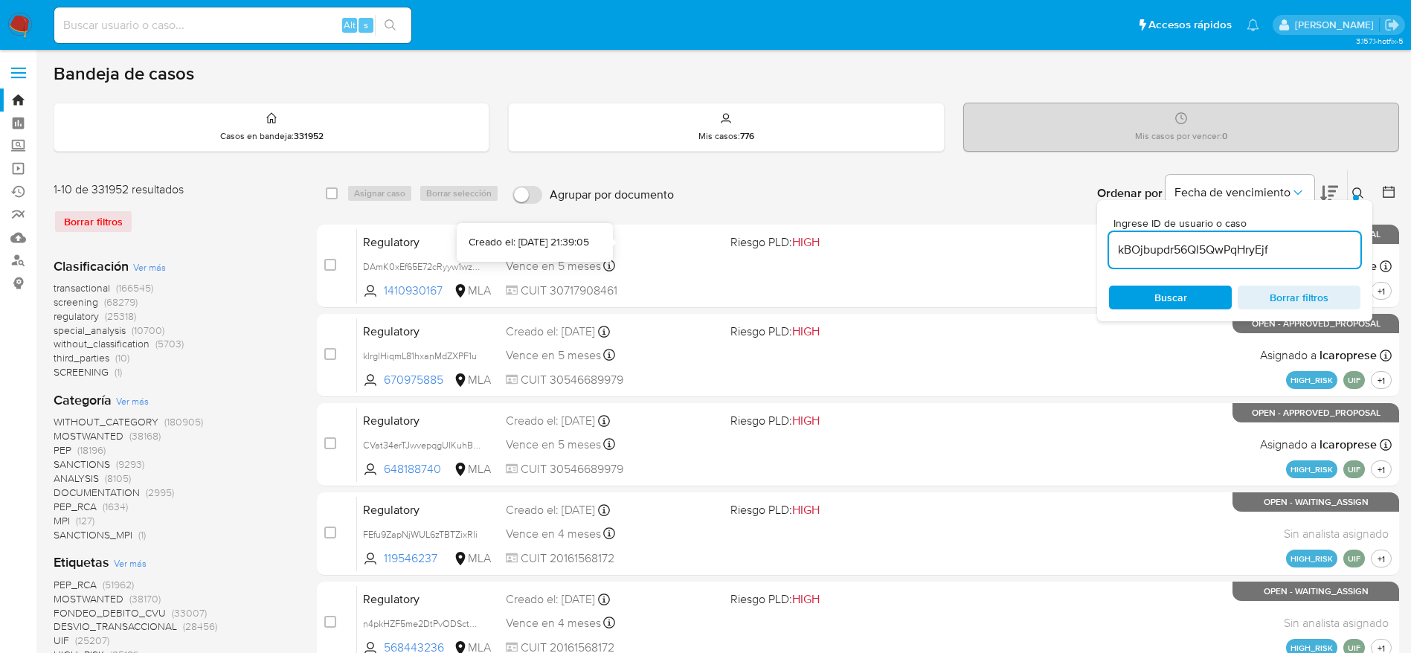
type input "kBOjbupdr56Ql5QwPqHryEjf"
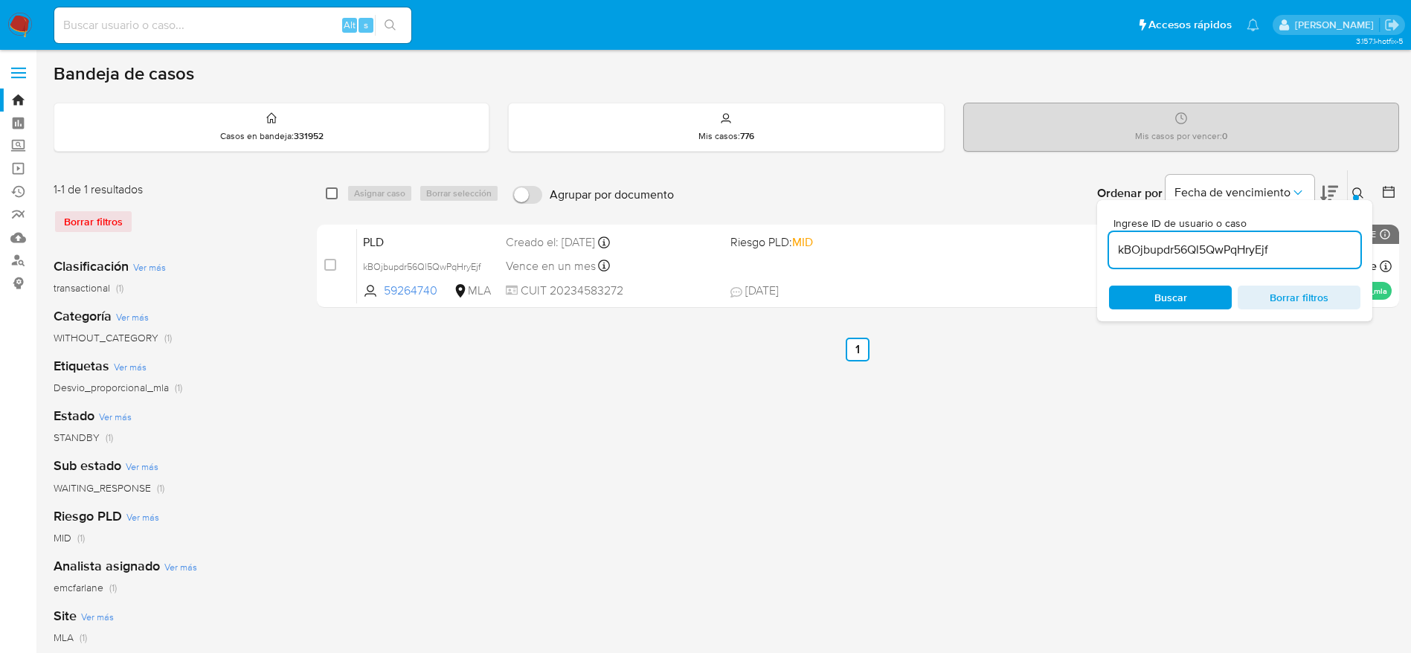
click at [329, 195] on input "checkbox" at bounding box center [332, 193] width 12 height 12
checkbox input "true"
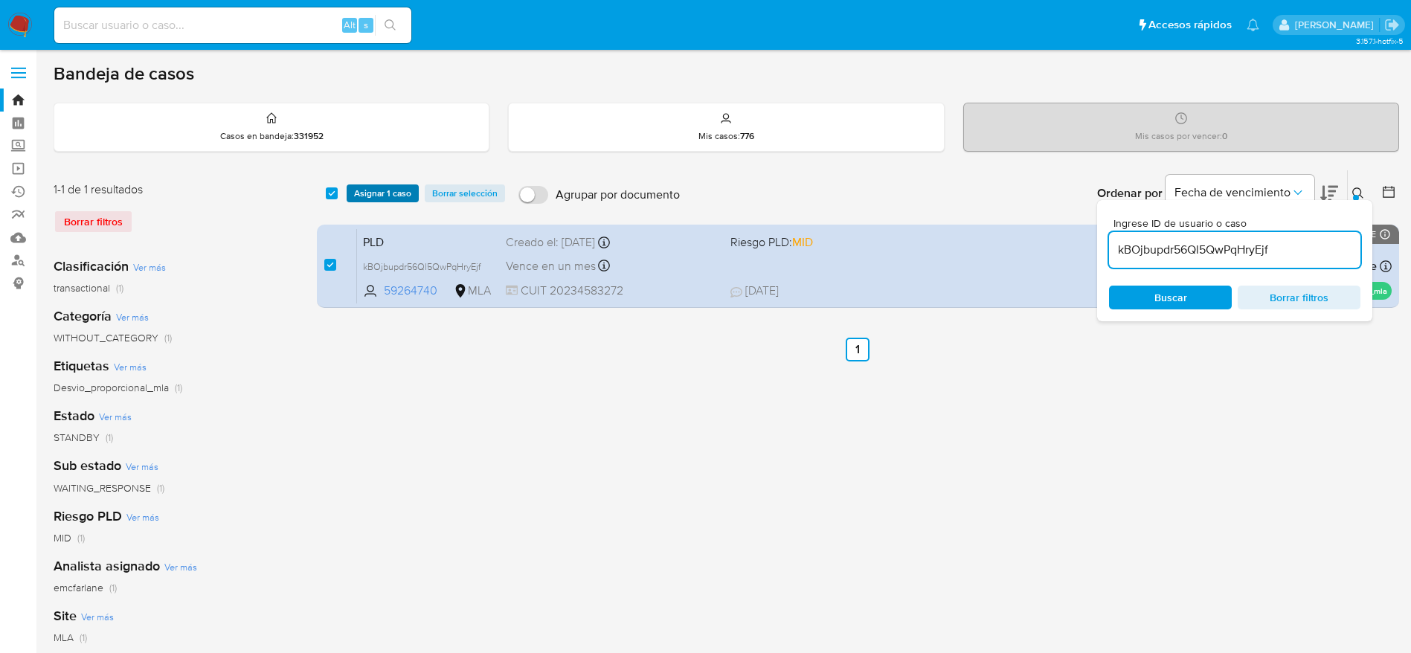
click at [355, 193] on span "Asignar 1 caso" at bounding box center [382, 193] width 57 height 15
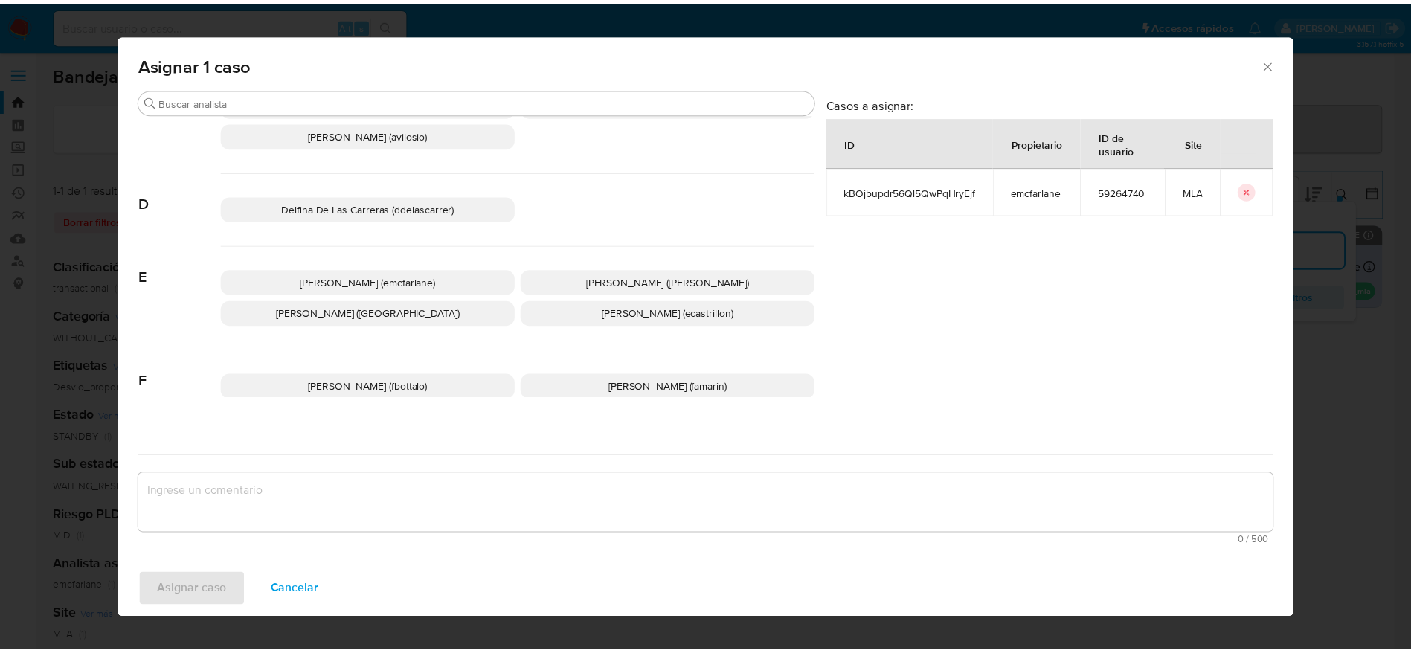
scroll to position [112, 0]
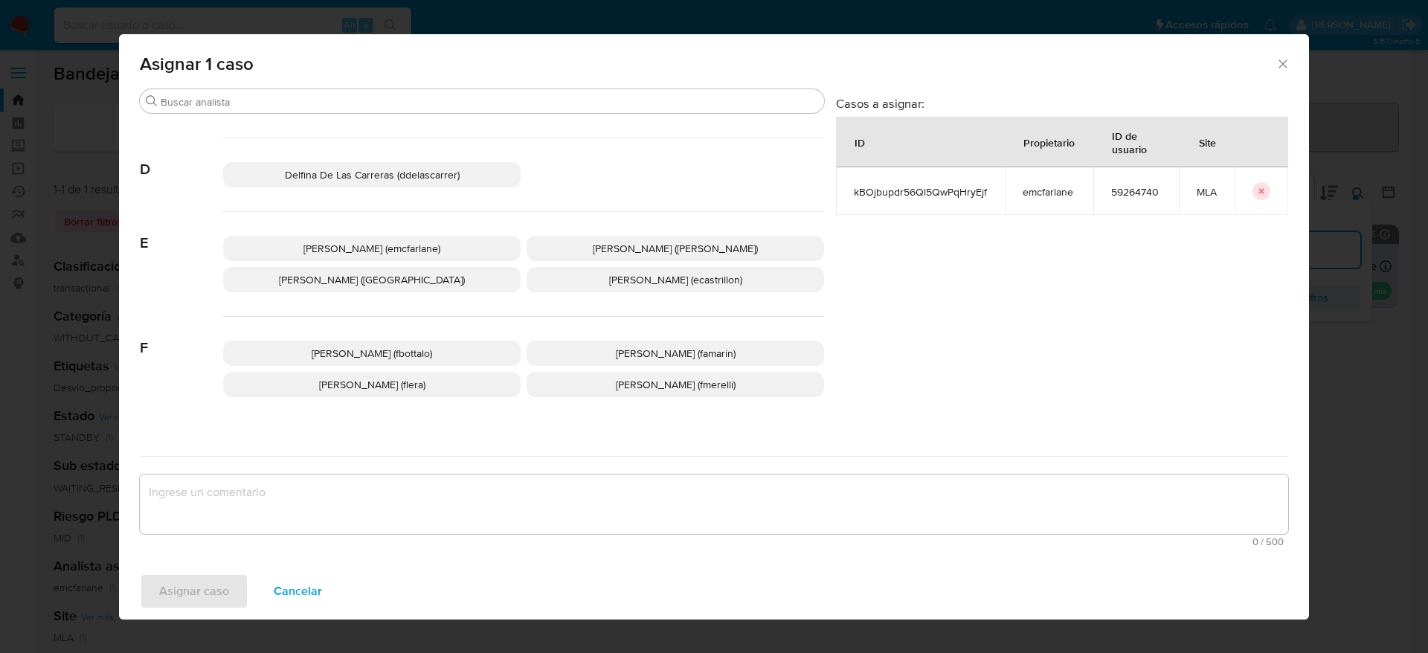
click at [376, 263] on div "Elaine Mc Farlane (emcfarlane) Eliana Guerrero (eliguerrero) Emmanuel Hernan Vi…" at bounding box center [523, 264] width 601 height 105
click at [365, 245] on span "Elaine Mc Farlane (emcfarlane)" at bounding box center [371, 248] width 137 height 15
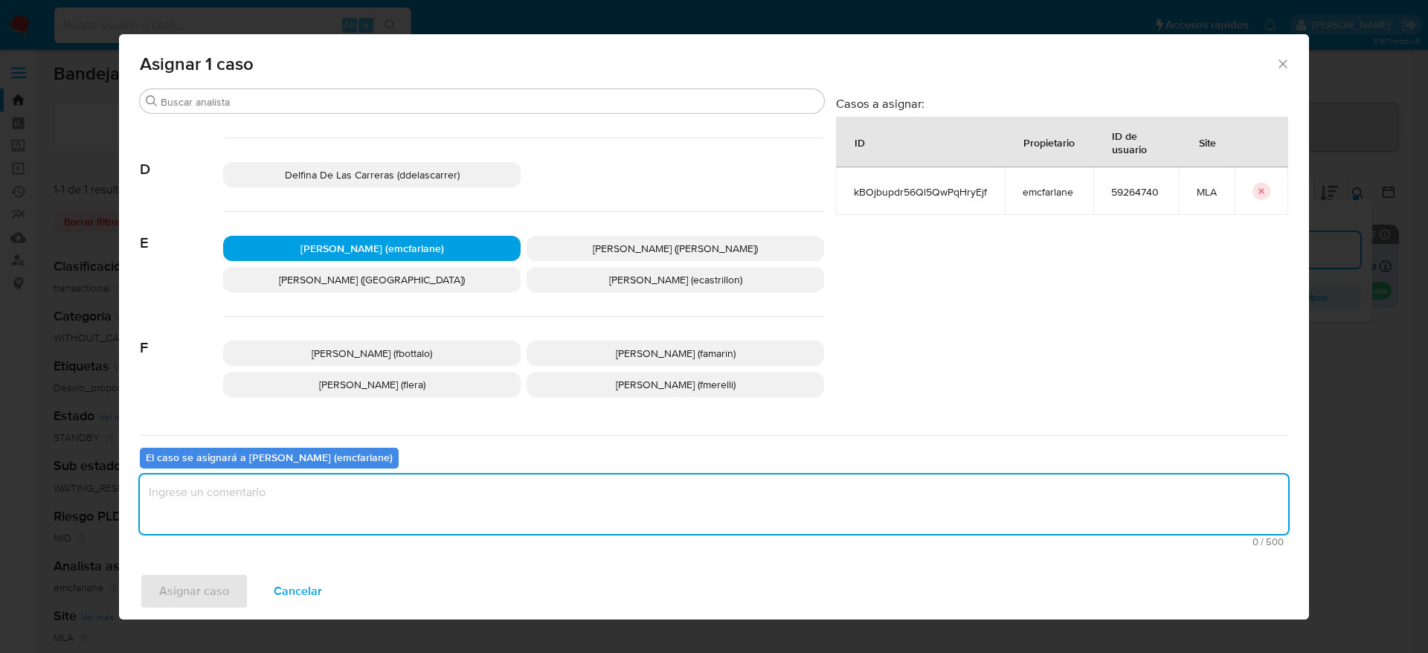
click at [309, 499] on textarea "assign-modal" at bounding box center [714, 505] width 1149 height 60
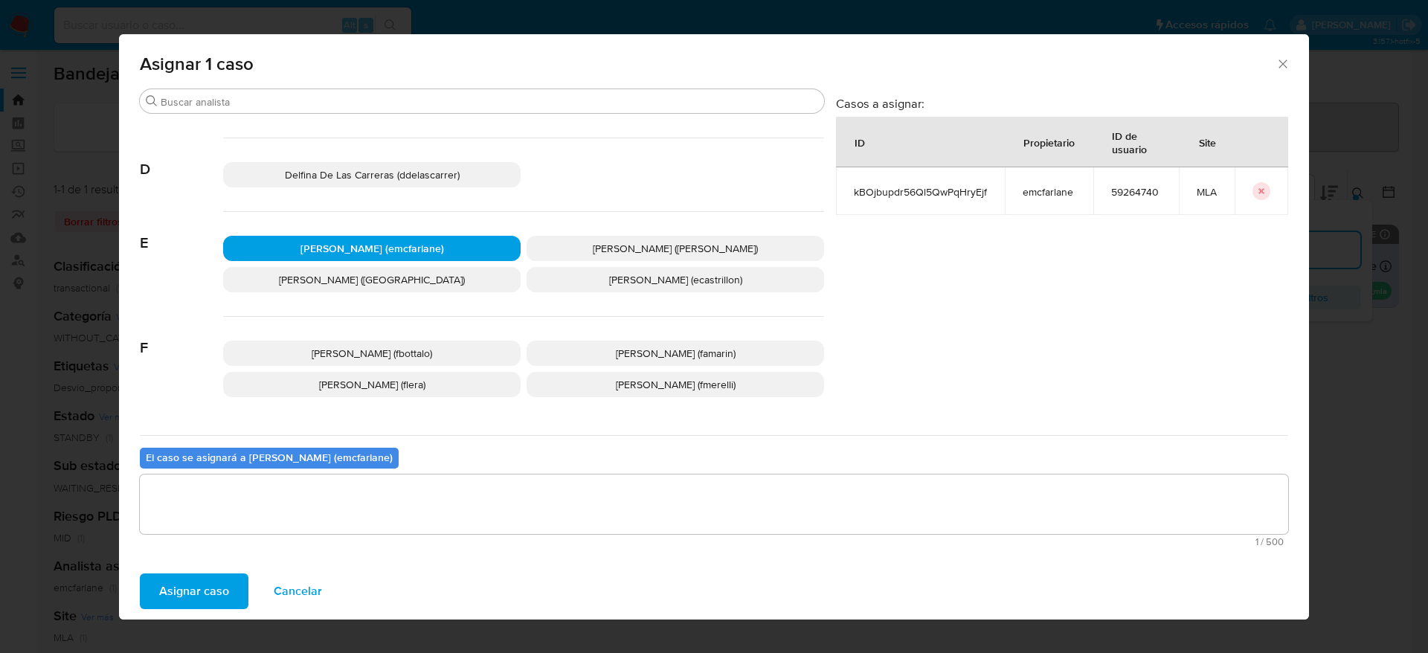
click at [200, 593] on span "Asignar caso" at bounding box center [194, 591] width 70 height 33
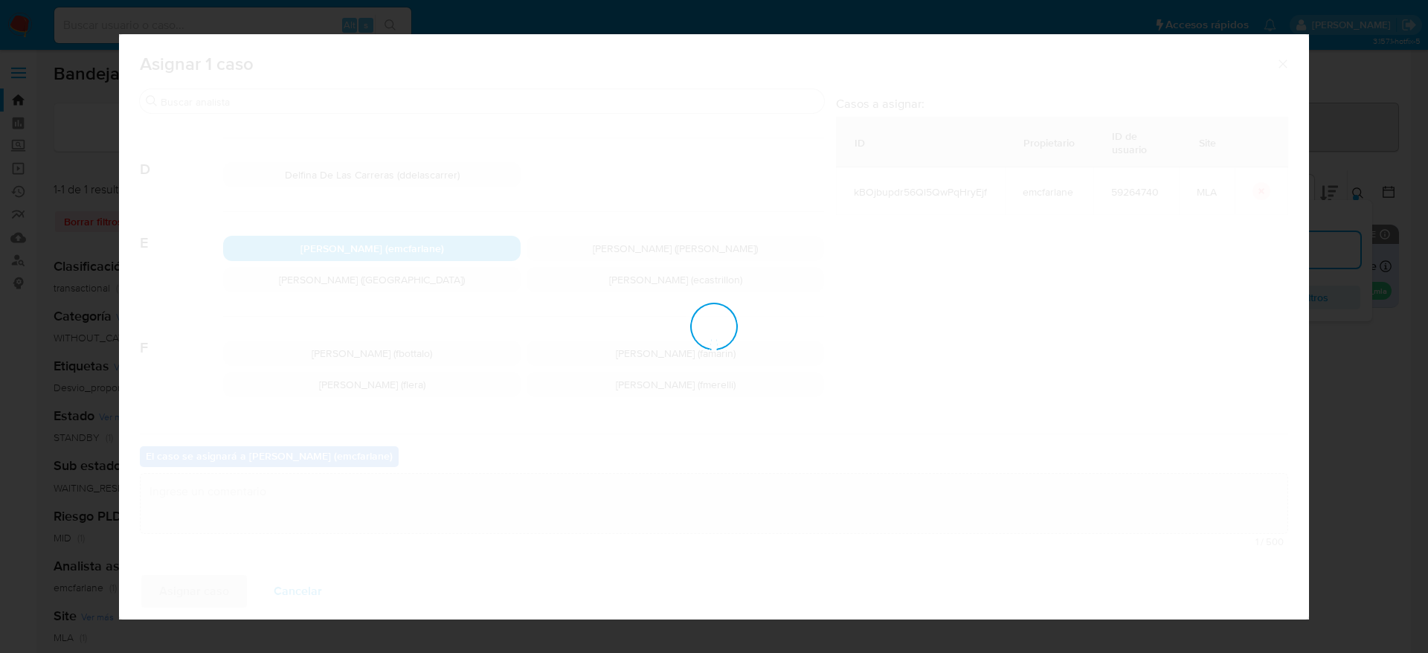
checkbox input "false"
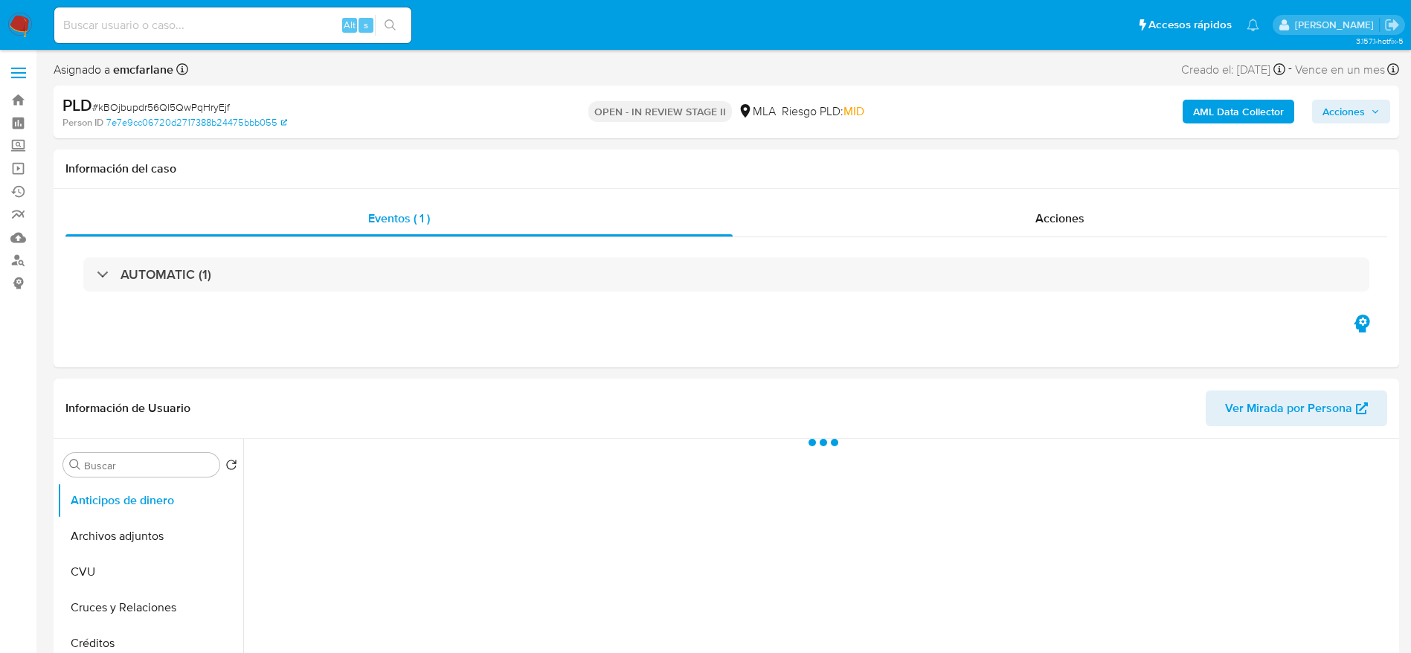
click at [1346, 109] on span "Acciones" at bounding box center [1344, 112] width 42 height 24
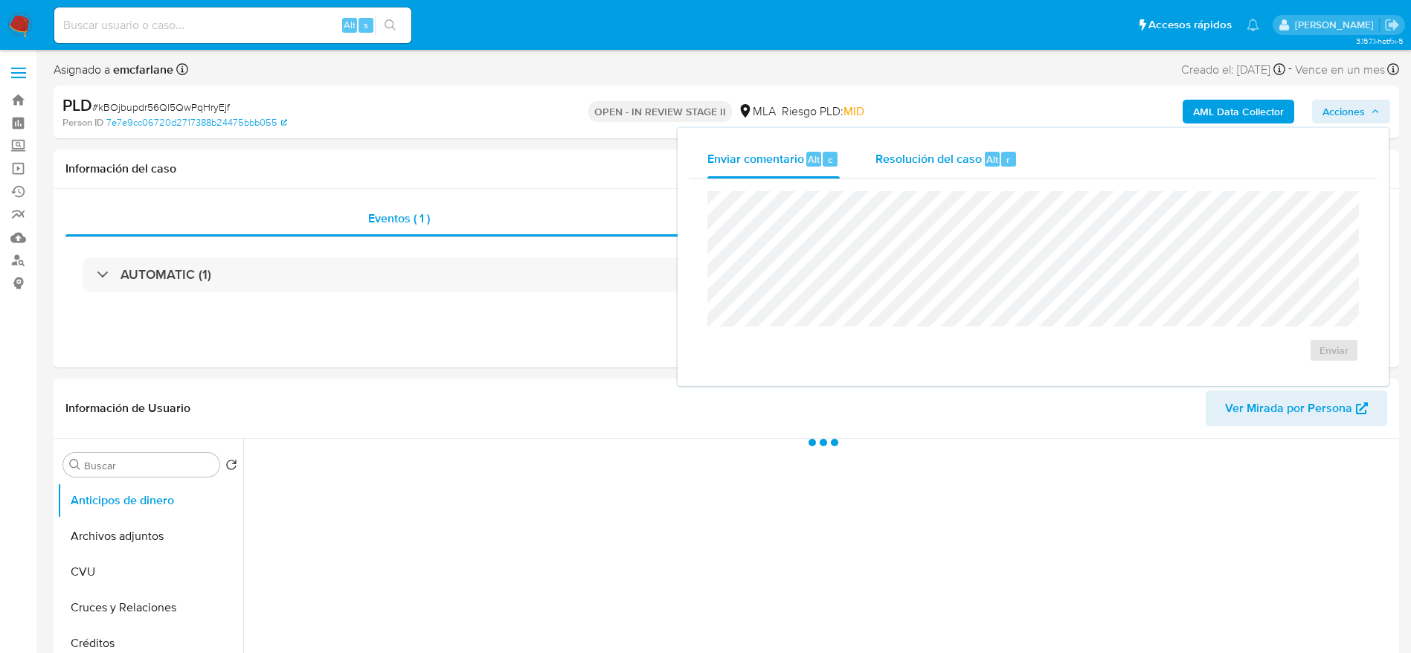
click at [913, 170] on div "Resolución del caso Alt r" at bounding box center [947, 159] width 142 height 39
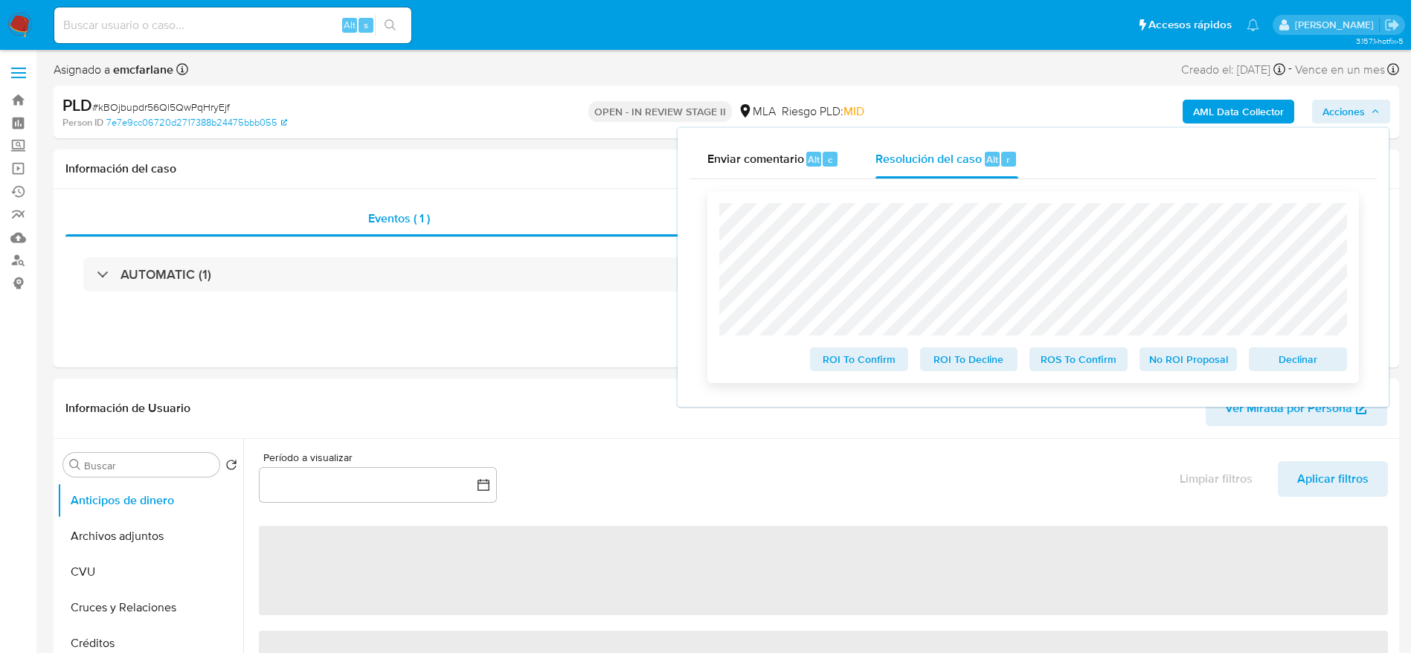
select select "10"
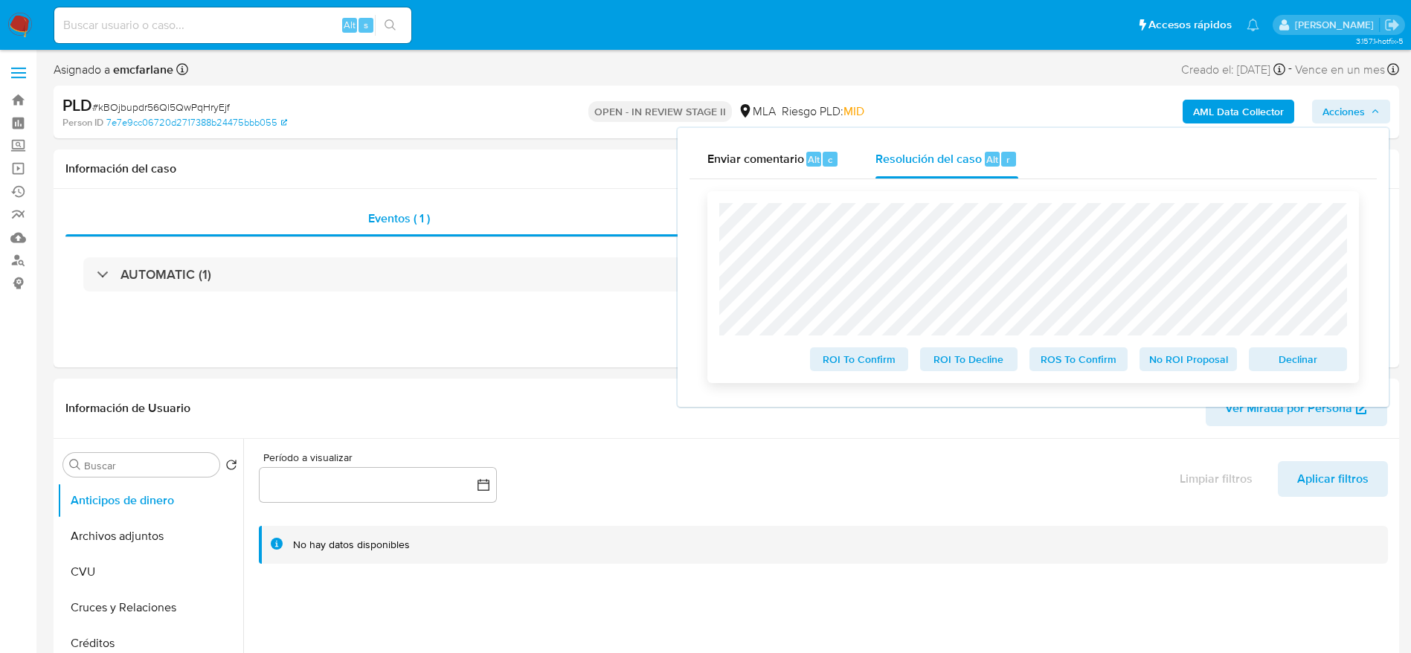
click at [1267, 365] on span "Declinar" at bounding box center [1297, 359] width 77 height 21
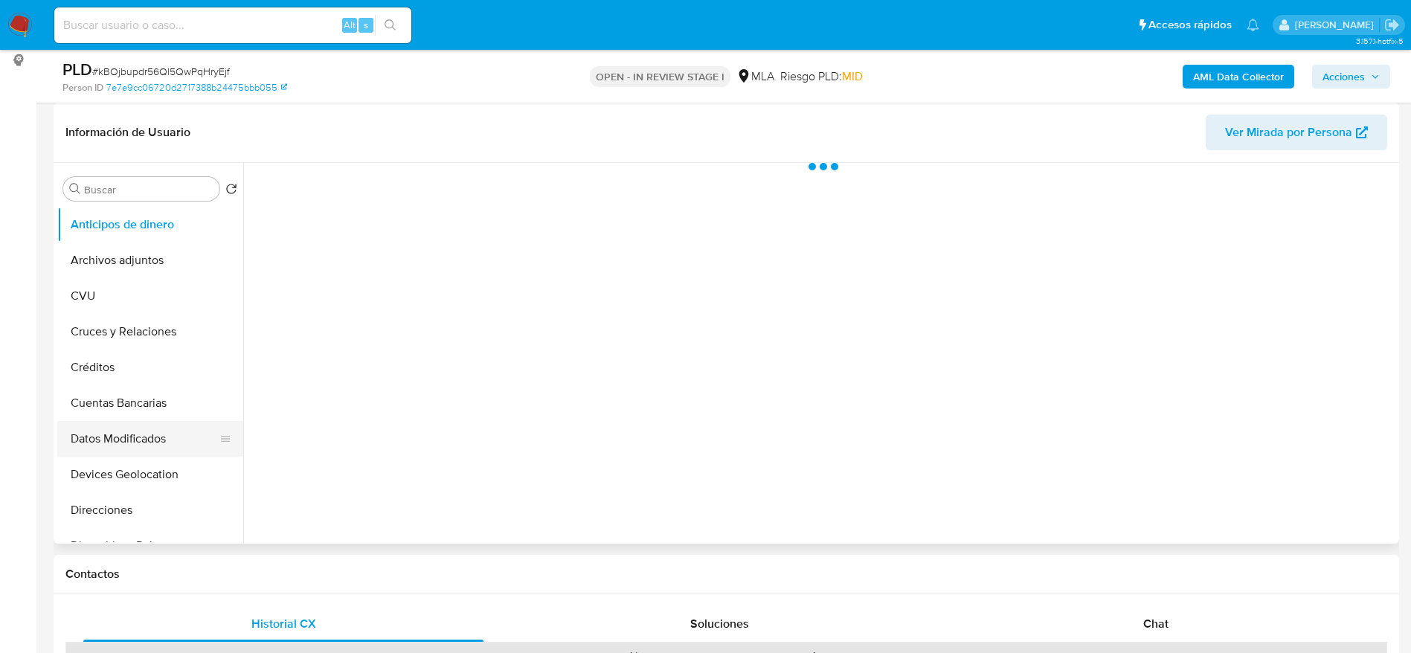
scroll to position [112, 0]
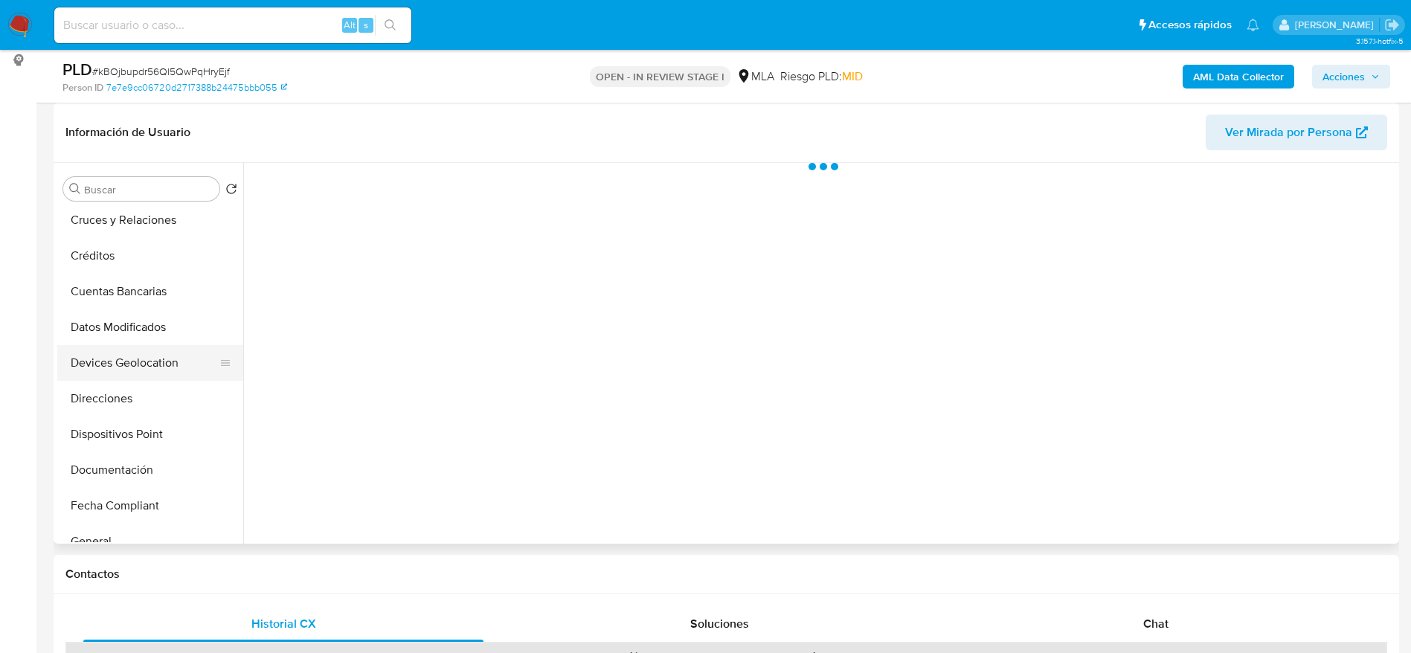
select select "10"
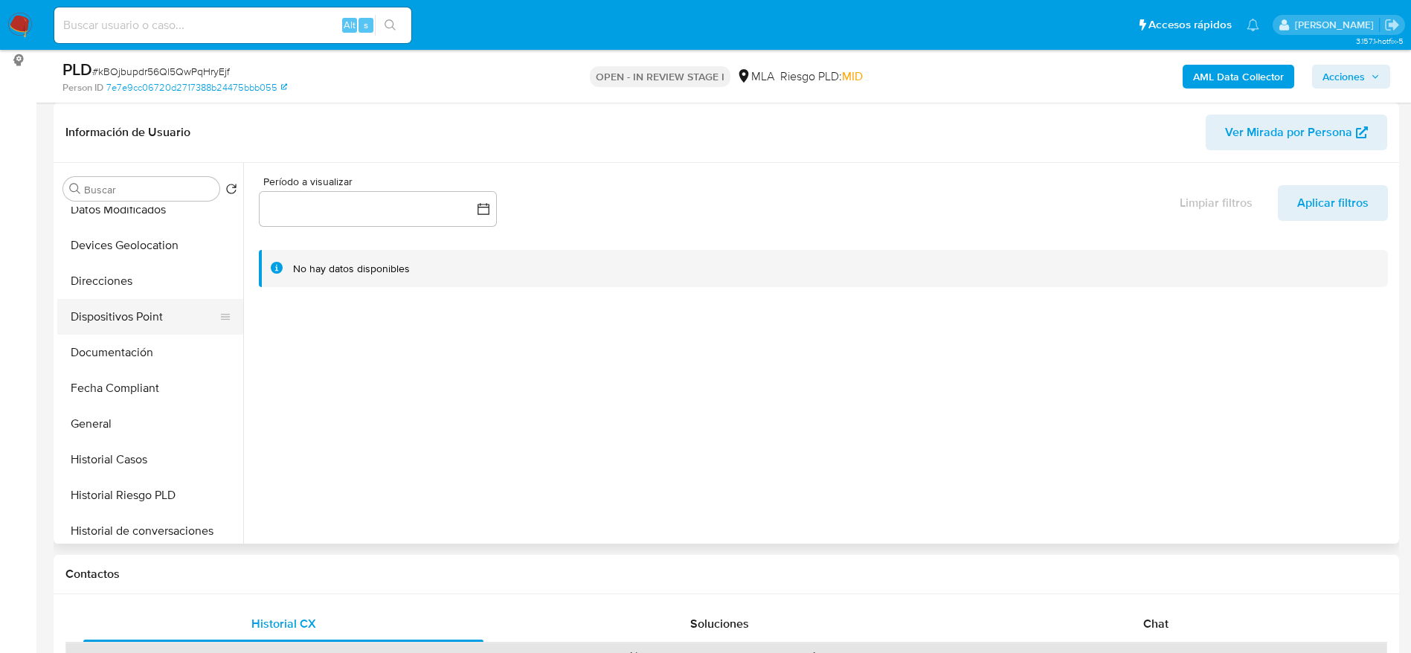
scroll to position [335, 0]
click at [137, 344] on button "Historial Casos" at bounding box center [144, 354] width 174 height 36
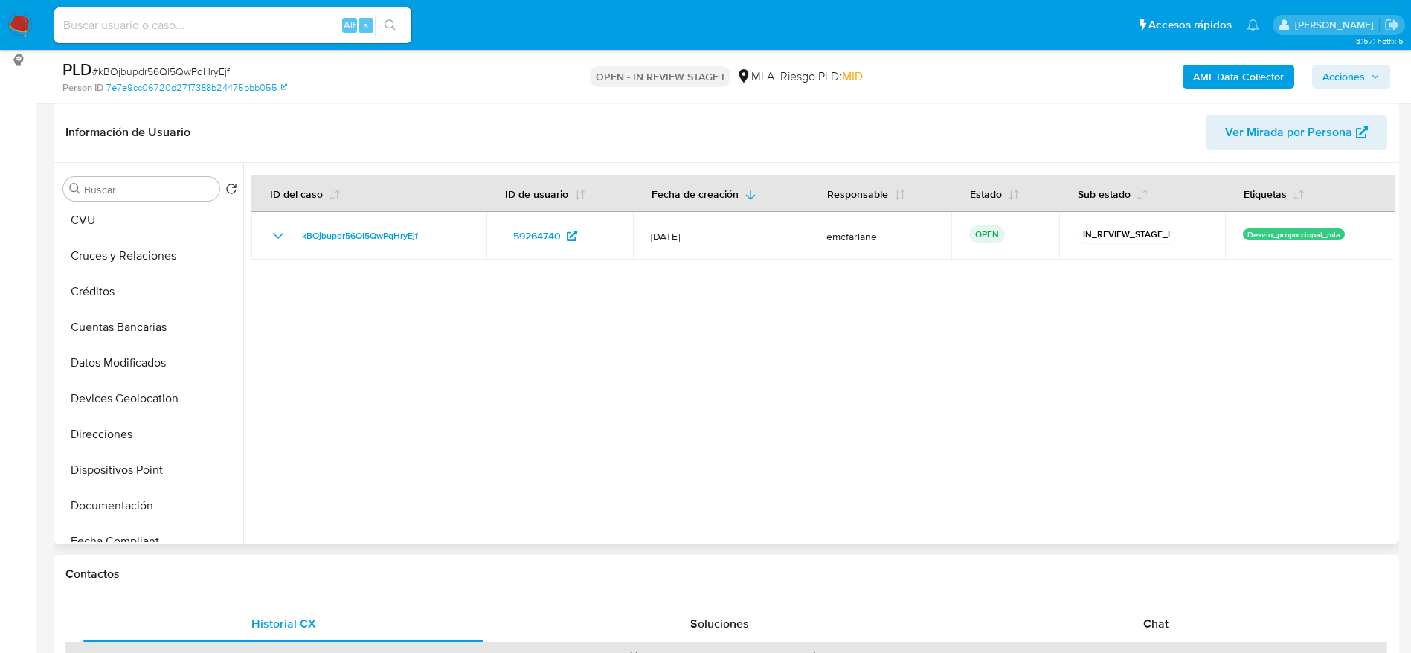
scroll to position [0, 0]
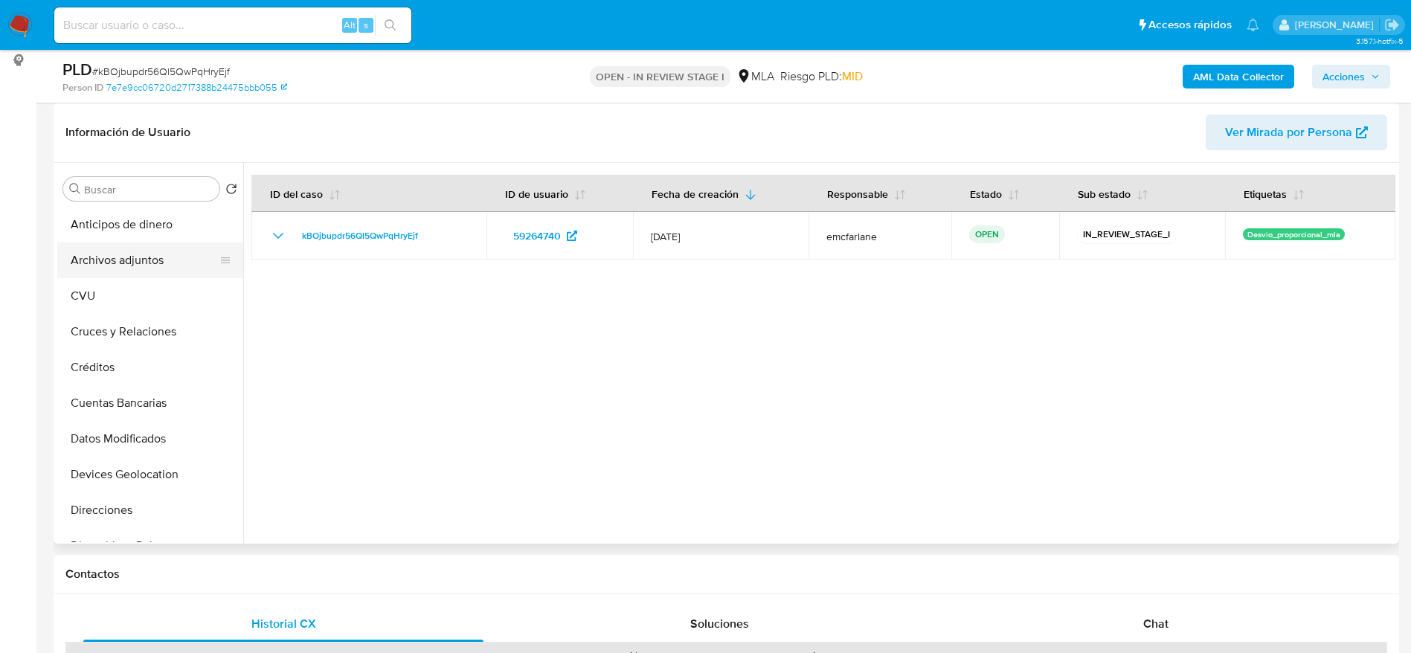
click at [132, 261] on button "Archivos adjuntos" at bounding box center [144, 260] width 174 height 36
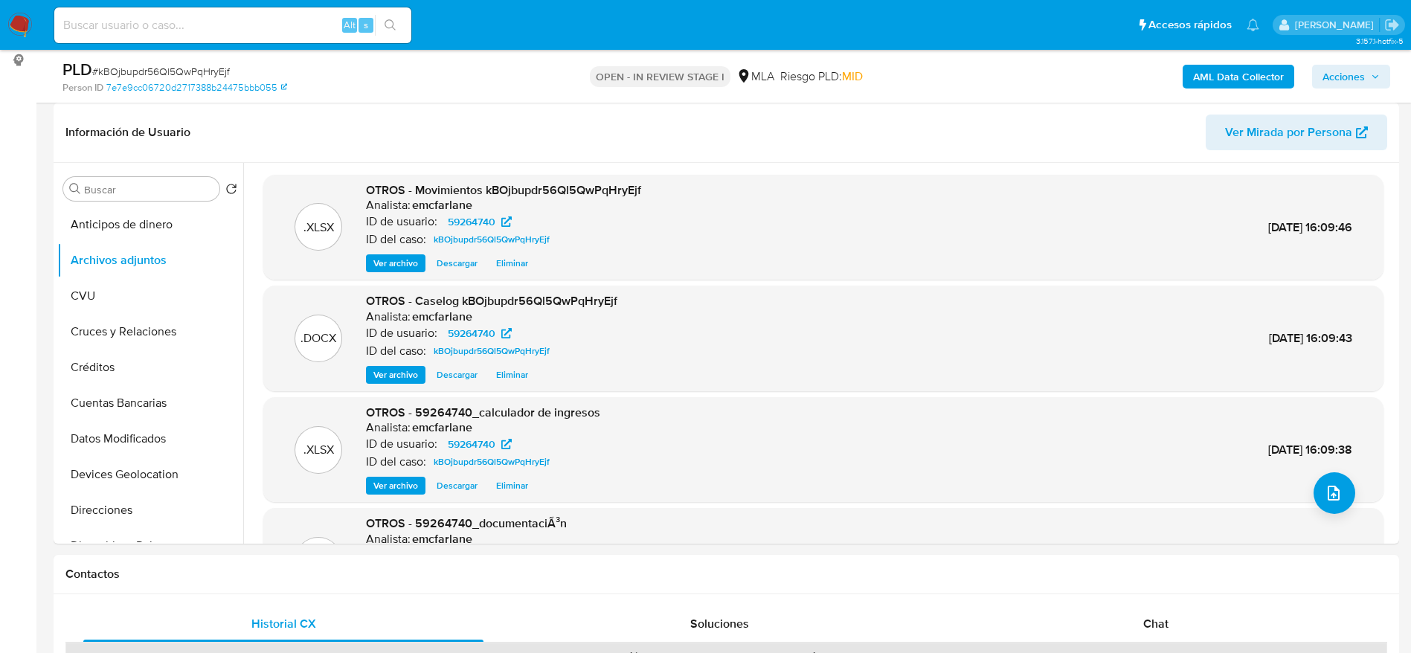
click at [1369, 69] on span "Acciones" at bounding box center [1351, 76] width 57 height 21
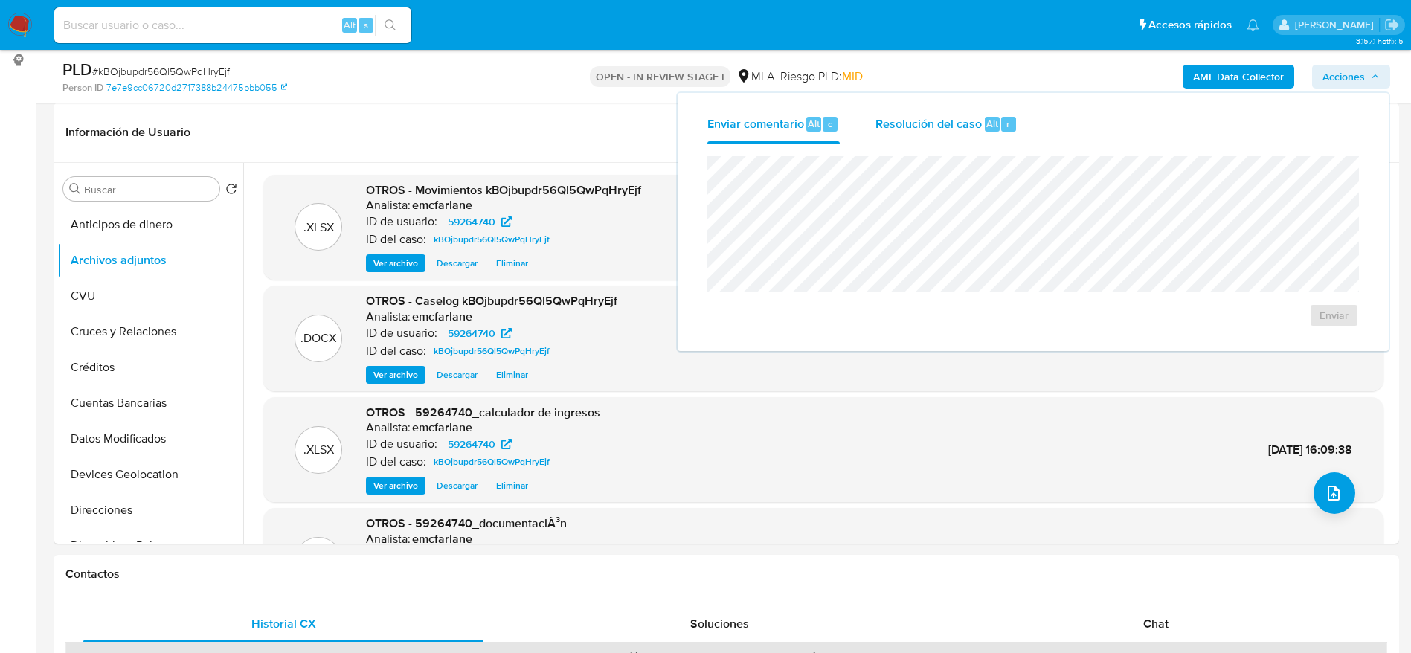
click at [946, 132] on div "Resolución del caso Alt r" at bounding box center [947, 124] width 142 height 39
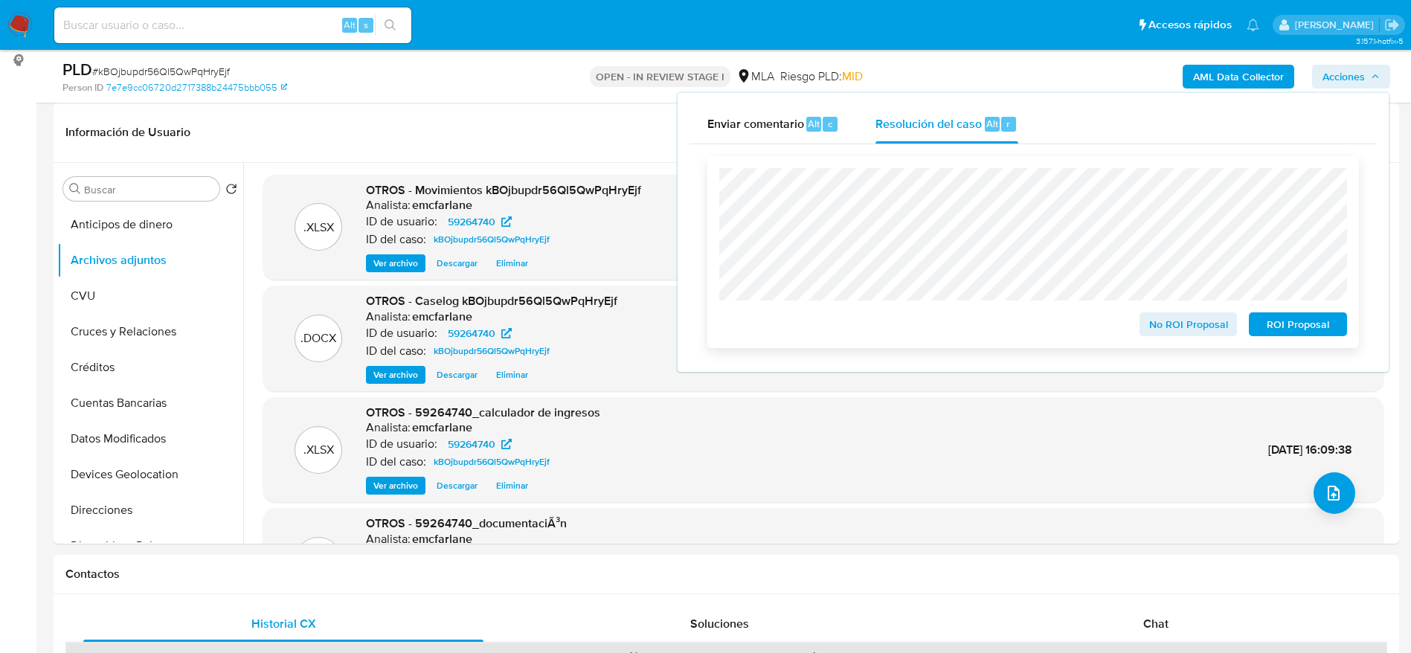
click at [1188, 333] on span "No ROI Proposal" at bounding box center [1188, 324] width 77 height 21
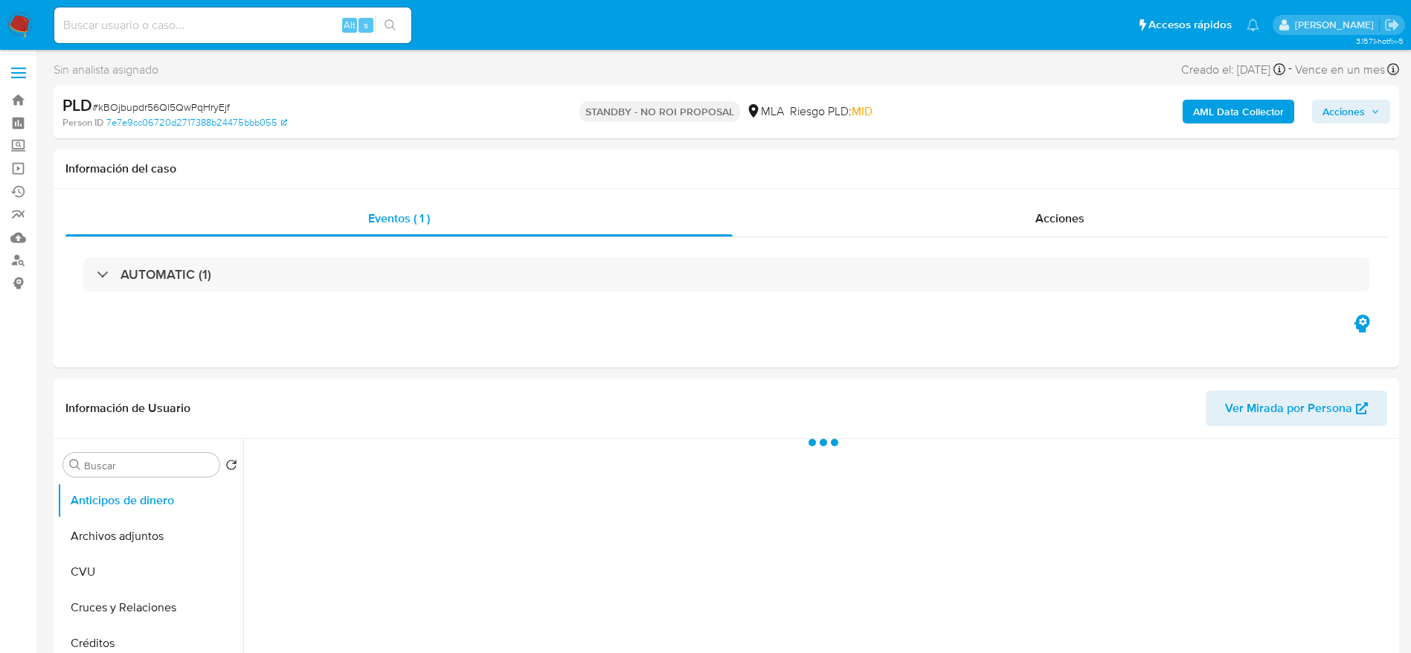
click at [257, 28] on input at bounding box center [232, 25] width 357 height 19
paste input "sJyHelPA8PXHPp8D2LwFfqri"
type input "sJyHelPA8PXHPp8D2LwFfqri"
select select "10"
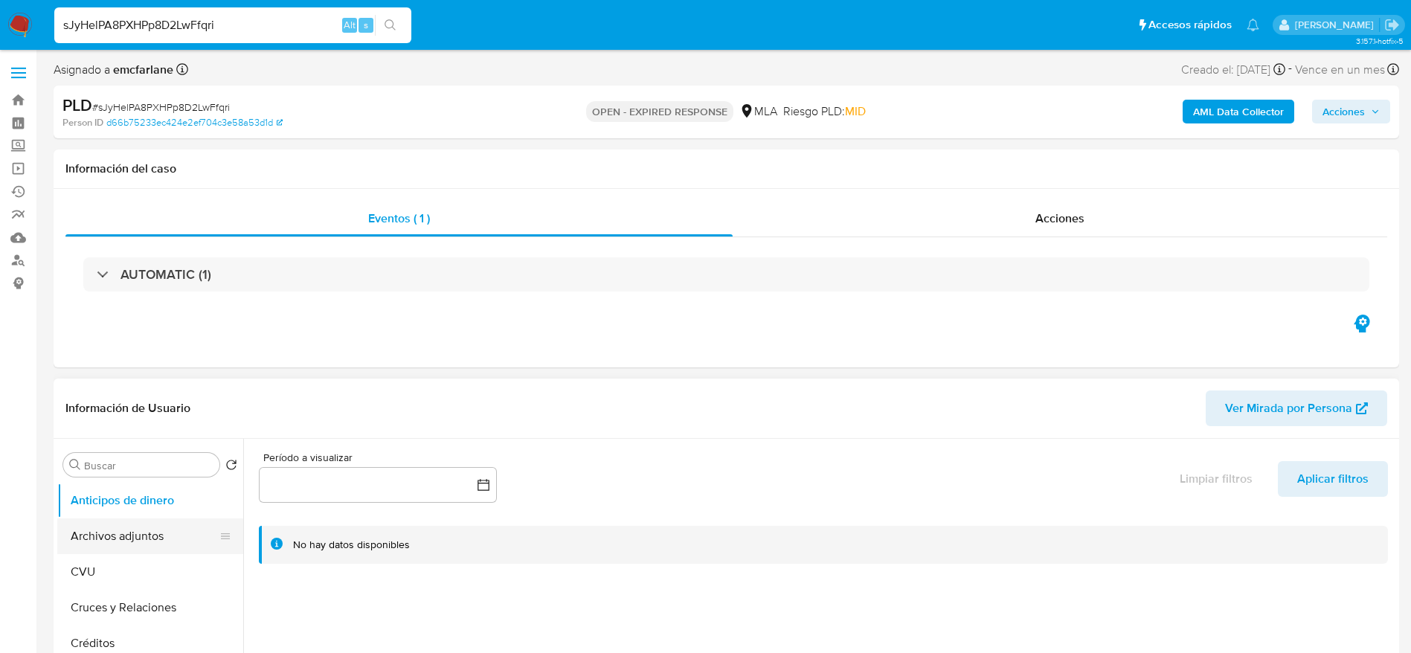
click at [135, 551] on button "Archivos adjuntos" at bounding box center [144, 536] width 174 height 36
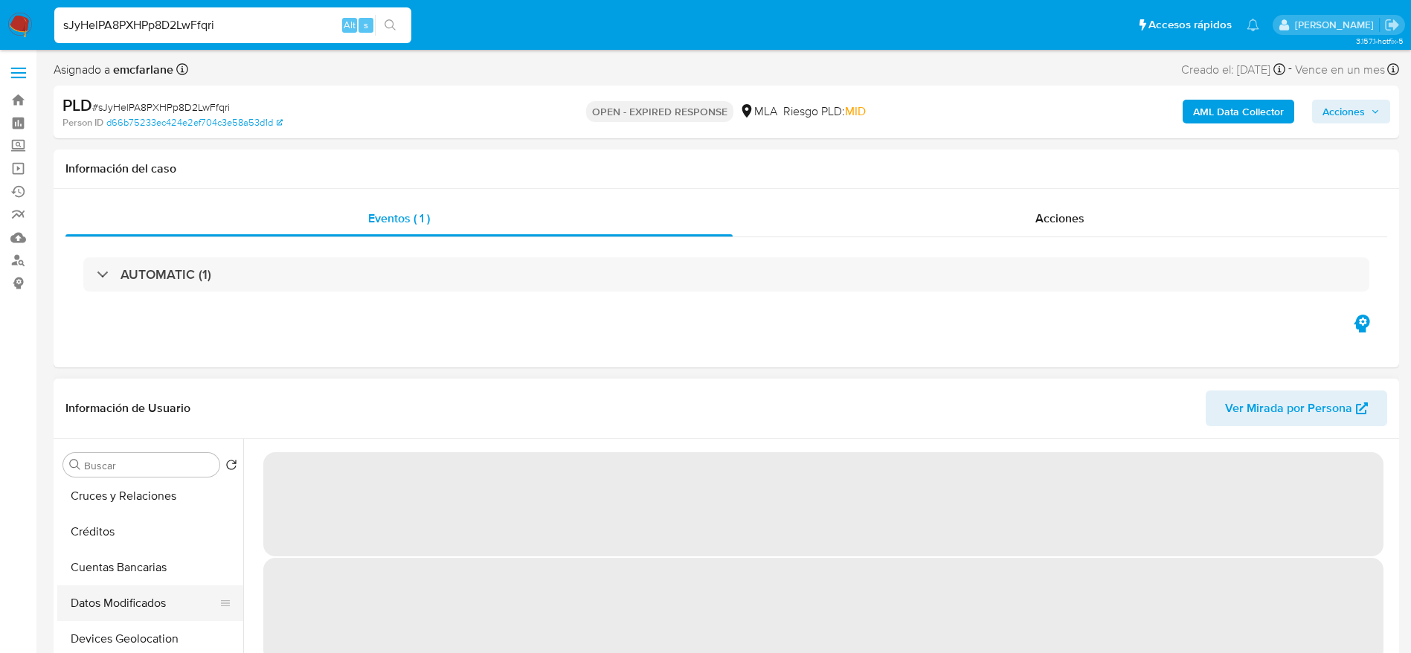
scroll to position [223, 0]
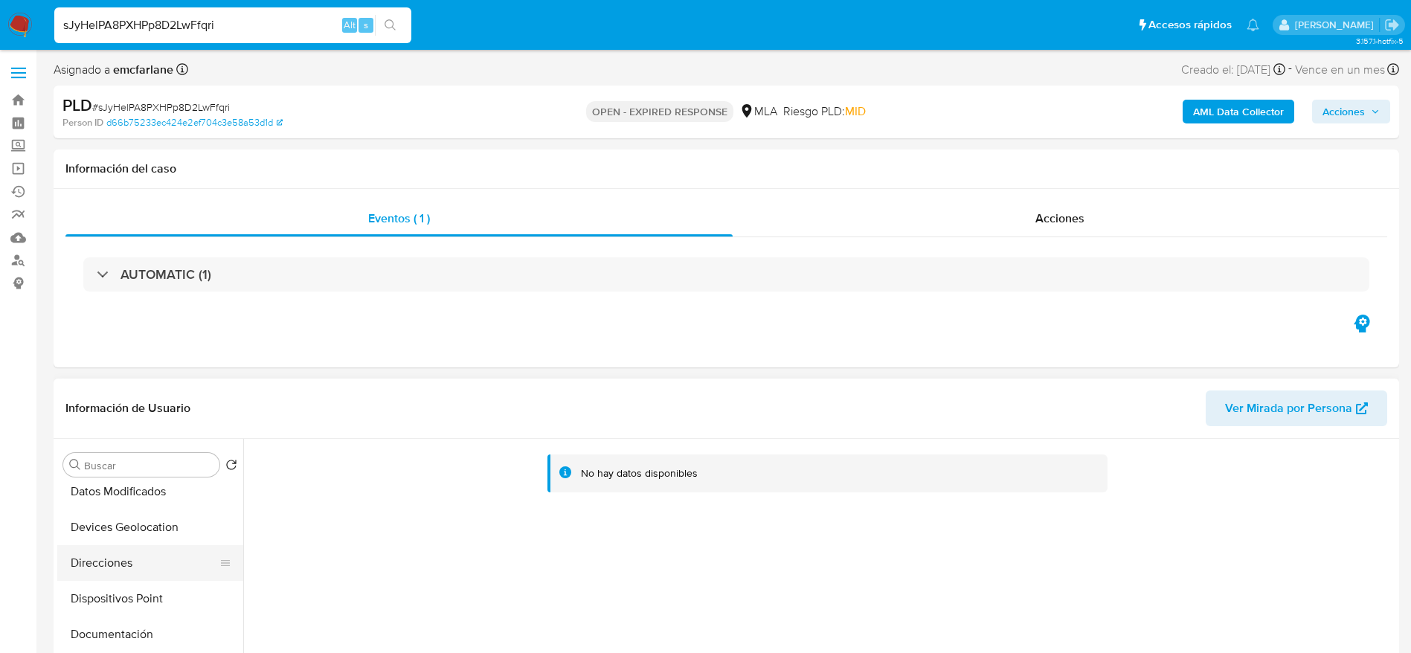
click at [117, 571] on button "Direcciones" at bounding box center [144, 563] width 174 height 36
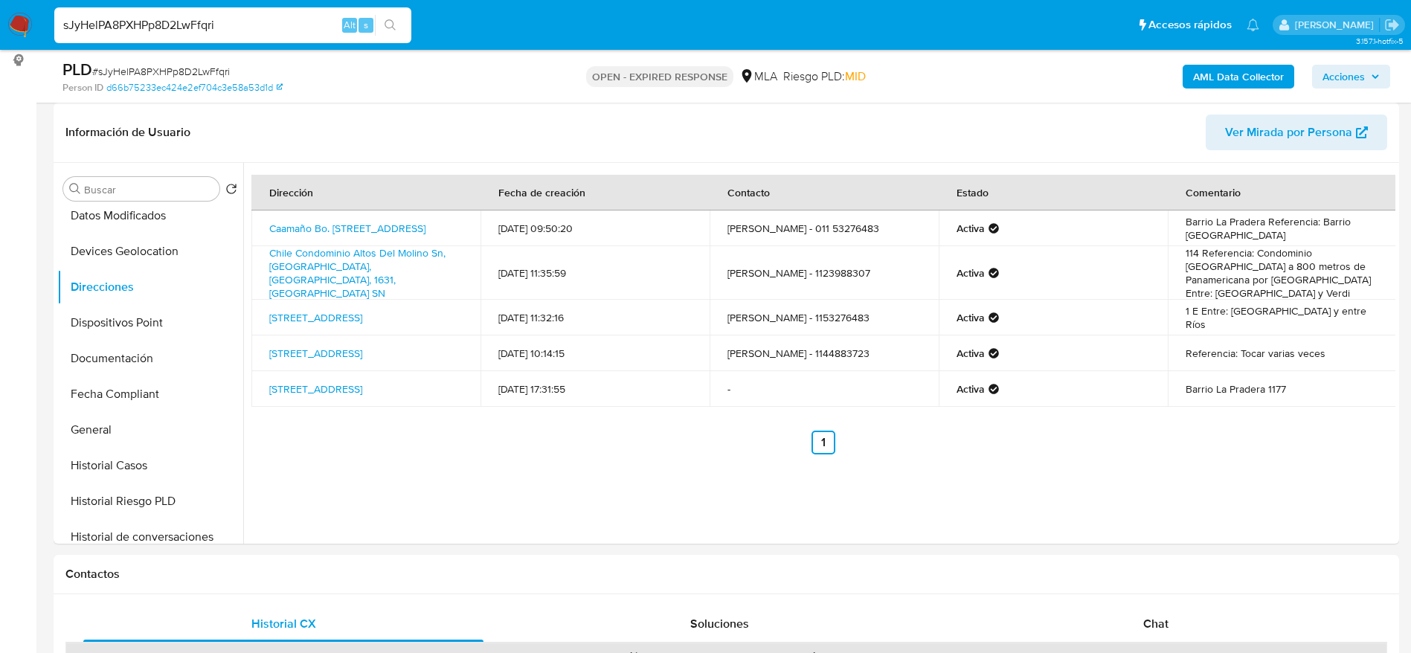
click at [168, 68] on span "# sJyHelPA8PXHPp8D2LwFfqri" at bounding box center [161, 71] width 138 height 15
copy span "sJyHelPA8PXHPp8D2LwFfqri"
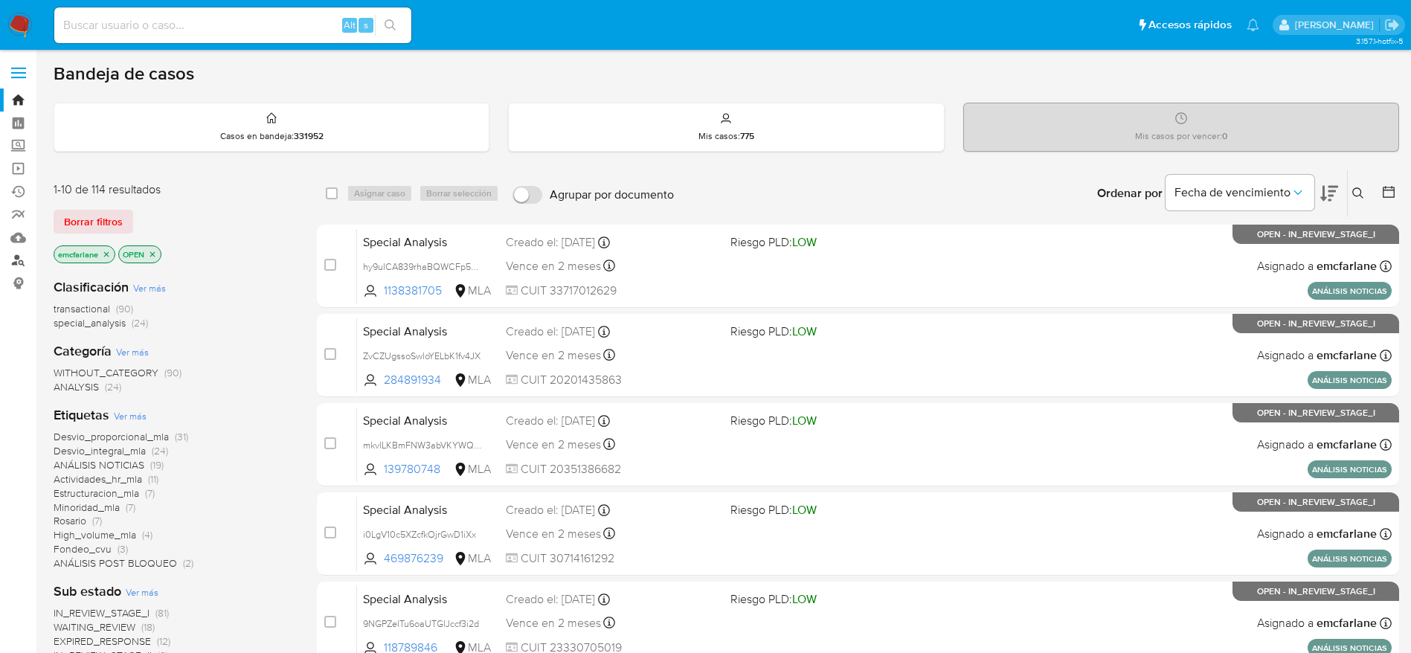
click at [20, 260] on link "Buscador de personas" at bounding box center [88, 260] width 177 height 23
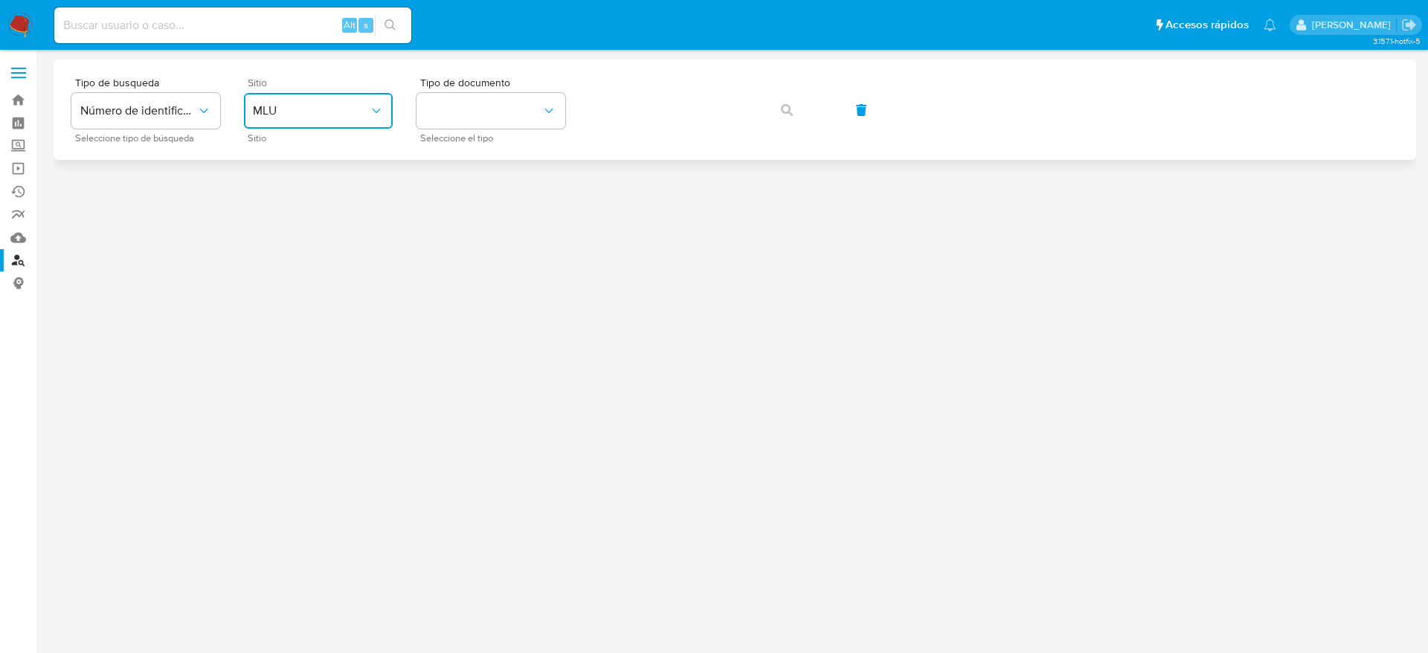
click at [283, 118] on button "MLU" at bounding box center [318, 111] width 149 height 36
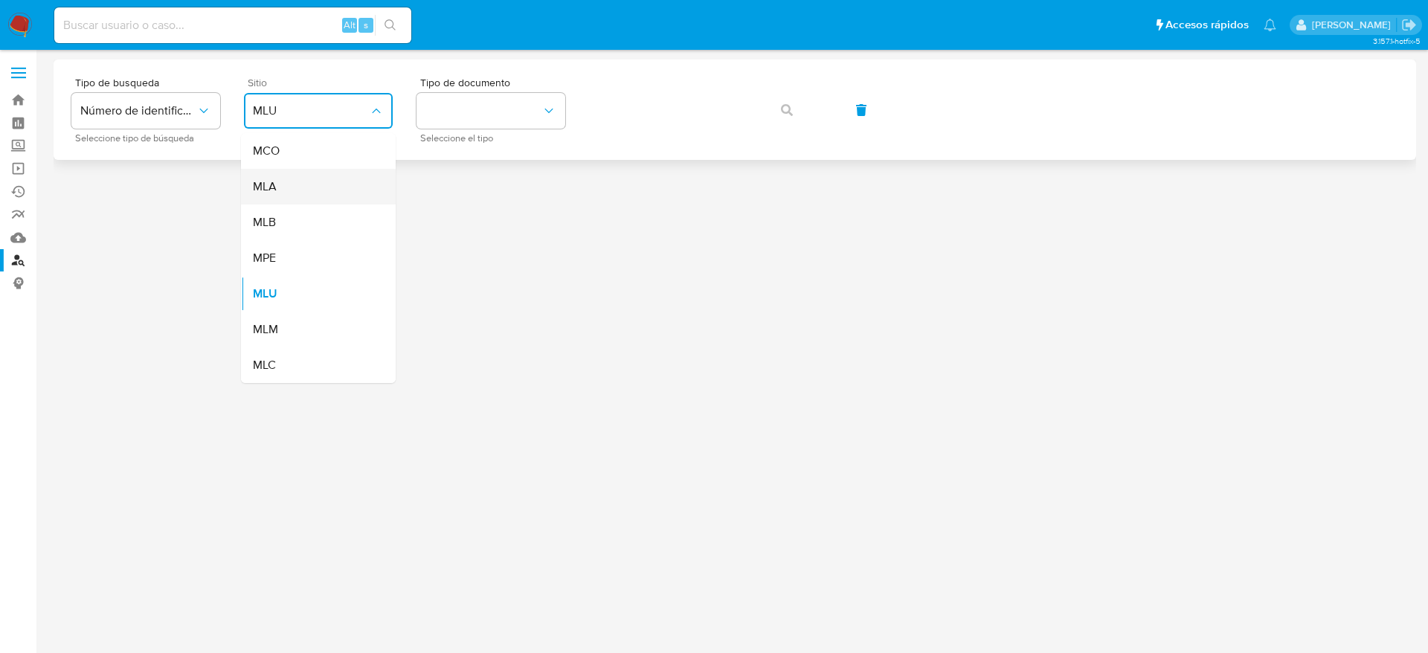
click at [306, 180] on div "MLA" at bounding box center [314, 187] width 122 height 36
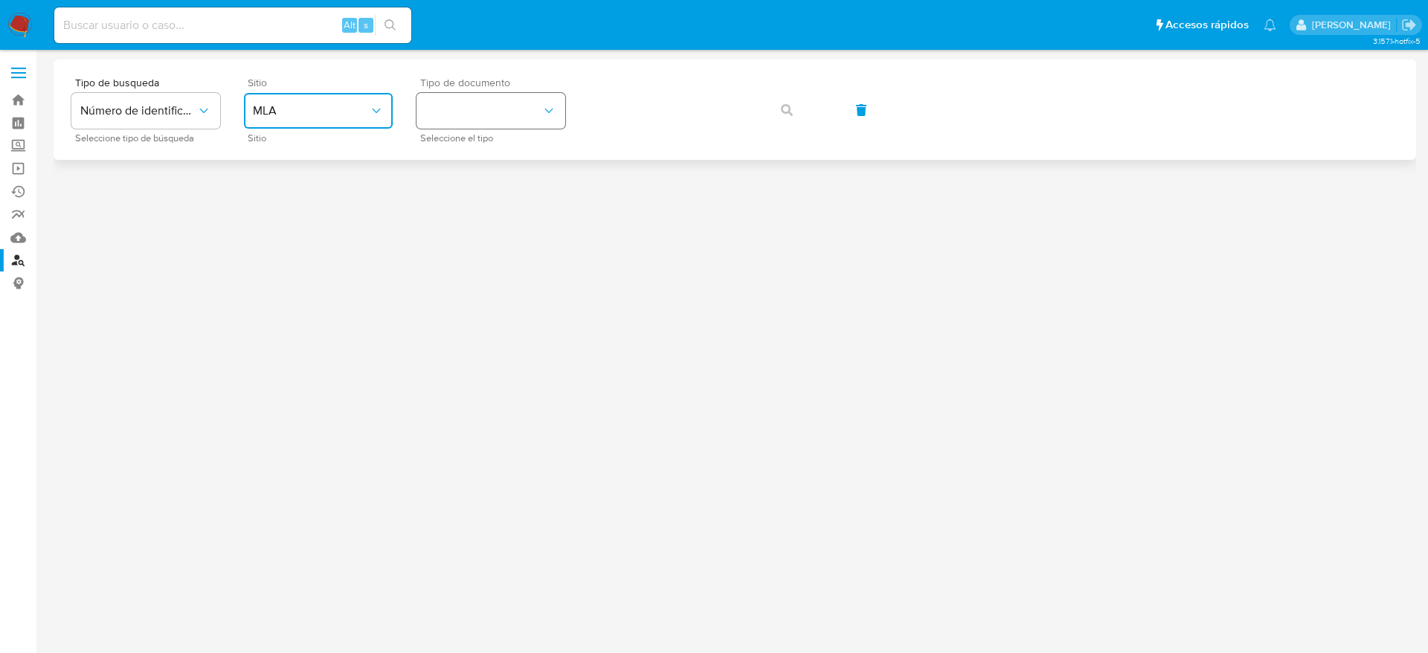
click at [472, 112] on button "identificationType" at bounding box center [491, 111] width 149 height 36
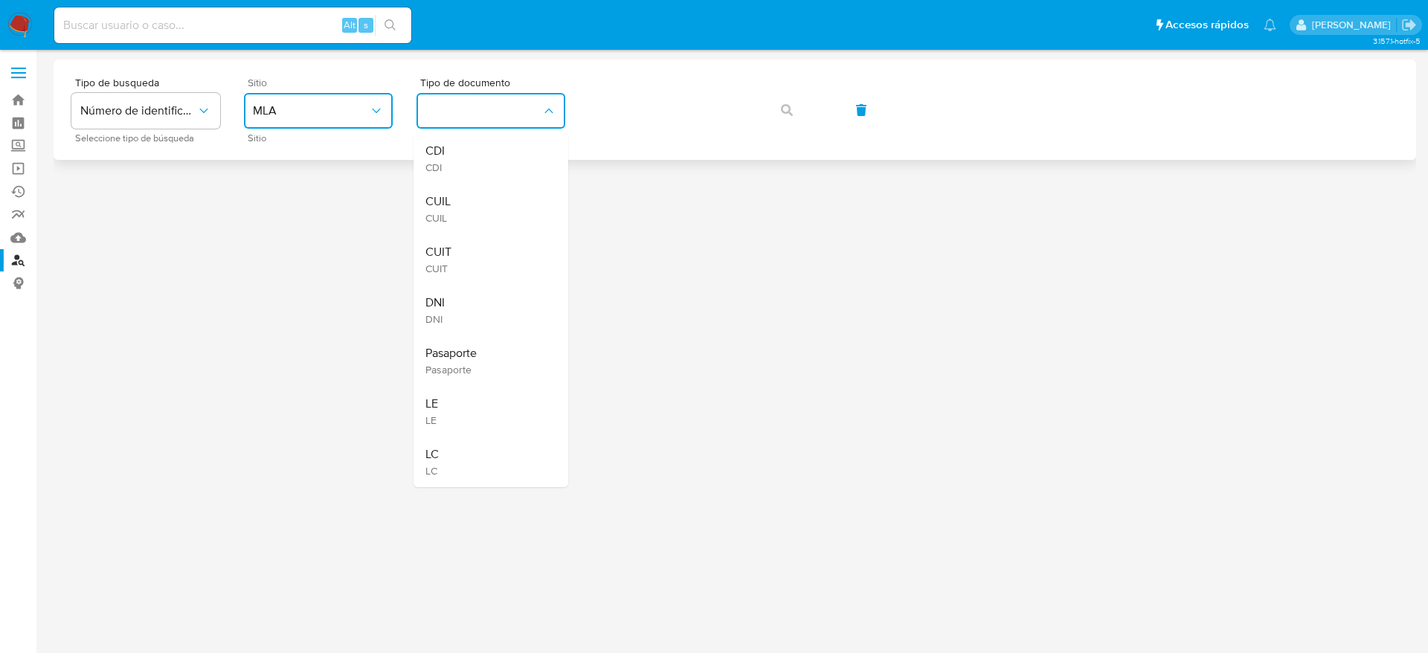
drag, startPoint x: 462, startPoint y: 254, endPoint x: 606, endPoint y: 131, distance: 189.9
click at [461, 246] on div "CUIT CUIT" at bounding box center [486, 259] width 122 height 51
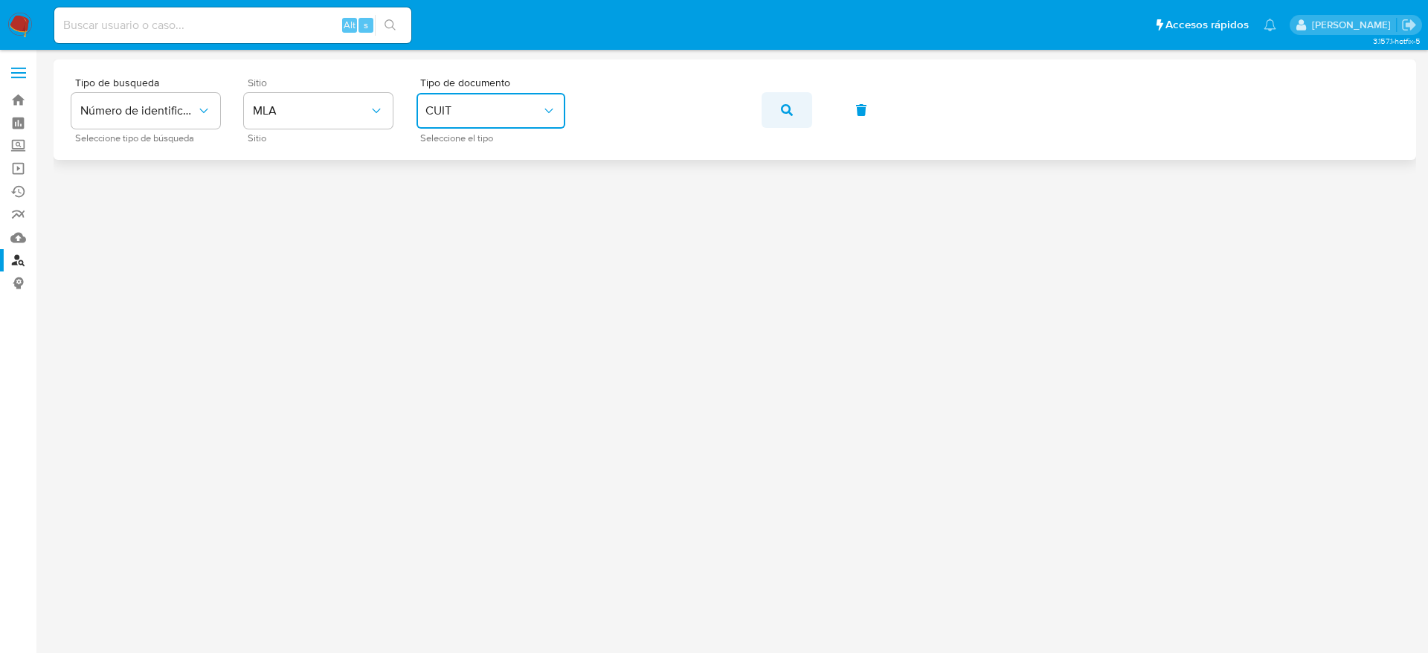
click at [782, 106] on icon "button" at bounding box center [787, 110] width 12 height 12
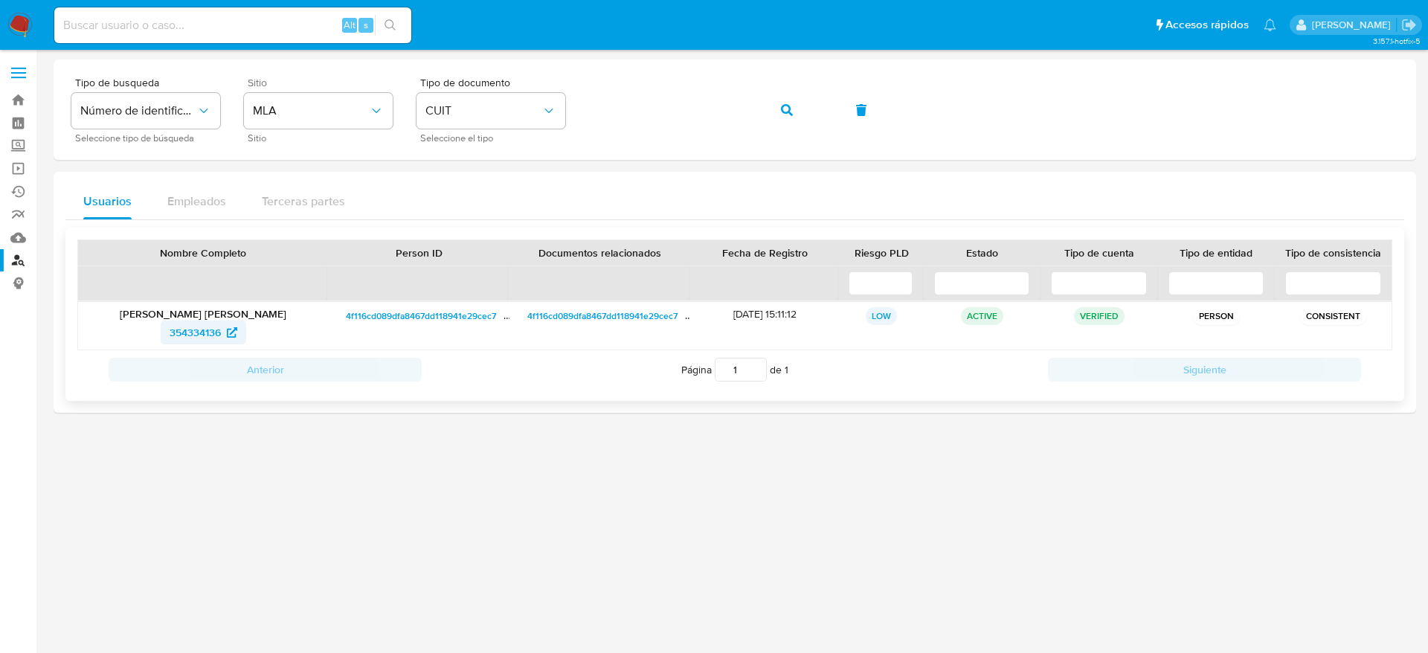
click at [176, 333] on span "354334136" at bounding box center [195, 333] width 51 height 24
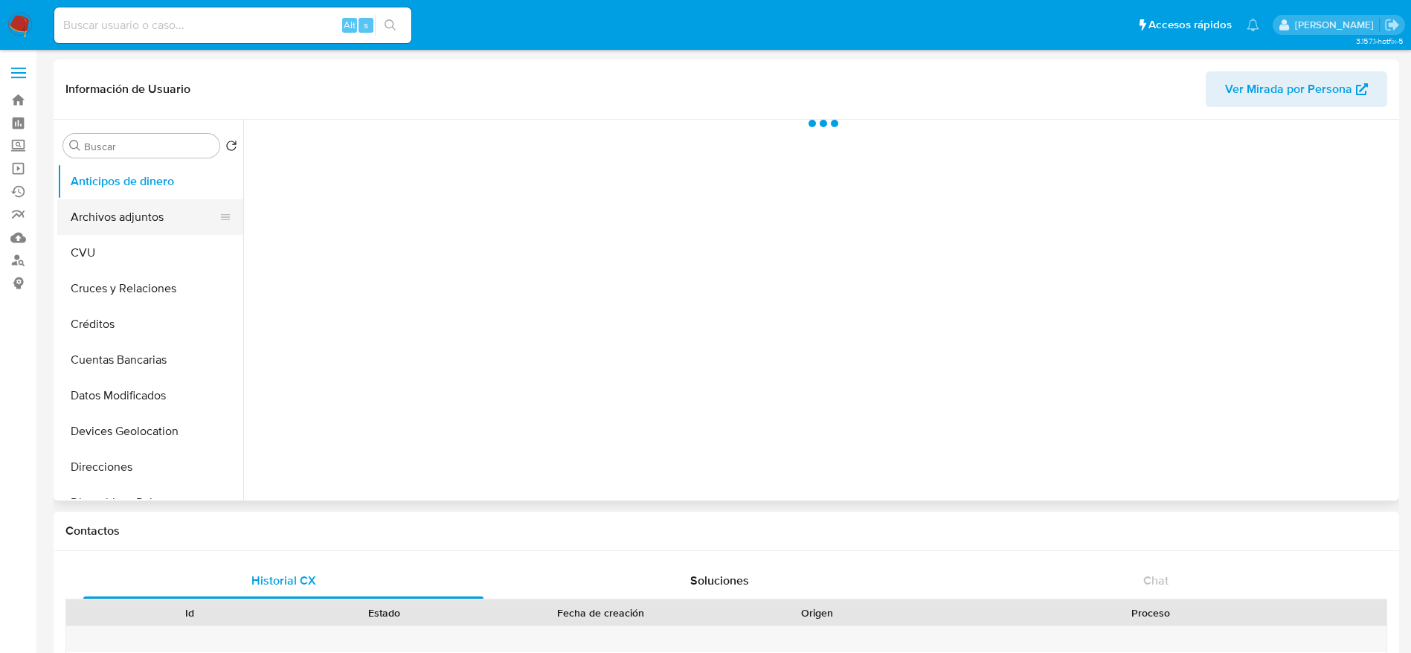
click at [125, 230] on button "Archivos adjuntos" at bounding box center [144, 217] width 174 height 36
select select "10"
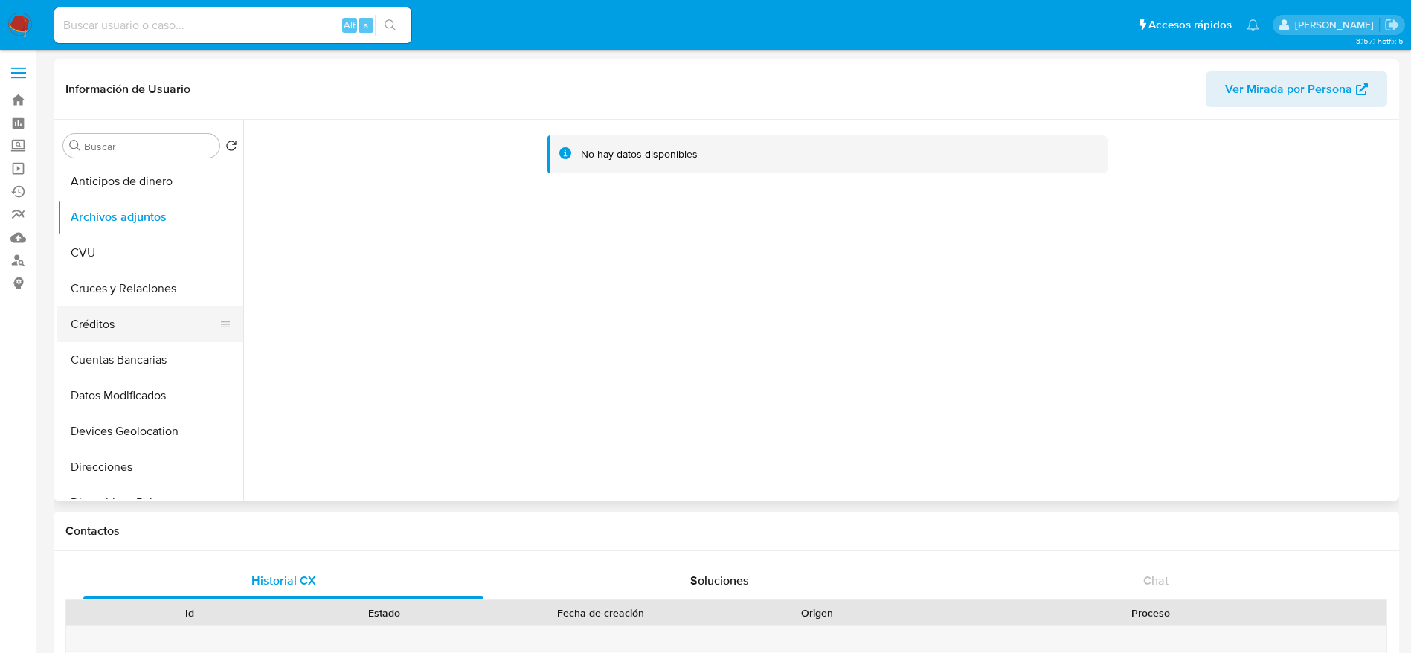
scroll to position [223, 0]
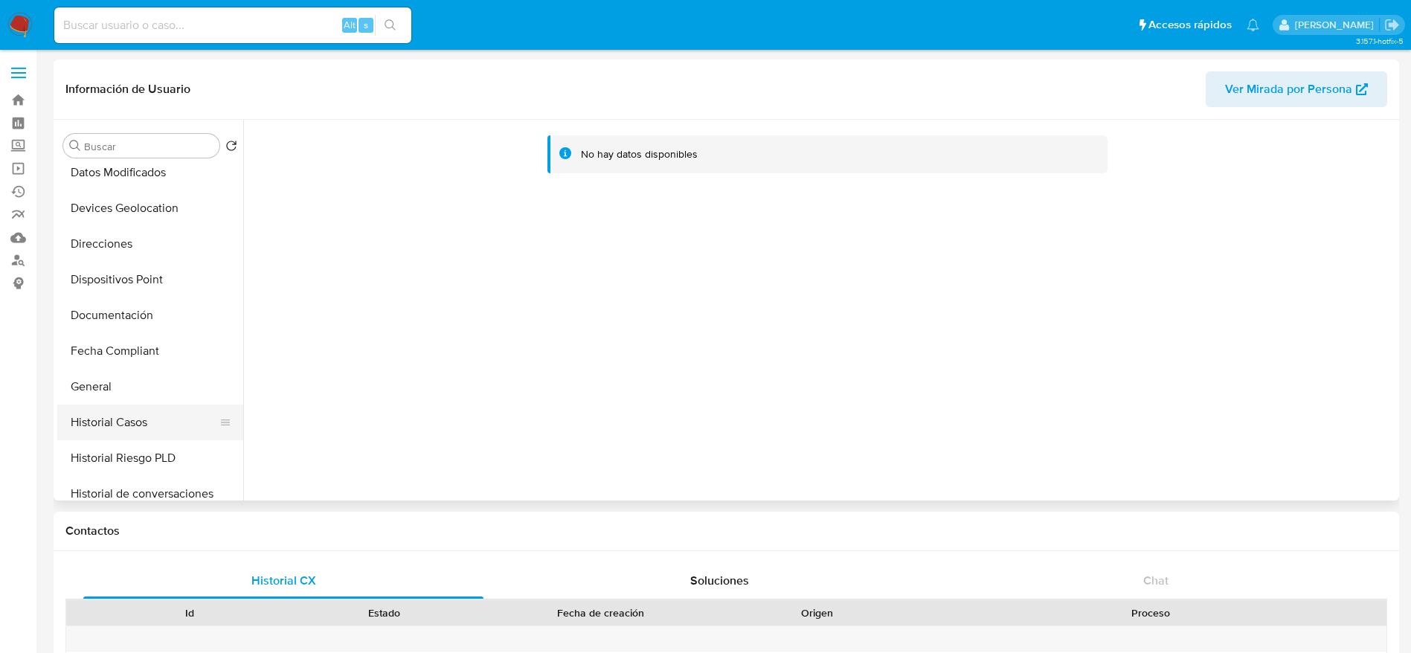
click at [110, 421] on button "Historial Casos" at bounding box center [144, 423] width 174 height 36
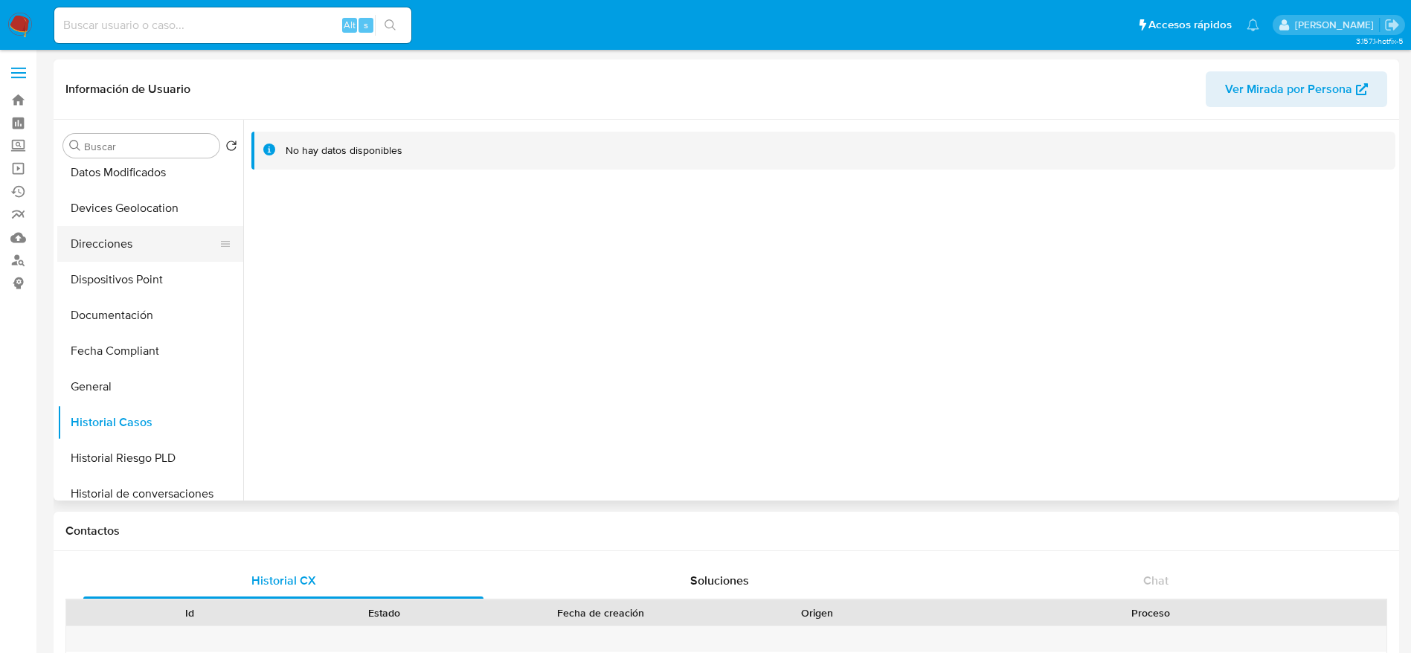
click at [123, 244] on button "Direcciones" at bounding box center [144, 244] width 174 height 36
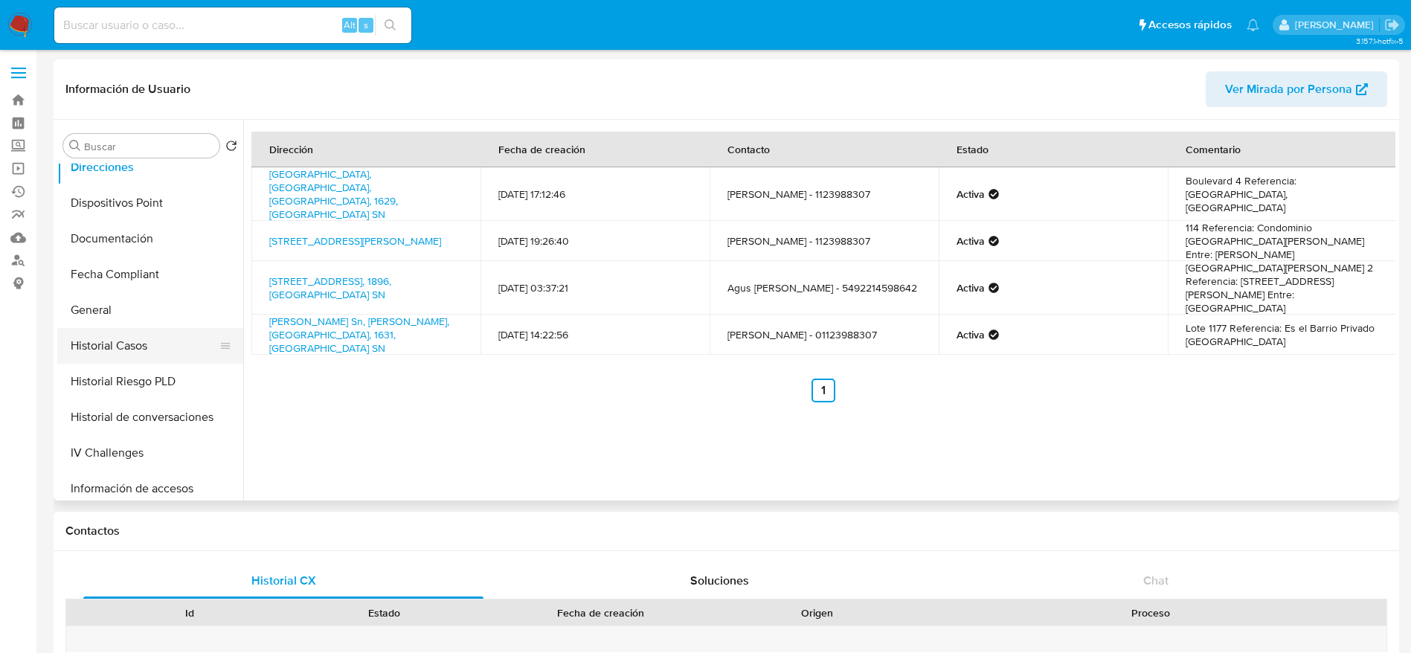
scroll to position [335, 0]
click at [115, 203] on button "Documentación" at bounding box center [144, 204] width 174 height 36
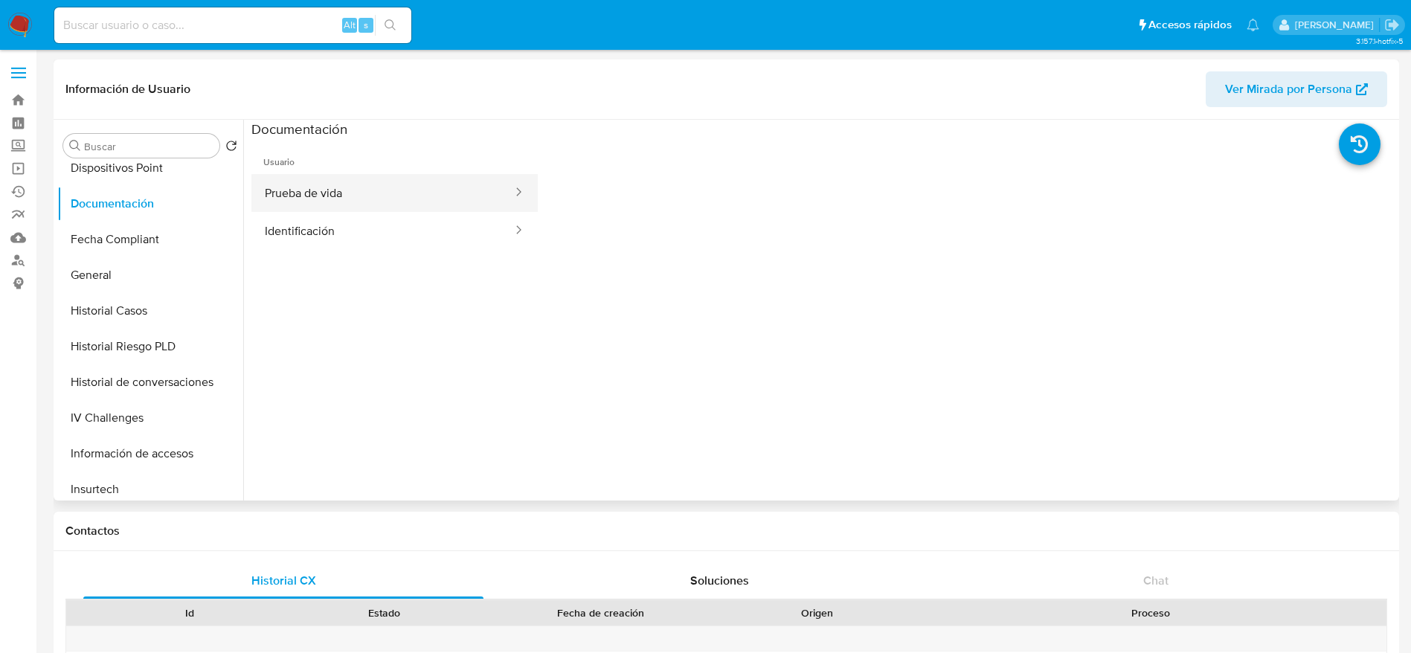
click at [320, 206] on button "Prueba de vida" at bounding box center [382, 193] width 263 height 38
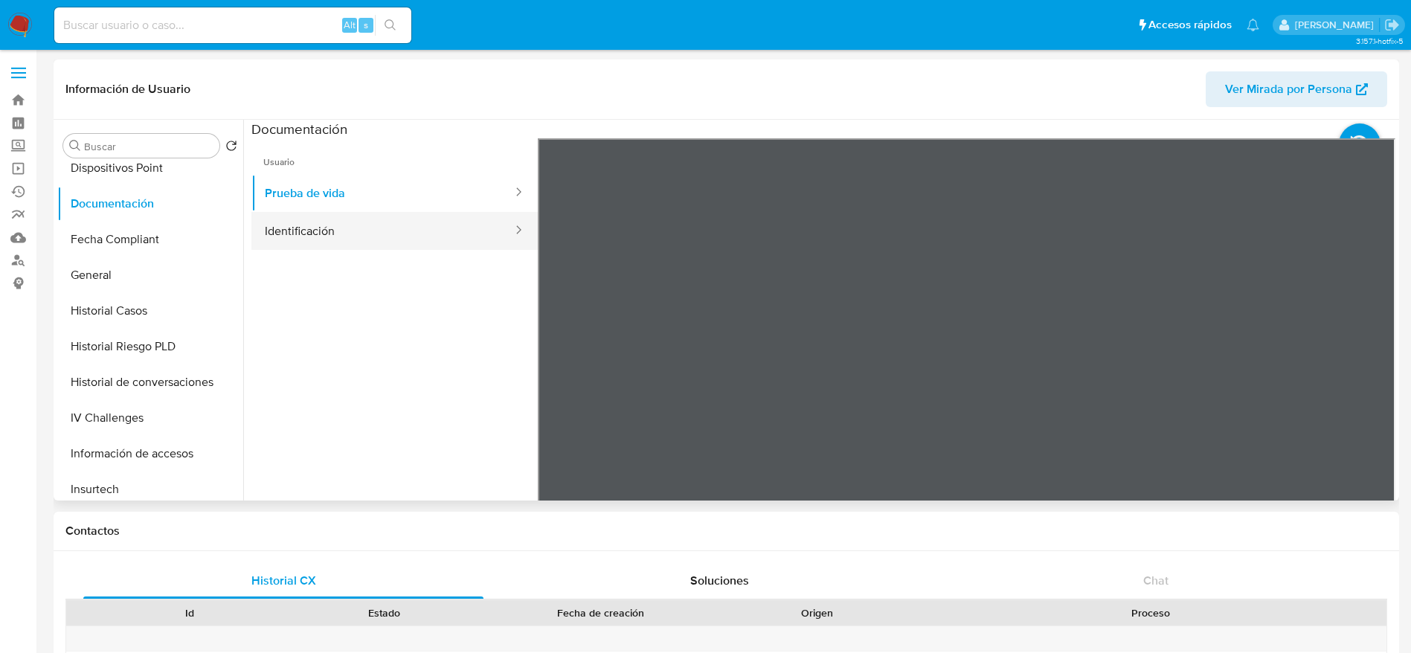
click at [414, 234] on button "Identificación" at bounding box center [382, 231] width 263 height 38
click at [1367, 381] on icon at bounding box center [1377, 380] width 30 height 30
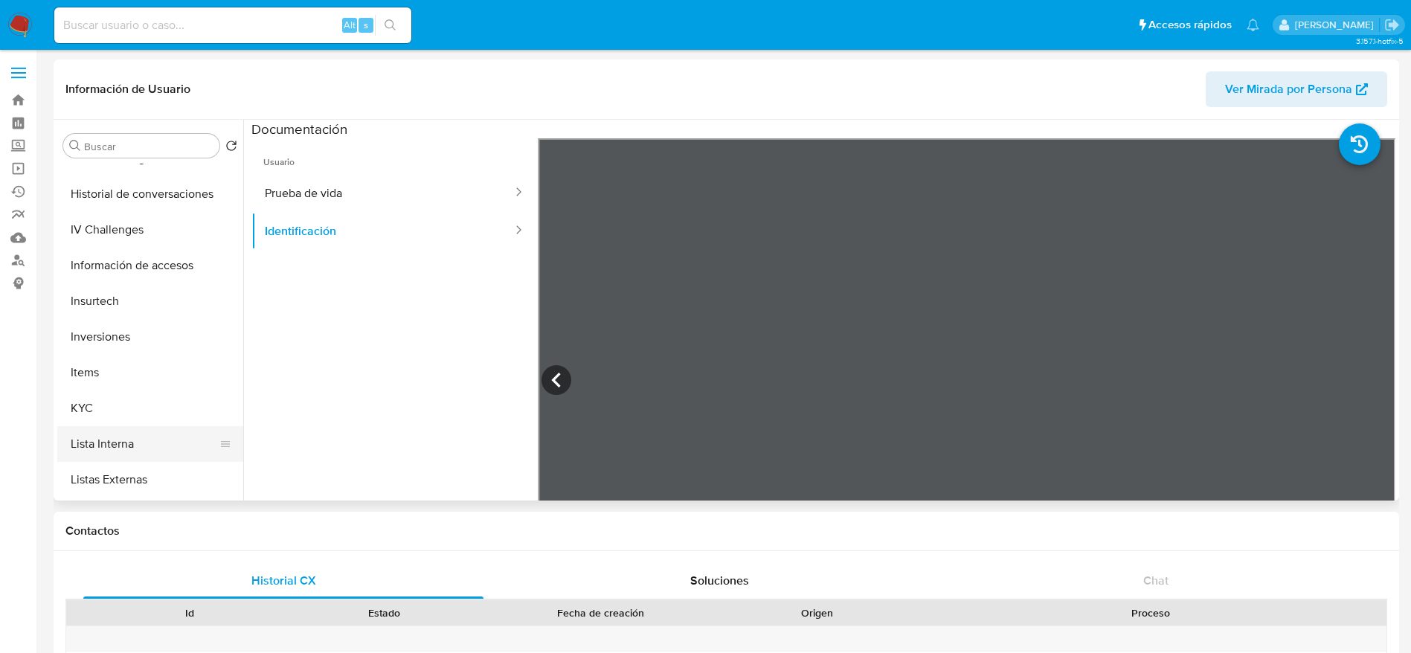
scroll to position [558, 0]
click at [90, 377] on button "KYC" at bounding box center [144, 374] width 174 height 36
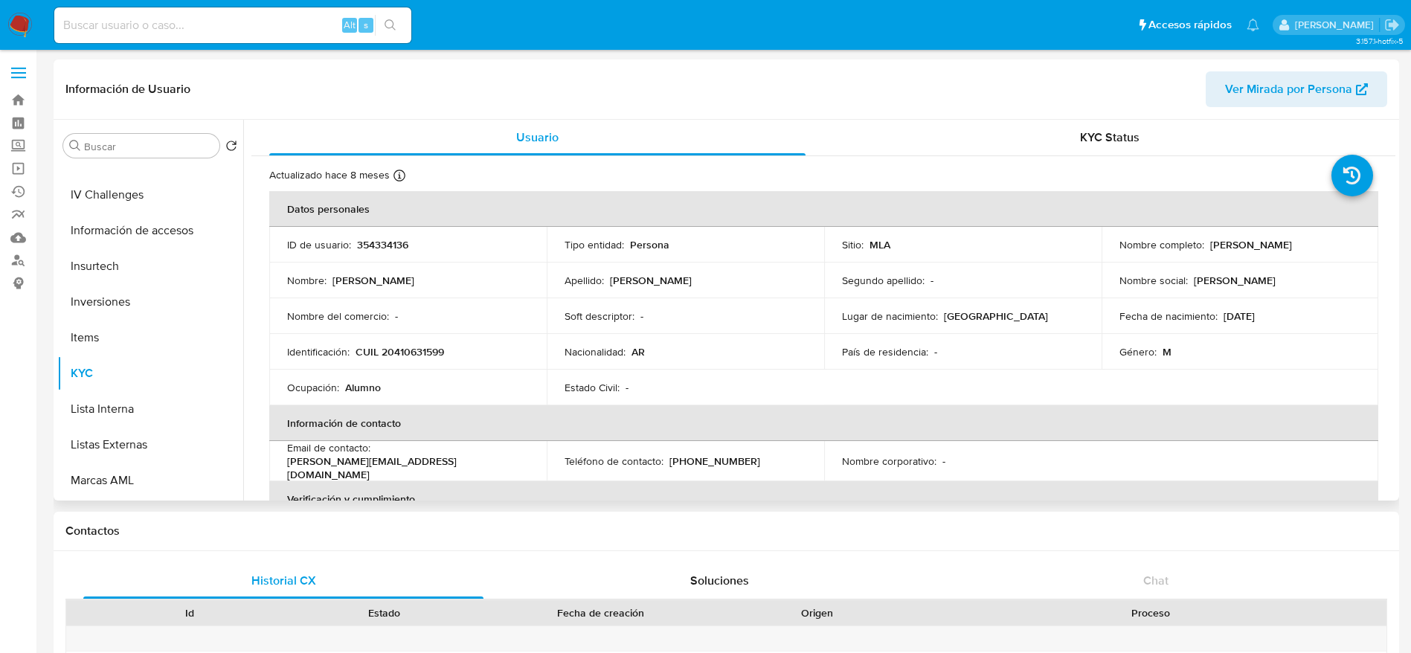
scroll to position [0, 0]
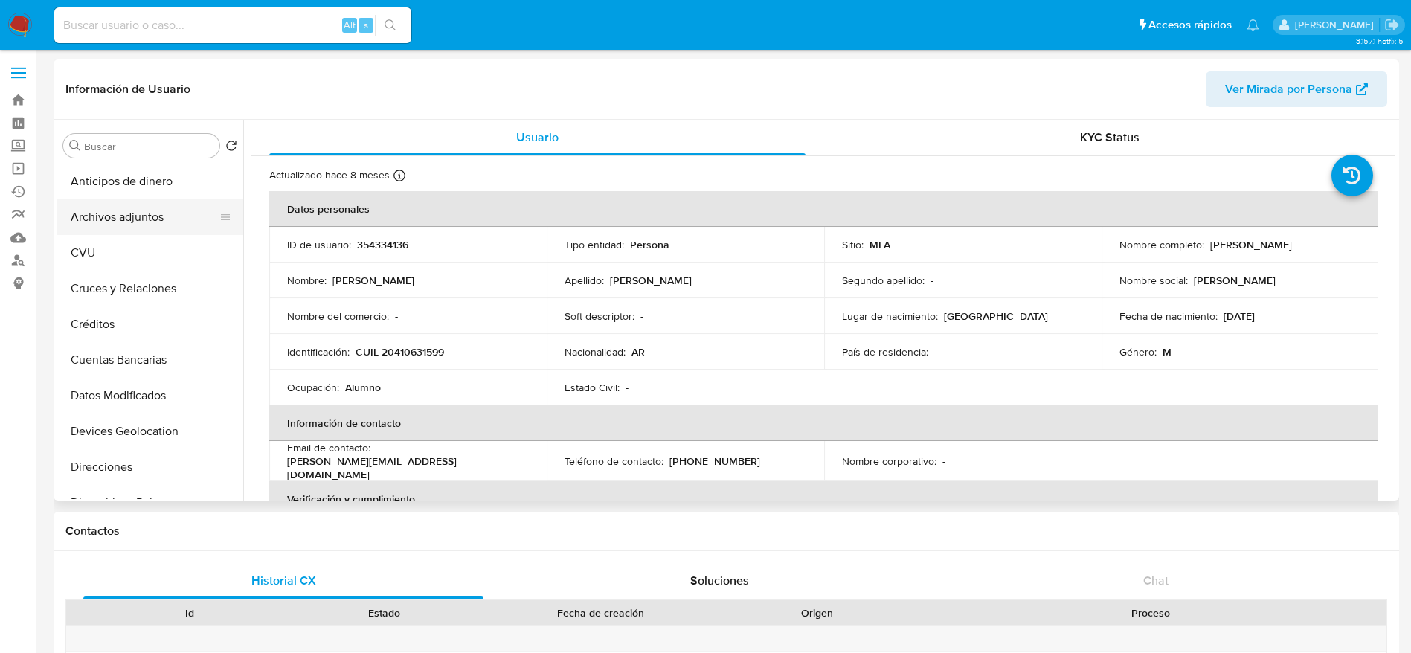
click at [137, 220] on button "Archivos adjuntos" at bounding box center [144, 217] width 174 height 36
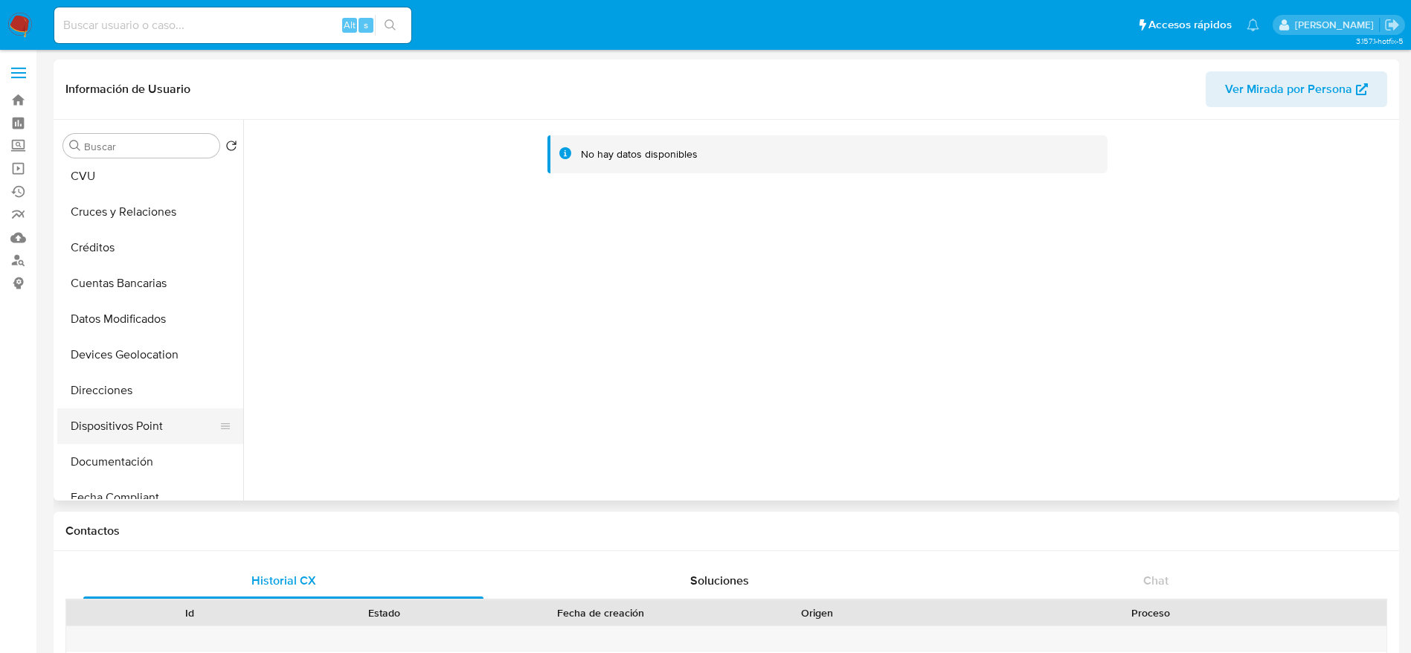
scroll to position [112, 0]
click at [118, 342] on button "Direcciones" at bounding box center [144, 356] width 174 height 36
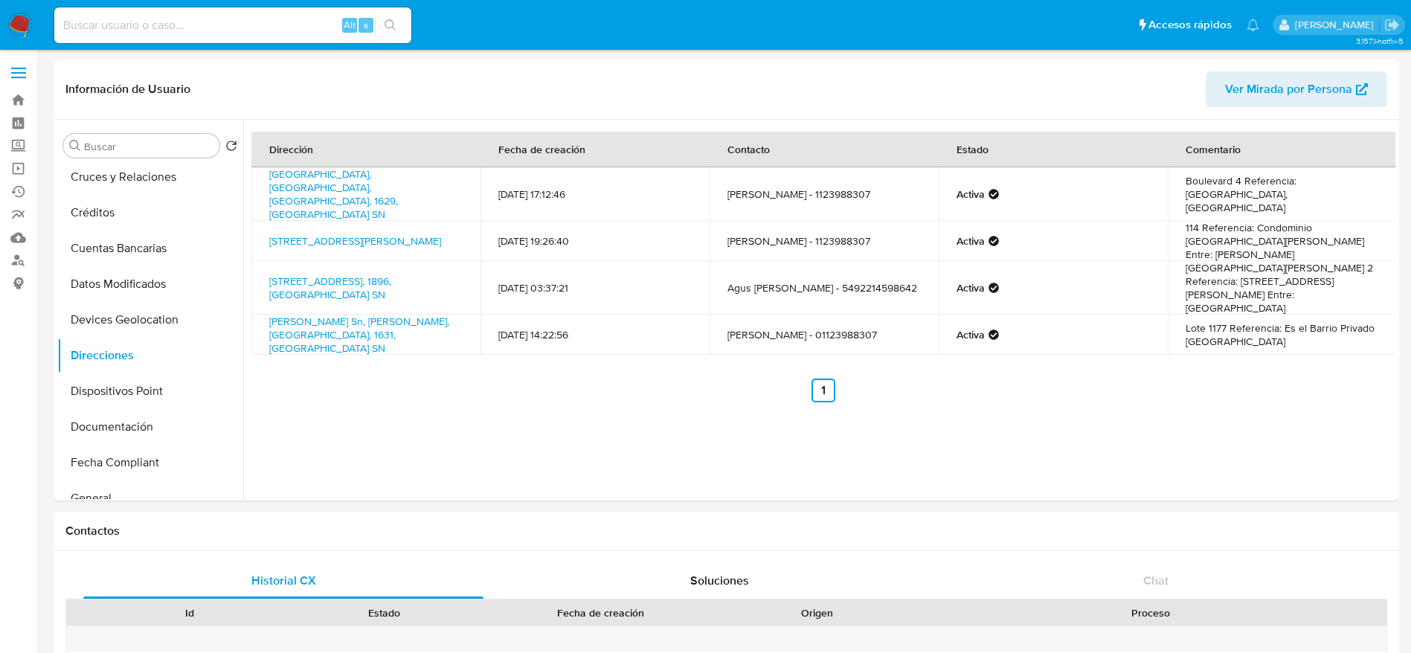
drag, startPoint x: 342, startPoint y: 228, endPoint x: 251, endPoint y: 208, distance: 92.8
click at [251, 221] on td "Calle Chile 950, Pilar, Buenos Aires, 1630, Argentina 950" at bounding box center [365, 241] width 229 height 40
copy link "Calle Chile 950, Pilar, Buenos Aires, 1630, Argentina 950"
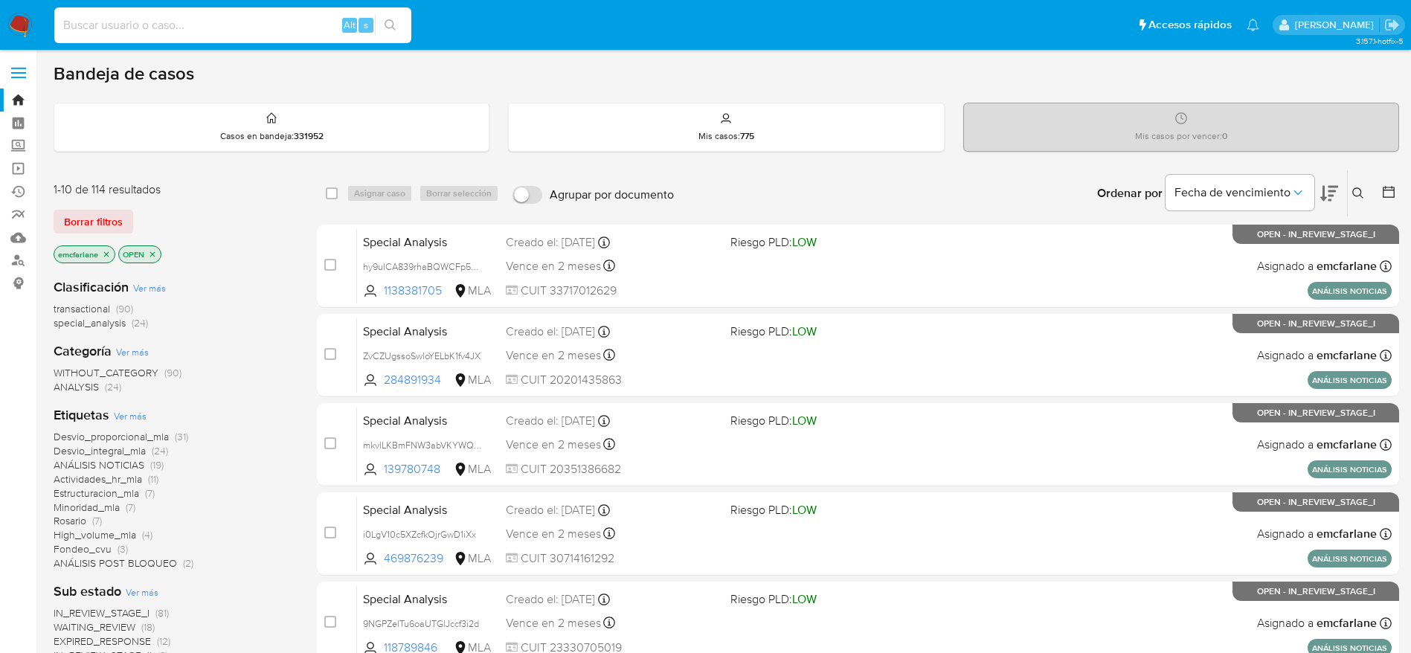
click at [199, 24] on input at bounding box center [232, 25] width 357 height 19
paste input "7Z48vC4Y8oLXbWoguXN07nJs"
type input "7Z48vC4Y8oLXbWoguXN07nJs"
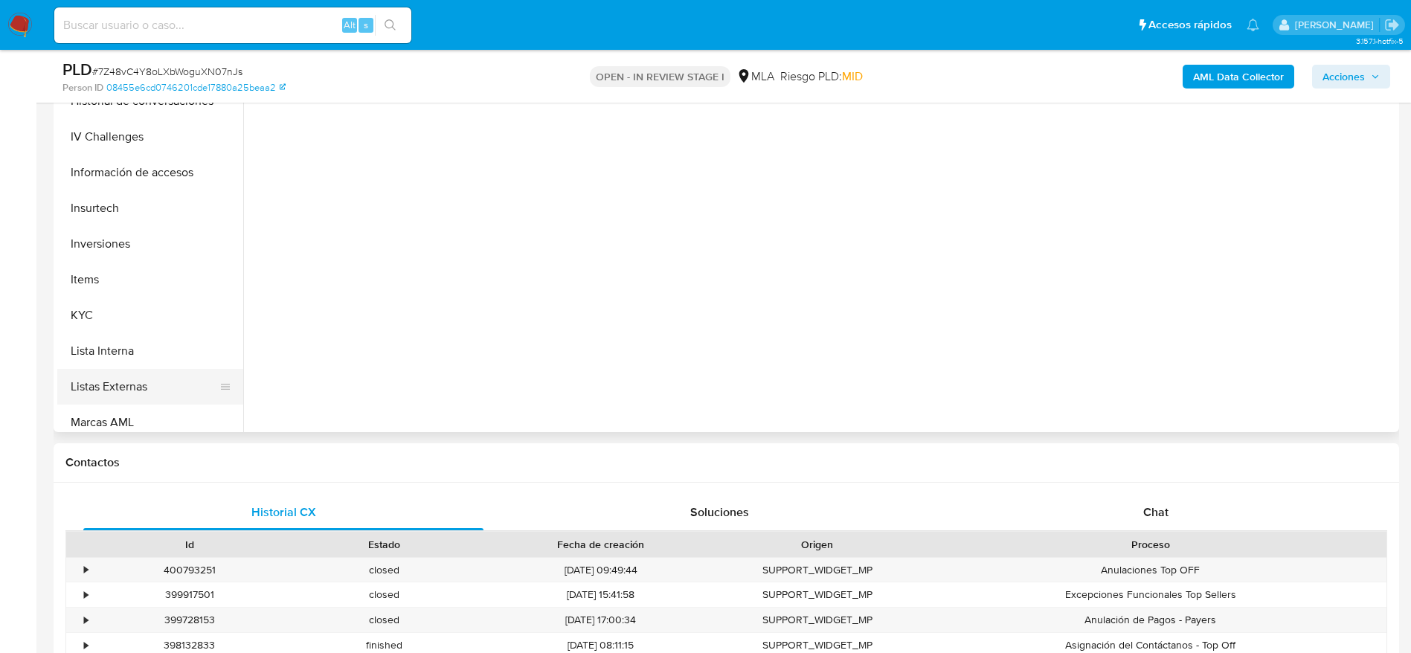
scroll to position [558, 0]
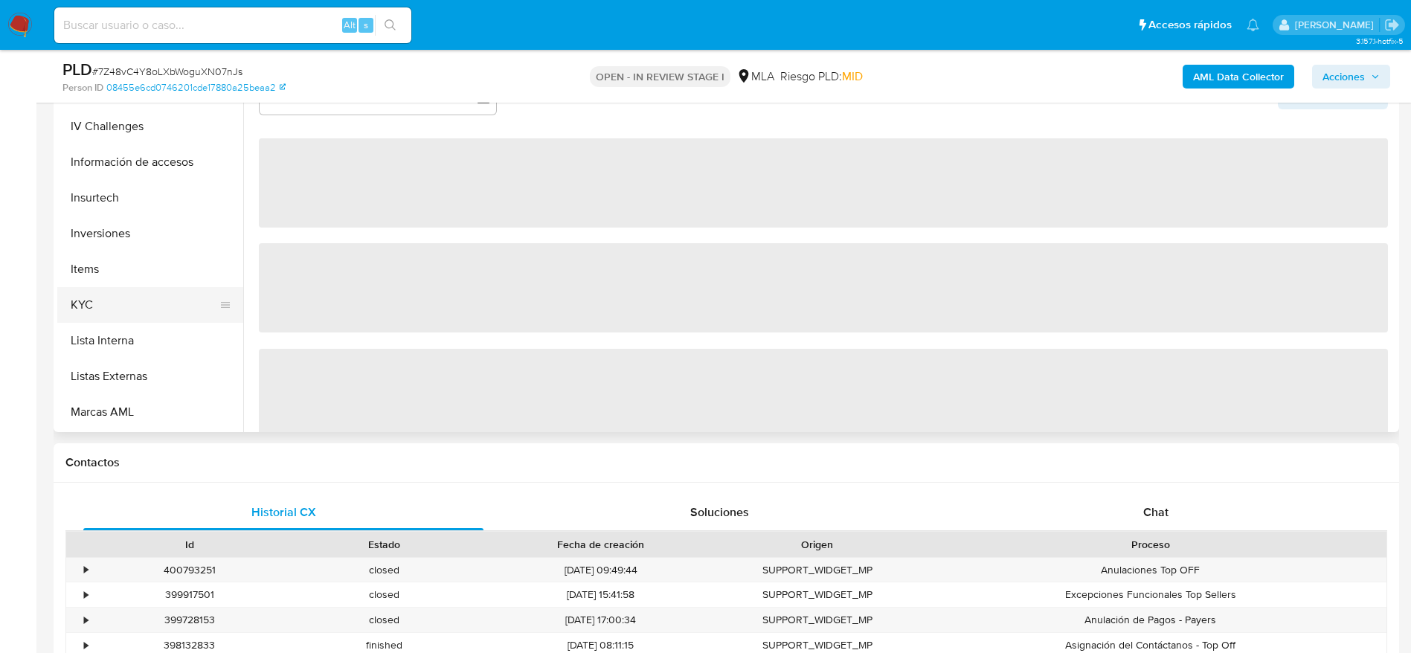
drag, startPoint x: 110, startPoint y: 297, endPoint x: 230, endPoint y: 304, distance: 120.0
click at [110, 298] on button "KYC" at bounding box center [144, 305] width 174 height 36
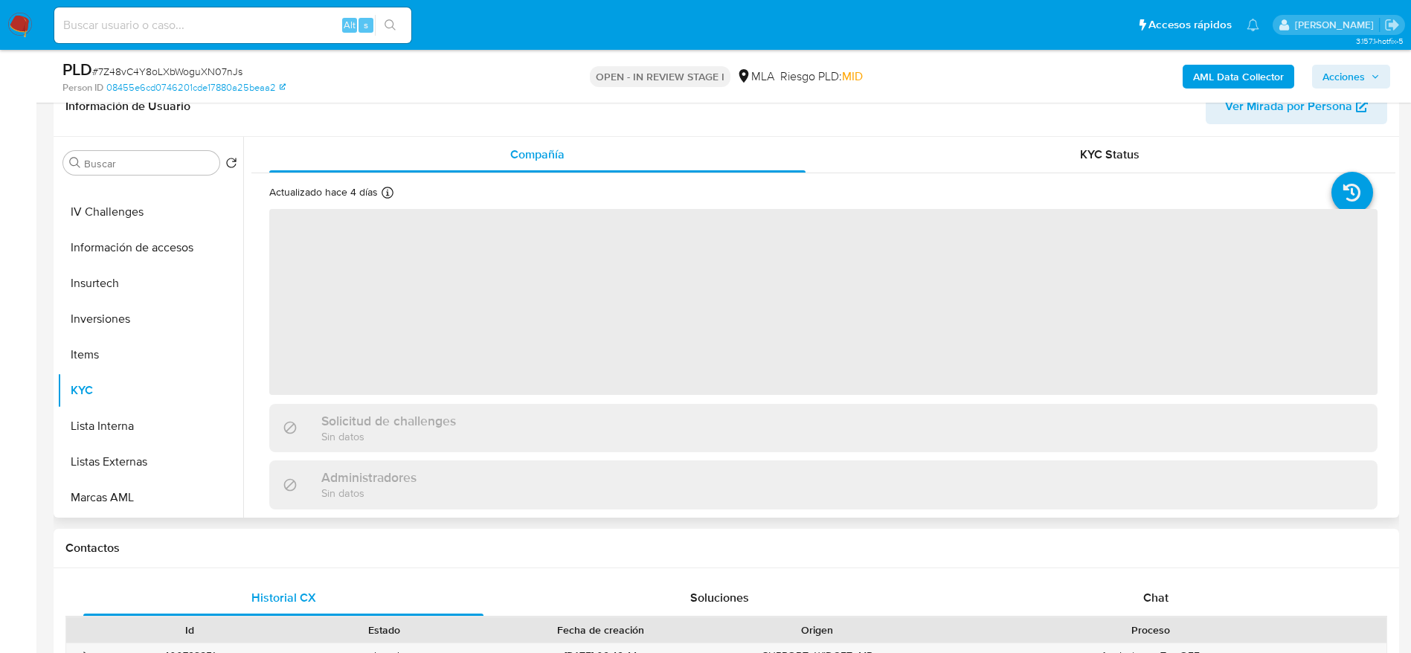
scroll to position [112, 0]
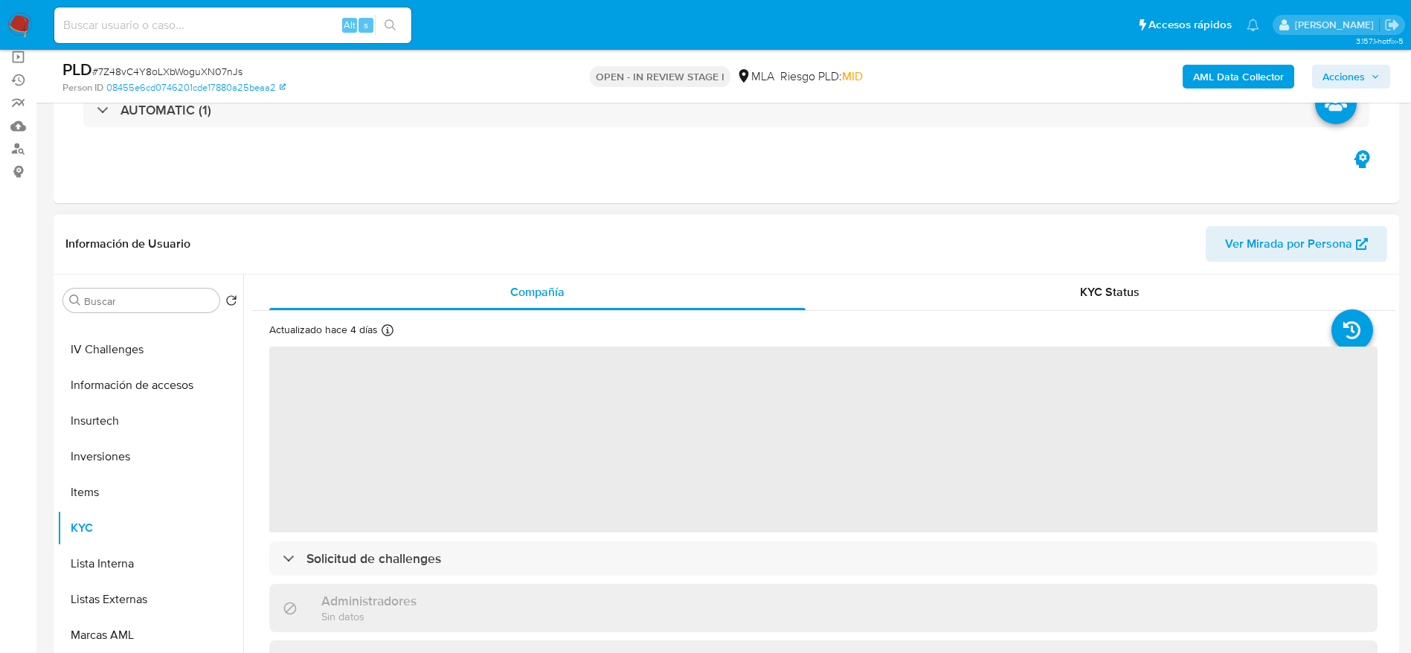
select select "10"
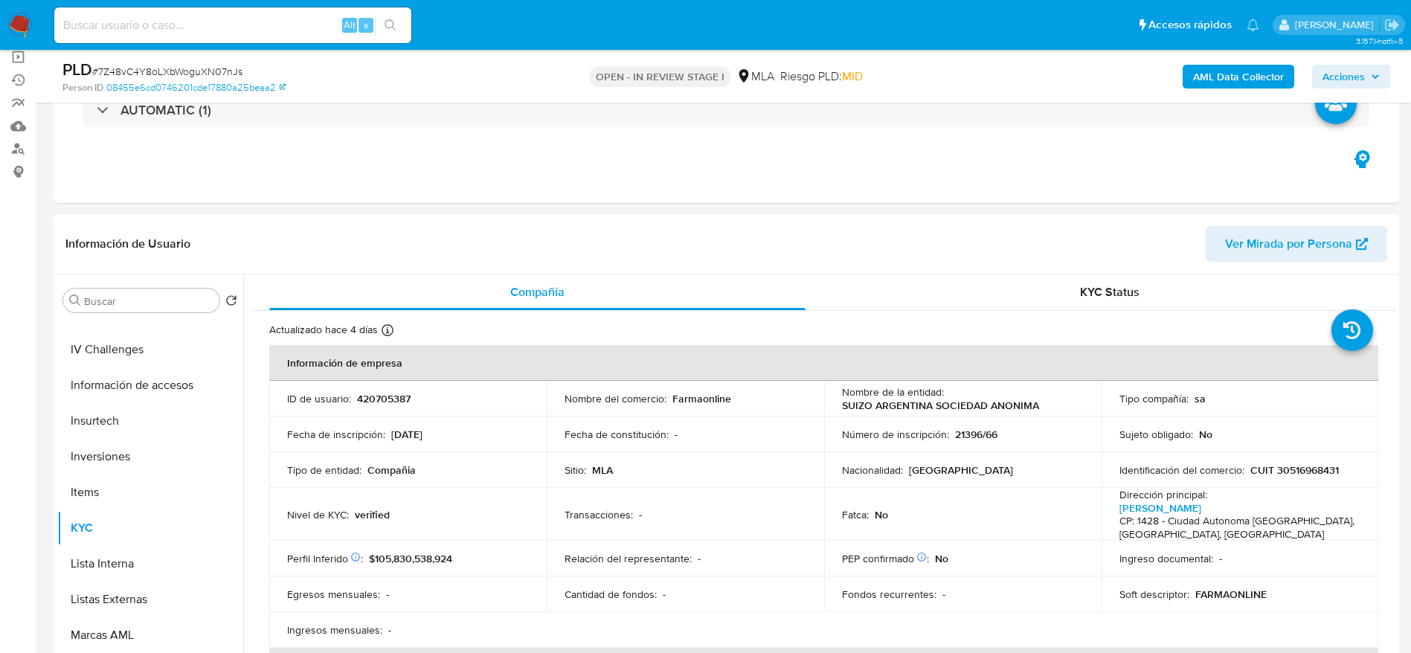
click at [853, 405] on p "SUIZO ARGENTINA SOCIEDAD ANONIMA" at bounding box center [940, 405] width 197 height 13
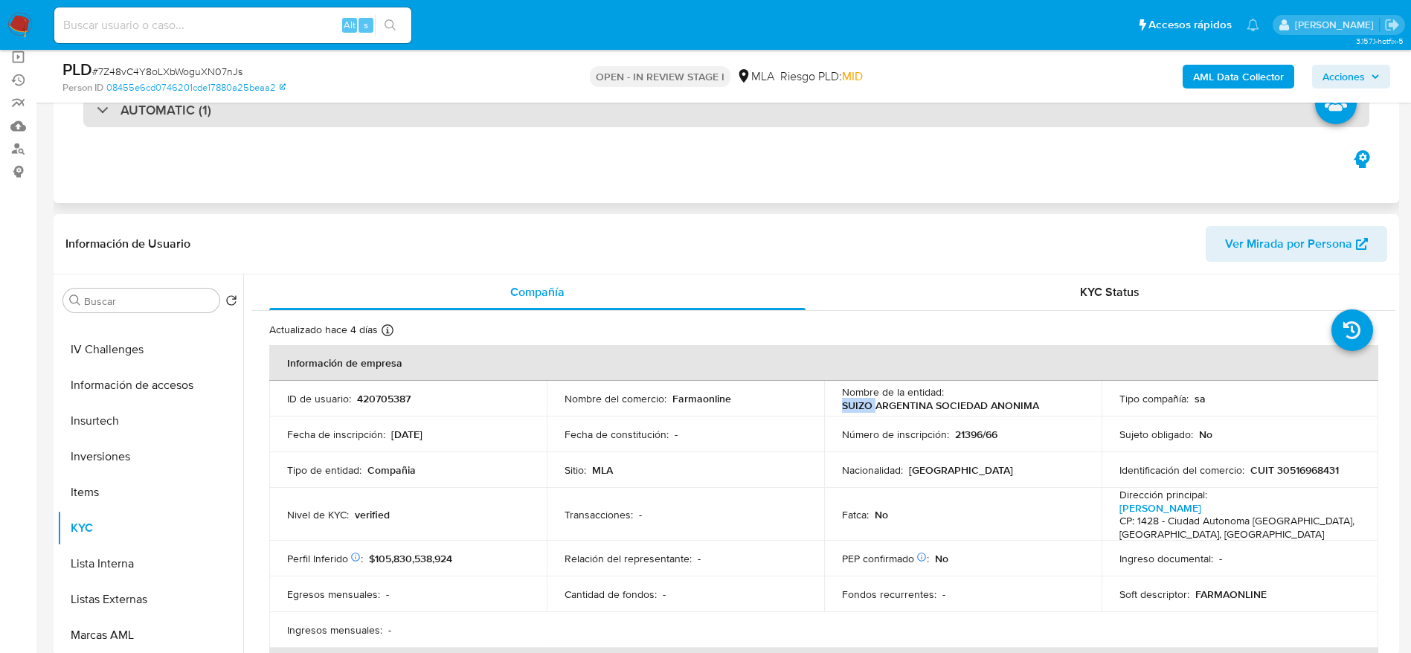
copy p "SUIZO"
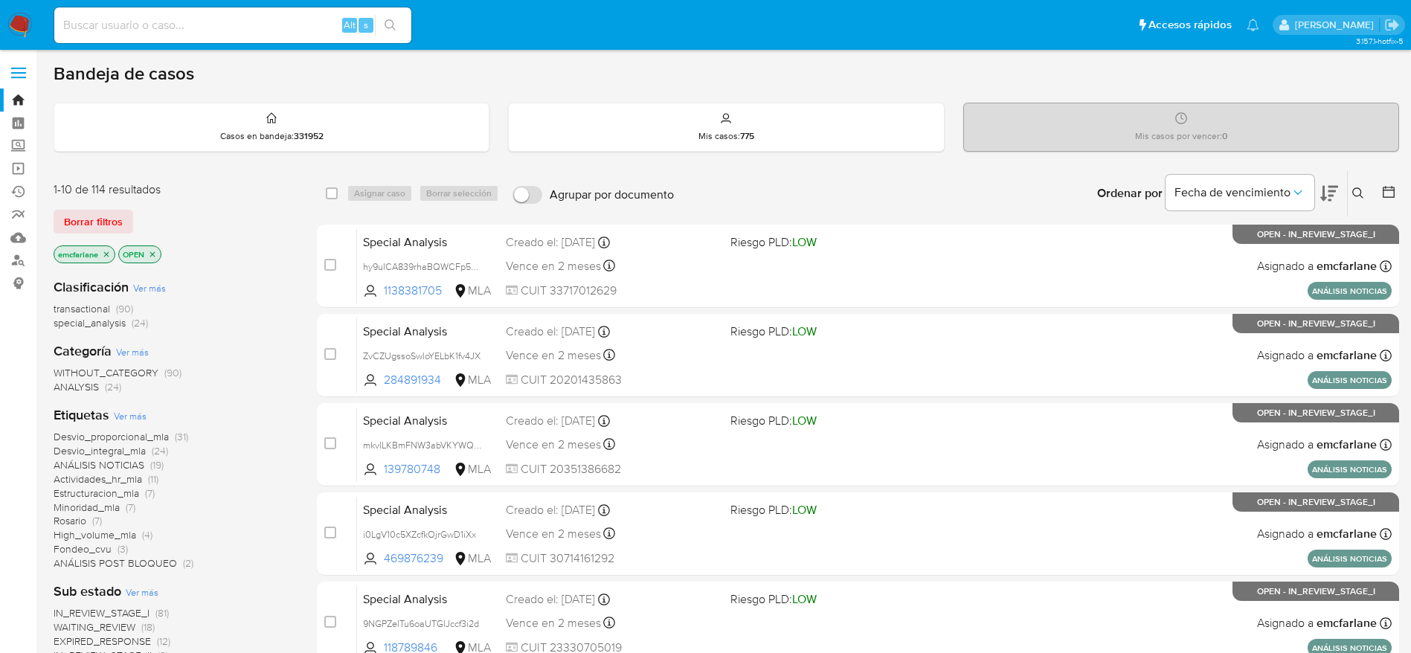
drag, startPoint x: 94, startPoint y: 218, endPoint x: 404, endPoint y: 215, distance: 309.5
click at [94, 219] on span "Borrar filtros" at bounding box center [93, 221] width 59 height 21
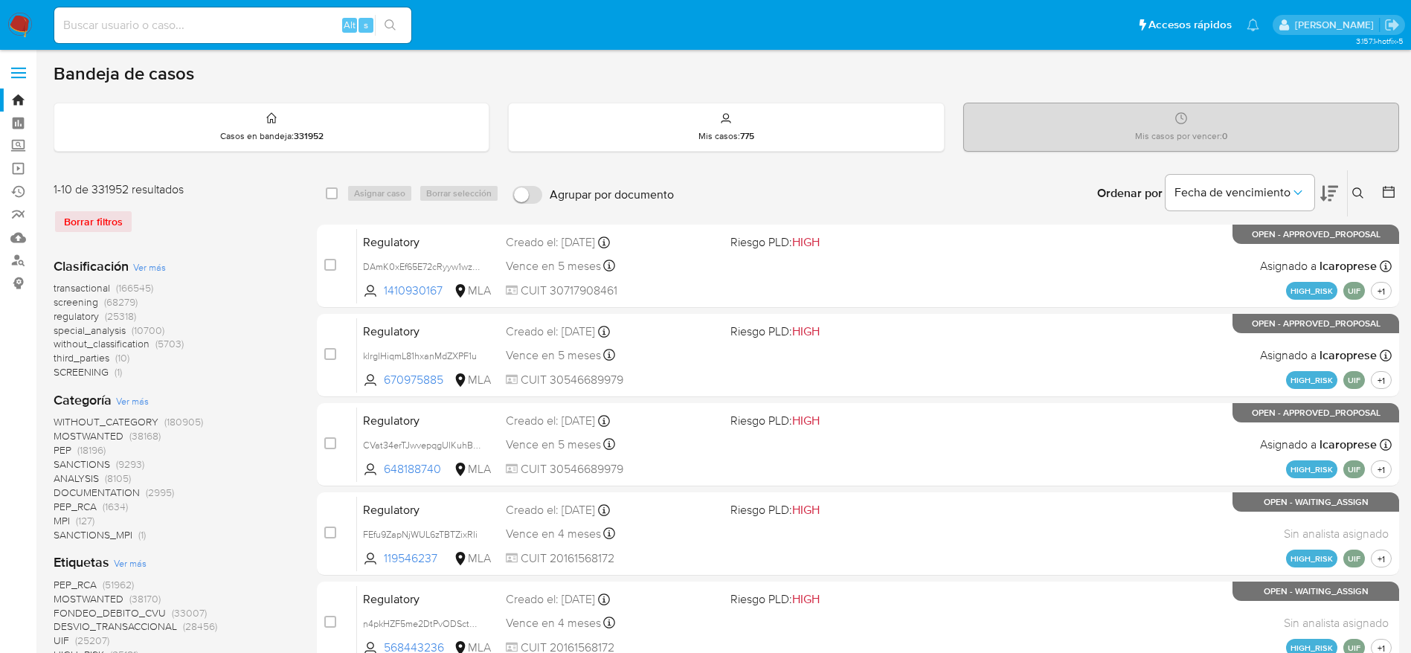
drag, startPoint x: 1361, startPoint y: 189, endPoint x: 1358, endPoint y: 197, distance: 9.0
click at [1361, 190] on icon at bounding box center [1358, 193] width 12 height 12
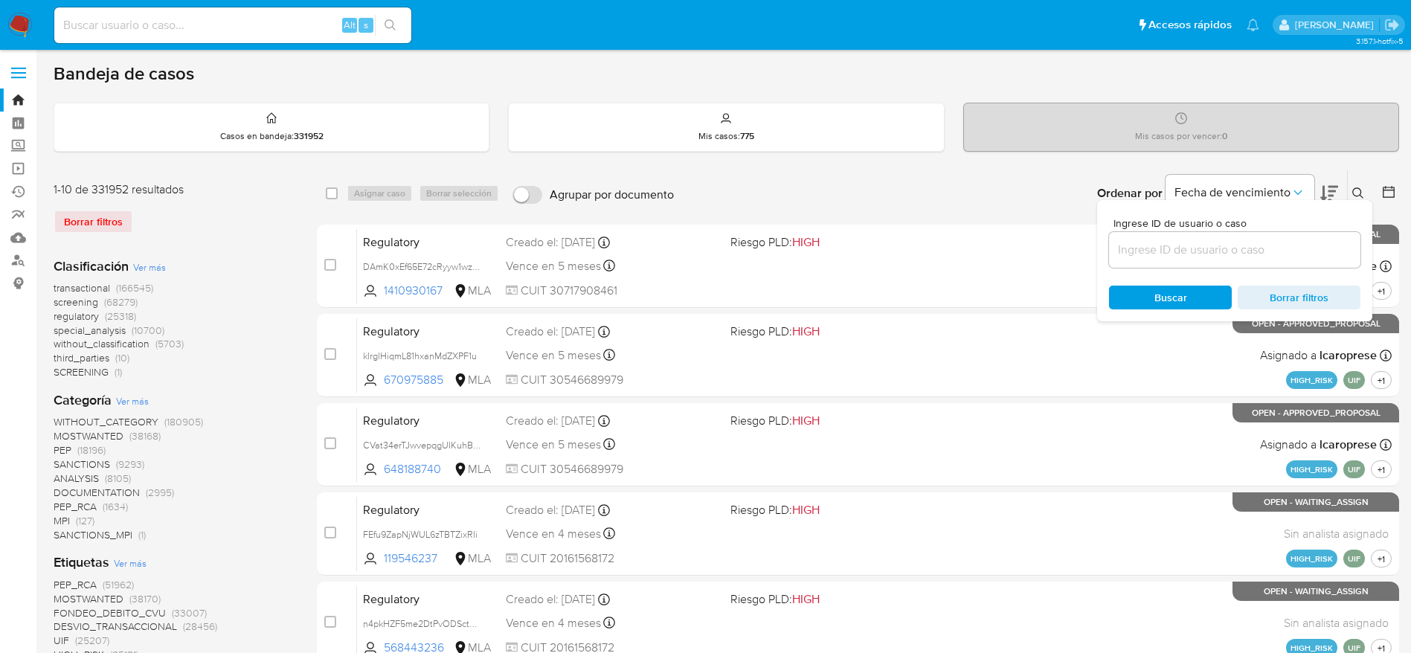
click at [1273, 258] on input at bounding box center [1234, 249] width 251 height 19
type input "sJyHelPA8PXHPp8D2LwFfqri"
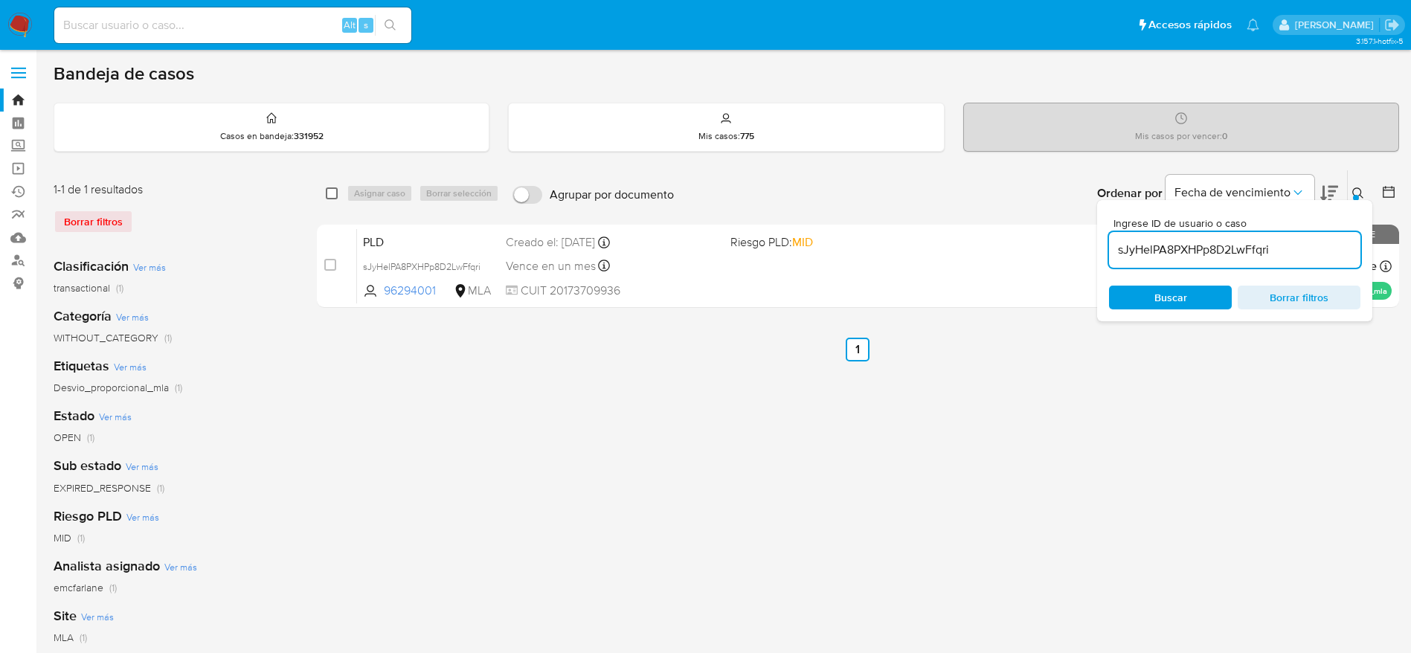
click at [332, 187] on input "checkbox" at bounding box center [332, 193] width 12 height 12
checkbox input "true"
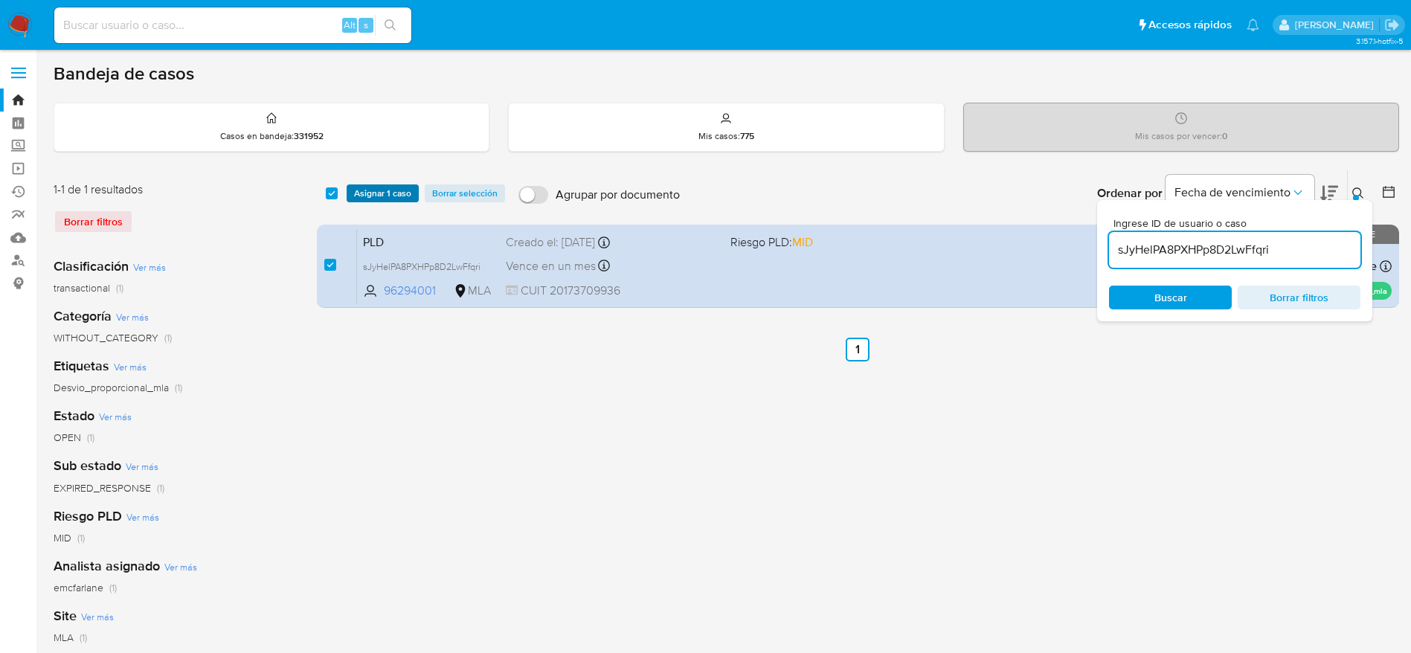
click at [360, 199] on span "Asignar 1 caso" at bounding box center [382, 193] width 57 height 15
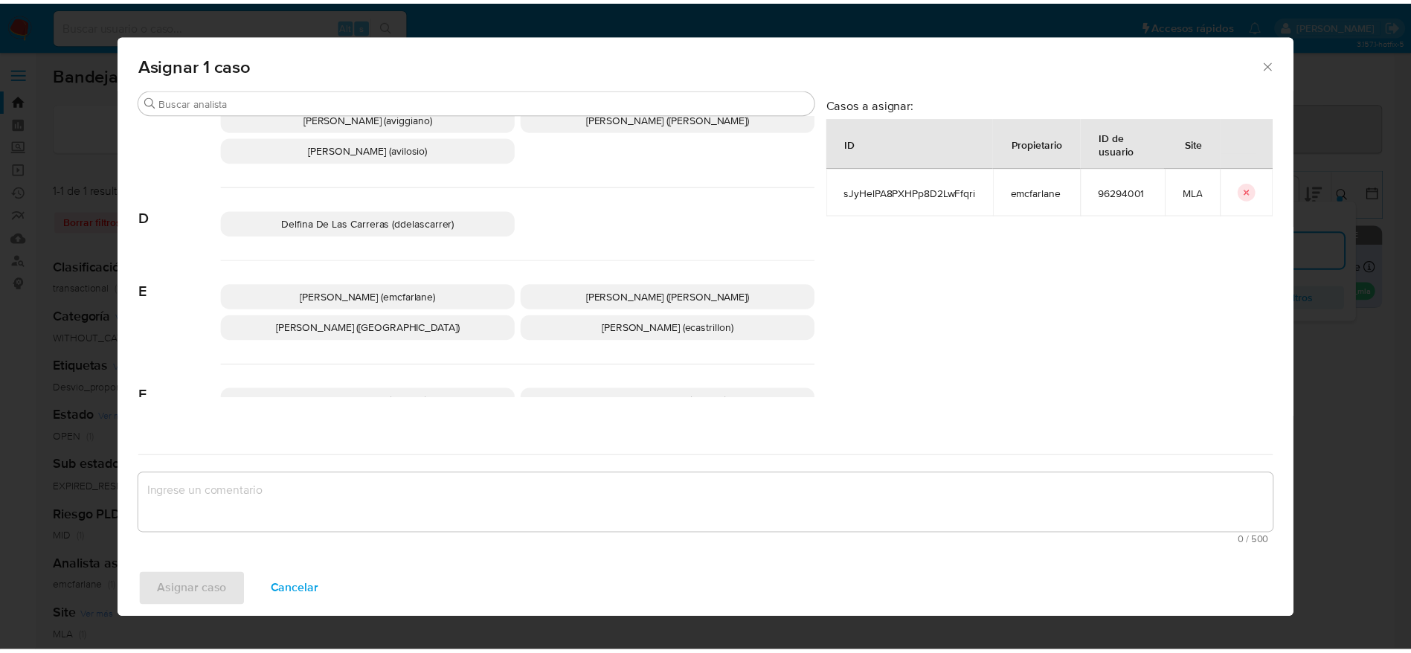
scroll to position [112, 0]
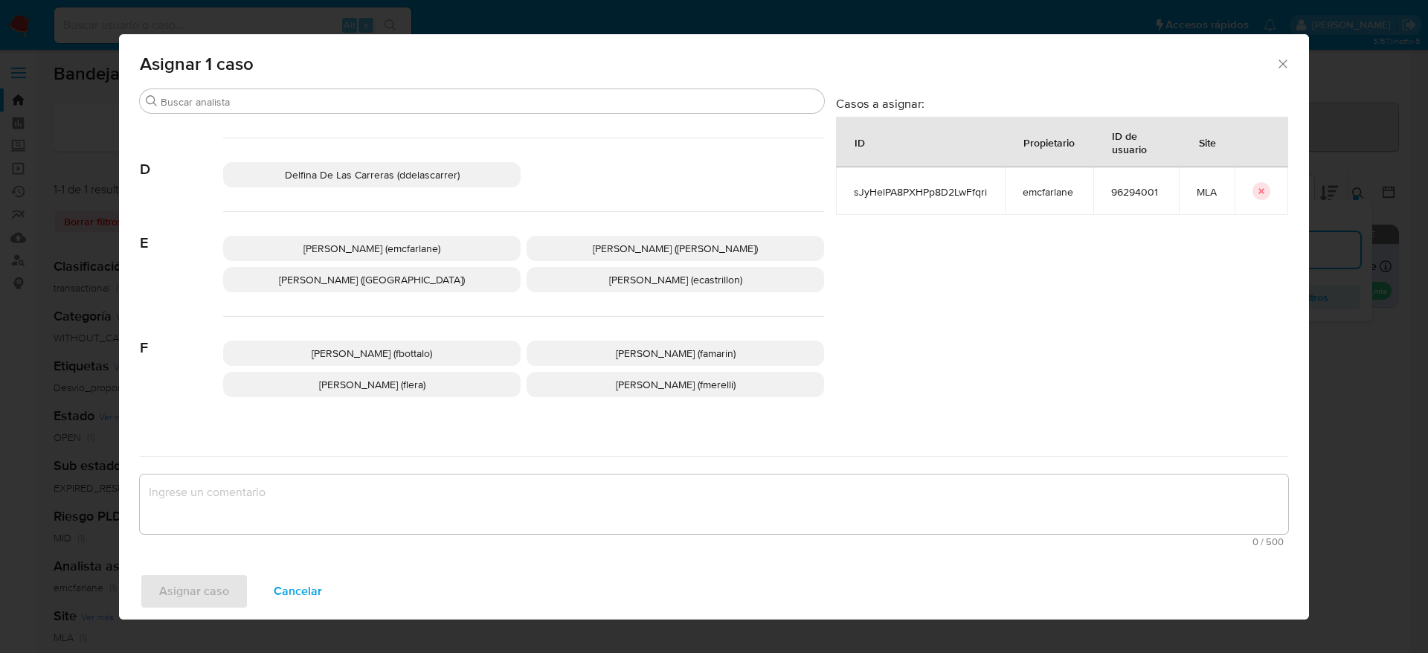
click at [376, 248] on span "Elaine Mc Farlane (emcfarlane)" at bounding box center [371, 248] width 137 height 15
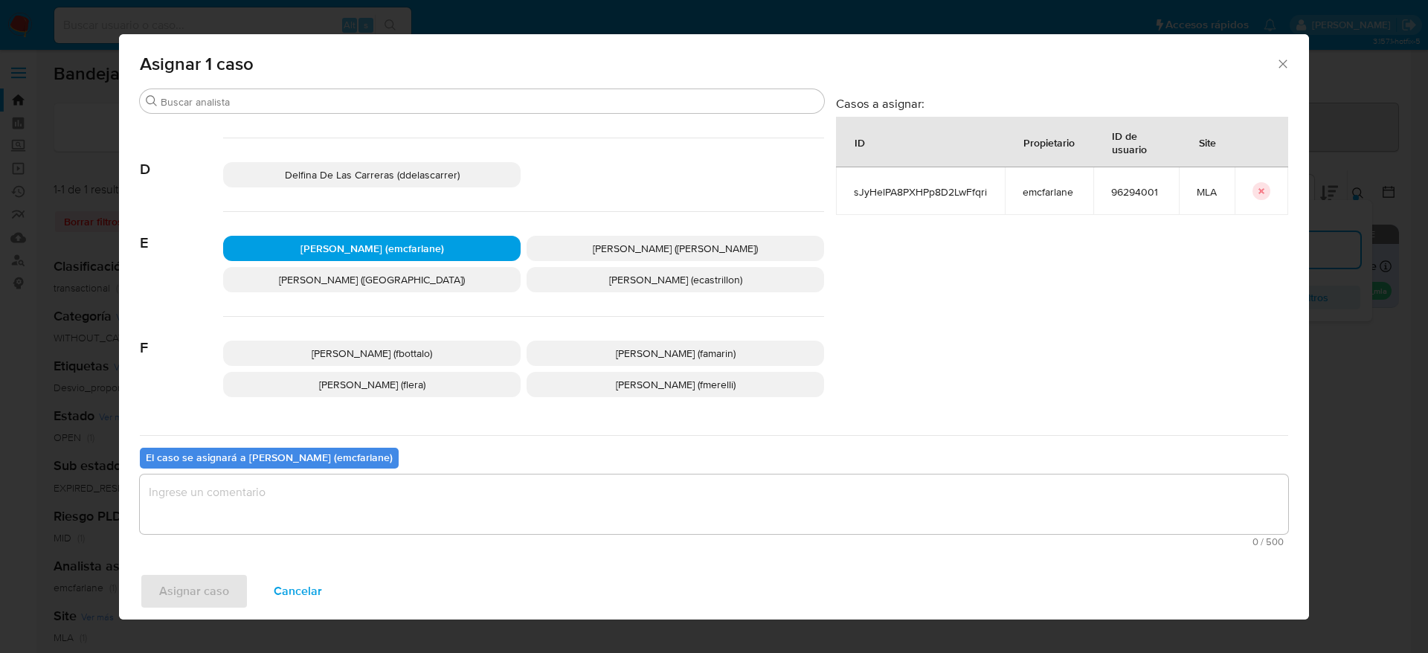
click at [360, 495] on textarea "assign-modal" at bounding box center [714, 505] width 1149 height 60
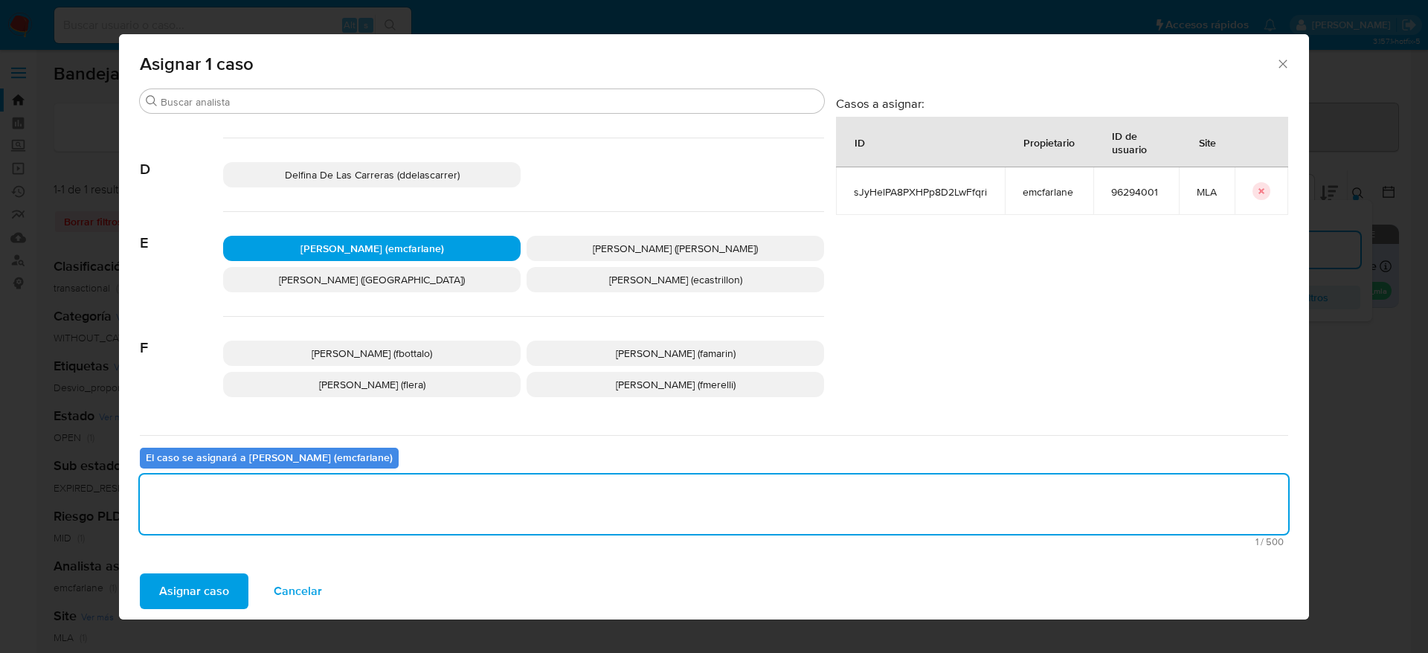
click at [156, 579] on button "Asignar caso" at bounding box center [194, 592] width 109 height 36
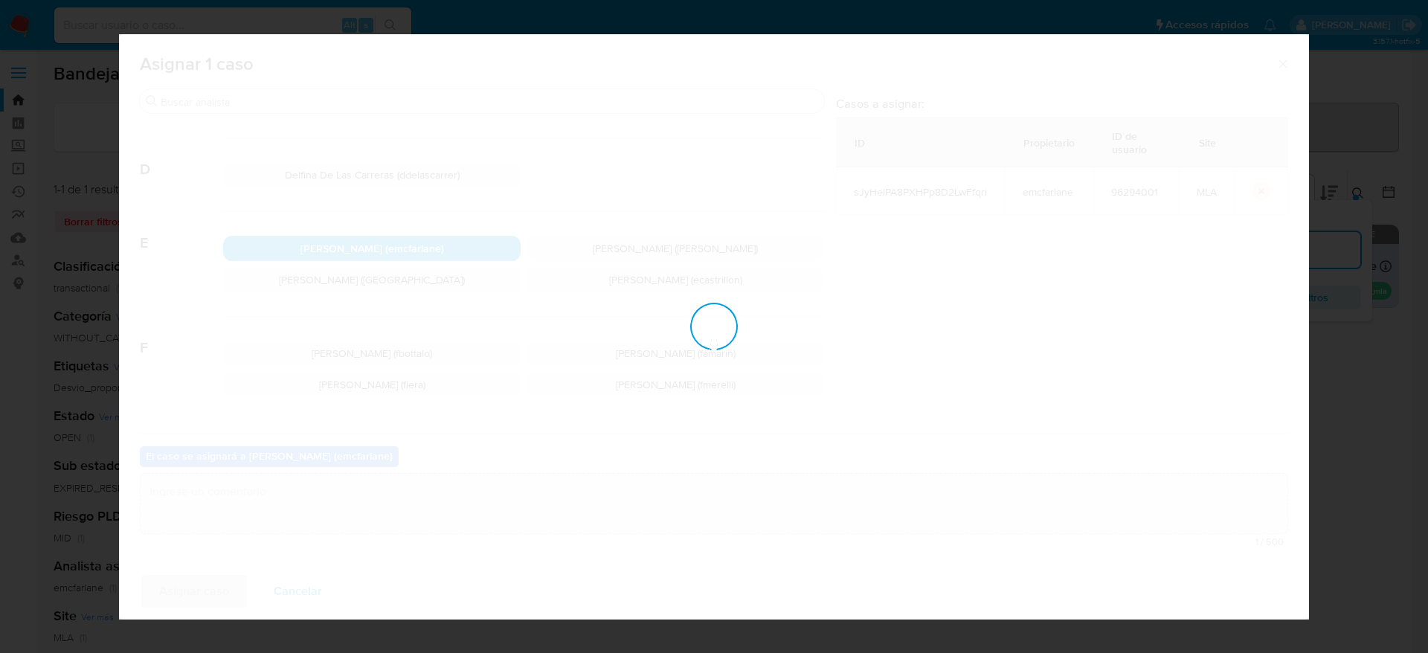
checkbox input "false"
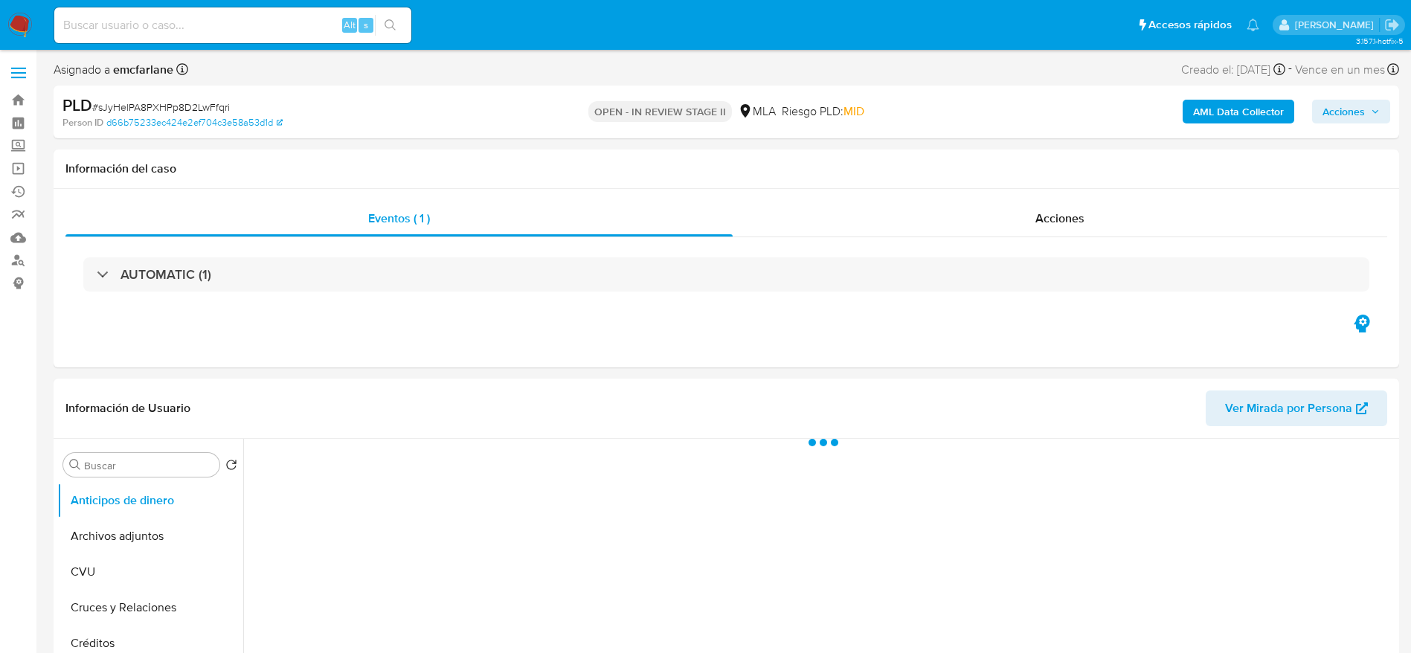
click at [1341, 113] on span "Acciones" at bounding box center [1344, 112] width 42 height 24
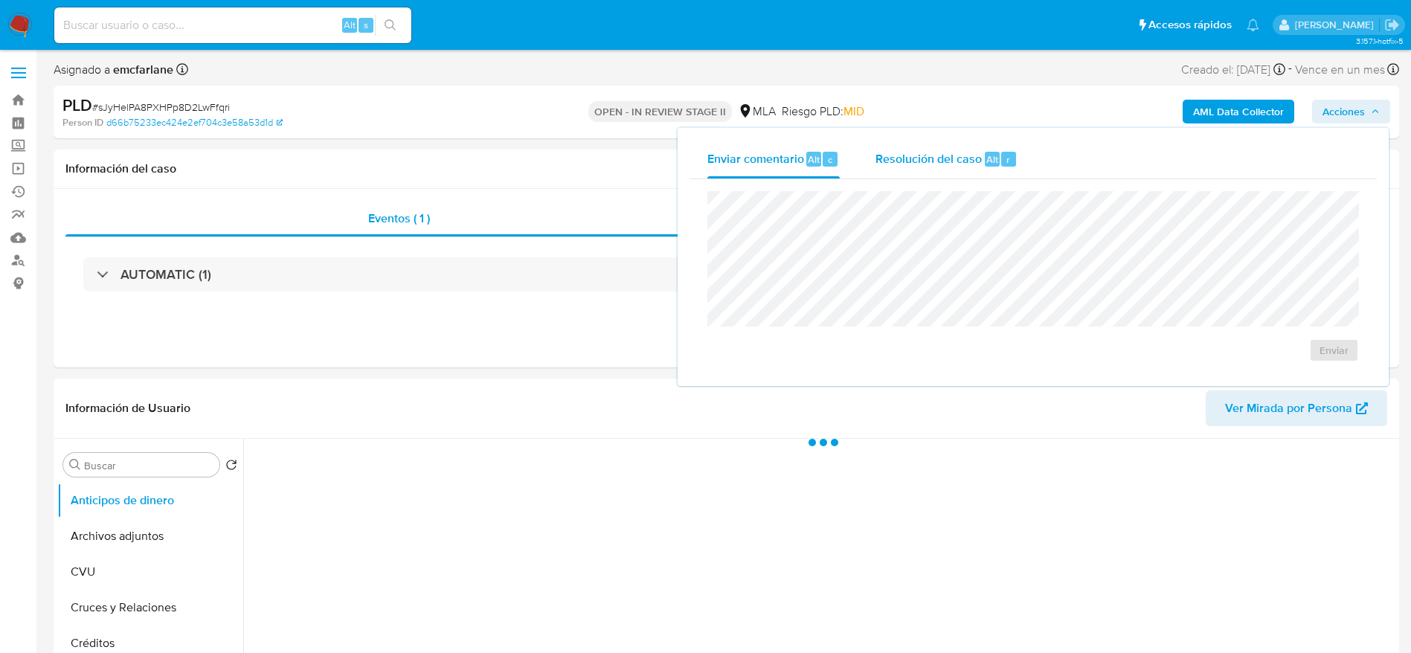
click at [1018, 151] on button "Resolución del caso Alt r" at bounding box center [947, 159] width 178 height 39
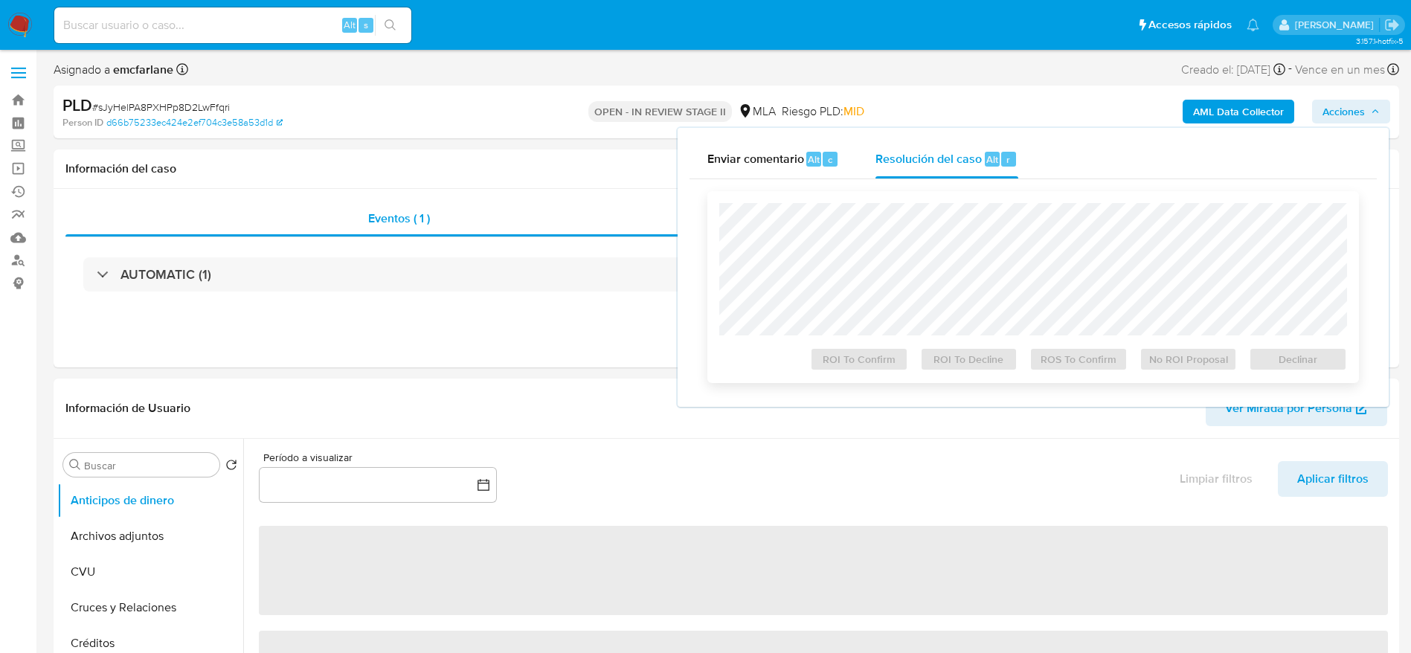
select select "10"
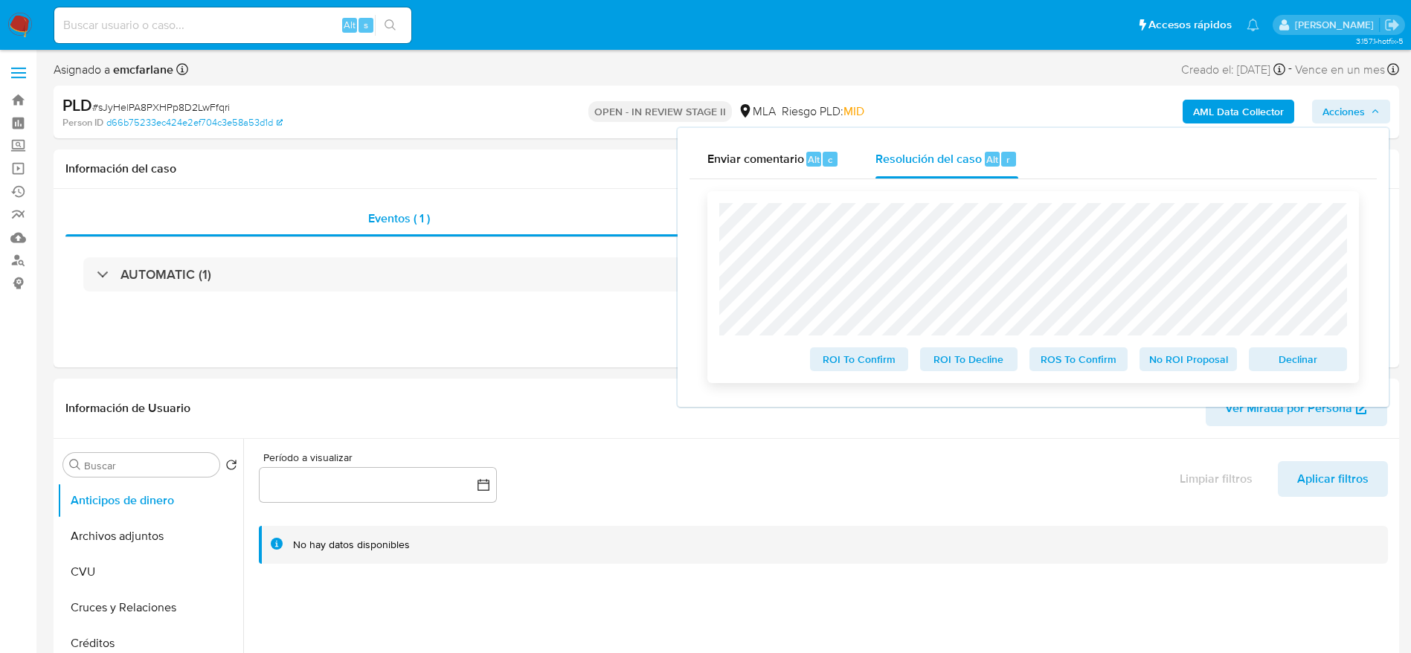
click at [1301, 362] on span "Declinar" at bounding box center [1297, 359] width 77 height 21
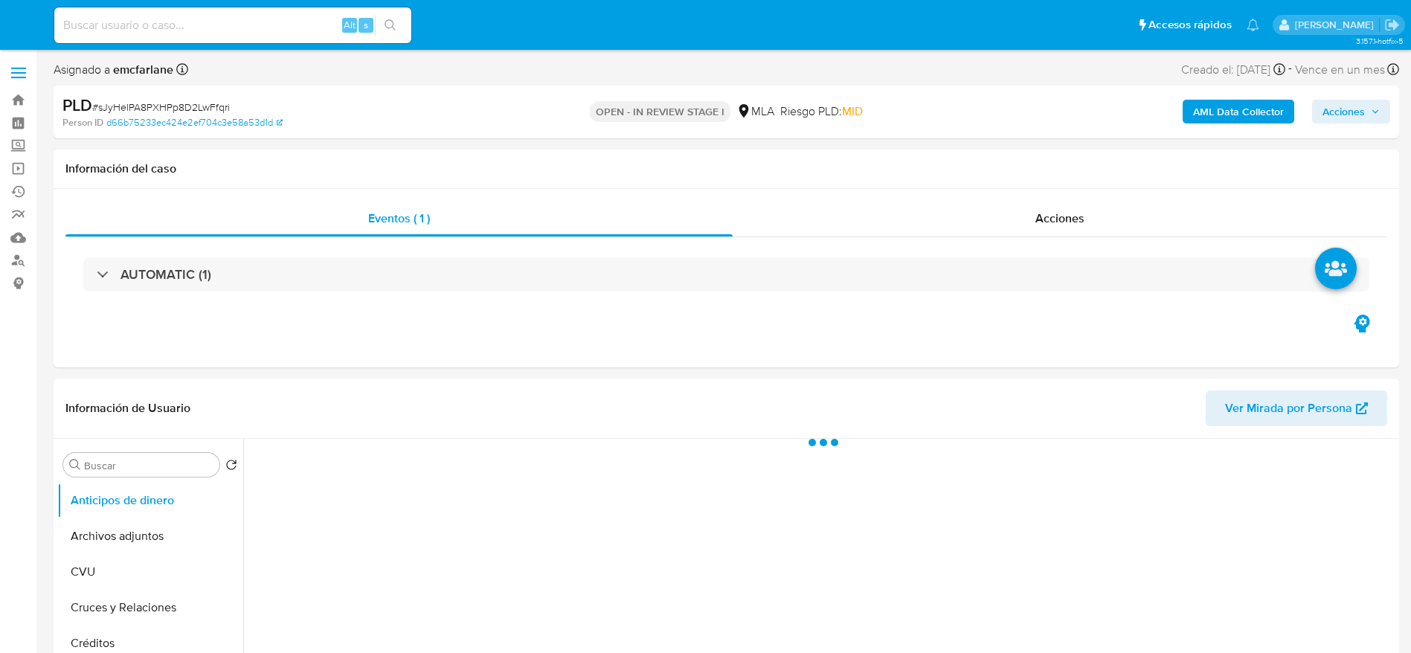
select select "10"
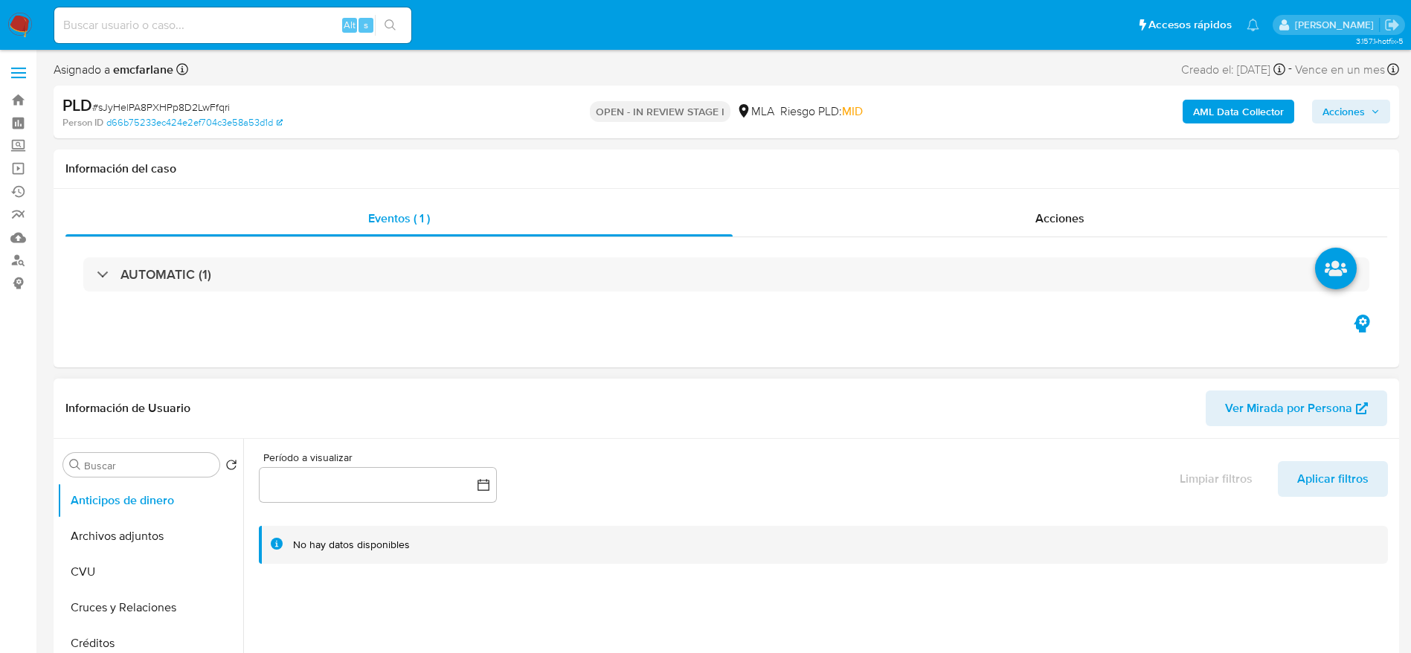
drag, startPoint x: 98, startPoint y: 533, endPoint x: 364, endPoint y: 440, distance: 281.4
click at [98, 533] on button "Archivos adjuntos" at bounding box center [150, 536] width 186 height 36
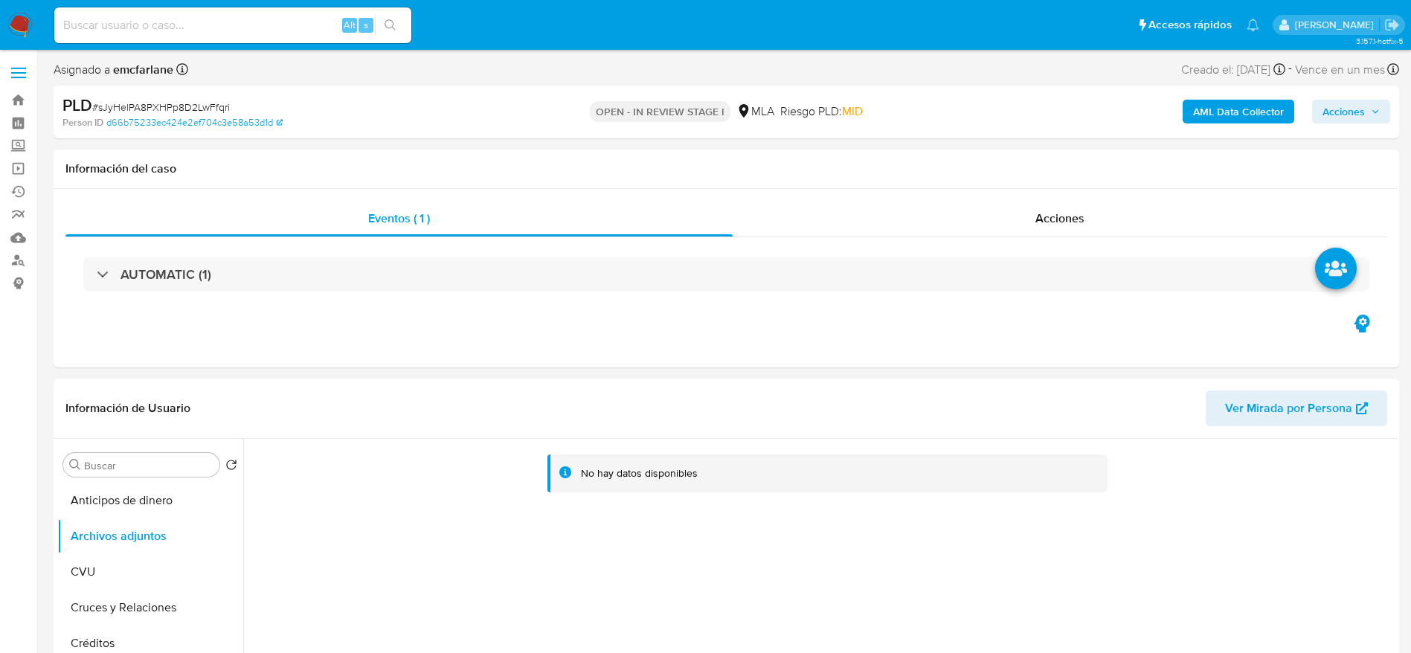
click at [1220, 116] on b "AML Data Collector" at bounding box center [1238, 112] width 91 height 24
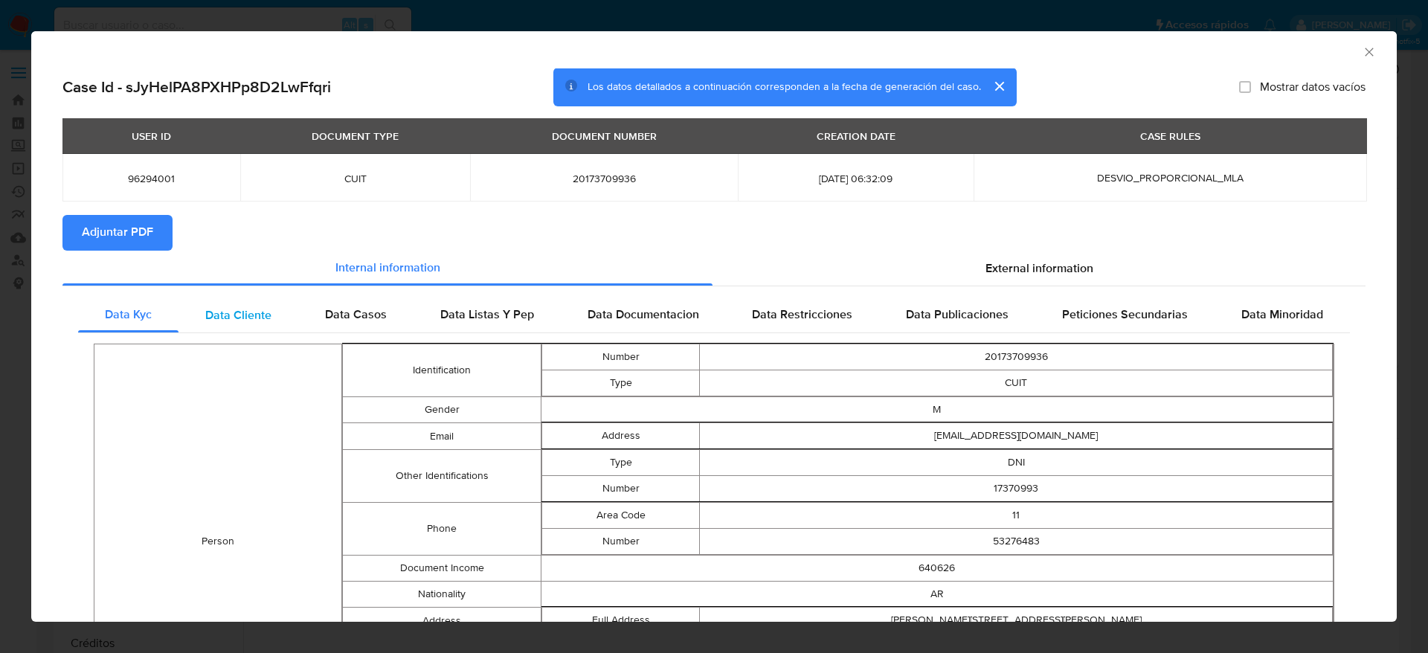
drag, startPoint x: 1015, startPoint y: 269, endPoint x: 566, endPoint y: 309, distance: 451.1
click at [1015, 268] on span "External information" at bounding box center [1040, 268] width 108 height 17
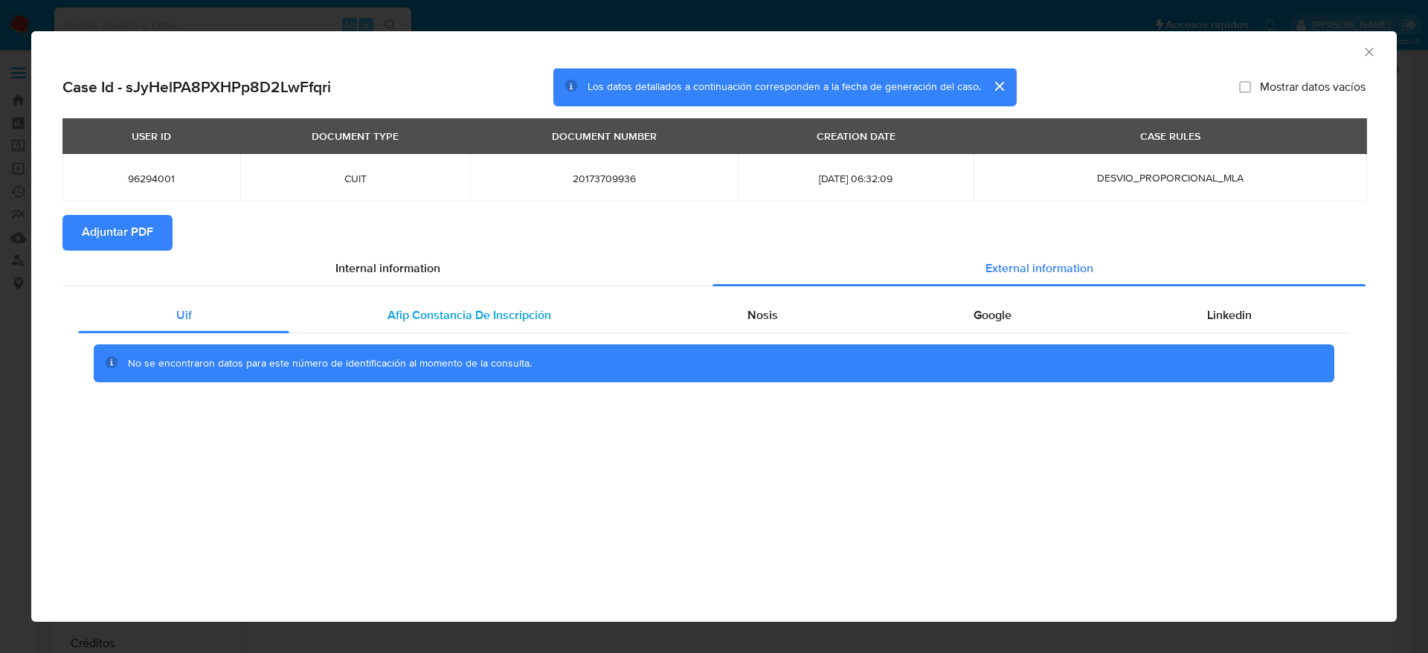
drag, startPoint x: 432, startPoint y: 323, endPoint x: 467, endPoint y: 332, distance: 36.1
click at [433, 323] on span "Afip Constancia De Inscripción" at bounding box center [470, 314] width 164 height 17
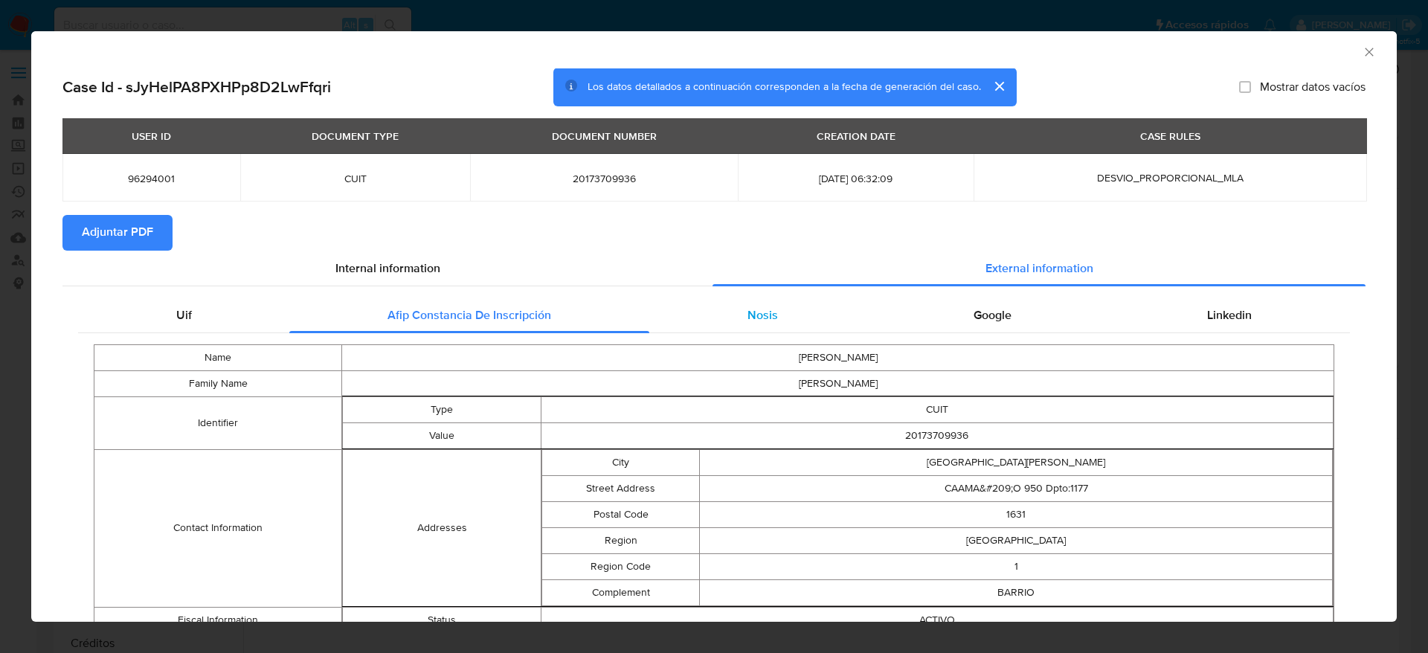
click at [764, 325] on div "Nosis" at bounding box center [762, 316] width 226 height 36
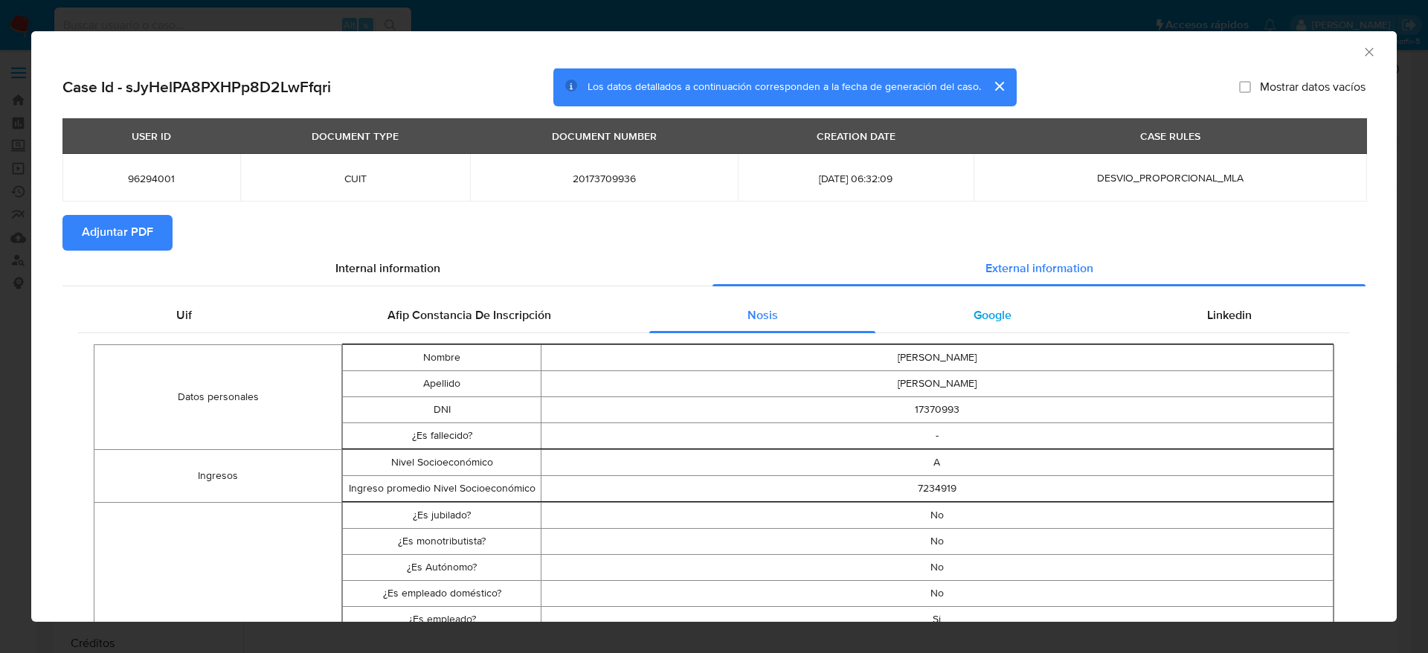
click at [979, 306] on span "Google" at bounding box center [993, 314] width 38 height 17
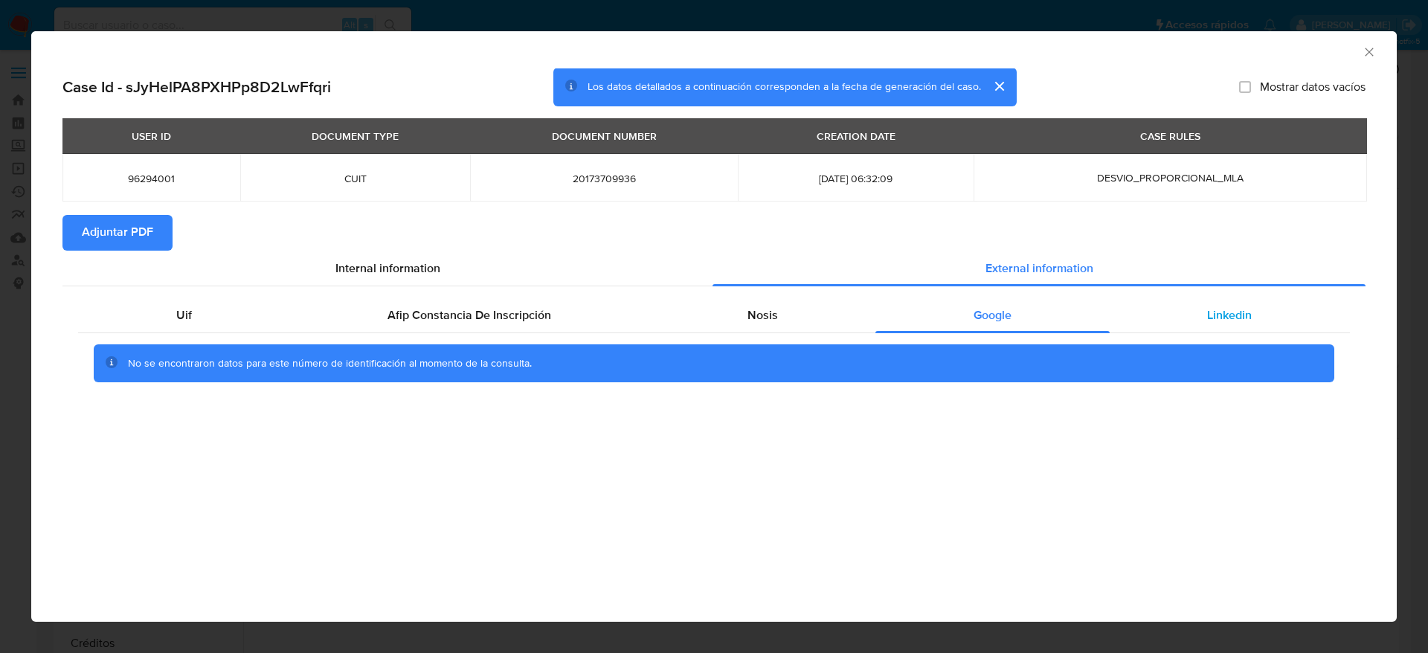
click at [1266, 325] on div "Linkedin" at bounding box center [1230, 316] width 240 height 36
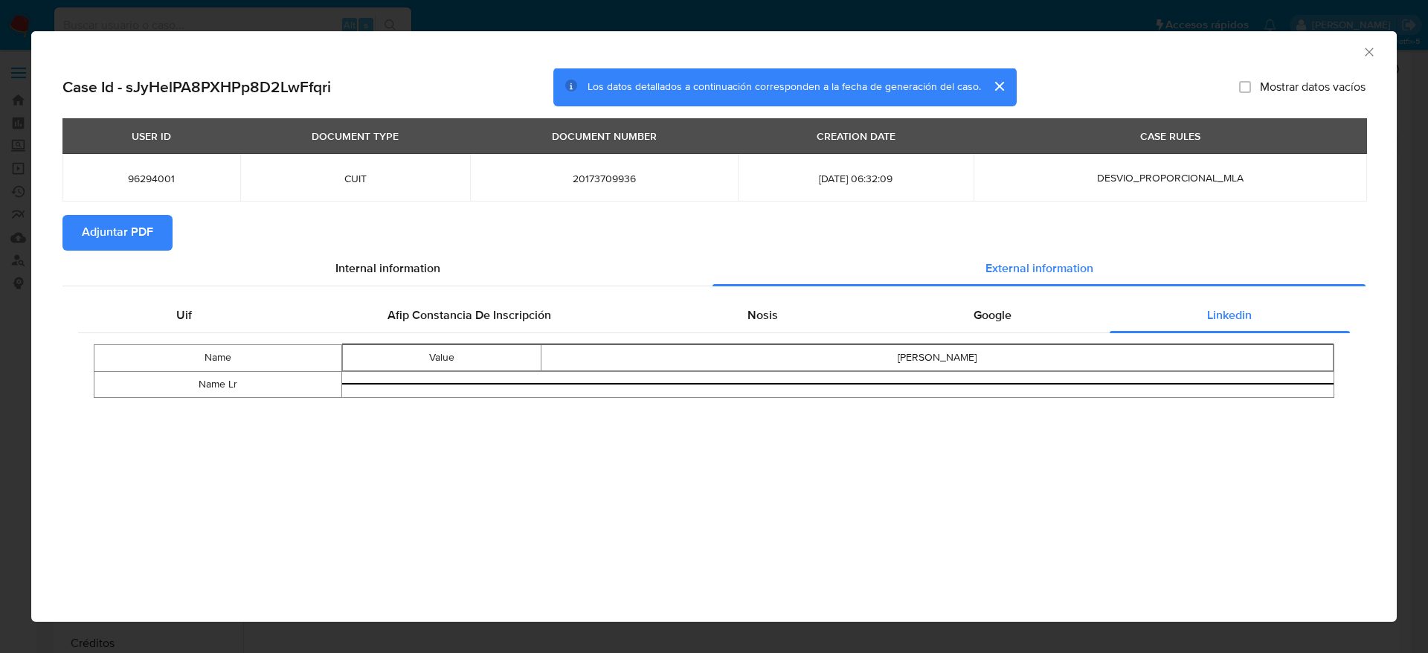
click at [91, 225] on span "Adjuntar PDF" at bounding box center [117, 232] width 71 height 33
click at [1368, 46] on icon "Cerrar ventana" at bounding box center [1369, 52] width 15 height 15
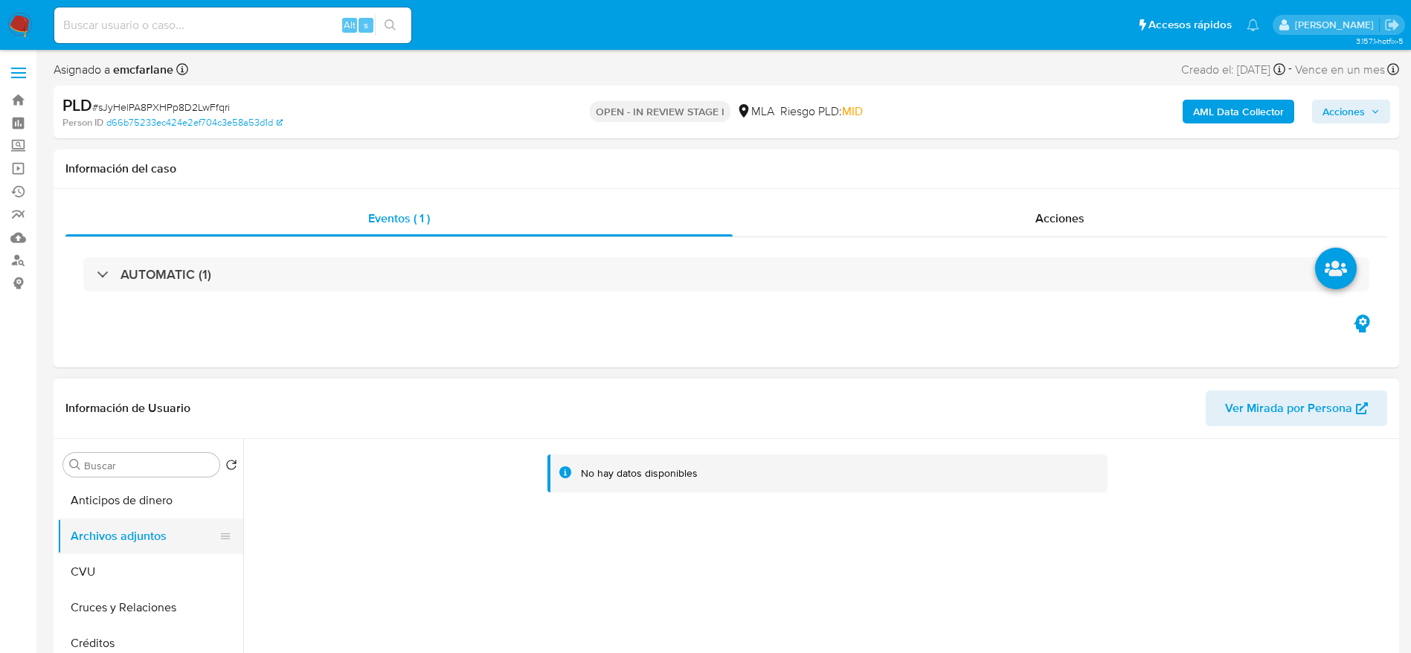
drag, startPoint x: 100, startPoint y: 575, endPoint x: 122, endPoint y: 528, distance: 51.6
click at [102, 569] on button "CVU" at bounding box center [150, 572] width 186 height 36
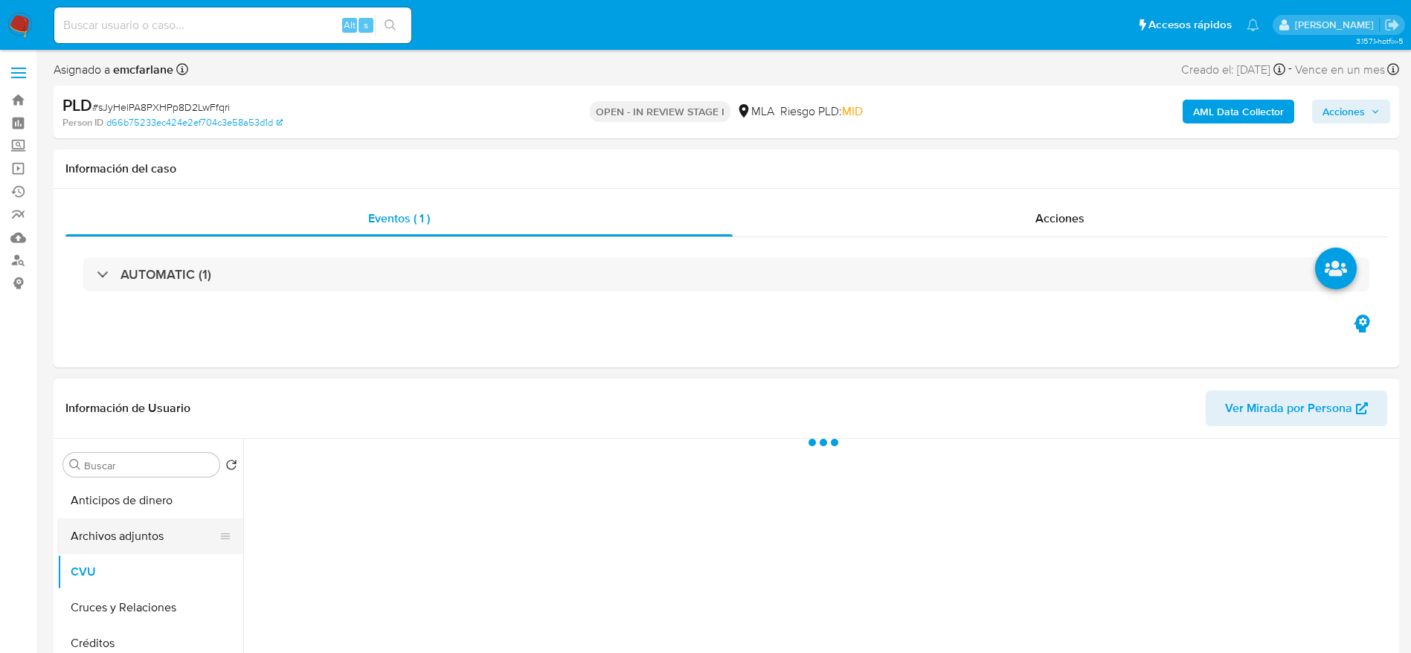
drag, startPoint x: 122, startPoint y: 528, endPoint x: 458, endPoint y: 464, distance: 342.3
click at [123, 529] on button "Archivos adjuntos" at bounding box center [150, 536] width 186 height 36
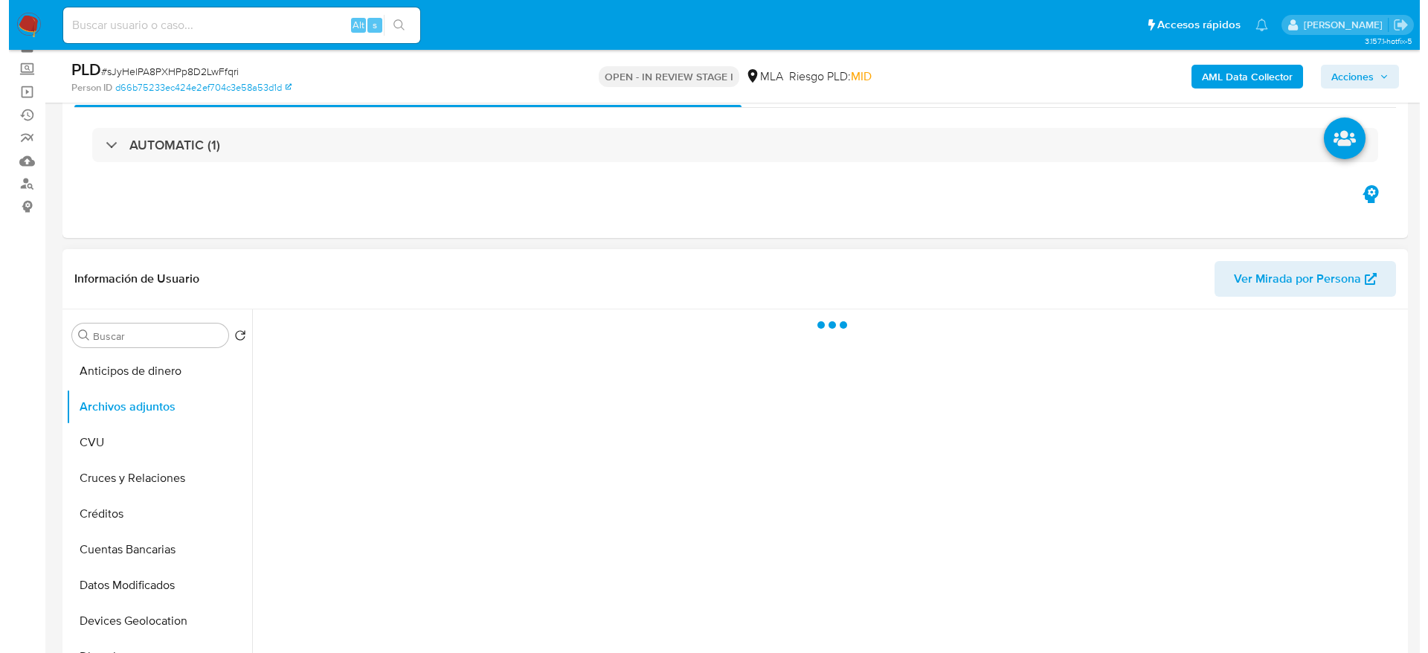
scroll to position [112, 0]
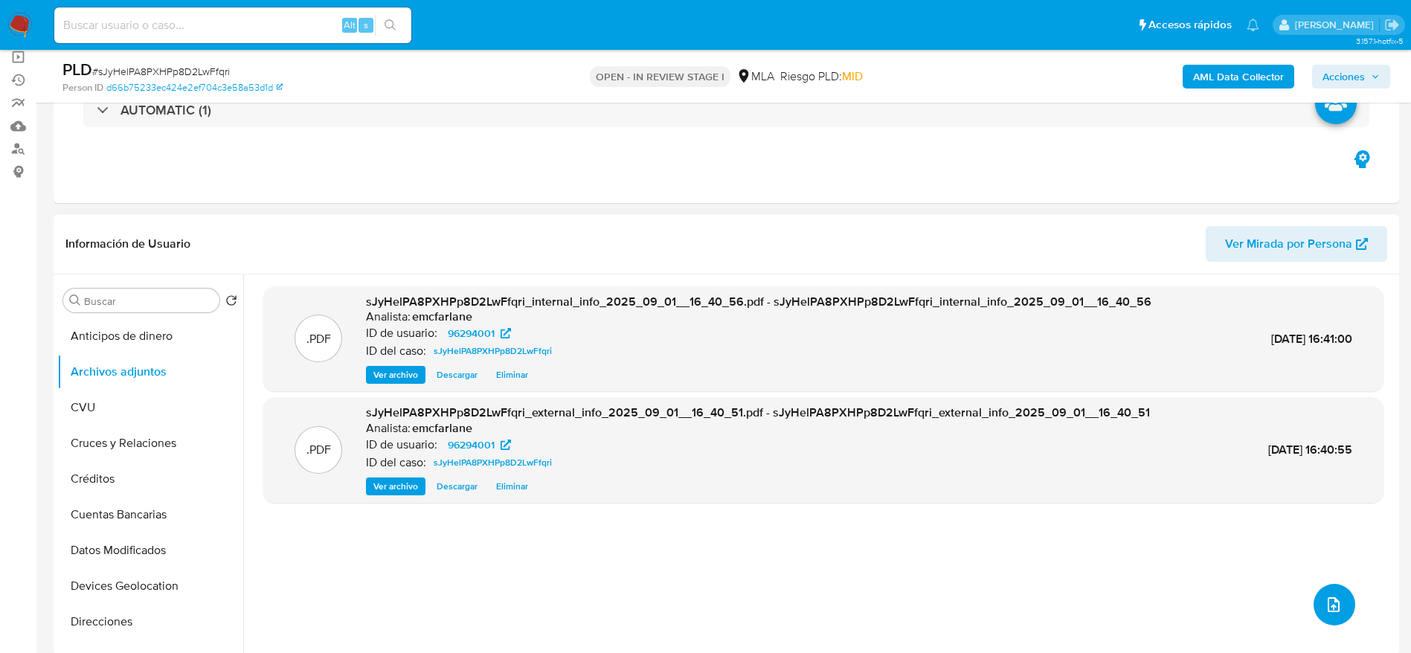
click at [1334, 613] on span "upload-file" at bounding box center [1334, 605] width 18 height 18
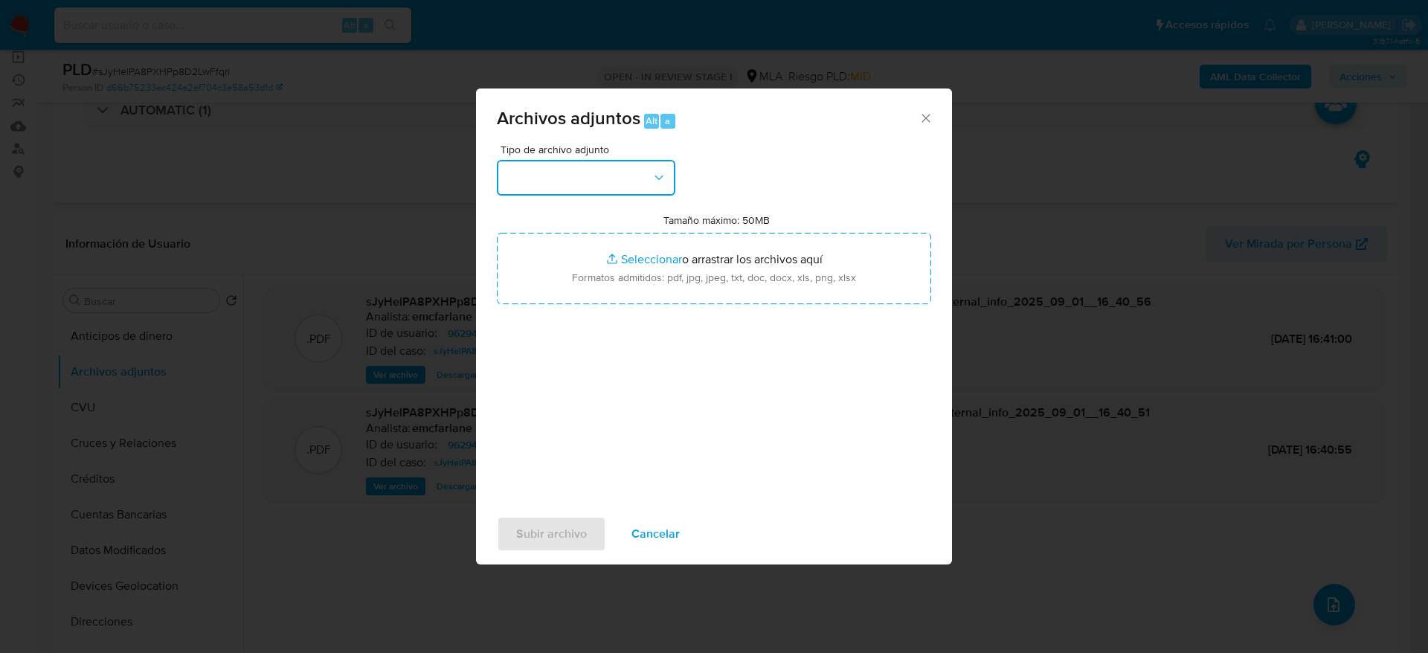
click at [617, 185] on button "button" at bounding box center [586, 178] width 179 height 36
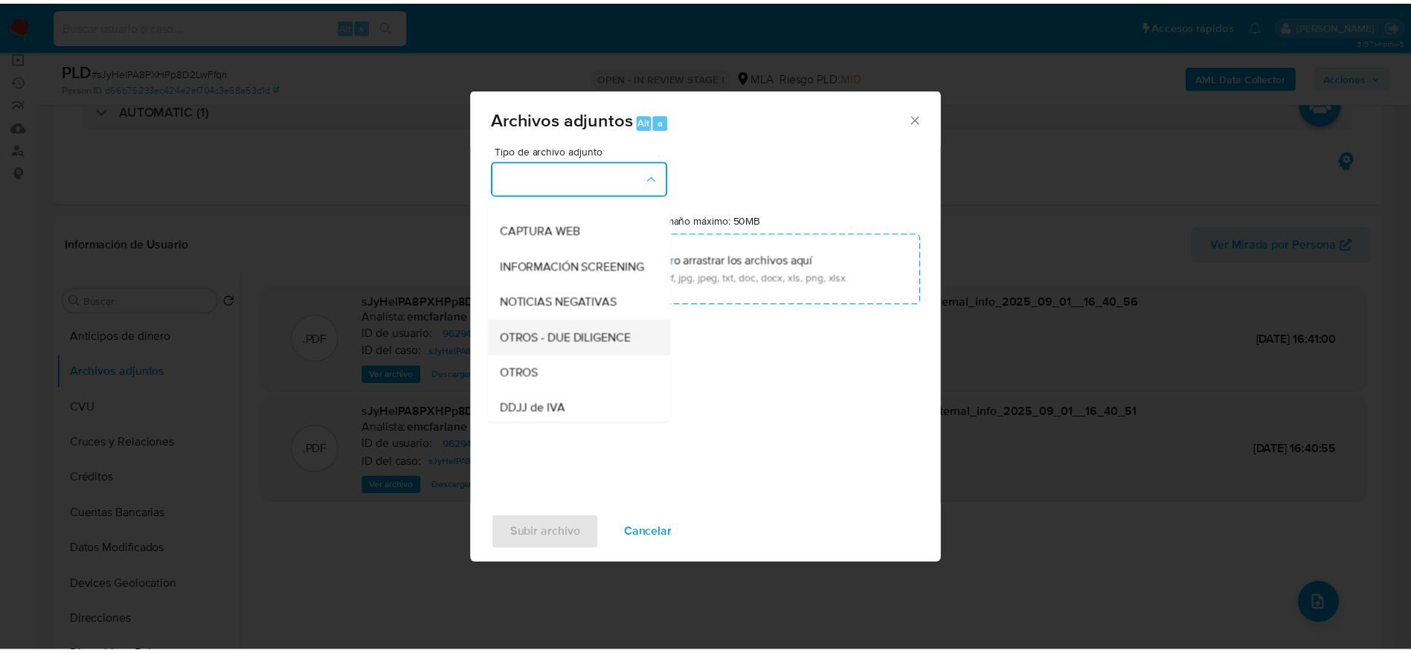
scroll to position [223, 0]
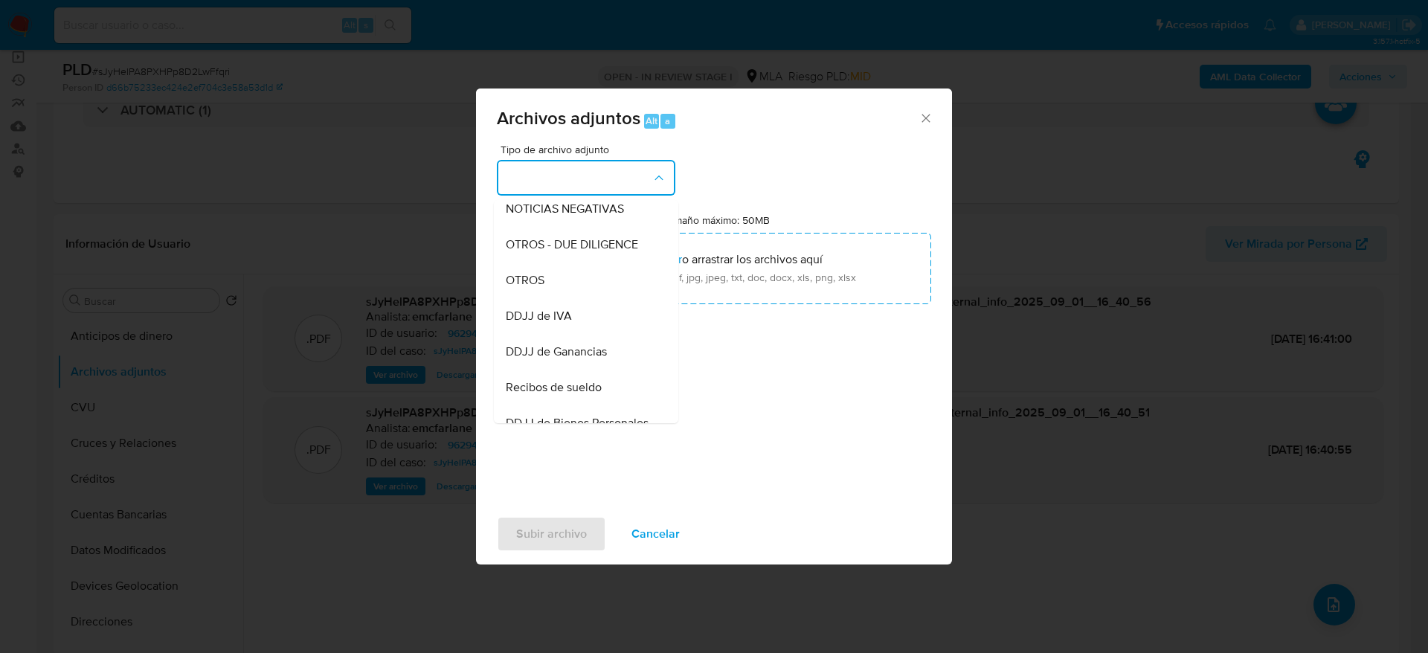
drag, startPoint x: 531, startPoint y: 294, endPoint x: 748, endPoint y: 460, distance: 273.8
click at [532, 288] on span "OTROS" at bounding box center [525, 280] width 39 height 15
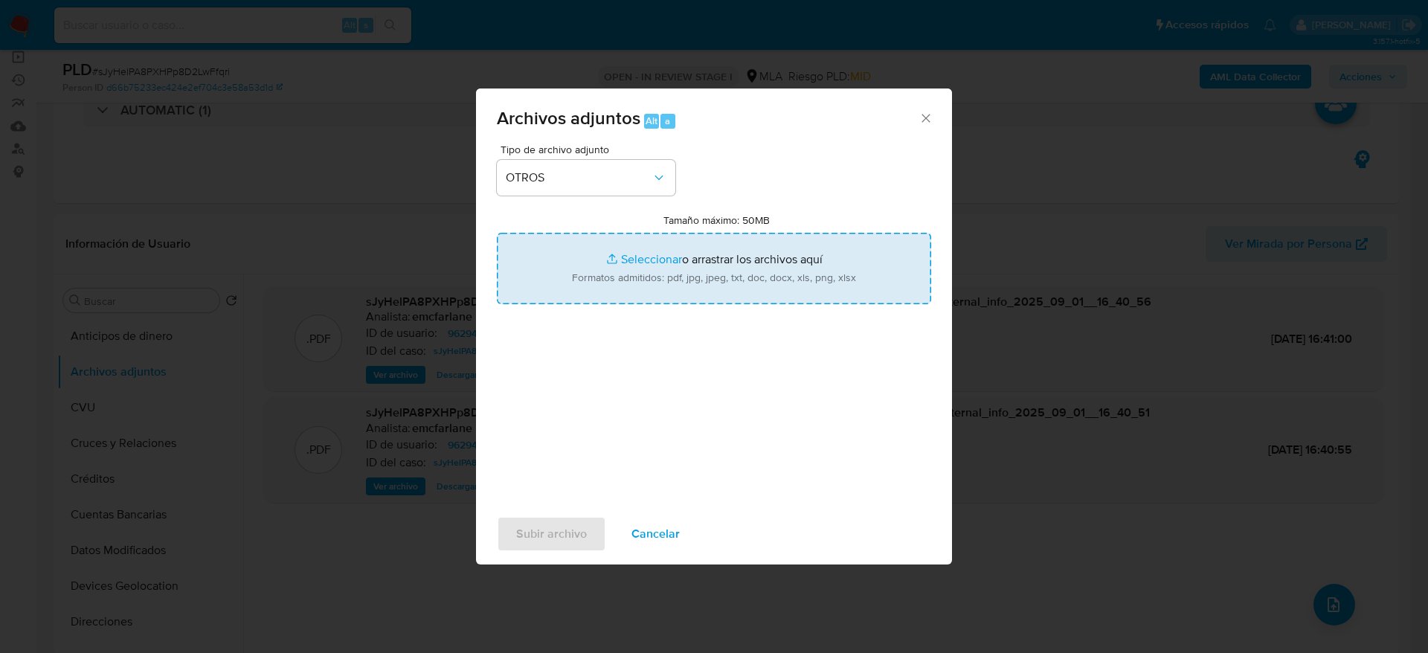
type input "C:\fakepath\Caselog sJyHelPA8PXHPp8D2LwFfqri.docx"
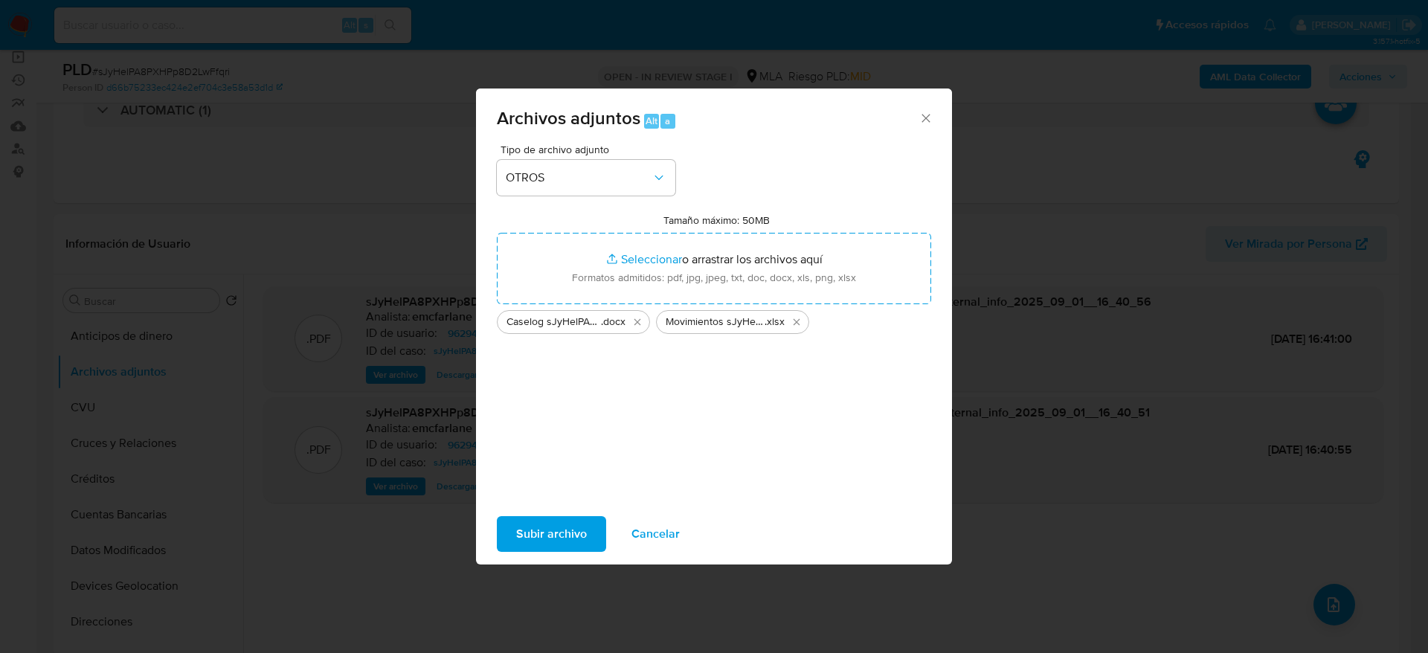
click at [562, 539] on span "Subir archivo" at bounding box center [551, 534] width 71 height 33
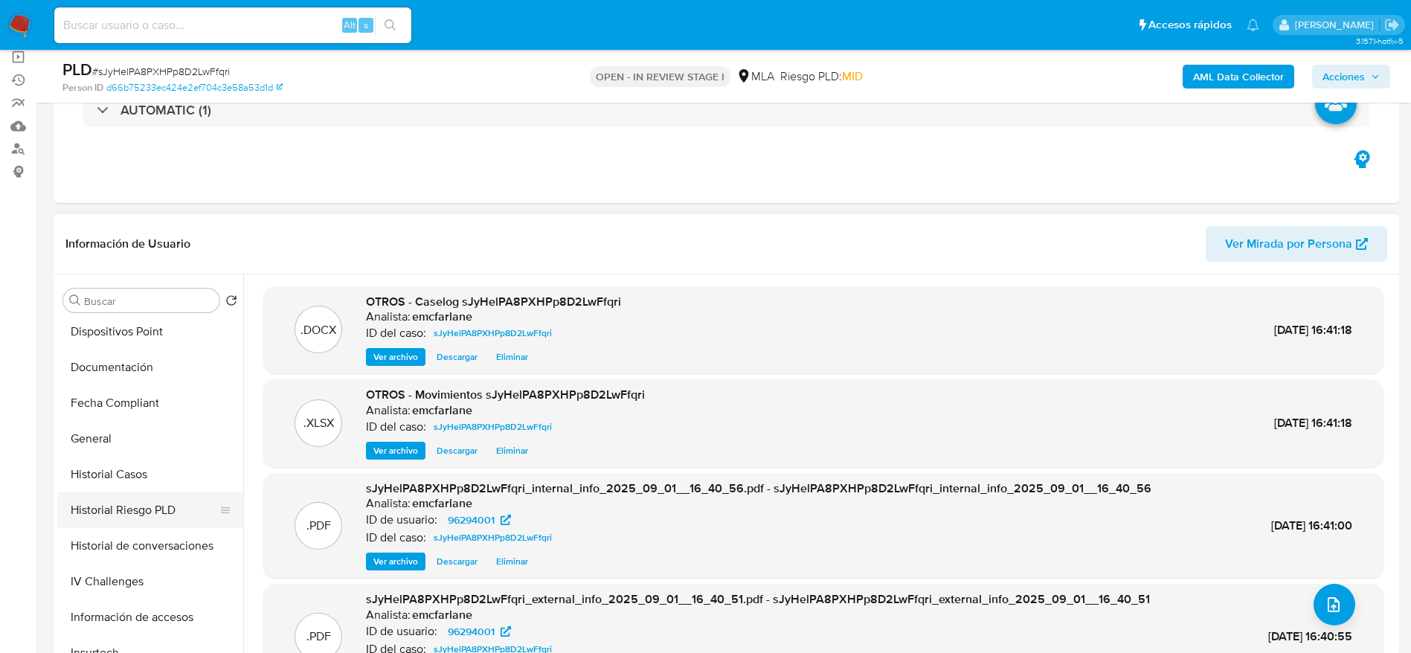
scroll to position [335, 0]
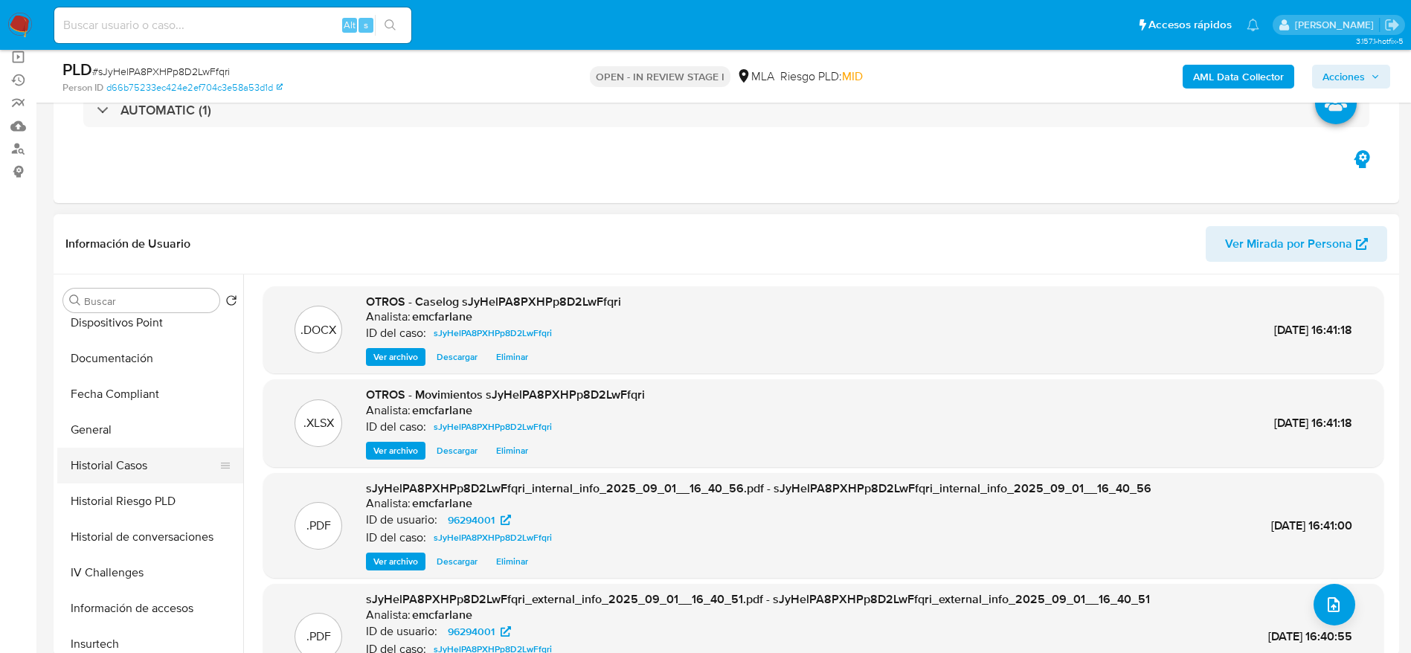
drag, startPoint x: 130, startPoint y: 456, endPoint x: 147, endPoint y: 455, distance: 17.1
click at [129, 456] on button "Historial Casos" at bounding box center [144, 466] width 174 height 36
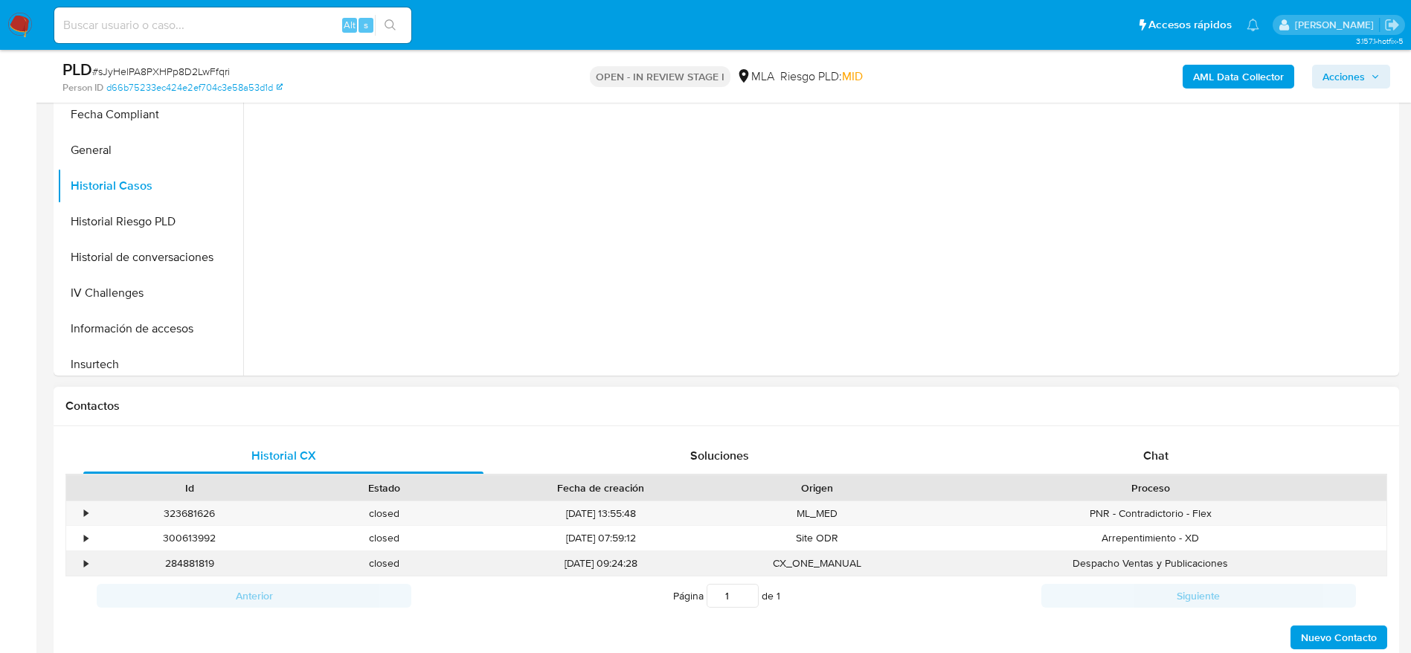
scroll to position [558, 0]
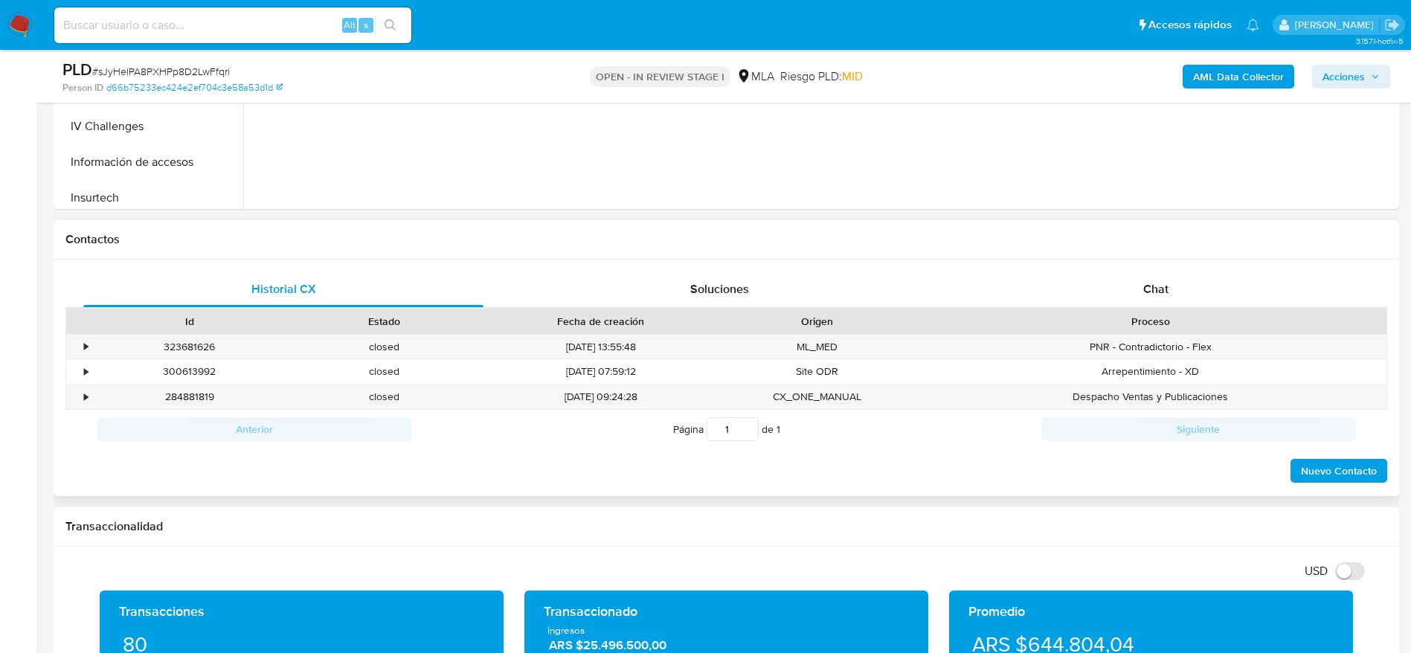
click at [1153, 309] on div "Proceso" at bounding box center [1151, 321] width 472 height 25
click at [1151, 296] on span "Chat" at bounding box center [1155, 288] width 25 height 17
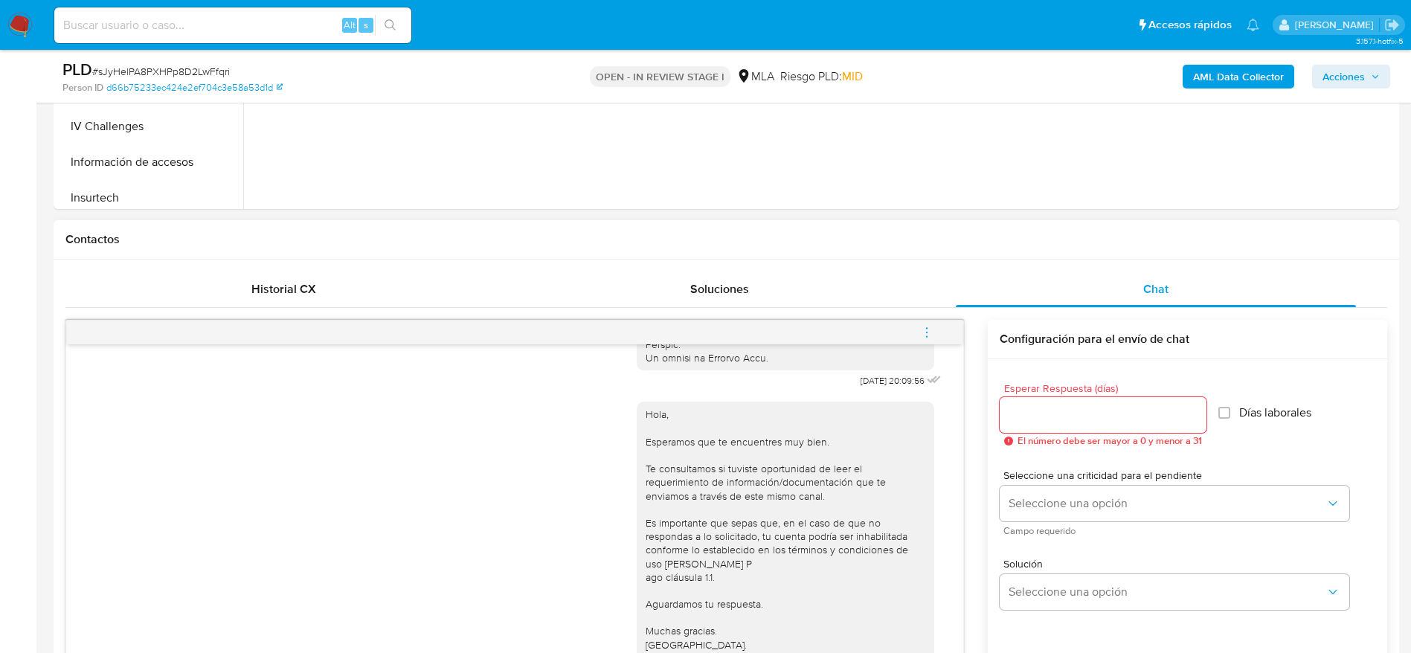
click at [922, 328] on icon "menu-action" at bounding box center [926, 332] width 13 height 13
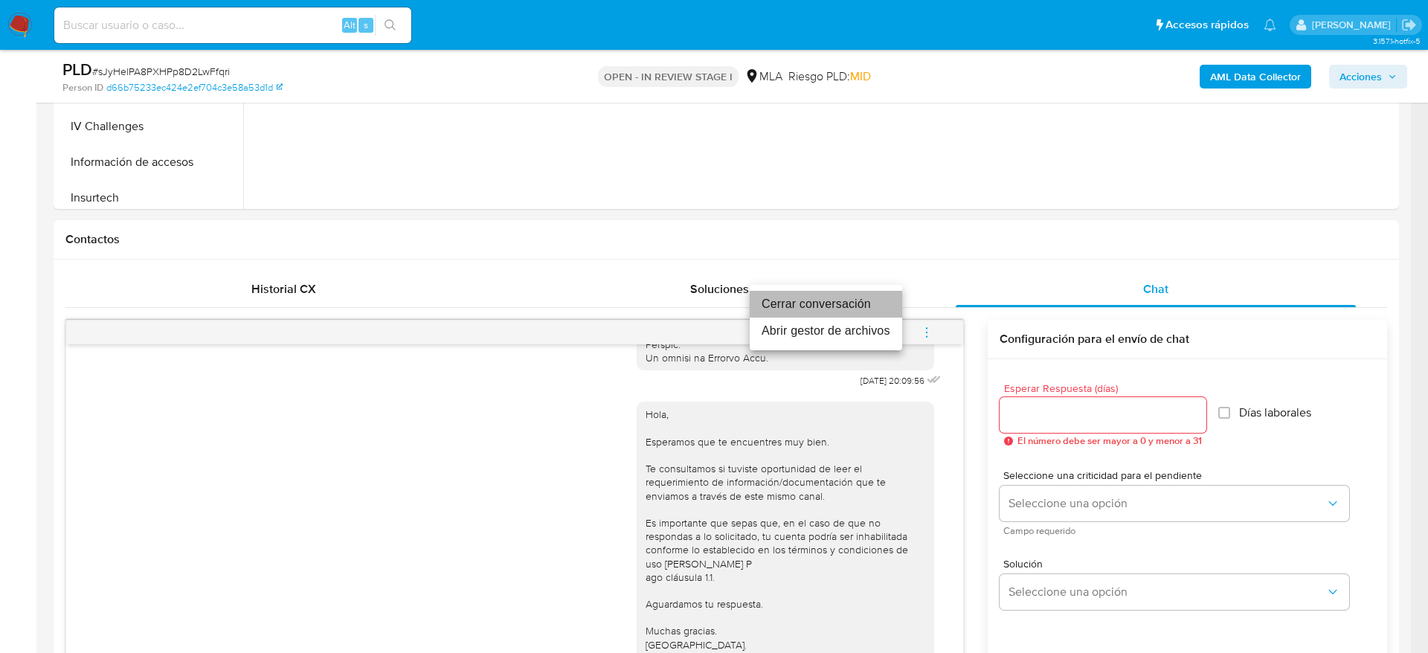
click at [897, 303] on li "Cerrar conversación" at bounding box center [826, 304] width 152 height 27
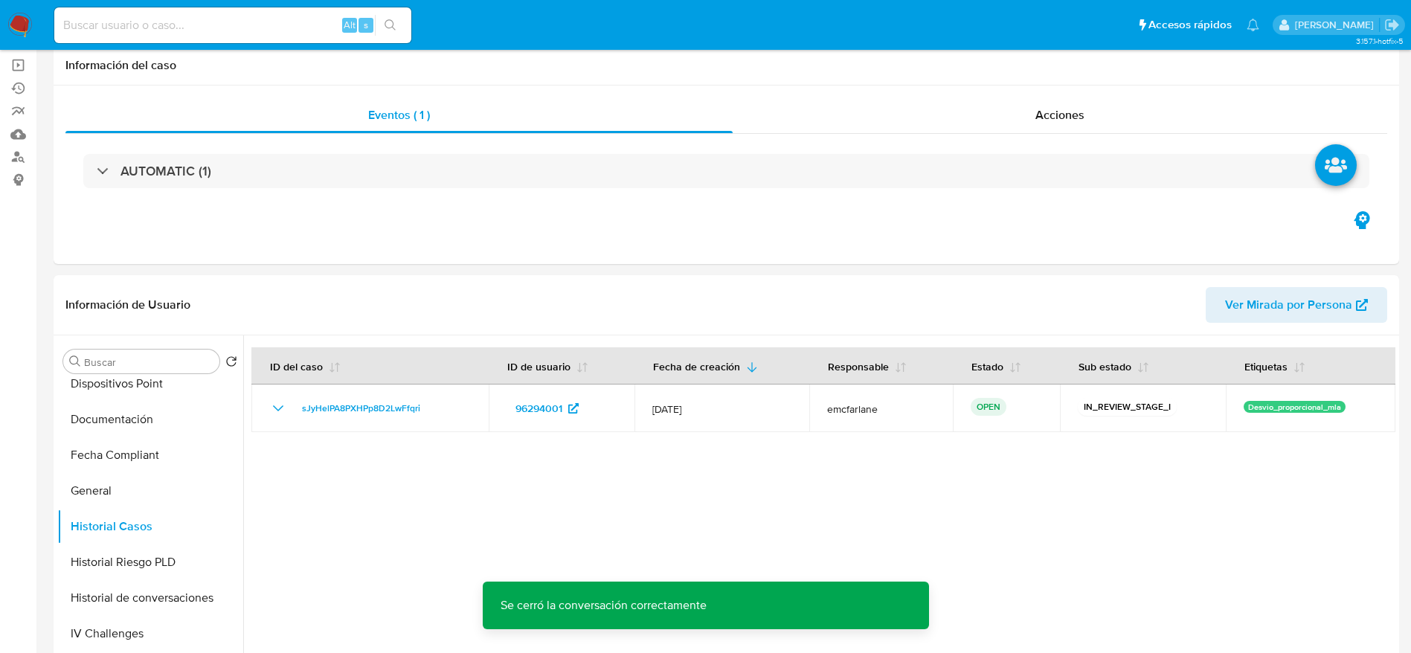
scroll to position [0, 0]
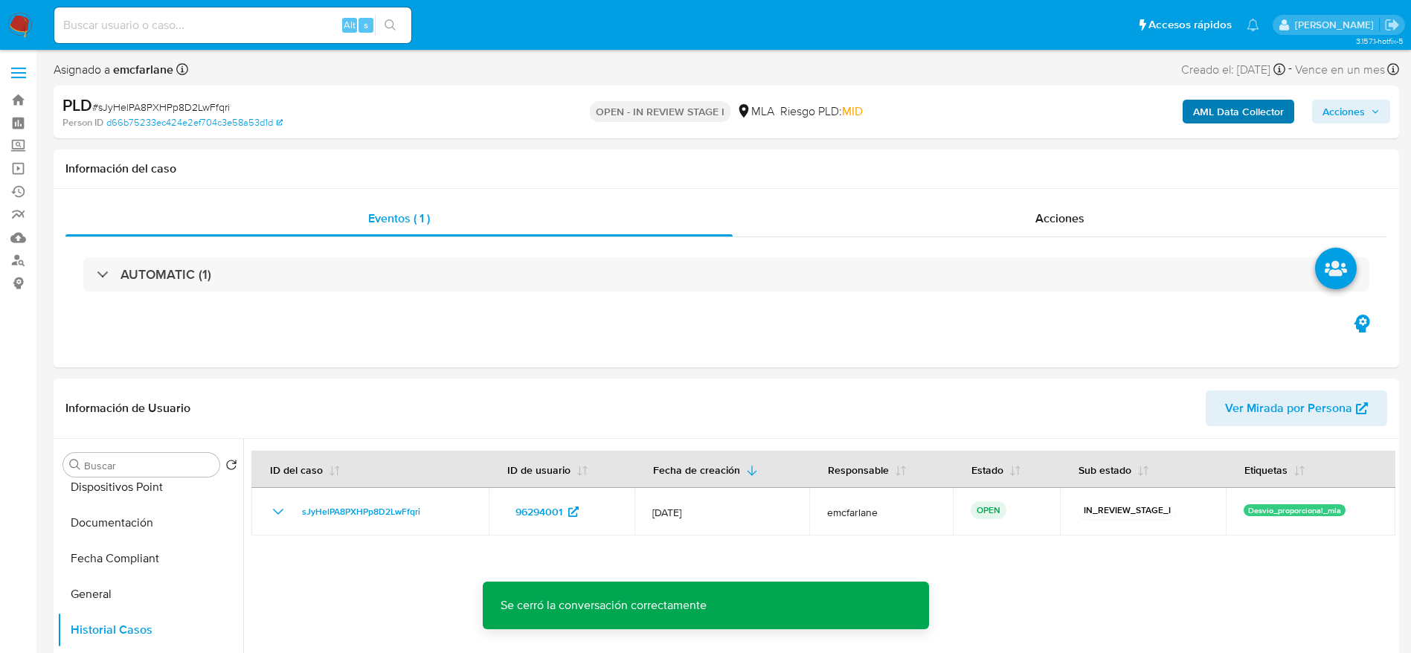
drag, startPoint x: 1337, startPoint y: 100, endPoint x: 1293, endPoint y: 120, distance: 48.0
click at [1328, 108] on span "Acciones" at bounding box center [1344, 112] width 42 height 24
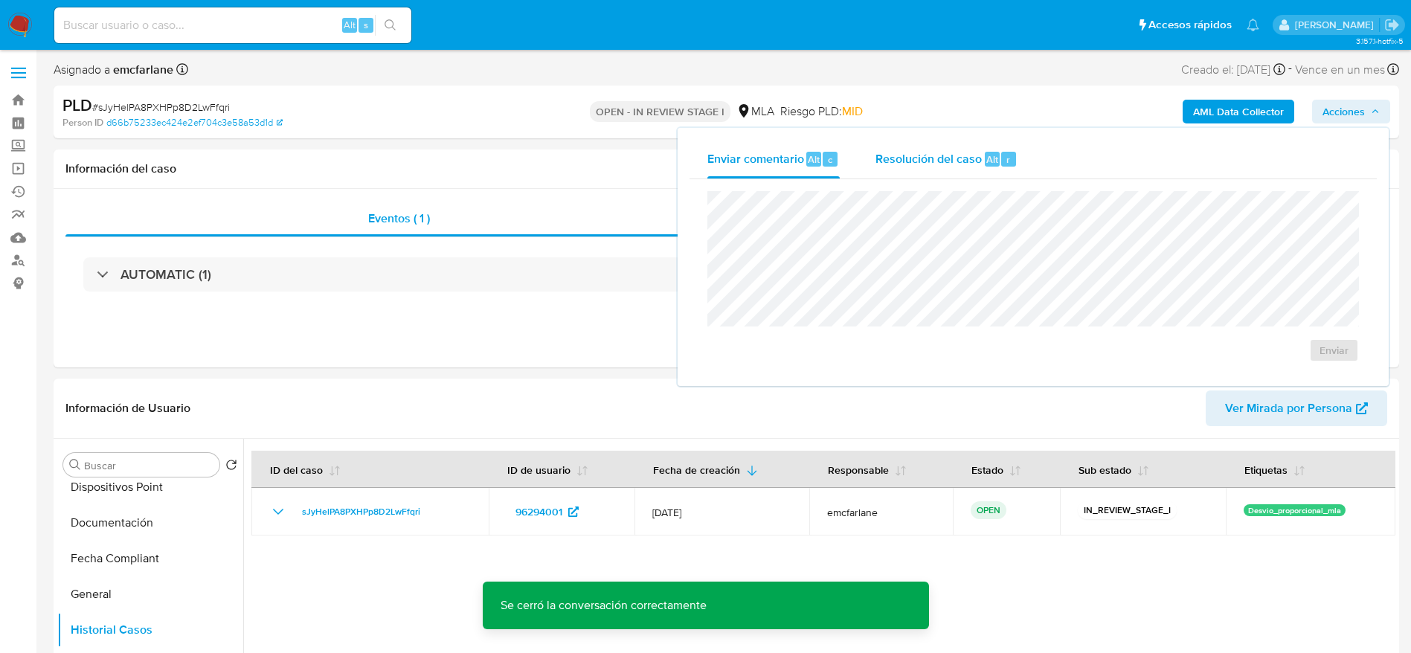
click at [915, 163] on span "Resolución del caso" at bounding box center [929, 158] width 106 height 17
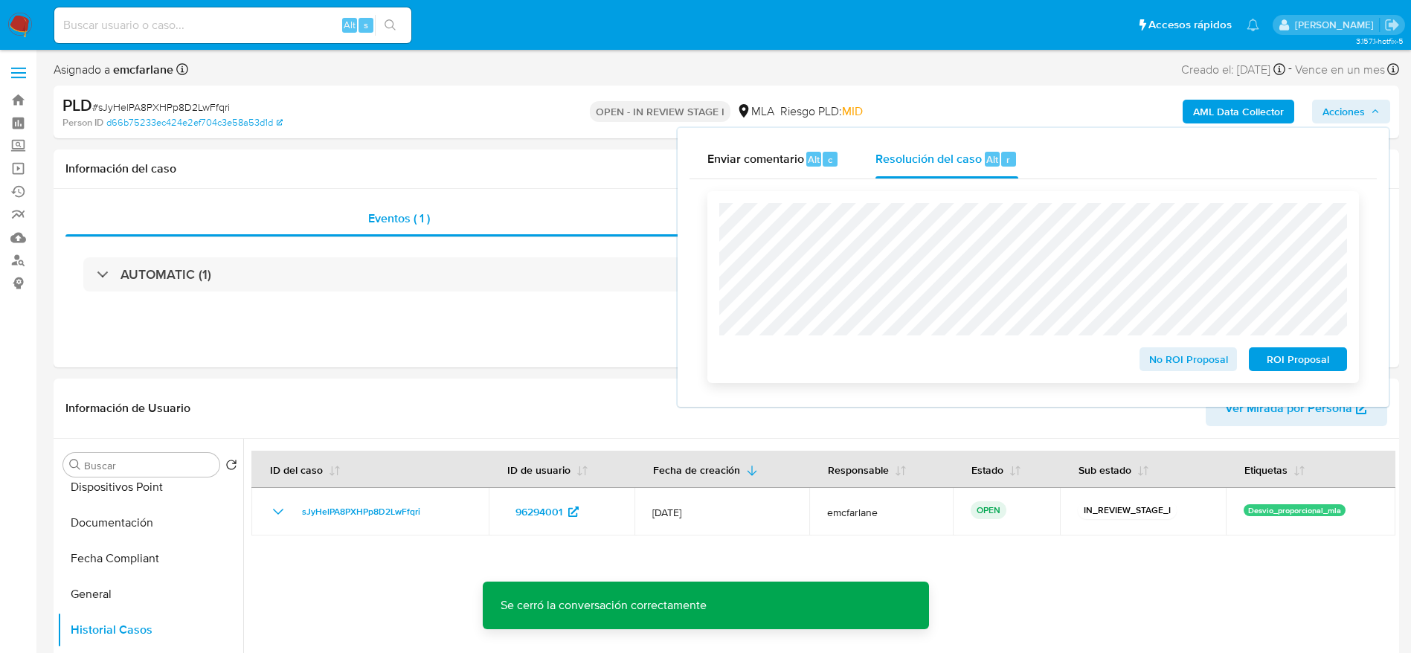
click at [1190, 367] on span "No ROI Proposal" at bounding box center [1188, 359] width 77 height 21
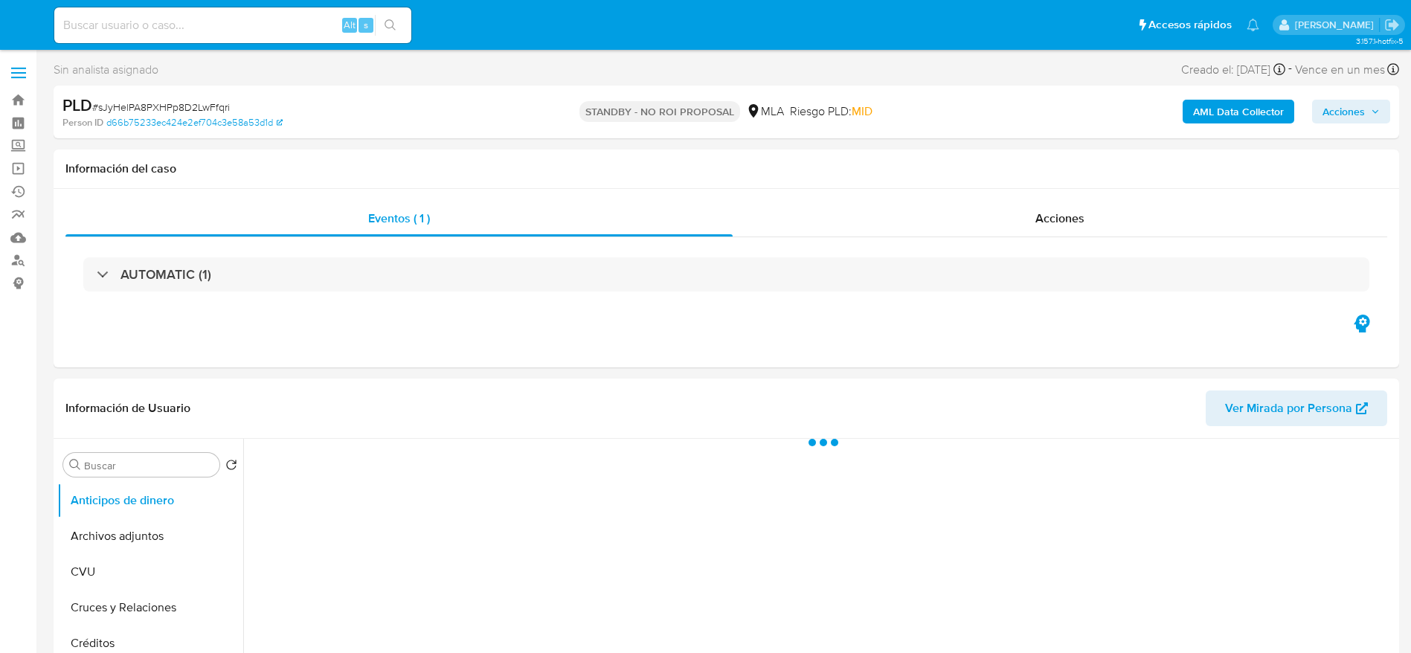
select select "10"
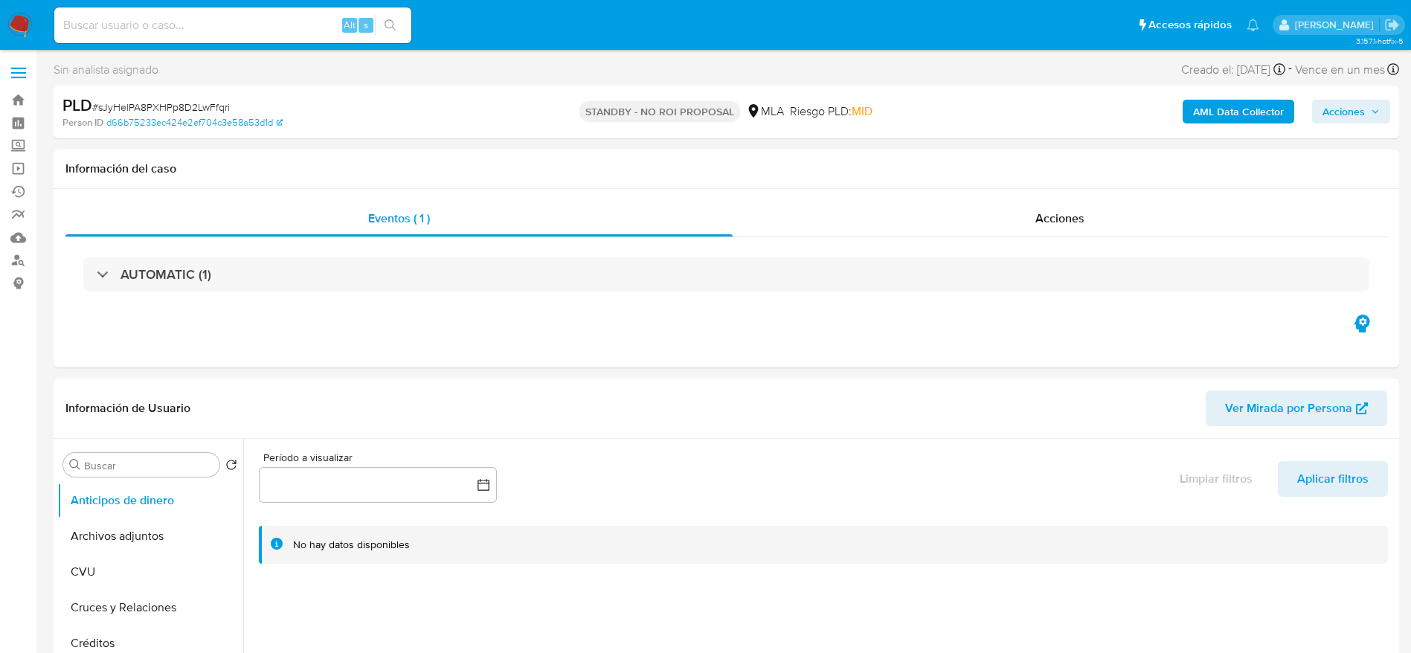
click at [6, 27] on nav "Pausado Ver notificaciones Alt s Accesos rápidos Presiona las siguientes teclas…" at bounding box center [705, 25] width 1411 height 50
click at [27, 14] on img at bounding box center [19, 25] width 25 height 25
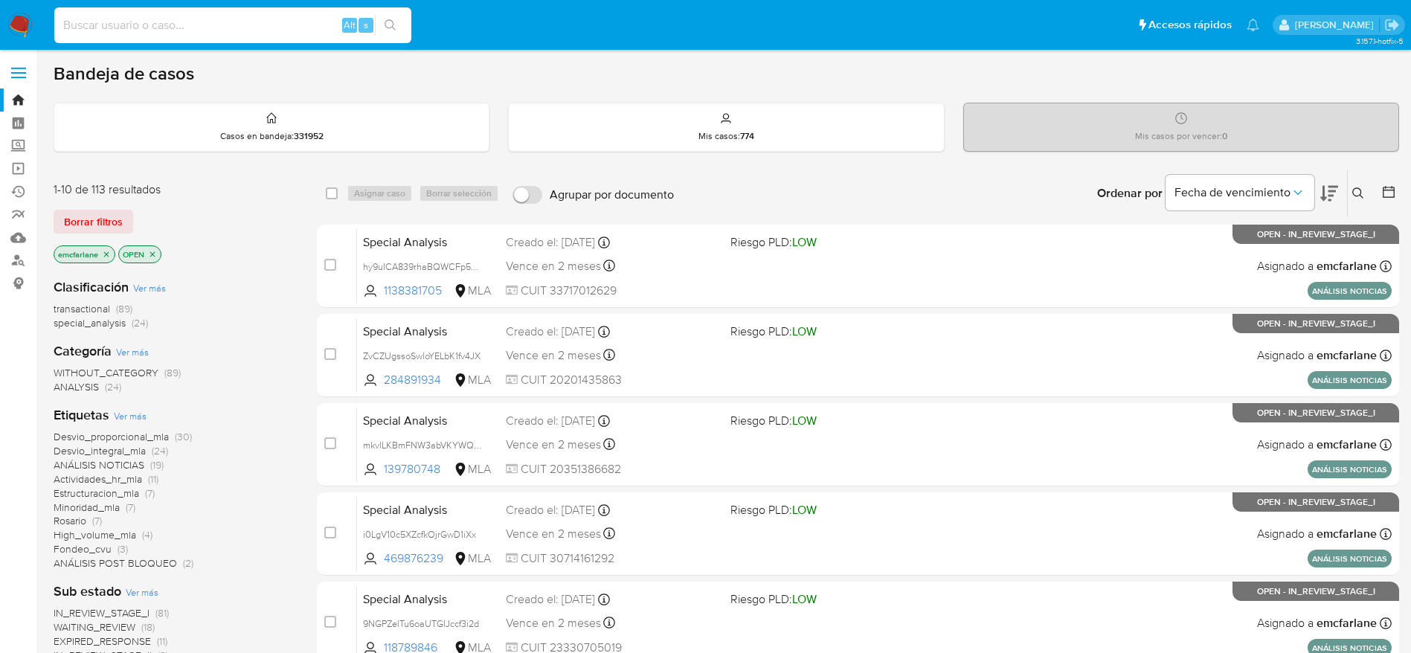
click at [247, 30] on input at bounding box center [232, 25] width 357 height 19
paste input "tBRAxcDFEr0WTcdXWq57UF3i"
type input "tBRAxcDFEr0WTcdXWq57UF3i"
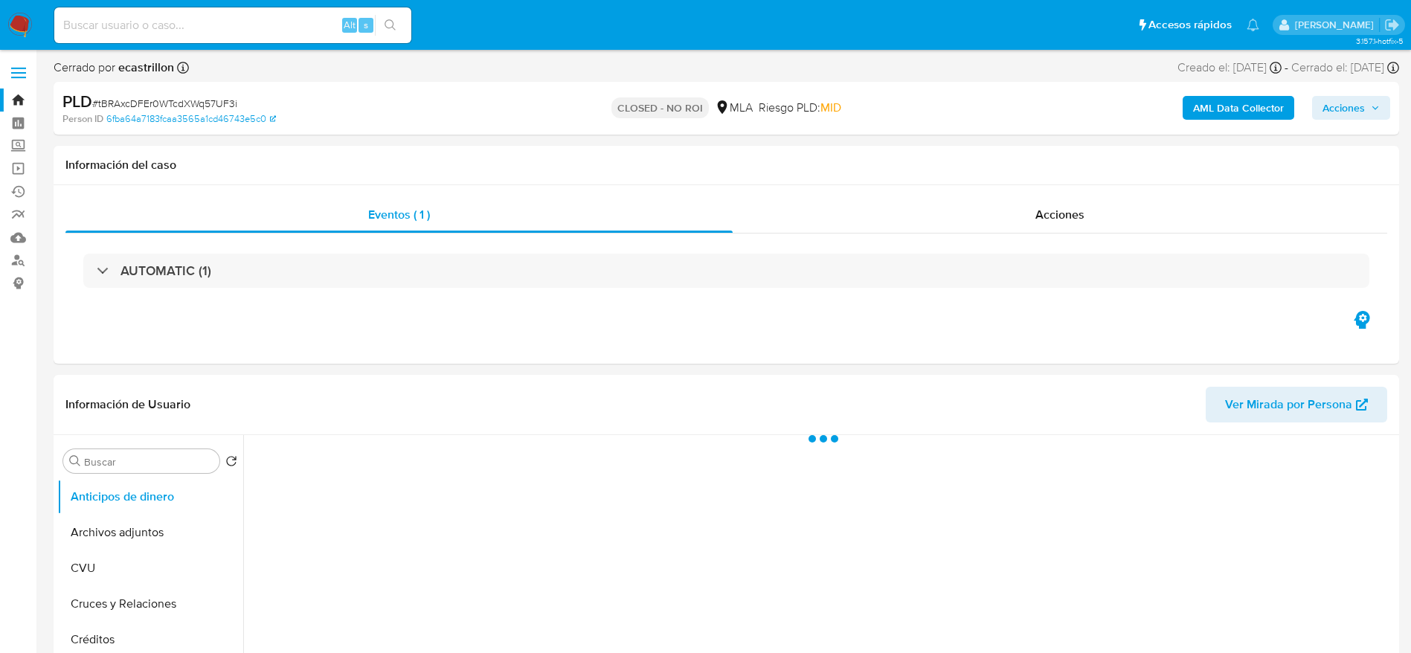
select select "10"
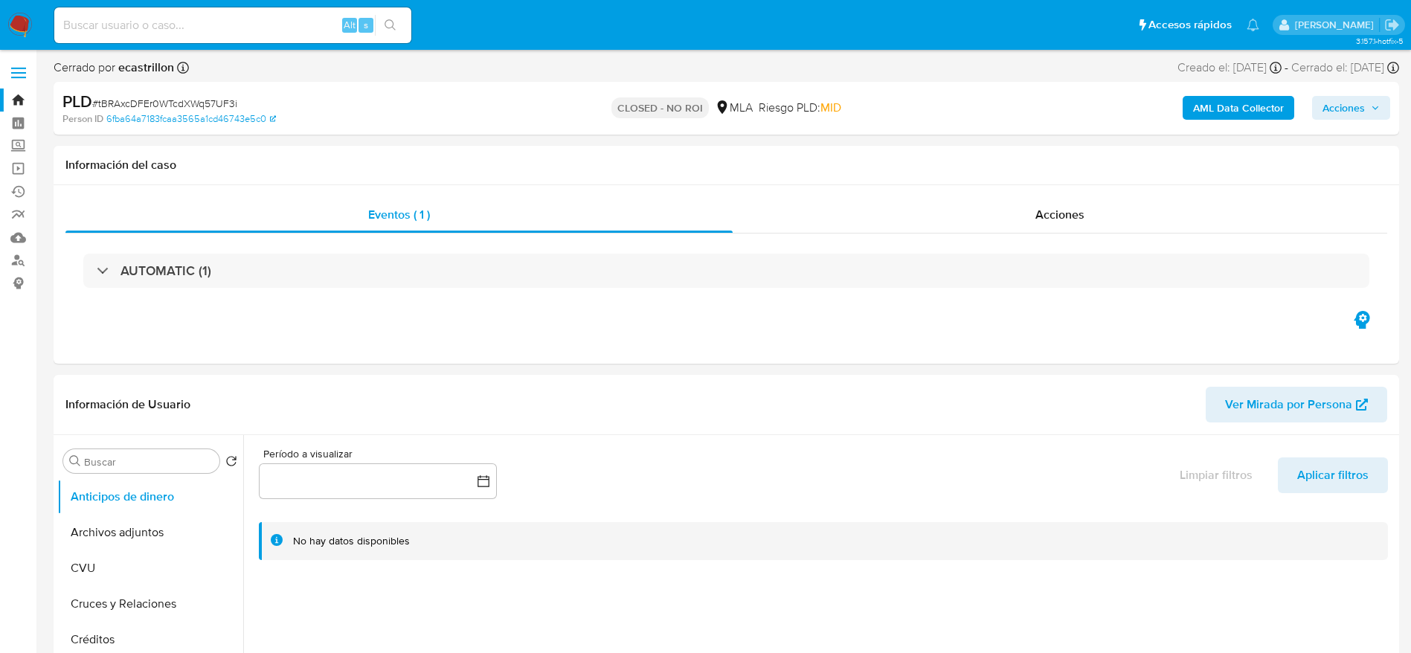
click at [305, 35] on div "Alt s" at bounding box center [232, 25] width 357 height 36
click at [307, 16] on input at bounding box center [232, 25] width 357 height 19
paste input "axoTSnYF5U24Uqg3NMD8i6jB"
type input "axoTSnYF5U24Uqg3NMD8i6jB"
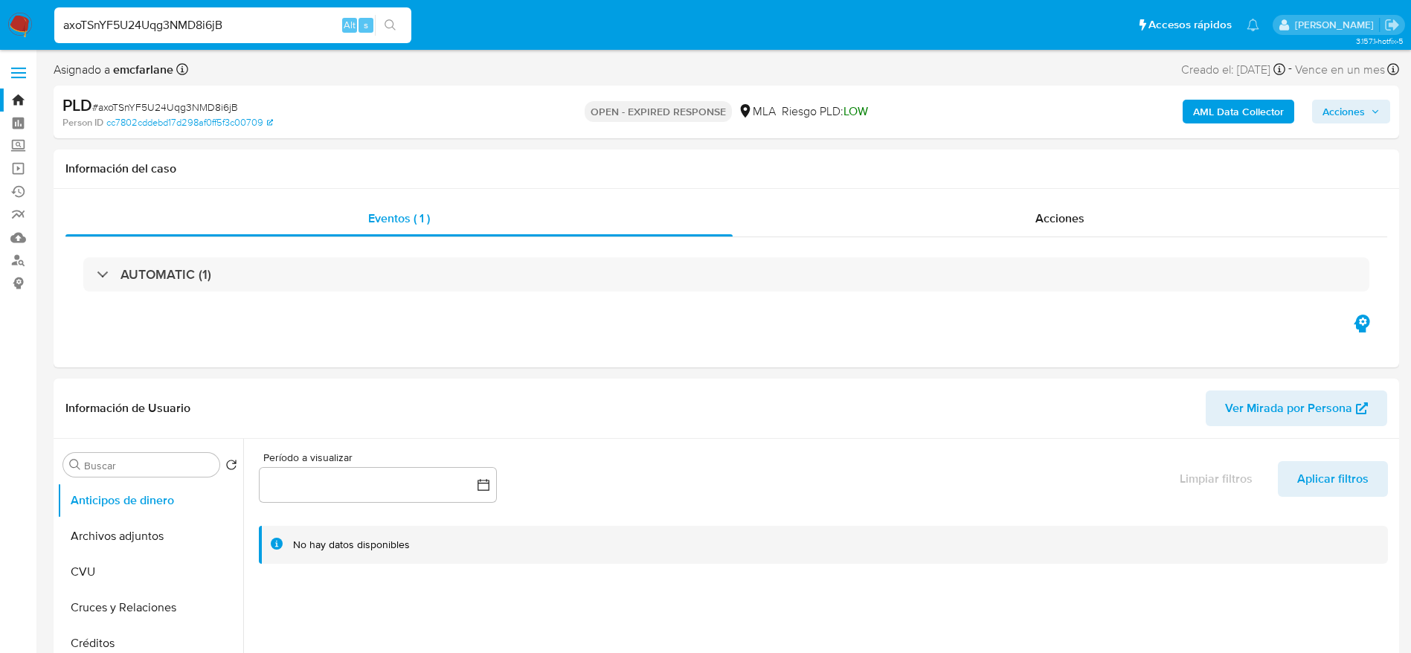
click at [310, 25] on input "axoTSnYF5U24Uqg3NMD8i6jB" at bounding box center [232, 25] width 357 height 19
select select "10"
click at [310, 25] on input "axoTSnYF5U24Uqg3NMD8i6jB" at bounding box center [232, 25] width 357 height 19
paste input "ZLNCth85SGpYXzmRC7Ua8Tx"
type input "ZLNCth85SGpYXzmRC7Ua8TxB"
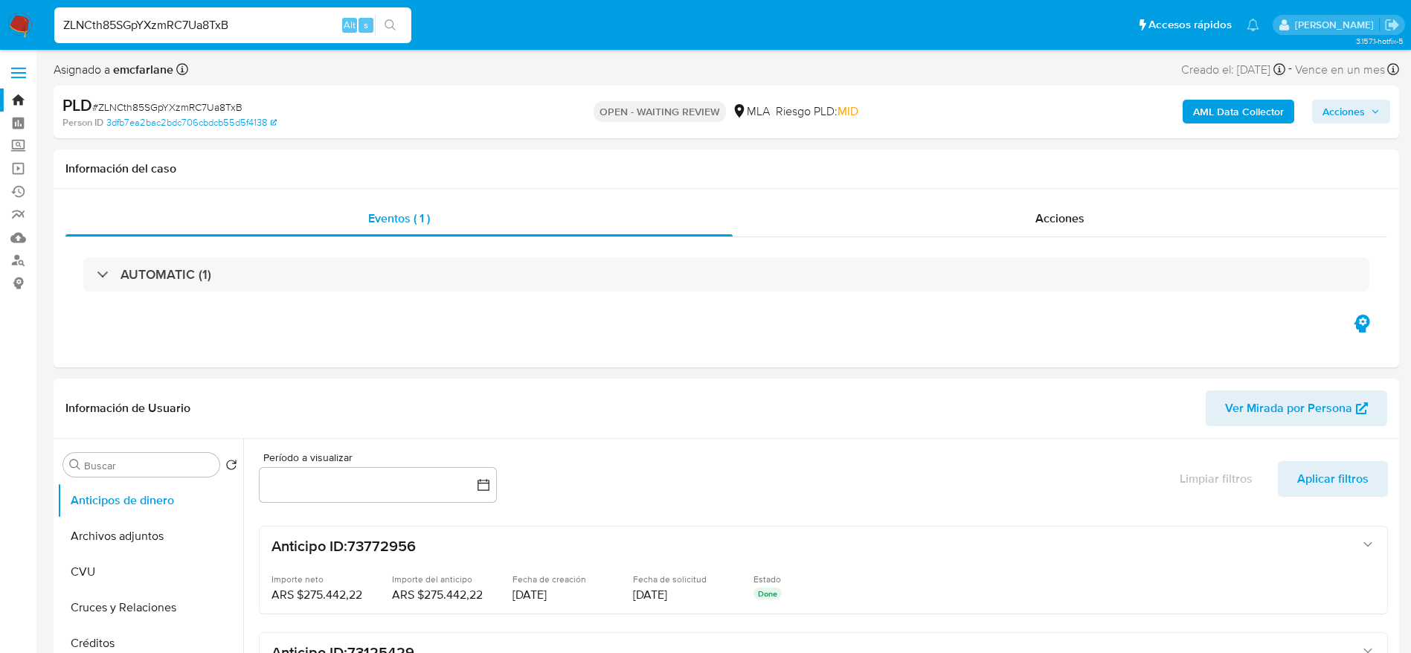
drag, startPoint x: 280, startPoint y: 35, endPoint x: 275, endPoint y: 28, distance: 8.5
click at [277, 33] on input "ZLNCth85SGpYXzmRC7Ua8TxB" at bounding box center [232, 25] width 357 height 19
click at [276, 22] on input "ZLNCth85SGpYXzmRC7Ua8TxB" at bounding box center [232, 25] width 357 height 19
select select "10"
click at [277, 22] on input "ZLNCth85SGpYXzmRC7Ua8TxB" at bounding box center [232, 25] width 357 height 19
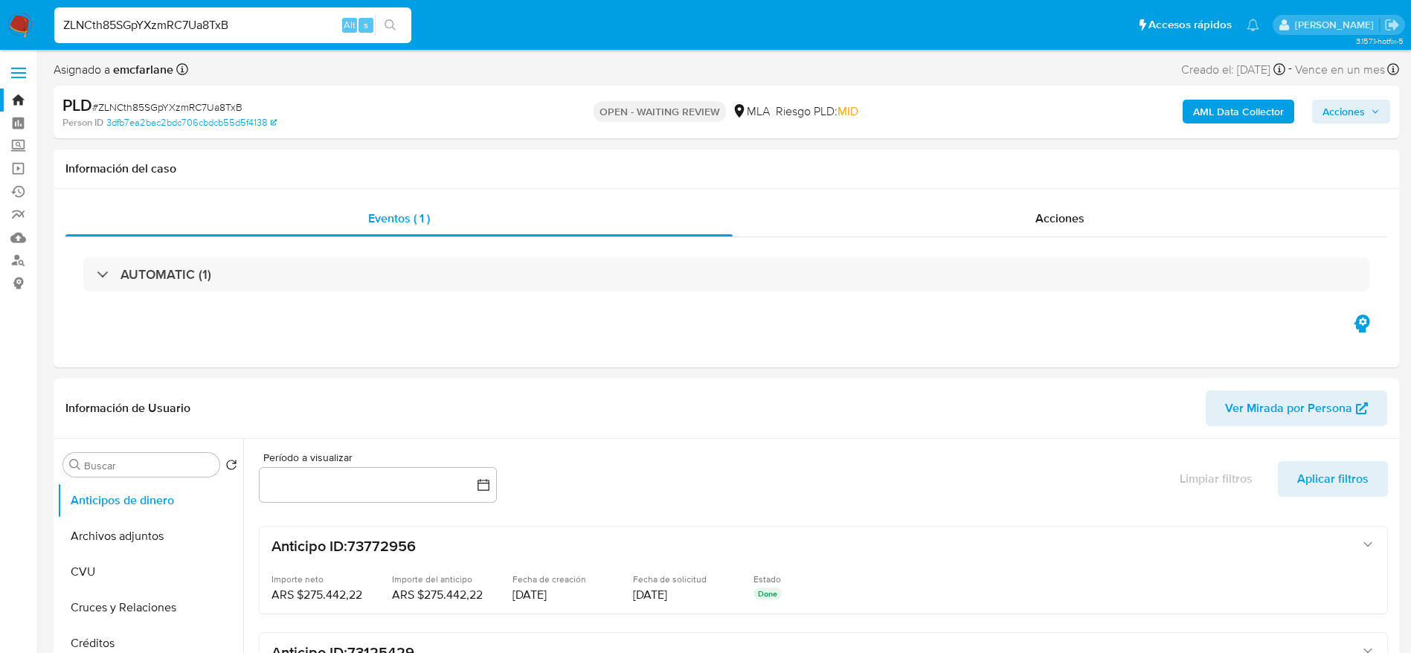
paste input "iH4M0yNQoC6bz4Styjk65ePP"
type input "iH4M0yNQoC6bz4Styjk65ePP"
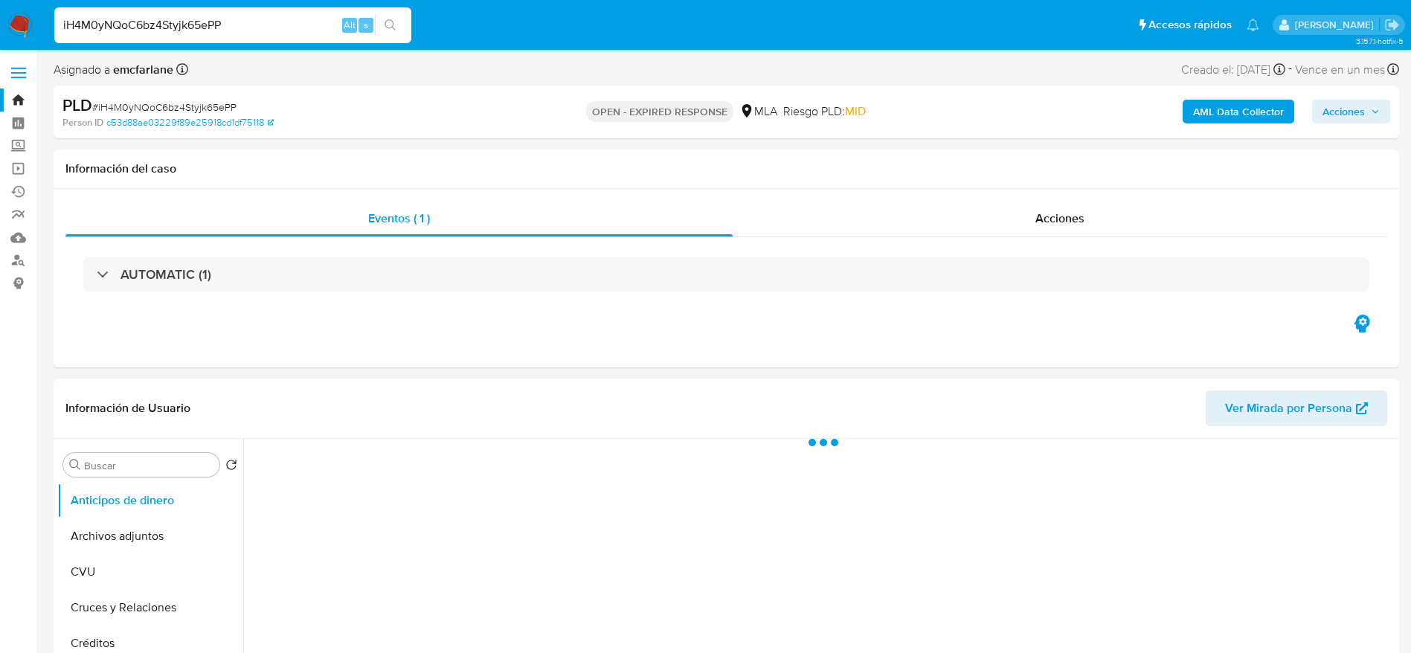
select select "10"
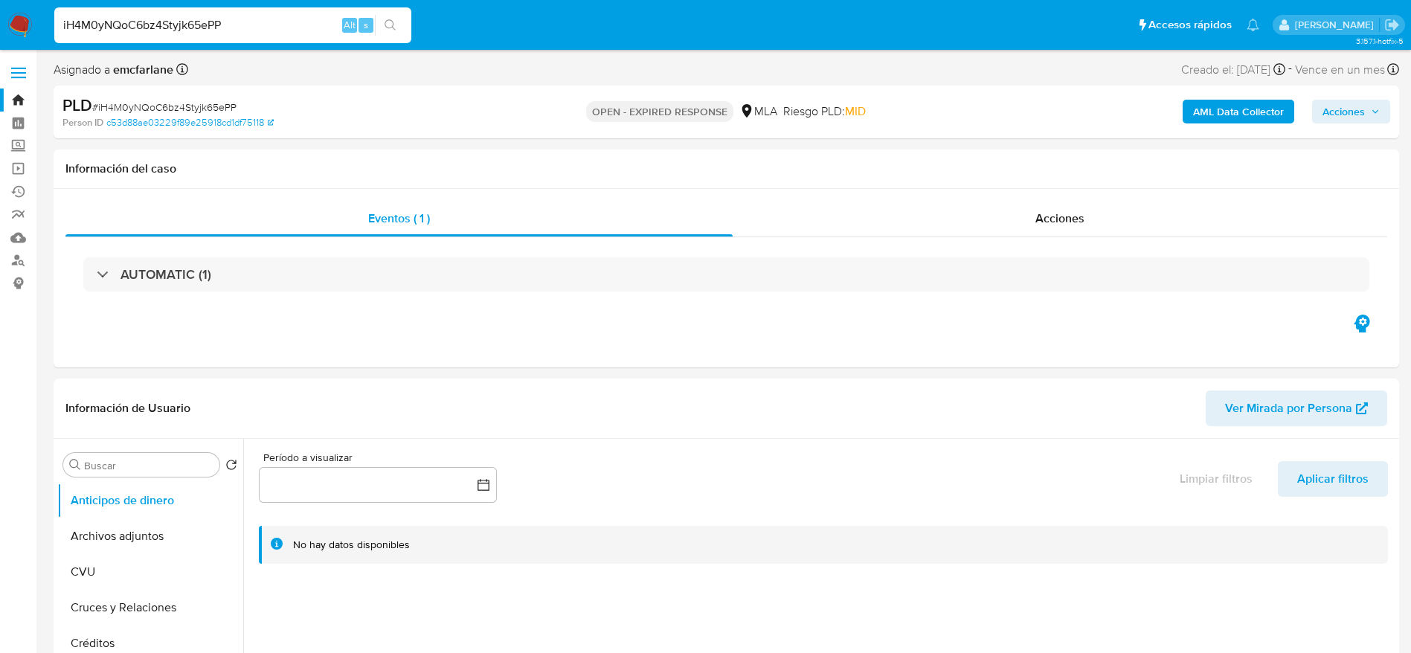
click at [287, 30] on input "iH4M0yNQoC6bz4Styjk65ePP" at bounding box center [232, 25] width 357 height 19
click at [283, 28] on input "iH4M0yNQoC6bz4Styjk65ePP" at bounding box center [232, 25] width 357 height 19
paste input "aXJfYo7tlRSubPfGiJnBw32r"
type input "aXJfYo7tlRSubPfGiJnBw32r"
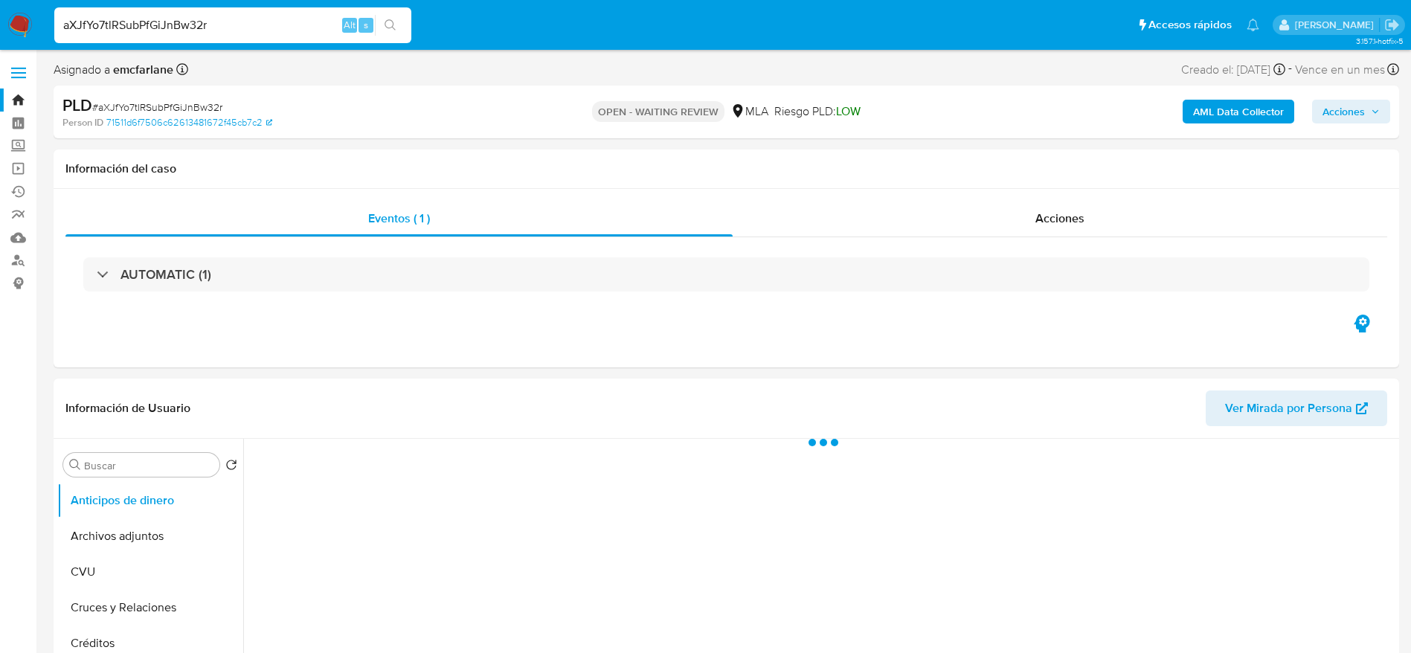
select select "10"
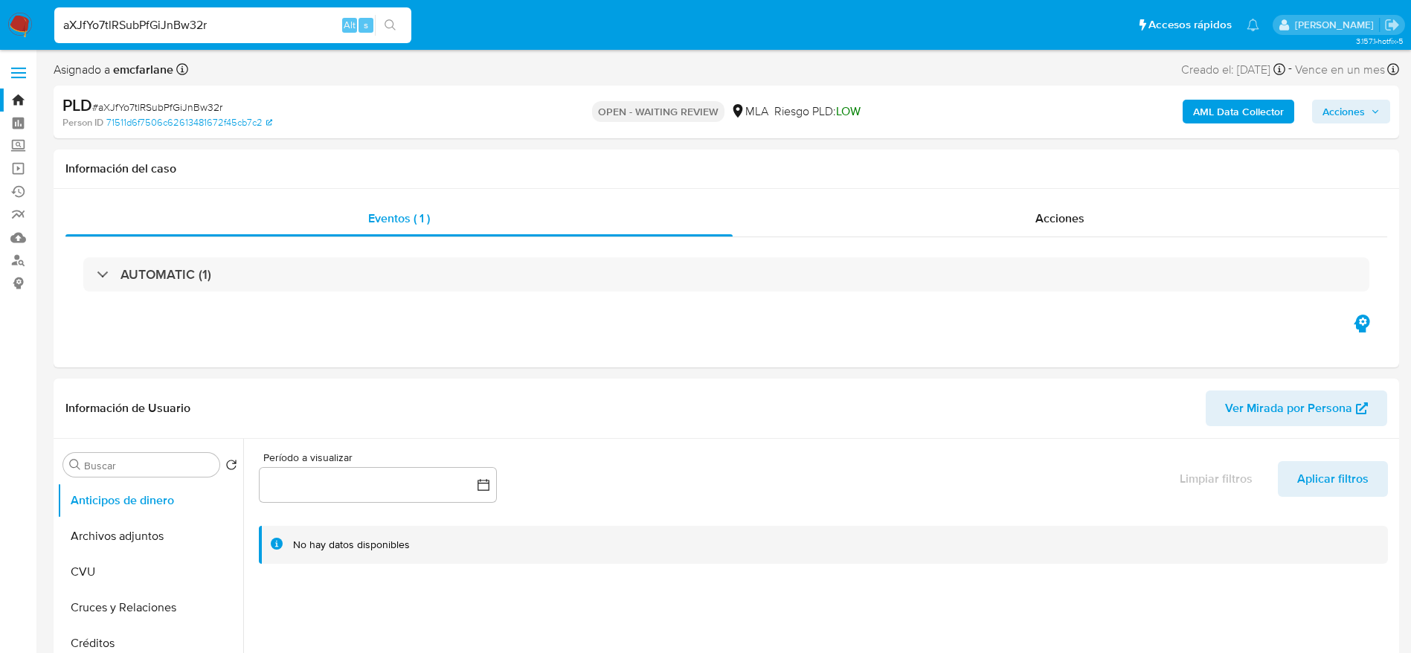
click at [286, 27] on input "aXJfYo7tlRSubPfGiJnBw32r" at bounding box center [232, 25] width 357 height 19
click at [286, 26] on input "aXJfYo7tlRSubPfGiJnBw32r" at bounding box center [232, 25] width 357 height 19
paste input "8SePONQdhN387gKqvuALRzMC"
type input "8SePONQdhN387gKqvuALRzMC"
click at [262, 33] on input "8SePONQdhN387gKqvuALRzMC" at bounding box center [232, 25] width 357 height 19
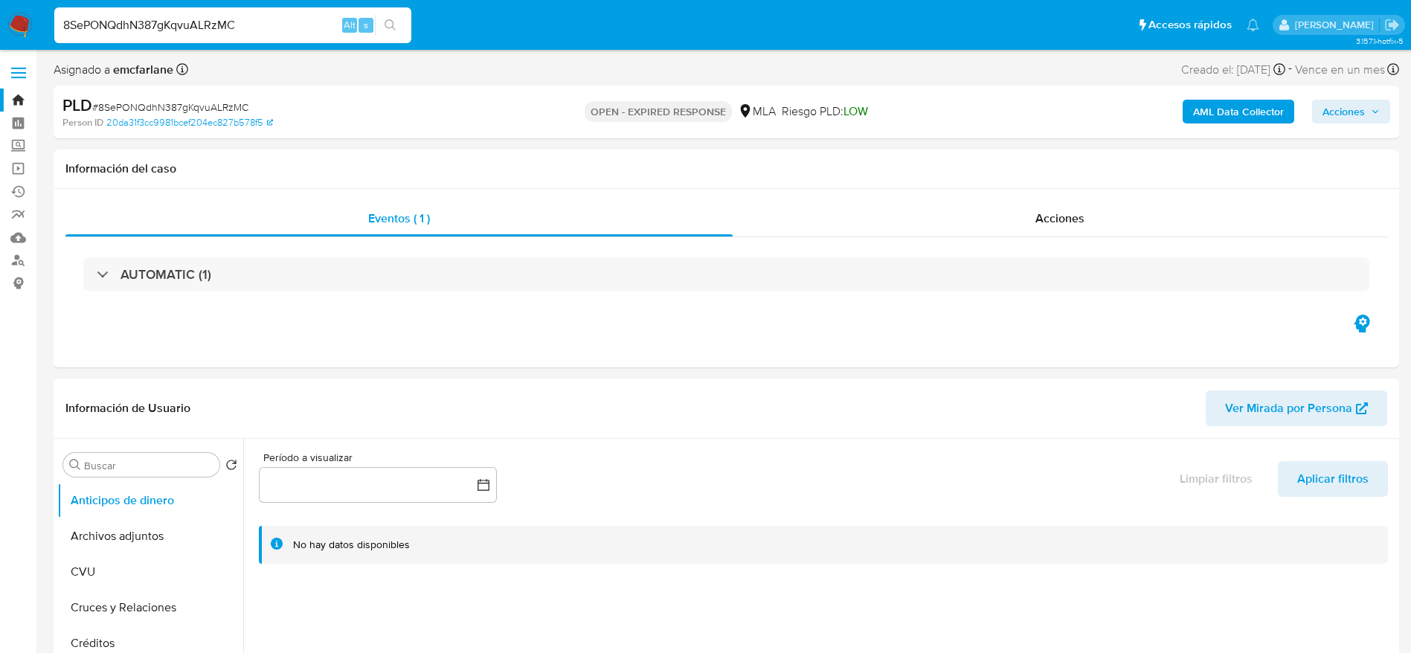
select select "10"
click at [263, 33] on input "8SePONQdhN387gKqvuALRzMC" at bounding box center [232, 25] width 357 height 19
paste input "b7fmdsdvSIVaaxAMpBayfOpk"
type input "b7fmdsdvSIVaaxAMpBayfOpk"
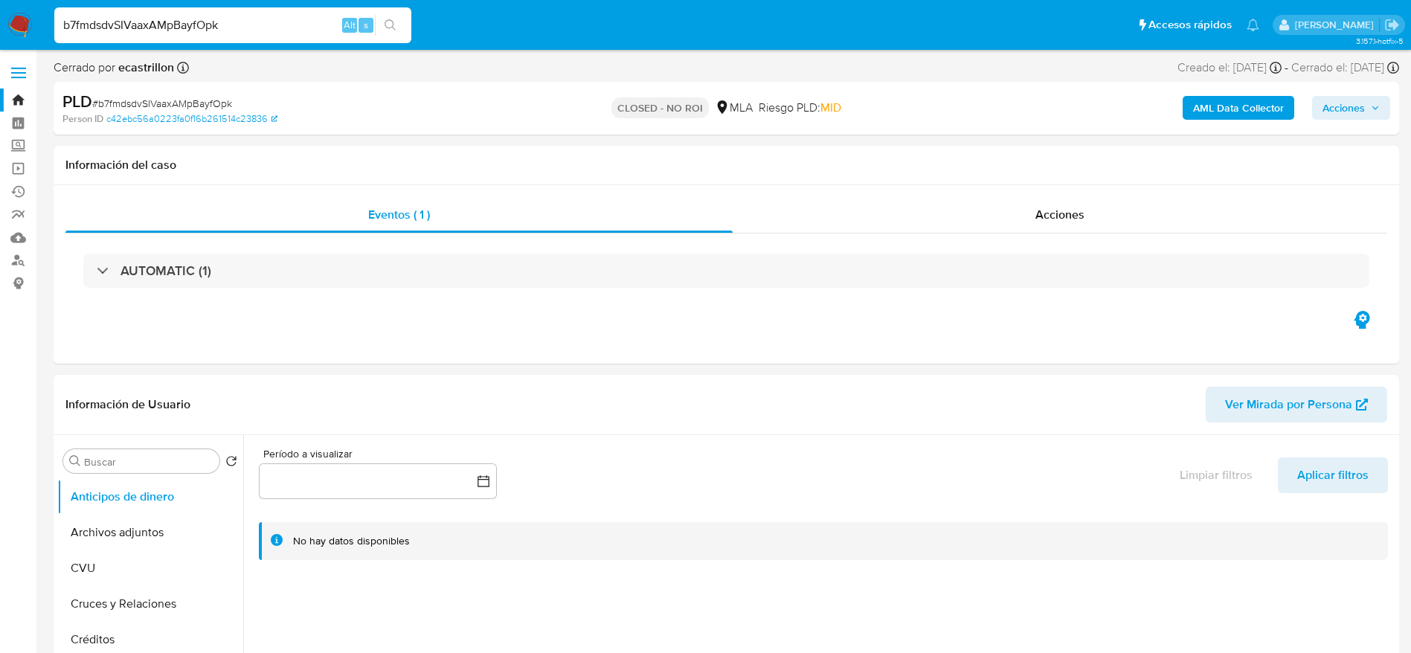
select select "10"
click at [263, 19] on input "b7fmdsdvSIVaaxAMpBayfOpk" at bounding box center [232, 25] width 357 height 19
paste input "wKjRD4GX146gCkc90uHz4xHp"
type input "wKjRD4GX146gCkc90uHz4xHp"
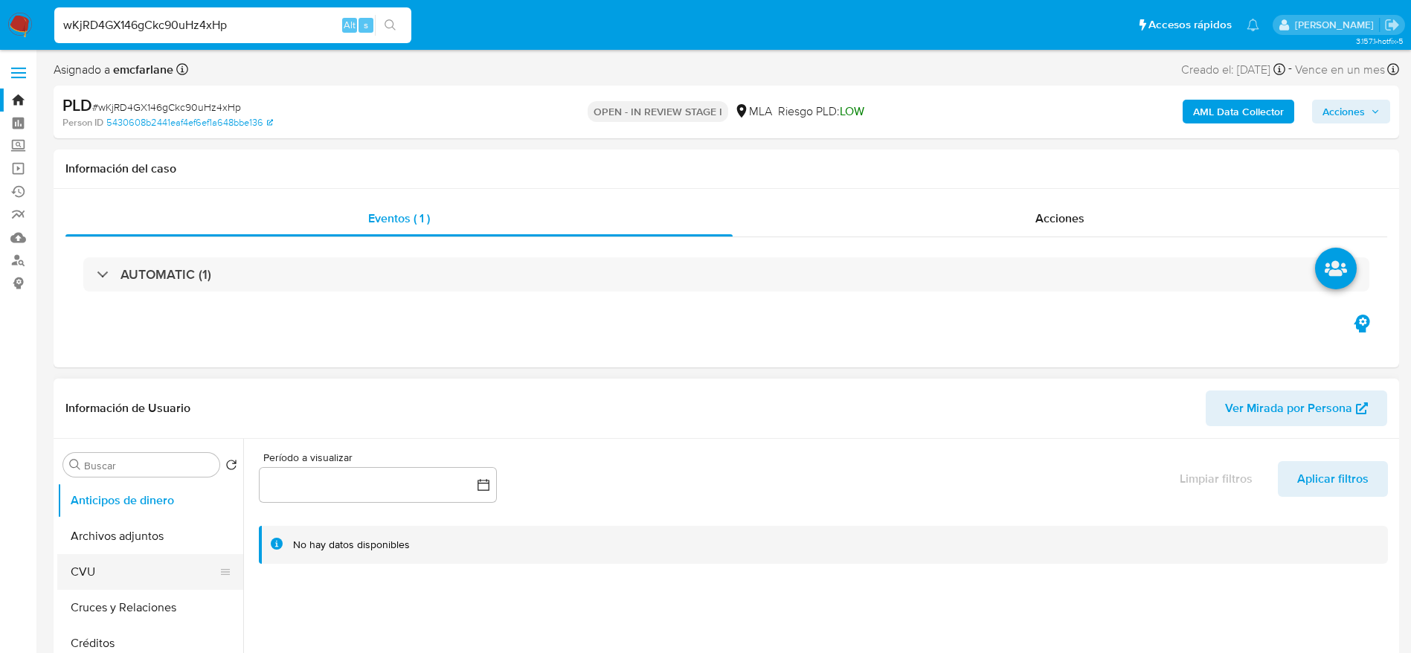
click at [121, 566] on button "CVU" at bounding box center [144, 572] width 174 height 36
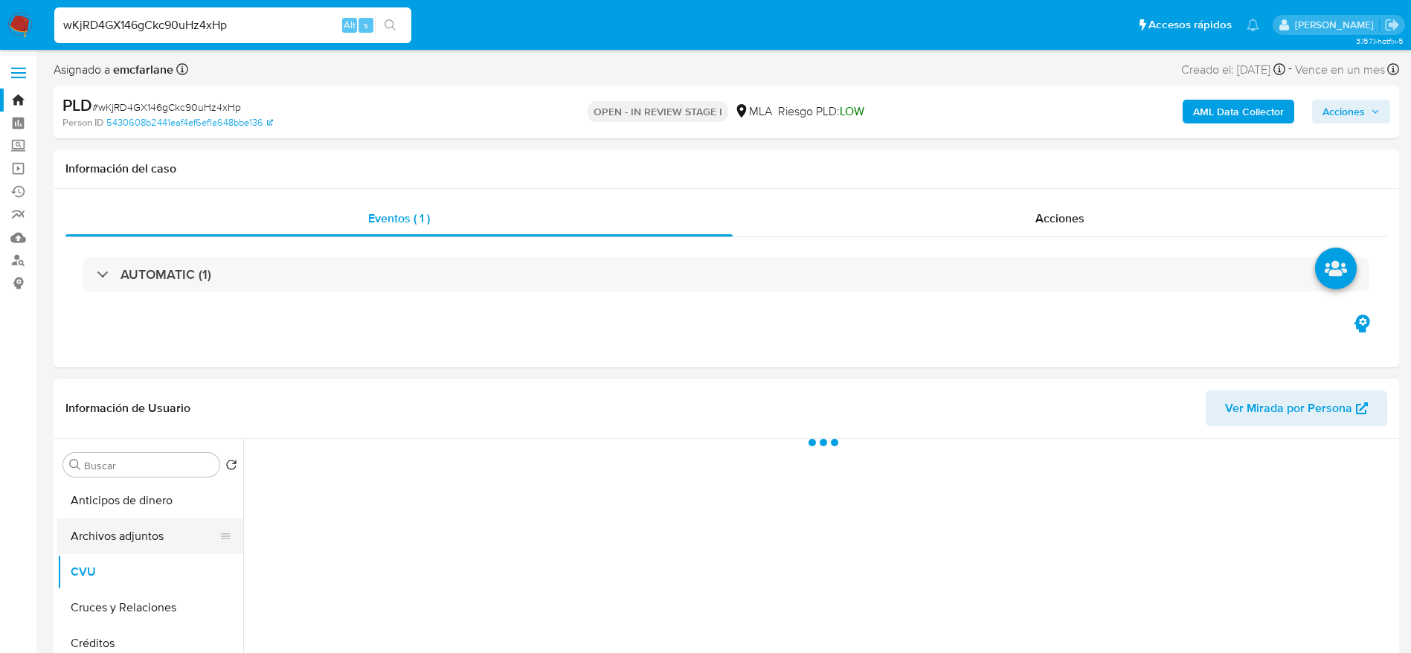
click at [129, 545] on button "Archivos adjuntos" at bounding box center [144, 536] width 174 height 36
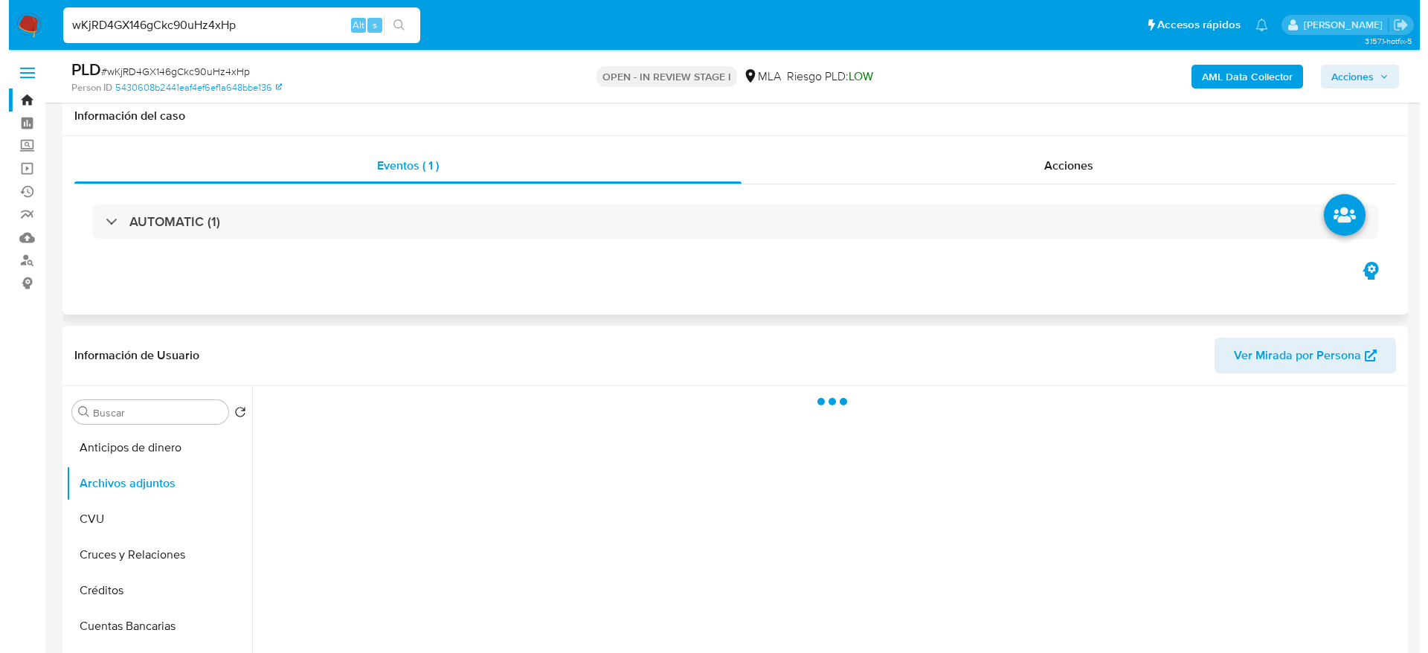
scroll to position [112, 0]
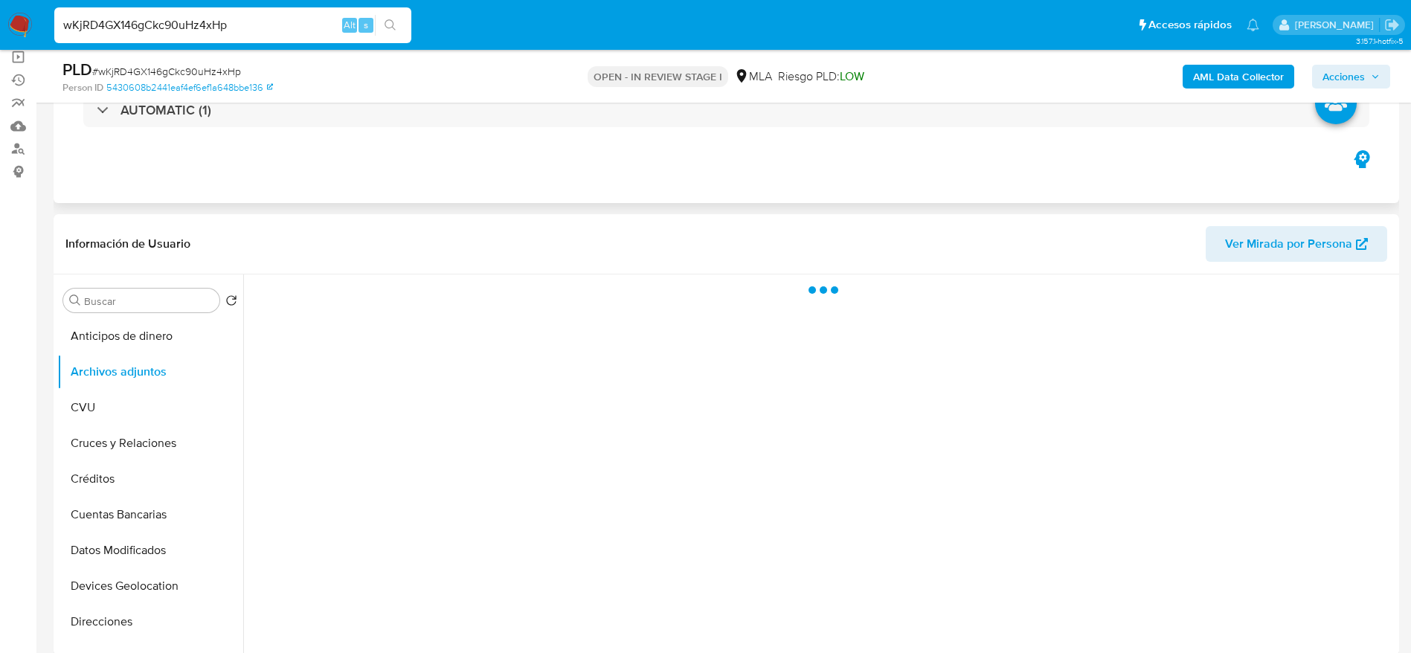
select select "10"
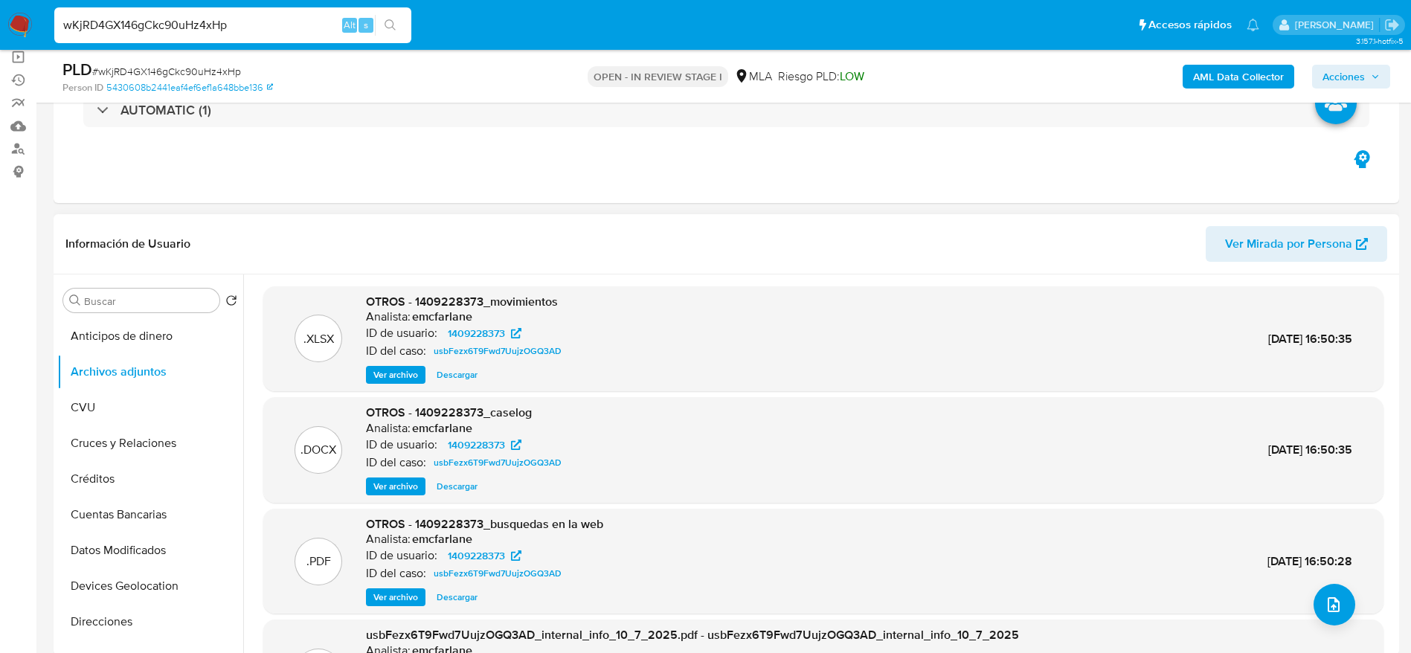
click at [386, 488] on span "Ver archivo" at bounding box center [395, 486] width 45 height 15
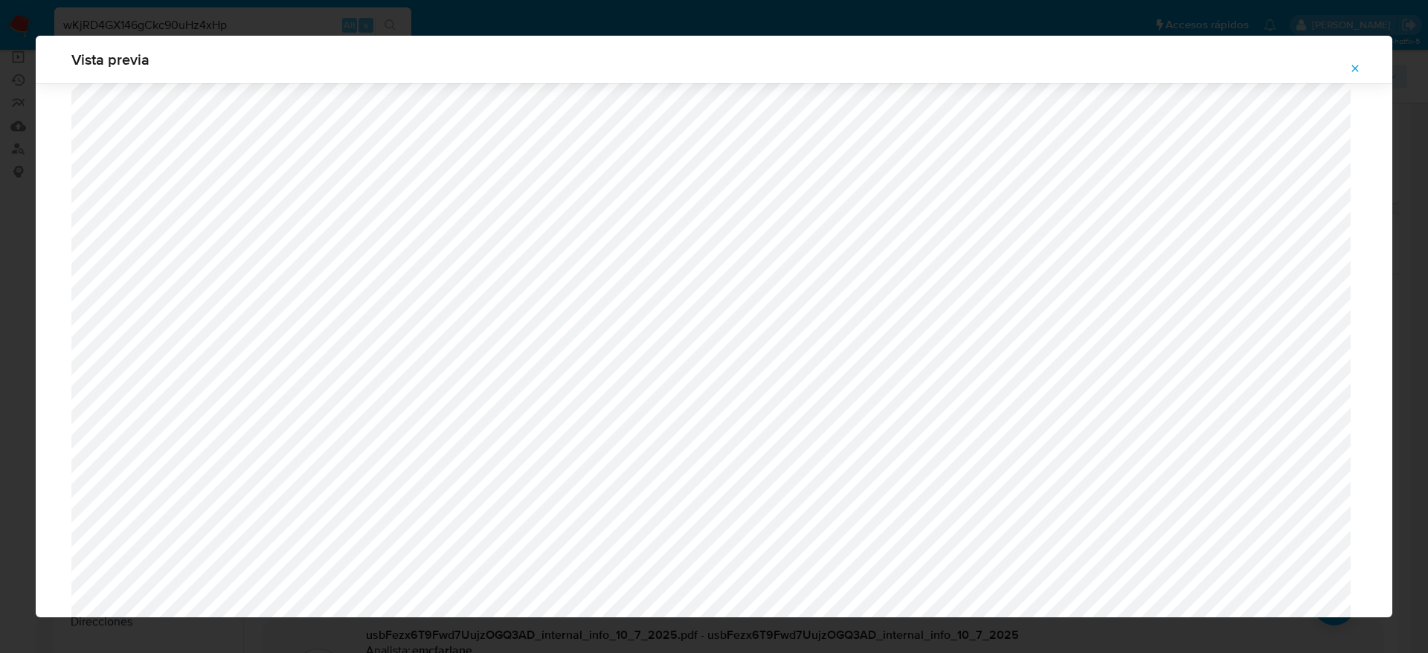
scroll to position [528, 0]
click at [1358, 69] on icon "Attachment preview" at bounding box center [1355, 68] width 12 height 12
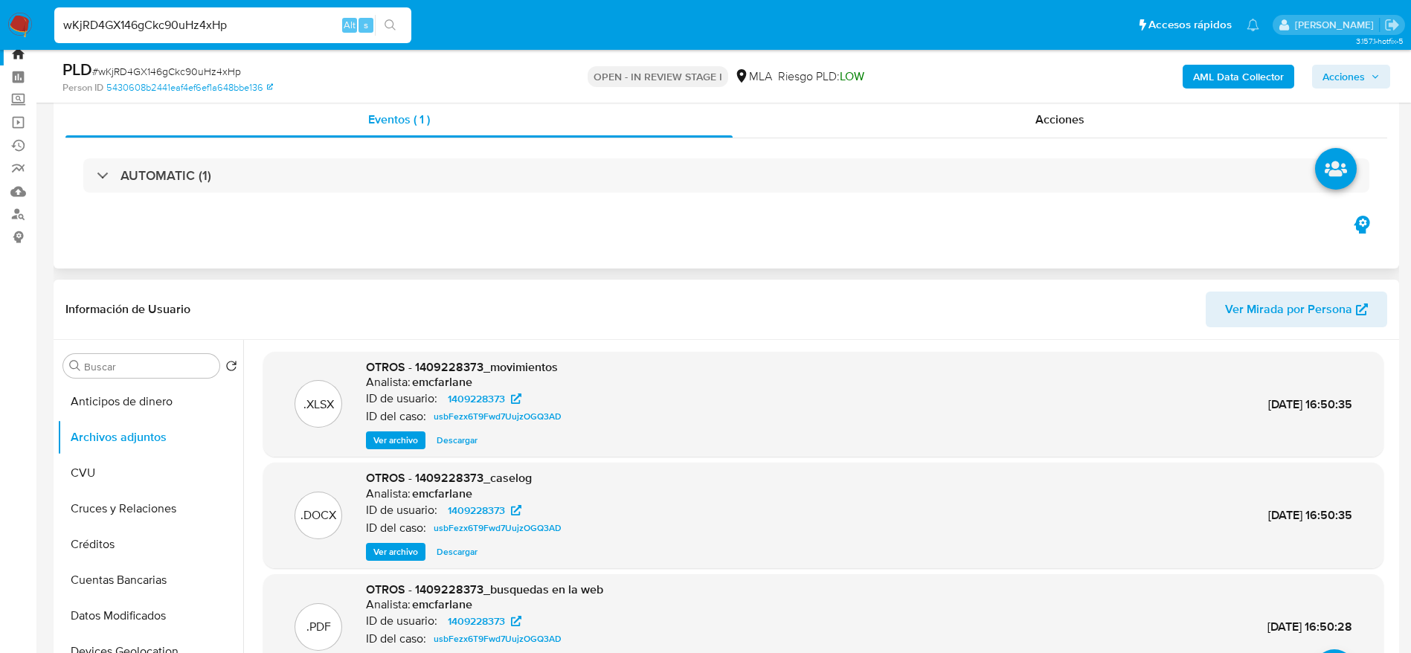
scroll to position [0, 0]
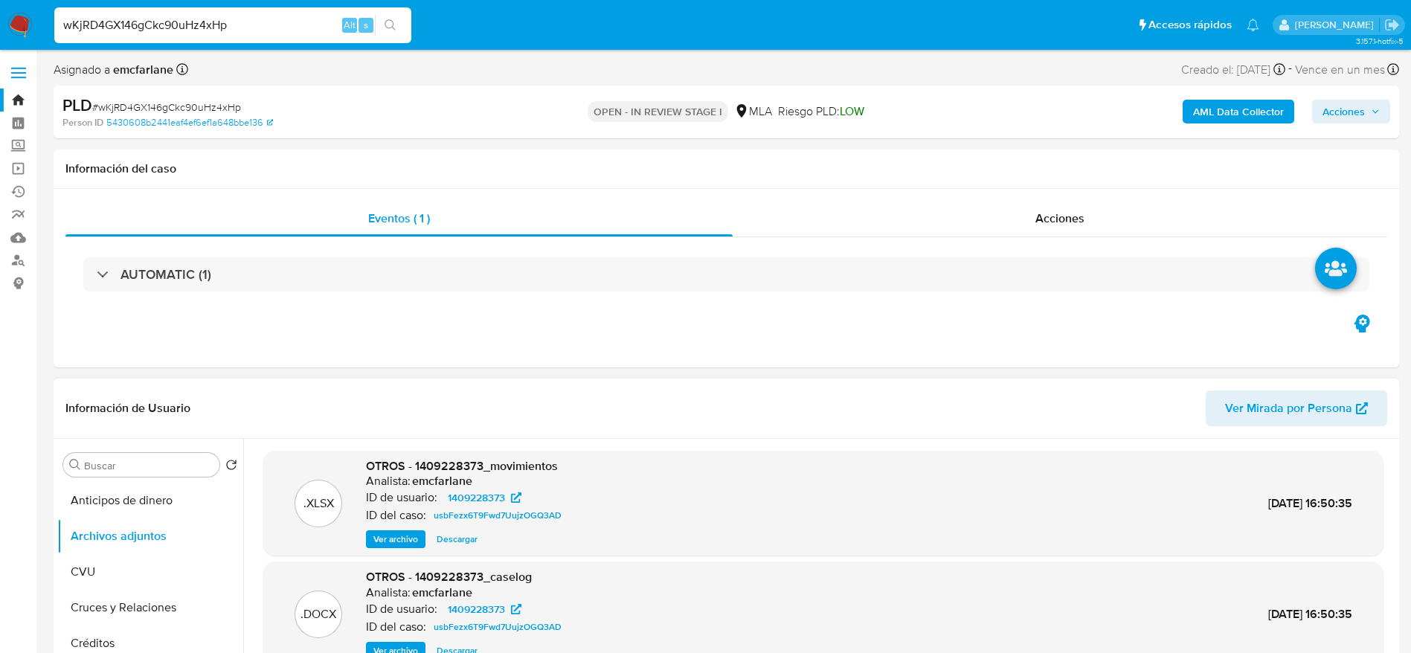
click at [240, 19] on input "wKjRD4GX146gCkc90uHz4xHp" at bounding box center [232, 25] width 357 height 19
paste input "Ztu22M12m0VTdL0Vjew9YEl3"
type input "Ztu22M12m0VTdL0Vjew9YEl3"
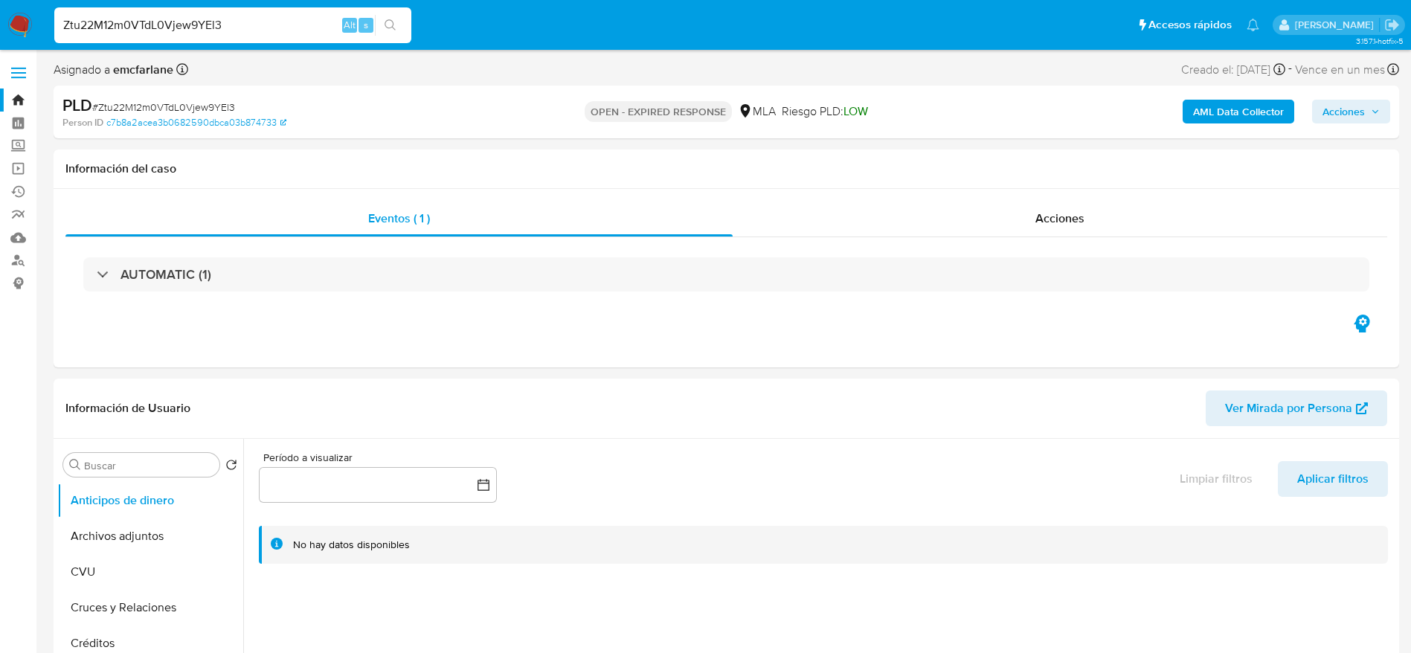
click at [321, 22] on input "Ztu22M12m0VTdL0Vjew9YEl3" at bounding box center [232, 25] width 357 height 19
select select "10"
click at [321, 21] on input "Ztu22M12m0VTdL0Vjew9YEl3" at bounding box center [232, 25] width 357 height 19
paste input "9p6OPs7DcOhC7kbungWUcE4W"
type input "9p6OPs7DcOhC7kbungWUcE4W"
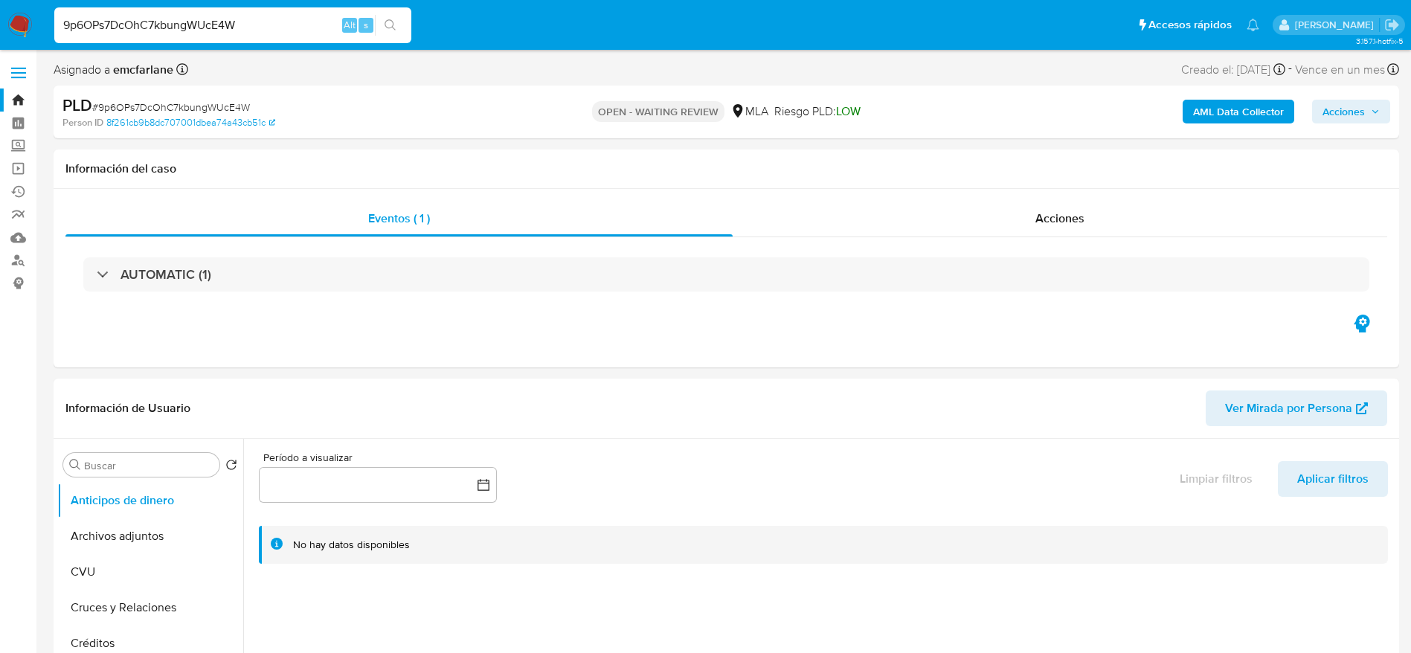
click at [306, 20] on input "9p6OPs7DcOhC7kbungWUcE4W" at bounding box center [232, 25] width 357 height 19
drag, startPoint x: 306, startPoint y: 20, endPoint x: 291, endPoint y: 21, distance: 14.9
click at [293, 18] on input "9p6OPs7DcOhC7kbungWUcE4W" at bounding box center [232, 25] width 357 height 19
select select "10"
paste input "2ZZstkoGuLOGJhsaqq4YJu99"
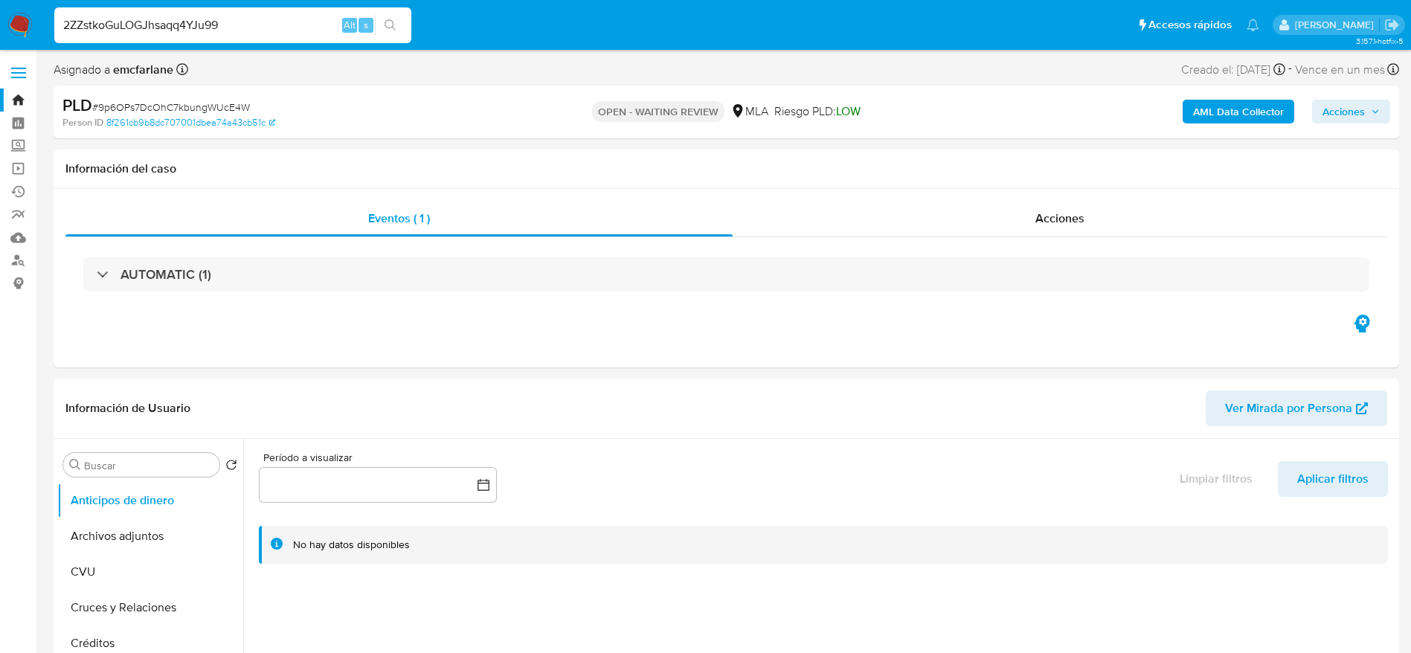
type input "2ZZstkoGuLOGJhsaqq4YJu99"
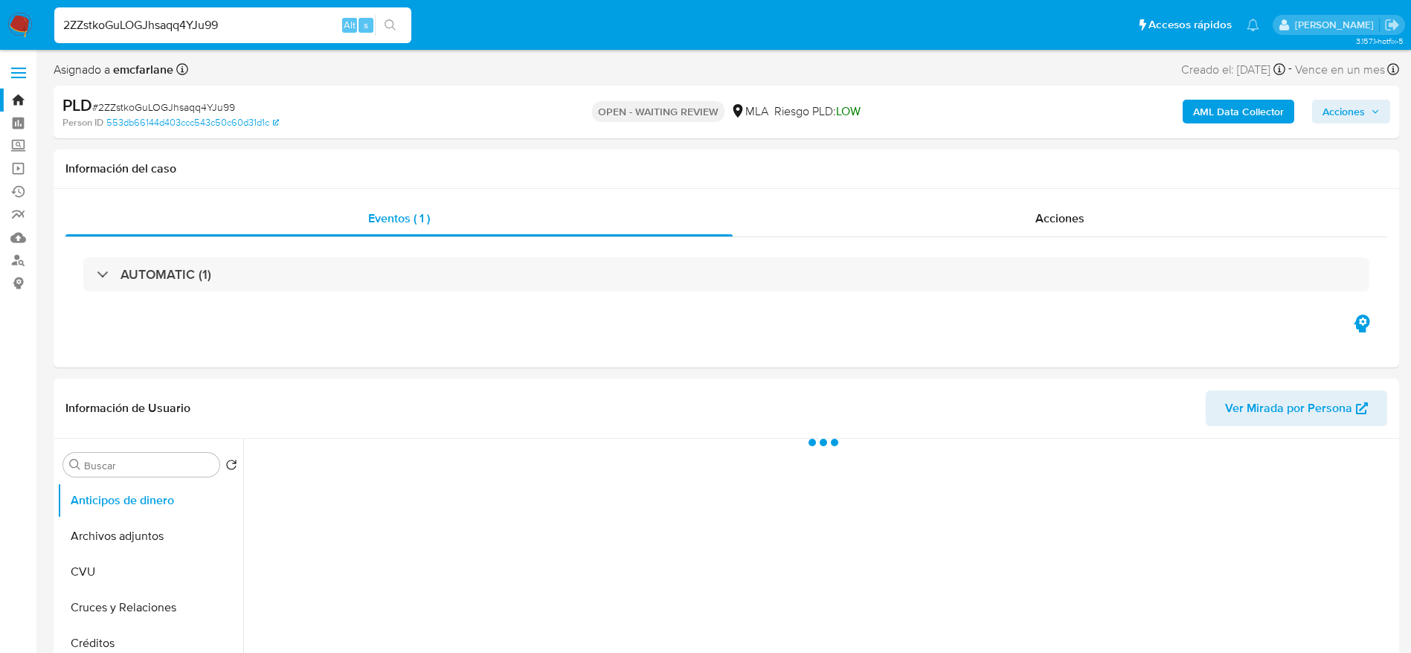
select select "10"
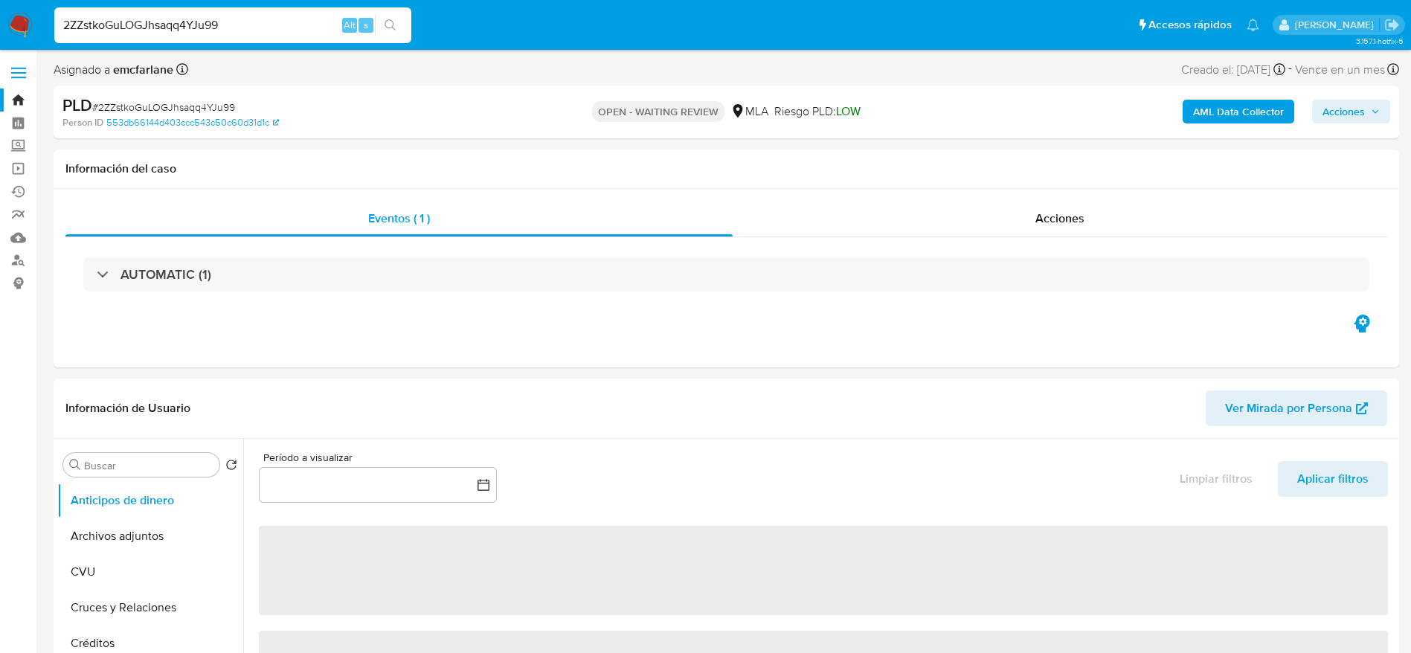
click at [306, 19] on input "2ZZstkoGuLOGJhsaqq4YJu99" at bounding box center [232, 25] width 357 height 19
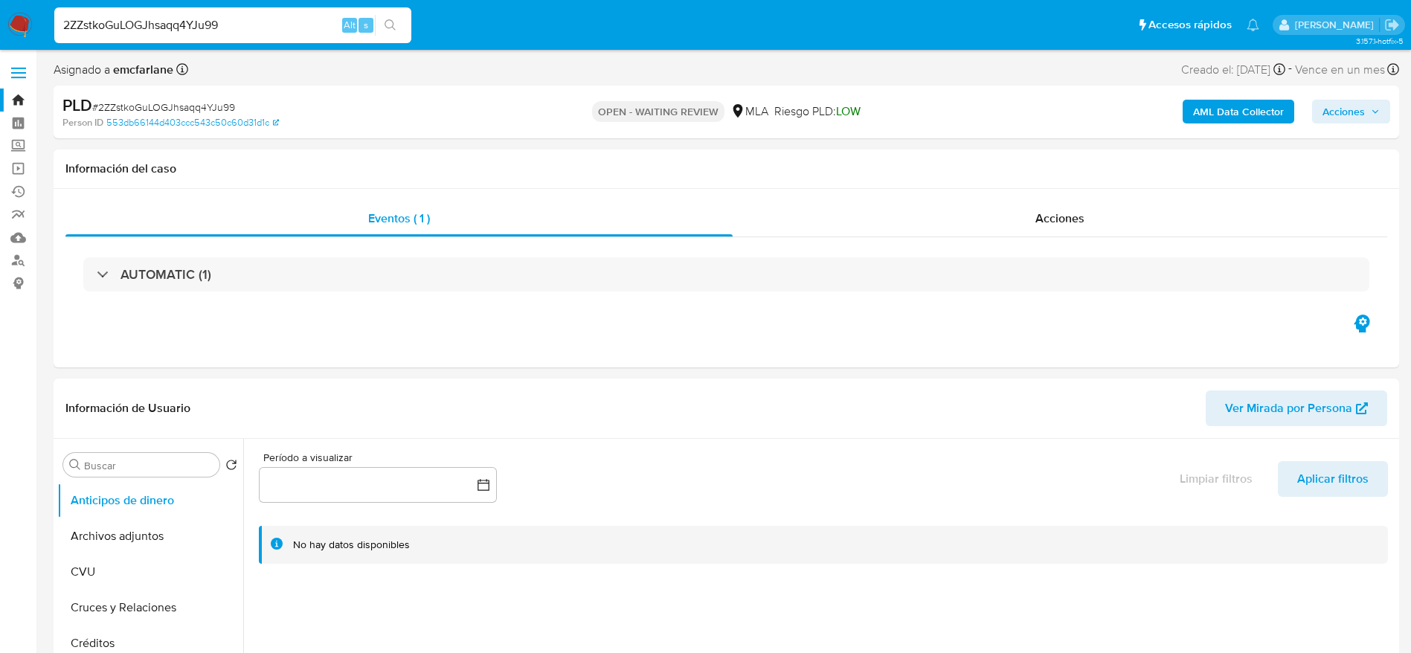
click at [306, 19] on input "2ZZstkoGuLOGJhsaqq4YJu99" at bounding box center [232, 25] width 357 height 19
paste input "vRdSThQJesB67zHGicZ32VlL"
type input "vRdSThQJesB67zHGicZ32VlL"
select select "10"
click at [249, 33] on input "vRdSThQJesB67zHGicZ32VlL" at bounding box center [232, 25] width 357 height 19
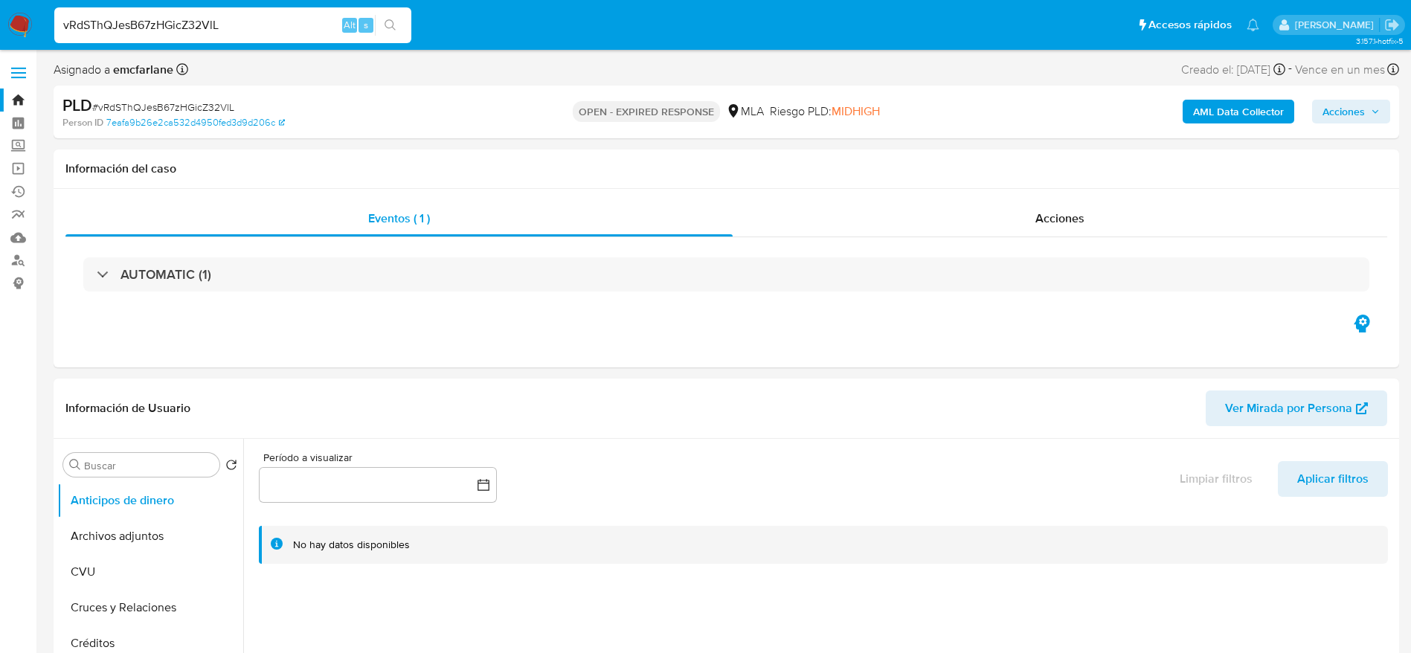
click at [249, 33] on input "vRdSThQJesB67zHGicZ32VlL" at bounding box center [232, 25] width 357 height 19
paste input "TovIoCCUDeiJX14wW8ZWyfzk"
type input "TovIoCCUDeiJX14wW8ZWyfzk"
select select "10"
click at [283, 25] on input "TovIoCCUDeiJX14wW8ZWyfzk" at bounding box center [232, 25] width 357 height 19
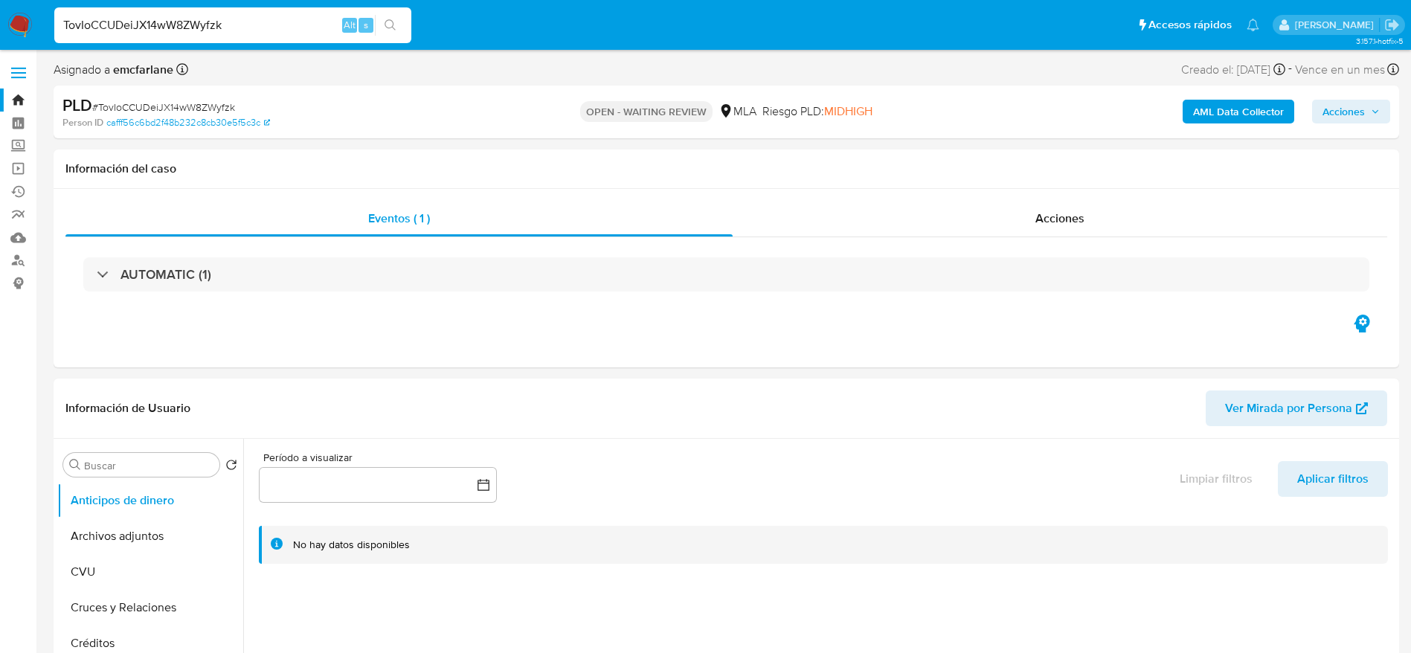
click at [283, 25] on input "TovIoCCUDeiJX14wW8ZWyfzk" at bounding box center [232, 25] width 357 height 19
paste input "9owhVpplbCptulf4WmcDI9Q"
type input "T9owhVpplbCptulf4WmcDI9Q"
select select "10"
click at [280, 30] on input "T9owhVpplbCptulf4WmcDI9Q" at bounding box center [232, 25] width 357 height 19
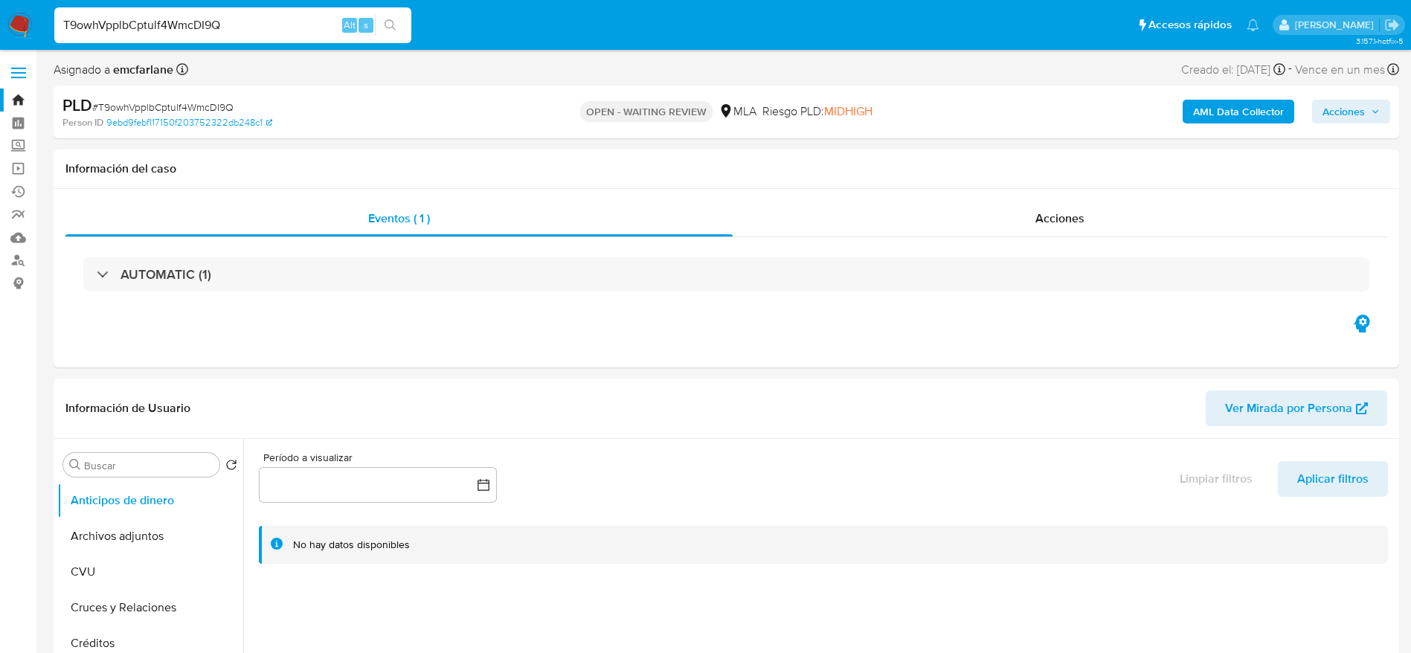
click at [280, 29] on input "T9owhVpplbCptulf4WmcDI9Q" at bounding box center [232, 25] width 357 height 19
paste input "CXnvUetV9ftx915bMWSEct4X"
type input "CXnvUetV9ftx915bMWSEct4X"
click at [316, 33] on input "CXnvUetV9ftx915bMWSEct4X" at bounding box center [232, 25] width 357 height 19
select select "10"
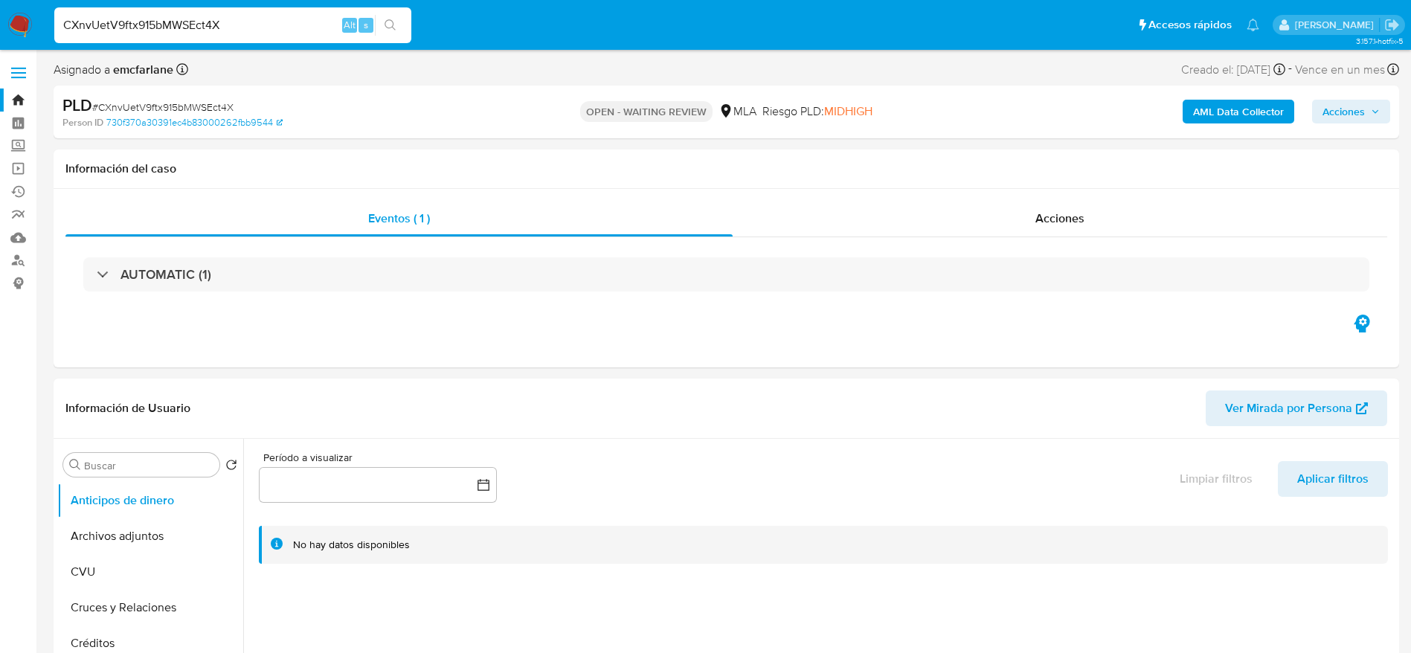
click at [315, 33] on input "CXnvUetV9ftx915bMWSEct4X" at bounding box center [232, 25] width 357 height 19
paste input "vyn8eWFznkWo5s3MfqIpURz5"
type input "vyn8eWFznkWo5s3MfqIpURz5"
select select "10"
click at [309, 26] on input "vyn8eWFznkWo5s3MfqIpURz5" at bounding box center [232, 25] width 357 height 19
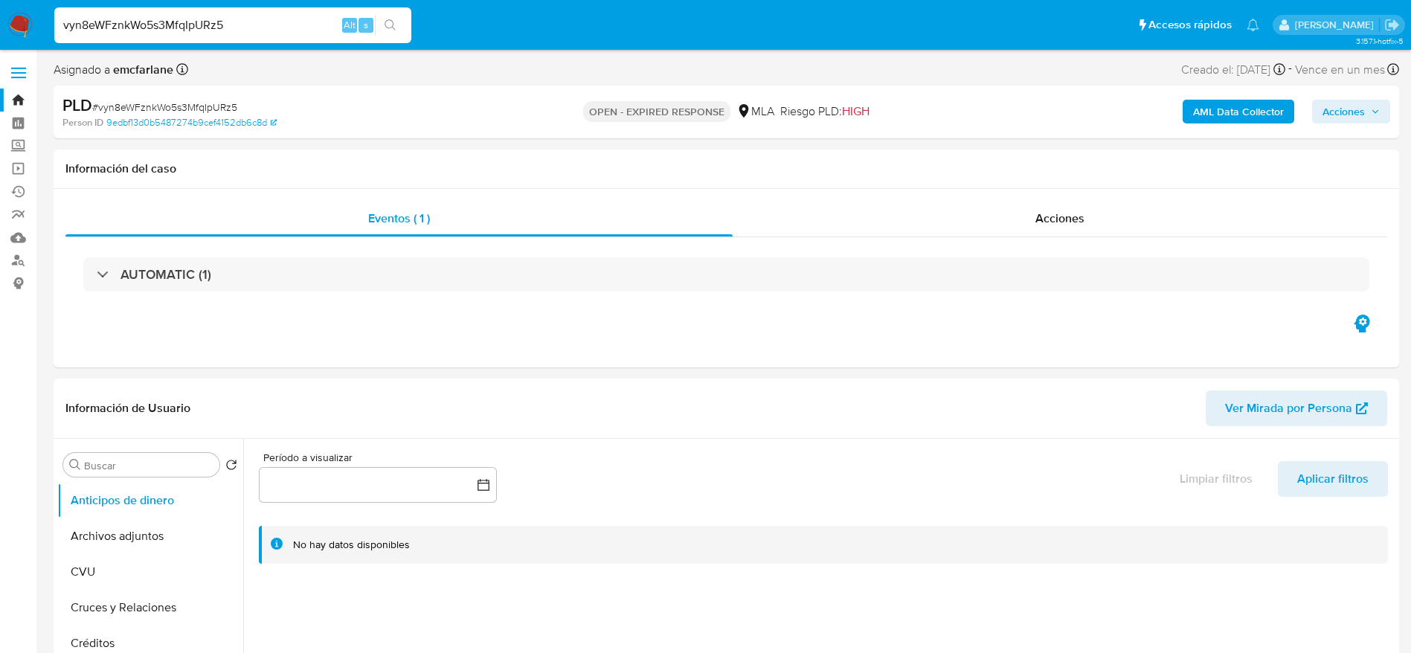
click at [309, 25] on input "vyn8eWFznkWo5s3MfqIpURz5" at bounding box center [232, 25] width 357 height 19
paste input "TChvVZvQDnxo0c3YatSprOH0"
type input "TChvVZvQDnxo0c3YatSprOH0"
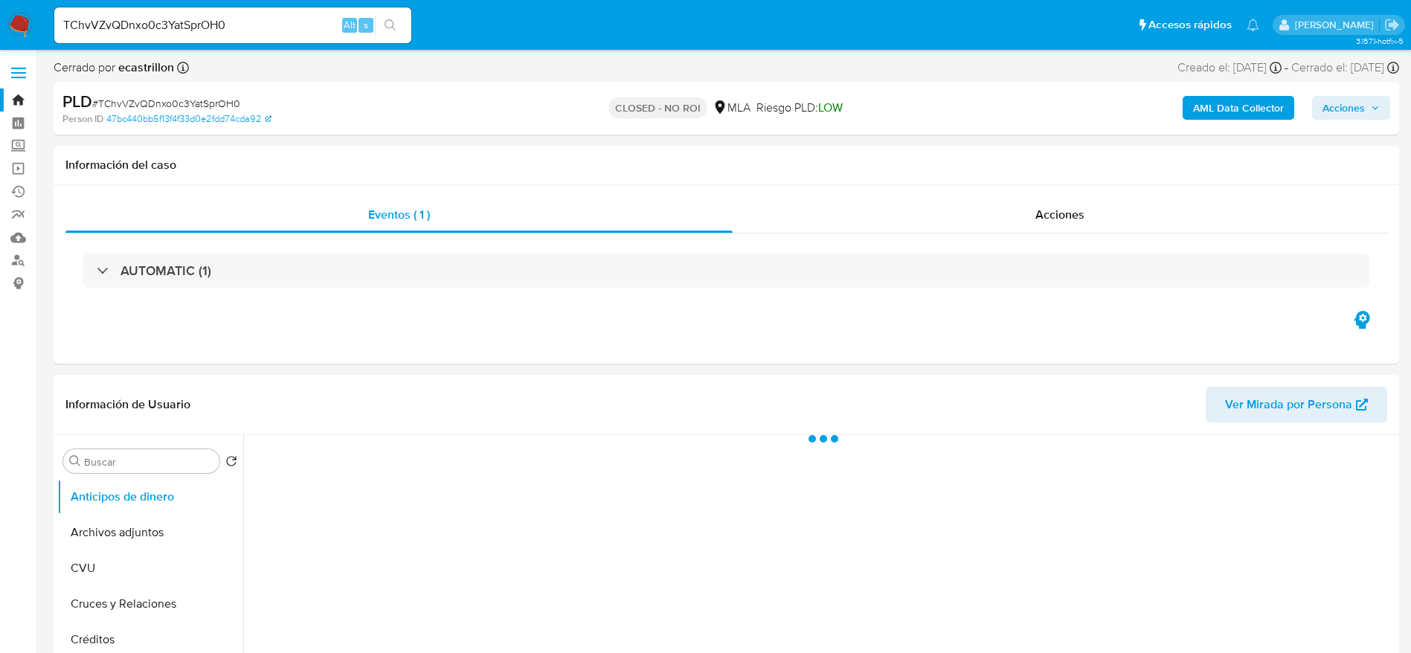
select select "10"
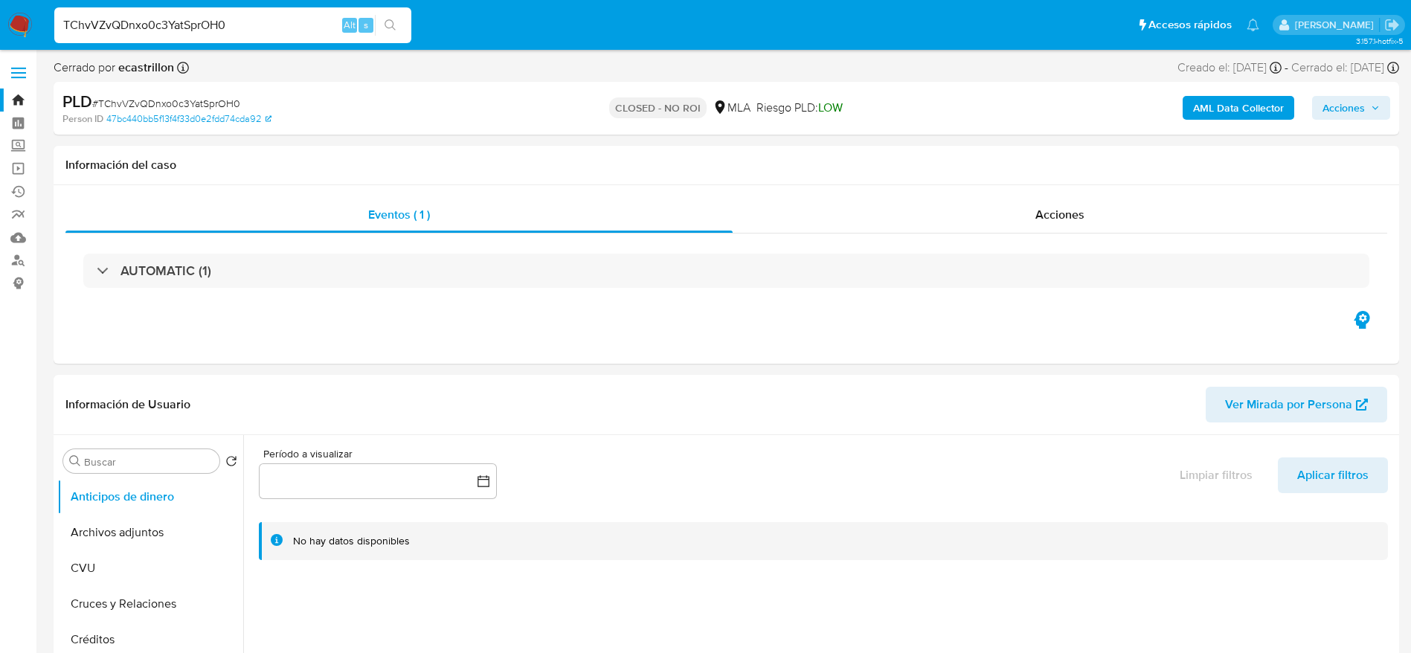
drag, startPoint x: 256, startPoint y: 10, endPoint x: 251, endPoint y: 22, distance: 13.4
click at [255, 11] on div "TChvVZvQDnxo0c3YatSprOH0 Alt s" at bounding box center [232, 25] width 357 height 36
click at [247, 30] on input "TChvVZvQDnxo0c3YatSprOH0" at bounding box center [232, 25] width 357 height 19
click at [245, 28] on input "TChvVZvQDnxo0c3YatSprOH0" at bounding box center [232, 25] width 357 height 19
paste input "U1Xv0dzBtCWm5BGBqipZVoni"
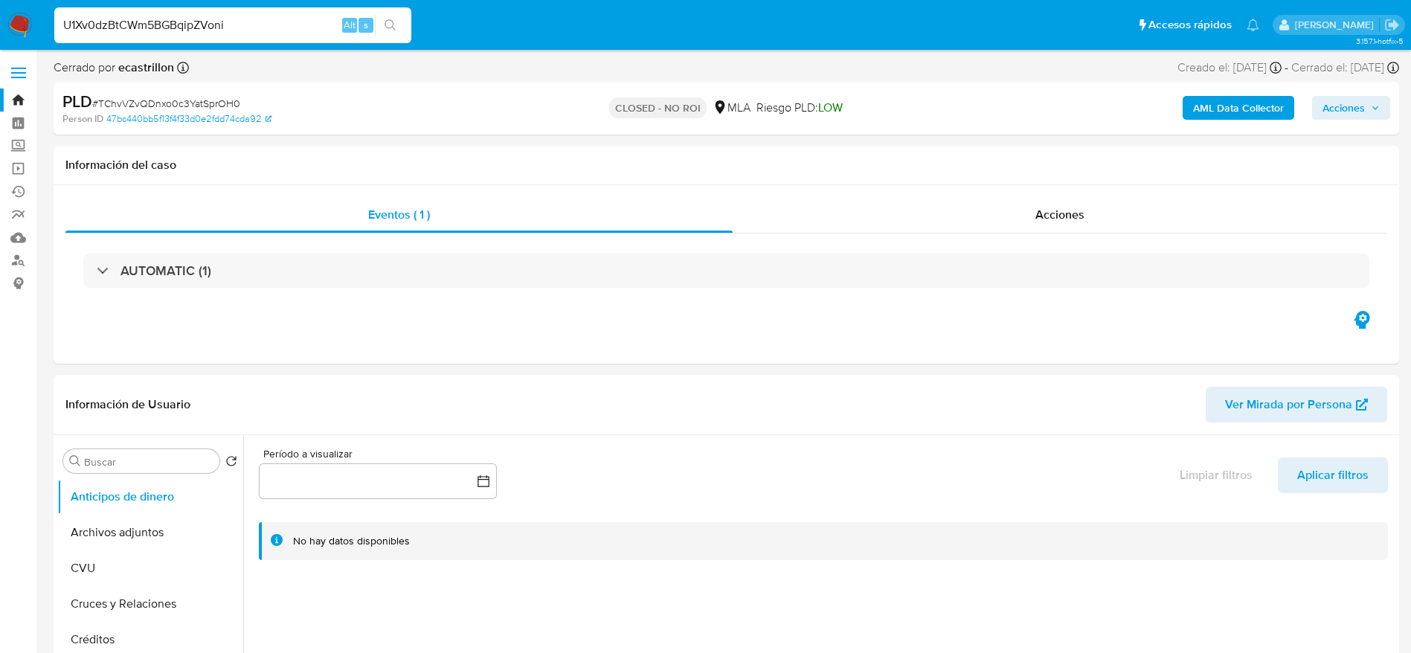
type input "U1Xv0dzBtCWm5BGBqipZVoni"
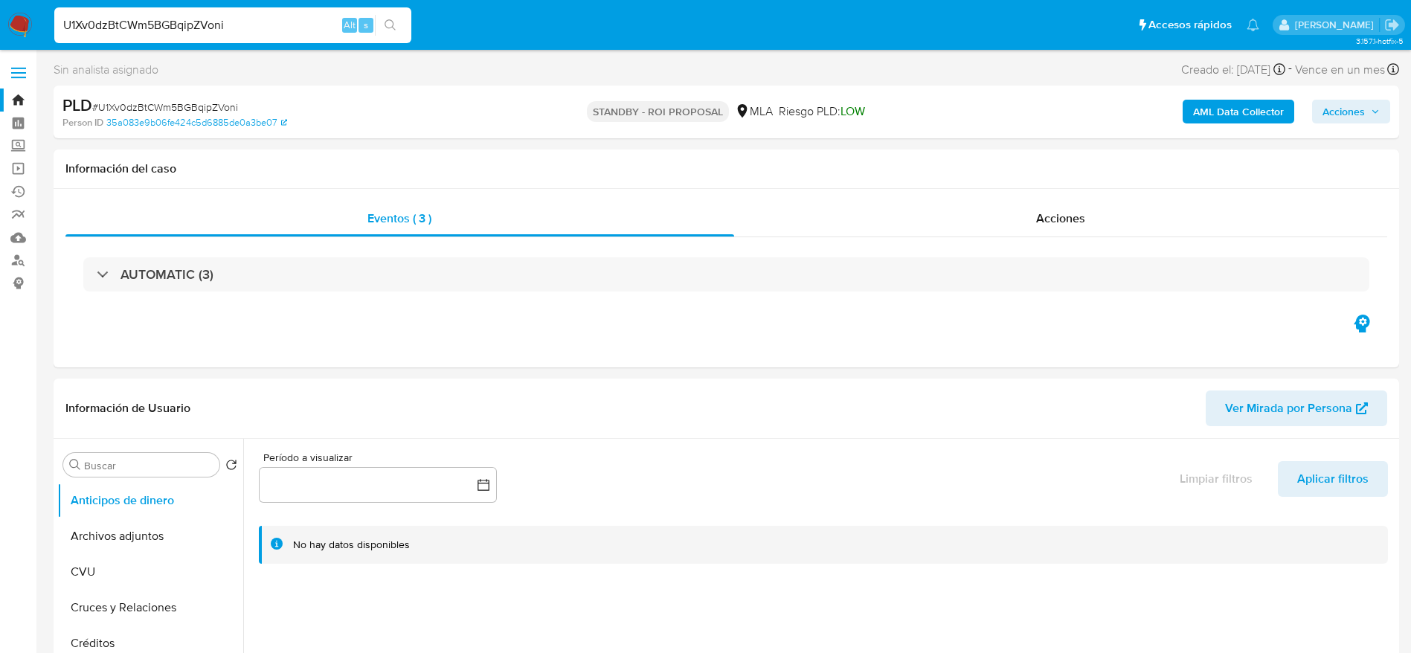
select select "10"
drag, startPoint x: 113, startPoint y: 544, endPoint x: 562, endPoint y: 1, distance: 704.3
click at [113, 545] on button "Archivos adjuntos" at bounding box center [150, 536] width 186 height 36
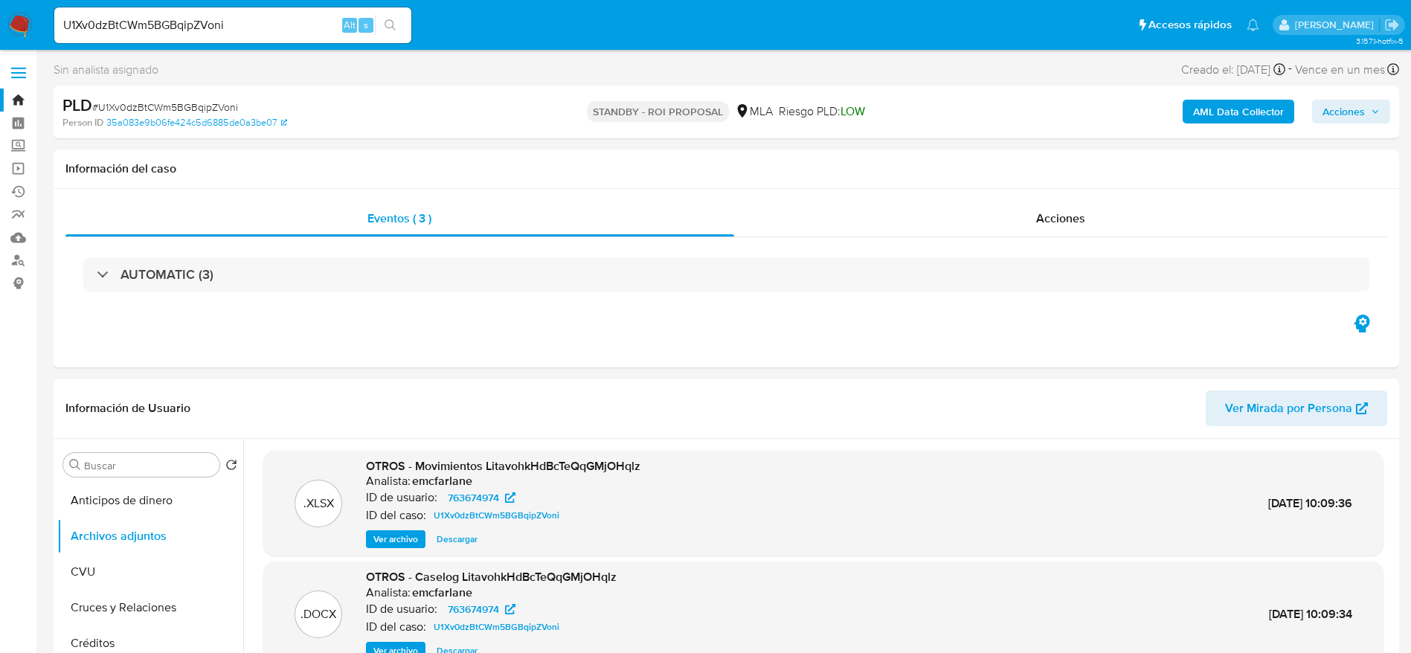
click at [272, 19] on input "U1Xv0dzBtCWm5BGBqipZVoni" at bounding box center [232, 25] width 357 height 19
click at [272, 20] on input "U1Xv0dzBtCWm5BGBqipZVoni" at bounding box center [232, 25] width 357 height 19
paste input "Nqv9DscDKUbtZbRWZLgx1vom"
type input "Nqv9DscDKUbtZbRWZLgx1vom"
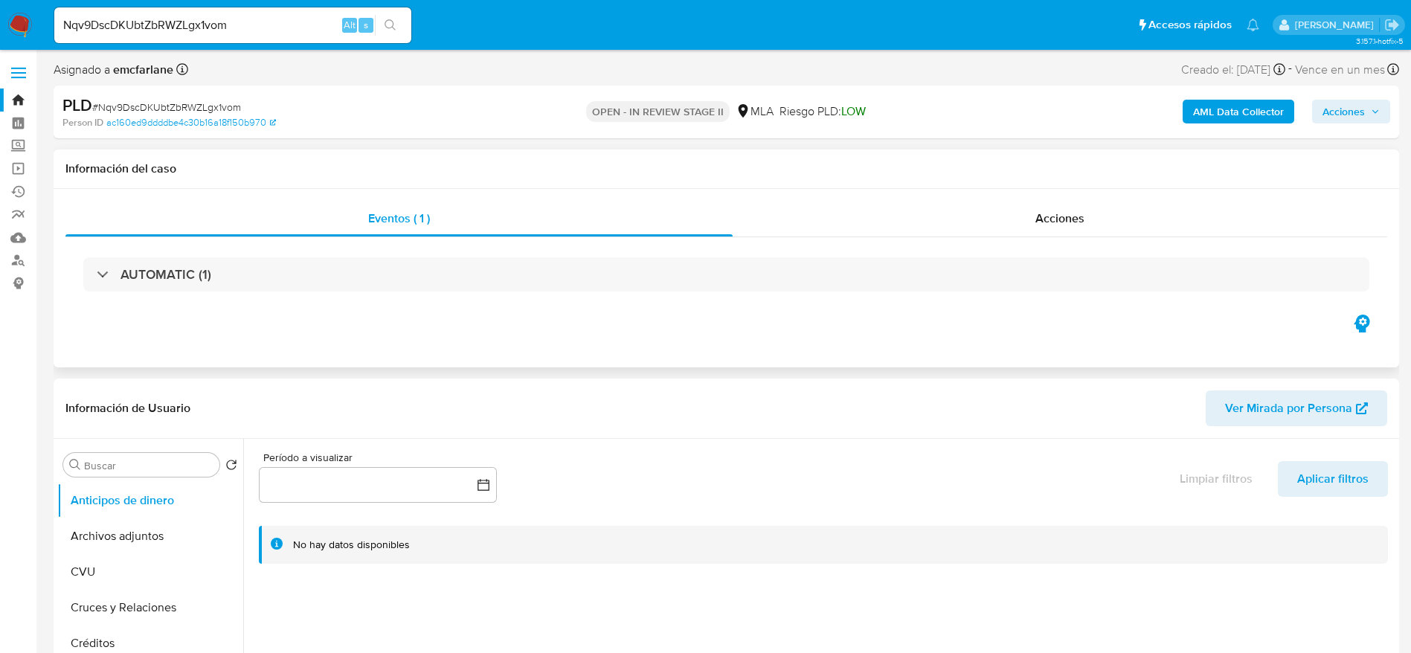
drag, startPoint x: 110, startPoint y: 522, endPoint x: 631, endPoint y: 359, distance: 545.6
click at [110, 524] on button "Archivos adjuntos" at bounding box center [150, 536] width 186 height 36
select select "10"
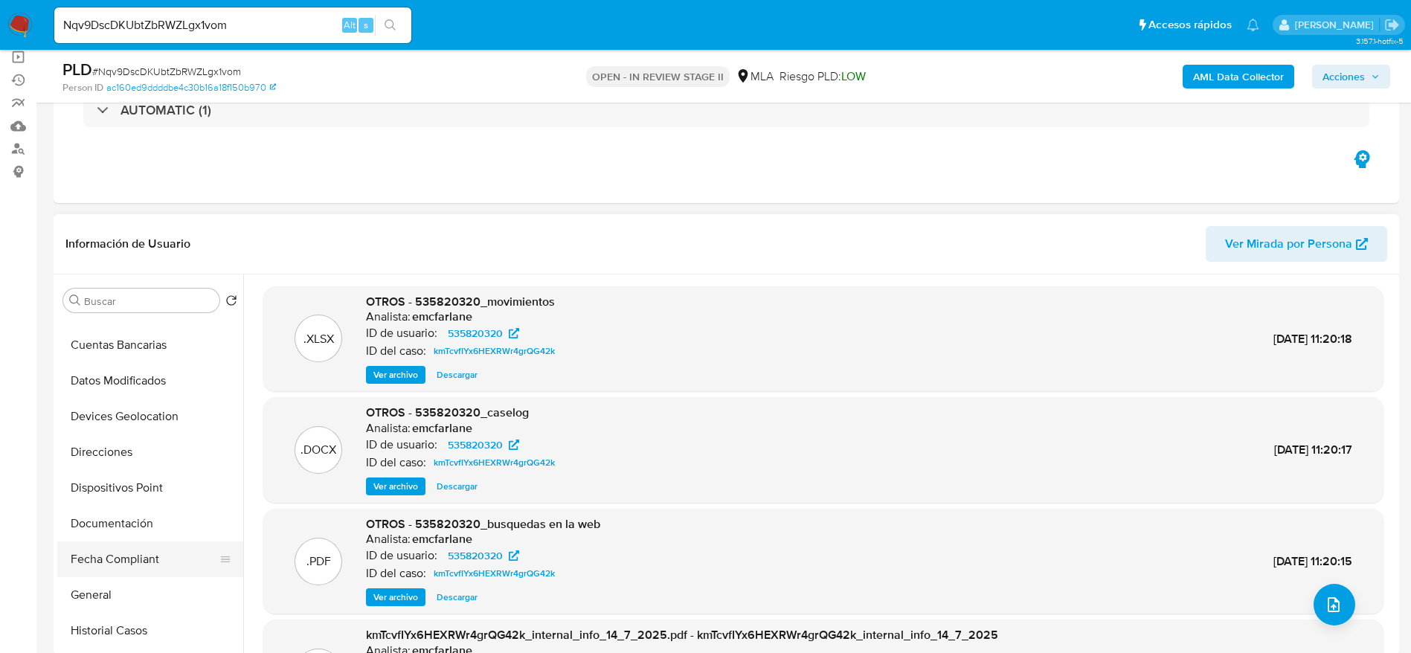
scroll to position [223, 0]
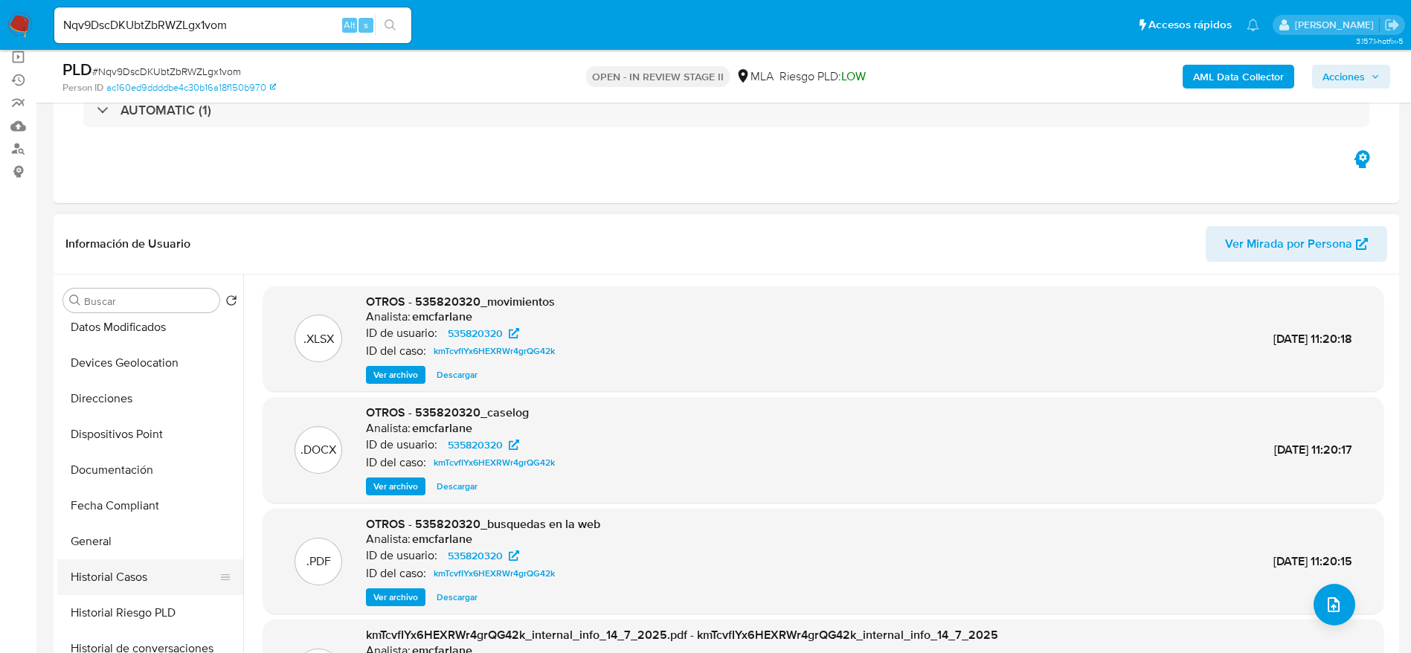
drag, startPoint x: 119, startPoint y: 577, endPoint x: 126, endPoint y: 455, distance: 122.2
click at [118, 577] on button "Historial Casos" at bounding box center [150, 577] width 186 height 36
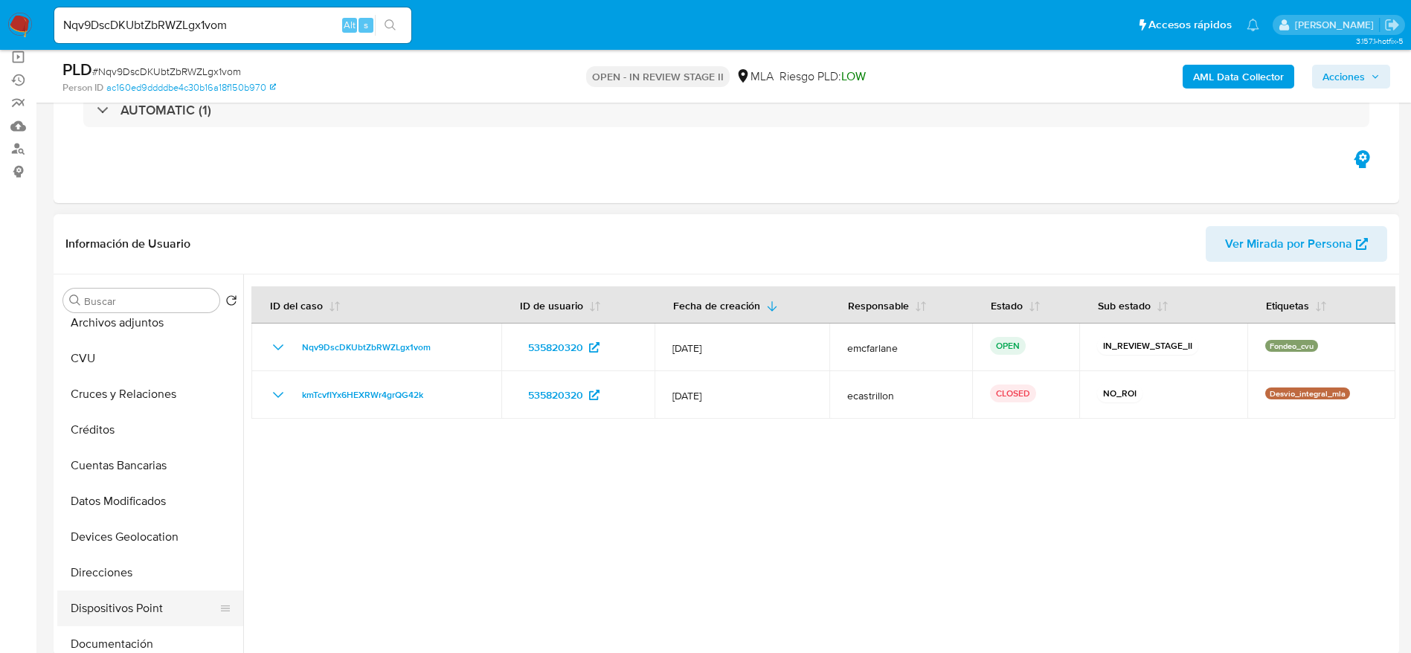
scroll to position [0, 0]
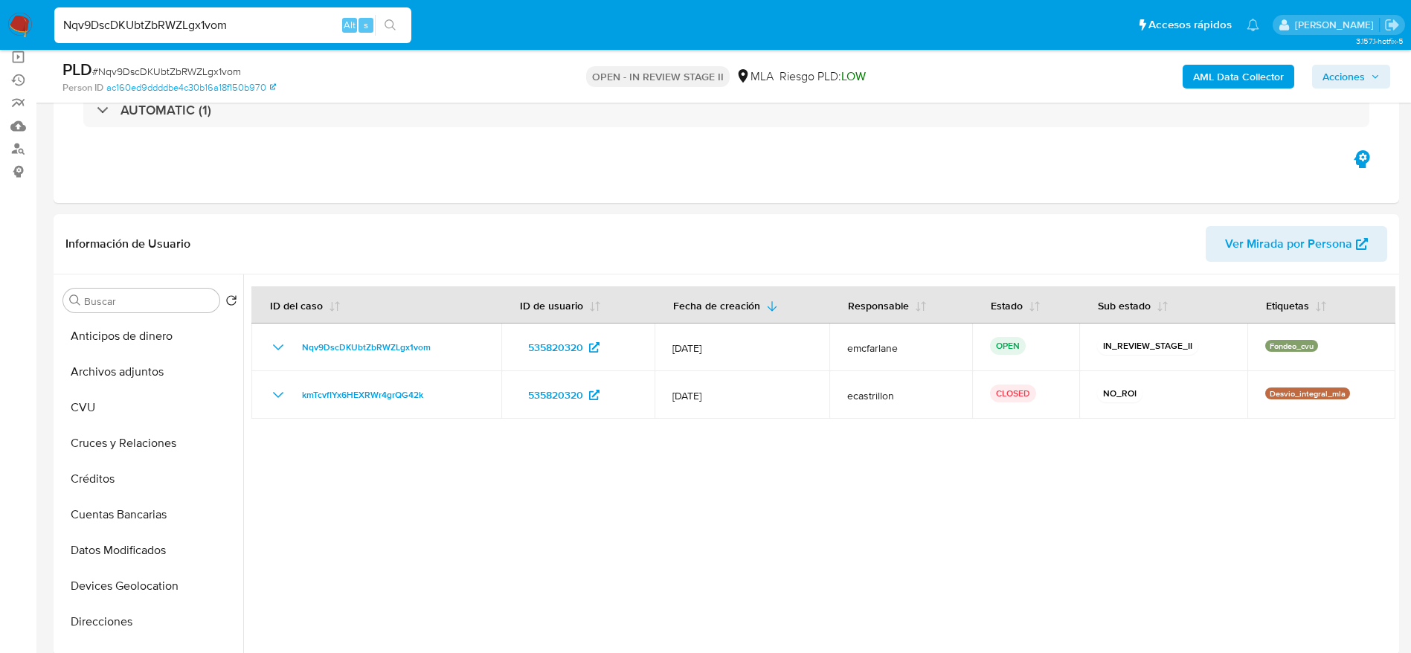
click at [250, 22] on input "Nqv9DscDKUbtZbRWZLgx1vom" at bounding box center [232, 25] width 357 height 19
paste input "BWgfXXGrbGonuQxR4bGY6bnP"
type input "BWgfXXGrbGonuQxR4bGY6bnP"
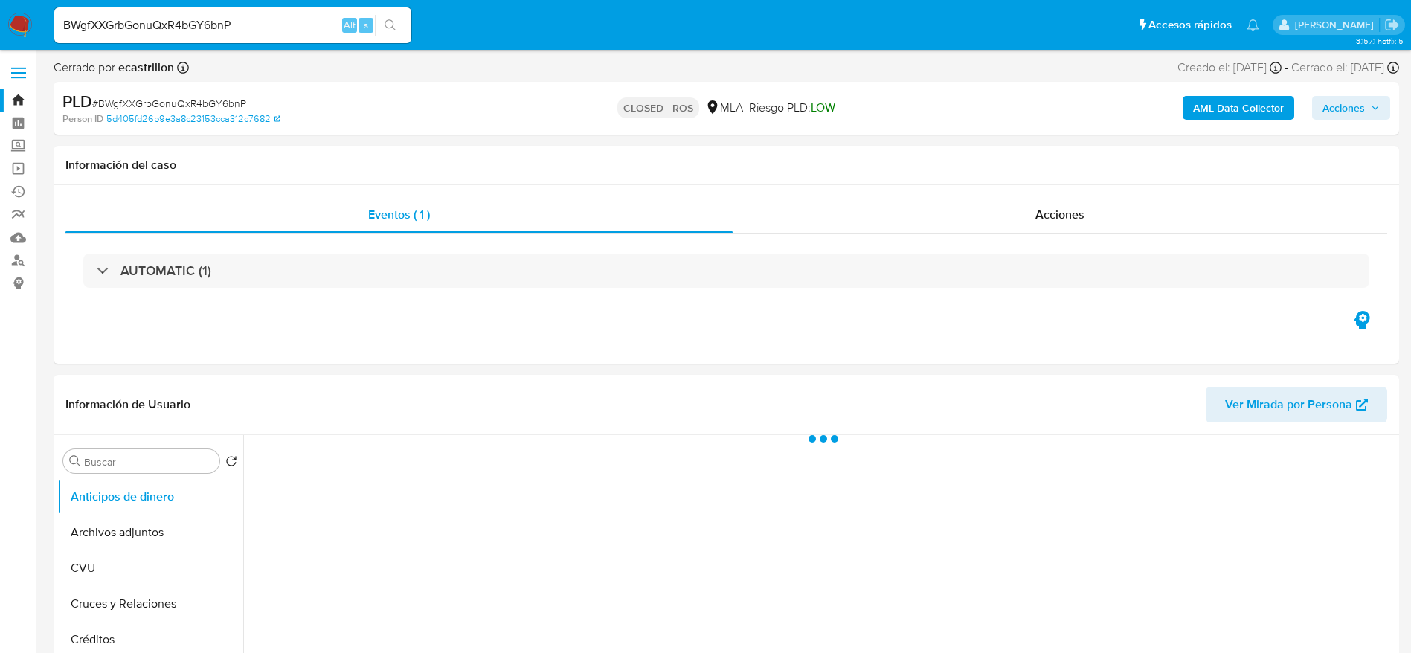
select select "10"
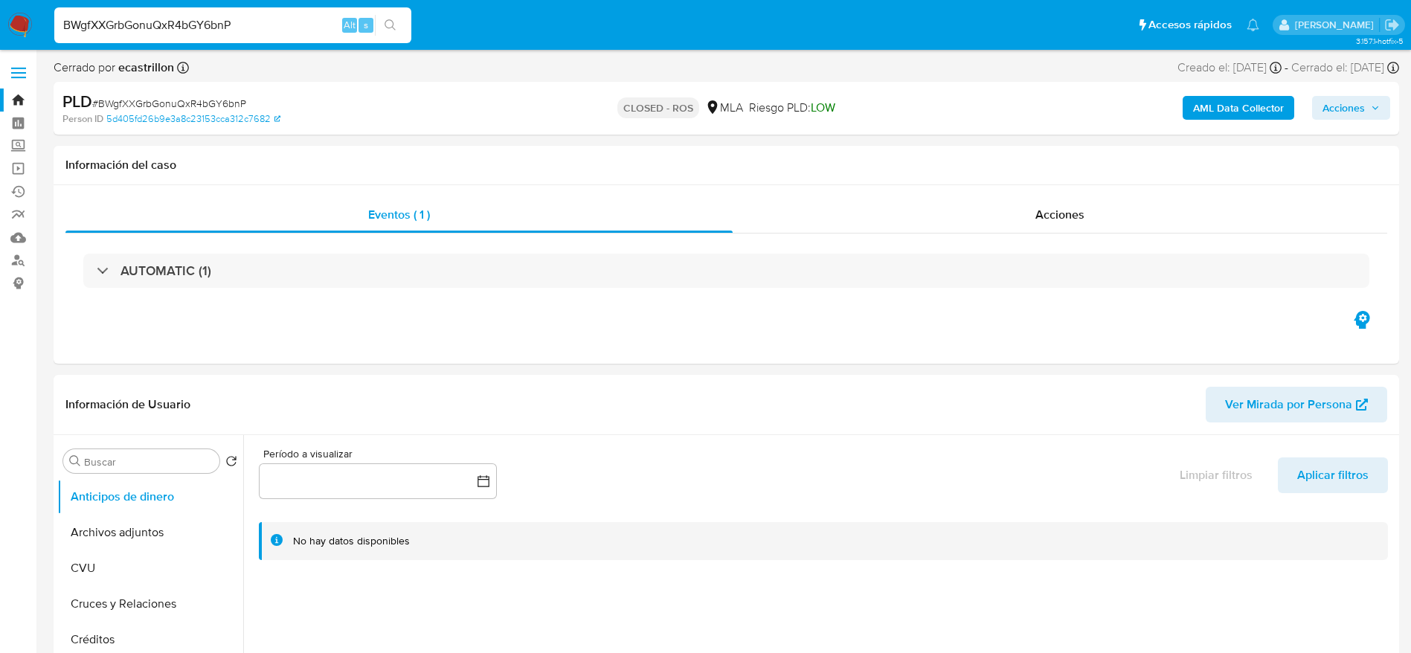
click at [283, 22] on input "BWgfXXGrbGonuQxR4bGY6bnP" at bounding box center [232, 25] width 357 height 19
paste input "rqmw8GeMN5va2BEBITkQ6sfC"
type input "rqmw8GeMN5va2BEBITkQ6sfC"
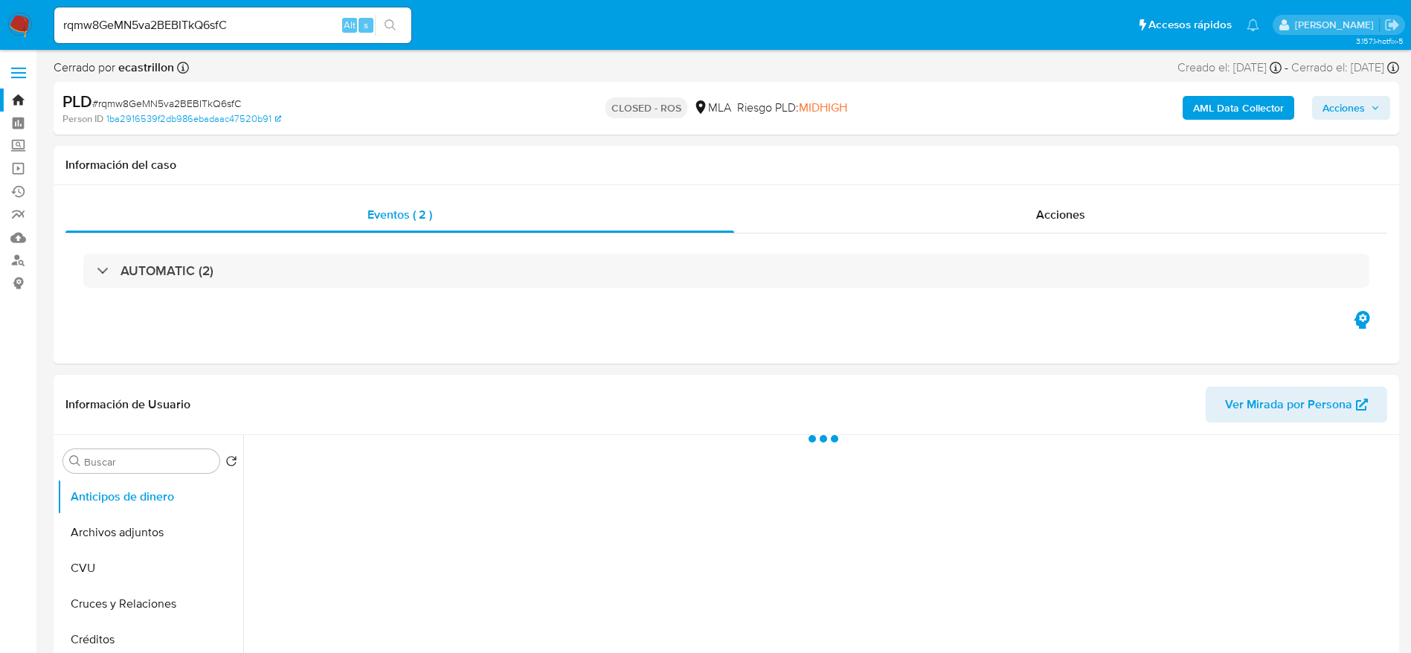
select select "10"
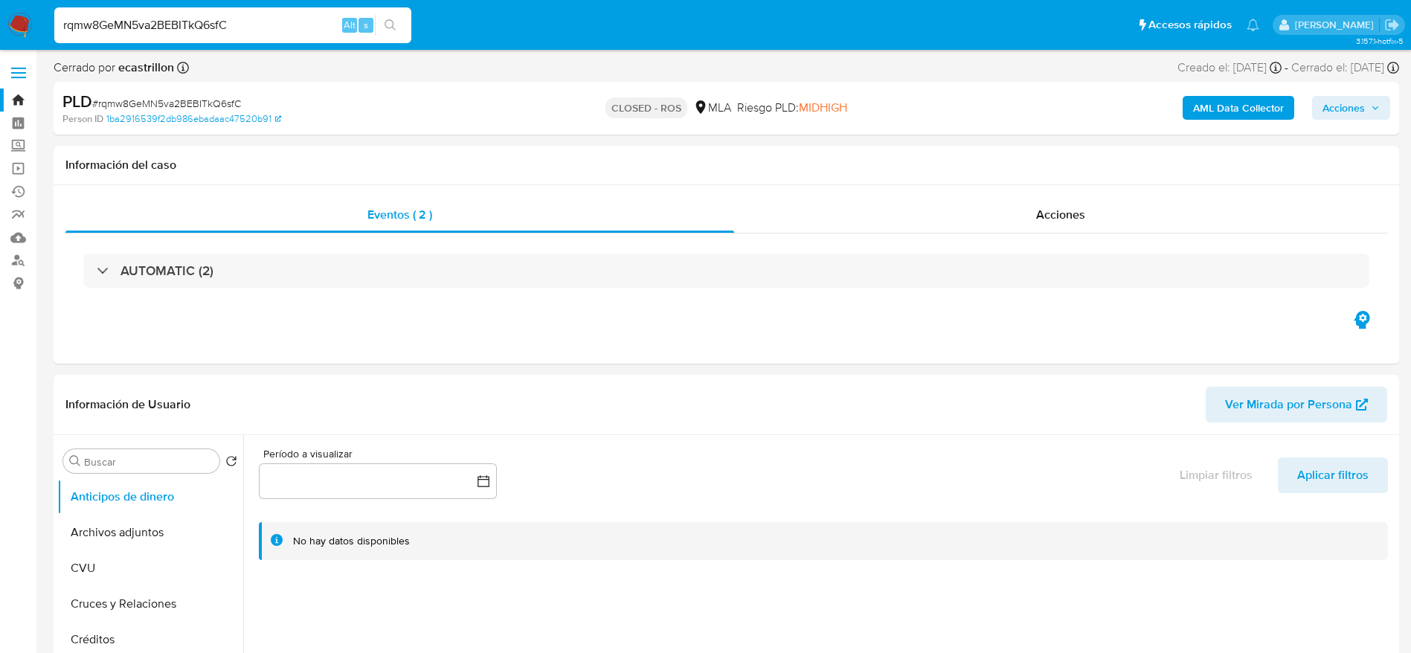
click at [302, 19] on input "rqmw8GeMN5va2BEBITkQ6sfC" at bounding box center [232, 25] width 357 height 19
paste input "3fPaZbtvjtoXMhKelmkxnEl8"
type input "3fPaZbtvjtoXMhKelmkxnEl8"
select select "10"
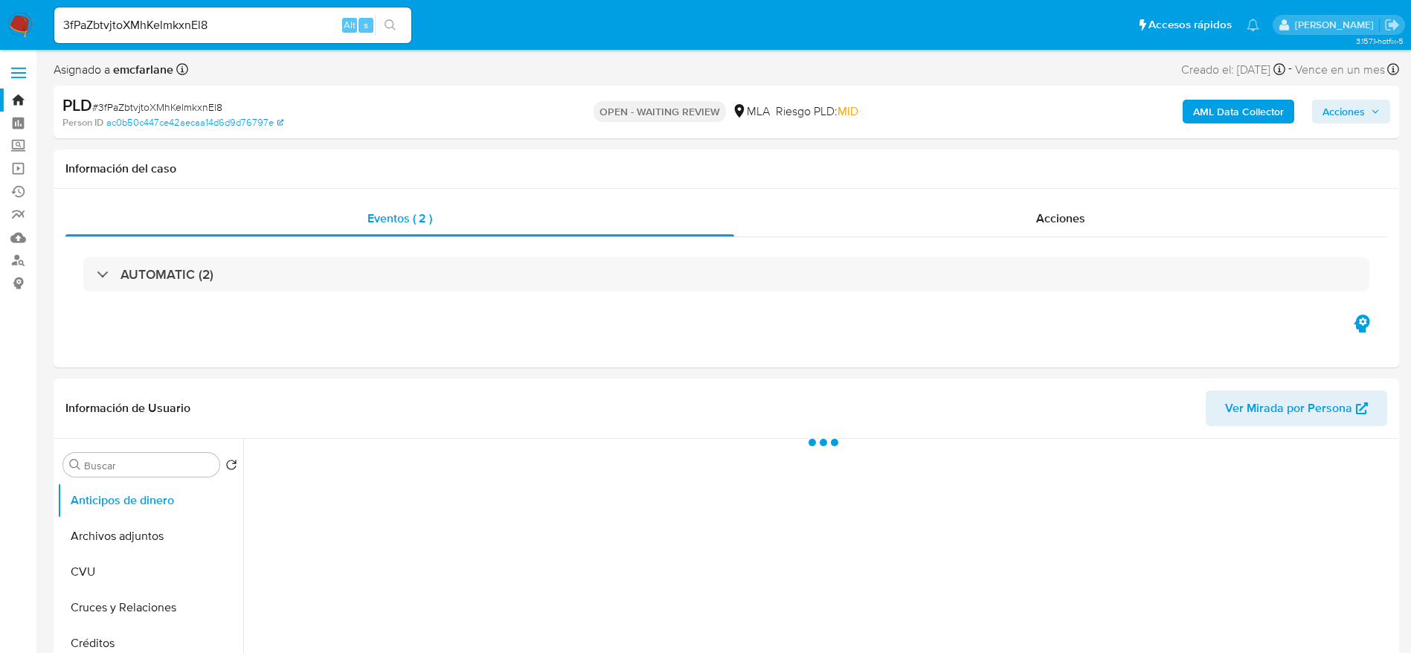
select select "10"
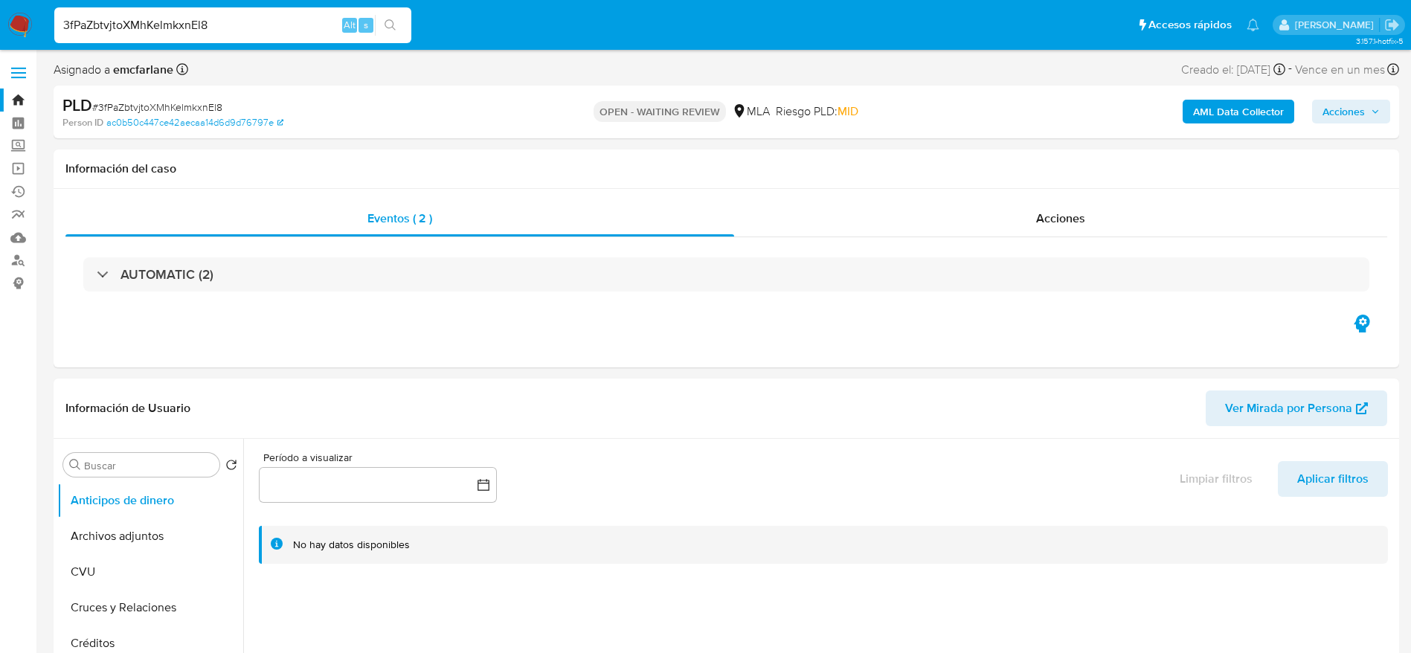
click at [297, 30] on input "3fPaZbtvjtoXMhKelmkxnEl8" at bounding box center [232, 25] width 357 height 19
paste input "mYXbWgfo6SIWBugTlBKZIxit"
type input "mYXbWgfo6SIWBugTlBKZIxit"
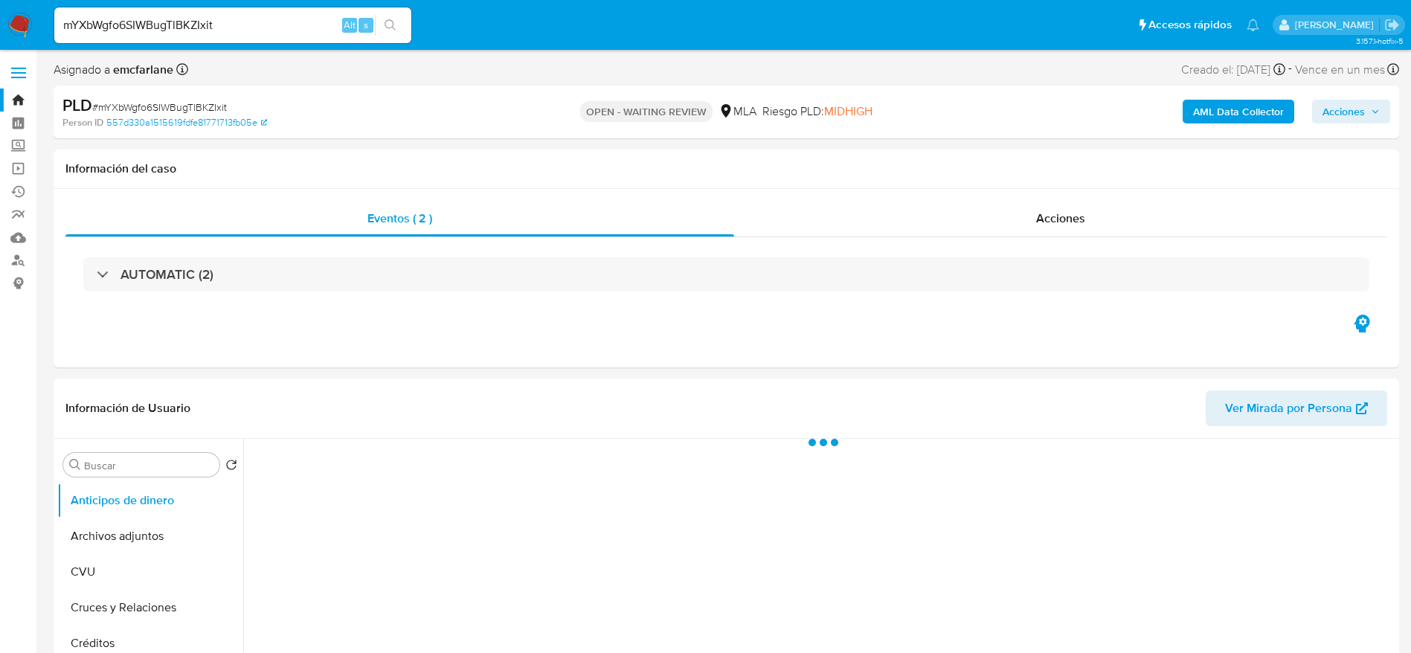
select select "10"
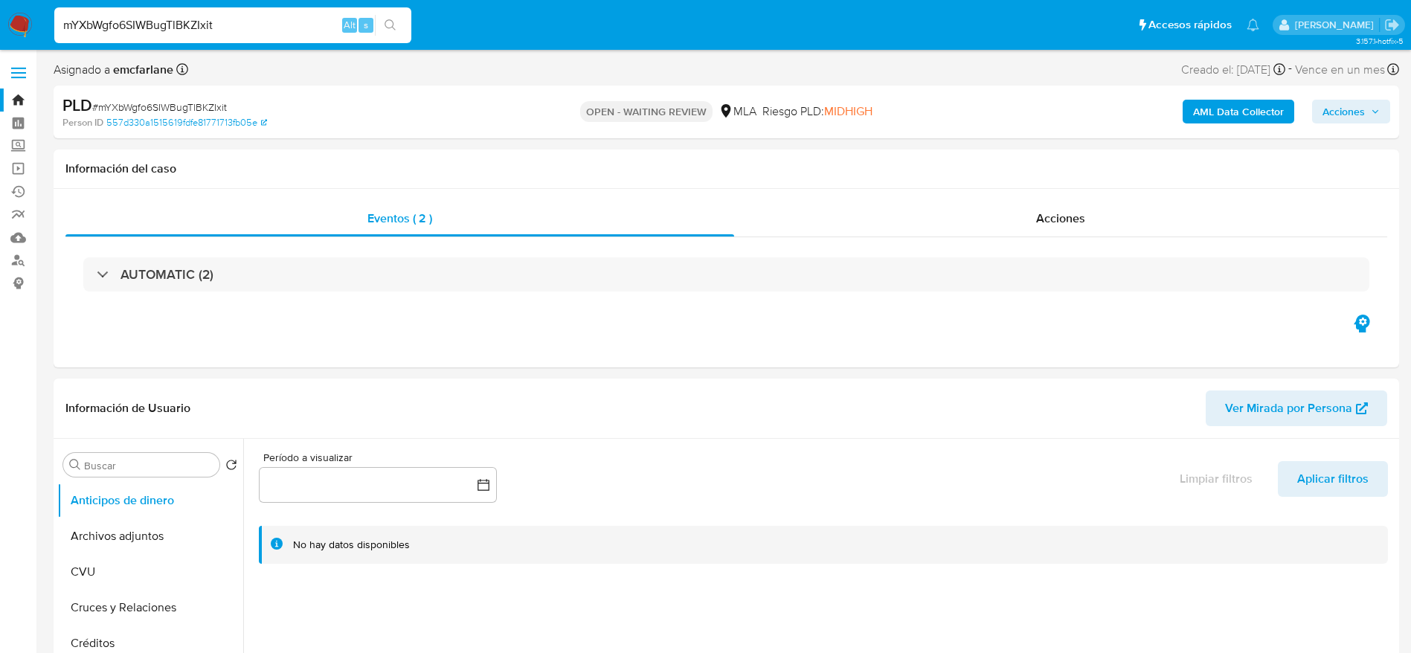
click at [225, 39] on div "mYXbWgfo6SIWBugTlBKZIxit Alt s" at bounding box center [232, 25] width 357 height 36
click at [225, 38] on div "mYXbWgfo6SIWBugTlBKZIxit Alt s" at bounding box center [232, 25] width 357 height 36
click at [253, 31] on input "mYXbWgfo6SIWBugTlBKZIxit" at bounding box center [232, 25] width 357 height 19
click at [263, 73] on div "Asignado a emcfarlane Asignado el: 17/07/2025 16:35:54 Creado el: 12/07/2025 Cr…" at bounding box center [727, 73] width 1346 height 26
click at [257, 13] on div "mYXbWgfo6SIWBugTlBKZIxit Alt s" at bounding box center [232, 25] width 357 height 36
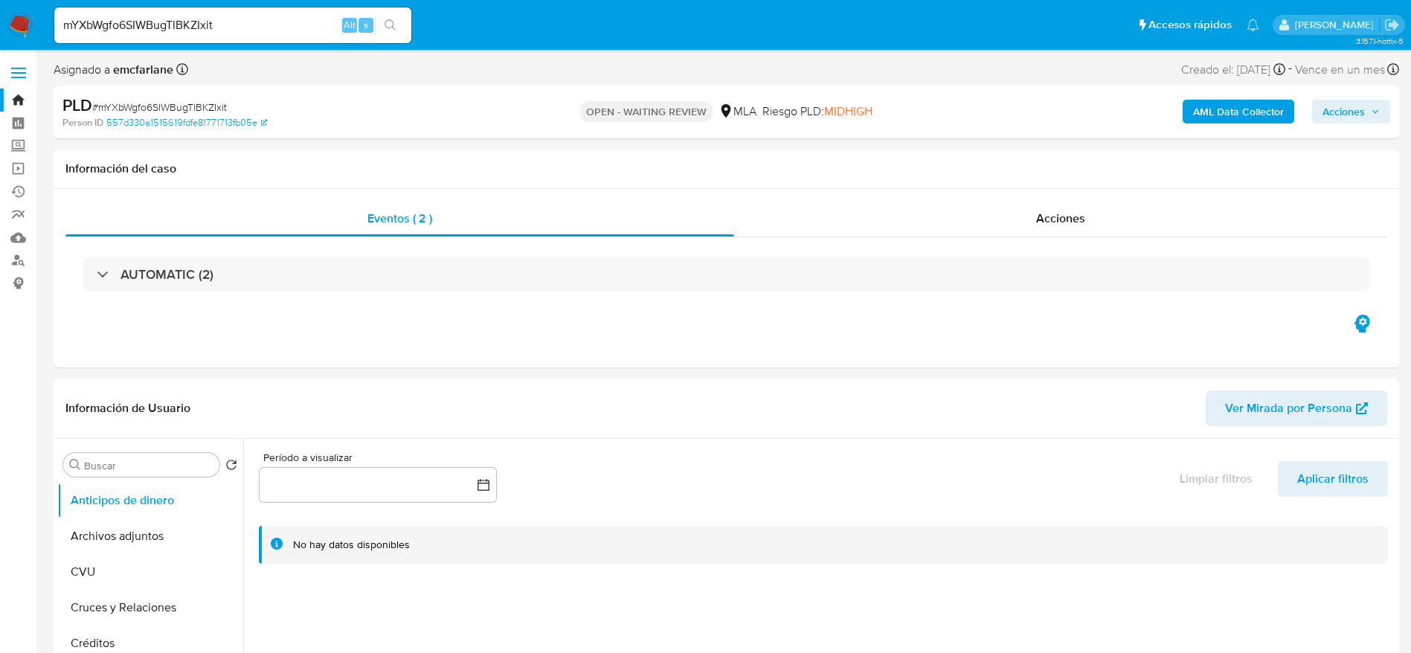
click at [256, 26] on input "mYXbWgfo6SIWBugTlBKZIxit" at bounding box center [232, 25] width 357 height 19
click at [256, 25] on input "mYXbWgfo6SIWBugTlBKZIxit" at bounding box center [232, 25] width 357 height 19
paste input "Mi11nrqEOJWevqtQiFcNaHvJ"
type input "Mi11nrqEOJWevqtQiFcNaHvJ"
click at [289, 17] on input "Mi11nrqEOJWevqtQiFcNaHvJ" at bounding box center [232, 25] width 357 height 19
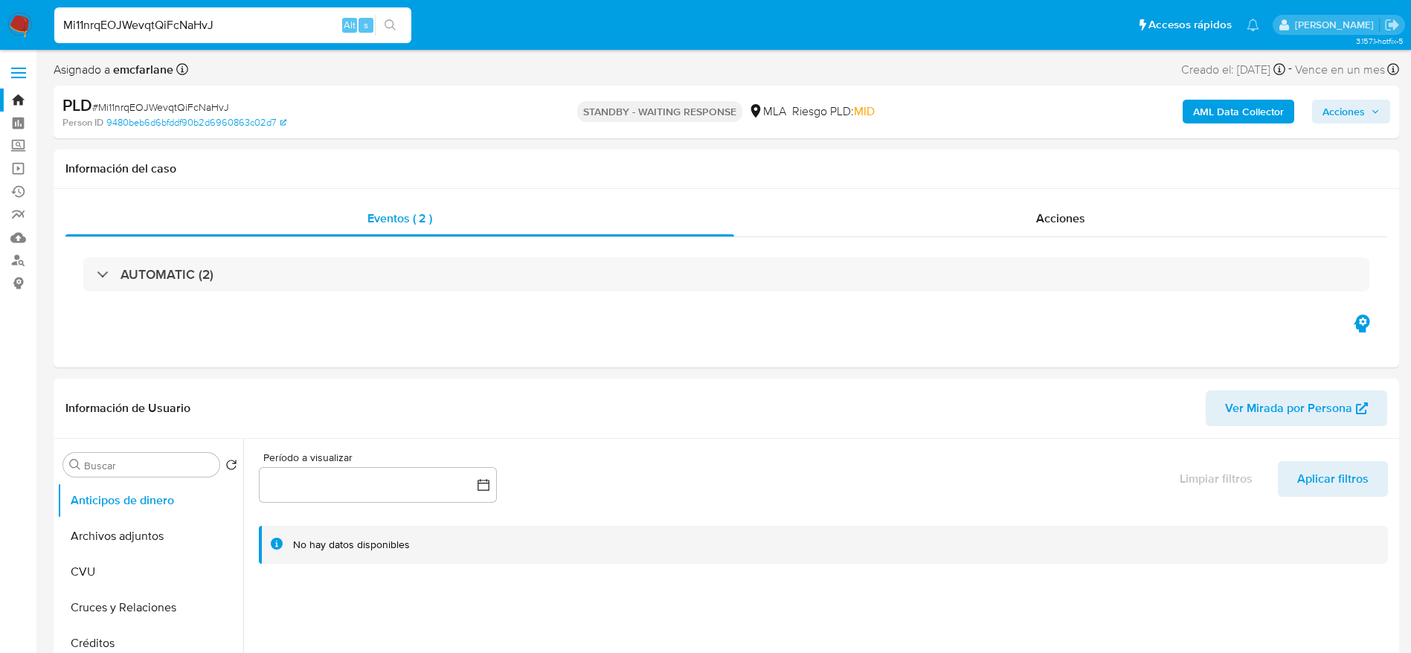
select select "10"
click at [289, 17] on input "Mi11nrqEOJWevqtQiFcNaHvJ" at bounding box center [232, 25] width 357 height 19
paste input "wddEiEnBeCXfVfHU5ASB43ze"
type input "wddEiEnBeCXfVfHU5ASB43ze"
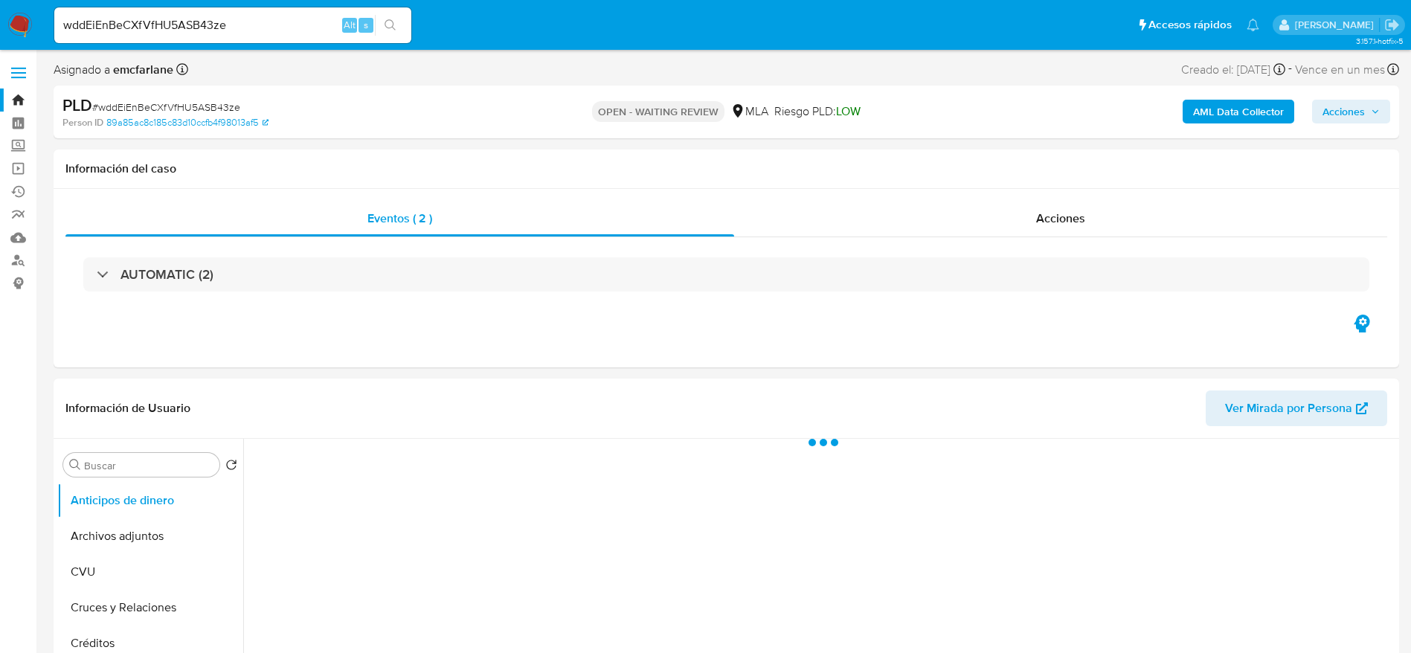
select select "10"
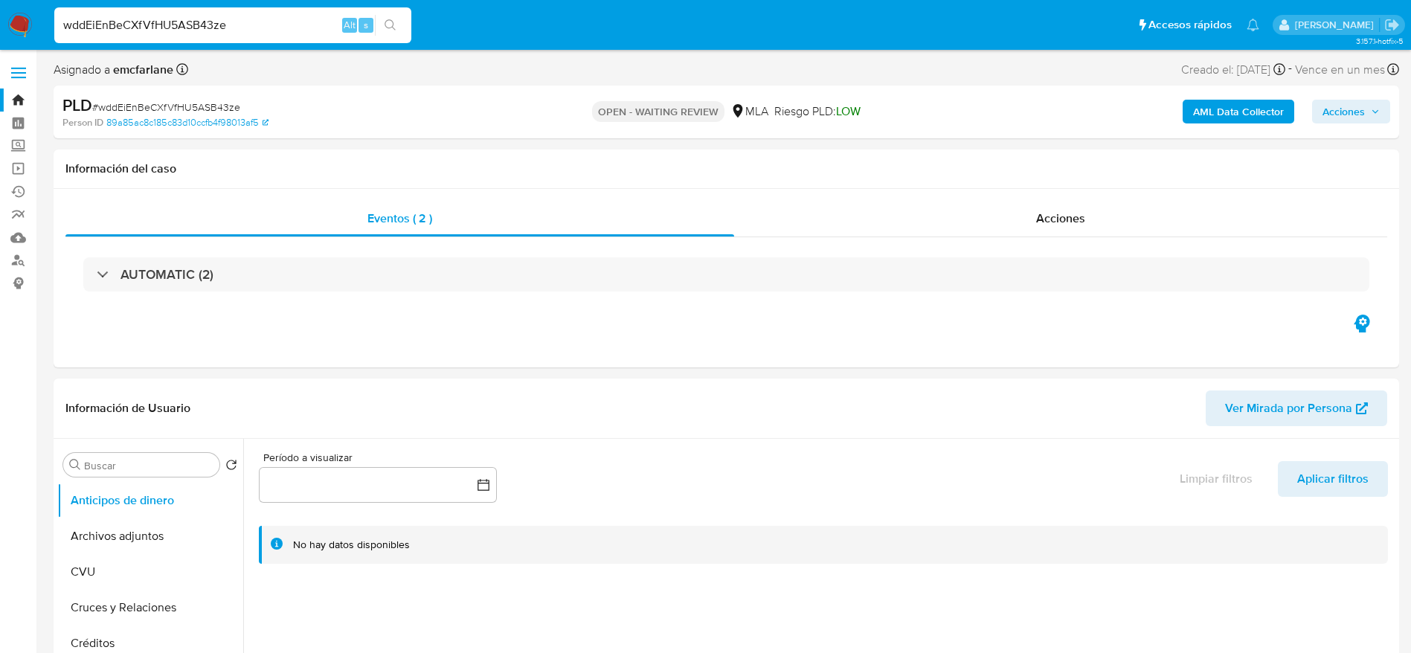
click at [274, 26] on input "wddEiEnBeCXfVfHU5ASB43ze" at bounding box center [232, 25] width 357 height 19
click at [273, 26] on input "wddEiEnBeCXfVfHU5ASB43ze" at bounding box center [232, 25] width 357 height 19
paste input "ldmEZmPJMLyYhW9ZumWD6UCP"
type input "ldmEZmPJMLyYhW9ZumWD6UCP"
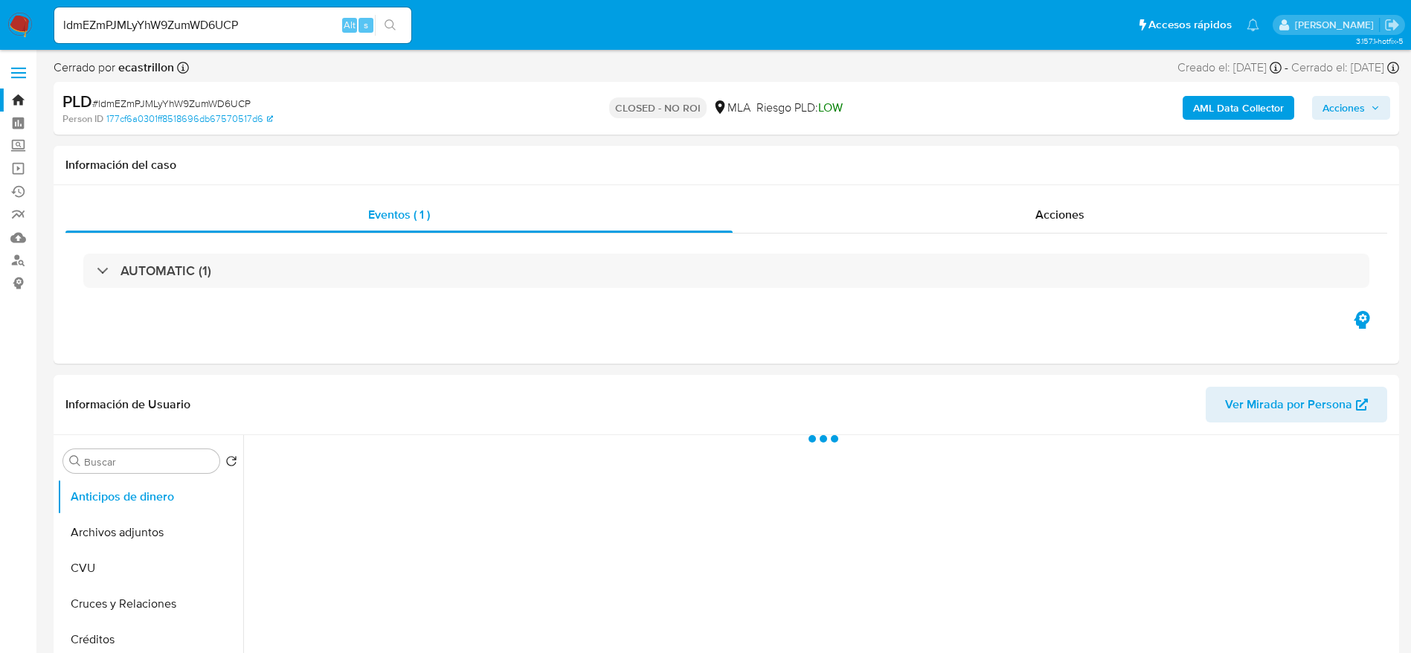
select select "10"
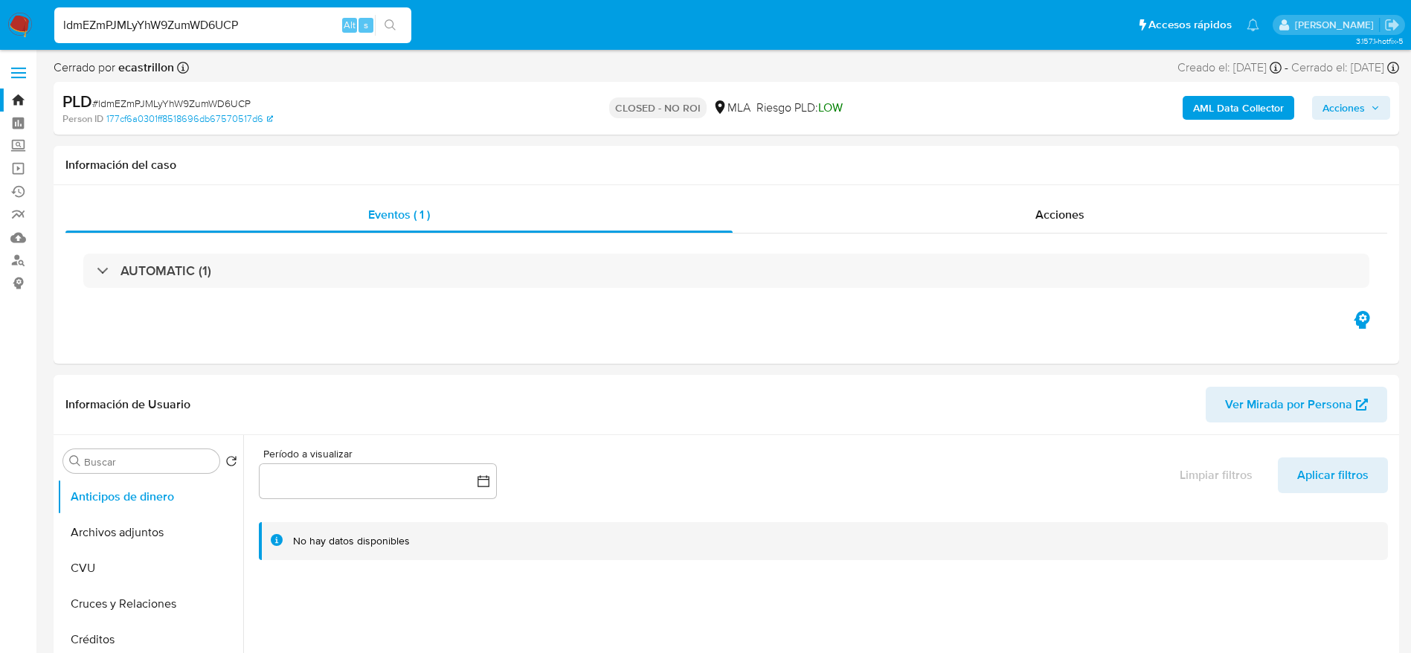
click at [272, 22] on input "ldmEZmPJMLyYhW9ZumWD6UCP" at bounding box center [232, 25] width 357 height 19
paste input "ViVTlyWZP6RHiUwyZc9RKxJq"
type input "ViVTlyWZP6RHiUwyZc9RKxJq"
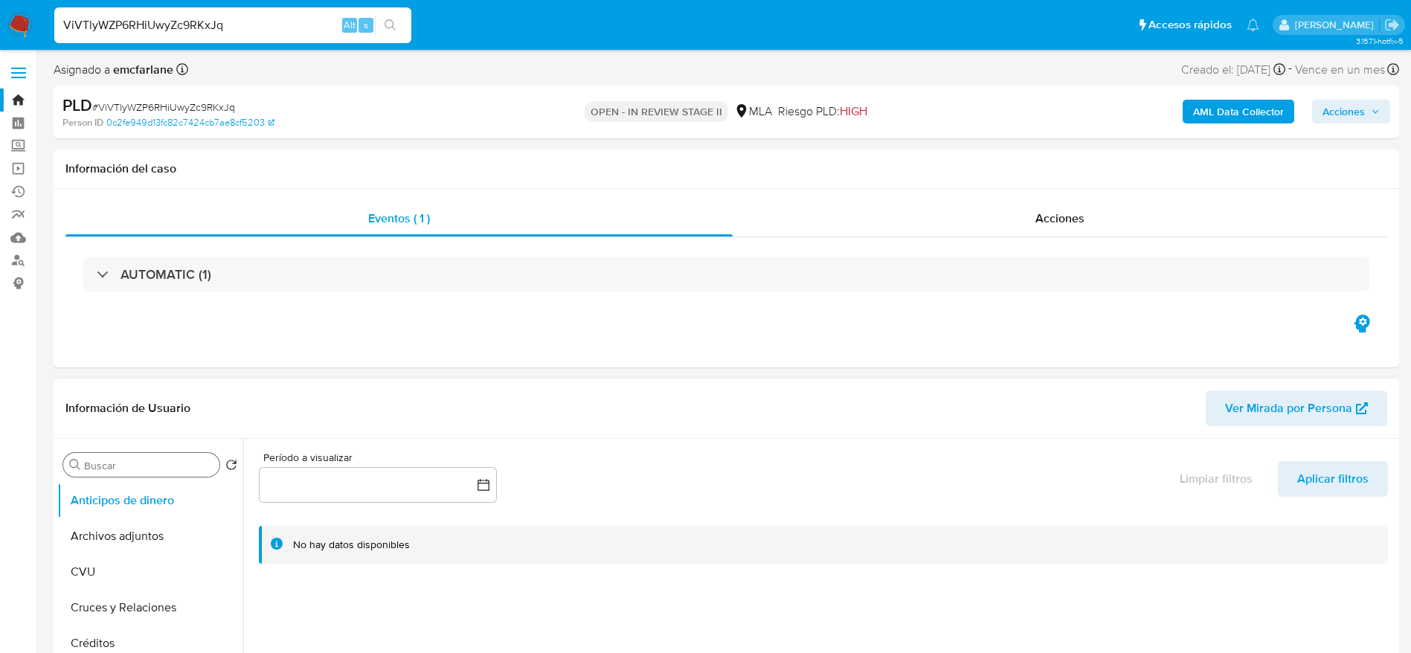
select select "10"
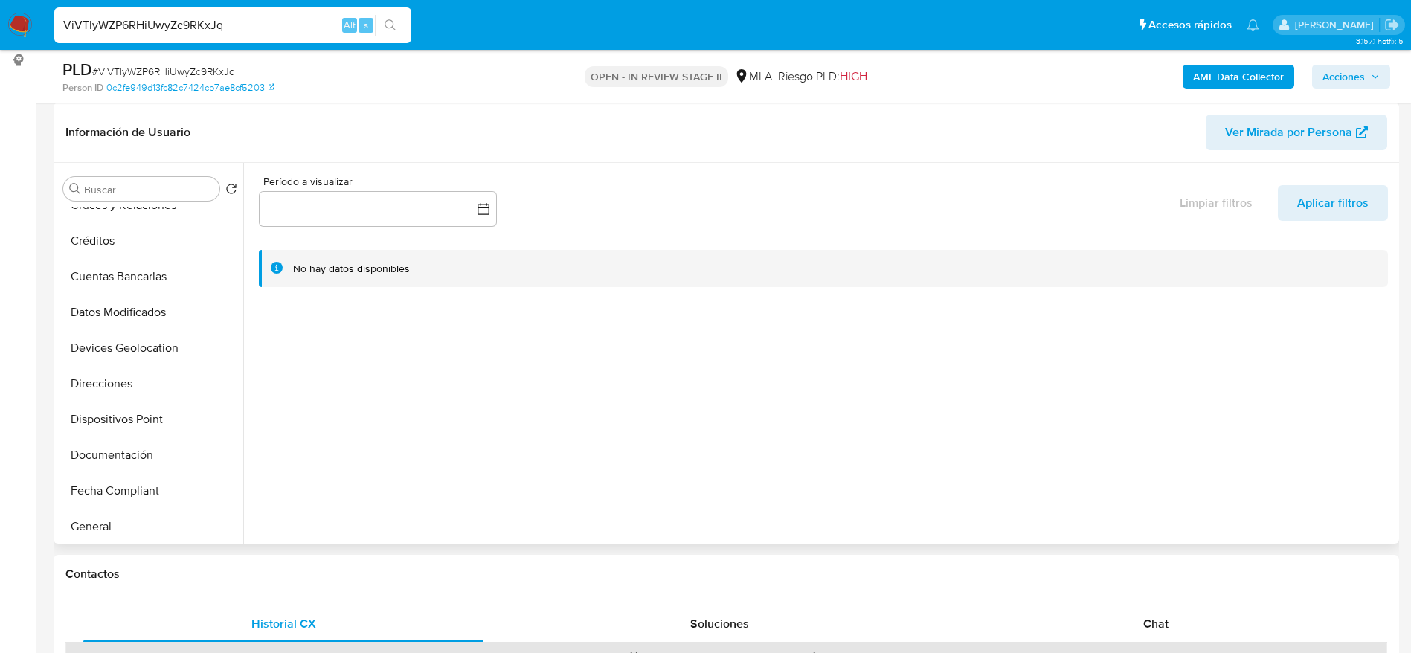
scroll to position [223, 0]
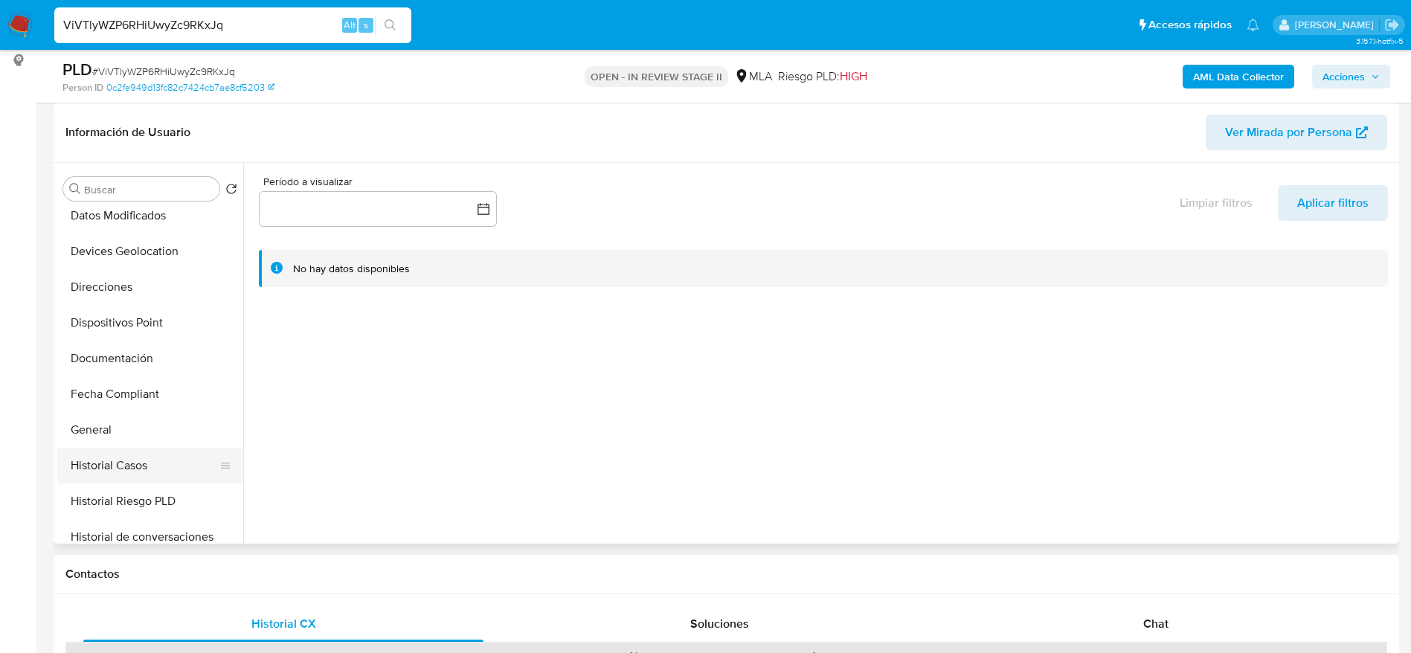
click at [153, 459] on button "Historial Casos" at bounding box center [144, 466] width 174 height 36
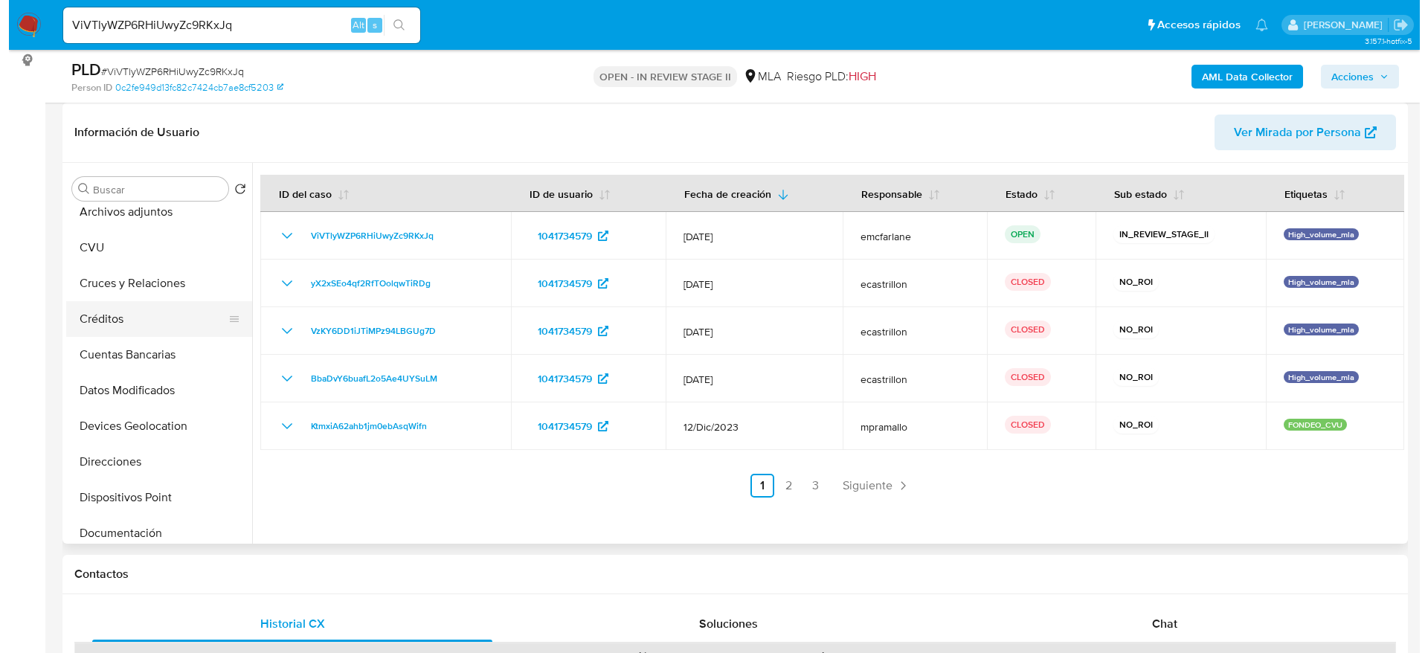
scroll to position [0, 0]
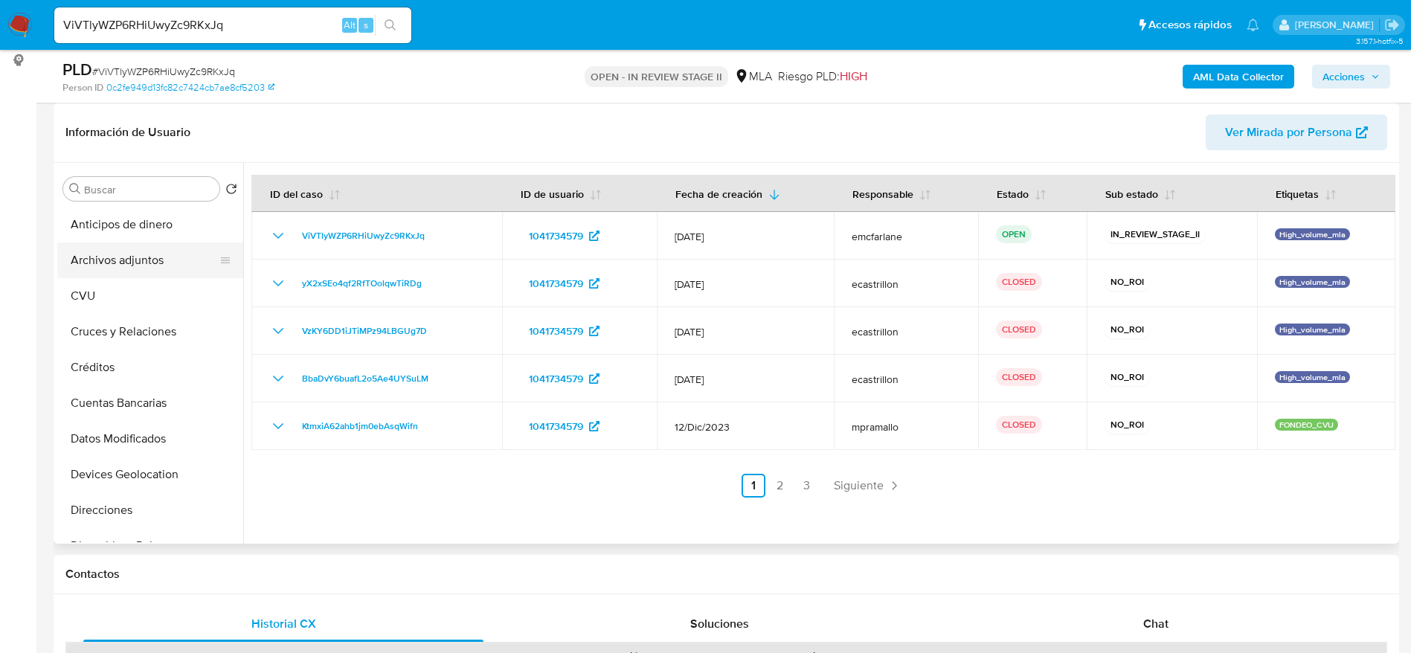
click at [147, 250] on button "Archivos adjuntos" at bounding box center [144, 260] width 174 height 36
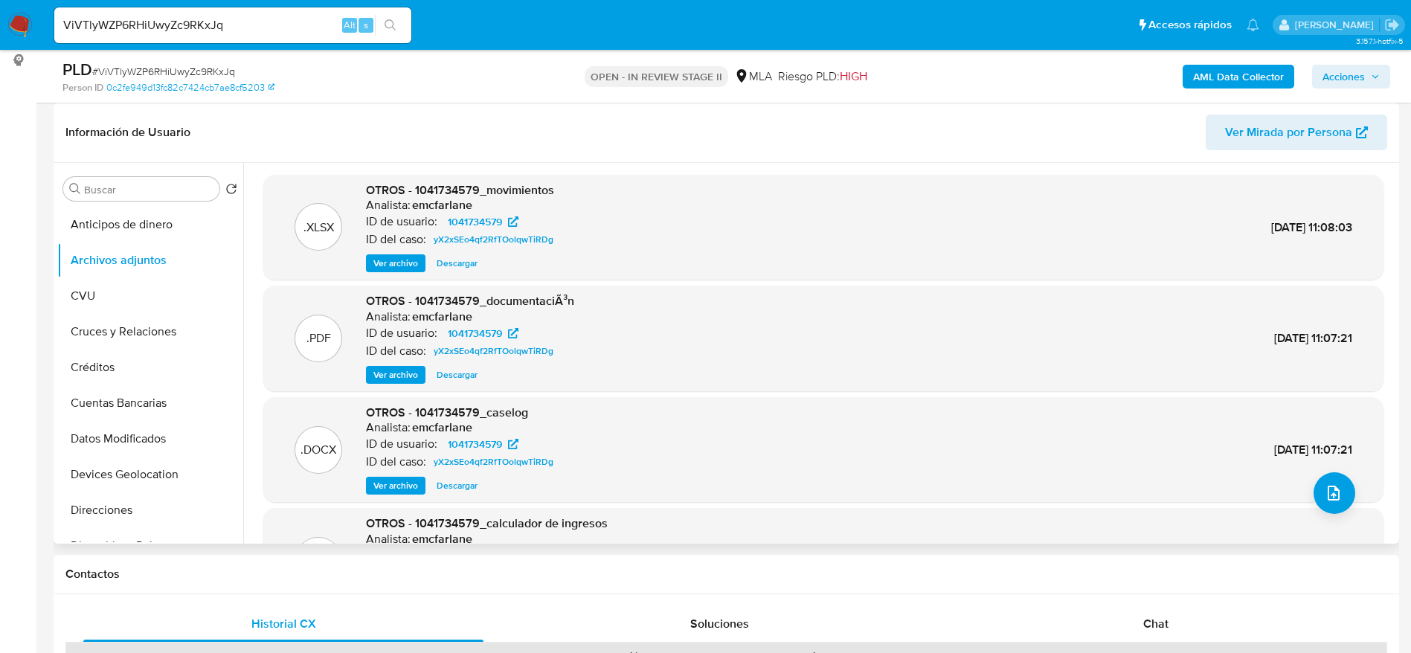
drag, startPoint x: 391, startPoint y: 484, endPoint x: 643, endPoint y: 362, distance: 280.8
click at [391, 484] on span "Ver archivo" at bounding box center [395, 485] width 45 height 15
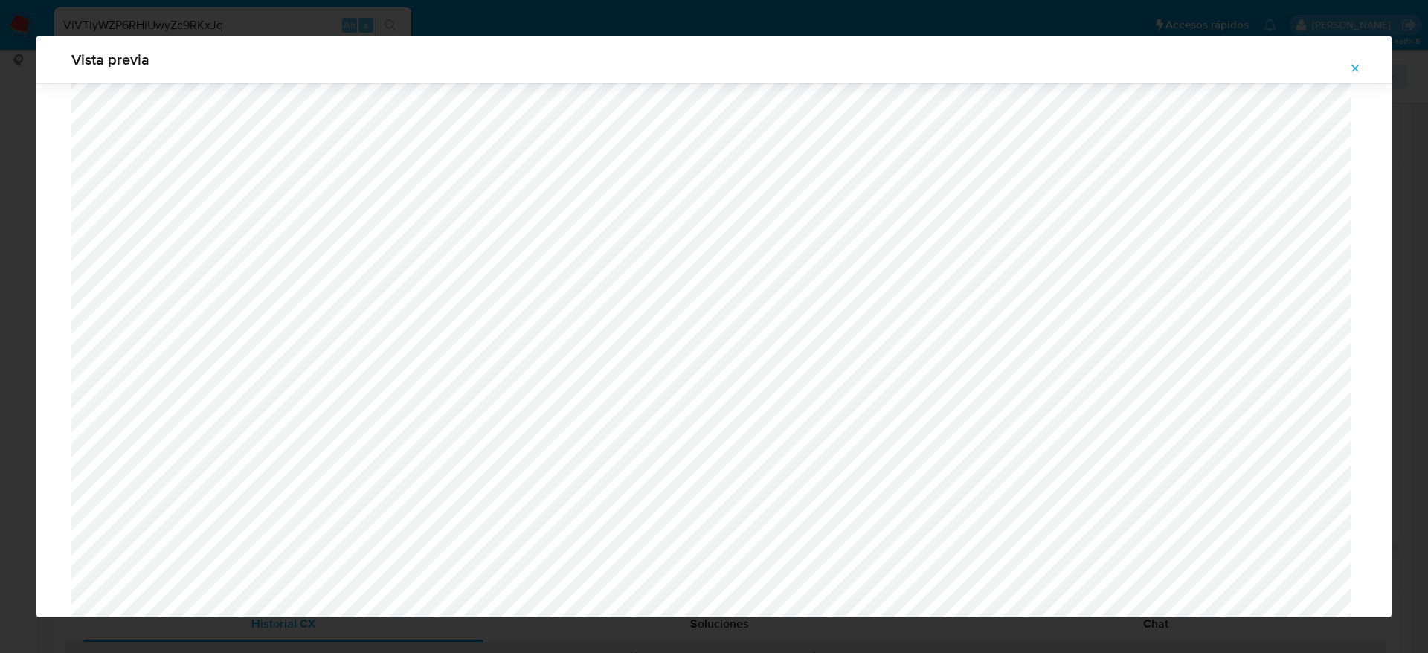
scroll to position [417, 0]
click at [1358, 73] on icon "Attachment preview" at bounding box center [1355, 68] width 12 height 12
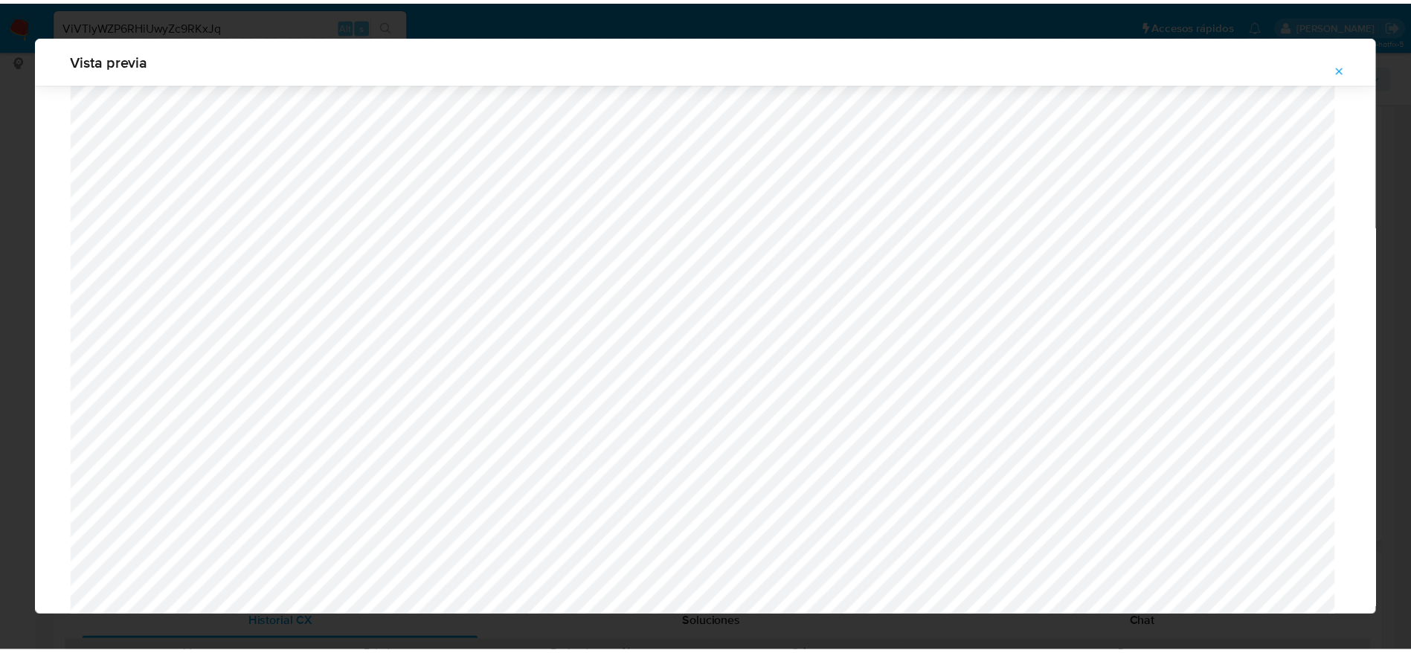
scroll to position [0, 0]
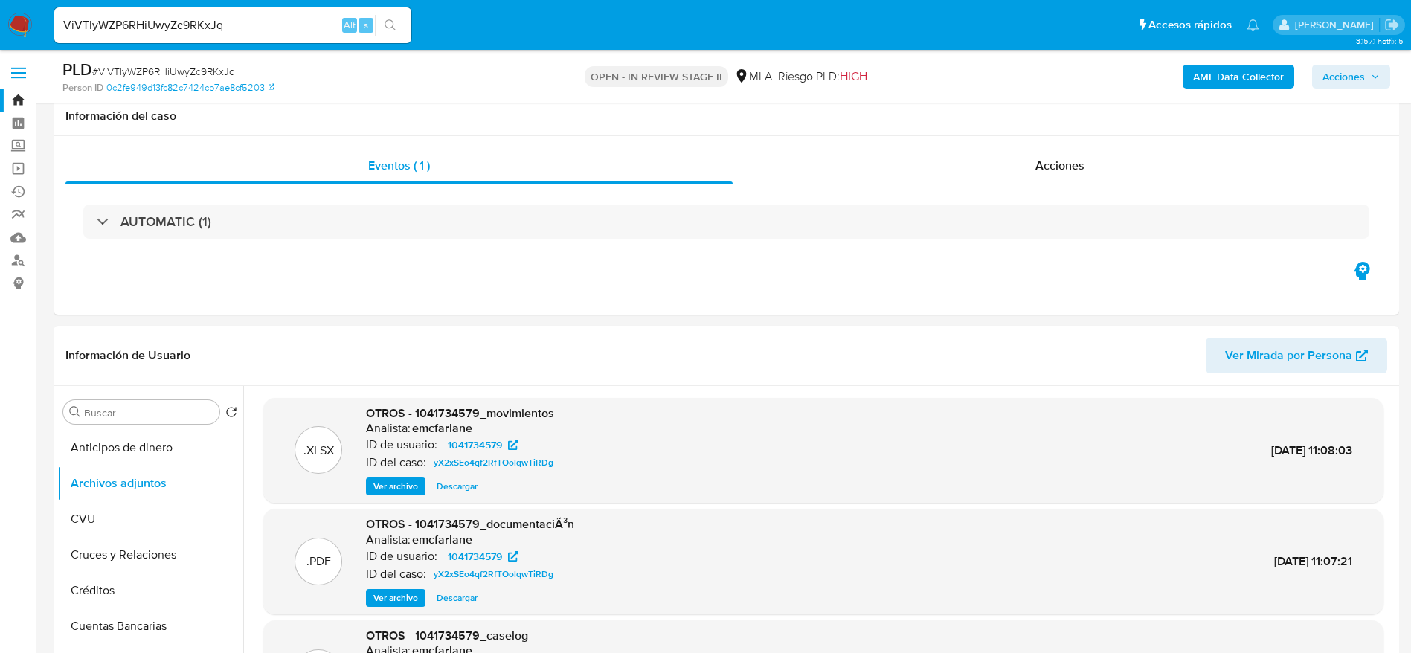
select select "10"
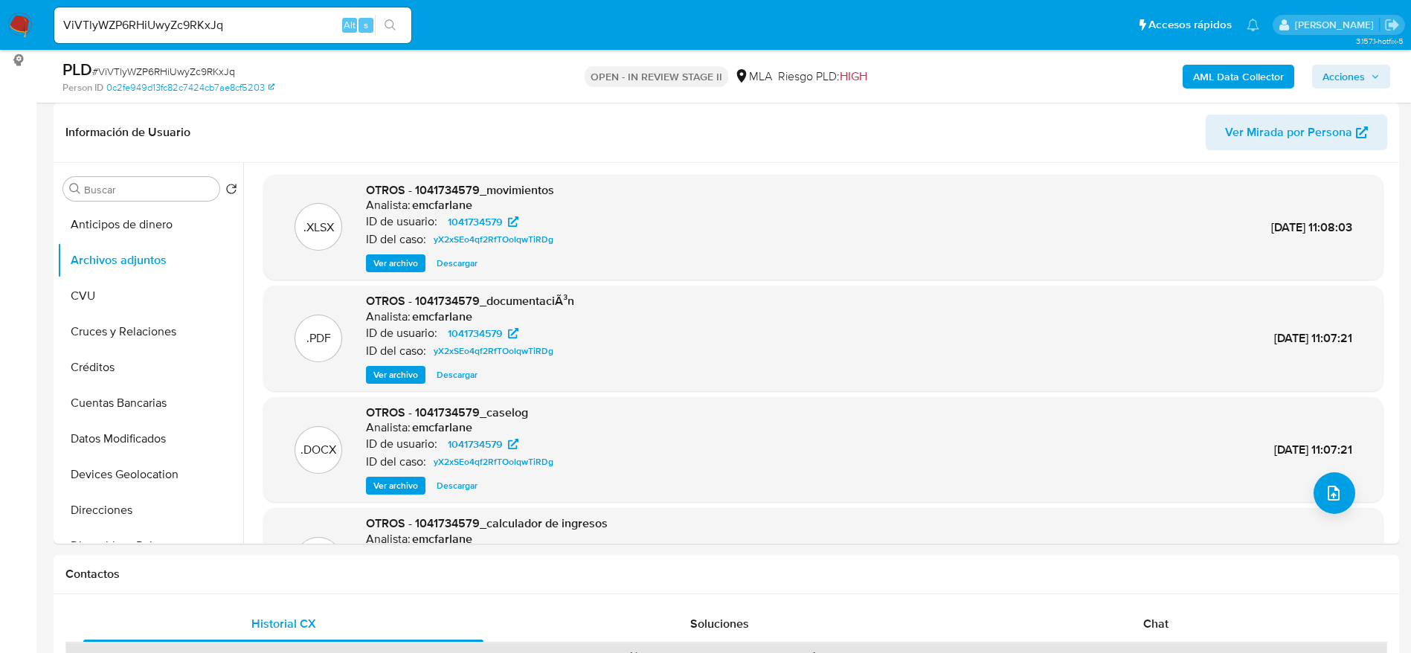
scroll to position [223, 0]
click at [287, 14] on div "ViVTlyWZP6RHiUwyZc9RKxJq Alt s" at bounding box center [232, 25] width 357 height 36
click at [248, 23] on input "ViVTlyWZP6RHiUwyZc9RKxJq" at bounding box center [232, 25] width 357 height 19
click at [248, 24] on input "ViVTlyWZP6RHiUwyZc9RKxJq" at bounding box center [232, 25] width 357 height 19
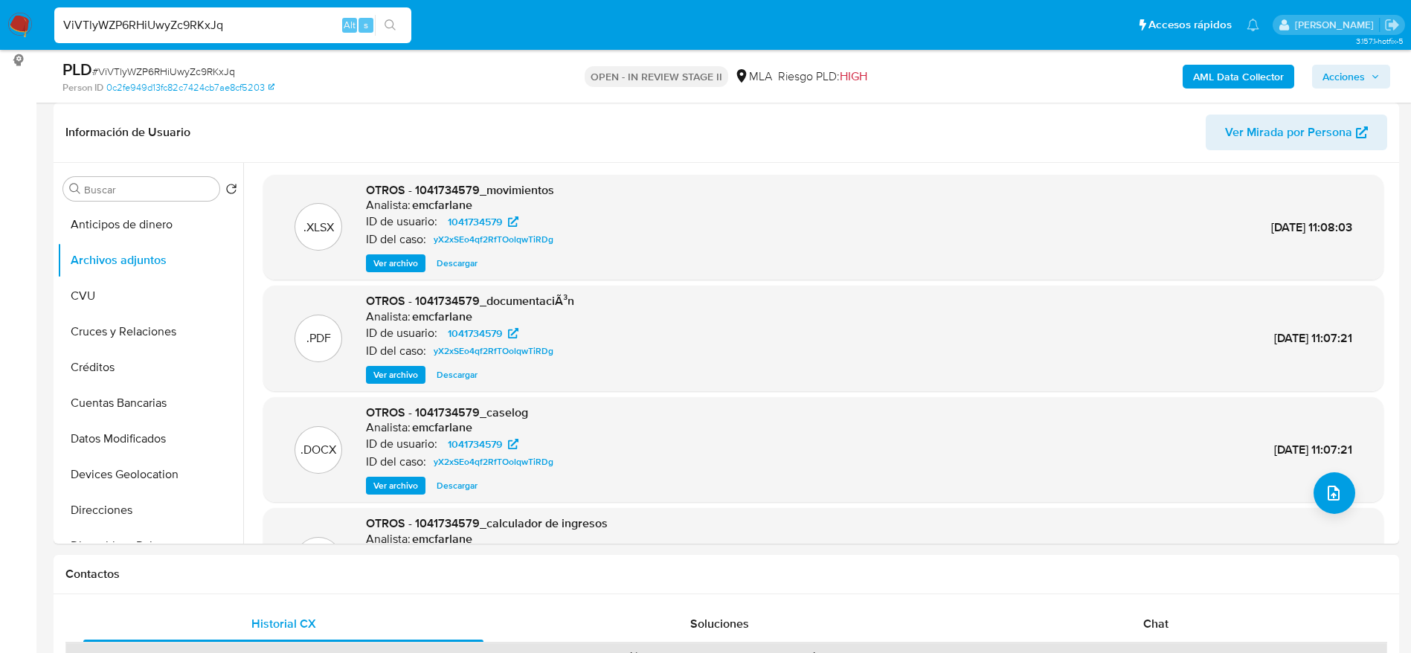
paste input "mljn4I7KYA9tknM8awyzgJiw"
type input "mljn4I7KYA9tknM8awyzgJiw"
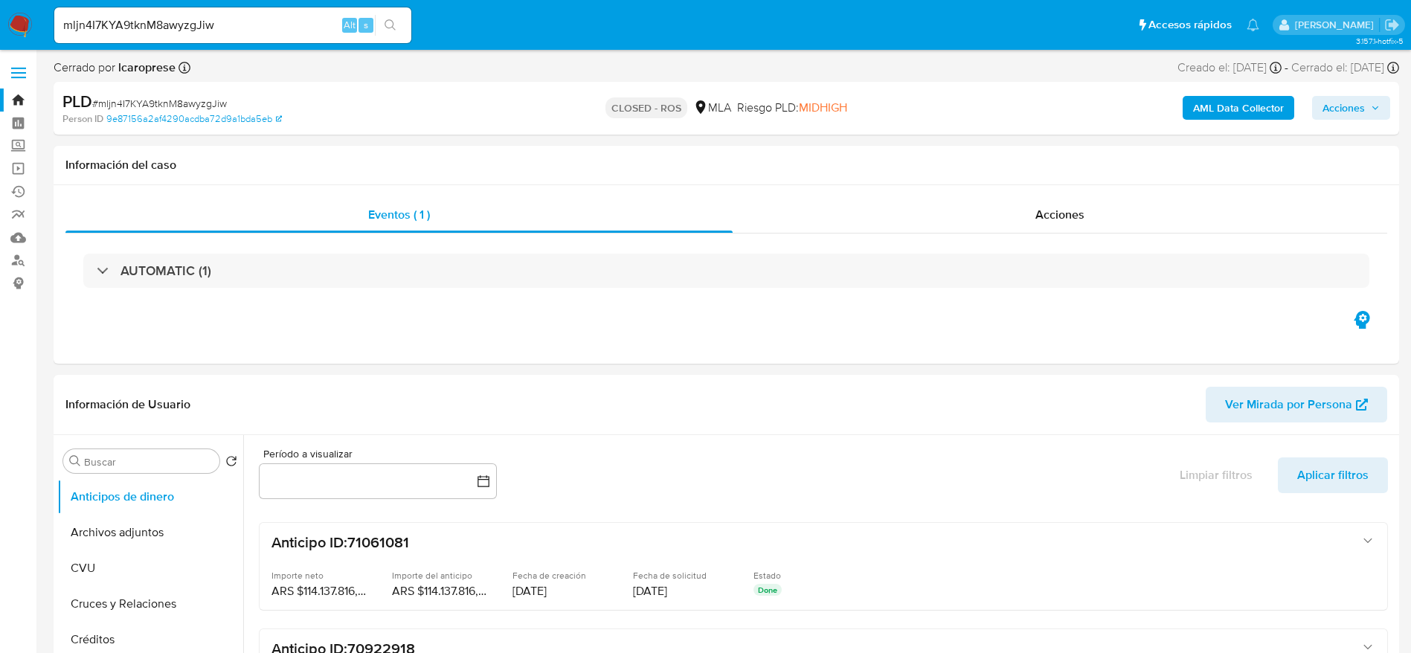
select select "10"
click at [21, 264] on link "Buscador de personas" at bounding box center [88, 260] width 177 height 23
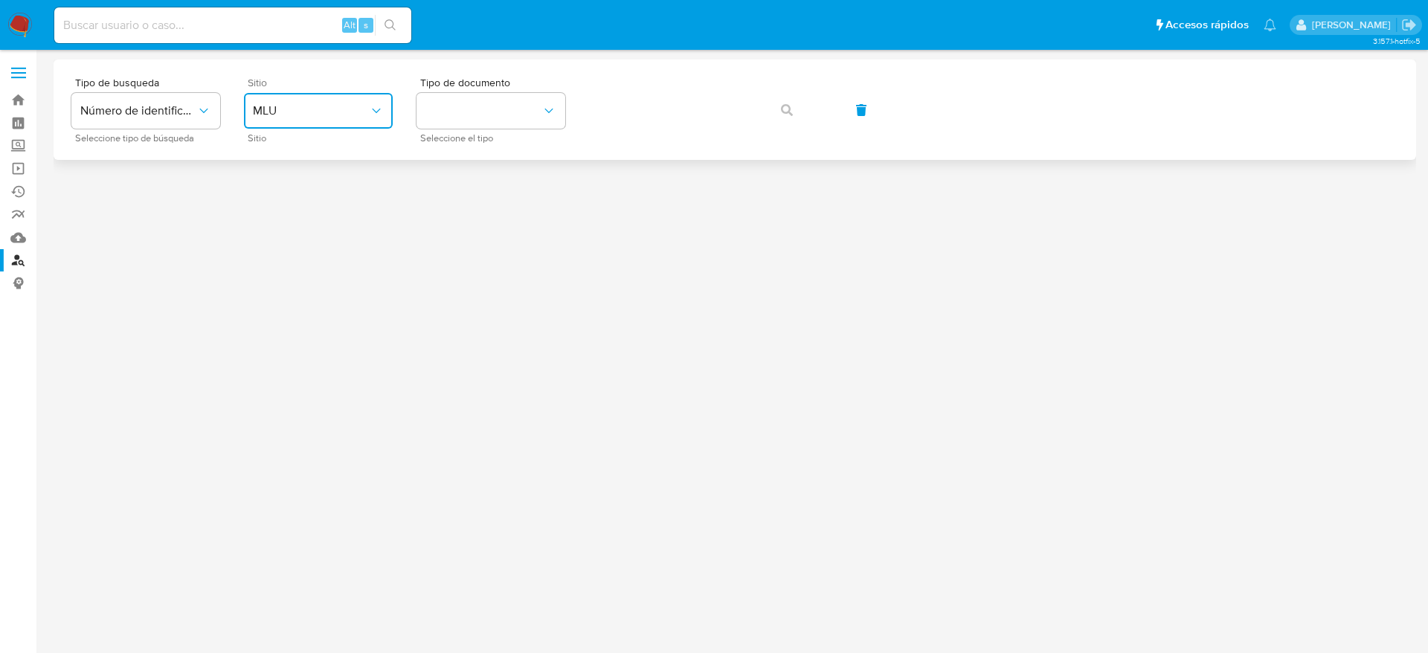
click at [348, 103] on span "MLU" at bounding box center [311, 110] width 116 height 15
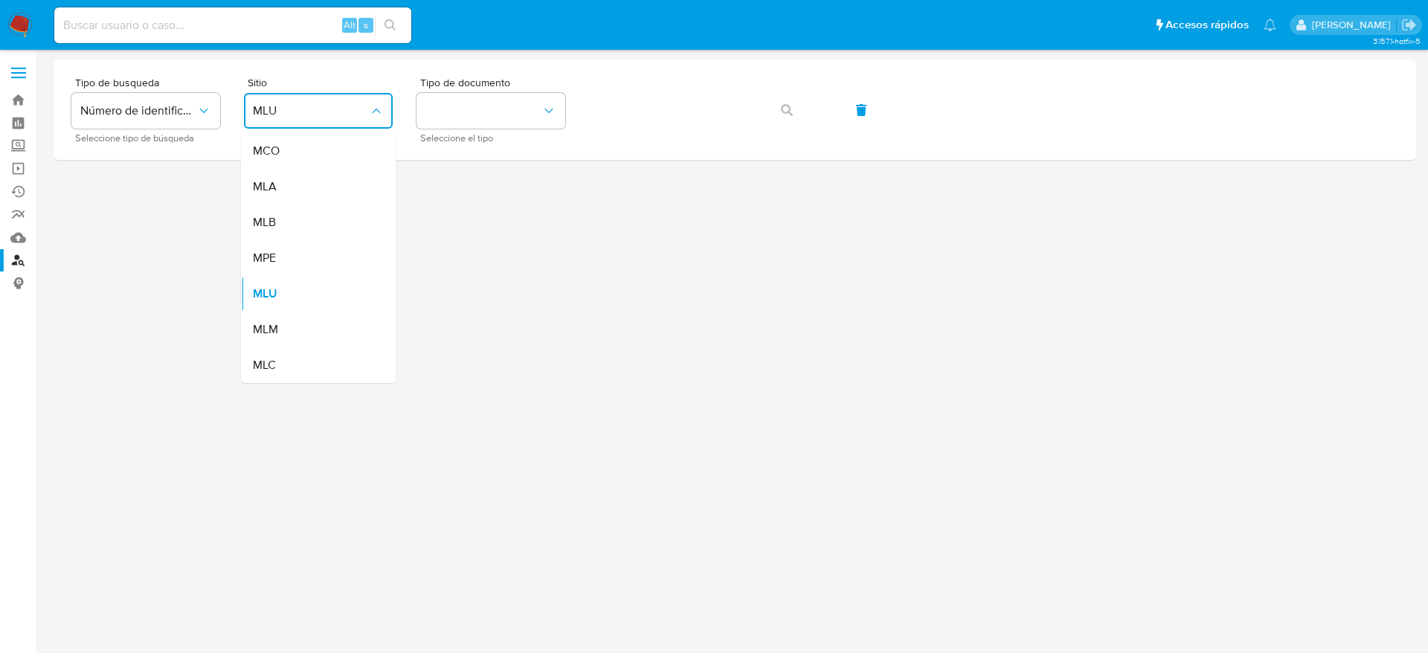
click at [266, 179] on span "MLA" at bounding box center [265, 186] width 24 height 15
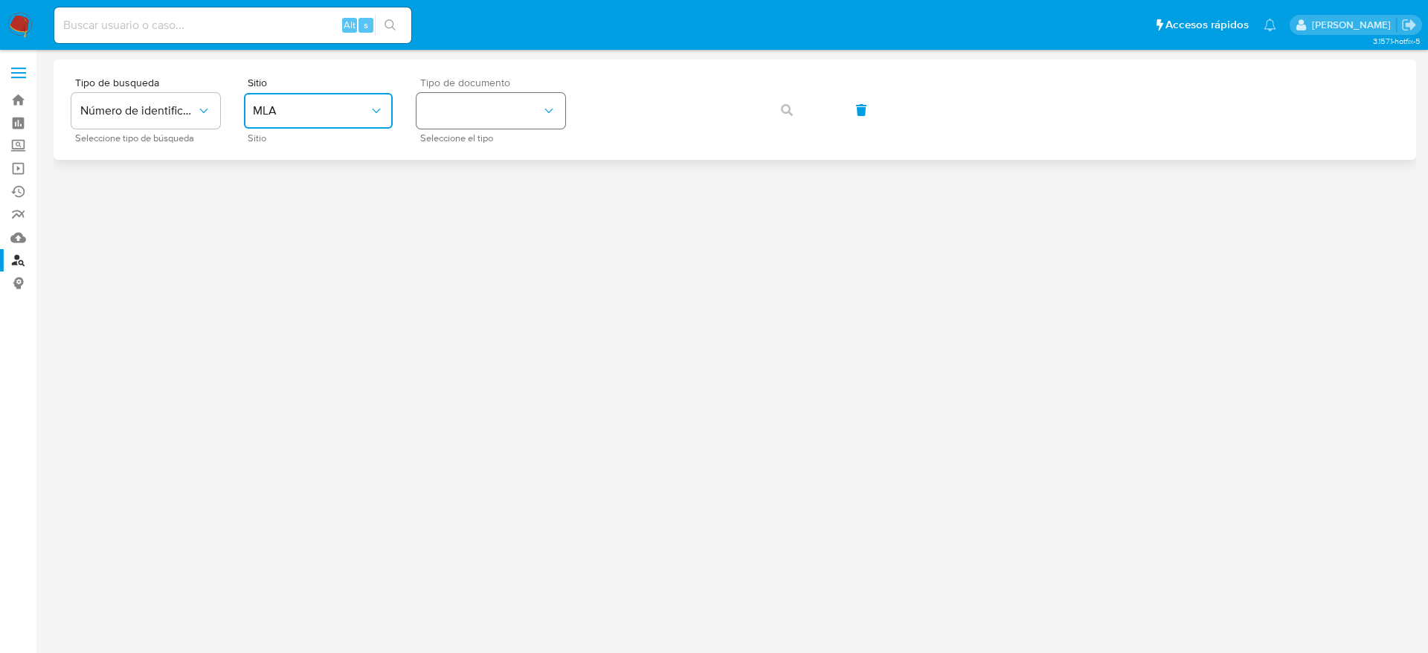
click at [484, 121] on button "identificationType" at bounding box center [491, 111] width 149 height 36
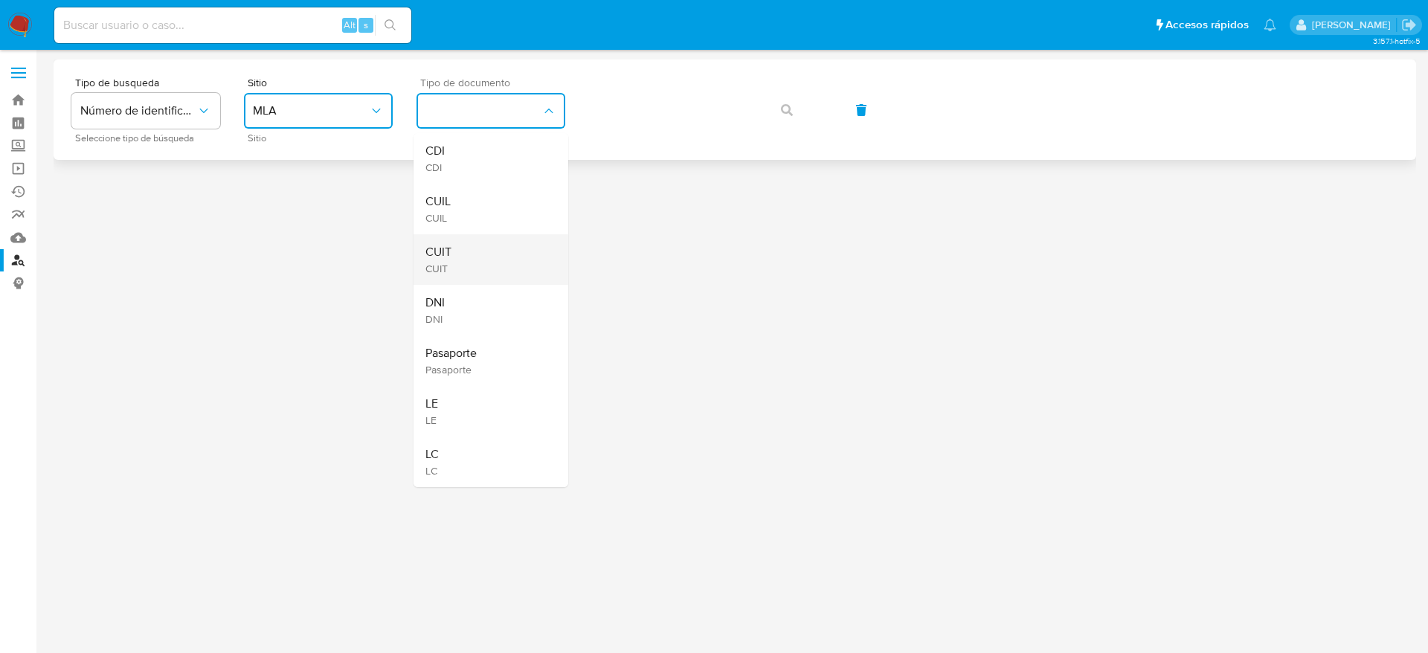
click at [460, 253] on div "CUIT CUIT" at bounding box center [486, 259] width 122 height 51
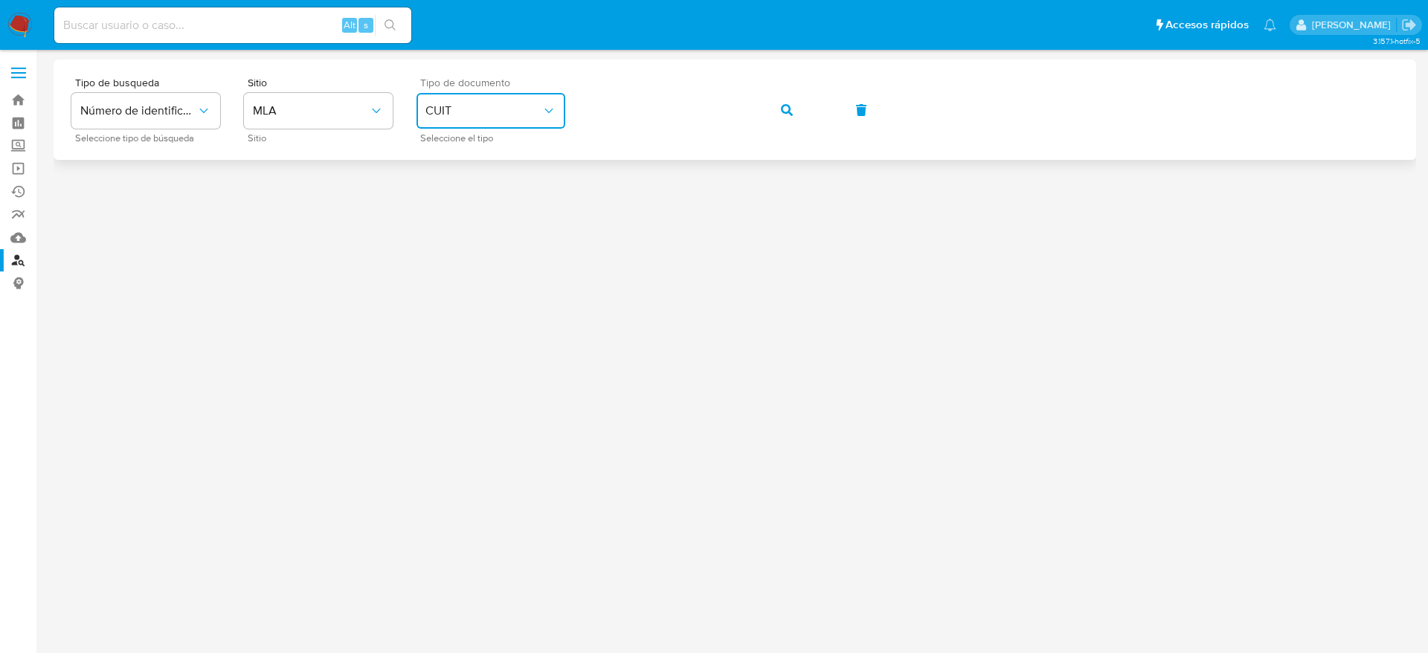
click at [786, 107] on icon "button" at bounding box center [787, 110] width 12 height 12
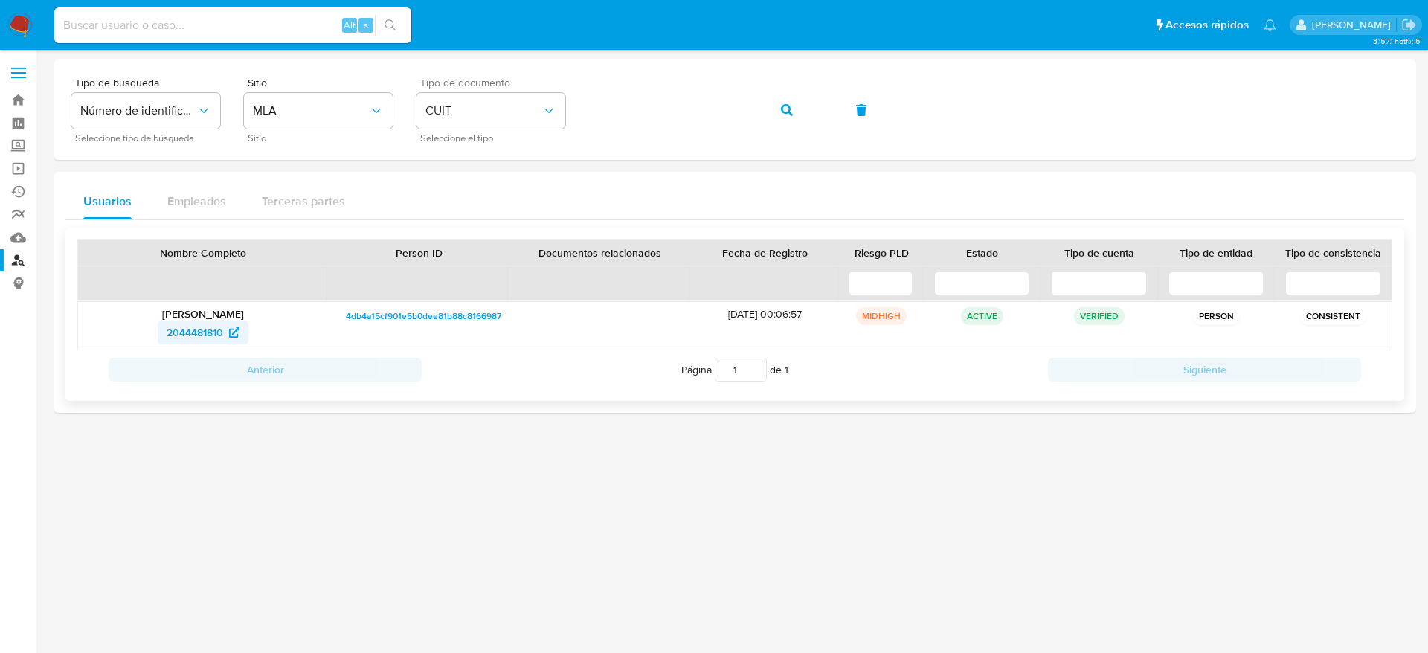
drag, startPoint x: 158, startPoint y: 341, endPoint x: 225, endPoint y: 332, distance: 67.5
click at [225, 332] on div "2044481810" at bounding box center [203, 333] width 229 height 24
click at [501, 125] on div "Tipo de busqueda Número de identificación Seleccione tipo de búsqueda Sitio MLA…" at bounding box center [734, 109] width 1327 height 65
click at [780, 119] on button "button" at bounding box center [787, 110] width 51 height 36
click at [181, 331] on span "754019149" at bounding box center [194, 333] width 49 height 24
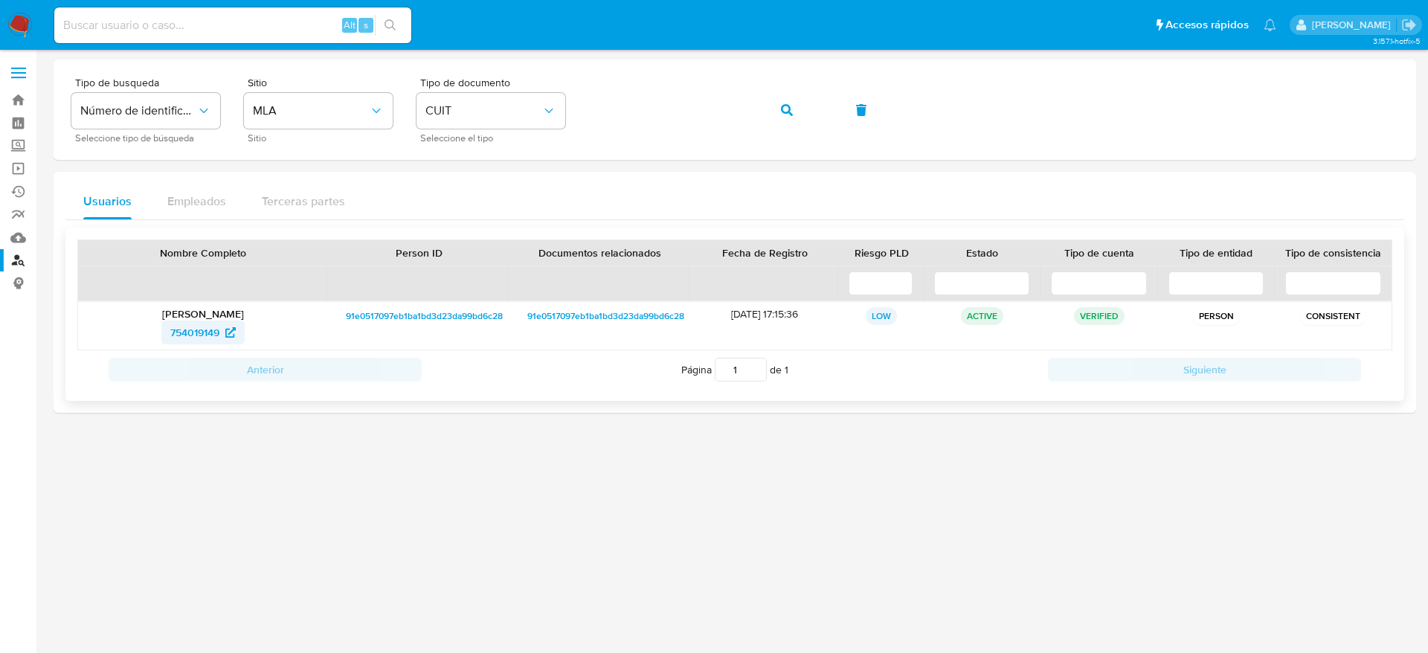
drag, startPoint x: 155, startPoint y: 345, endPoint x: 222, endPoint y: 327, distance: 70.2
click at [222, 327] on div "[PERSON_NAME] 754019149" at bounding box center [203, 326] width 250 height 48
click at [792, 119] on span "button" at bounding box center [787, 110] width 12 height 33
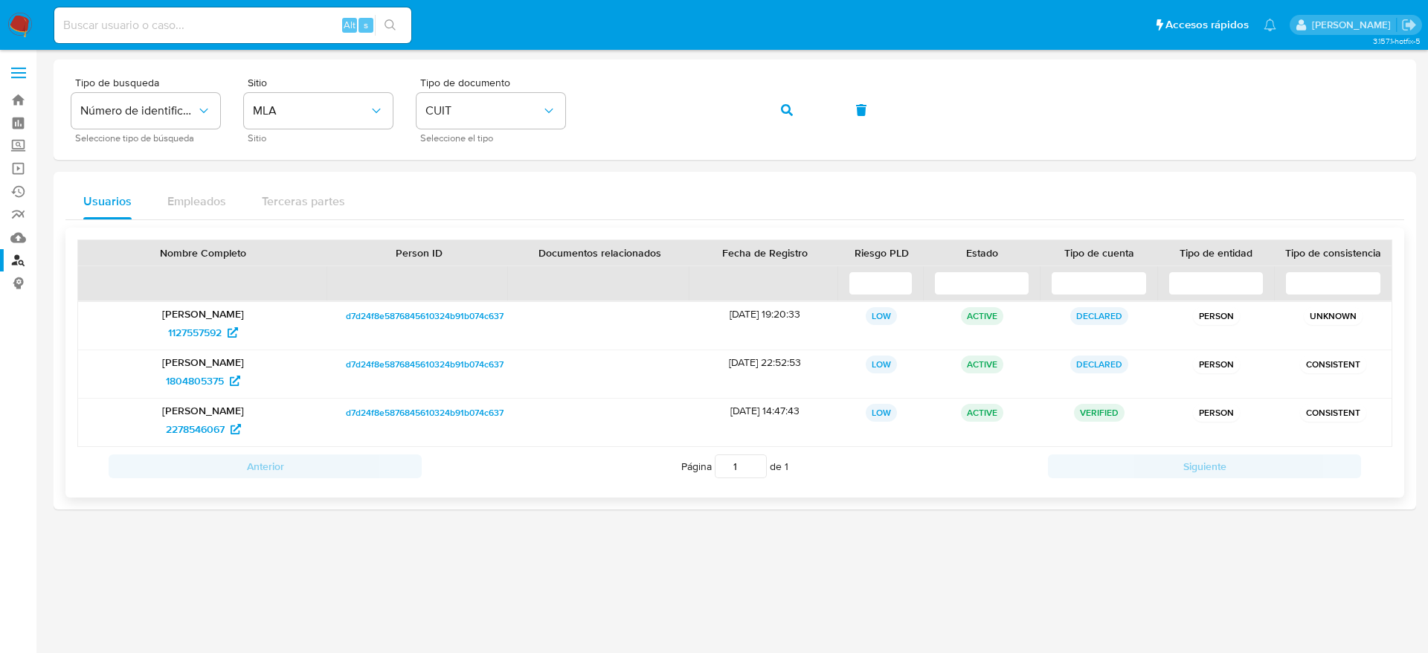
drag, startPoint x: 147, startPoint y: 437, endPoint x: 203, endPoint y: 443, distance: 56.1
click at [203, 443] on div "[PERSON_NAME] 2278546067" at bounding box center [203, 423] width 250 height 48
click at [196, 420] on span "2278546067" at bounding box center [195, 429] width 59 height 24
click at [386, 148] on div "Tipo de busqueda Número de identificación Seleccione tipo de búsqueda Sitio MLA…" at bounding box center [735, 110] width 1363 height 100
click at [792, 114] on icon "button" at bounding box center [787, 110] width 12 height 12
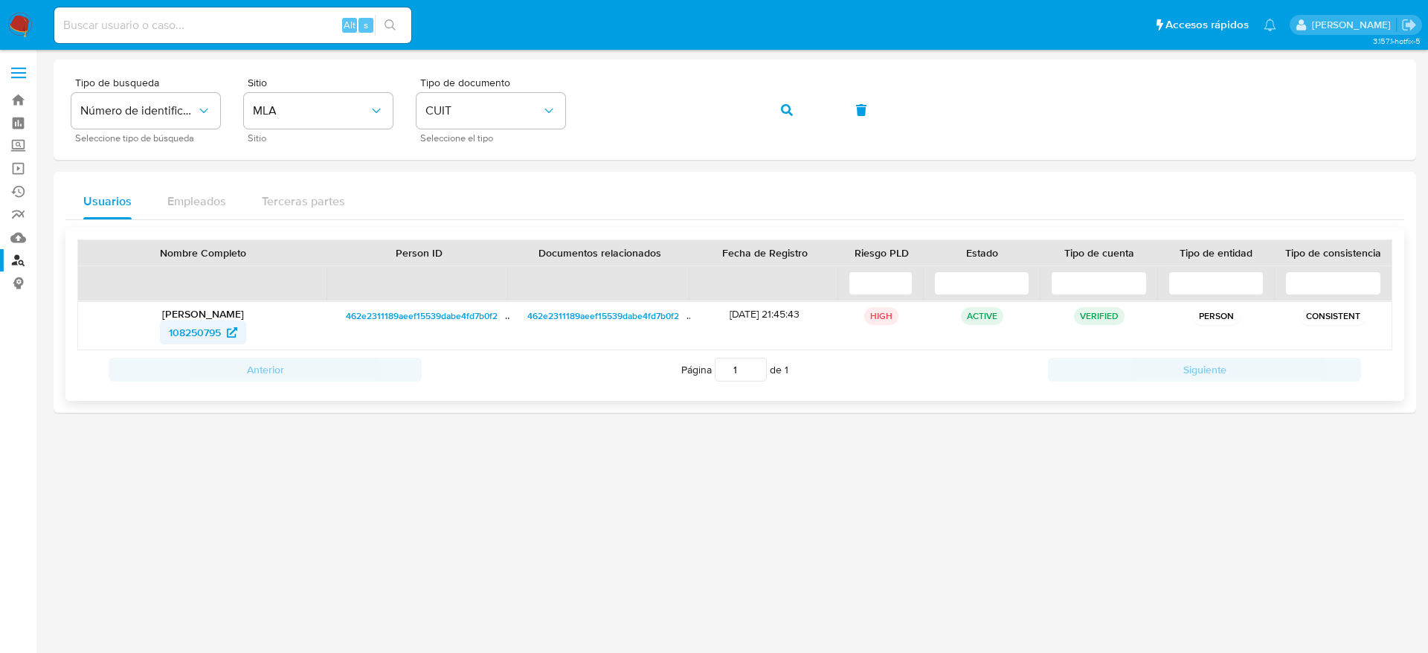
click at [182, 331] on span "108250795" at bounding box center [195, 333] width 52 height 24
drag, startPoint x: 148, startPoint y: 345, endPoint x: 221, endPoint y: 339, distance: 73.1
click at [221, 339] on div "Lucas Roman Mariotti 108250795" at bounding box center [203, 326] width 250 height 48
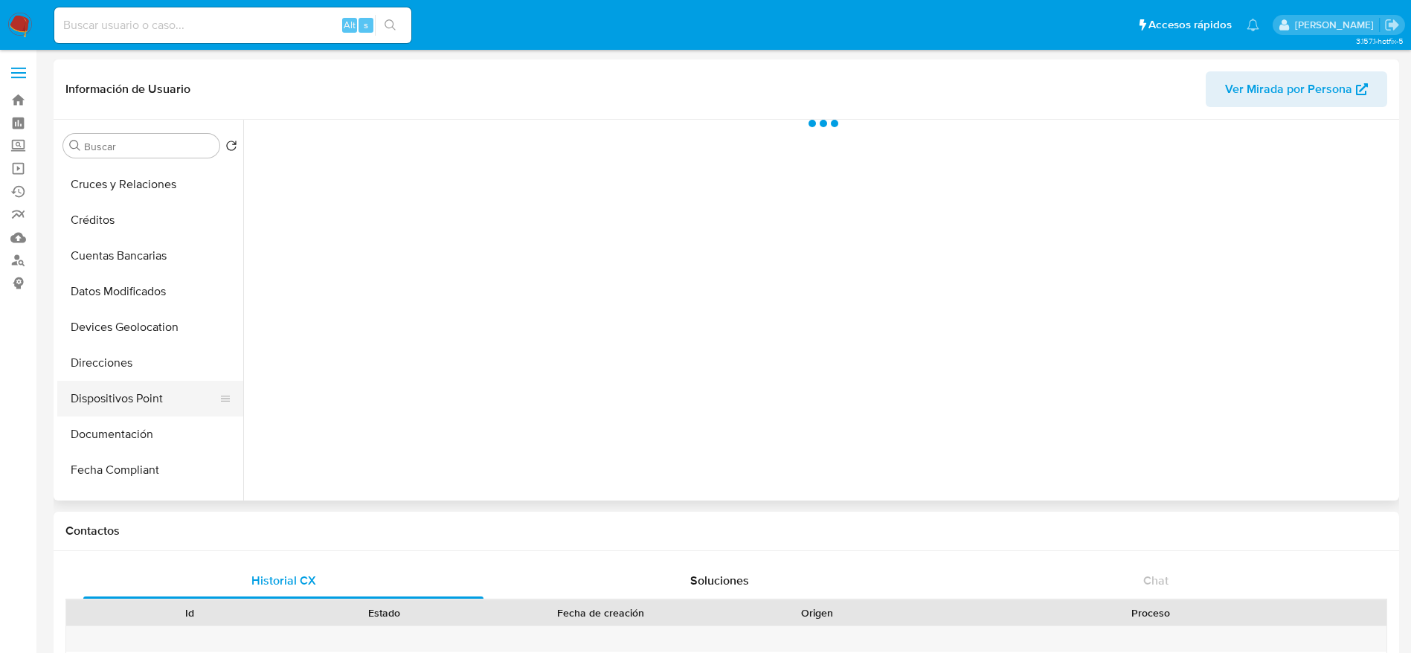
scroll to position [223, 0]
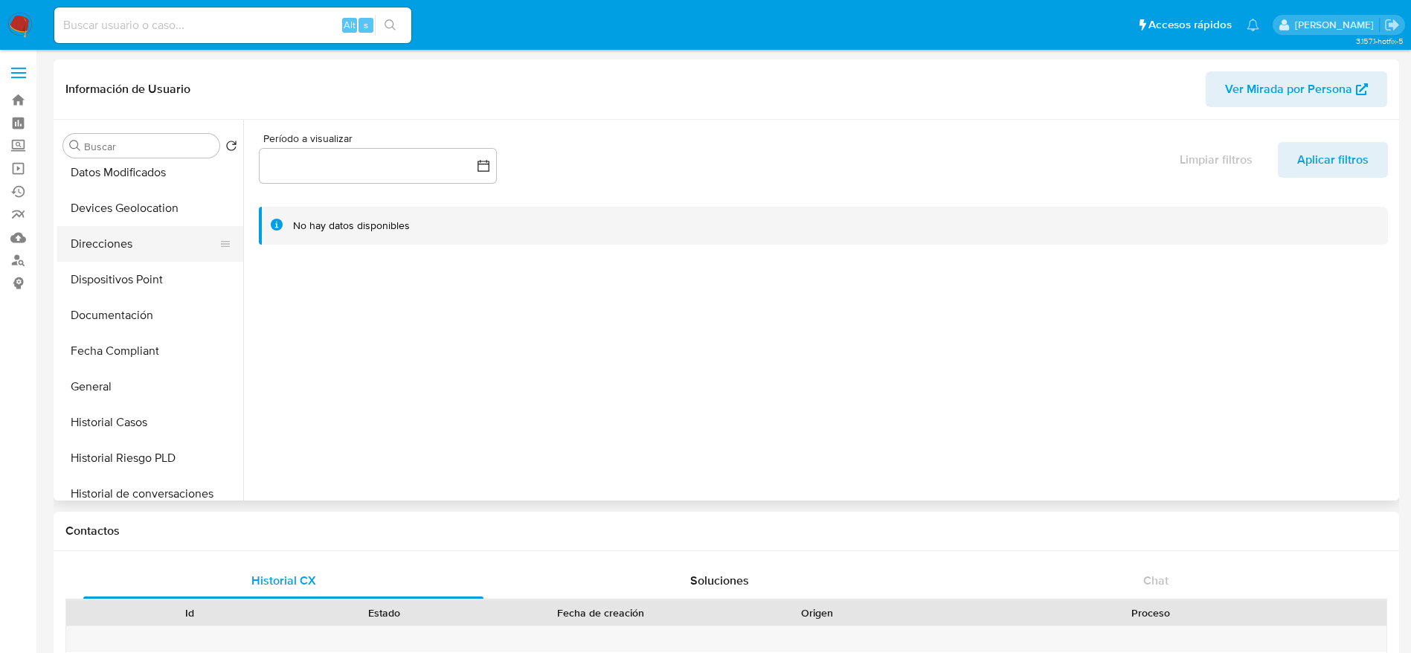
click at [117, 257] on button "Direcciones" at bounding box center [144, 244] width 174 height 36
select select "10"
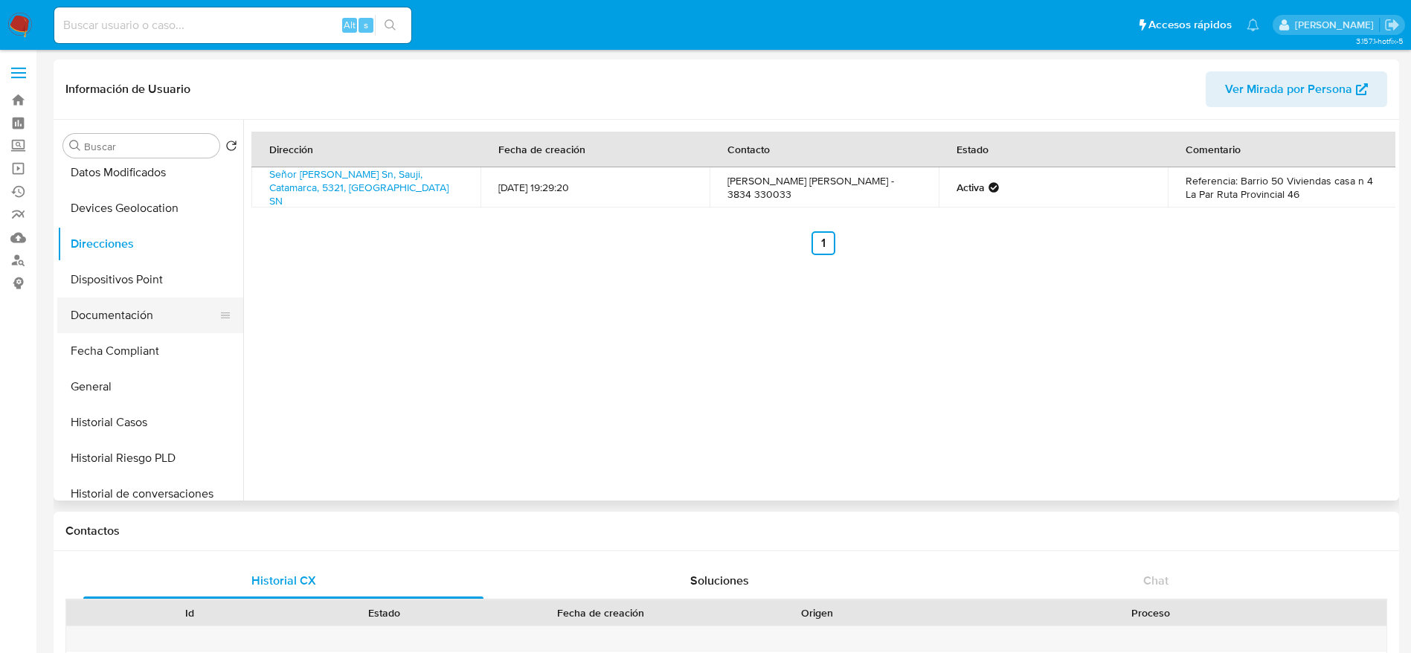
click at [126, 302] on button "Documentación" at bounding box center [144, 316] width 174 height 36
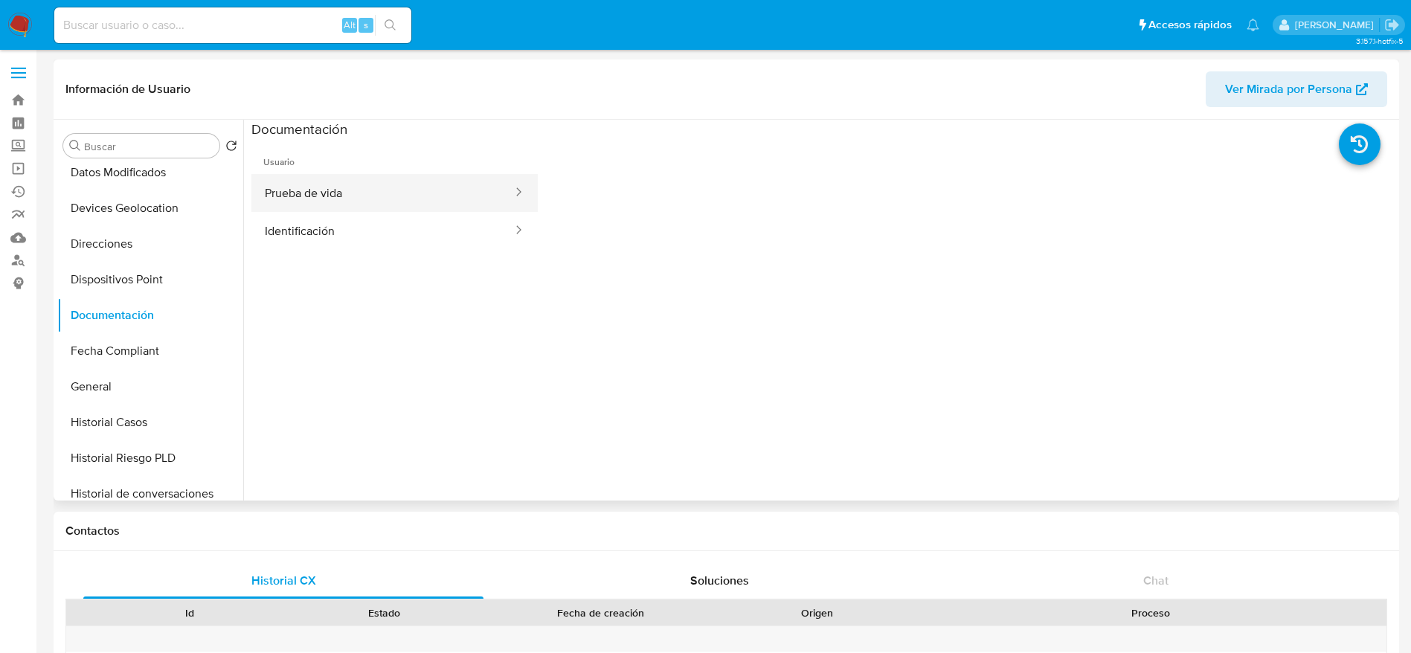
click at [350, 184] on button "Prueba de vida" at bounding box center [382, 193] width 263 height 38
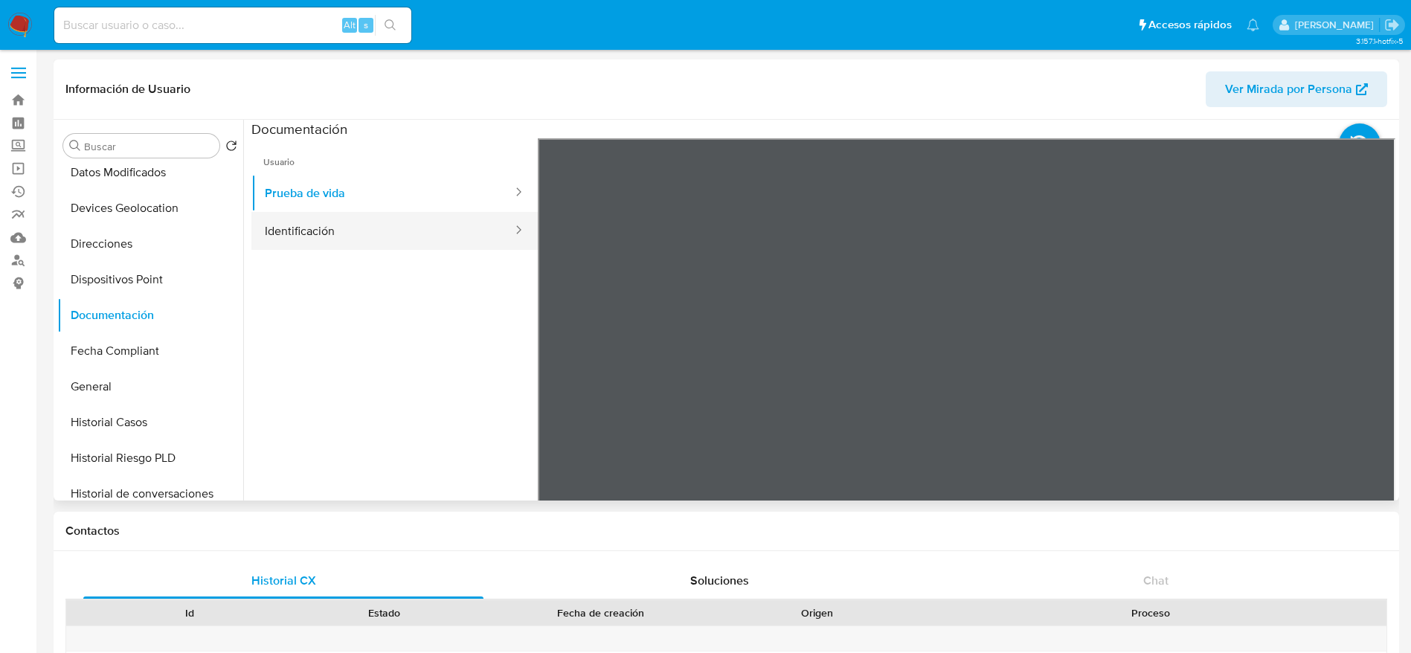
click at [345, 235] on button "Identificación" at bounding box center [382, 231] width 263 height 38
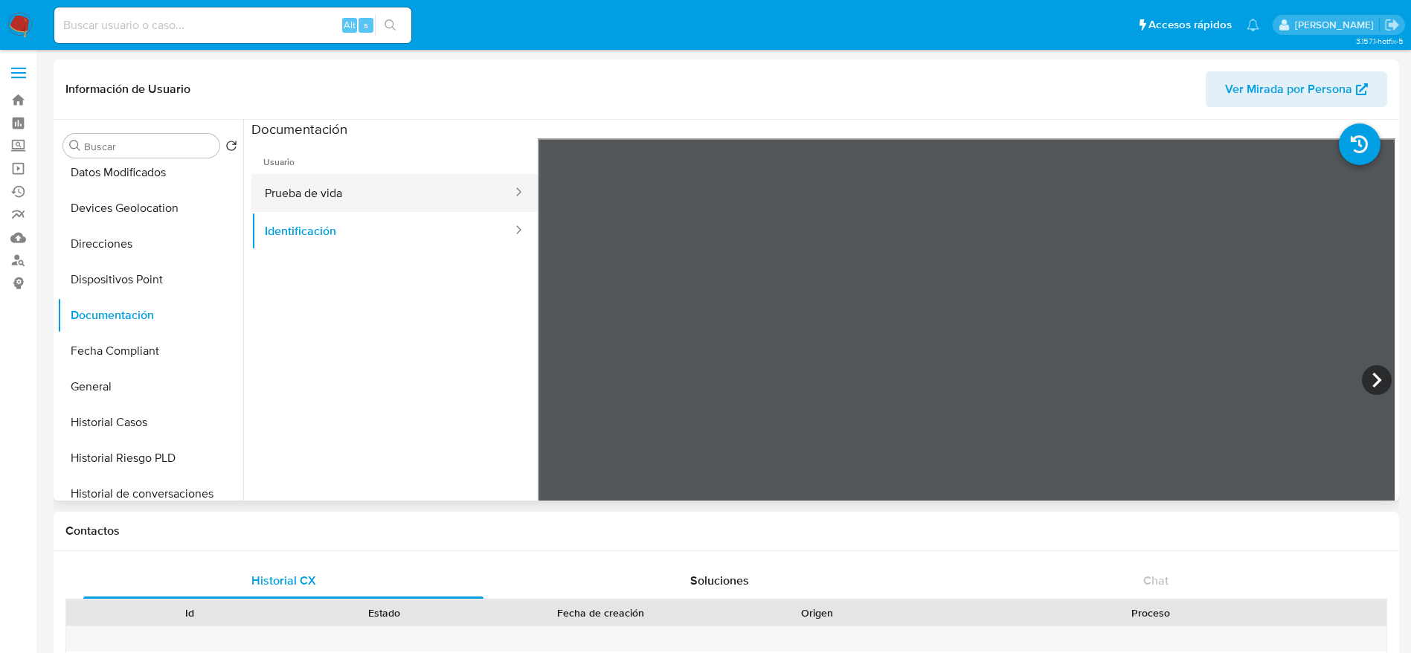
click at [388, 196] on button "Prueba de vida" at bounding box center [382, 193] width 263 height 38
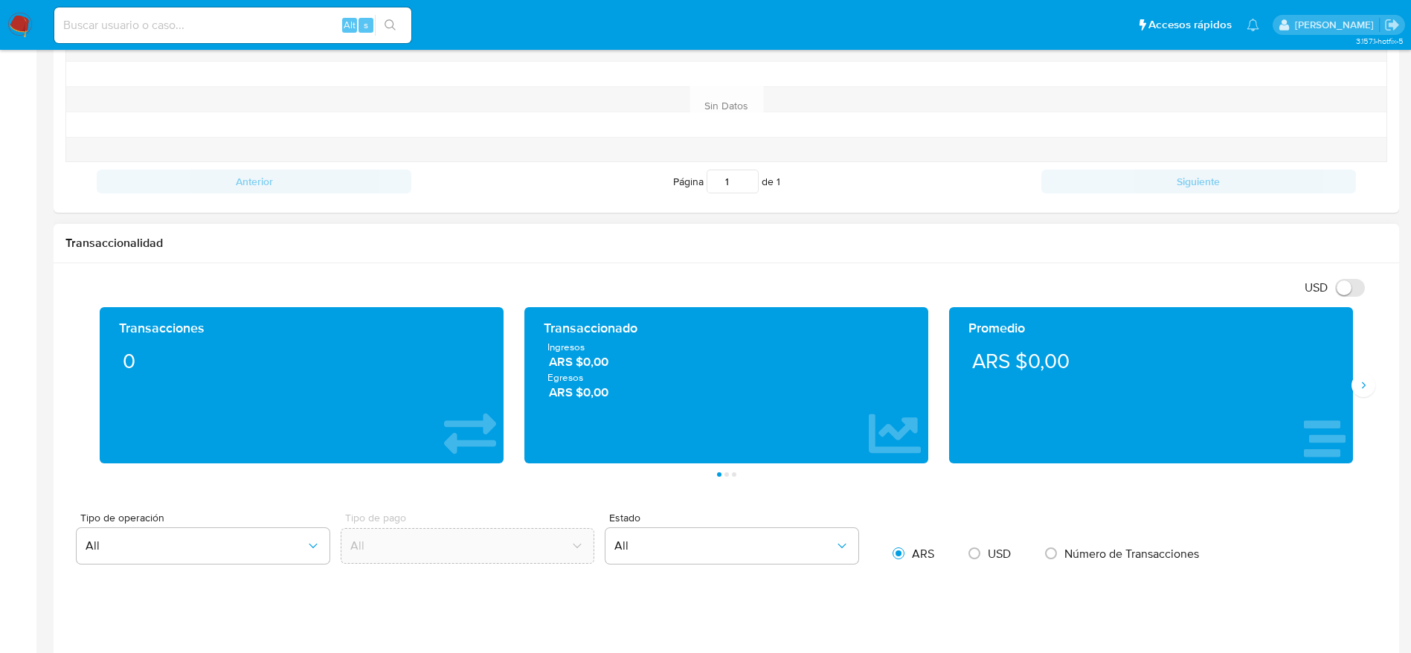
scroll to position [144, 0]
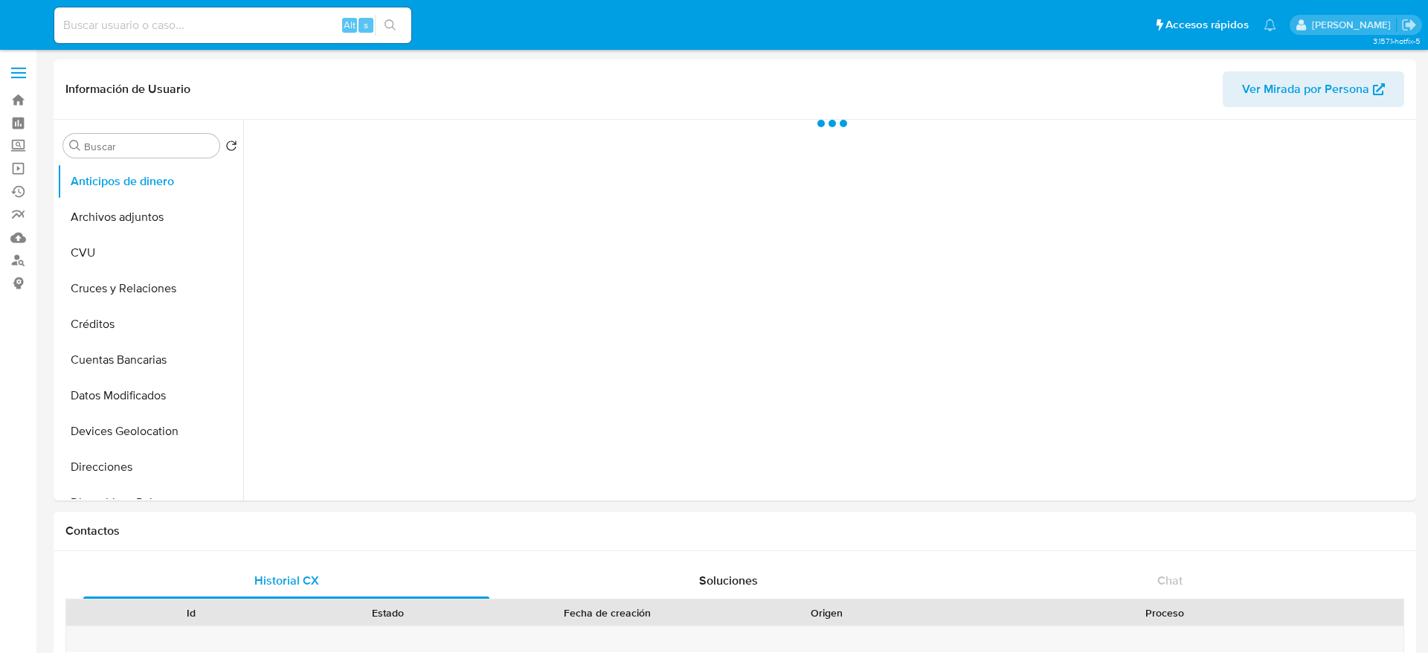
select select "10"
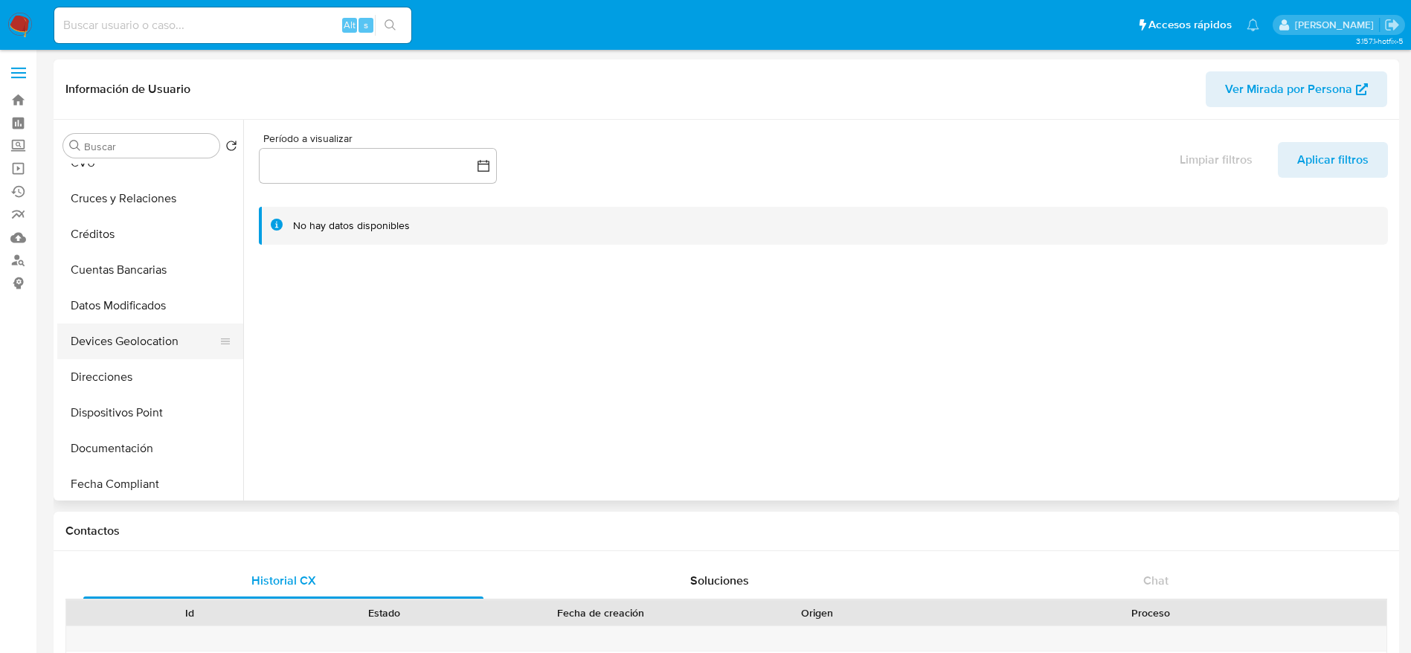
scroll to position [112, 0]
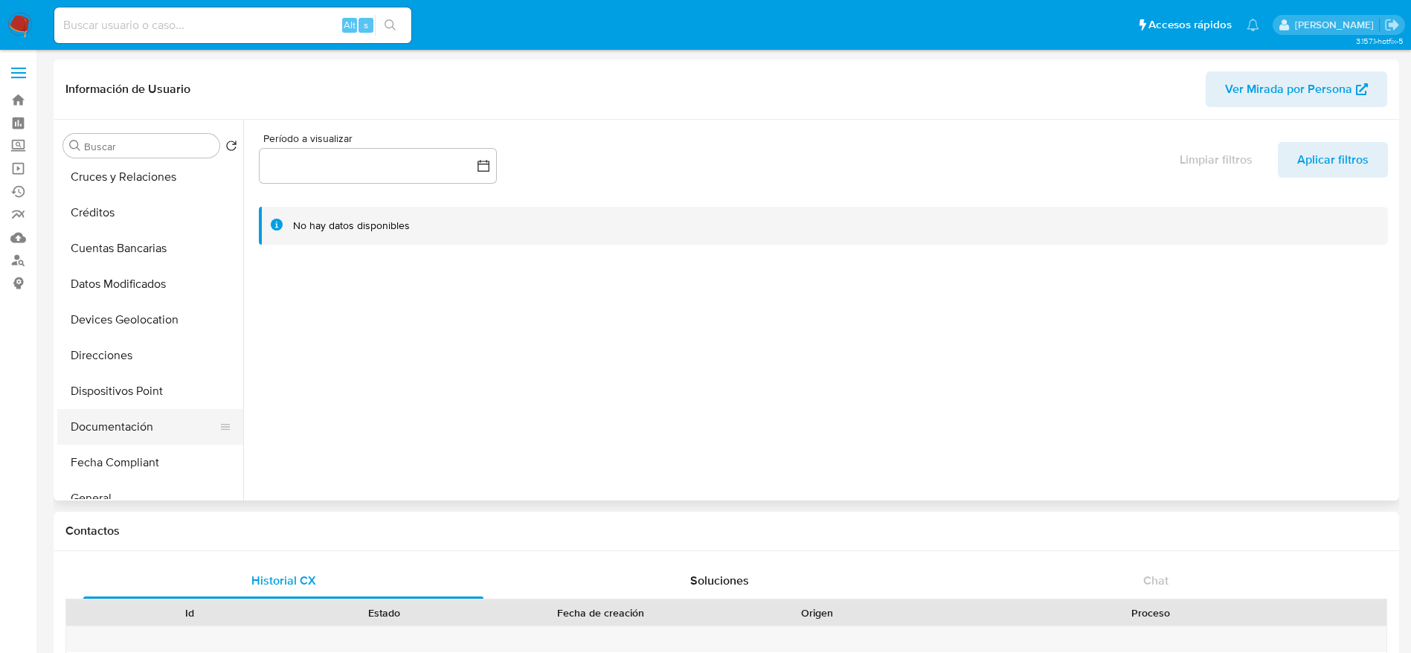
click at [106, 435] on button "Documentación" at bounding box center [144, 427] width 174 height 36
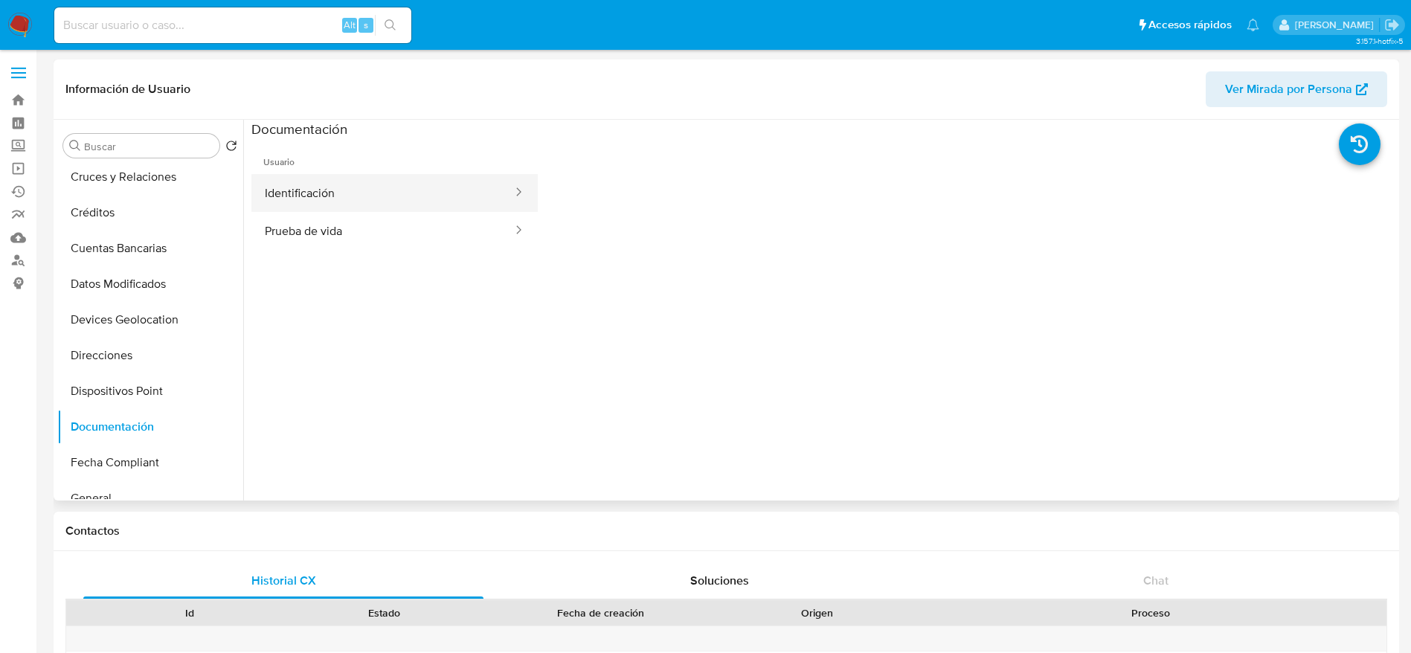
drag, startPoint x: 312, startPoint y: 187, endPoint x: 330, endPoint y: 208, distance: 27.9
click at [312, 187] on button "Identificación" at bounding box center [382, 193] width 263 height 38
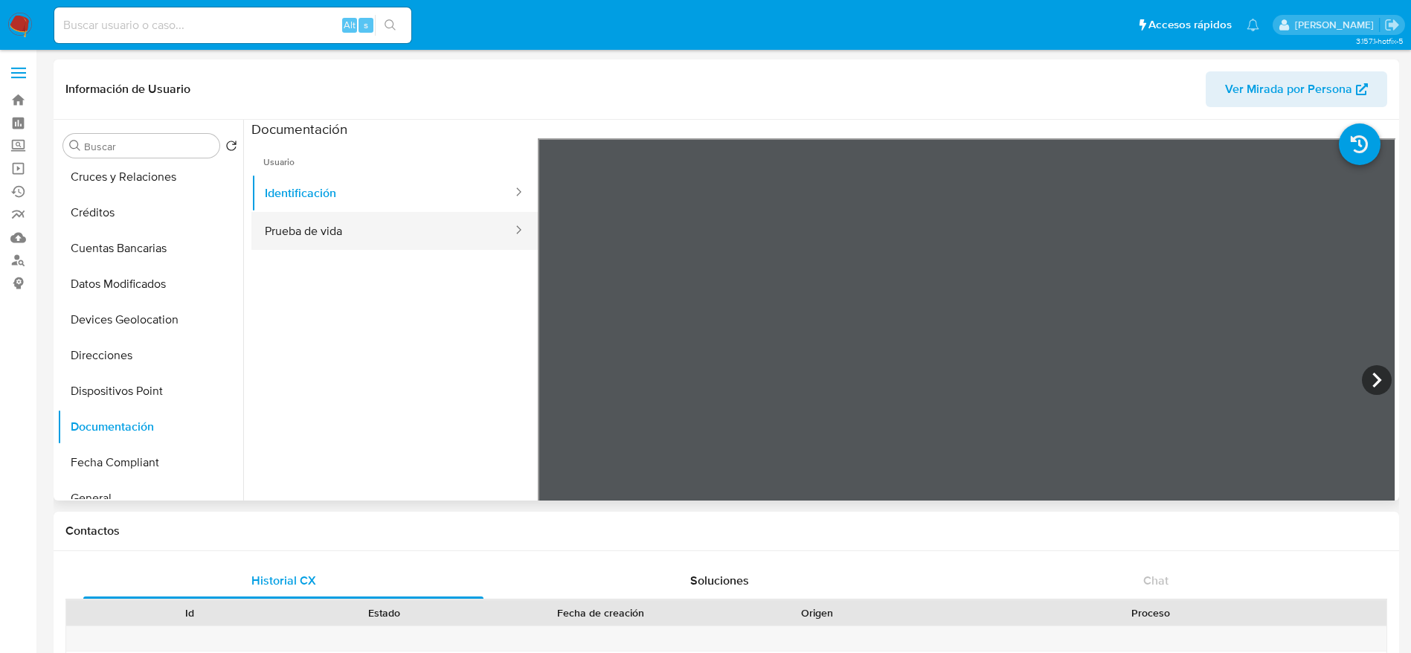
click at [338, 230] on button "Prueba de vida" at bounding box center [382, 231] width 263 height 38
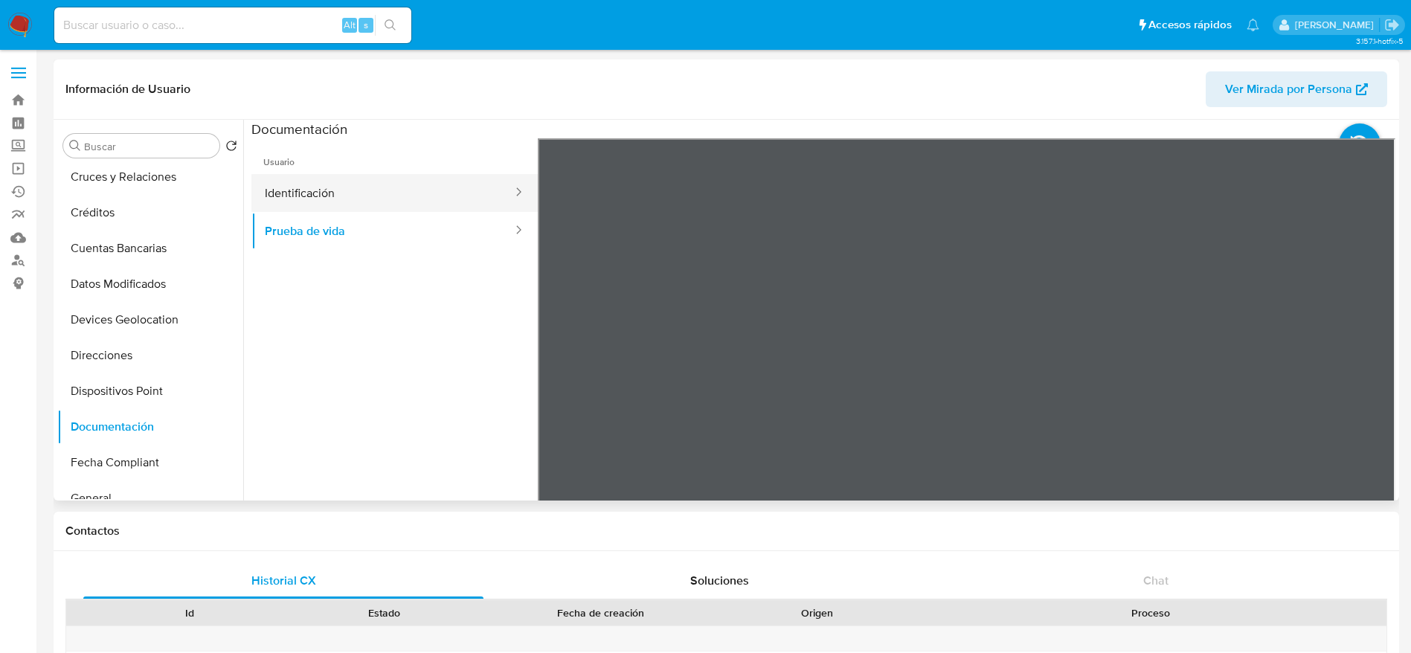
drag, startPoint x: 367, startPoint y: 189, endPoint x: 411, endPoint y: 196, distance: 44.4
click at [367, 190] on button "Identificación" at bounding box center [382, 193] width 263 height 38
click at [1365, 379] on icon at bounding box center [1377, 380] width 30 height 30
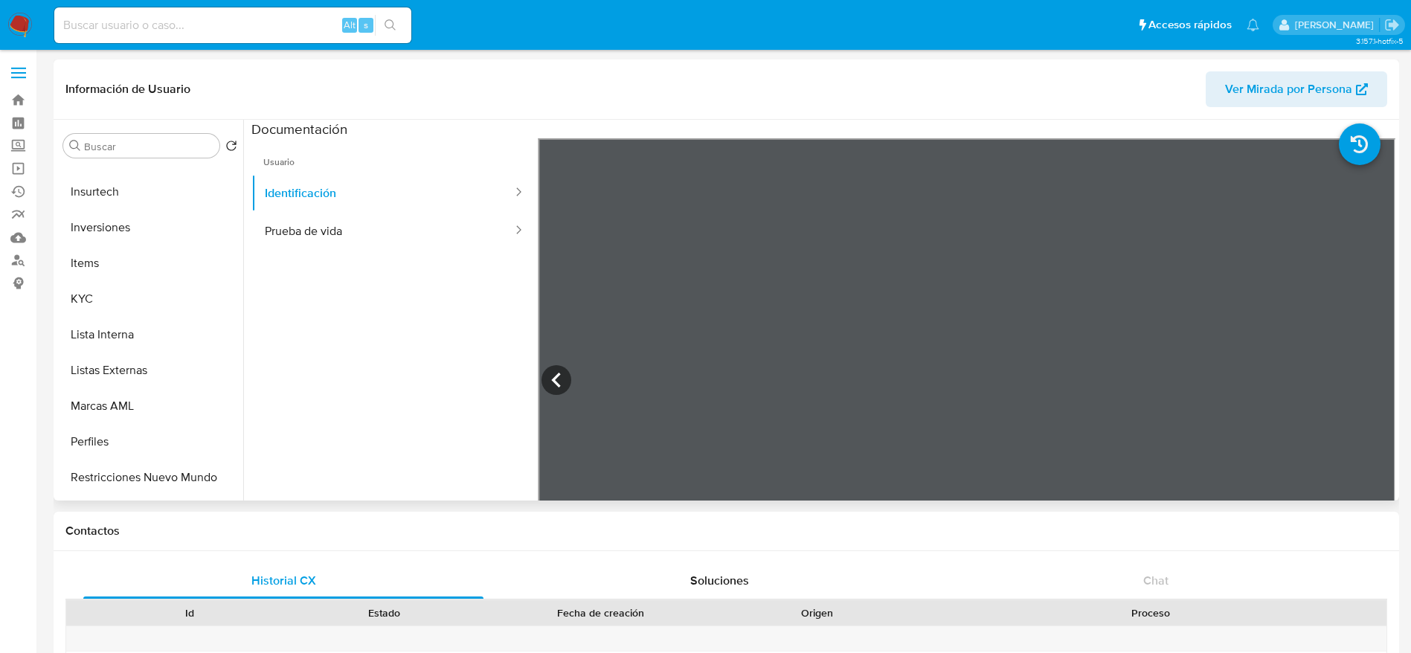
scroll to position [700, 0]
click at [356, 396] on ul "Usuario Identificación Prueba de vida" at bounding box center [394, 352] width 286 height 428
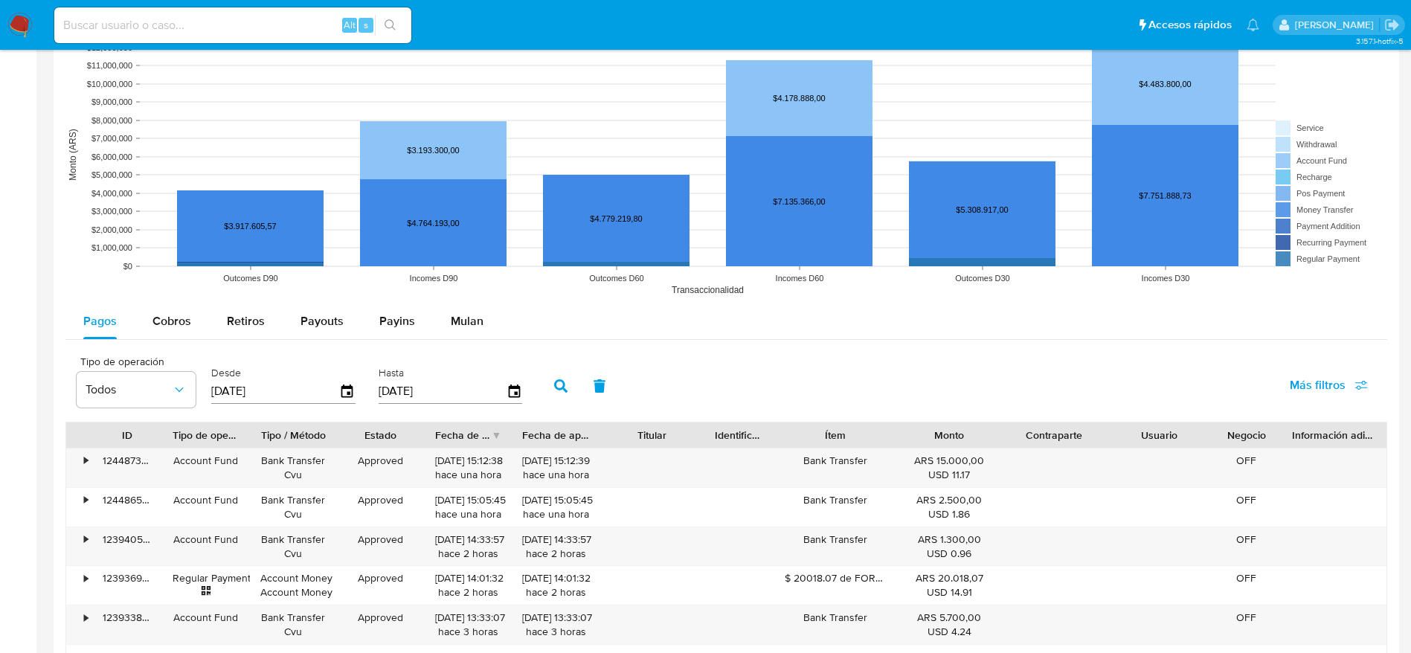
scroll to position [1227, 0]
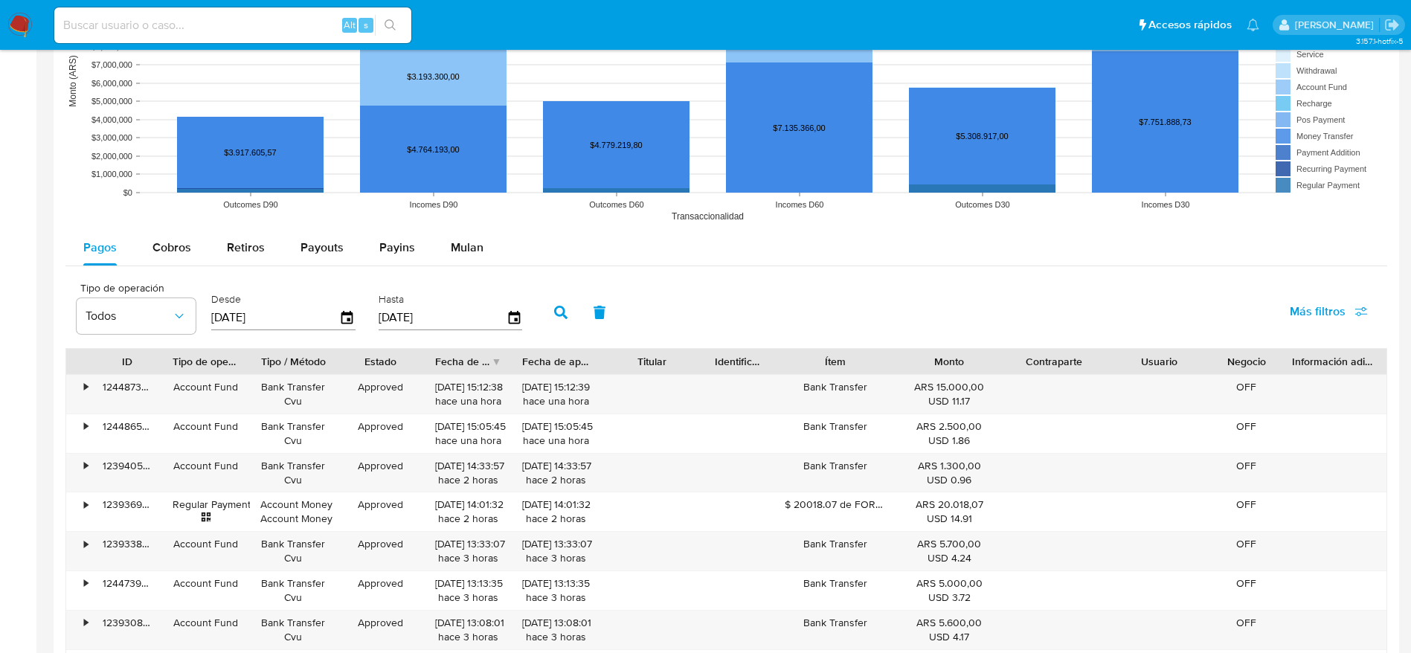
click at [476, 262] on div "Mulan" at bounding box center [467, 248] width 33 height 36
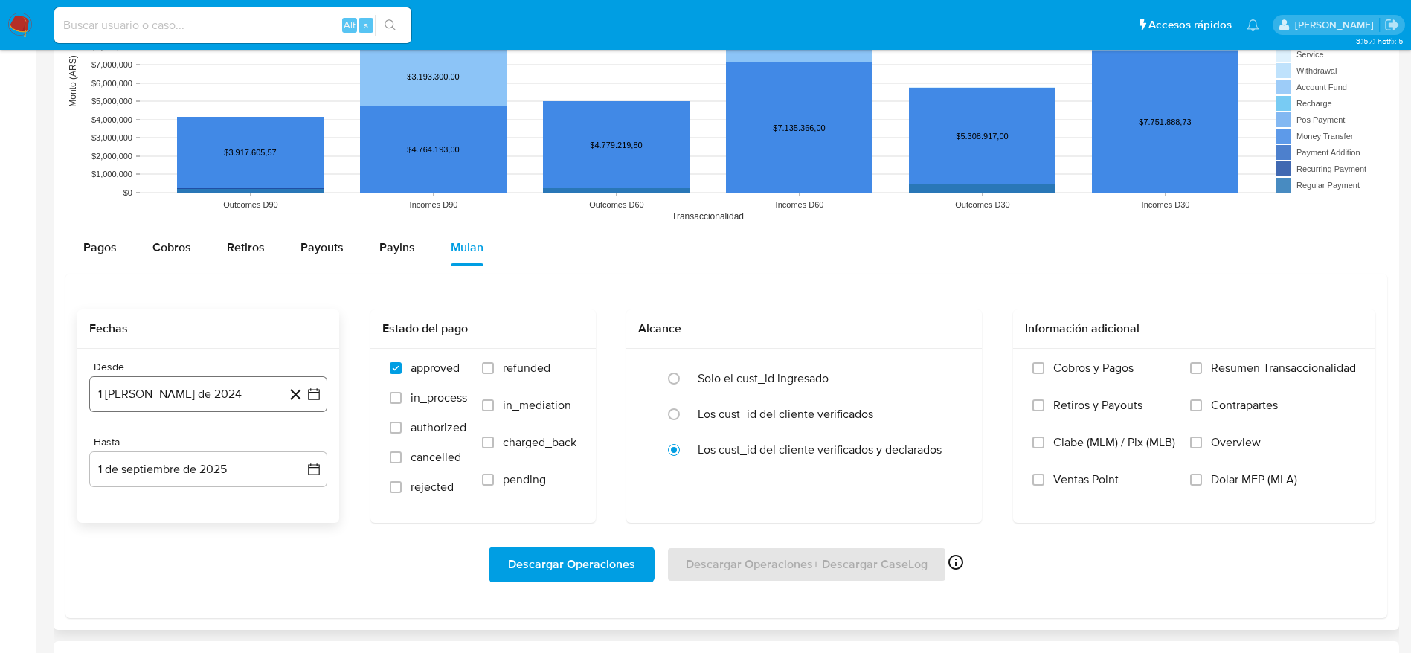
click at [207, 391] on button "1 de agosto de 2024" at bounding box center [208, 394] width 238 height 36
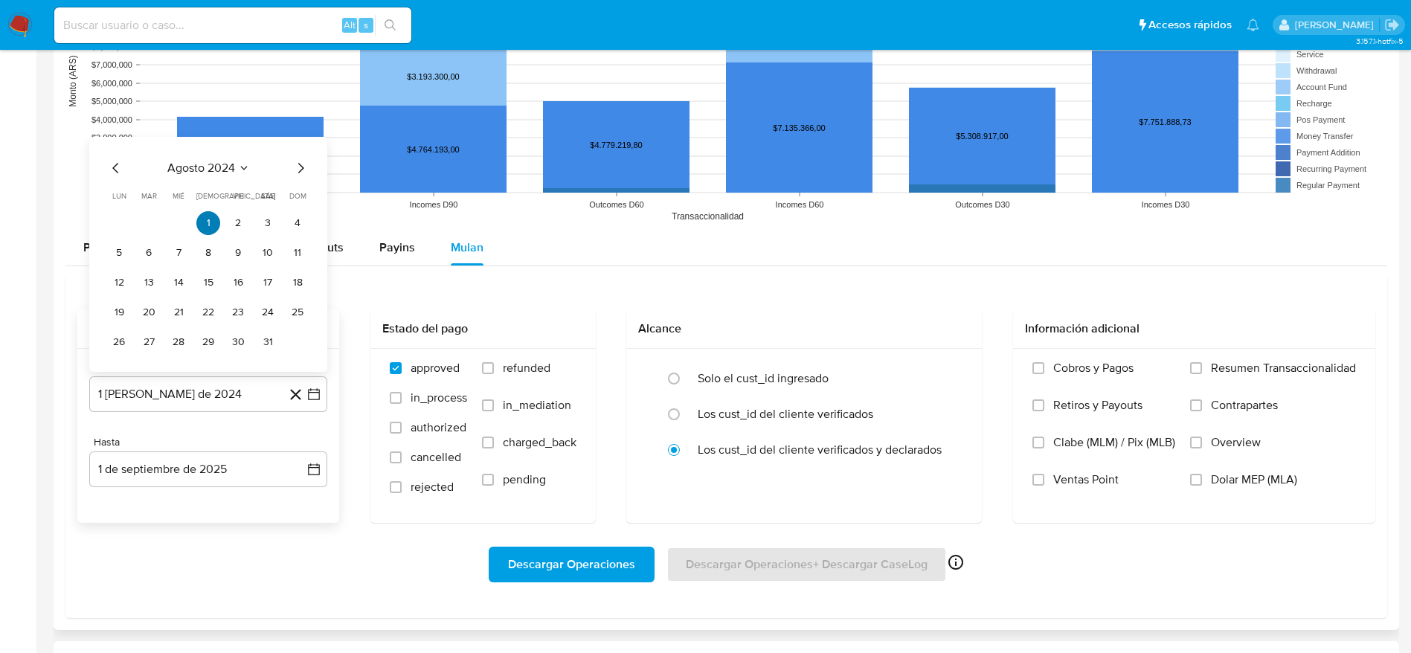
click at [207, 215] on button "1" at bounding box center [208, 223] width 24 height 24
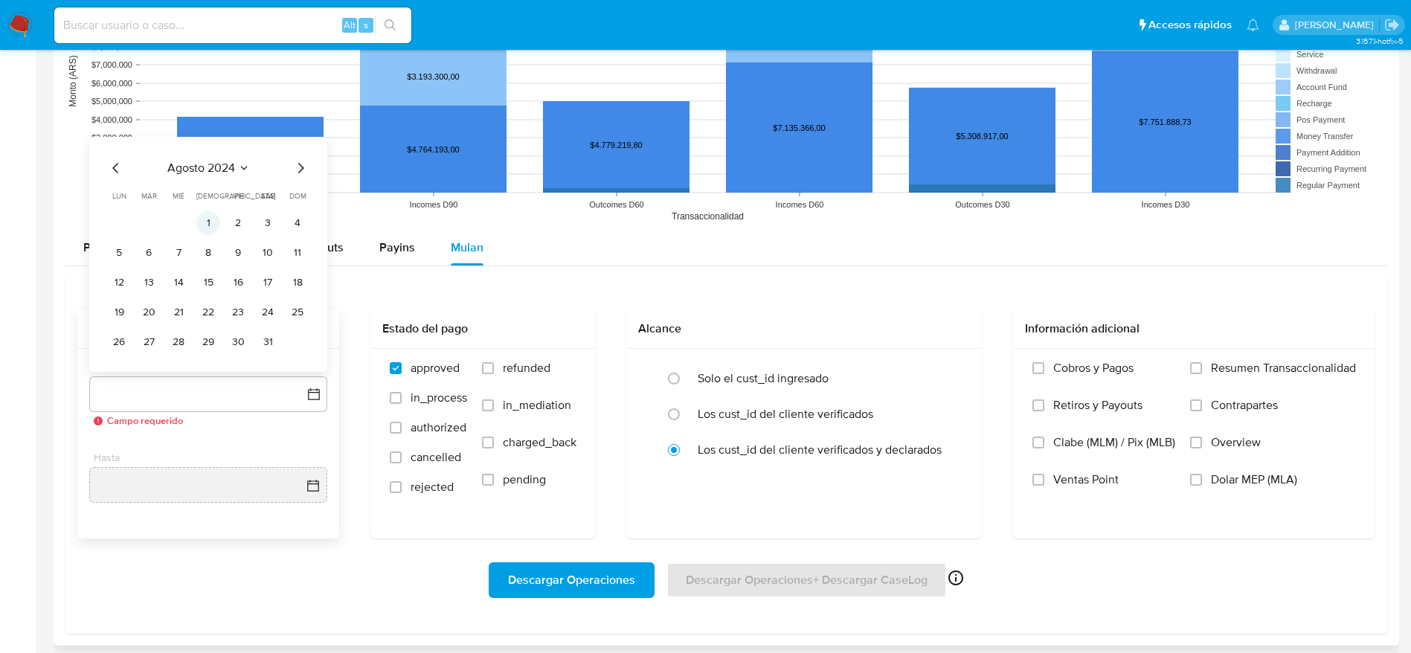
click at [207, 216] on button "1" at bounding box center [208, 223] width 24 height 24
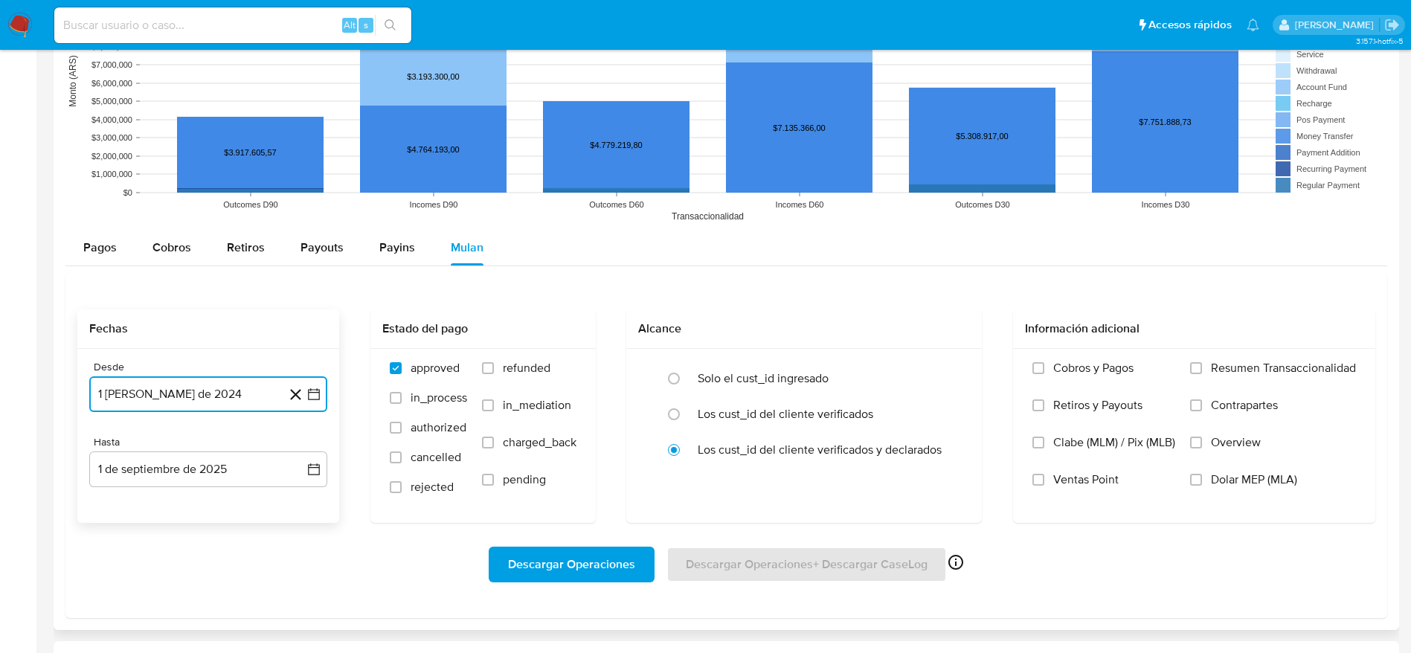
click at [228, 391] on button "1 de agosto de 2024" at bounding box center [208, 394] width 238 height 36
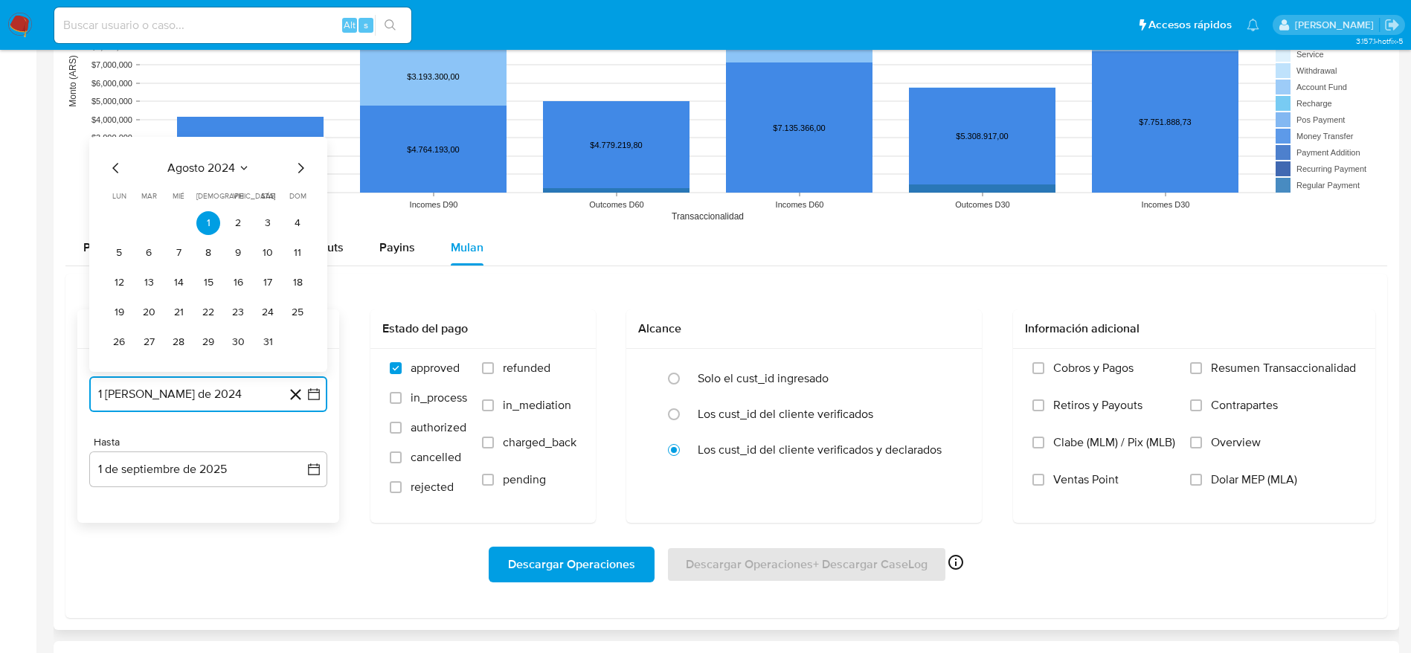
click at [295, 167] on icon "Mes siguiente" at bounding box center [301, 168] width 18 height 18
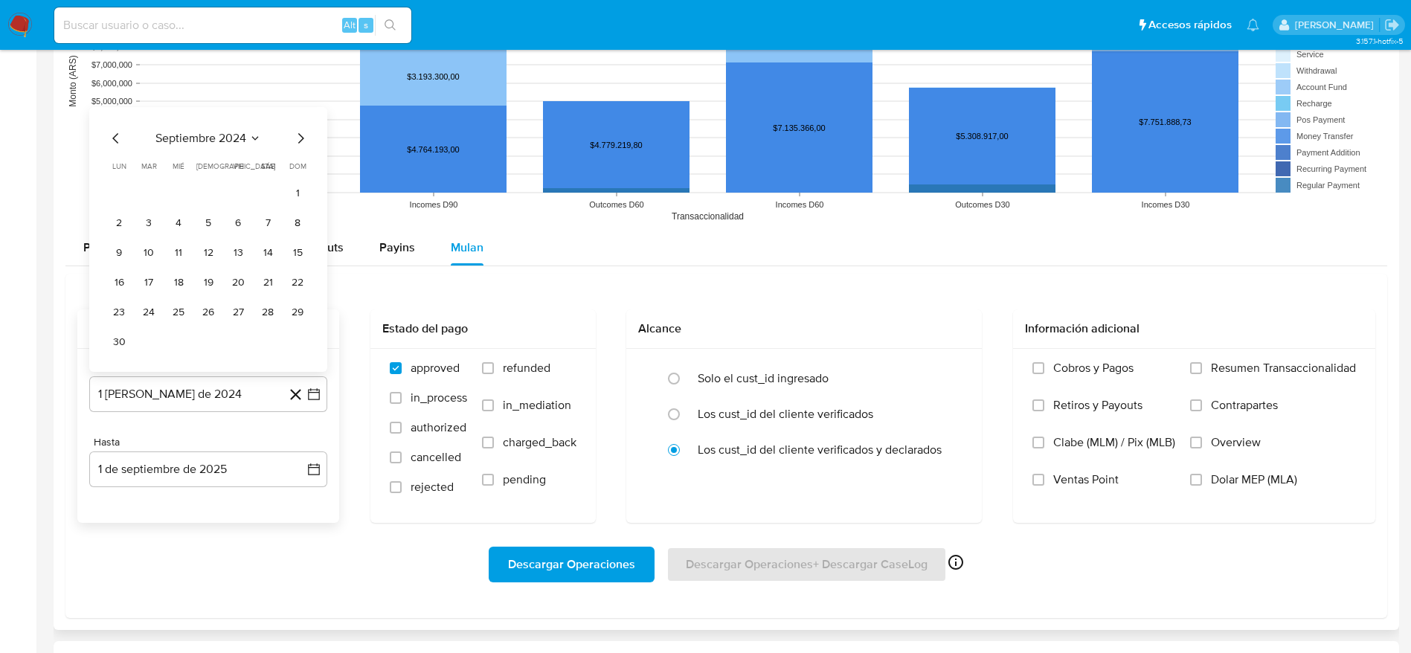
click at [295, 166] on span "dom" at bounding box center [297, 166] width 17 height 11
click at [298, 135] on icon "Mes siguiente" at bounding box center [301, 138] width 18 height 18
click at [150, 219] on button "1" at bounding box center [149, 223] width 24 height 24
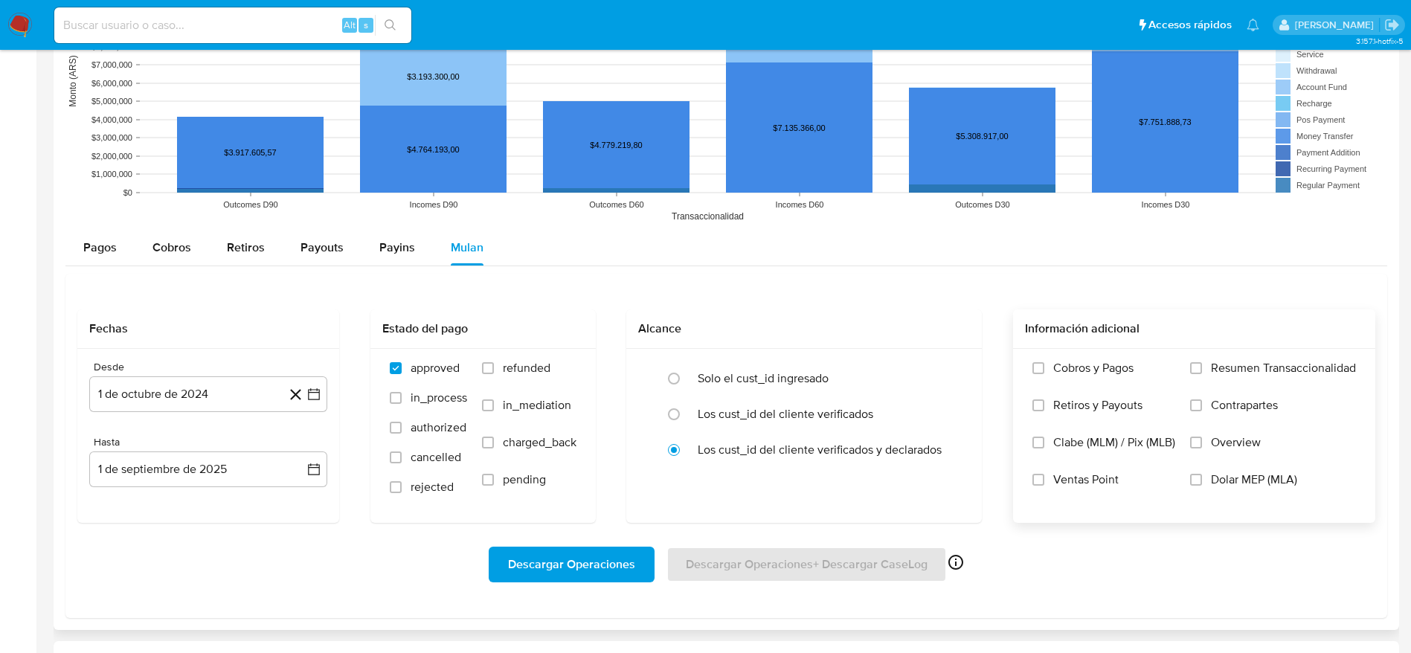
click at [1203, 486] on label "Dolar MEP (MLA)" at bounding box center [1273, 490] width 166 height 37
click at [1202, 486] on input "Dolar MEP (MLA)" at bounding box center [1196, 480] width 12 height 12
click at [595, 582] on div "Descargar Operaciones Descargar Operaciones + Descargar CaseLog Habilitado solo…" at bounding box center [726, 564] width 1298 height 83
click at [594, 569] on span "Descargar Operaciones" at bounding box center [571, 564] width 127 height 33
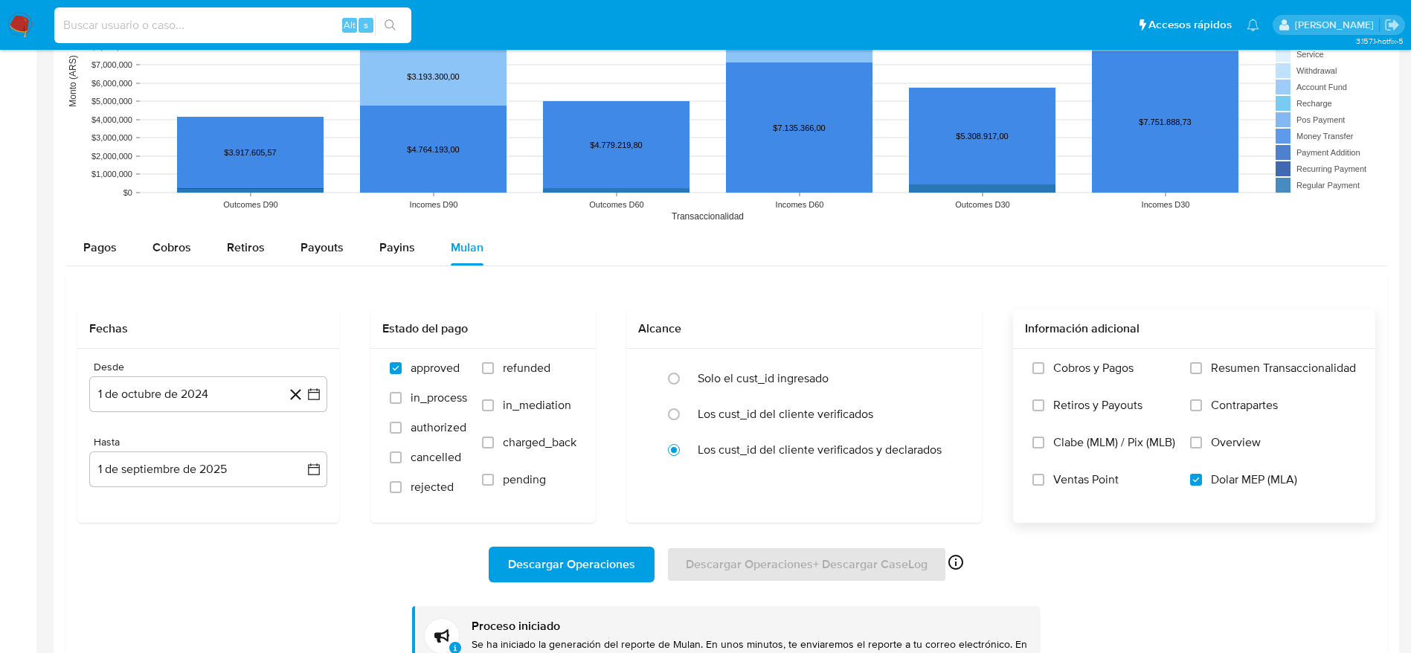
click at [283, 19] on input at bounding box center [232, 25] width 357 height 19
paste input "754019149"
type input "754019149"
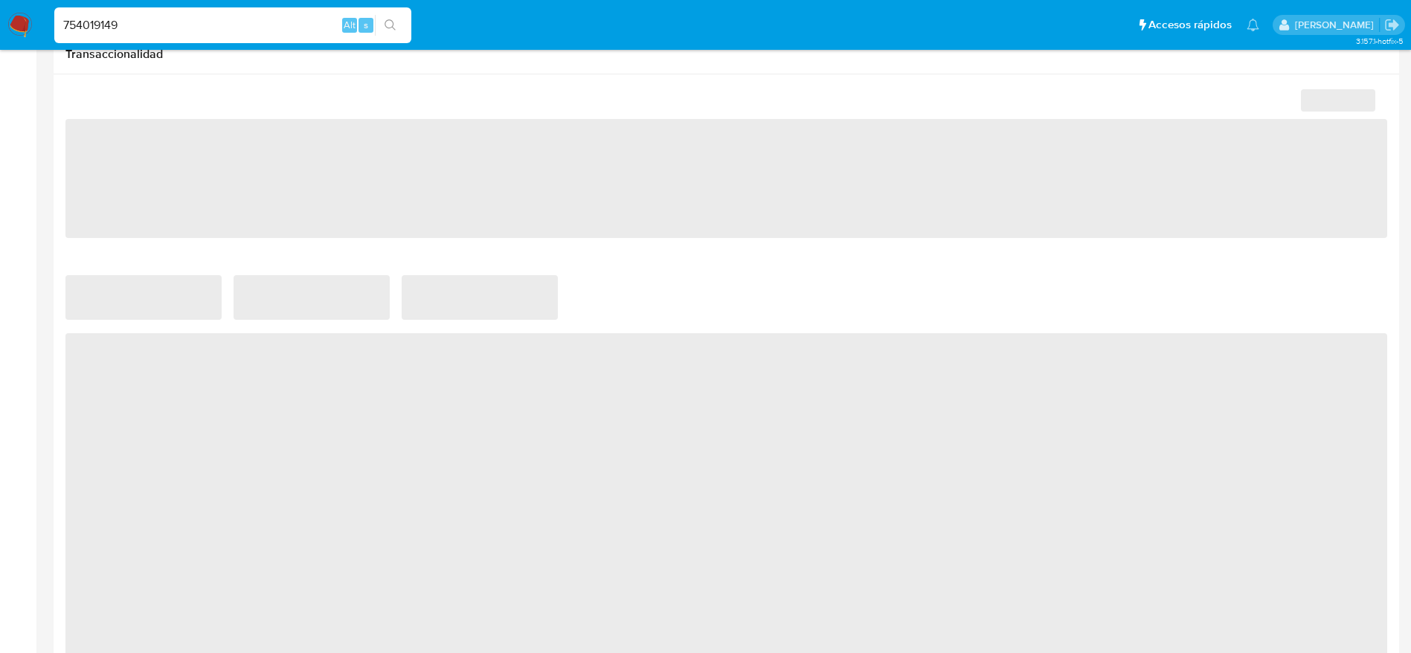
scroll to position [781, 0]
select select "10"
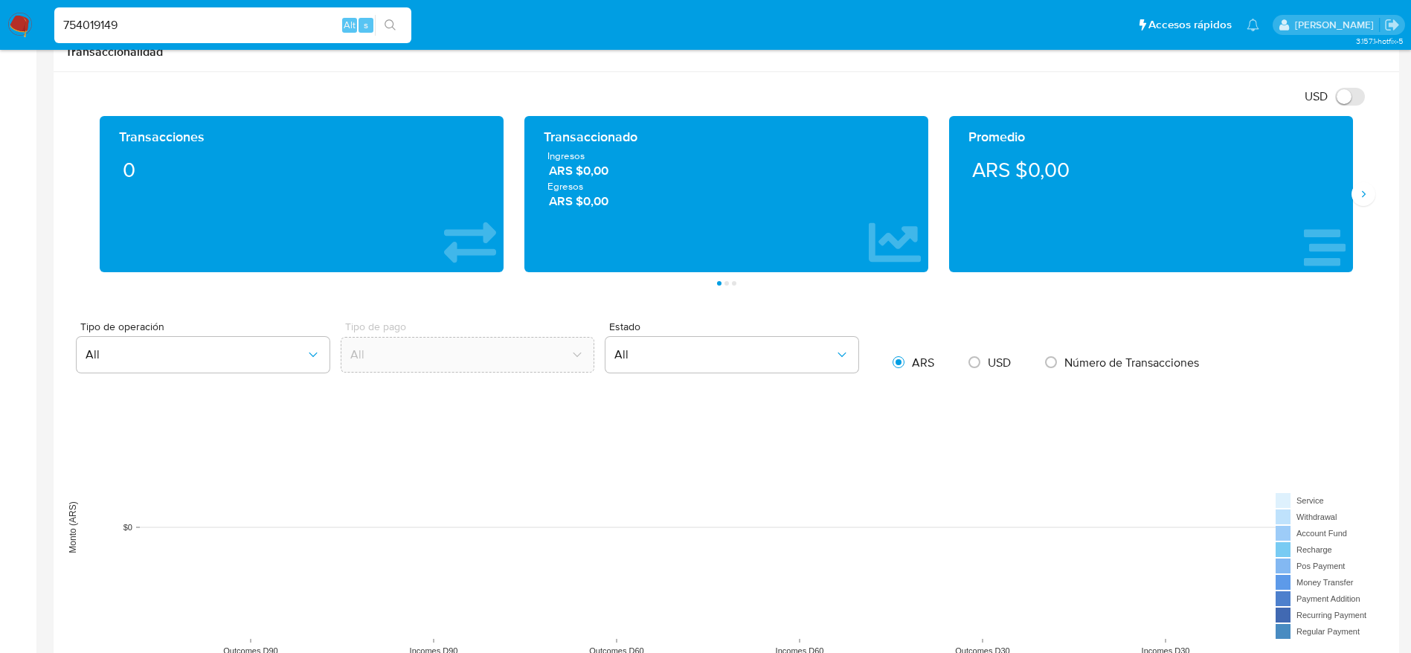
click at [254, 23] on input "754019149" at bounding box center [232, 25] width 357 height 19
paste input "2044481810"
type input "2044481810"
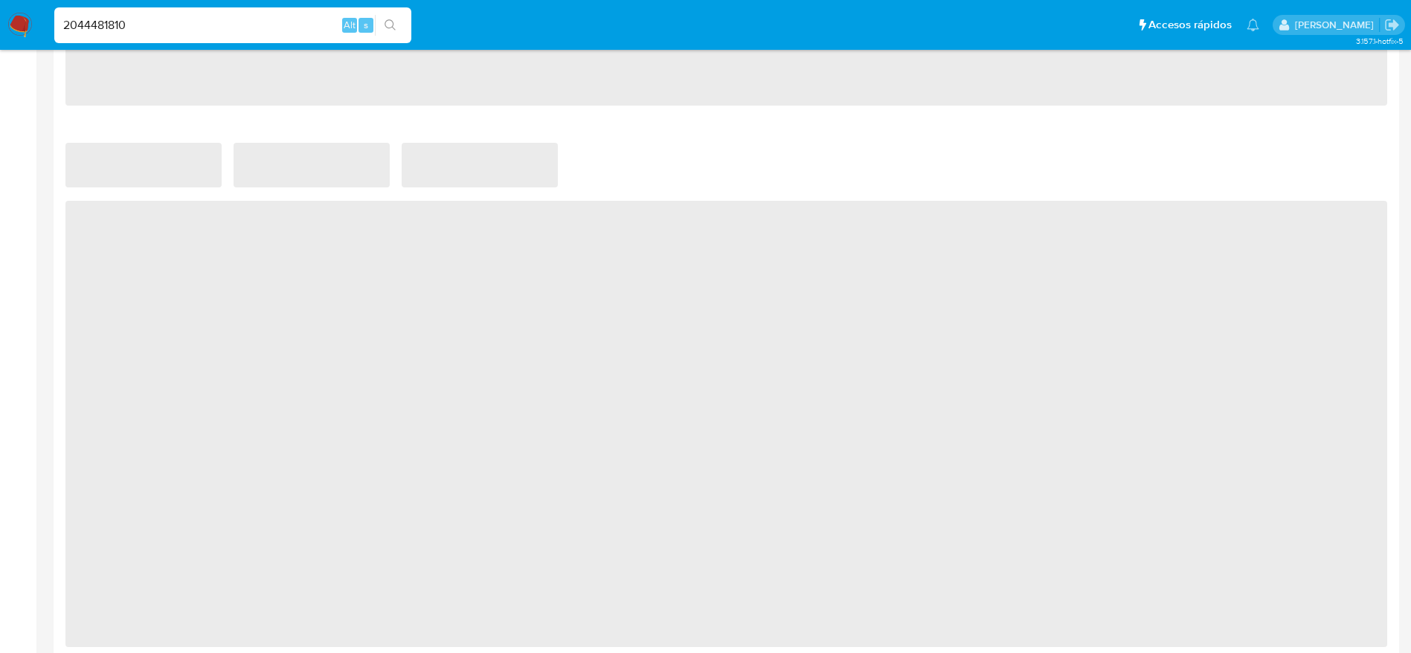
scroll to position [811, 0]
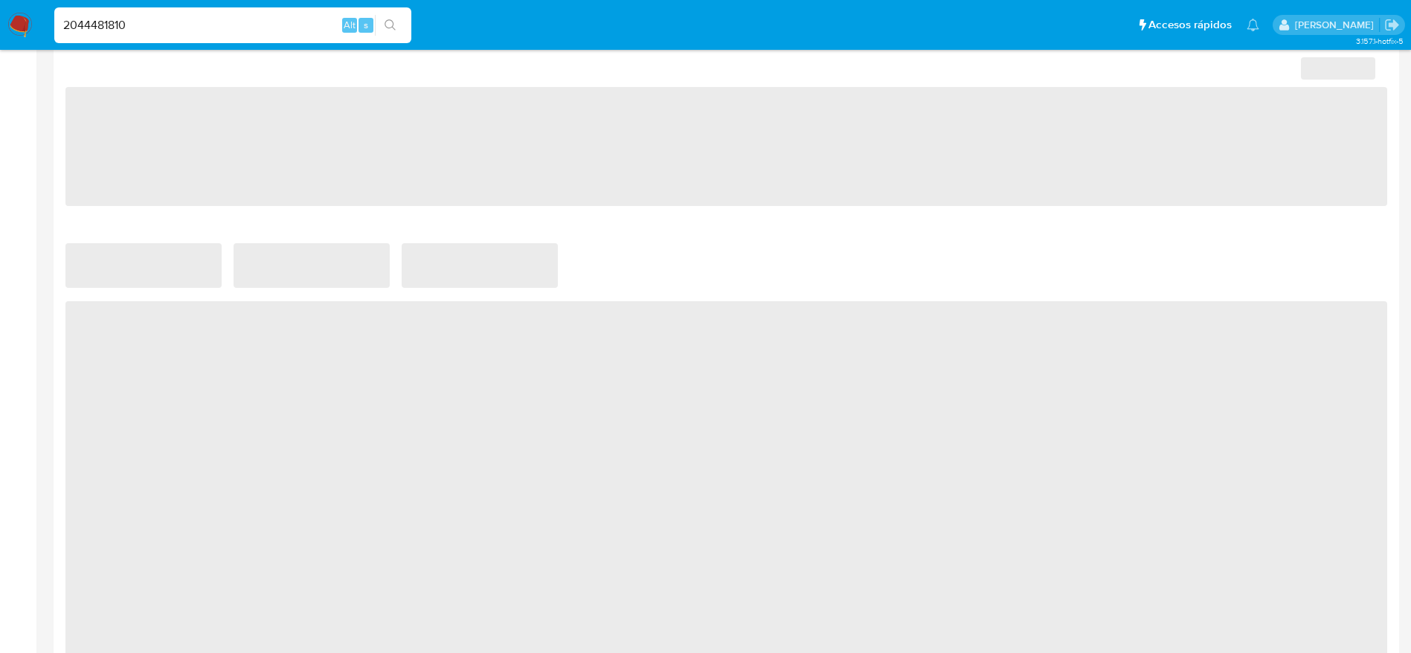
select select "10"
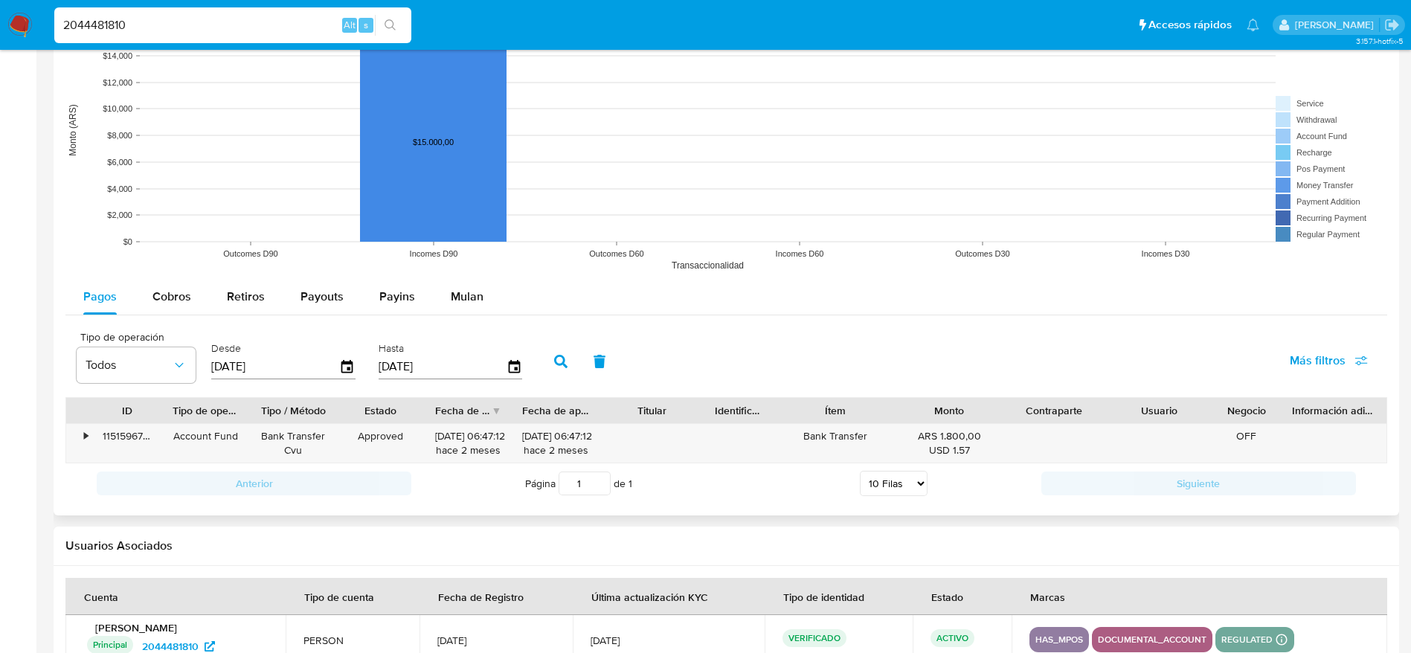
scroll to position [1270, 0]
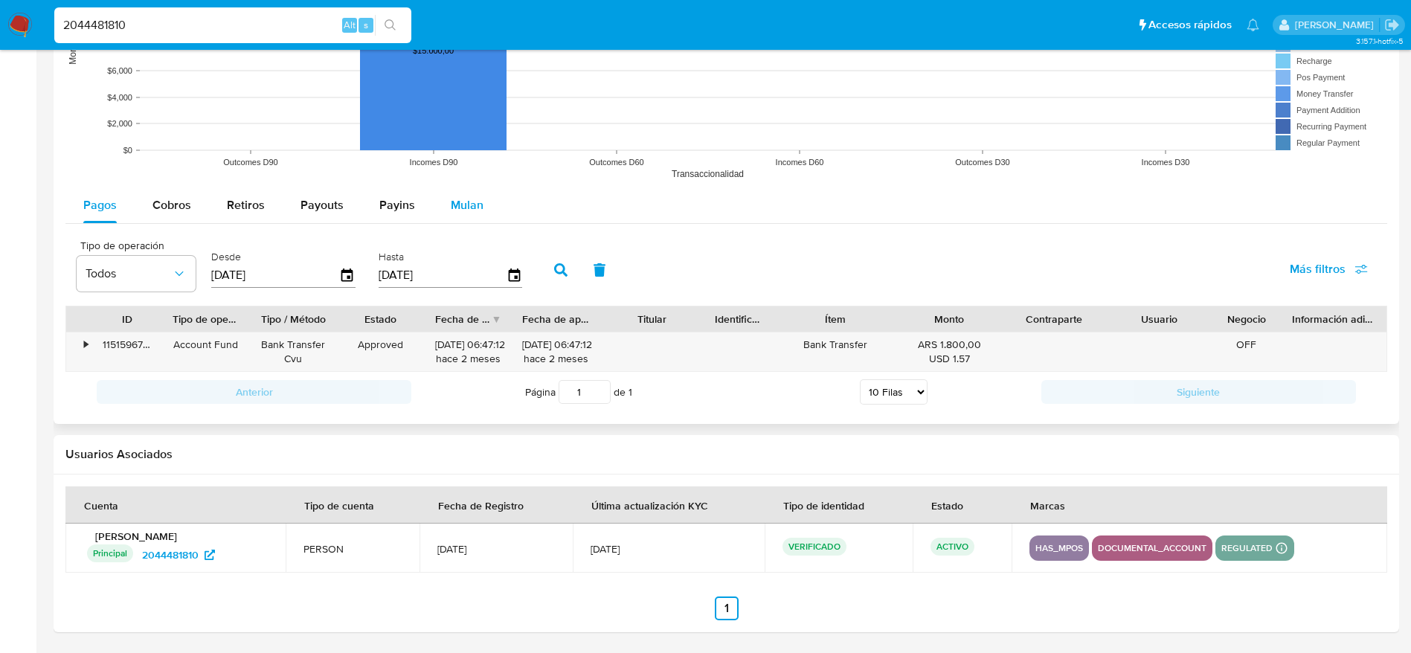
drag, startPoint x: 457, startPoint y: 206, endPoint x: 441, endPoint y: 222, distance: 22.6
click at [457, 208] on span "Mulan" at bounding box center [467, 204] width 33 height 17
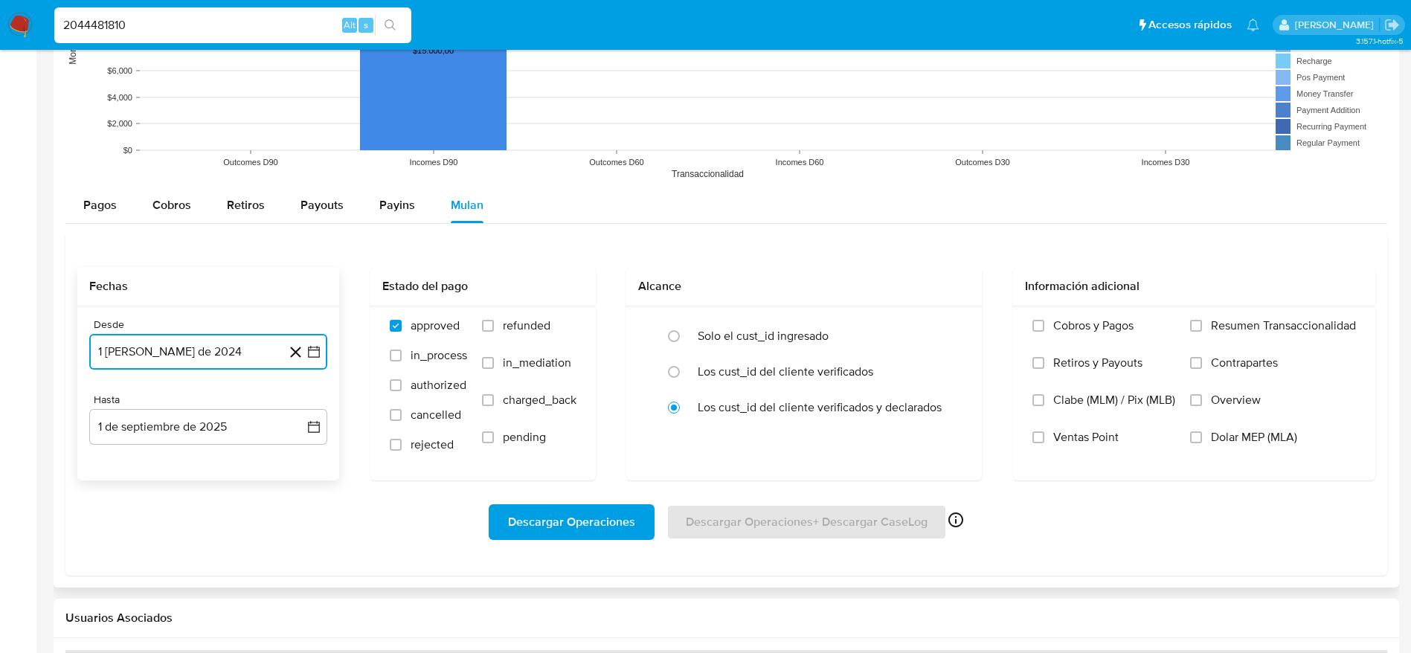
click at [219, 358] on button "1 de agosto de 2024" at bounding box center [208, 352] width 238 height 36
click at [303, 403] on icon "Mes siguiente" at bounding box center [301, 405] width 18 height 18
click at [150, 452] on button "1" at bounding box center [149, 461] width 24 height 24
click at [1201, 442] on input "Dolar MEP (MLA)" at bounding box center [1196, 437] width 12 height 12
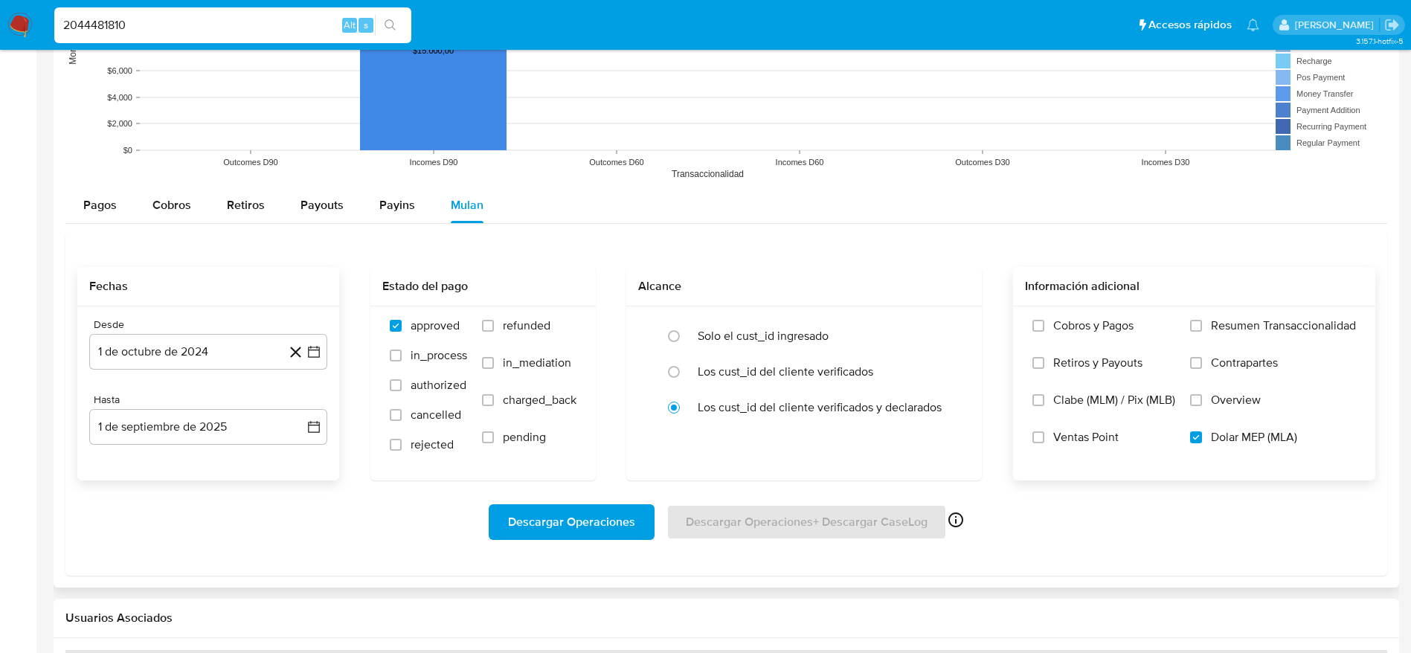
click at [613, 534] on span "Descargar Operaciones" at bounding box center [571, 522] width 127 height 33
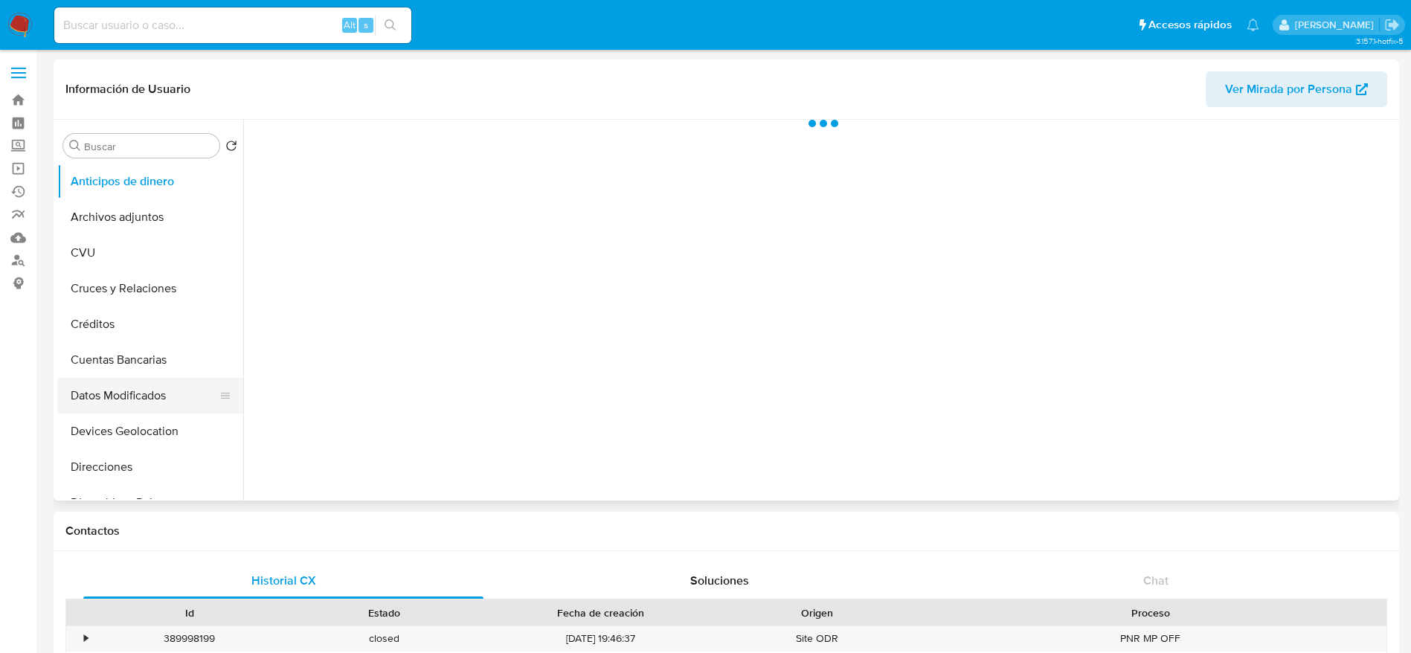
scroll to position [112, 0]
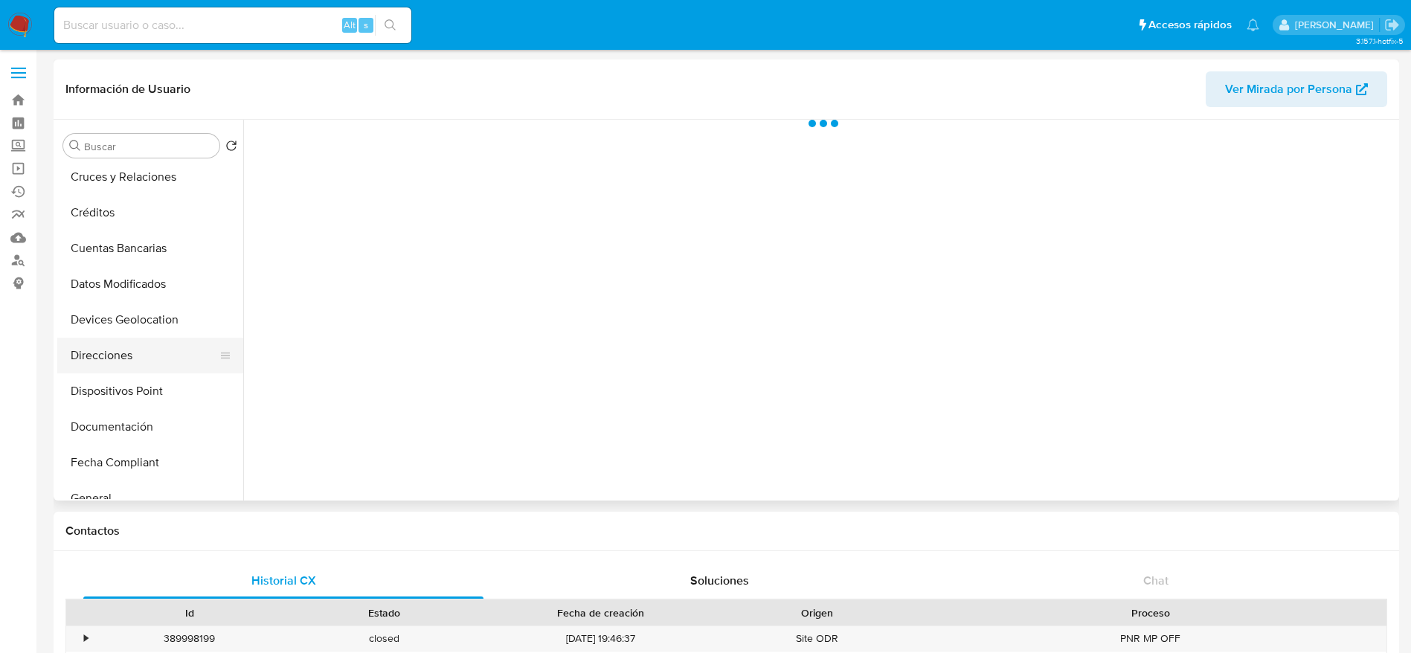
click at [110, 359] on button "Direcciones" at bounding box center [144, 356] width 174 height 36
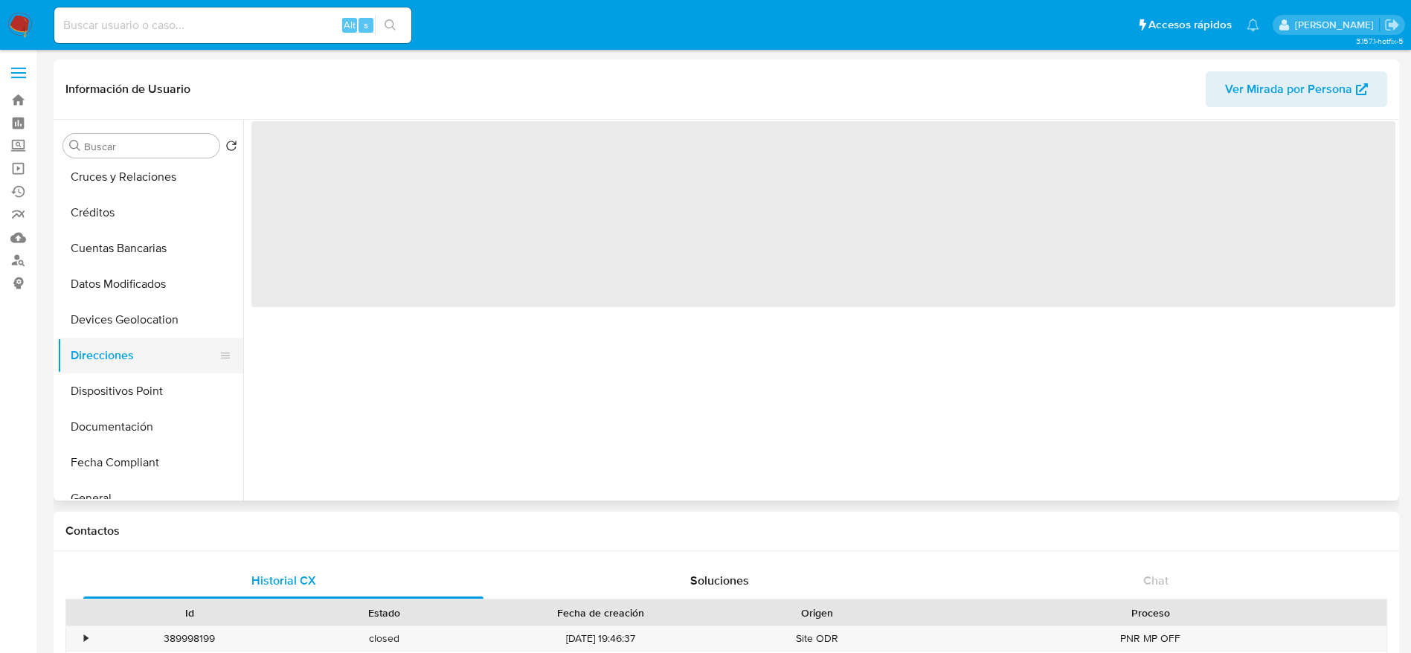
select select "10"
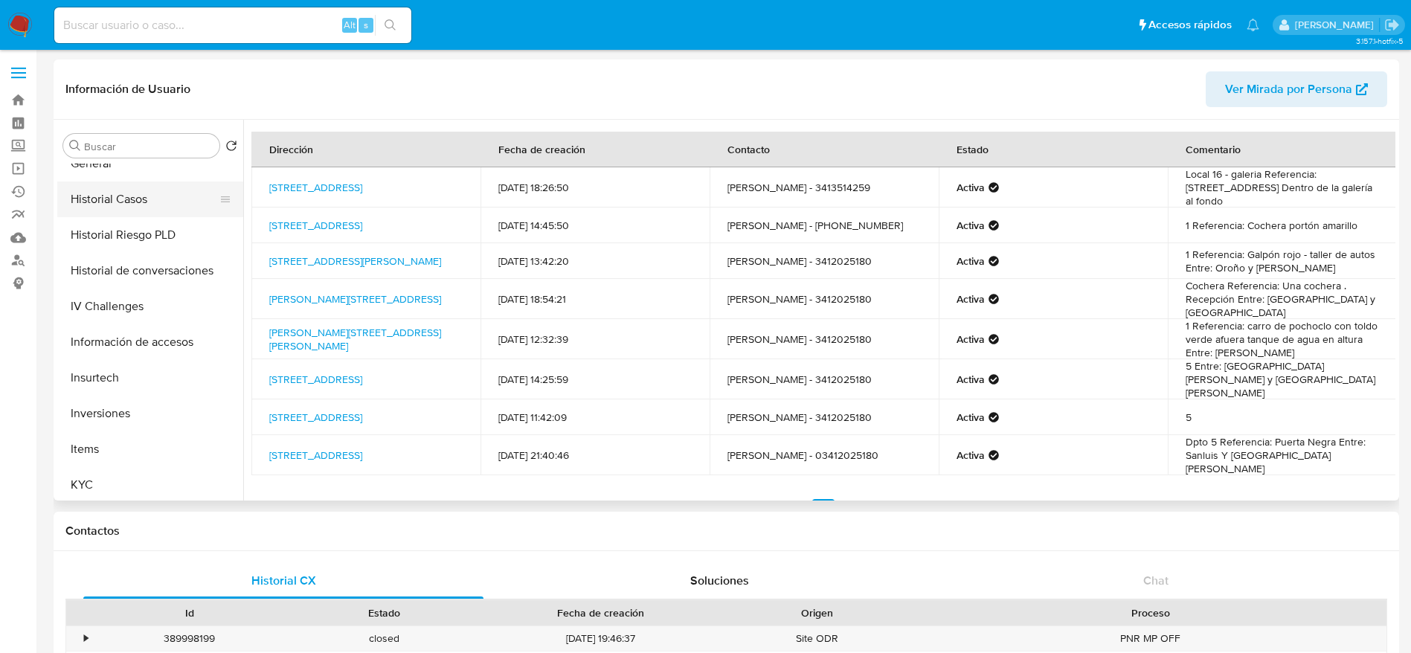
scroll to position [335, 0]
click at [123, 193] on button "Documentación" at bounding box center [144, 204] width 174 height 36
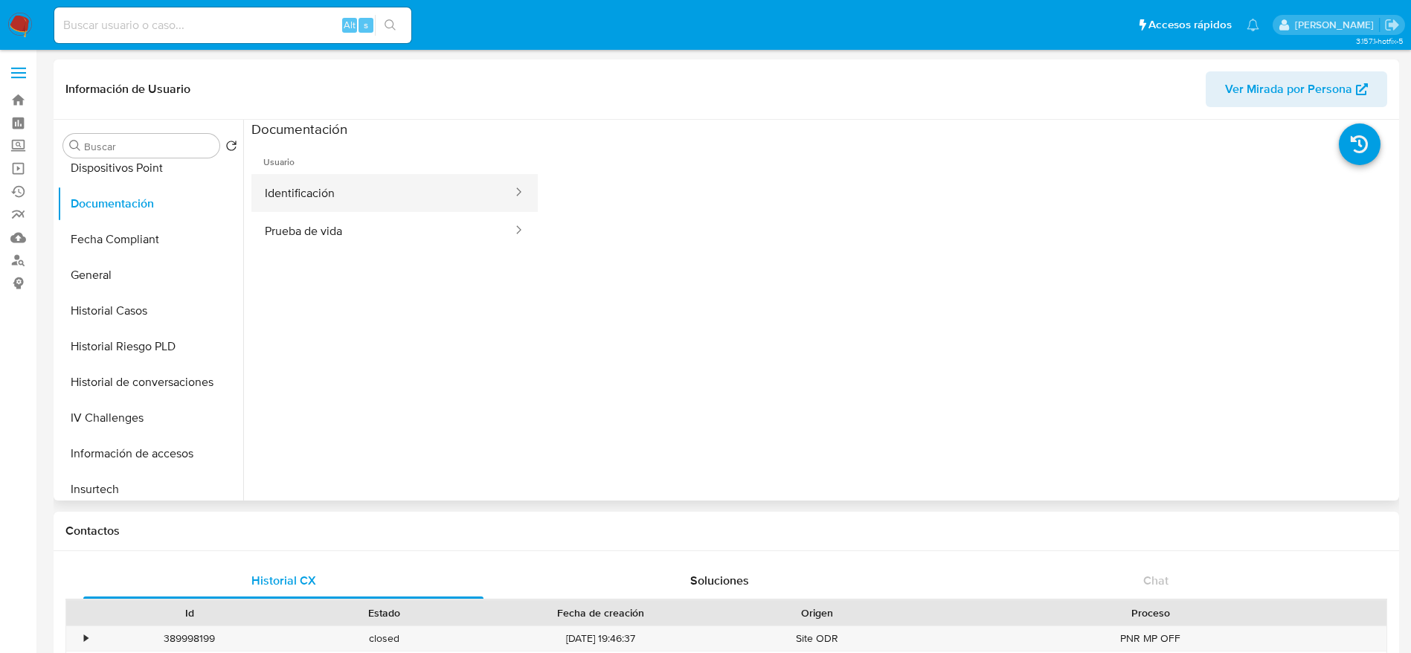
drag, startPoint x: 332, startPoint y: 193, endPoint x: 344, endPoint y: 228, distance: 37.6
click at [332, 193] on button "Identificación" at bounding box center [382, 193] width 263 height 38
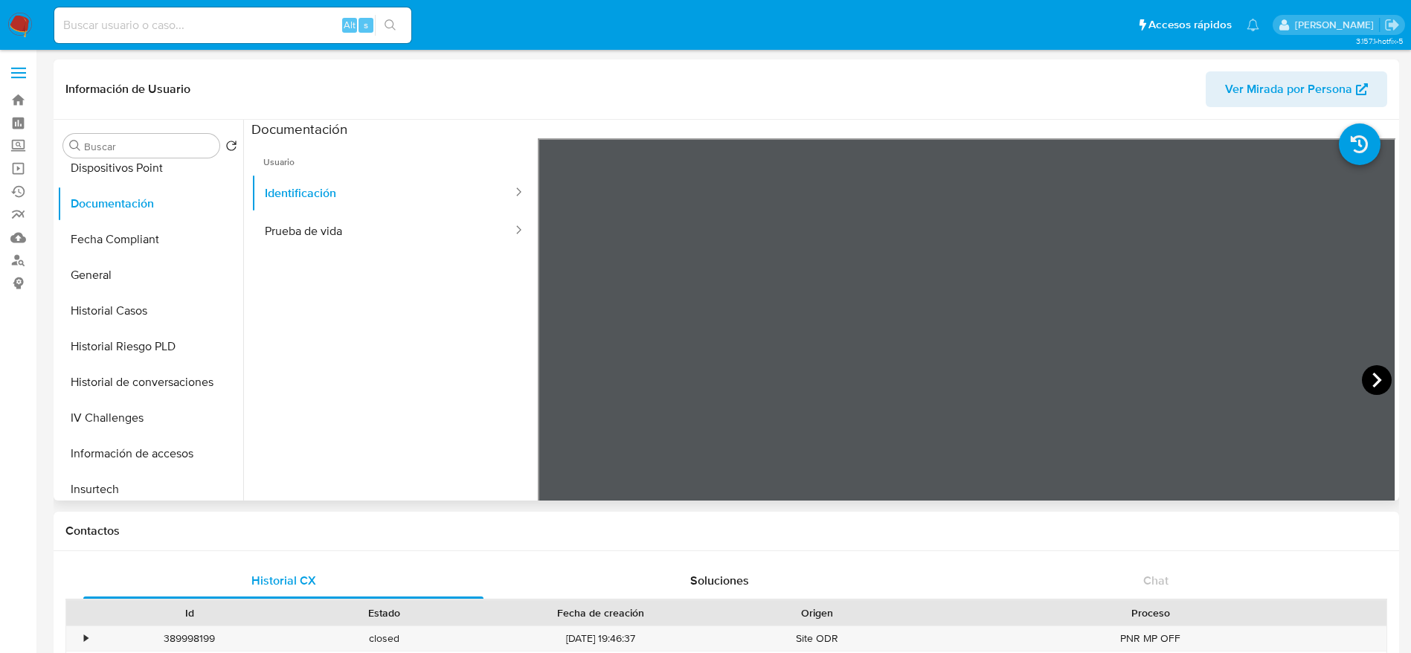
click at [1362, 376] on icon at bounding box center [1377, 380] width 30 height 30
click at [342, 241] on button "Prueba de vida" at bounding box center [382, 231] width 263 height 38
